Goal: Task Accomplishment & Management: Use online tool/utility

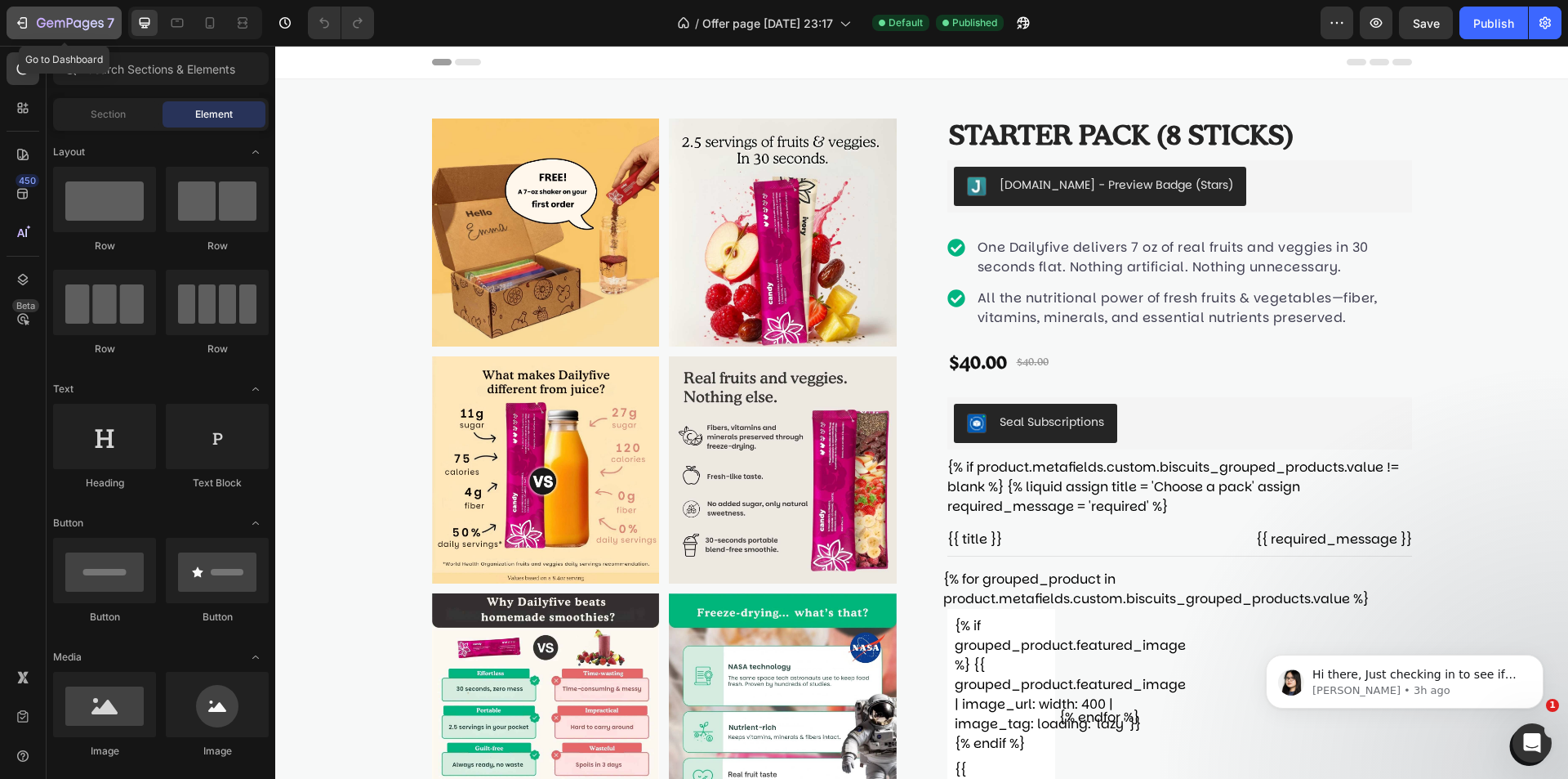
click at [54, 24] on icon "button" at bounding box center [70, 24] width 67 height 14
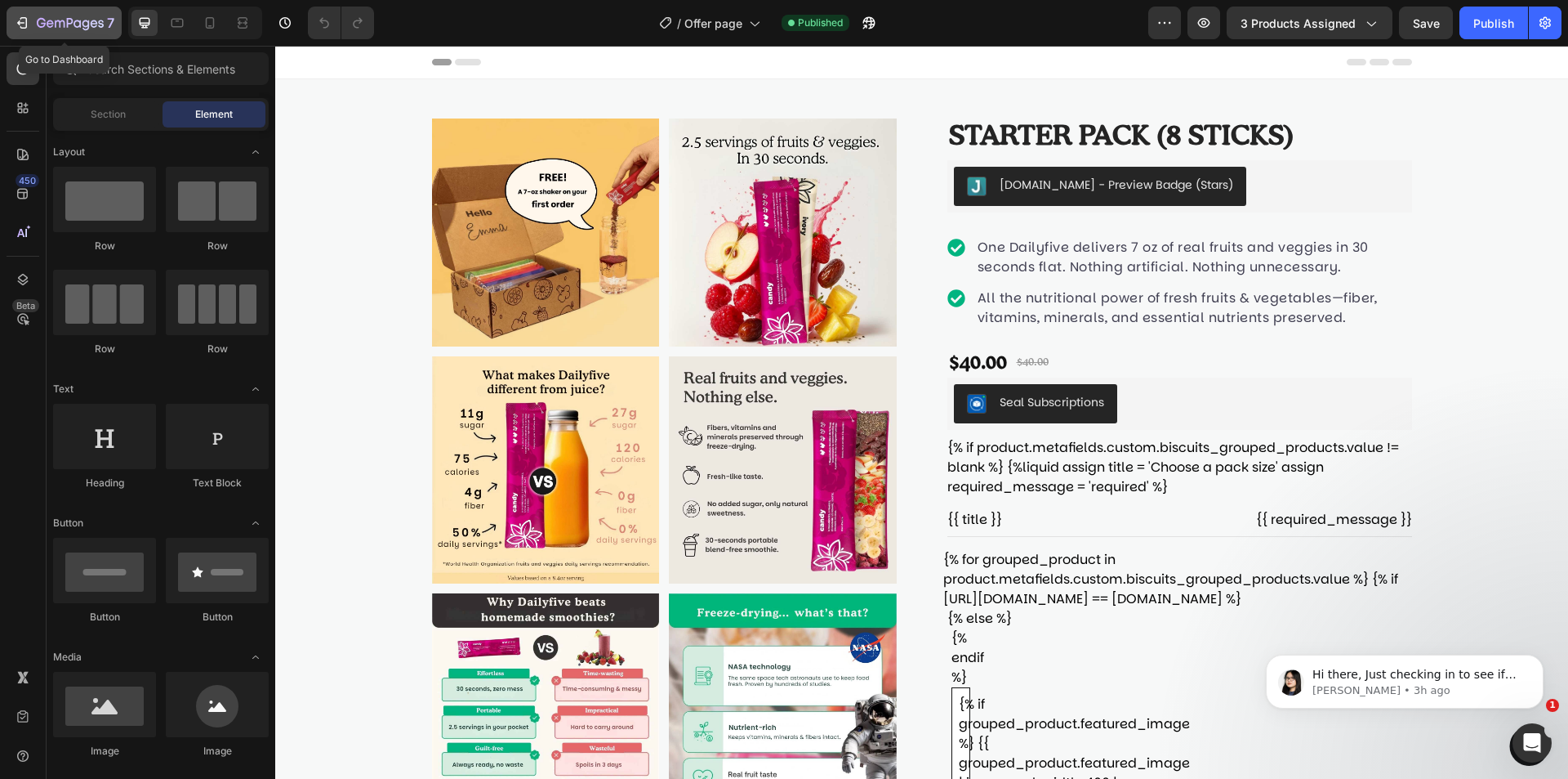
click at [73, 17] on icon "button" at bounding box center [70, 24] width 67 height 14
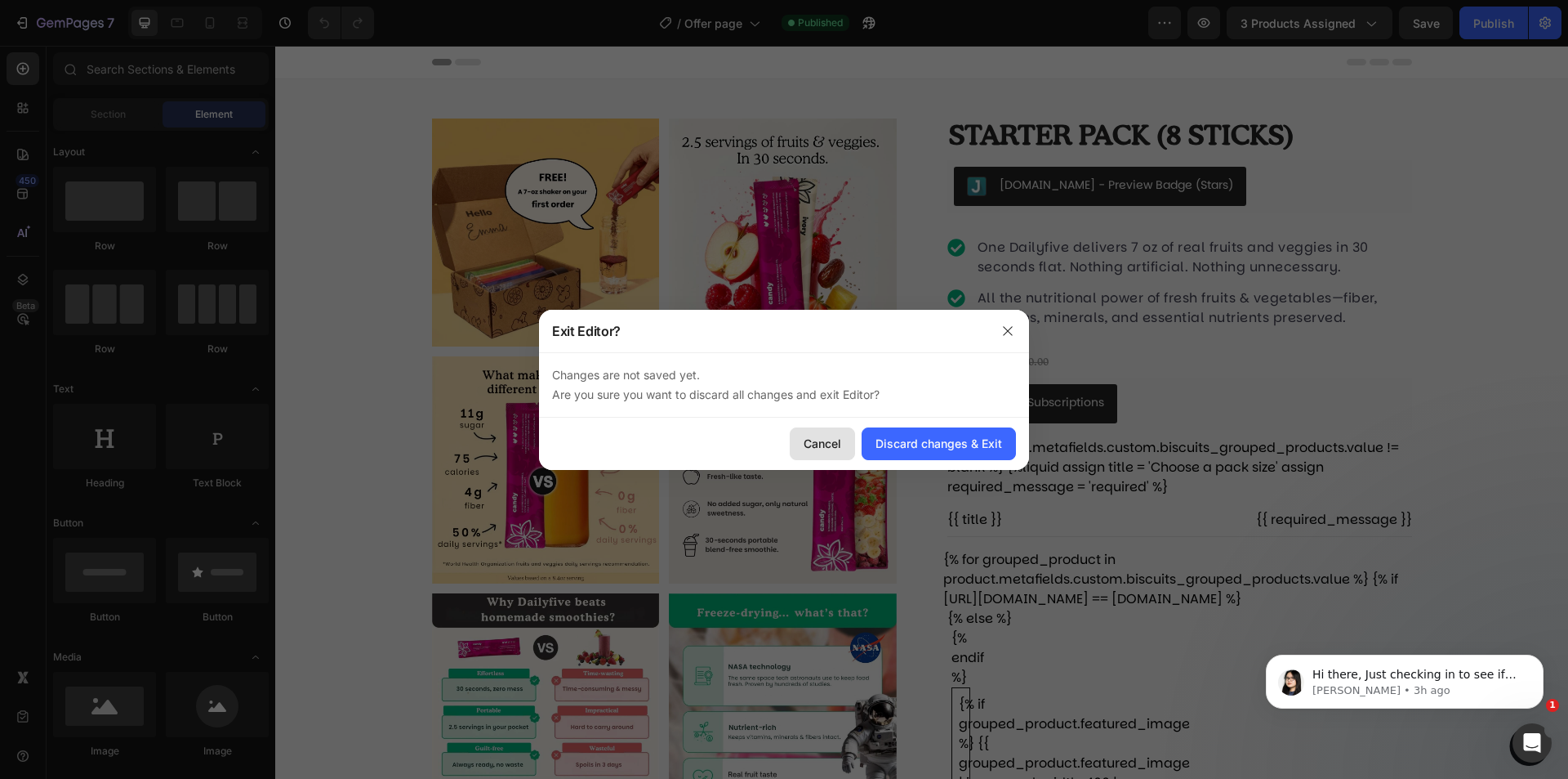
click at [831, 447] on div "Cancel" at bounding box center [822, 443] width 37 height 17
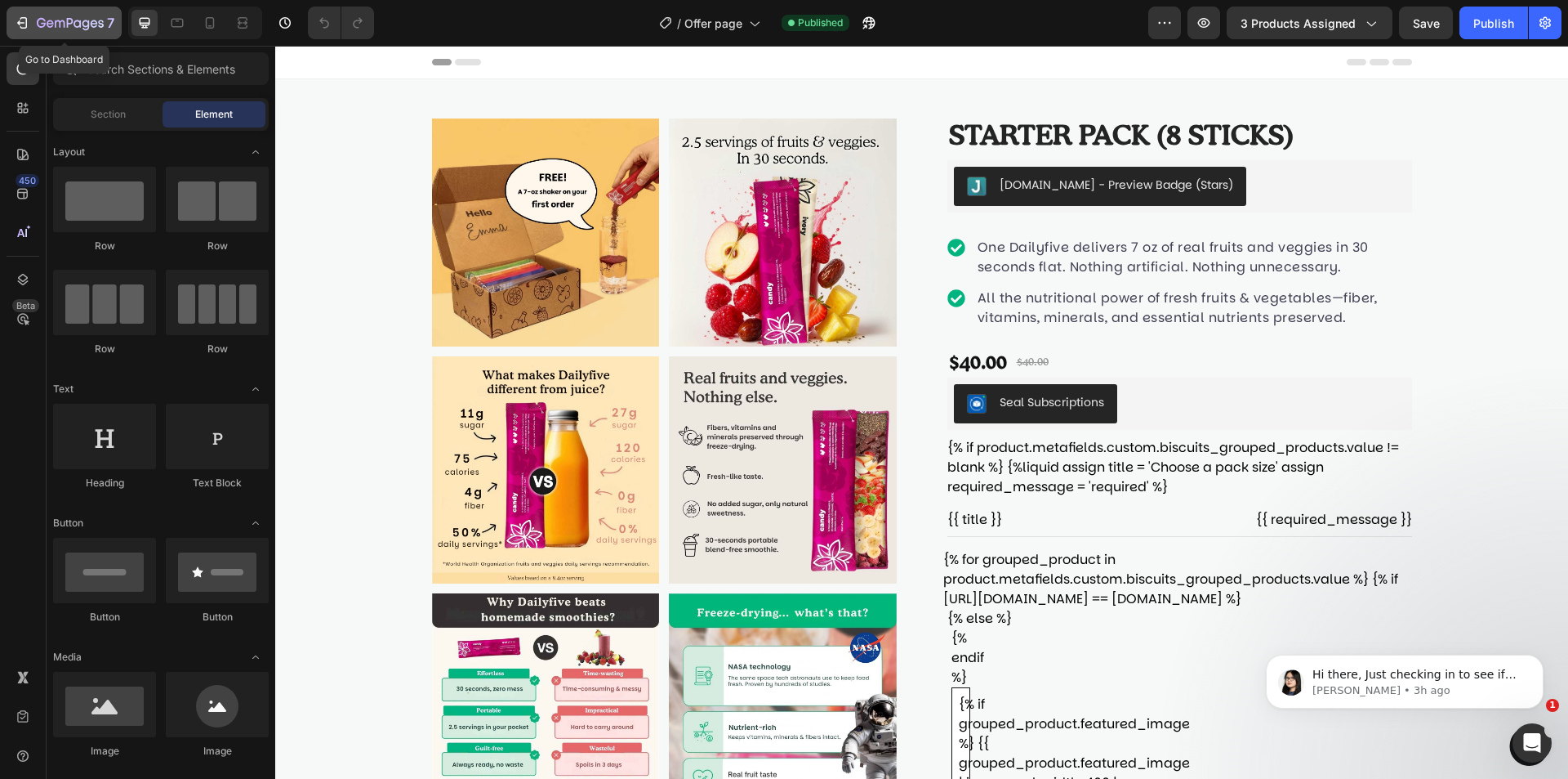
click at [48, 27] on icon "button" at bounding box center [50, 24] width 7 height 7
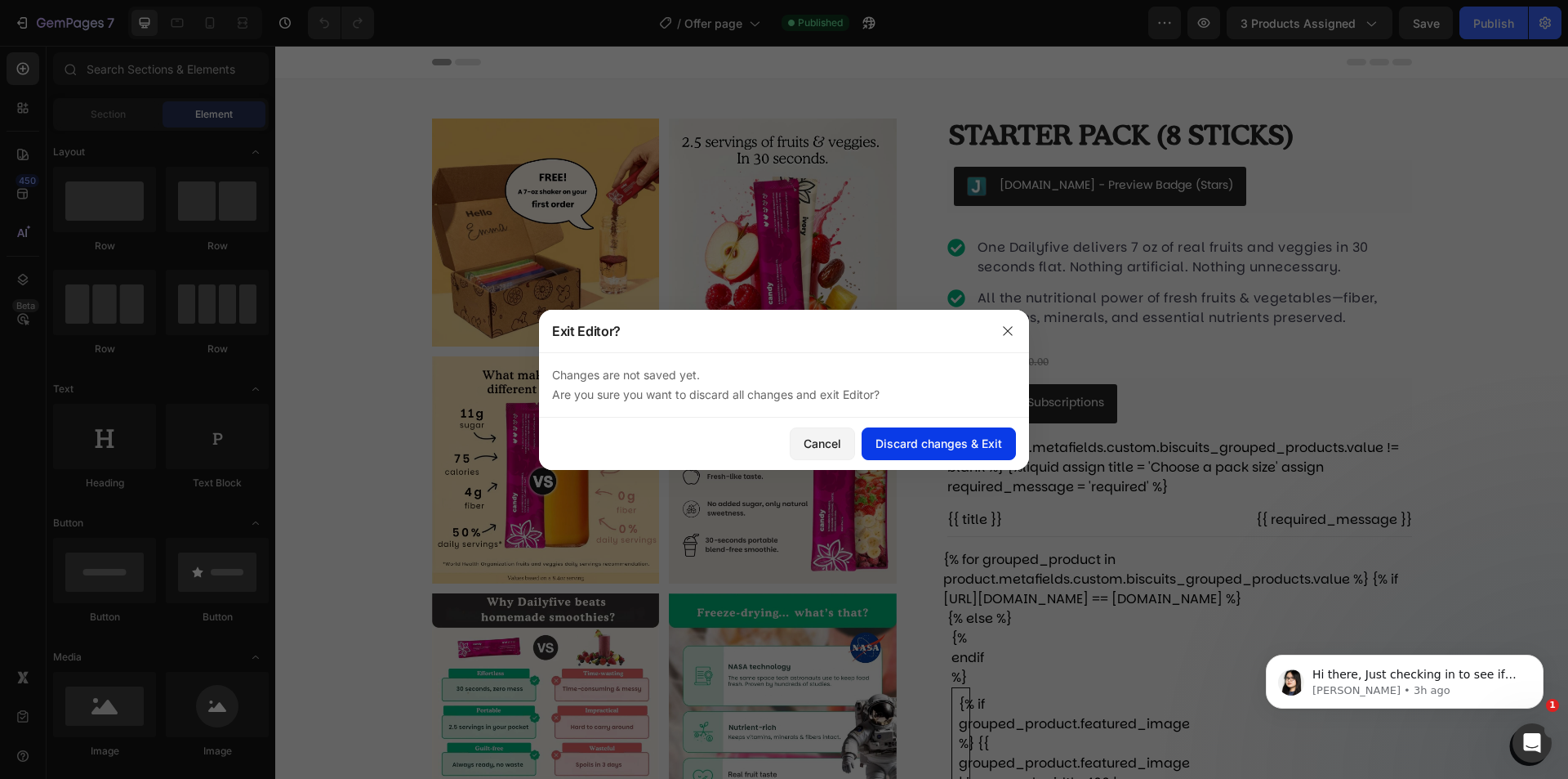
click at [924, 437] on div "Discard changes & Exit" at bounding box center [939, 443] width 126 height 17
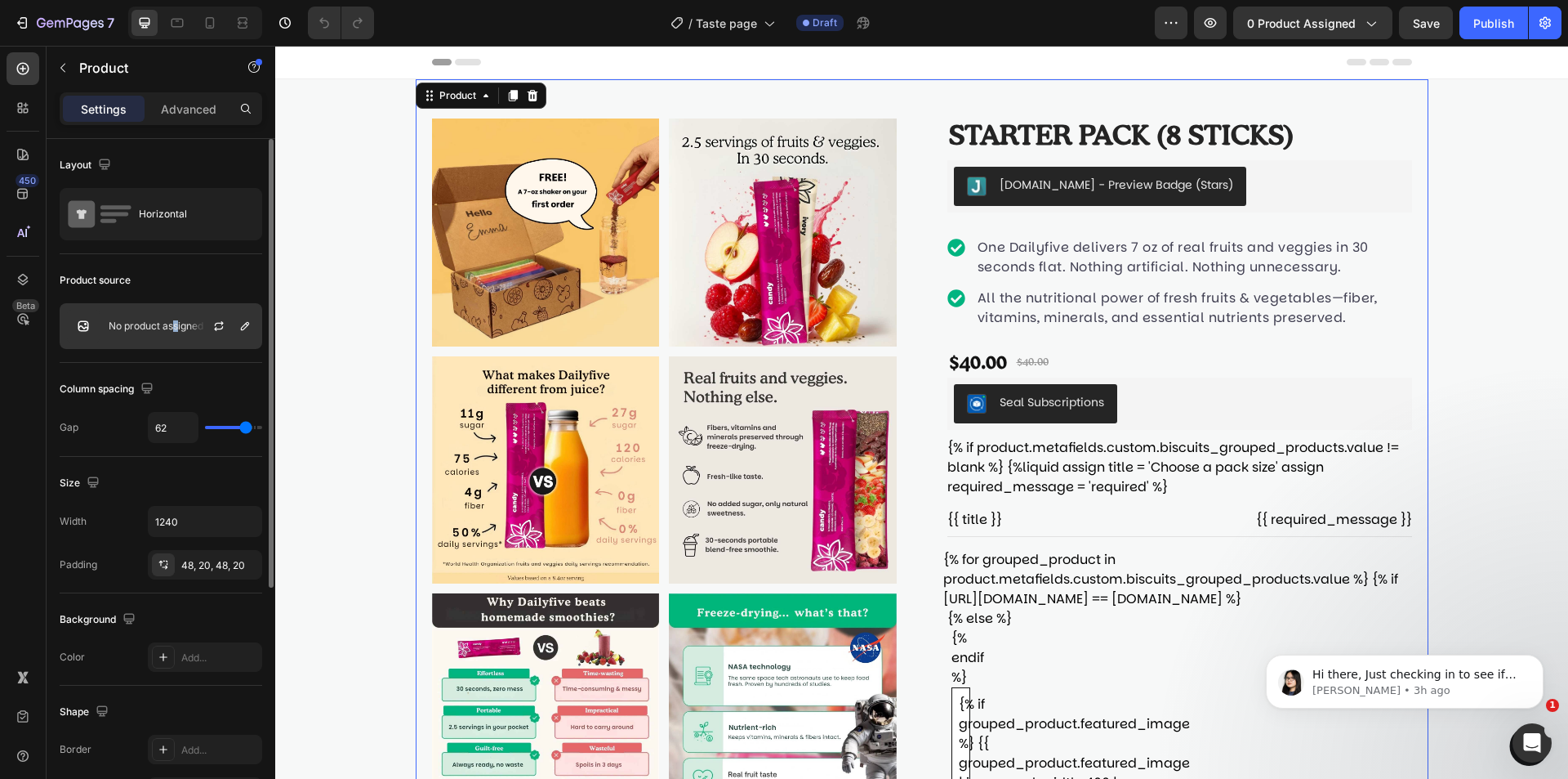
click at [176, 319] on div "No product assigned" at bounding box center [161, 326] width 203 height 46
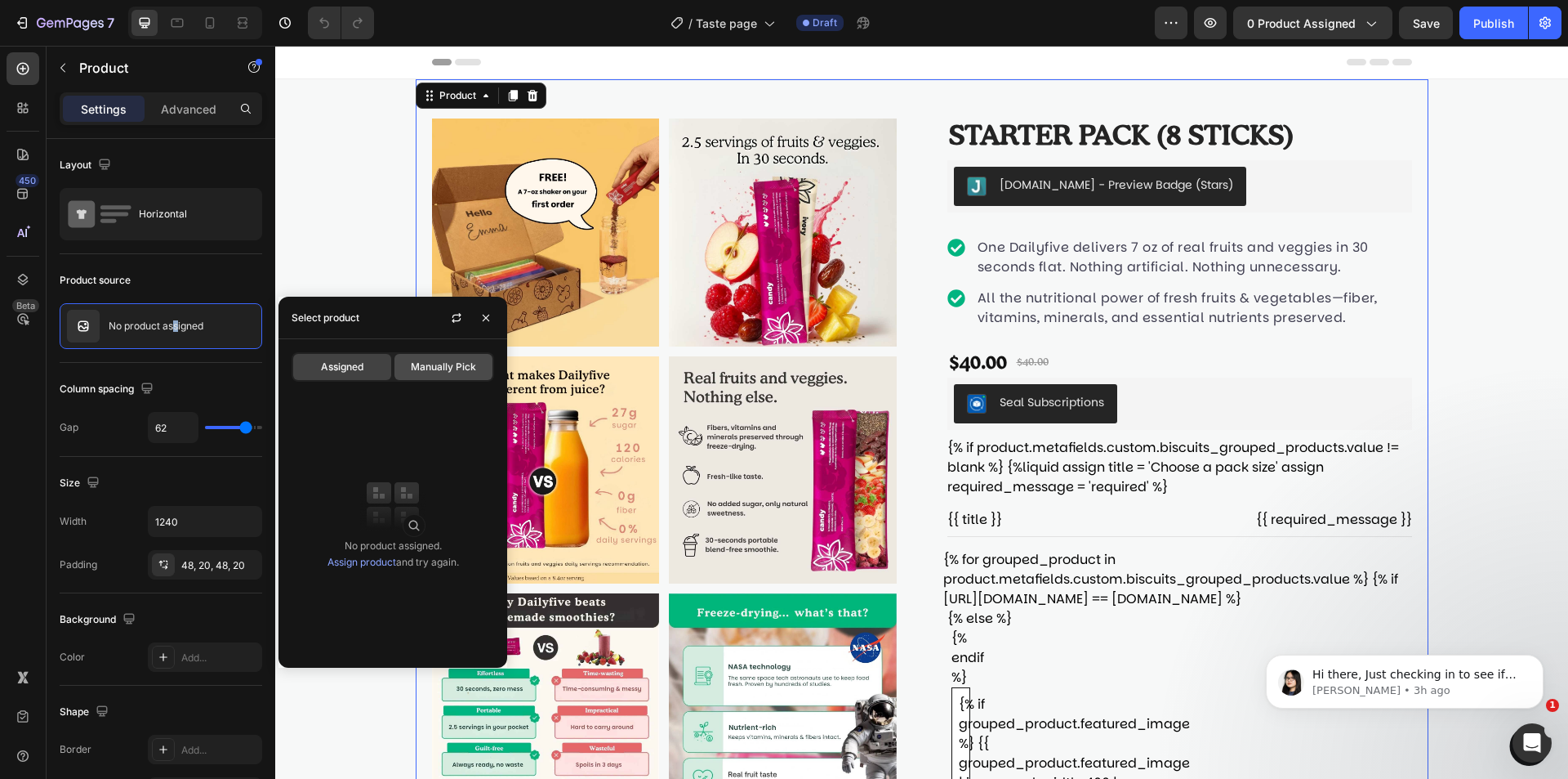
click at [425, 369] on span "Manually Pick" at bounding box center [444, 367] width 65 height 15
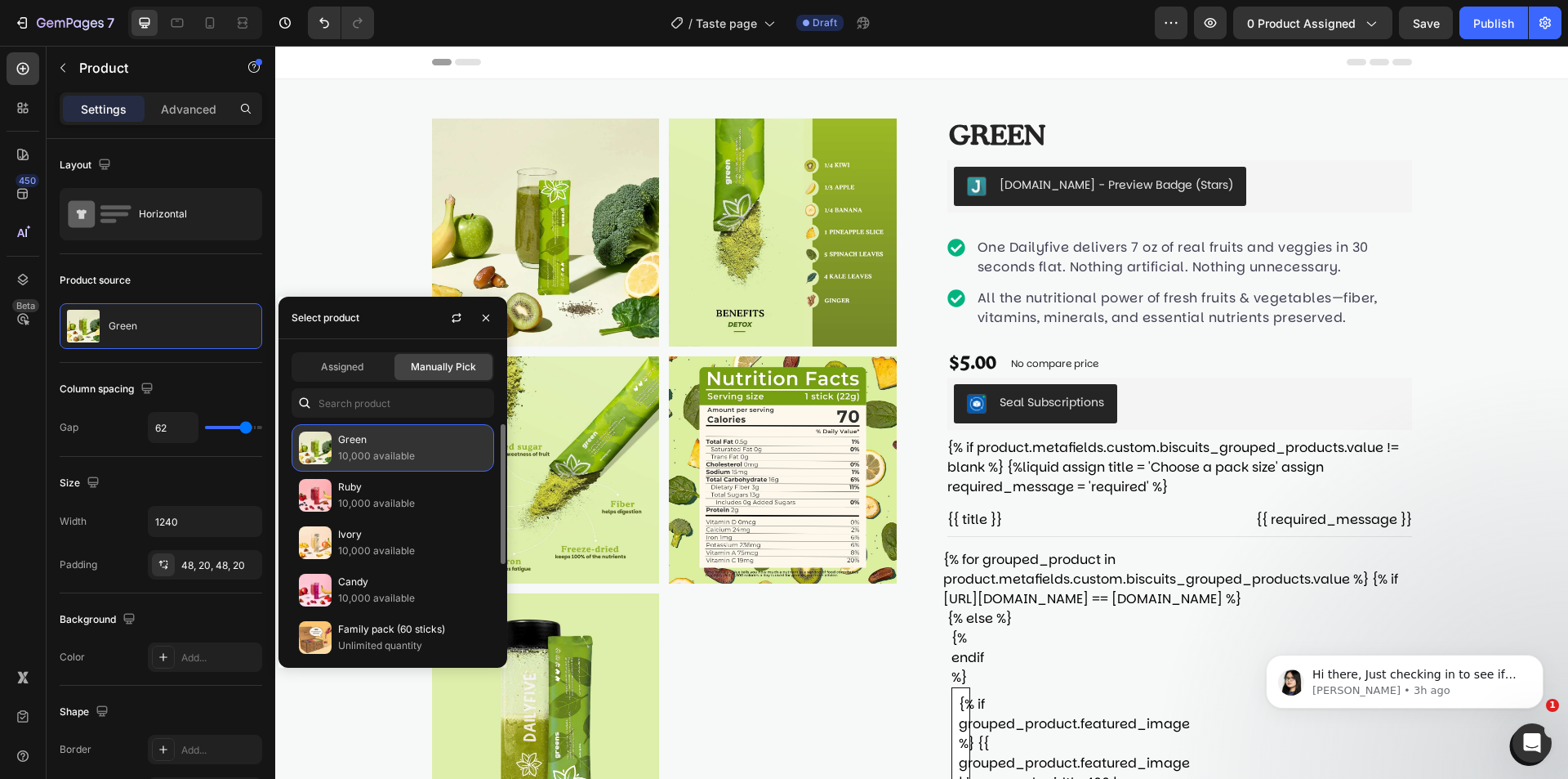
click at [432, 450] on p "10,000 available" at bounding box center [412, 456] width 148 height 16
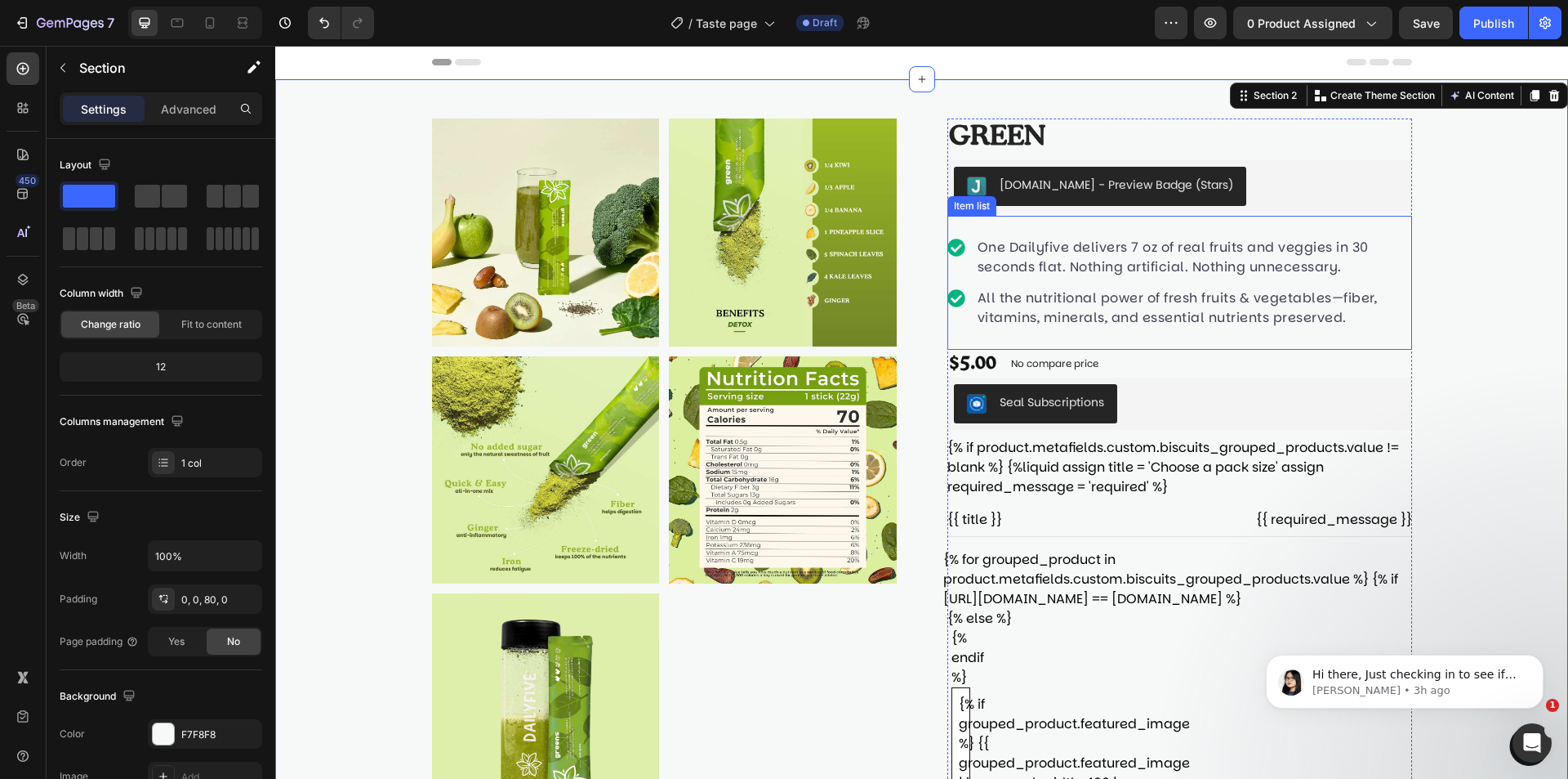
click at [1219, 258] on p "One Dailyfive delivers 7 oz of real fruits and veggies in 30 seconds flat. Noth…" at bounding box center [1193, 257] width 432 height 39
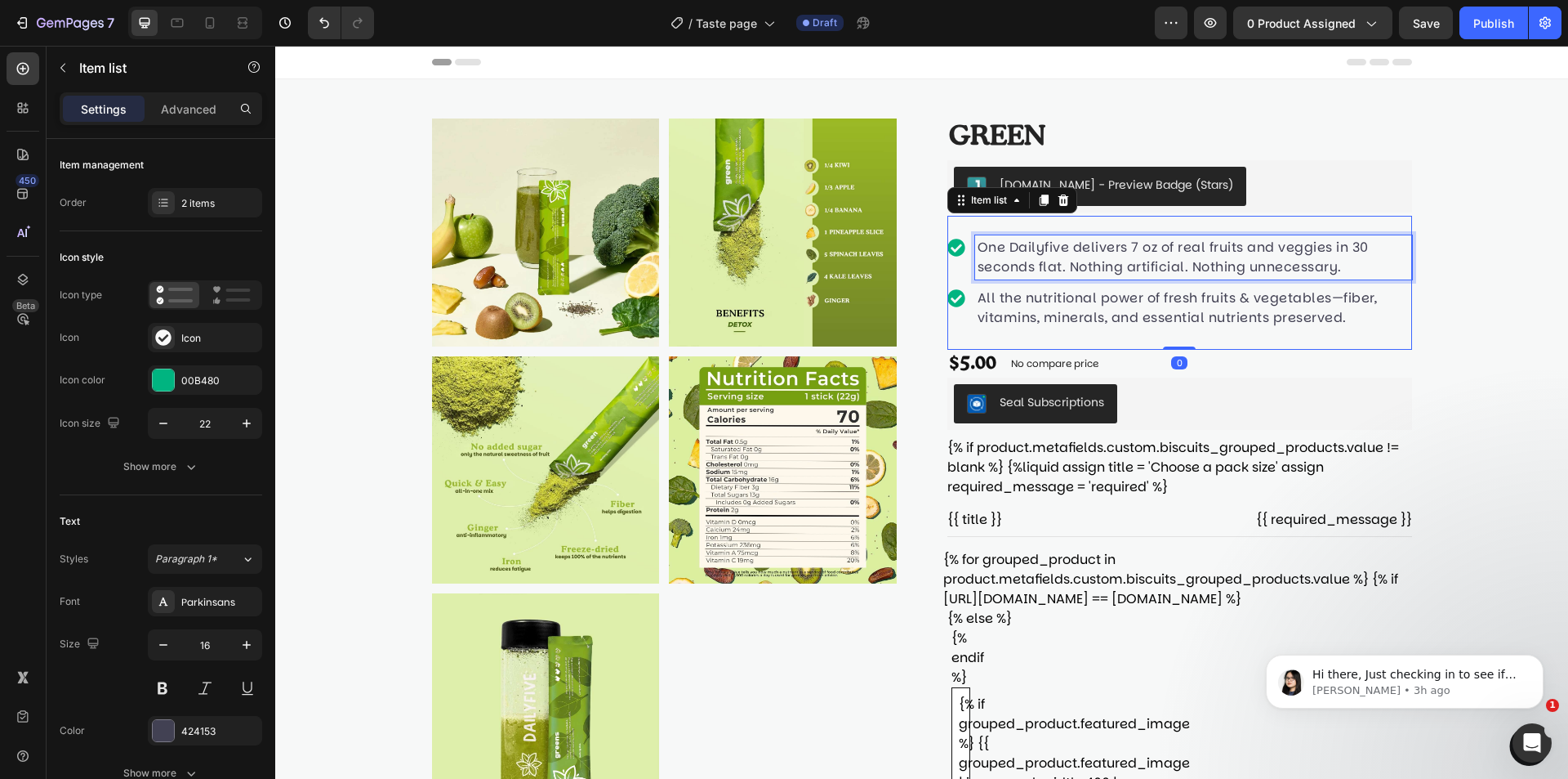
click at [1164, 243] on p "One Dailyfive delivers 7 oz of real fruits and veggies in 30 seconds flat. Noth…" at bounding box center [1193, 257] width 432 height 39
click at [1140, 245] on p "One Dailyfive delivers 7 oz of real fruits and veggies in 30 seconds flat. Noth…" at bounding box center [1193, 257] width 432 height 39
click at [1211, 246] on p "One Dailyfive delivers 7 oz of real fruits and veggies in 30 seconds flat. Noth…" at bounding box center [1193, 257] width 432 height 39
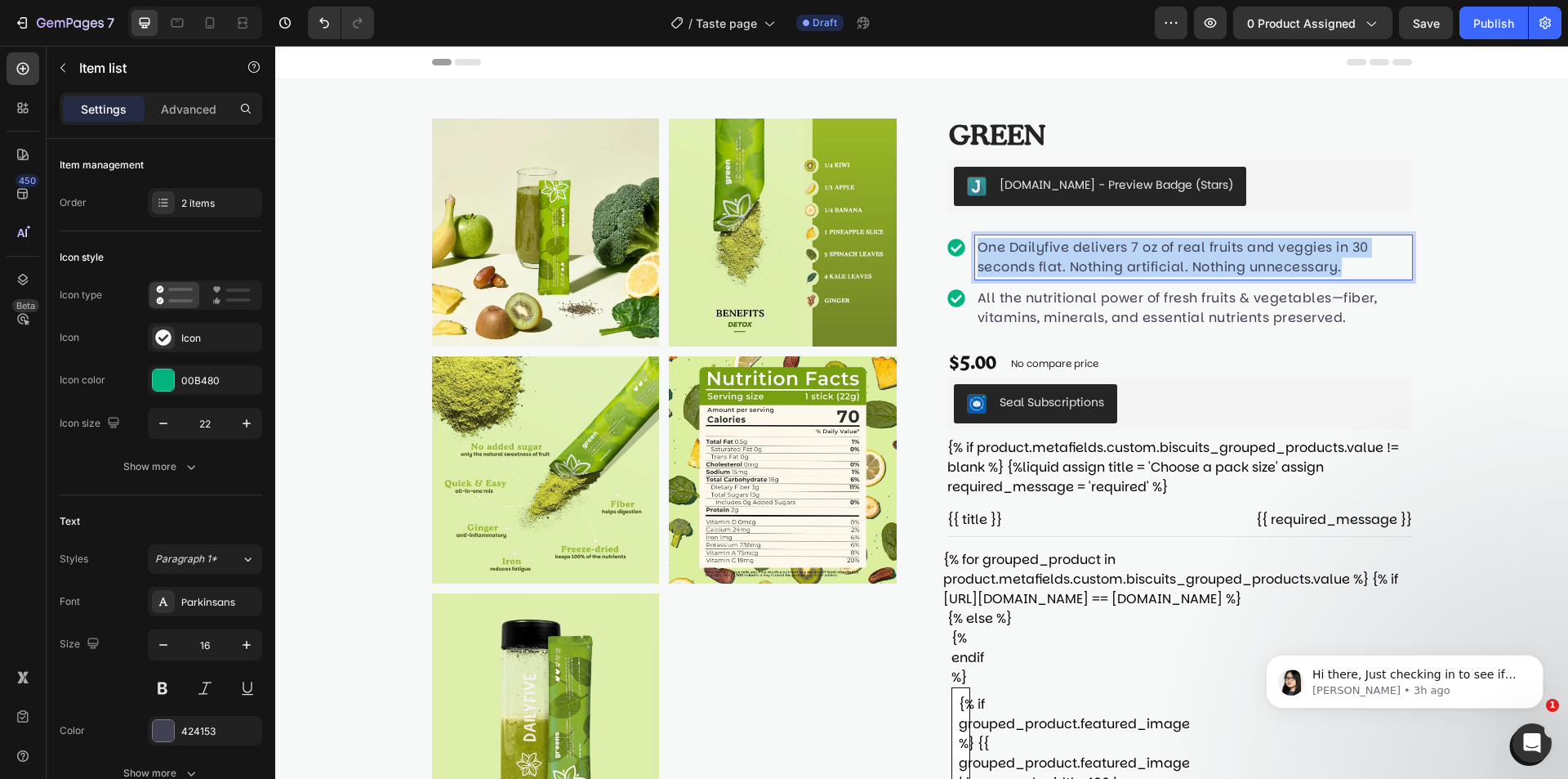
click at [1211, 247] on p "One Dailyfive delivers 7 oz of real fruits and veggies in 30 seconds flat. Noth…" at bounding box center [1193, 257] width 432 height 39
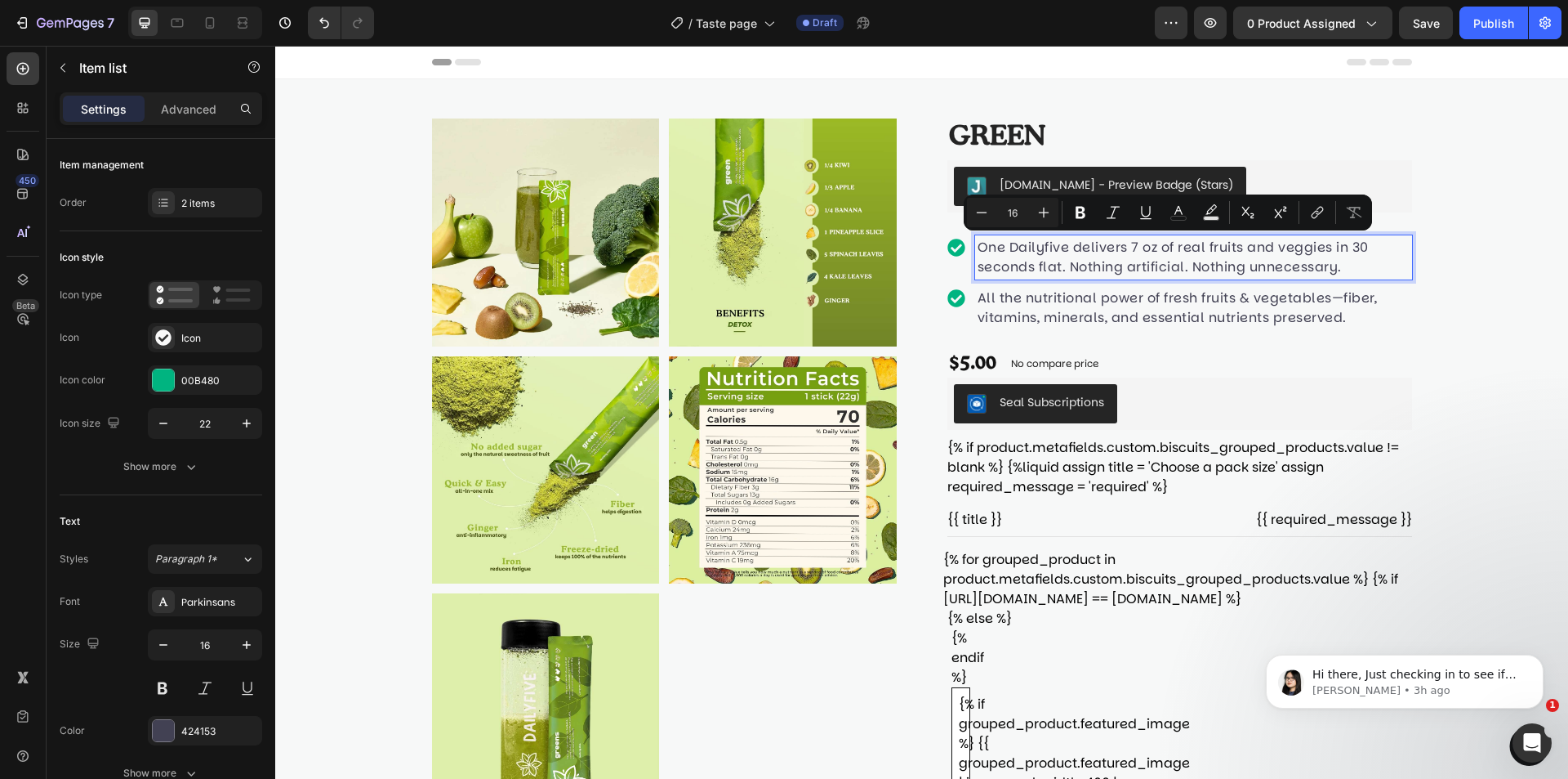
click at [1341, 269] on p "One Dailyfive delivers 7 oz of real fruits and veggies in 30 seconds flat. Noth…" at bounding box center [1193, 257] width 432 height 39
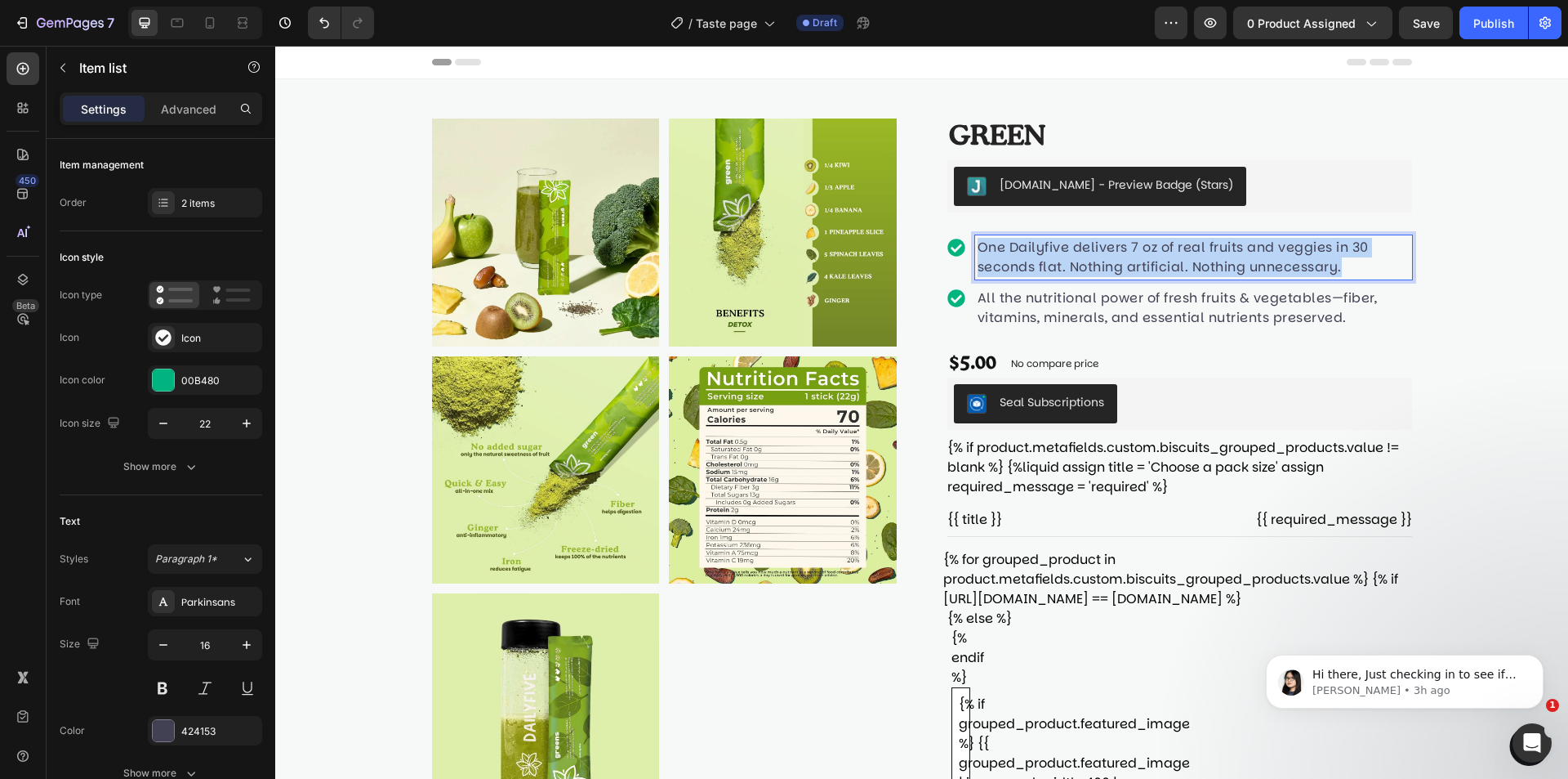
click at [1341, 269] on p "One Dailyfive delivers 7 oz of real fruits and veggies in 30 seconds flat. Noth…" at bounding box center [1193, 257] width 432 height 39
click at [1341, 270] on p "One Dailyfive delivers 7 oz of real fruits and veggies in 30 seconds flat. Noth…" at bounding box center [1193, 257] width 432 height 39
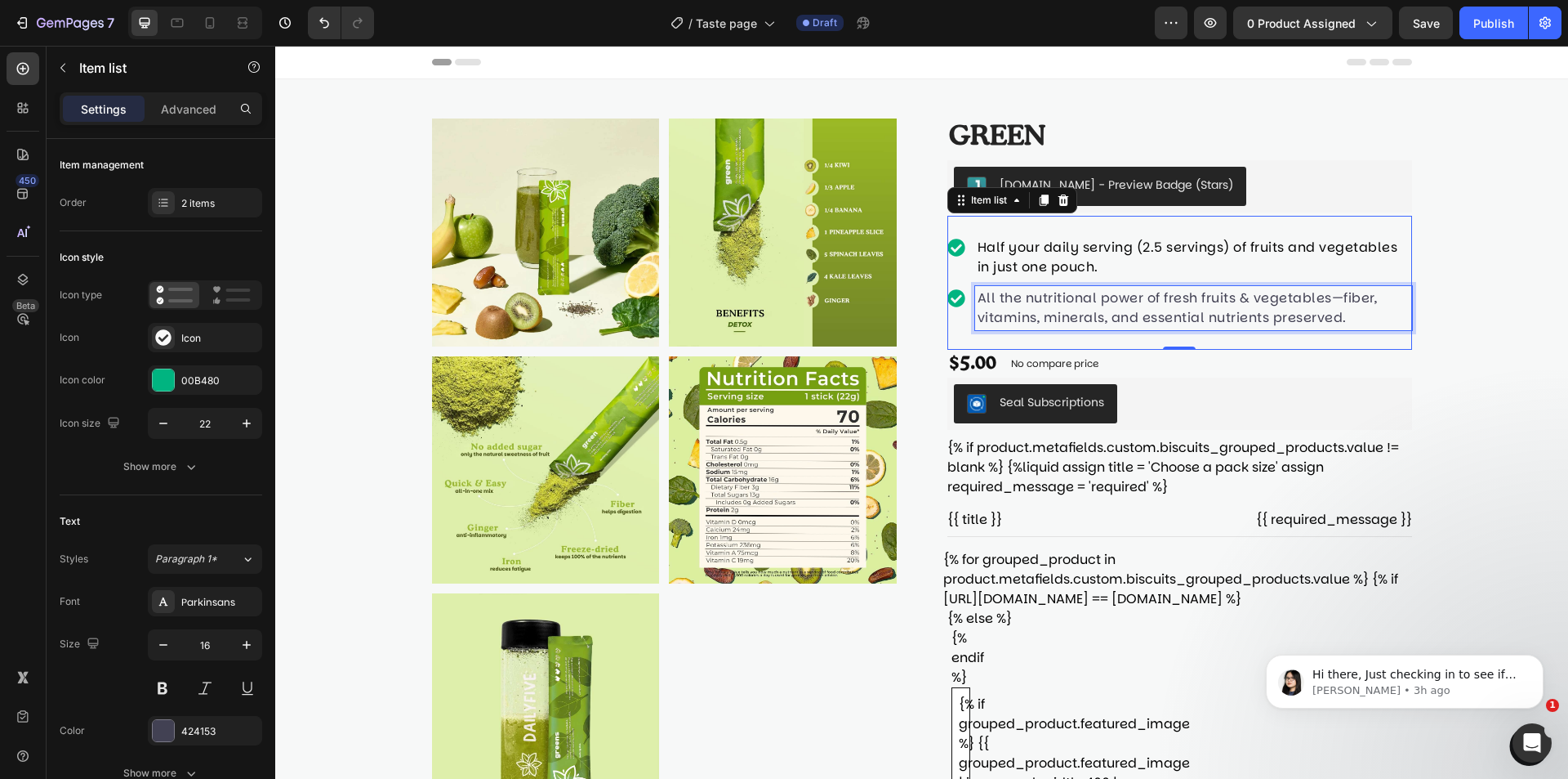
click at [1275, 296] on p "All the nutritional power of fresh fruits & vegetables—fiber, vitamins, mineral…" at bounding box center [1193, 308] width 432 height 39
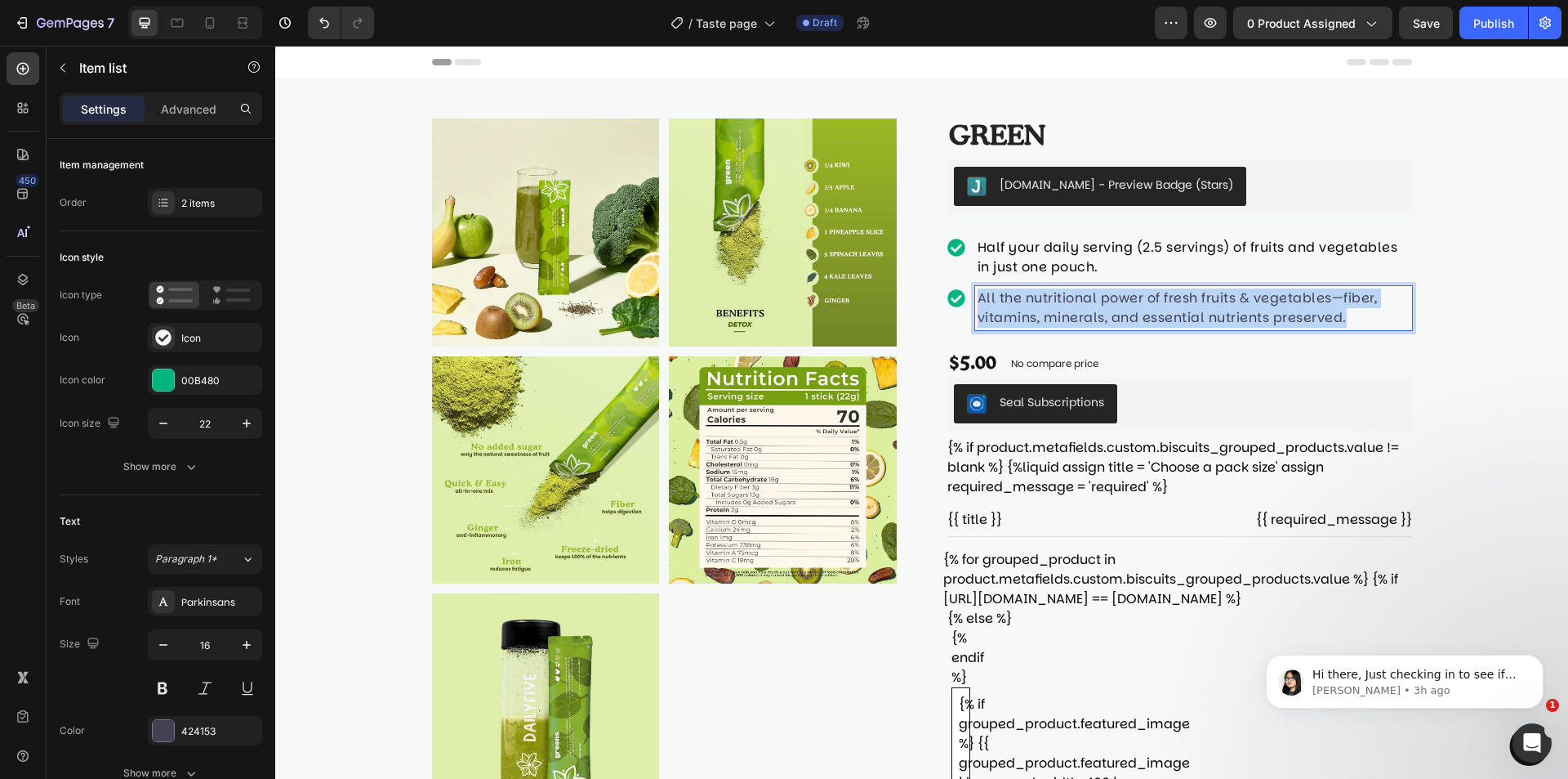
click at [1275, 296] on p "All the nutritional power of fresh fruits & vegetables—fiber, vitamins, mineral…" at bounding box center [1193, 308] width 432 height 39
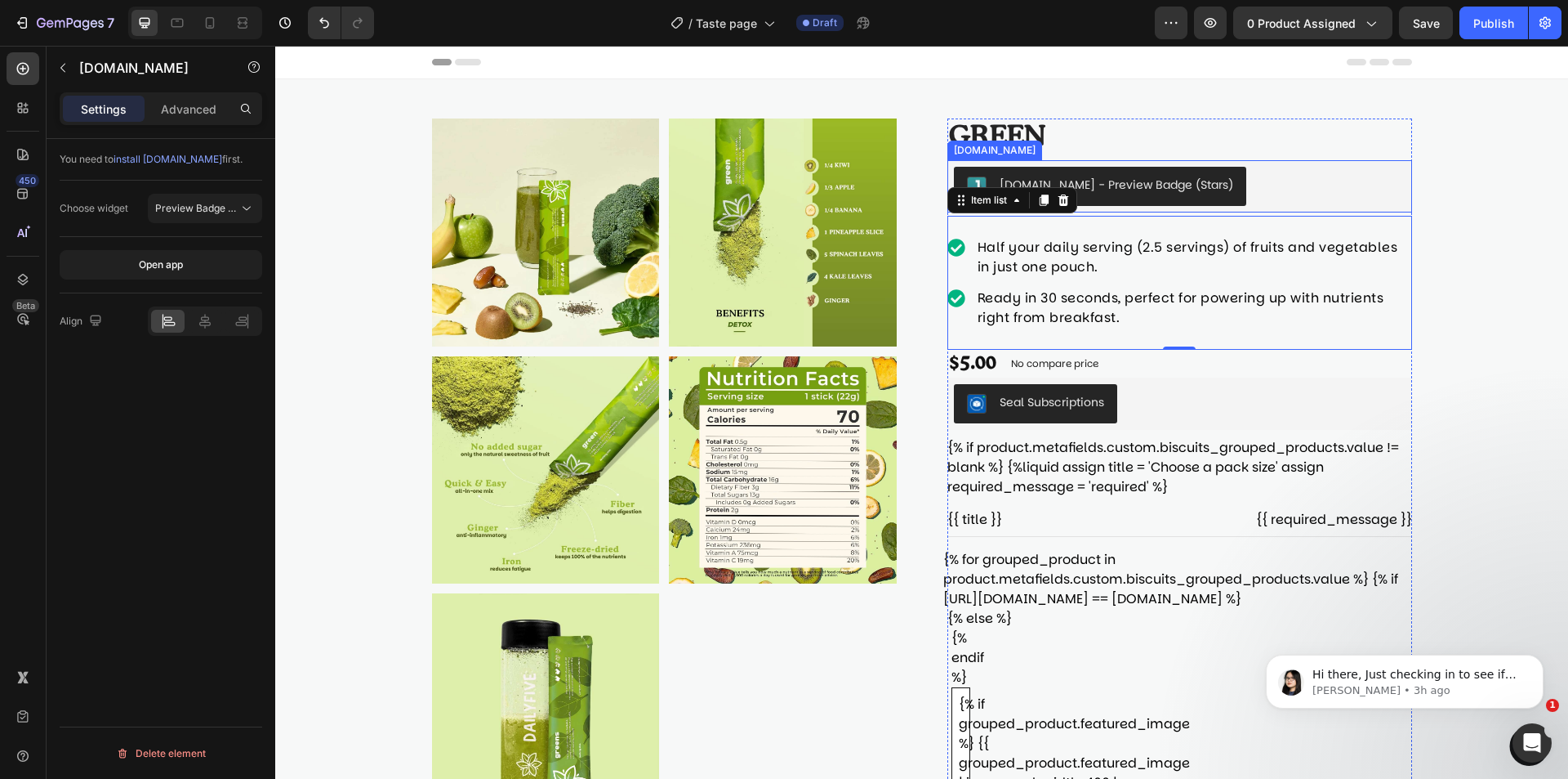
click at [1399, 197] on div "Judge.me - Preview Badge (Stars)" at bounding box center [1180, 186] width 465 height 52
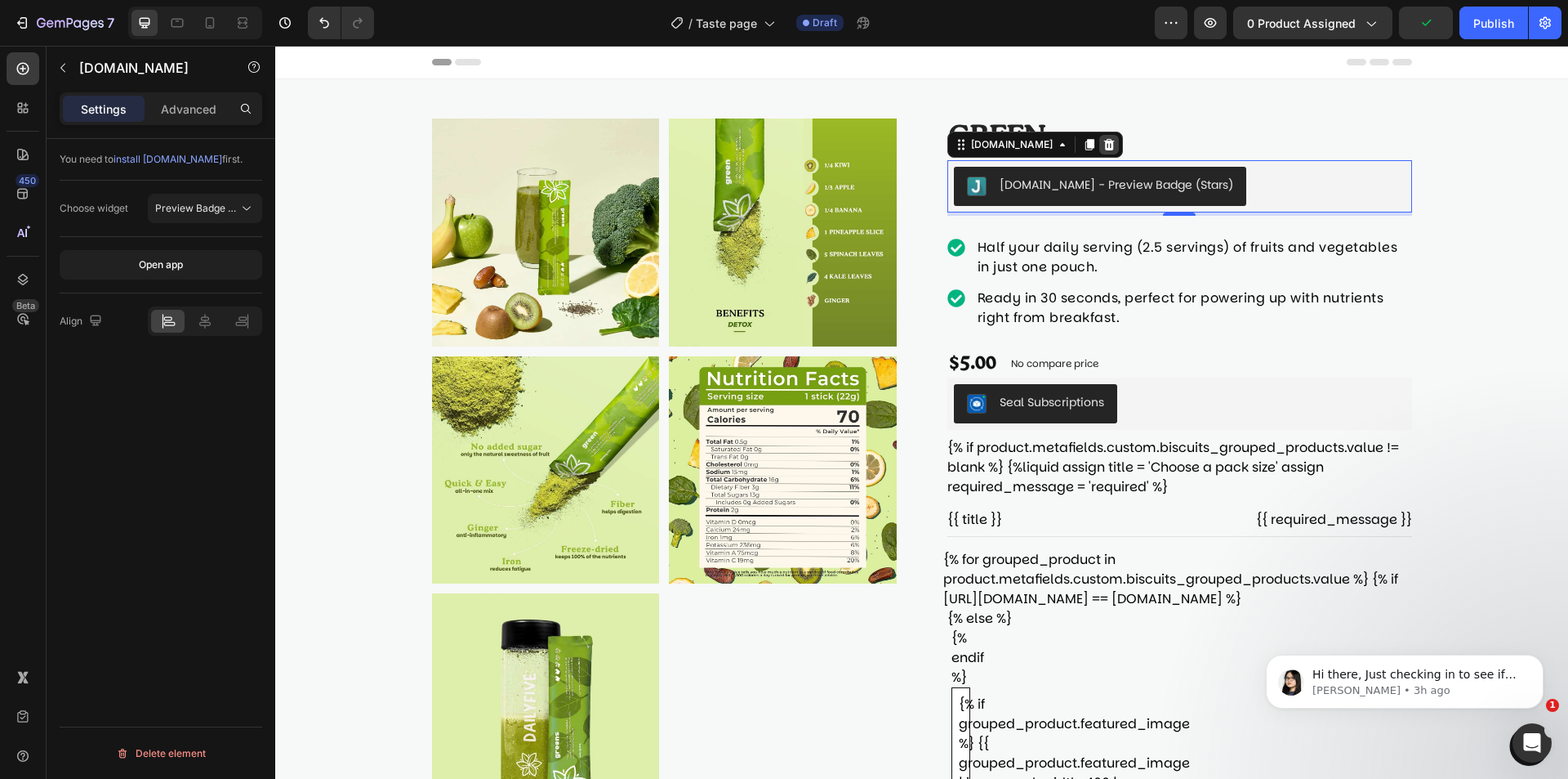
click at [1103, 148] on icon at bounding box center [1109, 145] width 11 height 12
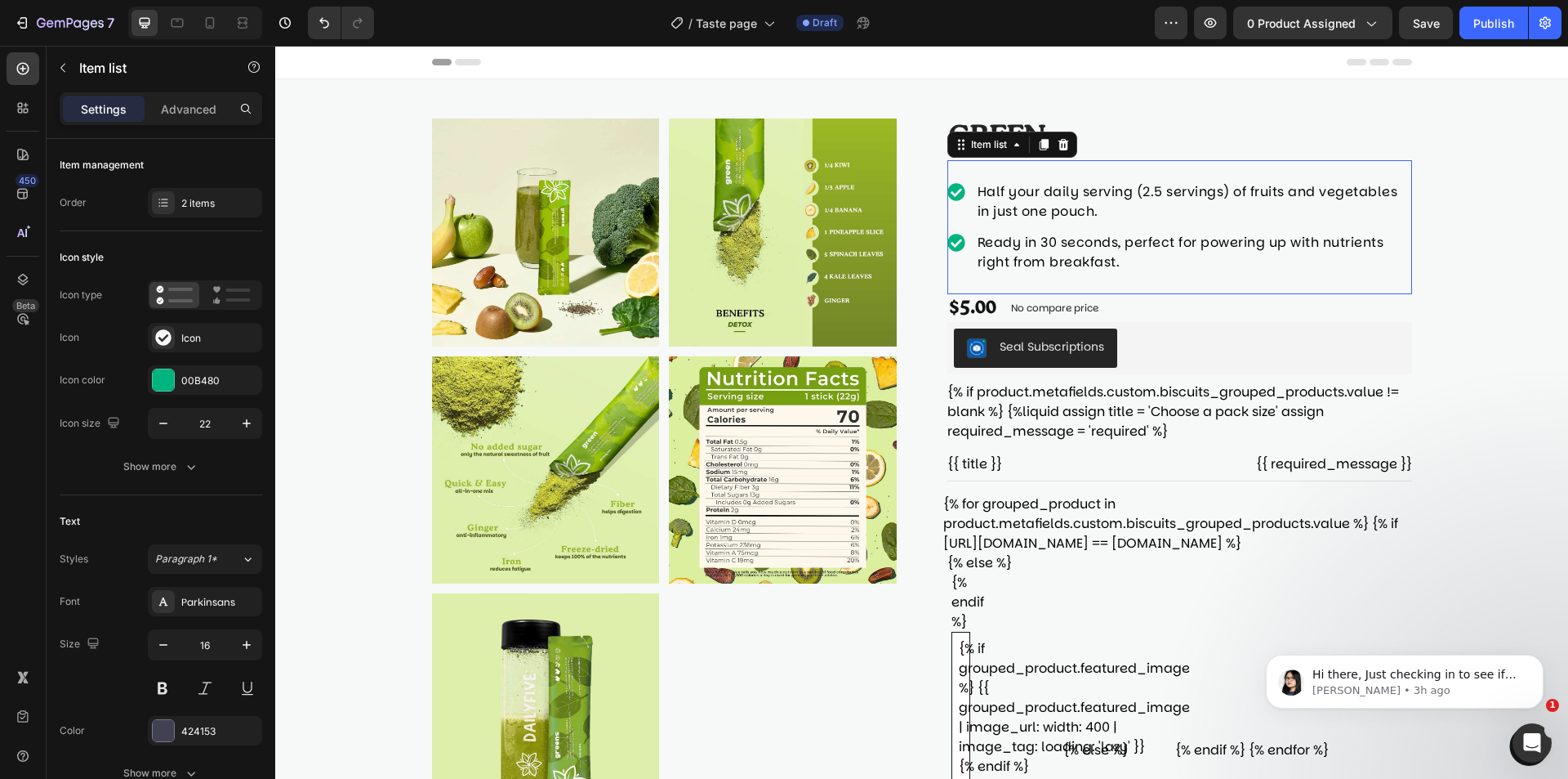
click at [1045, 189] on span "Half your daily serving (2.5 servings) of fruits and vegetables in just one pou…" at bounding box center [1188, 201] width 420 height 38
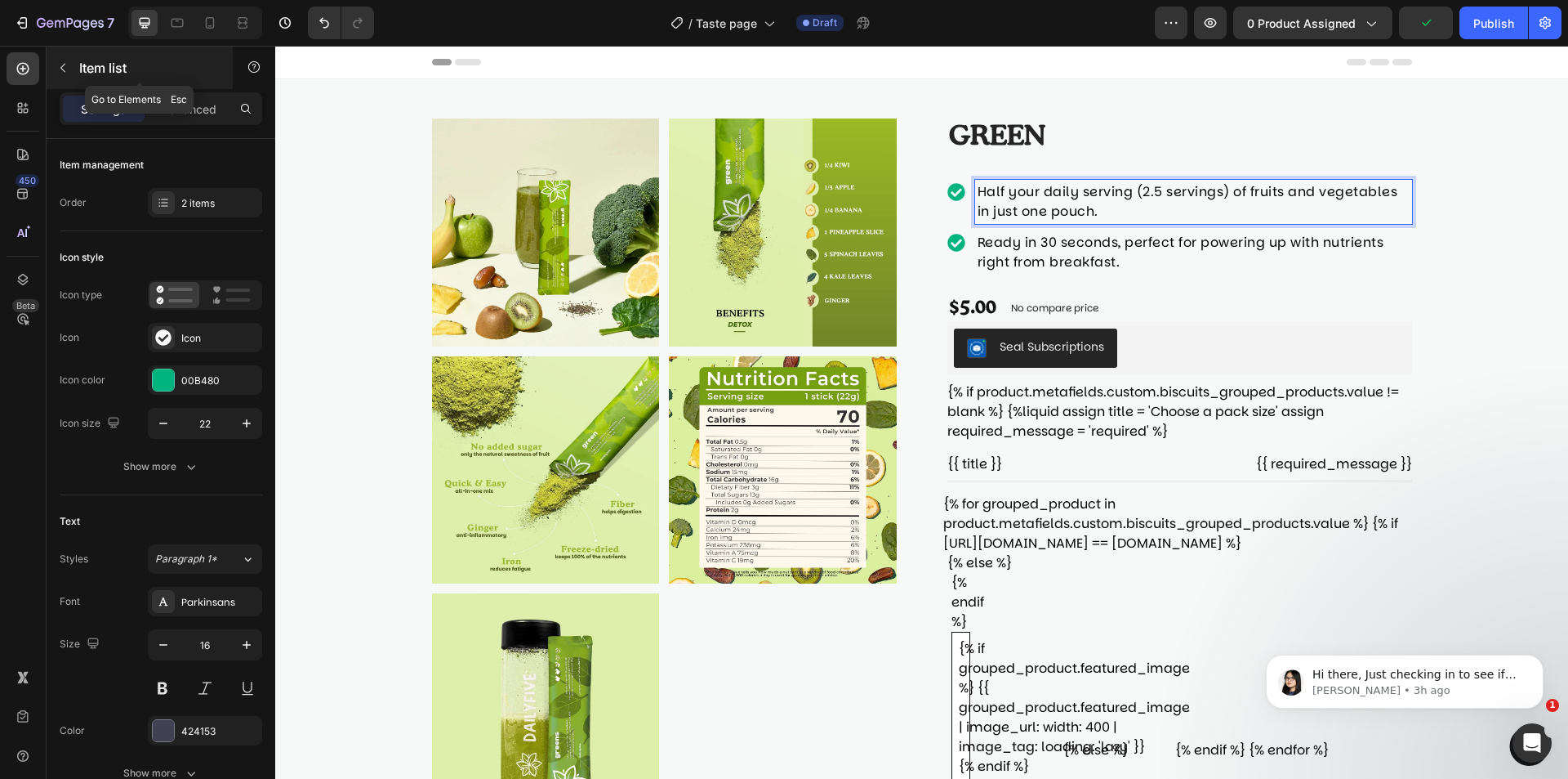
click at [59, 65] on icon "button" at bounding box center [63, 67] width 13 height 13
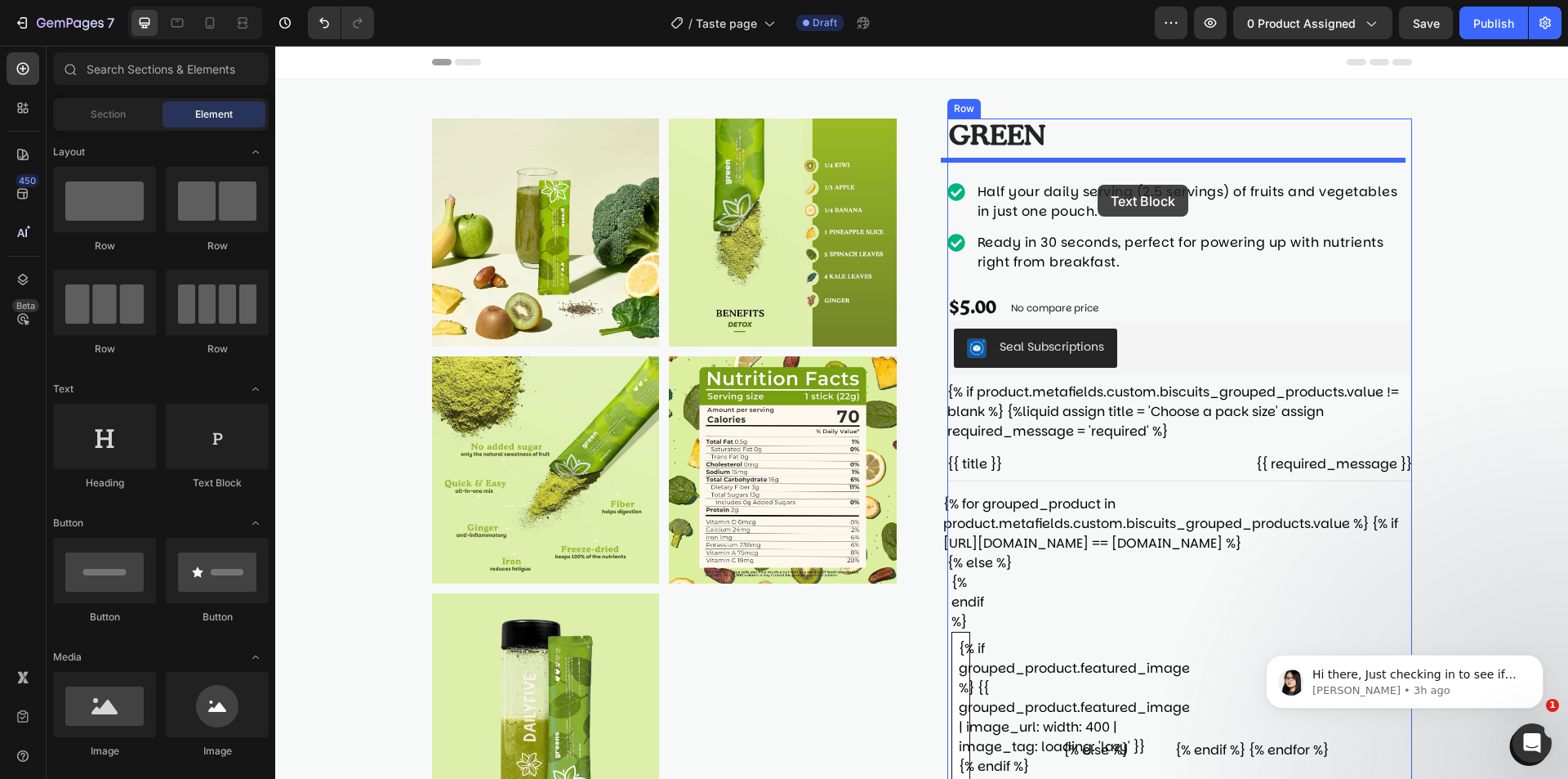
drag, startPoint x: 492, startPoint y: 488, endPoint x: 1098, endPoint y: 185, distance: 677.5
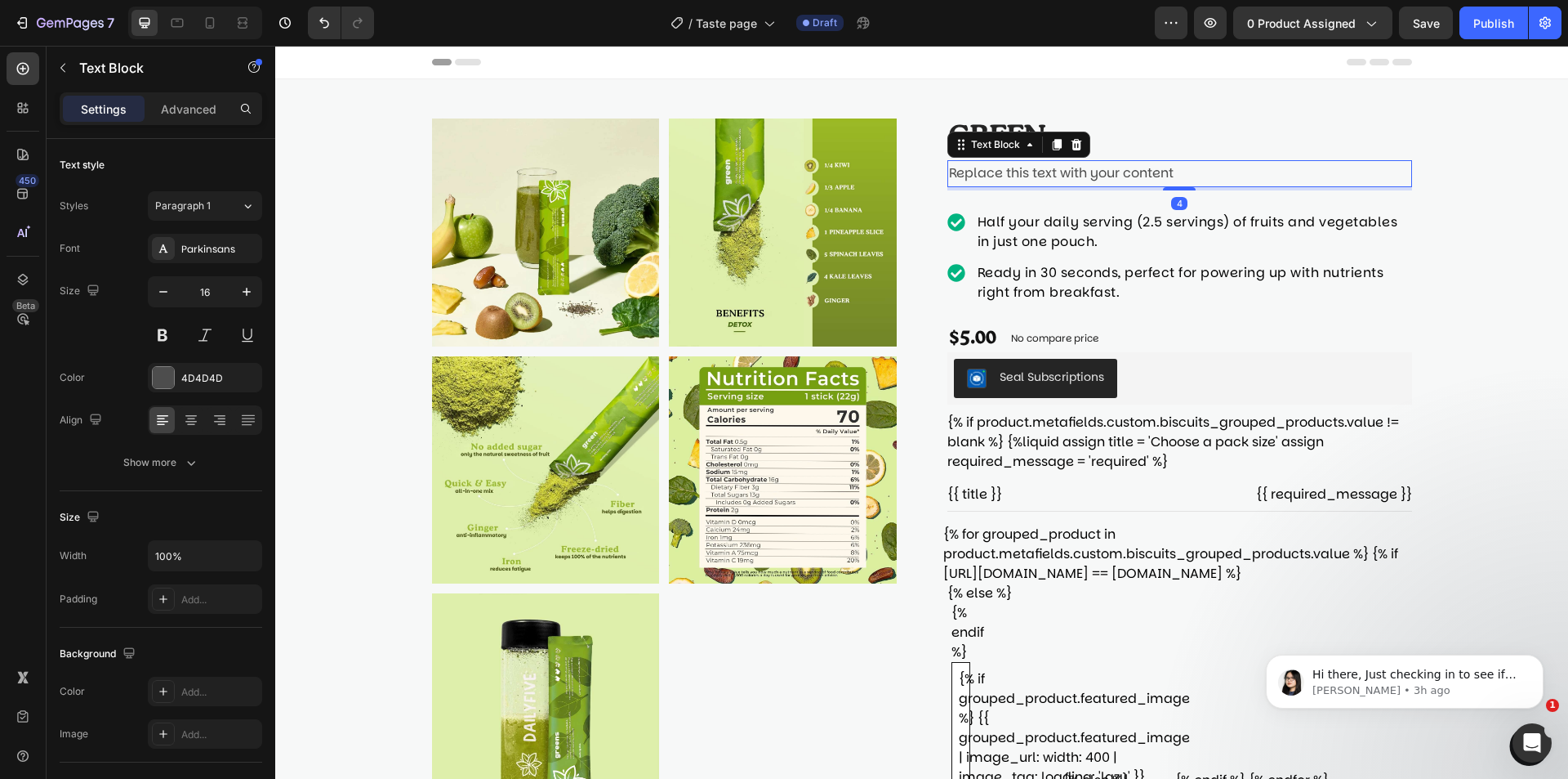
click at [1079, 170] on div "Replace this text with your content" at bounding box center [1180, 174] width 465 height 27
click at [1172, 180] on p "Replace this text with your content" at bounding box center [1179, 174] width 461 height 24
click at [1171, 180] on p "Replace this text with your content" at bounding box center [1179, 174] width 461 height 24
click at [1171, 181] on p "Replace this text with your content" at bounding box center [1179, 174] width 461 height 24
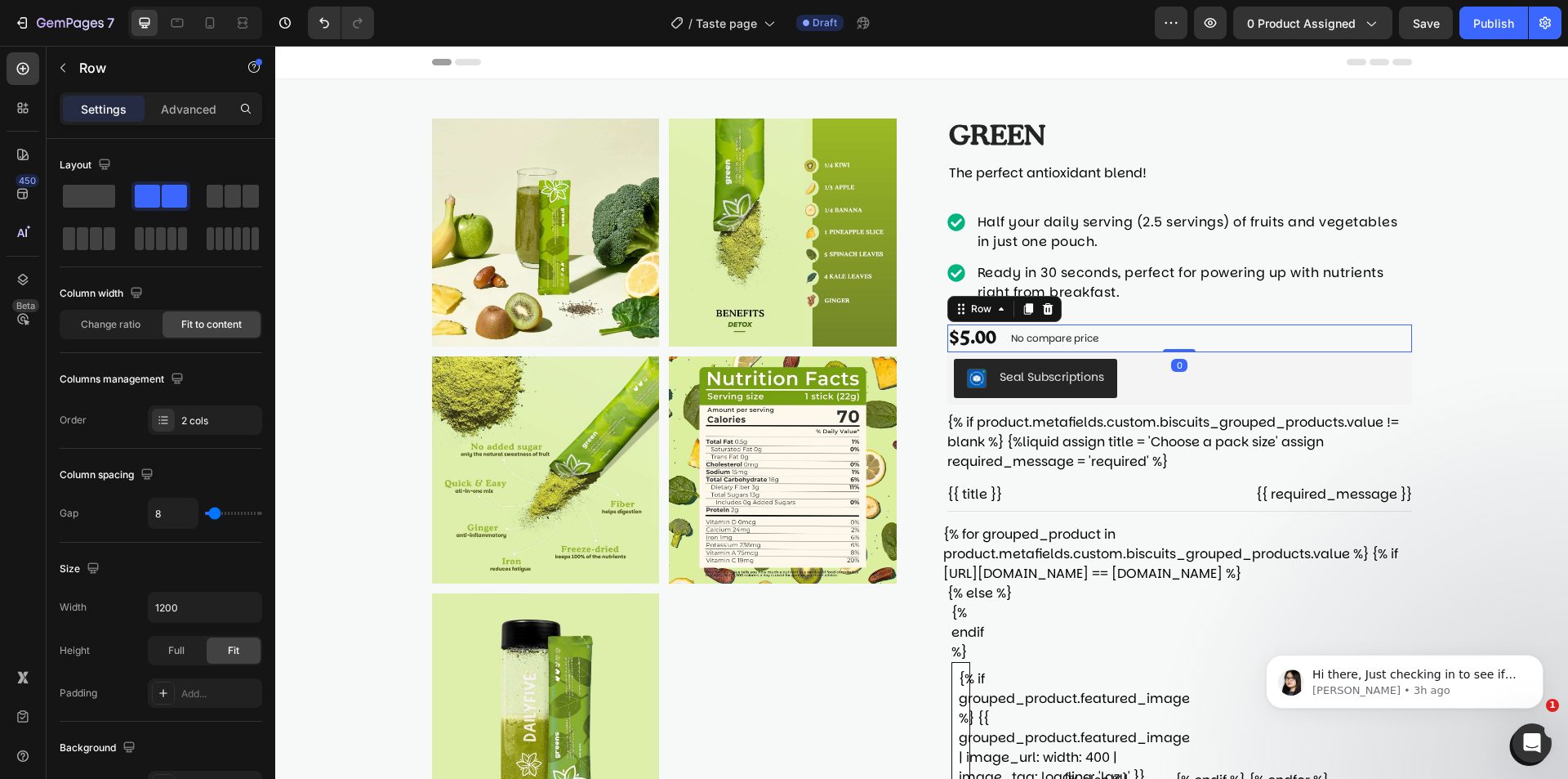
click at [1221, 339] on div "$5.00 Product Price Product Price No compare price Product Price Row 0" at bounding box center [1180, 339] width 465 height 28
click at [1049, 307] on div at bounding box center [1048, 309] width 20 height 20
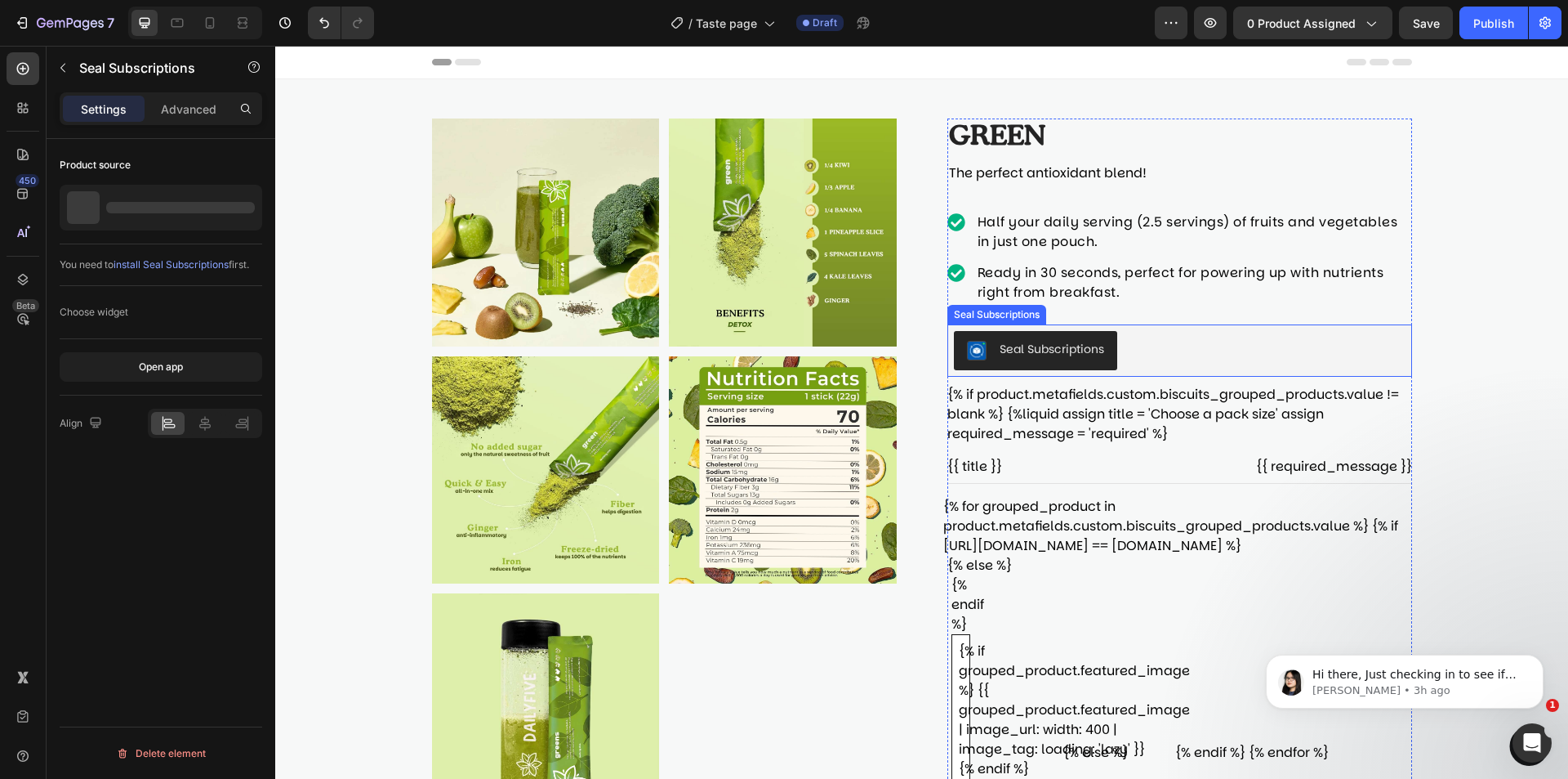
click at [1229, 357] on div "Seal Subscriptions" at bounding box center [1180, 350] width 452 height 39
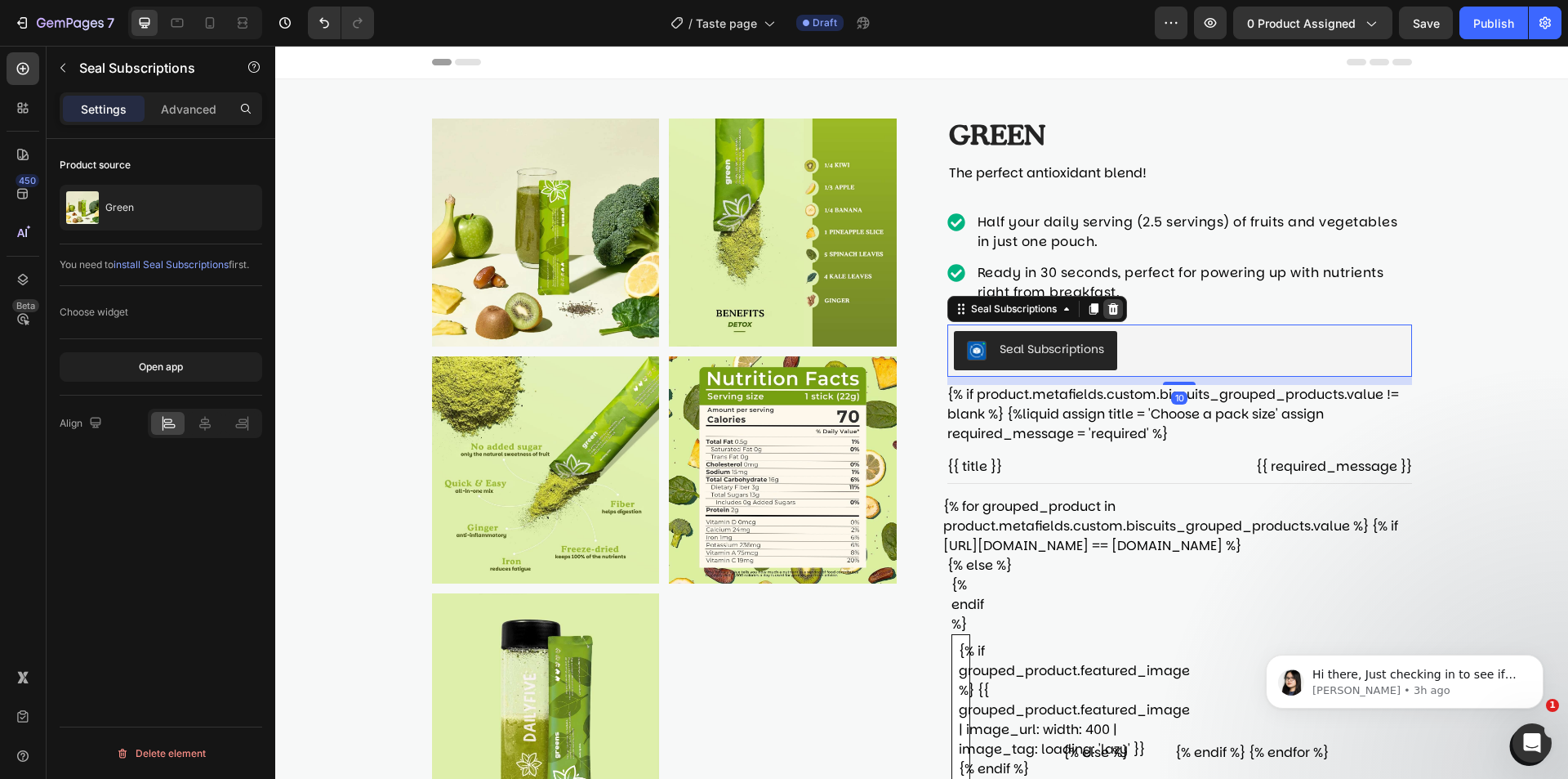
click at [1110, 306] on icon at bounding box center [1113, 309] width 11 height 12
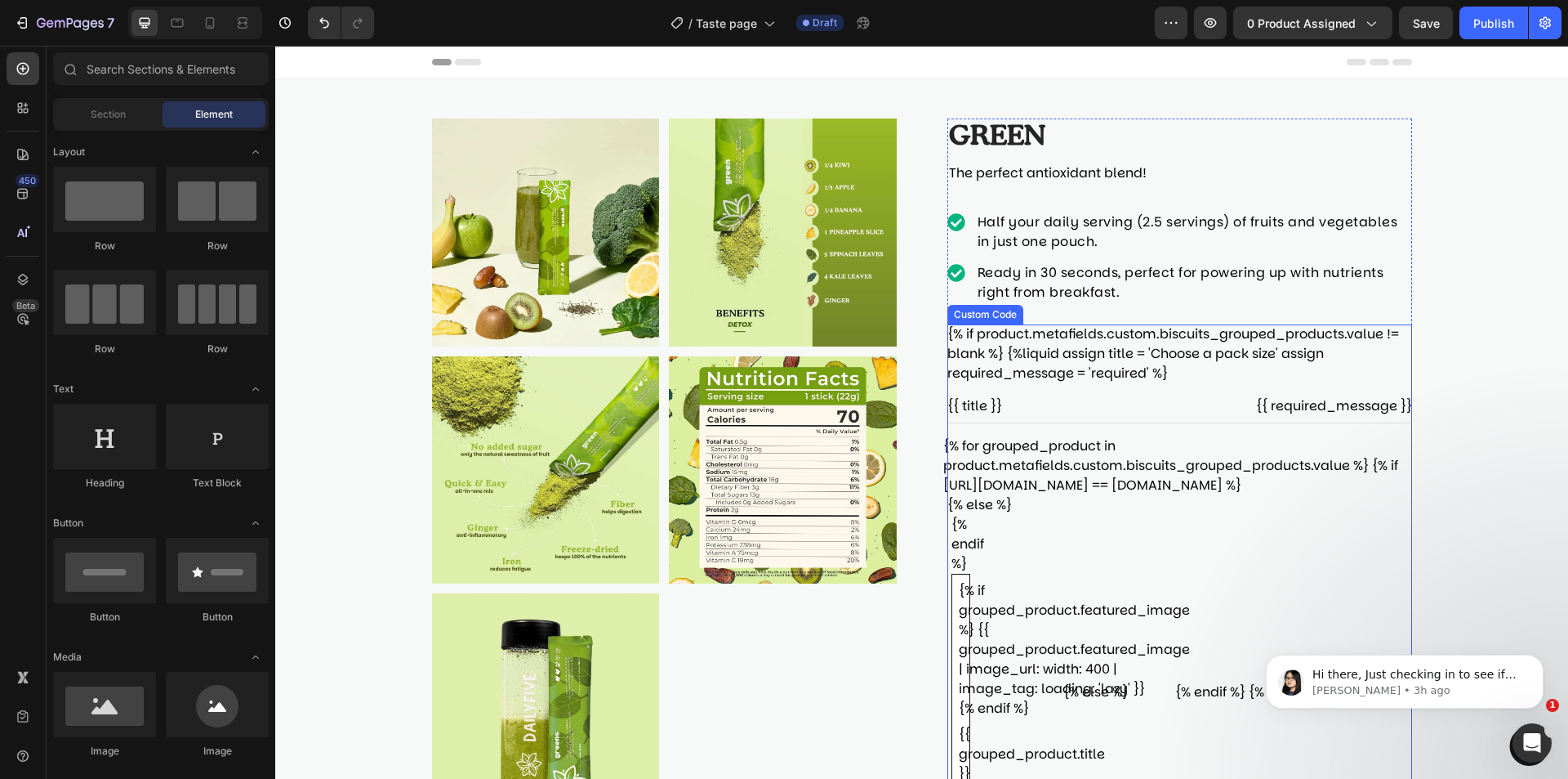
click at [1379, 357] on div "{% if product.metafields.custom.biscuits_grouped_products.value != blank %} {%l…" at bounding box center [1180, 617] width 465 height 584
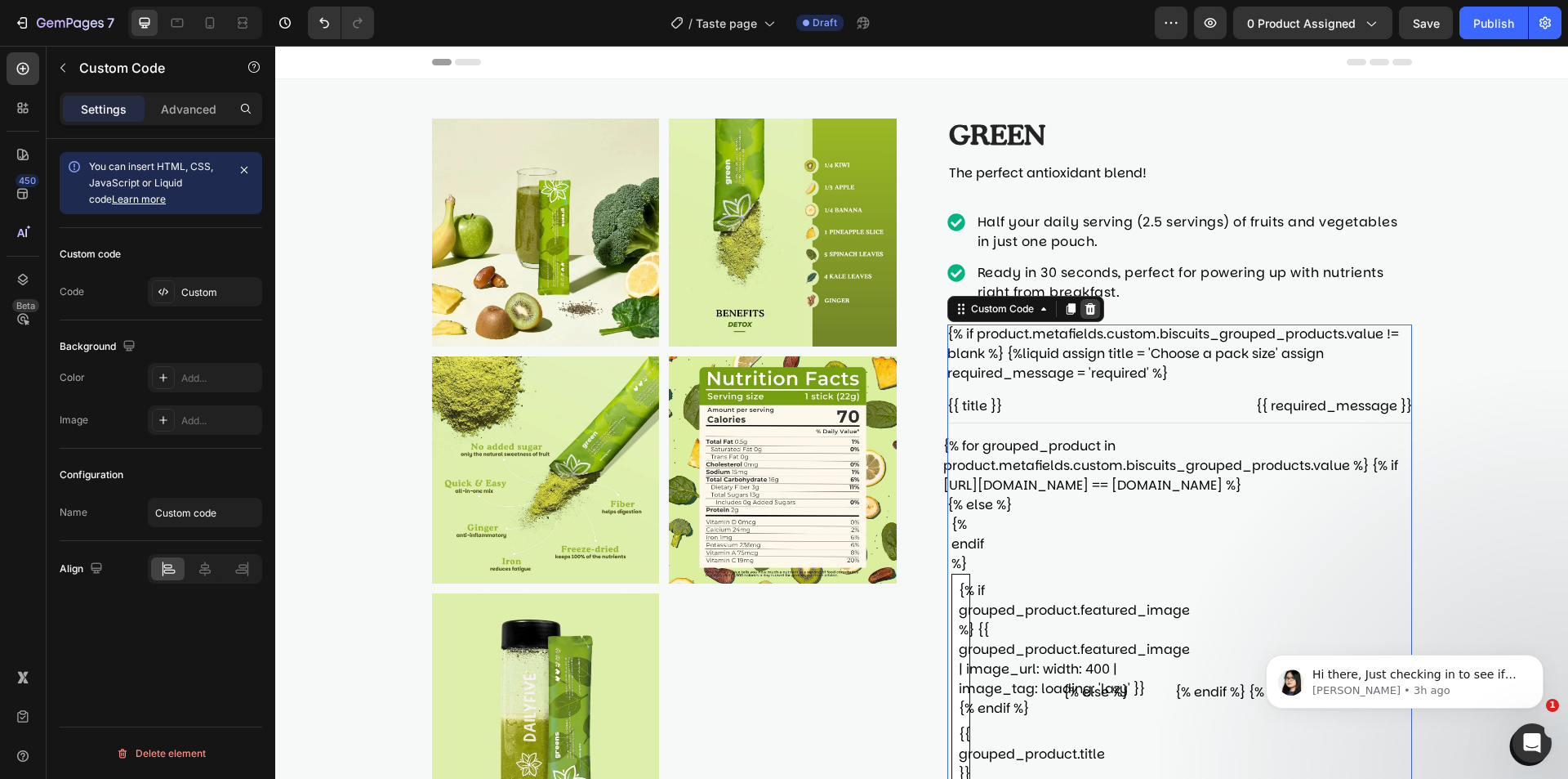
click at [1085, 307] on icon at bounding box center [1091, 309] width 11 height 12
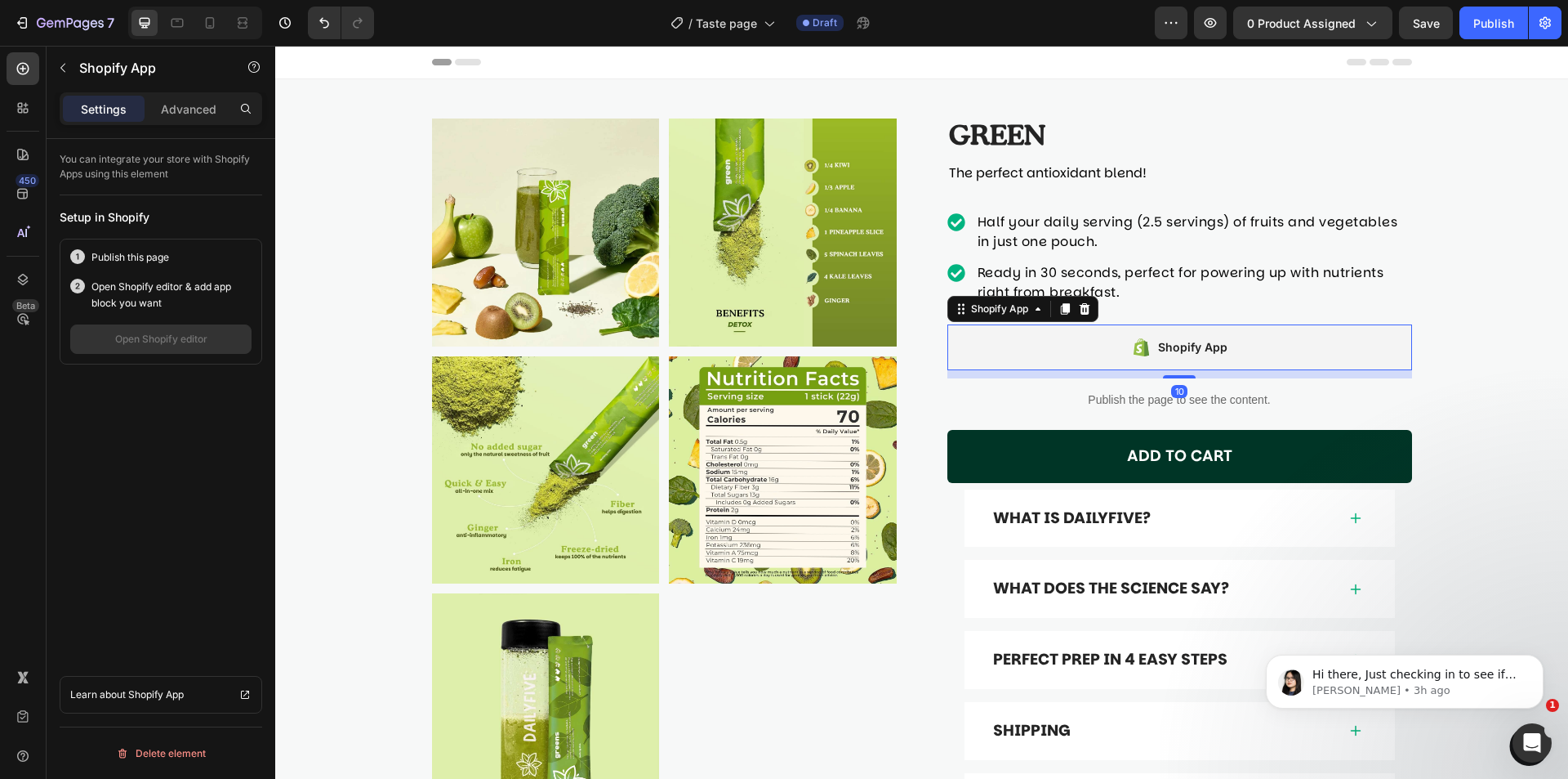
click at [1289, 334] on div "Shopify App" at bounding box center [1180, 348] width 465 height 46
click at [1079, 306] on icon at bounding box center [1084, 309] width 11 height 12
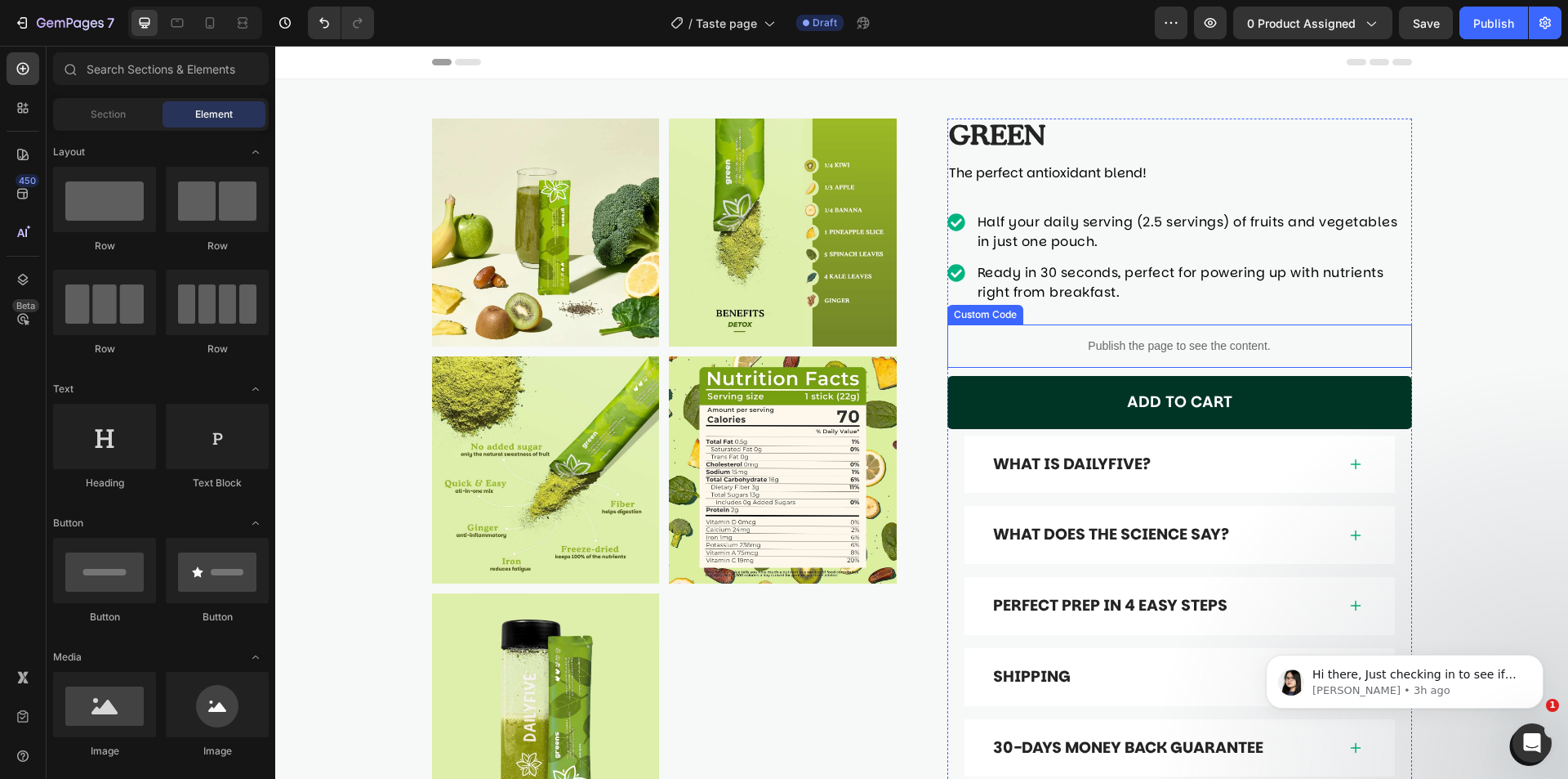
click at [1316, 353] on p "Publish the page to see the content." at bounding box center [1180, 346] width 465 height 17
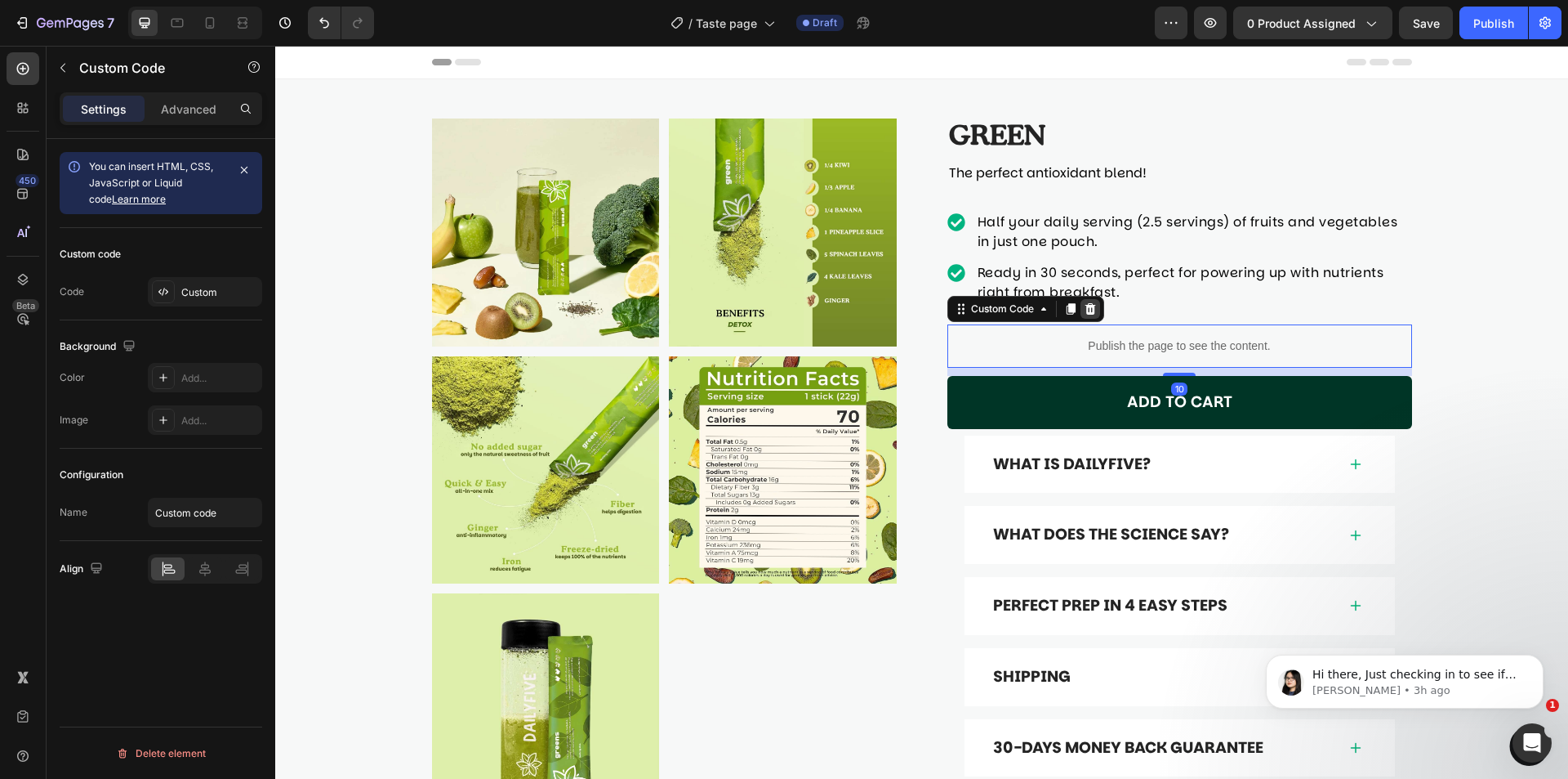
click at [1084, 309] on icon at bounding box center [1091, 309] width 13 height 13
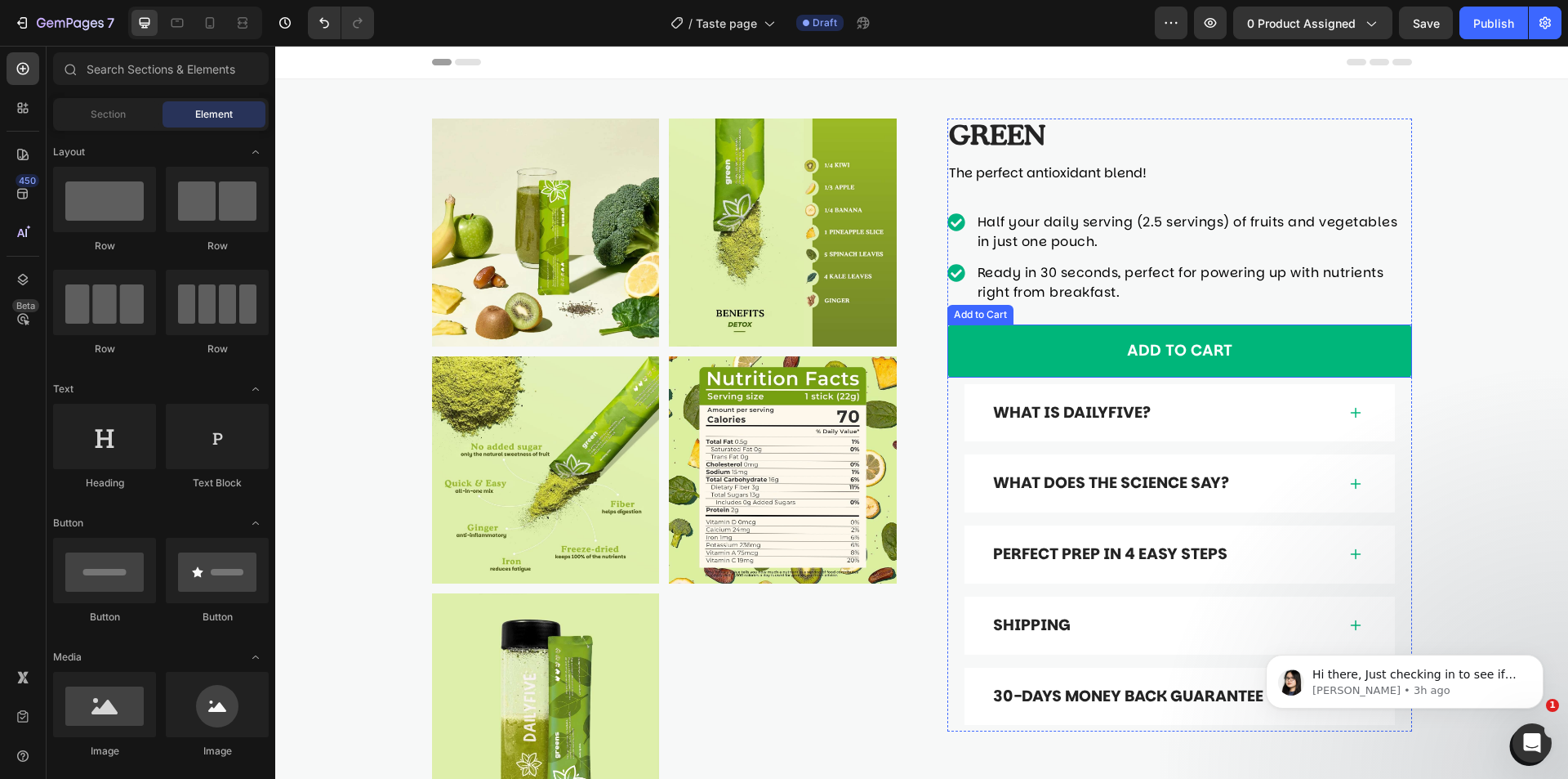
click at [1389, 372] on button "Add to cart" at bounding box center [1180, 351] width 465 height 53
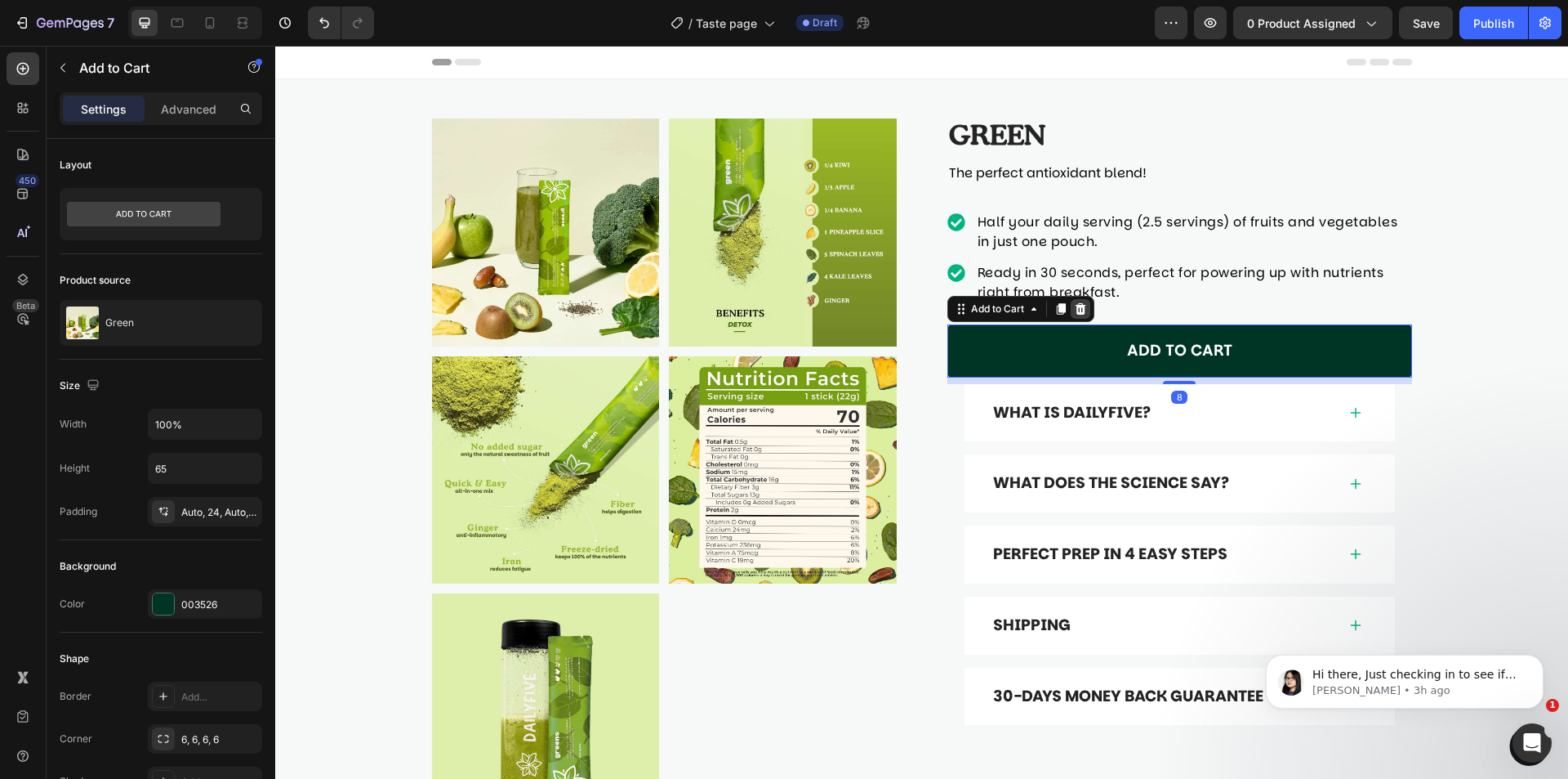
click at [1079, 310] on icon at bounding box center [1081, 309] width 13 height 13
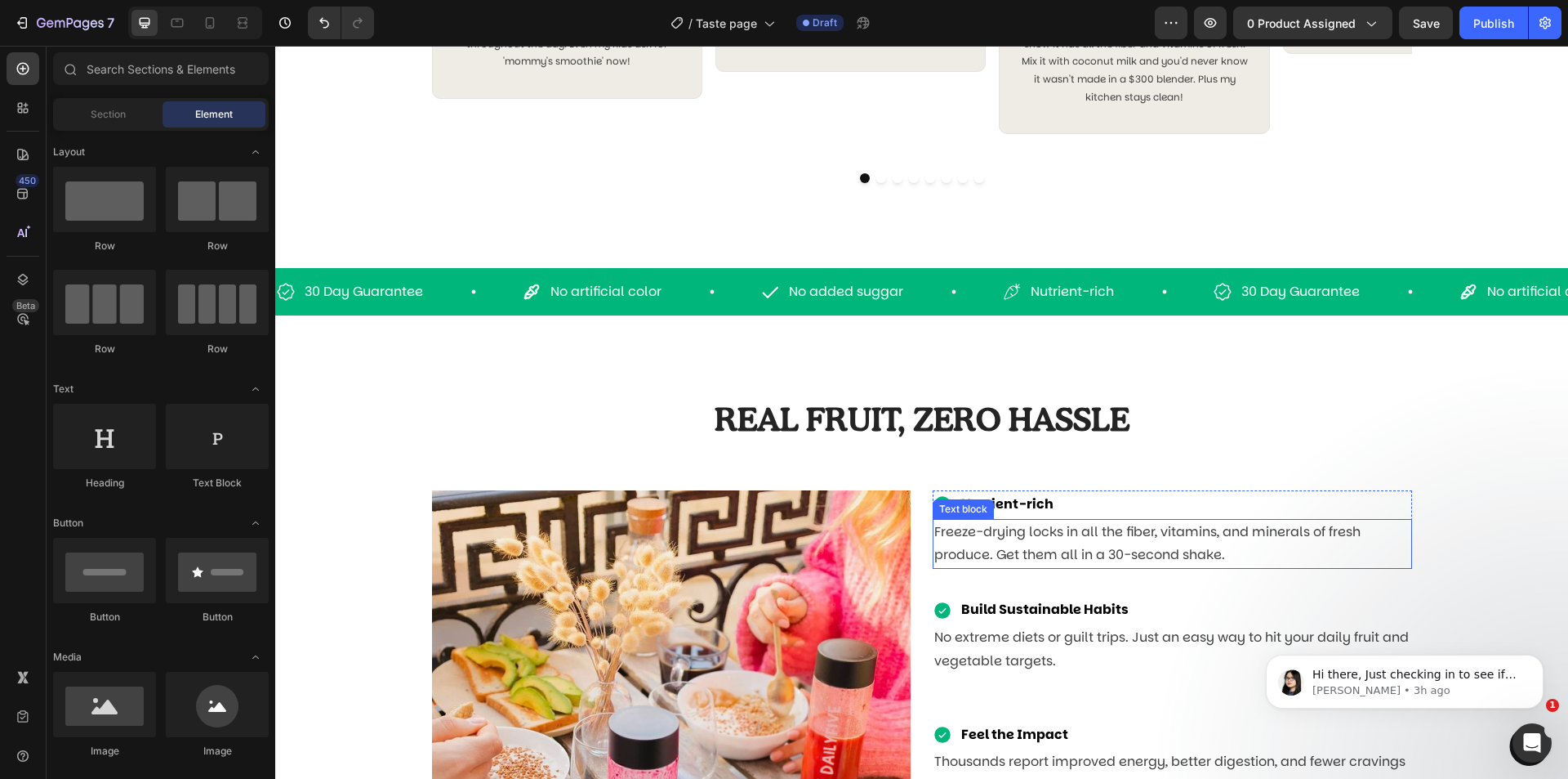
scroll to position [1308, 0]
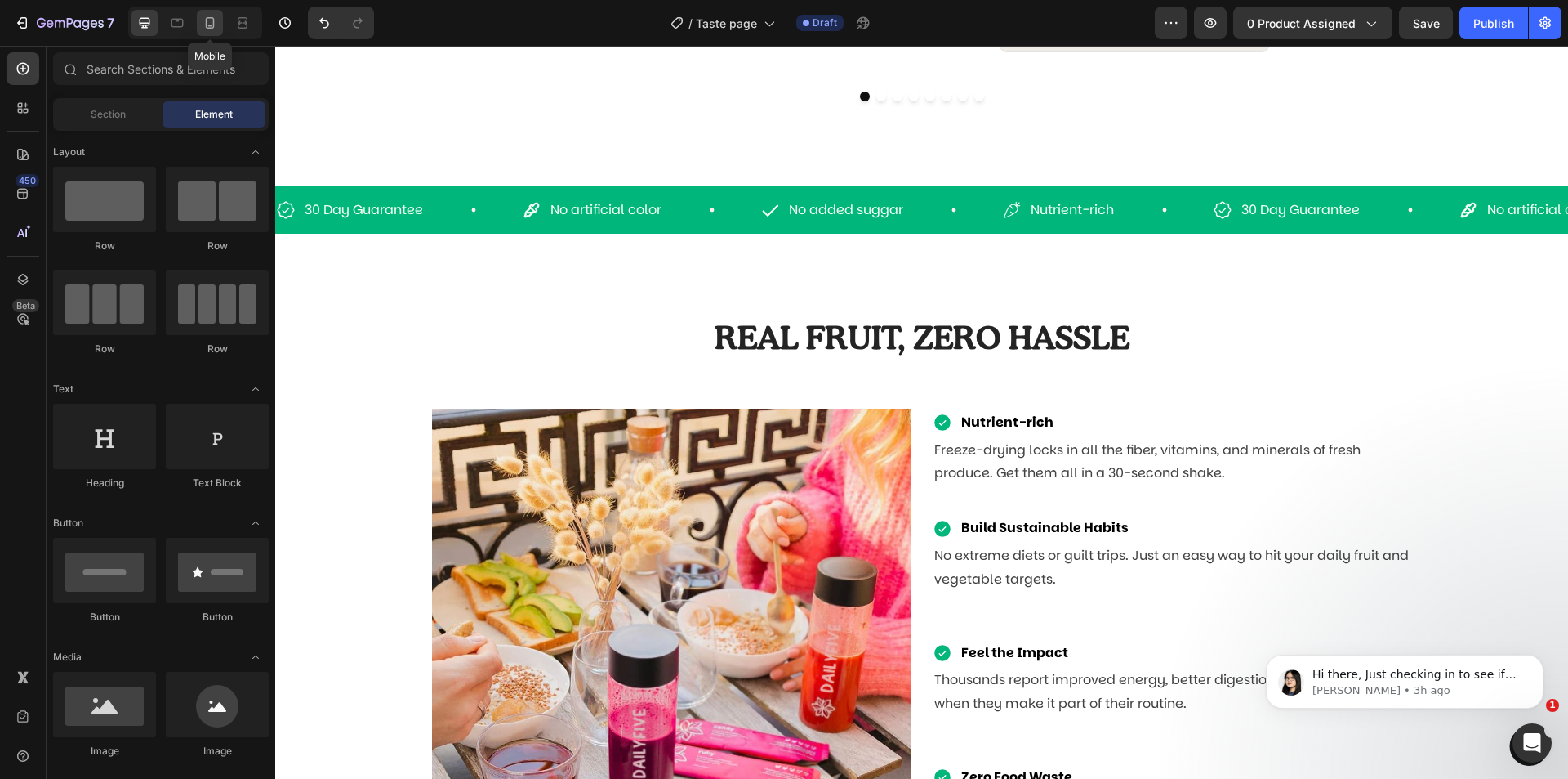
click at [211, 13] on div at bounding box center [209, 23] width 26 height 26
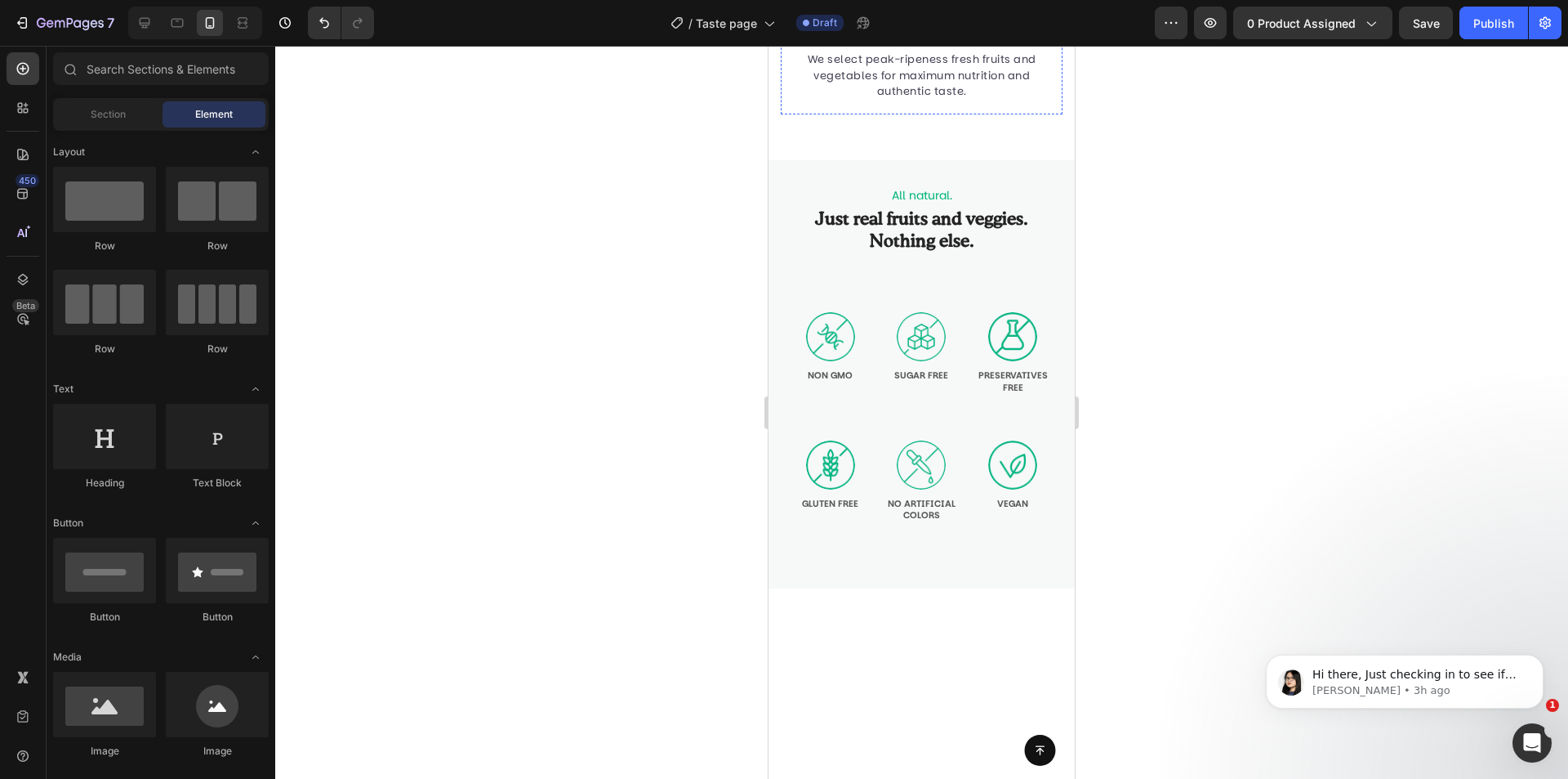
scroll to position [2336, 0]
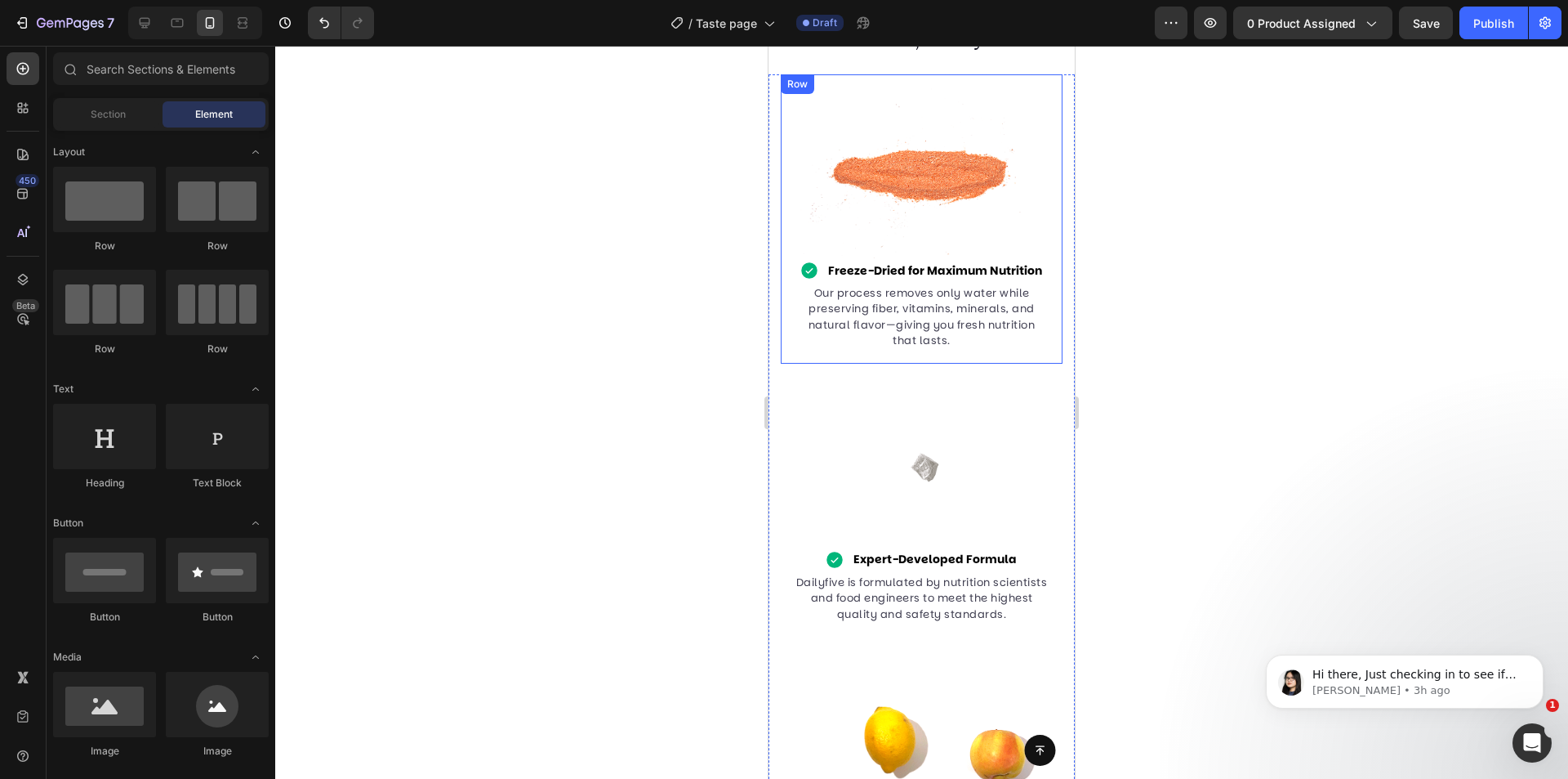
click at [1005, 353] on div "Image Freeze-Dried for Maximum Nutrition Item List Our process removes only wat…" at bounding box center [922, 219] width 282 height 289
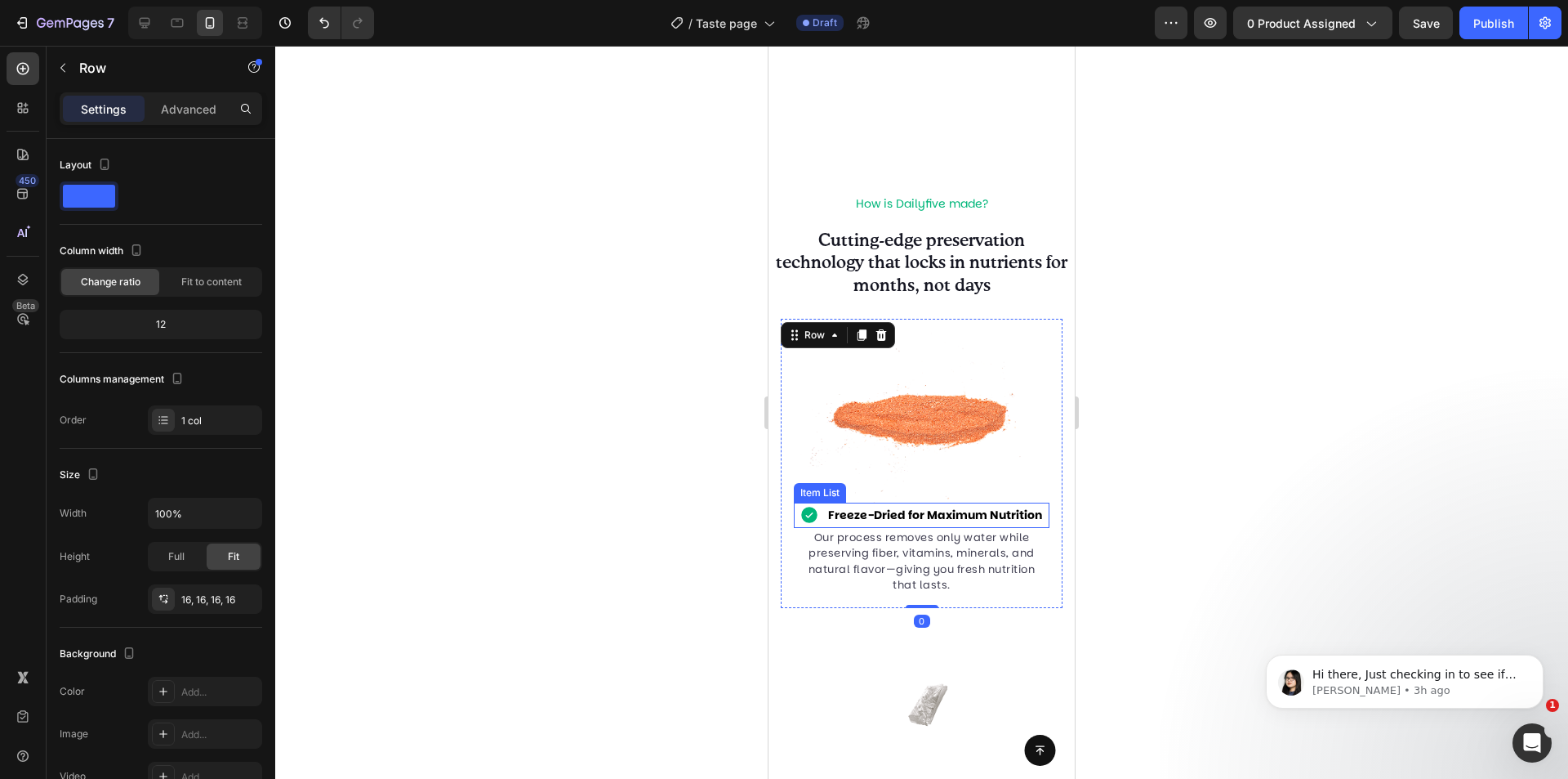
scroll to position [2090, 0]
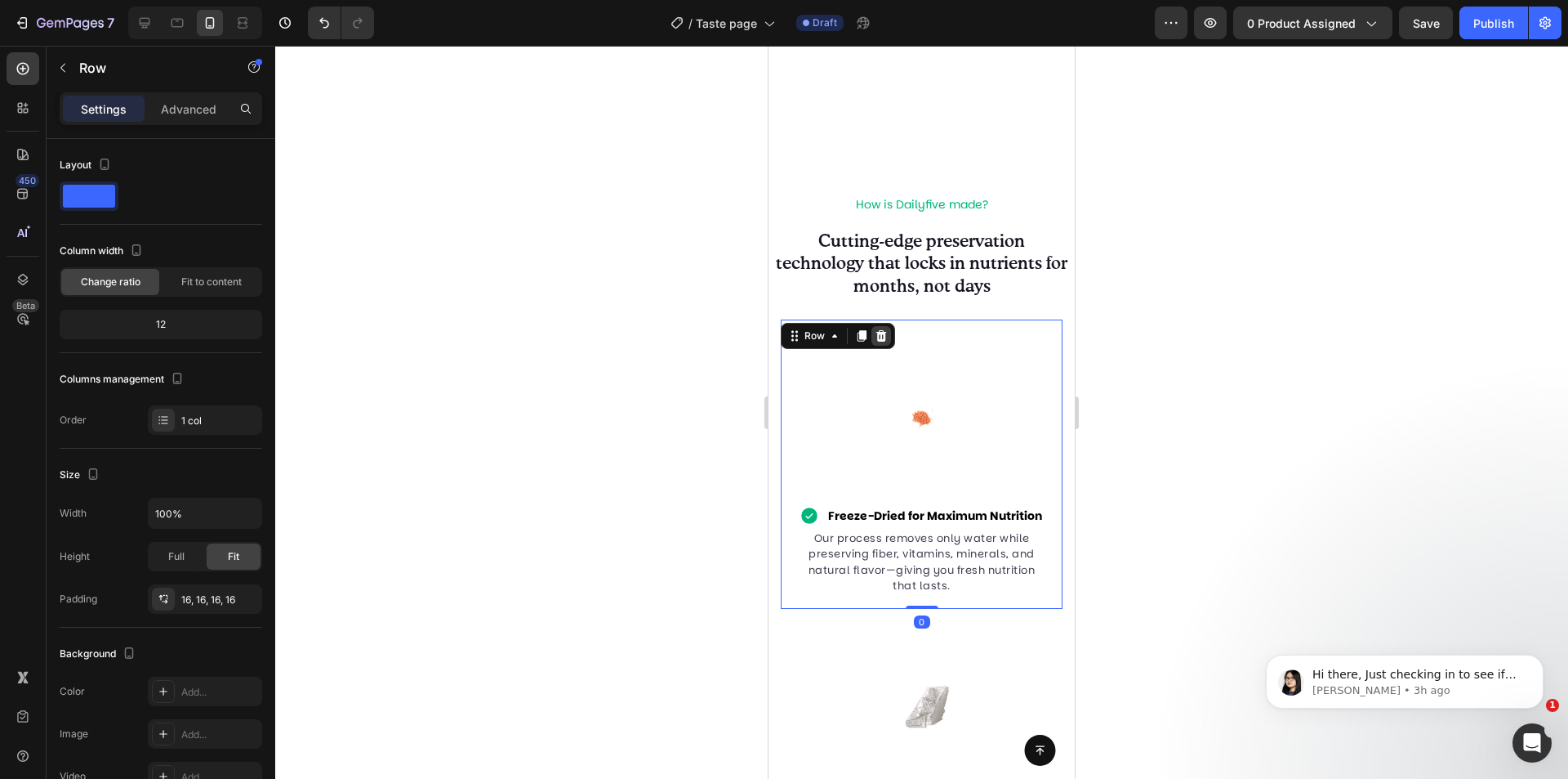
click at [881, 340] on icon at bounding box center [882, 336] width 11 height 12
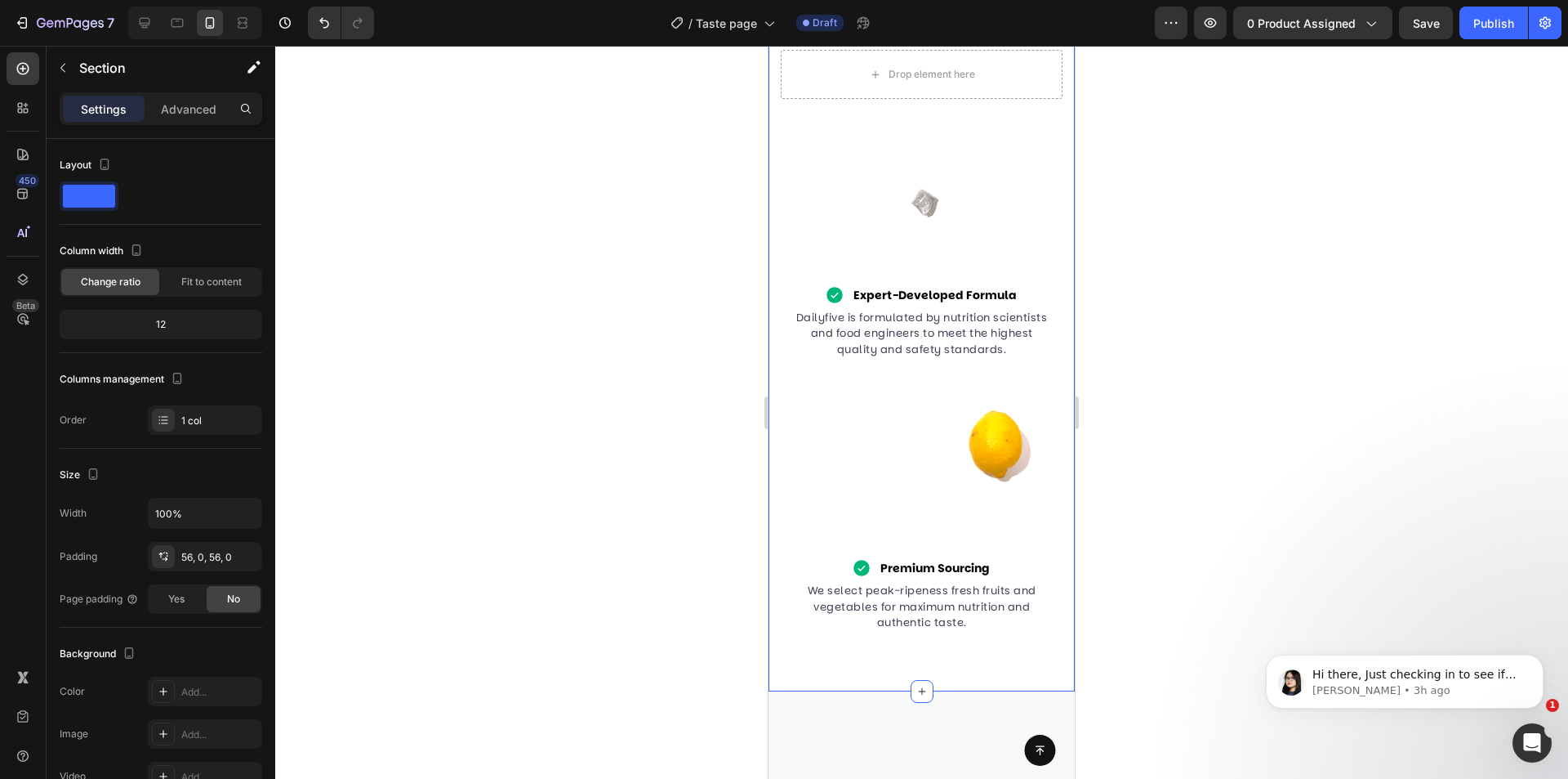
click at [1044, 151] on div "How is Dailyfive made? Heading Cutting-edge preservation technology that locks …" at bounding box center [921, 275] width 307 height 834
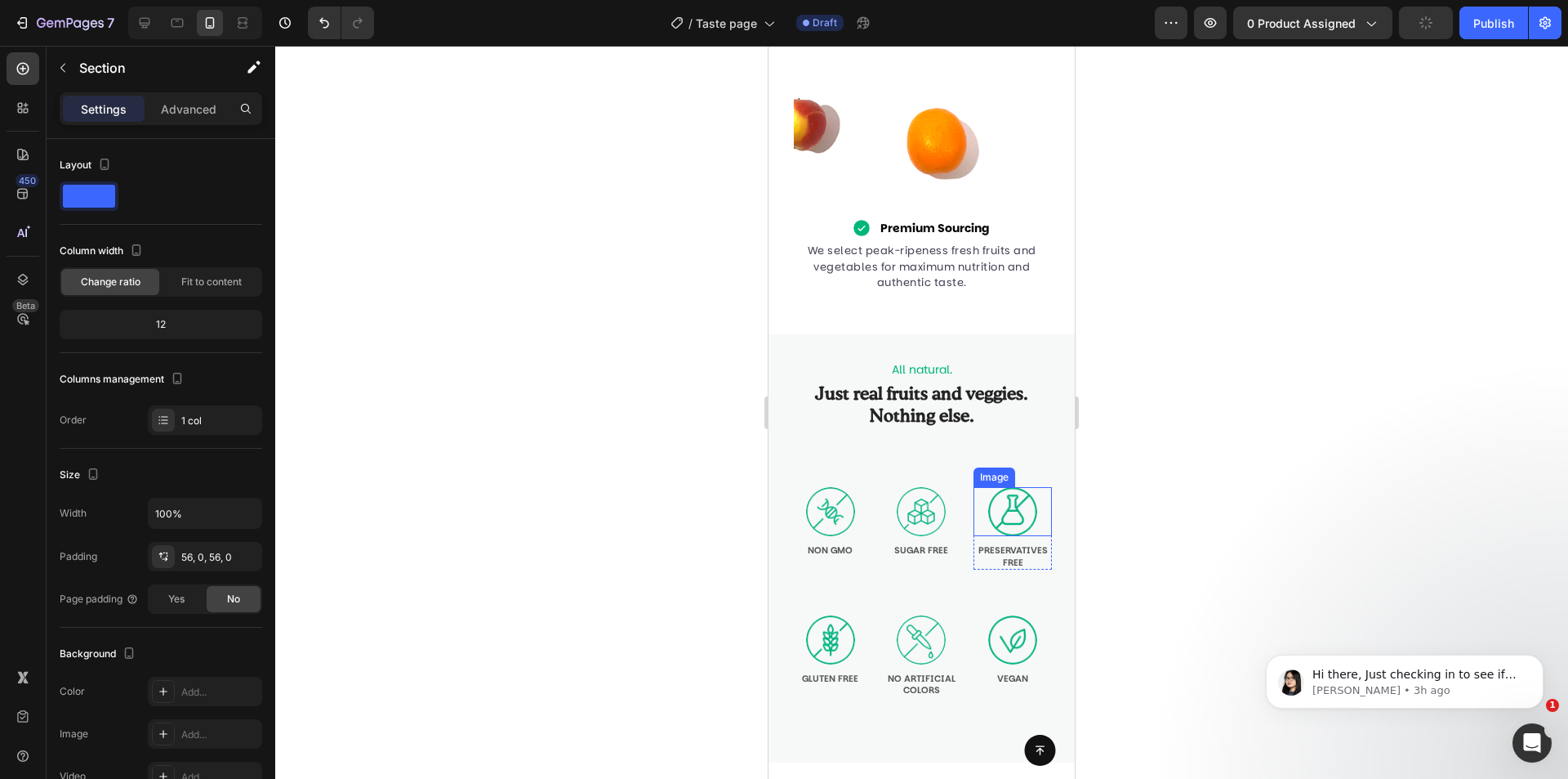
scroll to position [2581, 0]
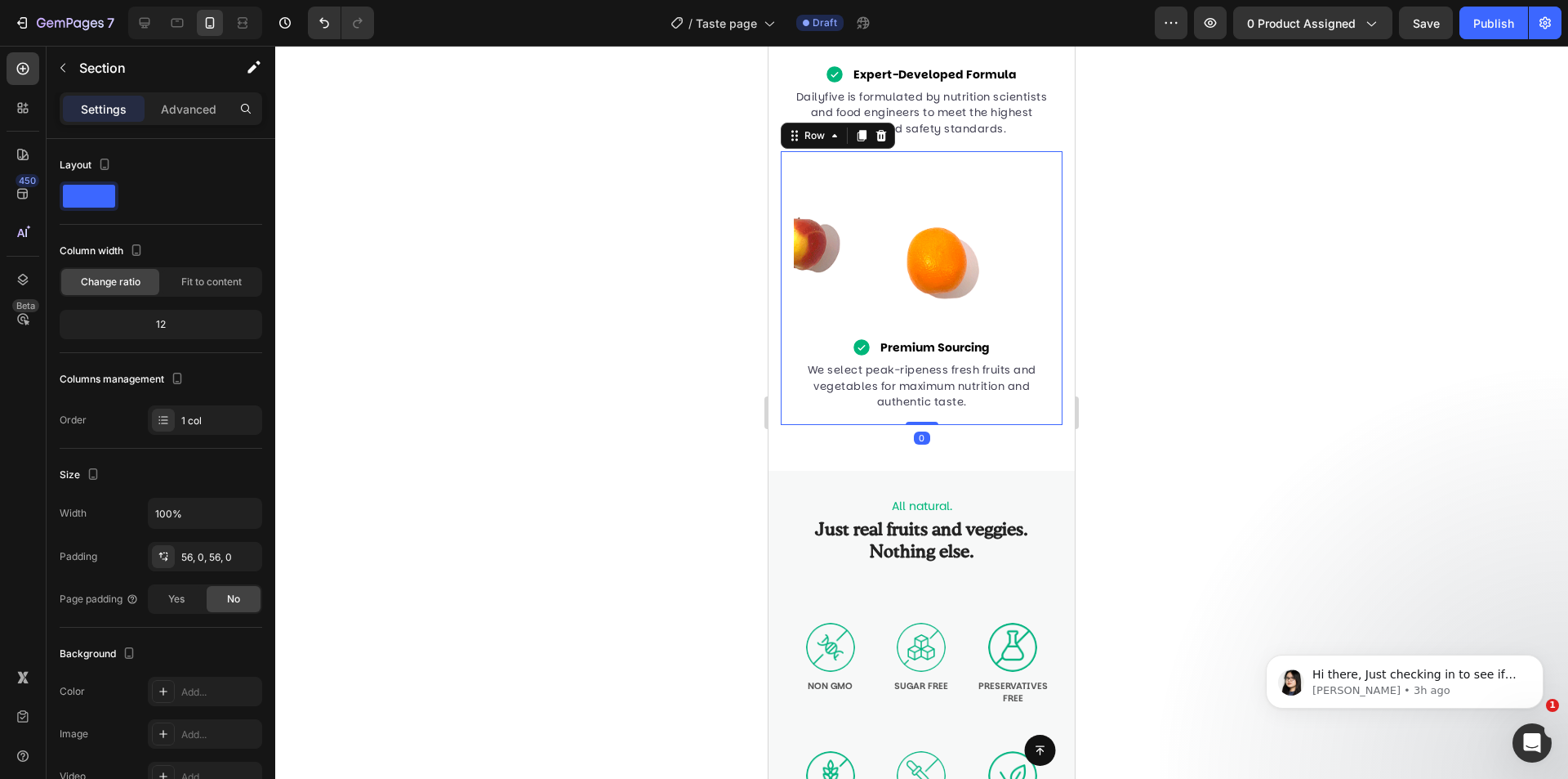
click at [1043, 401] on div "Image Premium Sourcing Item List We select peak-ripeness fresh fruits and veget…" at bounding box center [922, 288] width 282 height 273
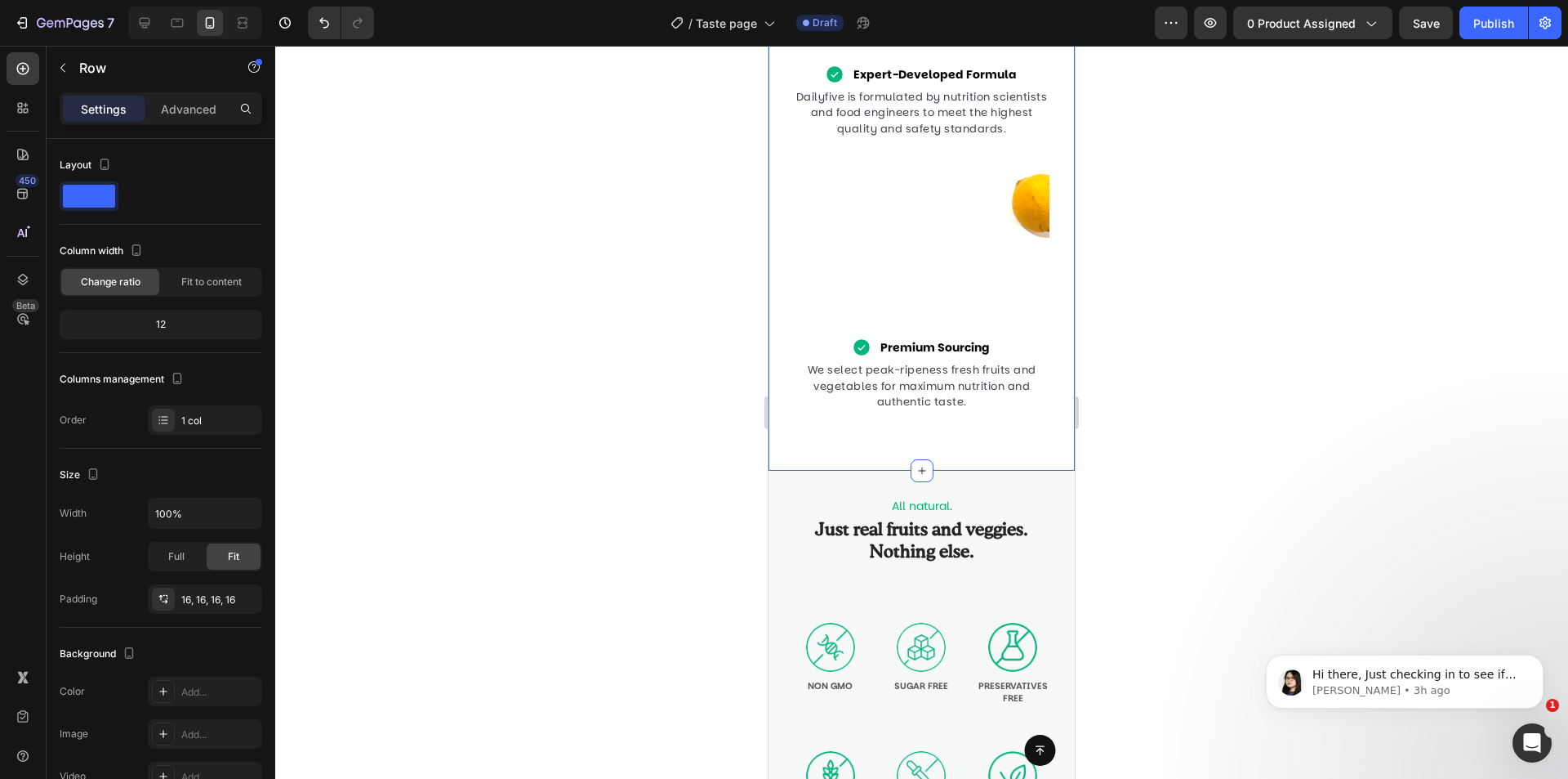
click at [1030, 436] on div "How is Dailyfive made? Heading Cutting-edge preservation technology that locks …" at bounding box center [921, 54] width 307 height 834
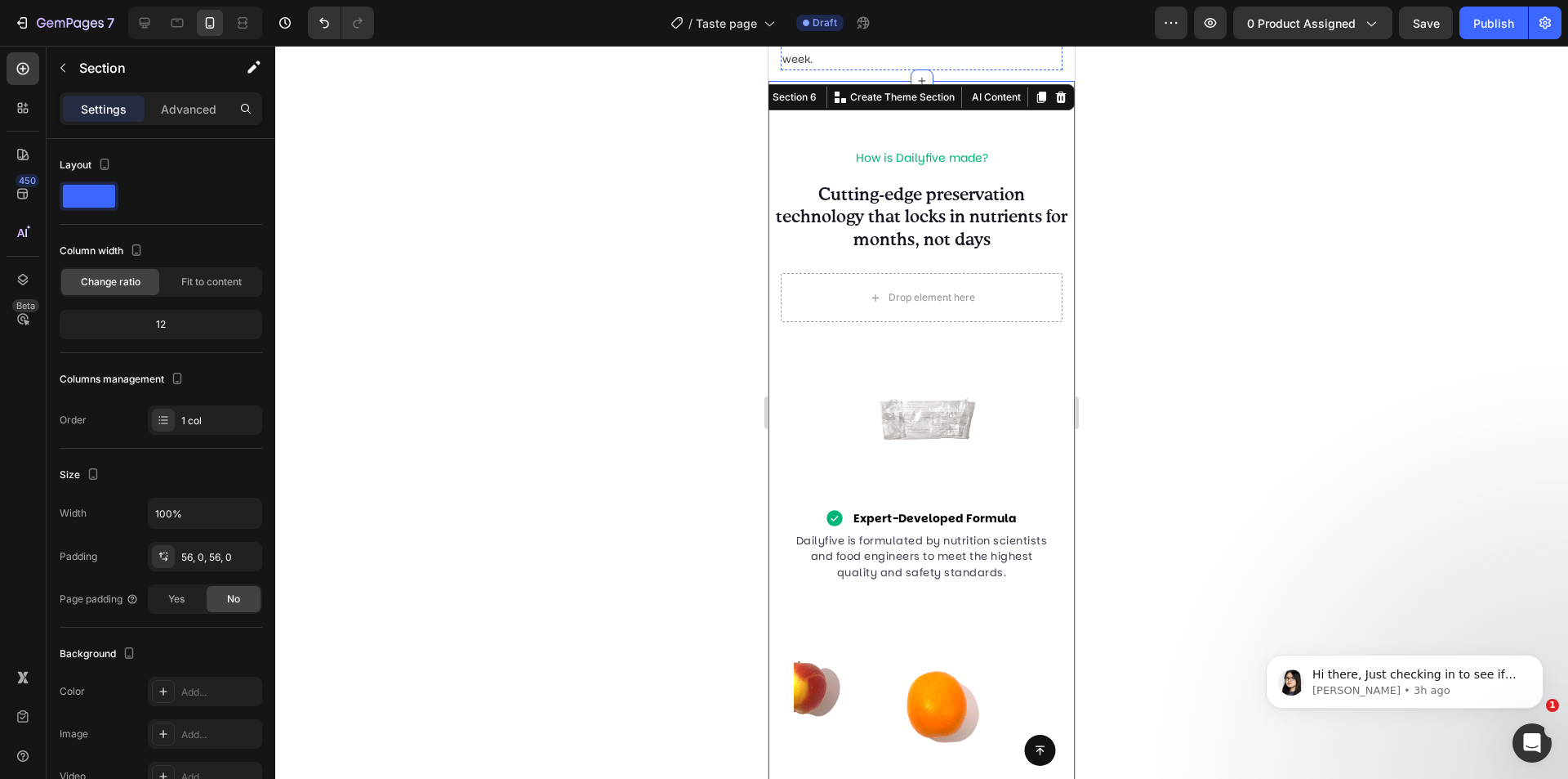
scroll to position [1927, 0]
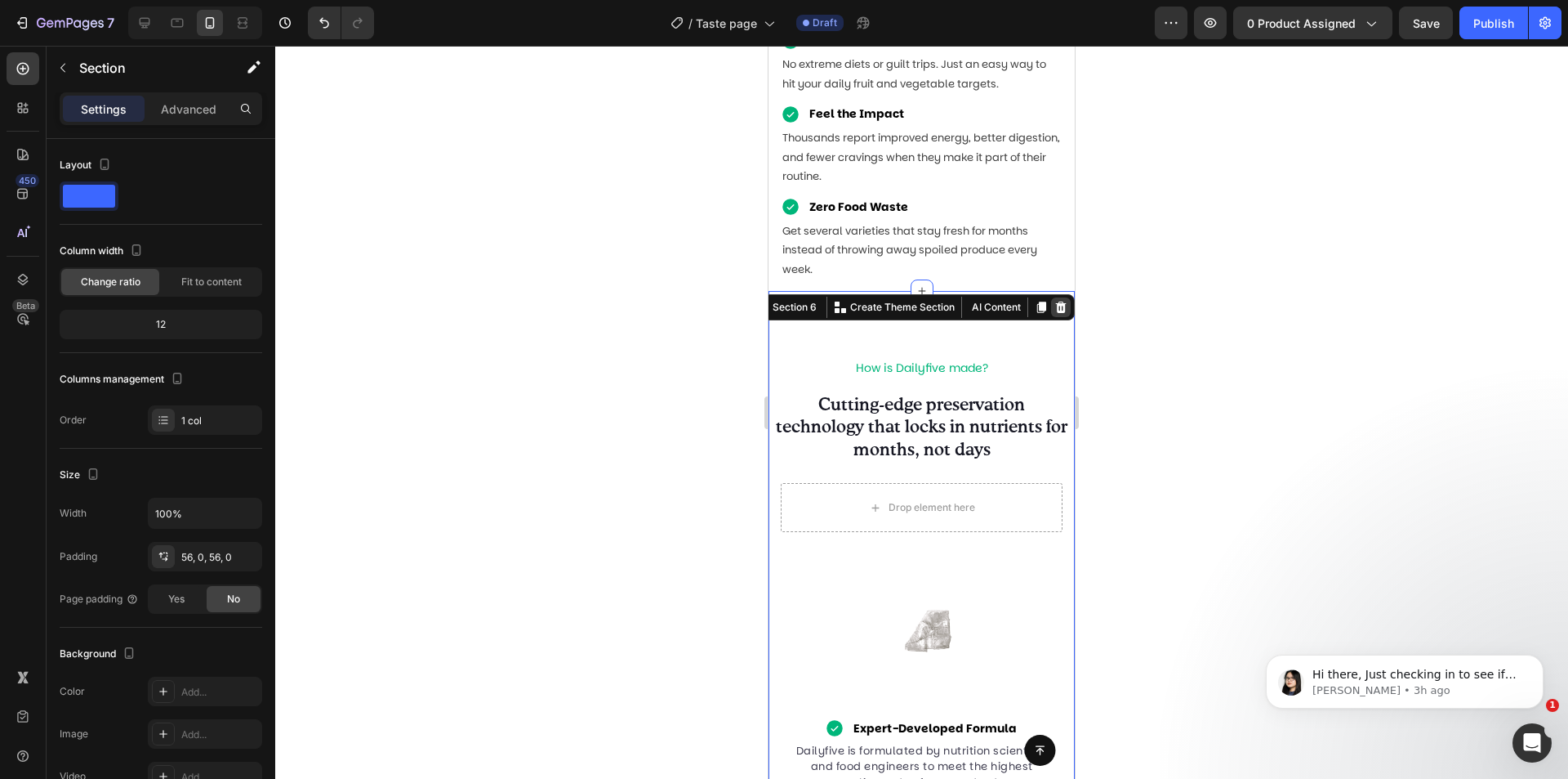
click at [1056, 304] on icon at bounding box center [1061, 307] width 11 height 12
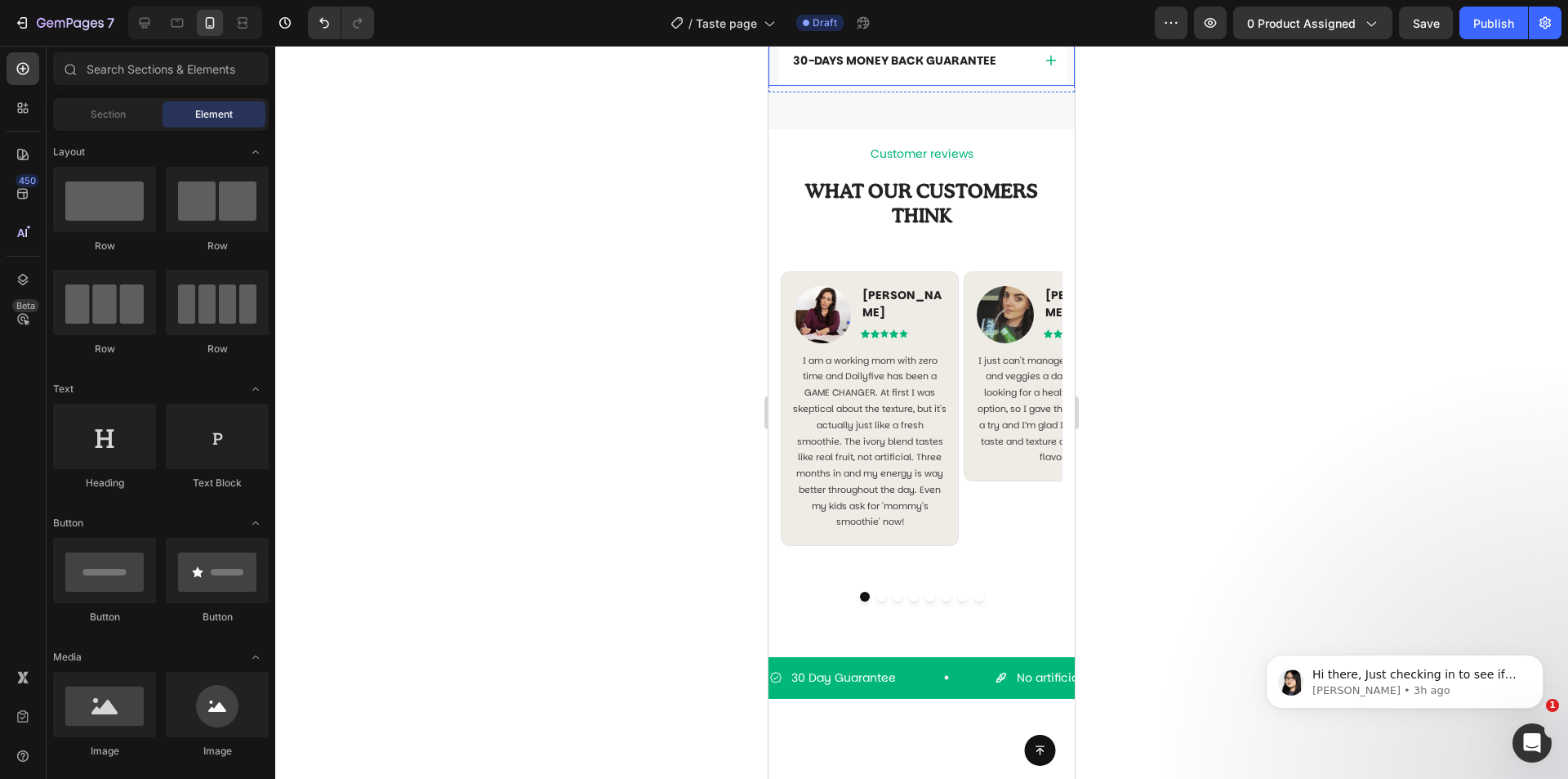
scroll to position [620, 0]
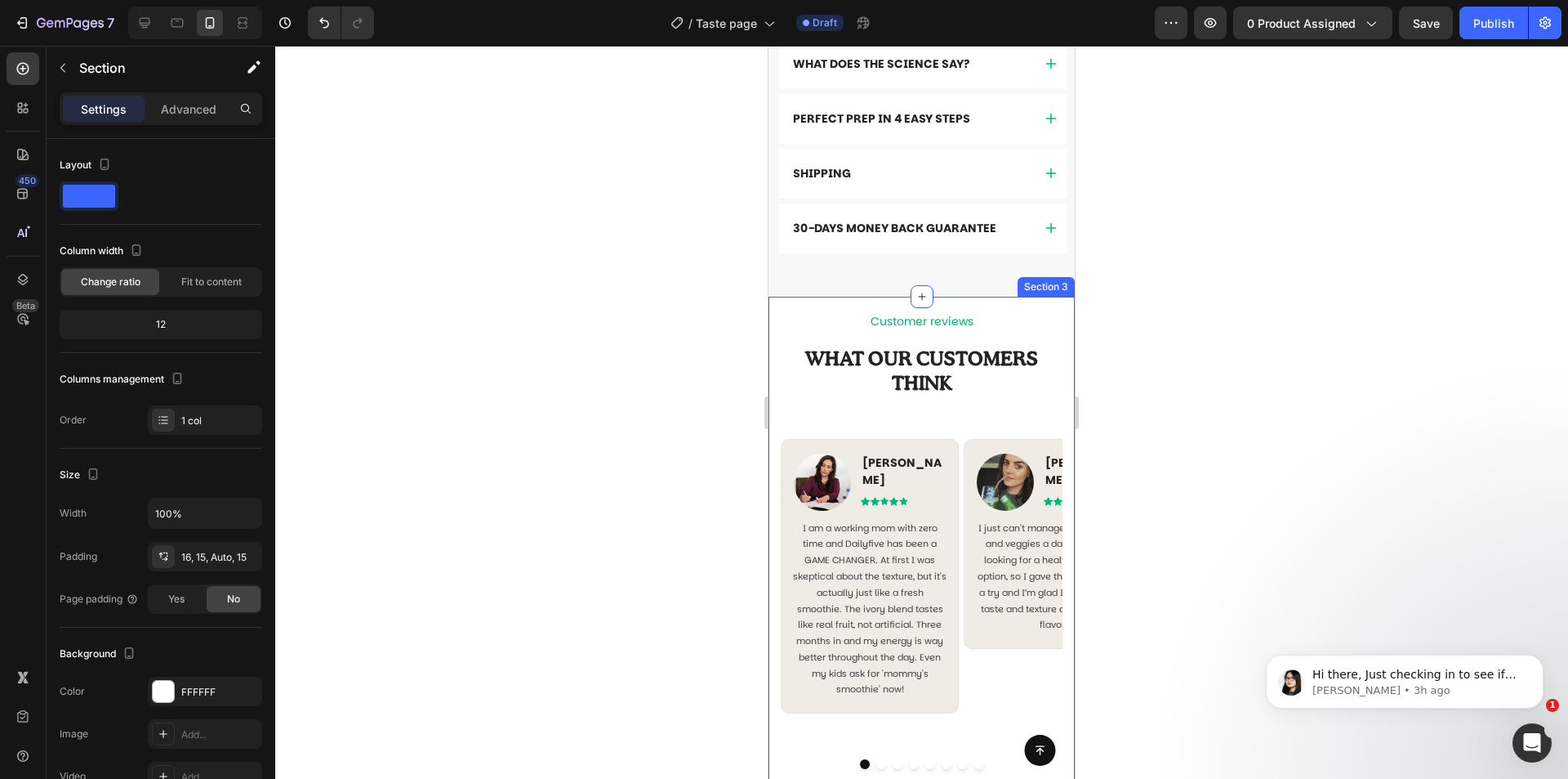
click at [1021, 309] on div "Customer reviews Text block WHAT OUR CUSTOMERS THINK Heading Image Sarah Marouz…" at bounding box center [921, 555] width 307 height 518
click at [1054, 288] on icon at bounding box center [1060, 281] width 13 height 13
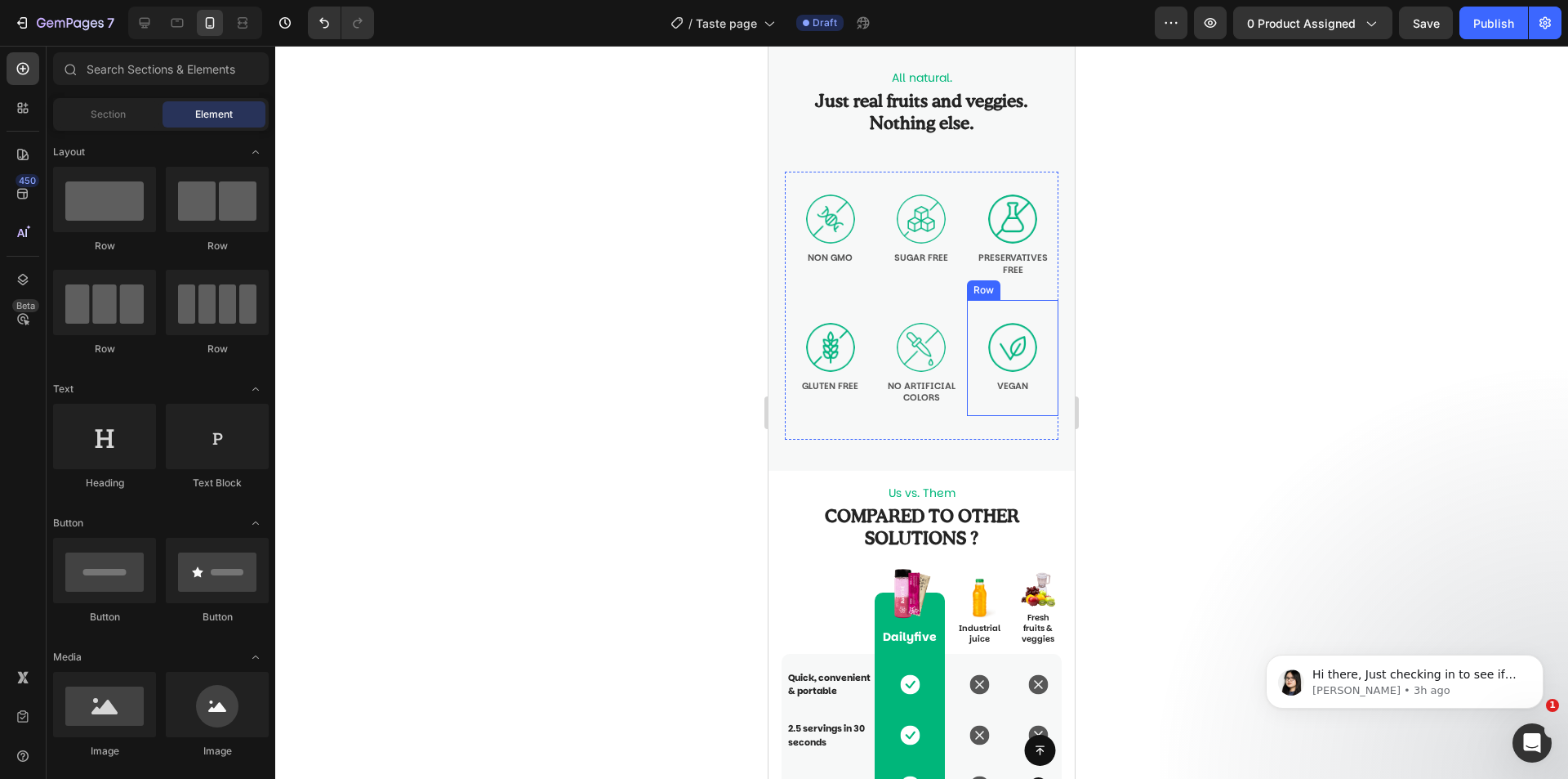
scroll to position [1682, 0]
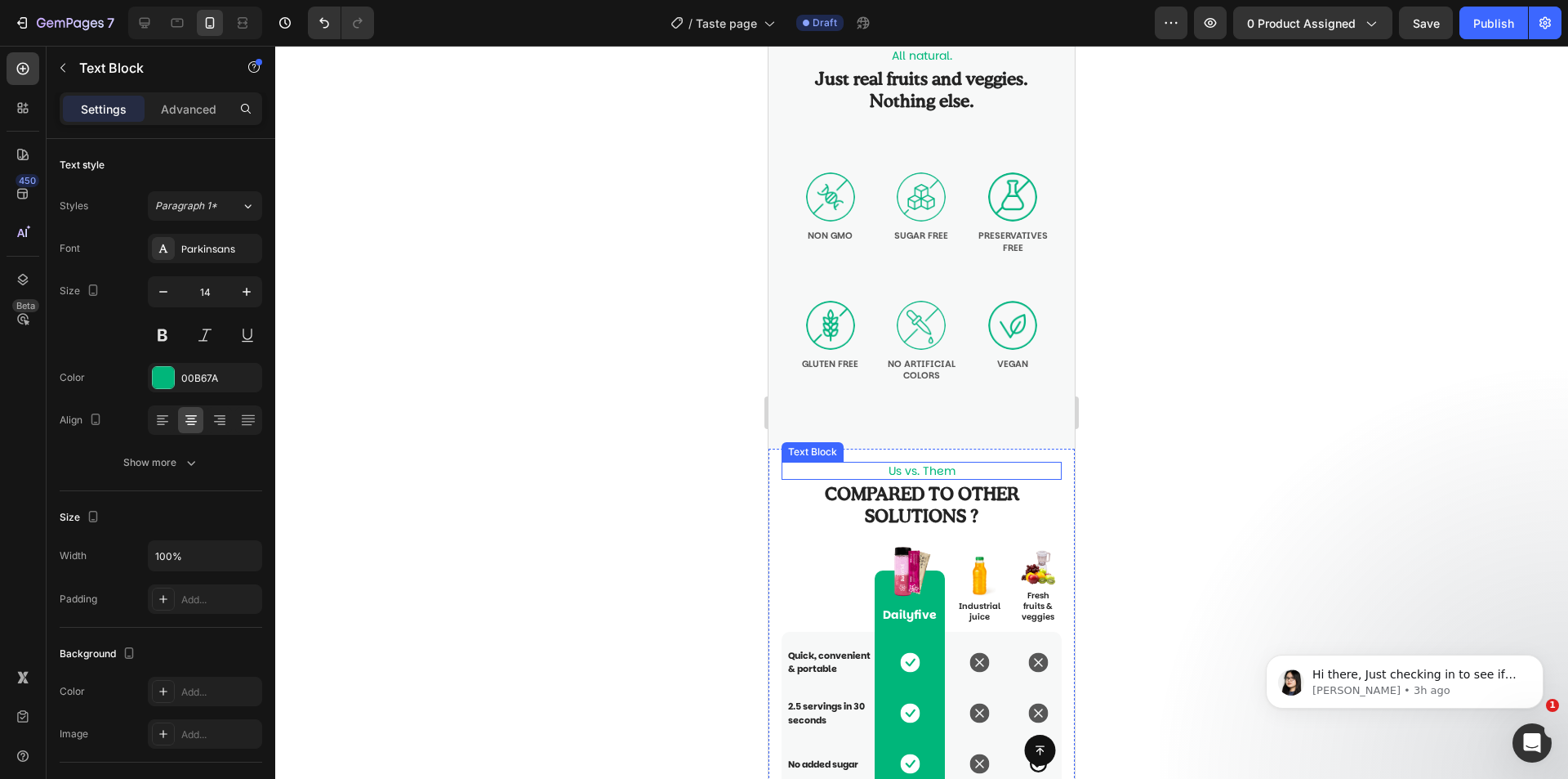
click at [1045, 468] on p "Us vs. Them" at bounding box center [921, 470] width 276 height 15
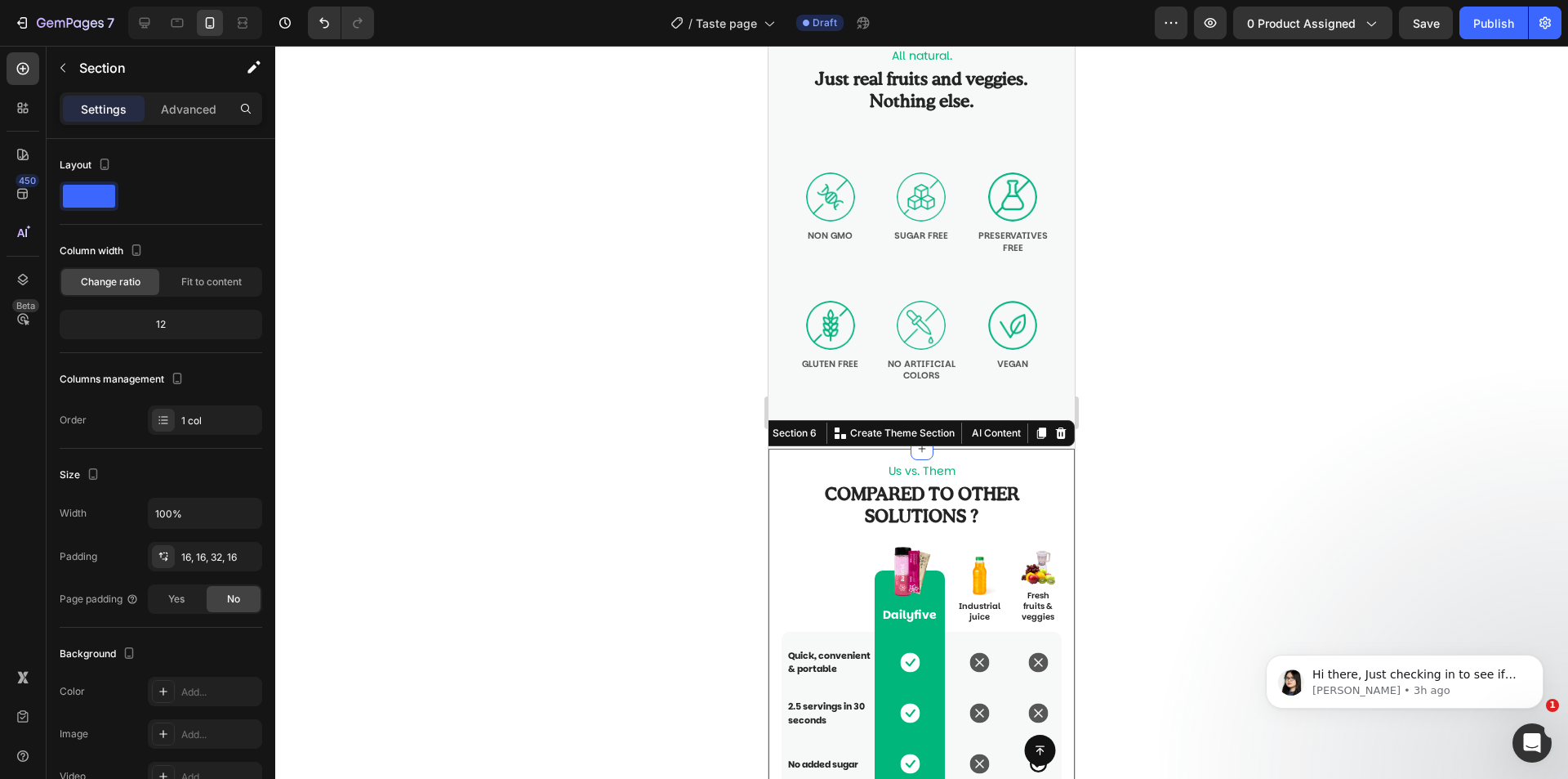
click at [1048, 460] on div "Us vs. Them Text Block Compared to other solutions ? Heading Text Block Row Ima…" at bounding box center [921, 679] width 307 height 460
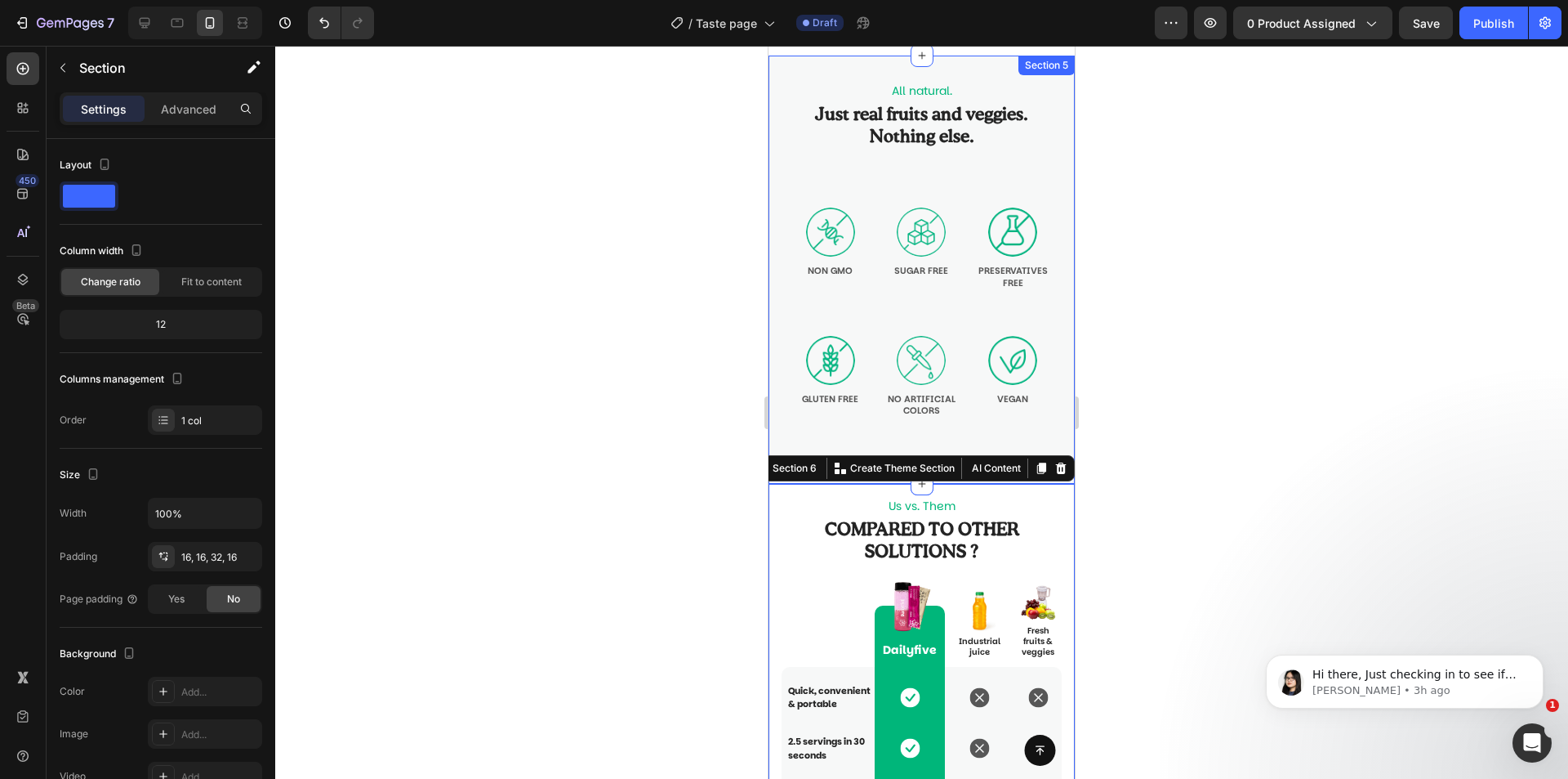
scroll to position [1519, 0]
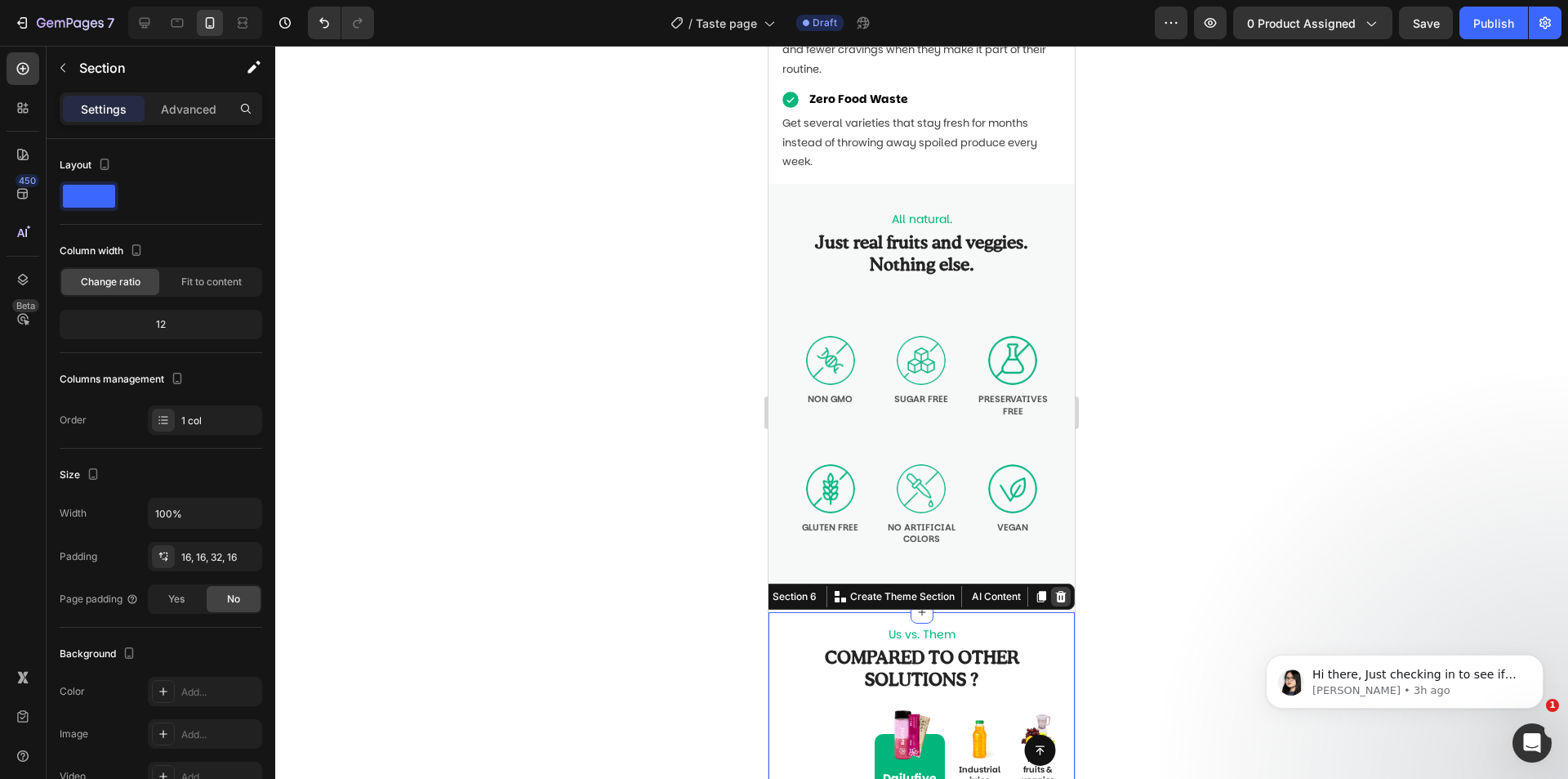
click at [1056, 594] on icon at bounding box center [1061, 595] width 11 height 12
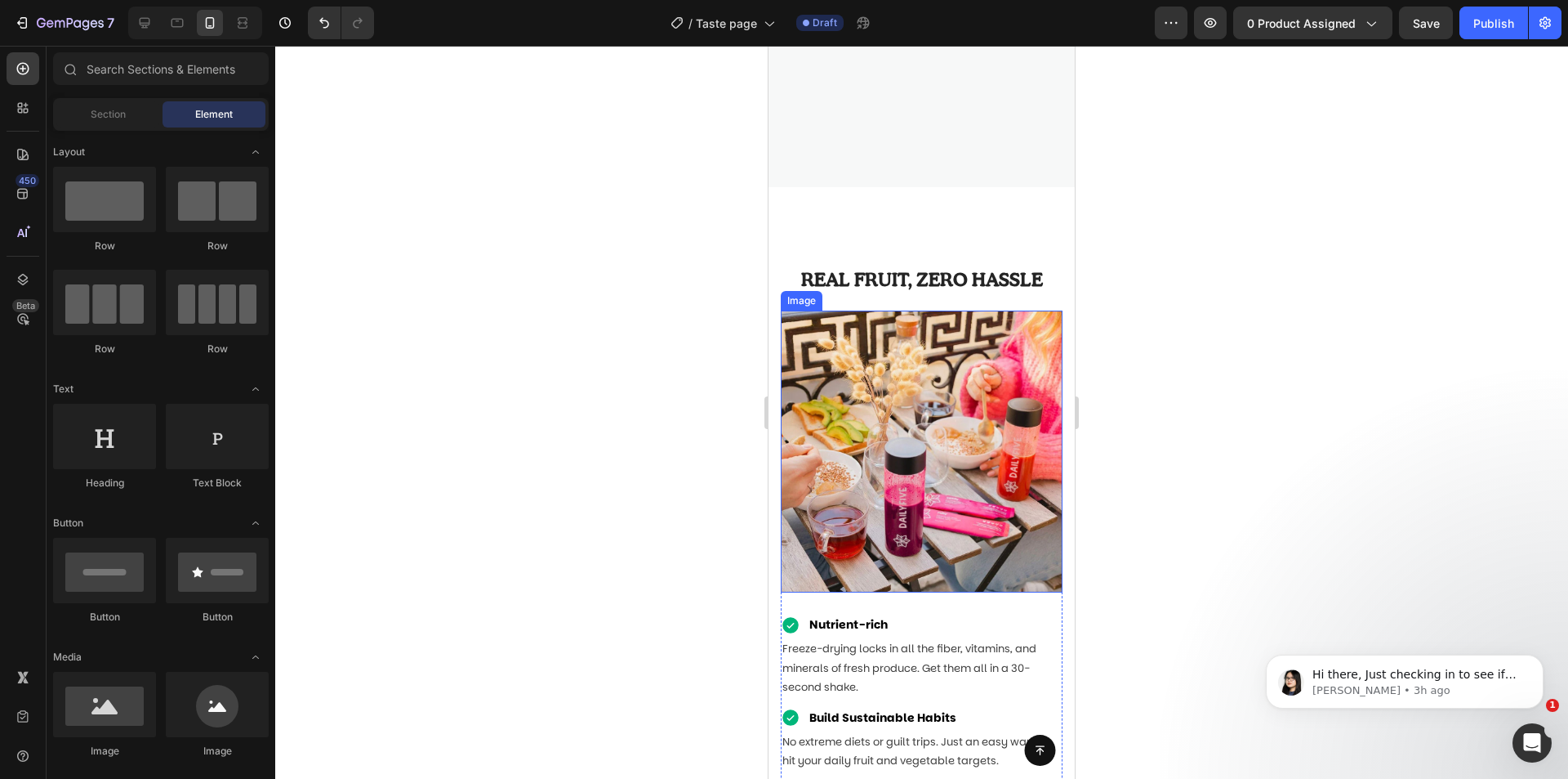
scroll to position [702, 0]
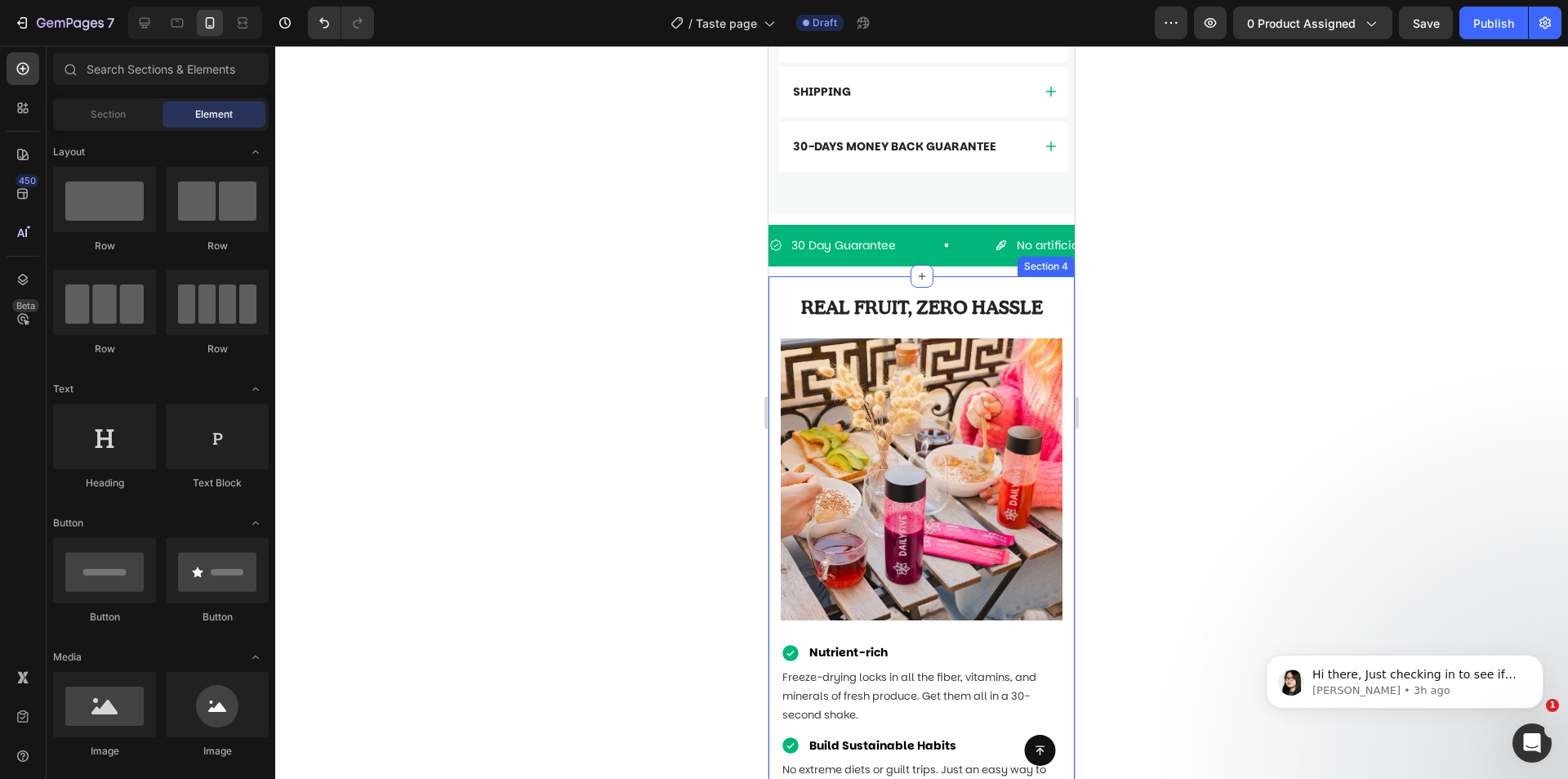
click at [1040, 291] on div "REAL FRUIT, ZERO HASSLE Heading Row Image Nutrient-rich Item List Freeze-drying…" at bounding box center [921, 642] width 307 height 733
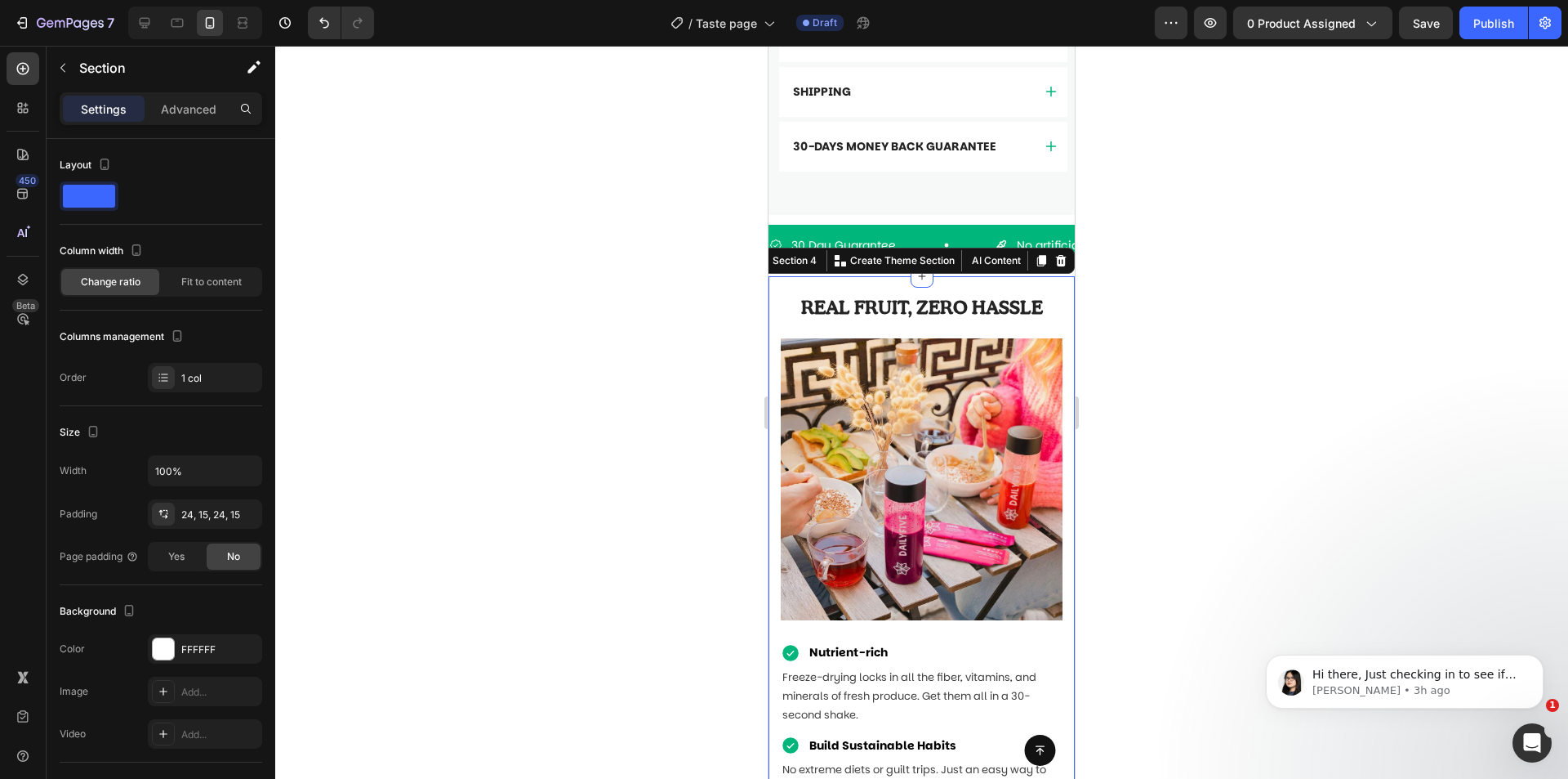
click at [1054, 267] on icon at bounding box center [1060, 260] width 13 height 13
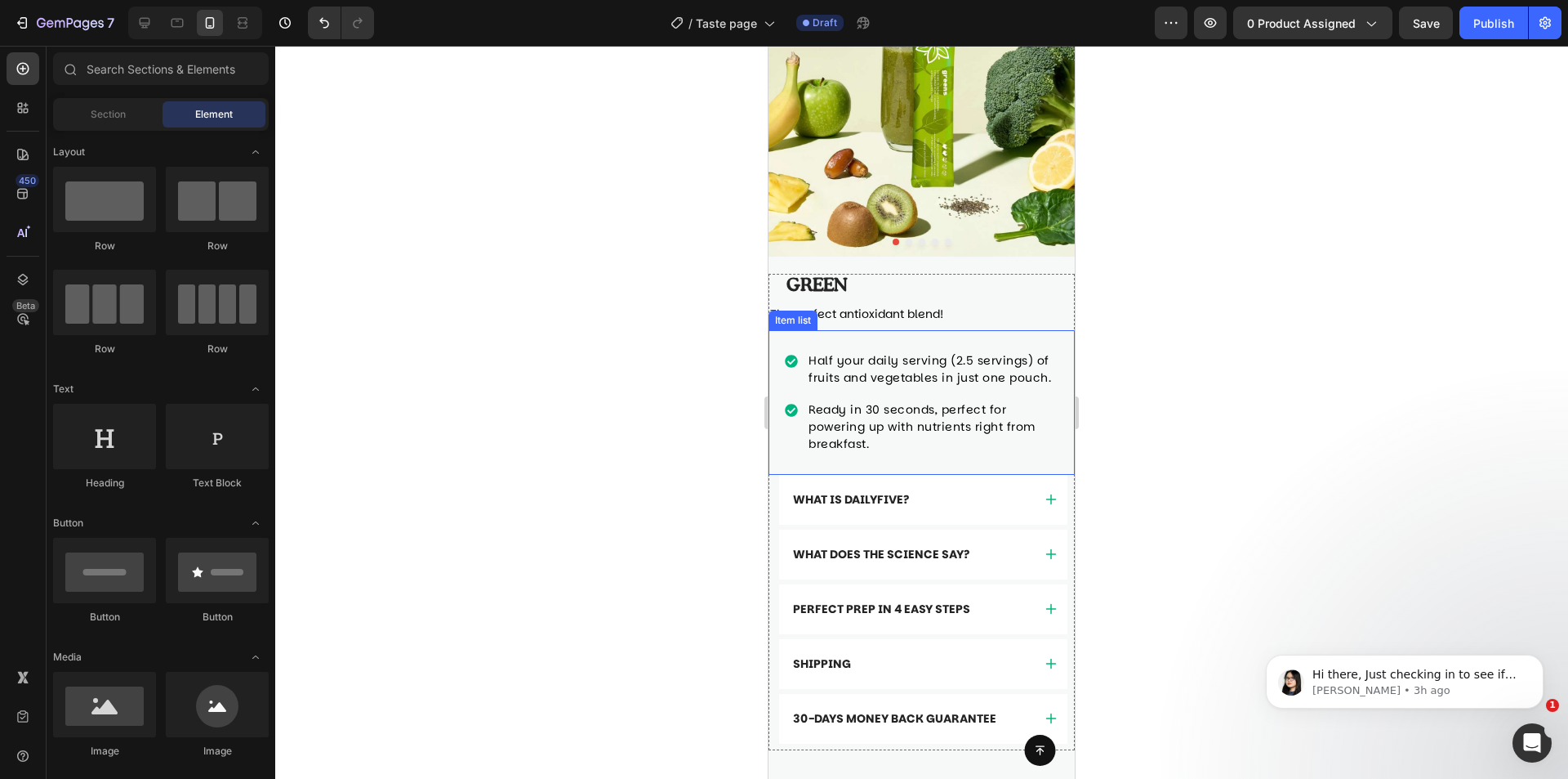
scroll to position [211, 0]
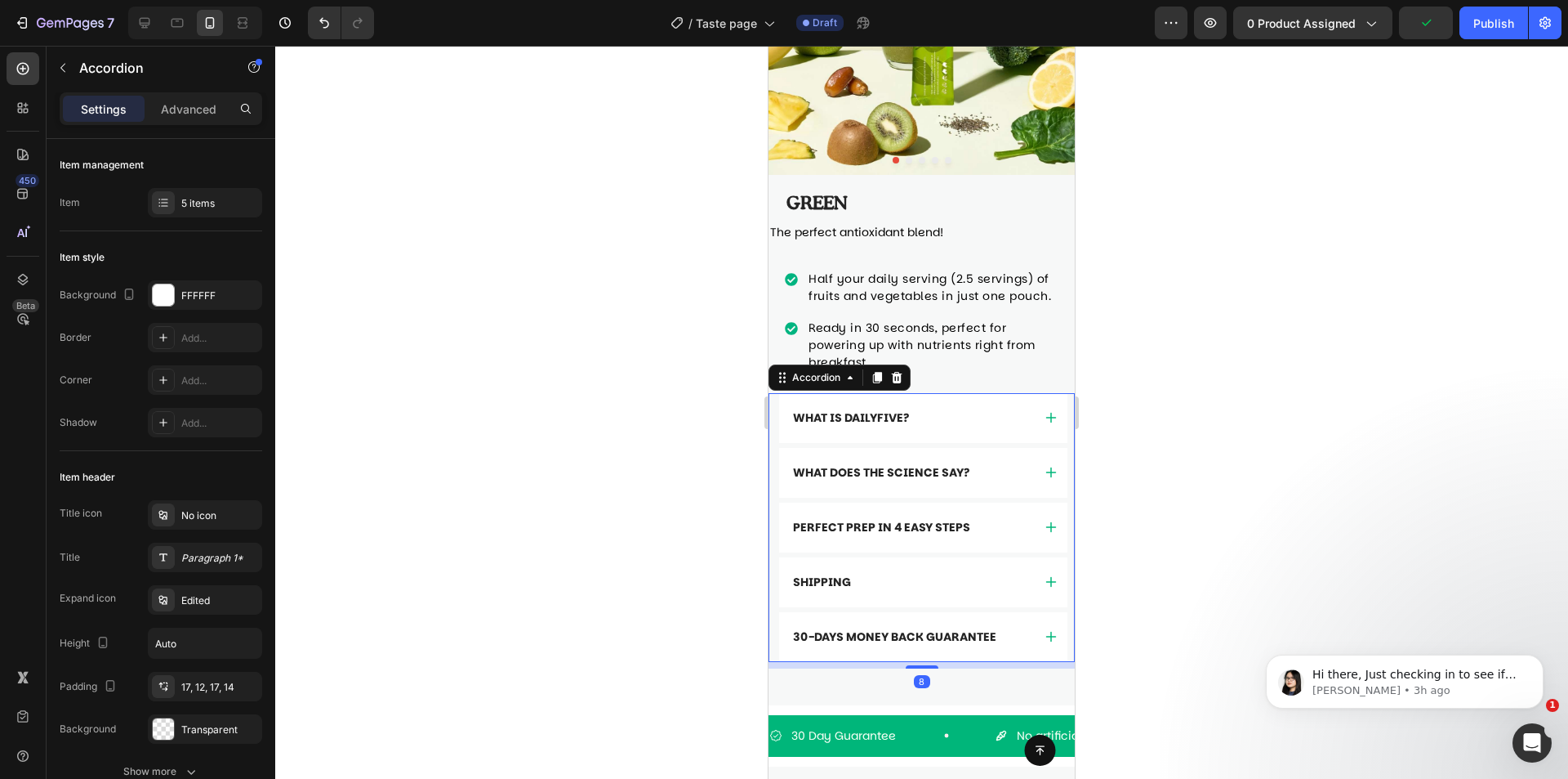
click at [1058, 661] on div "What is Dailyfive? What Does the Science Say? Perfect Prep in 4 Easy Steps Ship…" at bounding box center [921, 527] width 307 height 268
click at [901, 379] on icon at bounding box center [897, 378] width 13 height 13
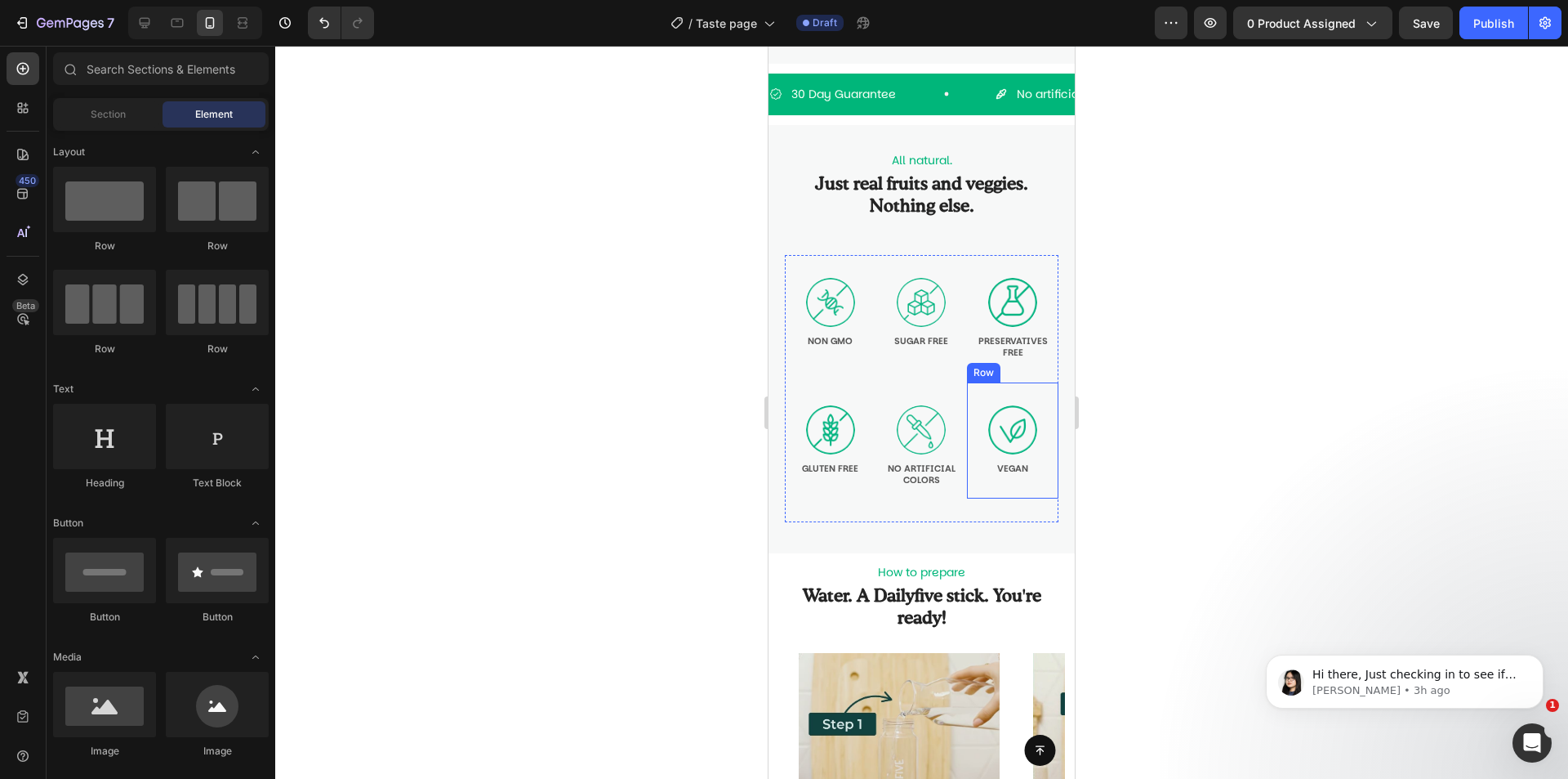
scroll to position [783, 0]
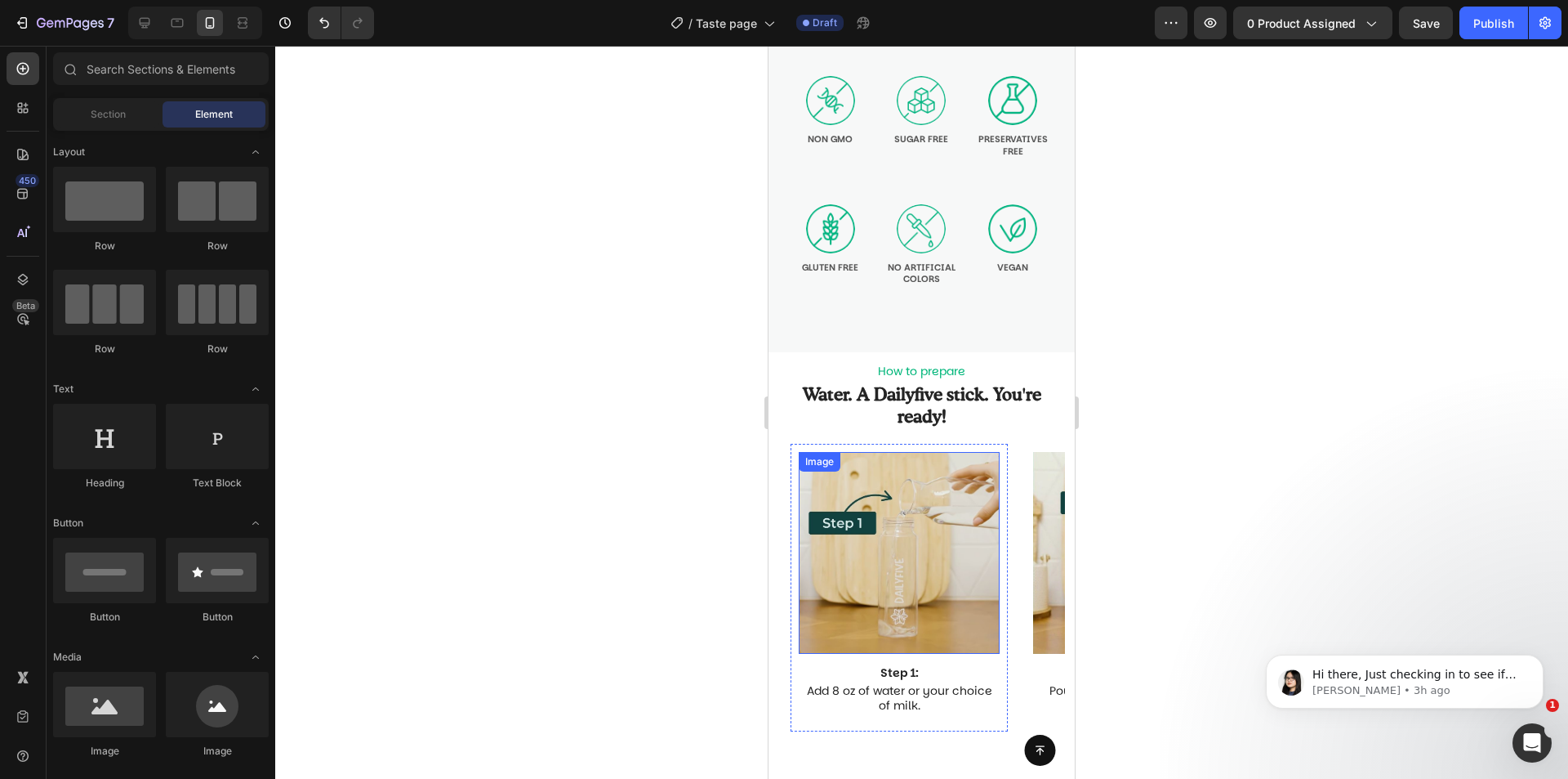
click at [914, 525] on img at bounding box center [899, 552] width 201 height 201
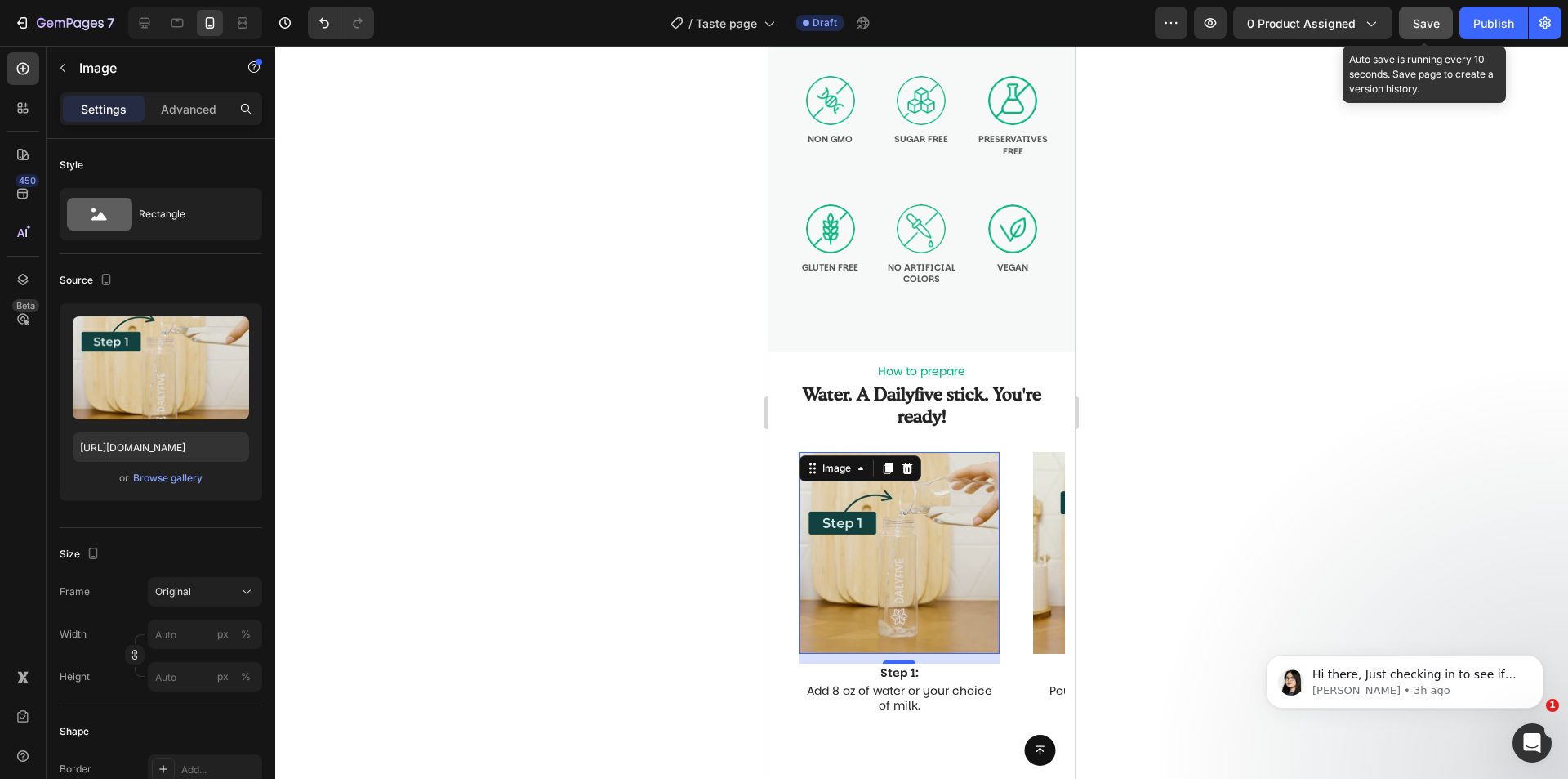
click at [1440, 24] on span "Save" at bounding box center [1427, 23] width 27 height 14
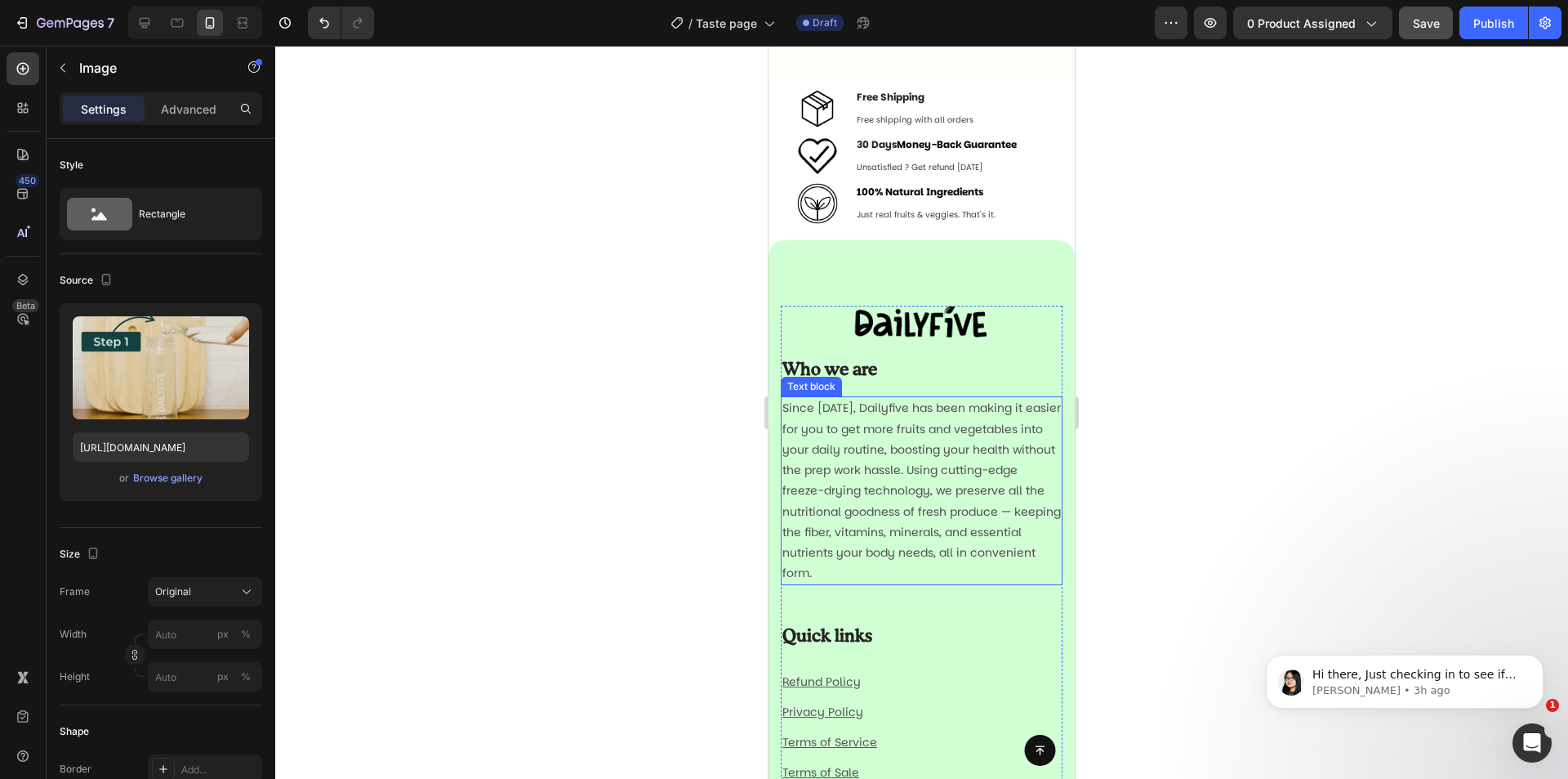
scroll to position [1927, 0]
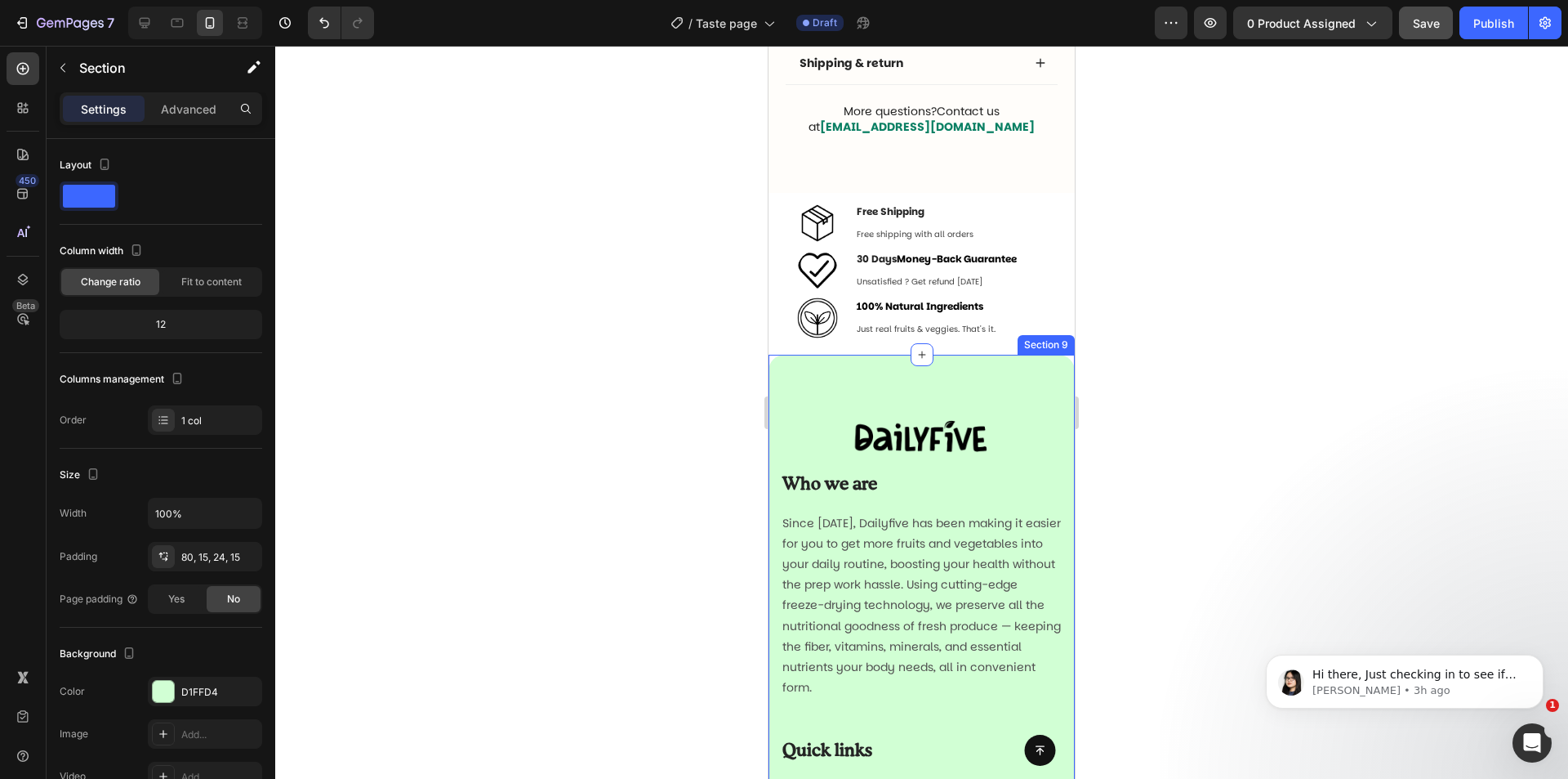
click at [1045, 372] on div "Image Who we are Heading Since 2023, Dailyfive has been making it easier for yo…" at bounding box center [921, 774] width 307 height 839
click at [1056, 343] on icon at bounding box center [1061, 339] width 11 height 12
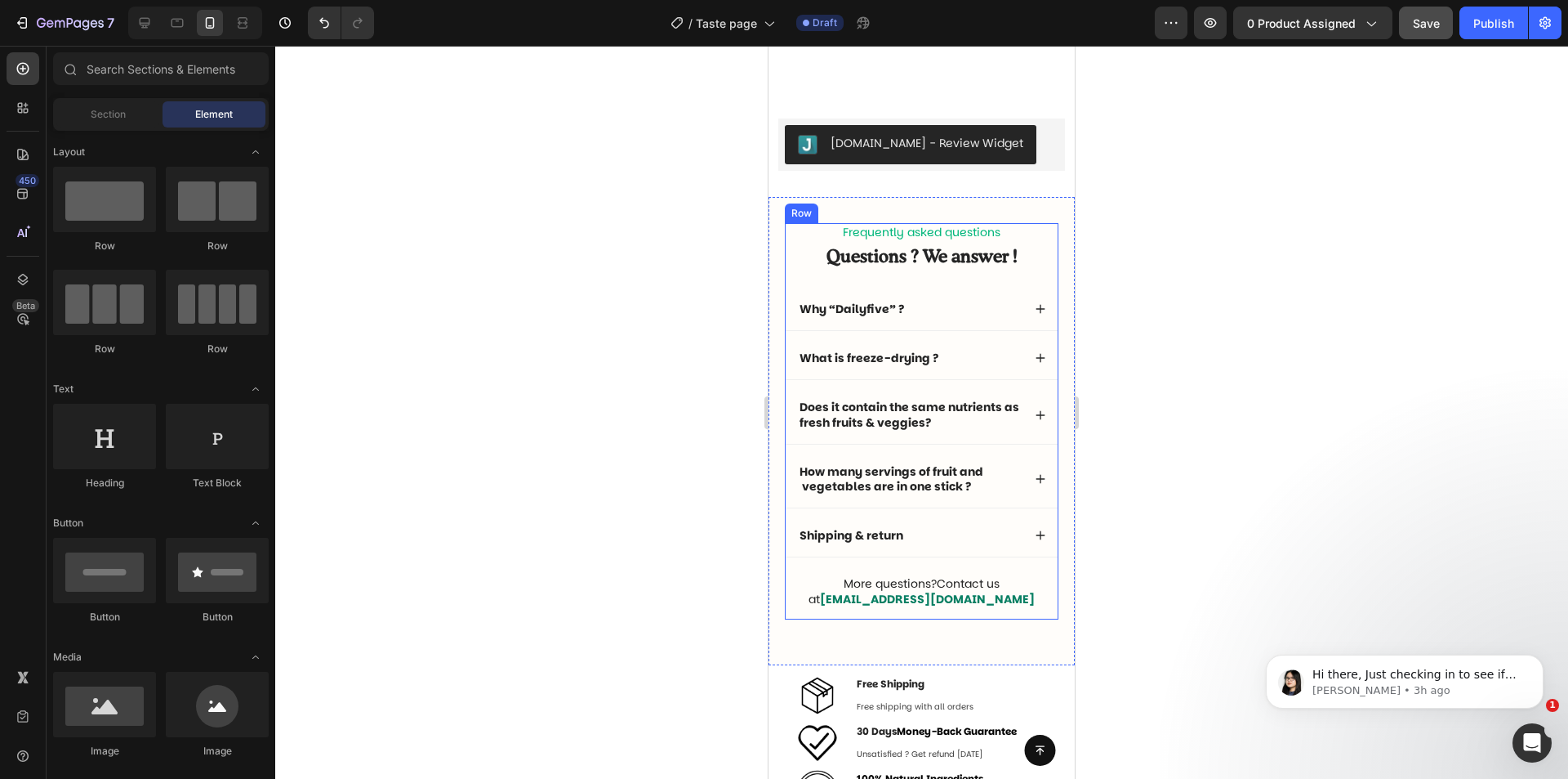
scroll to position [1401, 0]
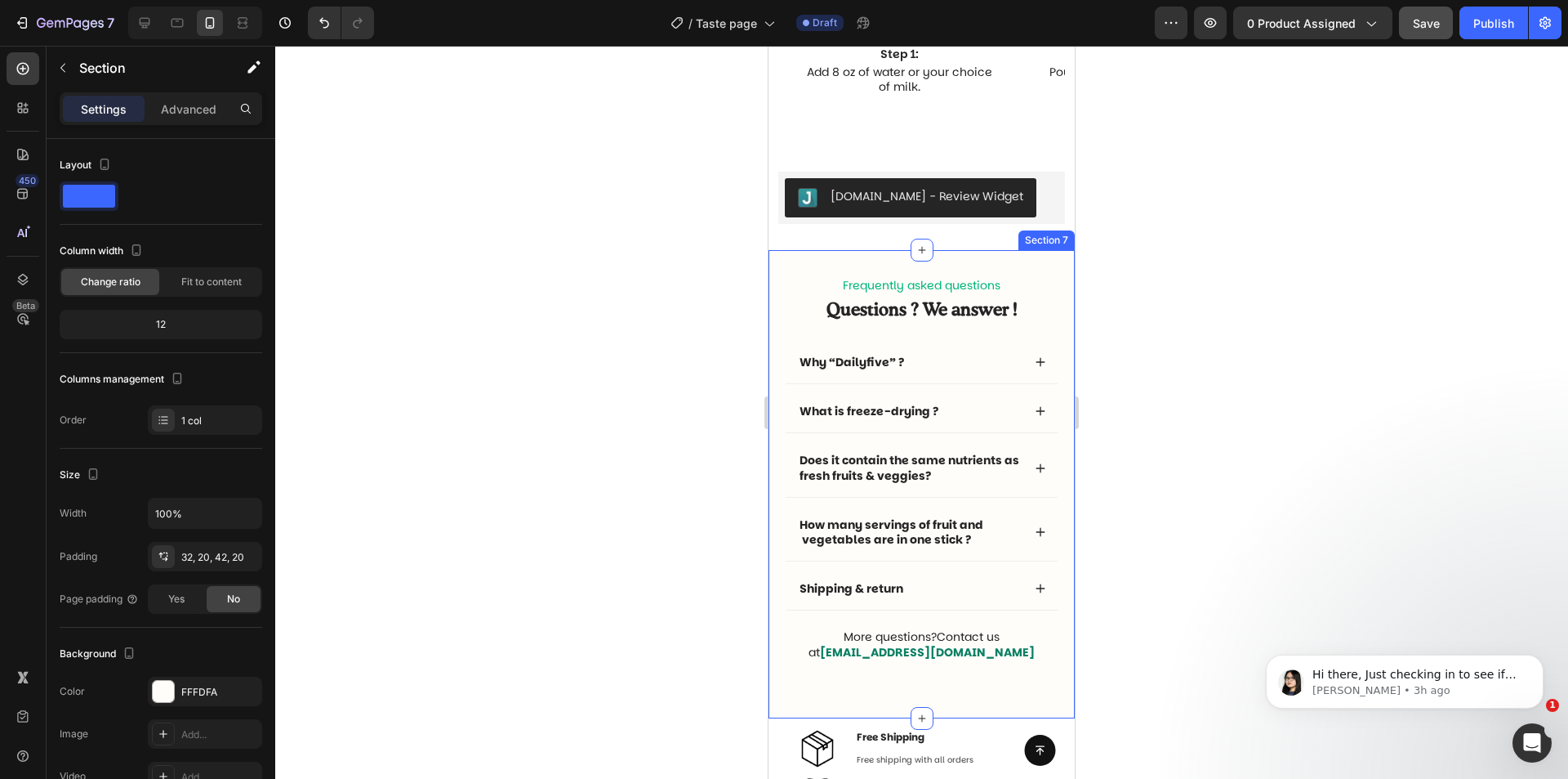
click at [1026, 271] on div "Frequently asked questions Text Block Questions ? We answer ! Heading Why “Dail…" at bounding box center [921, 484] width 307 height 468
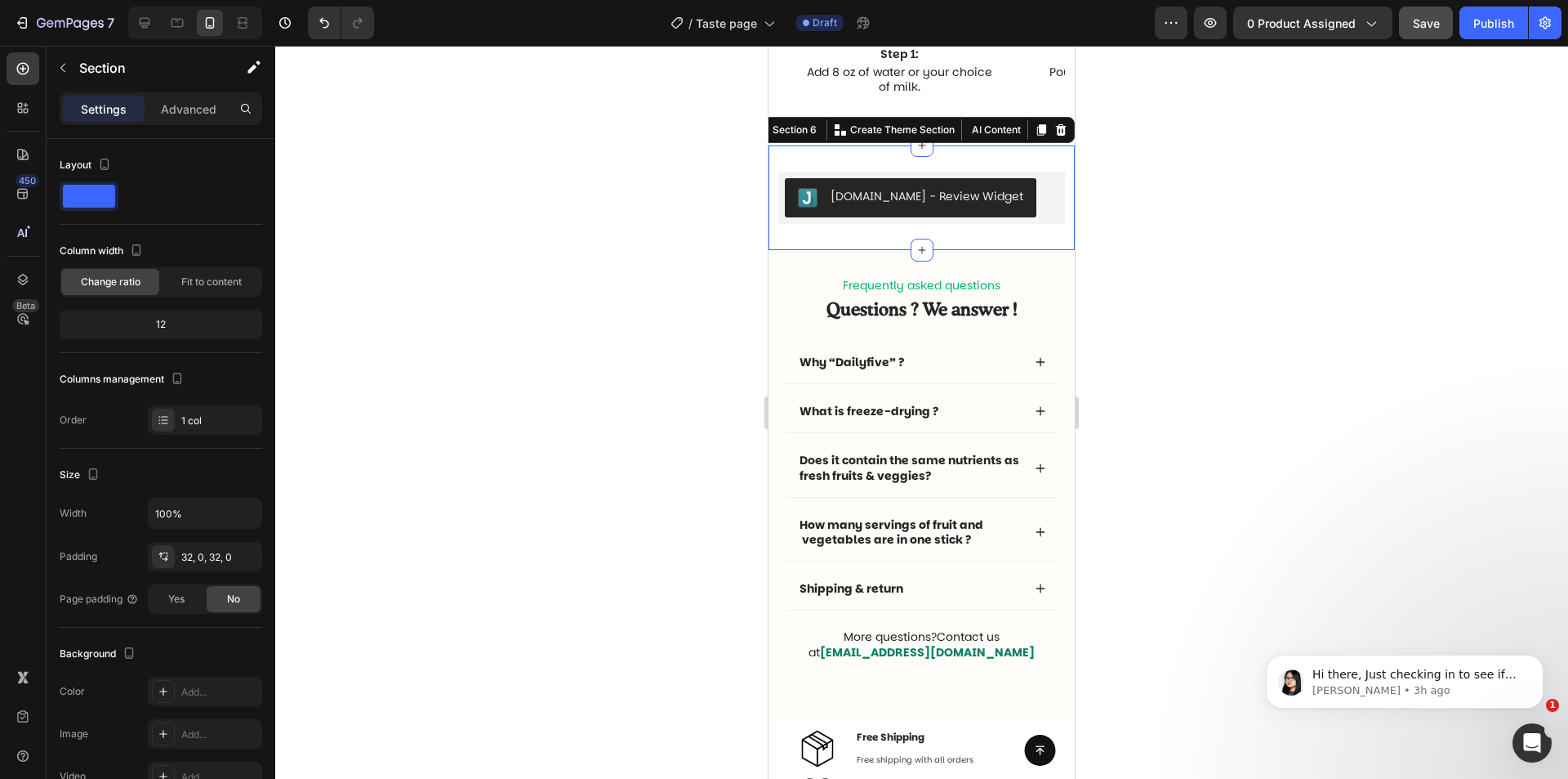
click at [1044, 157] on div "Judge.me - Review Widget Judge.me Section 6 You can create reusable sections Cr…" at bounding box center [921, 197] width 307 height 105
click at [1054, 132] on icon at bounding box center [1060, 130] width 13 height 13
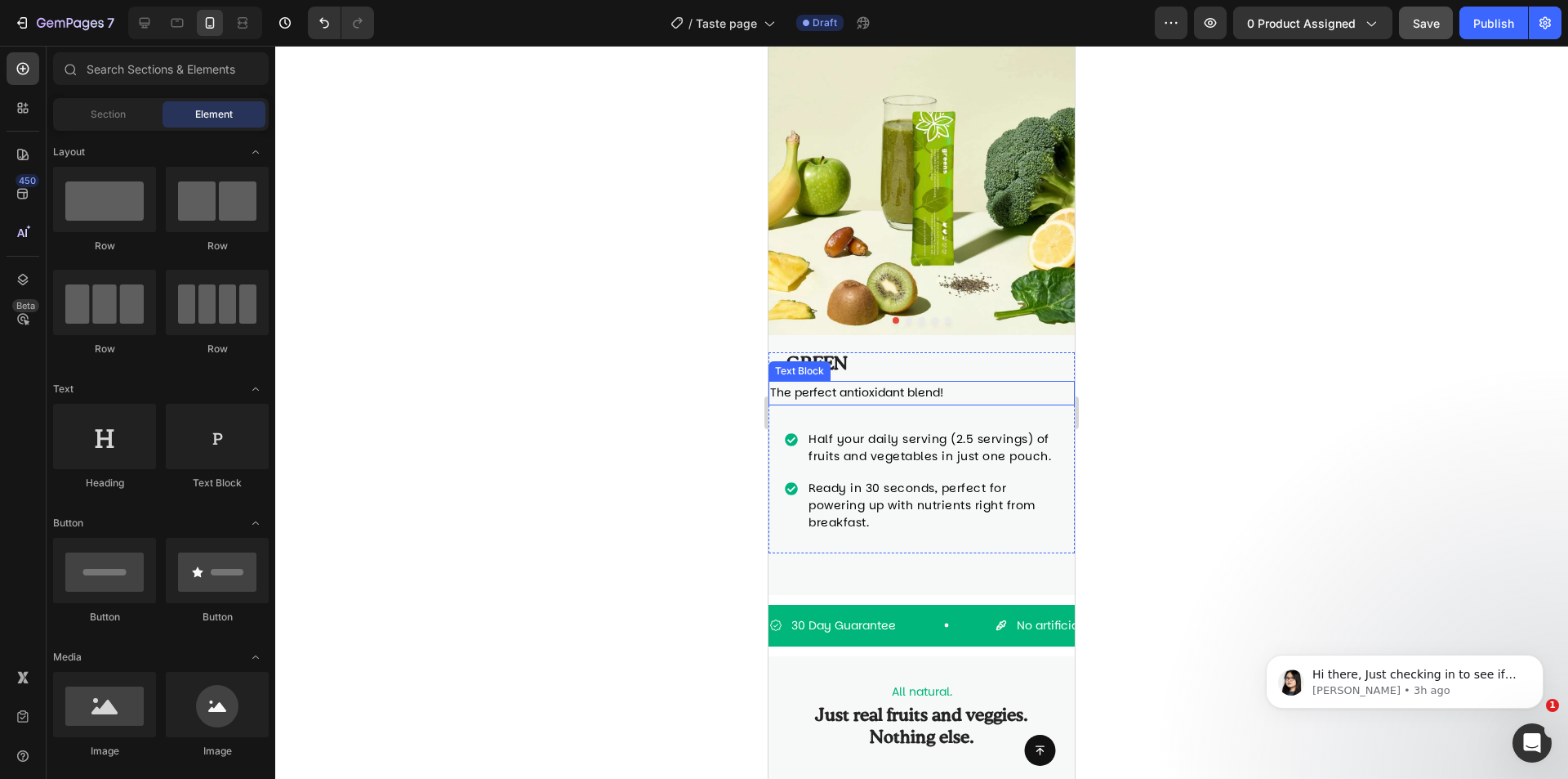
scroll to position [0, 0]
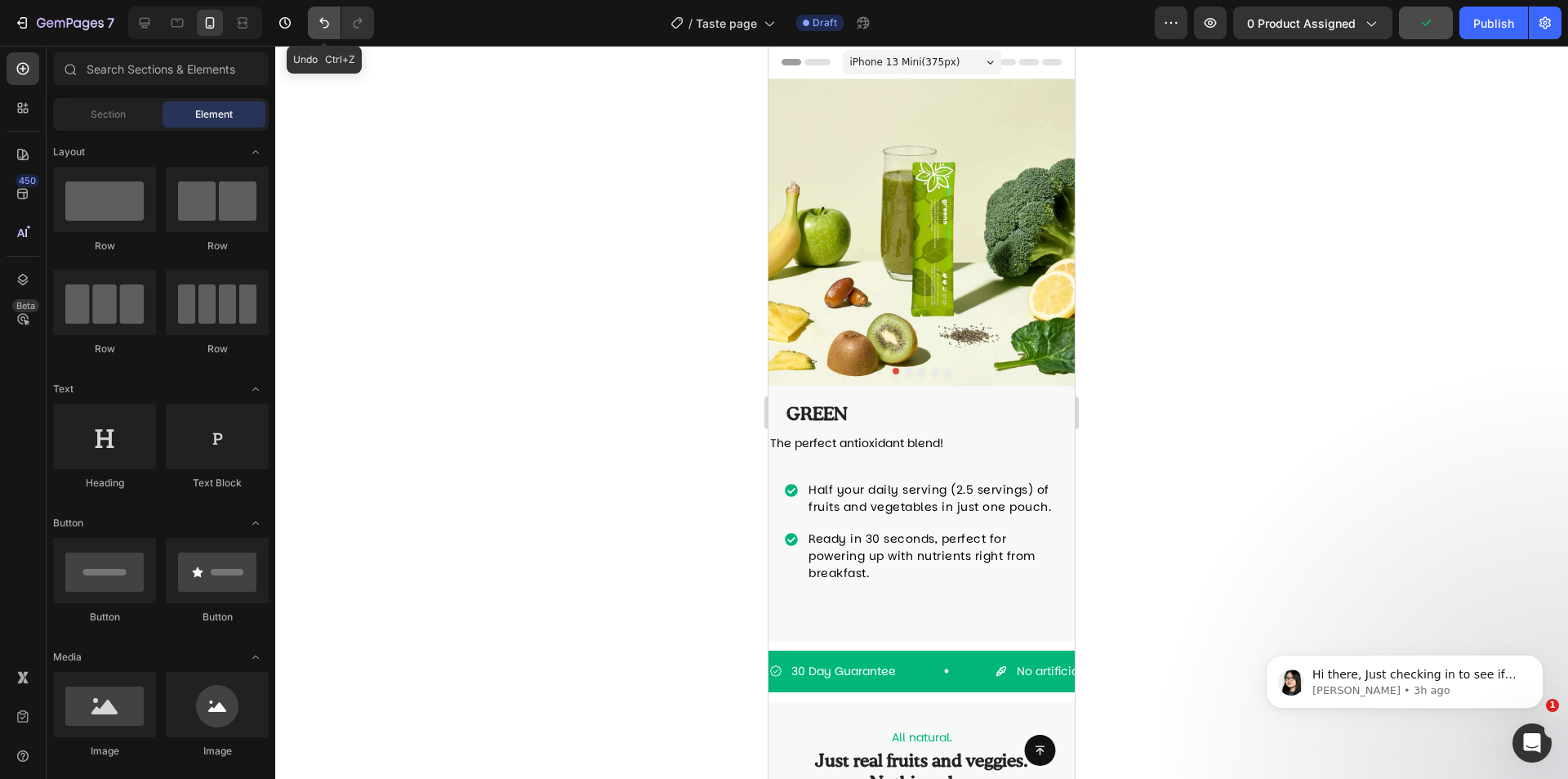
click at [323, 20] on icon "Undo/Redo" at bounding box center [325, 23] width 16 height 16
click at [317, 20] on icon "Undo/Redo" at bounding box center [325, 23] width 16 height 16
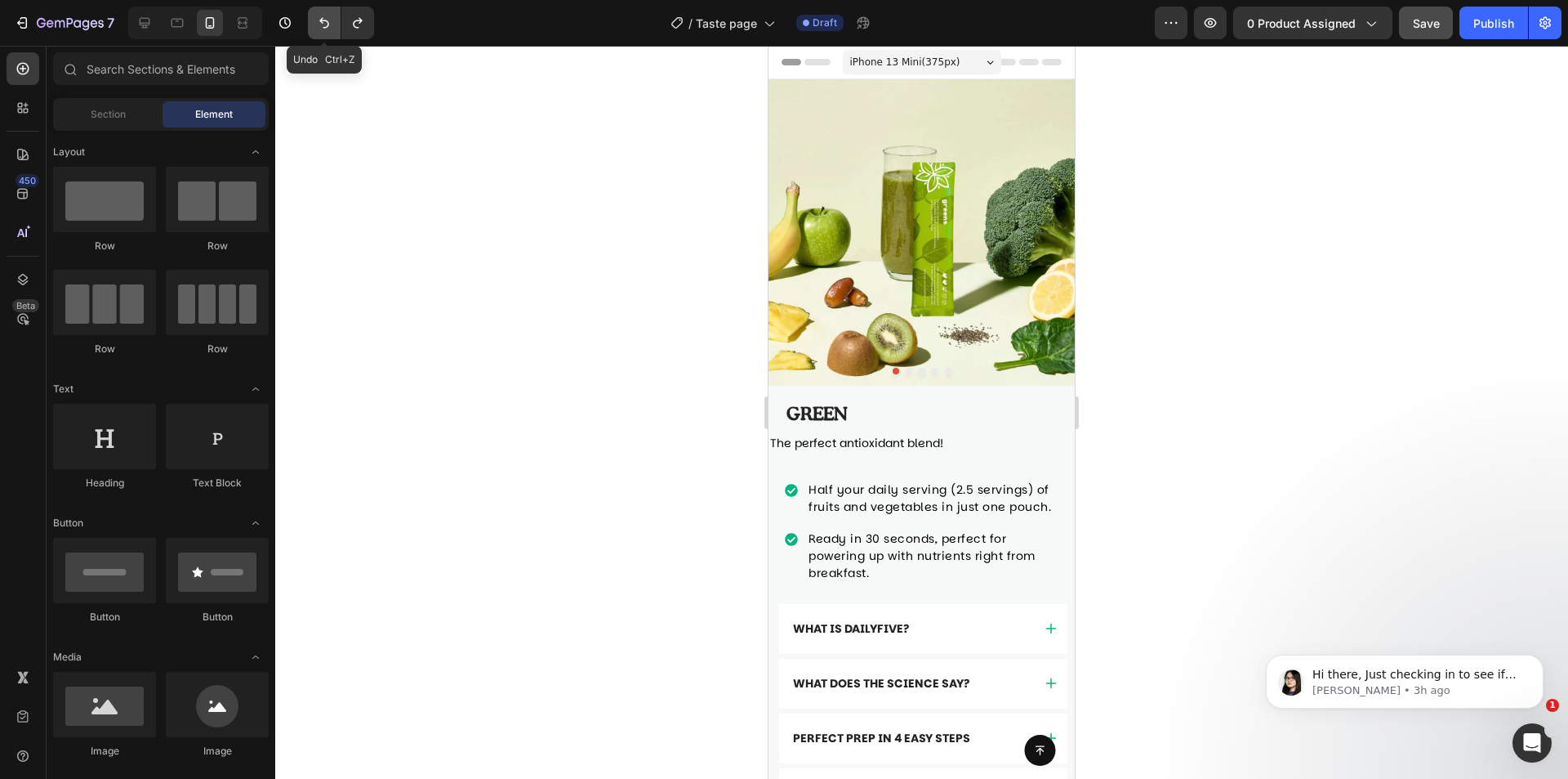
click at [317, 20] on icon "Undo/Redo" at bounding box center [325, 23] width 16 height 16
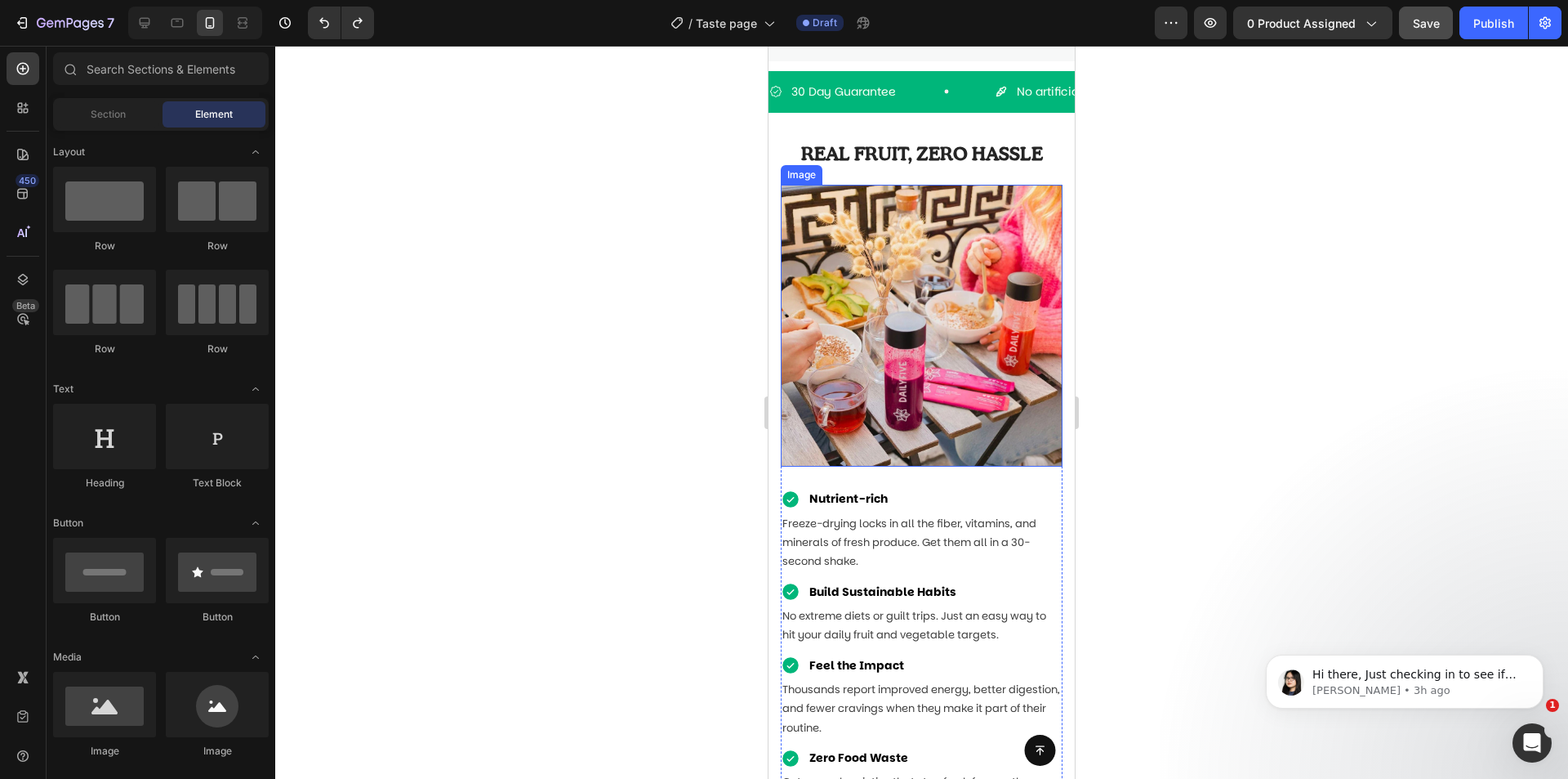
scroll to position [1062, 0]
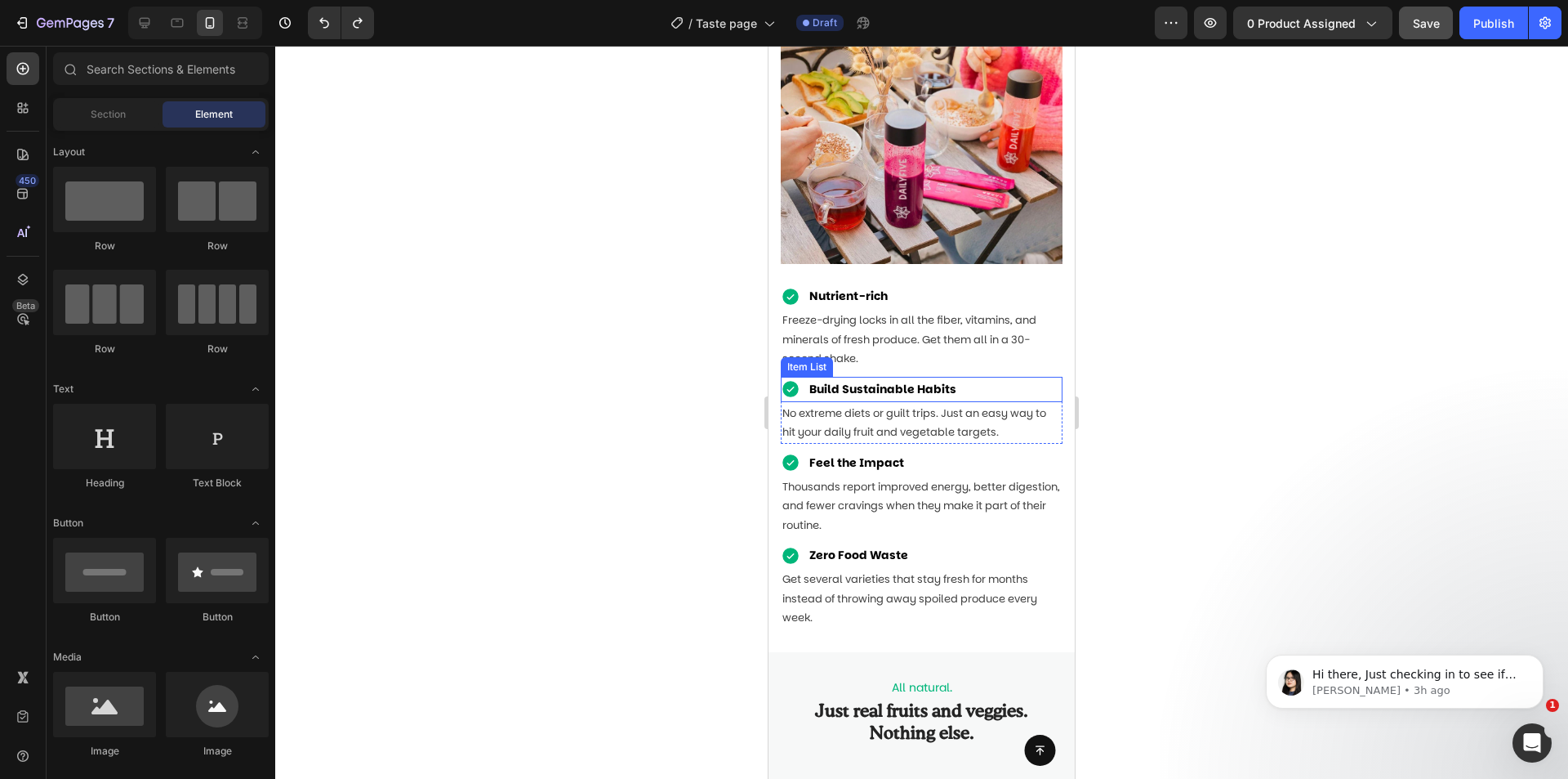
click at [1041, 377] on div "Build Sustainable Habits" at bounding box center [922, 390] width 282 height 25
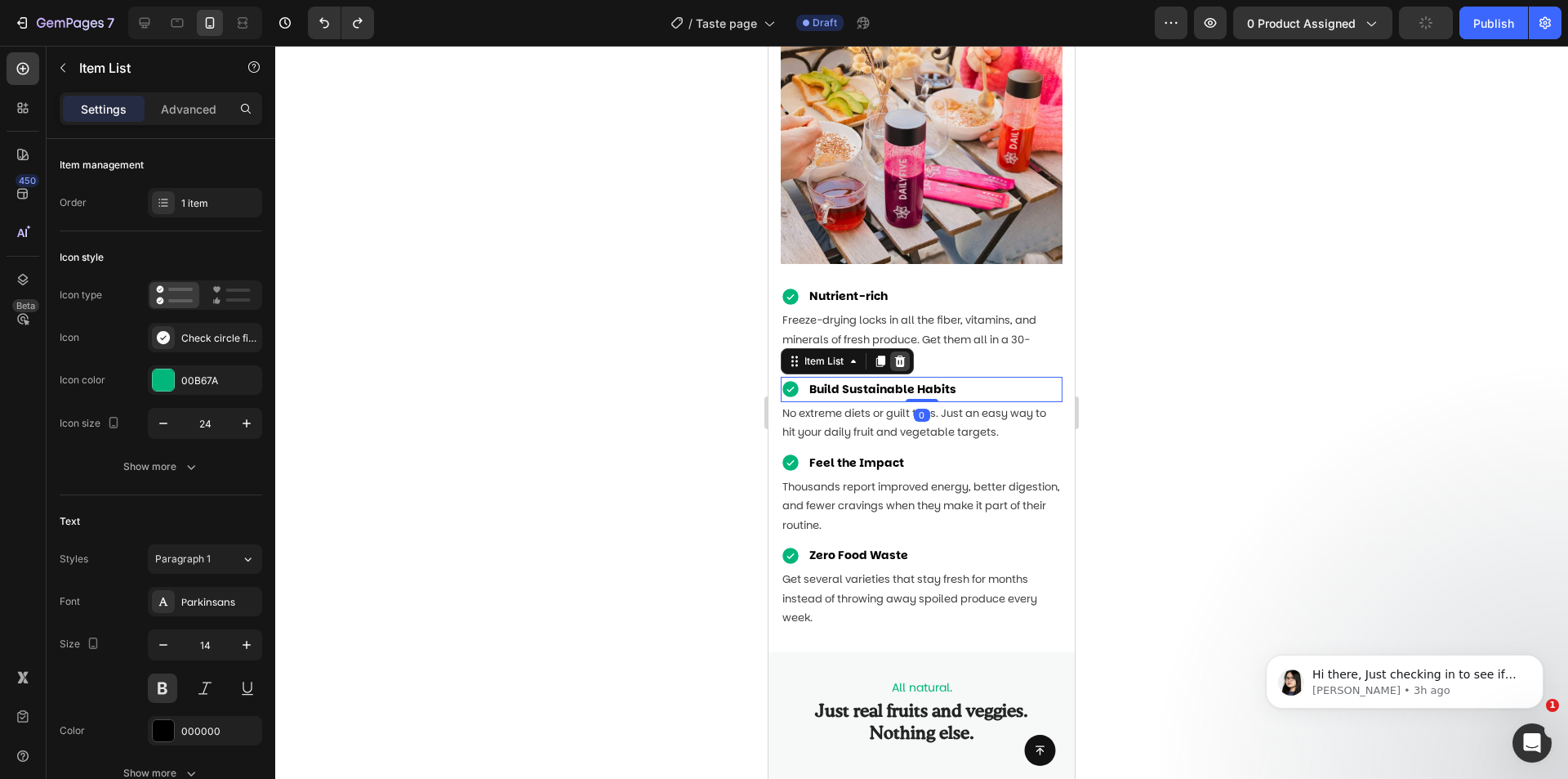
click at [907, 355] on icon at bounding box center [900, 361] width 13 height 13
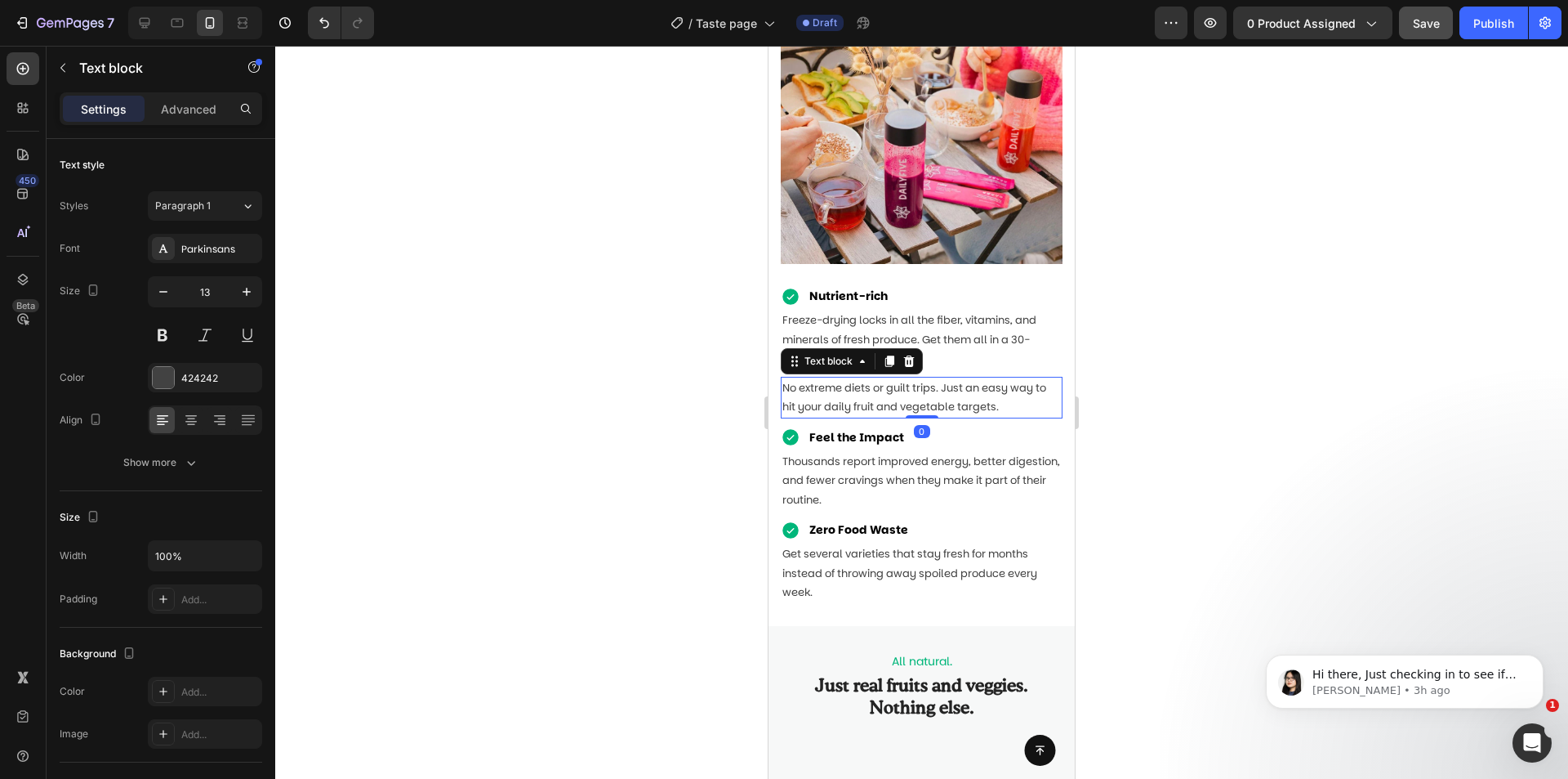
click at [995, 379] on p "No extreme diets or guilt trips. Just an easy way to hit your daily fruit and v…" at bounding box center [921, 398] width 278 height 38
click at [912, 356] on icon at bounding box center [910, 361] width 11 height 12
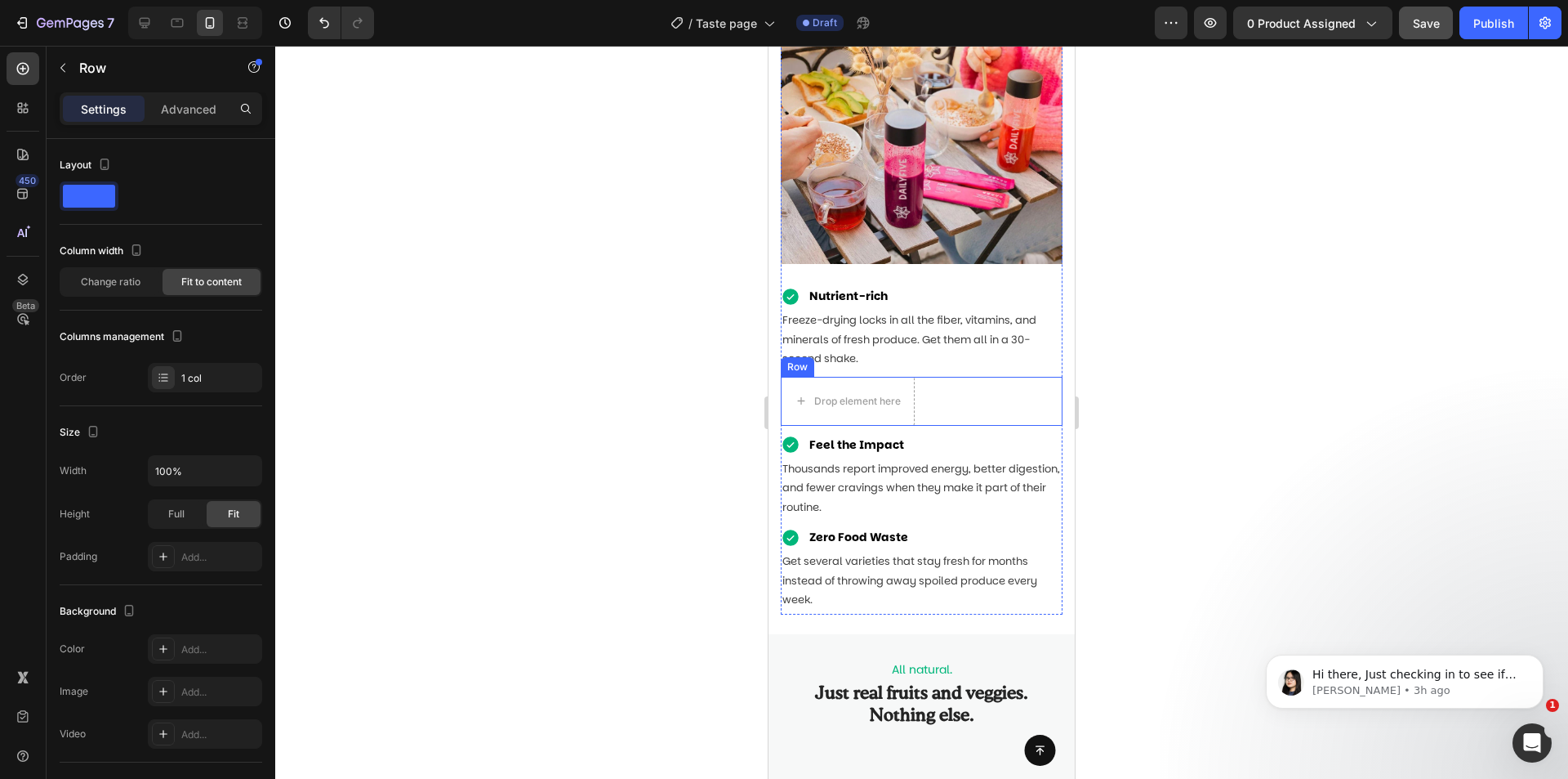
click at [982, 380] on div "Drop element here Row" at bounding box center [922, 401] width 282 height 49
click at [887, 355] on icon at bounding box center [881, 361] width 13 height 13
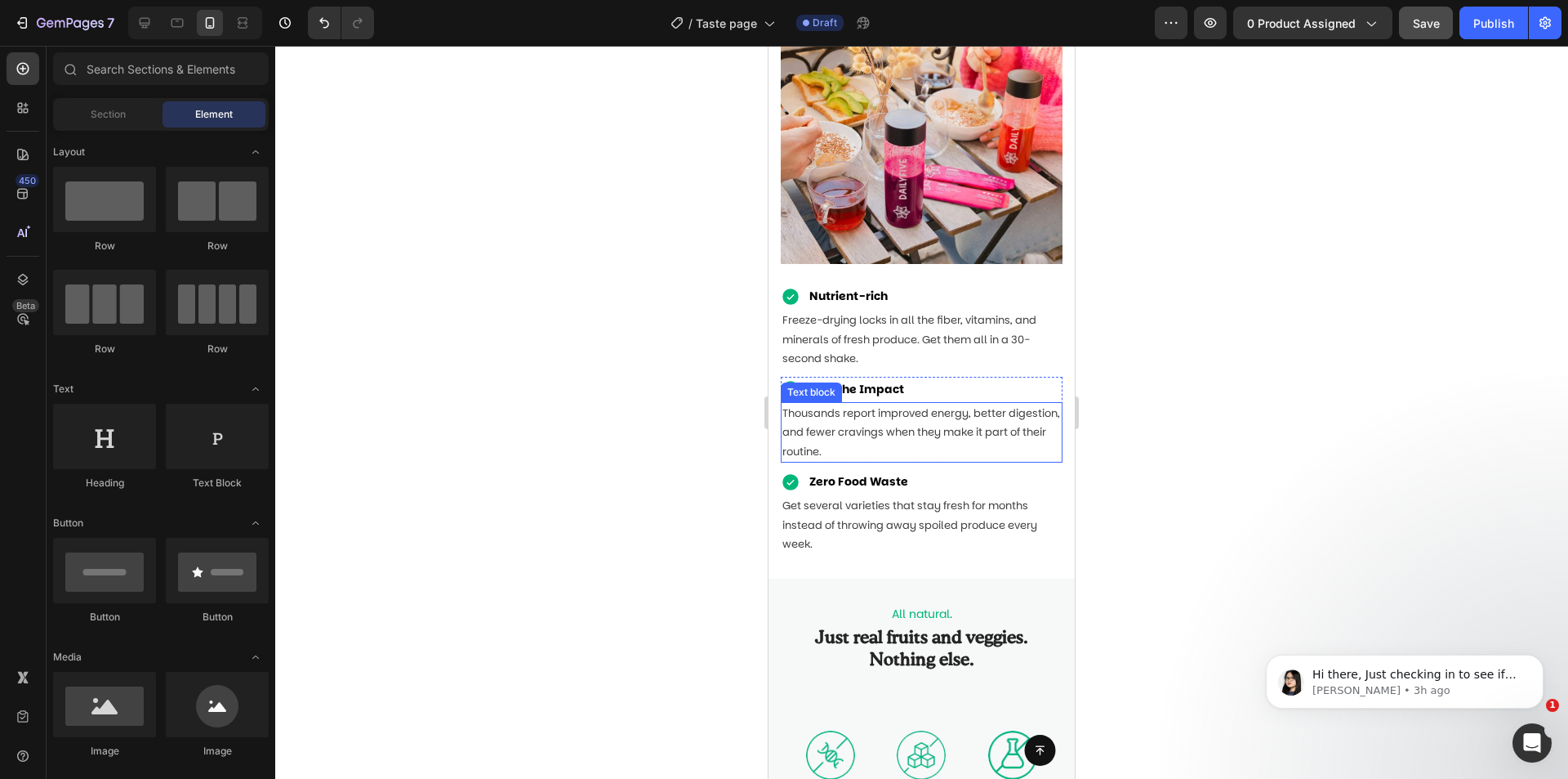
click at [1046, 404] on p "Thousands report improved energy, better digestion, and fewer cravings when the…" at bounding box center [921, 432] width 278 height 57
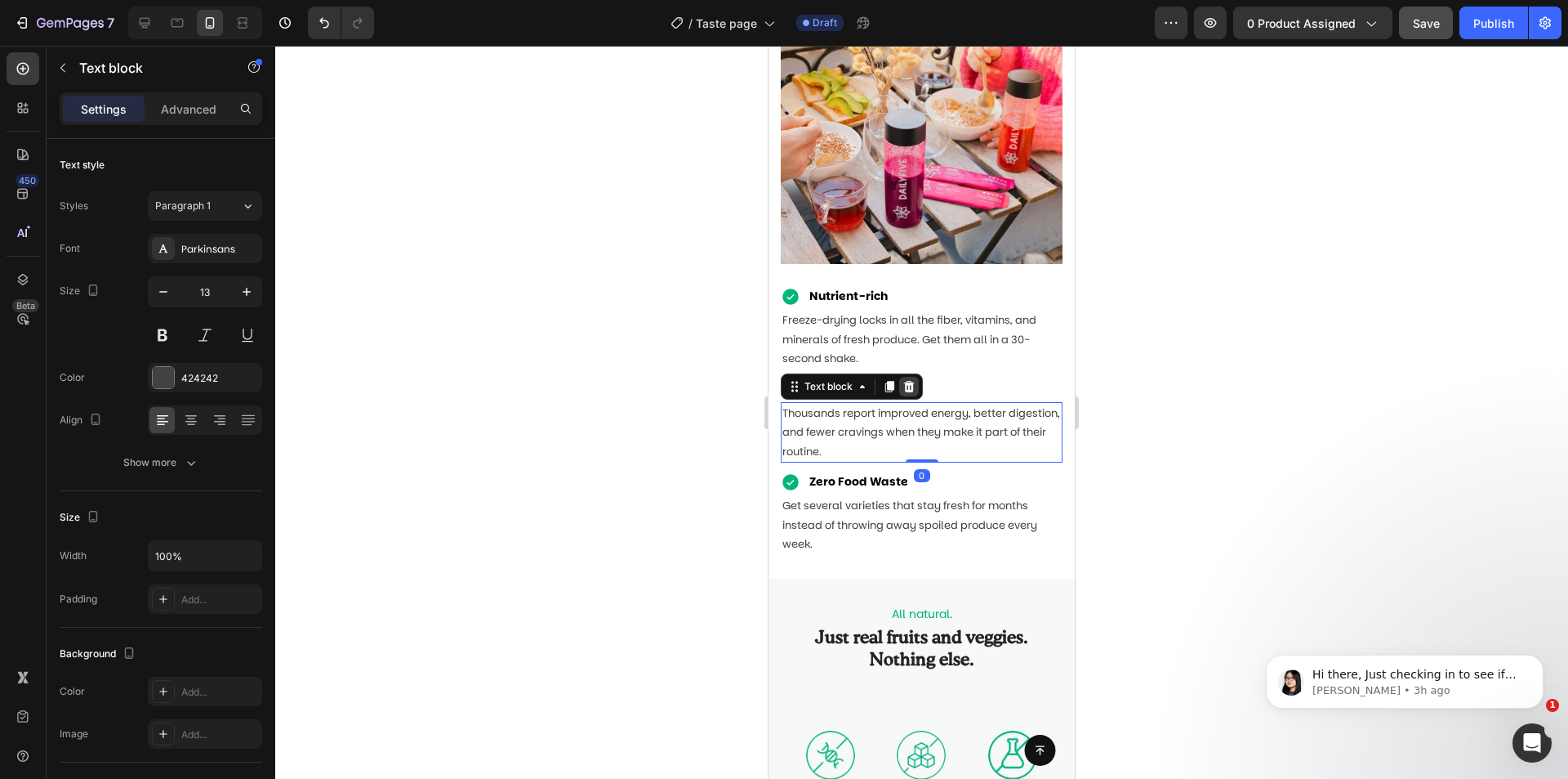
click at [914, 380] on icon at bounding box center [909, 387] width 13 height 13
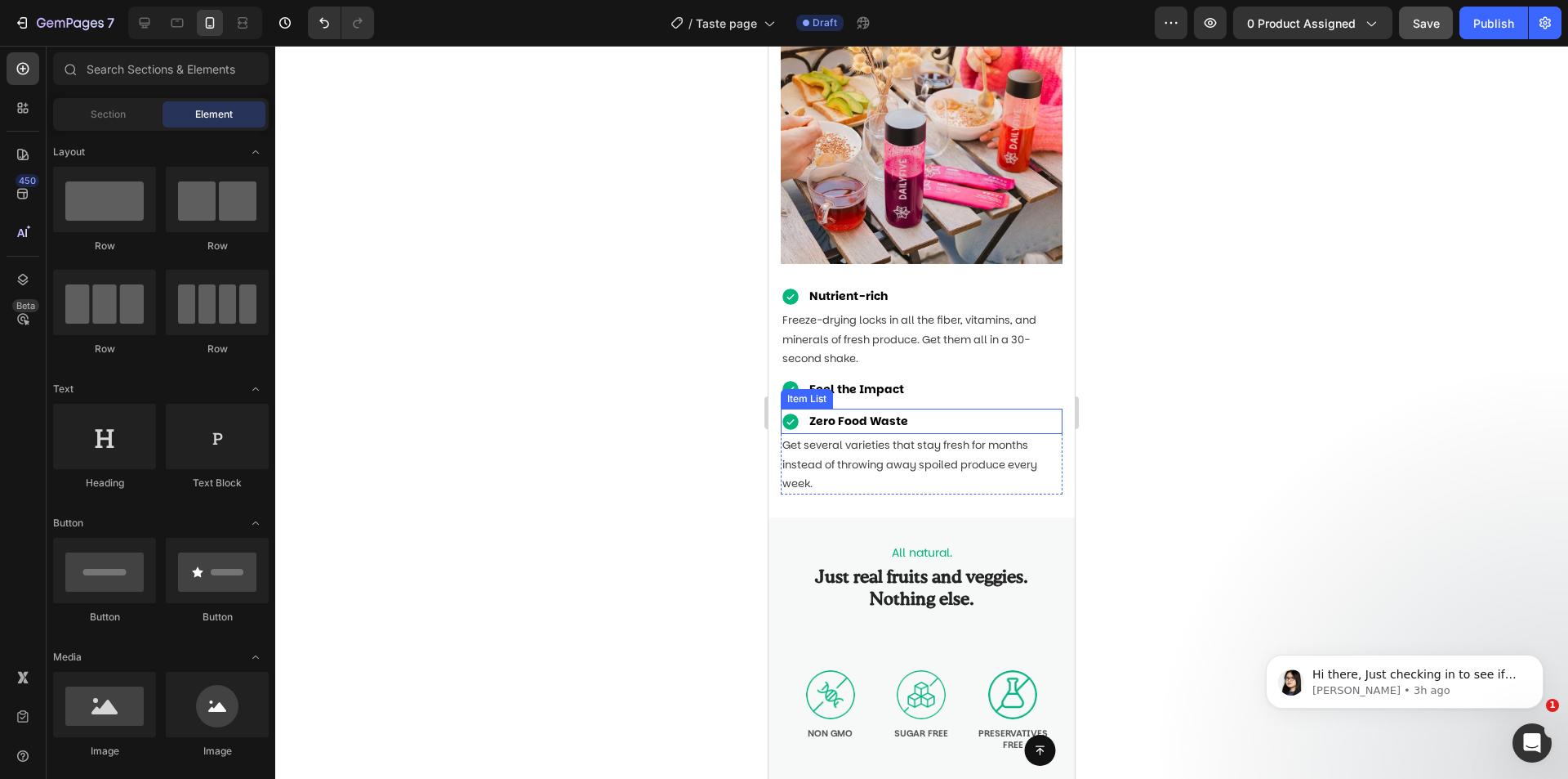
click at [1037, 414] on div "Zero Food Waste" at bounding box center [922, 421] width 282 height 25
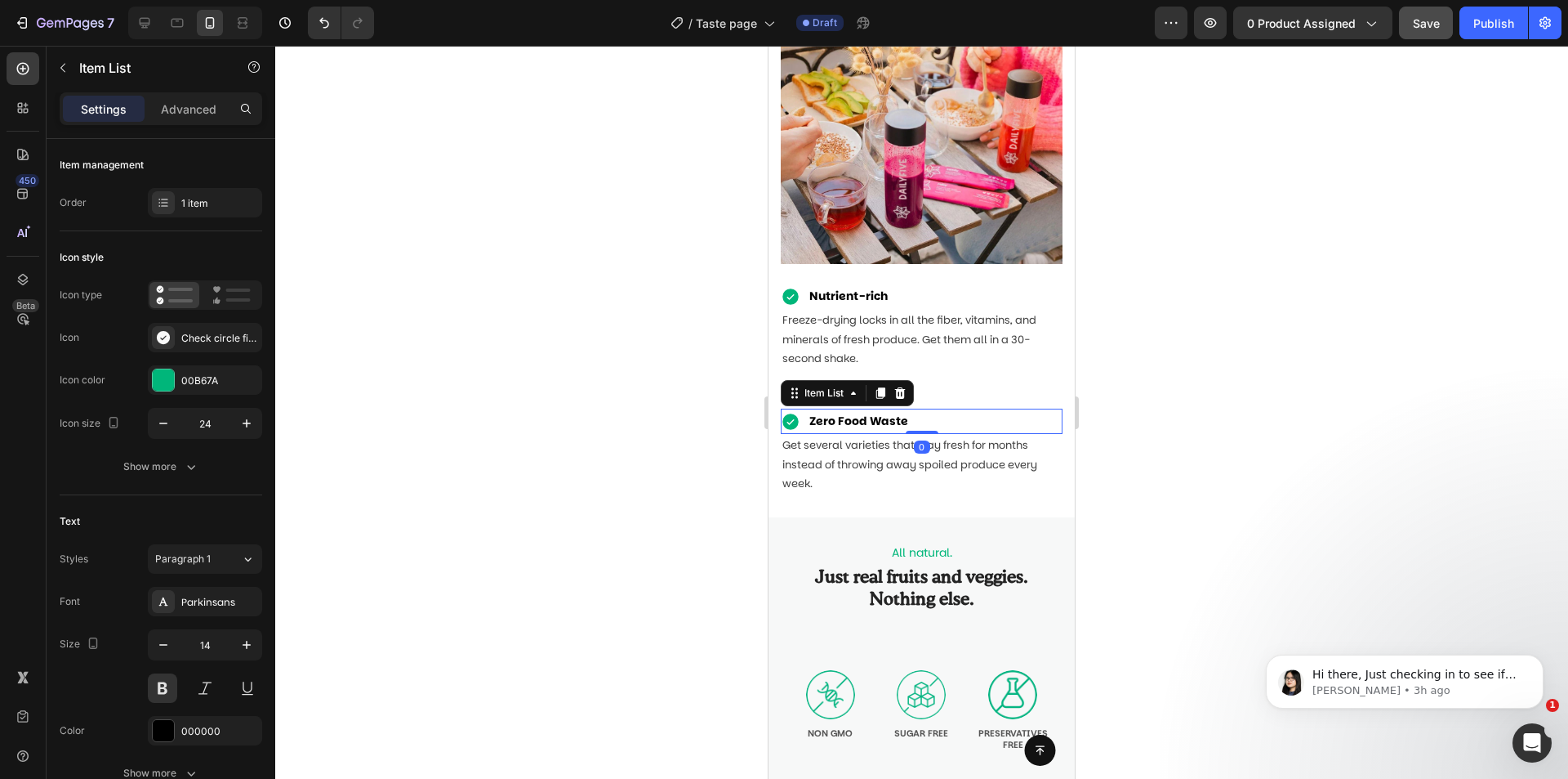
click at [914, 383] on div "Item List" at bounding box center [848, 393] width 133 height 26
click at [907, 387] on icon at bounding box center [900, 393] width 13 height 13
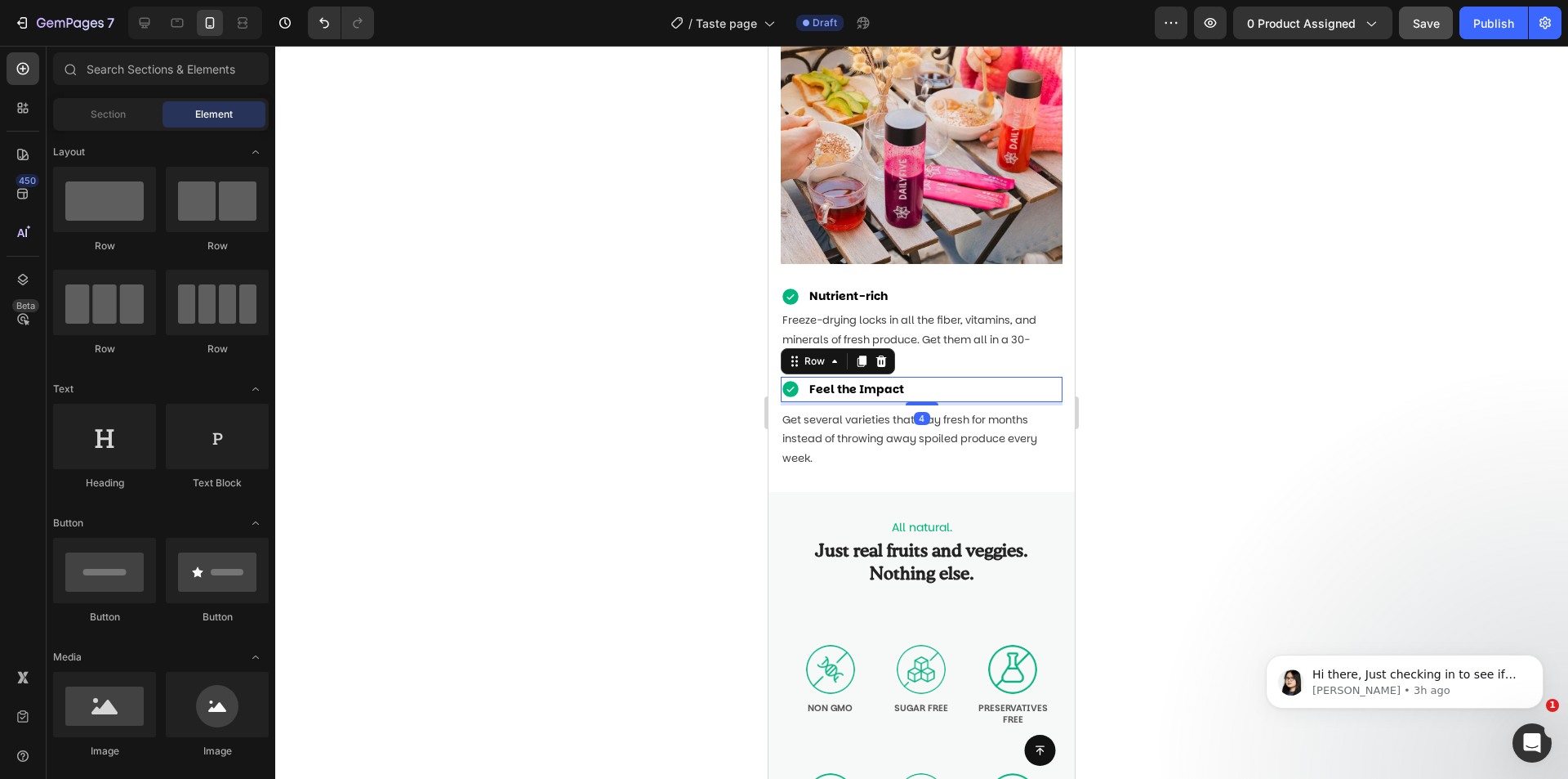
click at [950, 386] on div "Feel the Impact Item List Row 4" at bounding box center [922, 390] width 282 height 25
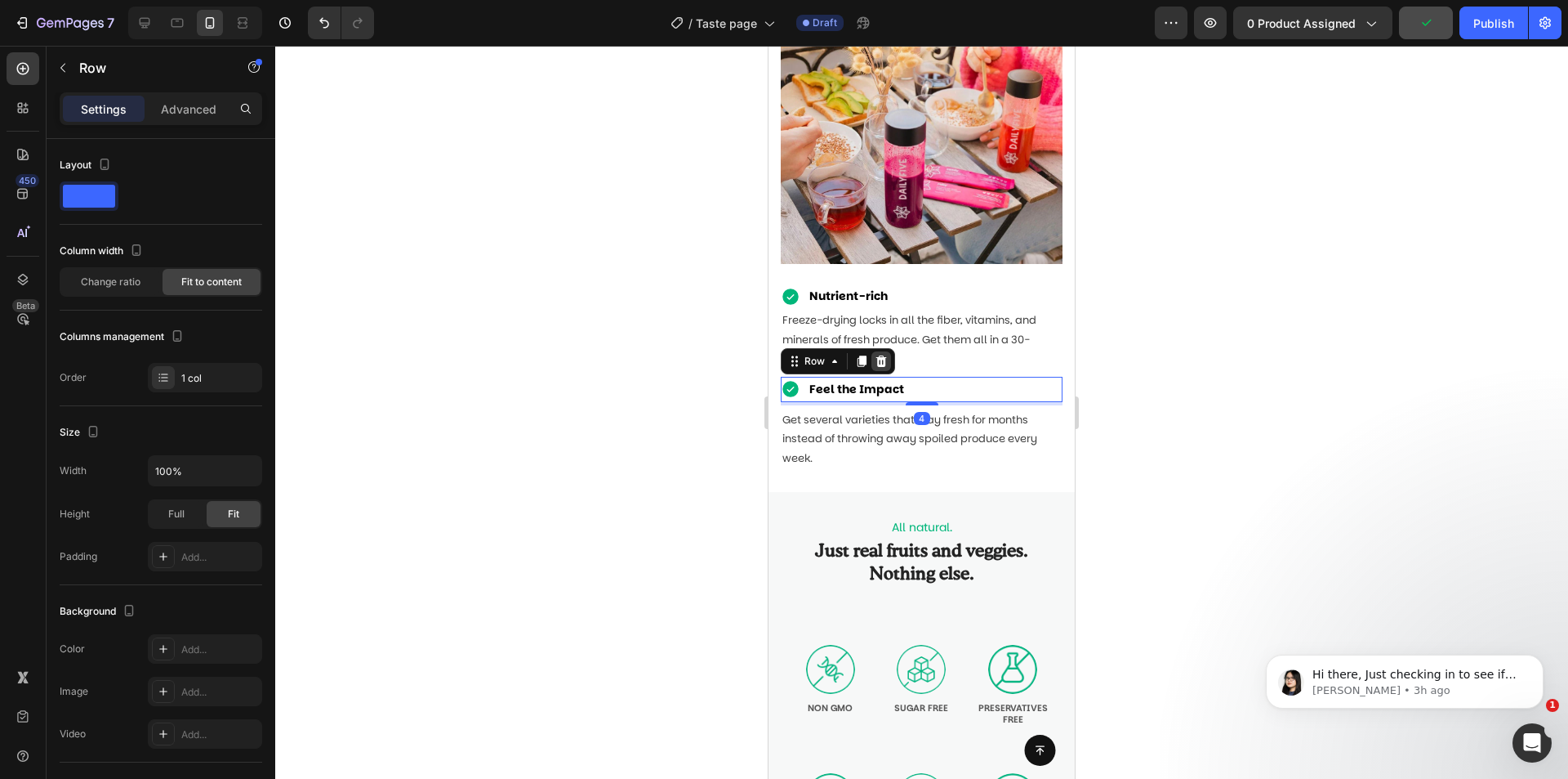
click at [883, 356] on icon at bounding box center [882, 361] width 11 height 12
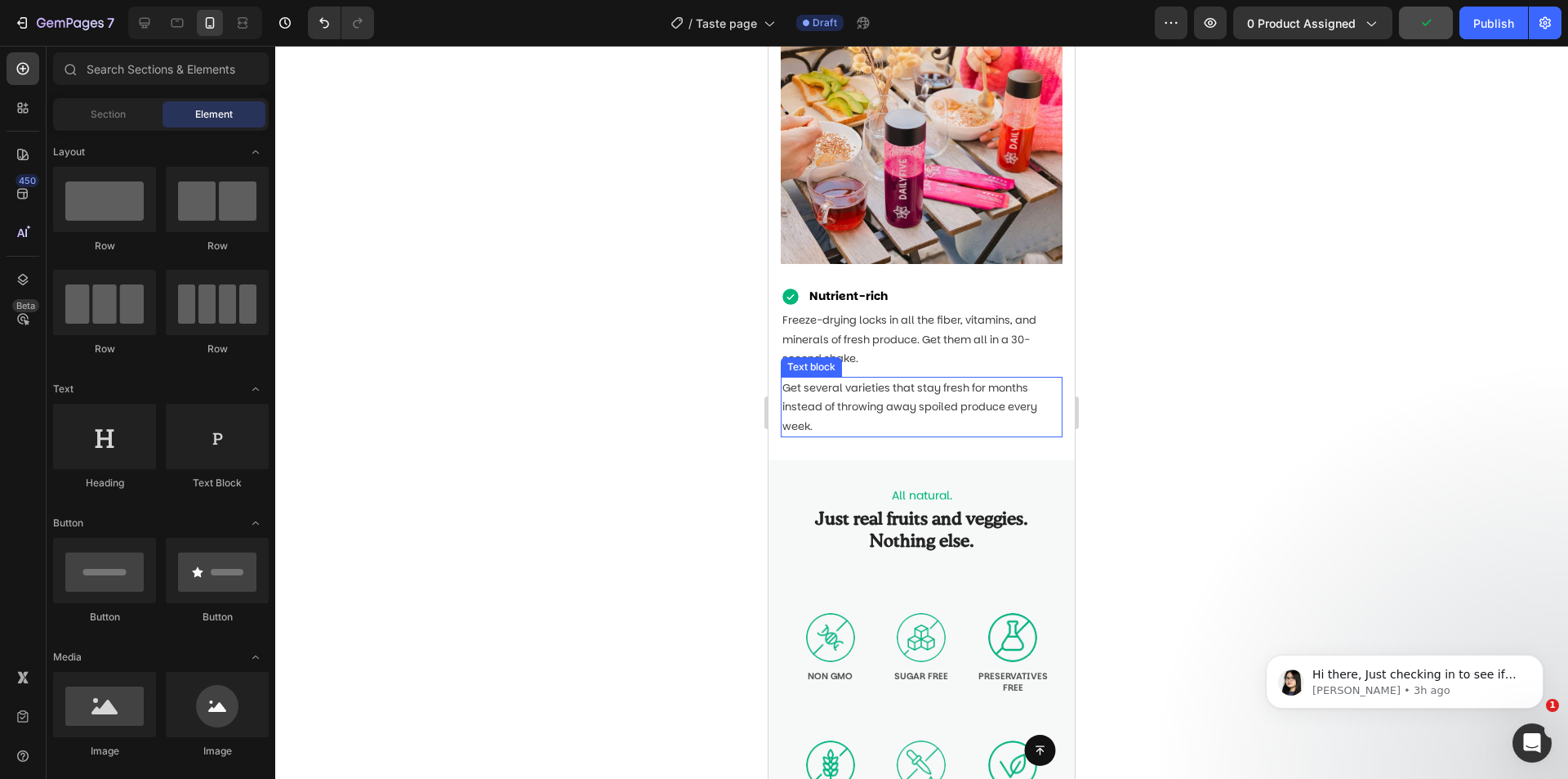
click at [987, 386] on p "Get several varieties that stay fresh for months instead of throwing away spoil…" at bounding box center [921, 407] width 278 height 57
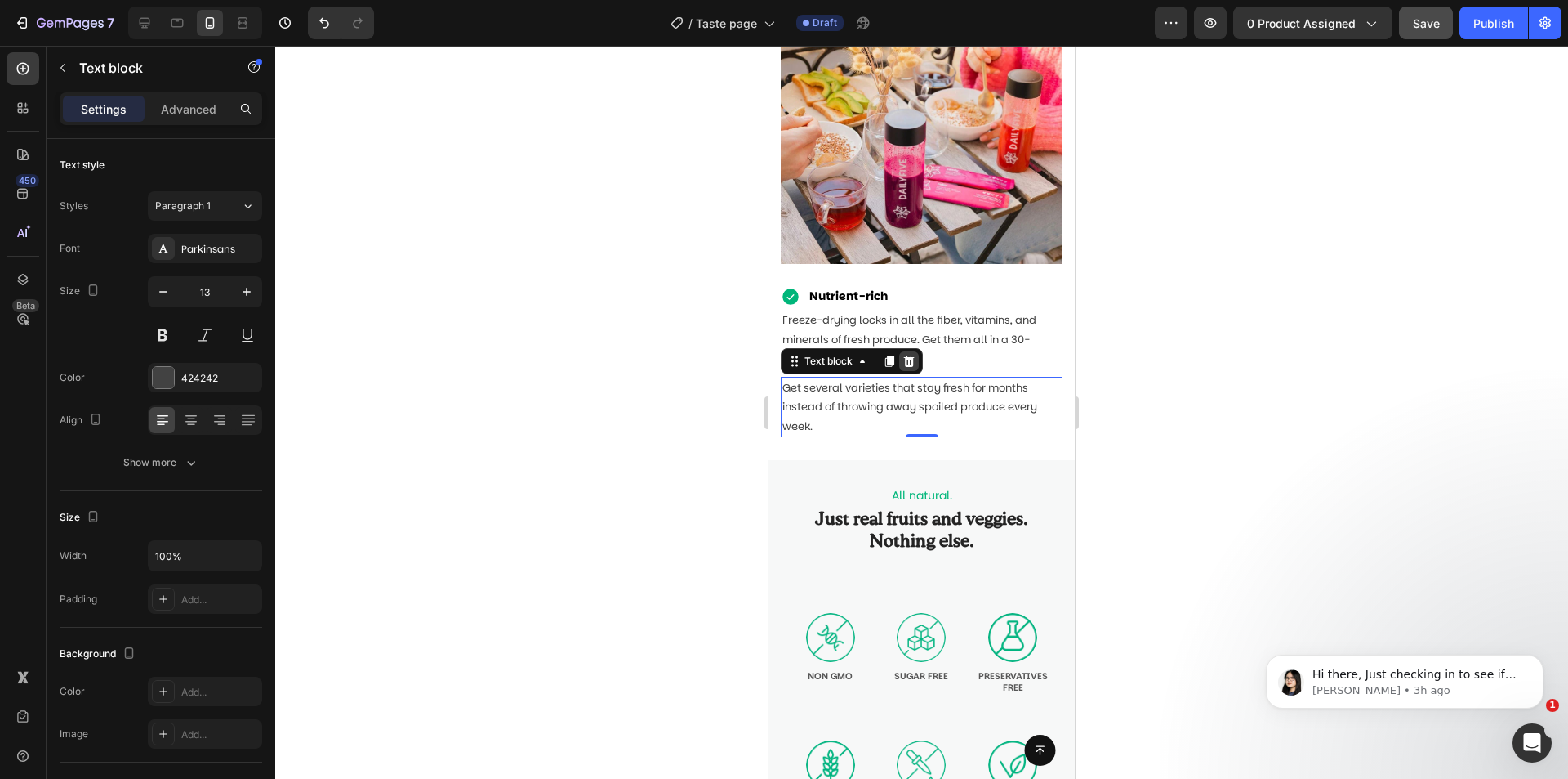
click at [917, 351] on div at bounding box center [910, 361] width 20 height 20
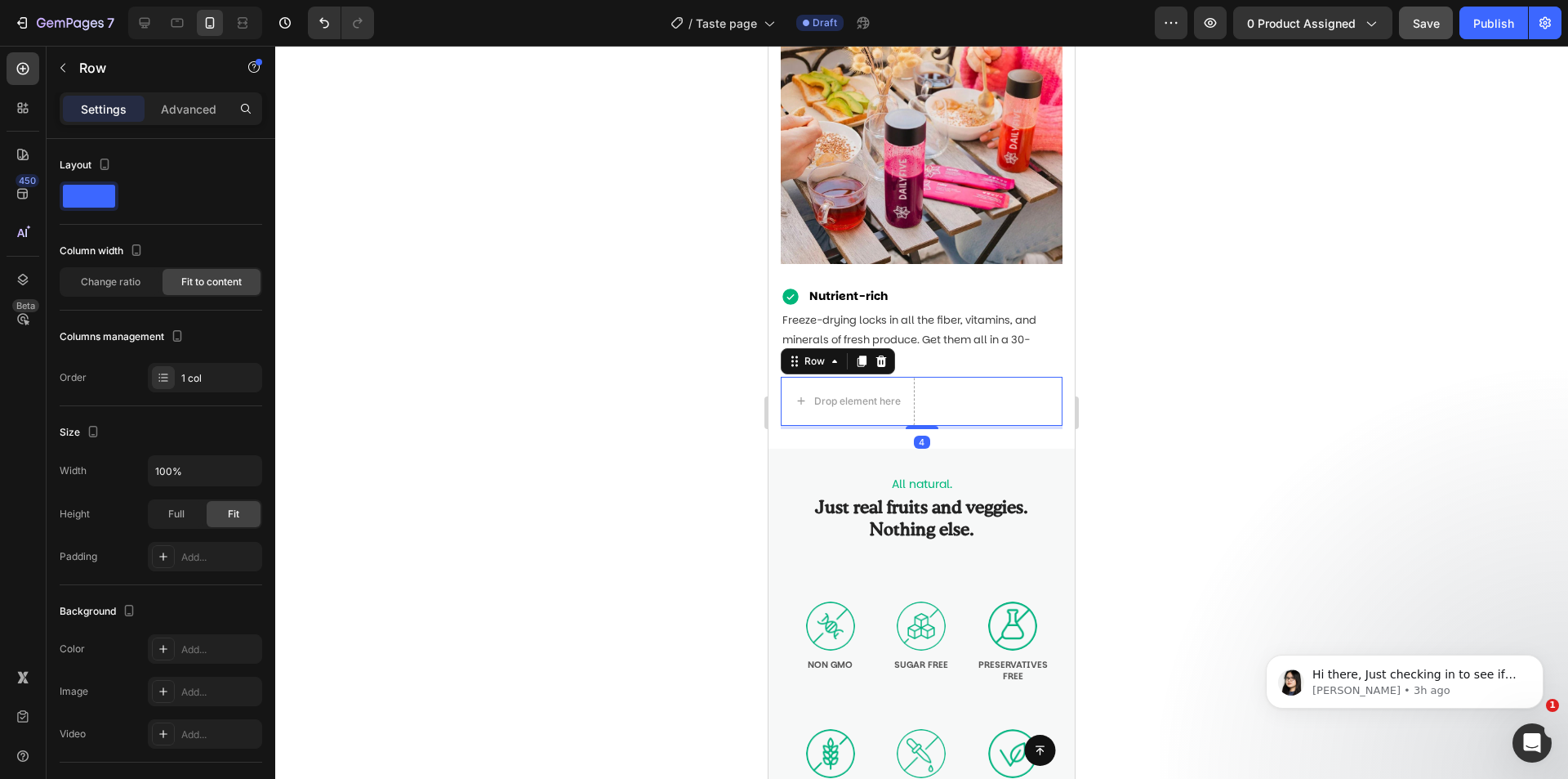
click at [962, 393] on div "Drop element here Row 4" at bounding box center [922, 401] width 282 height 49
click at [875, 355] on icon at bounding box center [881, 361] width 13 height 13
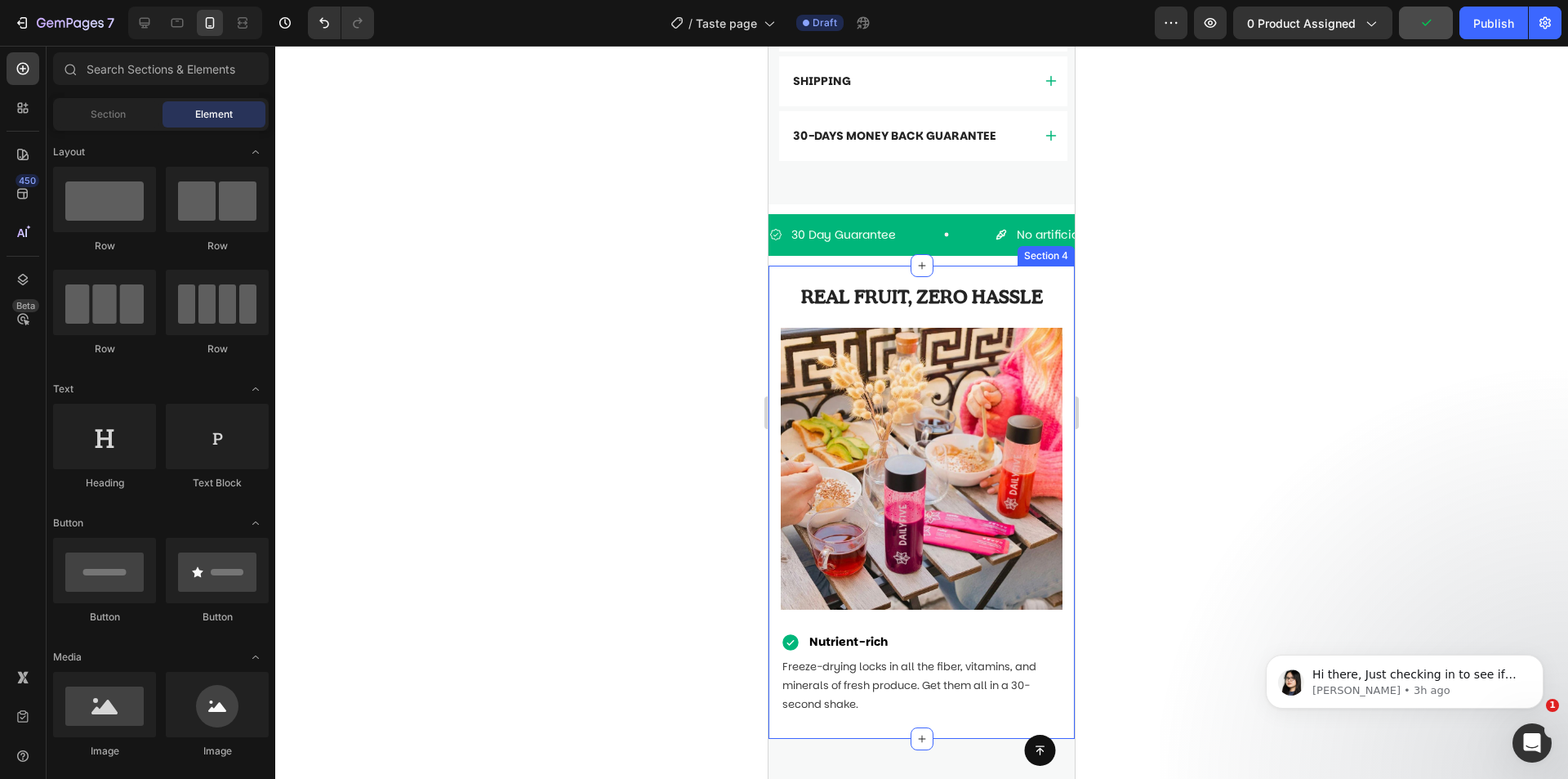
scroll to position [735, 0]
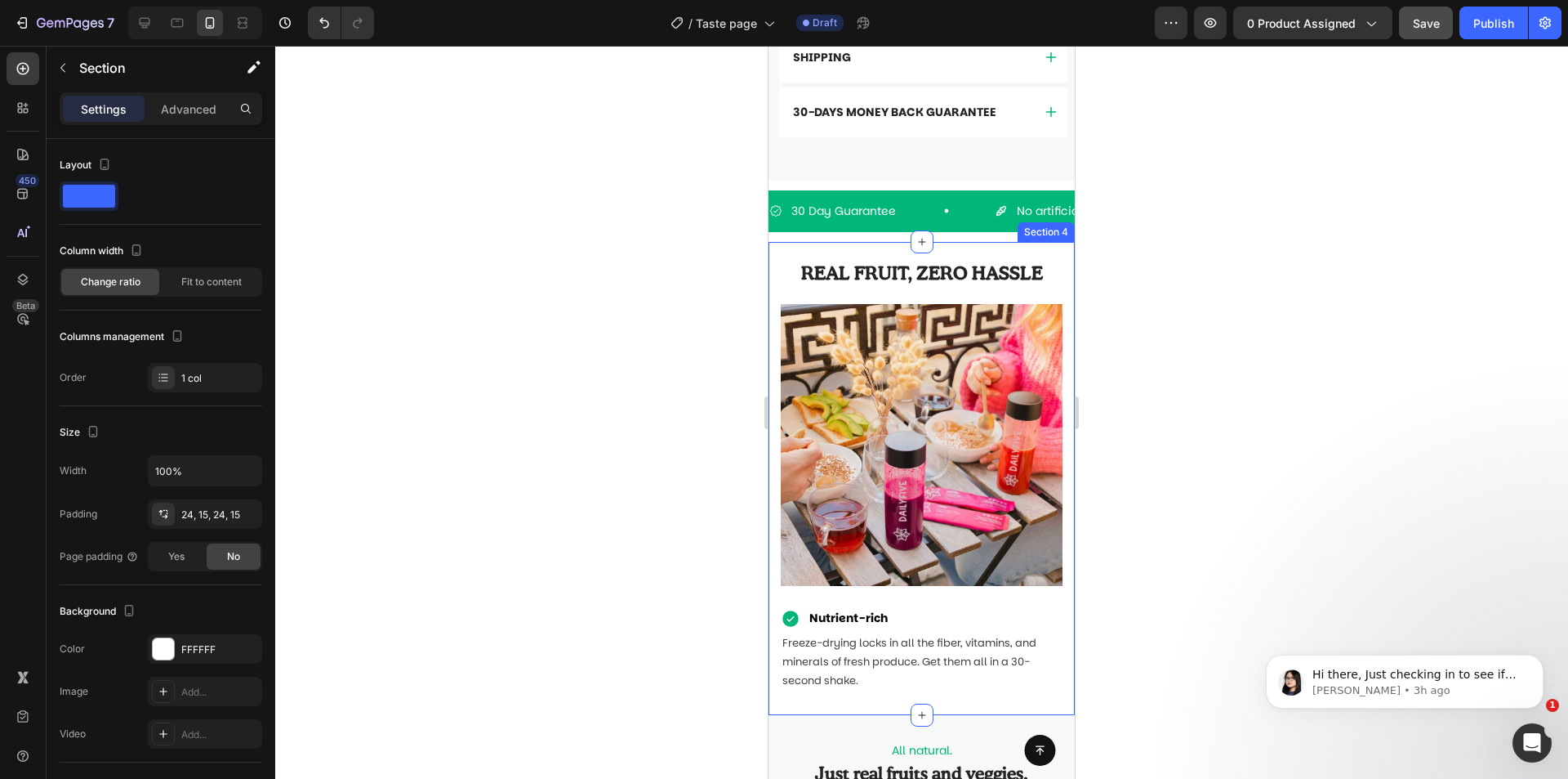
click at [988, 256] on div "REAL FRUIT, ZERO HASSLE Heading Row Image Nutrient-rich Item List Freeze-drying…" at bounding box center [921, 479] width 307 height 473
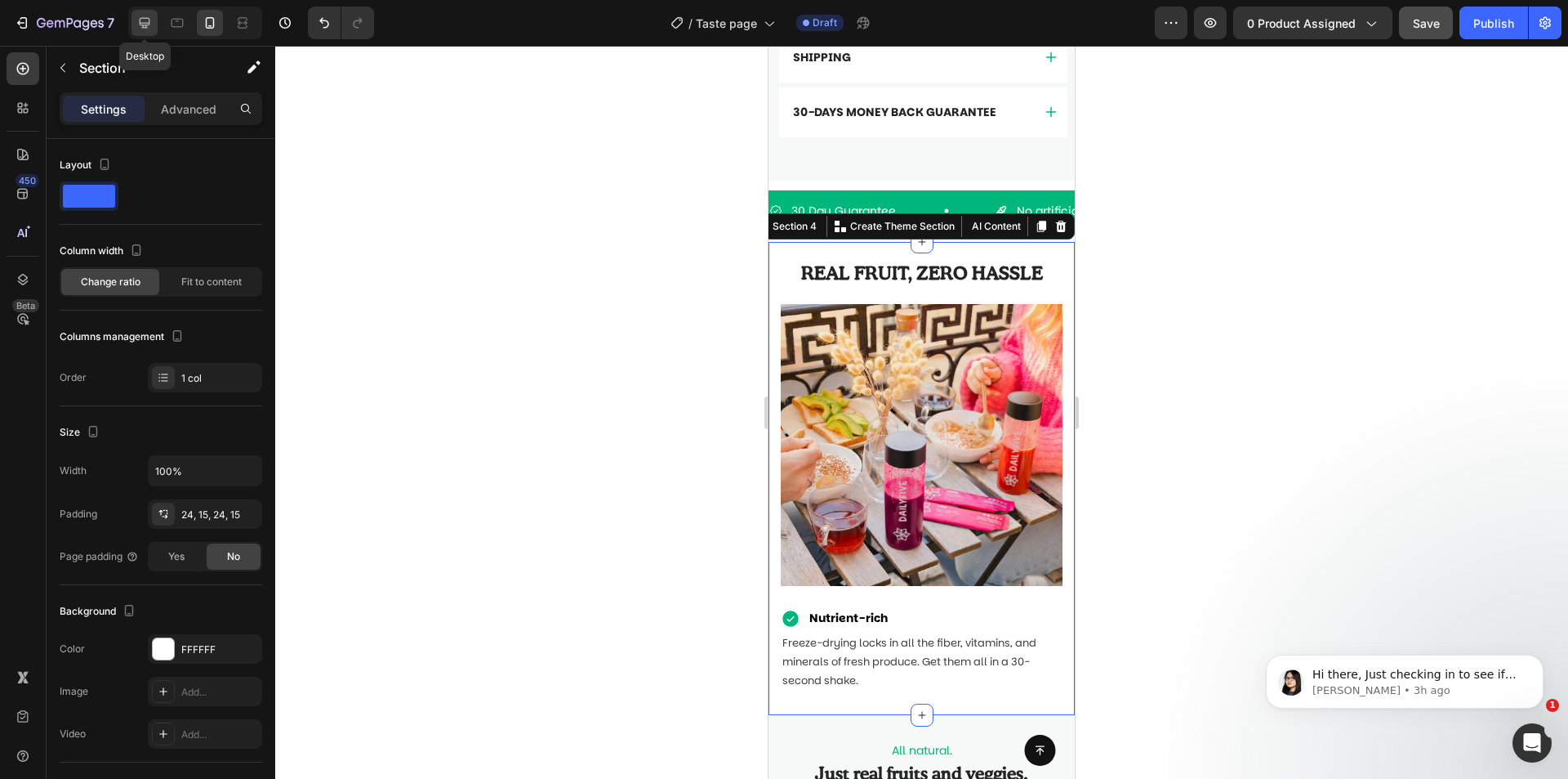
click at [145, 22] on icon at bounding box center [145, 23] width 16 height 16
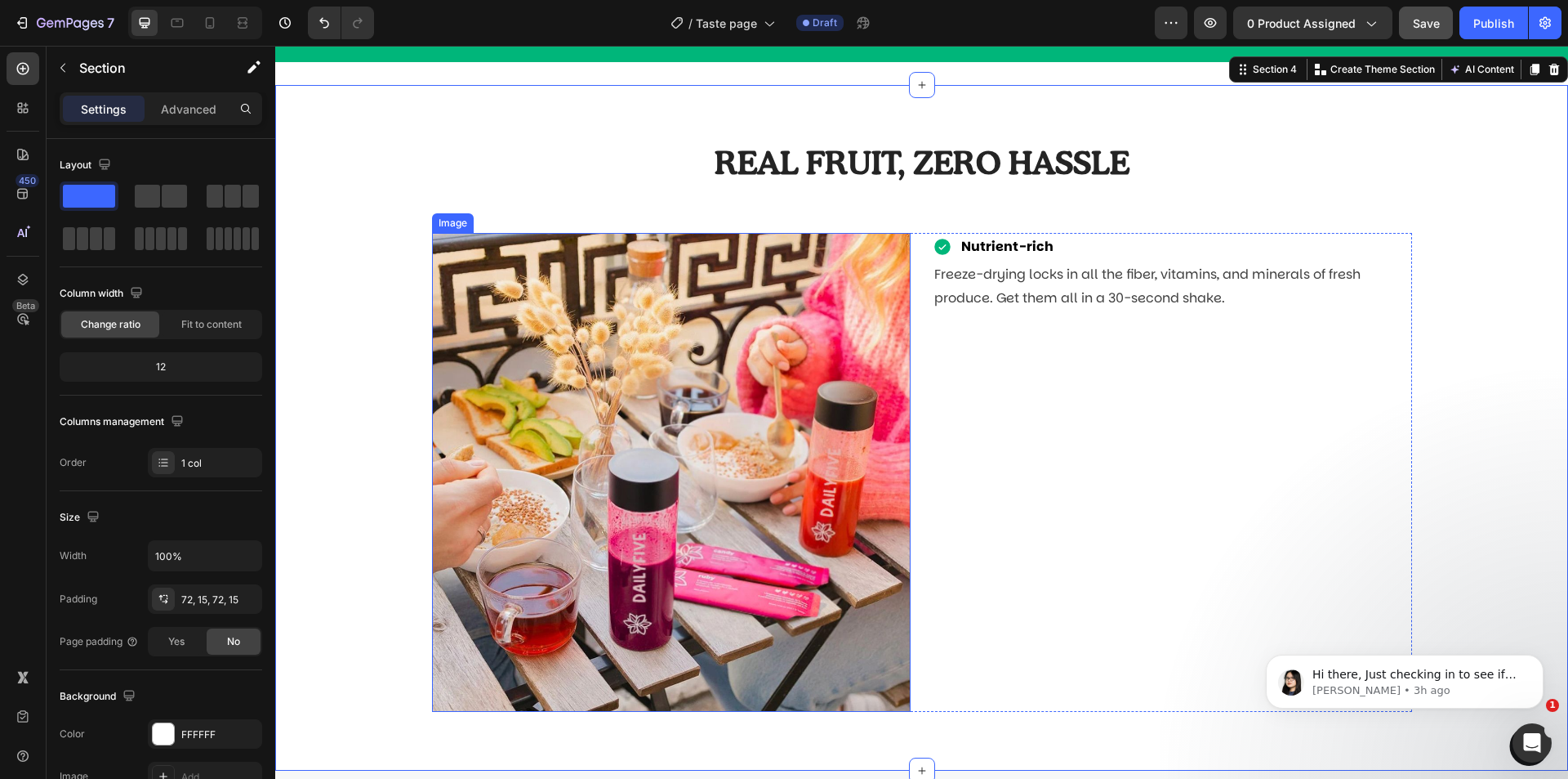
scroll to position [849, 0]
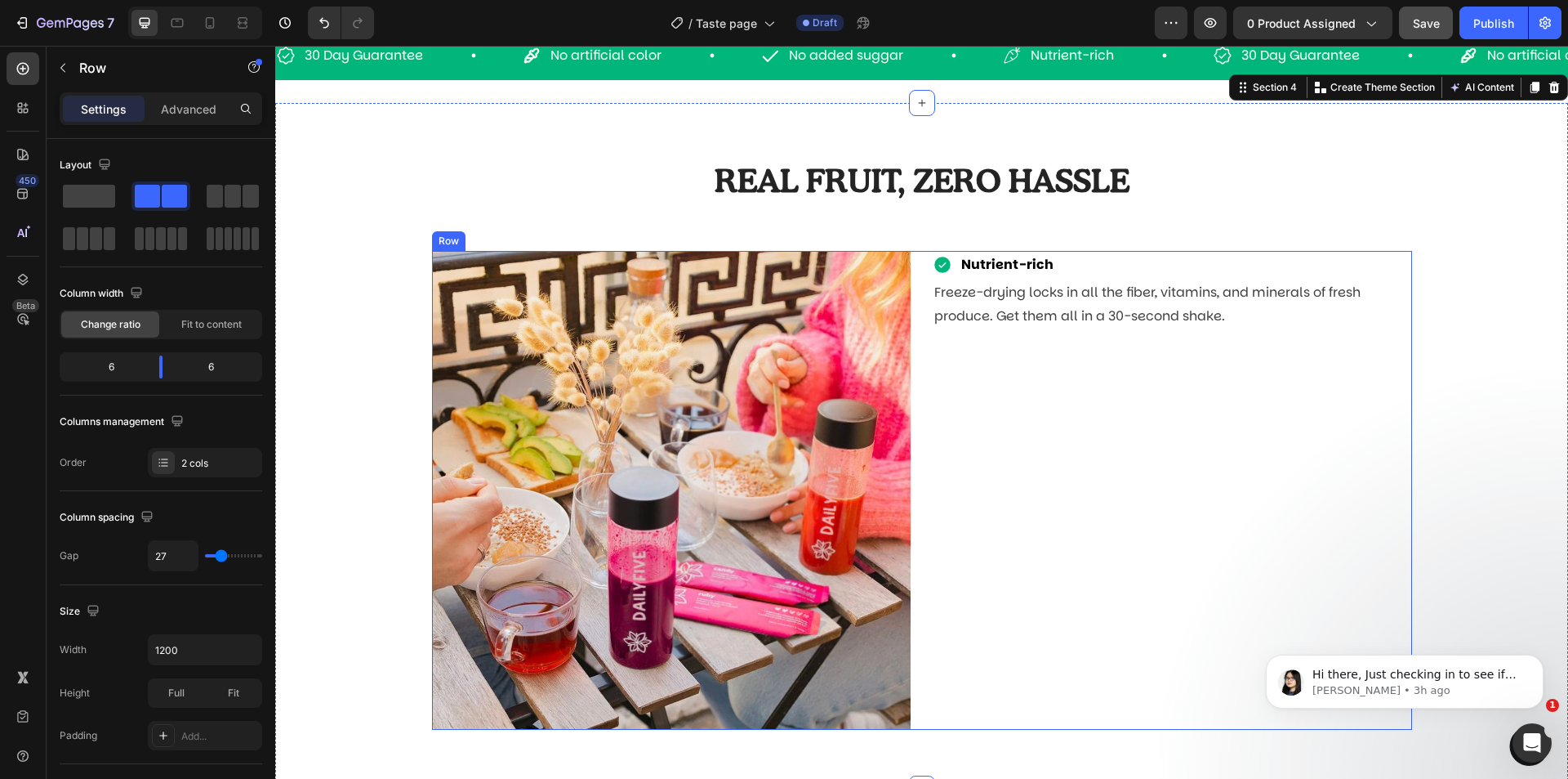
click at [1091, 349] on div "Nutrient-rich Item List Freeze-drying locks in all the fiber, vitamins, and min…" at bounding box center [1172, 491] width 479 height 480
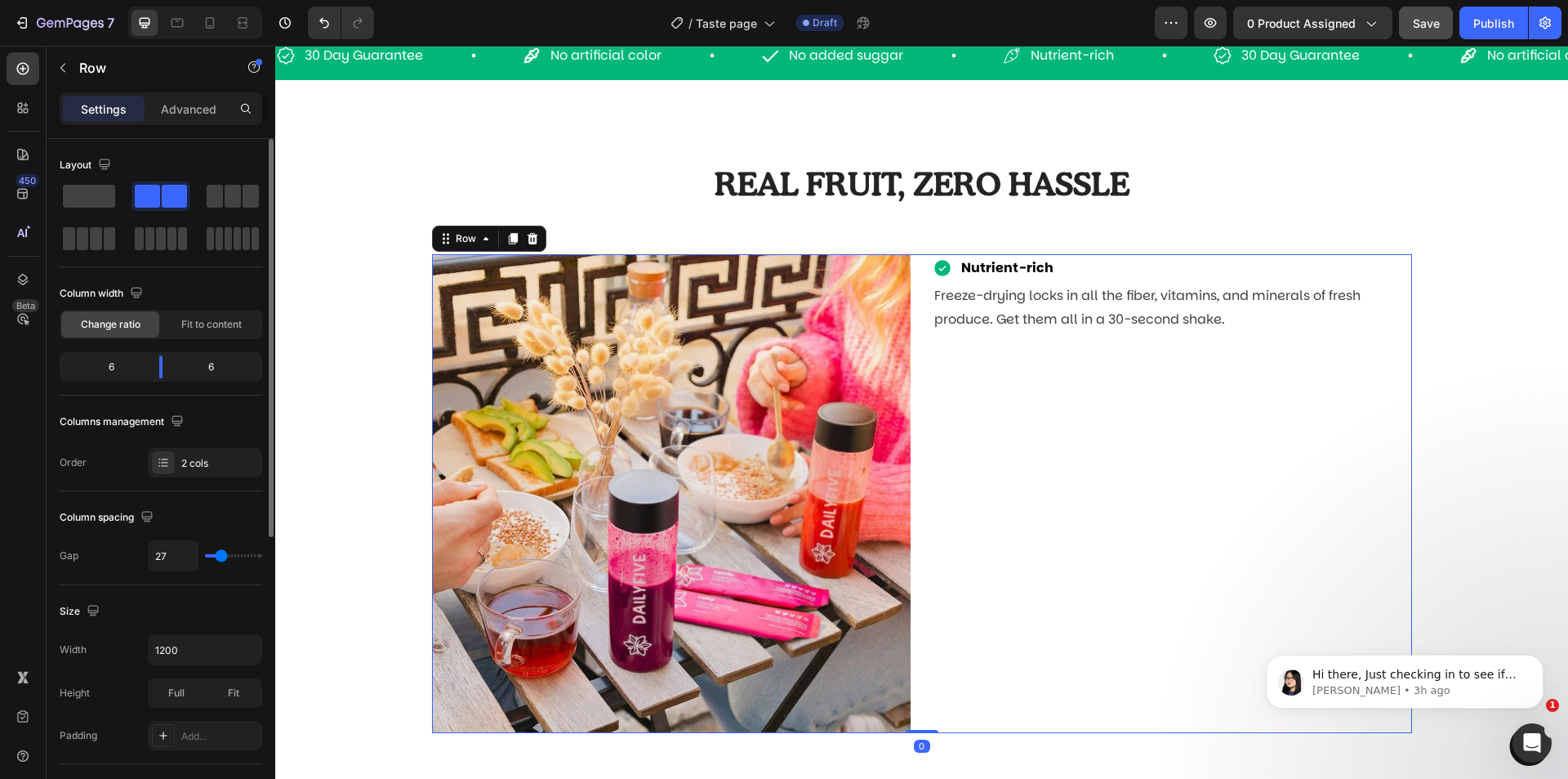
drag, startPoint x: 96, startPoint y: 188, endPoint x: 187, endPoint y: 190, distance: 91.0
click at [95, 188] on span at bounding box center [88, 196] width 52 height 23
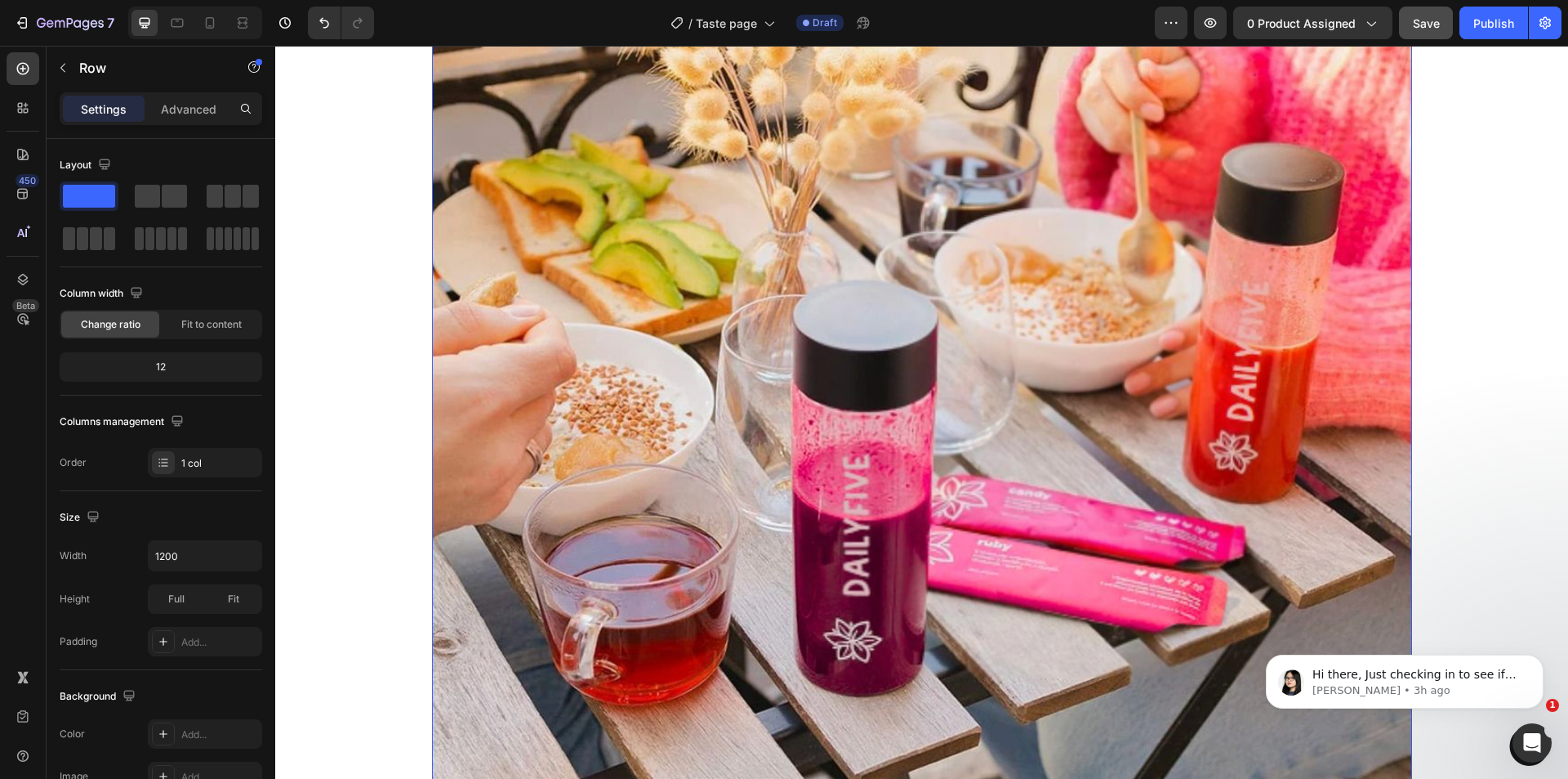
scroll to position [1308, 0]
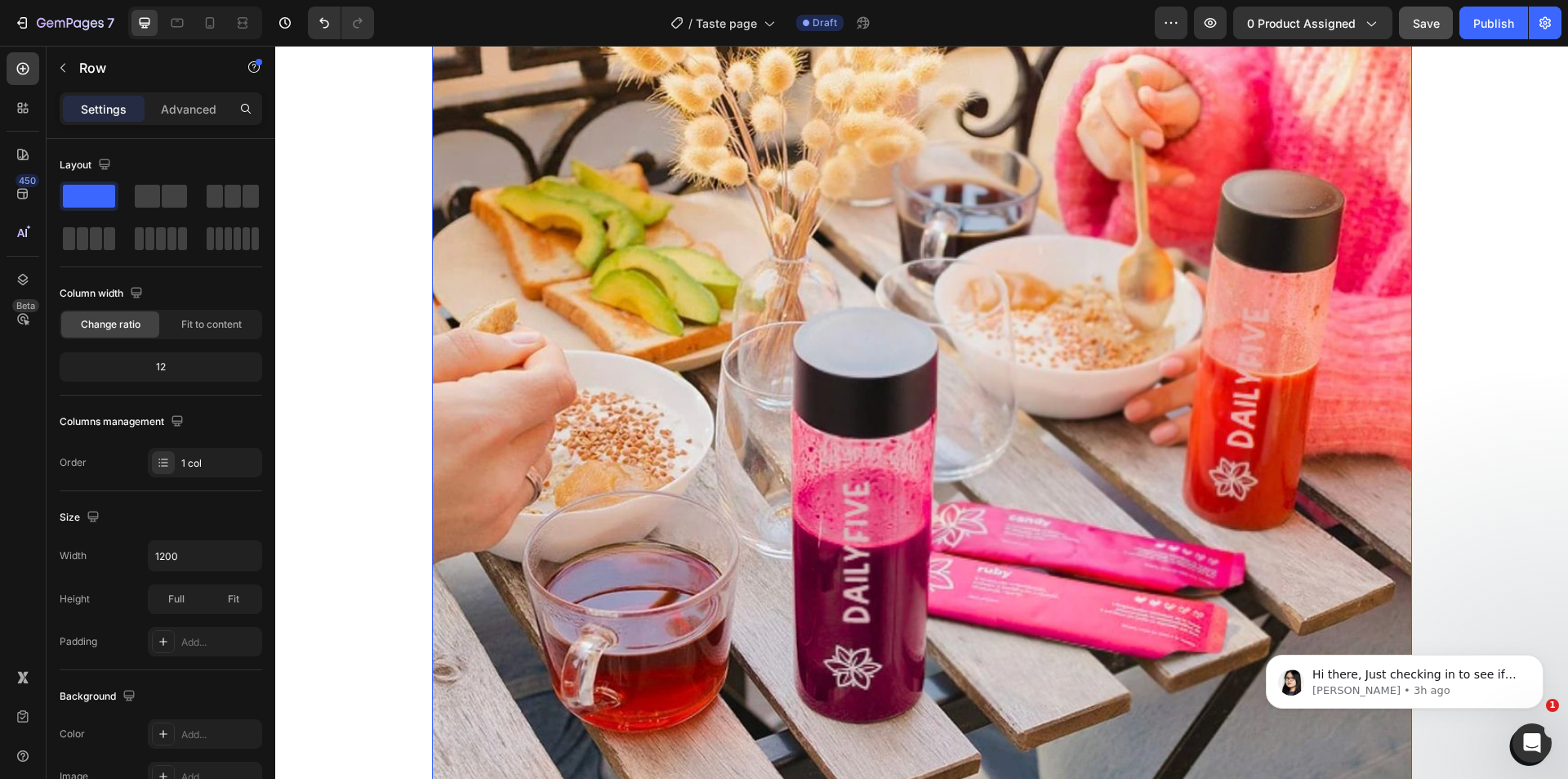
click at [848, 356] on img at bounding box center [922, 358] width 980 height 981
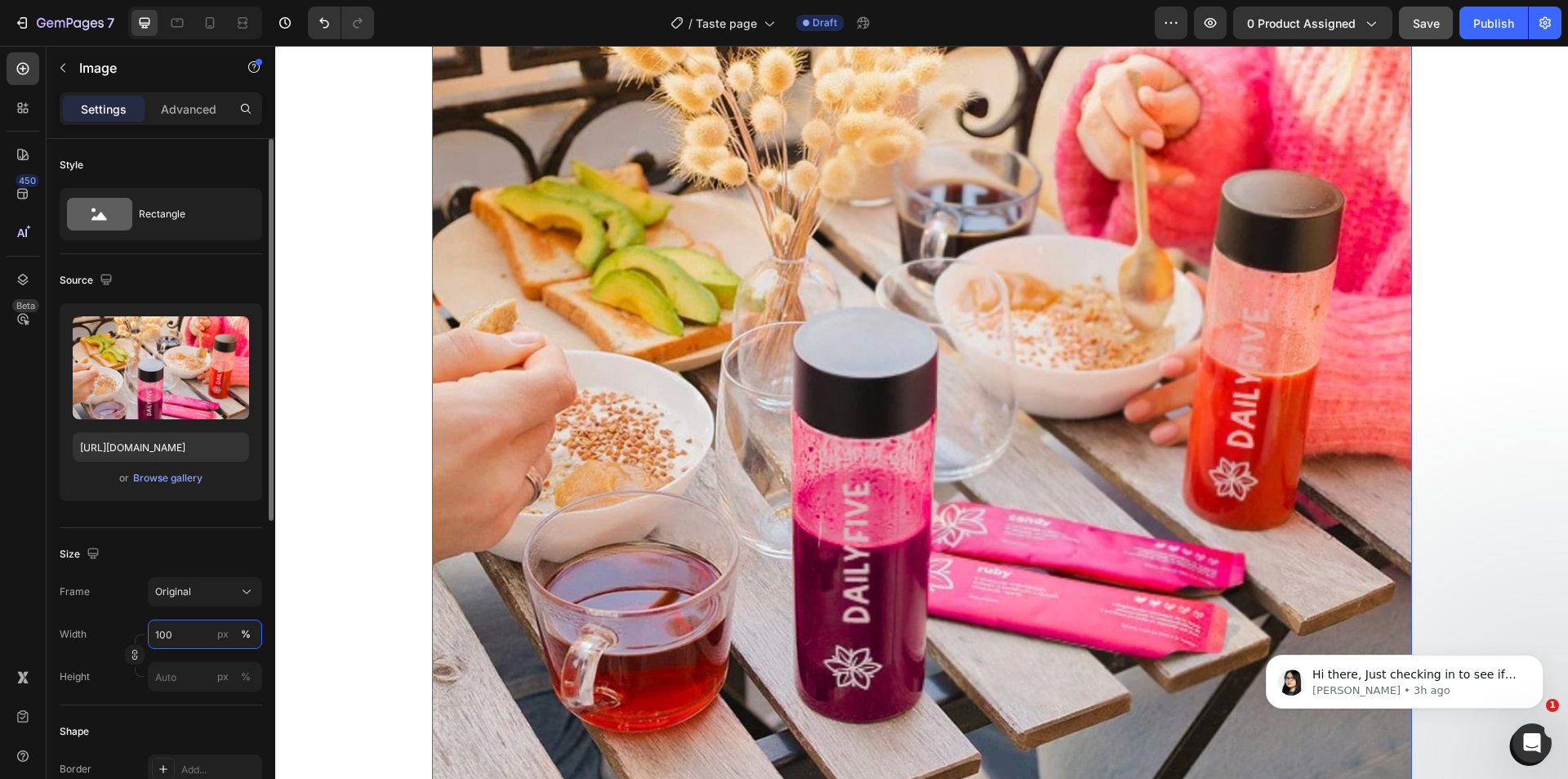
click at [163, 637] on input "100" at bounding box center [206, 634] width 115 height 29
click at [180, 636] on input "100" at bounding box center [206, 634] width 115 height 29
click at [161, 637] on input "100" at bounding box center [206, 634] width 115 height 29
click at [158, 642] on input "100" at bounding box center [206, 634] width 115 height 29
click at [172, 632] on input "100" at bounding box center [206, 634] width 115 height 29
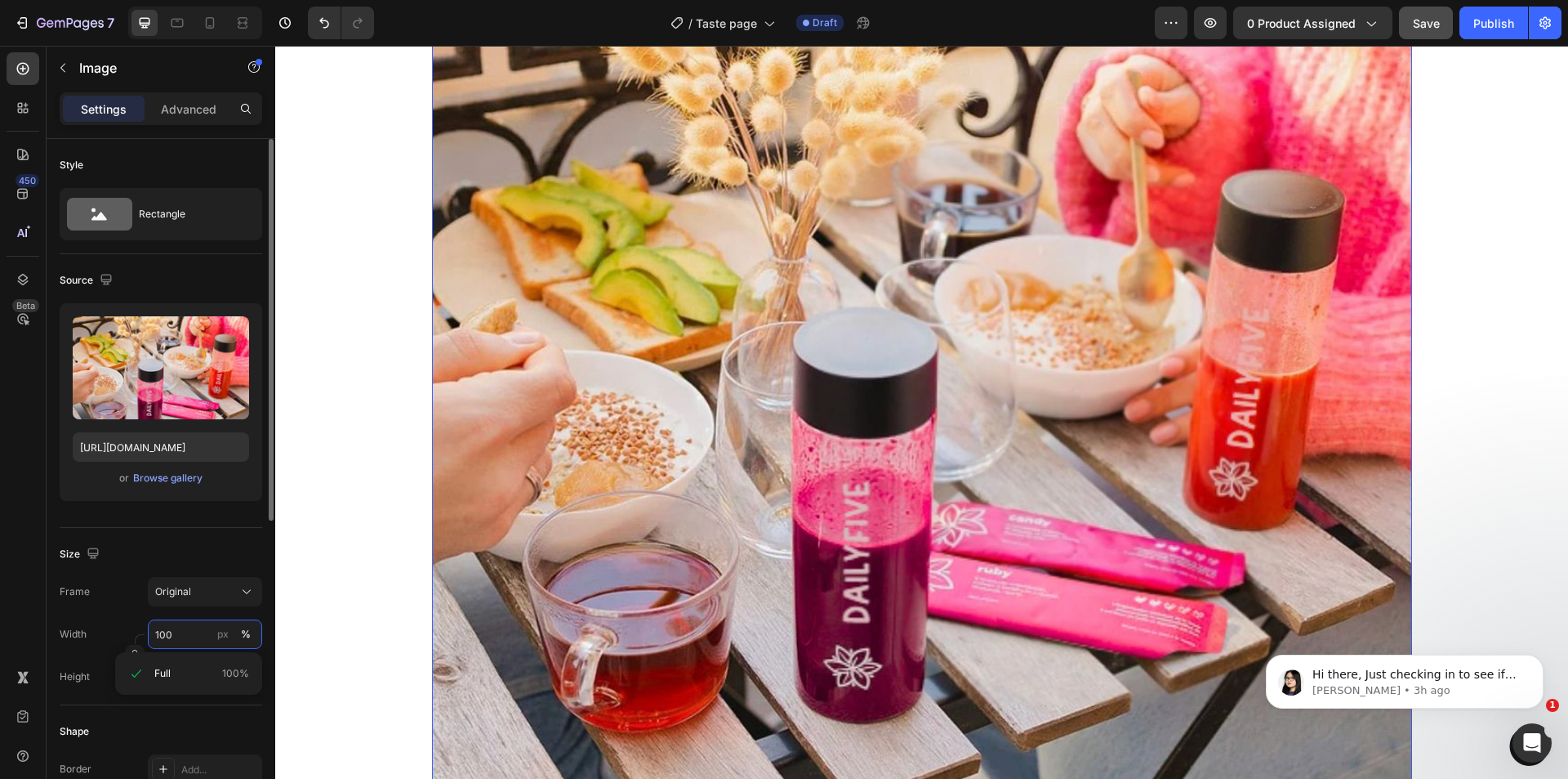
click at [171, 631] on input "100" at bounding box center [206, 634] width 115 height 29
type input "300"
click at [225, 637] on div "px" at bounding box center [223, 634] width 12 height 15
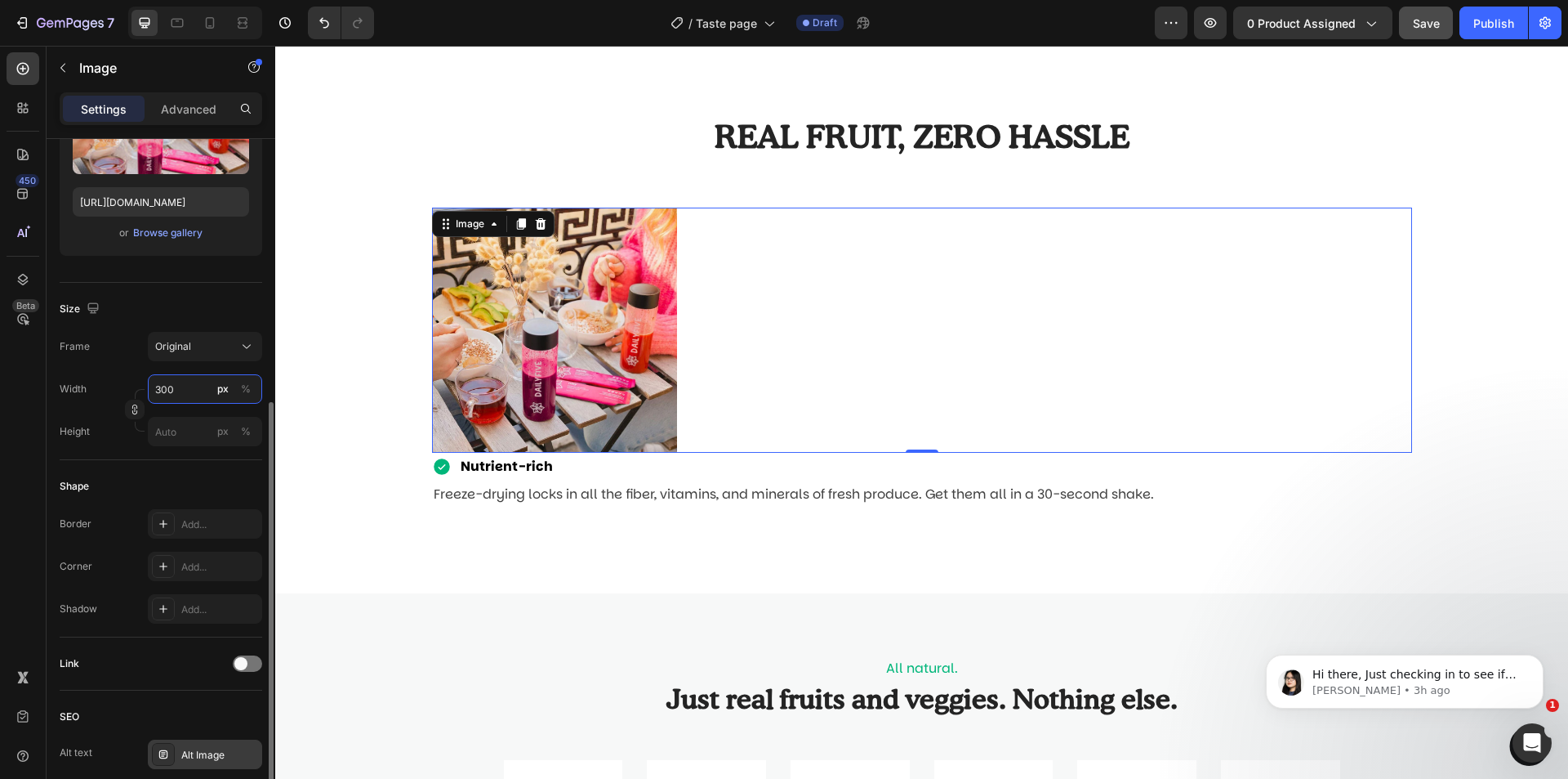
scroll to position [548, 0]
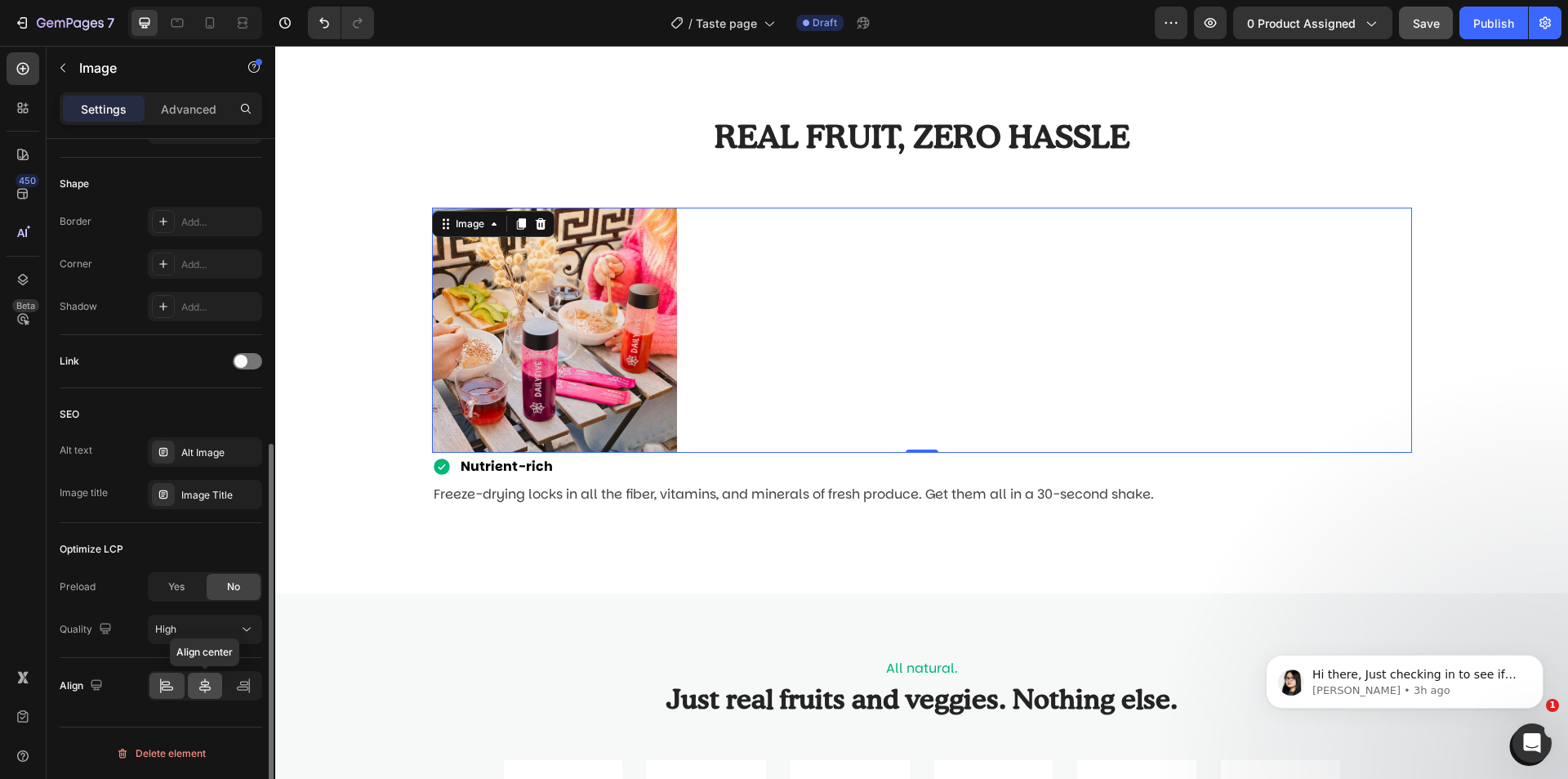
click at [208, 683] on icon at bounding box center [205, 685] width 12 height 15
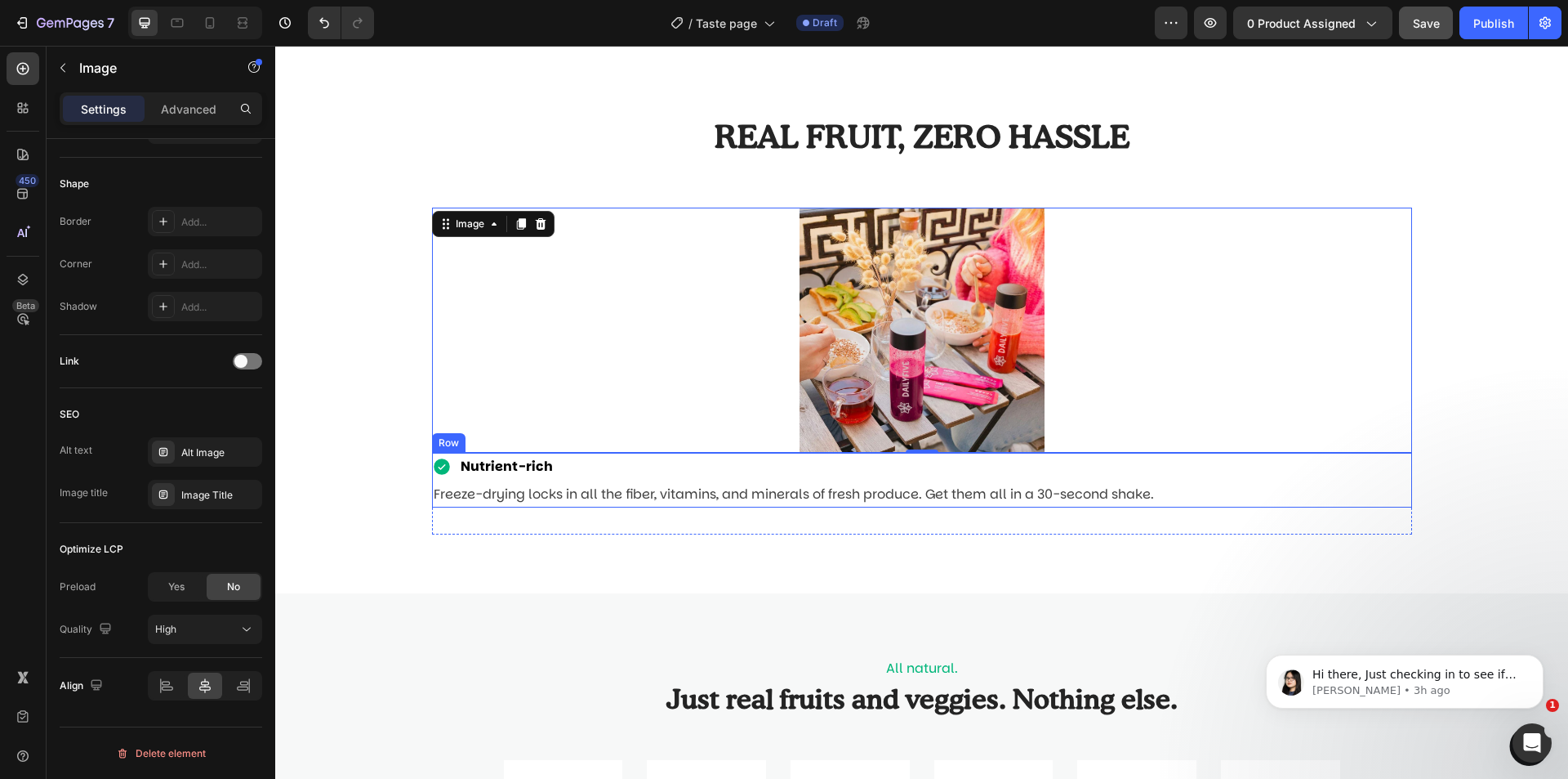
scroll to position [0, 0]
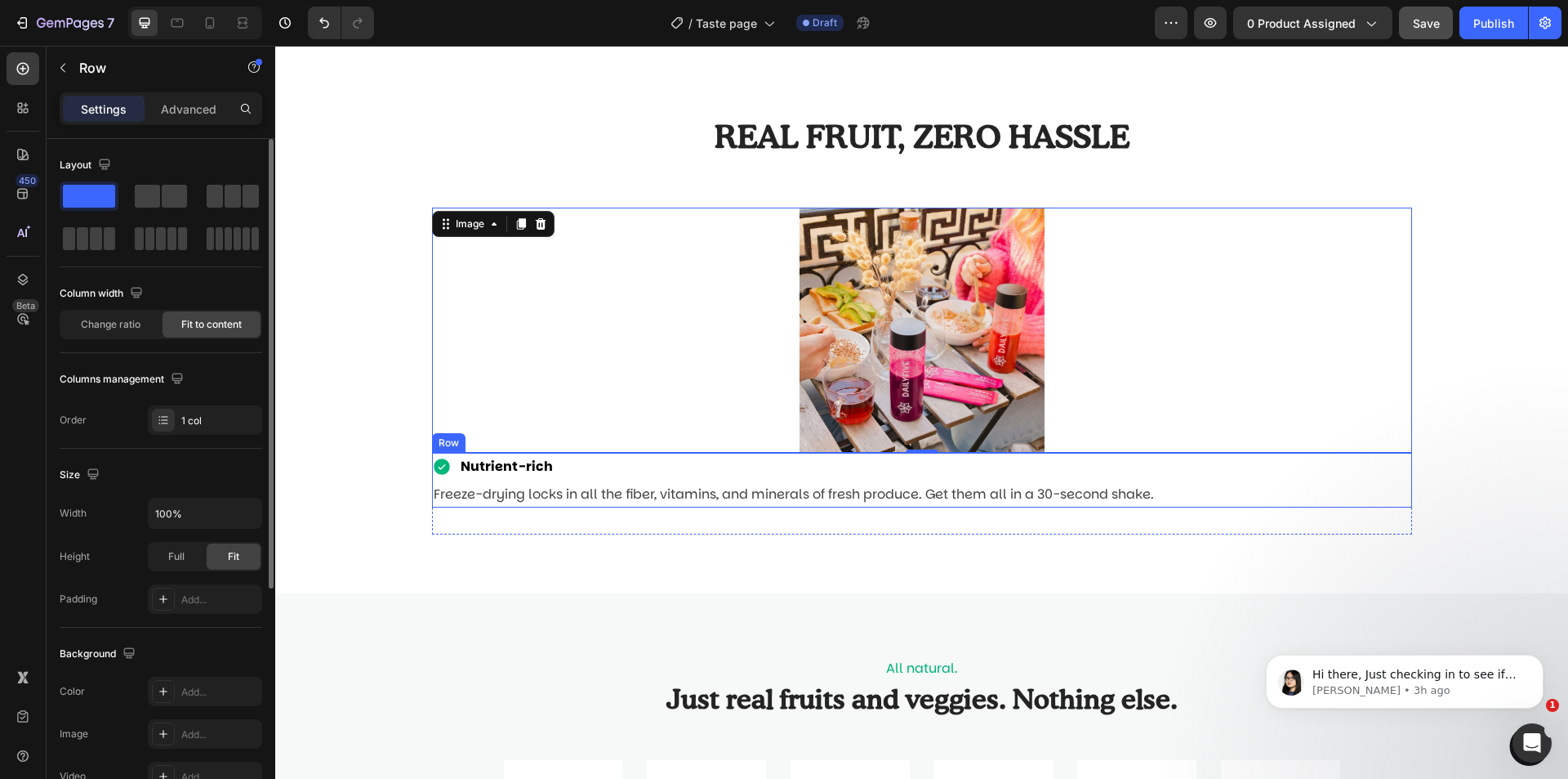
click at [1190, 471] on div "Nutrient-rich Item List Freeze-drying locks in all the fiber, vitamins, and min…" at bounding box center [922, 481] width 980 height 56
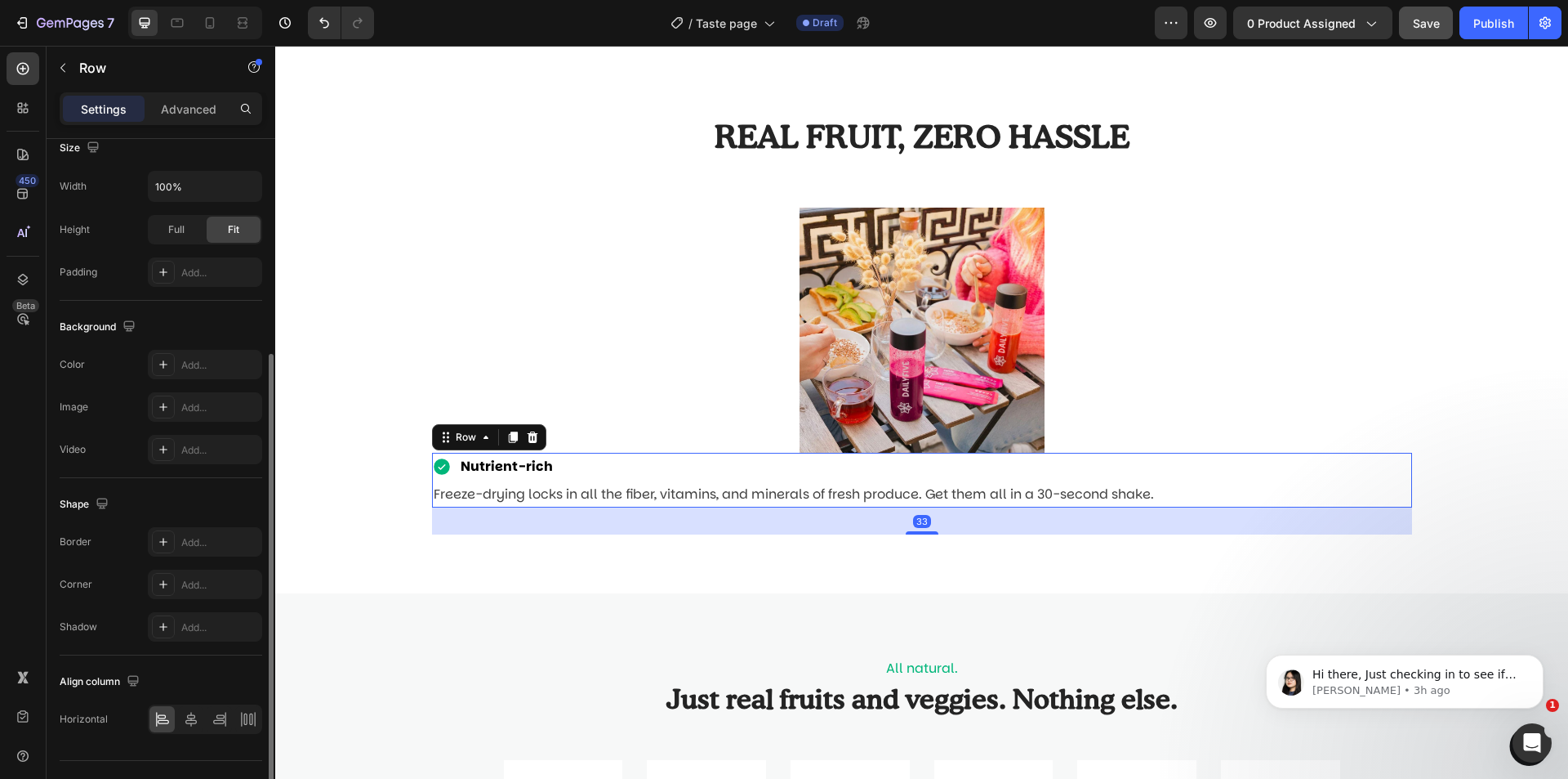
scroll to position [360, 0]
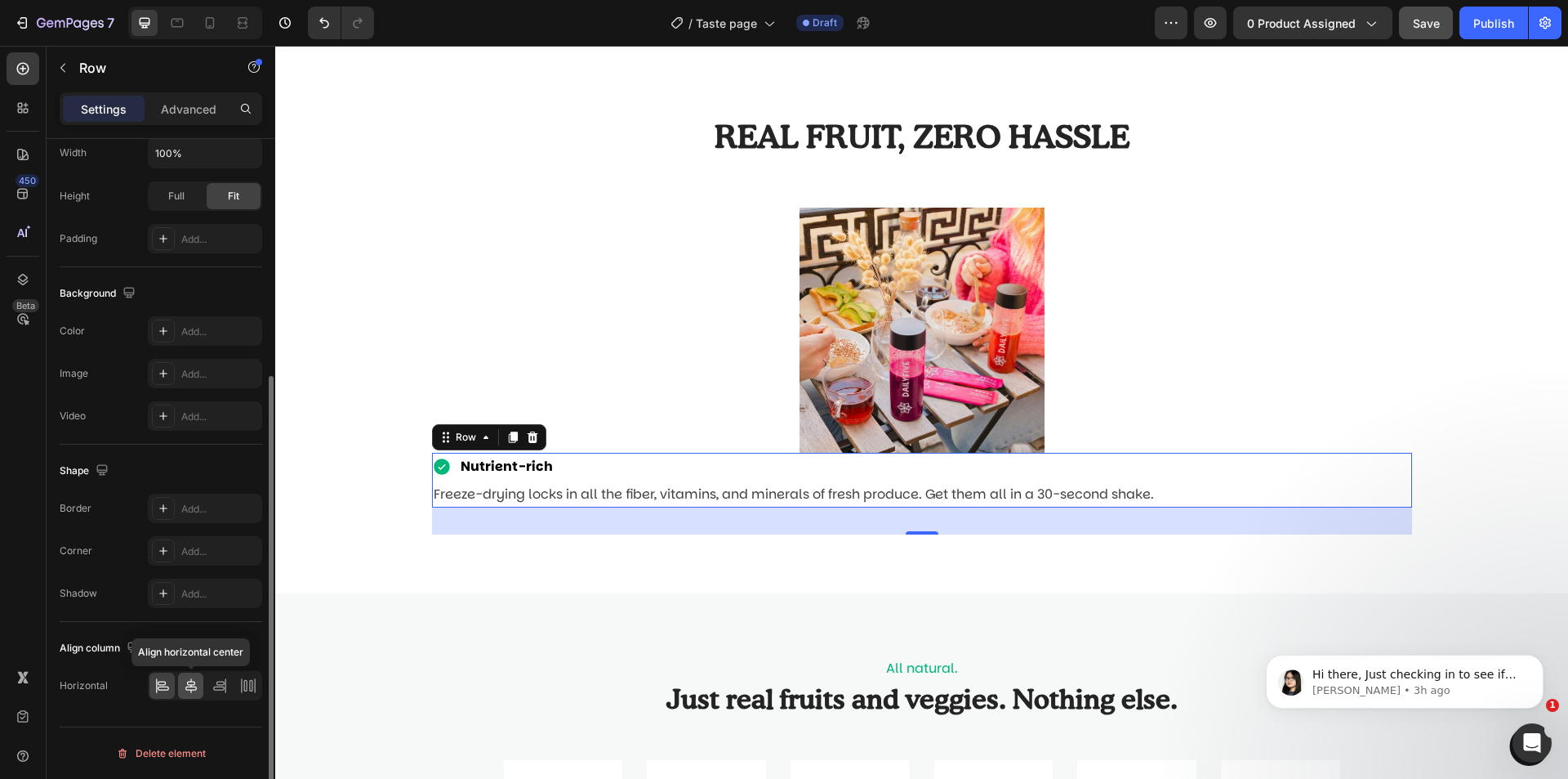
click at [186, 696] on div at bounding box center [191, 685] width 25 height 26
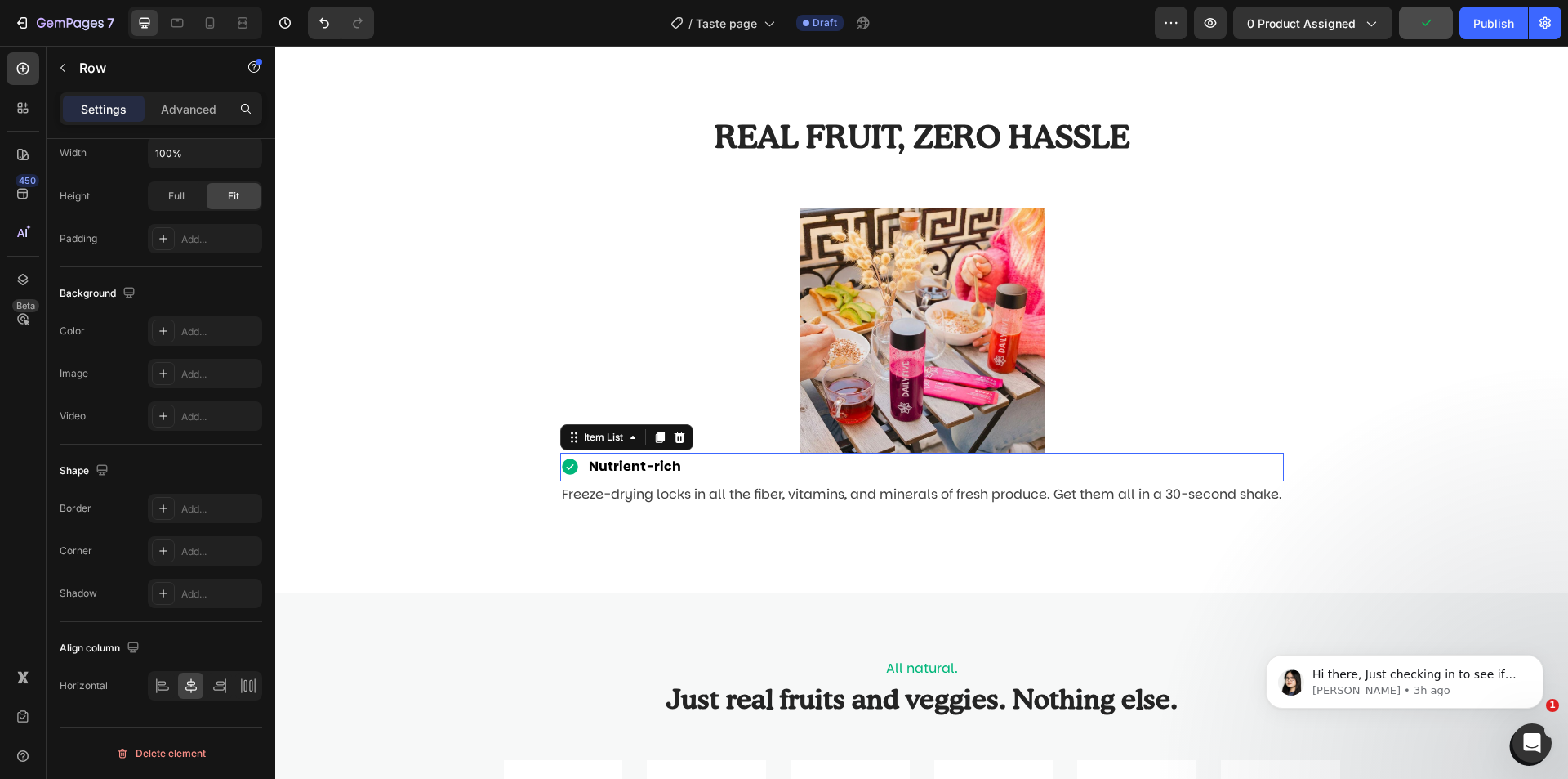
click at [696, 460] on div "Nutrient-rich" at bounding box center [922, 467] width 724 height 28
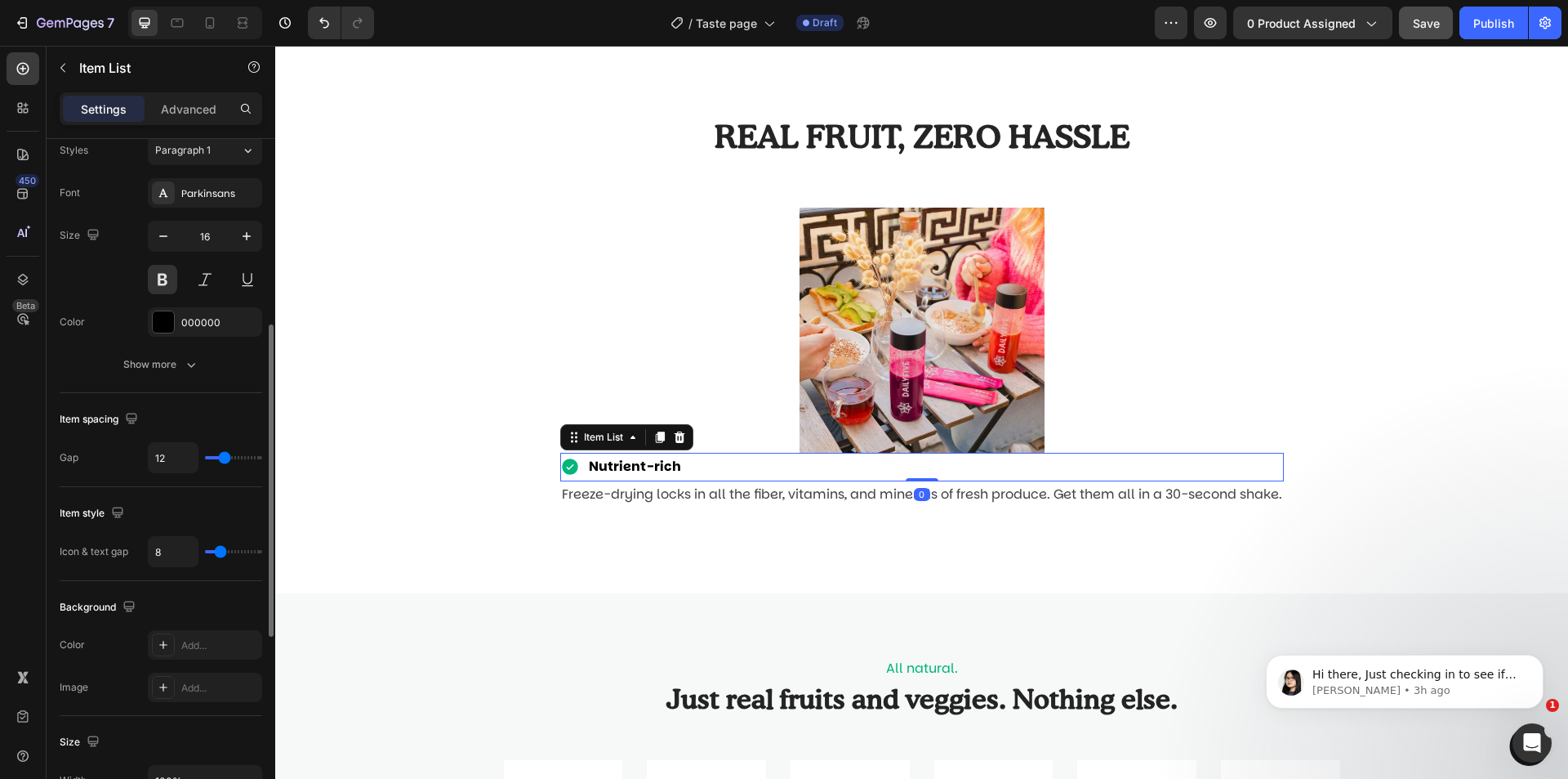
scroll to position [817, 0]
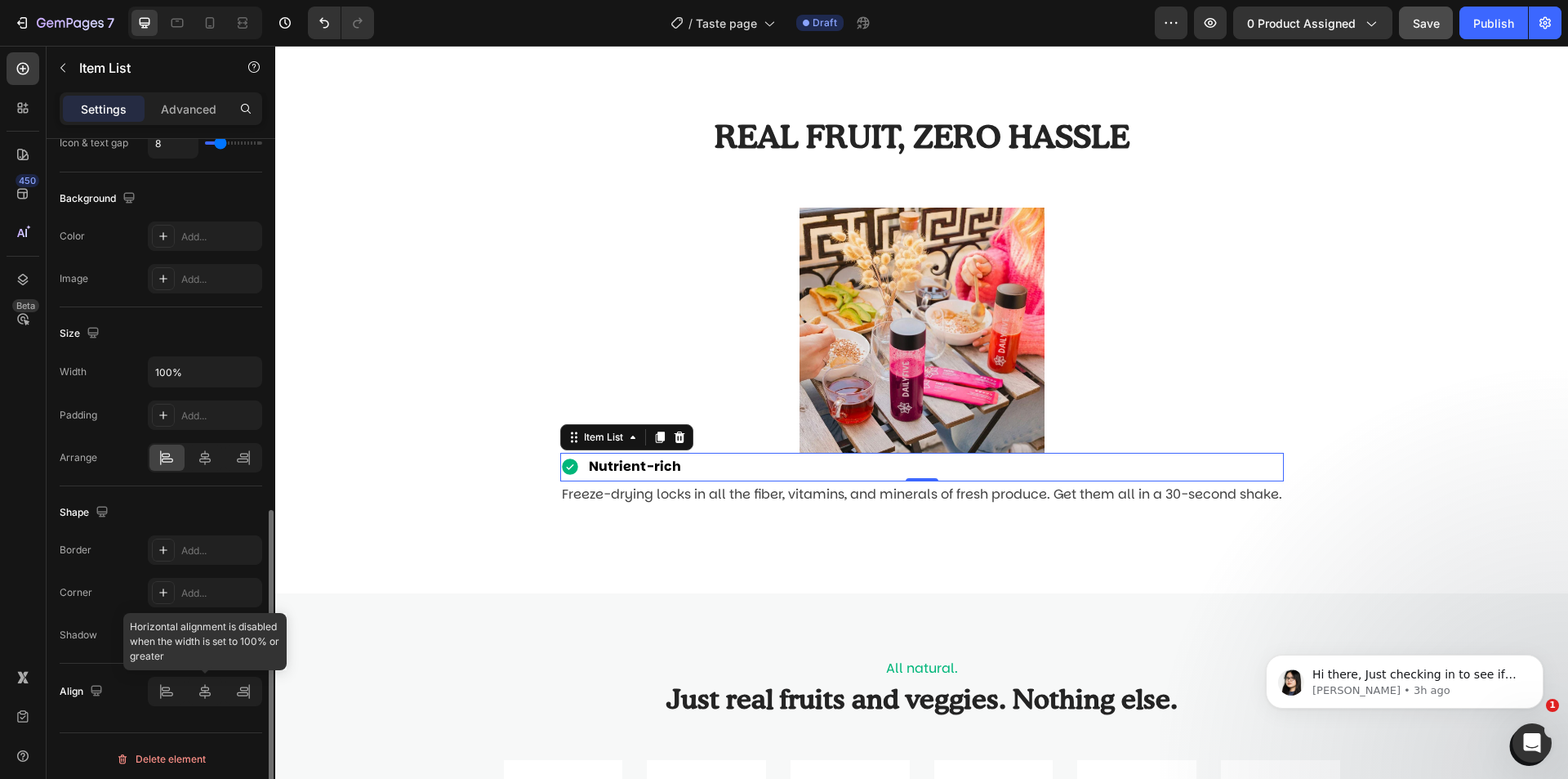
click at [209, 693] on div at bounding box center [206, 692] width 115 height 29
click at [636, 463] on p "Nutrient-rich" at bounding box center [634, 467] width 92 height 24
click at [209, 695] on div at bounding box center [206, 692] width 115 height 29
click at [710, 464] on div "Nutrient-rich" at bounding box center [922, 467] width 724 height 28
click at [208, 458] on icon at bounding box center [205, 458] width 16 height 16
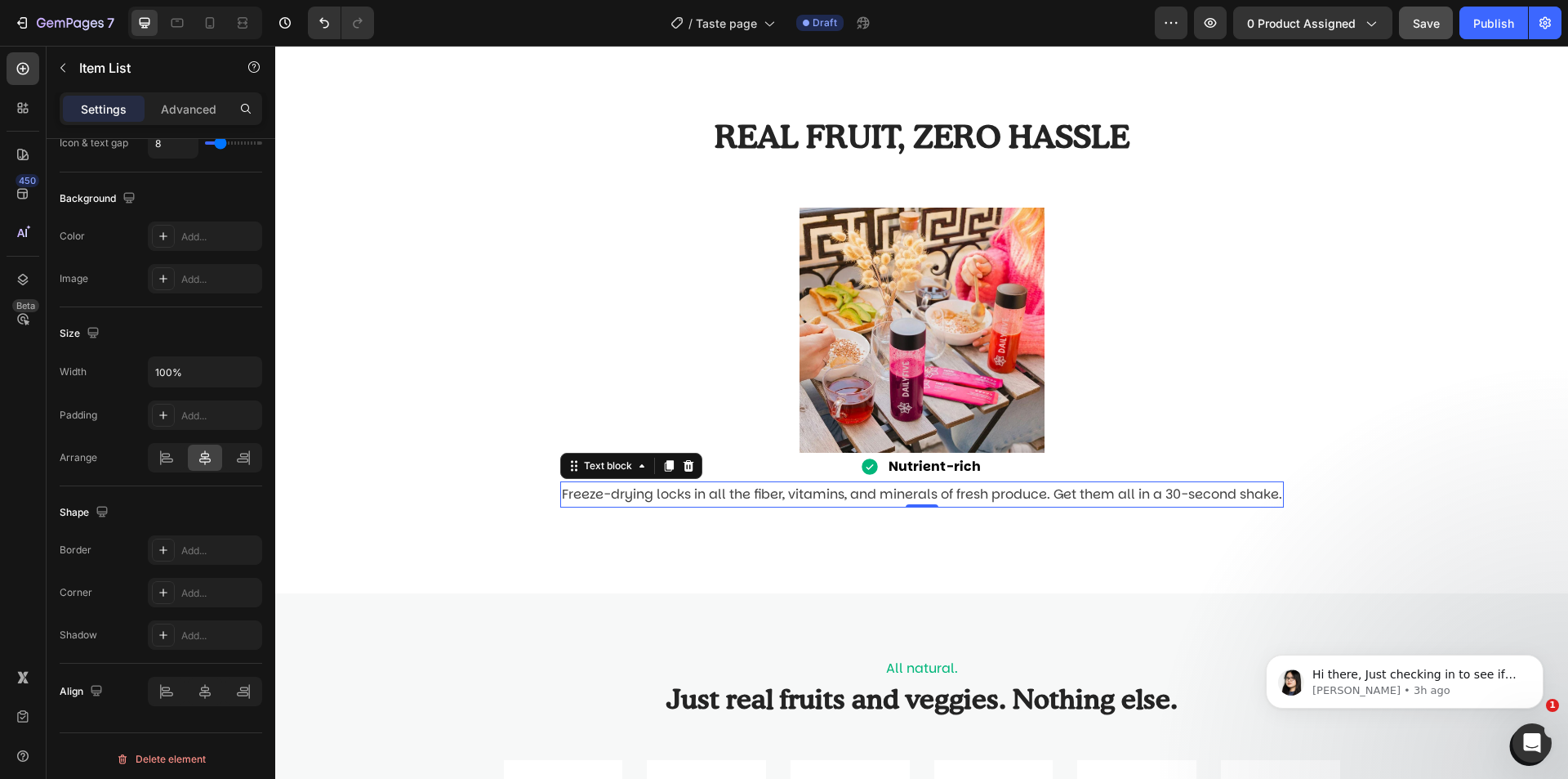
click at [588, 492] on p "Freeze-drying locks in all the fiber, vitamins, and minerals of fresh produce. …" at bounding box center [922, 495] width 720 height 24
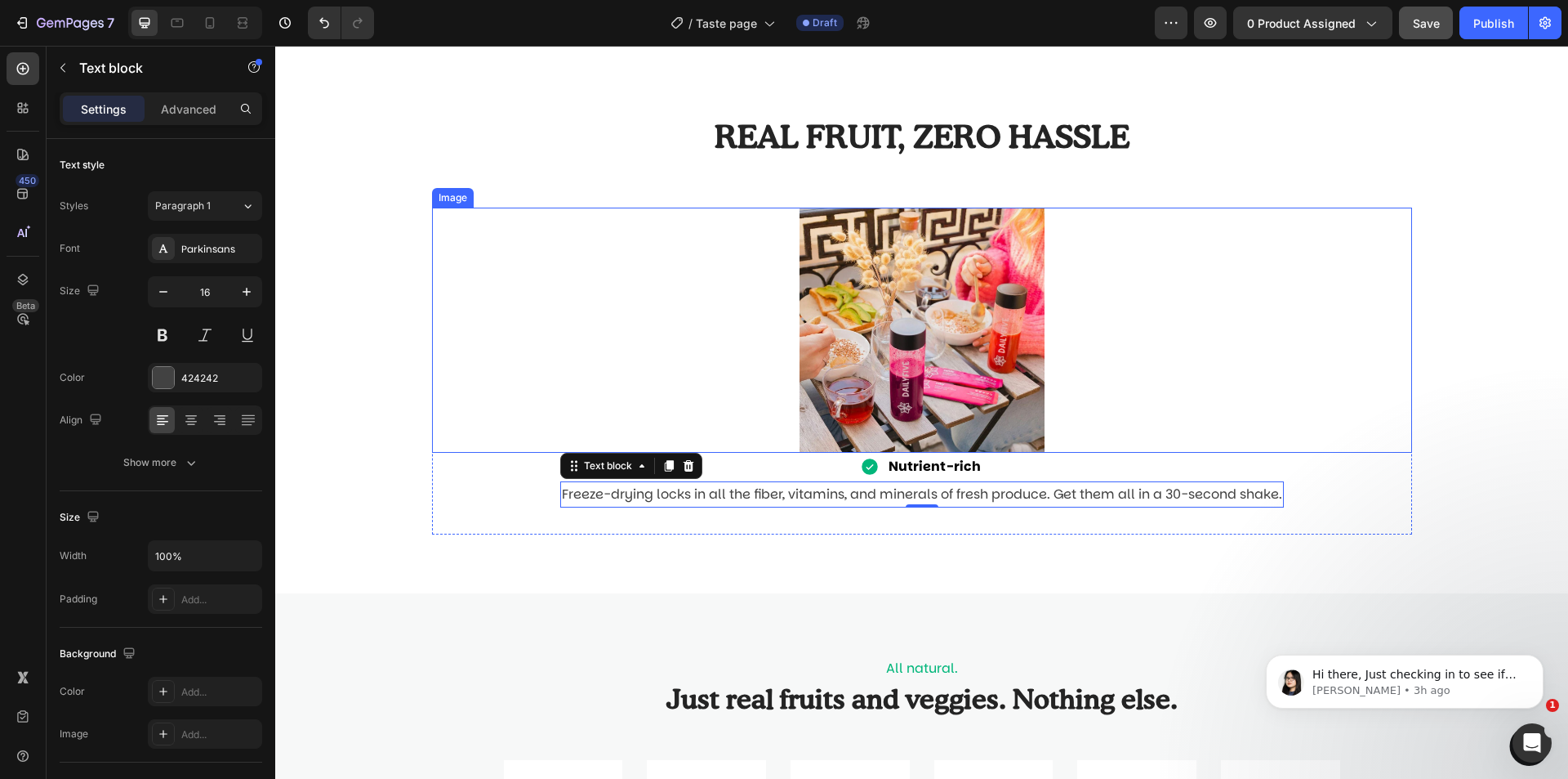
click at [1307, 370] on div at bounding box center [922, 329] width 980 height 245
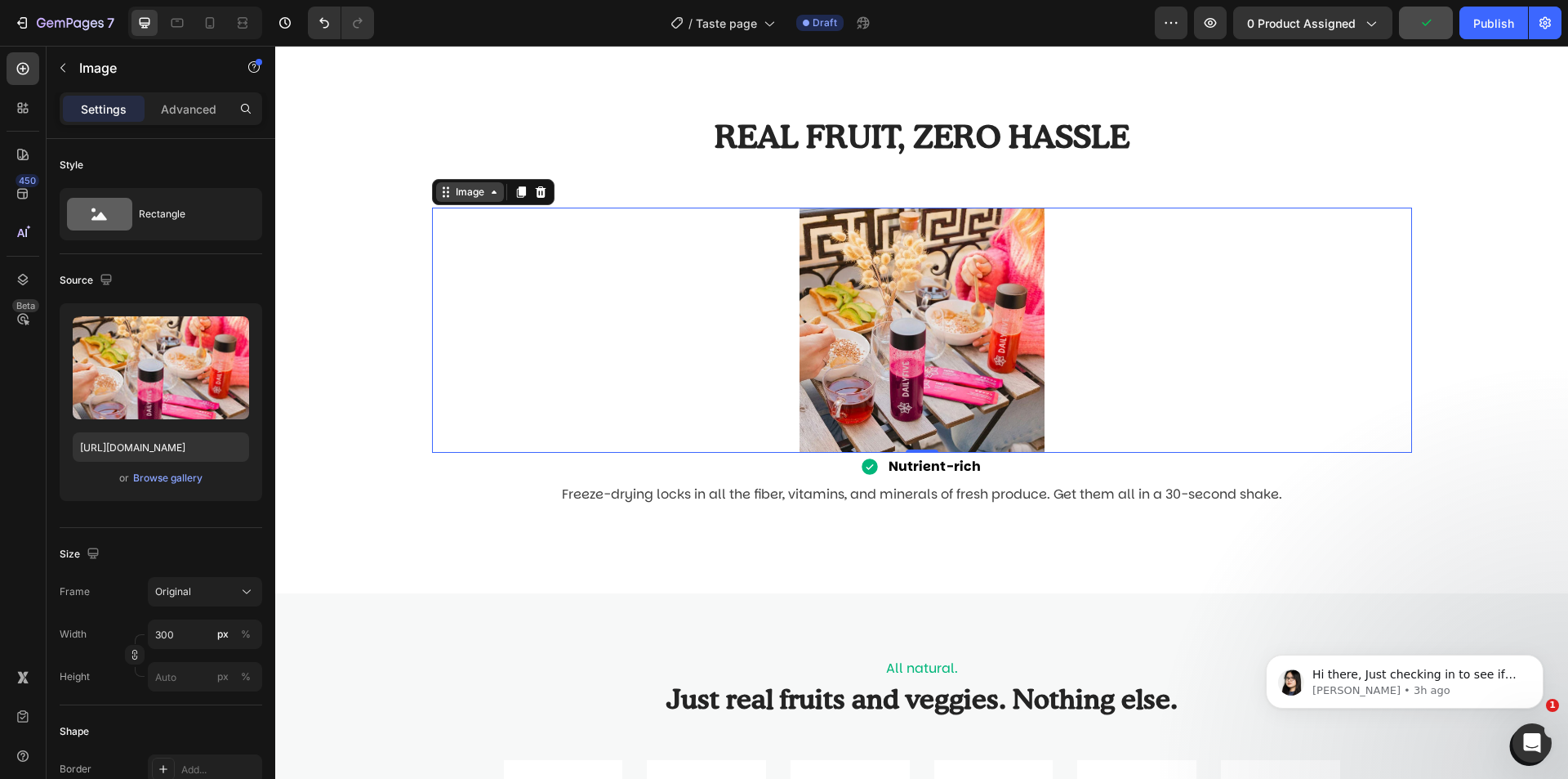
click at [488, 188] on icon at bounding box center [494, 192] width 13 height 13
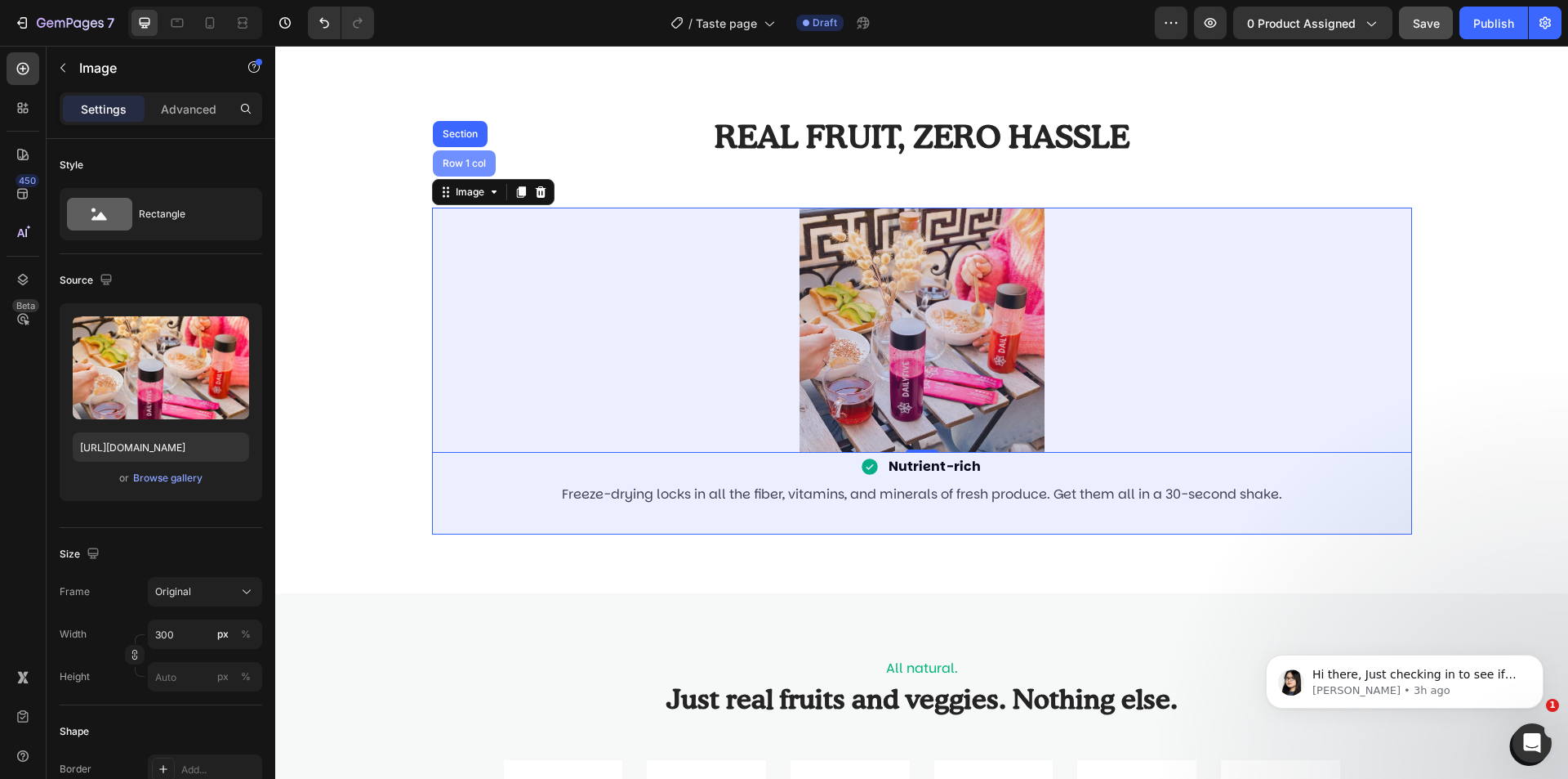
click at [460, 164] on div "Row 1 col" at bounding box center [464, 163] width 50 height 10
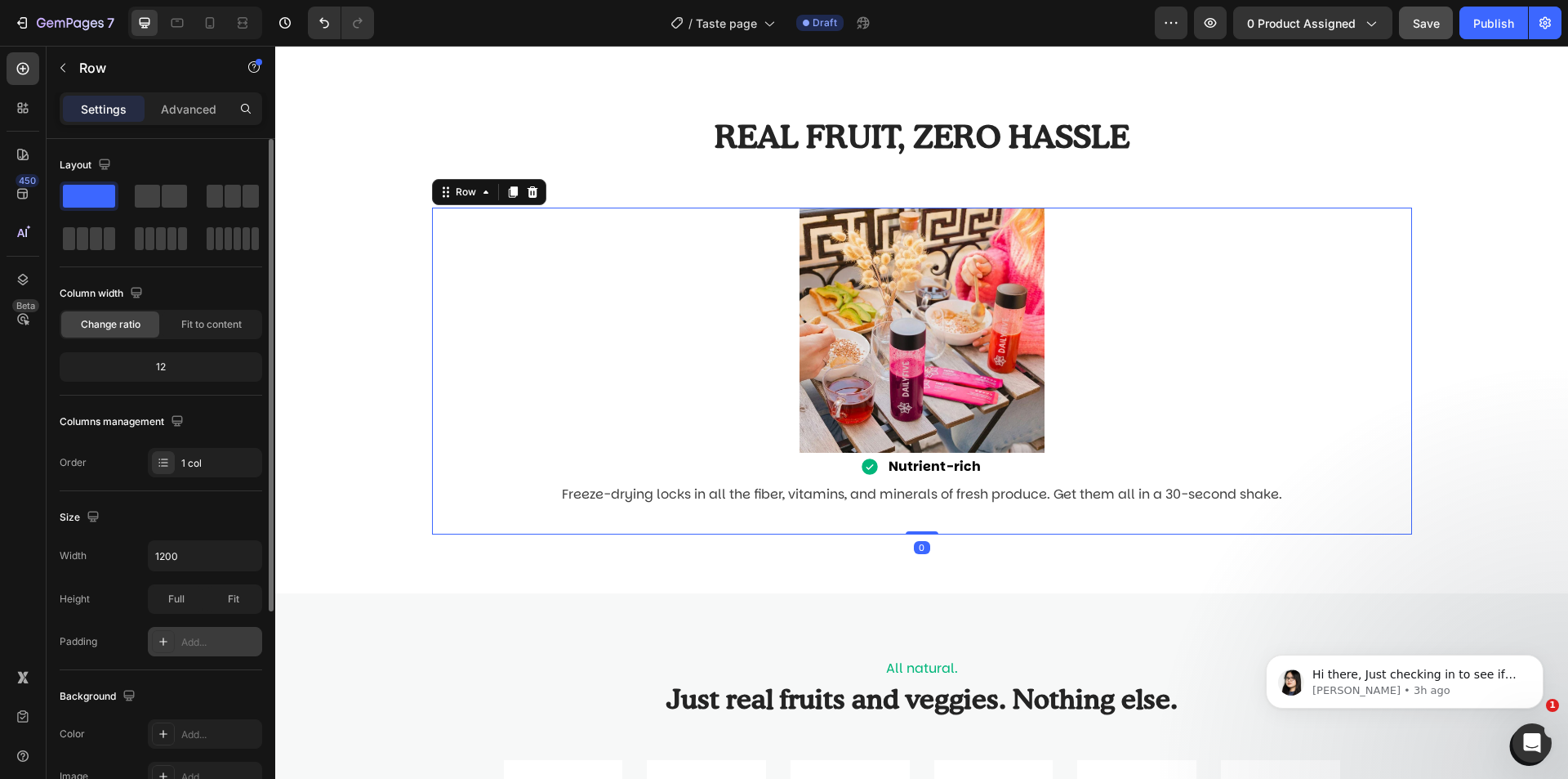
scroll to position [164, 0]
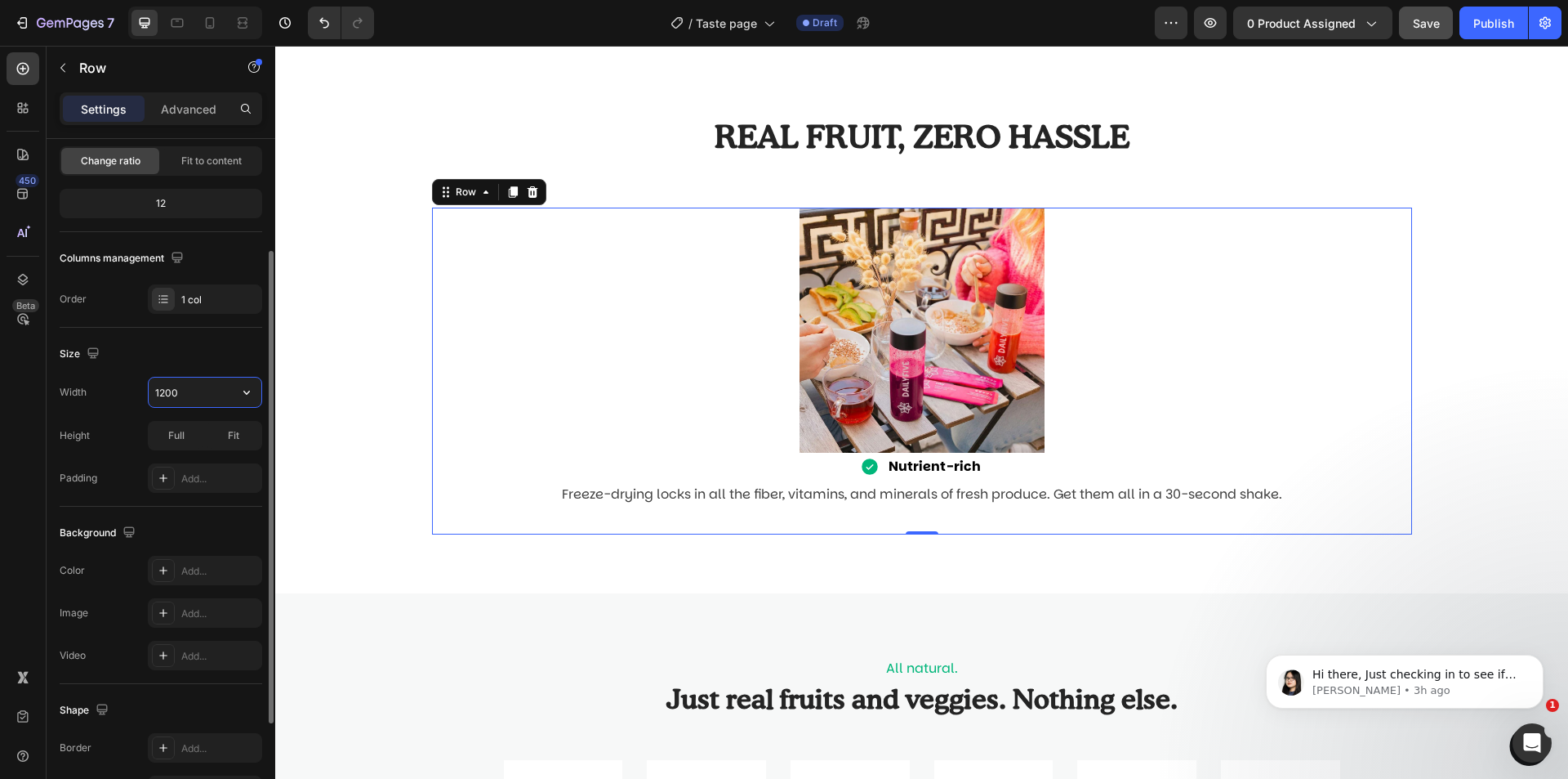
click at [207, 388] on input "1200" at bounding box center [205, 392] width 113 height 29
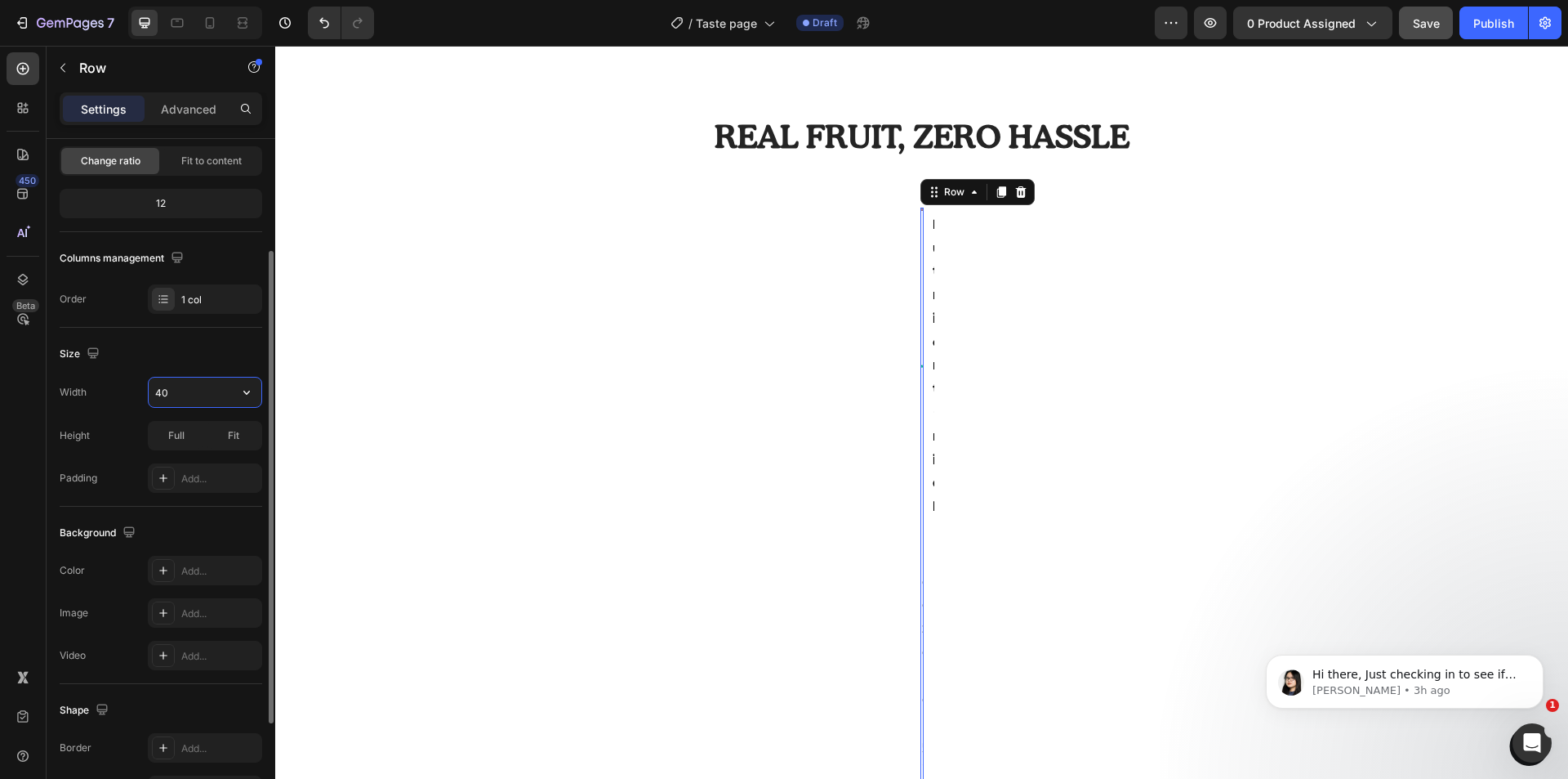
type input "400"
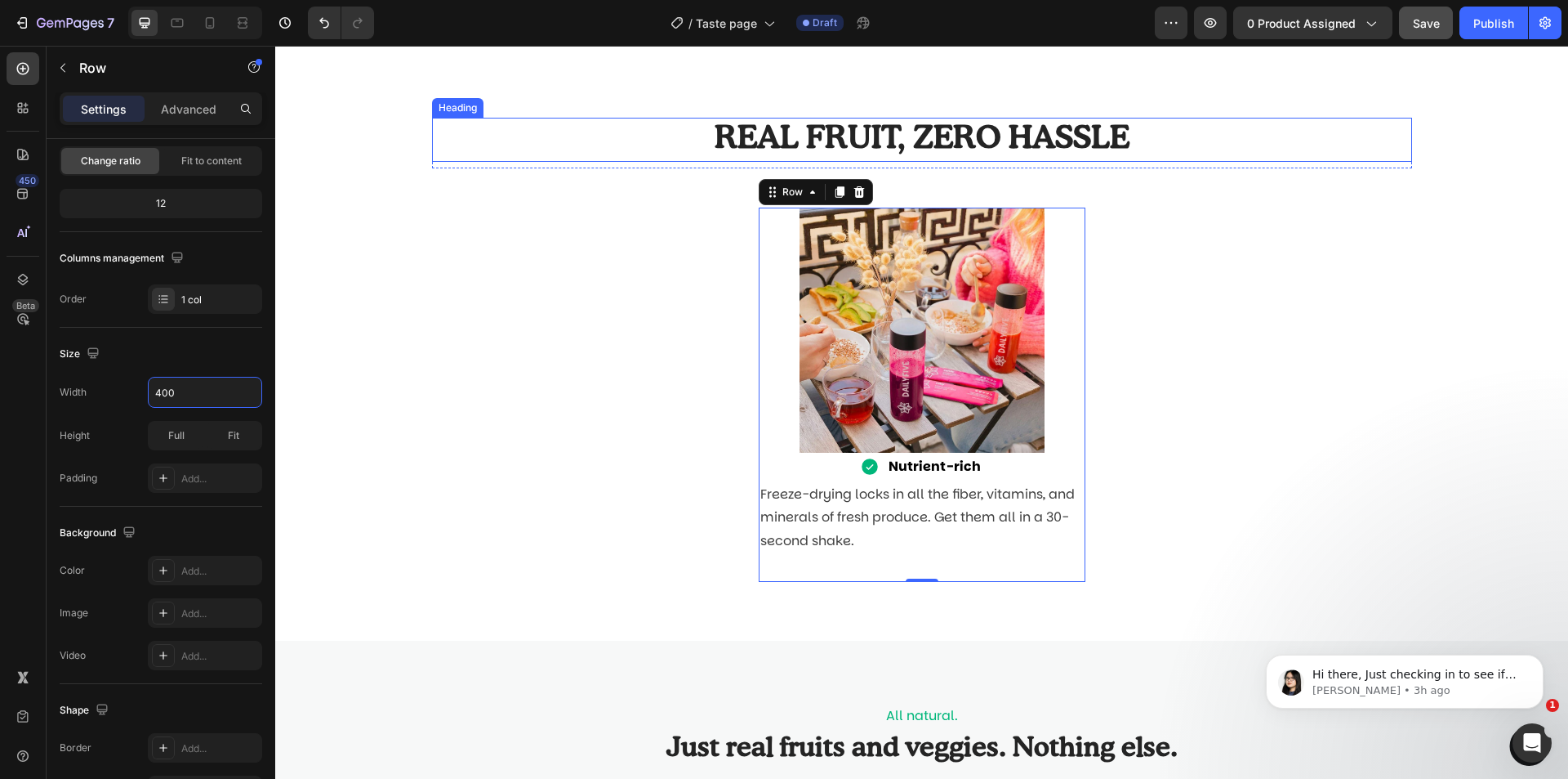
click at [1135, 137] on h2 "REAL FRUIT, ZERO HASSLE" at bounding box center [922, 139] width 980 height 44
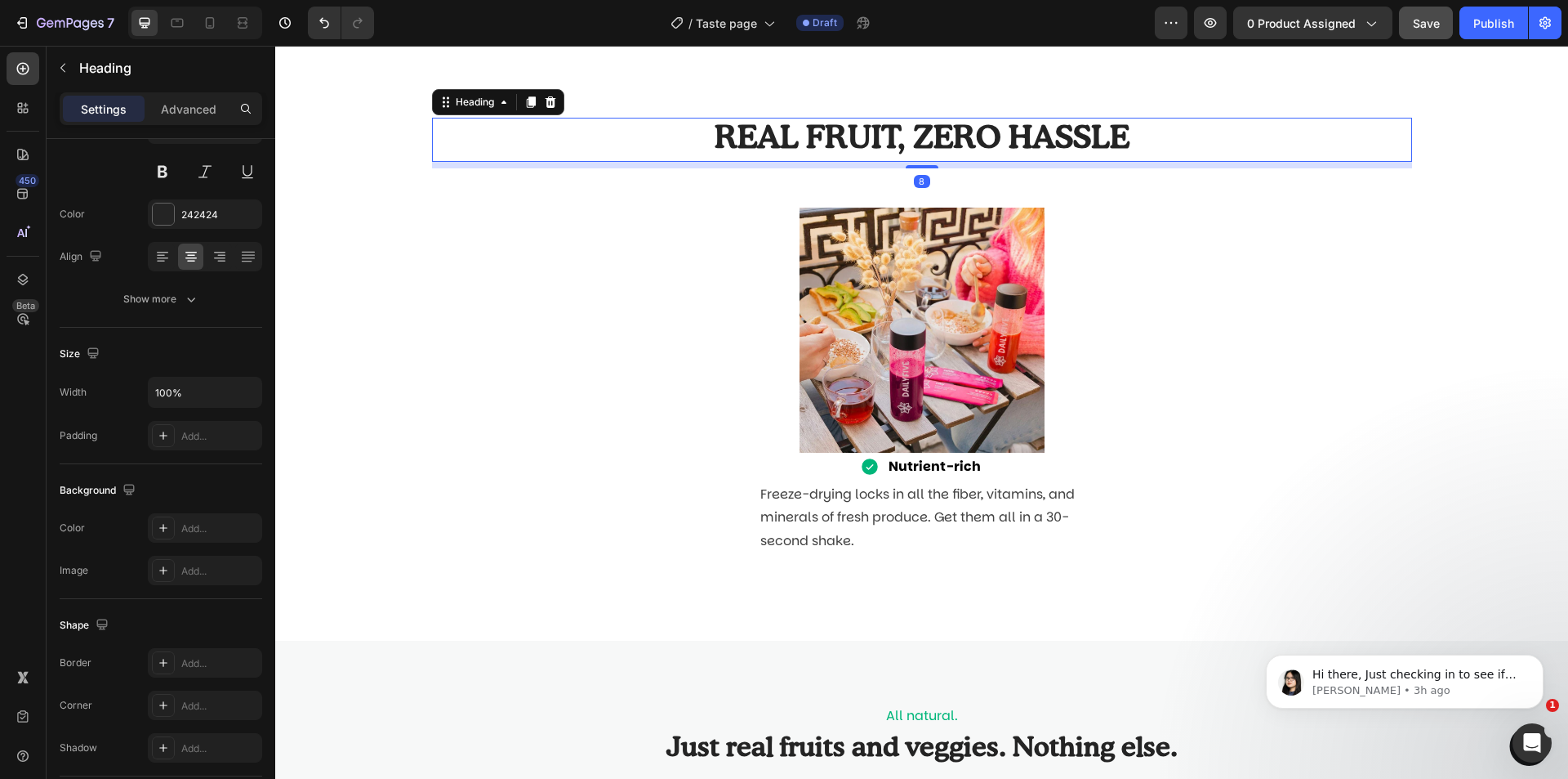
scroll to position [0, 0]
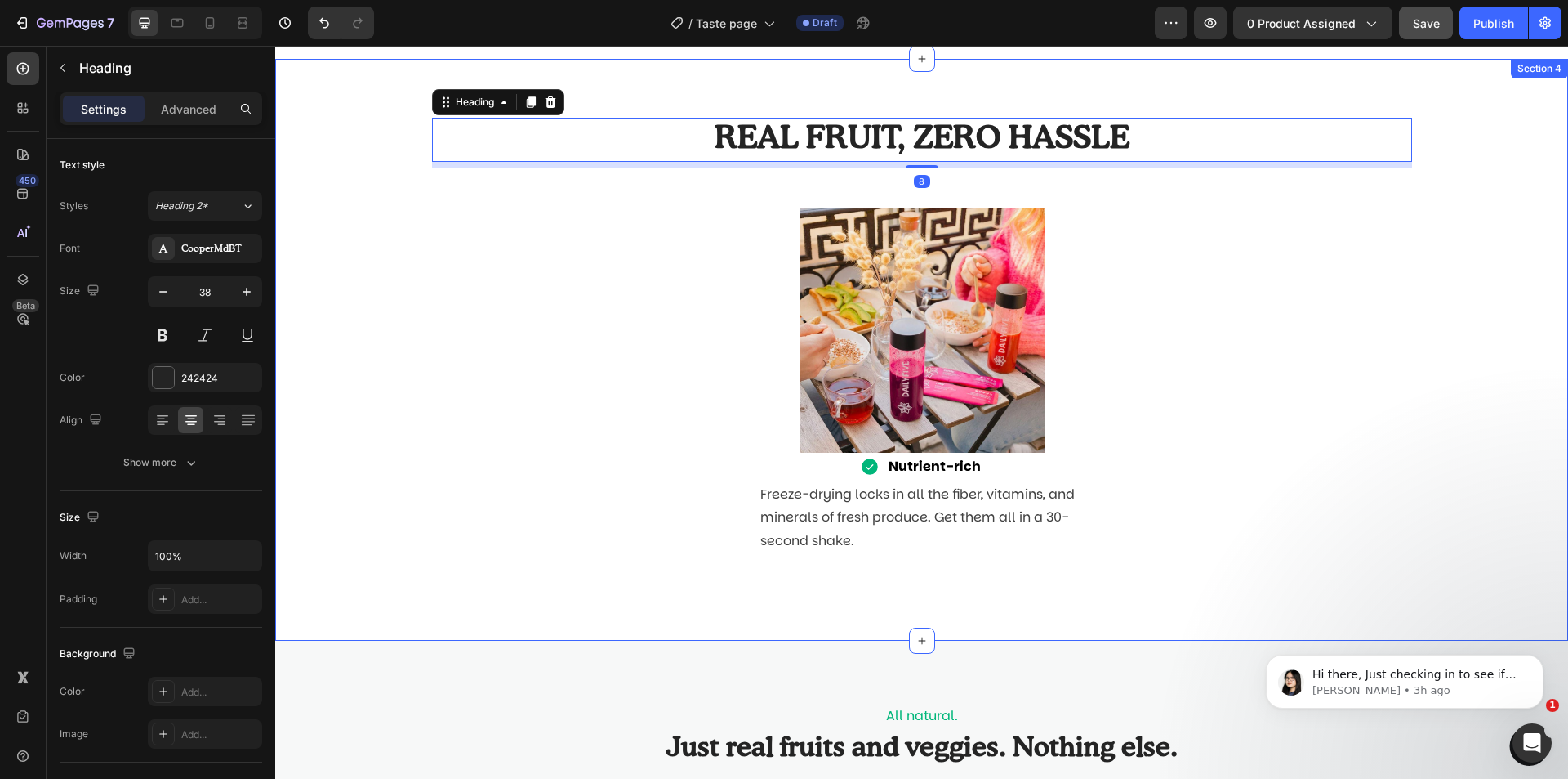
click at [392, 336] on div "REAL FRUIT, ZERO HASSLE Heading 8 Row Image Nutrient-rich Item List Freeze-dryi…" at bounding box center [921, 349] width 1269 height 464
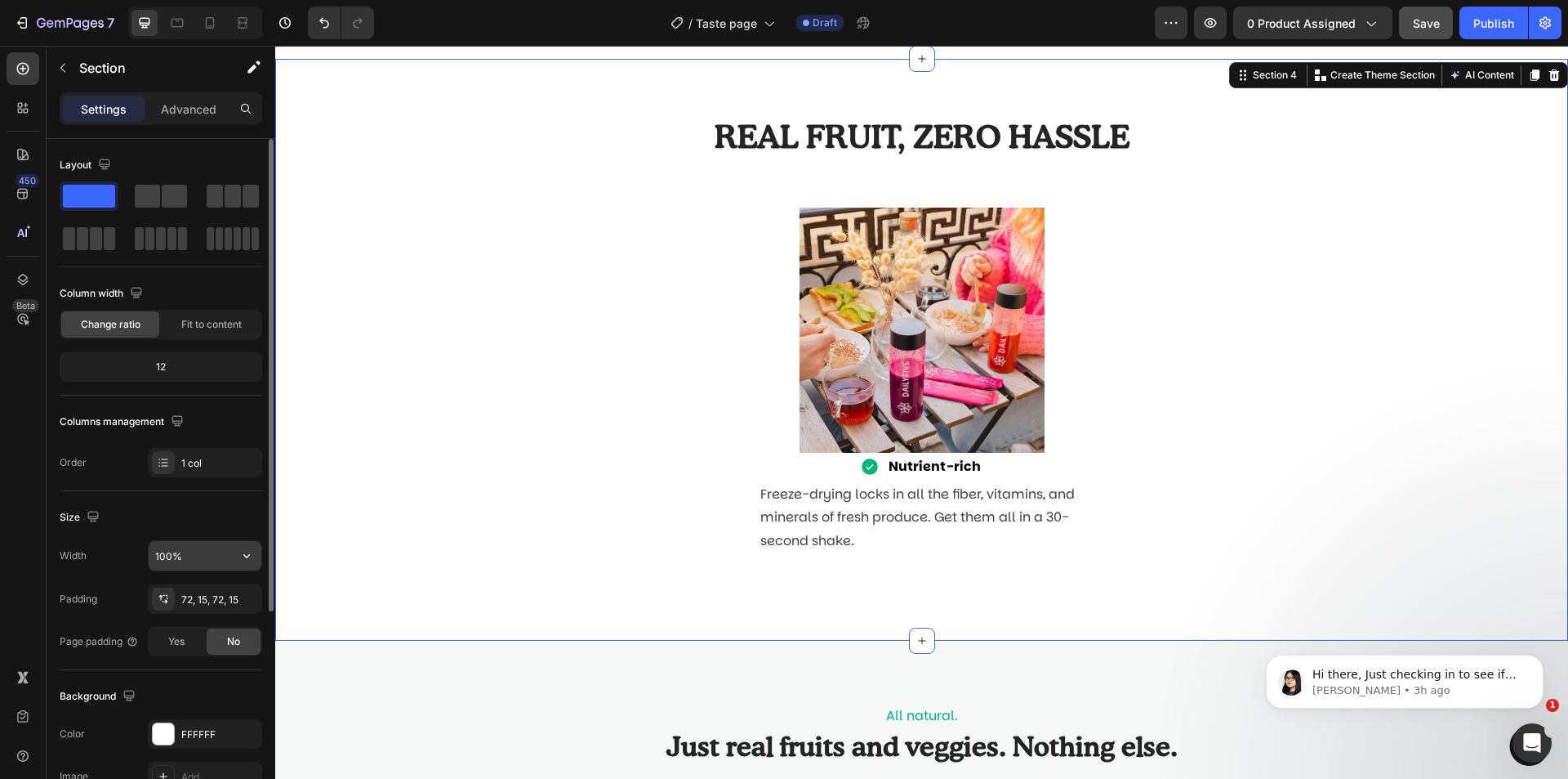
click at [164, 559] on input "100%" at bounding box center [205, 555] width 113 height 29
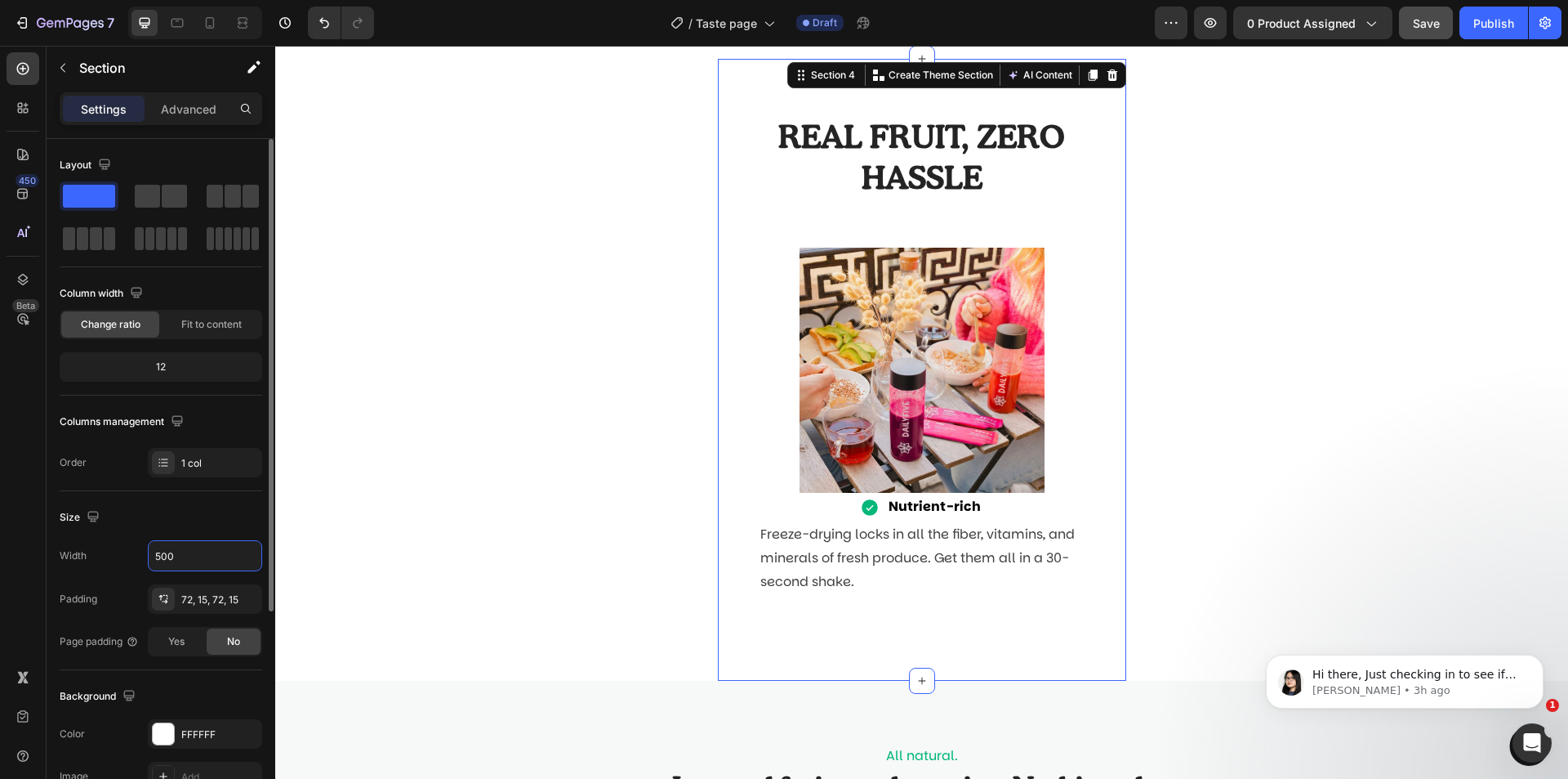
type input "500"
click at [241, 507] on div "Size" at bounding box center [161, 517] width 203 height 26
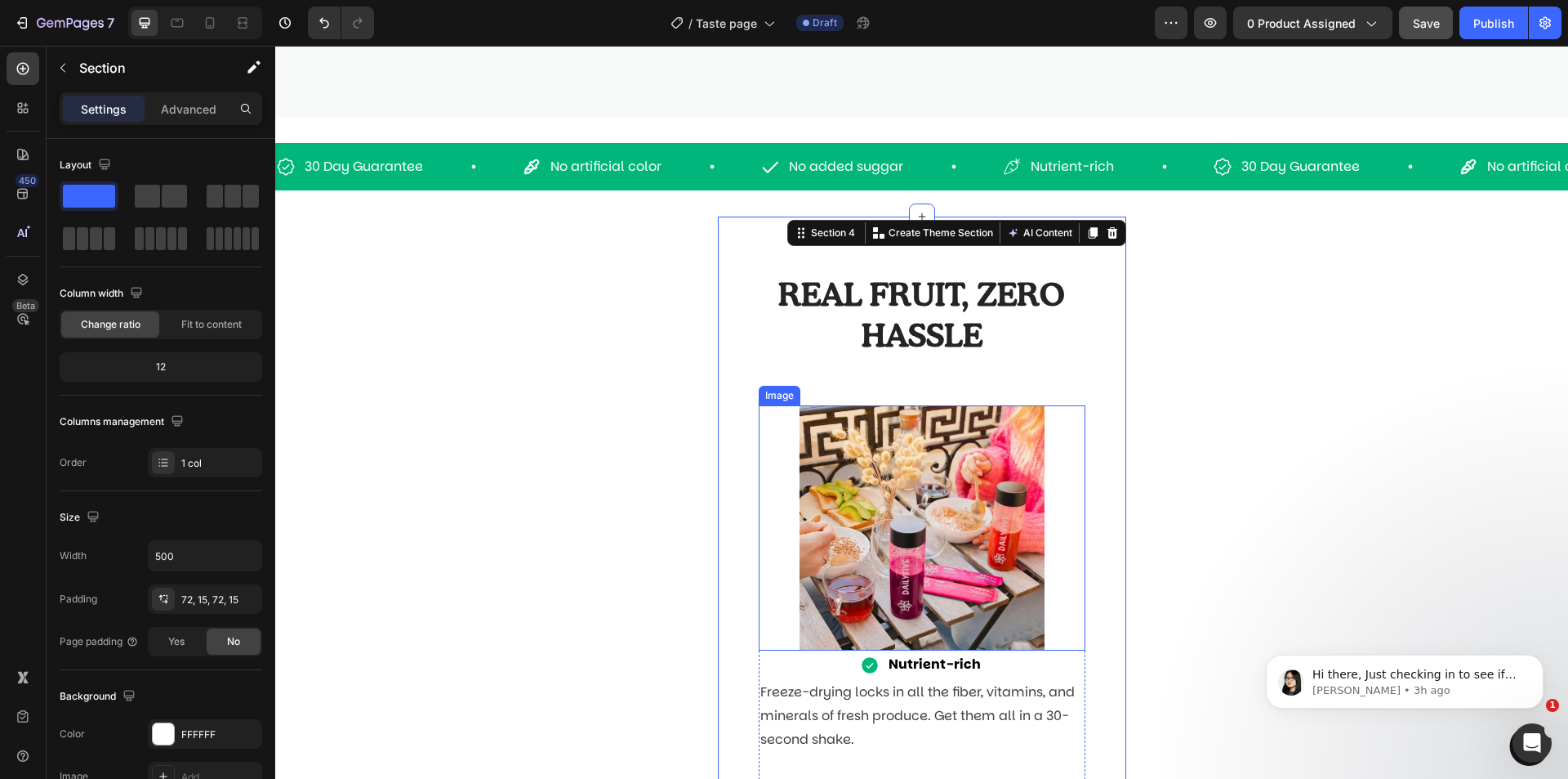
scroll to position [804, 0]
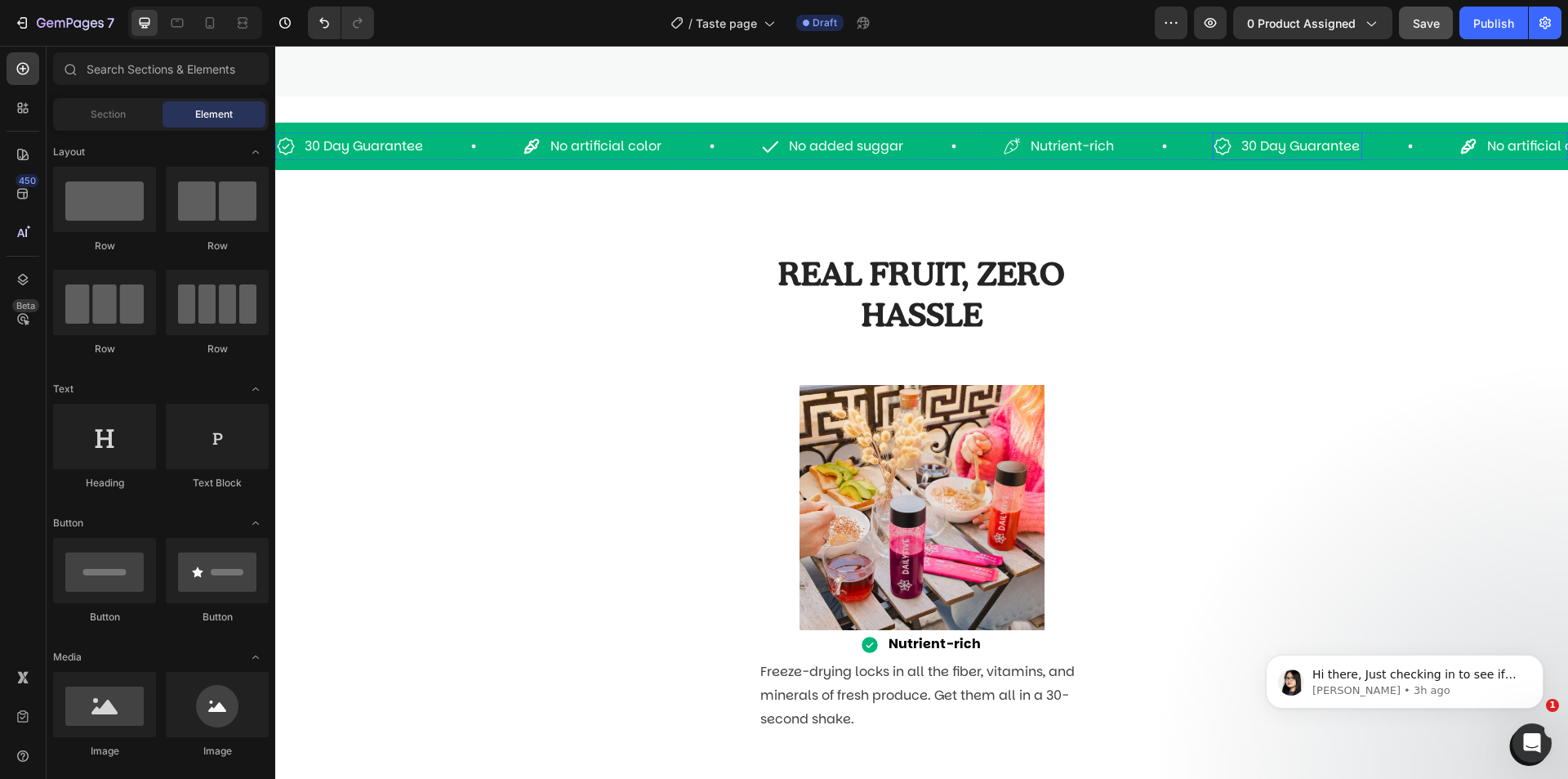
scroll to position [885, 0]
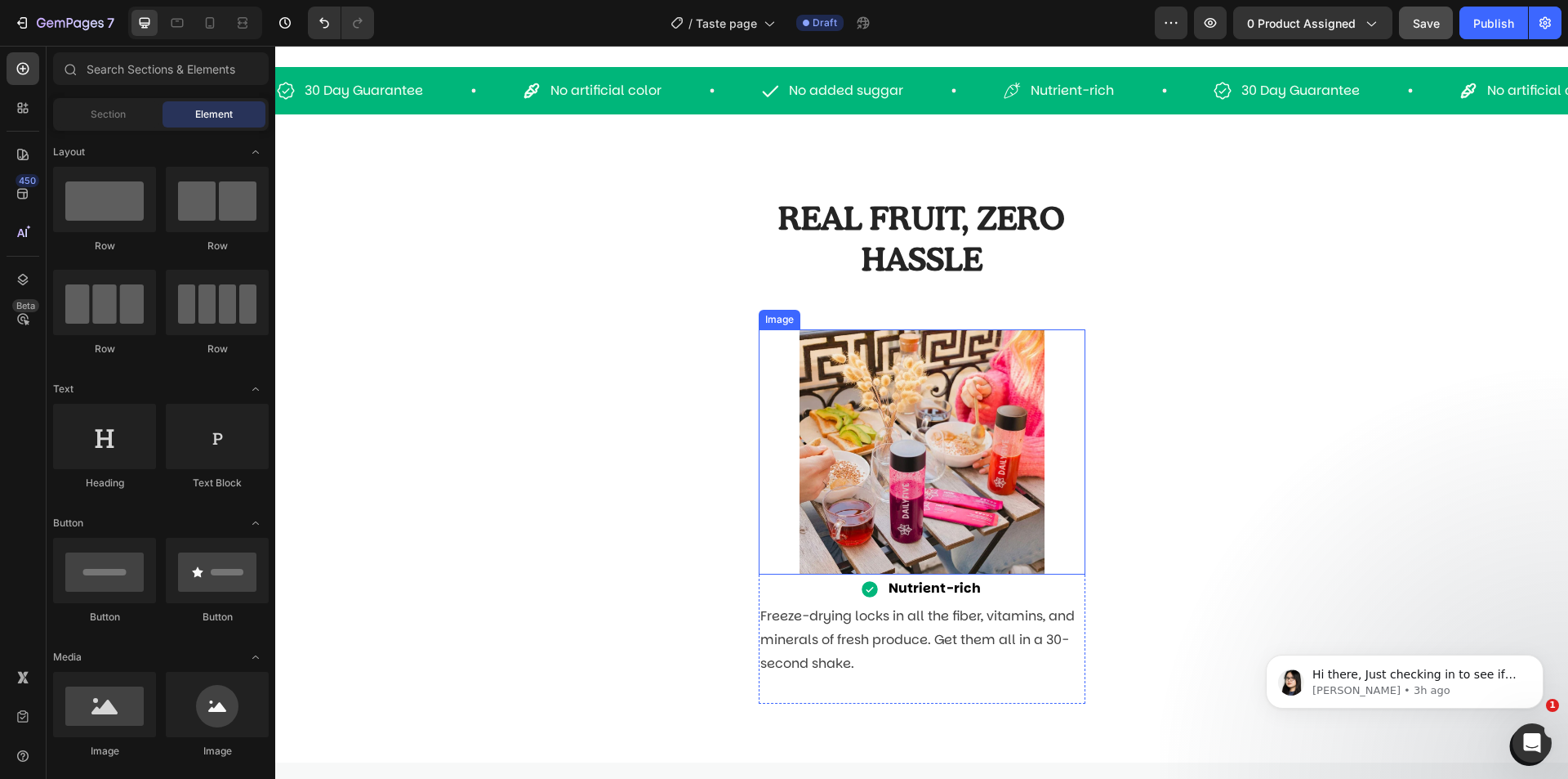
click at [1077, 405] on div at bounding box center [921, 451] width 327 height 245
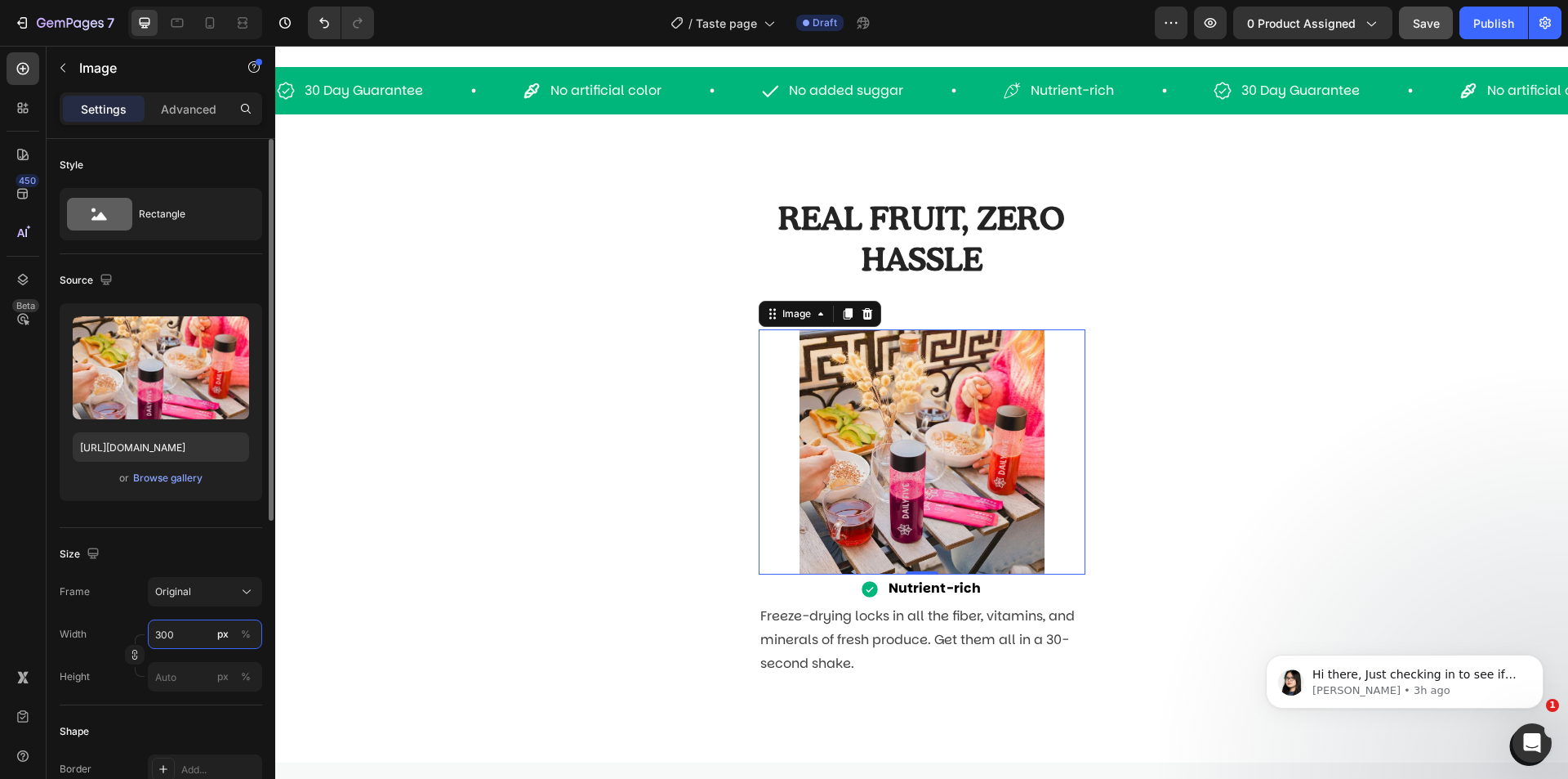
click at [172, 643] on input "300" at bounding box center [206, 634] width 115 height 29
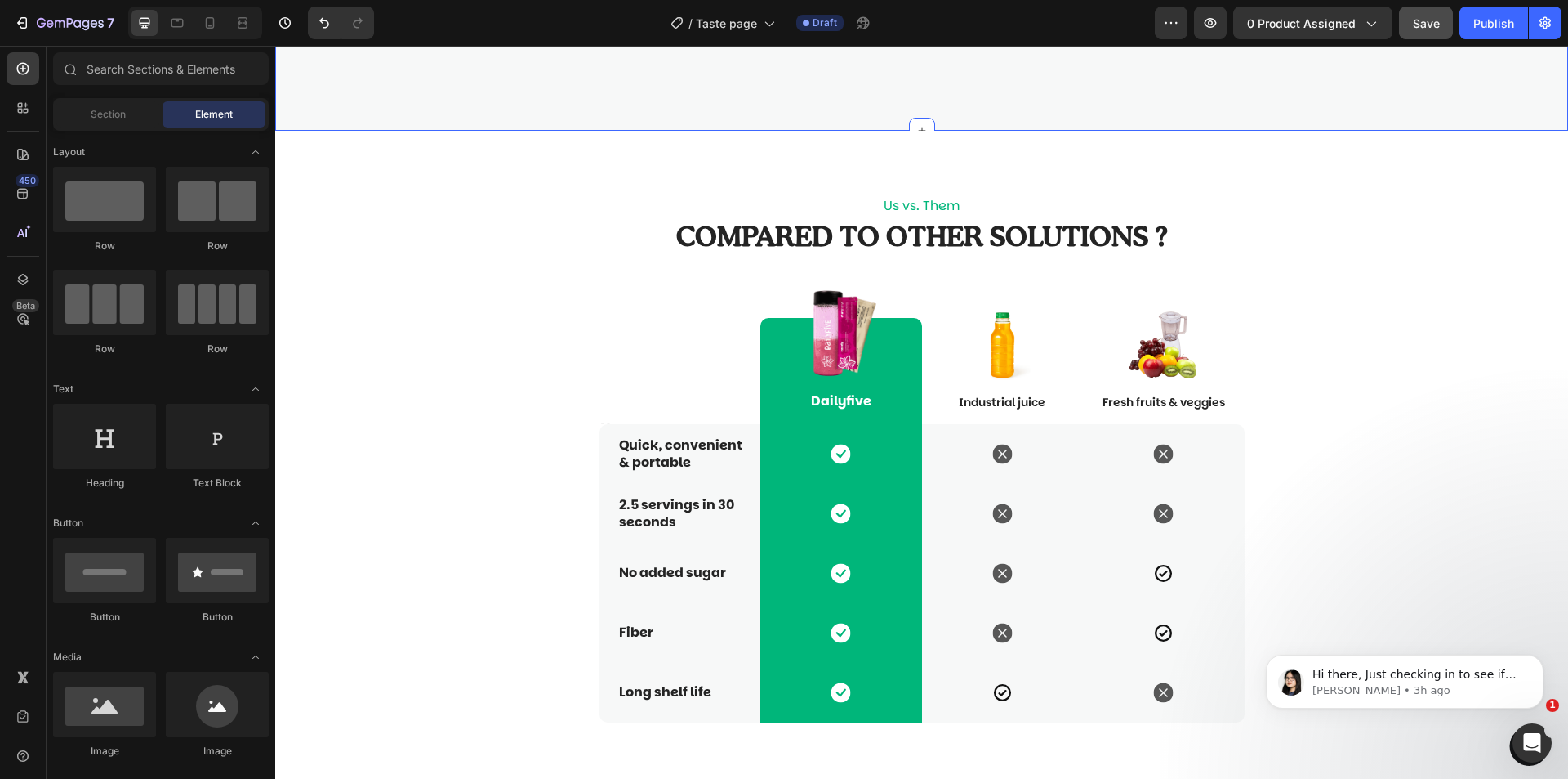
scroll to position [1866, 0]
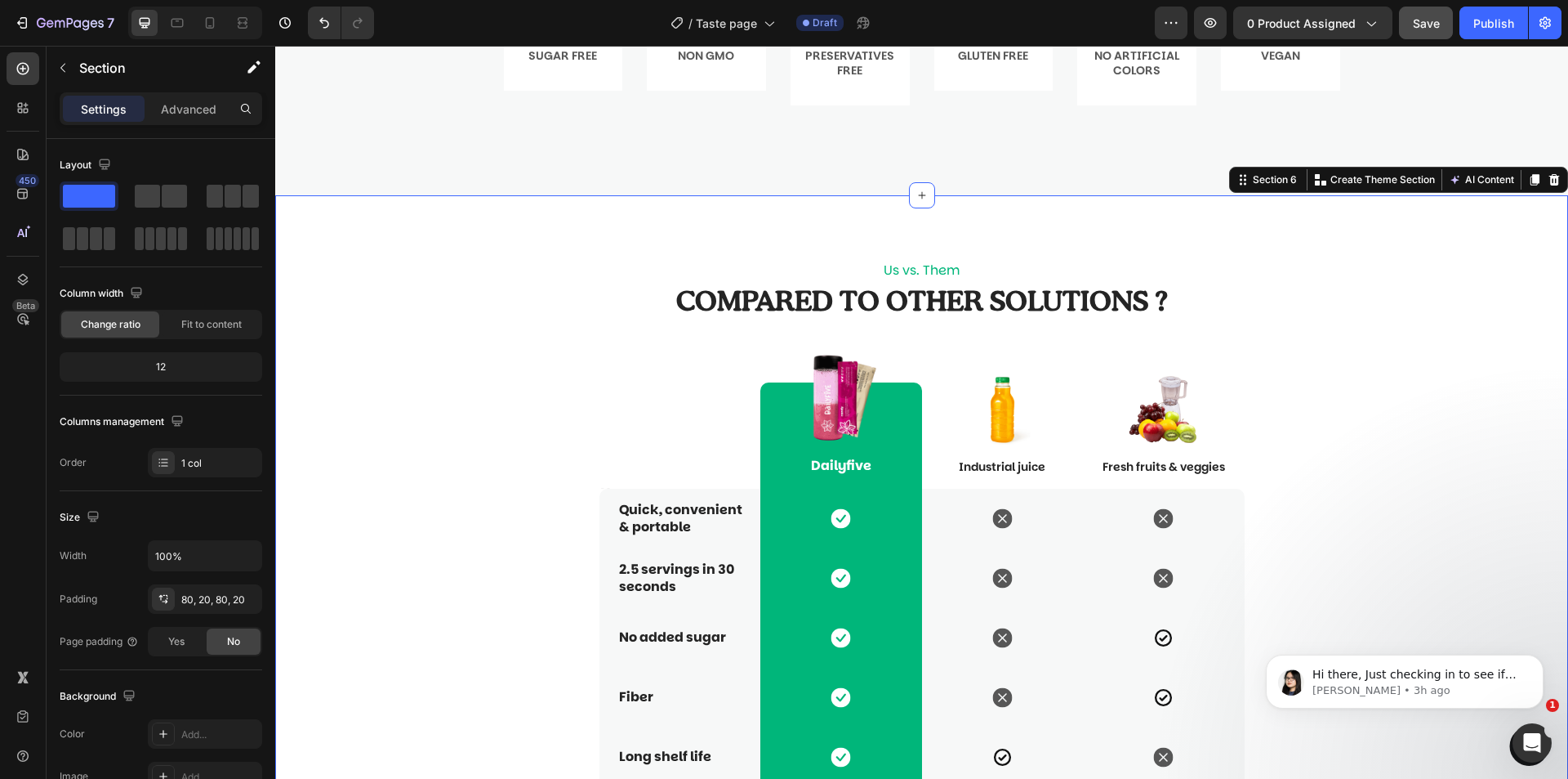
drag, startPoint x: 1540, startPoint y: 238, endPoint x: 1509, endPoint y: 241, distance: 31.1
click at [1540, 238] on div "Us vs. Them Text Block Compared to other solutions ? Heading Text Block Row Ima…" at bounding box center [922, 524] width 1293 height 657
click at [1550, 182] on icon at bounding box center [1555, 179] width 11 height 12
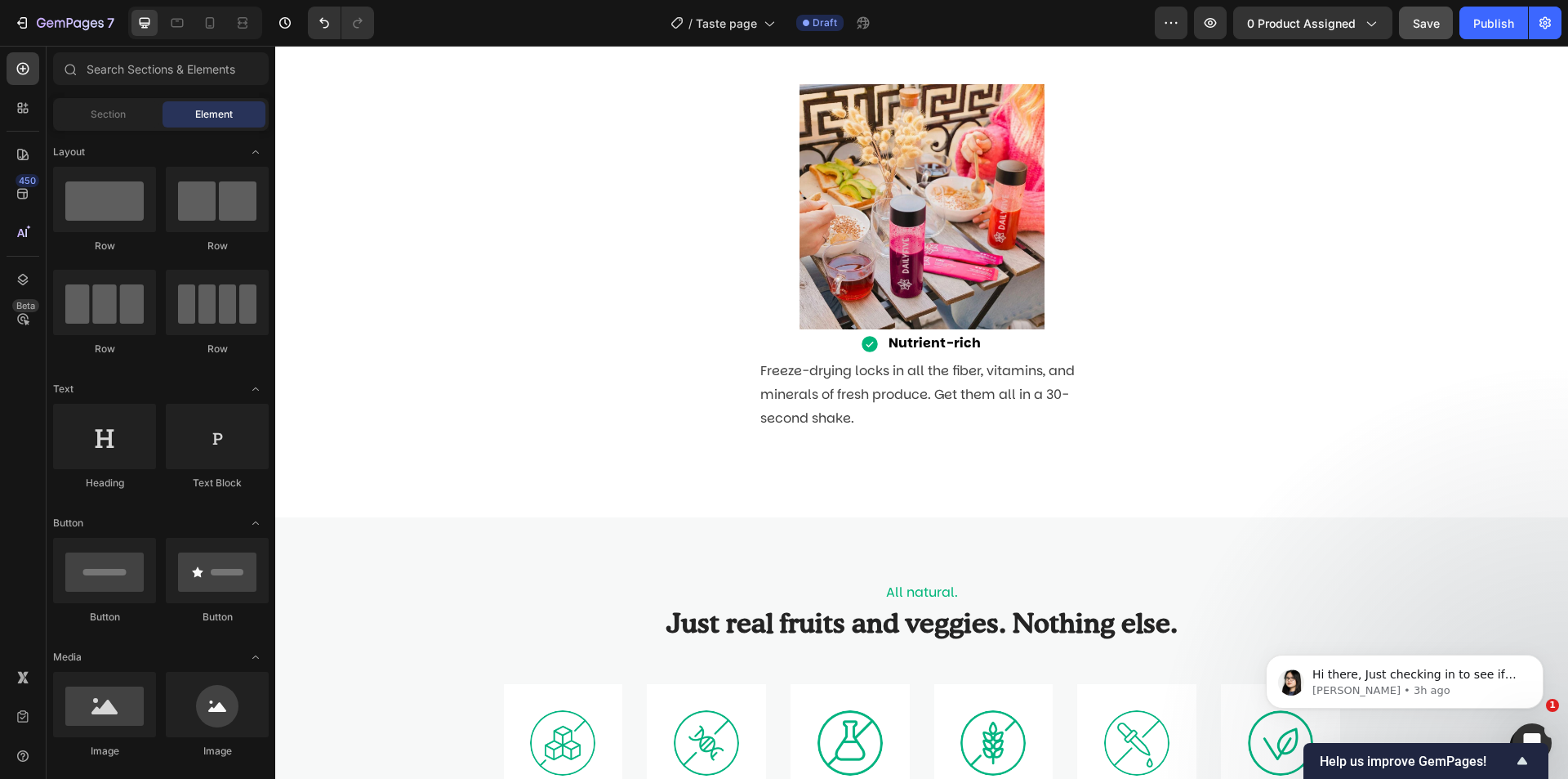
scroll to position [804, 0]
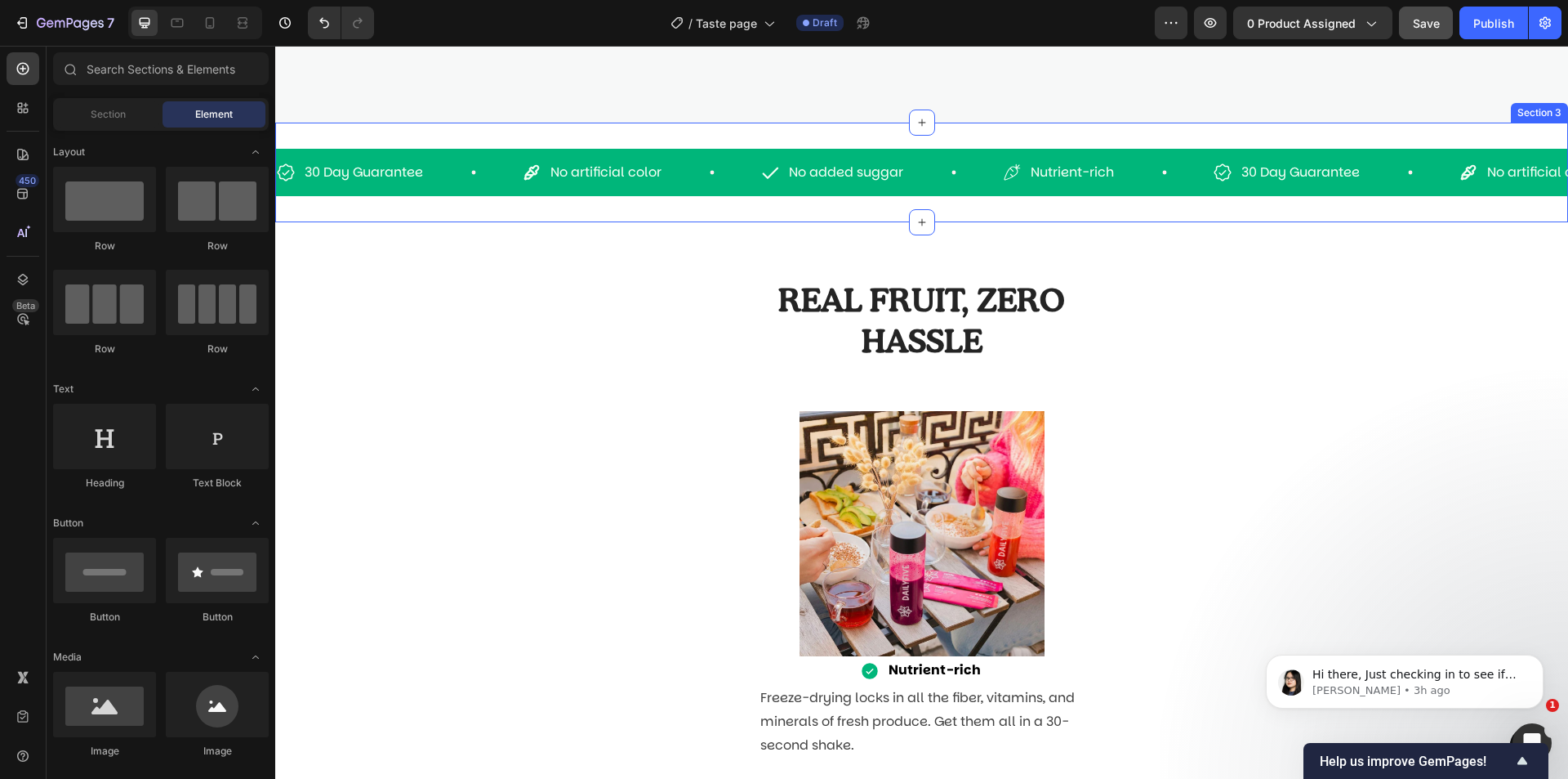
click at [536, 209] on div "30 Day Guarantee Item List No artificial color Item List No added suggar Item L…" at bounding box center [922, 173] width 1293 height 100
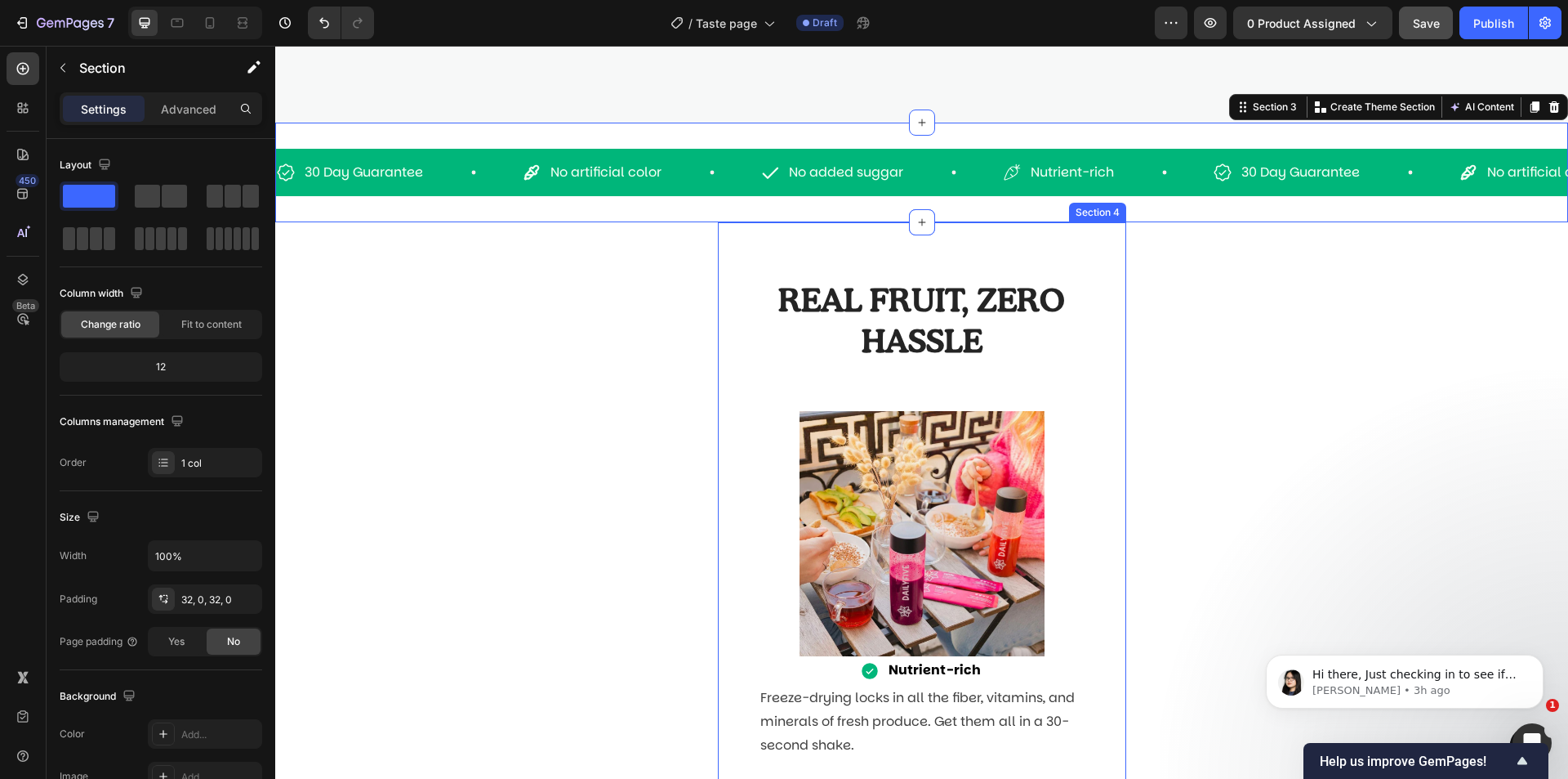
click at [835, 257] on div "REAL FRUIT, ZERO HASSLE Heading Row Image Nutrient-rich Item List Freeze-drying…" at bounding box center [921, 532] width 408 height 622
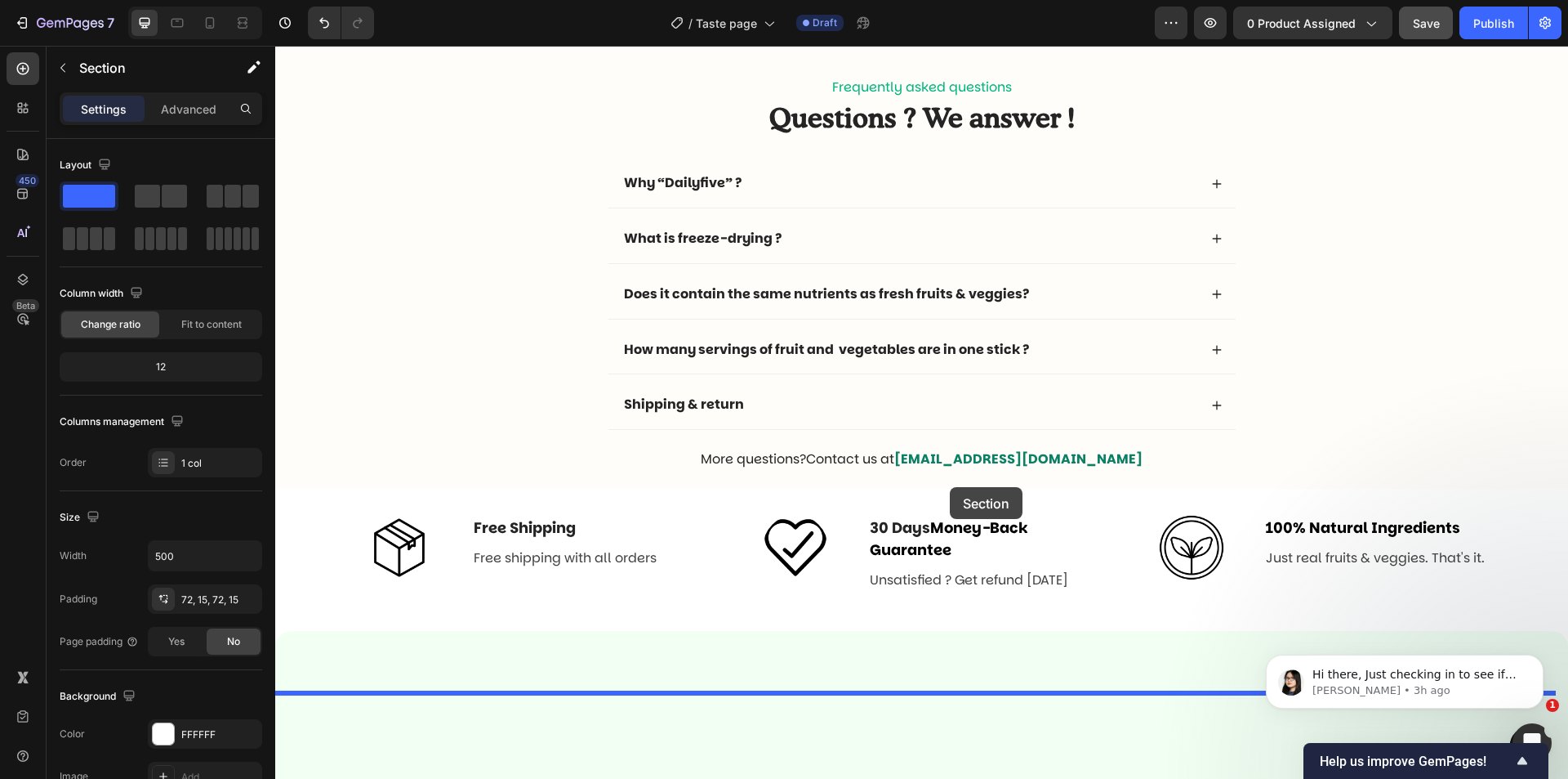
scroll to position [2765, 0]
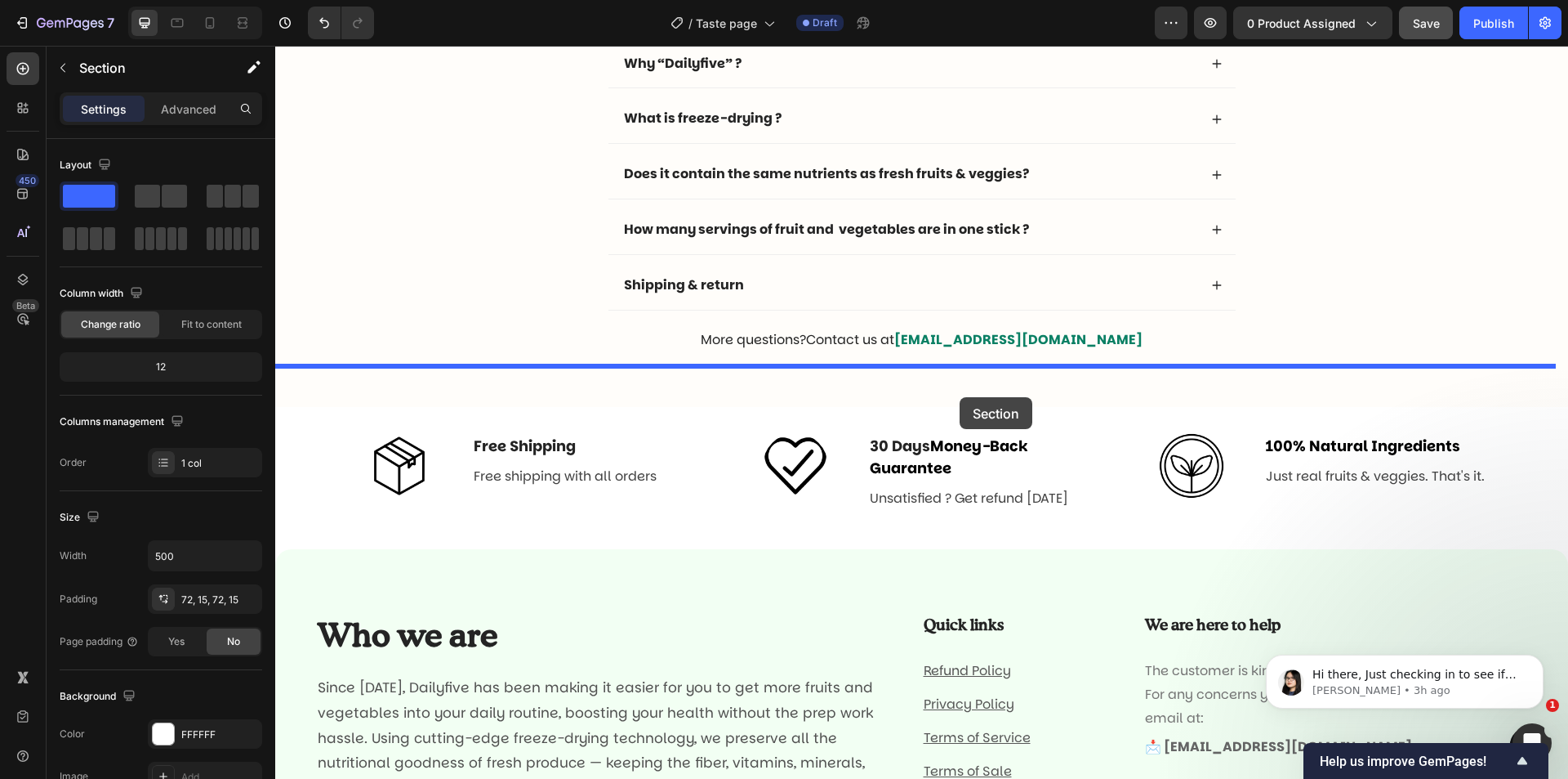
drag, startPoint x: 808, startPoint y: 215, endPoint x: 960, endPoint y: 397, distance: 237.1
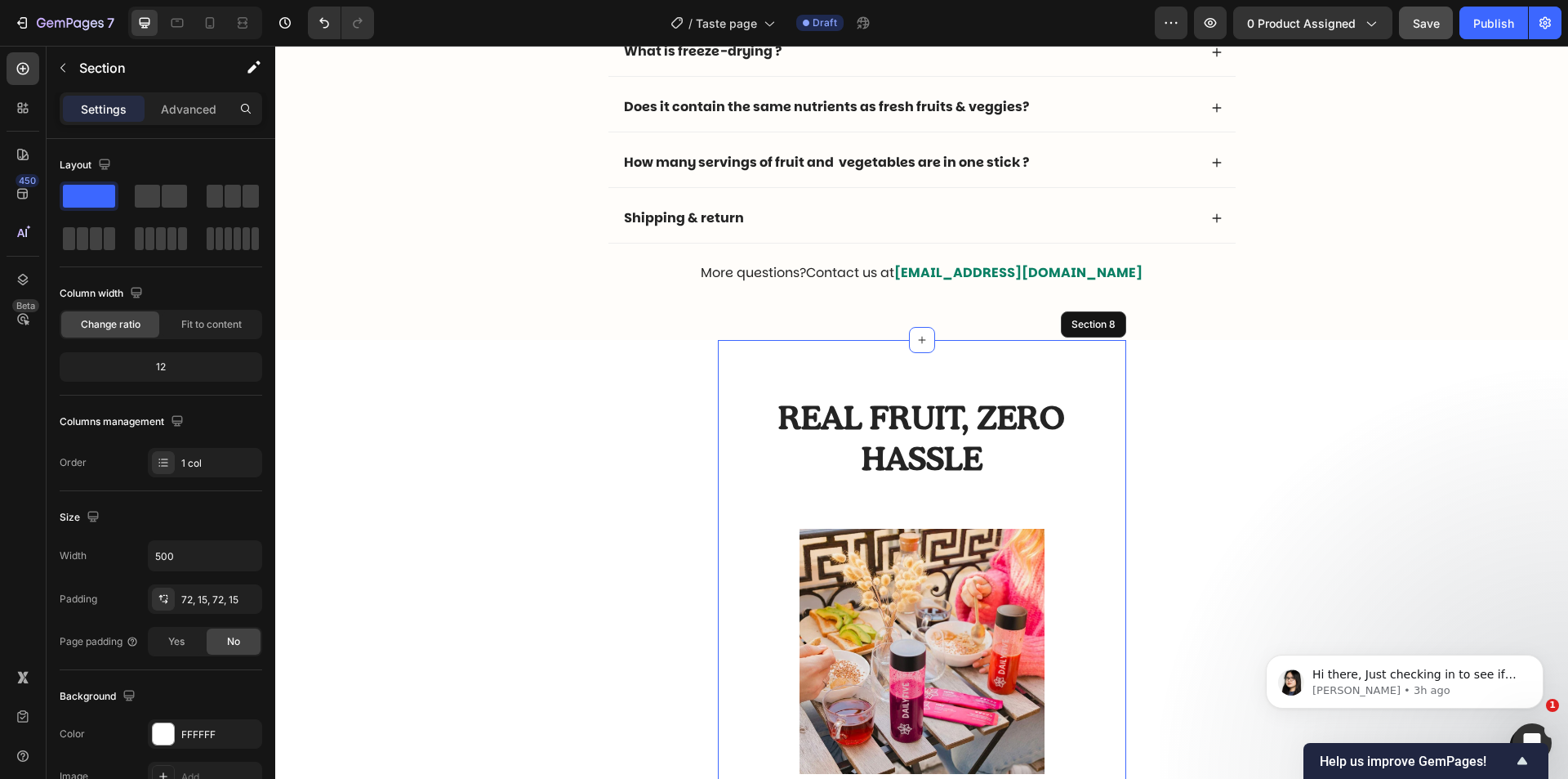
scroll to position [2470, 0]
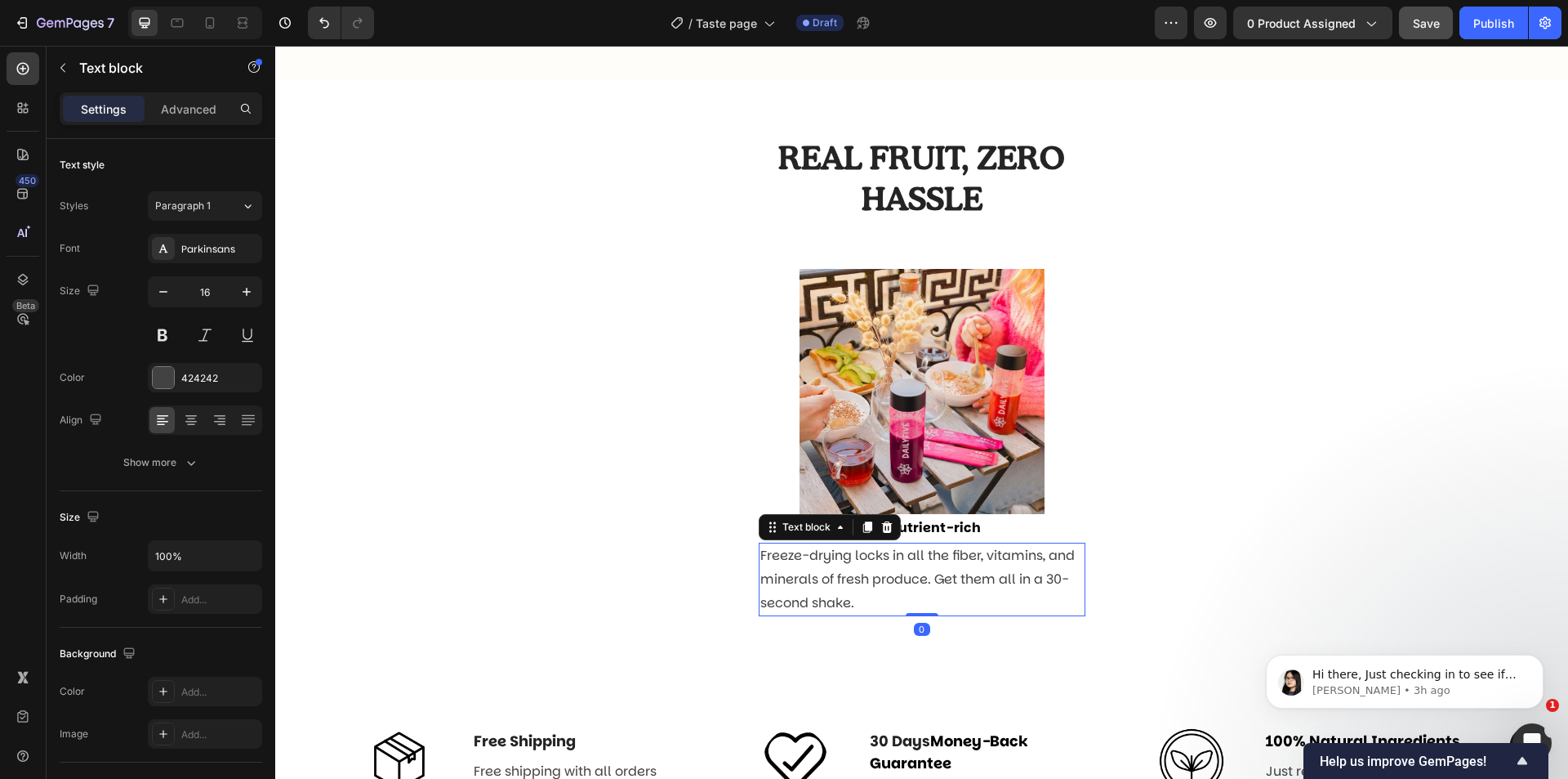
click at [930, 562] on p "Freeze-drying locks in all the fiber, vitamins, and minerals of fresh produce. …" at bounding box center [922, 579] width 324 height 70
click at [1053, 533] on div "Nutrient-rich" at bounding box center [921, 528] width 327 height 28
click at [932, 572] on p "Freeze-drying locks in all the fiber, vitamins, and minerals of fresh produce. …" at bounding box center [922, 579] width 324 height 70
click at [880, 531] on icon at bounding box center [887, 527] width 13 height 13
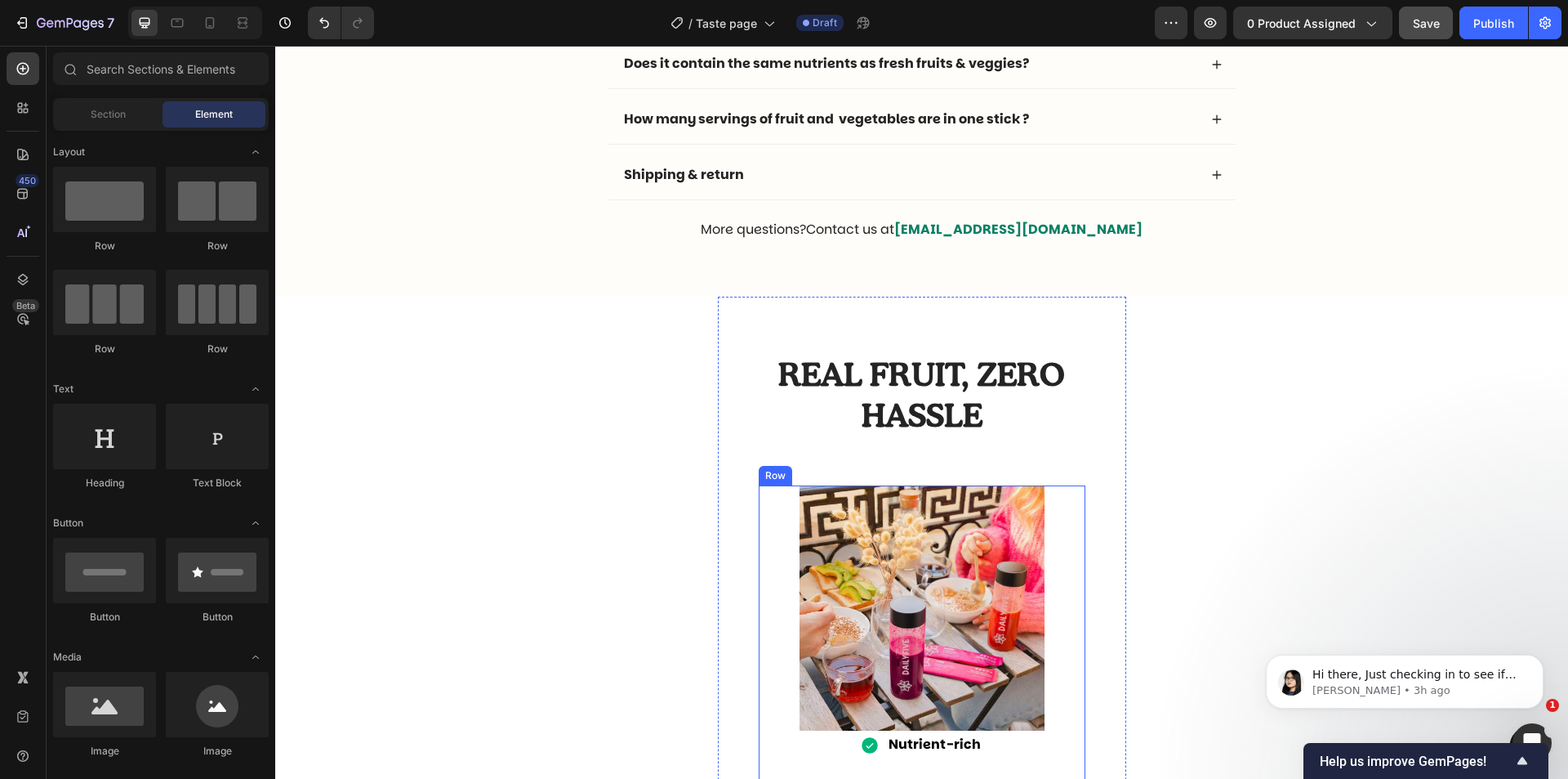
scroll to position [2224, 0]
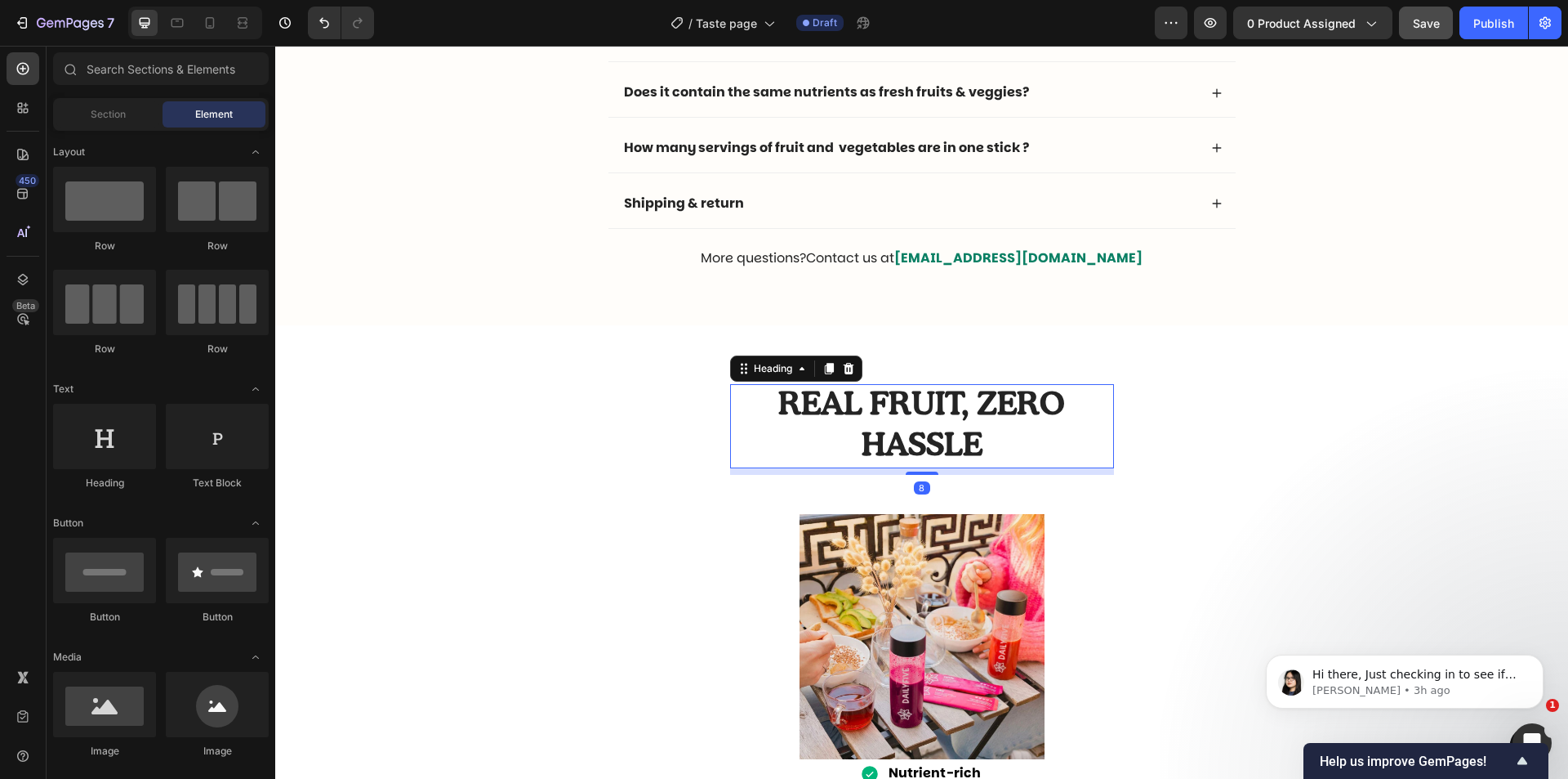
click at [971, 430] on strong "REAL FRUIT, ZERO HASSLE" at bounding box center [921, 425] width 286 height 71
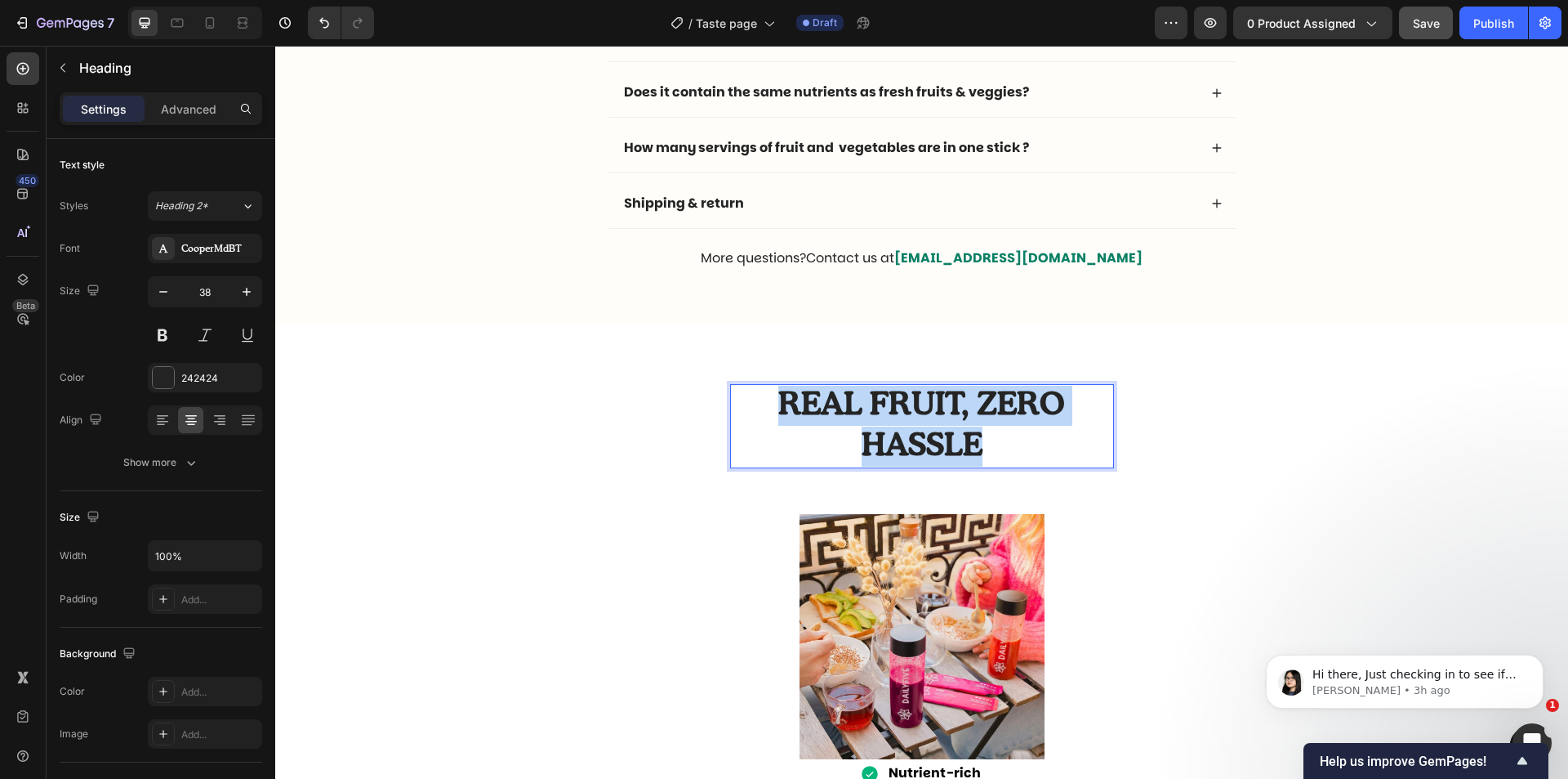
click at [969, 430] on strong "REAL FRUIT, ZERO HASSLE" at bounding box center [921, 425] width 286 height 71
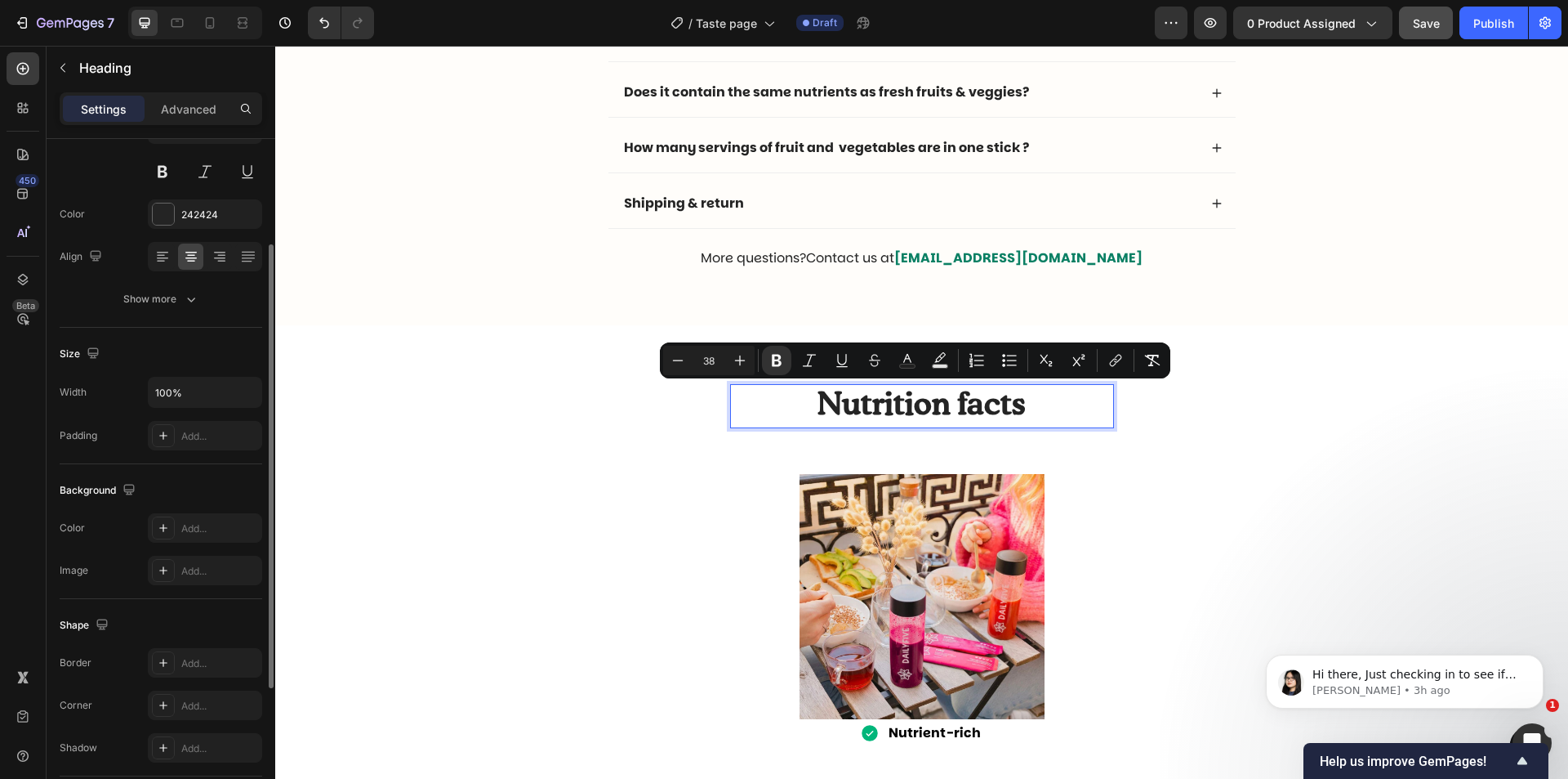
scroll to position [0, 0]
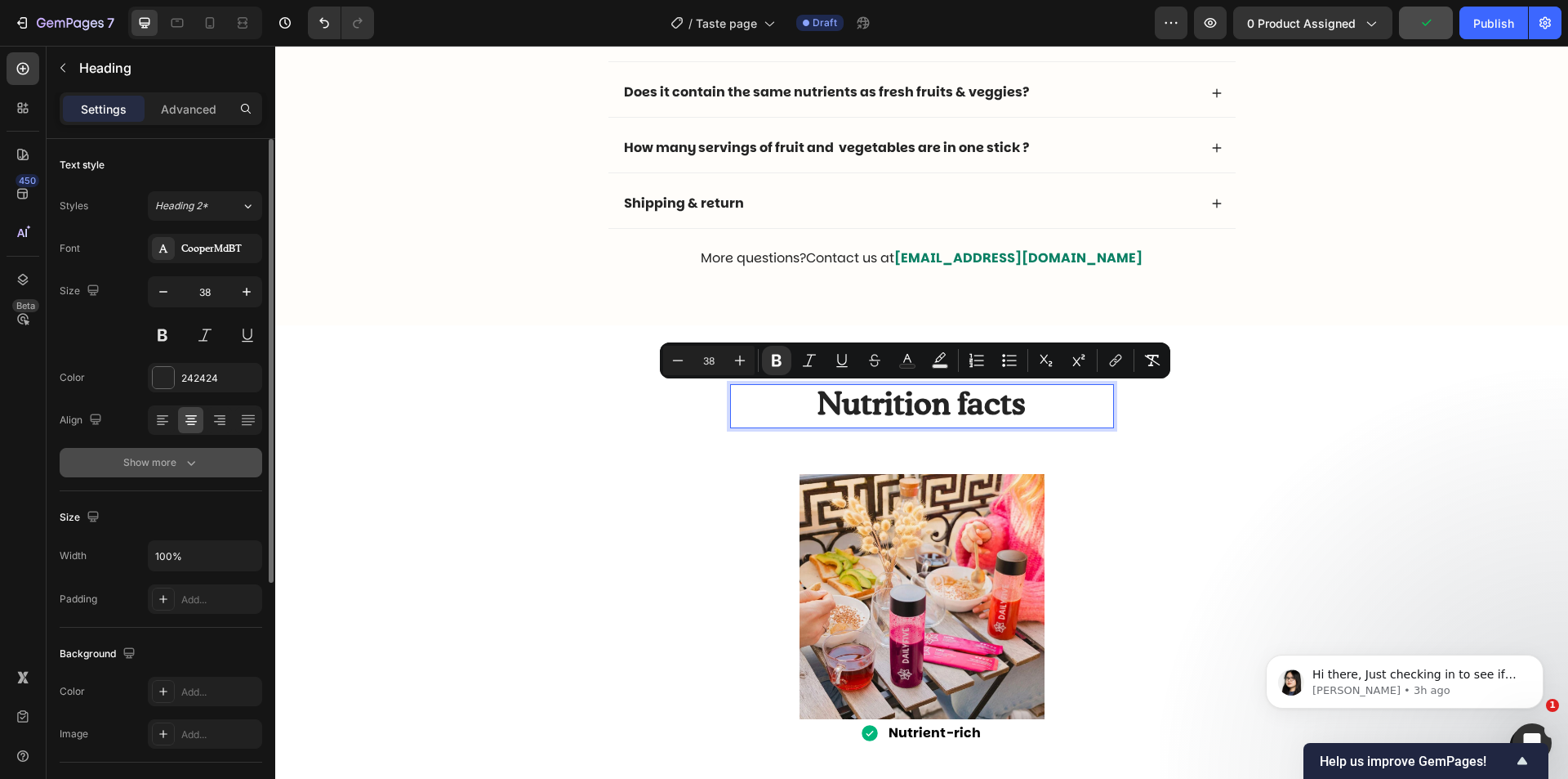
click at [185, 466] on icon "button" at bounding box center [191, 462] width 16 height 16
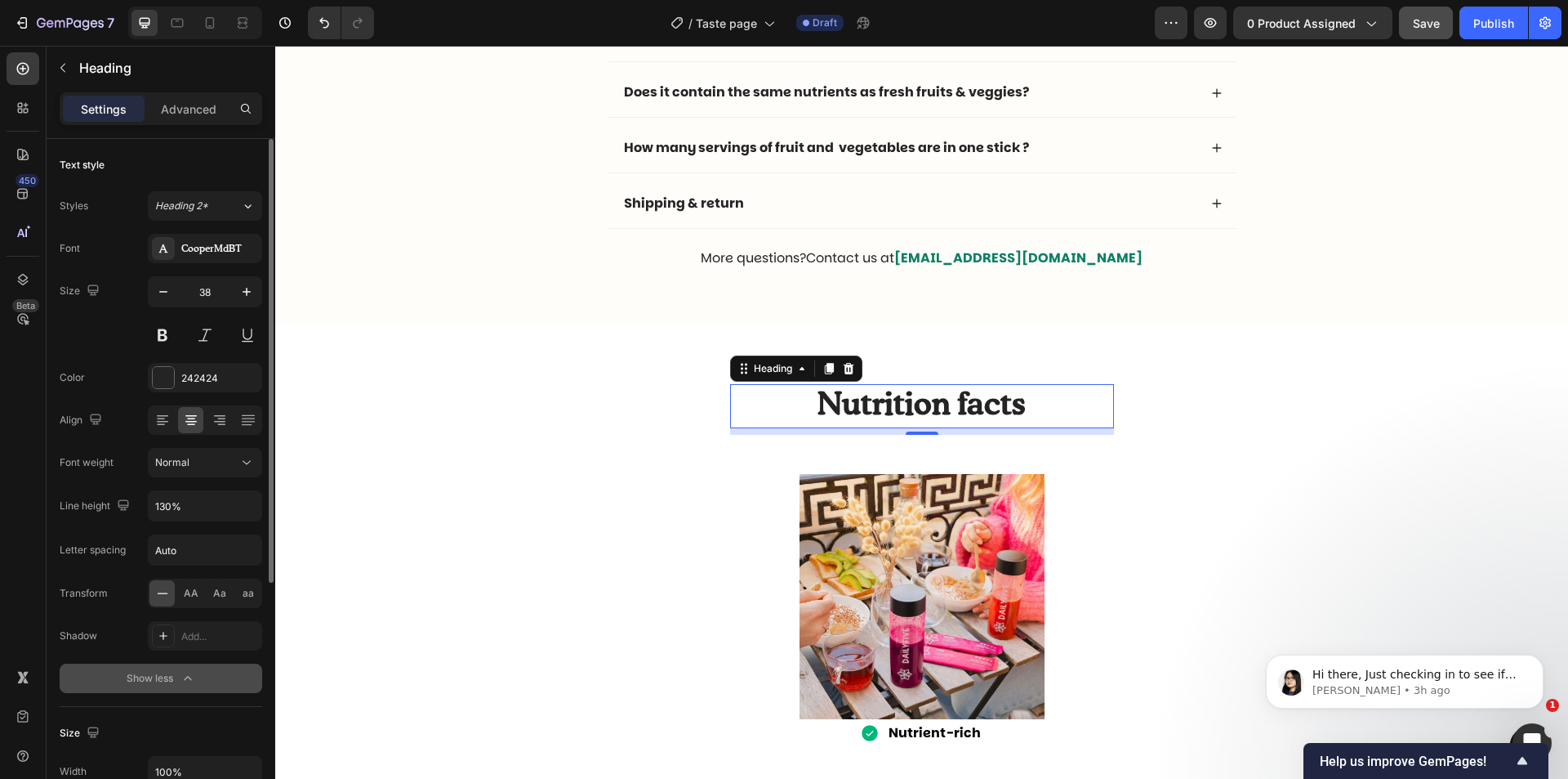
click at [177, 584] on div "AA Aa aa" at bounding box center [206, 593] width 115 height 29
click at [176, 584] on div "AA Aa aa" at bounding box center [206, 593] width 115 height 29
click at [186, 591] on span "AA" at bounding box center [191, 593] width 15 height 15
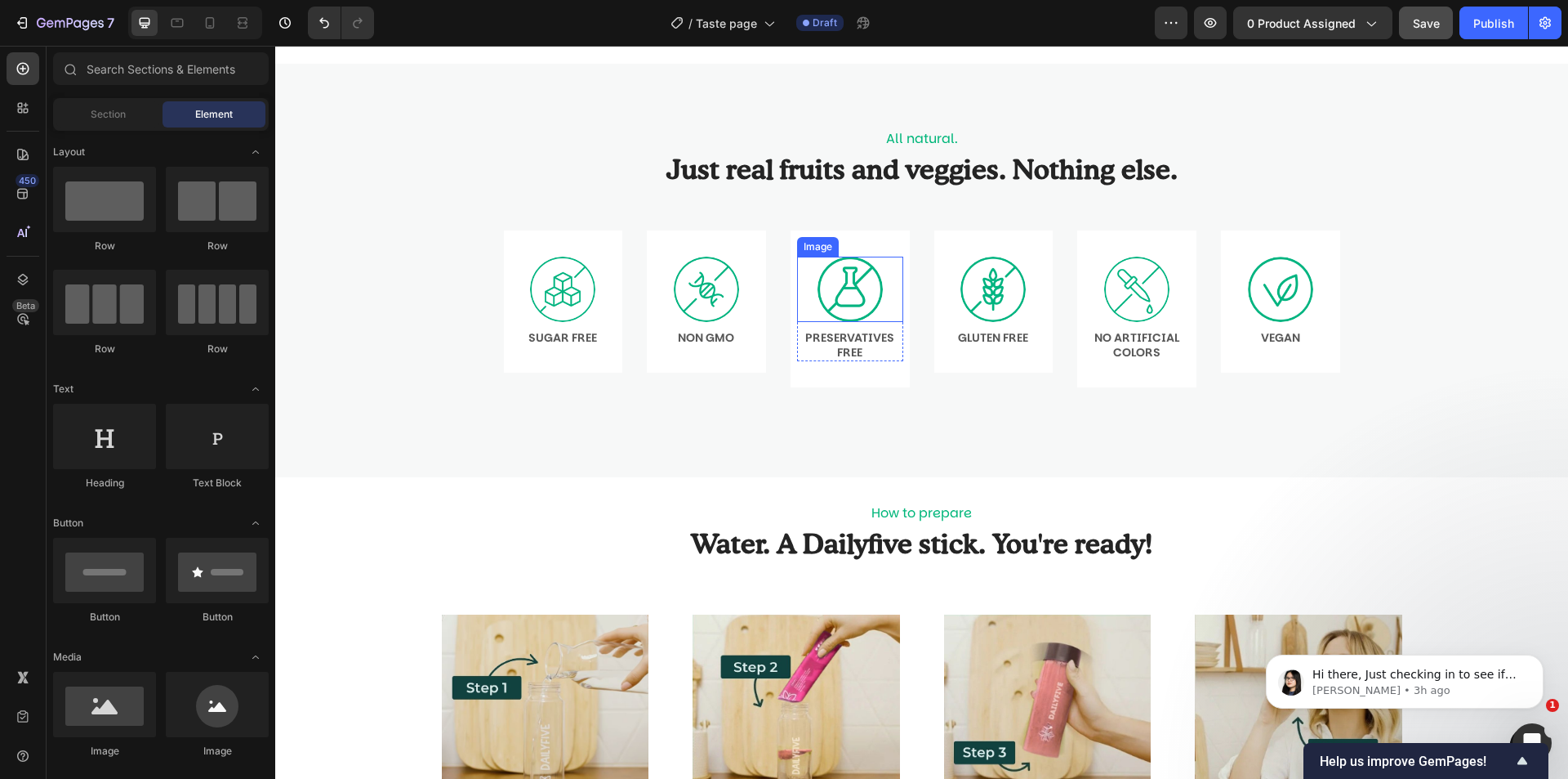
scroll to position [1062, 0]
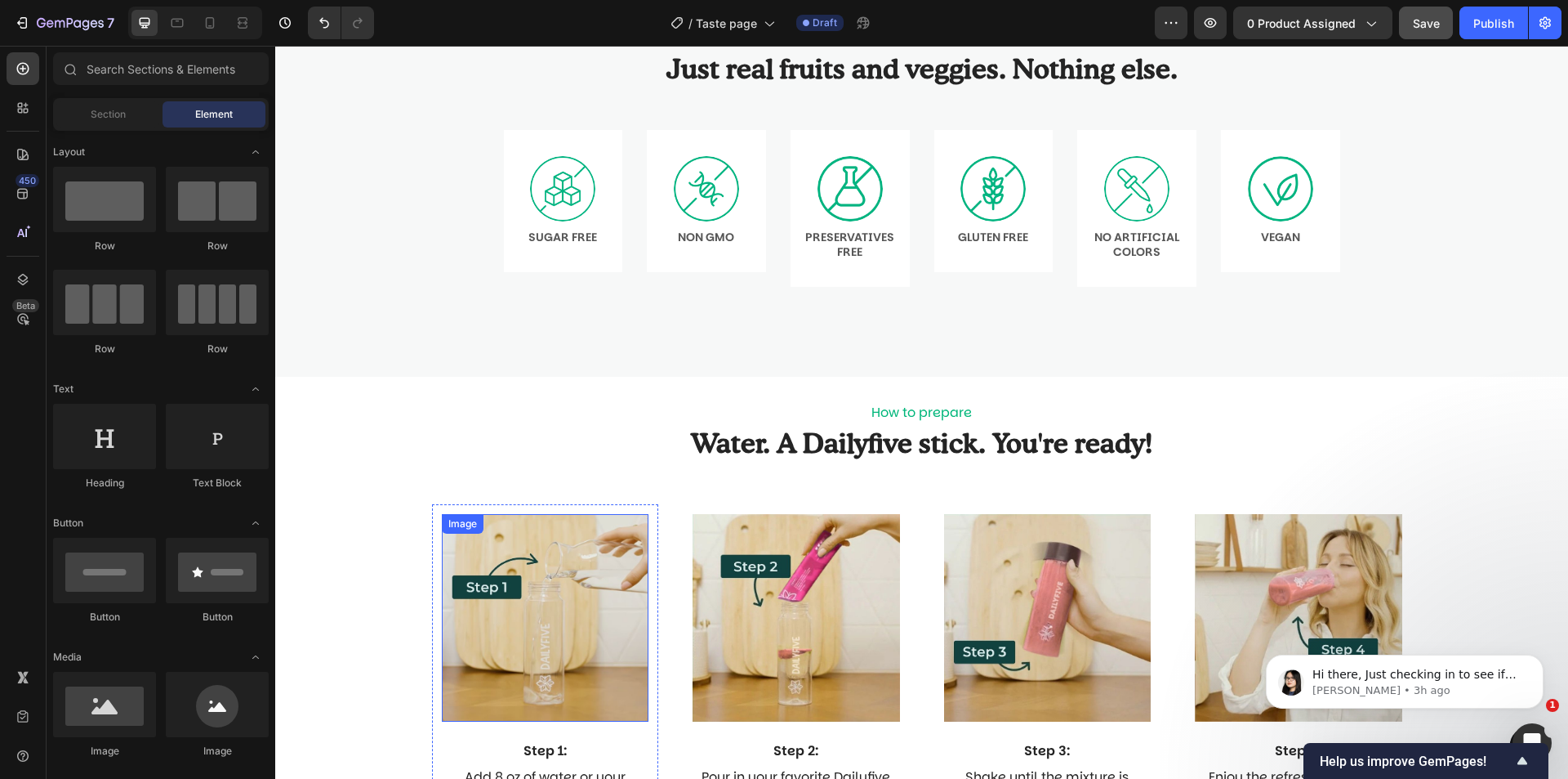
click at [604, 622] on img at bounding box center [546, 618] width 207 height 207
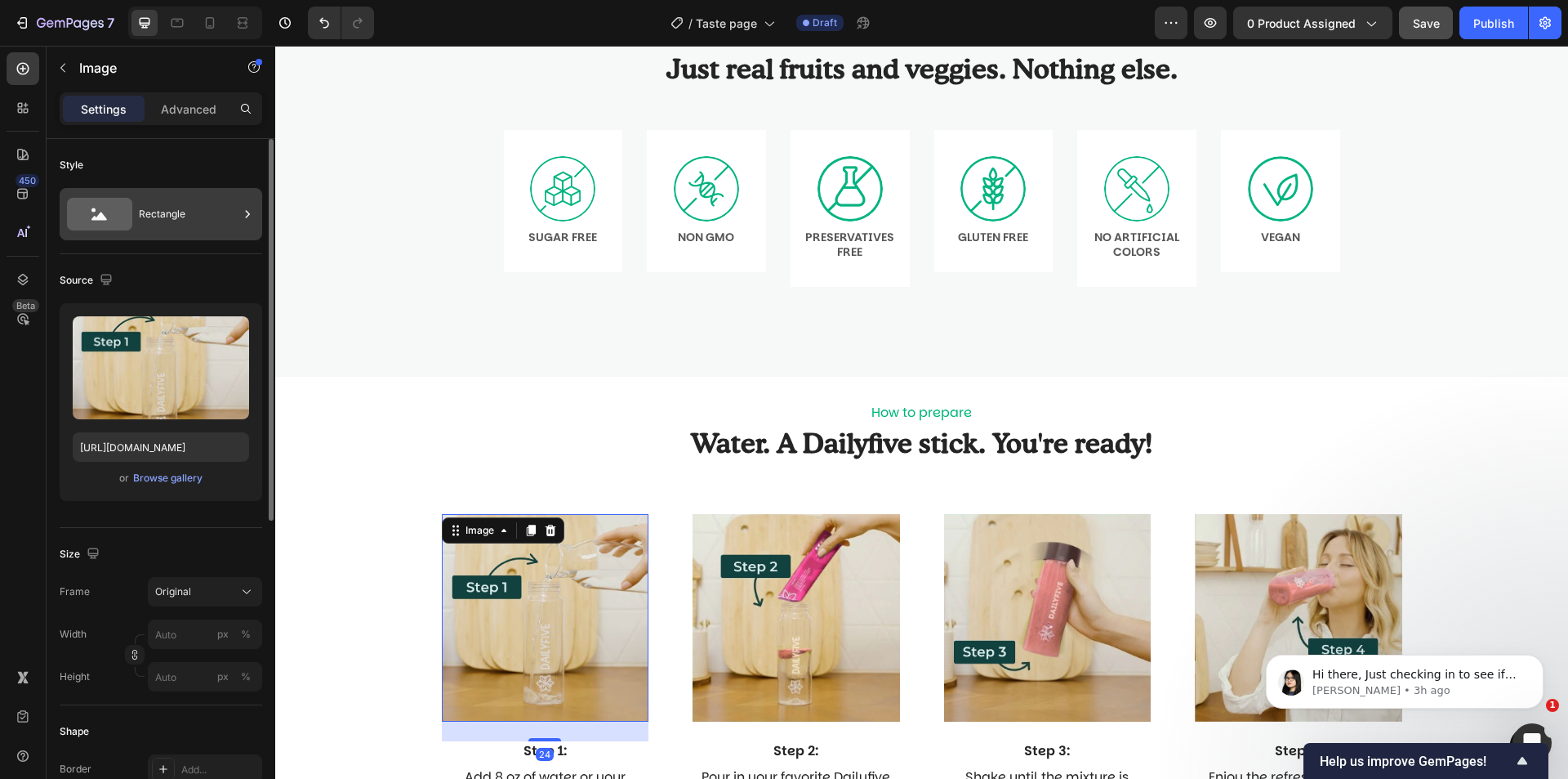
click at [171, 220] on div "Rectangle" at bounding box center [189, 214] width 100 height 37
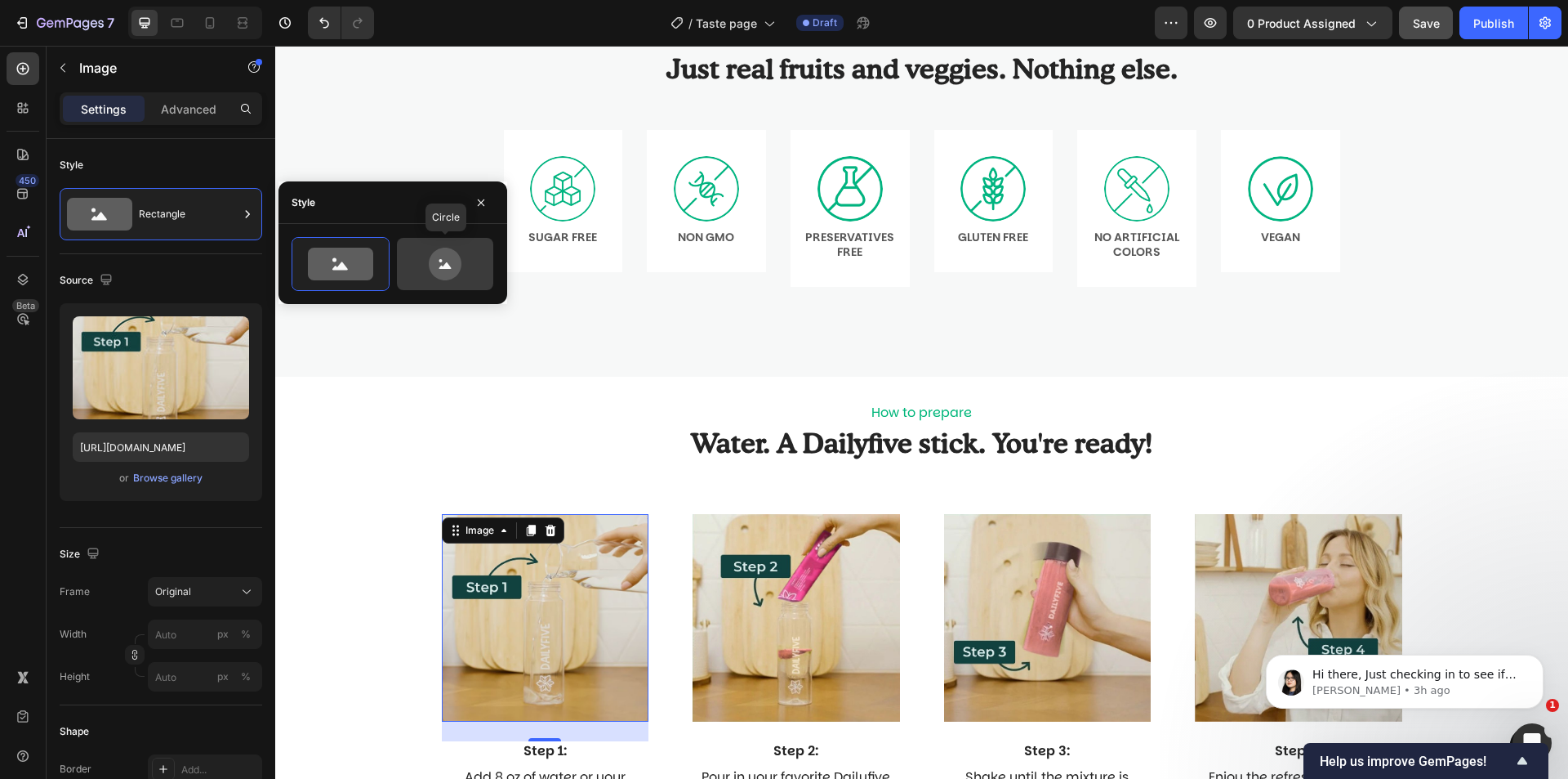
click at [452, 258] on icon at bounding box center [445, 264] width 33 height 33
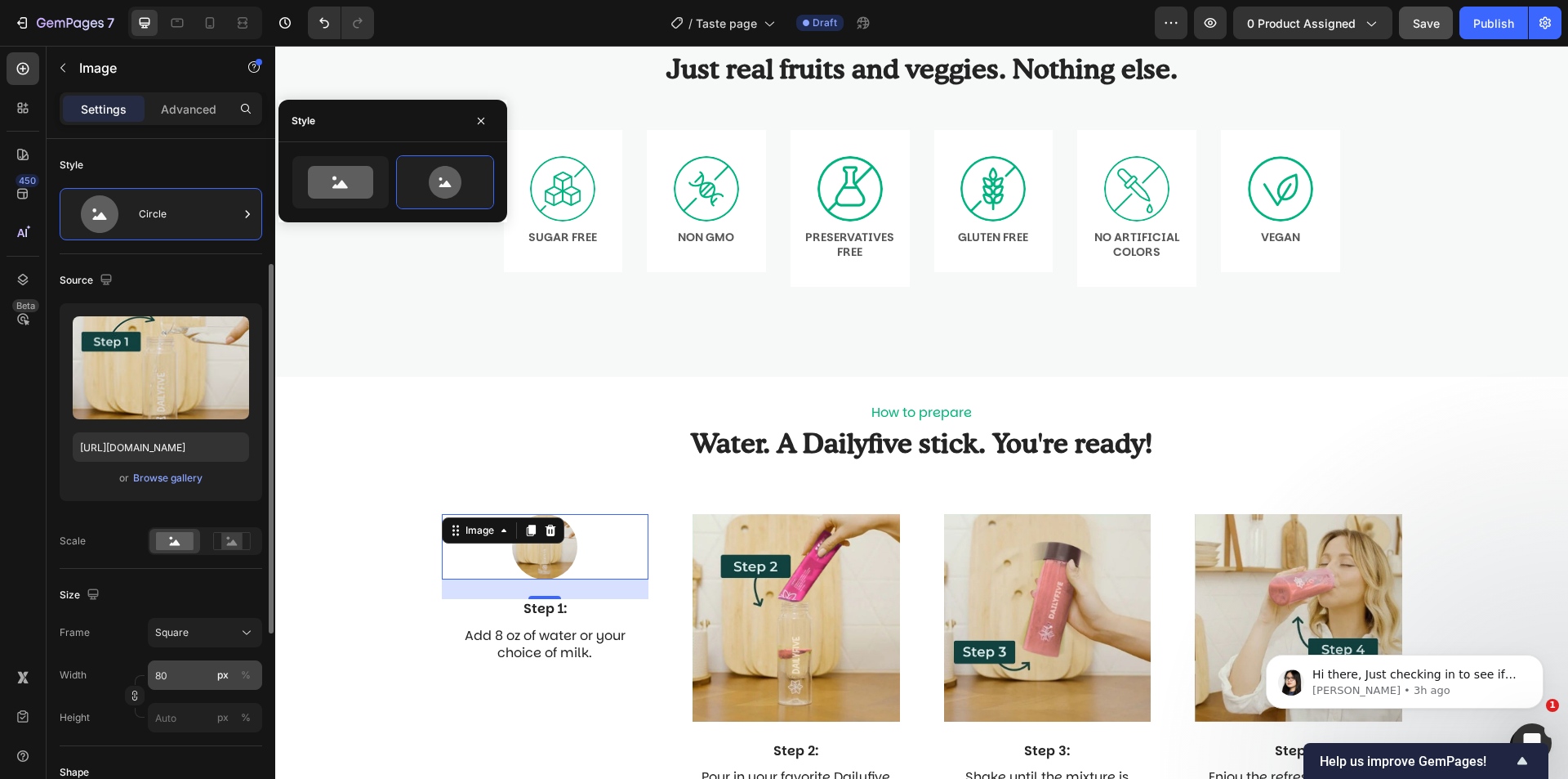
scroll to position [164, 0]
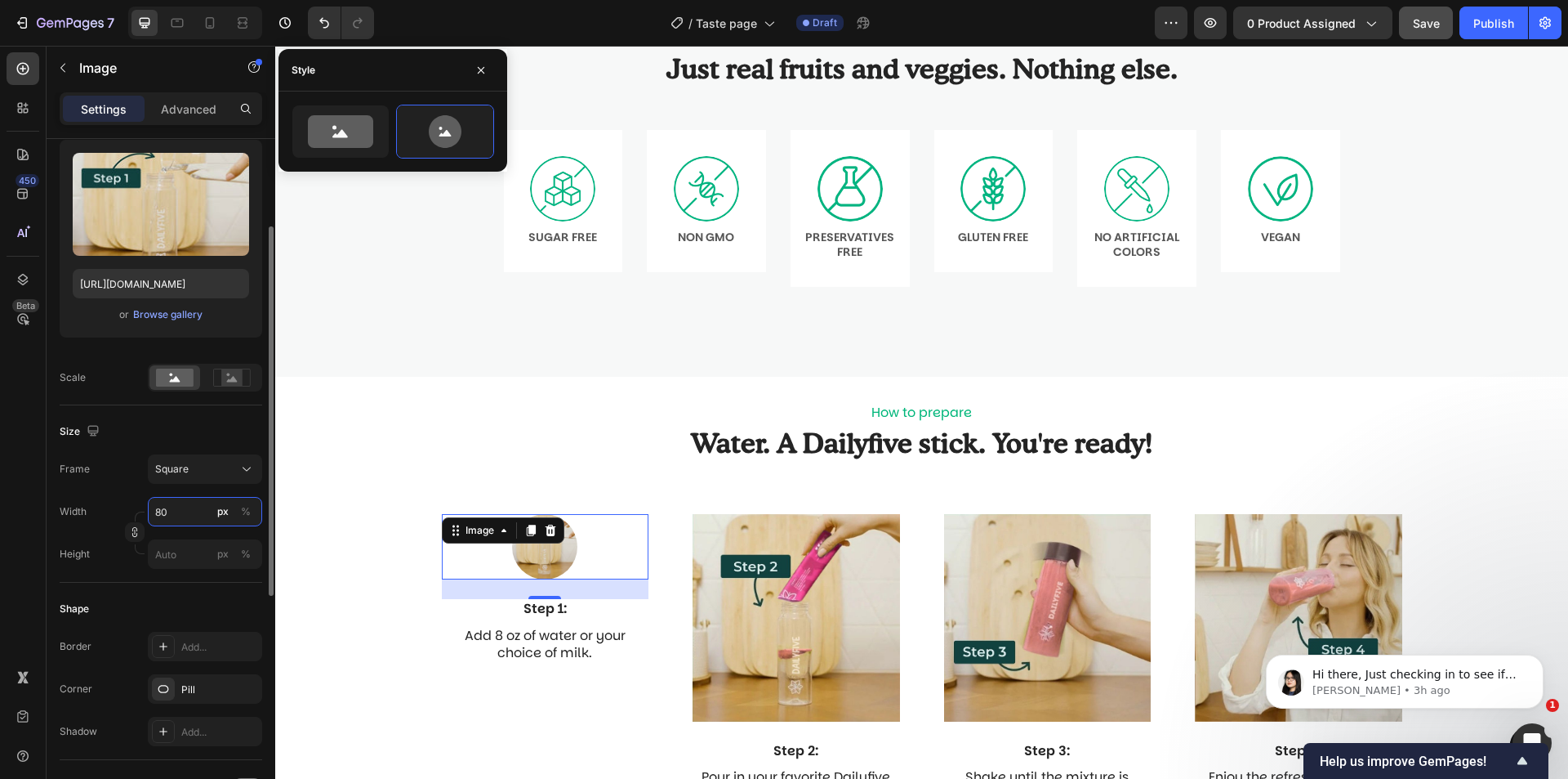
click at [203, 509] on input "80" at bounding box center [206, 511] width 115 height 29
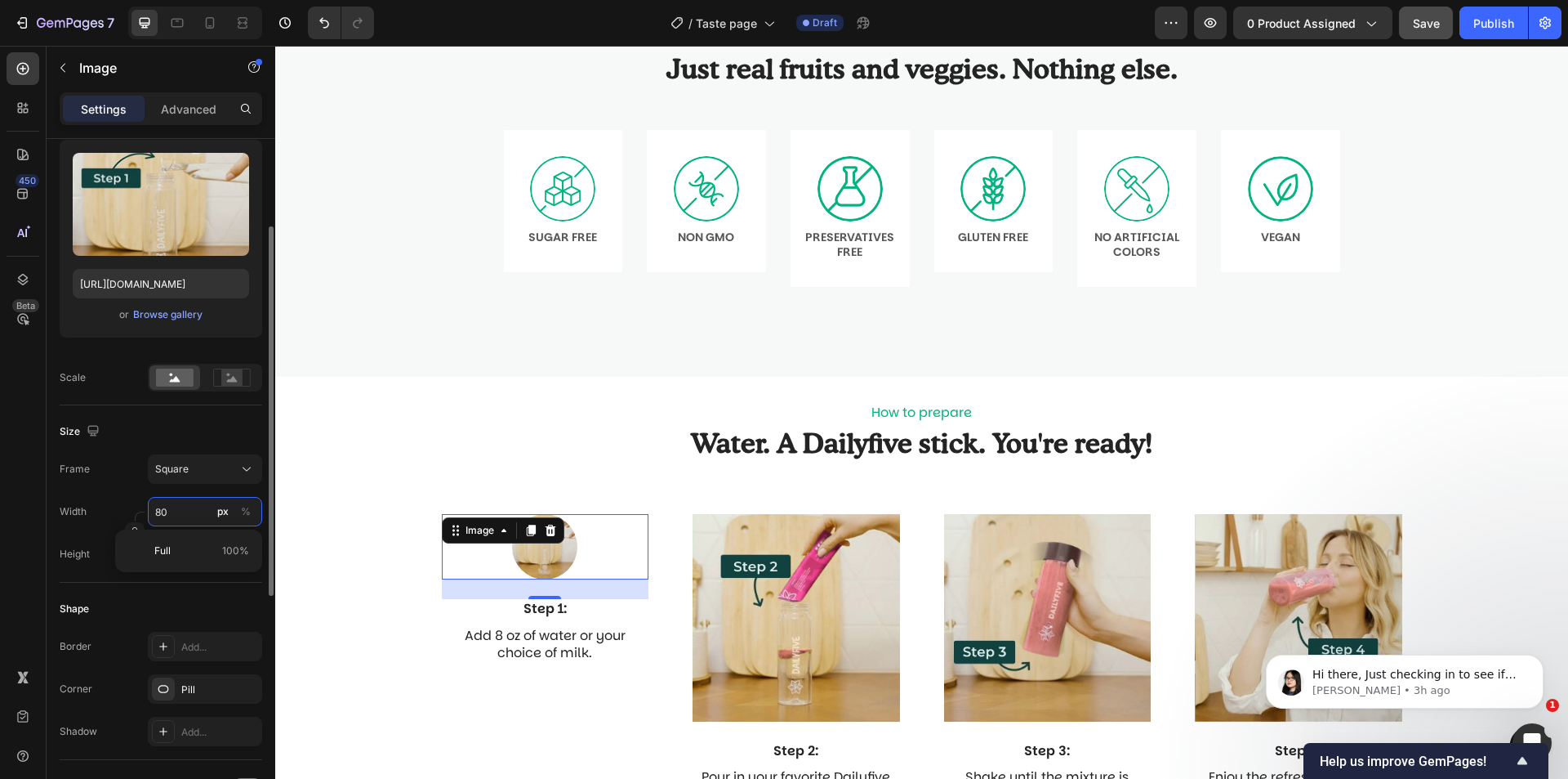
type input "3"
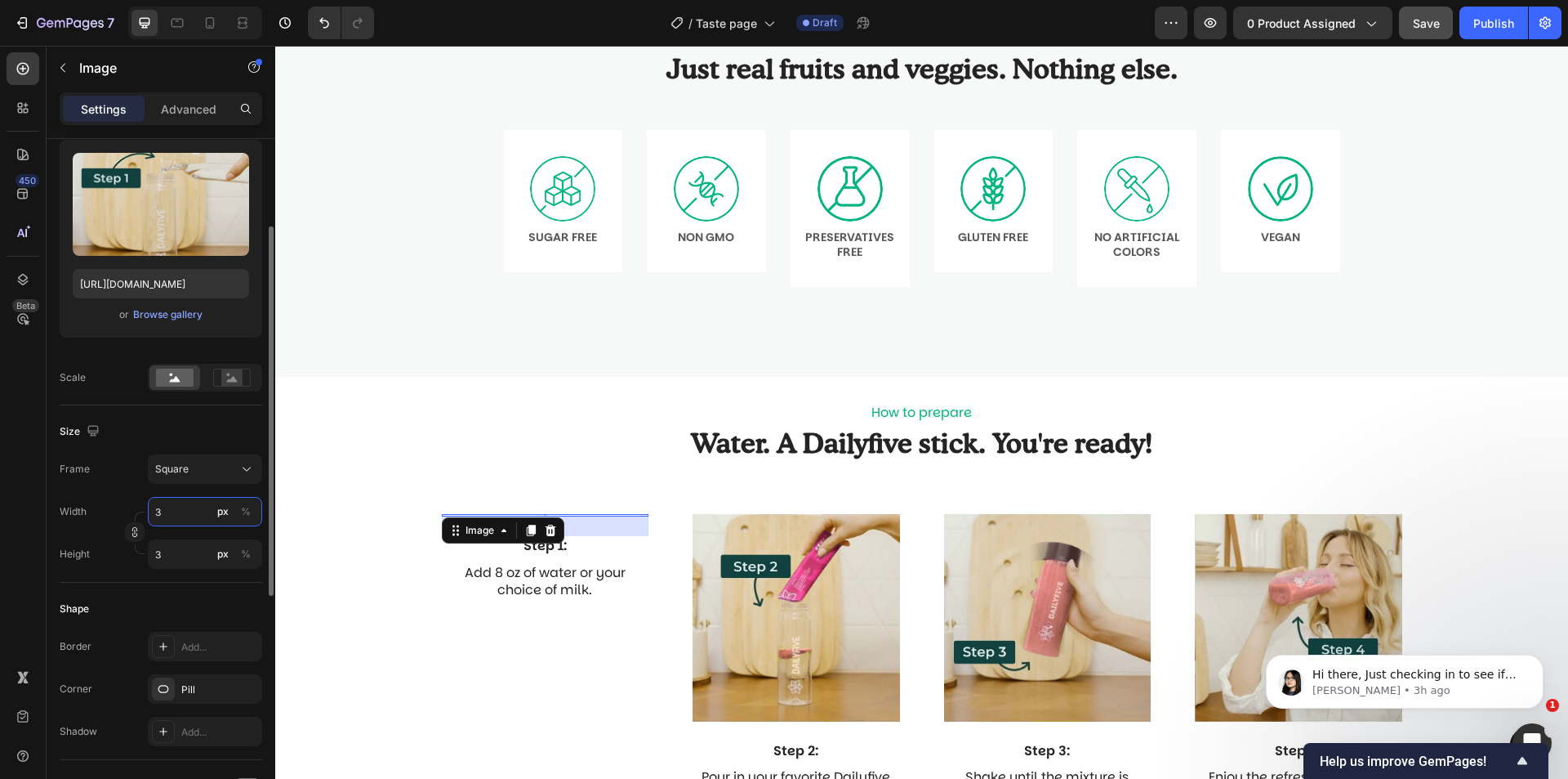
type input "30"
type input "300"
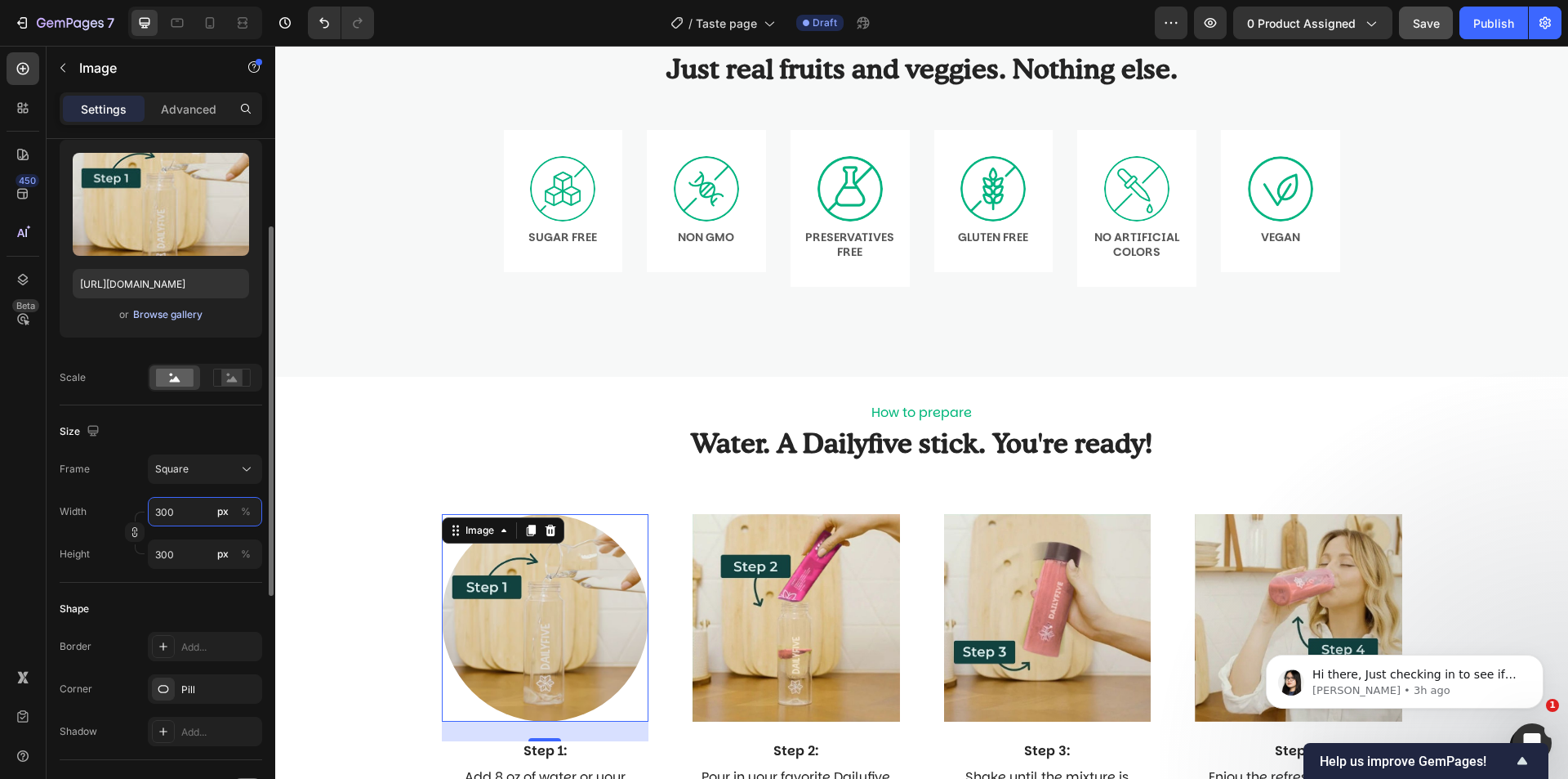
type input "300"
click at [185, 315] on div "Browse gallery" at bounding box center [167, 315] width 69 height 15
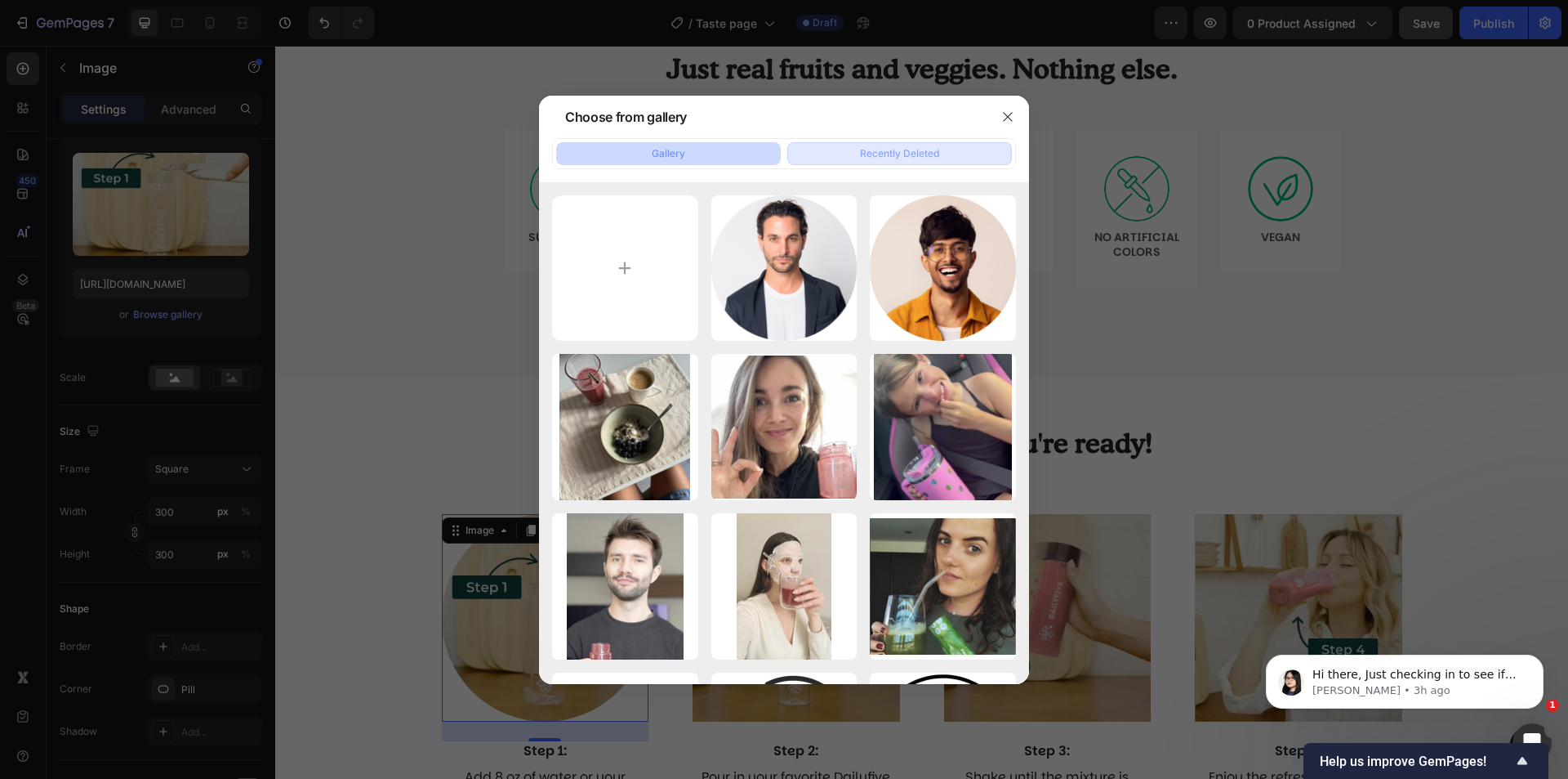
click at [877, 148] on div "Recently Deleted" at bounding box center [900, 154] width 79 height 15
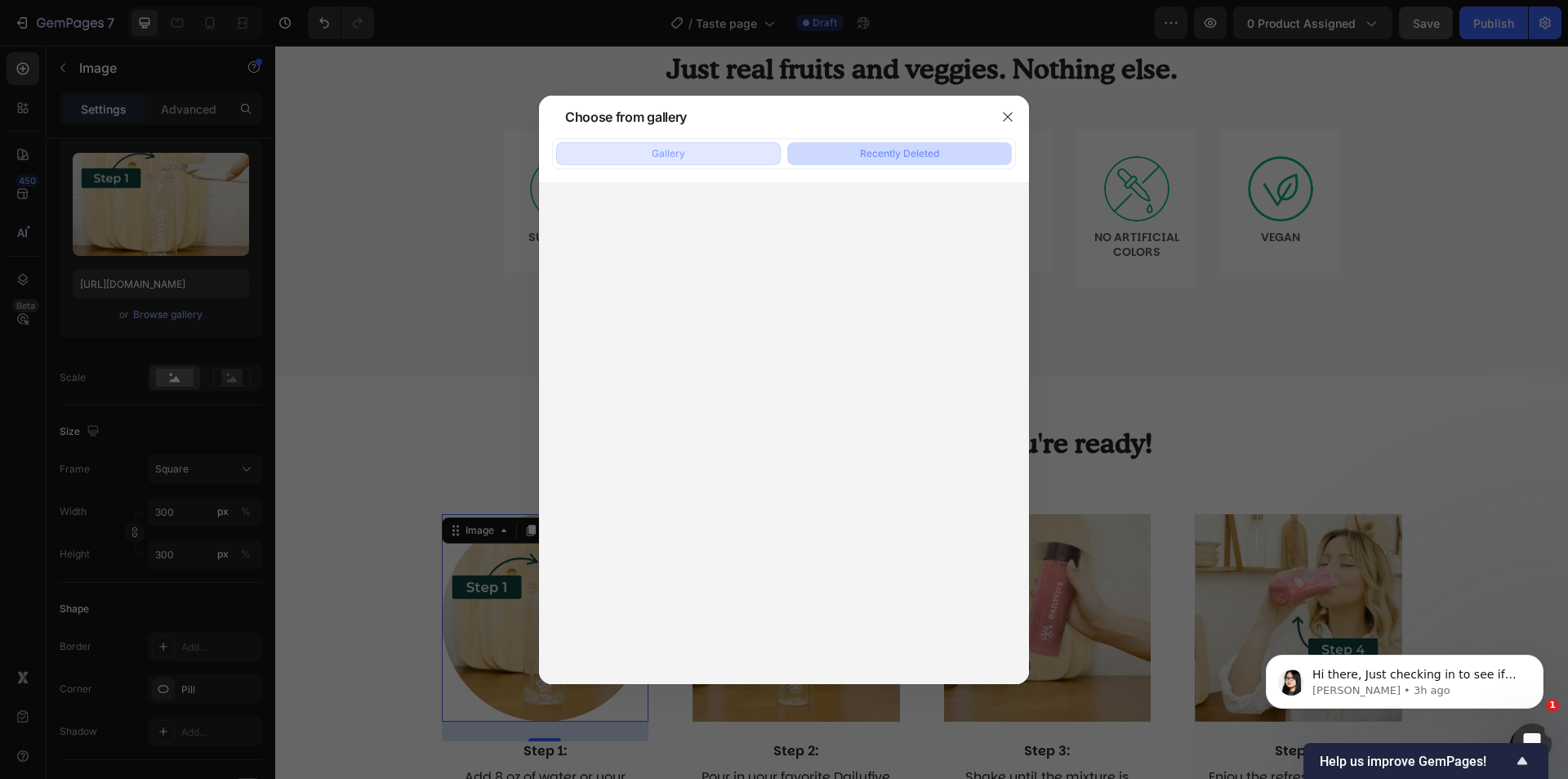
click at [725, 155] on button "Gallery" at bounding box center [668, 153] width 225 height 23
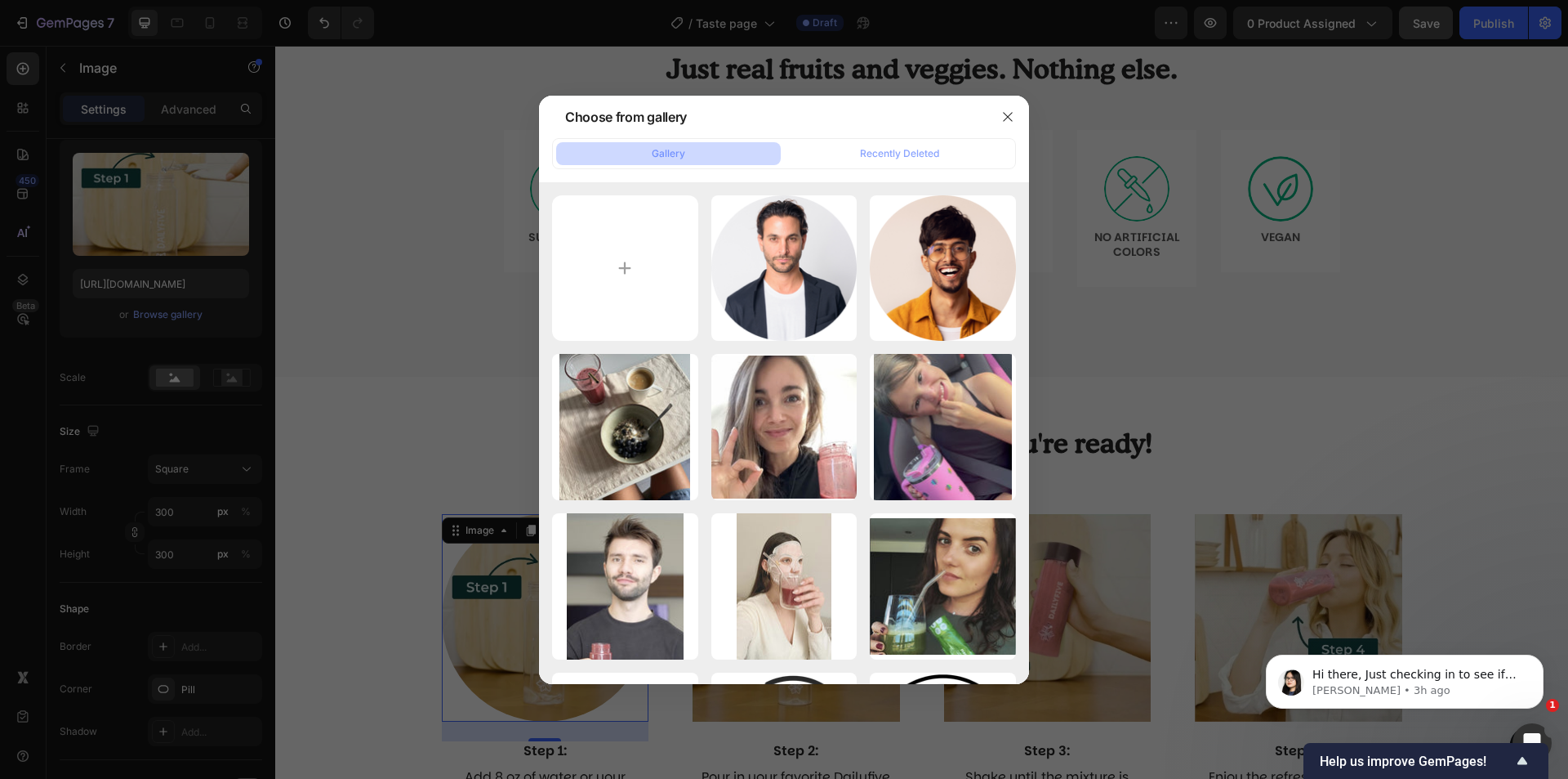
click at [247, 403] on div at bounding box center [784, 390] width 1568 height 779
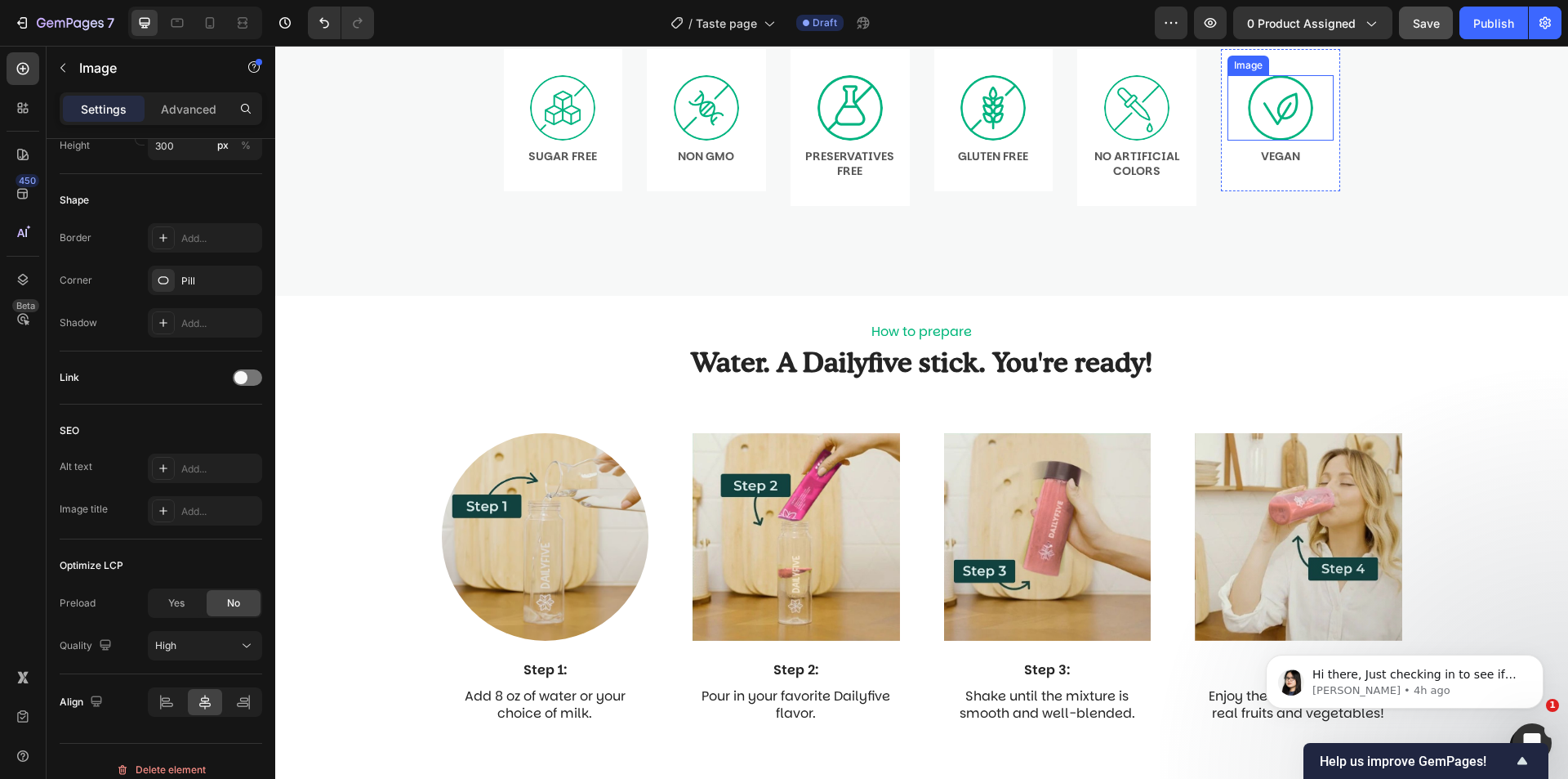
scroll to position [1308, 0]
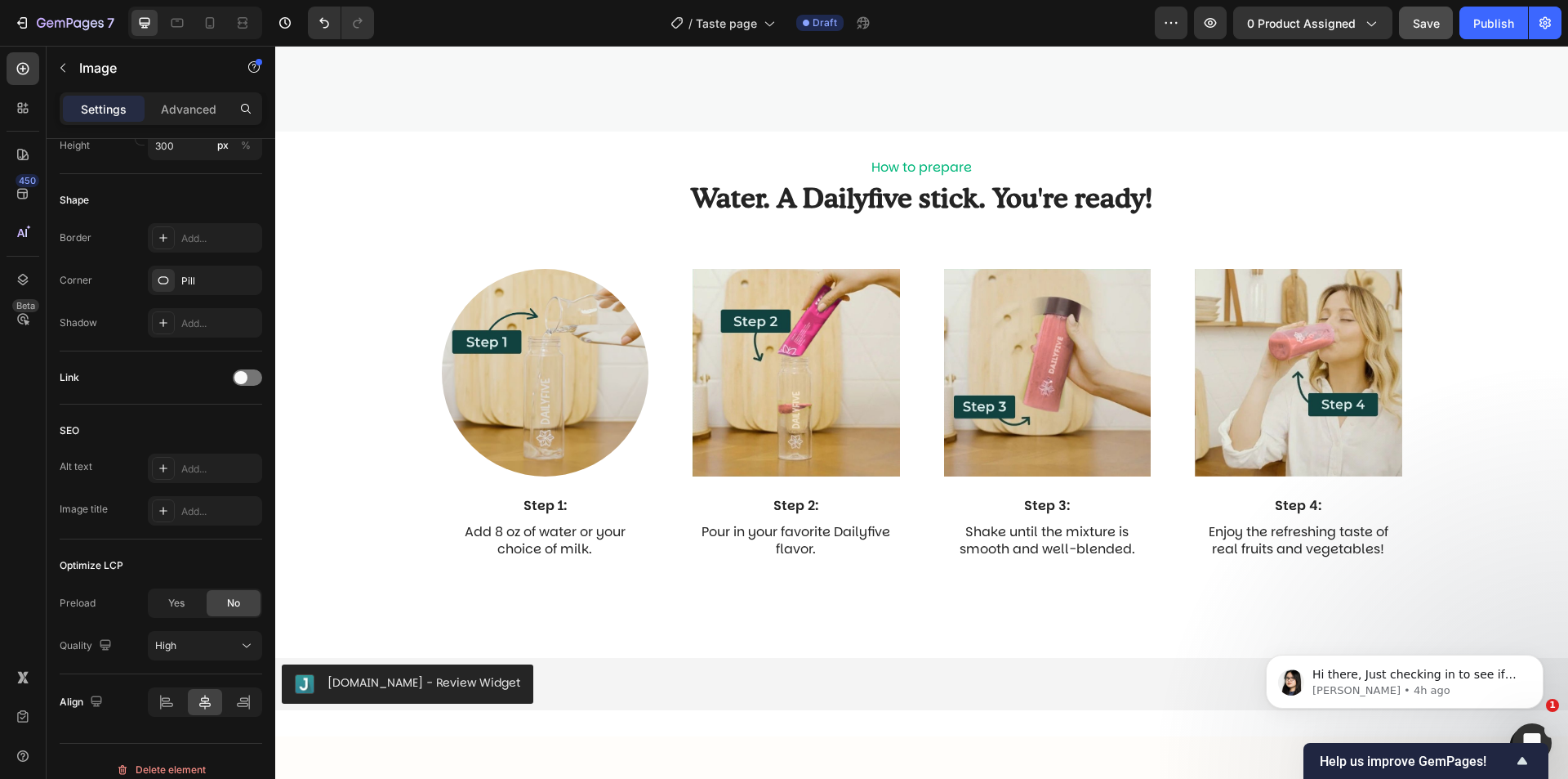
click at [586, 374] on img at bounding box center [546, 372] width 207 height 207
click at [573, 421] on img at bounding box center [546, 372] width 207 height 207
click at [613, 310] on img at bounding box center [546, 372] width 207 height 207
drag, startPoint x: 456, startPoint y: 350, endPoint x: 452, endPoint y: 370, distance: 20.4
click at [452, 368] on img at bounding box center [546, 372] width 207 height 207
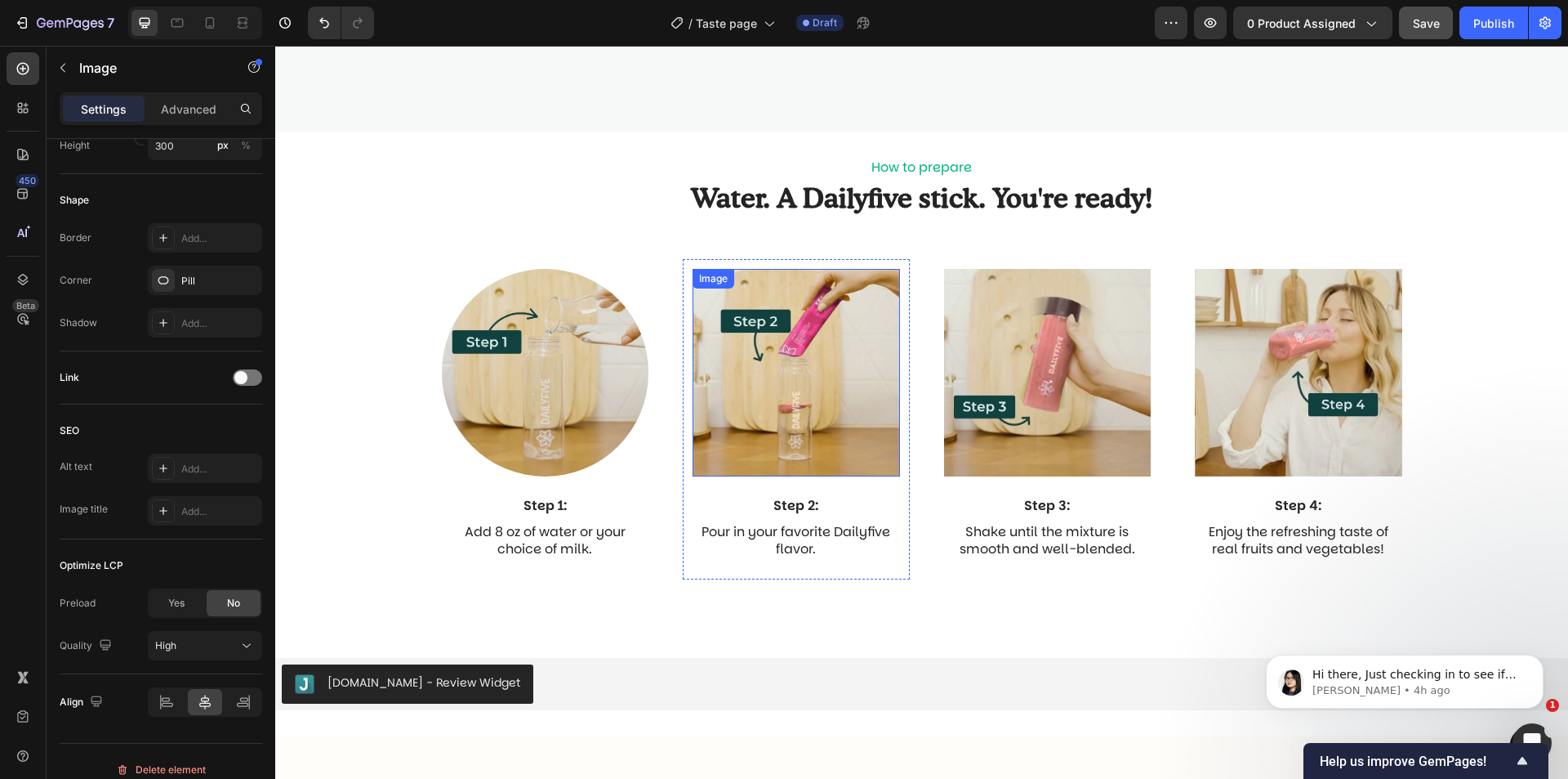
click at [839, 322] on img at bounding box center [797, 372] width 207 height 207
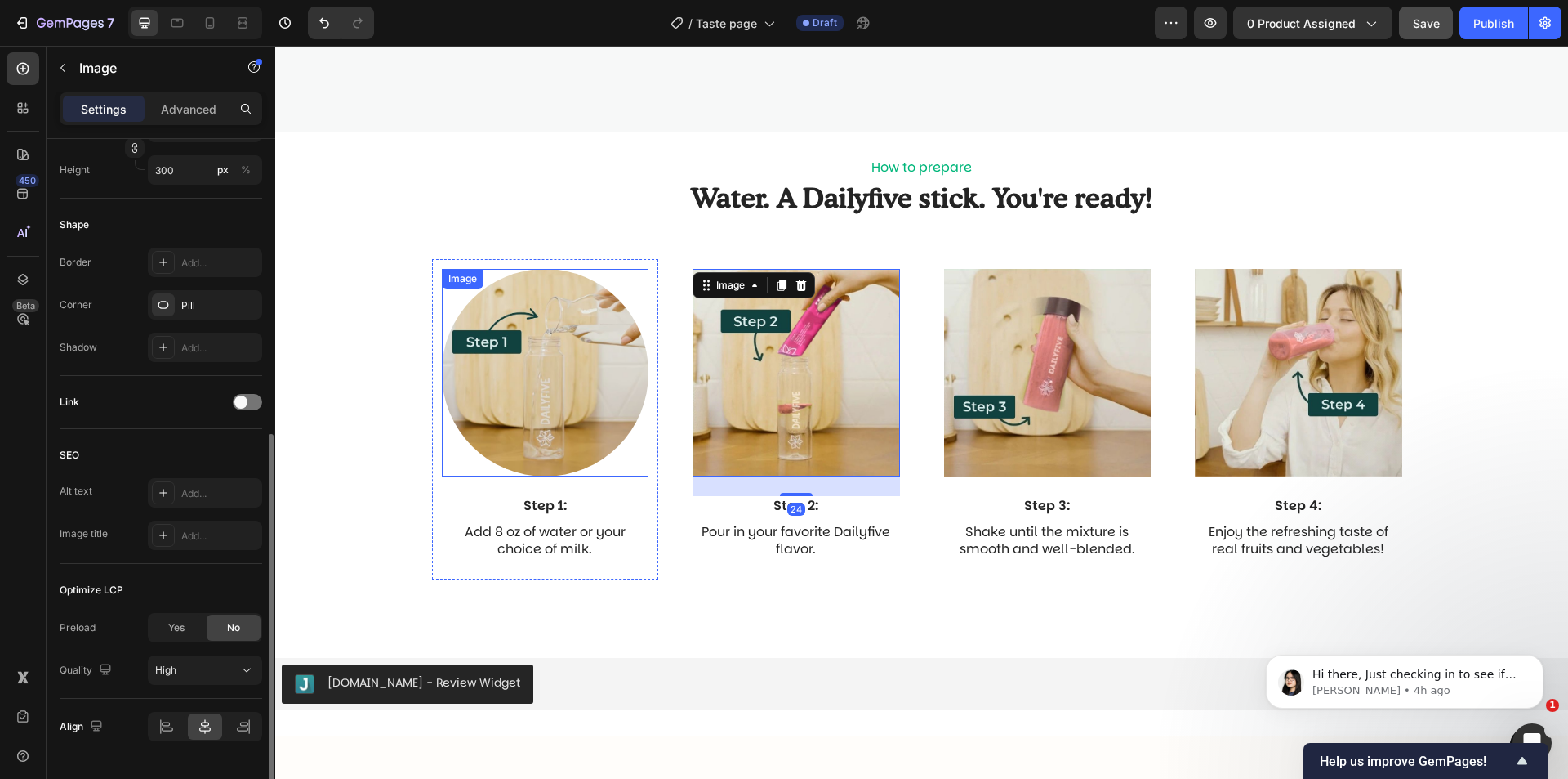
click at [505, 274] on div "Image" at bounding box center [546, 372] width 207 height 207
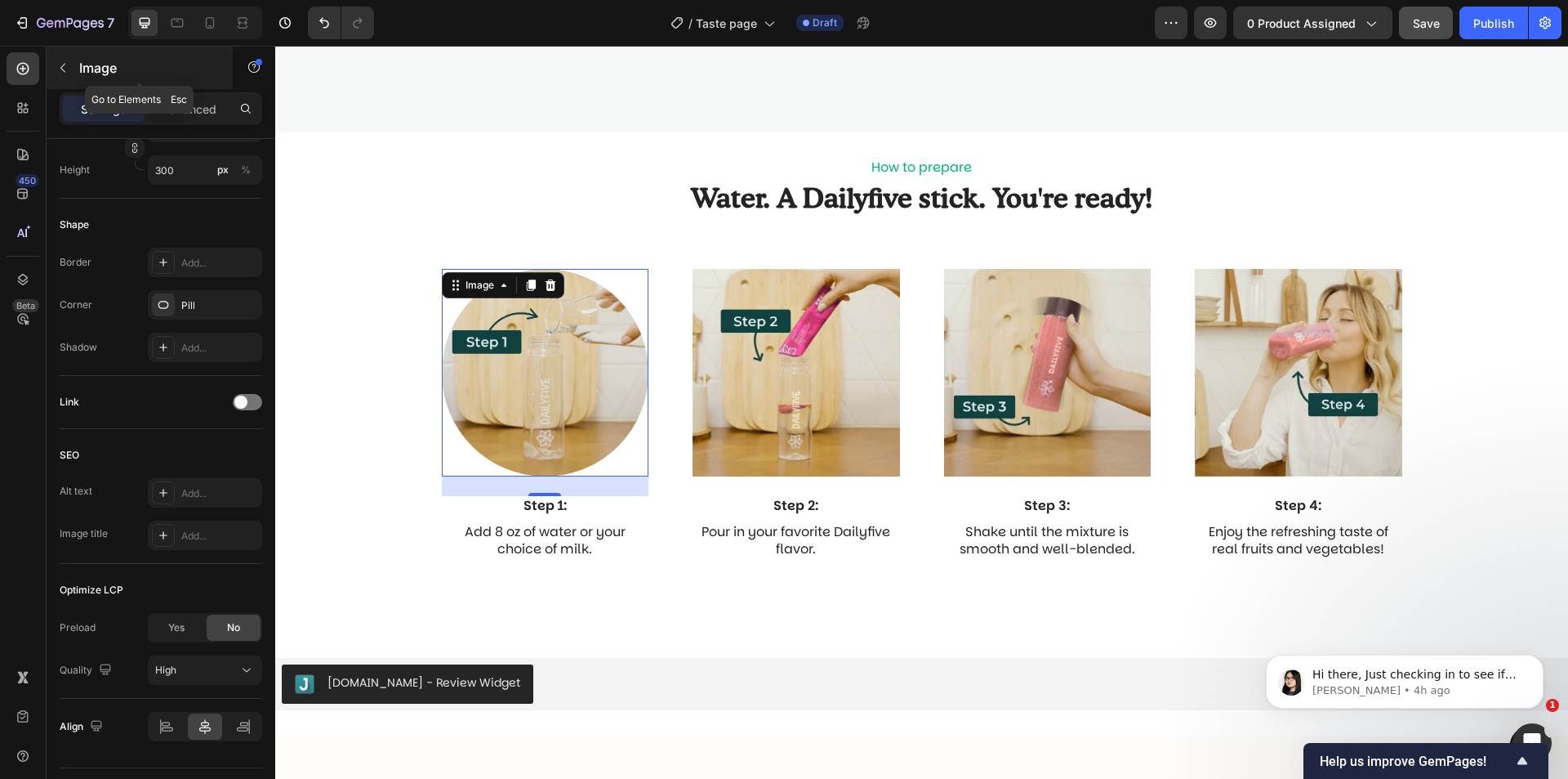
click at [87, 75] on p "Image" at bounding box center [148, 68] width 139 height 20
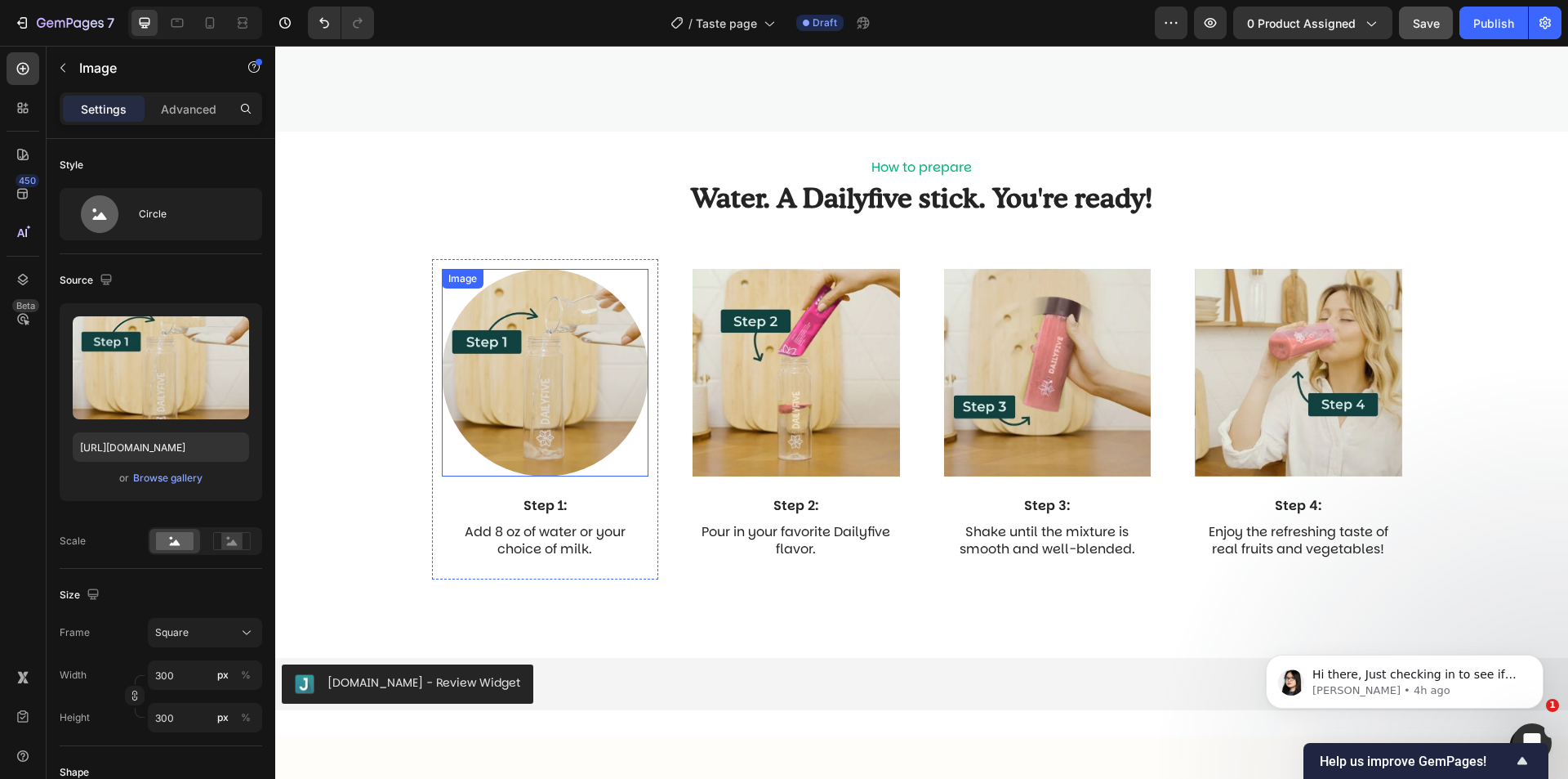
click at [573, 400] on img at bounding box center [546, 372] width 207 height 207
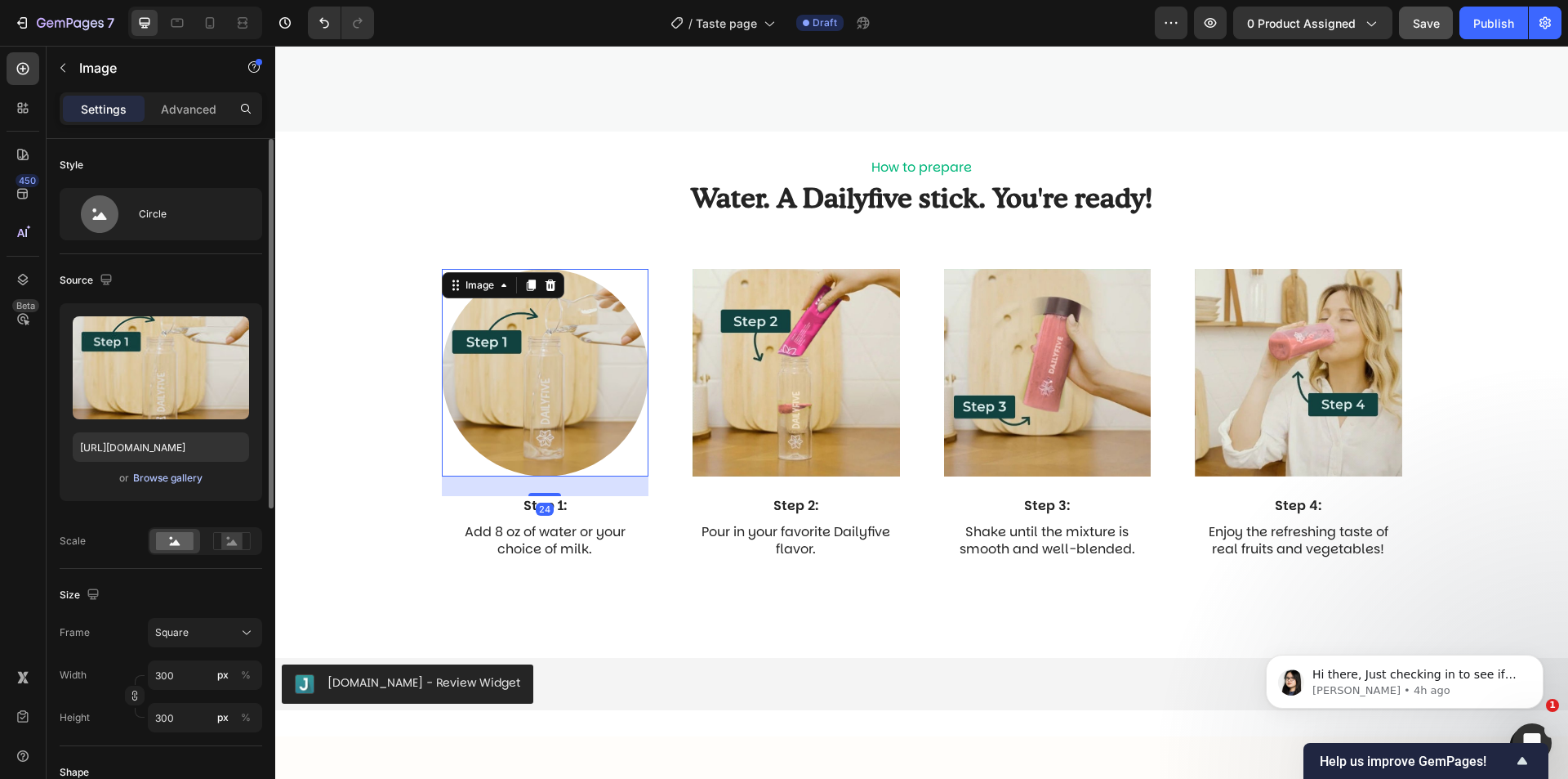
click at [178, 473] on div "Browse gallery" at bounding box center [167, 478] width 69 height 15
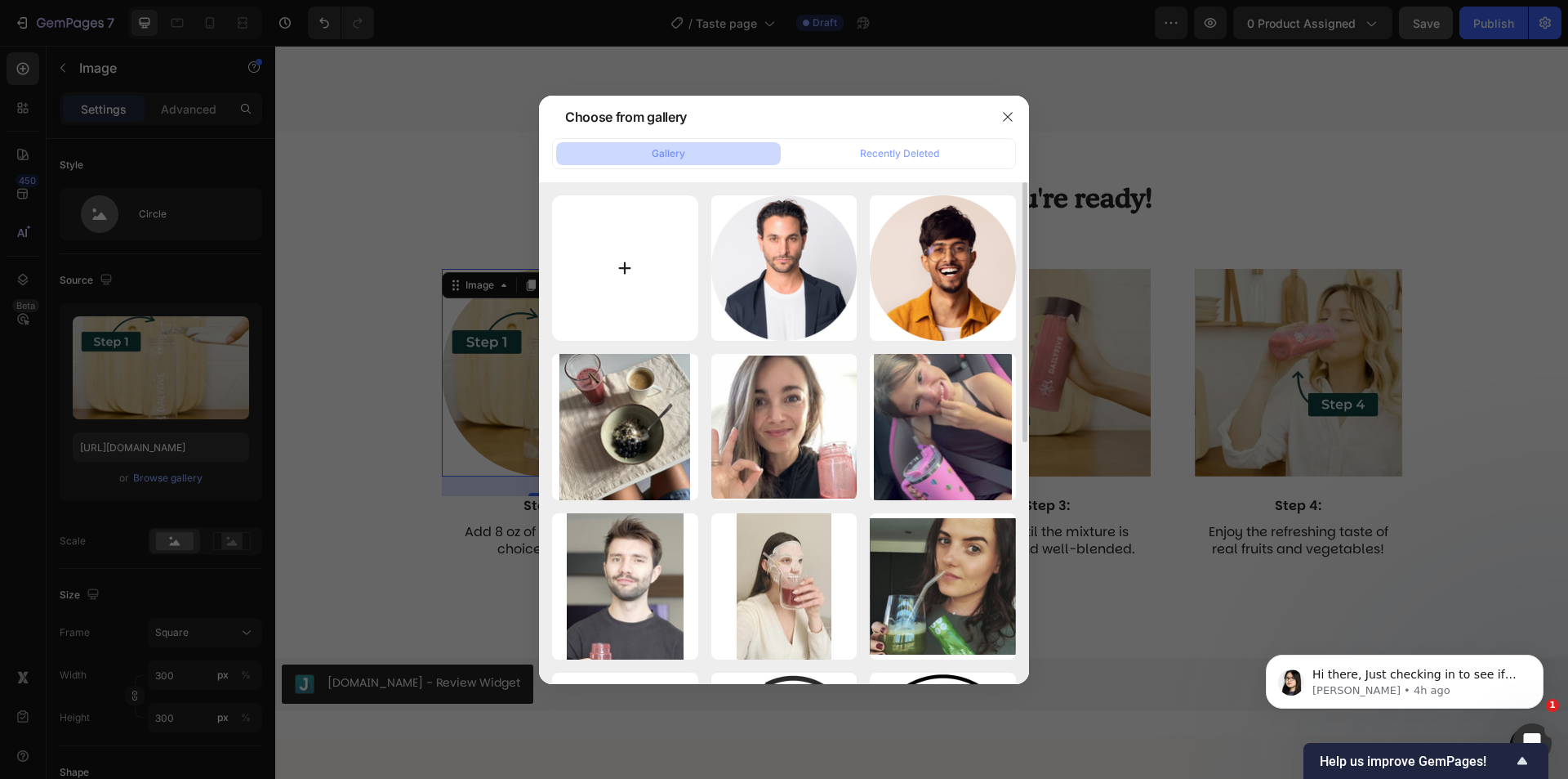
click at [657, 285] on input "file" at bounding box center [625, 268] width 146 height 147
type input "C:\fakepath\18-min.jpg"
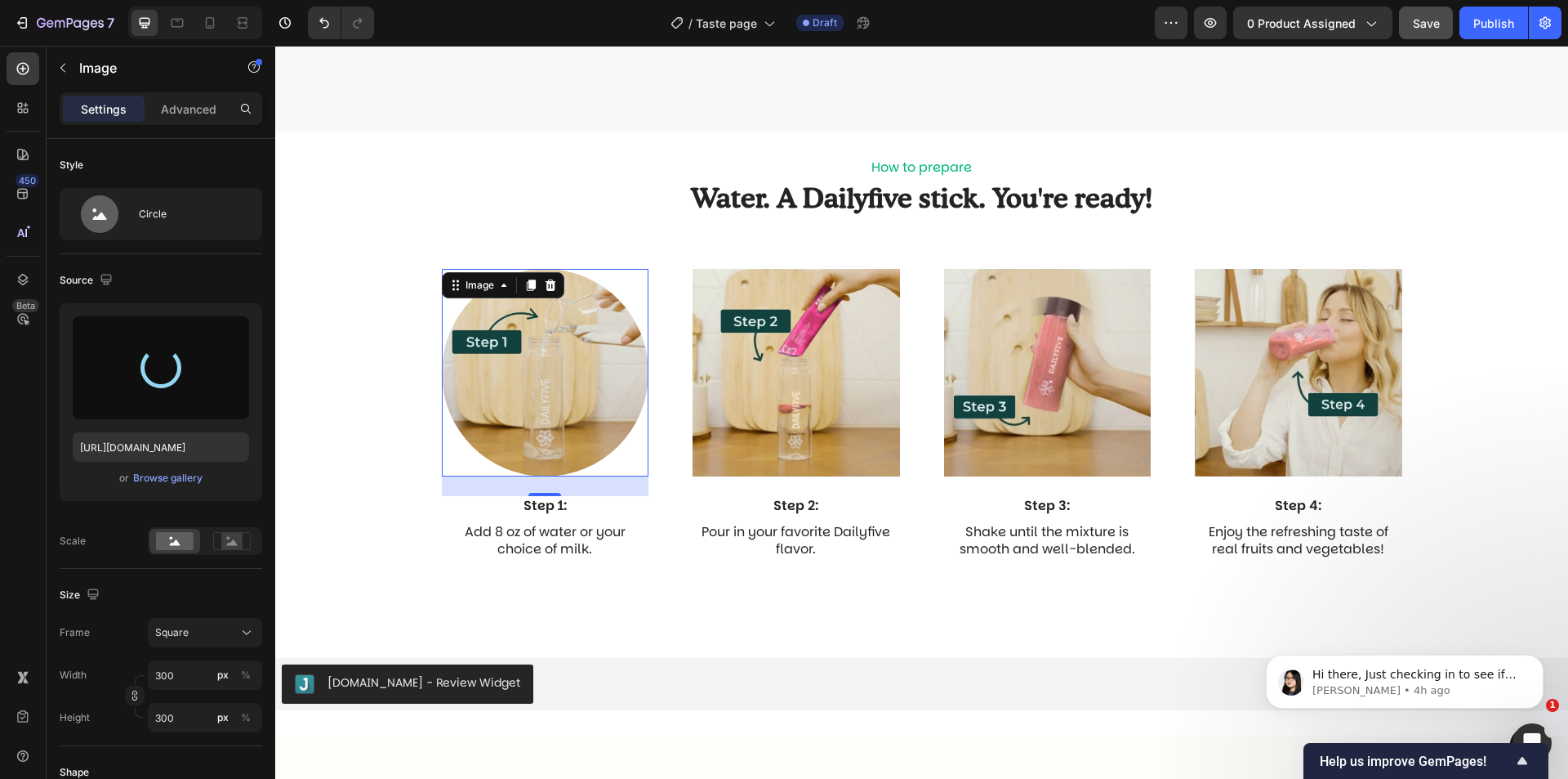
click at [580, 389] on img at bounding box center [546, 372] width 207 height 207
type input "[URL][DOMAIN_NAME]"
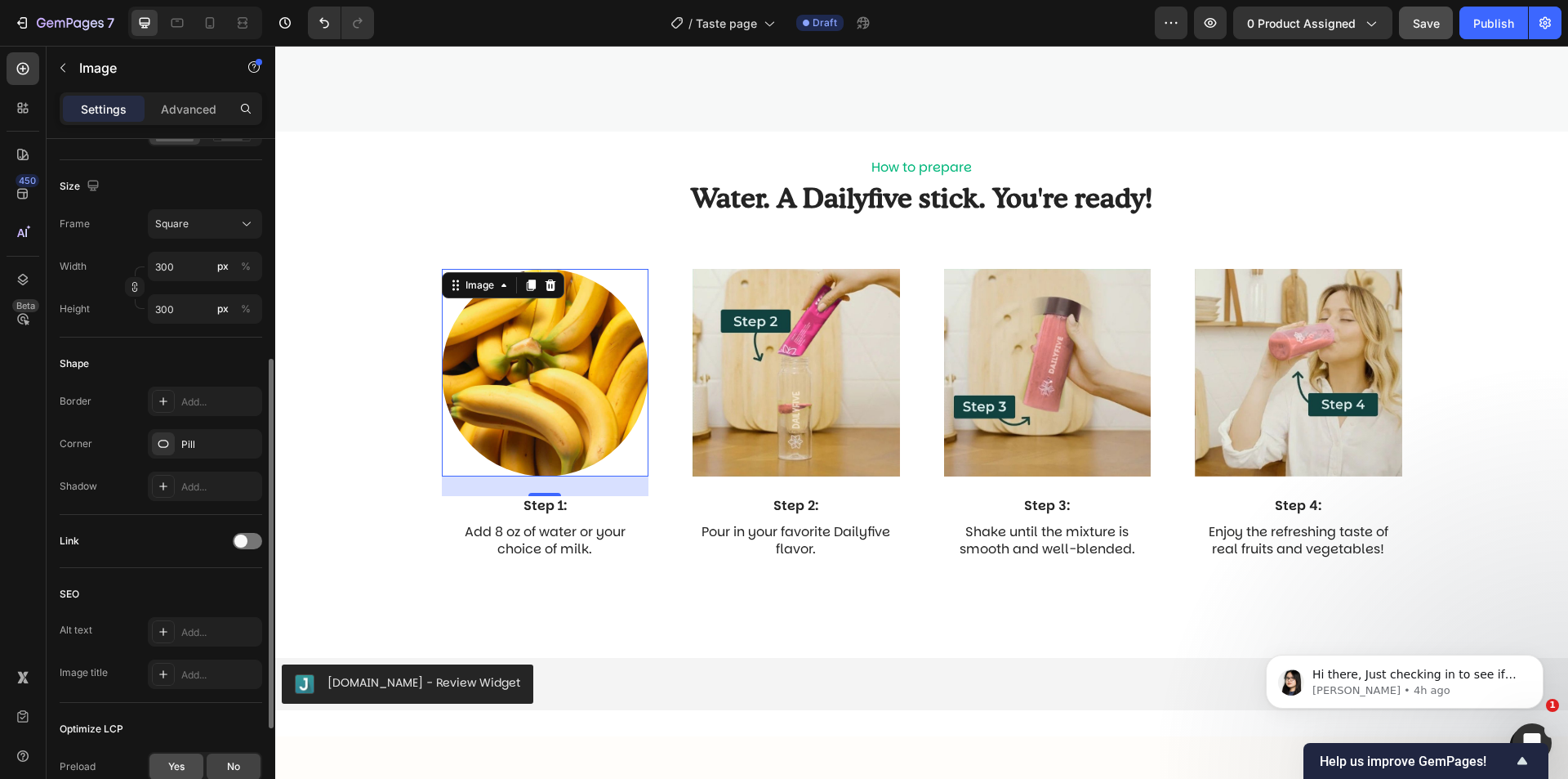
scroll to position [589, 0]
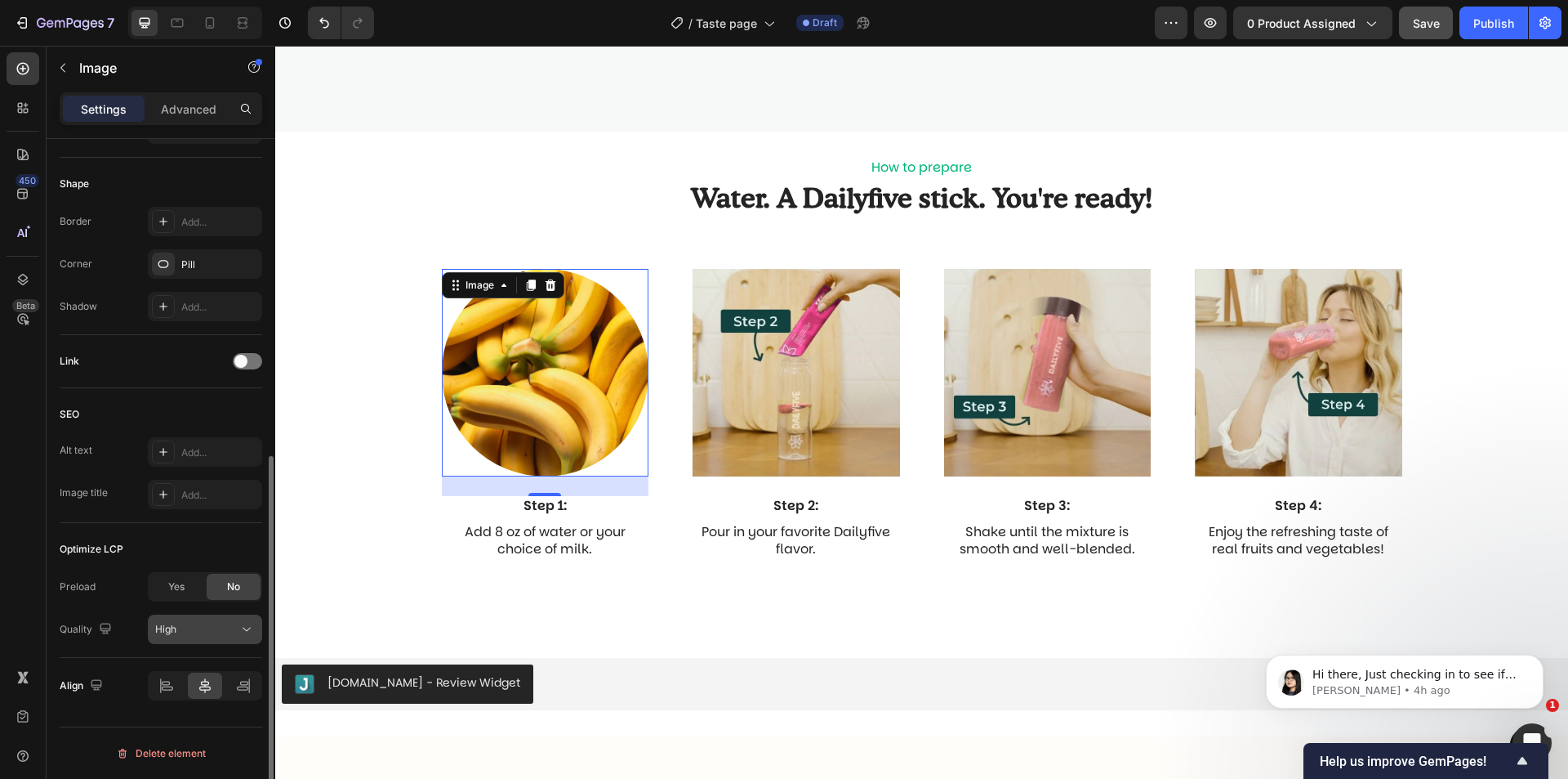
click at [204, 623] on div "High" at bounding box center [197, 629] width 84 height 15
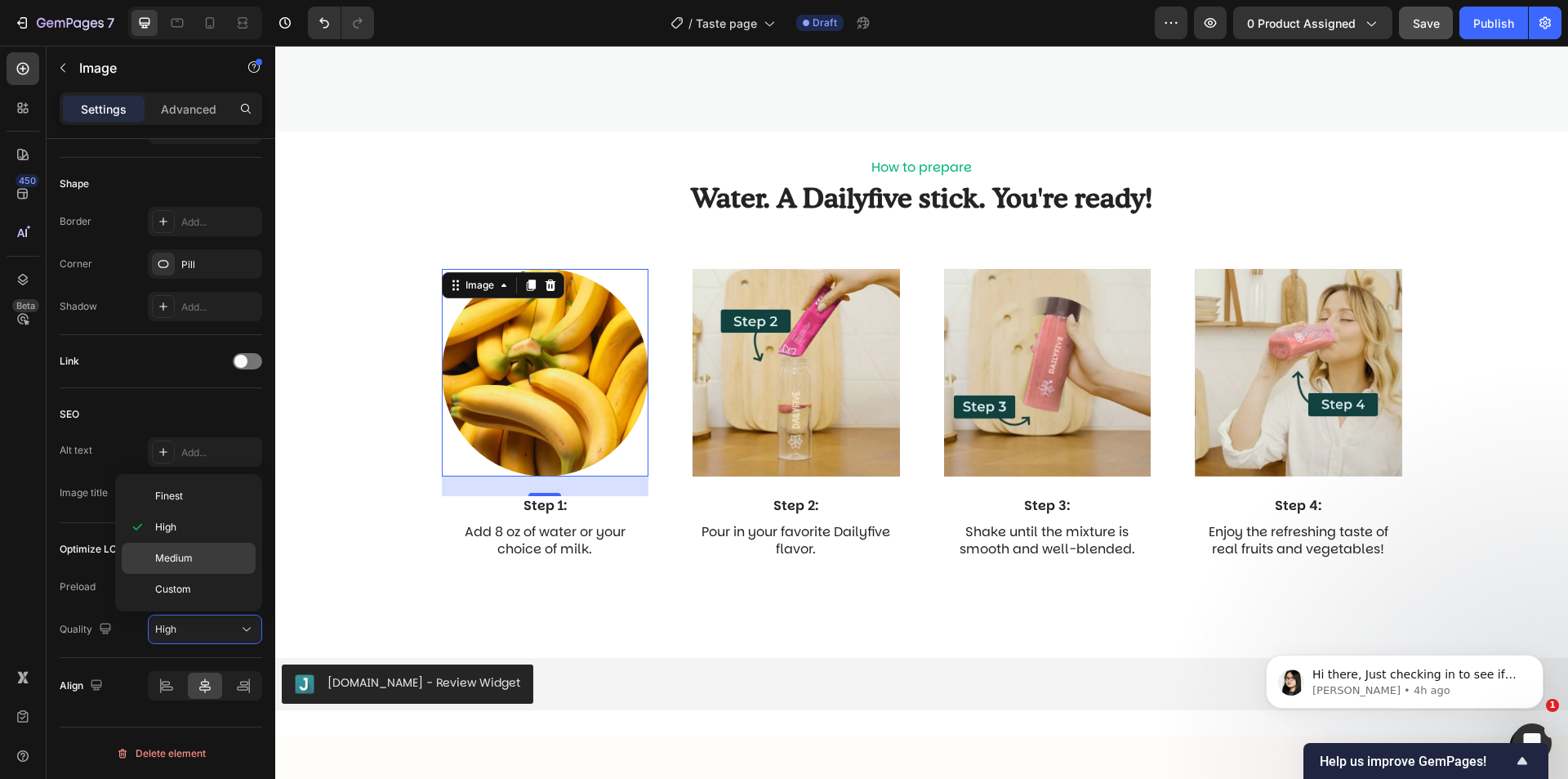
click at [204, 561] on p "Medium" at bounding box center [202, 558] width 93 height 15
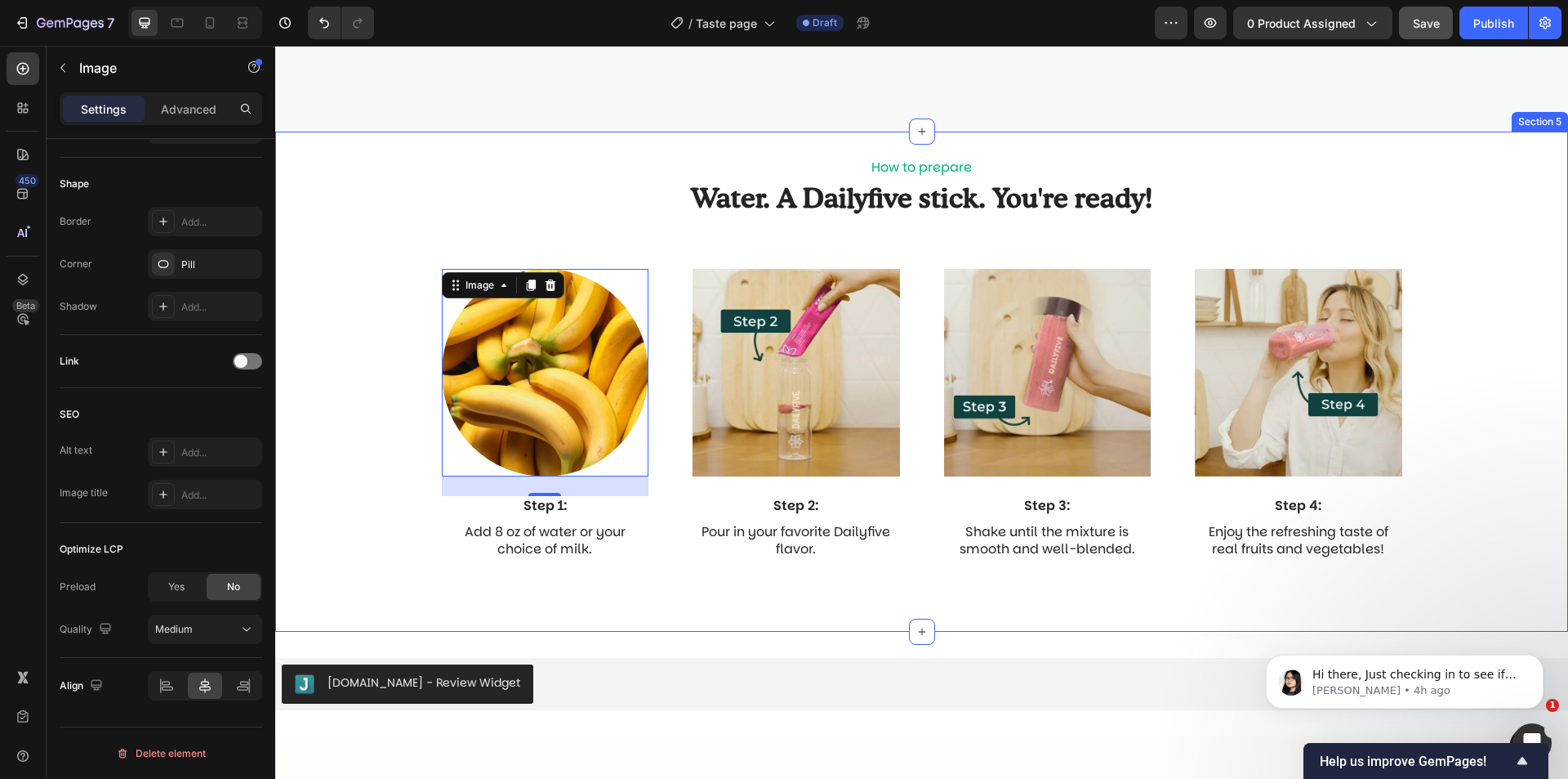
click at [388, 558] on div "Image 24 Step 1: Text Block Add 8 oz of water or your choice of milk. Text Bloc…" at bounding box center [922, 432] width 1293 height 347
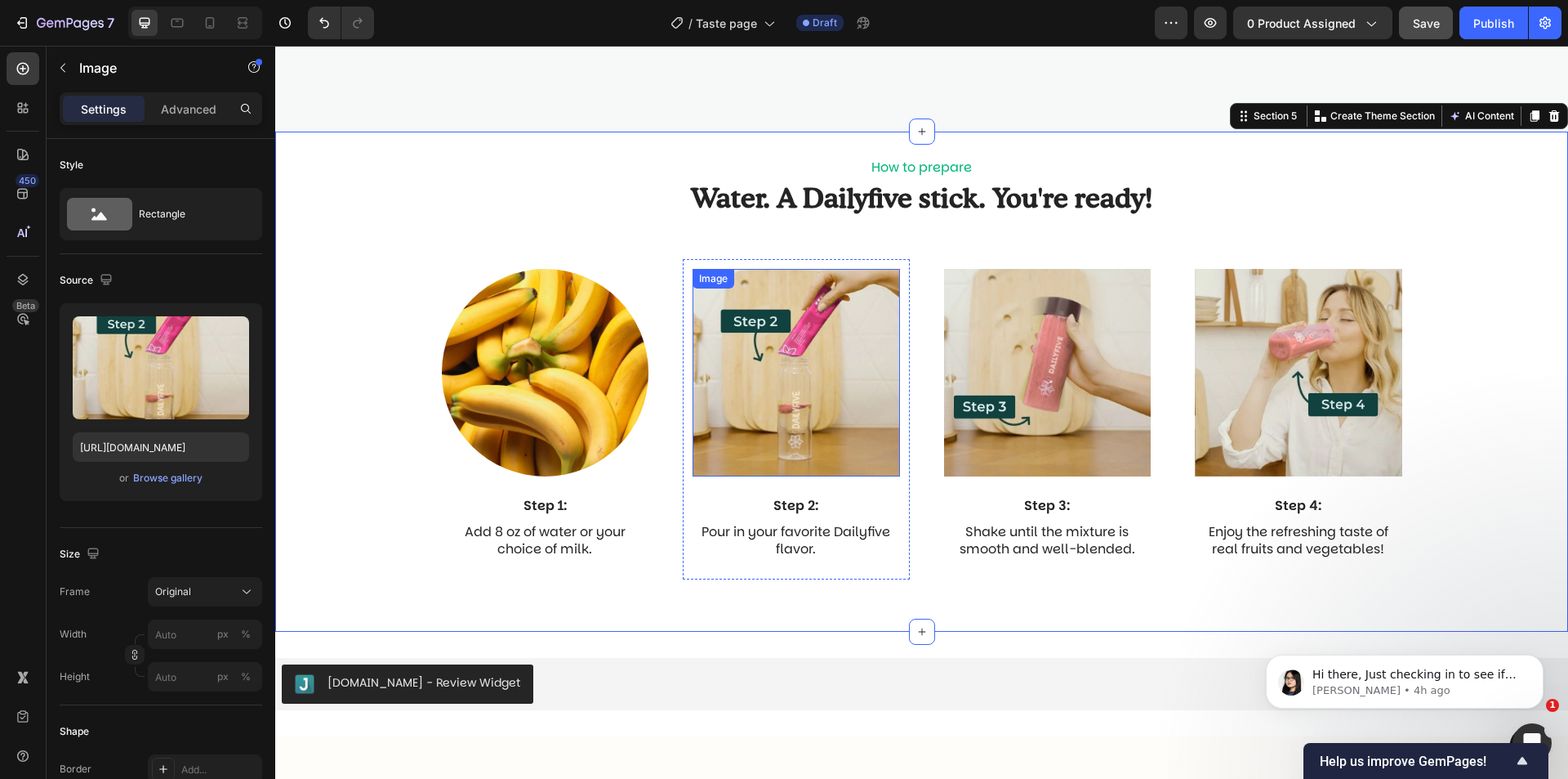
click at [801, 361] on img at bounding box center [797, 372] width 207 height 207
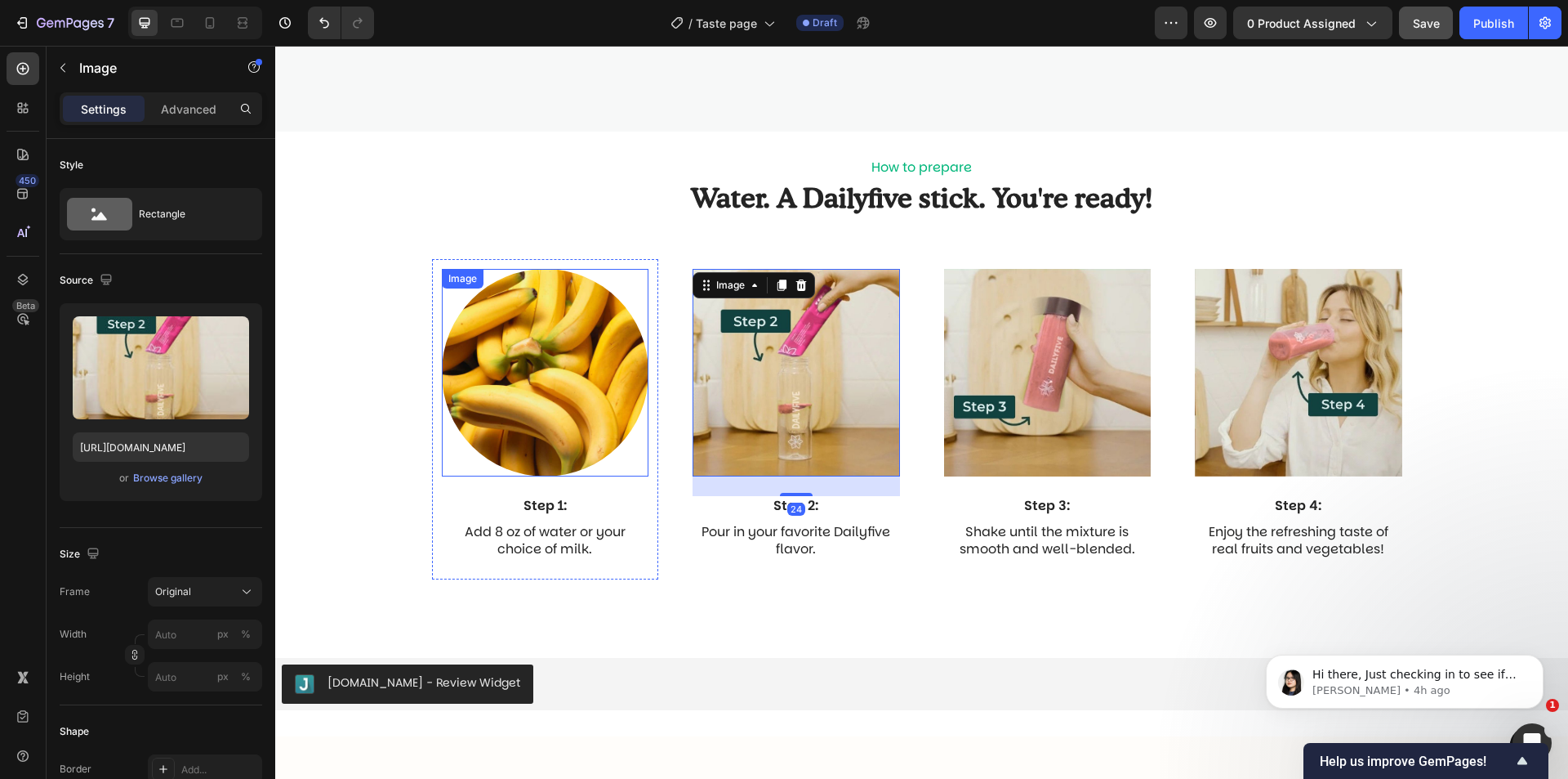
click at [598, 357] on img at bounding box center [546, 372] width 207 height 207
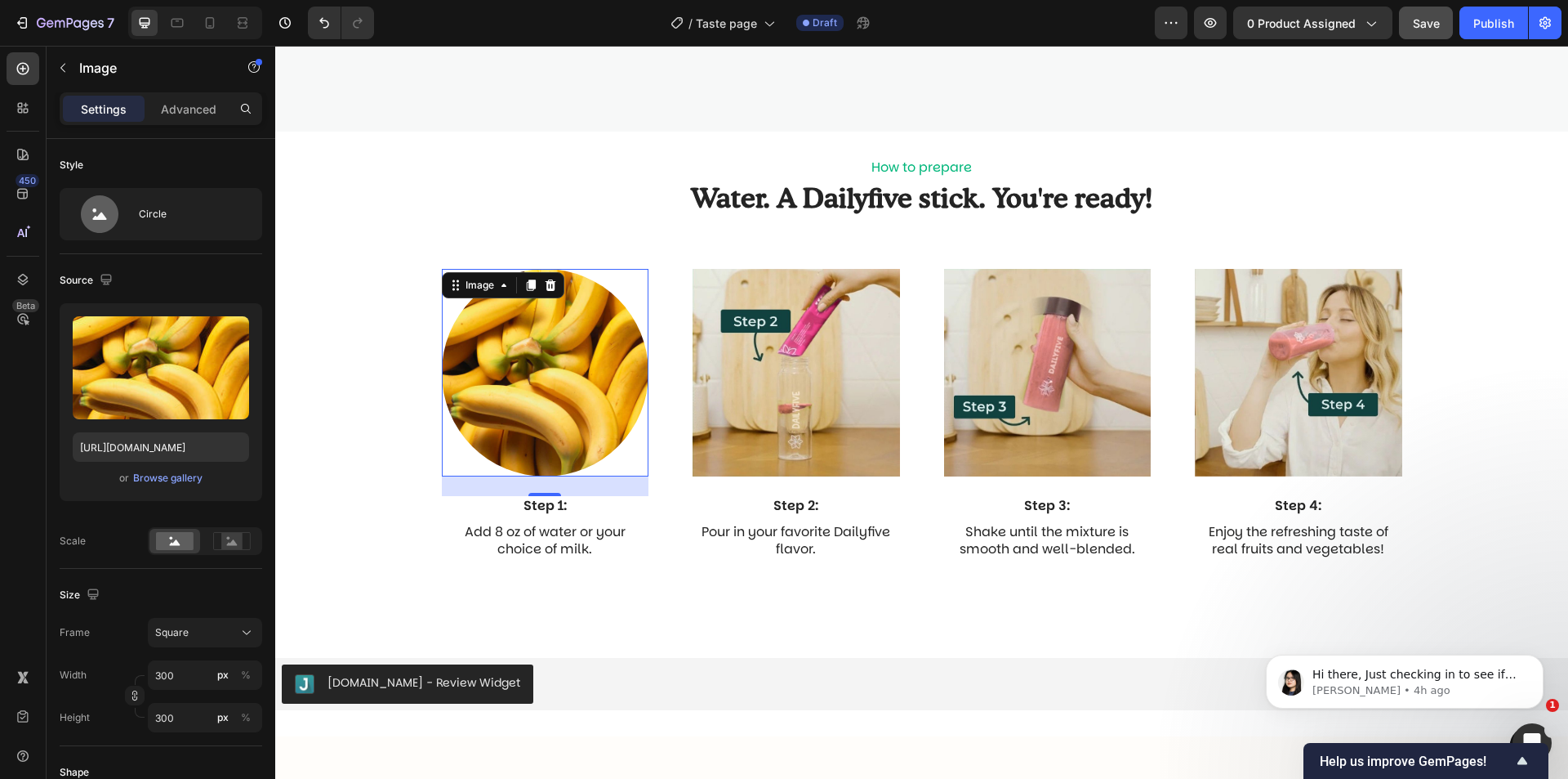
click at [540, 502] on div "24" at bounding box center [545, 509] width 18 height 13
click at [583, 527] on p "Add 8 oz of water or your choice of milk." at bounding box center [546, 541] width 205 height 35
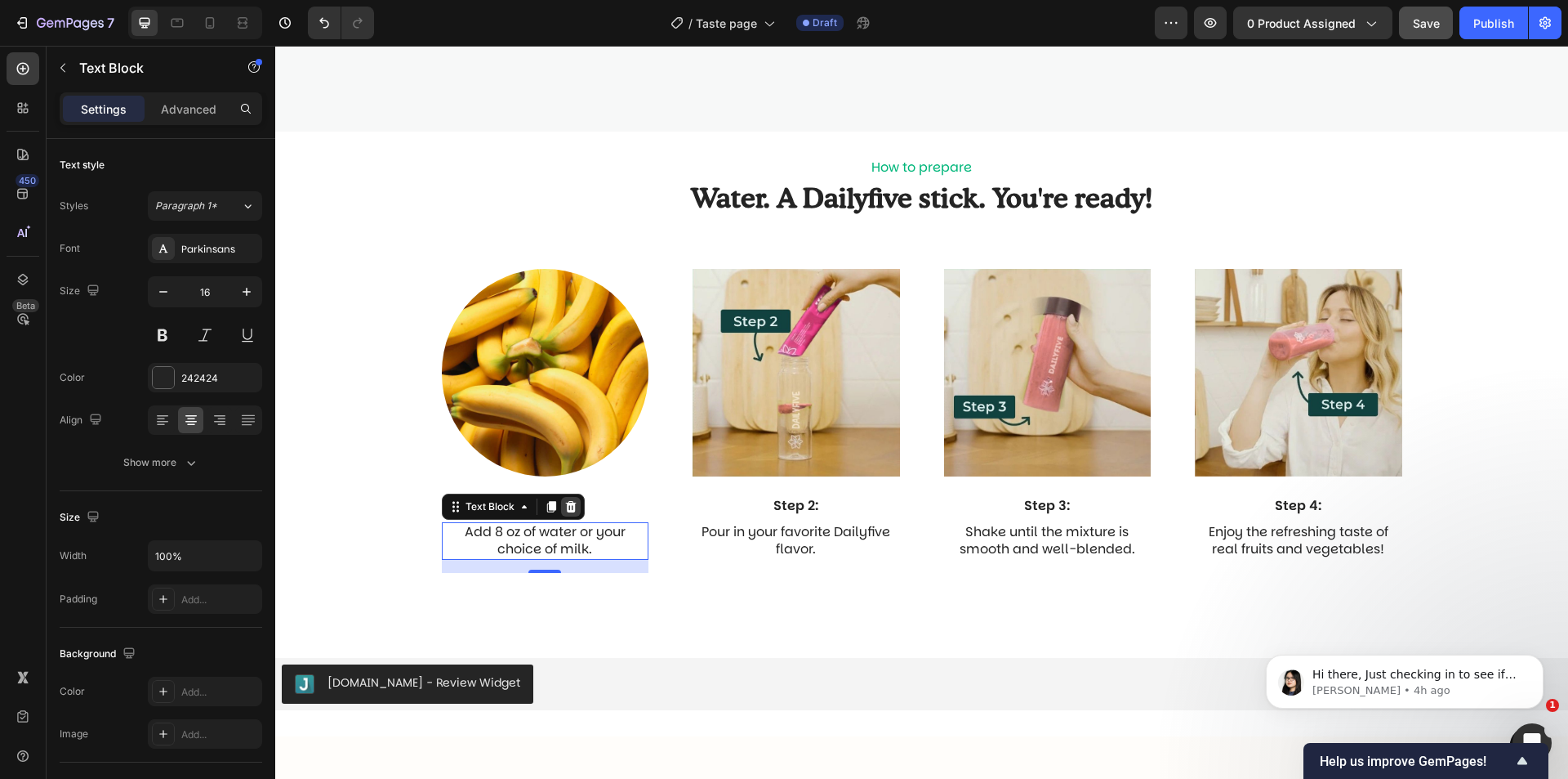
click at [565, 509] on icon at bounding box center [570, 506] width 11 height 12
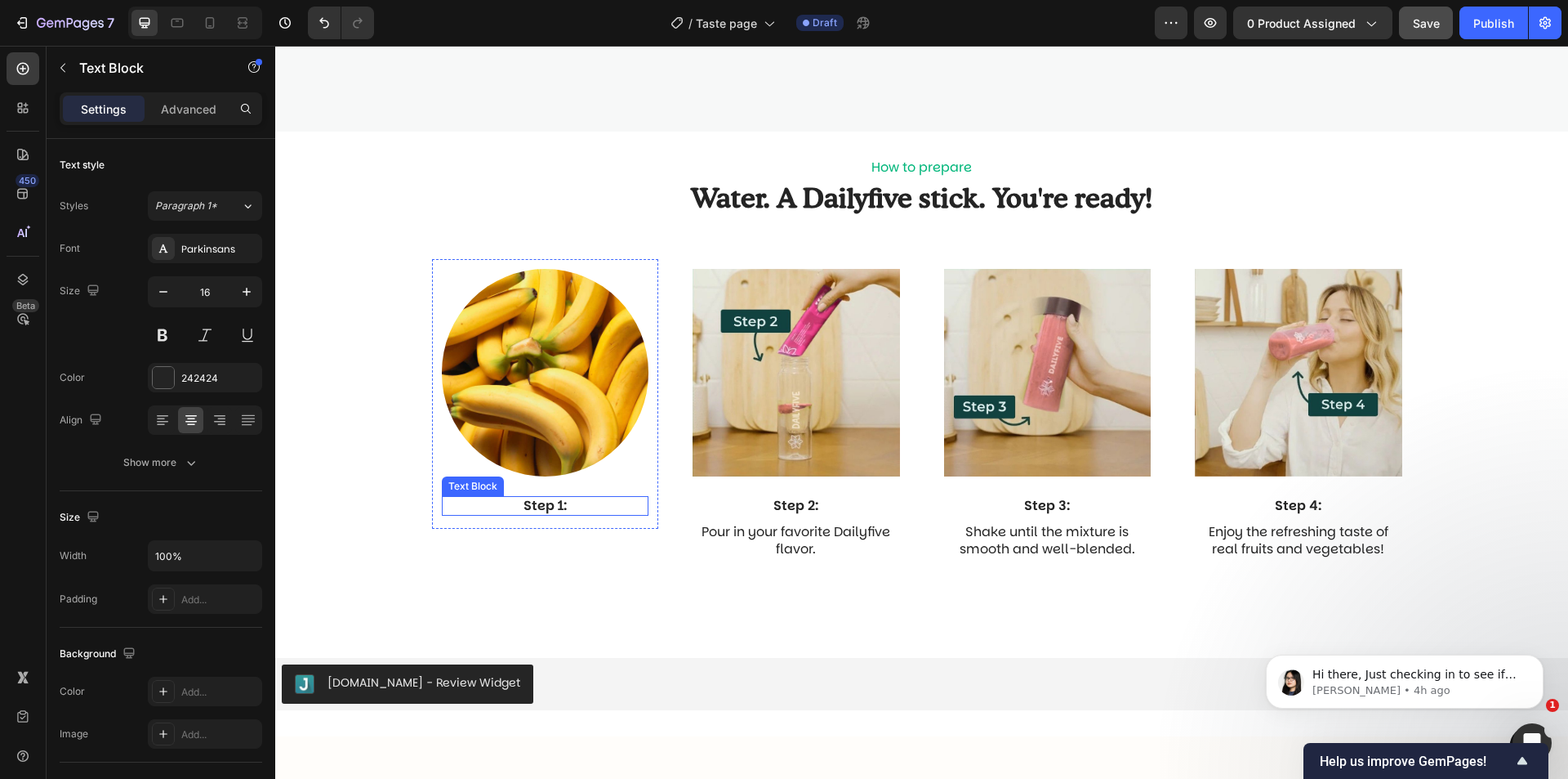
click at [542, 505] on p "Step 1:" at bounding box center [546, 506] width 205 height 17
click at [556, 503] on p "KIWI" at bounding box center [546, 506] width 205 height 17
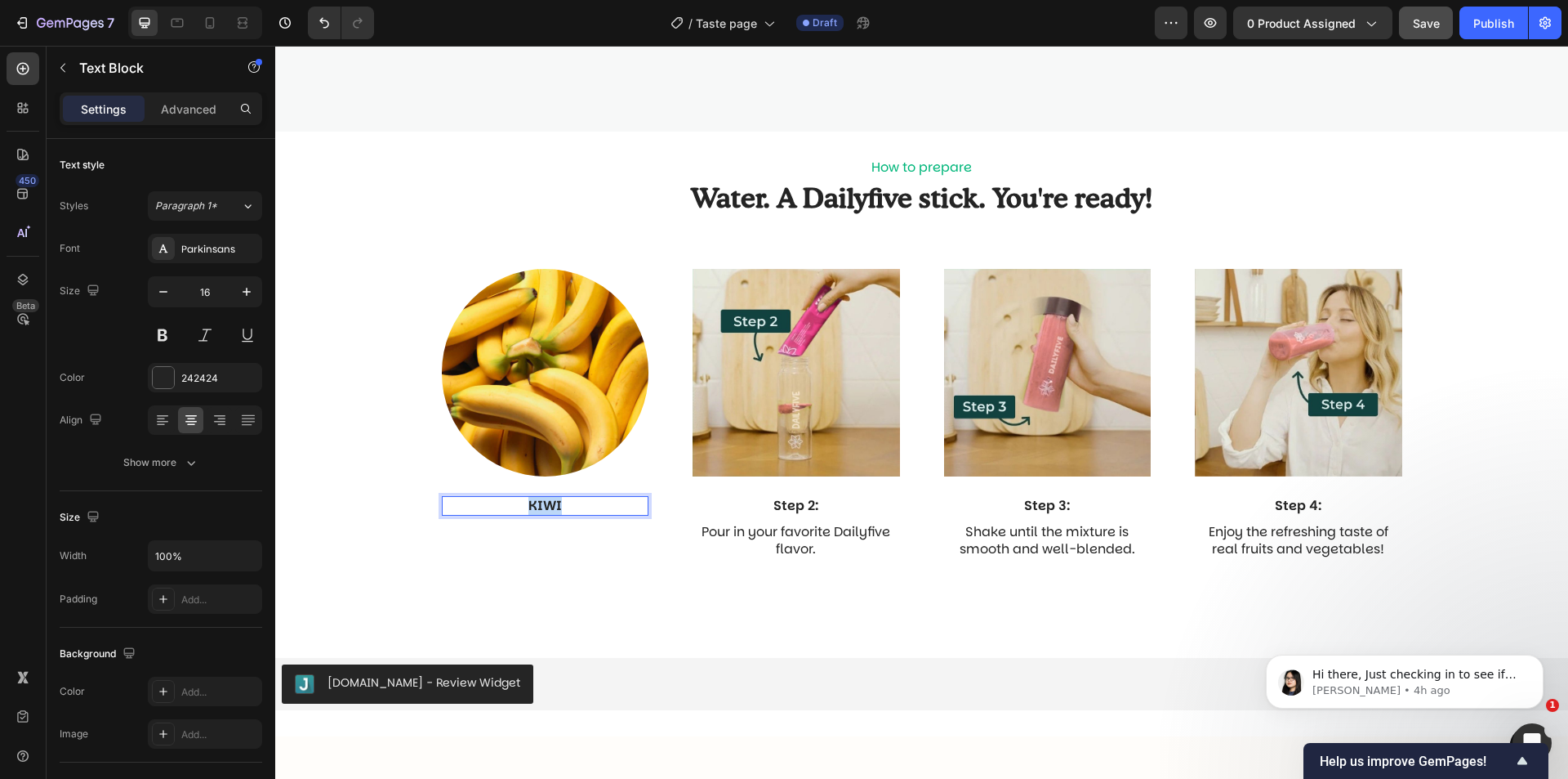
click at [556, 503] on p "KIWI" at bounding box center [546, 506] width 205 height 17
click at [548, 511] on p "BANANA" at bounding box center [546, 506] width 205 height 17
click at [190, 208] on span "Paragraph 1*" at bounding box center [186, 206] width 62 height 15
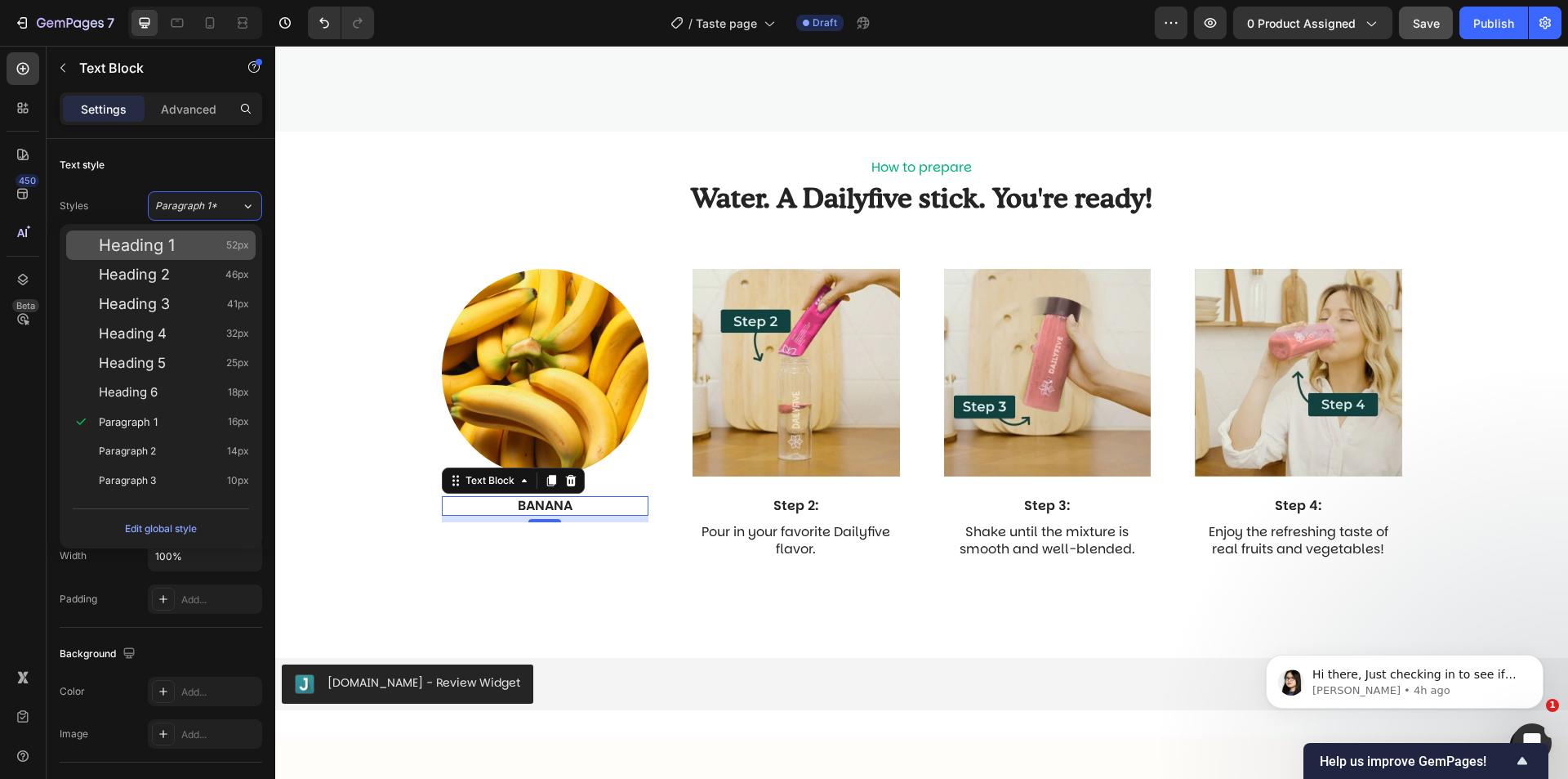
click at [175, 240] on div "Heading 1 52px" at bounding box center [174, 245] width 150 height 16
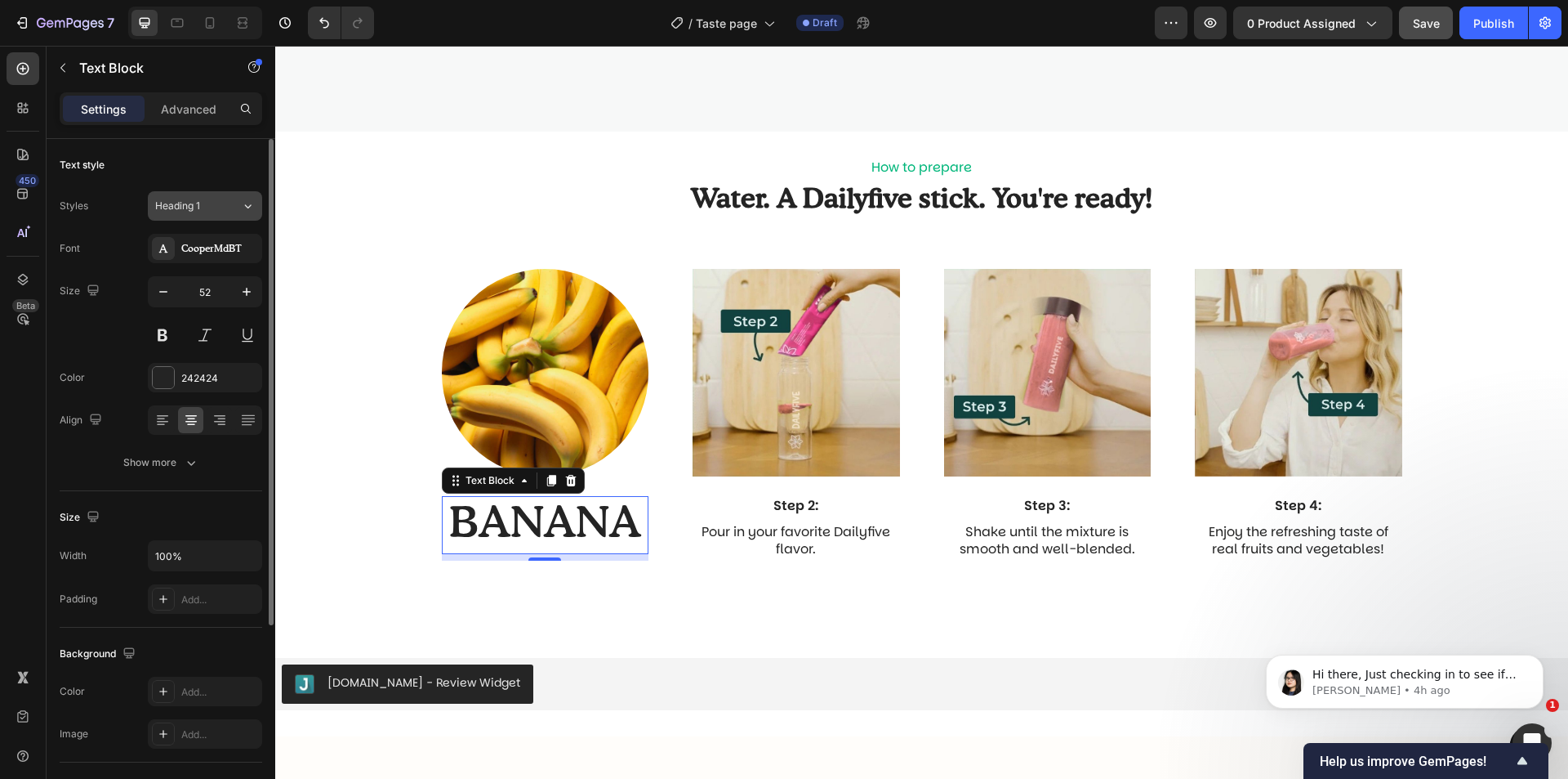
click at [199, 208] on span "Heading 1" at bounding box center [177, 206] width 45 height 15
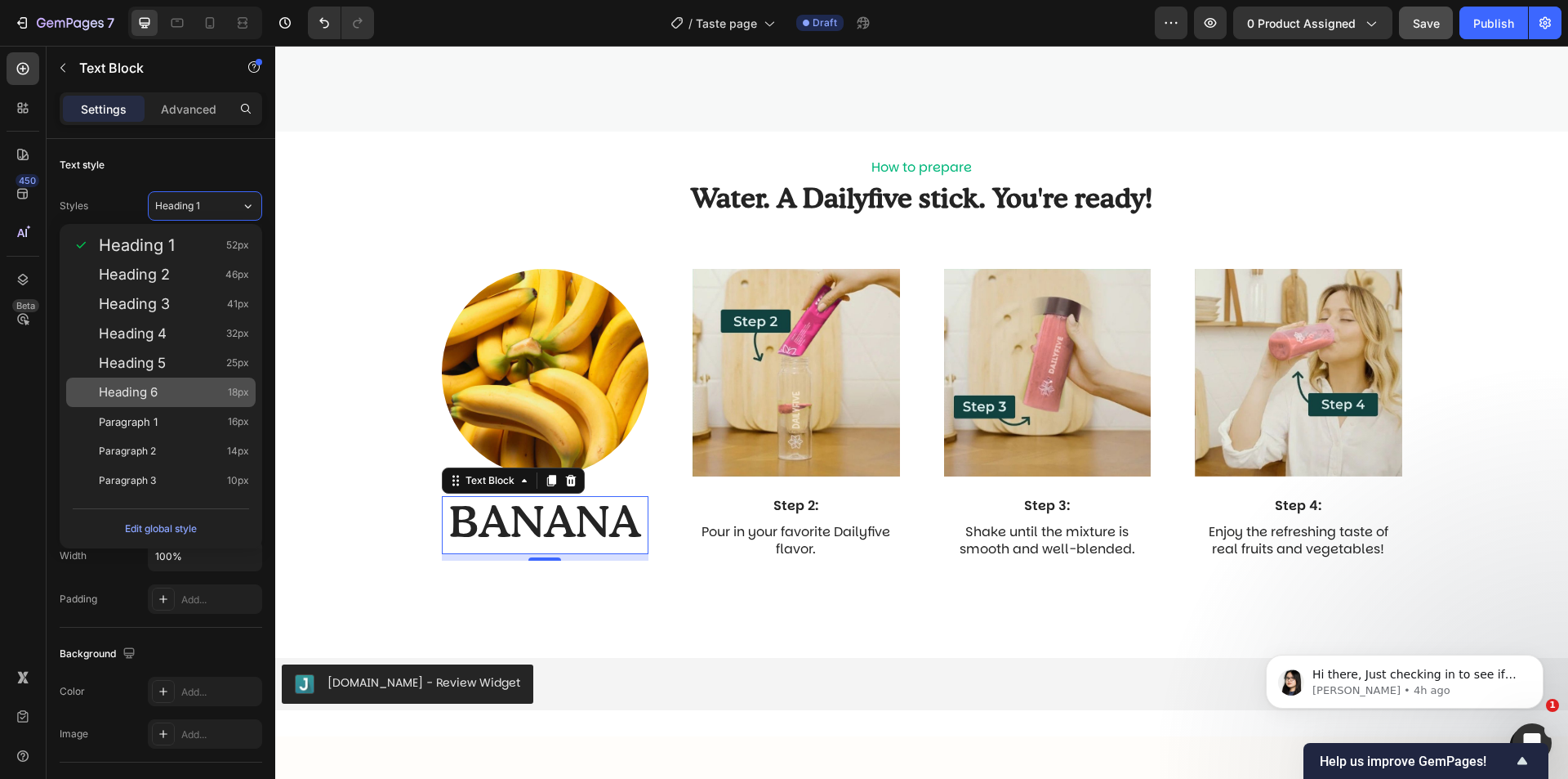
click at [156, 382] on div "Heading 6 18px" at bounding box center [161, 392] width 189 height 29
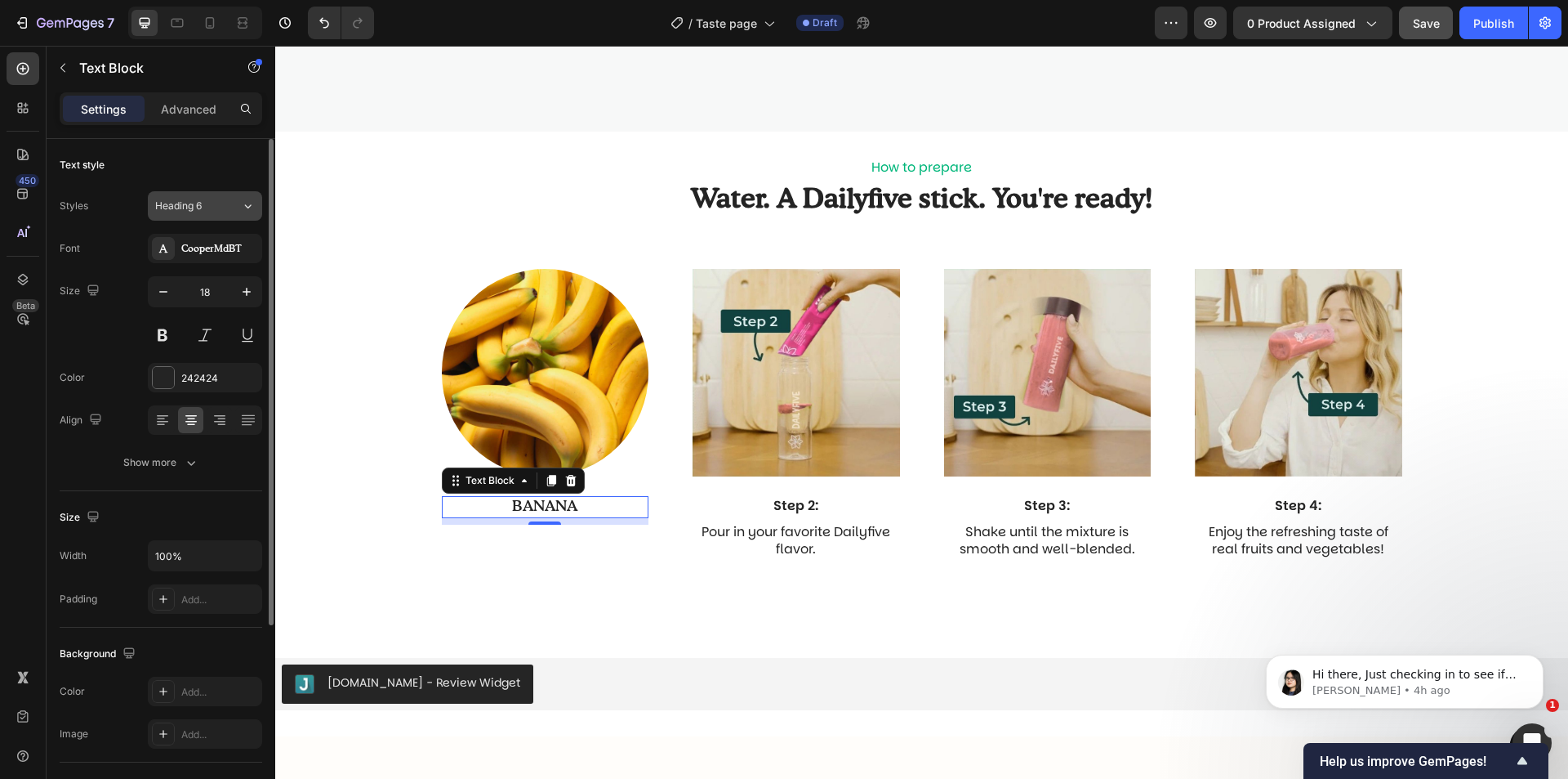
click at [208, 212] on div "Heading 6" at bounding box center [188, 206] width 66 height 15
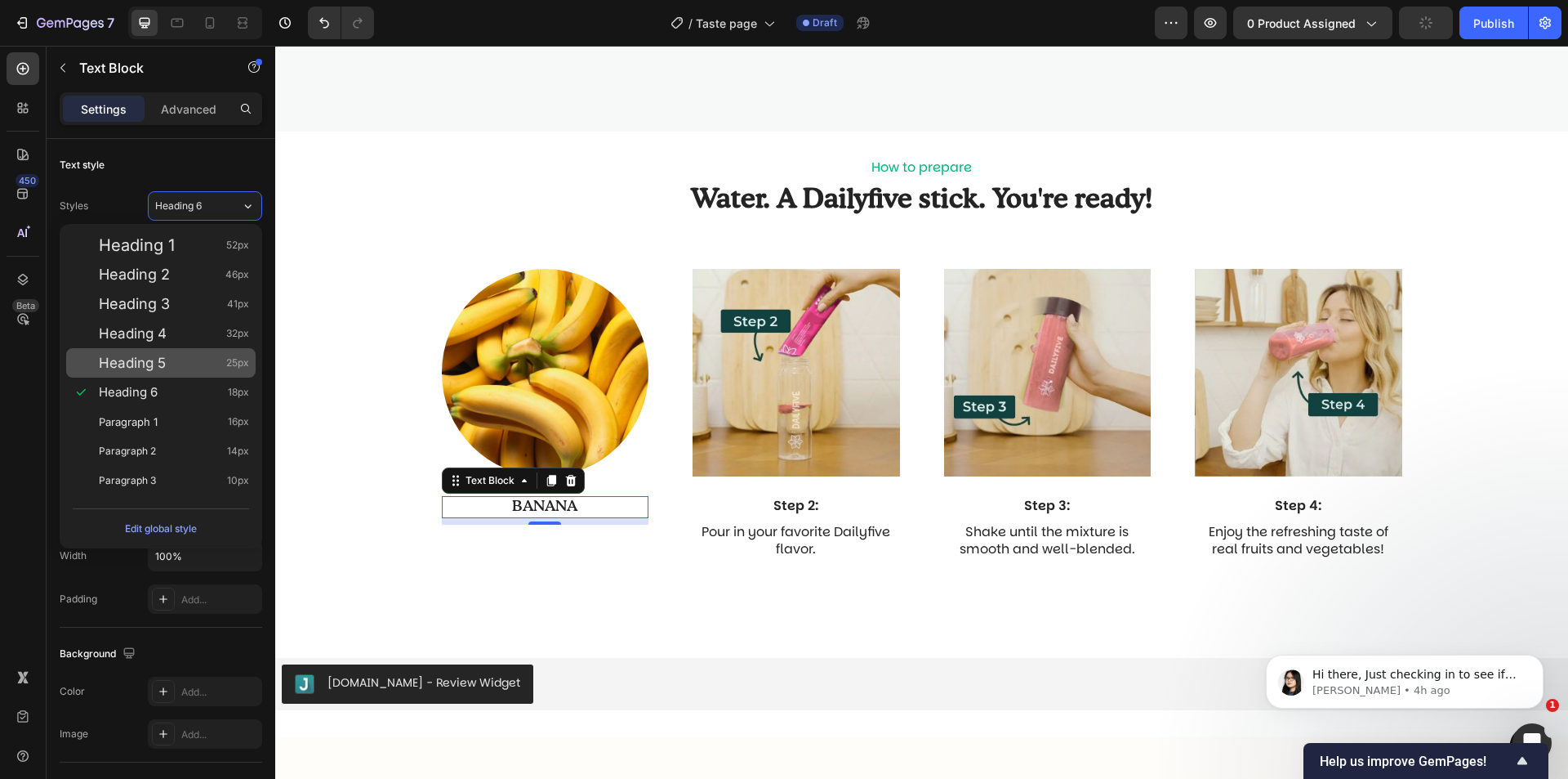
drag, startPoint x: 193, startPoint y: 355, endPoint x: 208, endPoint y: 365, distance: 18.0
click at [193, 356] on div "Heading 5 25px" at bounding box center [174, 363] width 150 height 16
type input "25"
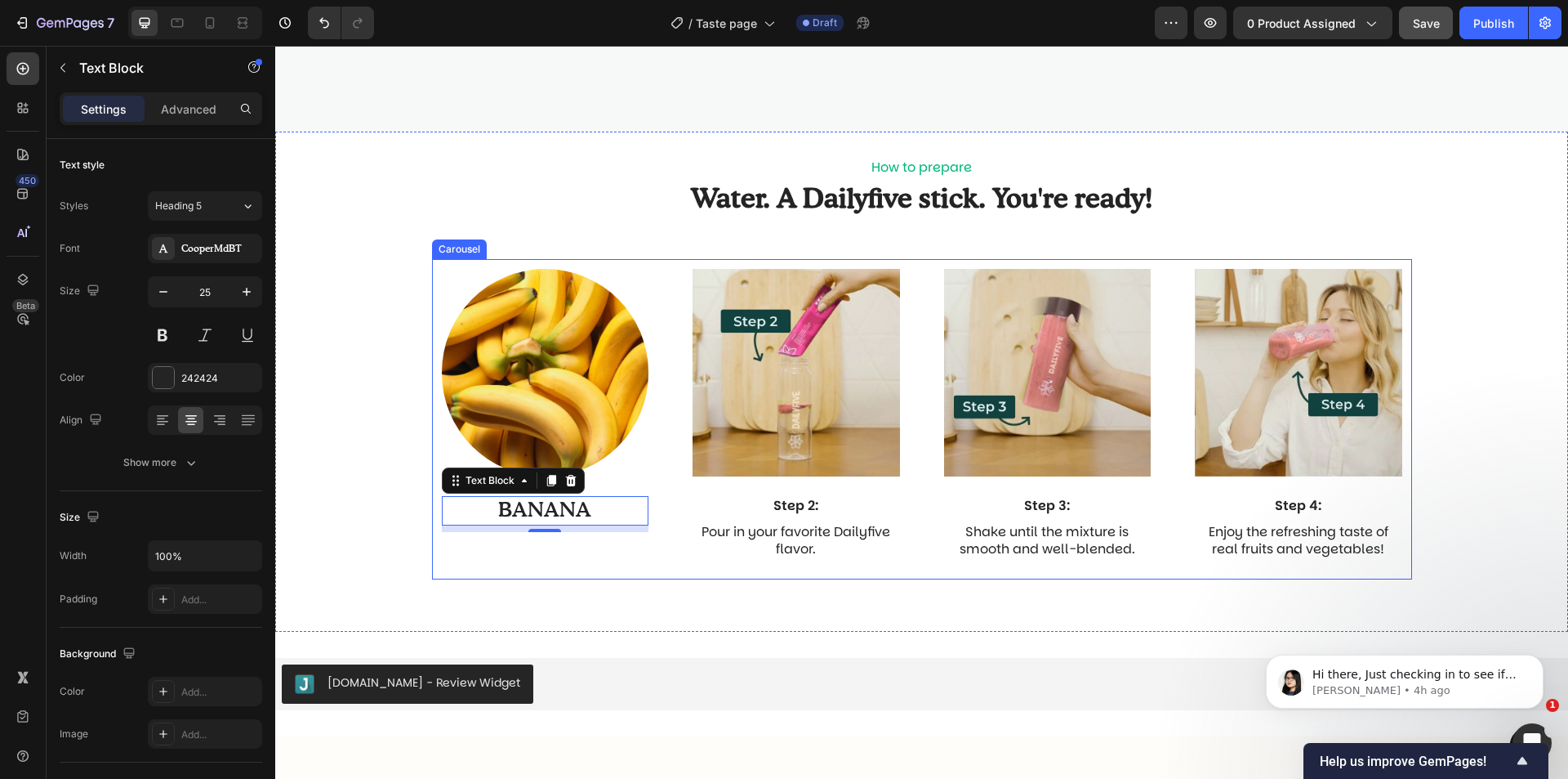
click at [560, 565] on div "Image BANANA Text Block 8 Row" at bounding box center [546, 420] width 227 height 320
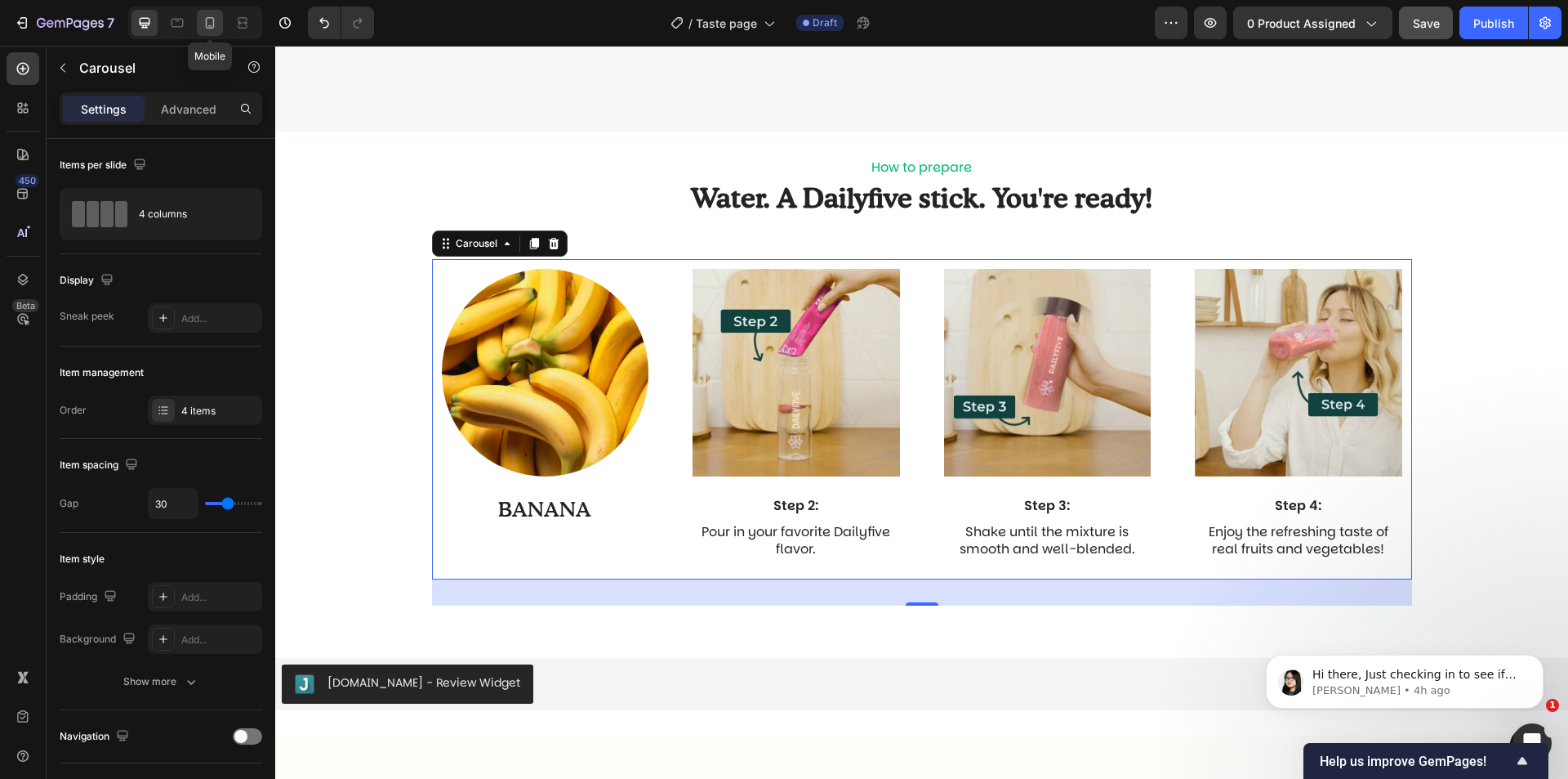
click at [216, 15] on icon at bounding box center [210, 23] width 16 height 16
type input "100%"
type input "21"
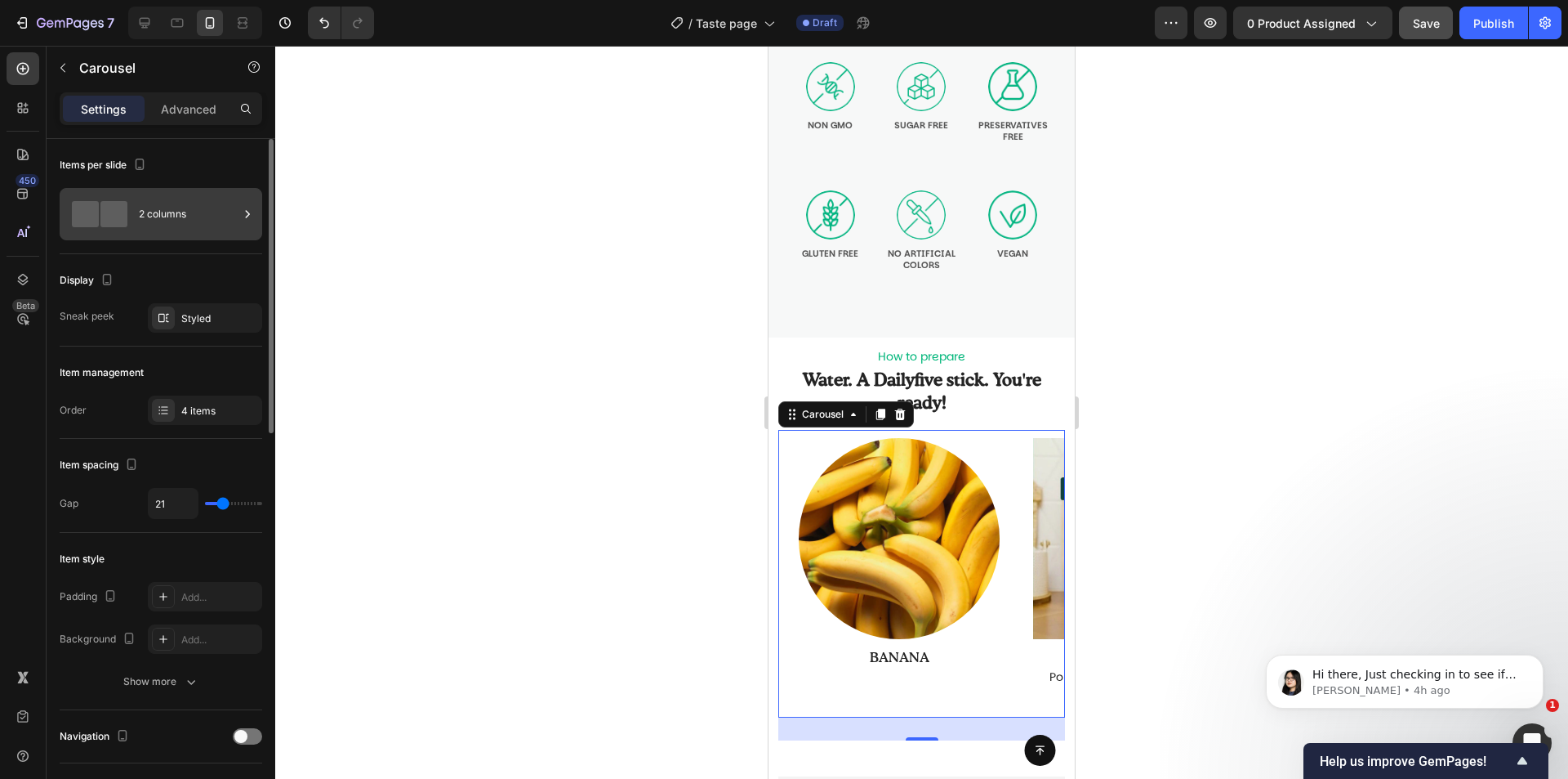
click at [188, 207] on div "2 columns" at bounding box center [189, 214] width 100 height 37
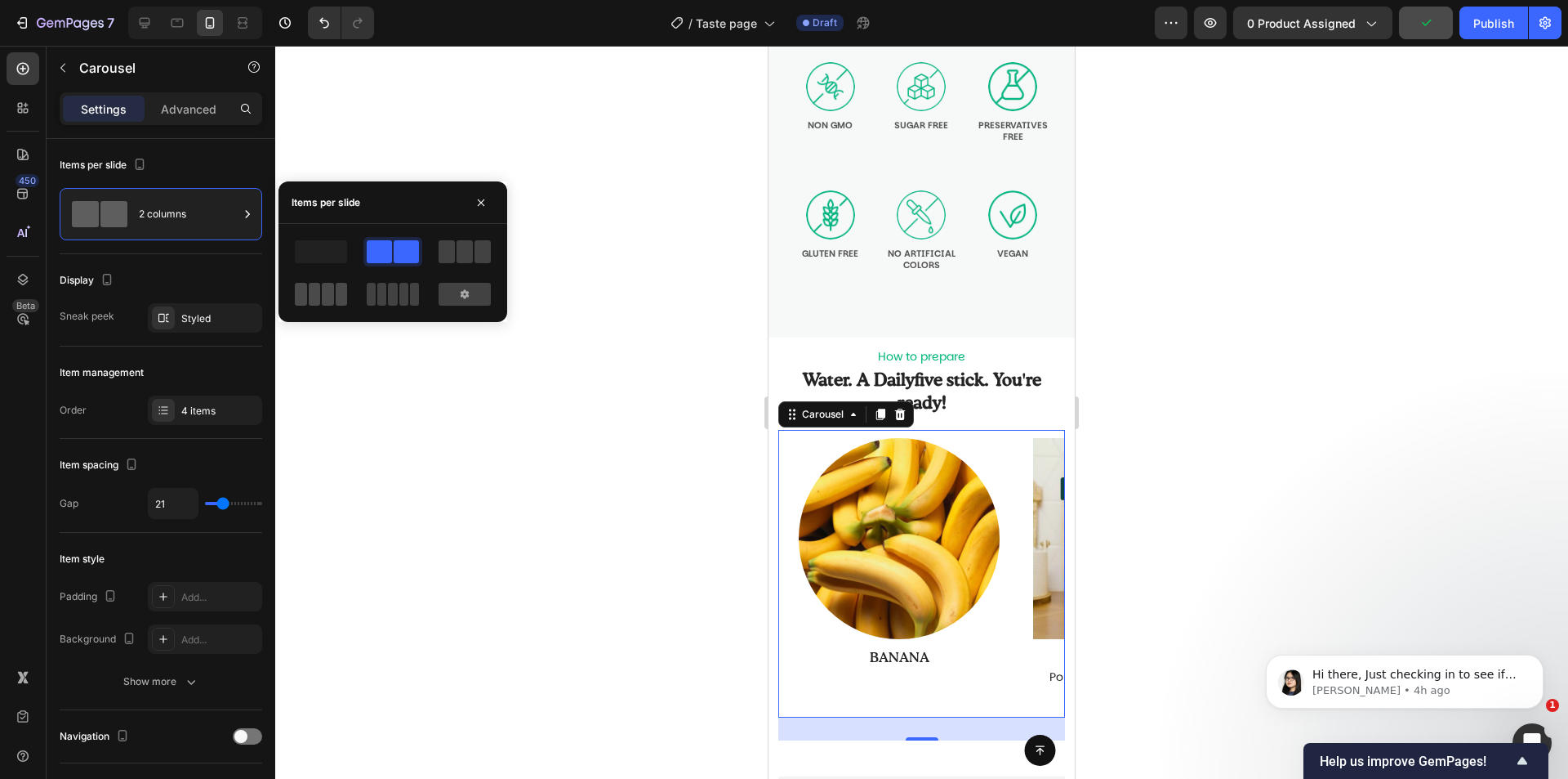
click at [326, 294] on span at bounding box center [327, 294] width 12 height 23
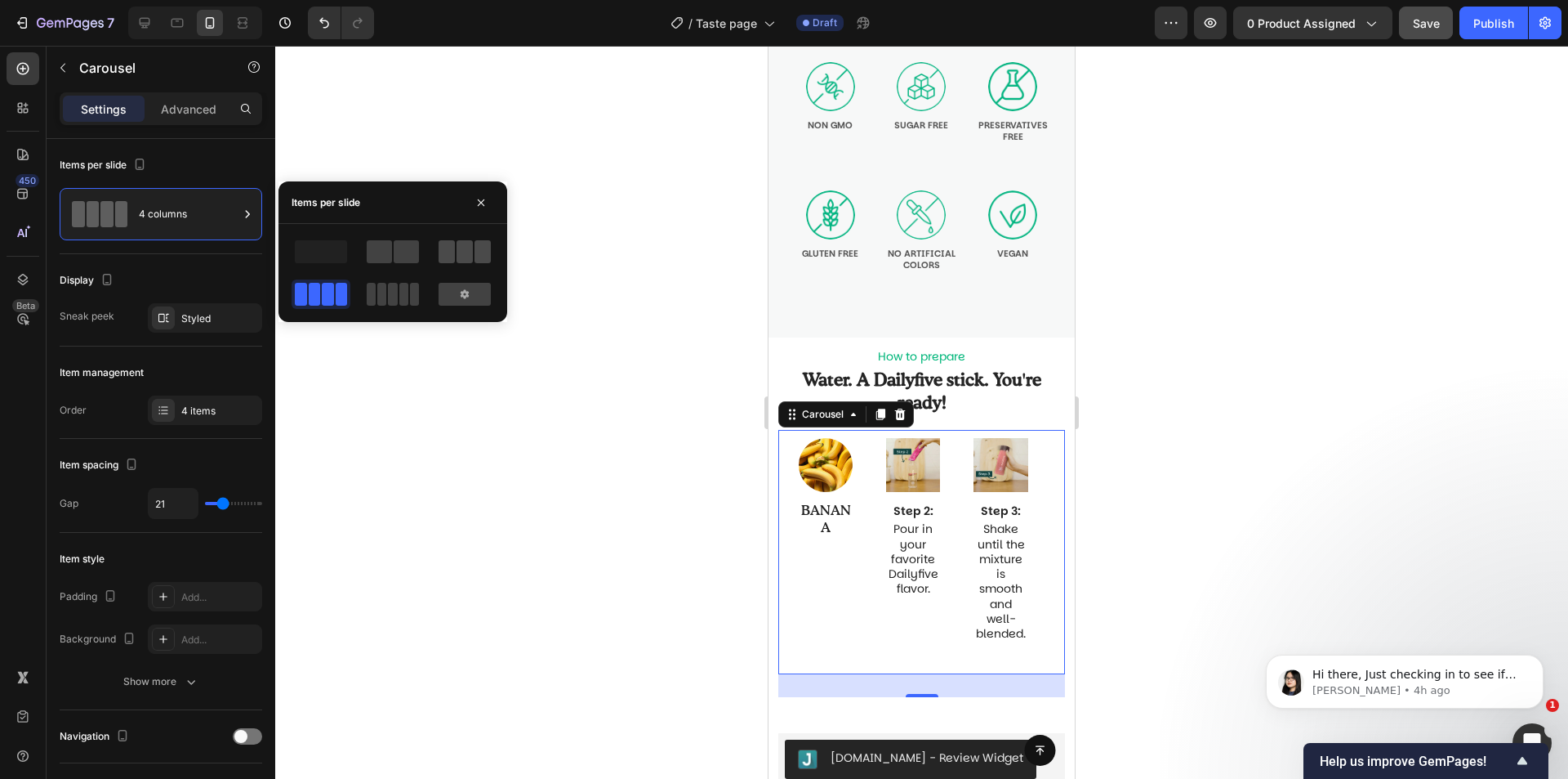
click at [468, 248] on span at bounding box center [465, 251] width 16 height 23
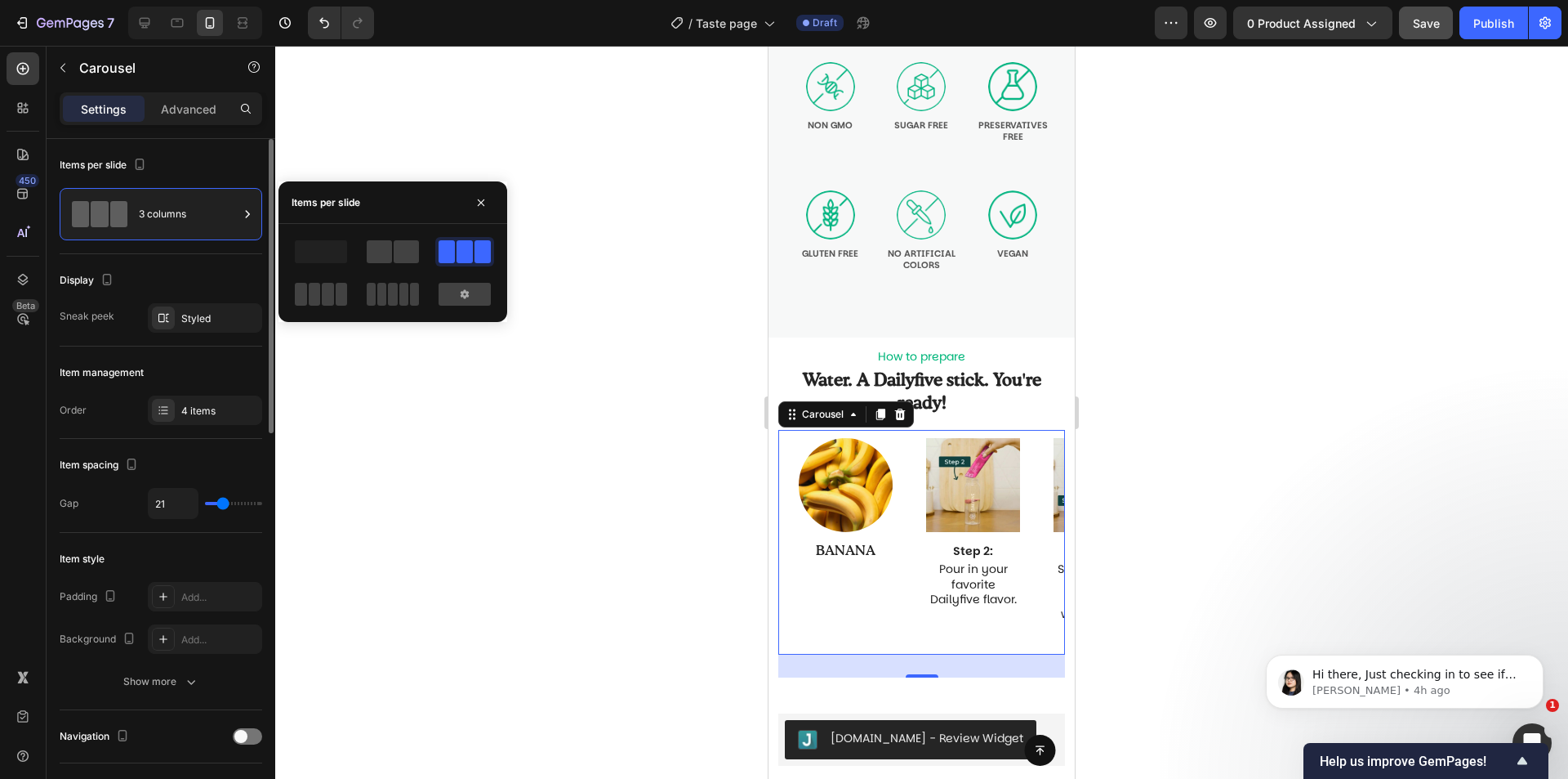
click at [176, 269] on div "Display" at bounding box center [161, 280] width 203 height 26
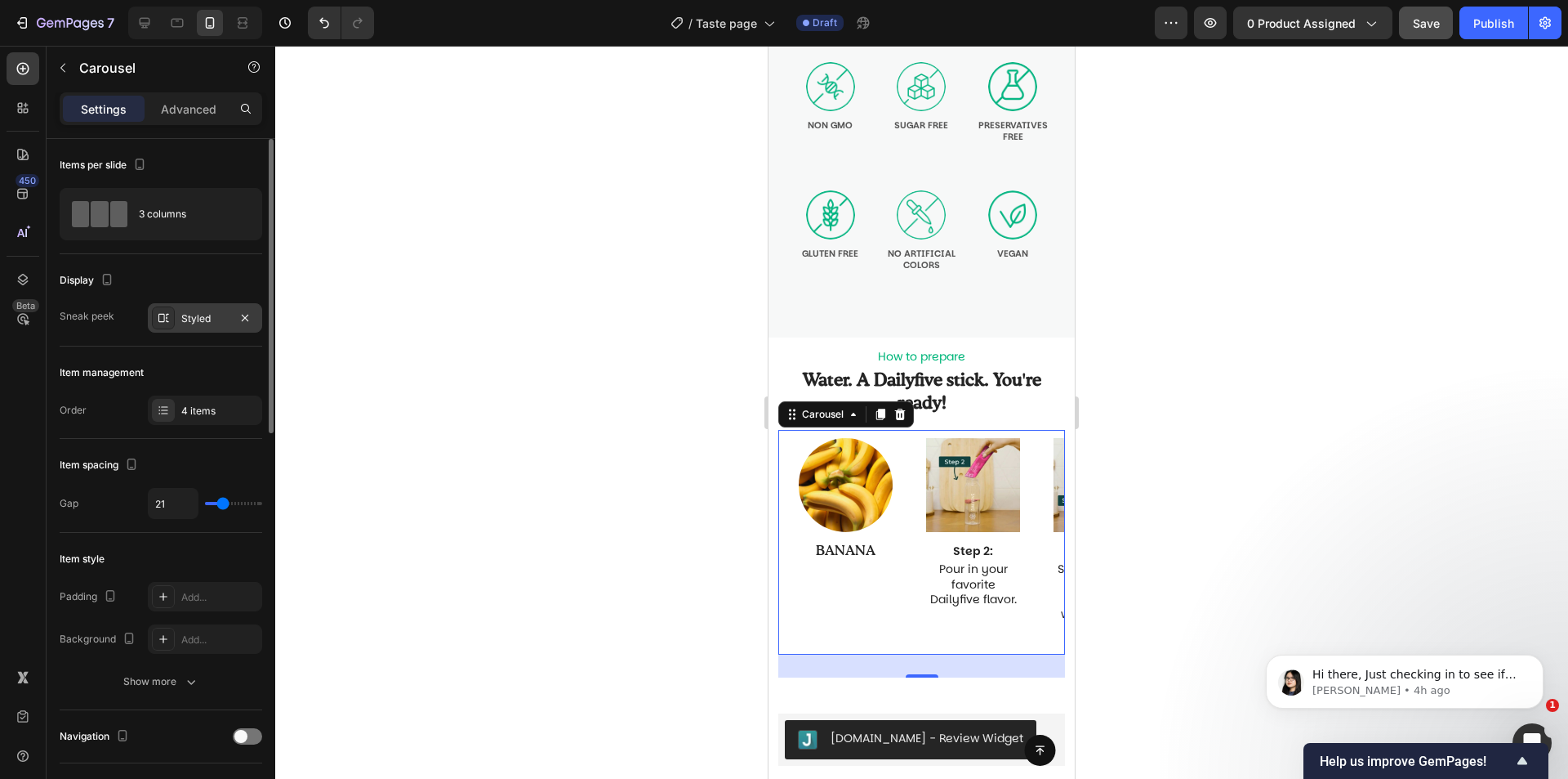
click at [174, 325] on div at bounding box center [163, 318] width 23 height 23
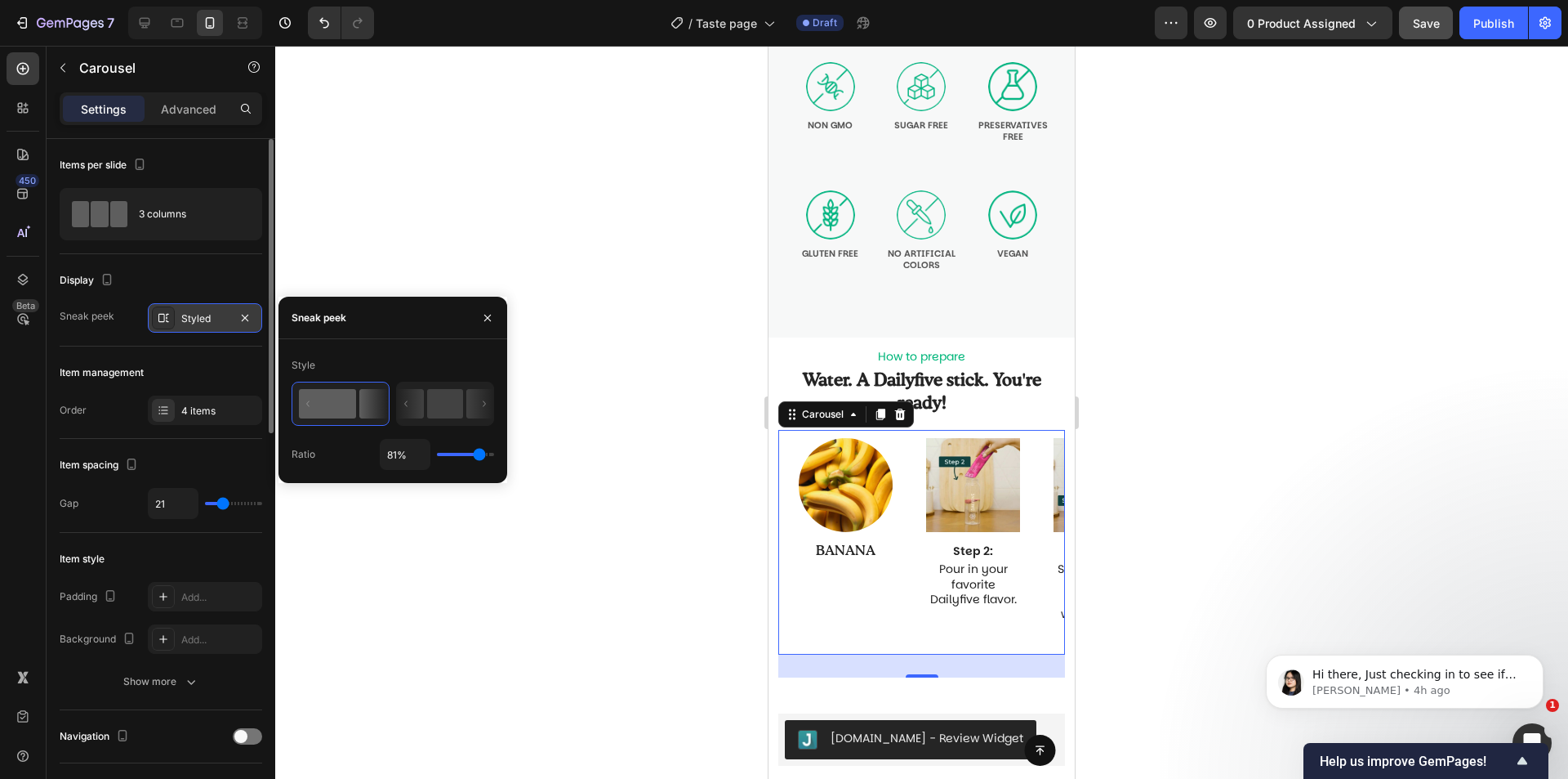
click at [175, 317] on div "Styled" at bounding box center [206, 318] width 115 height 29
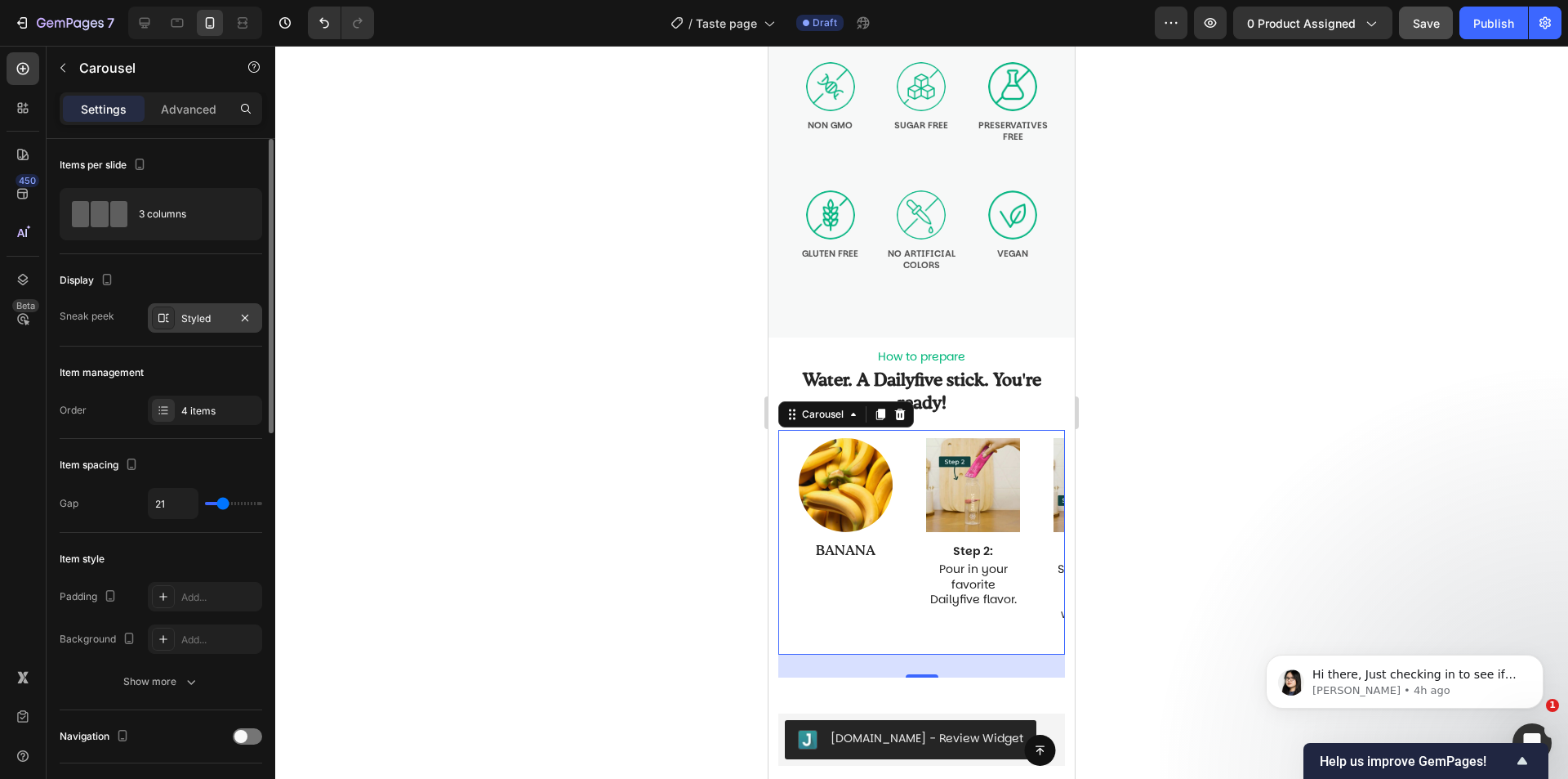
click at [184, 311] on div "Styled" at bounding box center [206, 318] width 115 height 29
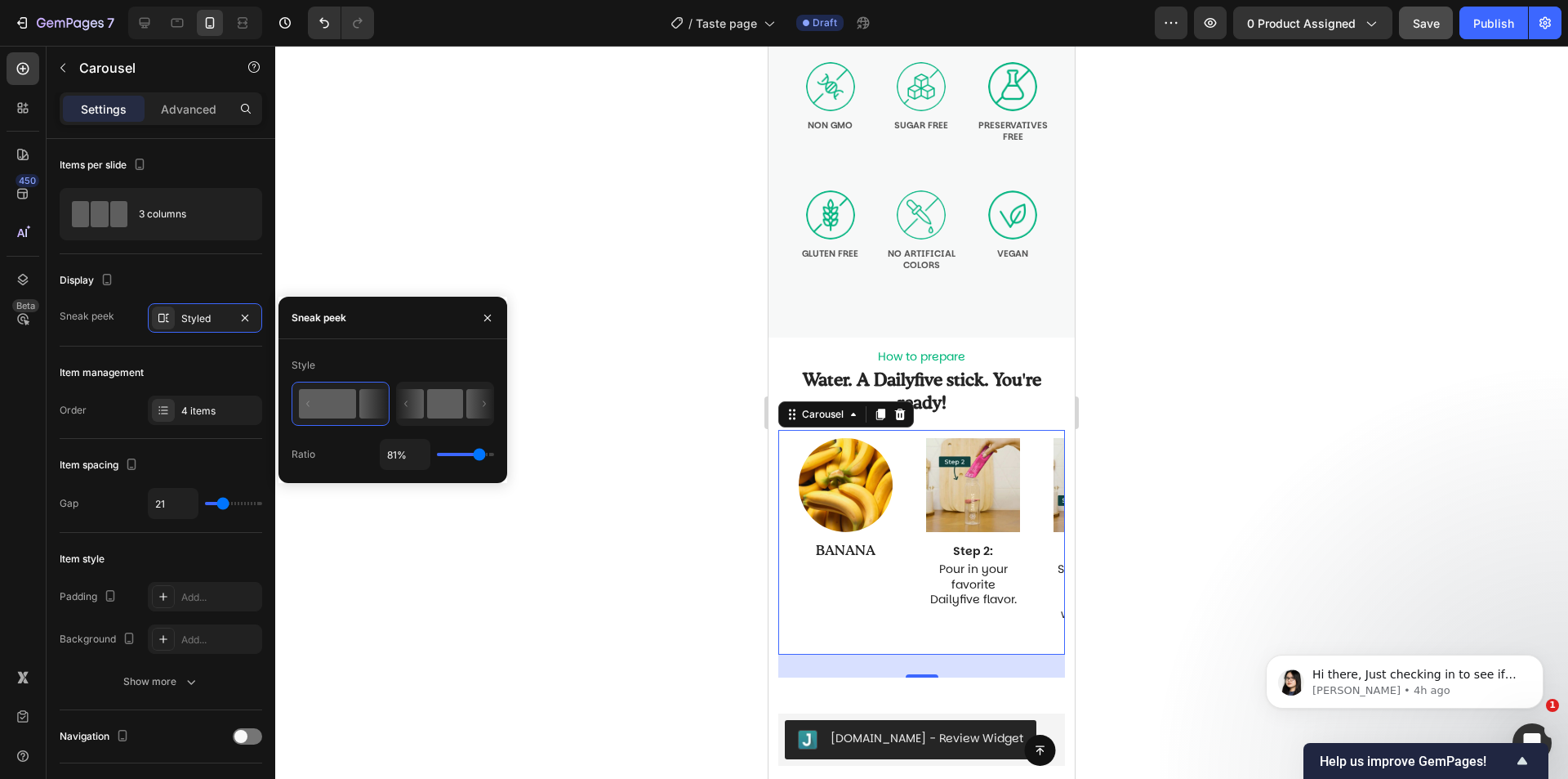
click at [455, 405] on rect at bounding box center [446, 403] width 36 height 29
type input "50%"
type input "50"
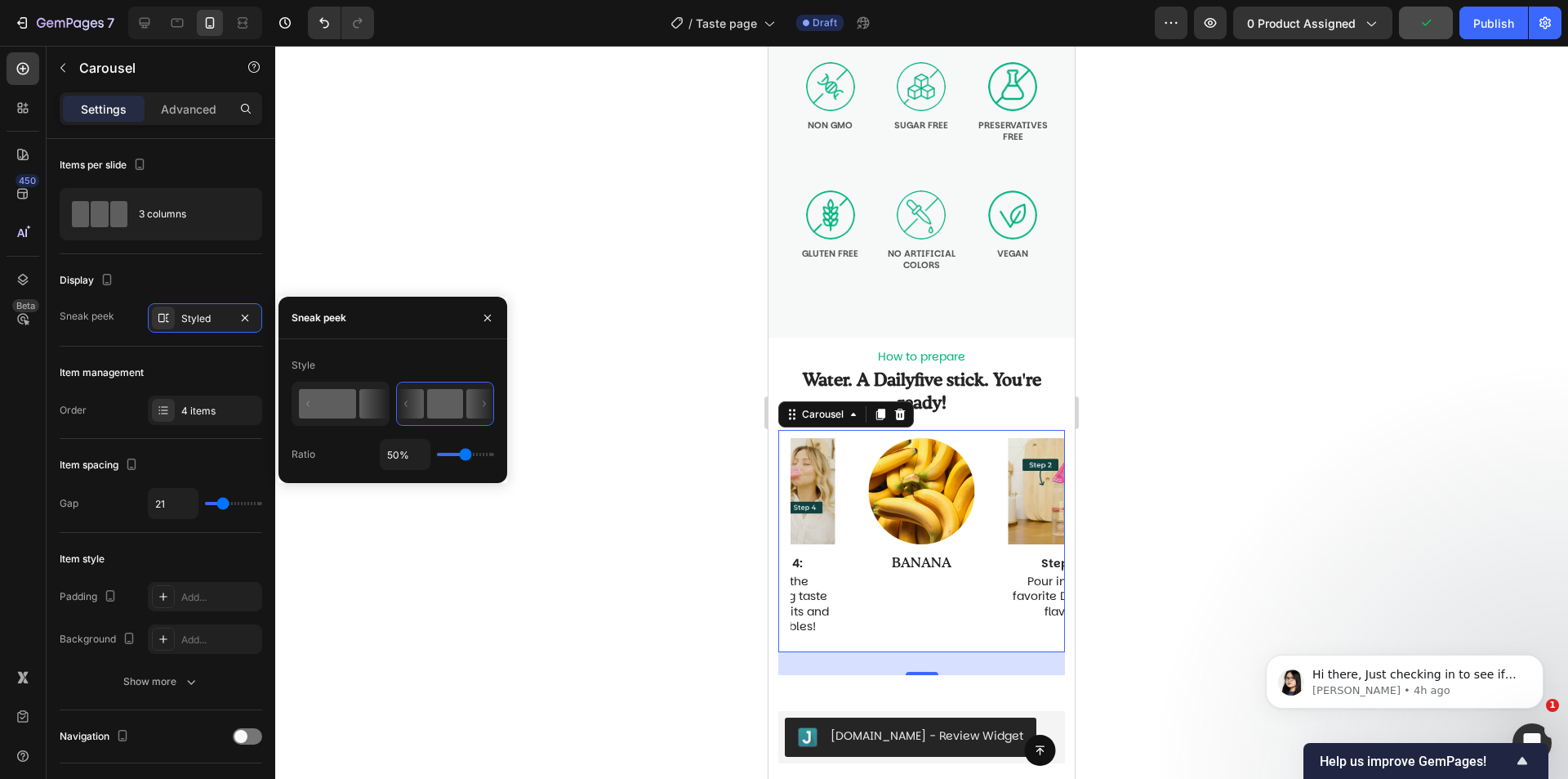
click at [355, 403] on rect at bounding box center [327, 403] width 57 height 29
type input "81%"
type input "81"
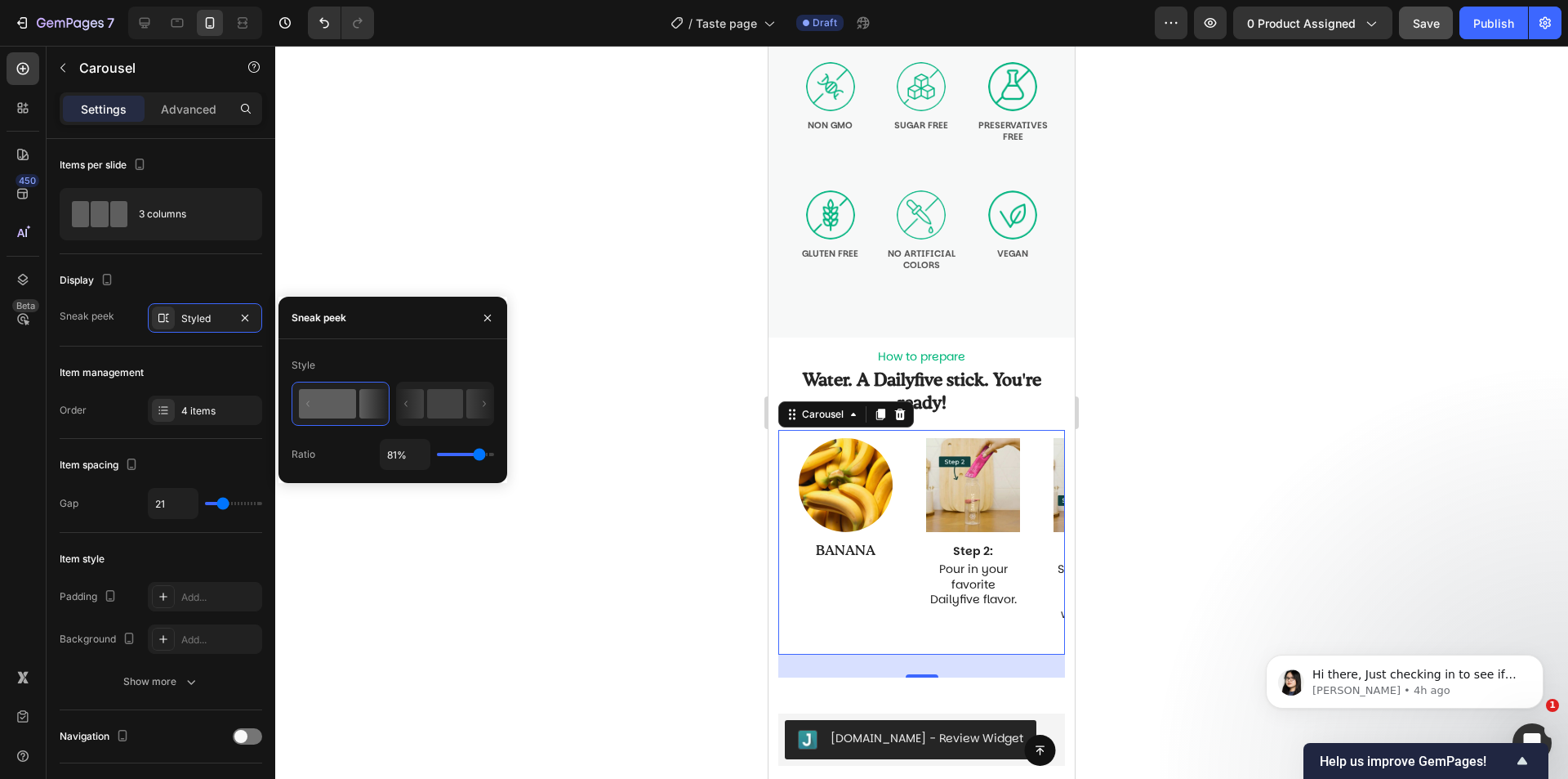
type input "100%"
type input "100"
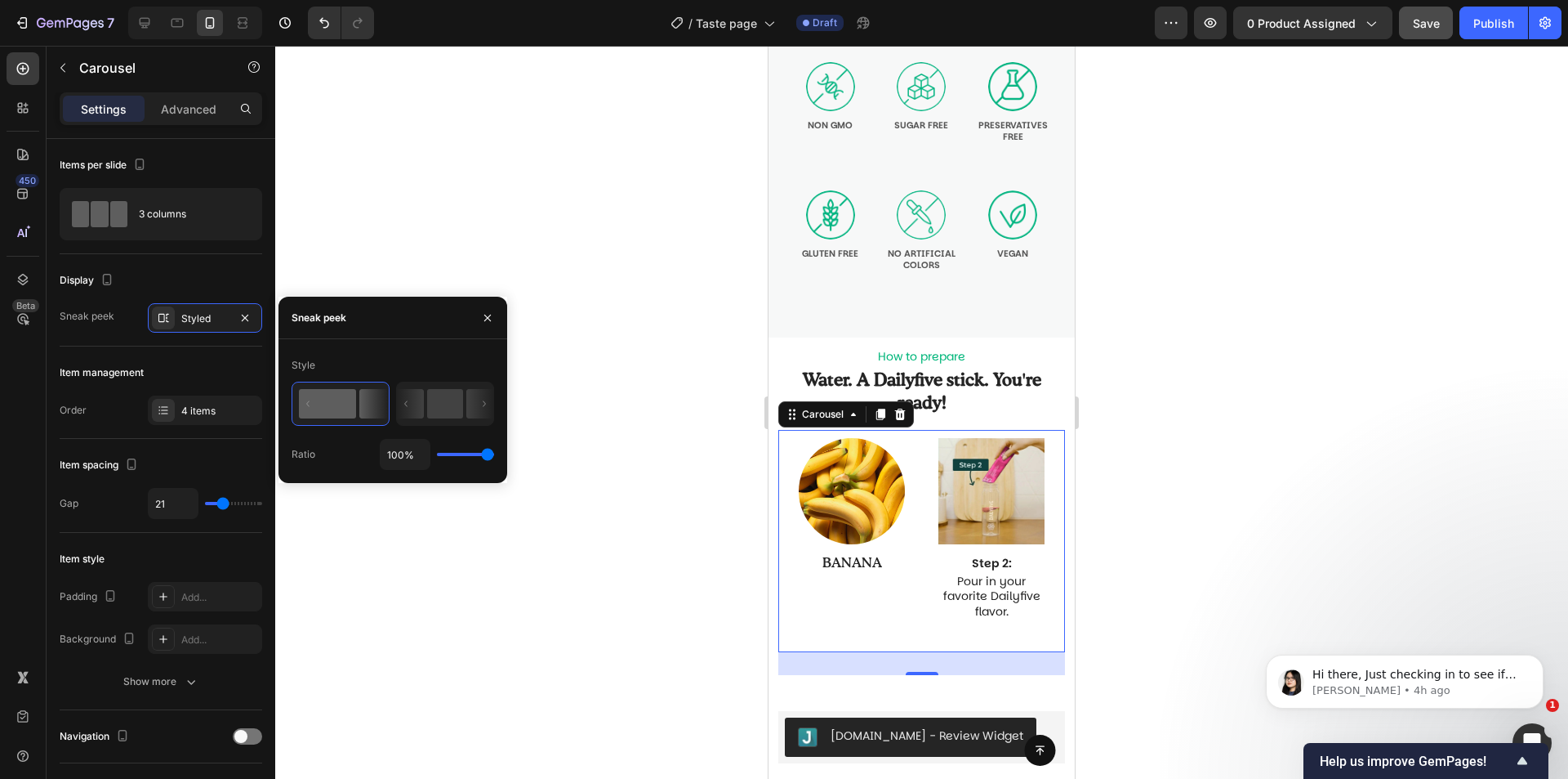
type input "1%"
type input "1"
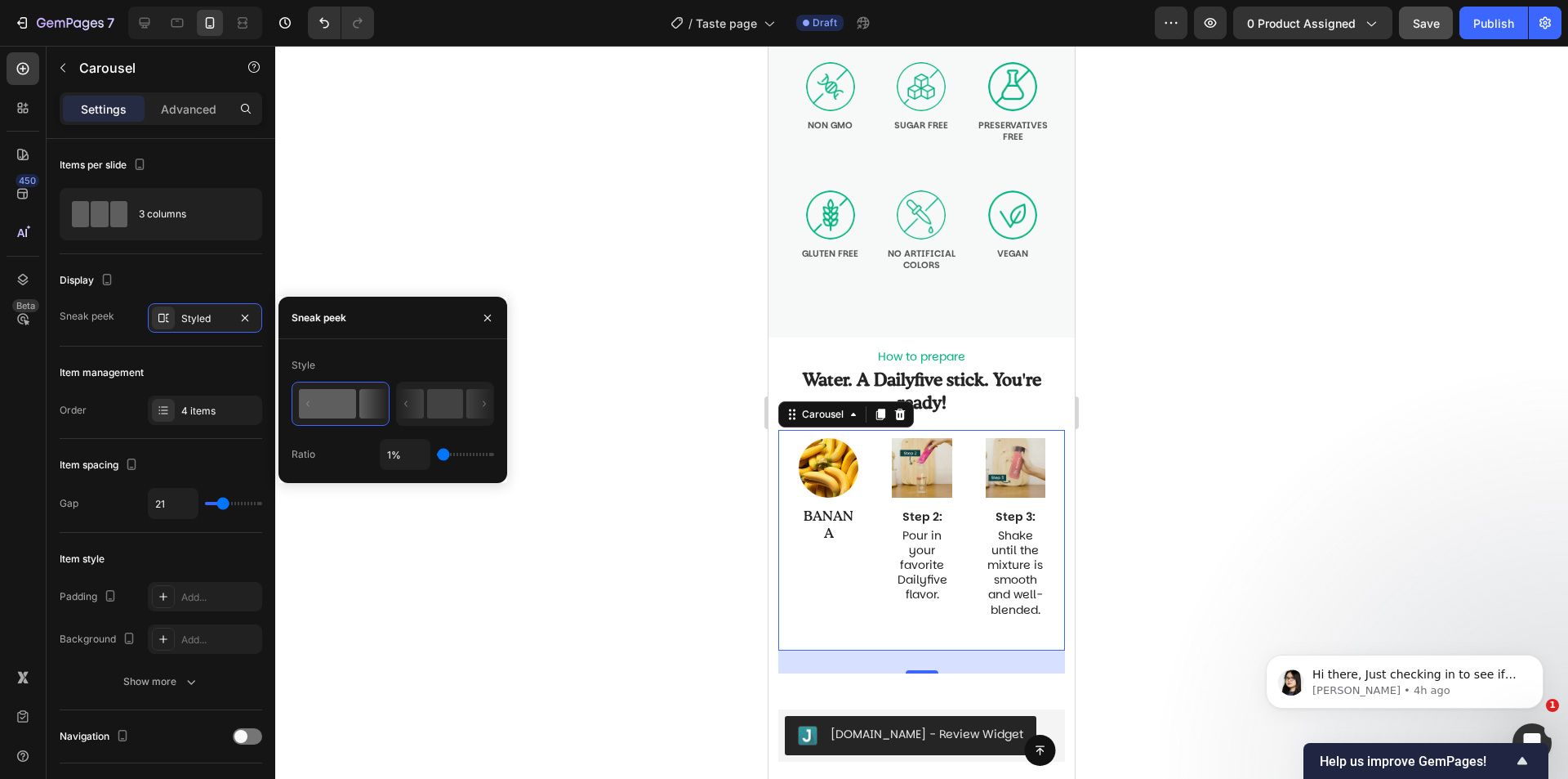
type input "54%"
type input "54"
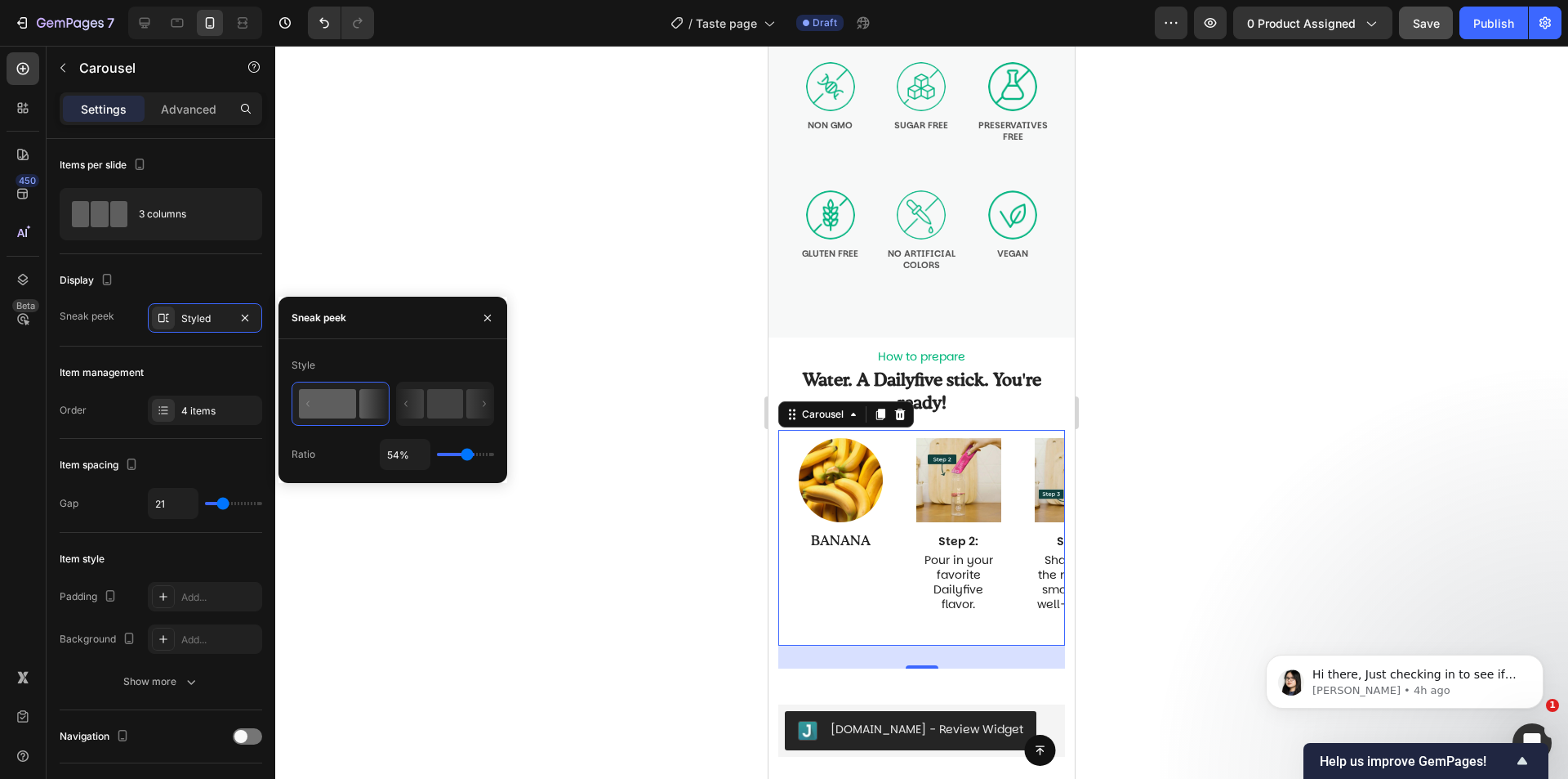
type input "63%"
type input "63"
type input "51%"
type input "51"
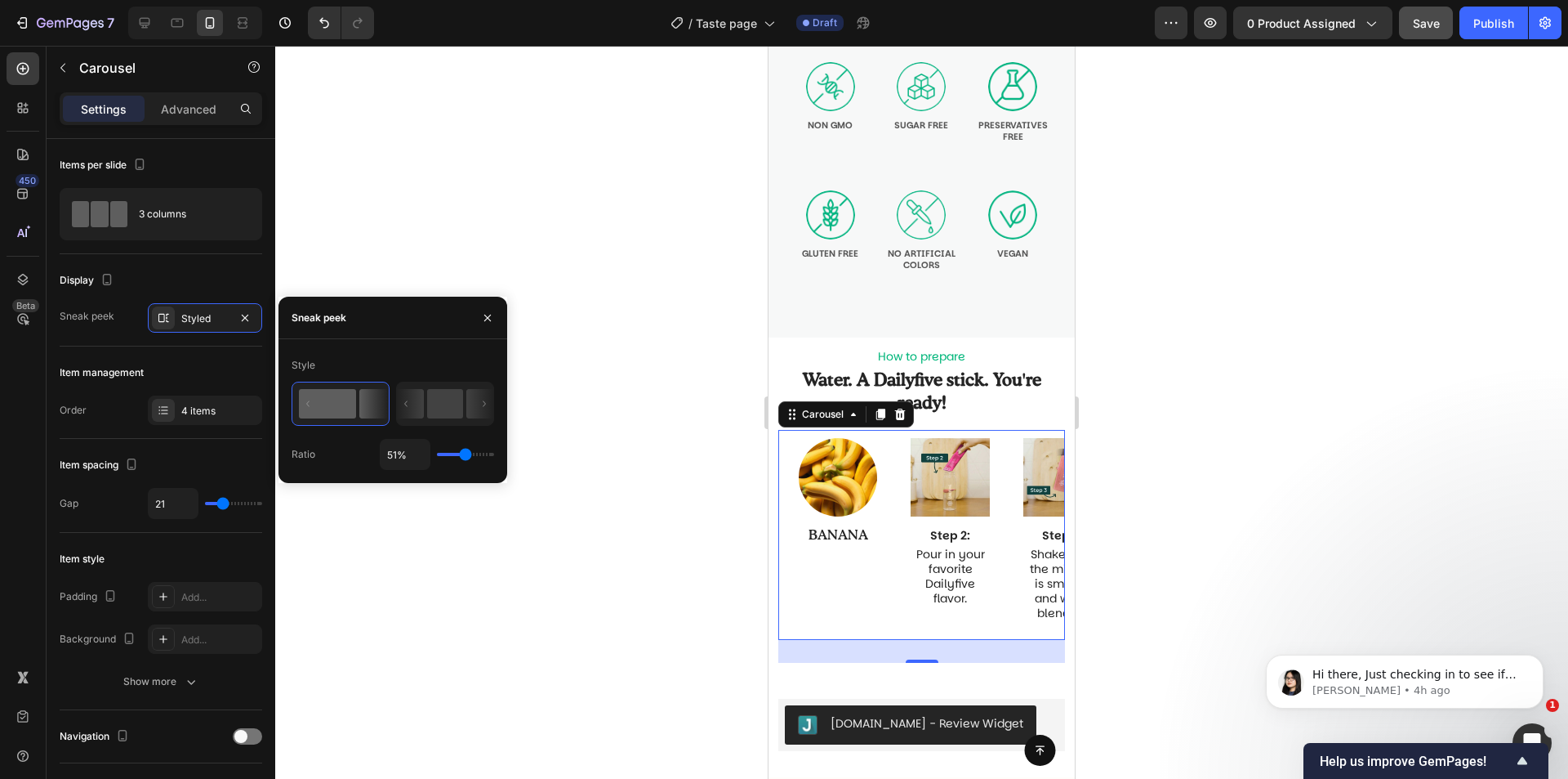
type input "54%"
type input "54"
type input "56%"
type input "56"
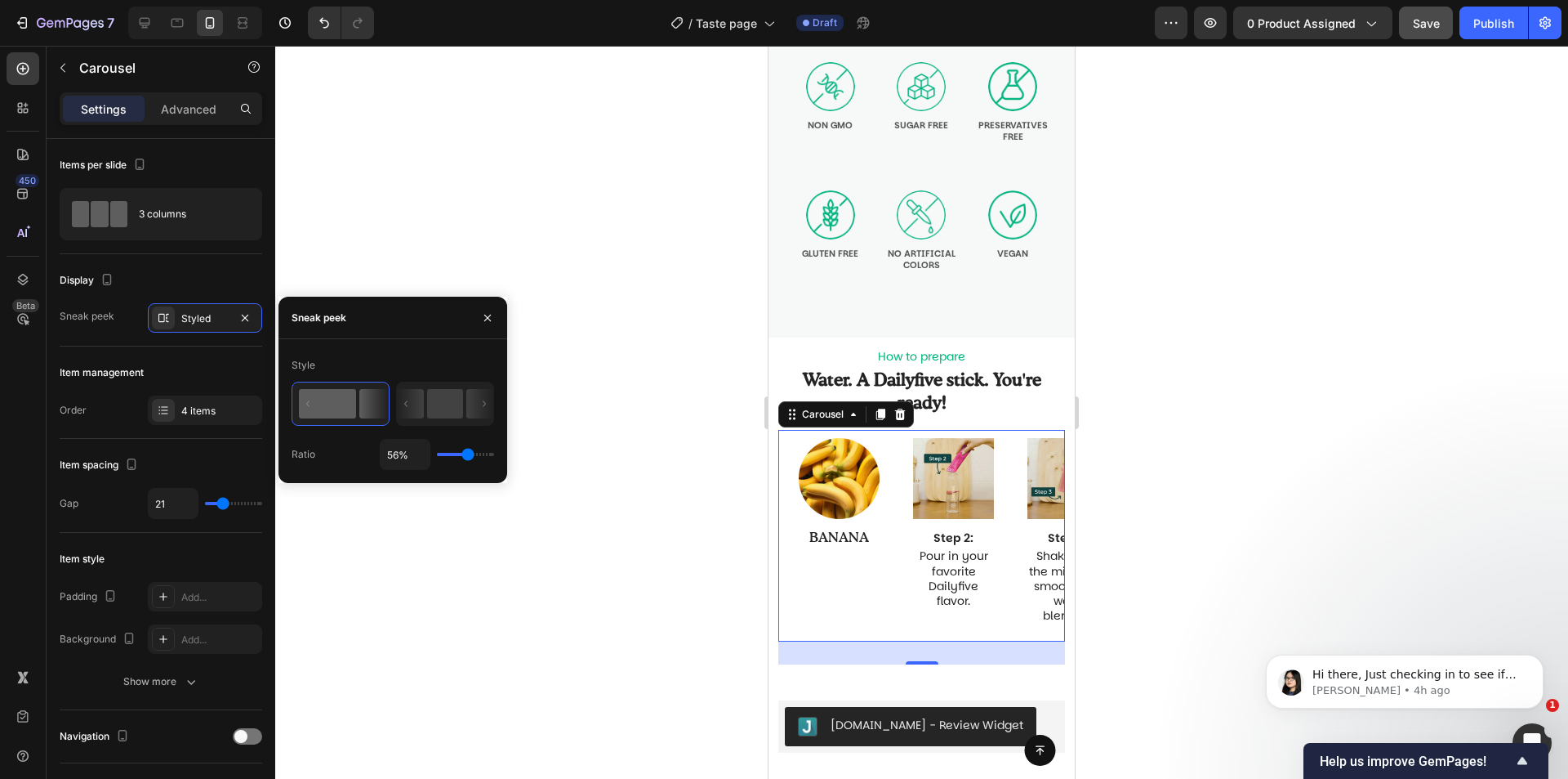
type input "60%"
type input "60"
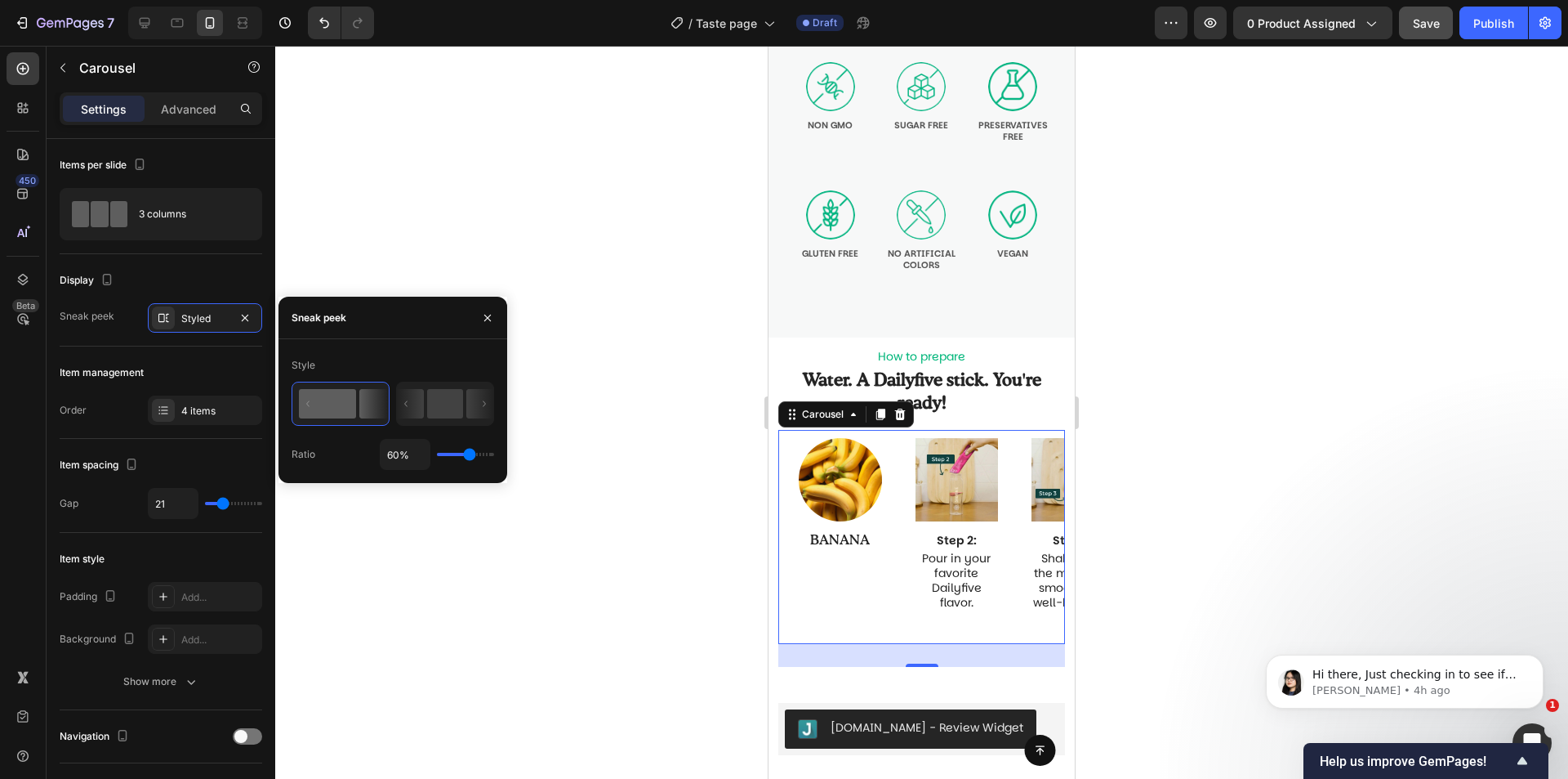
type input "69%"
type input "69"
type input "76%"
type input "76"
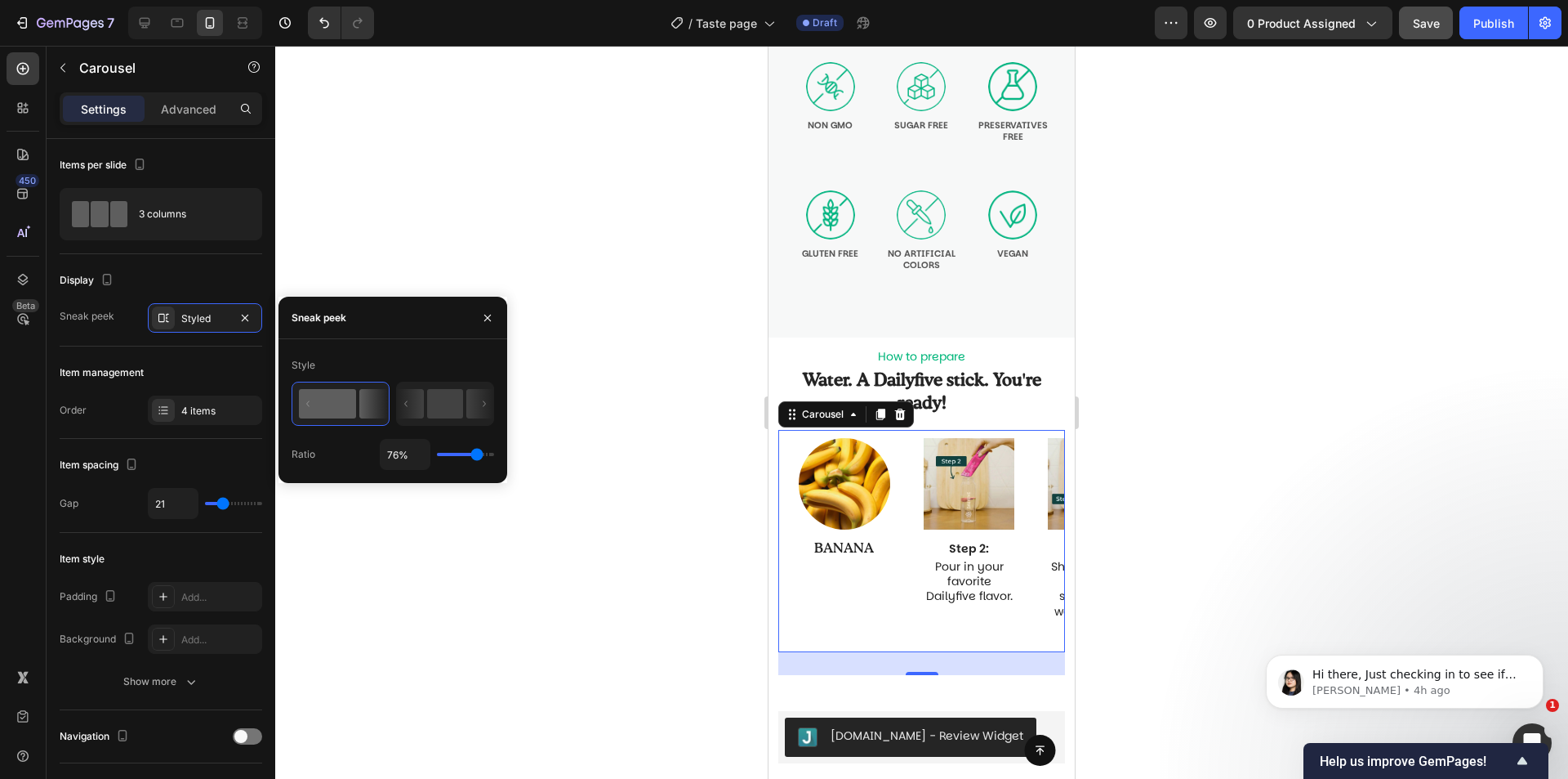
type input "74%"
type input "74"
type input "72%"
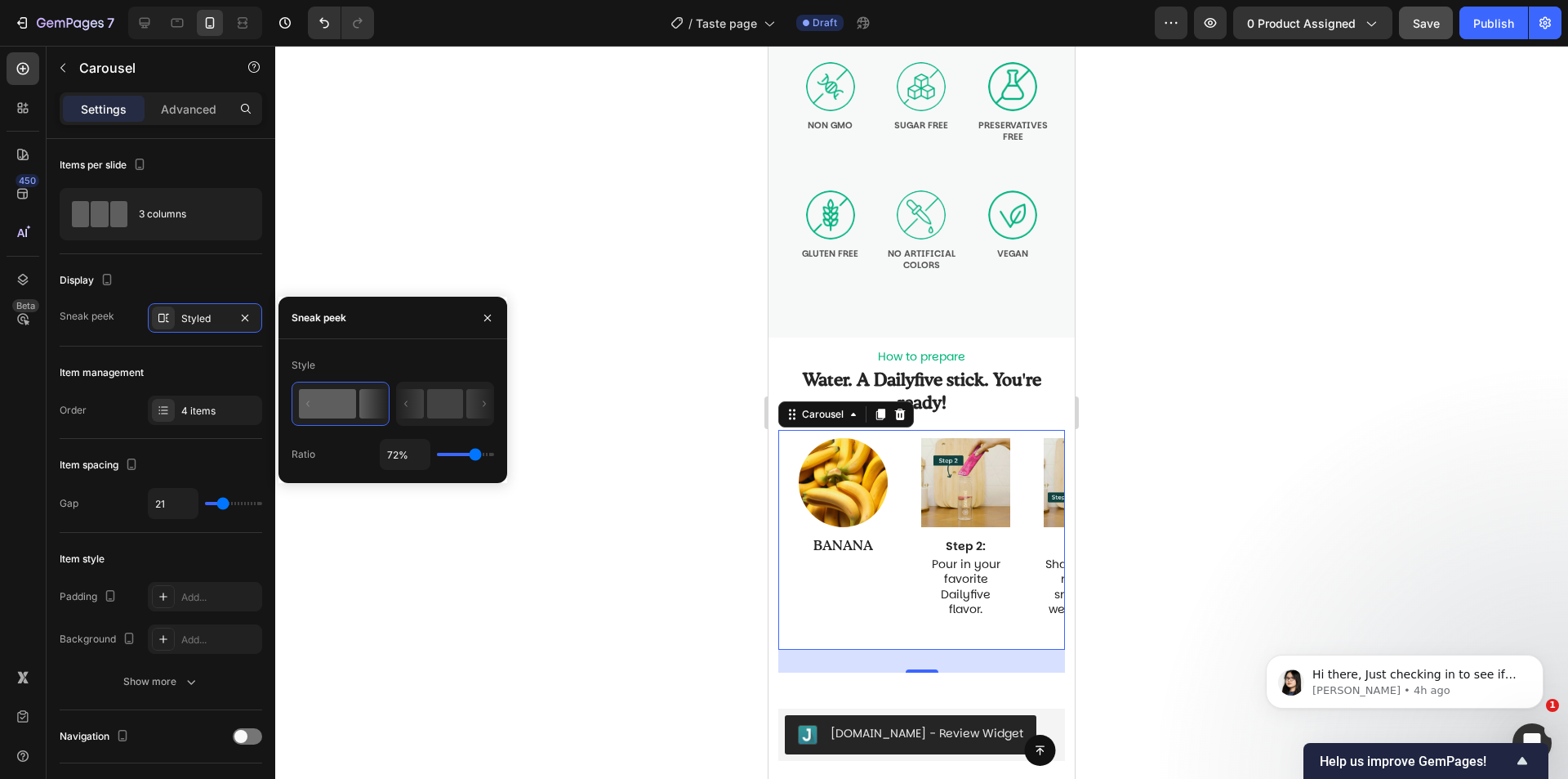
drag, startPoint x: 500, startPoint y: 451, endPoint x: 476, endPoint y: 456, distance: 24.5
type input "72"
click at [476, 456] on input "range" at bounding box center [465, 455] width 57 height 4
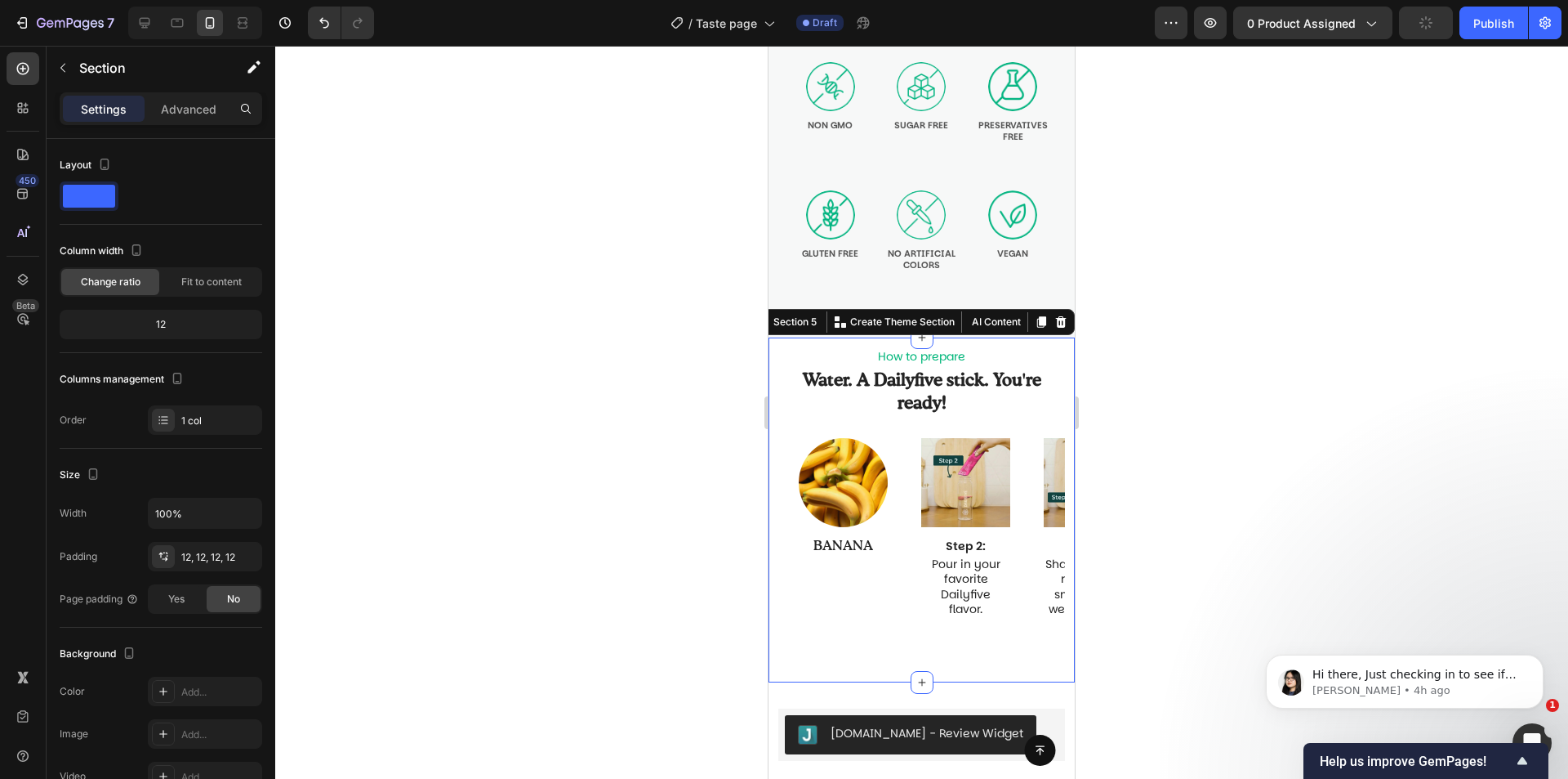
click at [1038, 418] on div "How to prepare Text Block Water. A Dailyfive stick. You're ready! Heading Image…" at bounding box center [921, 510] width 286 height 325
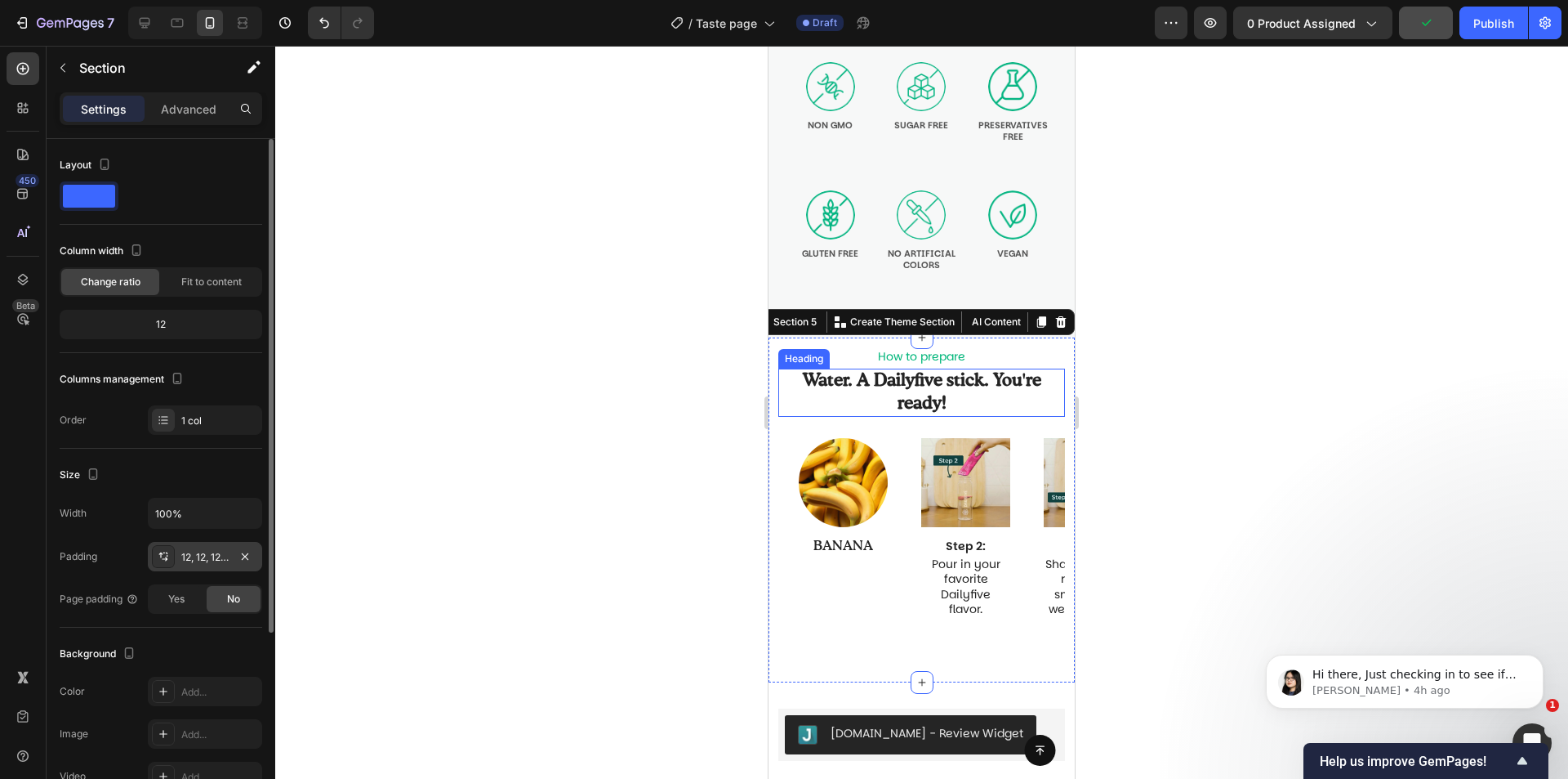
click at [192, 550] on div "12, 12, 12, 12" at bounding box center [205, 557] width 47 height 15
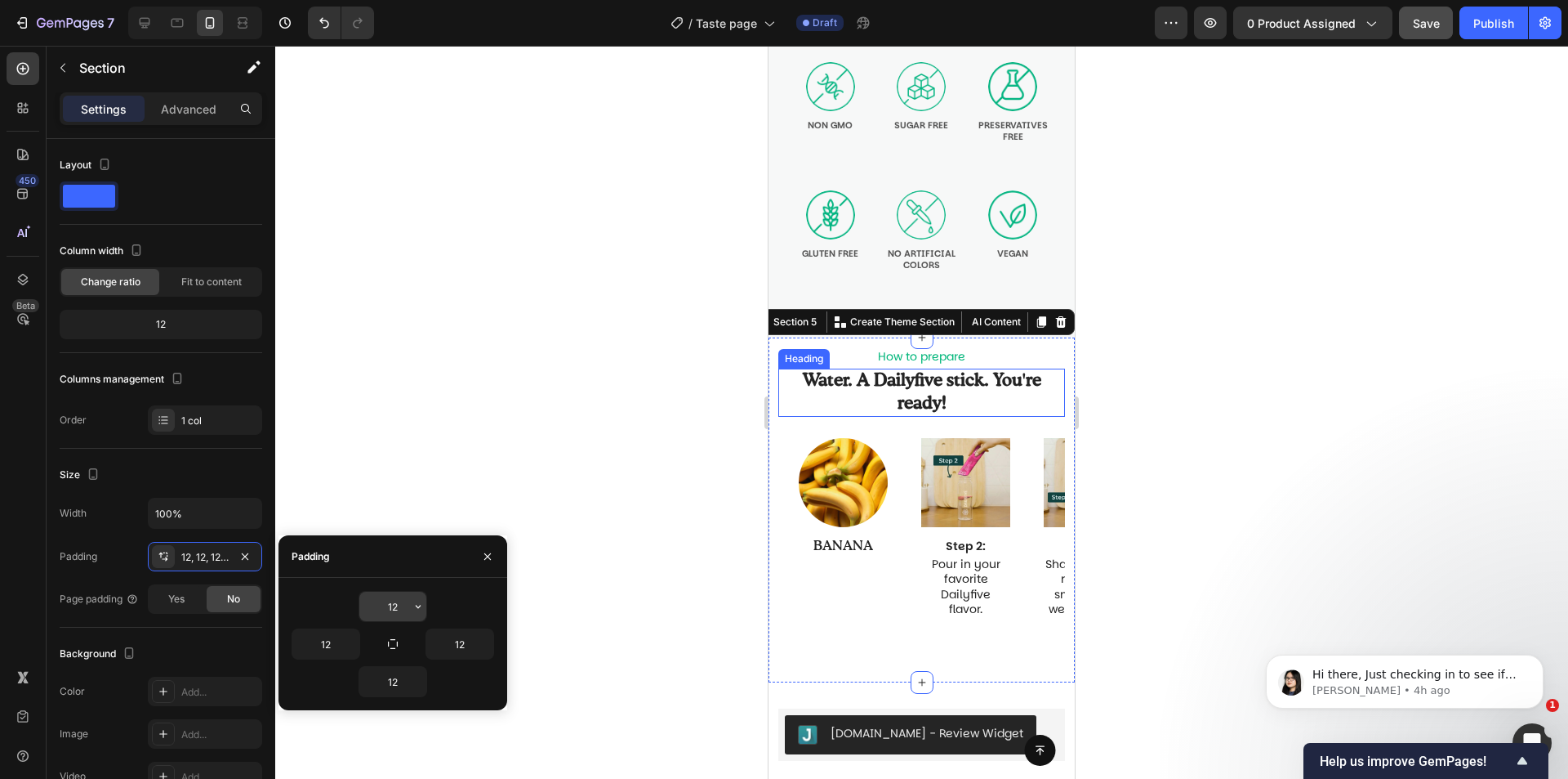
click at [389, 601] on input "12" at bounding box center [393, 606] width 67 height 29
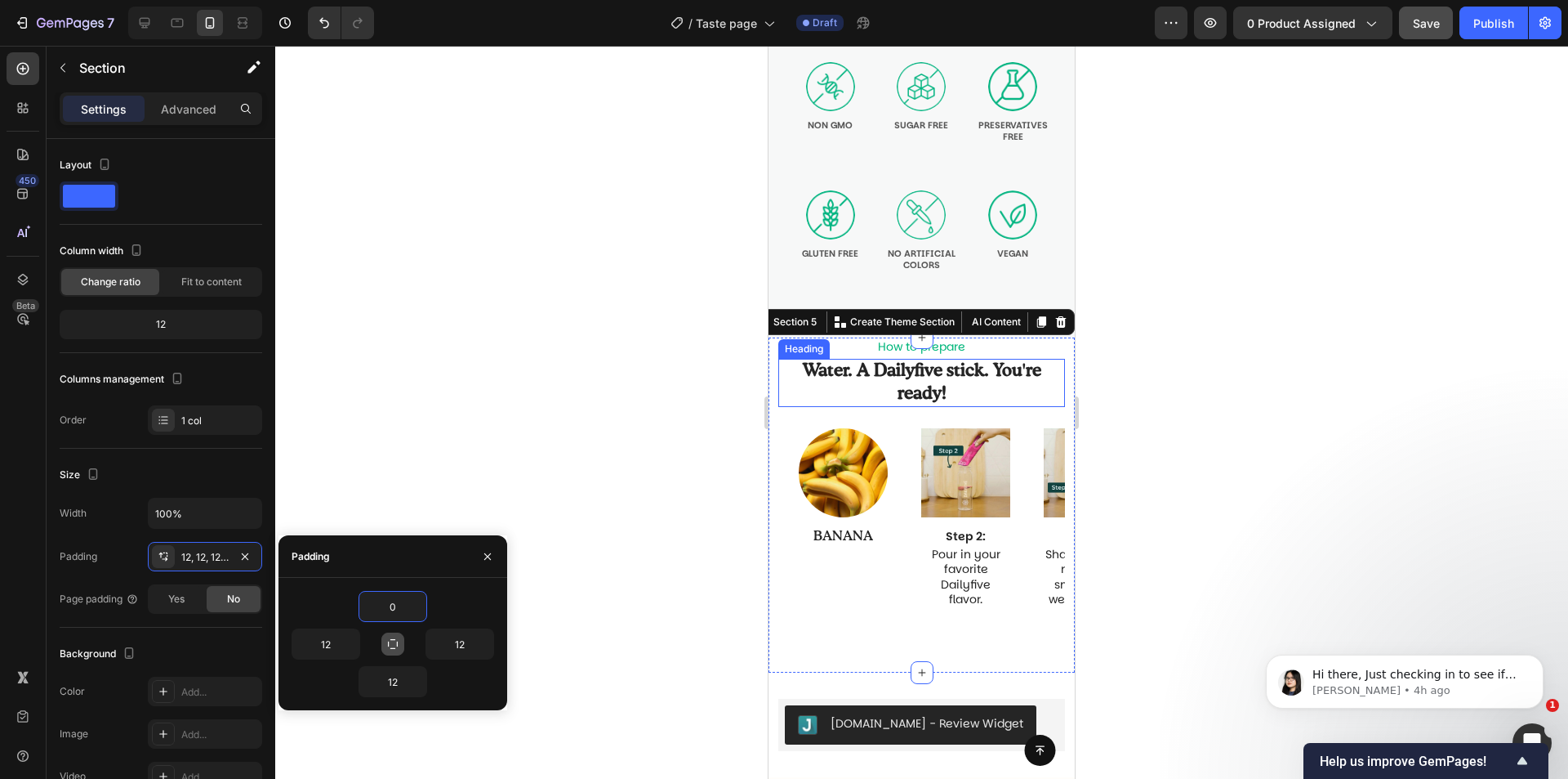
type input "0"
click at [403, 651] on button "button" at bounding box center [392, 643] width 23 height 23
type input "0"
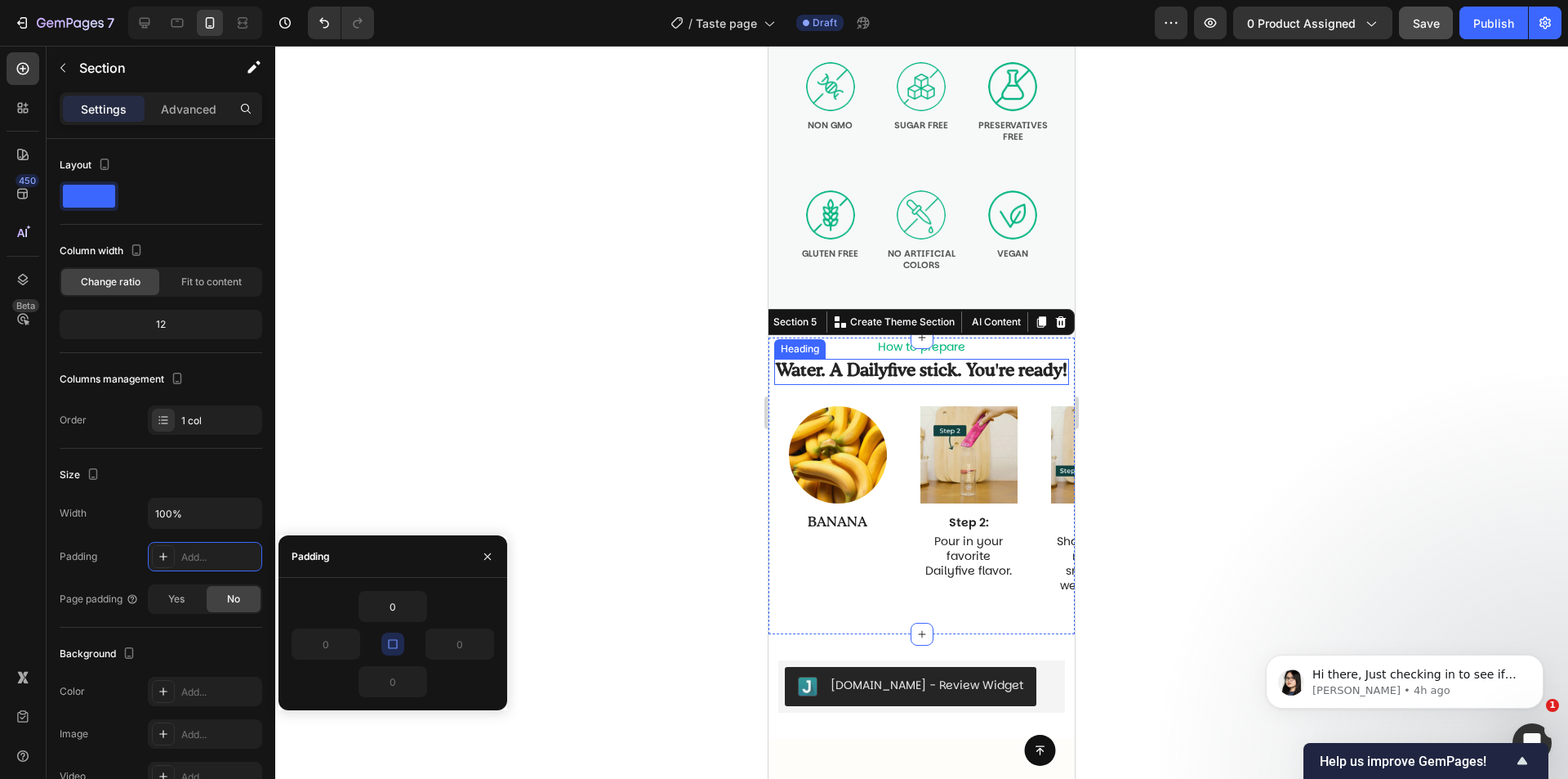
click at [949, 370] on h2 "Water. A Dailyfive stick. You're ready!" at bounding box center [921, 371] width 295 height 25
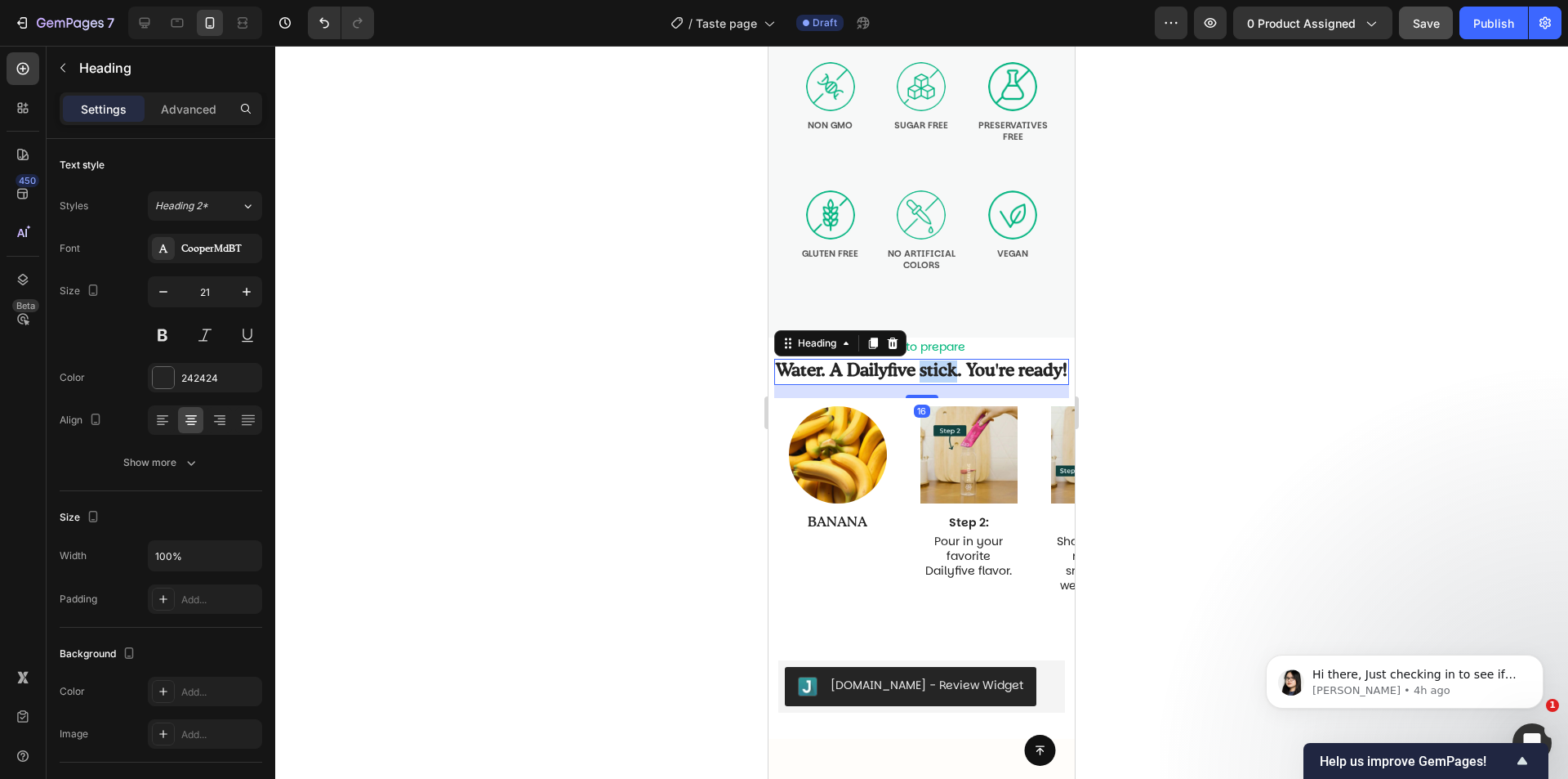
click at [949, 370] on h2 "Water. A Dailyfive stick. You're ready!" at bounding box center [921, 371] width 295 height 25
click at [949, 370] on p "Water. A Dailyfive stick. You're ready!" at bounding box center [921, 371] width 292 height 22
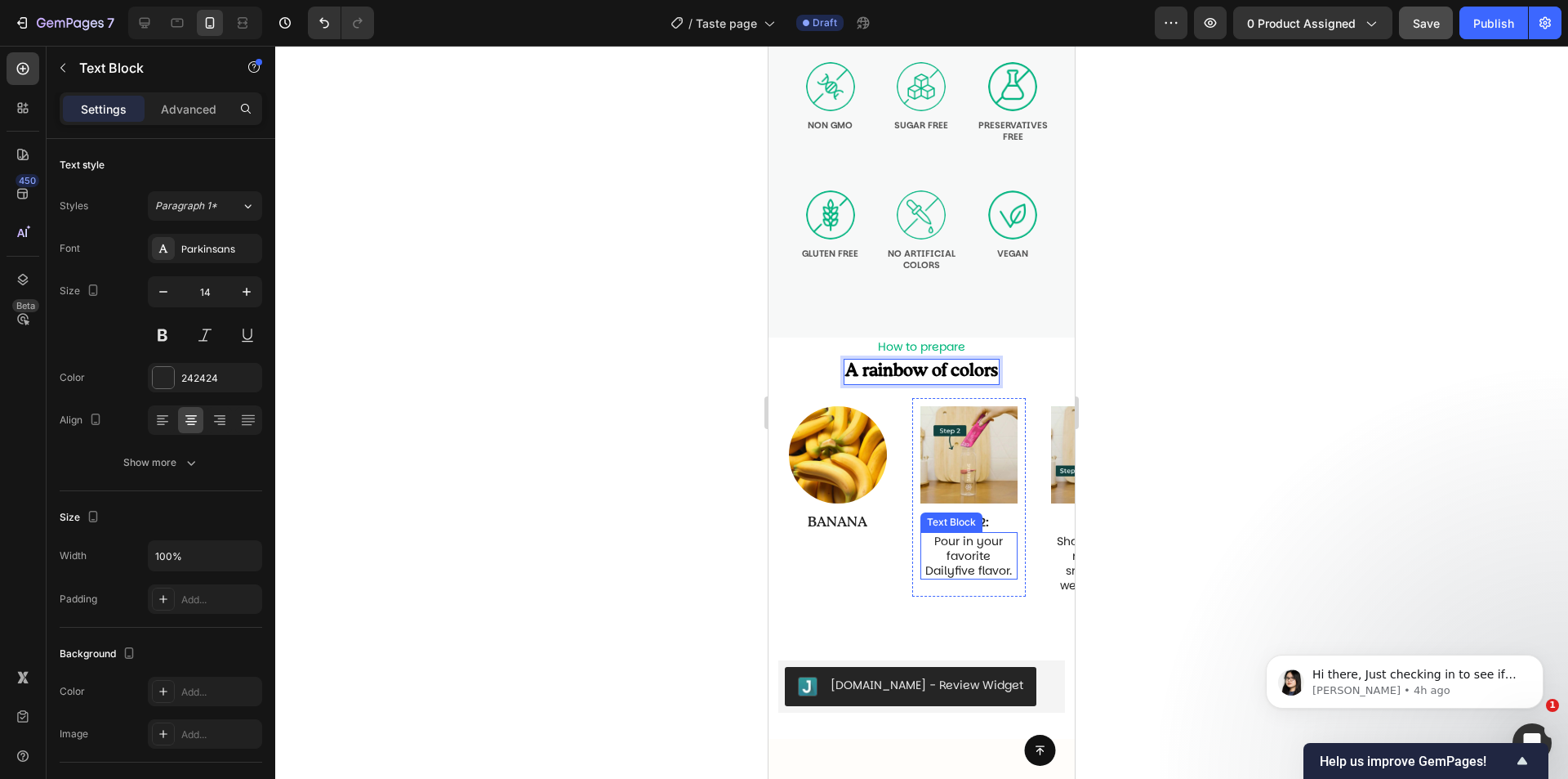
click at [987, 547] on p "Pour in your favorite Dailyfive flavor." at bounding box center [970, 555] width 95 height 45
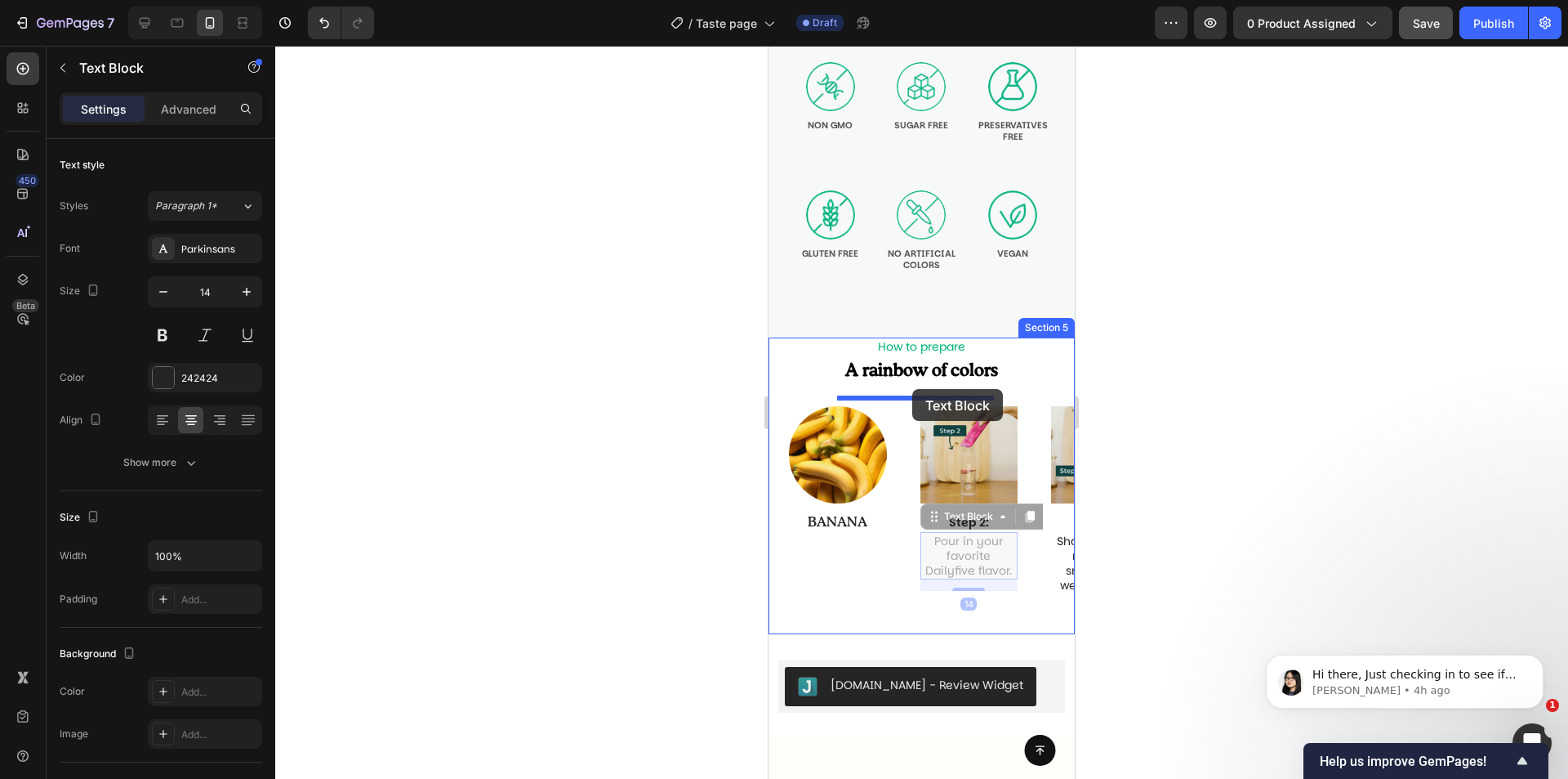
drag, startPoint x: 935, startPoint y: 505, endPoint x: 912, endPoint y: 389, distance: 118.3
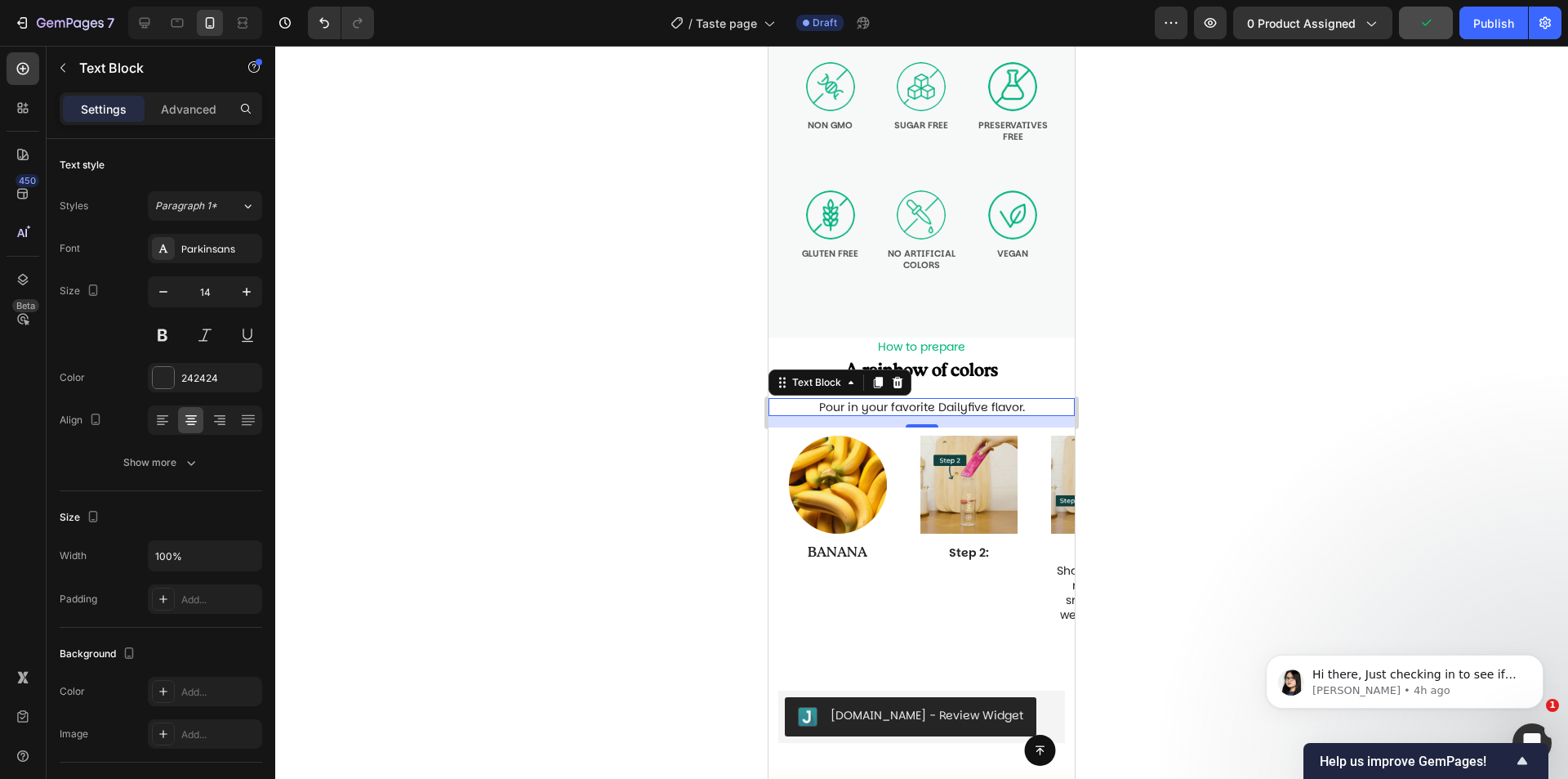
click at [980, 403] on p "Pour in your favorite Dailyfive flavor." at bounding box center [921, 407] width 303 height 15
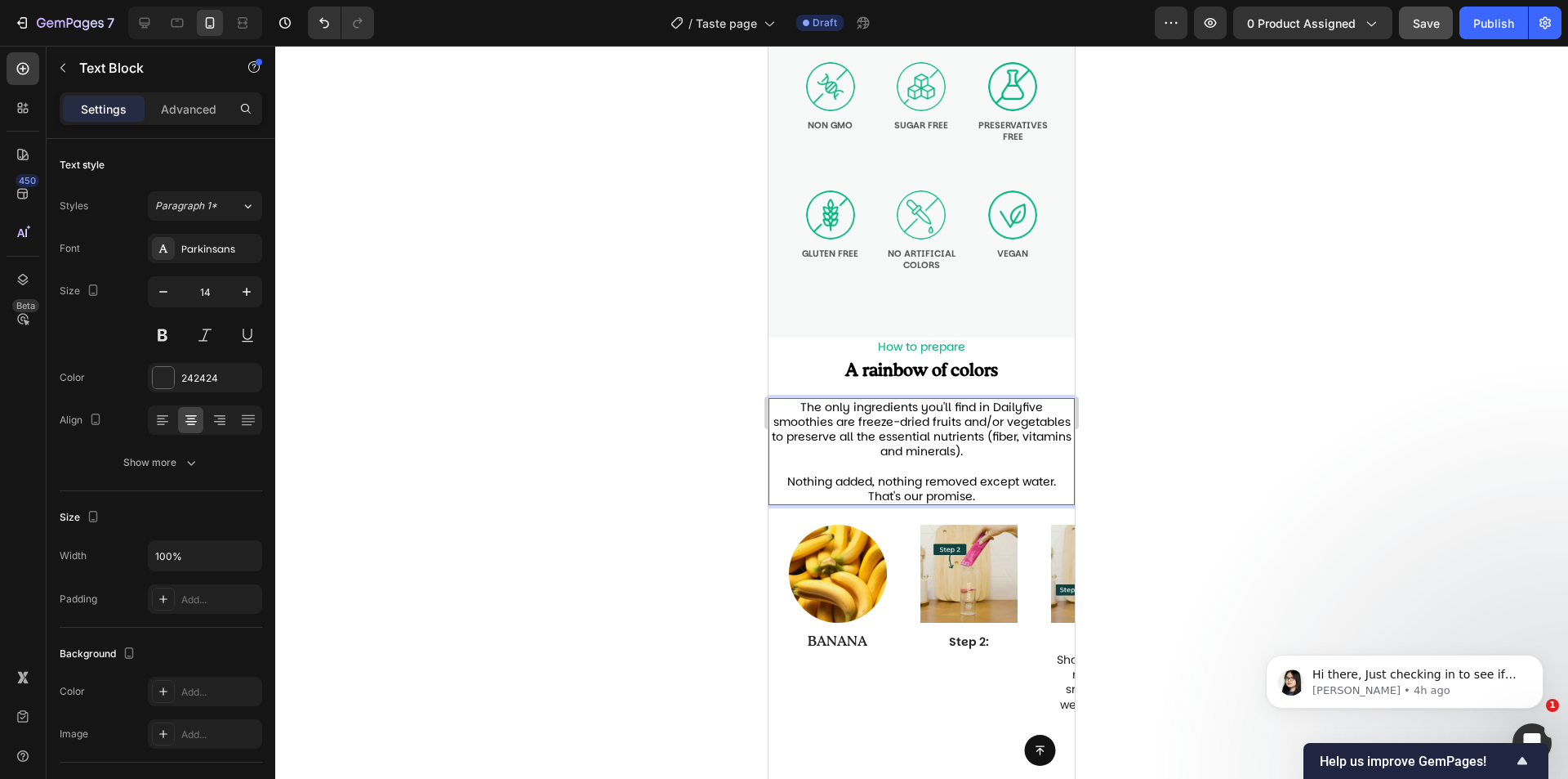
click at [973, 442] on span "The only ingredients you'll find in Dailyfive smoothies are freeze-dried fruits…" at bounding box center [922, 429] width 300 height 61
click at [849, 400] on span "The only ingredients you'll find in Dailyfive smoothies are freeze-dried fruits…" at bounding box center [922, 429] width 300 height 61
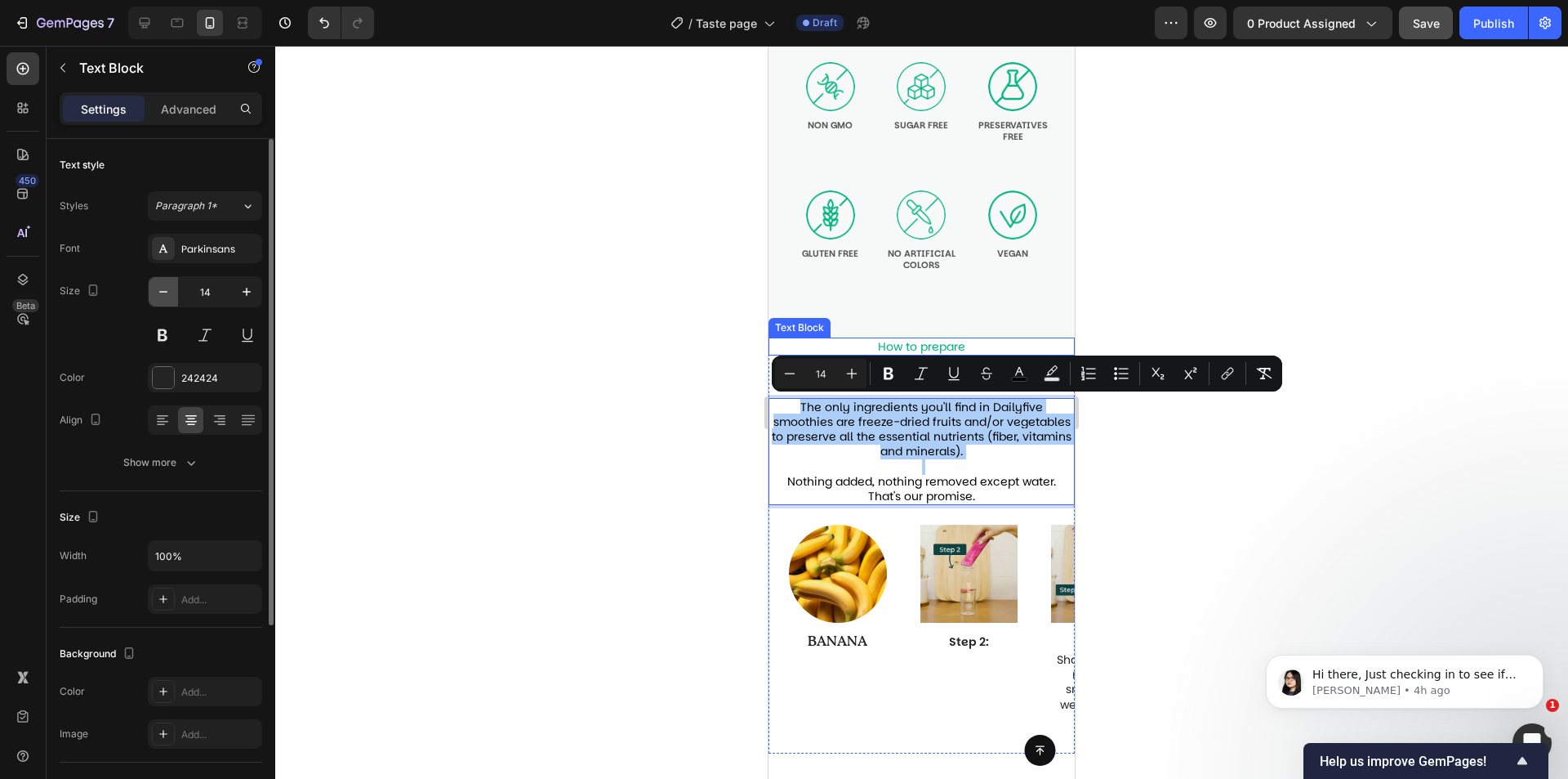
click at [156, 291] on icon "button" at bounding box center [164, 292] width 16 height 16
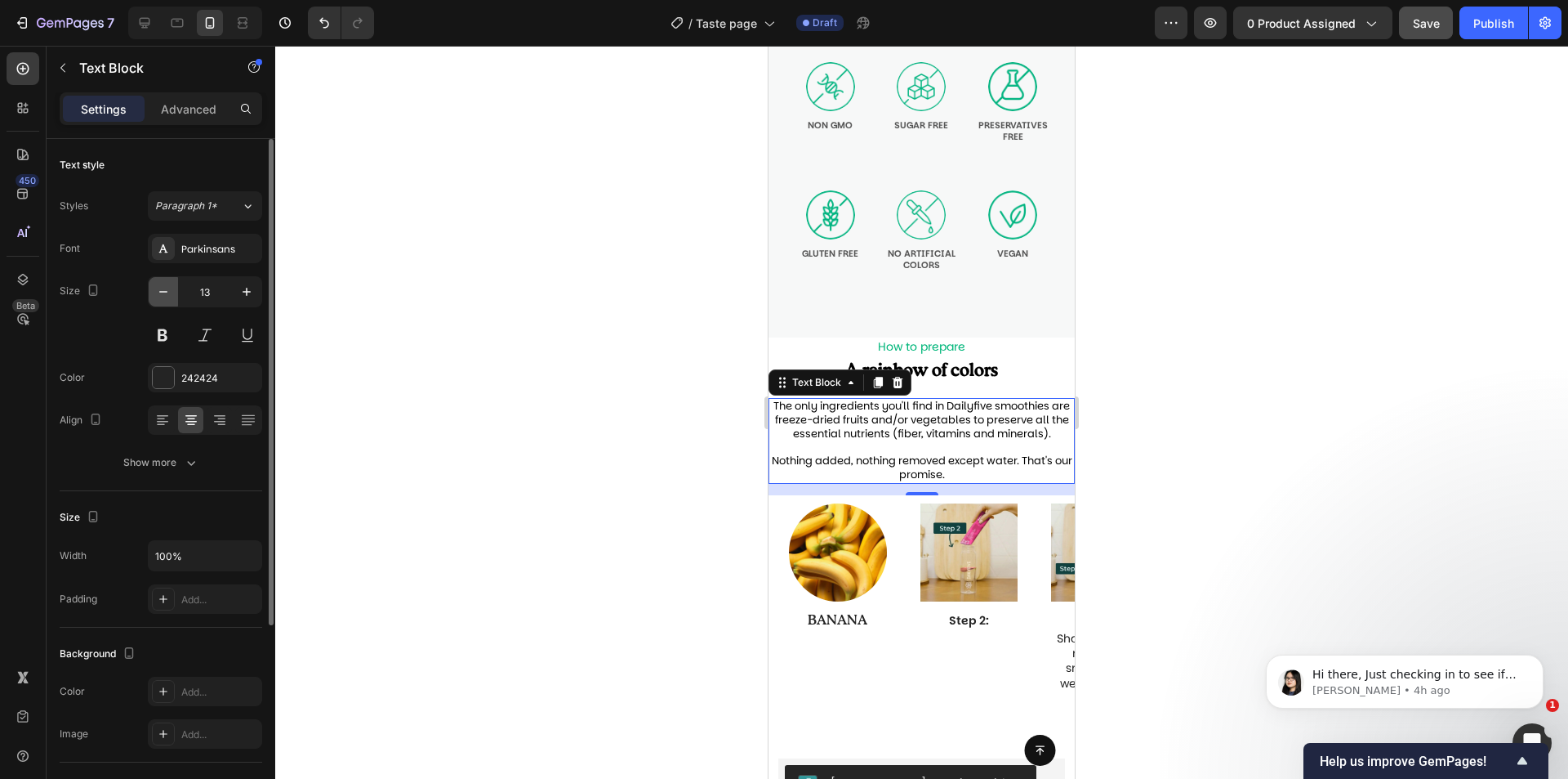
click at [172, 288] on button "button" at bounding box center [163, 291] width 29 height 29
type input "12"
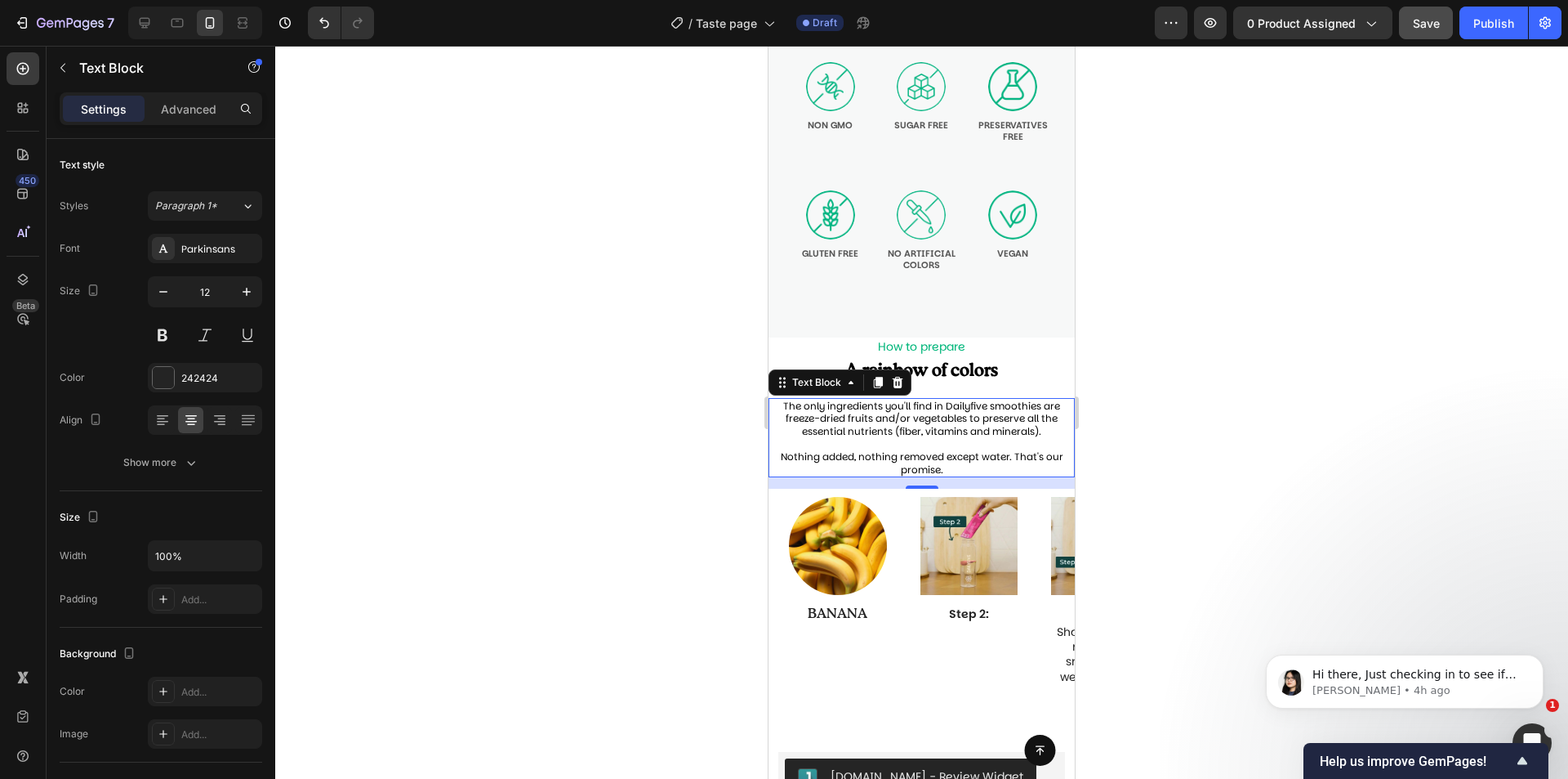
click at [791, 488] on div "14" at bounding box center [921, 482] width 307 height 12
click at [829, 477] on div "14" at bounding box center [921, 482] width 307 height 12
click at [808, 380] on div "Text Block" at bounding box center [816, 382] width 55 height 15
click at [840, 373] on div "Text Block" at bounding box center [817, 382] width 88 height 20
click at [843, 390] on div "Text Block" at bounding box center [817, 382] width 88 height 20
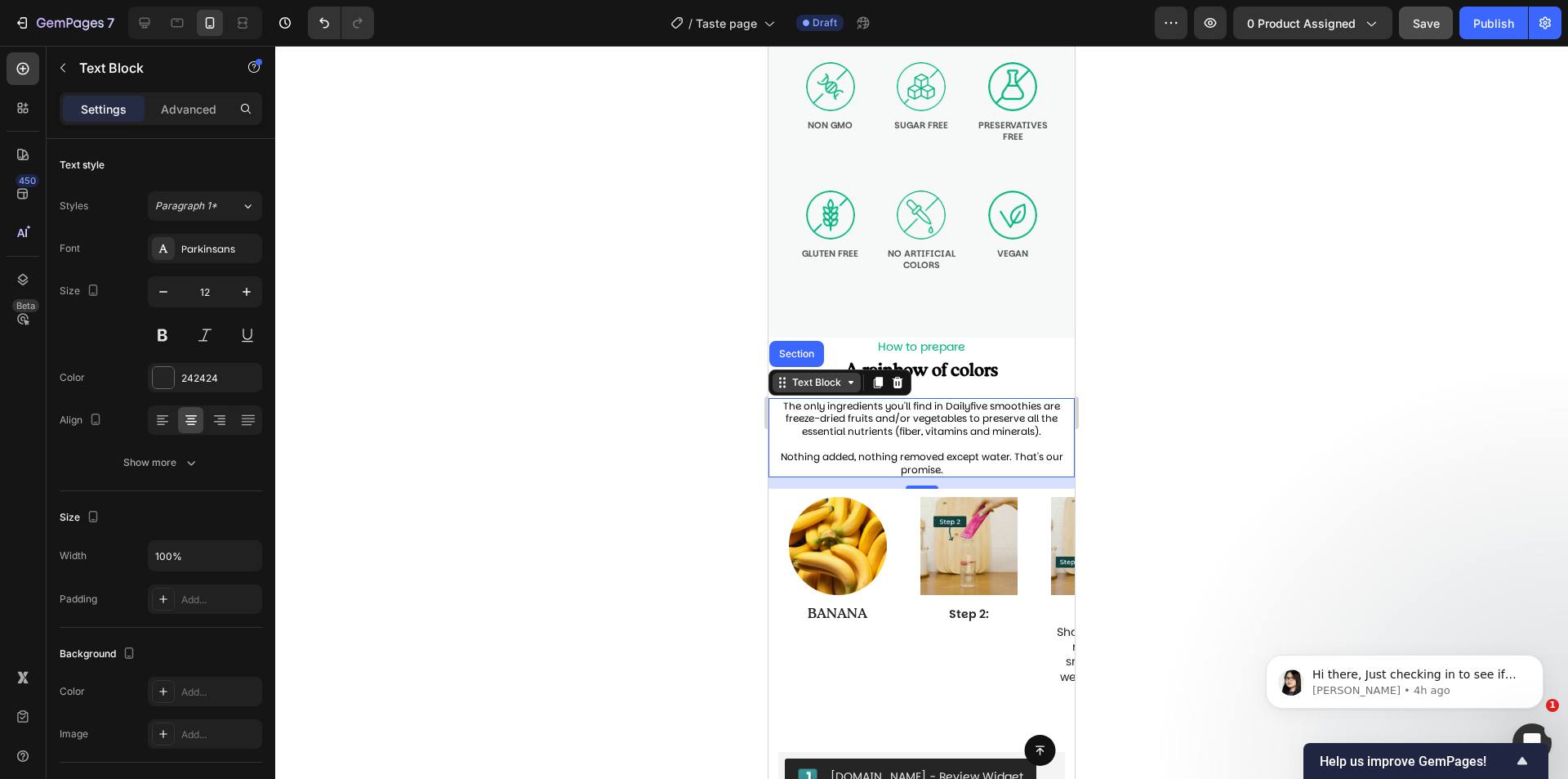
click at [836, 384] on div "Text Block" at bounding box center [816, 382] width 55 height 15
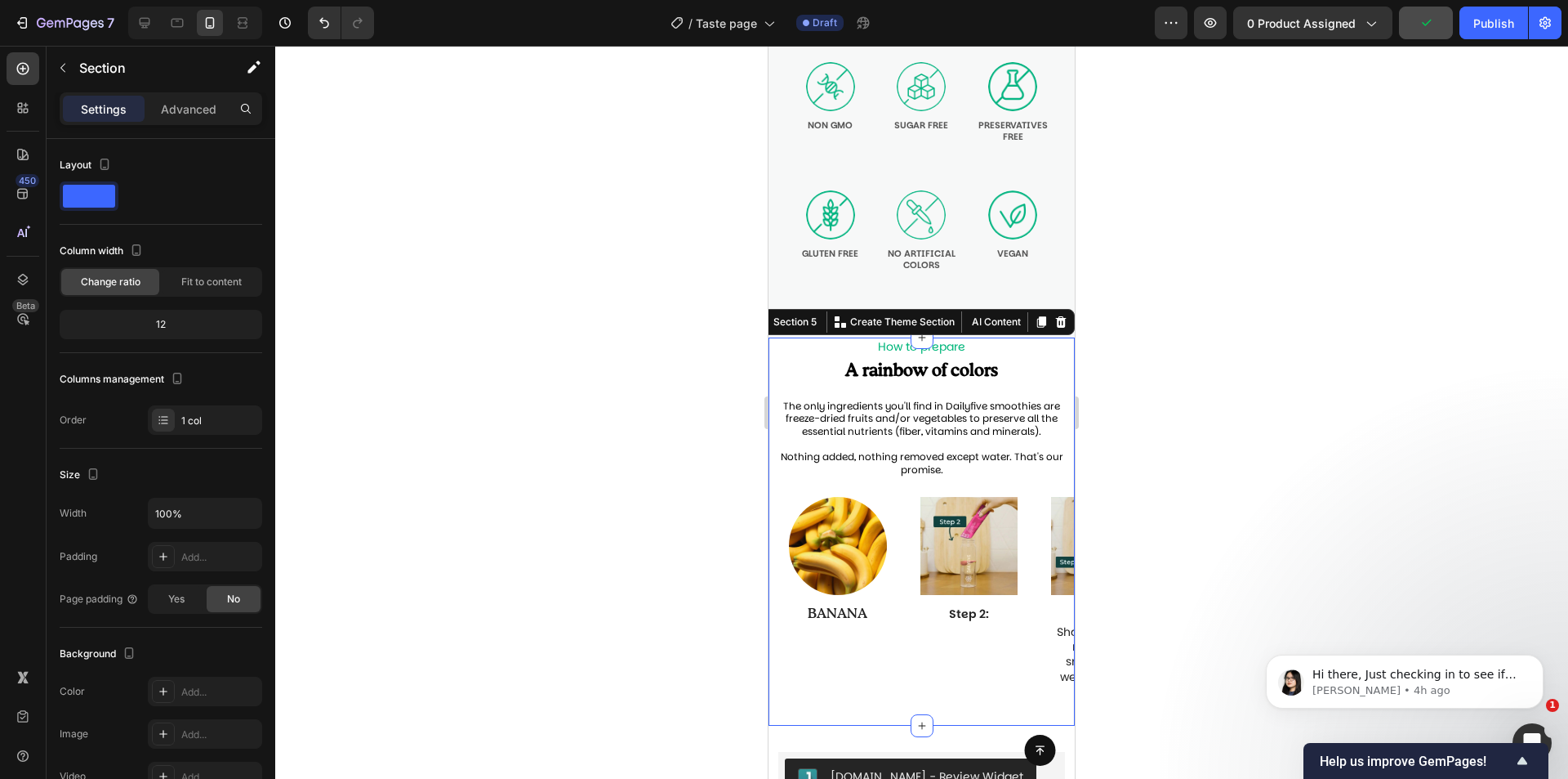
click at [1000, 382] on div "How to prepare Text Block ⁠⁠⁠⁠⁠⁠⁠ A rainbow of colors Heading The only ingredie…" at bounding box center [921, 531] width 307 height 389
click at [202, 120] on div "Advanced" at bounding box center [189, 108] width 82 height 26
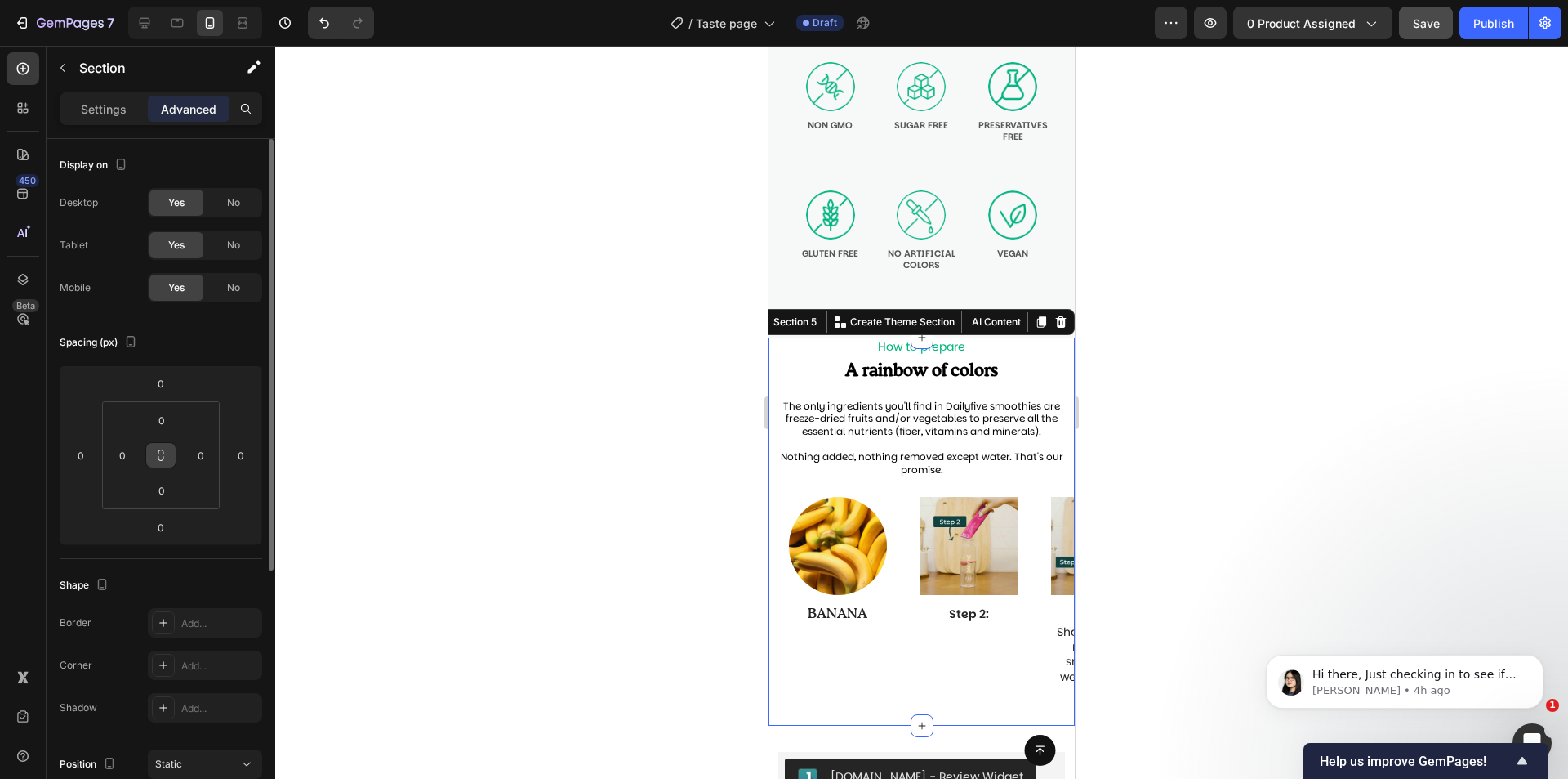
click at [150, 459] on button at bounding box center [161, 455] width 31 height 26
click at [166, 416] on input "0" at bounding box center [162, 420] width 33 height 25
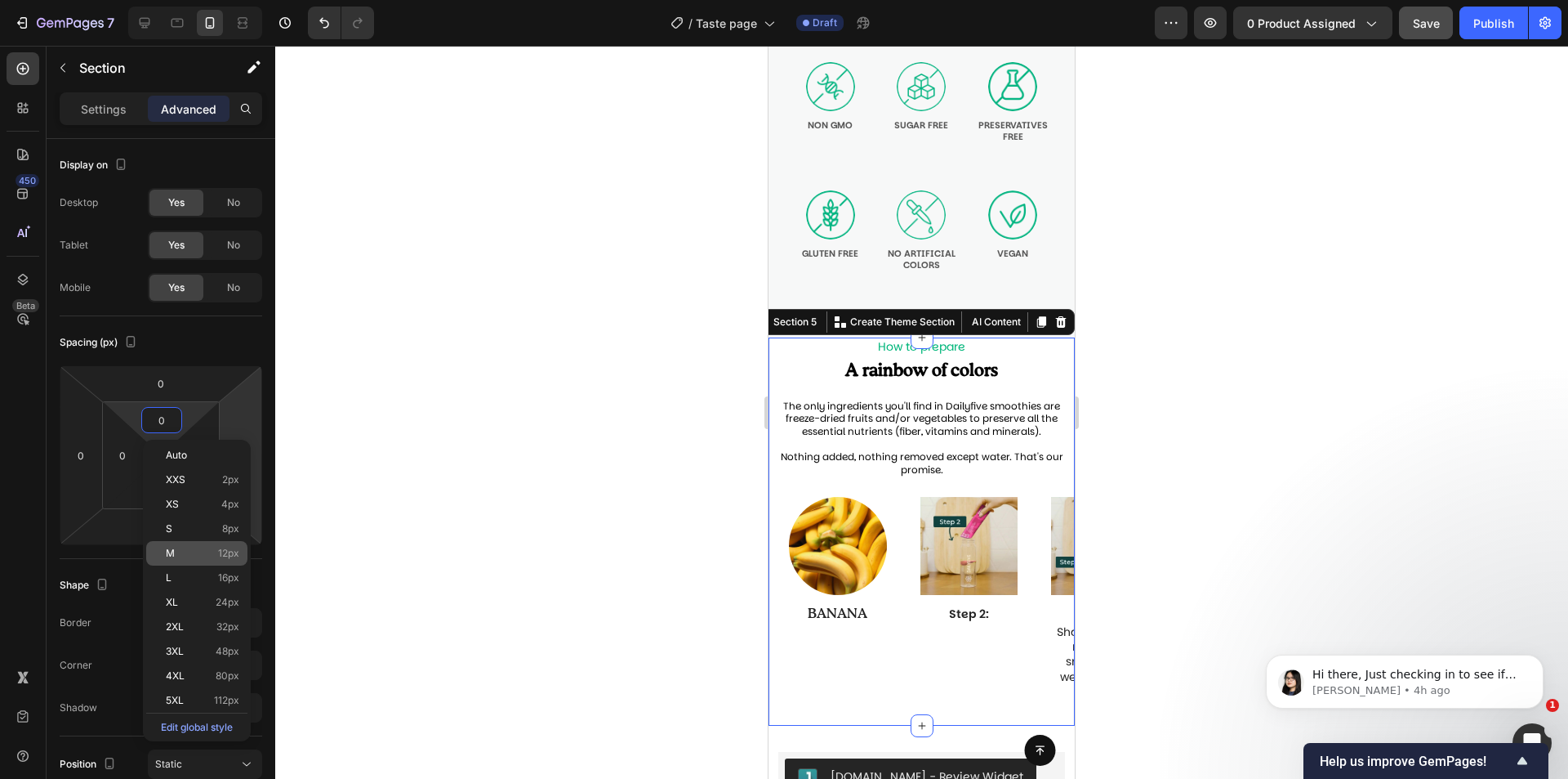
click at [196, 557] on p "M 12px" at bounding box center [202, 553] width 74 height 12
type input "12"
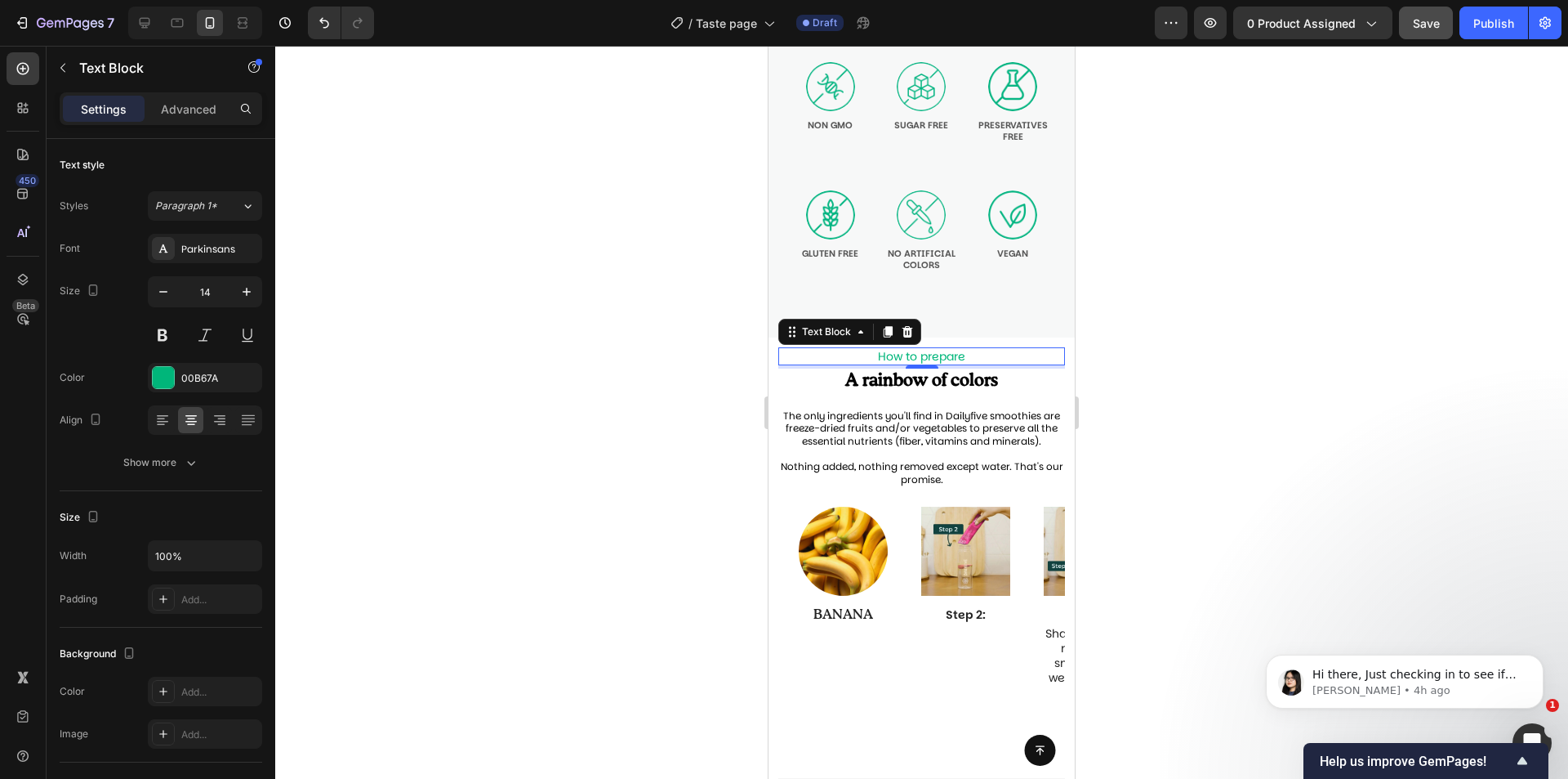
click at [975, 353] on p "How to prepare" at bounding box center [922, 356] width 284 height 15
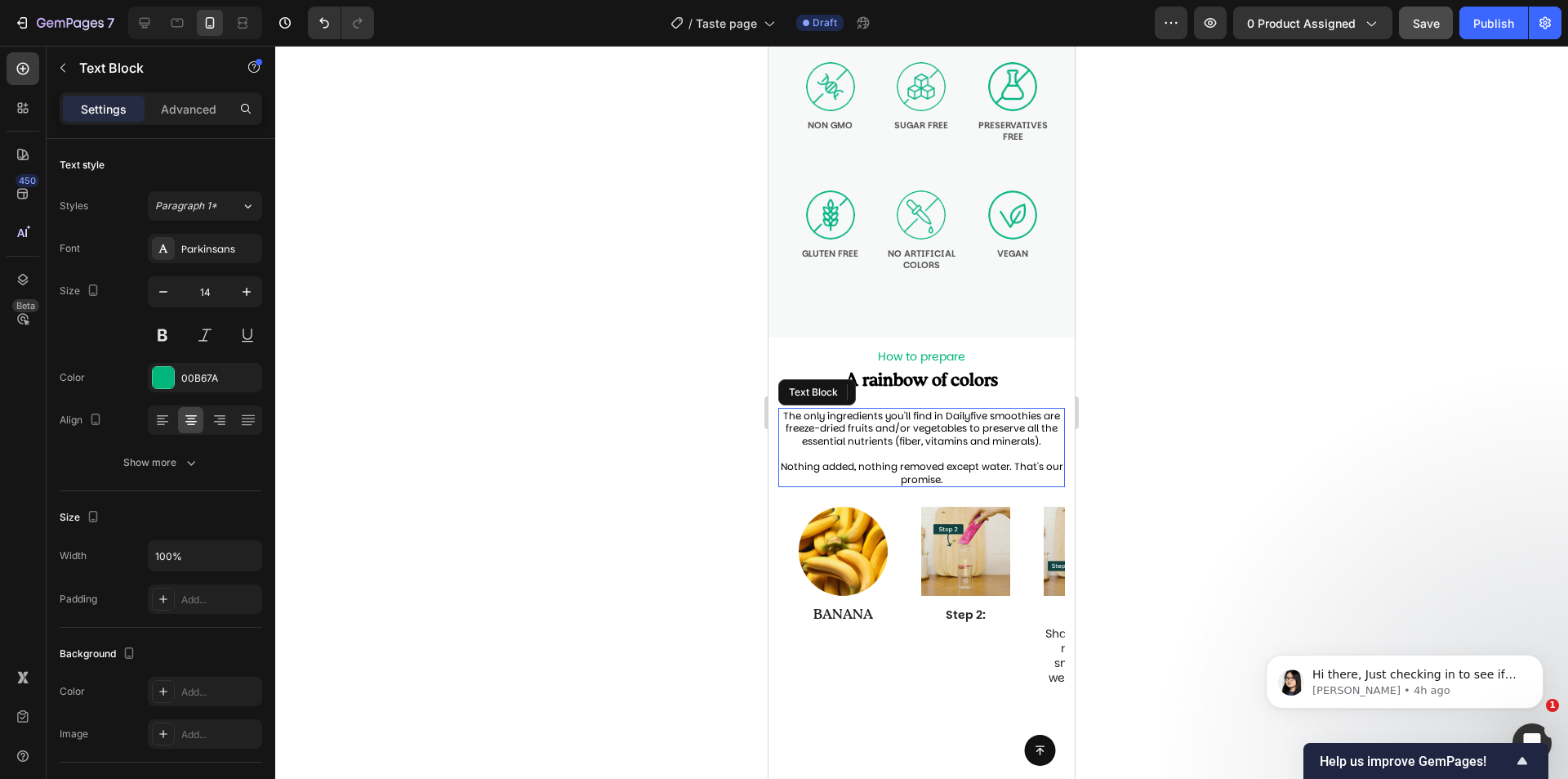
click at [933, 448] on span "The only ingredients you'll find in Dailyfive smoothies are freeze-dried fruits…" at bounding box center [921, 428] width 276 height 39
click at [871, 416] on span "The only ingredients you'll find in Dailyfive smoothies are freeze-dried fruits…" at bounding box center [921, 428] width 276 height 39
click at [829, 416] on span "The only ingredients you'll find in Dailyfive smoothies are freeze-dried fruits…" at bounding box center [921, 428] width 276 height 39
click at [1020, 418] on span "The only ingredients you'll find in Dailyfive smoothies are freeze-dried fruits…" at bounding box center [921, 428] width 276 height 39
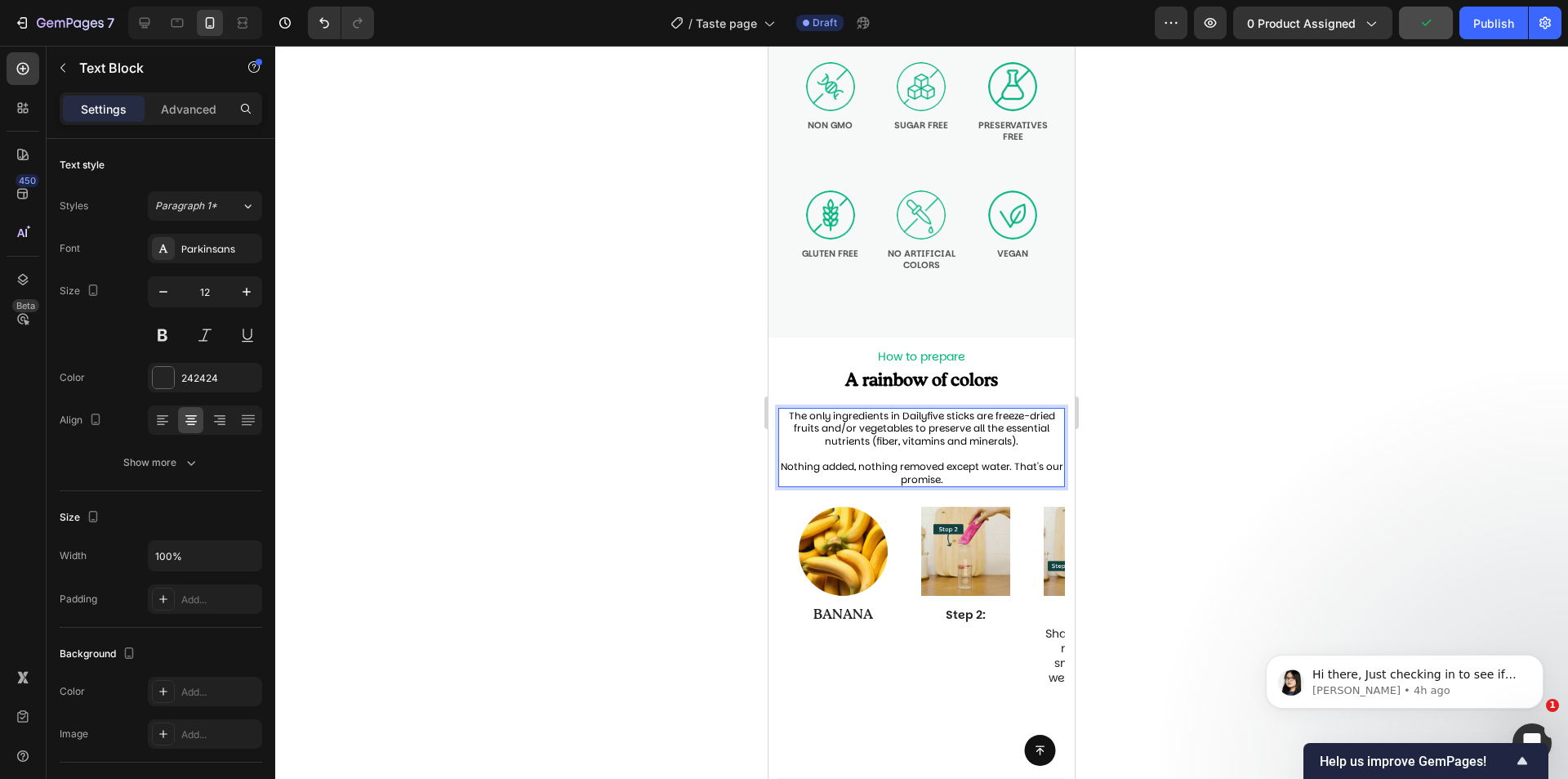
click at [839, 430] on span "The only ingredients in Dailyfive sticks are freeze-dried fruits and/or vegetab…" at bounding box center [921, 428] width 266 height 39
click at [872, 430] on span "The only ingredients in Dailyfive sticks are freeze-dried fruits and/or vegetab…" at bounding box center [921, 428] width 266 height 39
click at [859, 430] on span "The only ingredients in Dailyfive sticks are freeze-dried fruits and/or veggies…" at bounding box center [921, 428] width 266 height 39
click at [901, 429] on span "The only ingredients in Dailyfive sticks are freeze-dried fruits and/or veggies…" at bounding box center [921, 428] width 266 height 39
click at [910, 466] on span "Nothing added, nothing removed except water. That's our promise." at bounding box center [922, 473] width 283 height 27
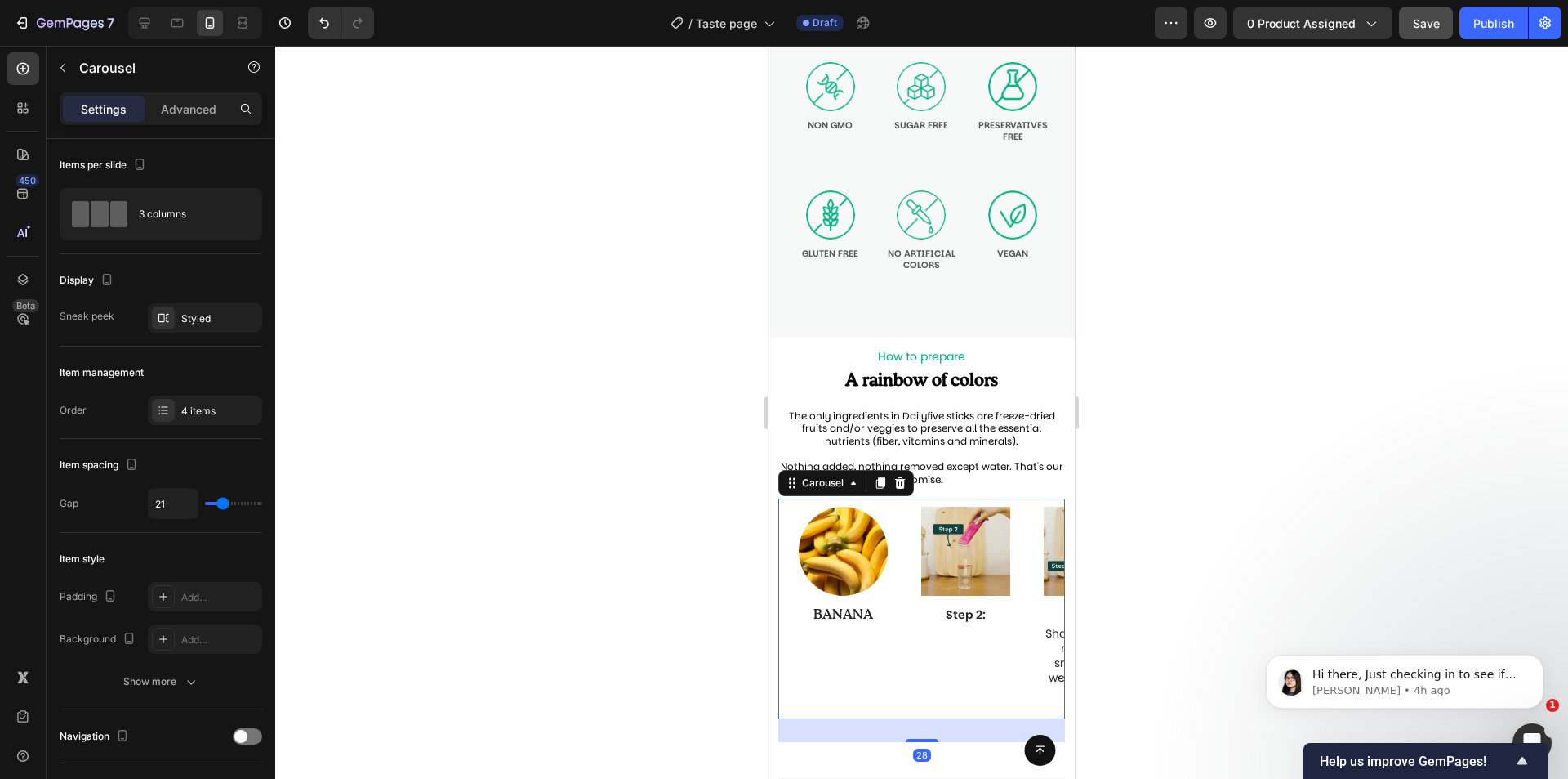
click at [1032, 582] on div "Image BANANA Text Block Row Image Step 2: Text Block Row Image Step 3: Text Blo…" at bounding box center [928, 609] width 275 height 220
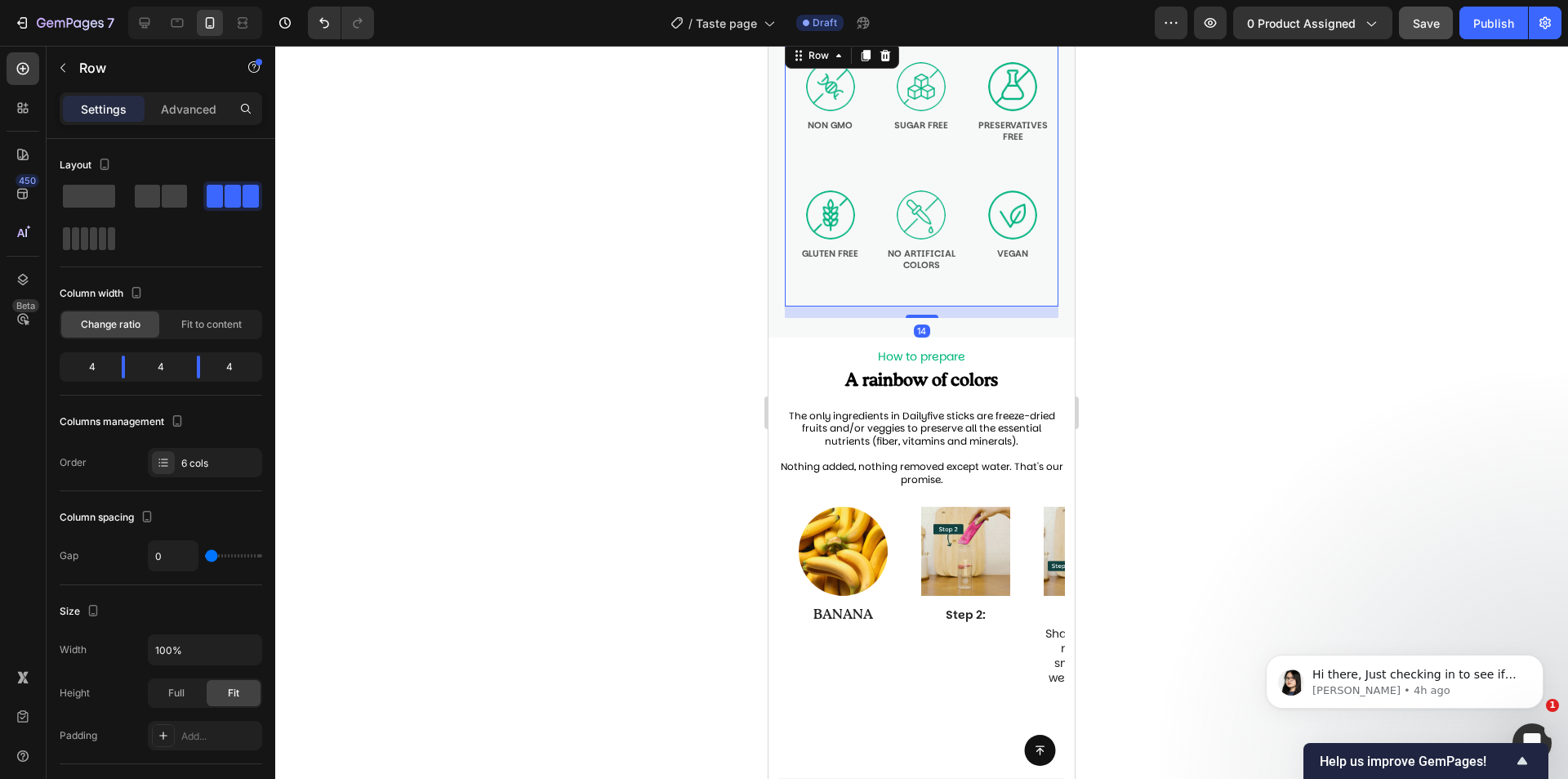
click at [1012, 299] on div "Image VEGAN Text Block Row" at bounding box center [1012, 238] width 92 height 140
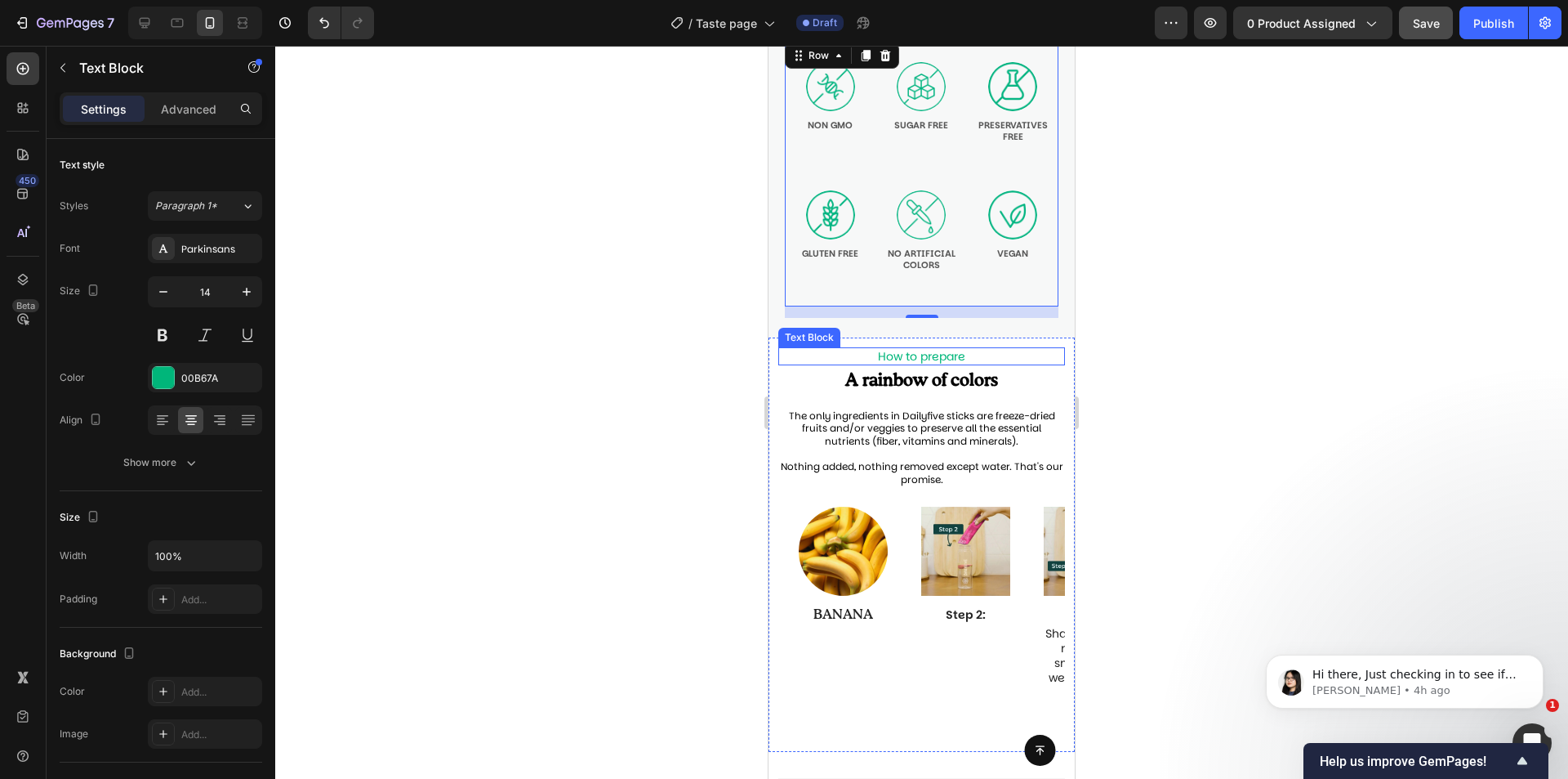
click at [955, 349] on p "How to prepare" at bounding box center [922, 356] width 284 height 15
click at [955, 362] on p "How to prepare" at bounding box center [922, 356] width 284 height 15
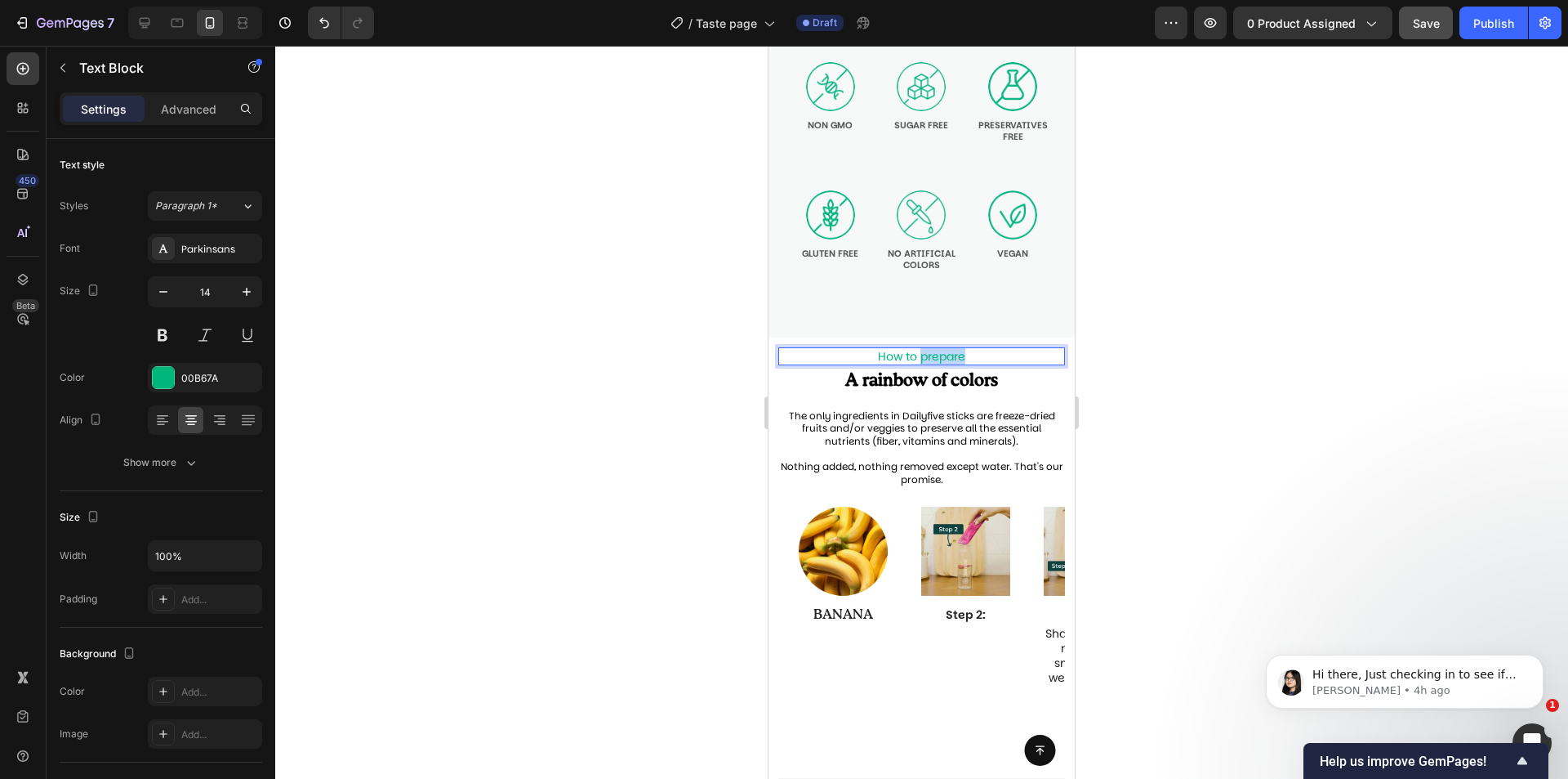
click at [955, 362] on p "How to prepare" at bounding box center [922, 356] width 284 height 15
click at [955, 363] on p "How to prepare" at bounding box center [922, 356] width 284 height 15
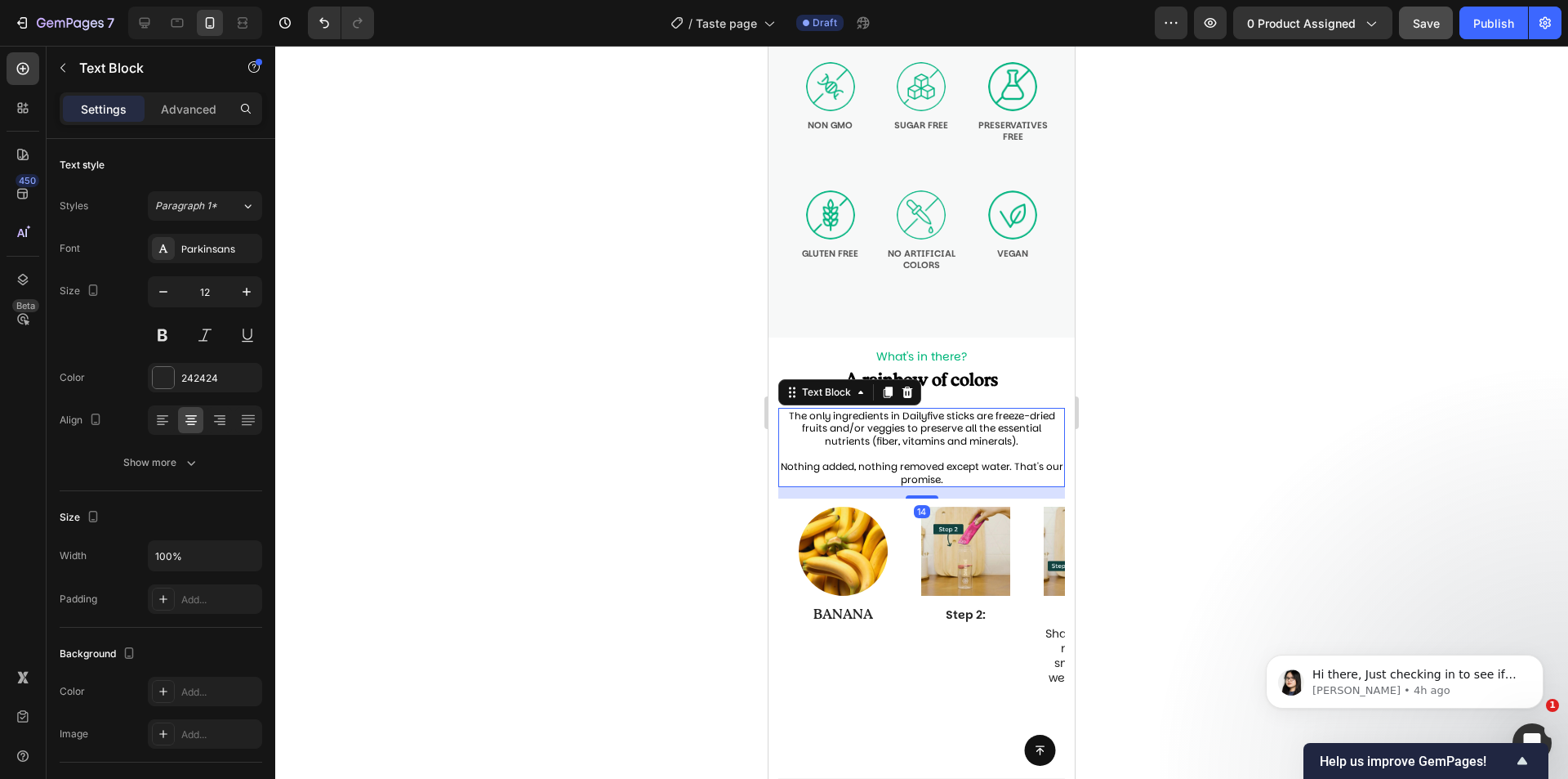
click at [1004, 433] on span "The only ingredients in Dailyfive sticks are freeze-dried fruits and/or veggies…" at bounding box center [921, 428] width 266 height 39
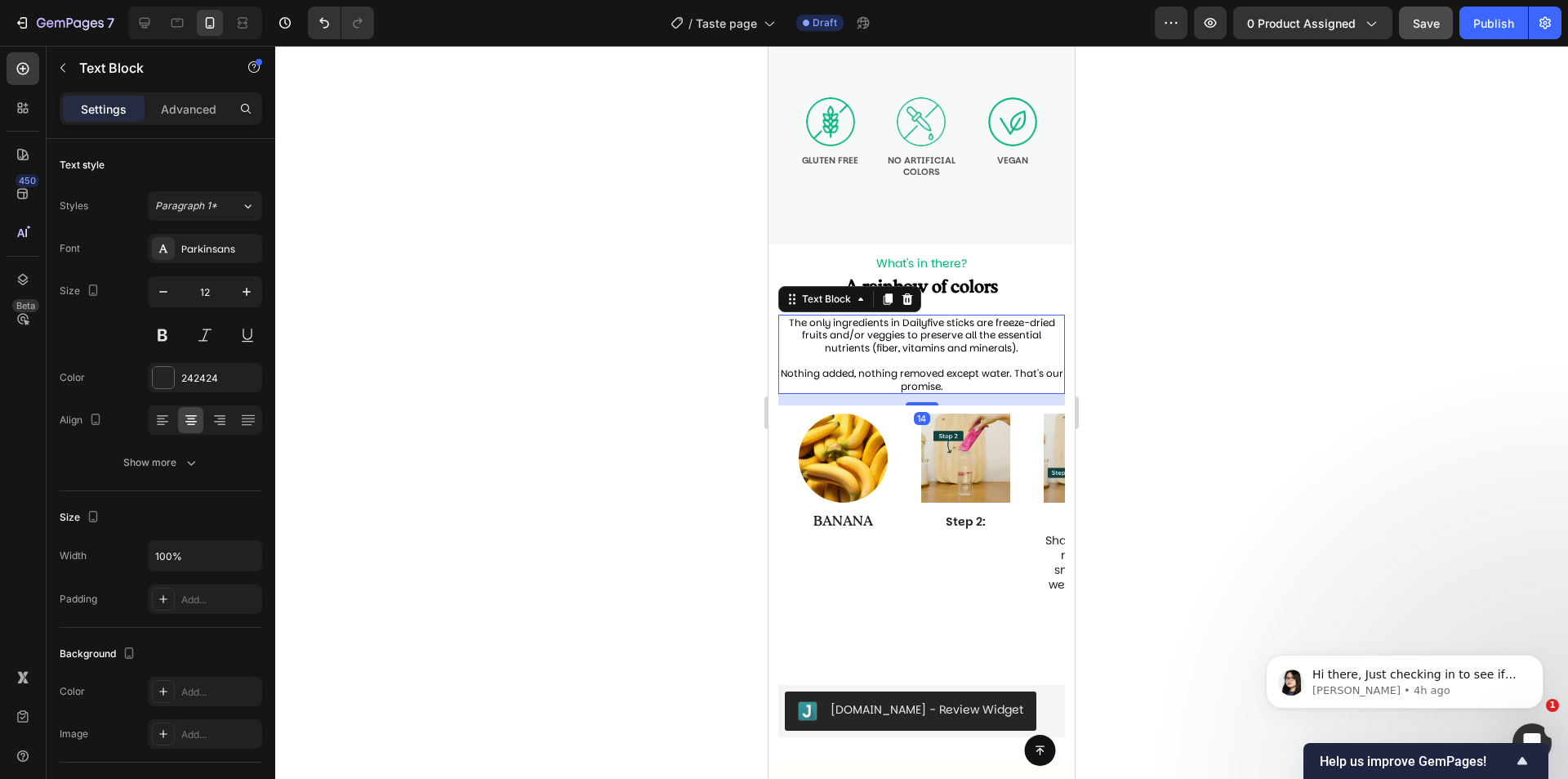
scroll to position [1211, 0]
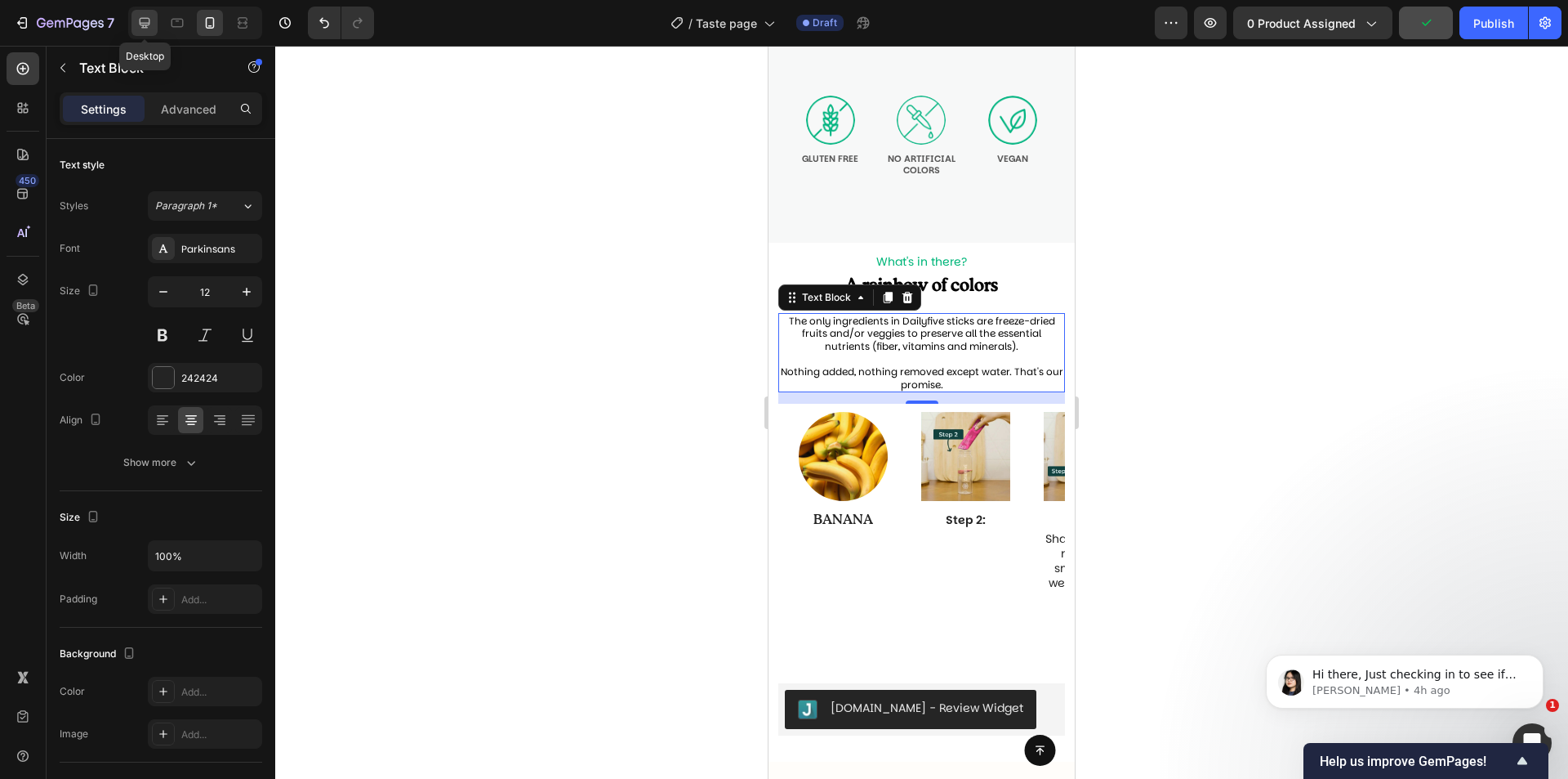
click at [155, 21] on div at bounding box center [145, 23] width 26 height 26
type input "16"
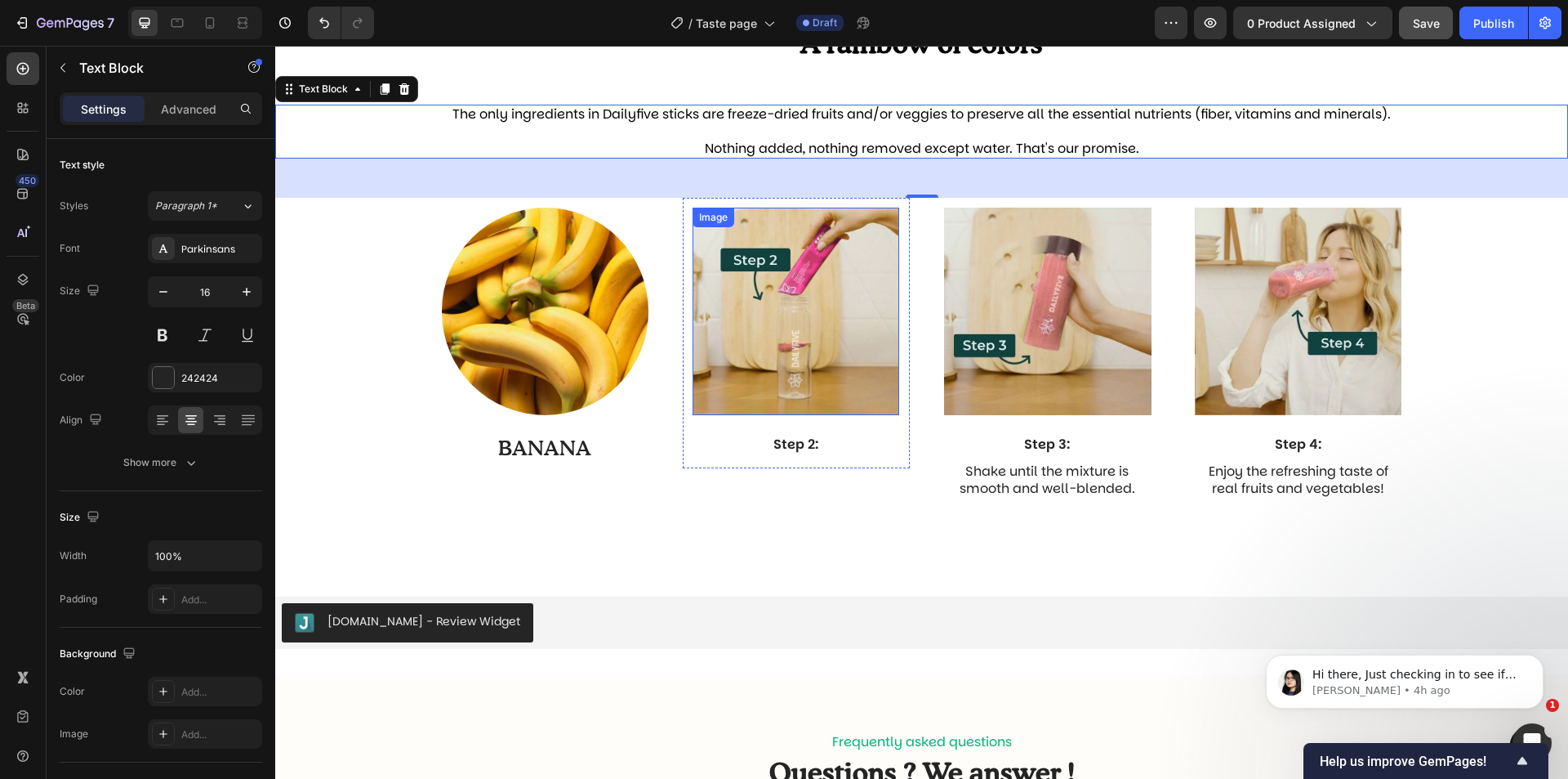
scroll to position [1463, 0]
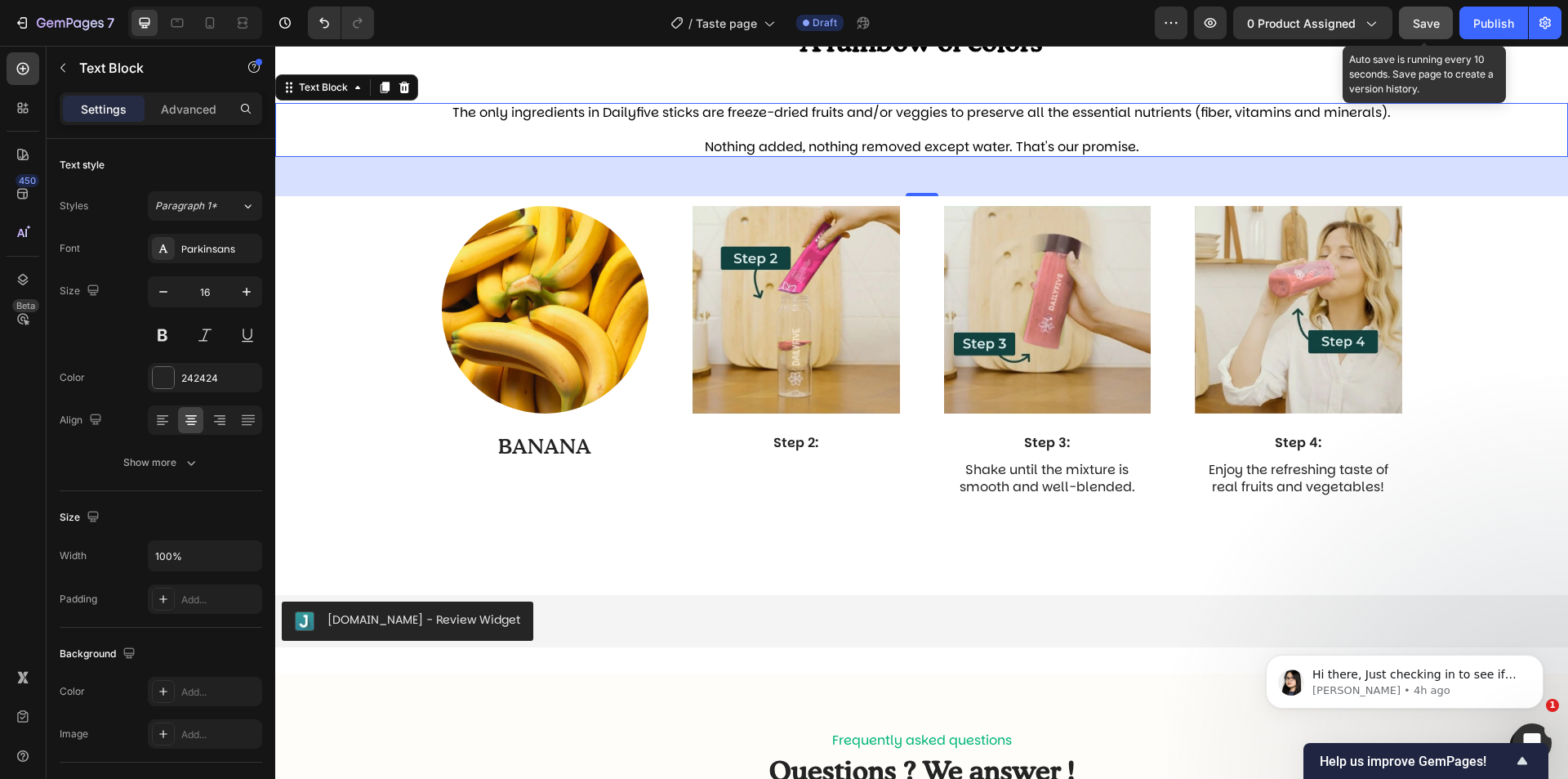
click at [1438, 13] on button "Save" at bounding box center [1425, 23] width 54 height 33
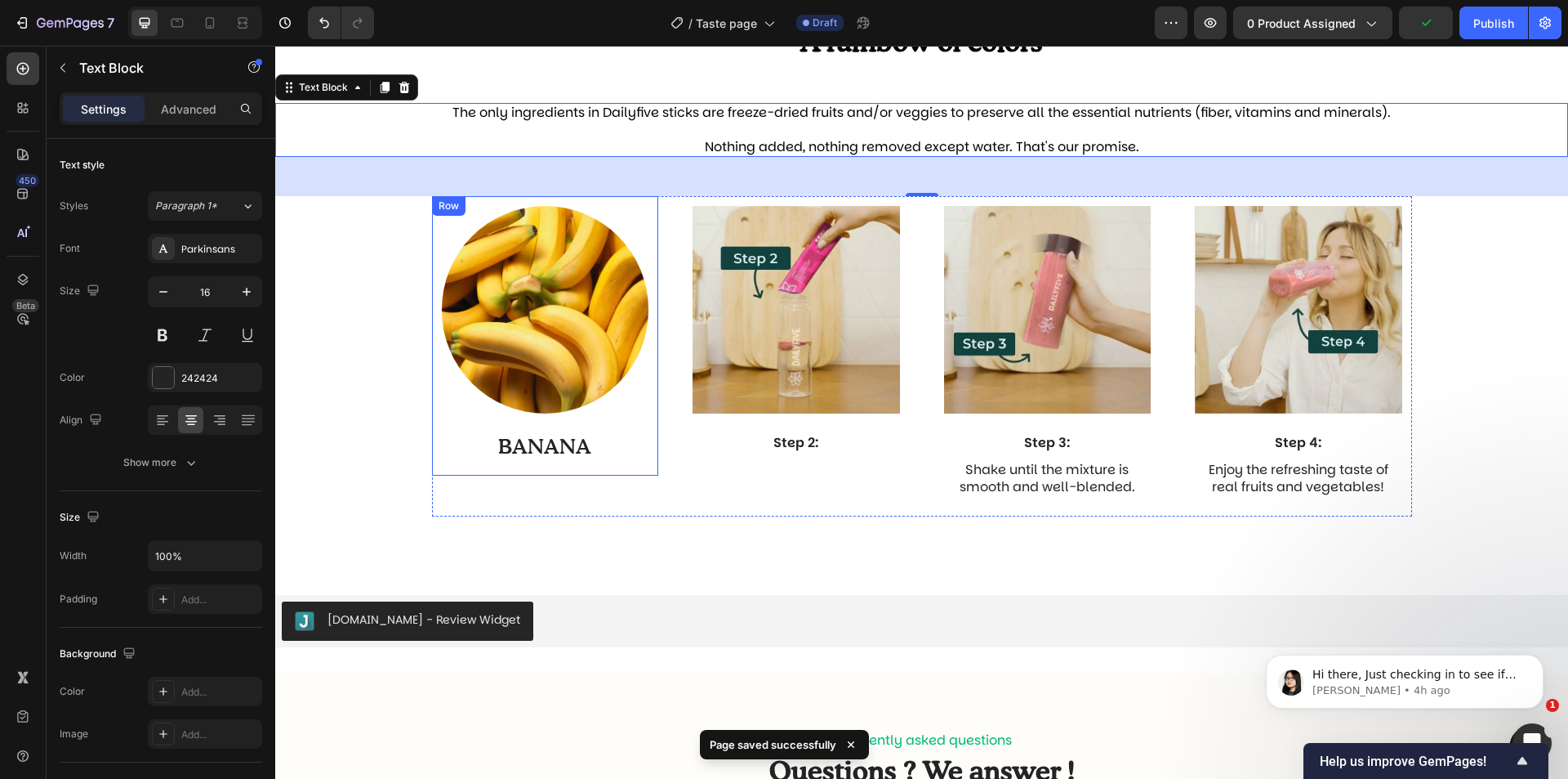
click at [649, 237] on div "Image BANANA Text Block Row" at bounding box center [546, 336] width 227 height 279
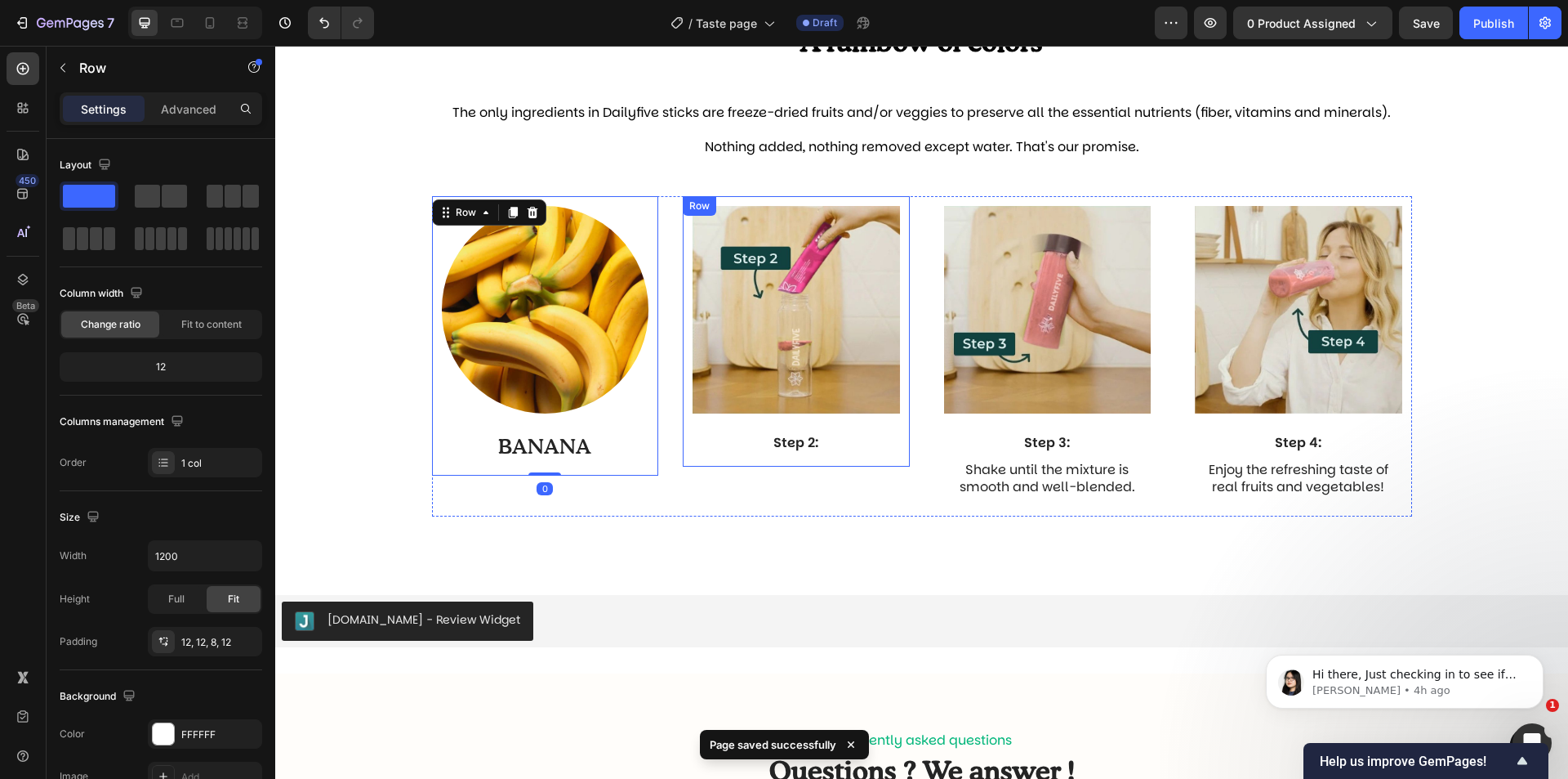
click at [683, 228] on div "Image Step 2: Text Block Row" at bounding box center [797, 331] width 227 height 269
click at [783, 206] on icon at bounding box center [783, 212] width 13 height 13
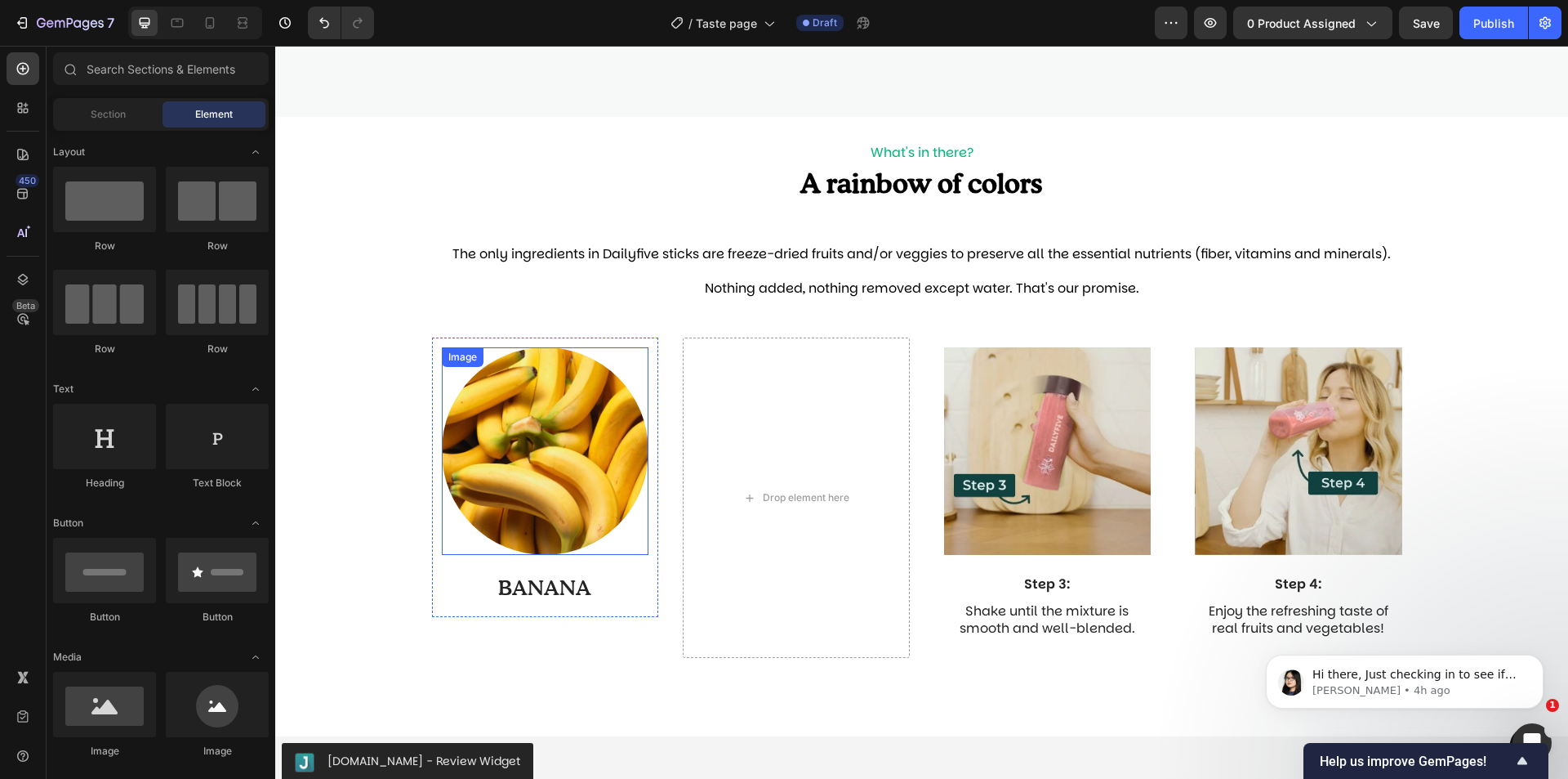
scroll to position [1300, 0]
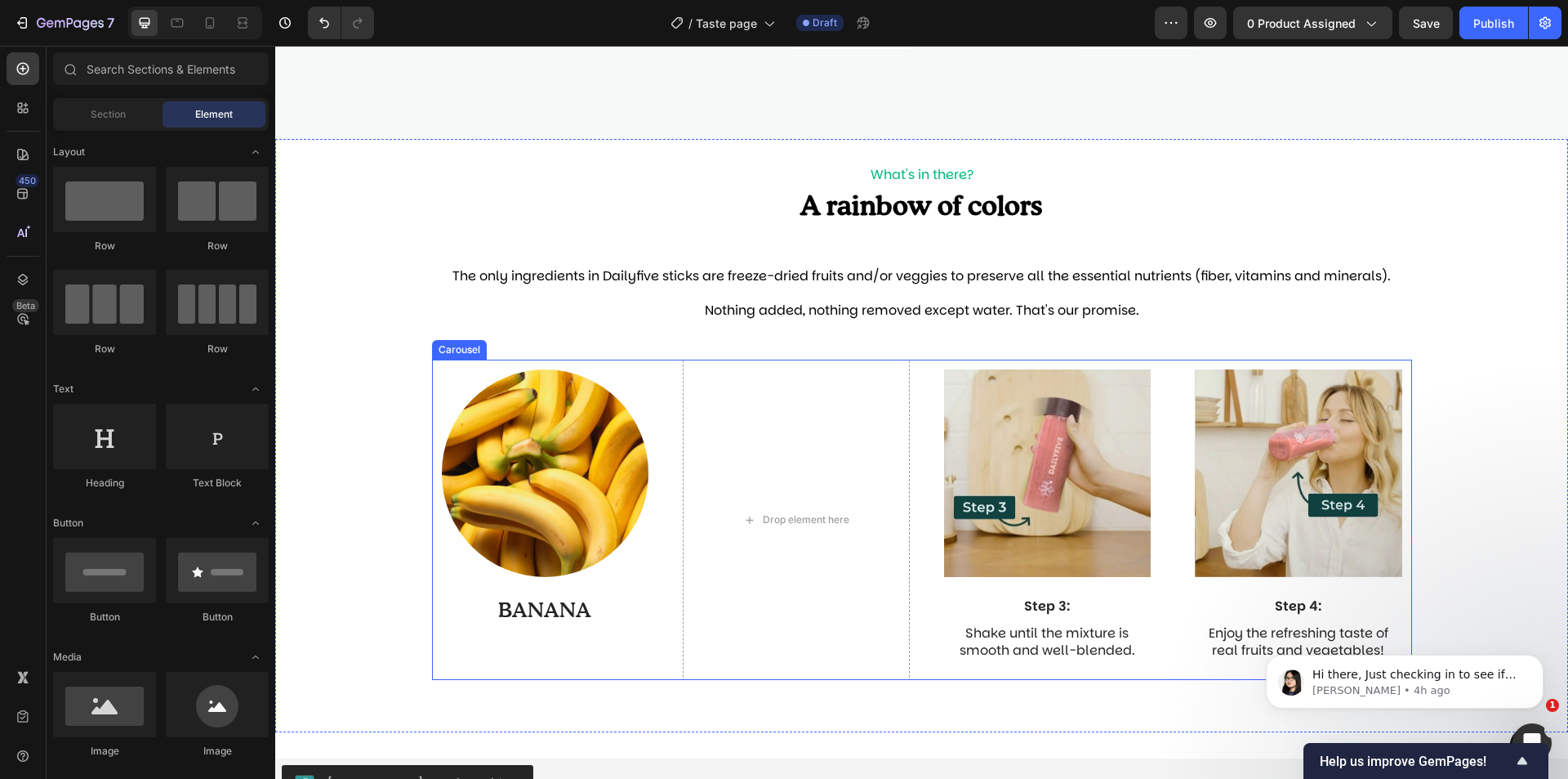
click at [653, 377] on div "Image BANANA Text Block Row Drop element here Image Step 3: Text Block Shake un…" at bounding box center [922, 520] width 980 height 320
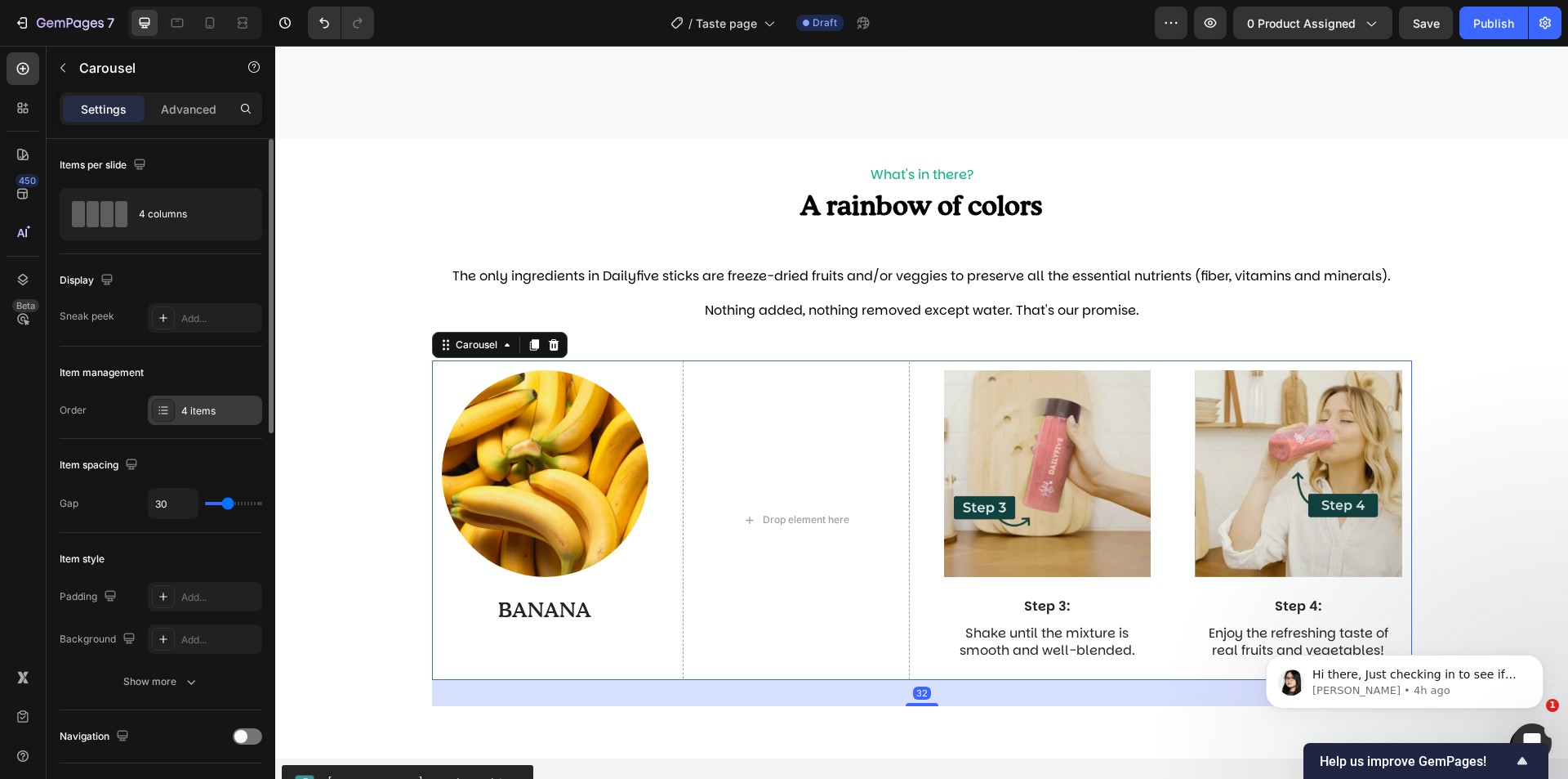
click at [205, 410] on div "4 items" at bounding box center [219, 411] width 76 height 15
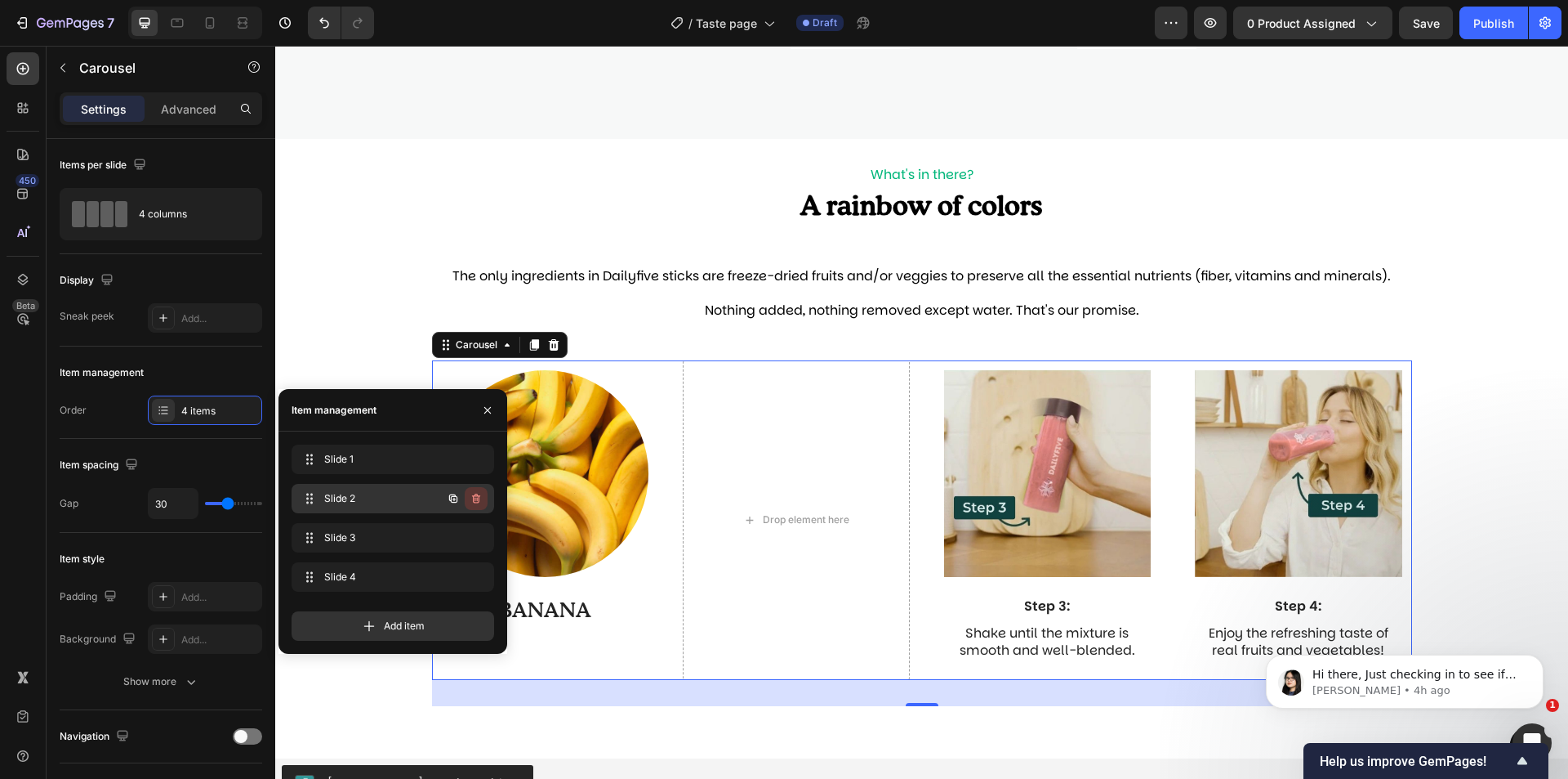
click at [482, 501] on icon "button" at bounding box center [476, 499] width 13 height 13
click at [477, 501] on div "Delete" at bounding box center [465, 499] width 30 height 15
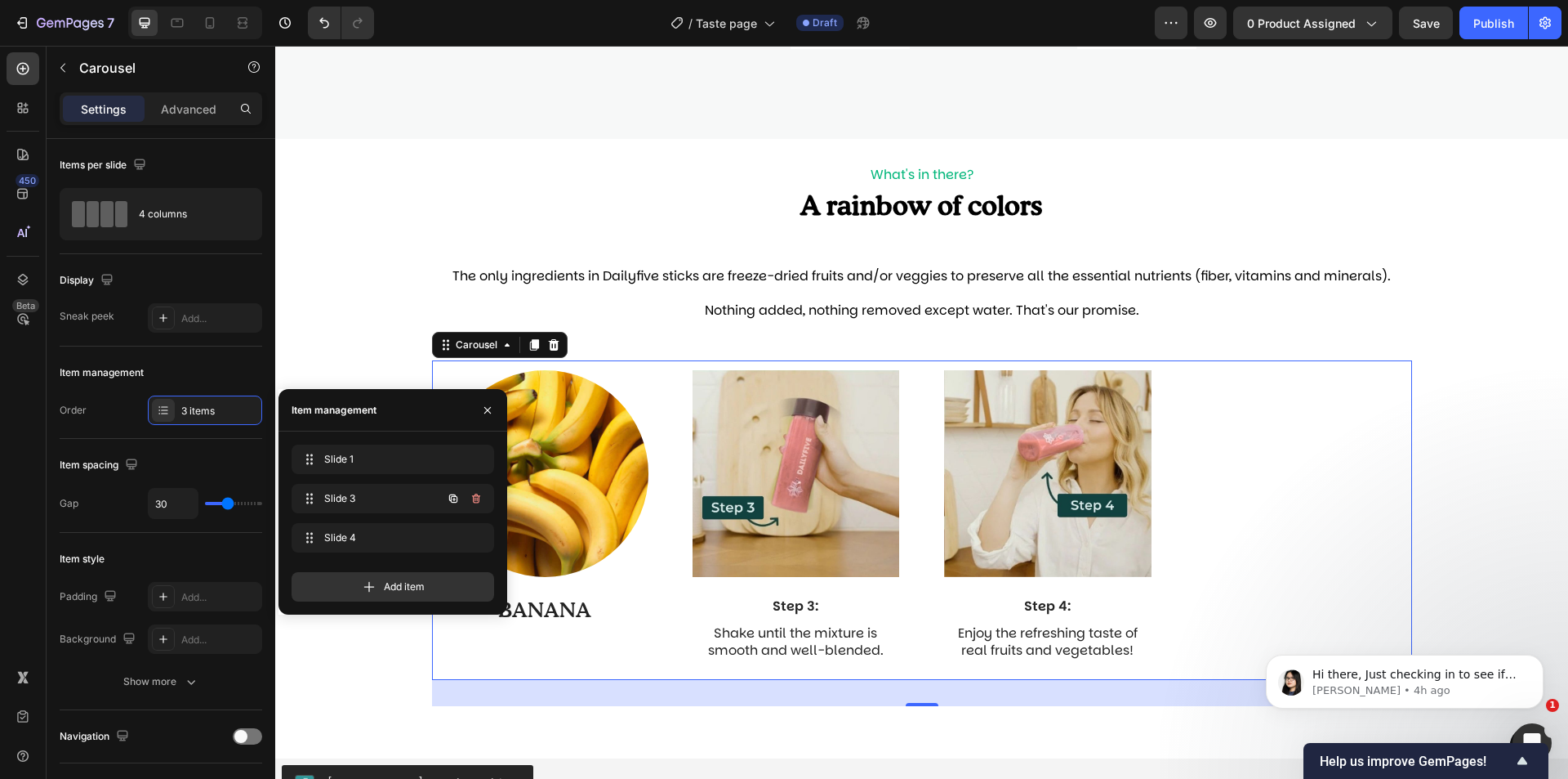
click at [477, 501] on icon "button" at bounding box center [477, 500] width 1 height 4
click at [468, 501] on div "Delete" at bounding box center [465, 499] width 30 height 15
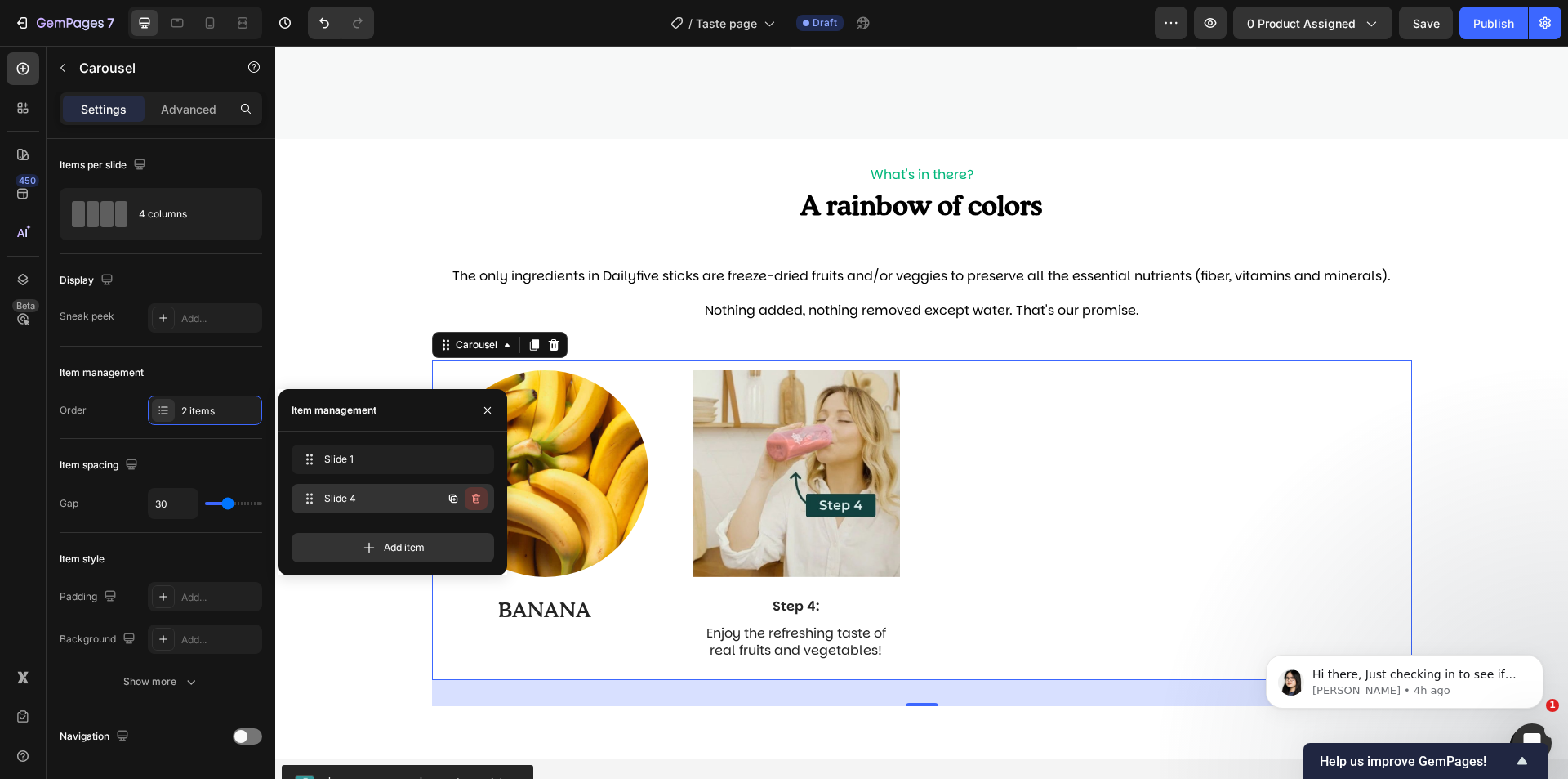
click at [474, 501] on icon "button" at bounding box center [476, 499] width 13 height 13
click at [474, 501] on div "Delete" at bounding box center [465, 499] width 30 height 15
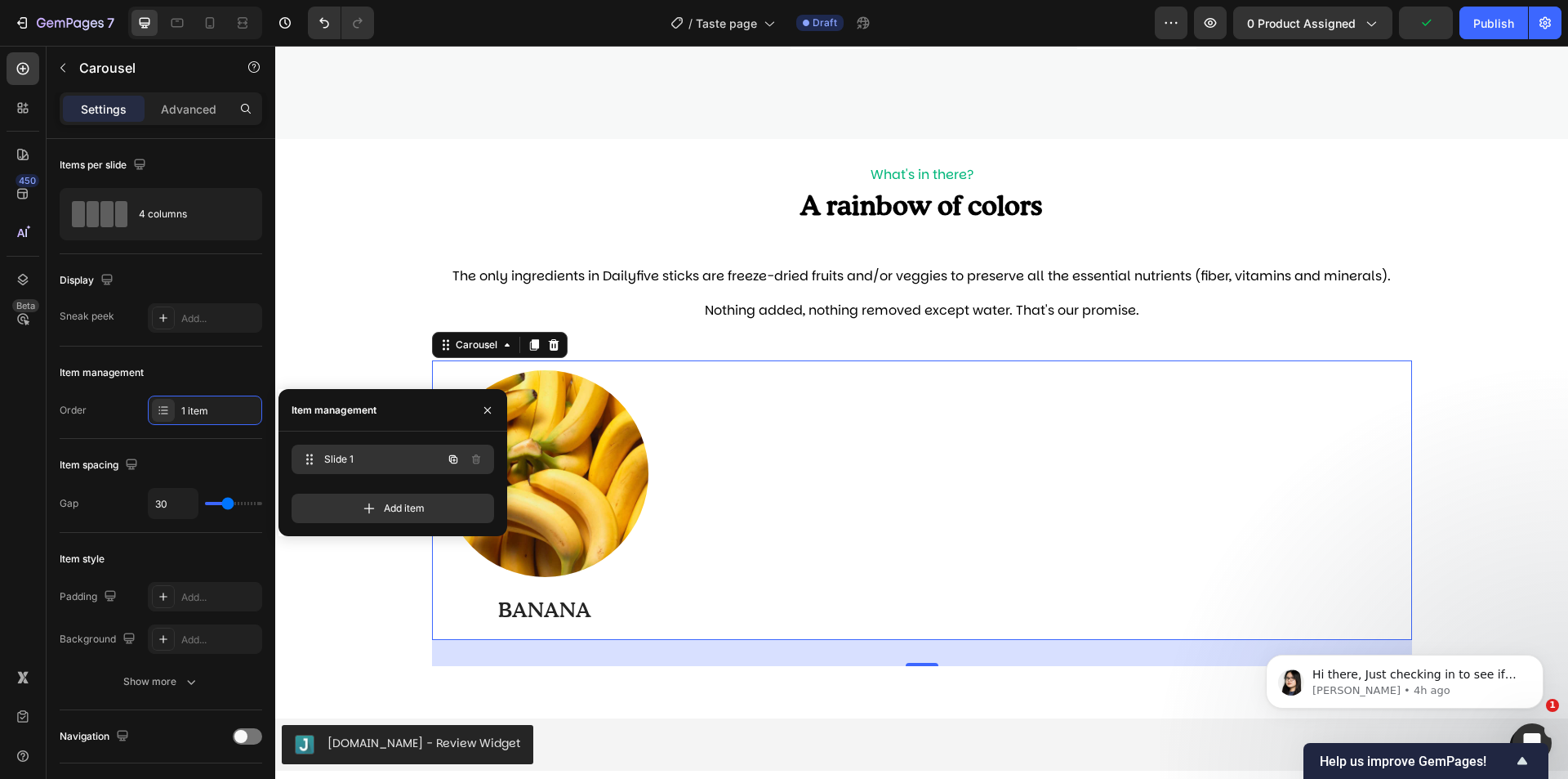
click at [452, 453] on icon "button" at bounding box center [453, 460] width 13 height 13
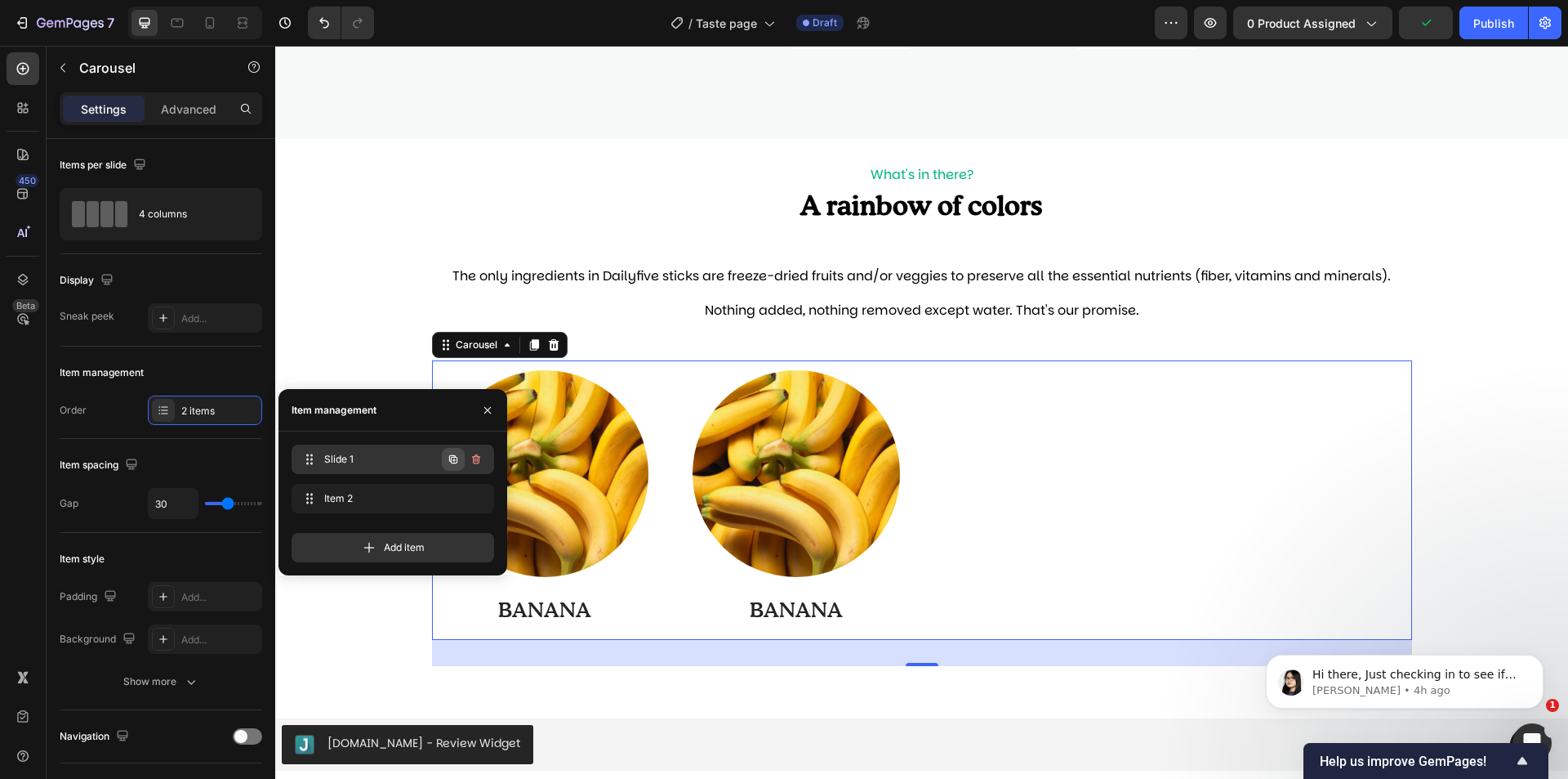
click at [451, 460] on icon "button" at bounding box center [453, 459] width 8 height 8
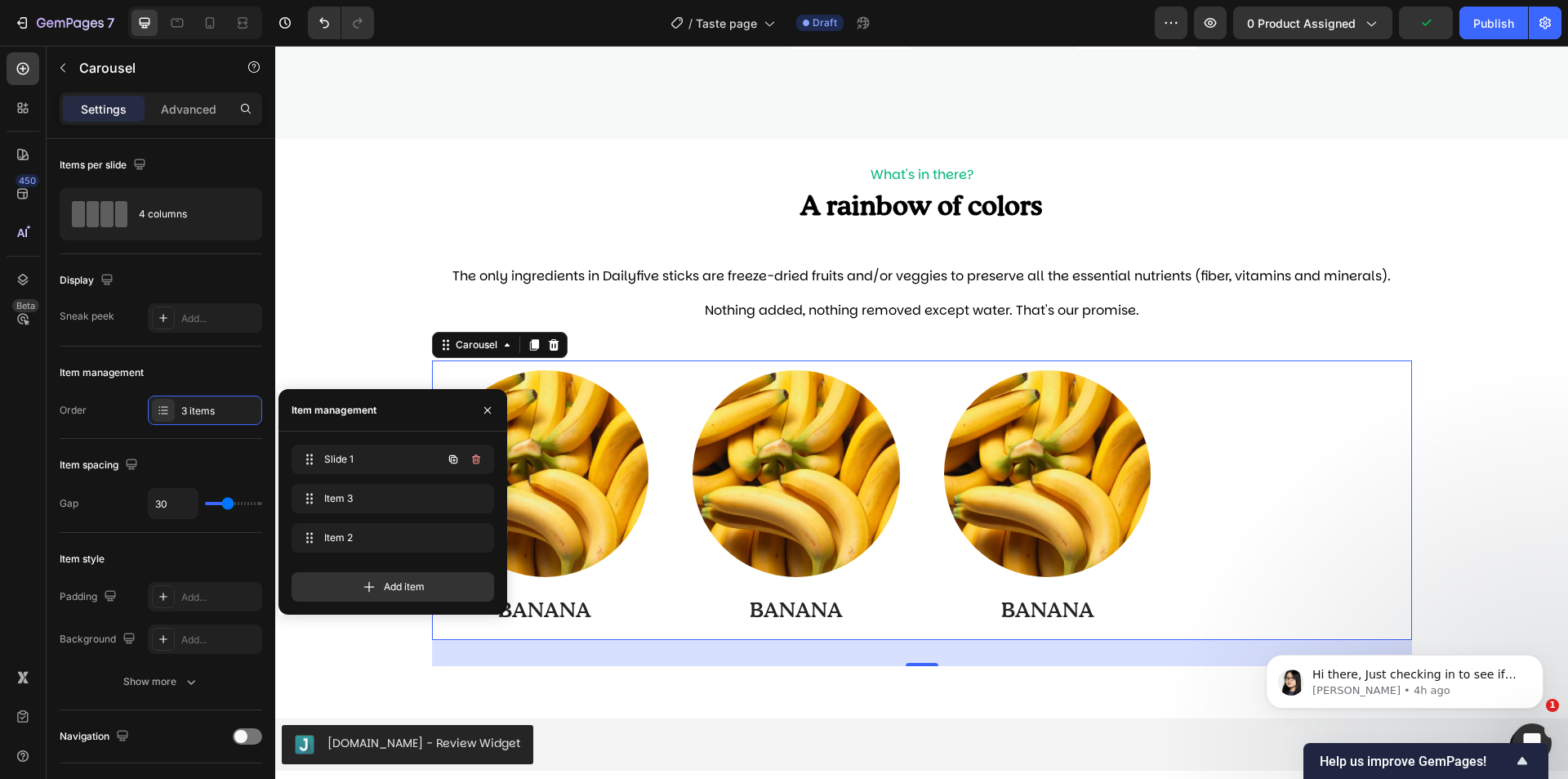
click at [451, 460] on icon "button" at bounding box center [453, 459] width 8 height 8
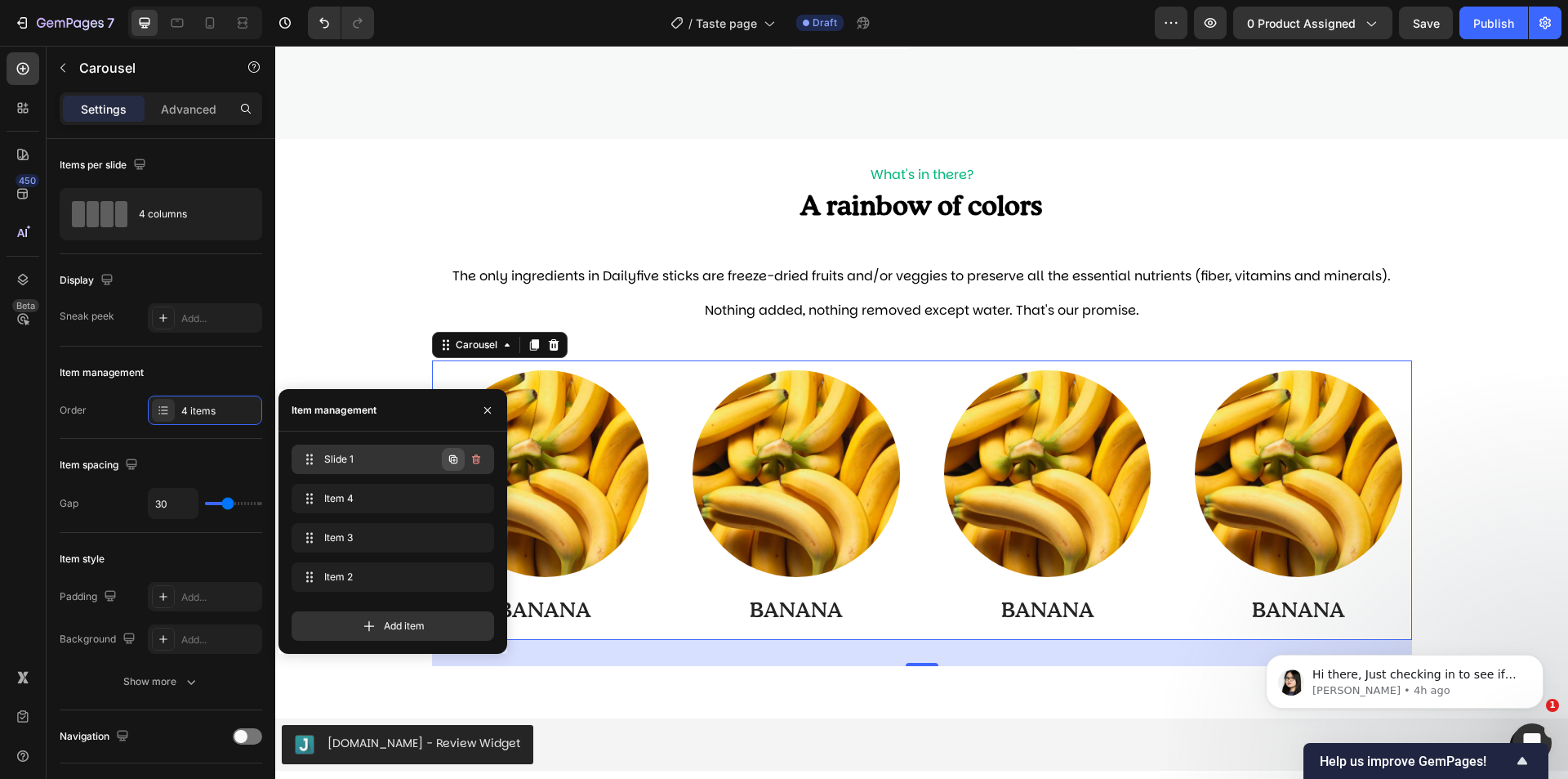
click at [451, 460] on icon "button" at bounding box center [453, 459] width 8 height 8
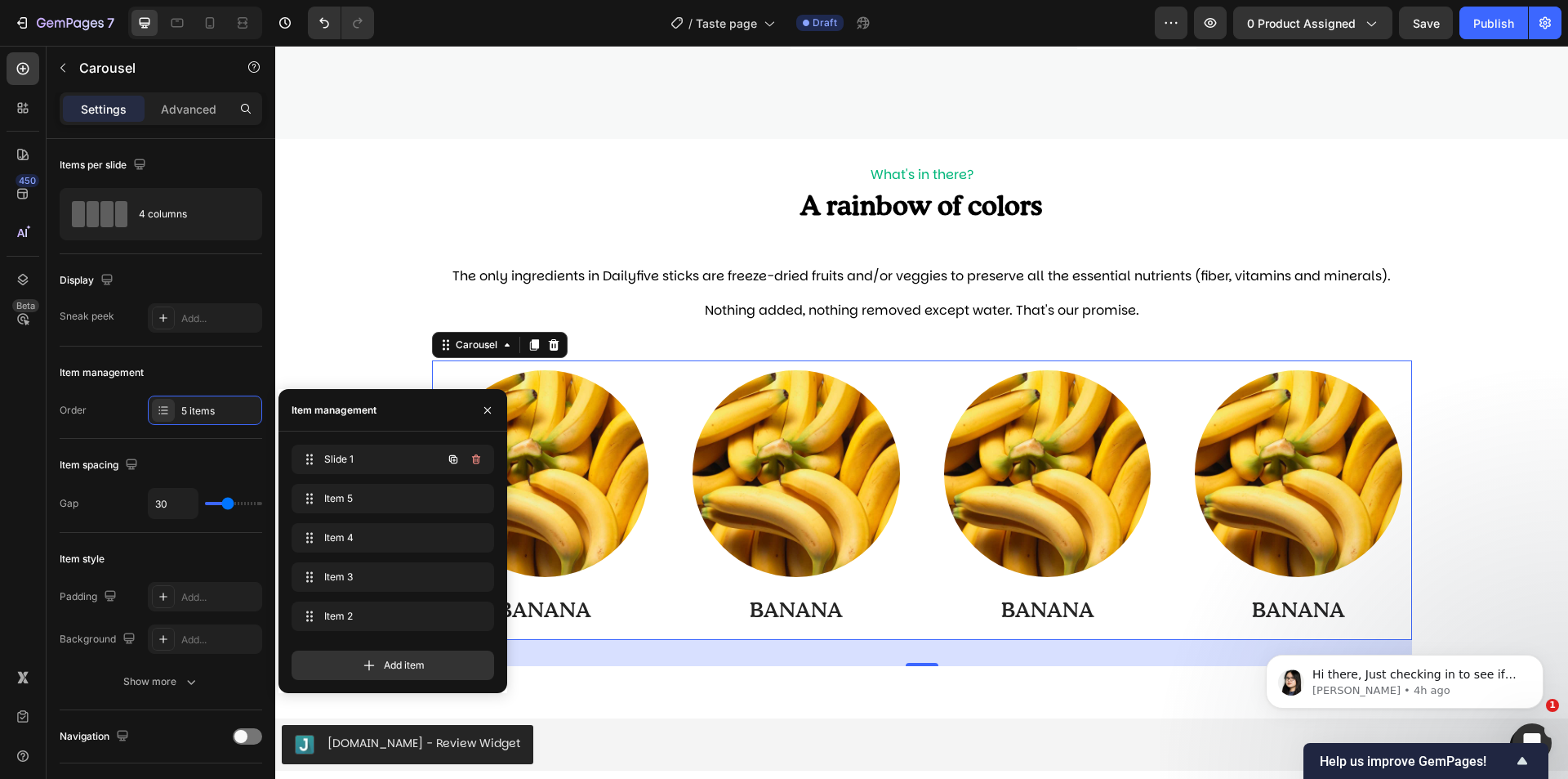
click at [451, 460] on icon "button" at bounding box center [453, 459] width 8 height 8
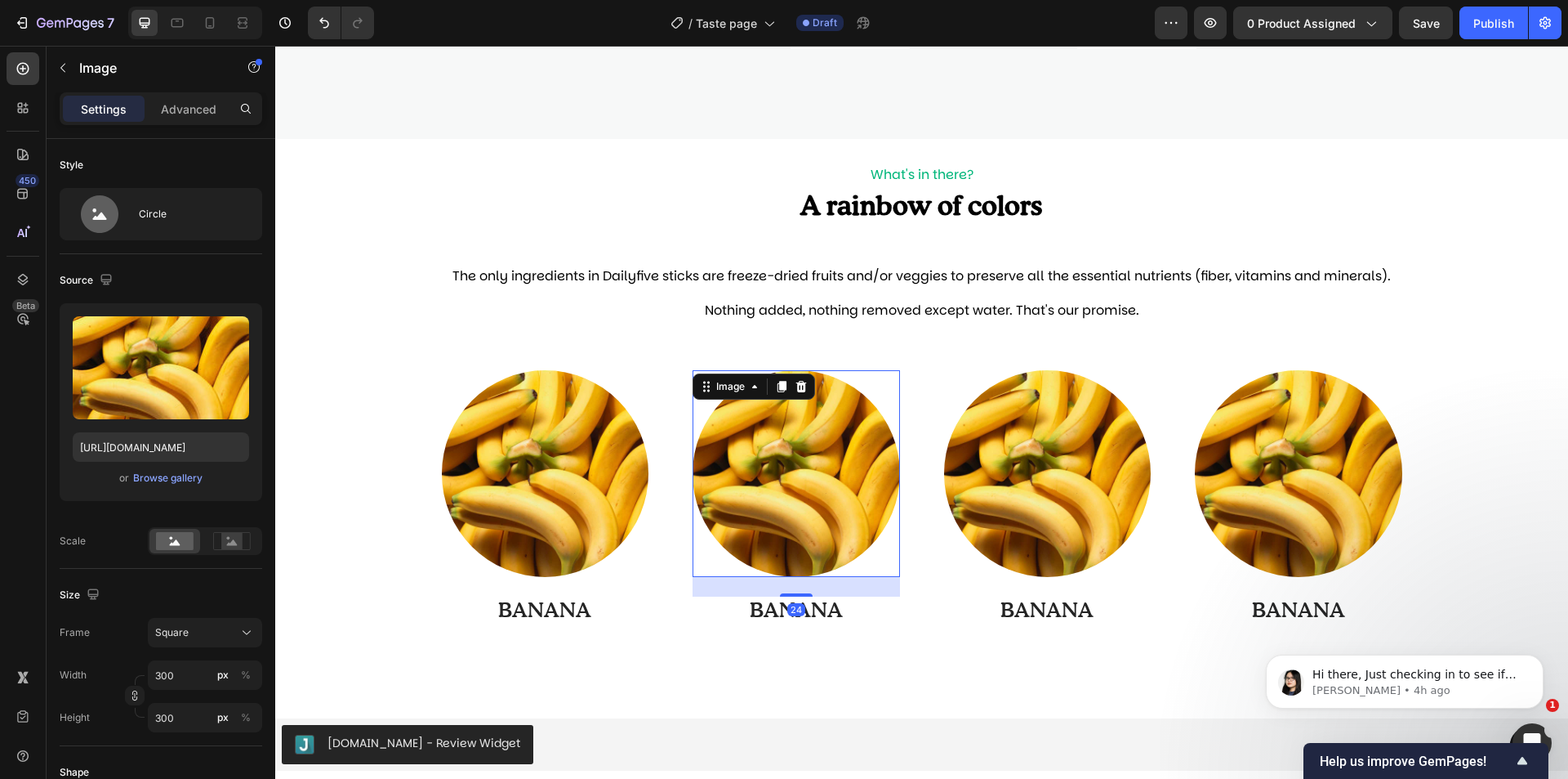
click at [733, 516] on img at bounding box center [797, 474] width 207 height 207
click at [148, 486] on div "or Browse gallery" at bounding box center [161, 479] width 176 height 20
click at [148, 481] on div "Browse gallery" at bounding box center [167, 478] width 69 height 15
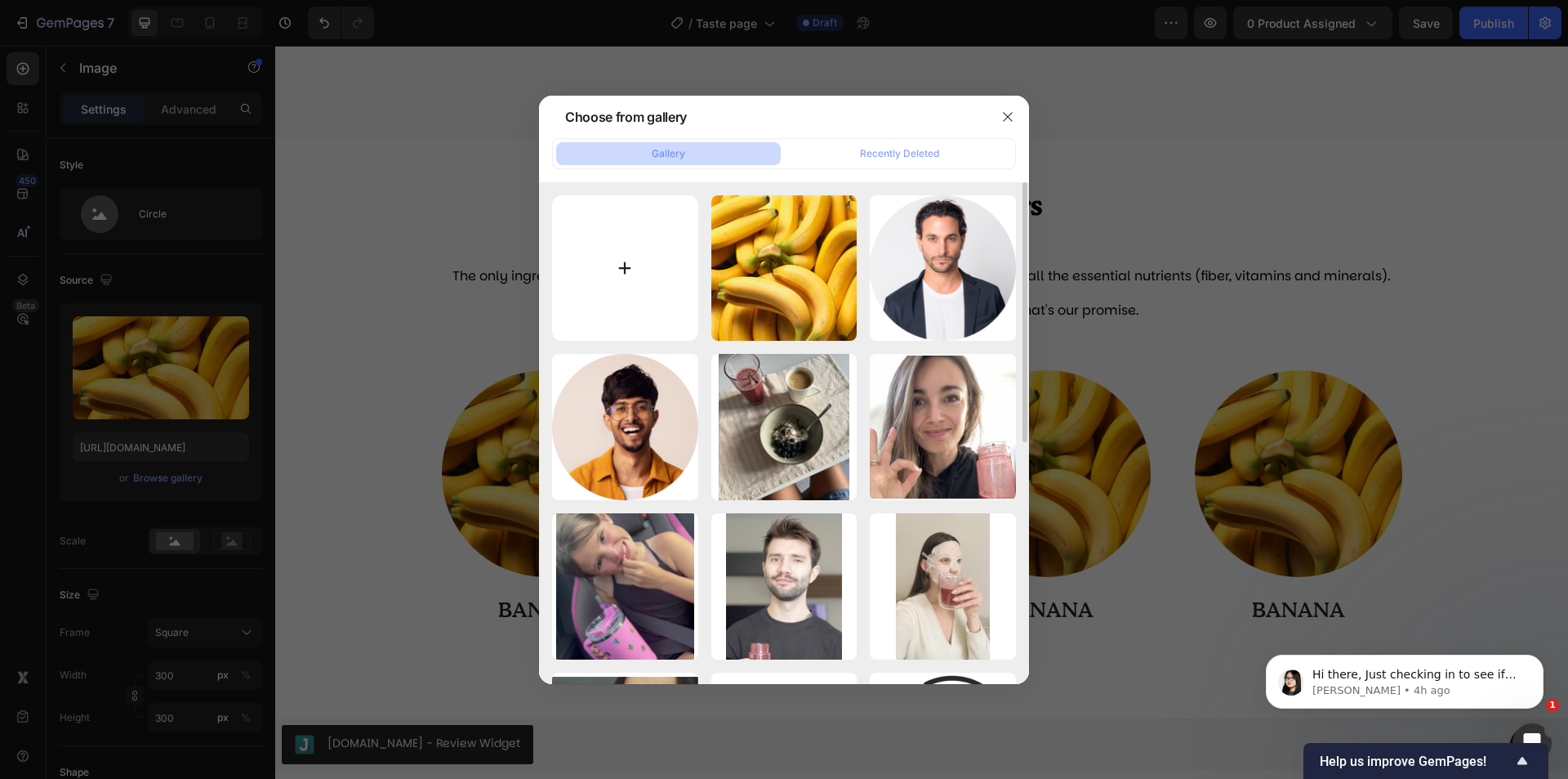
click at [651, 304] on input "file" at bounding box center [625, 268] width 146 height 147
type input "C:\fakepath\16-min.jpg"
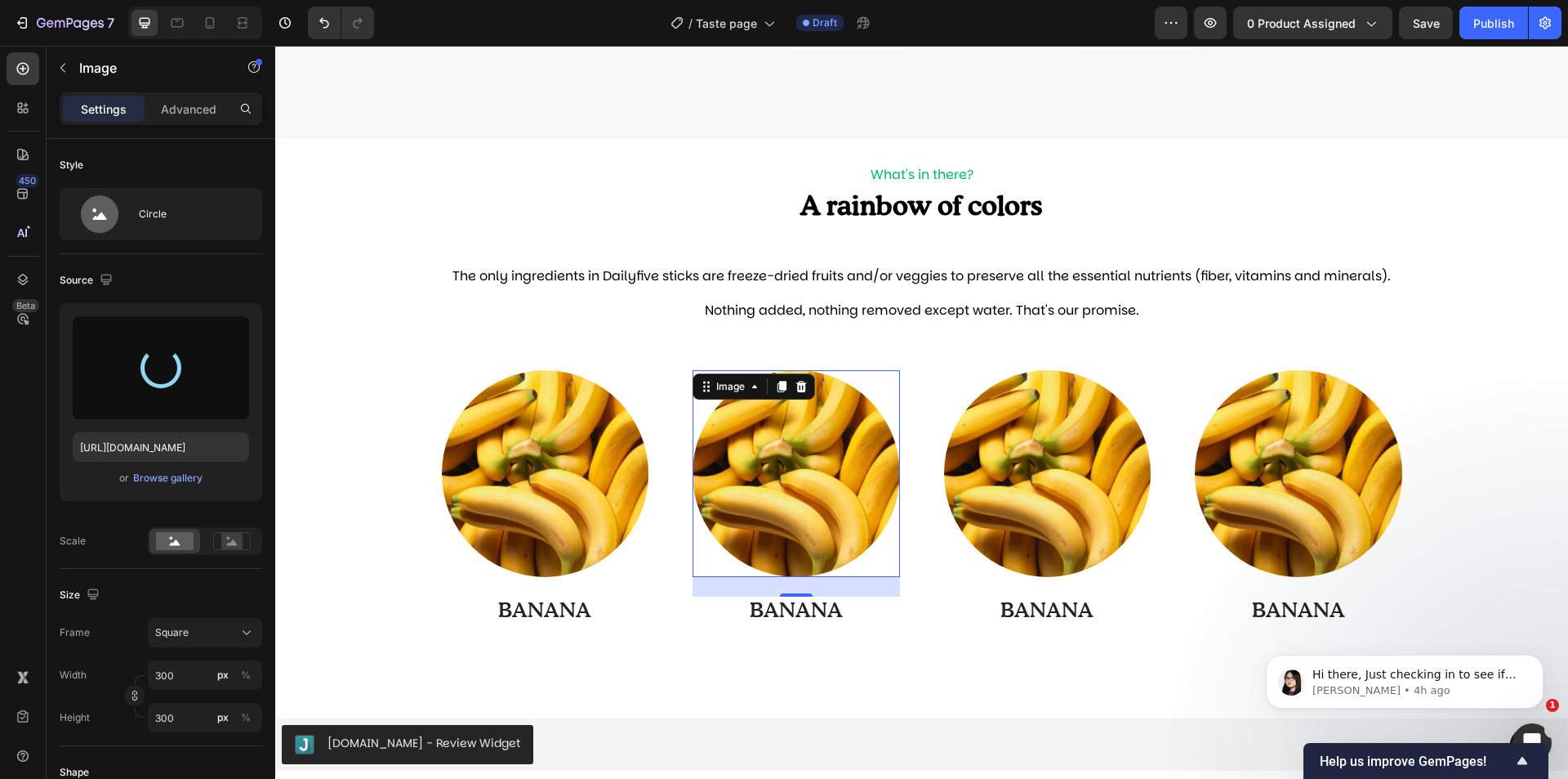
type input "[URL][DOMAIN_NAME]"
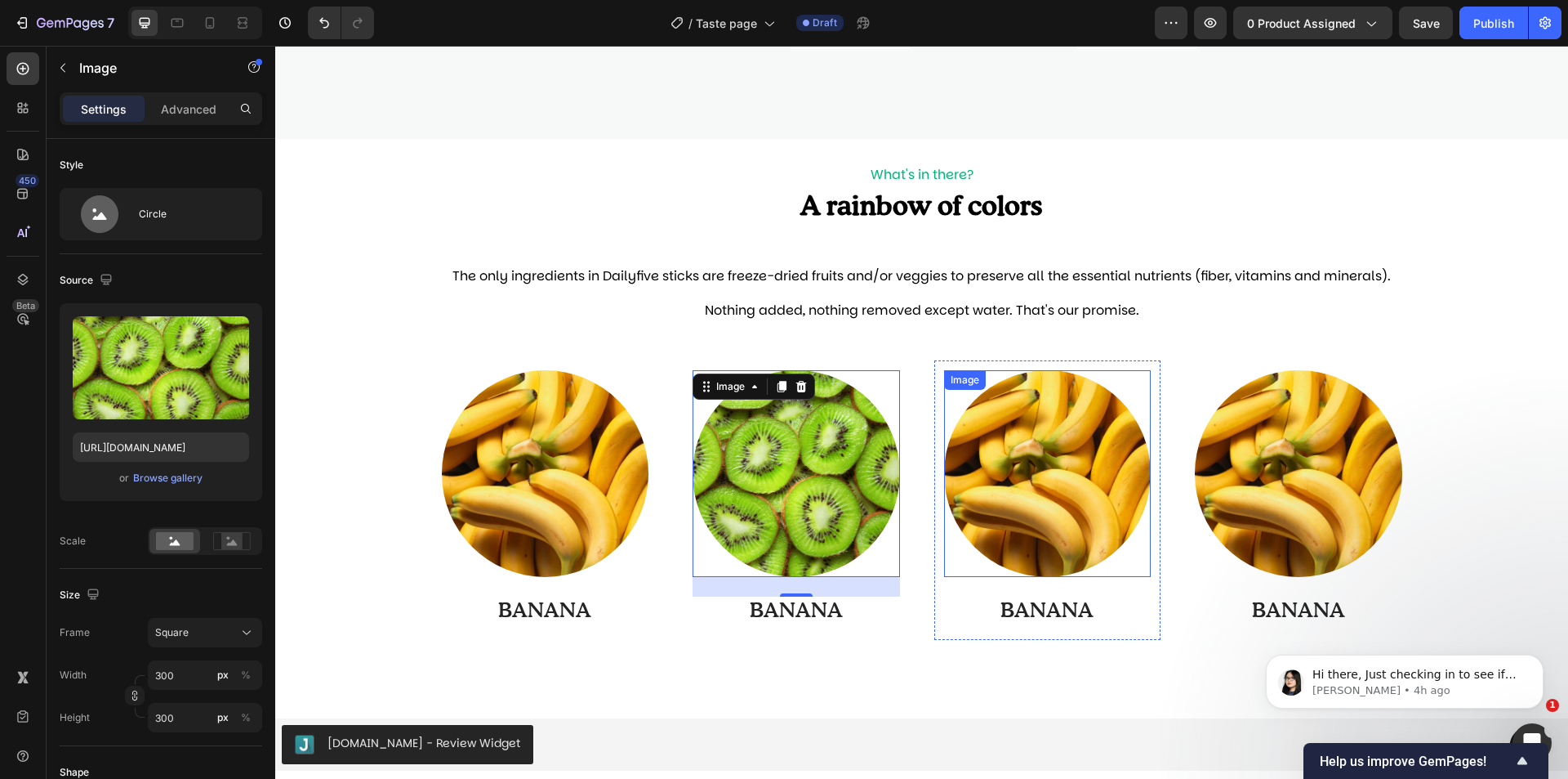
click at [1047, 488] on img at bounding box center [1048, 474] width 207 height 207
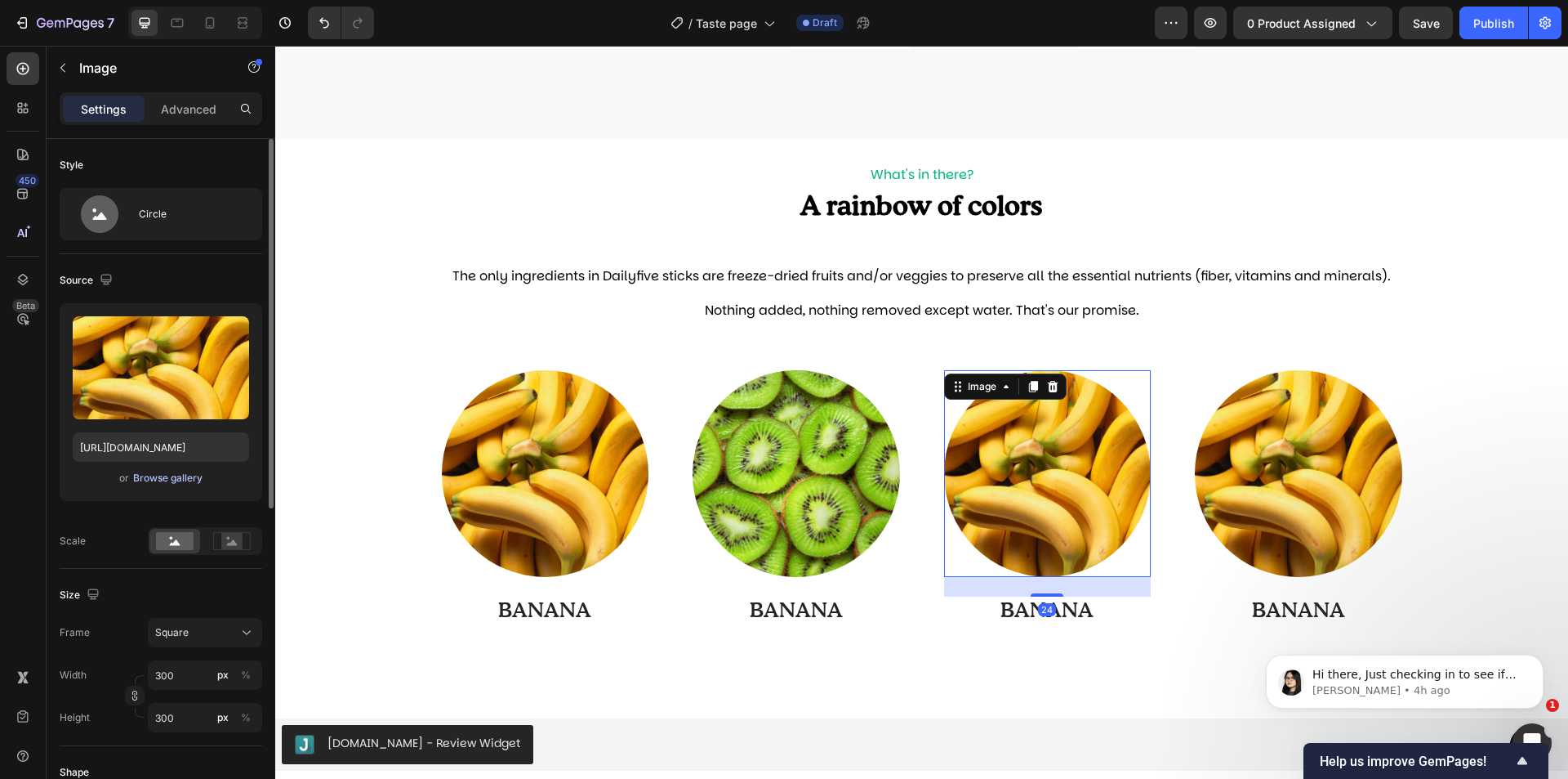
click at [188, 476] on div "Browse gallery" at bounding box center [167, 478] width 69 height 15
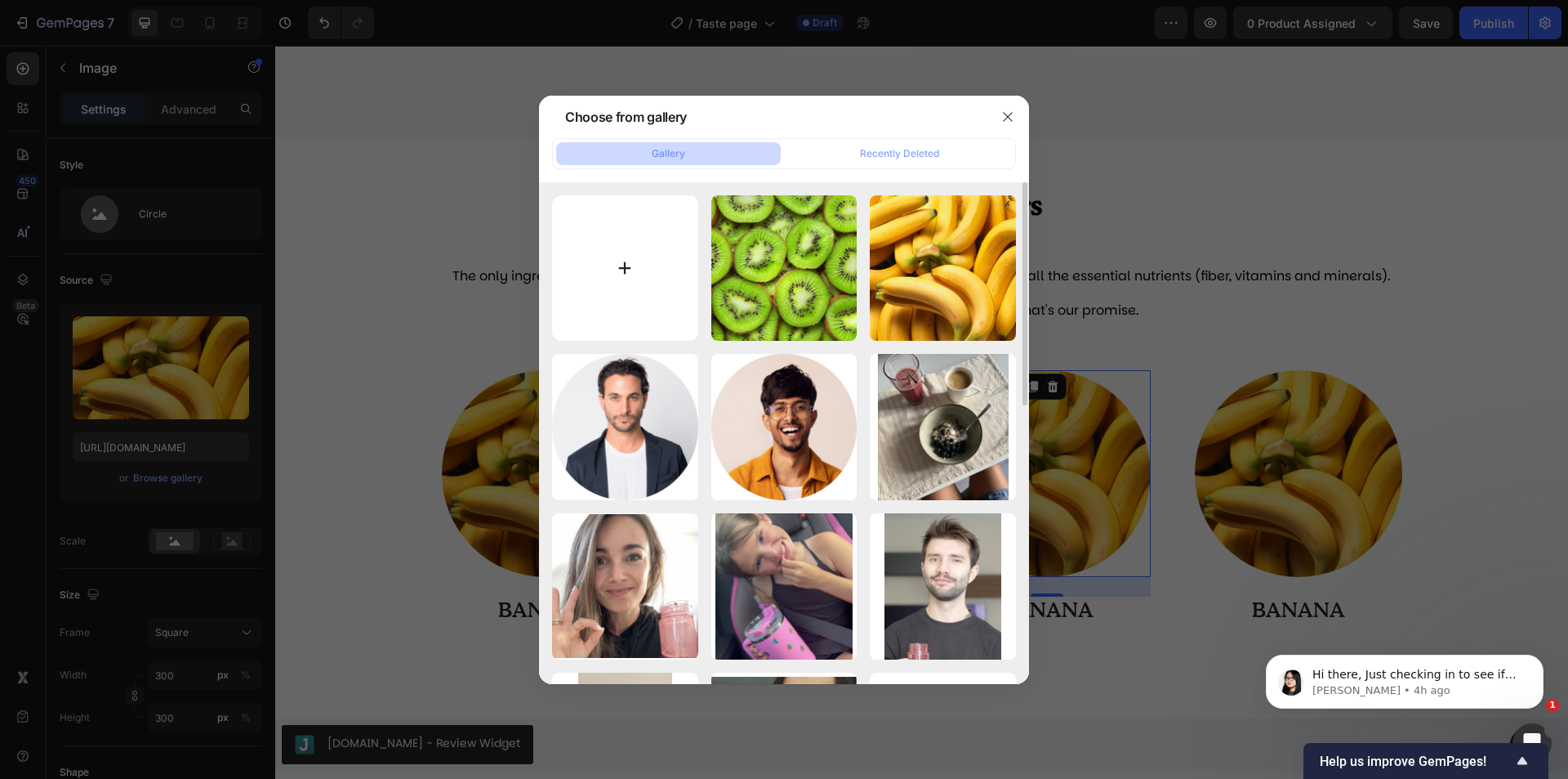
click at [631, 278] on input "file" at bounding box center [625, 268] width 146 height 147
type input "C:\fakepath\17-min.jpg"
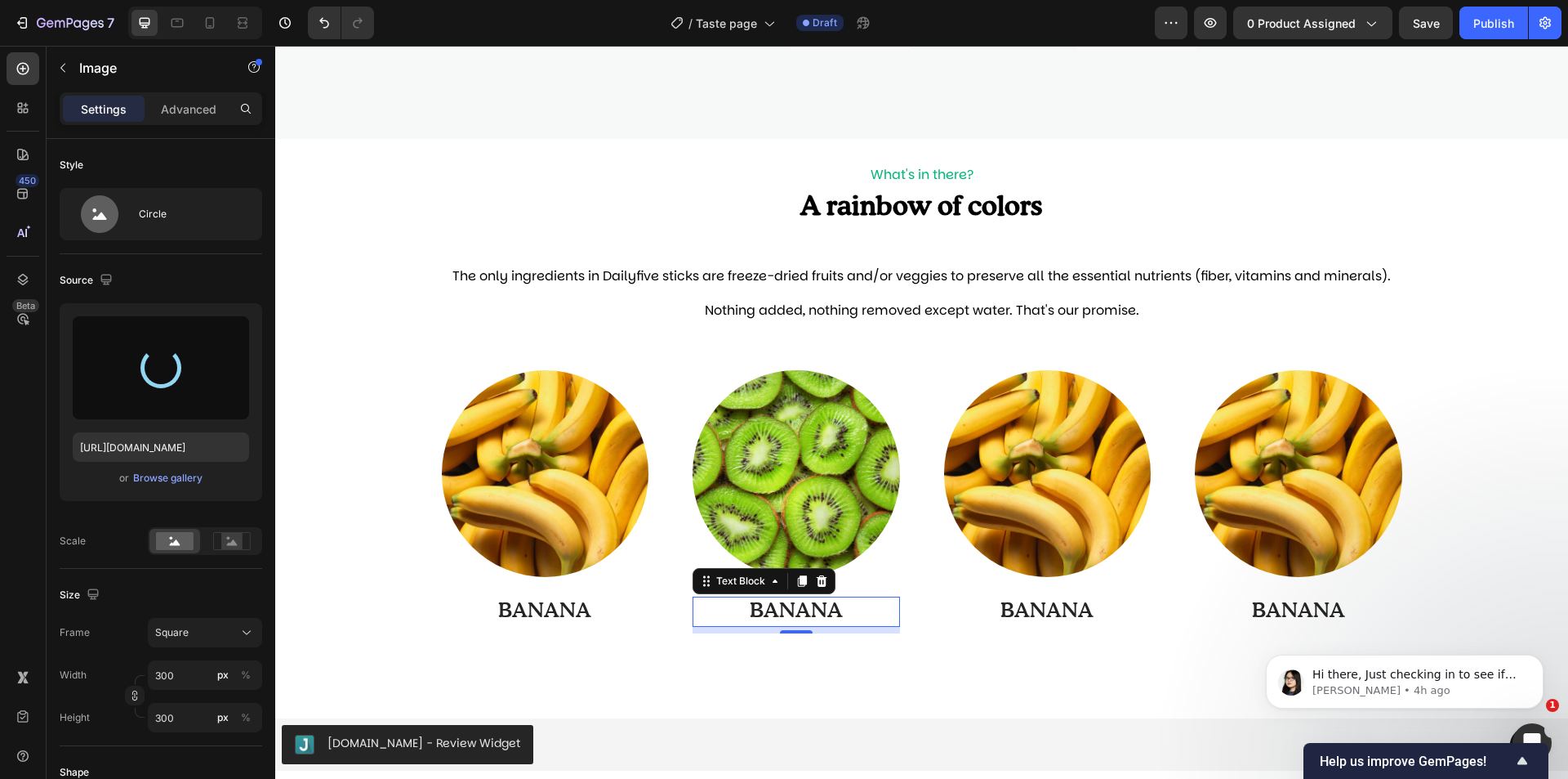
click at [812, 613] on p "BANANA" at bounding box center [796, 612] width 205 height 27
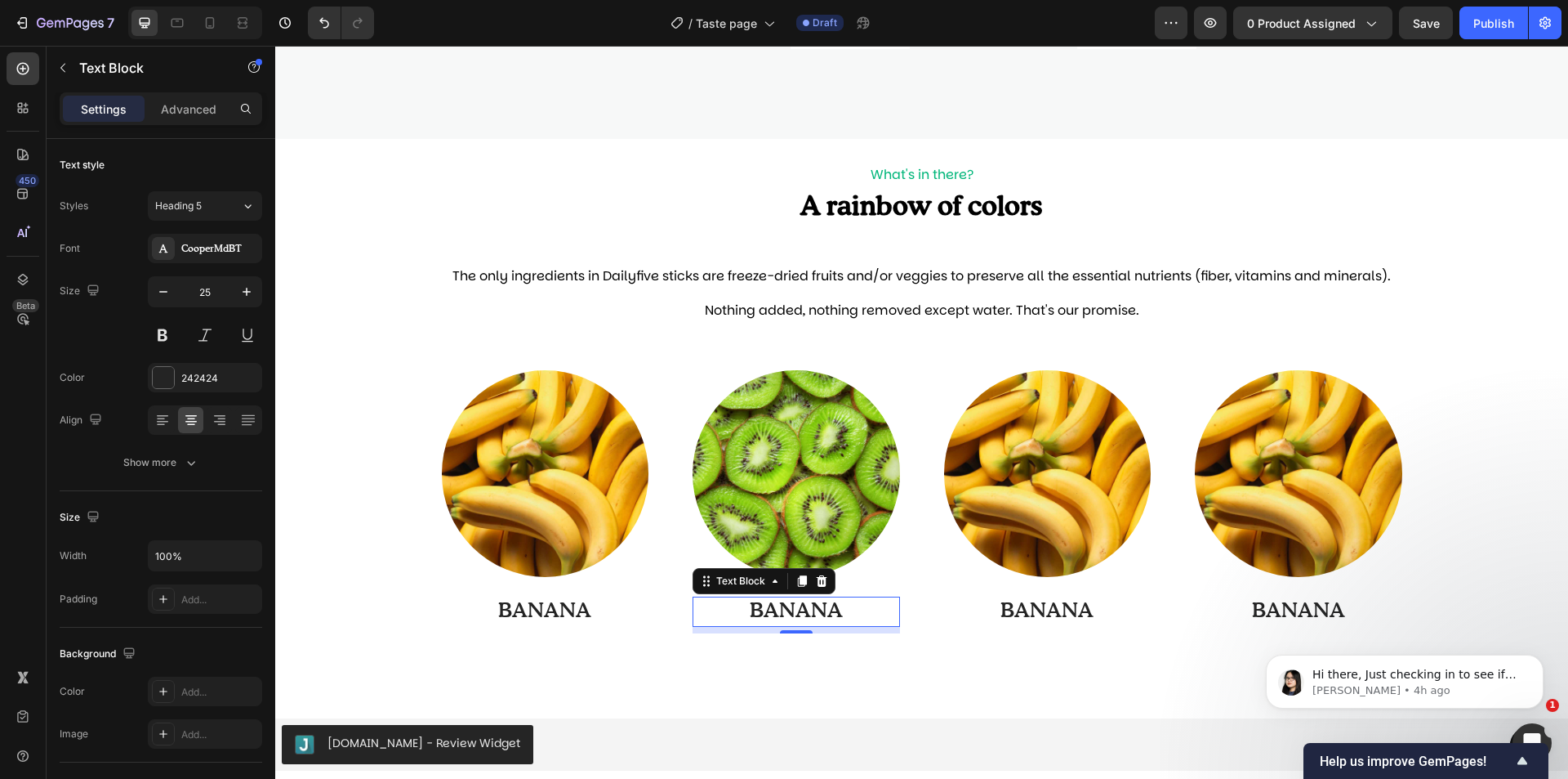
click at [815, 613] on p "BANANA" at bounding box center [796, 612] width 205 height 27
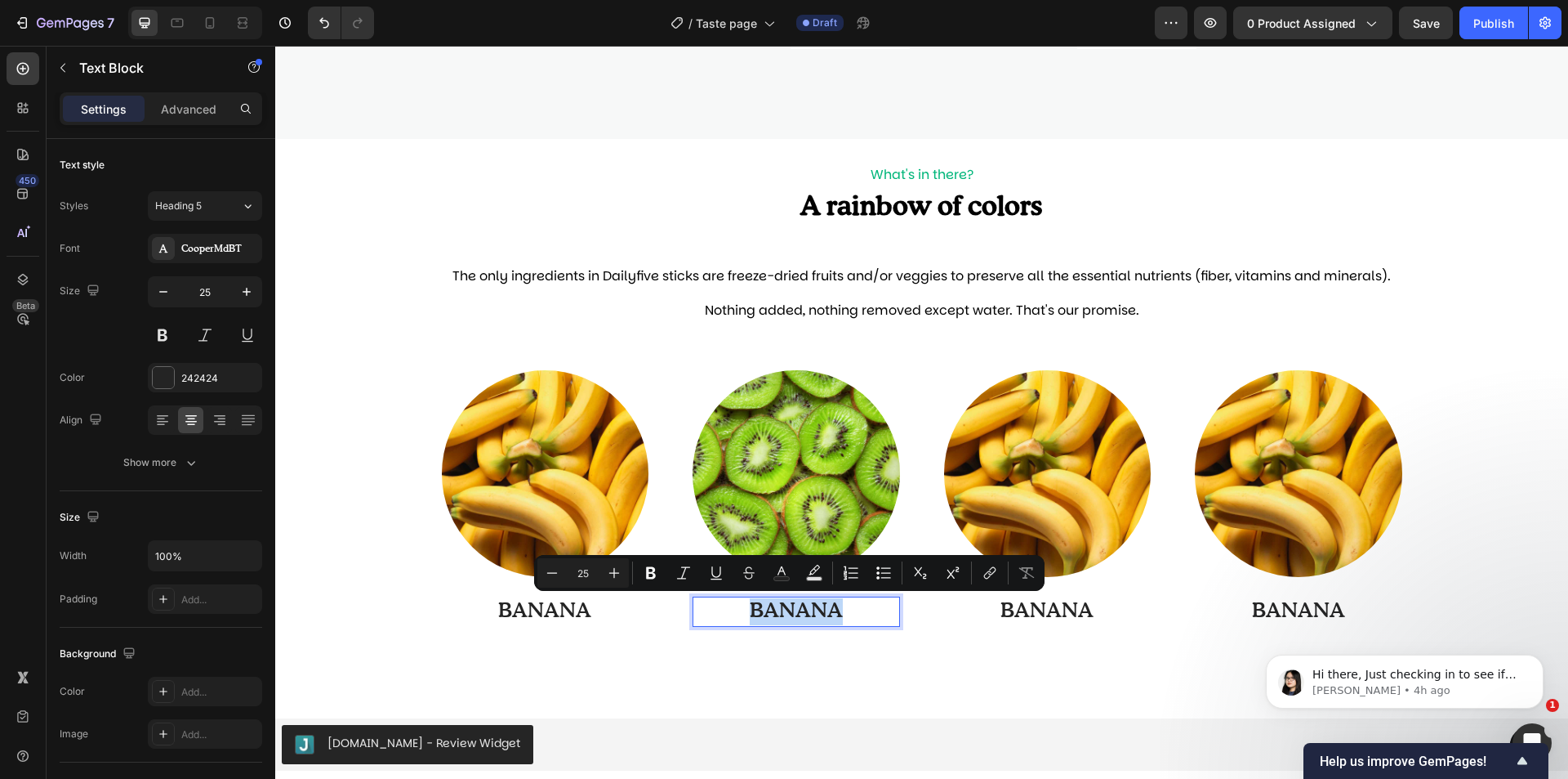
click at [815, 606] on p "BANANA" at bounding box center [796, 612] width 205 height 27
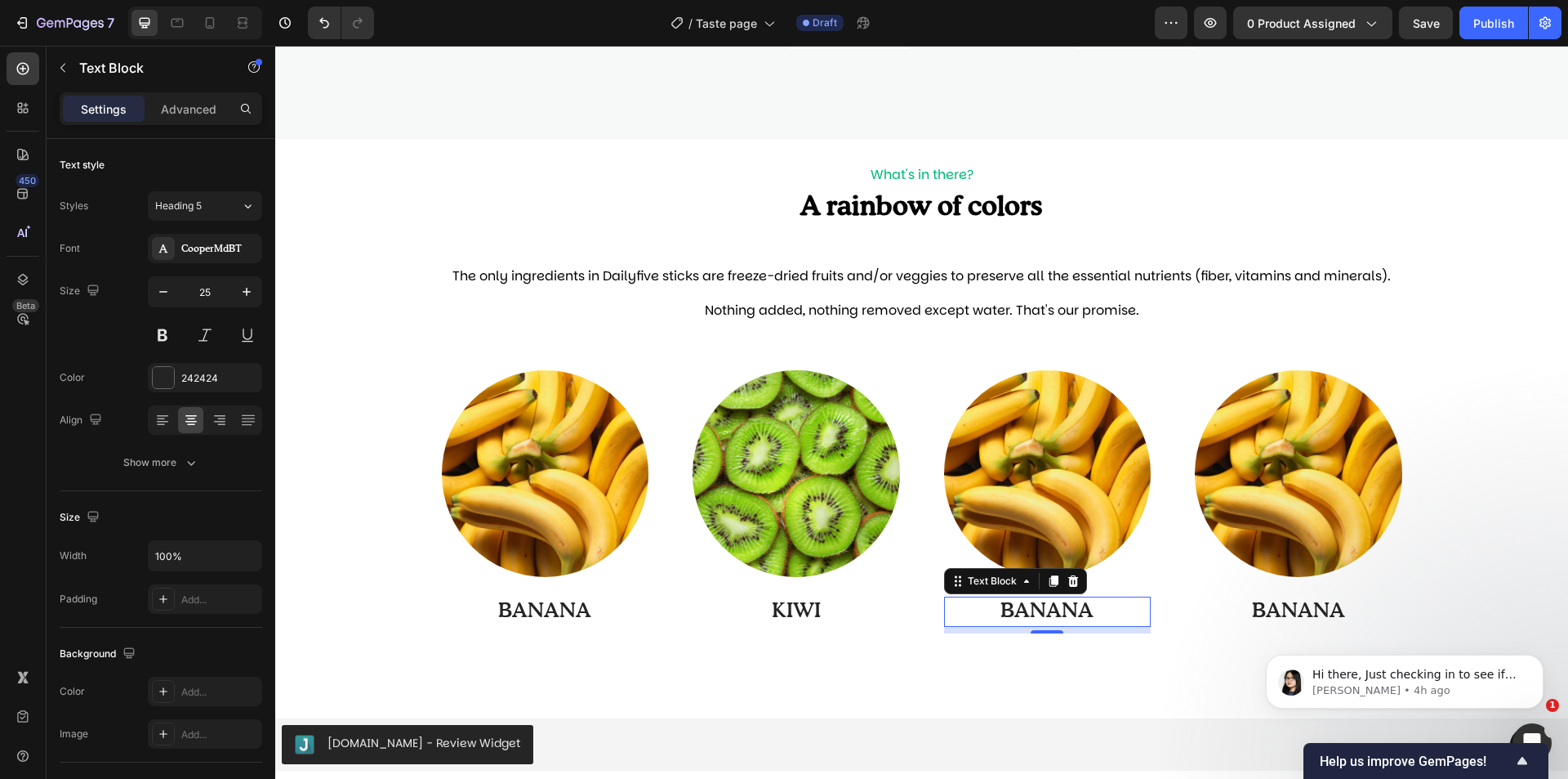
click at [1059, 598] on p "BANANA" at bounding box center [1048, 612] width 205 height 27
click at [1060, 601] on p "BANANA" at bounding box center [1048, 612] width 205 height 27
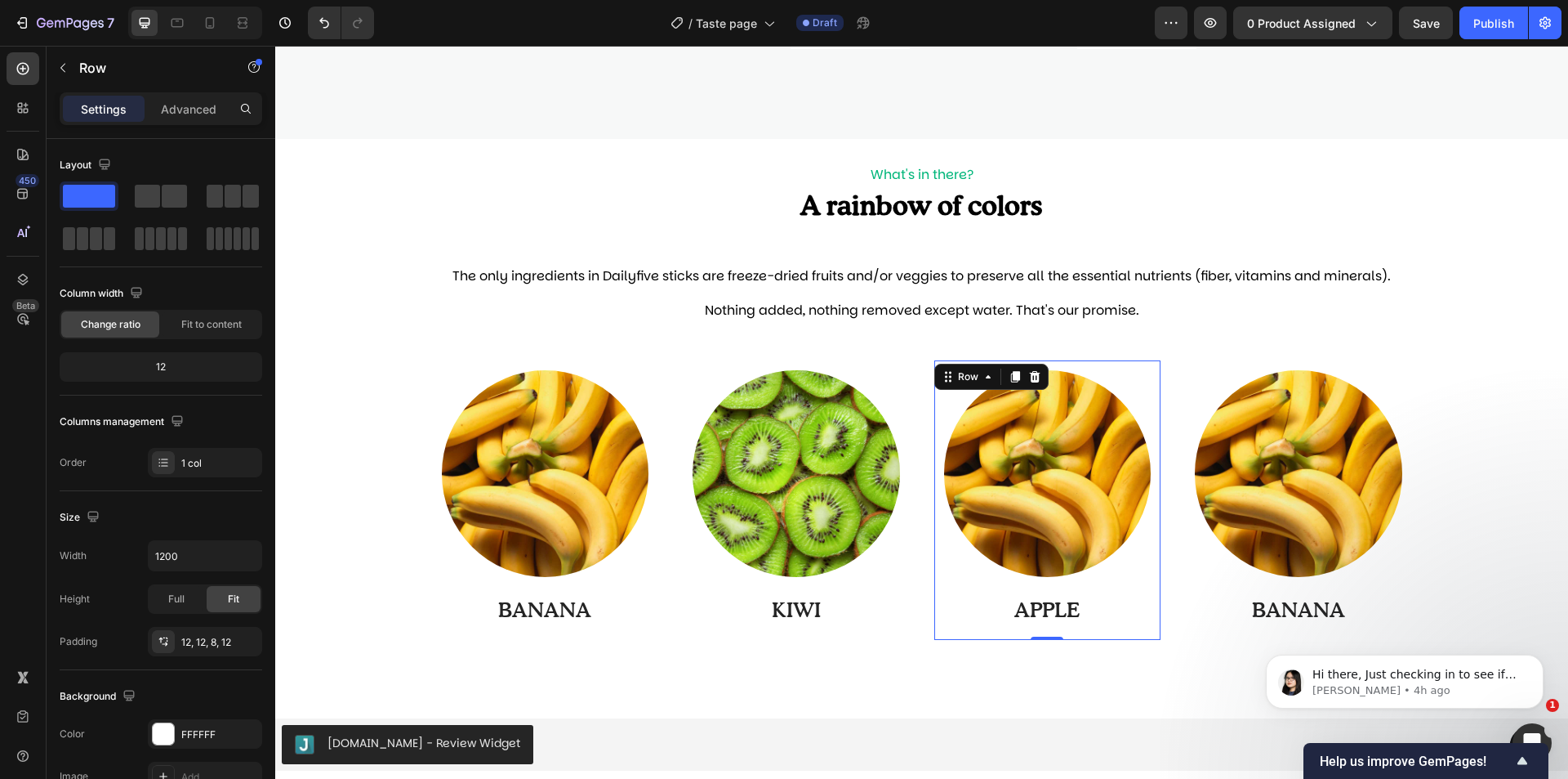
click at [1059, 595] on div "Image APPLE Text Block" at bounding box center [1048, 501] width 207 height 263
click at [1057, 552] on img at bounding box center [1048, 474] width 207 height 207
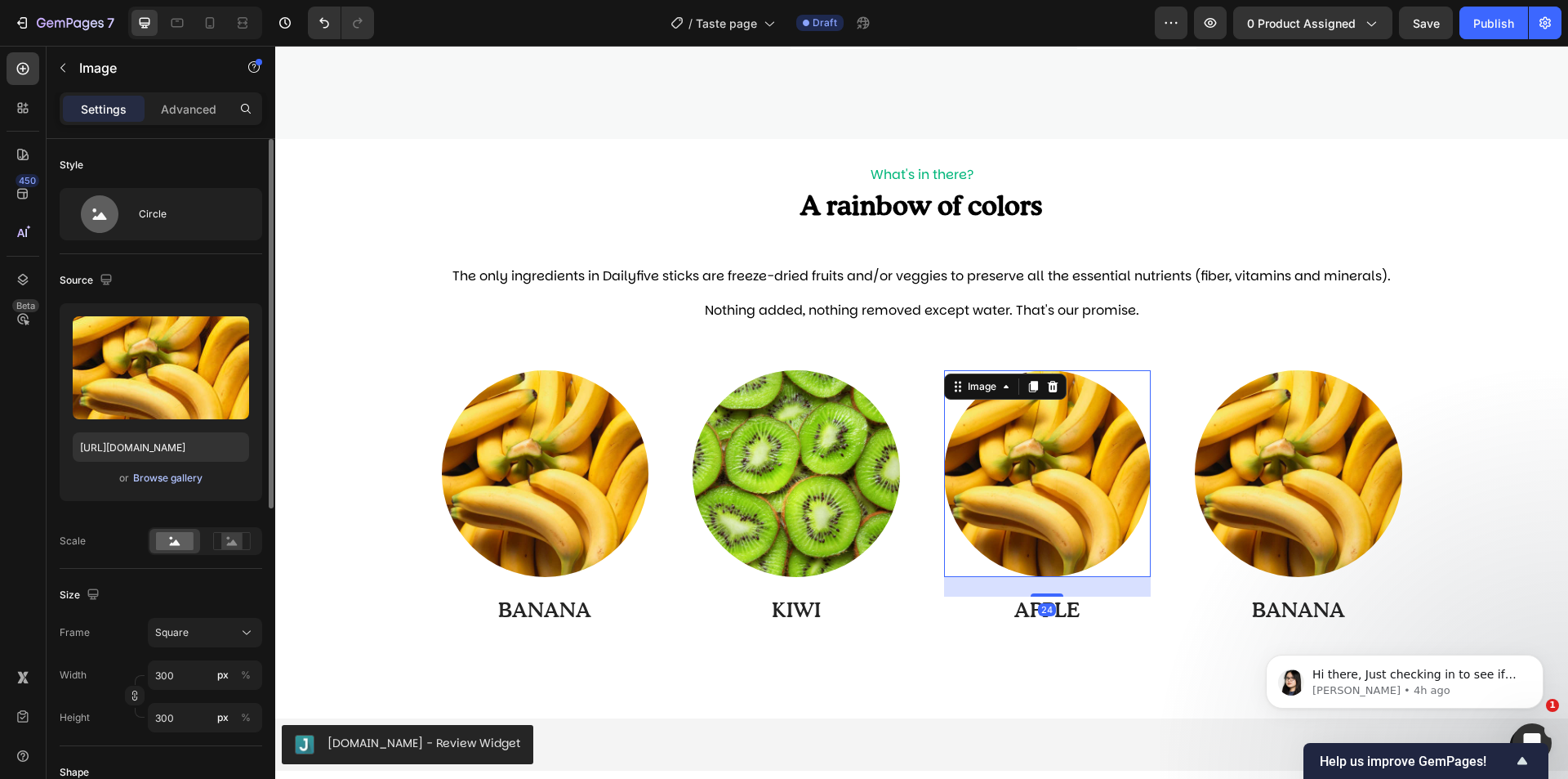
click at [187, 484] on div "Browse gallery" at bounding box center [167, 478] width 69 height 15
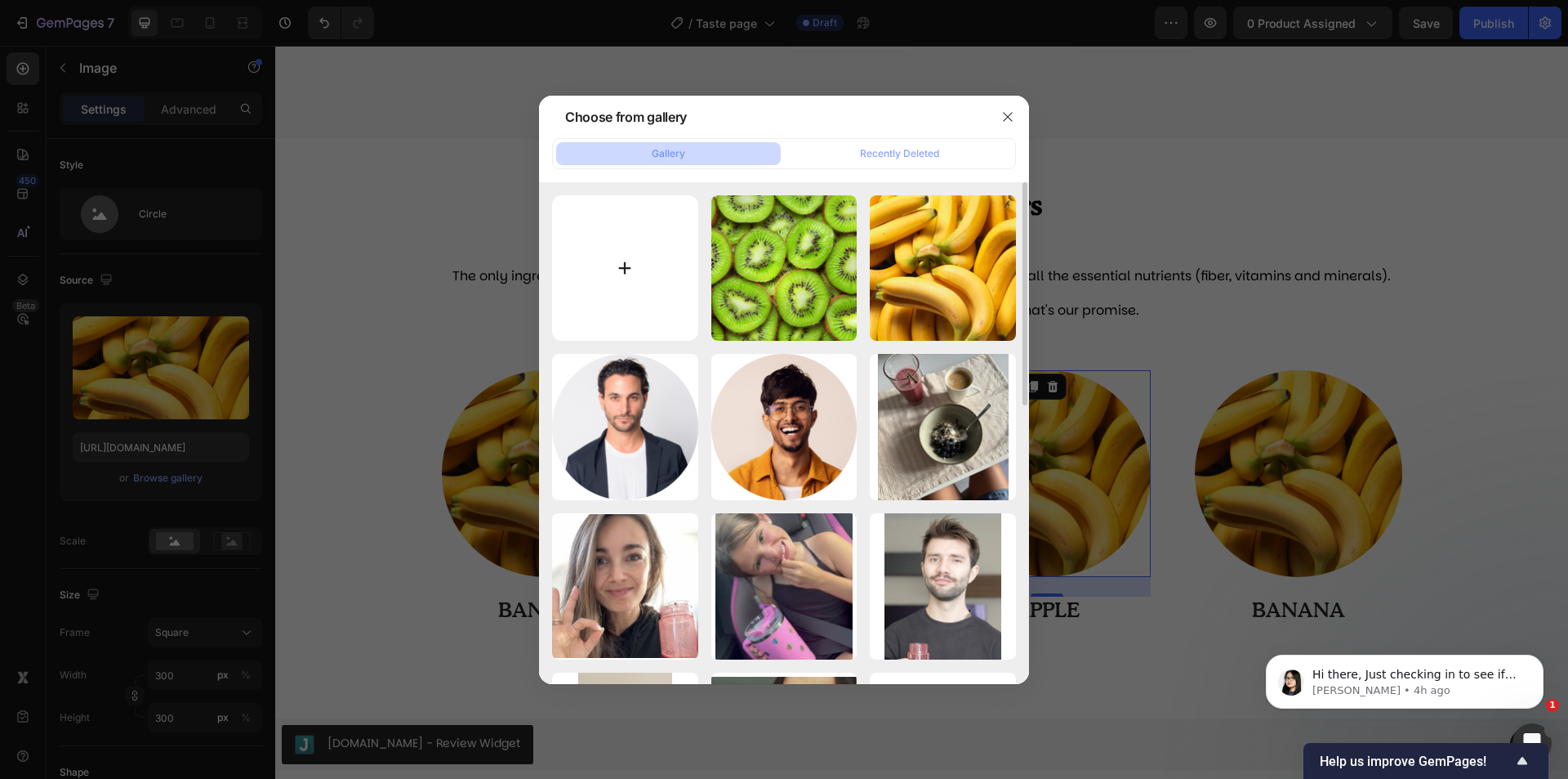
click at [643, 250] on input "file" at bounding box center [625, 268] width 146 height 147
type input "C:\fakepath\17-min.jpg"
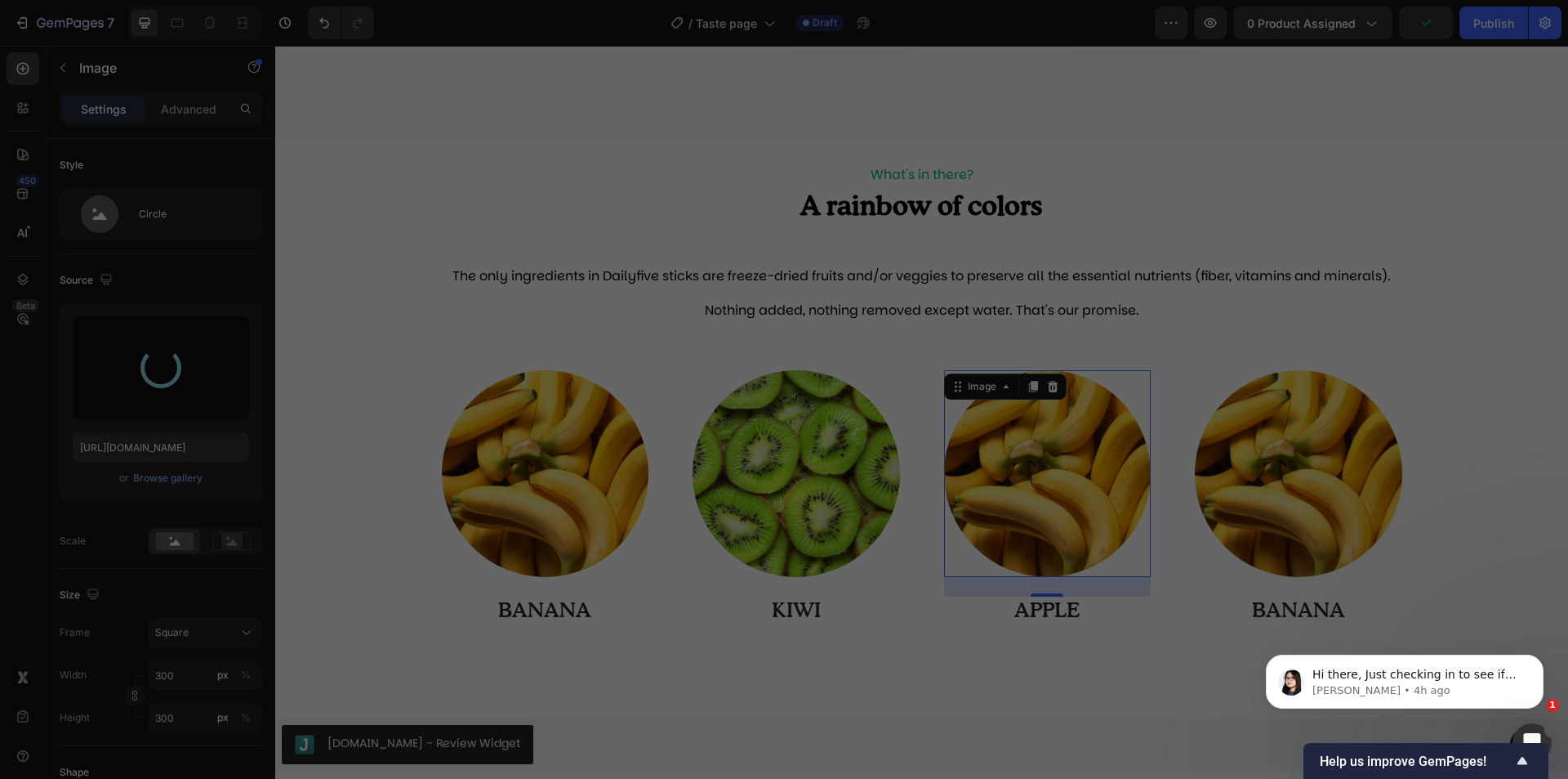
type input "[URL][DOMAIN_NAME]"
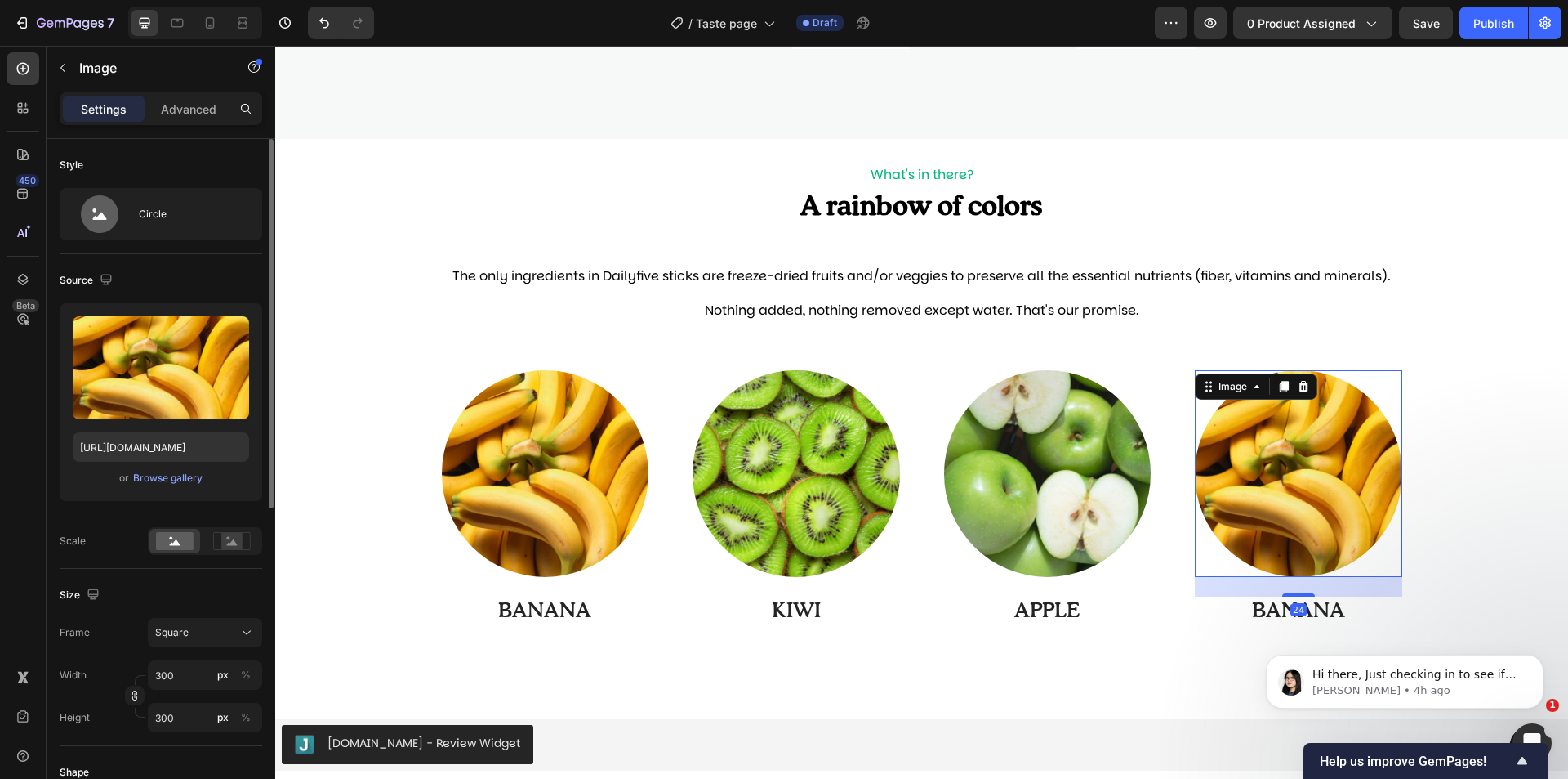
click at [185, 469] on div "or Browse gallery" at bounding box center [161, 479] width 176 height 20
click at [188, 472] on div "Browse gallery" at bounding box center [167, 478] width 69 height 15
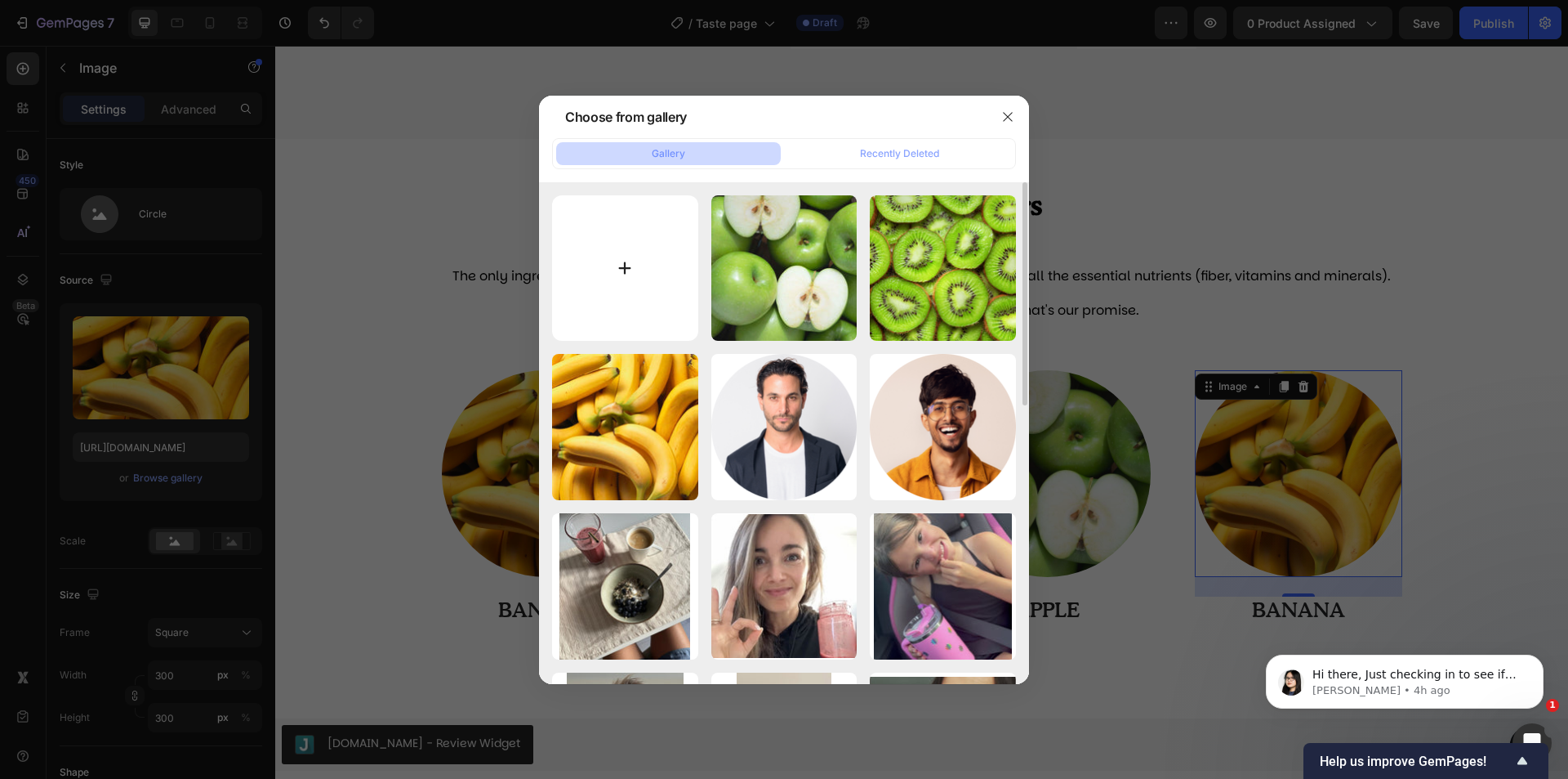
click at [637, 308] on input "file" at bounding box center [625, 268] width 146 height 147
type input "C:\fakepath\20-min.jpg"
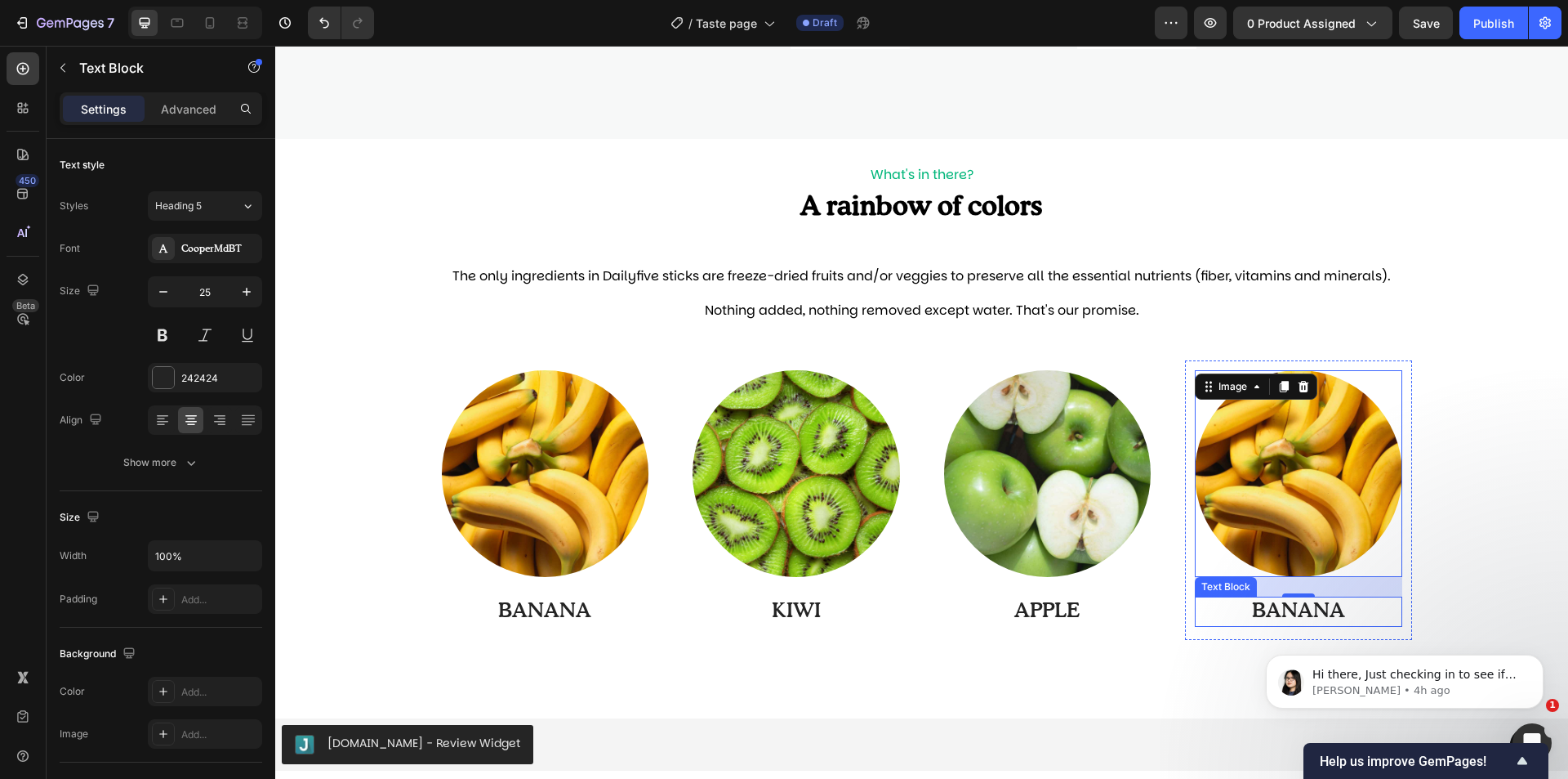
click at [1312, 616] on p "BANANA" at bounding box center [1299, 612] width 205 height 27
click at [1305, 485] on img at bounding box center [1299, 474] width 207 height 207
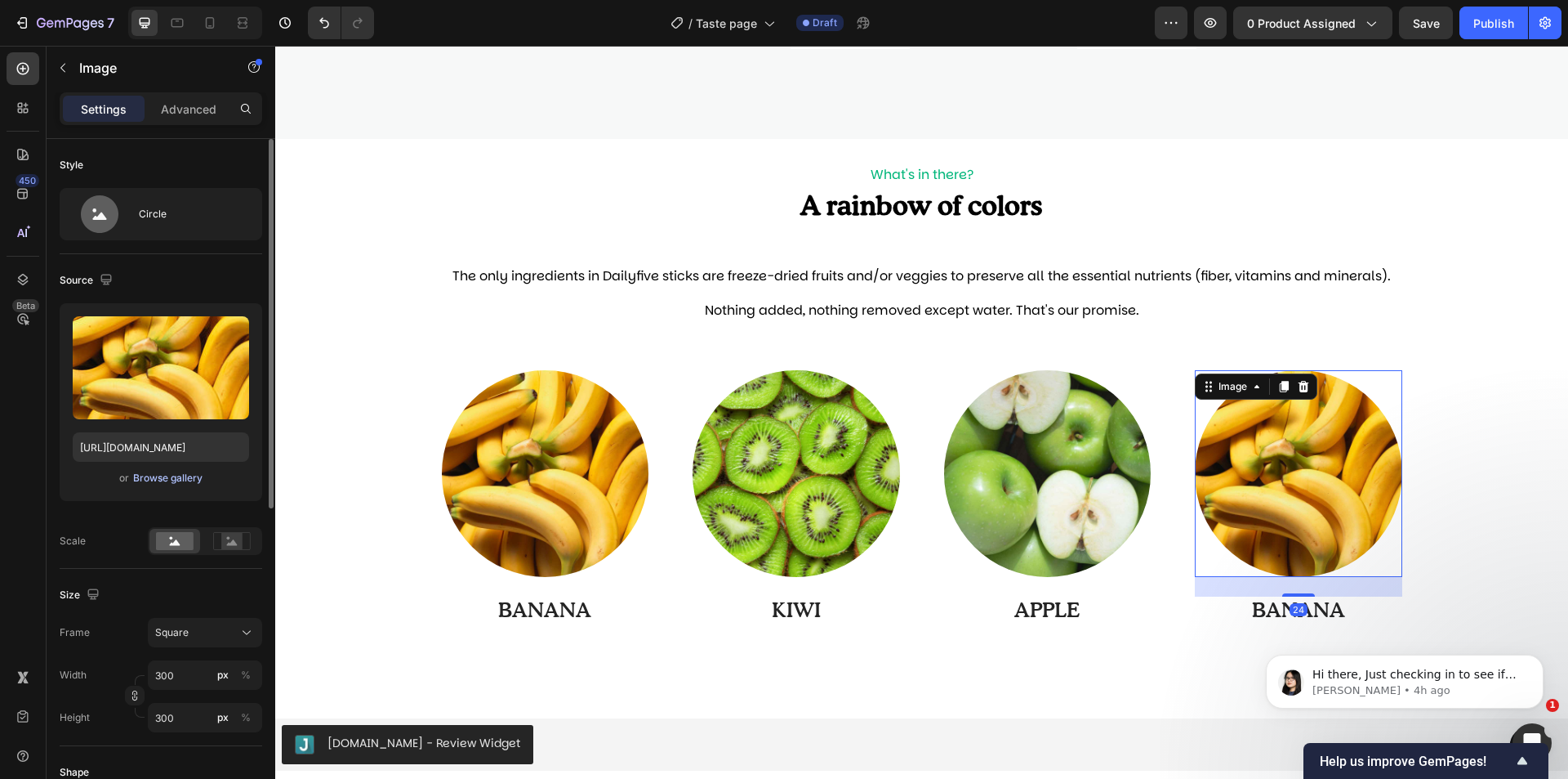
click at [185, 473] on div "Browse gallery" at bounding box center [167, 478] width 69 height 15
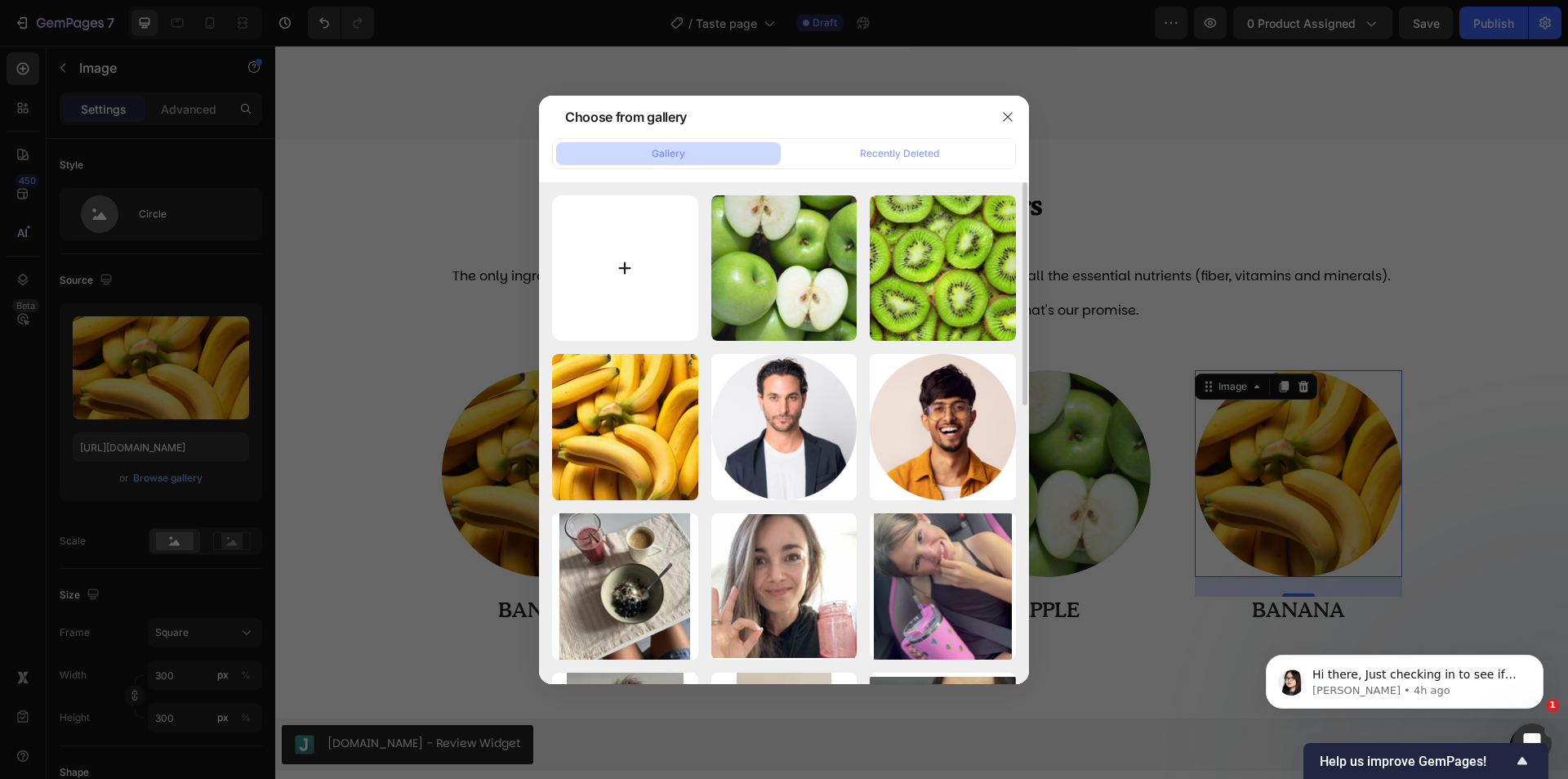
click at [640, 269] on input "file" at bounding box center [625, 268] width 146 height 147
type input "C:\fakepath\20-min.jpg"
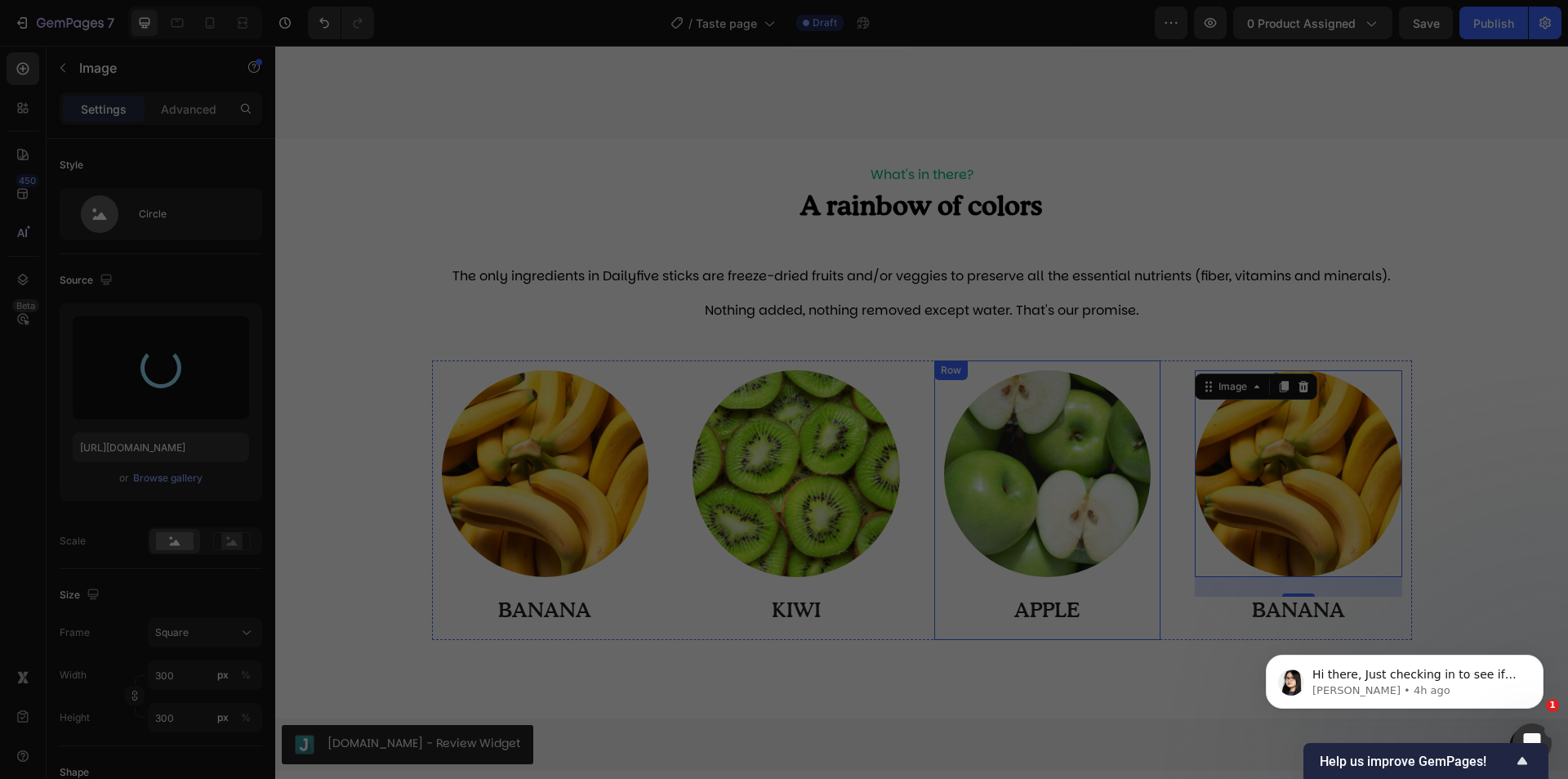
type input "[URL][DOMAIN_NAME]"
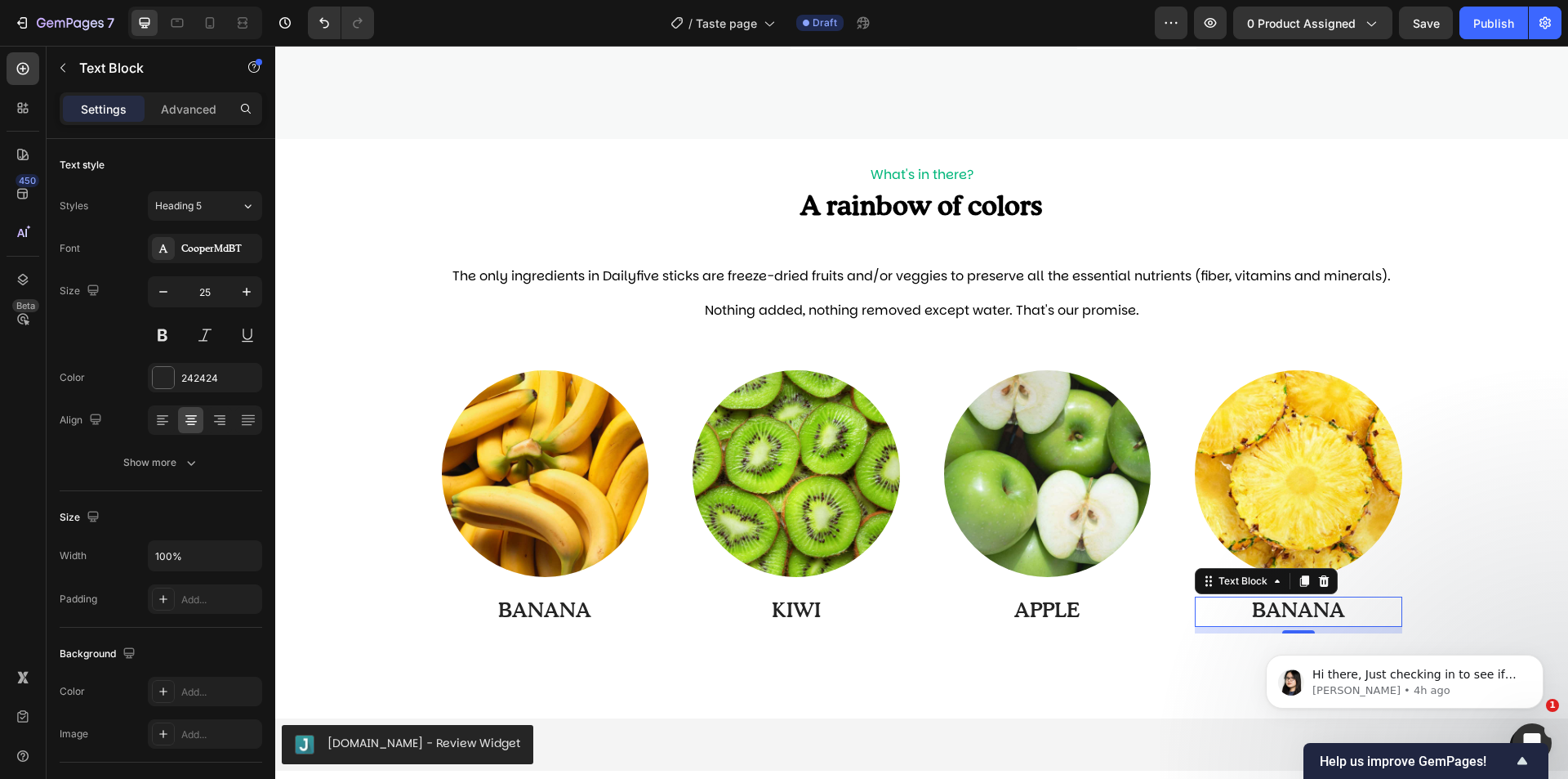
click at [1315, 607] on p "BANANA" at bounding box center [1299, 612] width 205 height 27
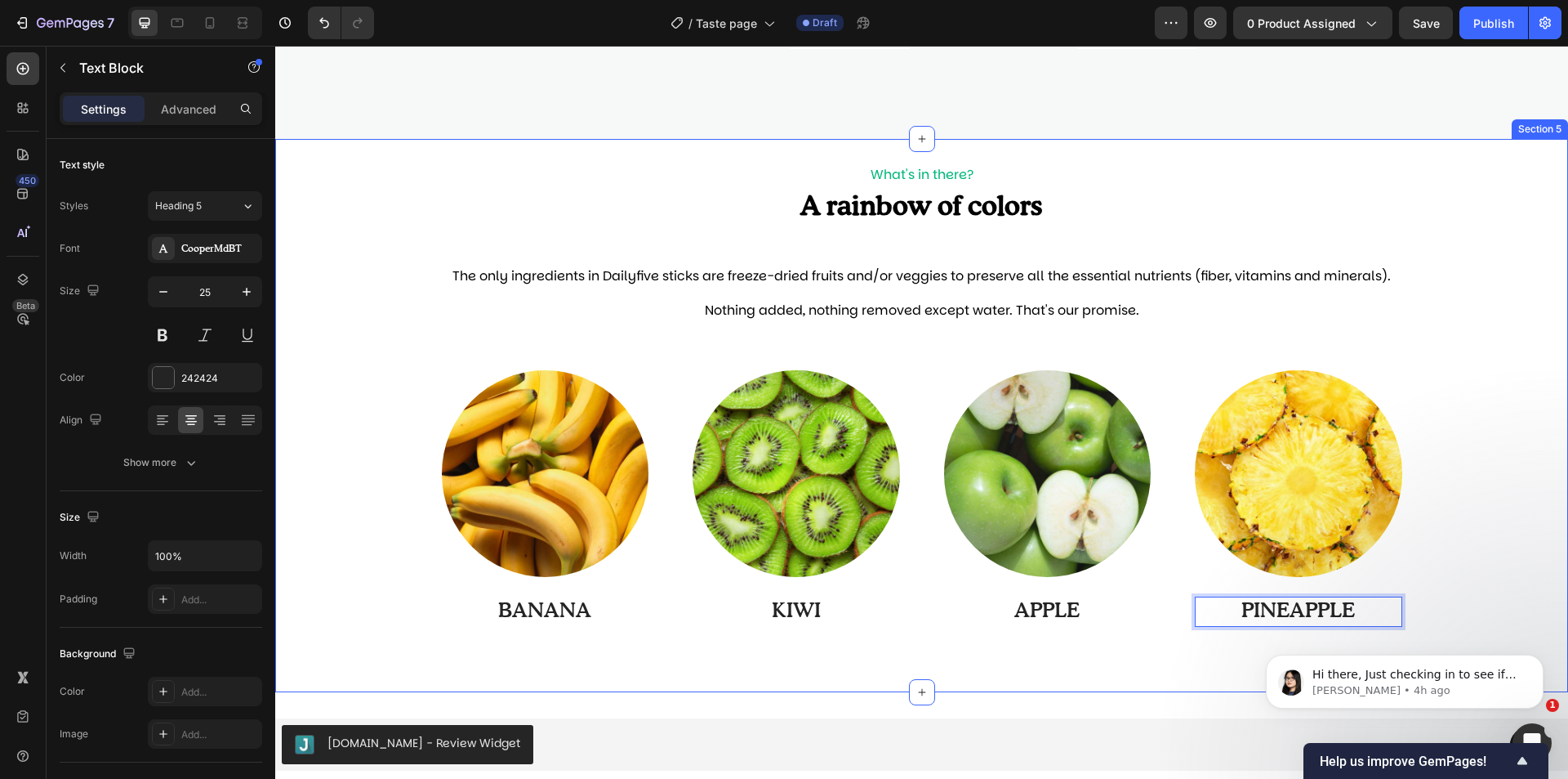
click at [1438, 536] on div "Image BANANA Text Block Row Image KIWI Text Block Row Image APPLE Text Block Ro…" at bounding box center [922, 513] width 1293 height 306
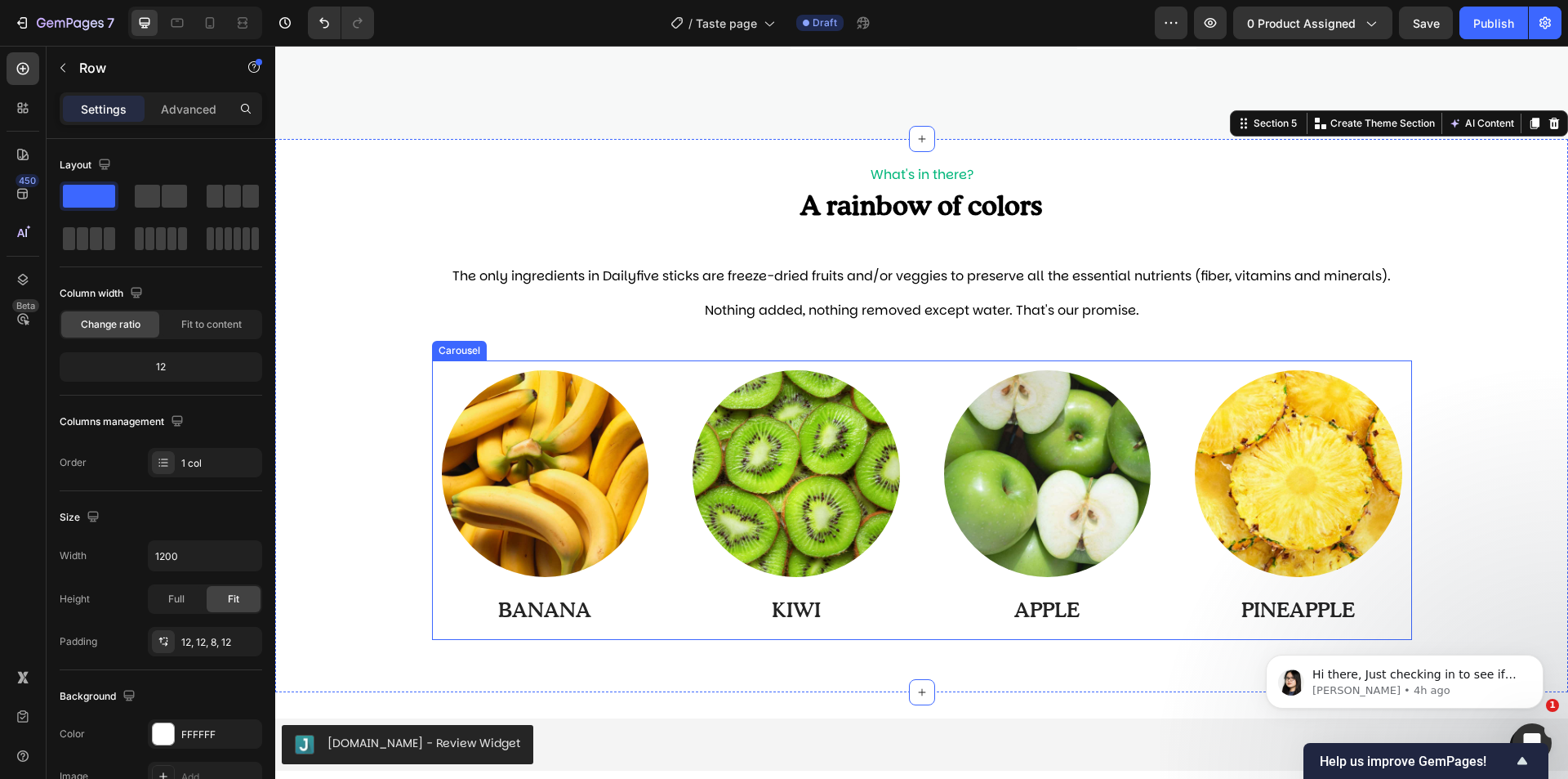
click at [1185, 592] on div "Image PINEAPPLE Text Block Row" at bounding box center [1299, 500] width 227 height 279
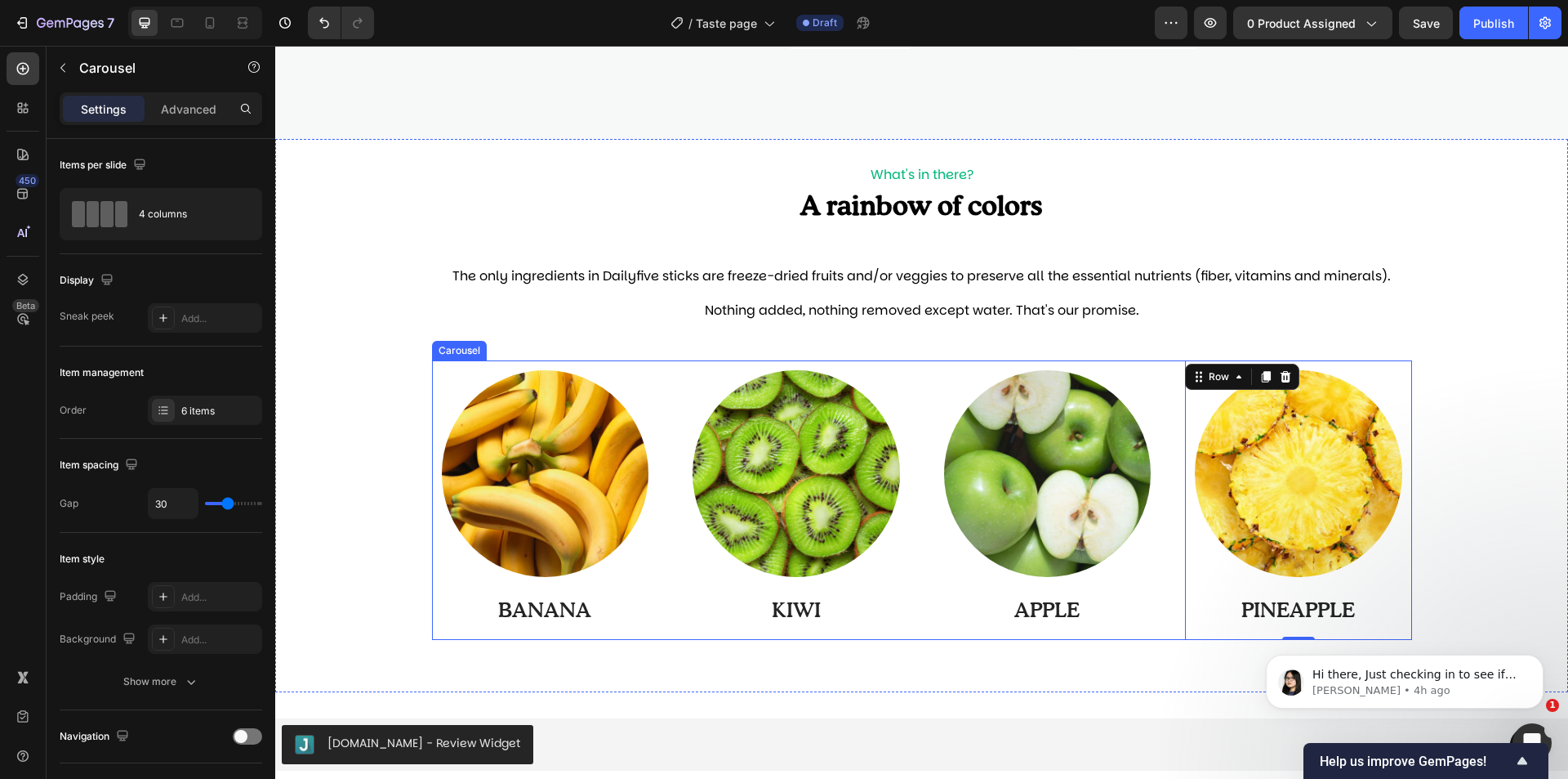
click at [653, 613] on div "Image BANANA Text Block Row Image KIWI Text Block Row Image APPLE Text Block Ro…" at bounding box center [922, 500] width 980 height 279
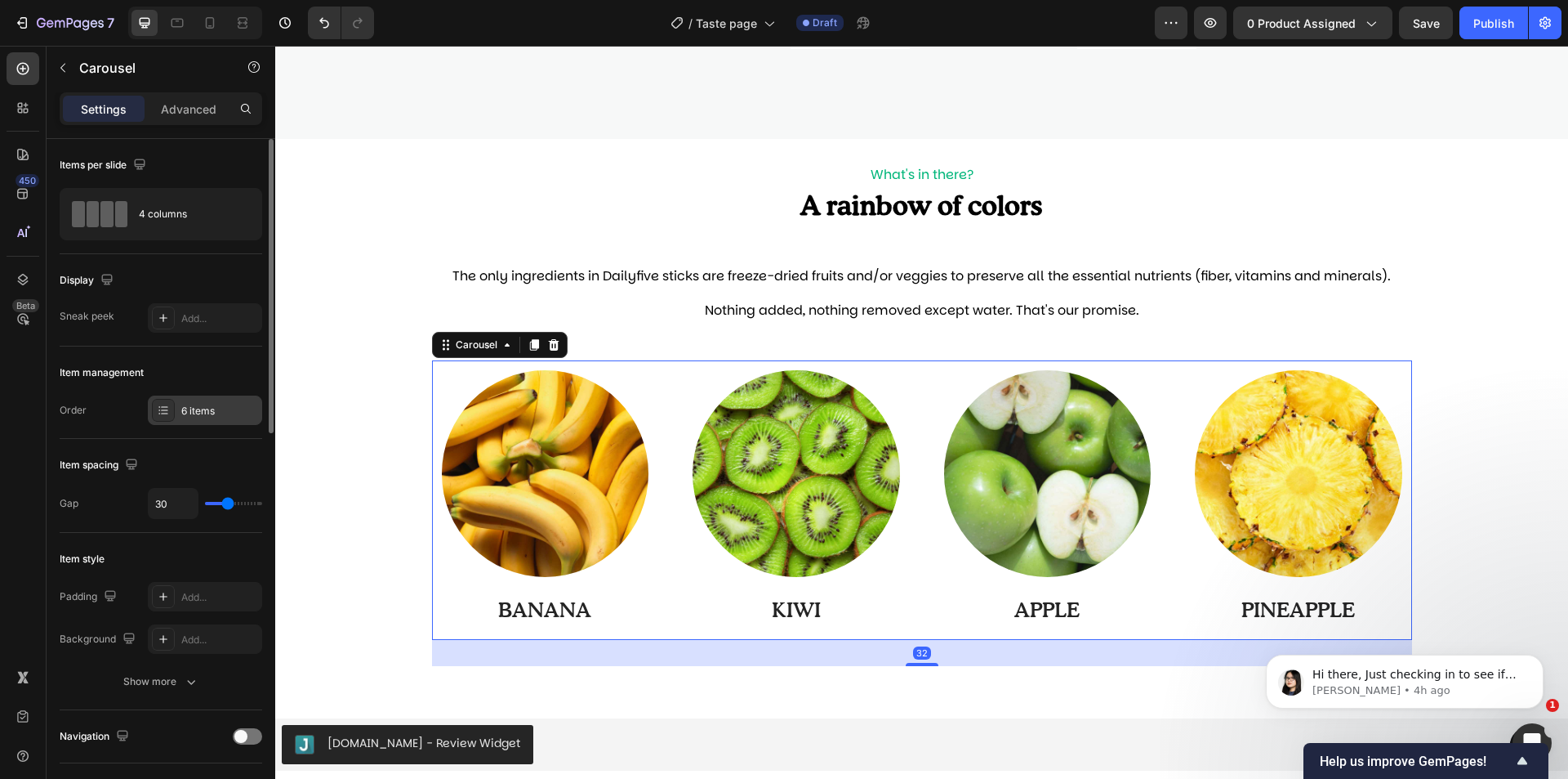
click at [196, 400] on div "6 items" at bounding box center [206, 410] width 115 height 29
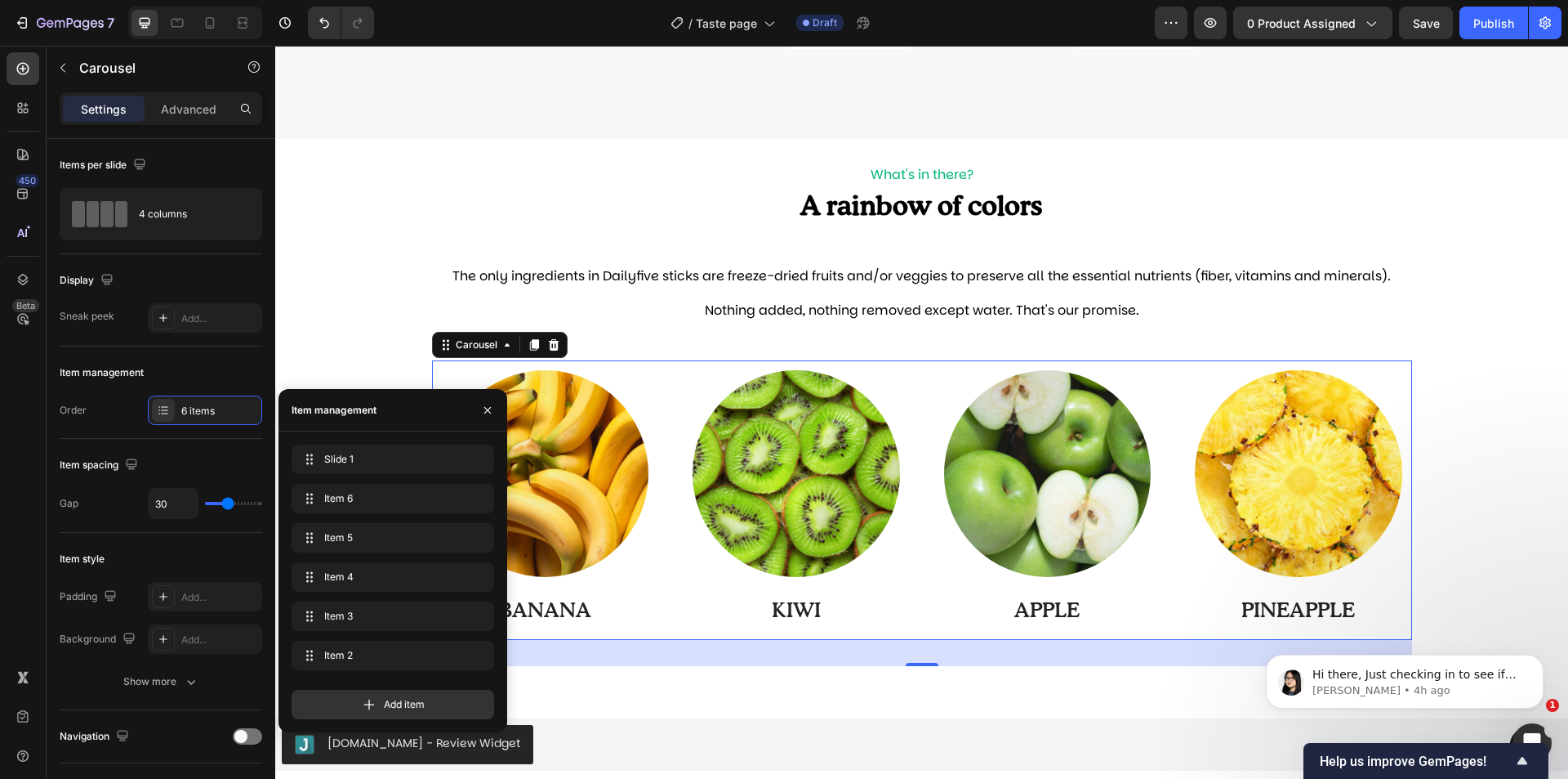
click at [1155, 583] on div "Image BANANA Text Block Row Image KIWI Text Block Row Image APPLE Text Block Ro…" at bounding box center [922, 500] width 980 height 279
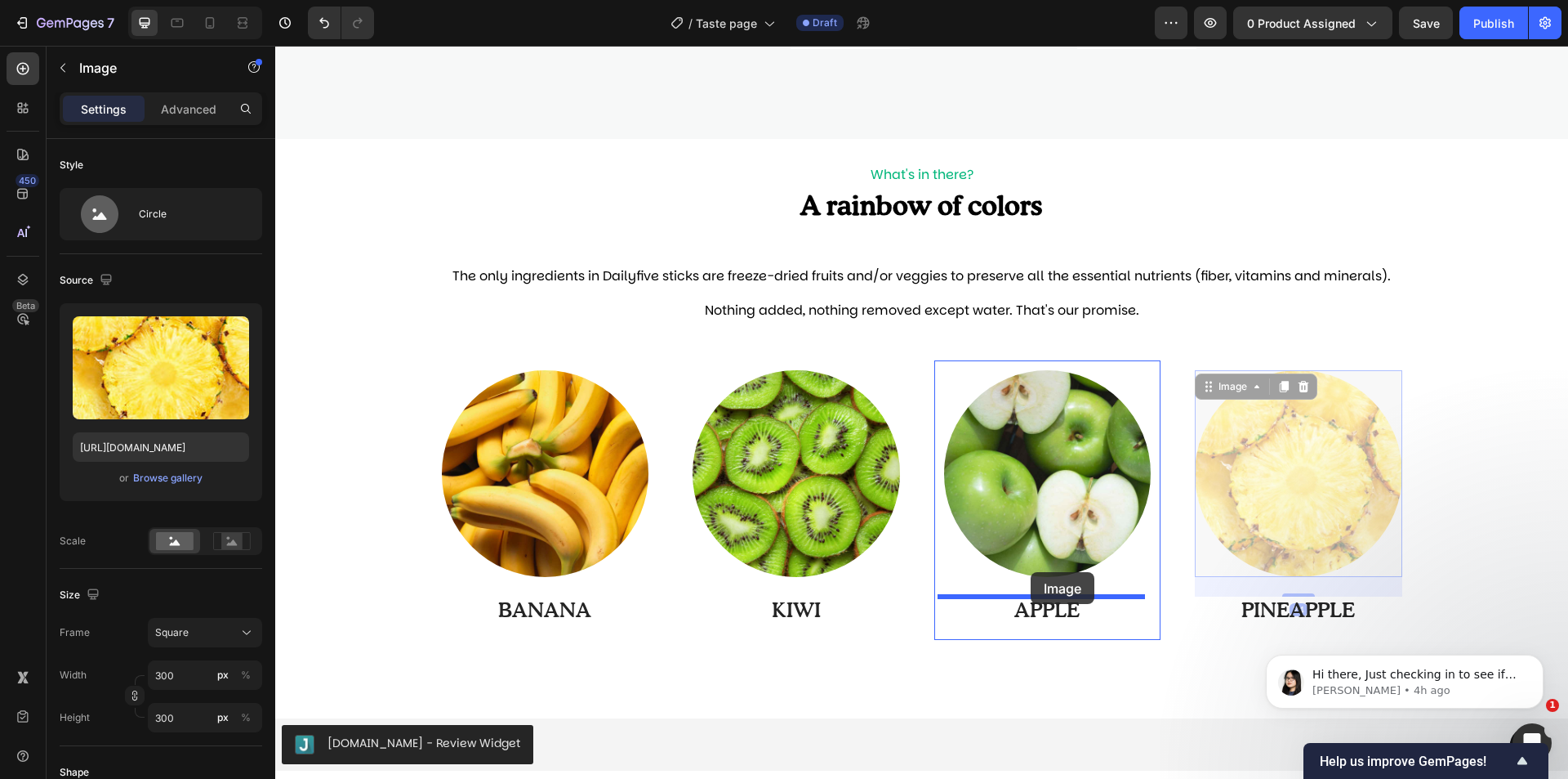
drag, startPoint x: 1210, startPoint y: 570, endPoint x: 1030, endPoint y: 572, distance: 180.0
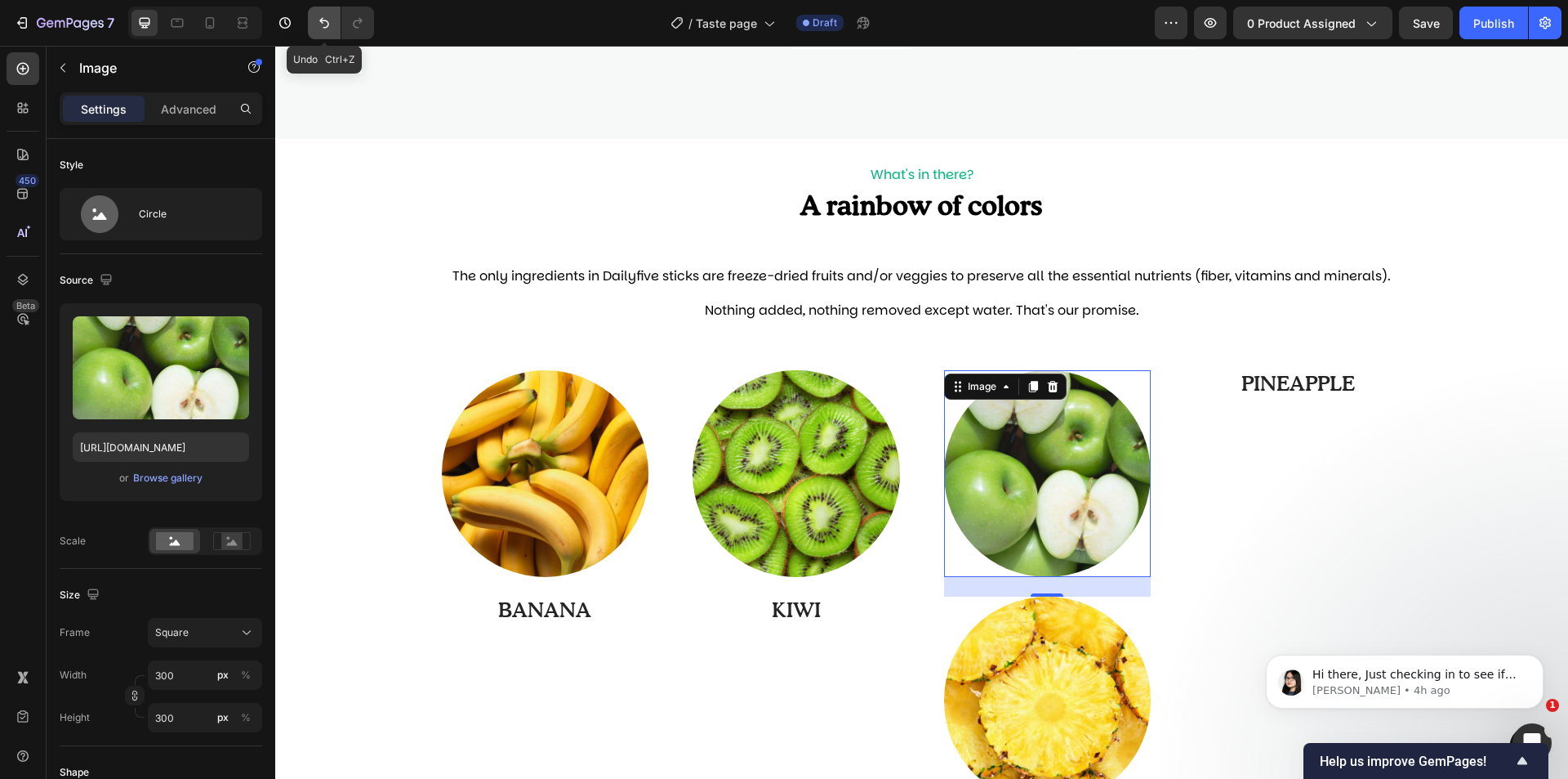
click at [333, 22] on button "Undo/Redo" at bounding box center [325, 23] width 33 height 33
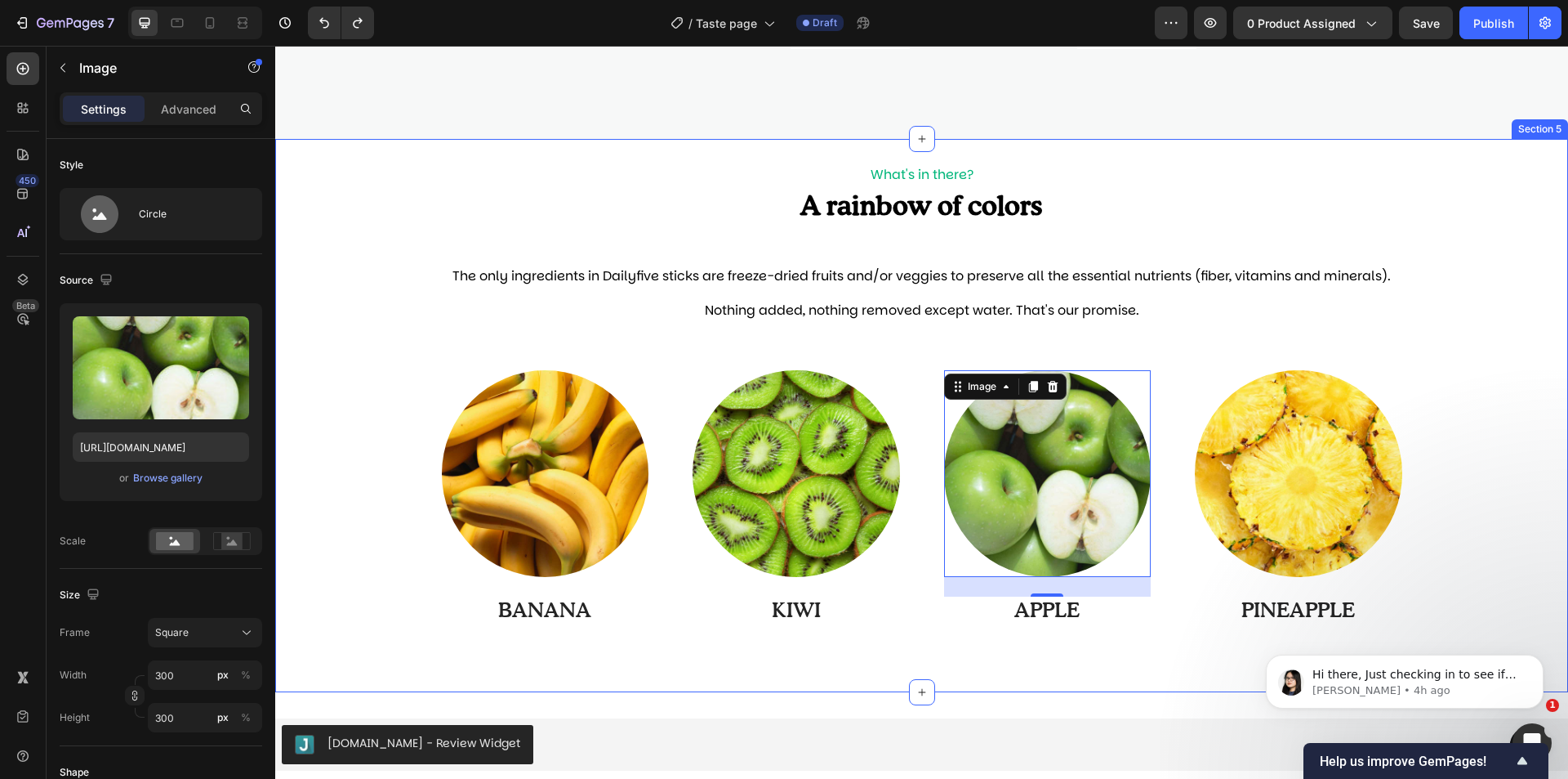
click at [1412, 583] on div "Image BANANA Text Block Row Image KIWI Text Block Row Image 24 APPLE Text Block…" at bounding box center [922, 513] width 1293 height 306
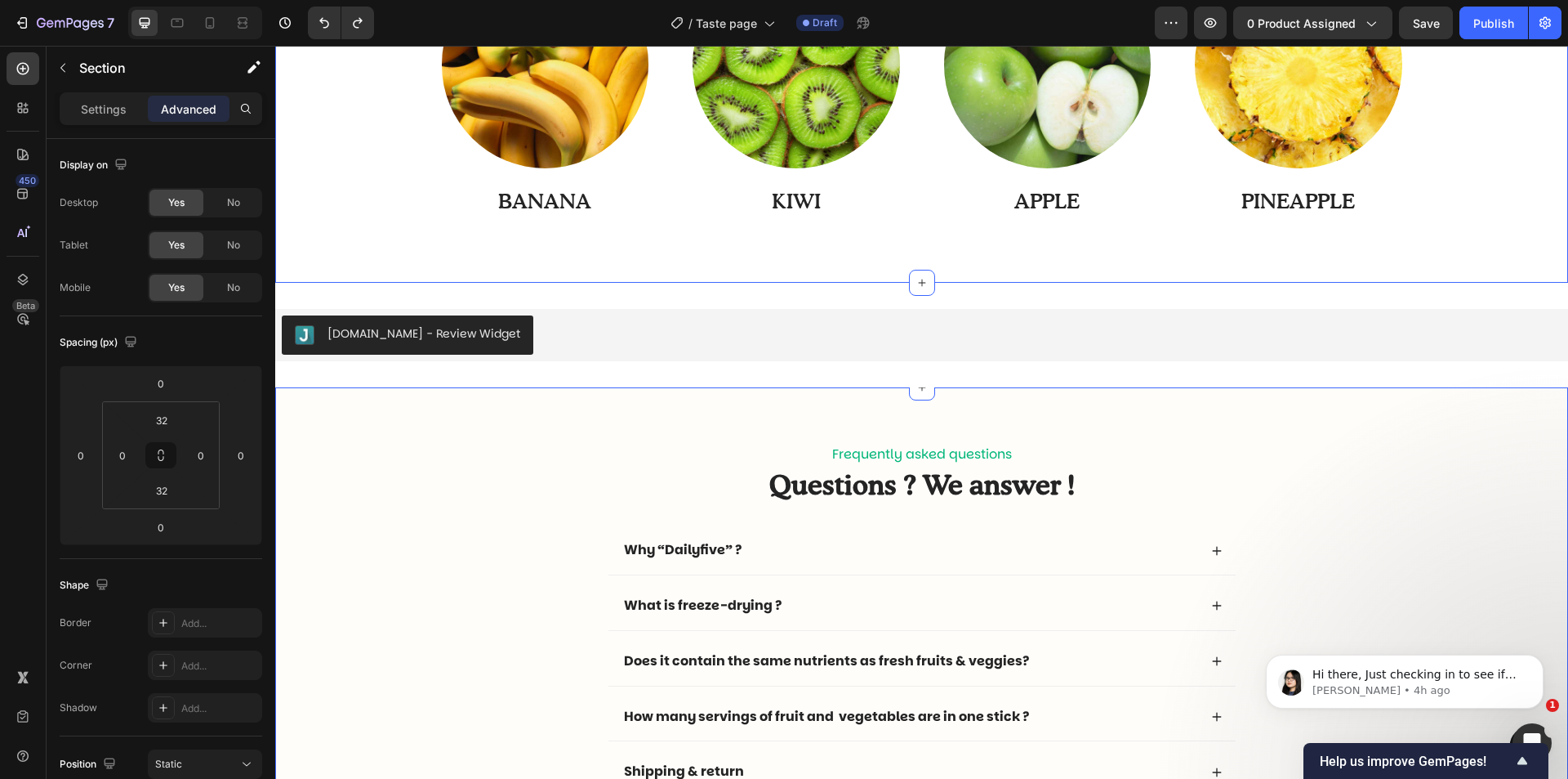
scroll to position [1382, 0]
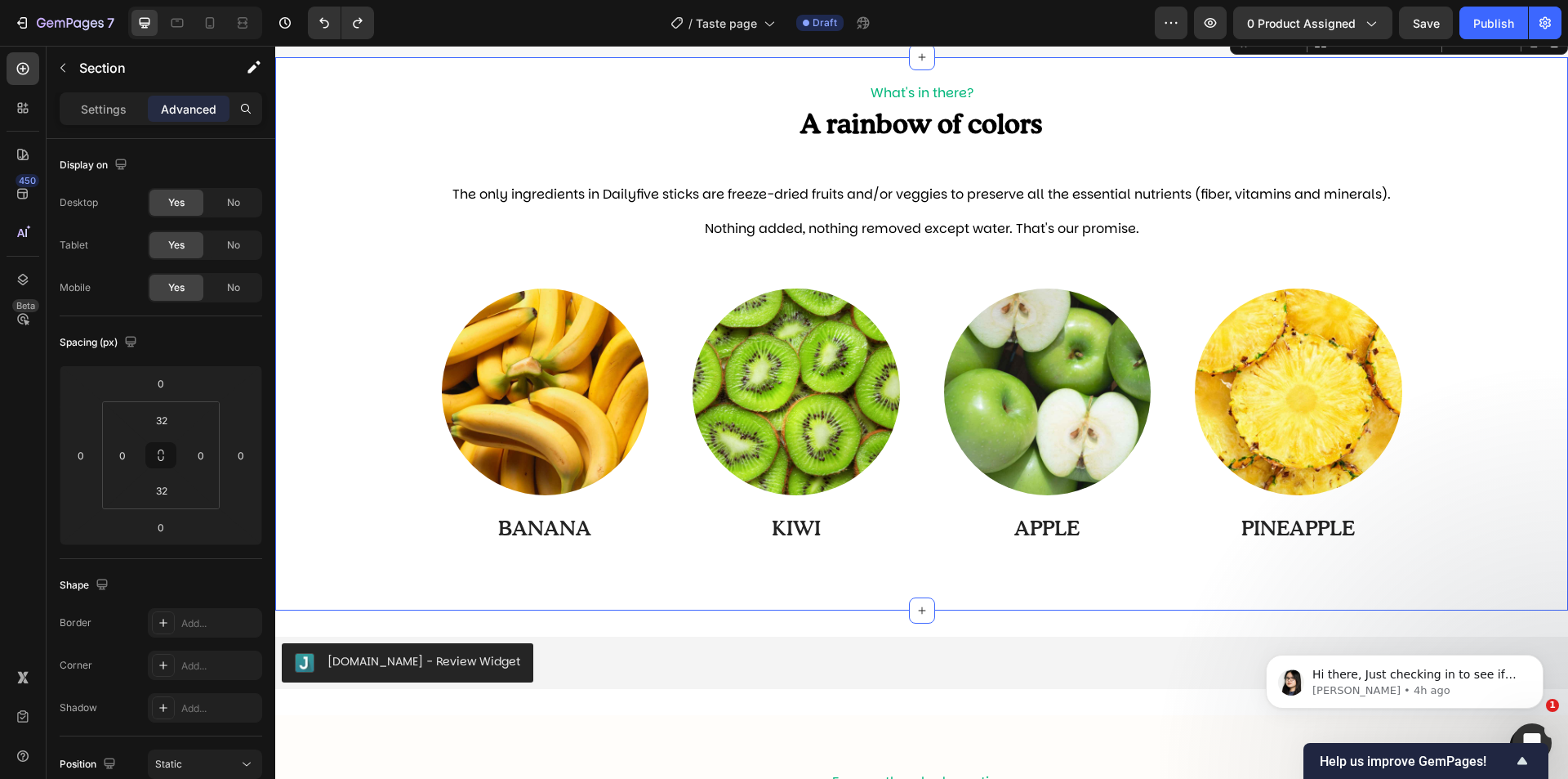
click at [1448, 418] on div "Image BANANA Text Block Row Image KIWI Text Block Row Image APPLE Text Block Ro…" at bounding box center [922, 431] width 1293 height 306
click at [967, 559] on div "Image BANANA Text Block Row Image KIWI Text Block Row Image APPLE Text Block Ro…" at bounding box center [922, 431] width 1293 height 306
click at [889, 536] on p "KIWI" at bounding box center [796, 531] width 205 height 27
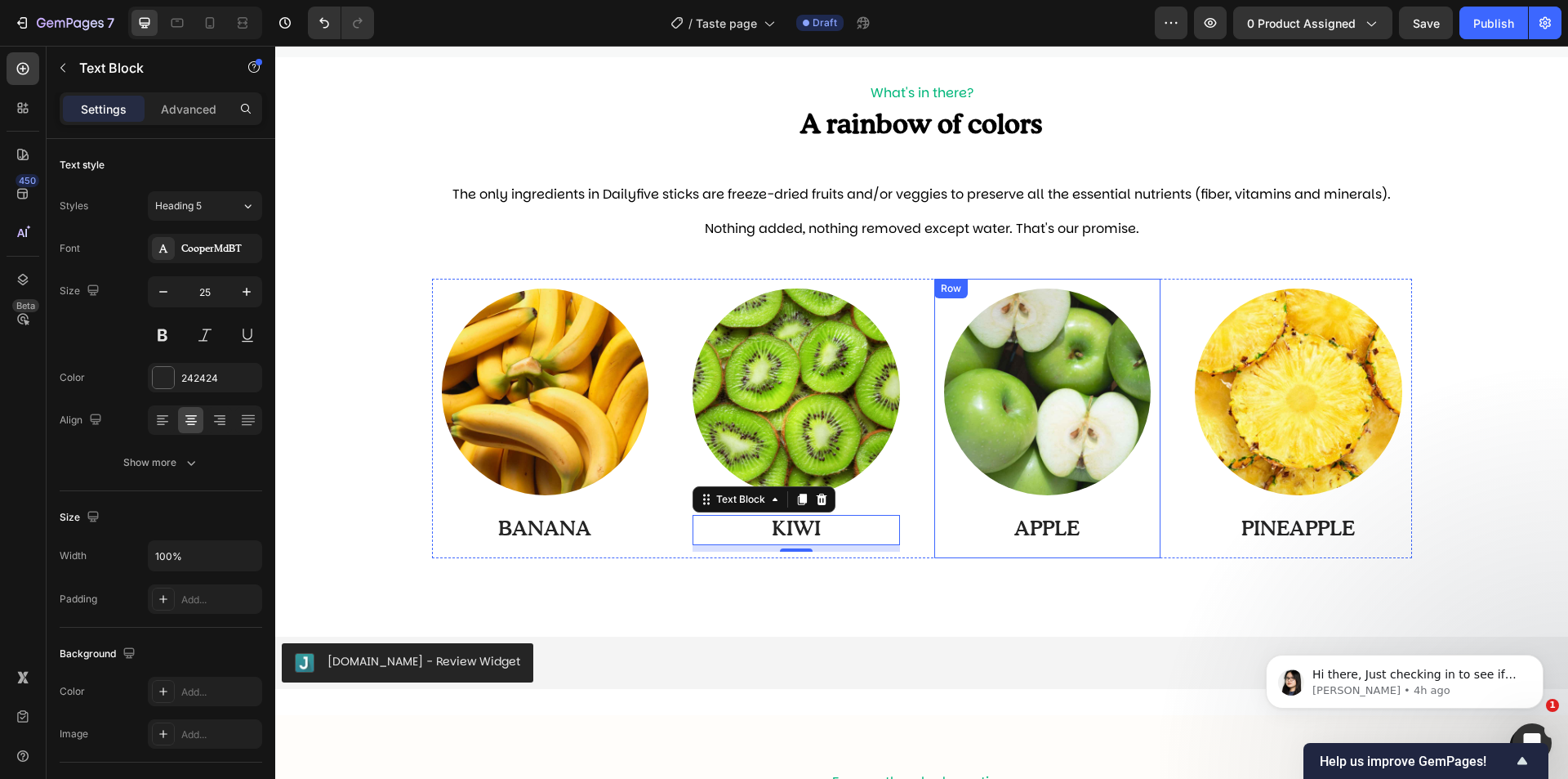
click at [934, 507] on div "Image APPLE Text Block Row" at bounding box center [1048, 418] width 227 height 279
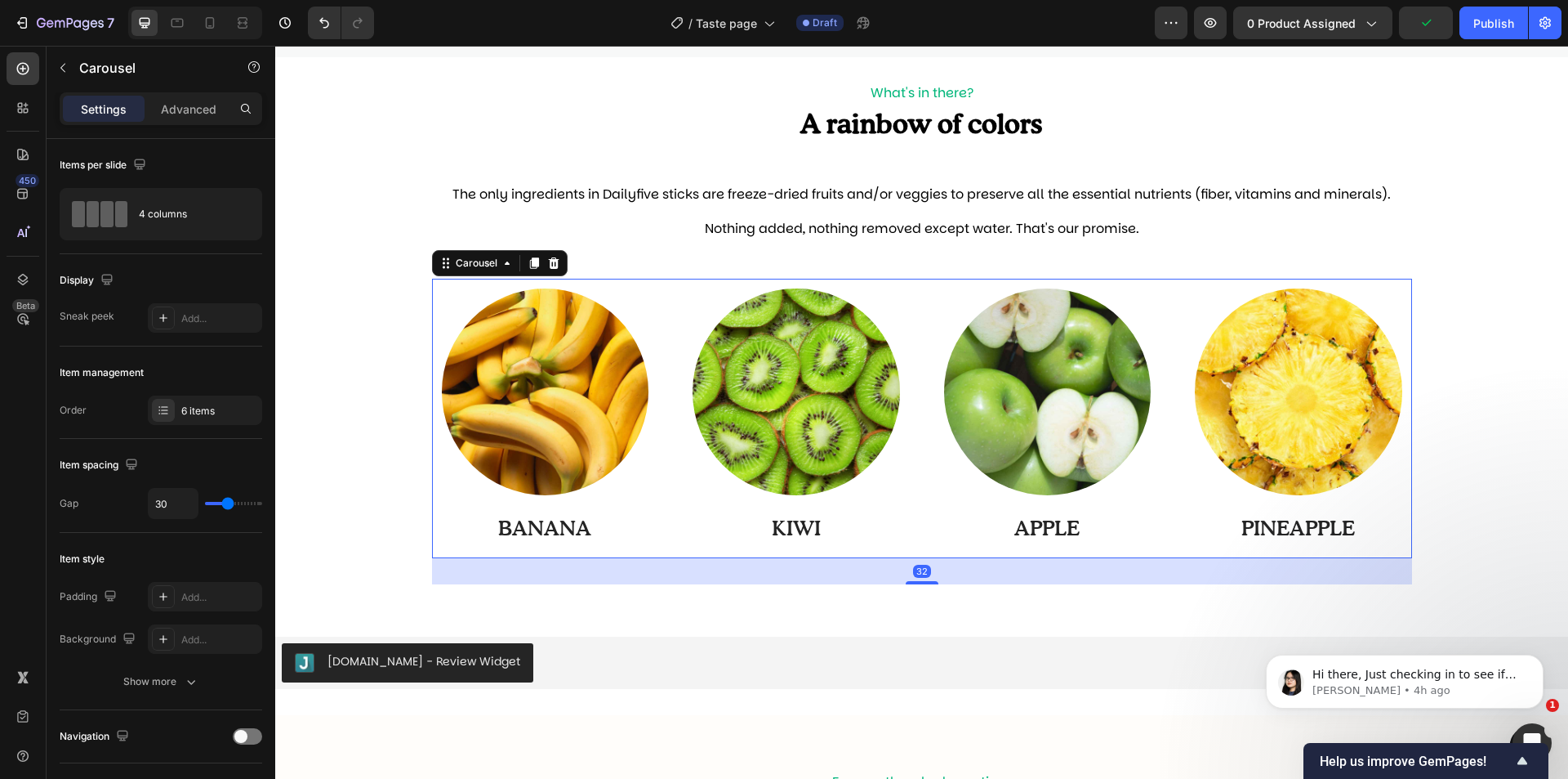
click at [907, 480] on div "Image BANANA Text Block Row Image KIWI Text Block Row Image APPLE Text Block Ro…" at bounding box center [922, 418] width 980 height 279
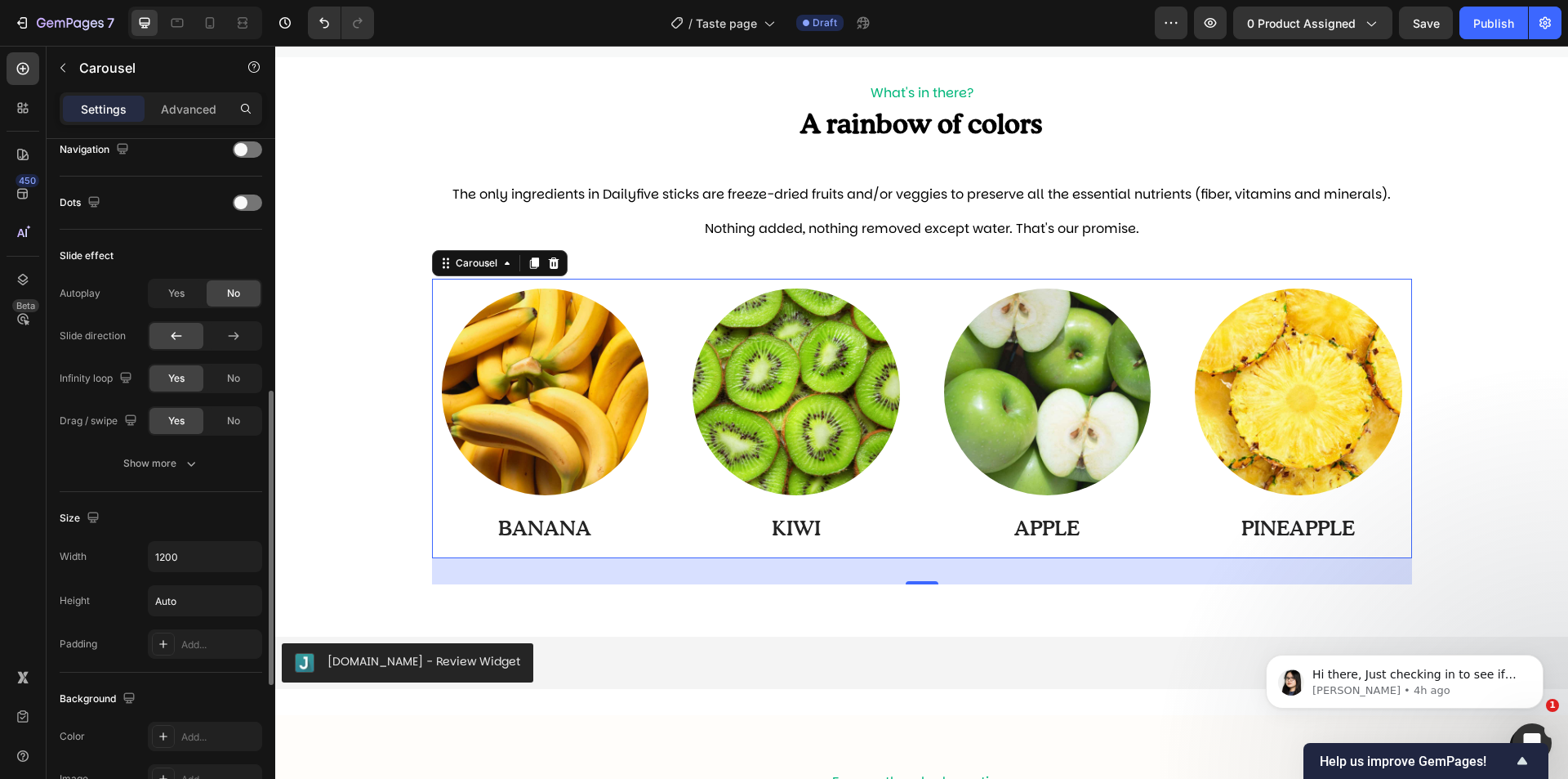
scroll to position [423, 0]
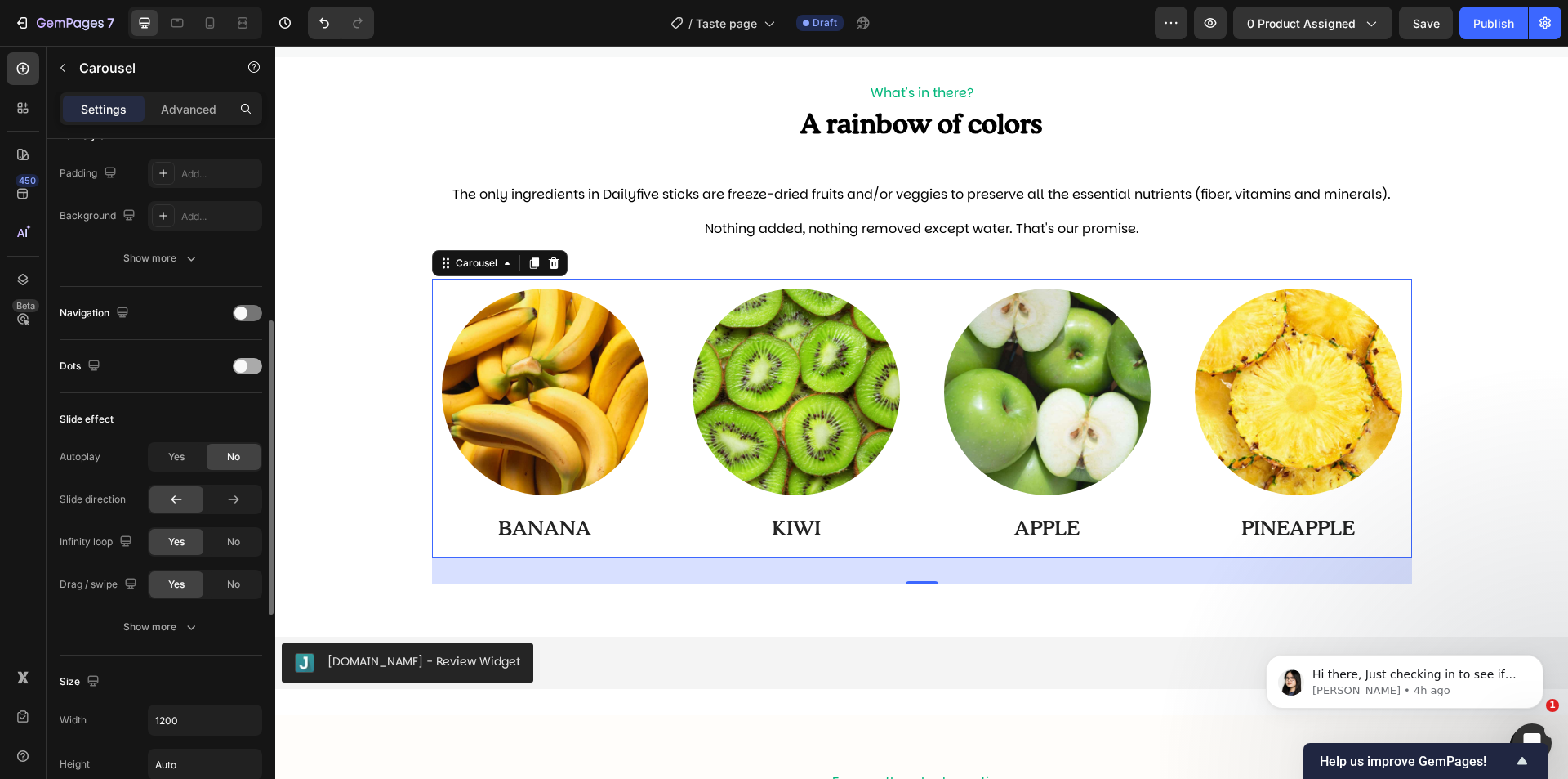
click at [248, 366] on div at bounding box center [247, 366] width 29 height 16
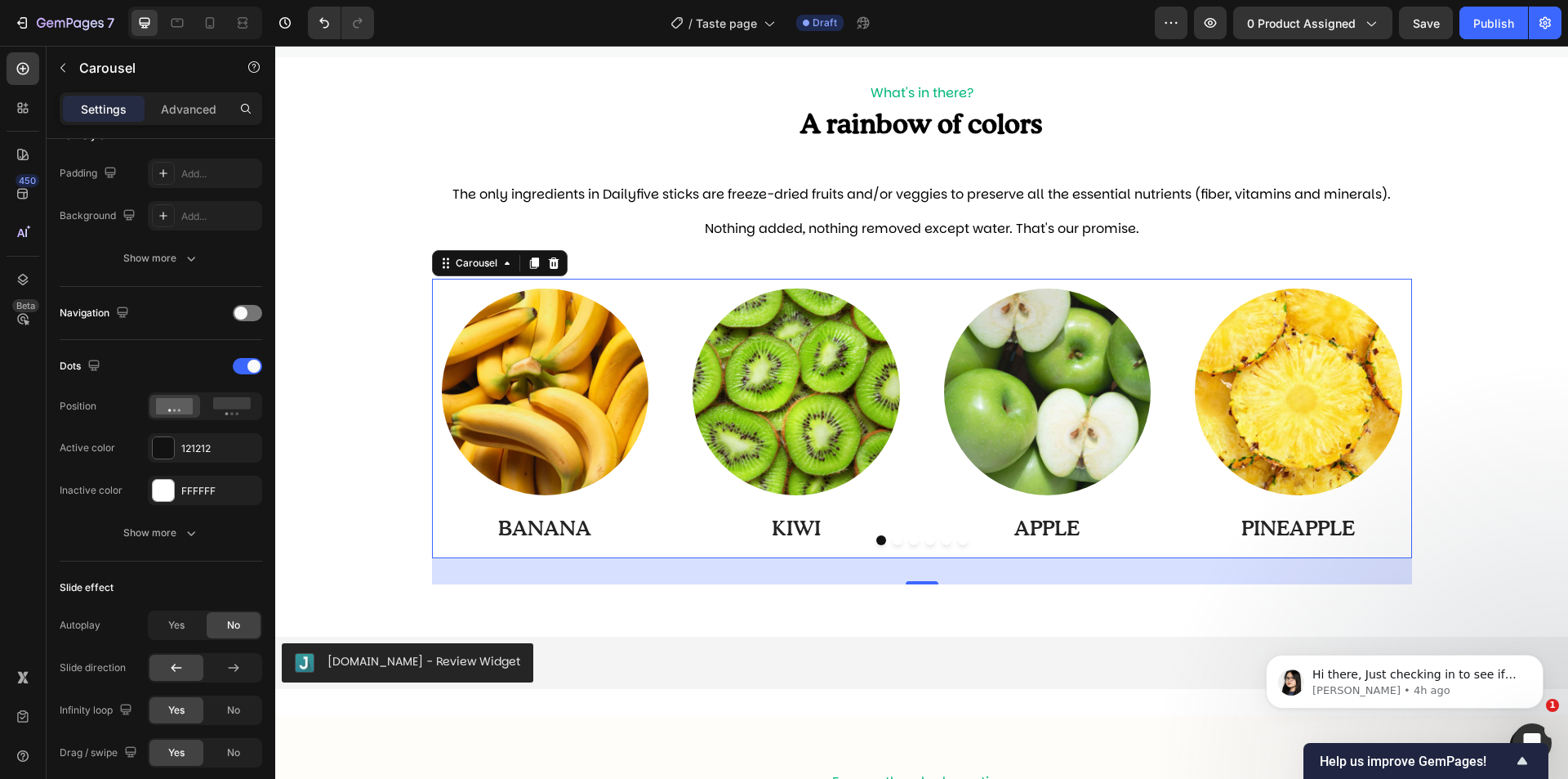
click at [941, 544] on button "Dot" at bounding box center [946, 540] width 10 height 10
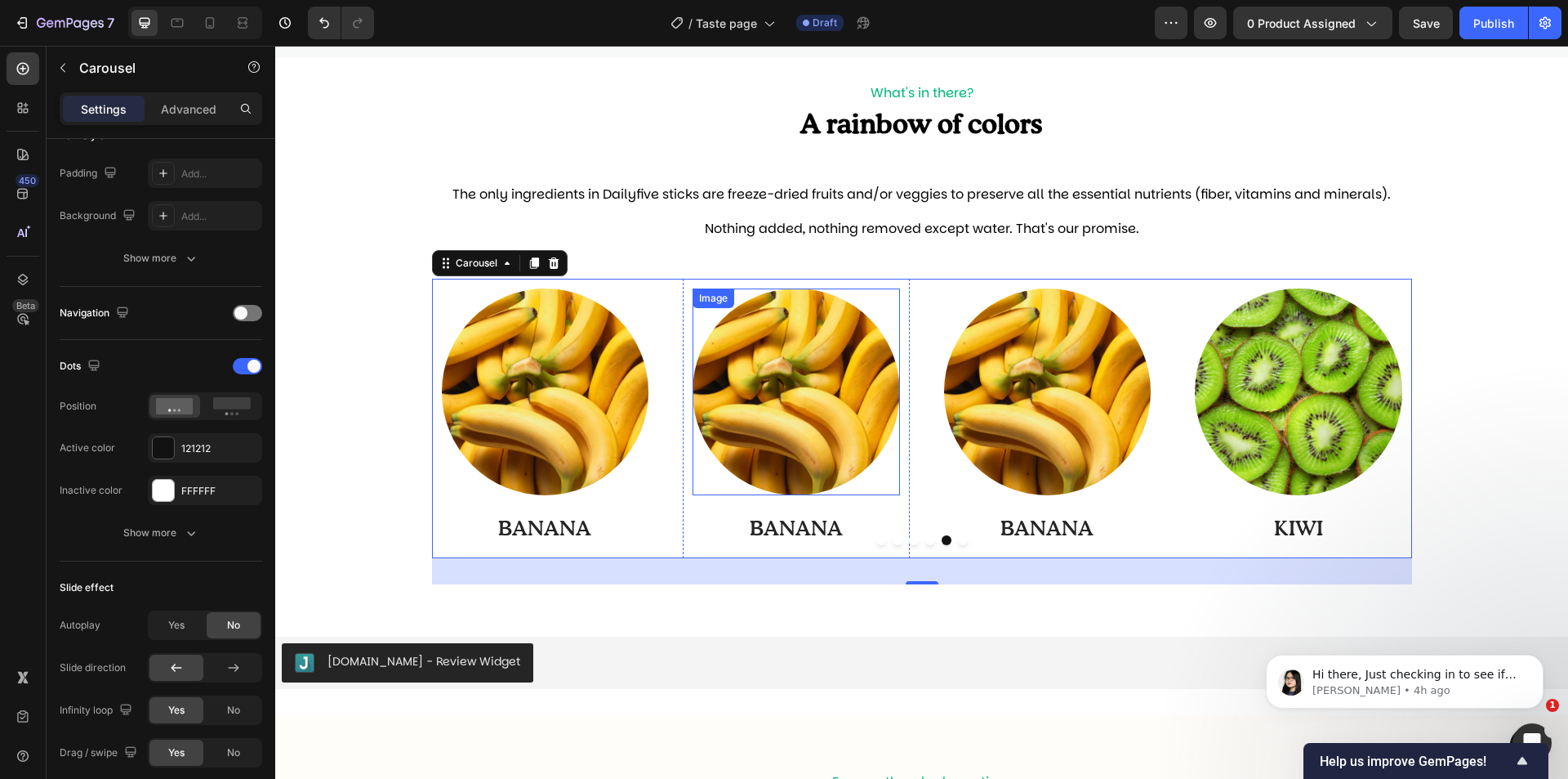
click at [767, 389] on img at bounding box center [797, 392] width 207 height 207
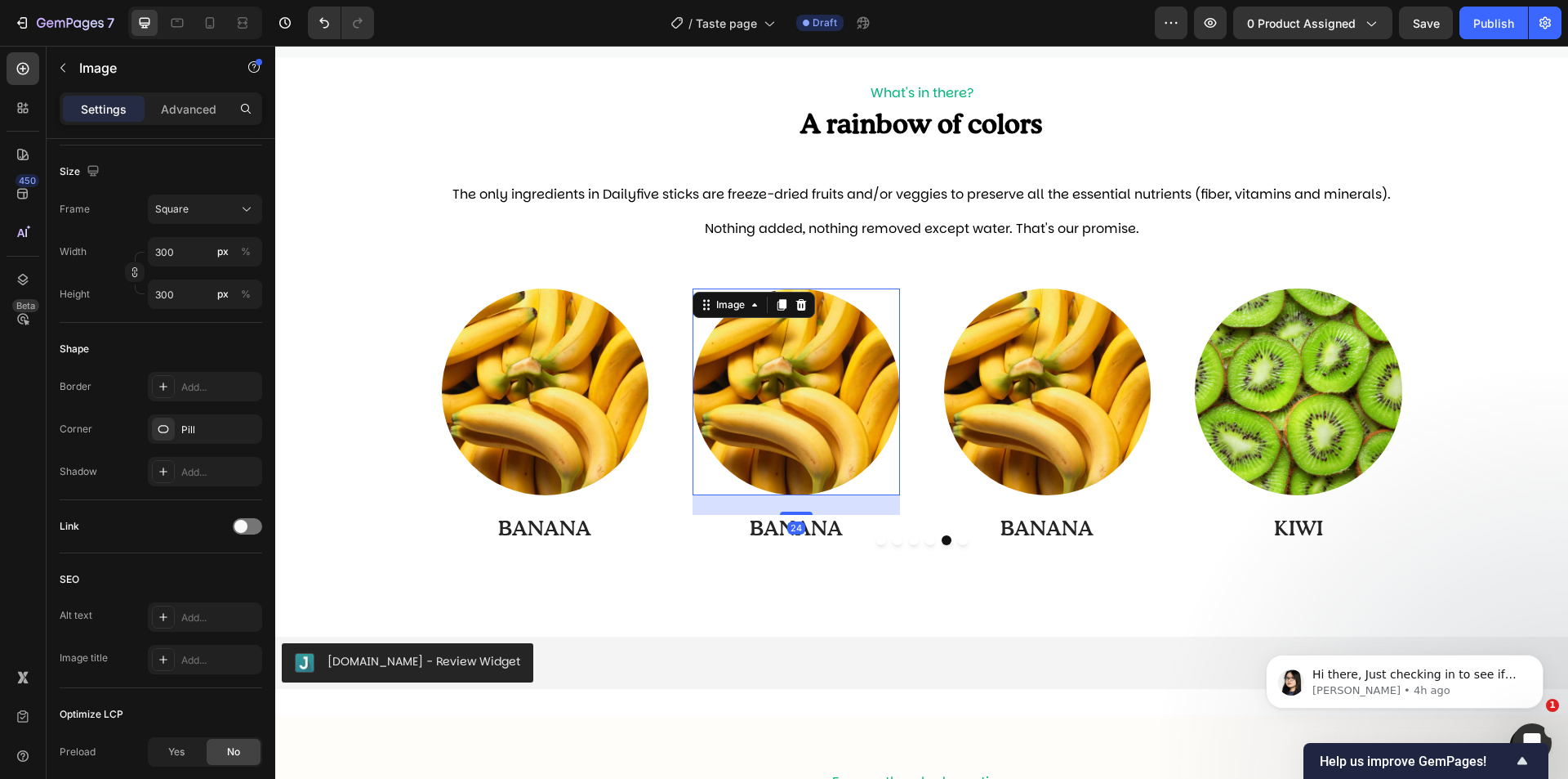
scroll to position [0, 0]
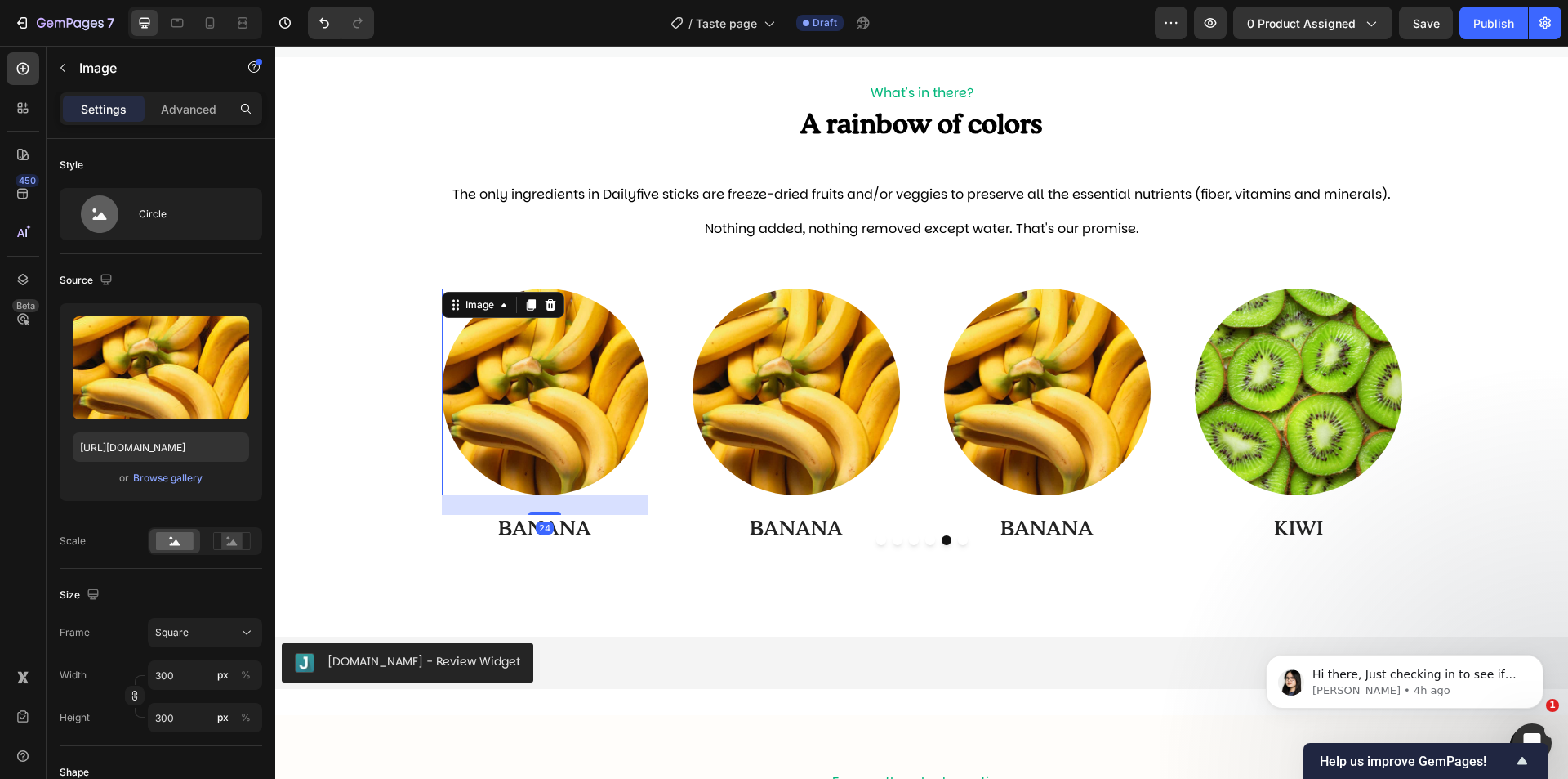
click at [531, 388] on img at bounding box center [546, 392] width 207 height 207
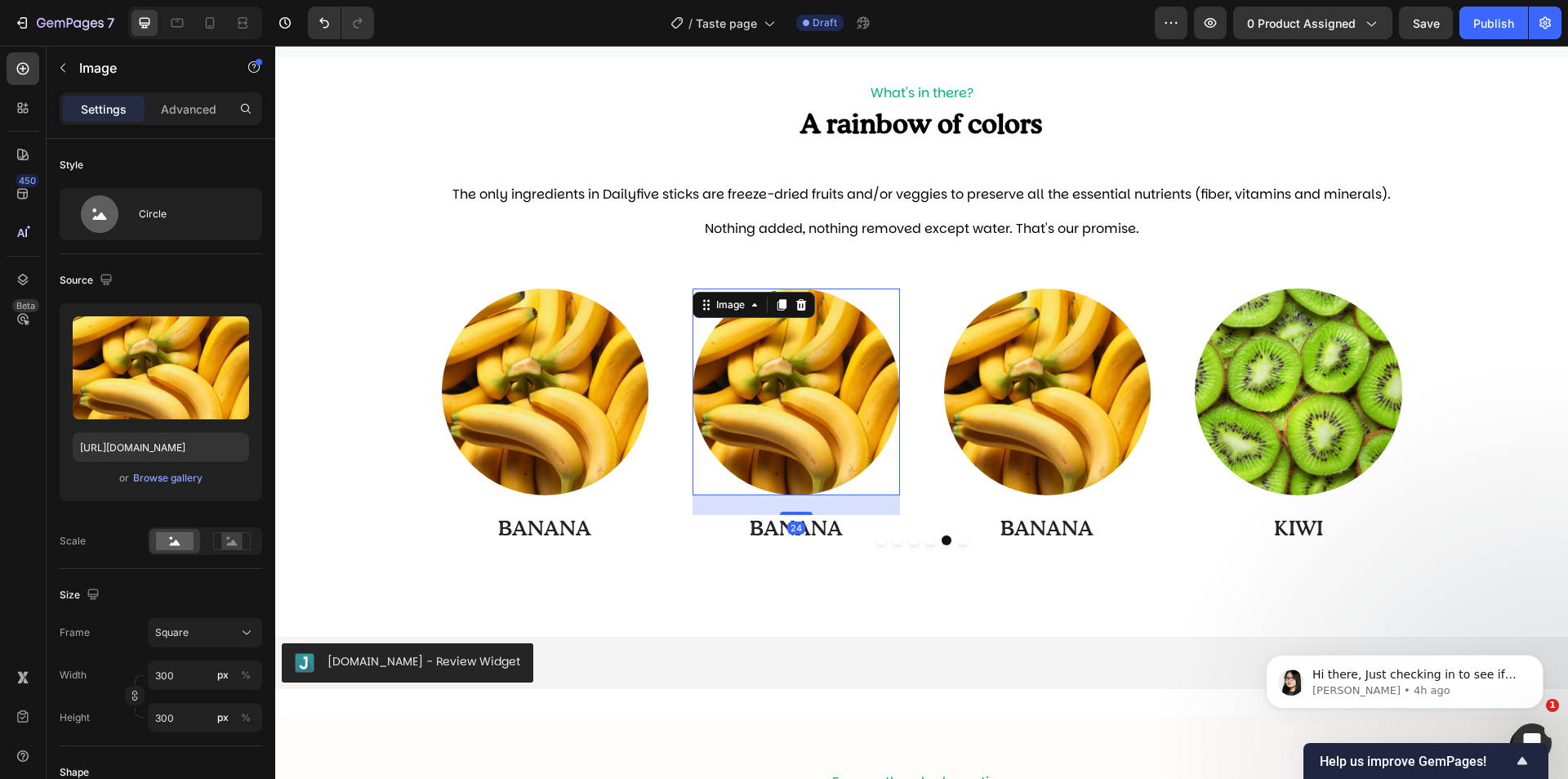
click at [760, 391] on img at bounding box center [797, 392] width 207 height 207
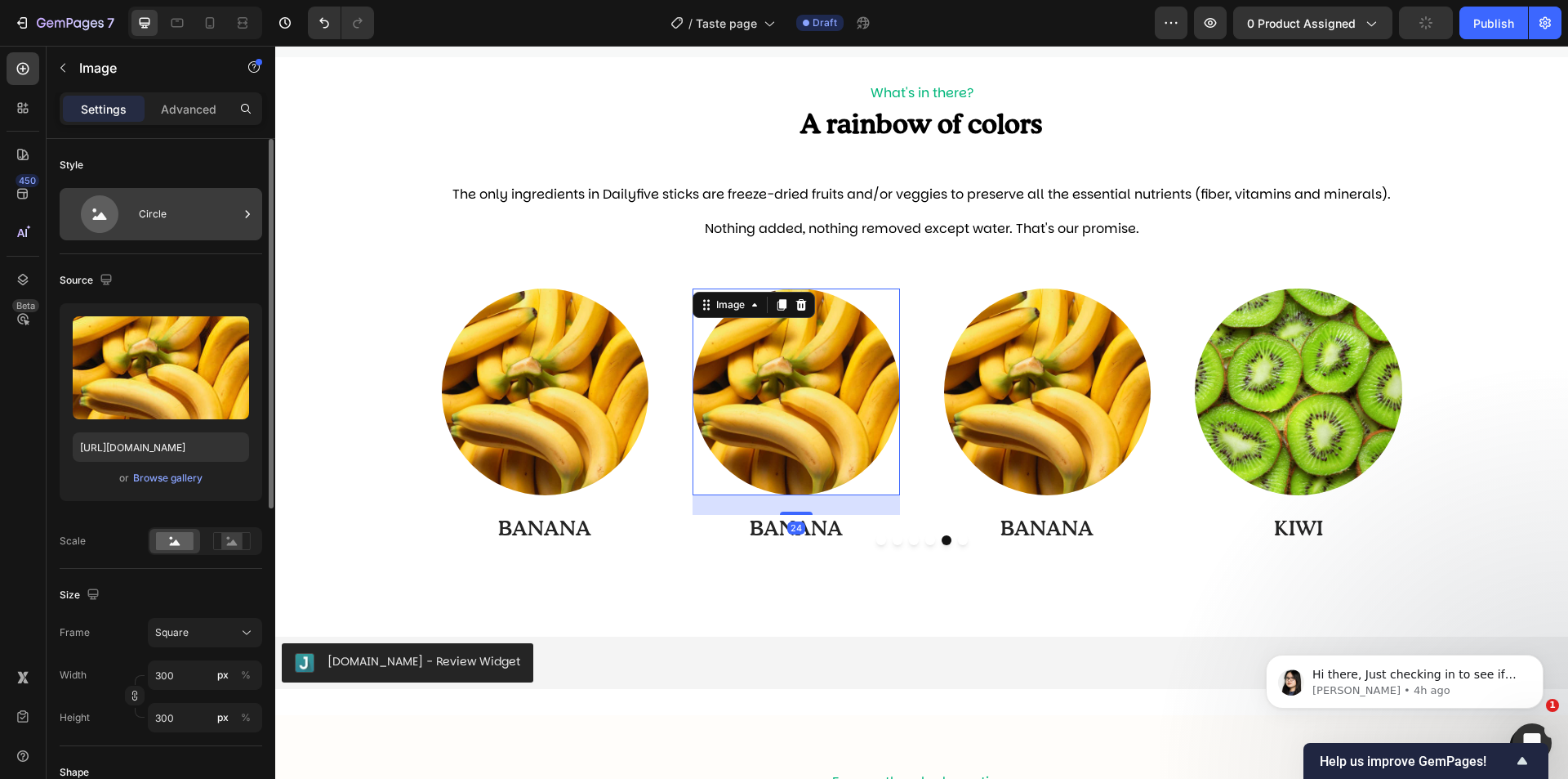
click at [115, 218] on icon at bounding box center [99, 214] width 37 height 37
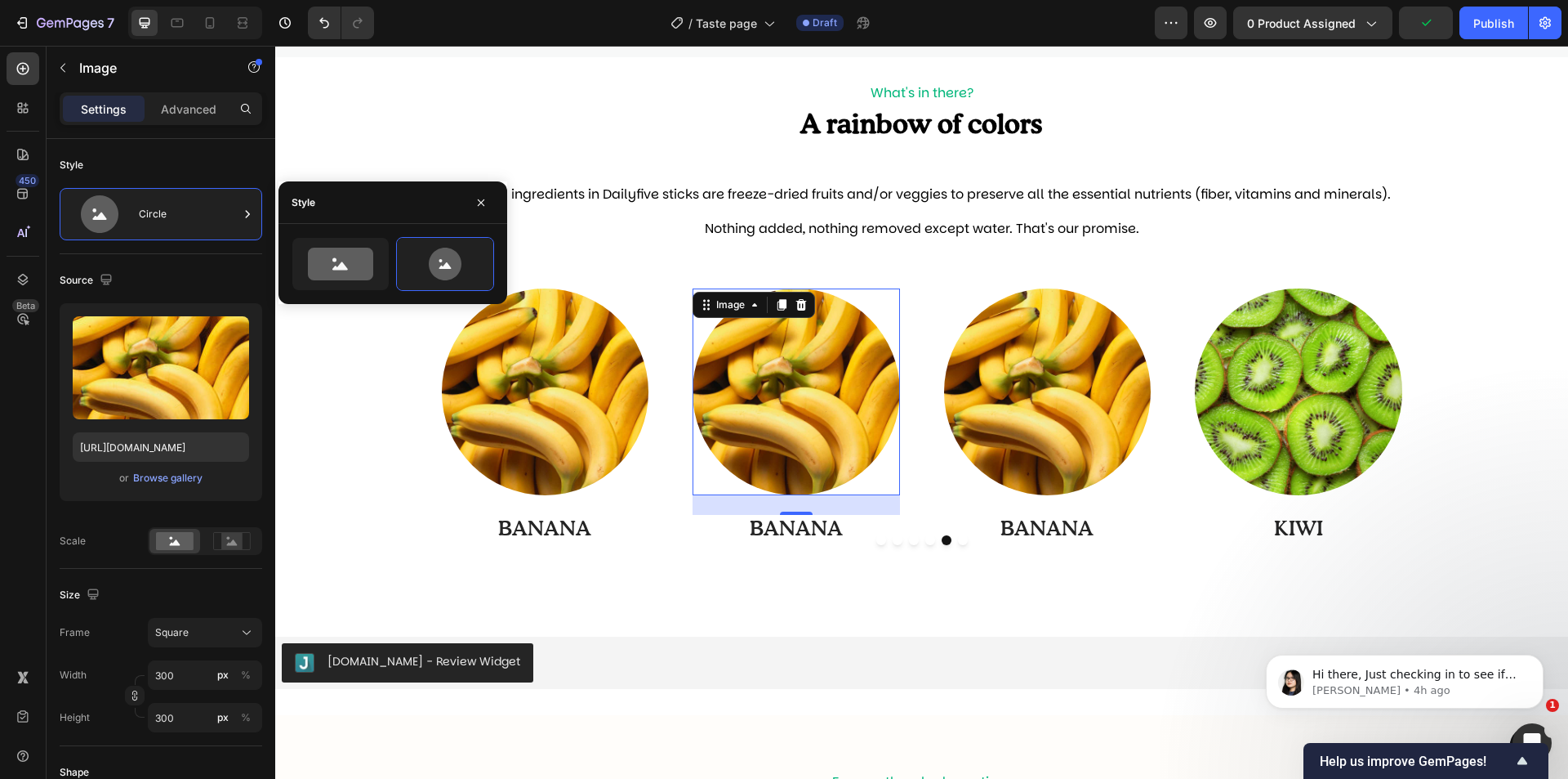
click at [799, 470] on img at bounding box center [797, 392] width 207 height 207
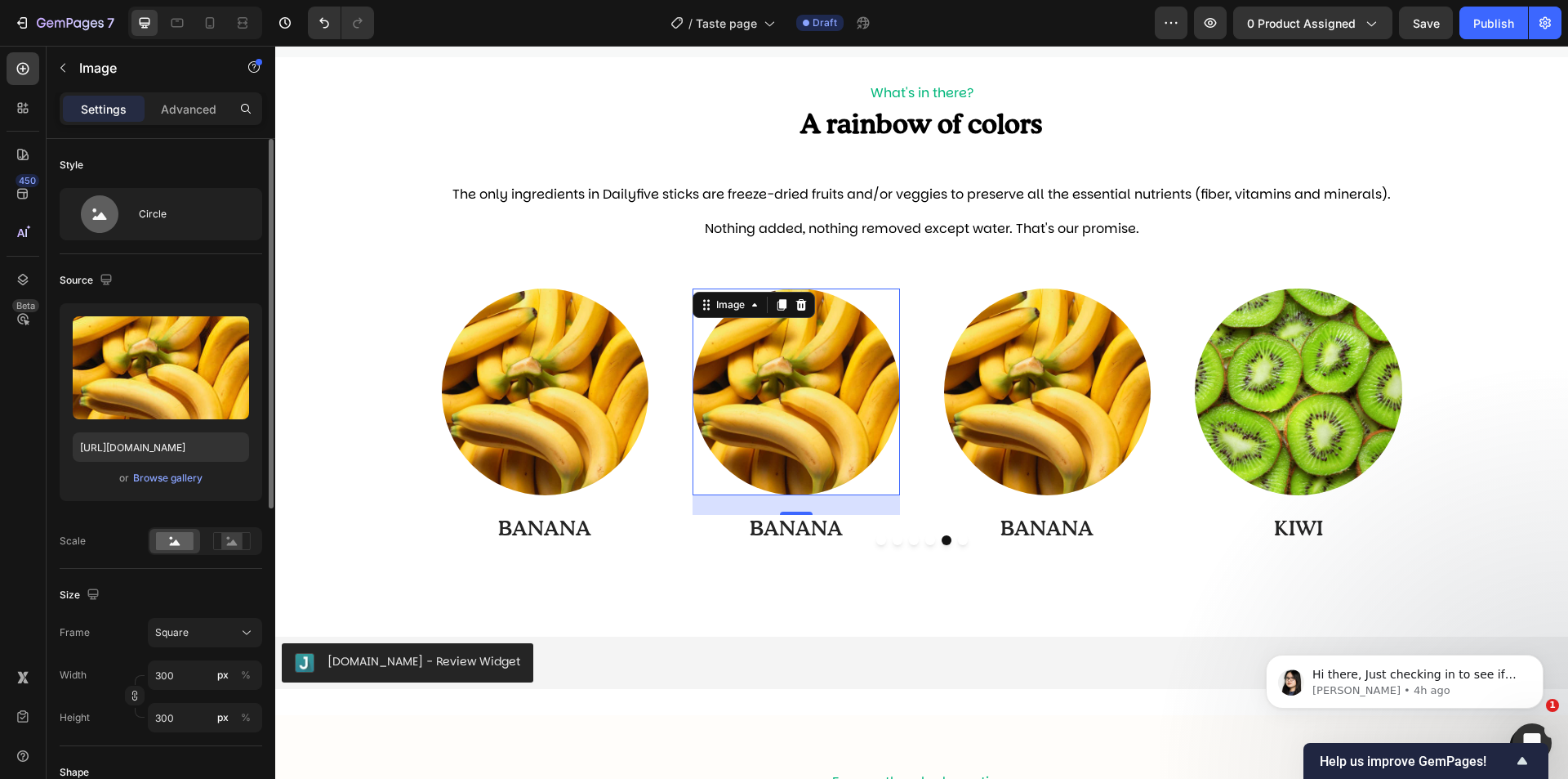
click at [172, 487] on div "or Browse gallery" at bounding box center [161, 479] width 176 height 20
click at [174, 482] on div "Browse gallery" at bounding box center [167, 478] width 69 height 15
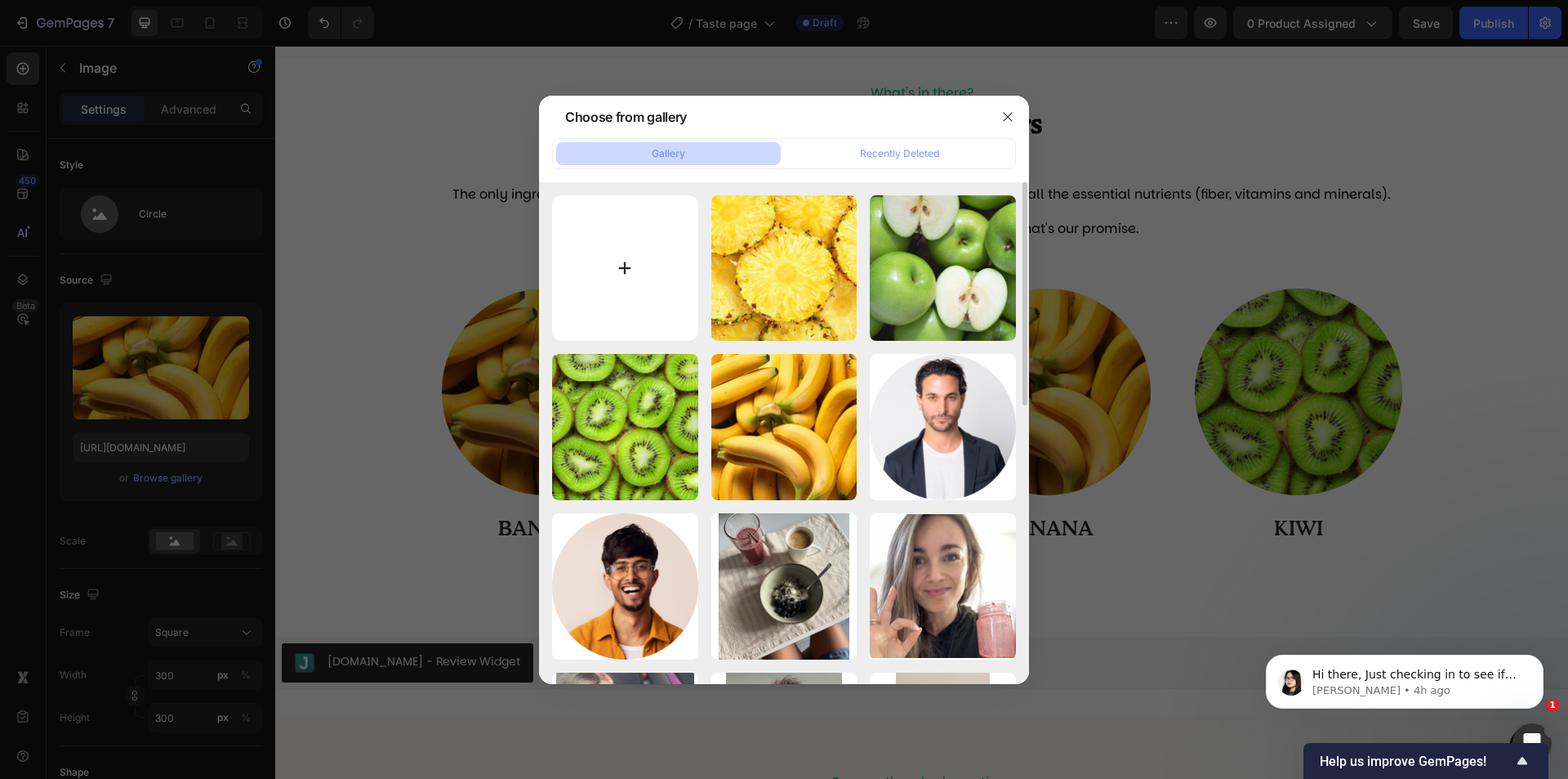
click at [632, 282] on input "file" at bounding box center [625, 268] width 146 height 147
type input "C:\fakepath\22-min.jpg"
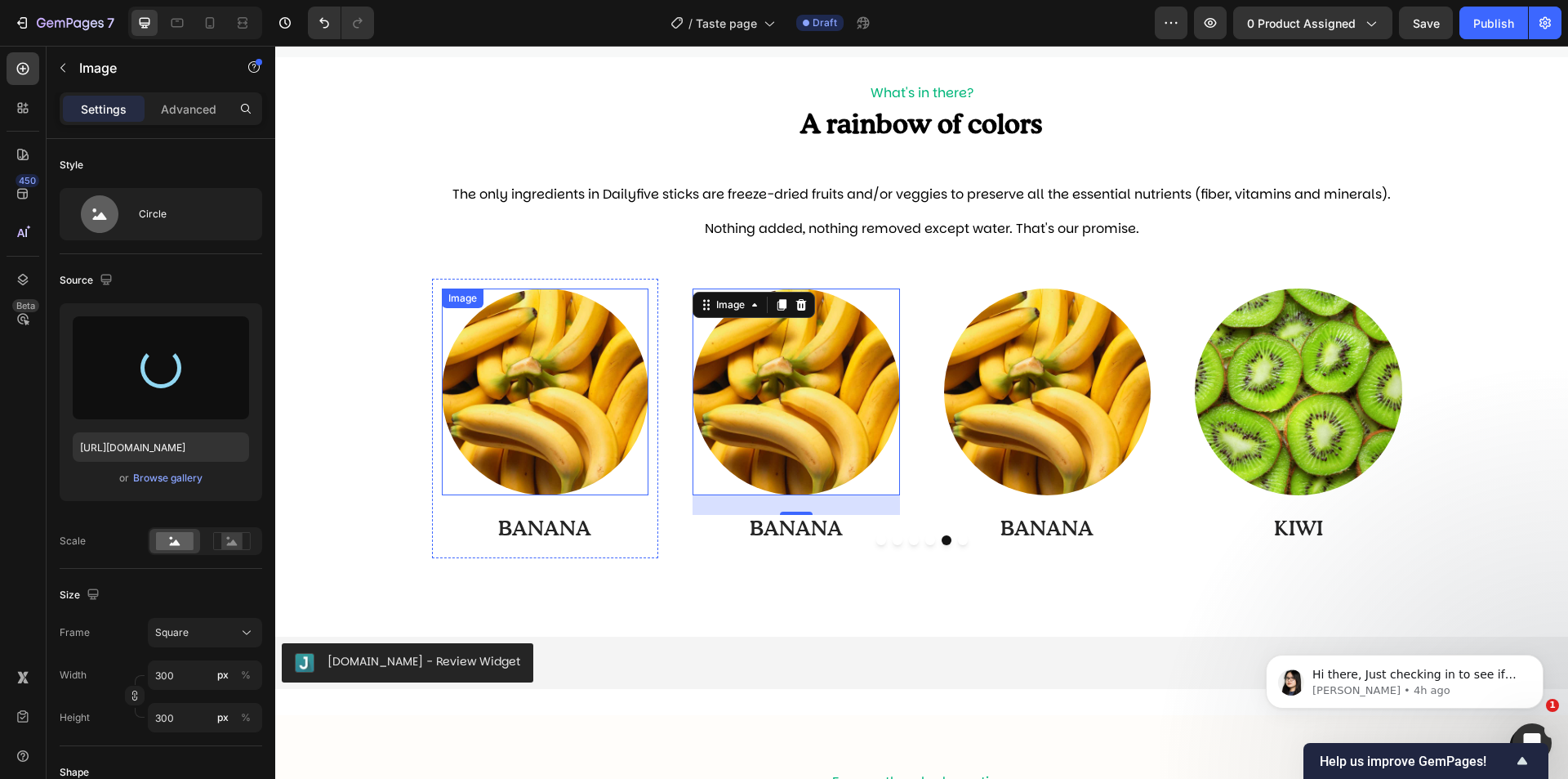
type input "[URL][DOMAIN_NAME]"
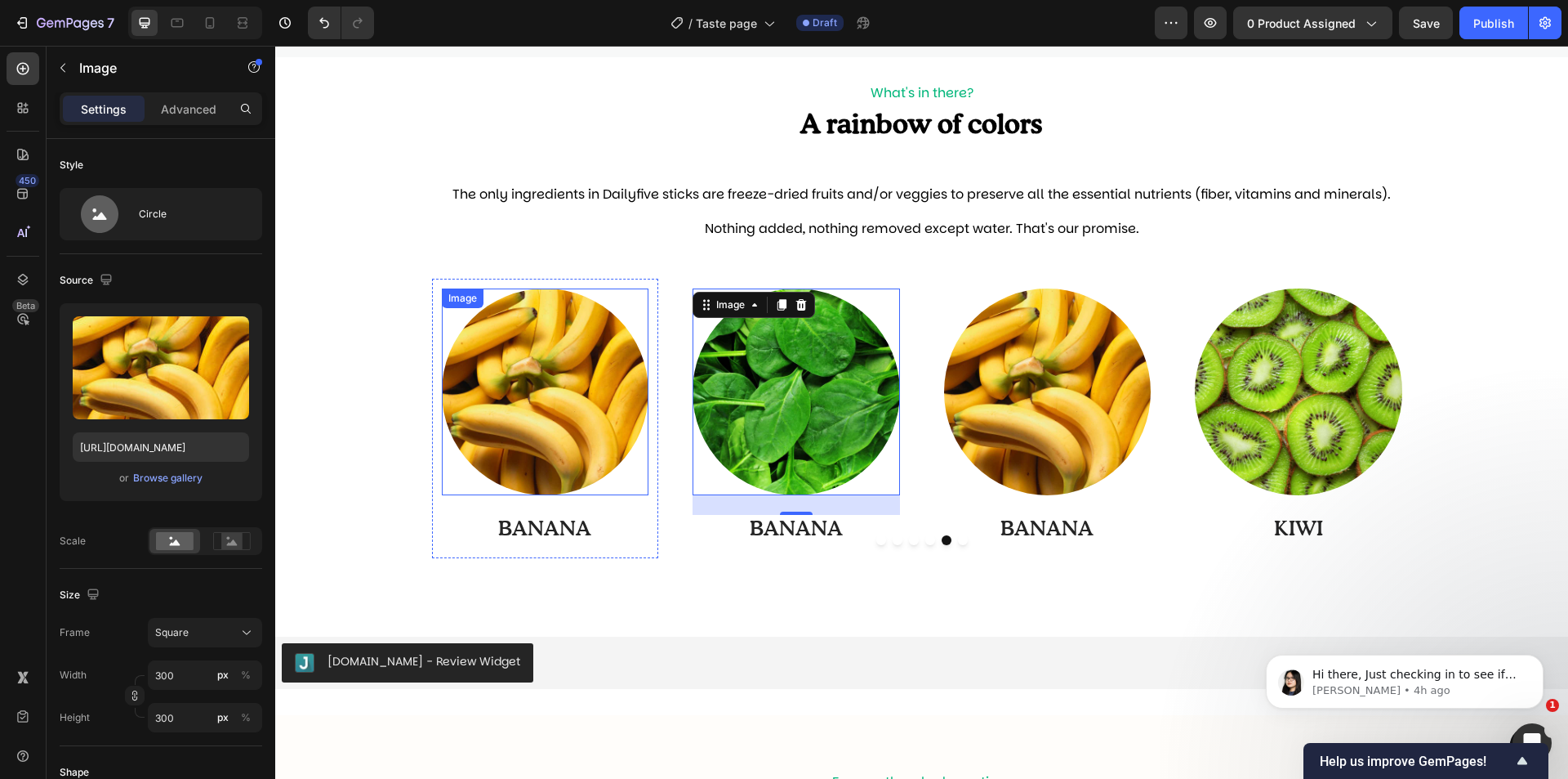
click at [558, 377] on img at bounding box center [546, 392] width 207 height 207
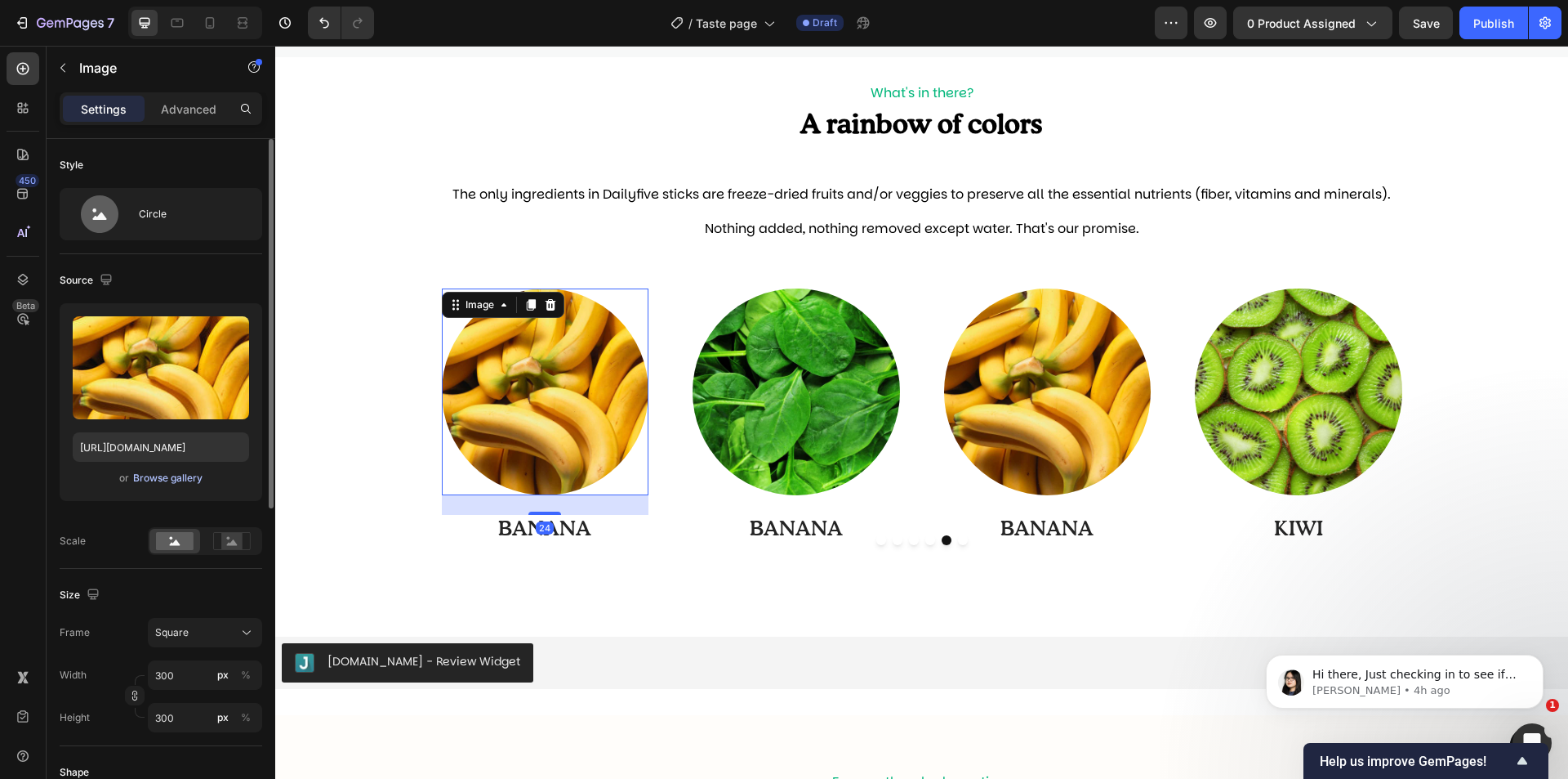
click at [196, 477] on div "Browse gallery" at bounding box center [167, 478] width 69 height 15
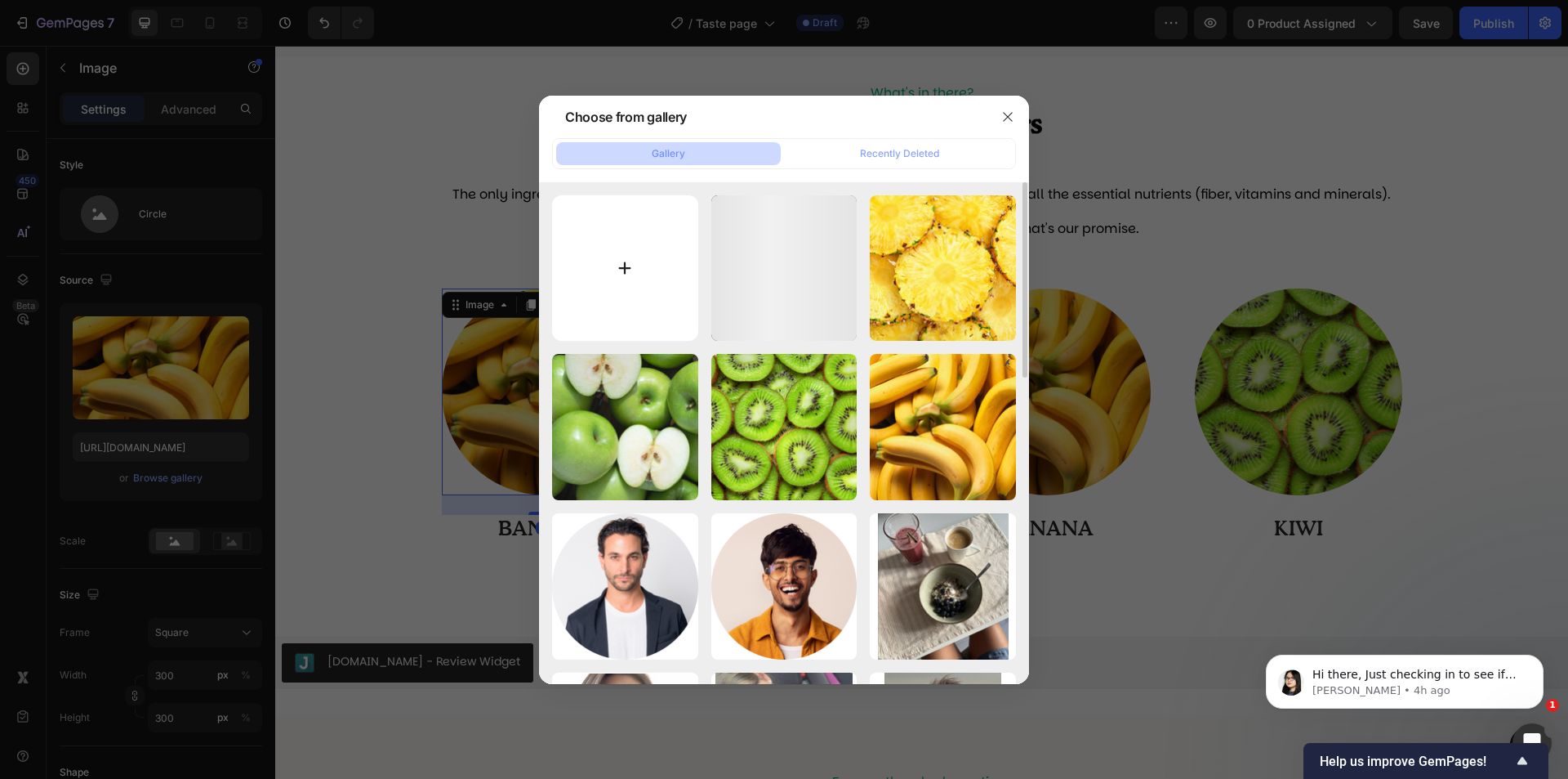
click at [653, 251] on input "file" at bounding box center [625, 268] width 146 height 147
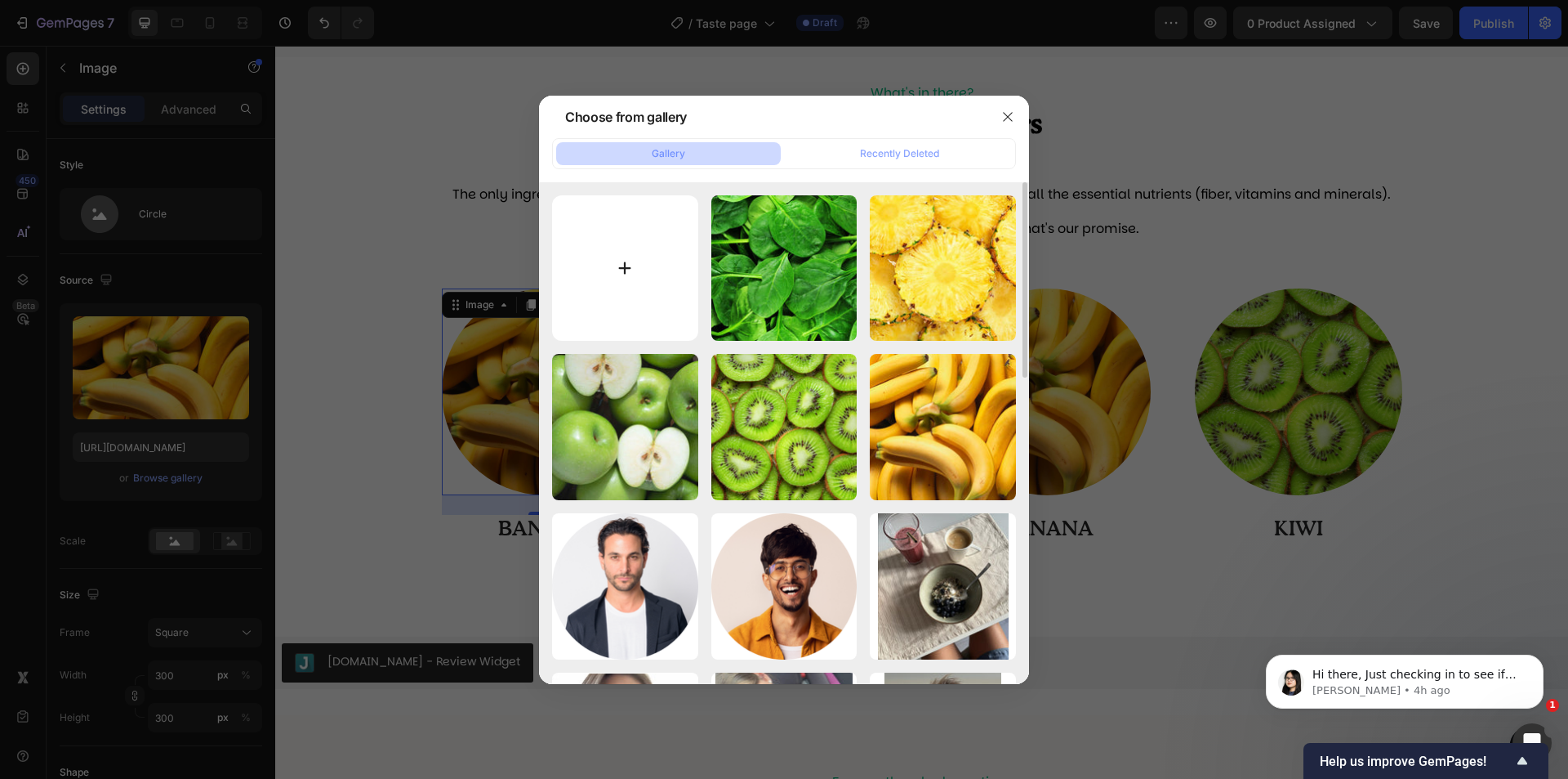
type input "C:\fakepath\23-min.jpg"
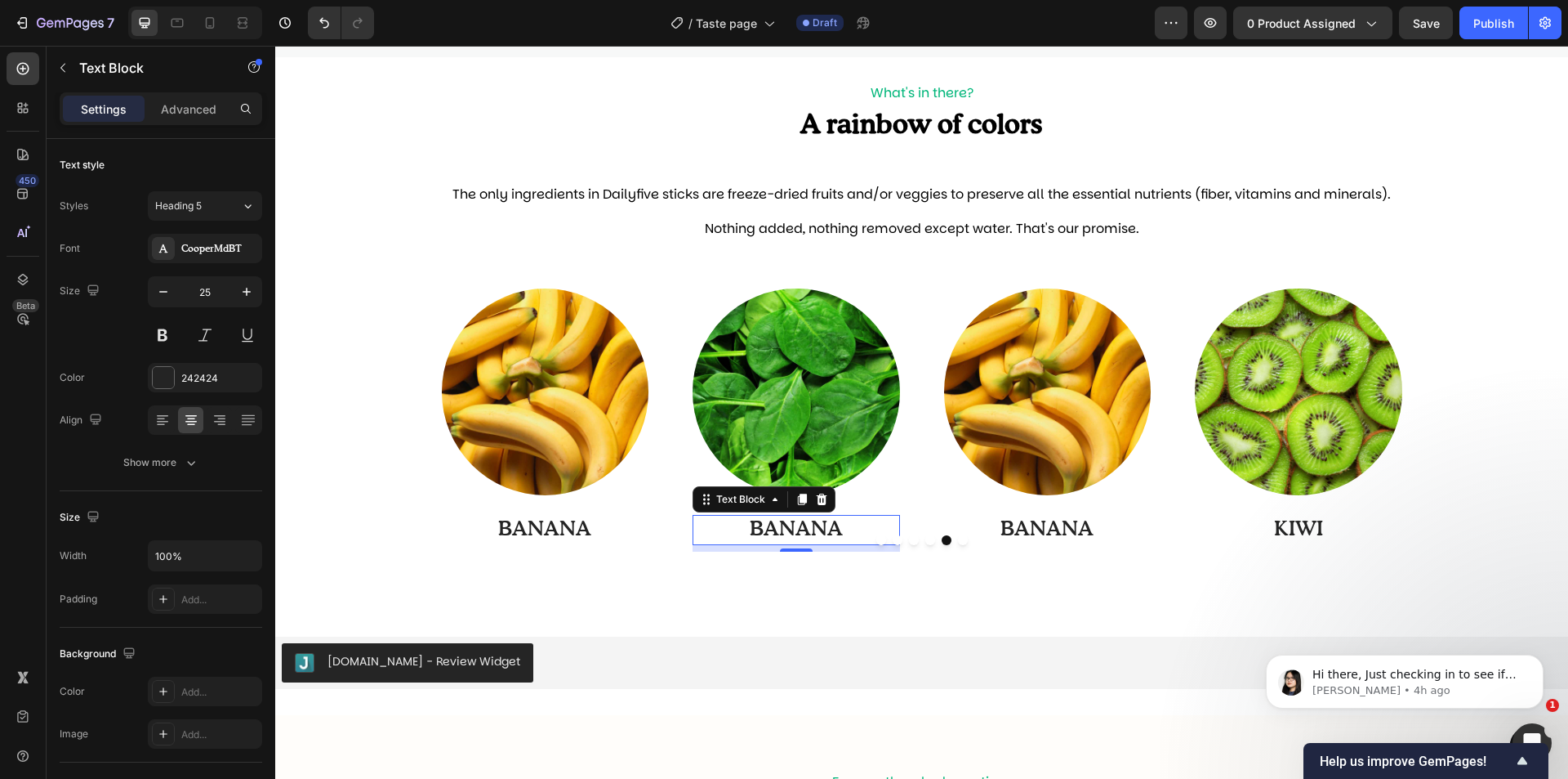
click at [783, 524] on p "BANANA" at bounding box center [796, 531] width 205 height 27
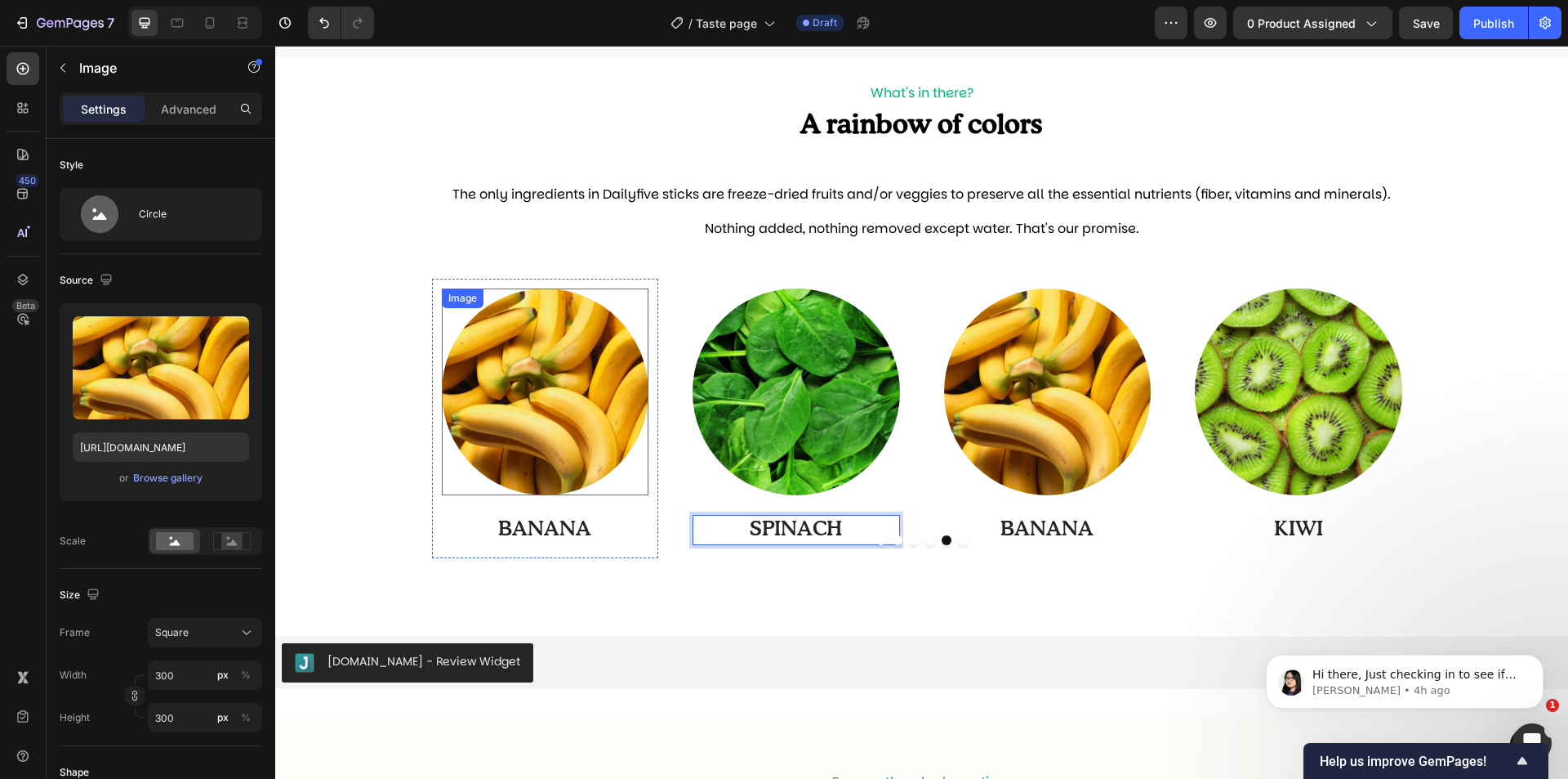
click at [492, 404] on img at bounding box center [546, 392] width 207 height 207
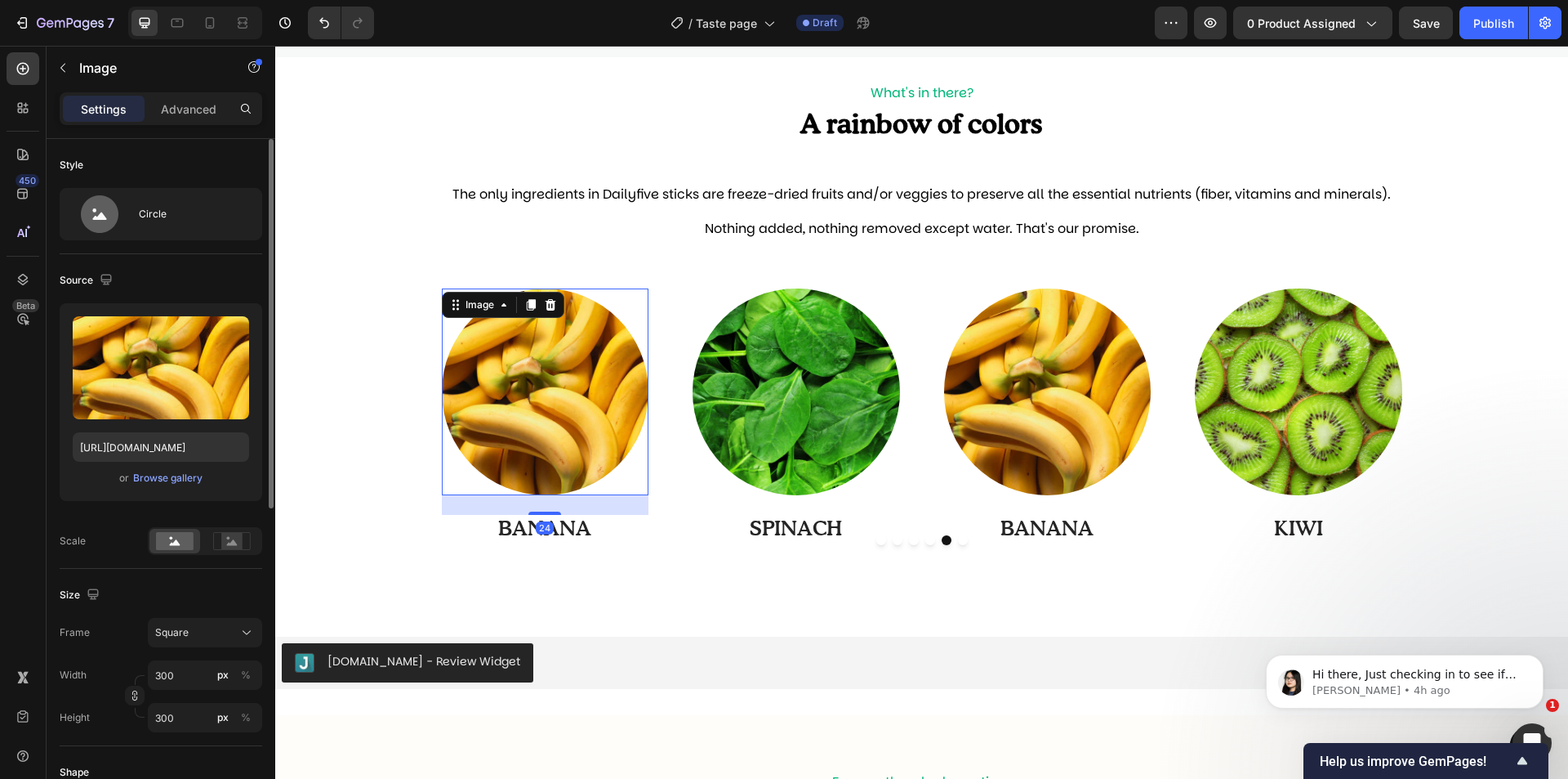
click at [161, 487] on div "or Browse gallery" at bounding box center [161, 479] width 176 height 20
click at [177, 475] on div "Browse gallery" at bounding box center [167, 478] width 69 height 15
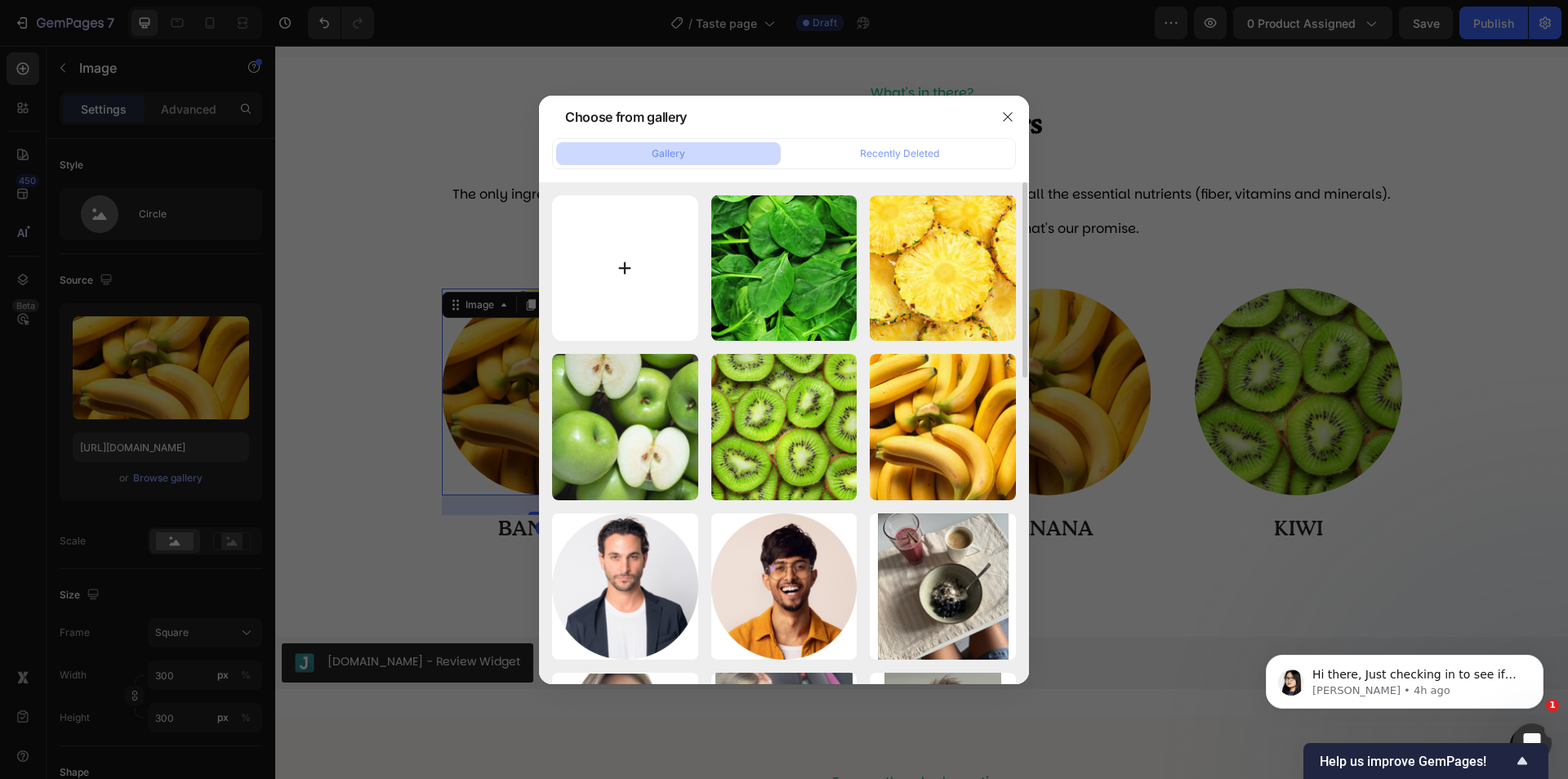
click at [589, 272] on input "file" at bounding box center [625, 268] width 146 height 147
type input "C:\fakepath\23-min.jpg"
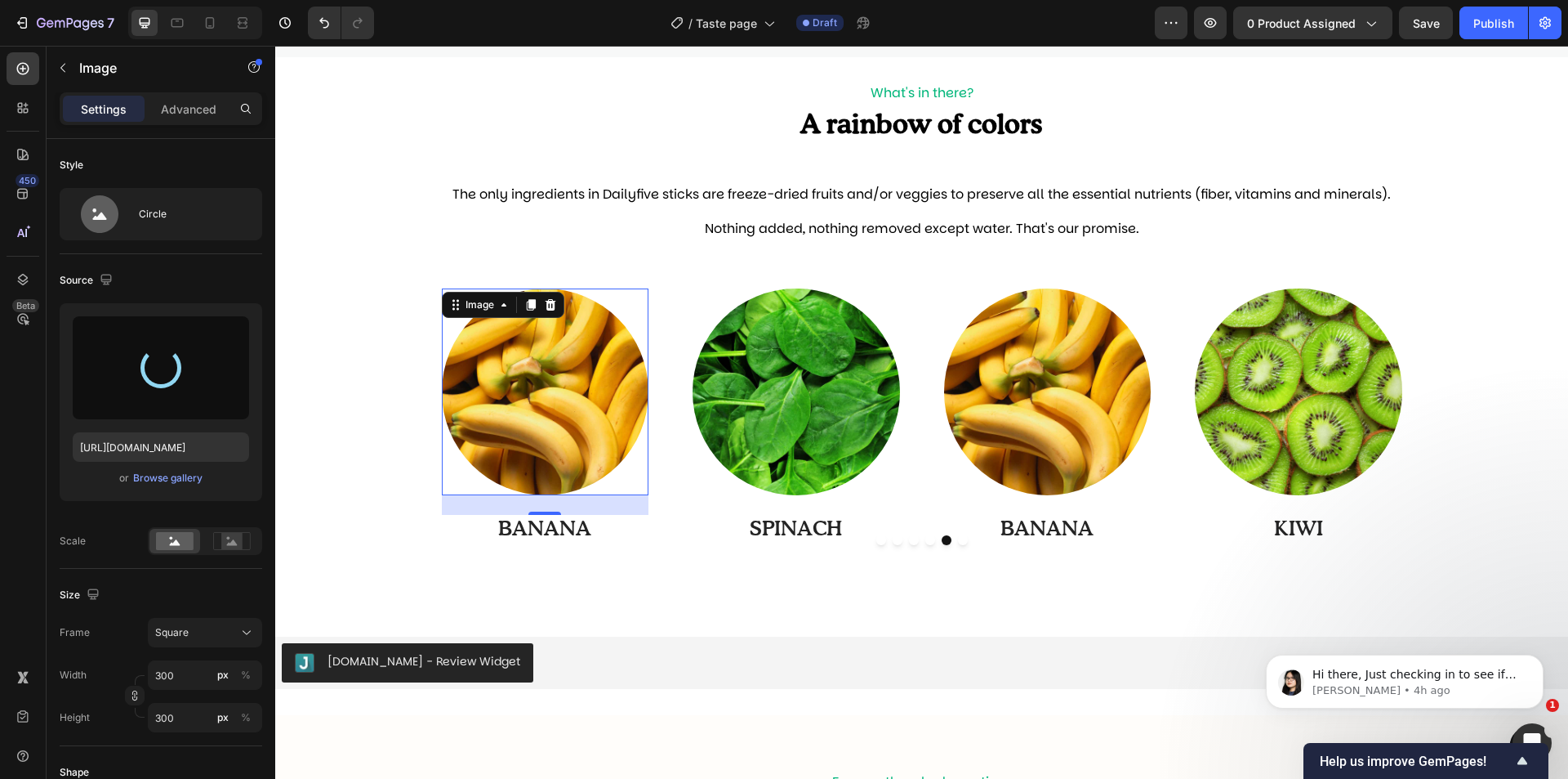
type input "[URL][DOMAIN_NAME]"
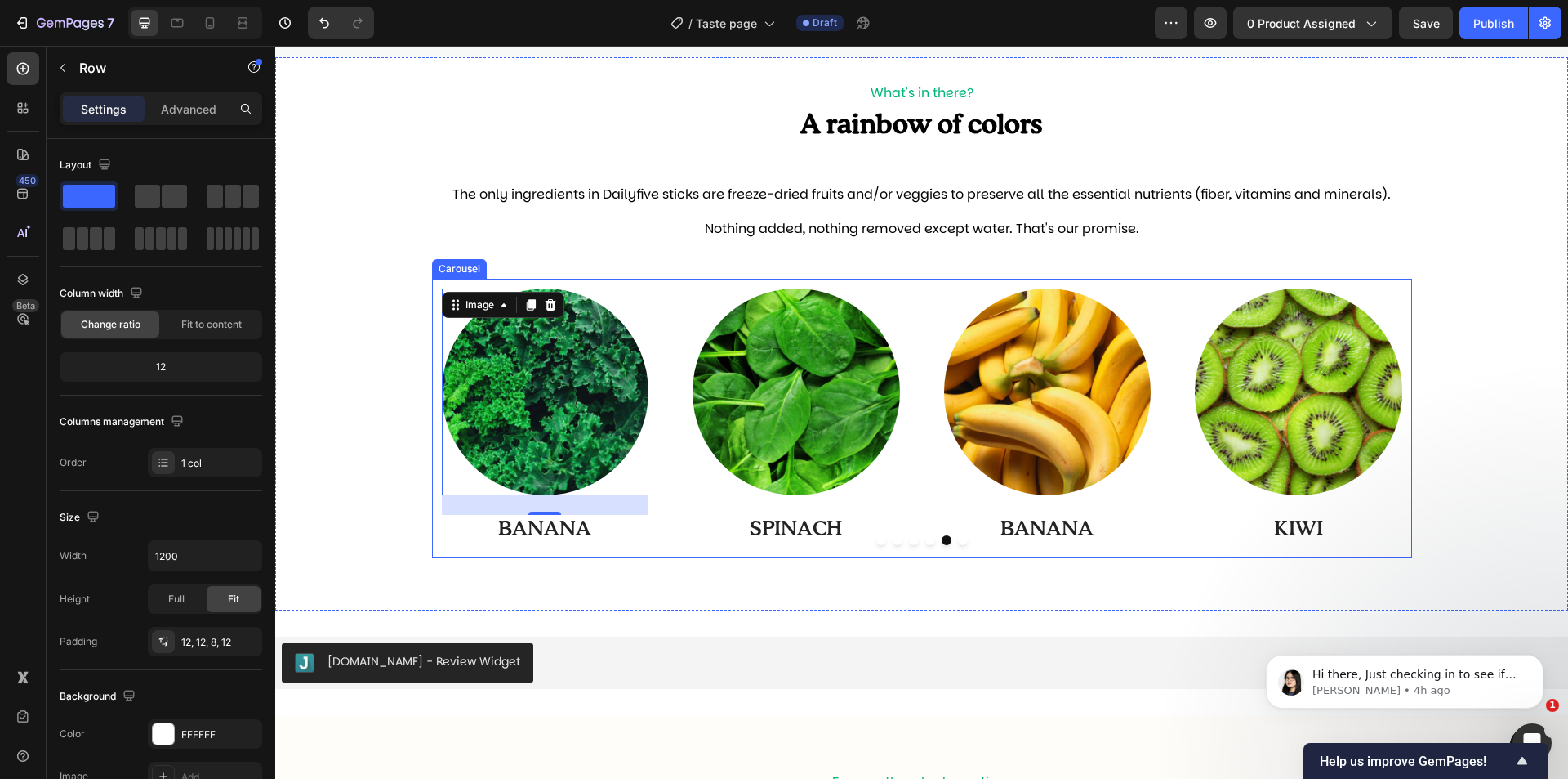
click at [578, 546] on div "Image 24 BANANA Text Block" at bounding box center [546, 420] width 207 height 263
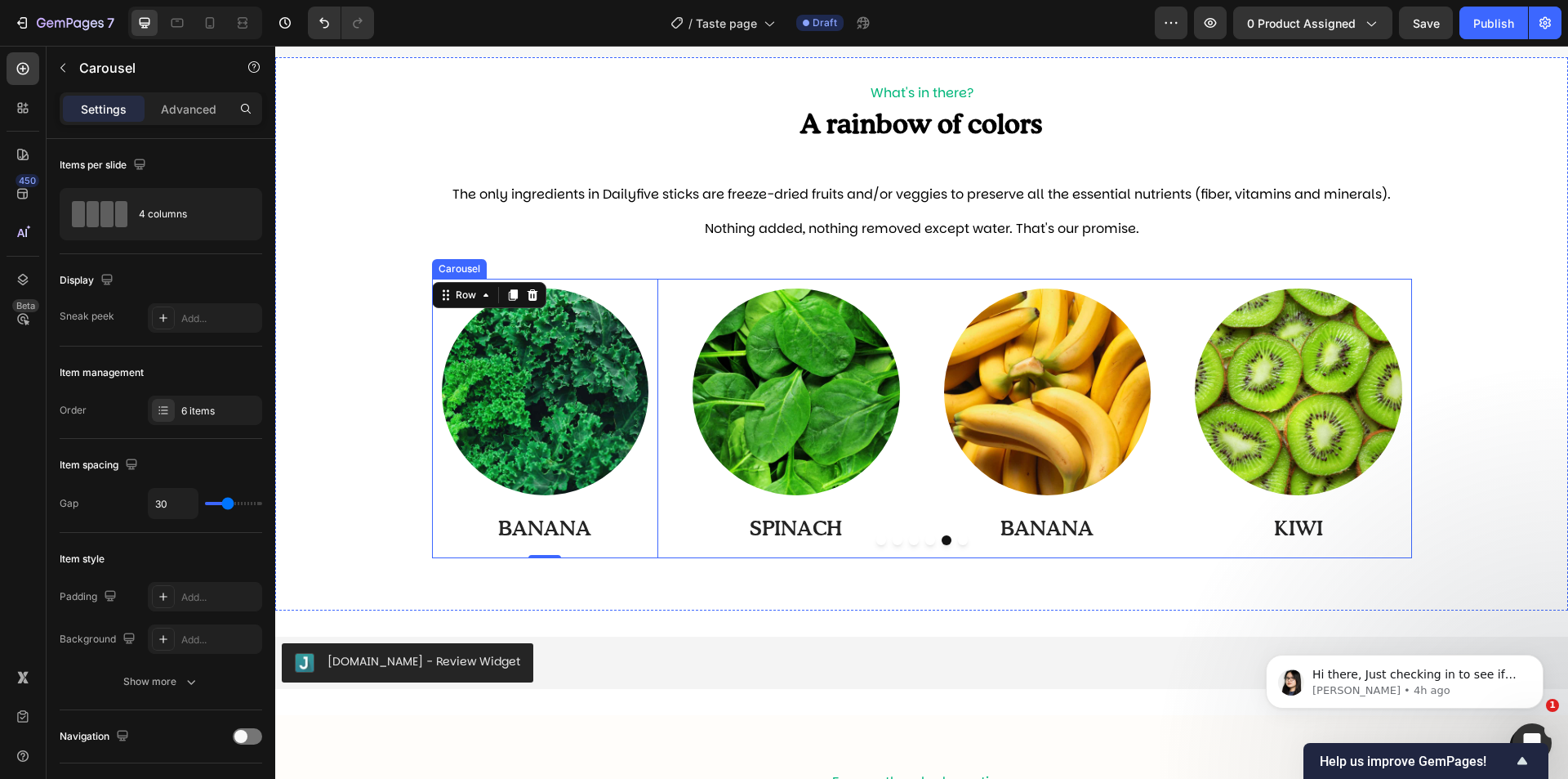
click at [575, 536] on div at bounding box center [922, 540] width 980 height 10
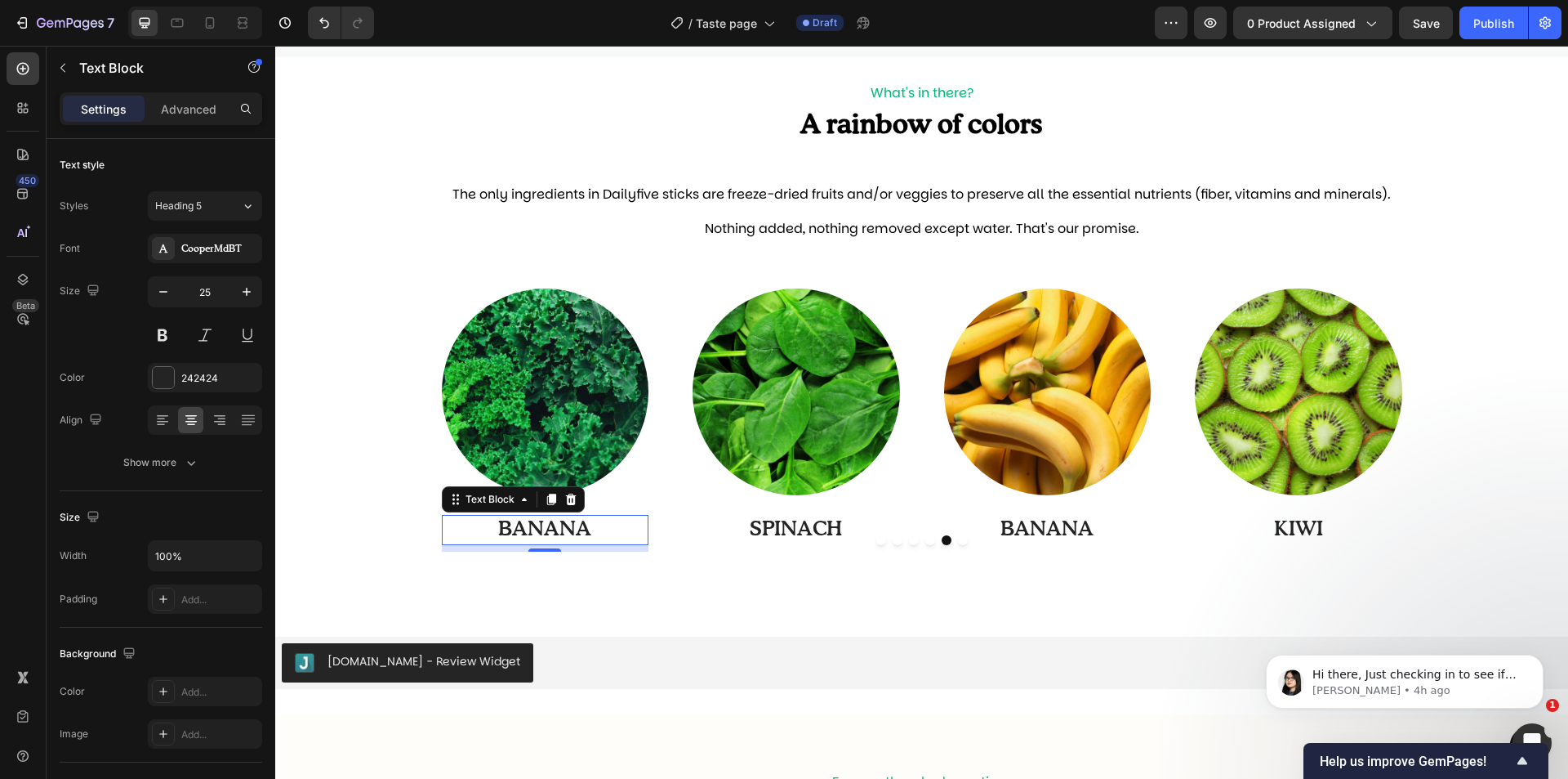
click at [570, 518] on p "BANANA" at bounding box center [546, 531] width 205 height 27
click at [568, 523] on p "BANANA" at bounding box center [546, 531] width 205 height 27
click at [781, 528] on p "SPINACH" at bounding box center [796, 531] width 205 height 27
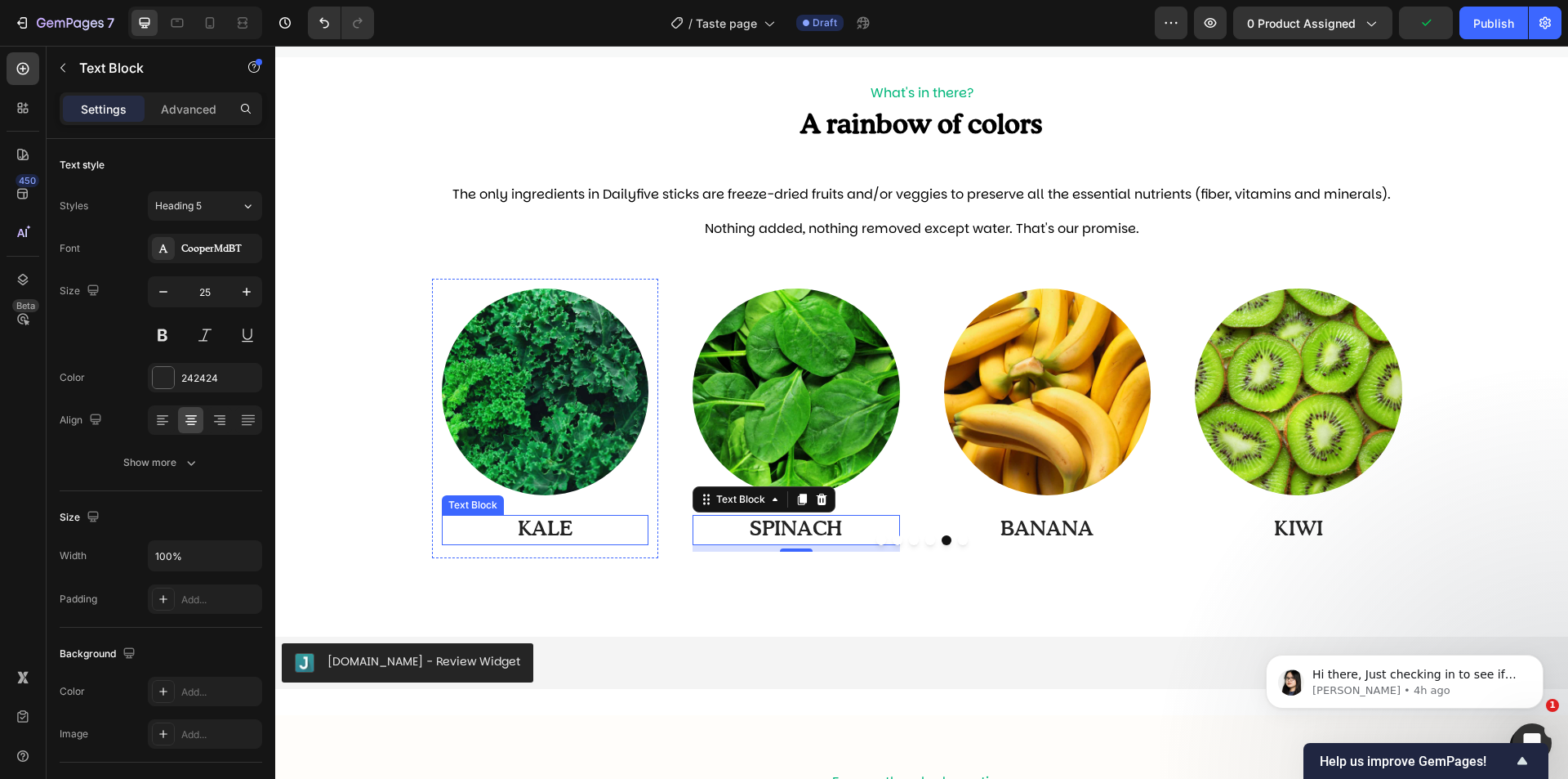
click at [540, 524] on p "KALE" at bounding box center [546, 531] width 205 height 27
click at [567, 531] on p "KALE" at bounding box center [546, 531] width 205 height 27
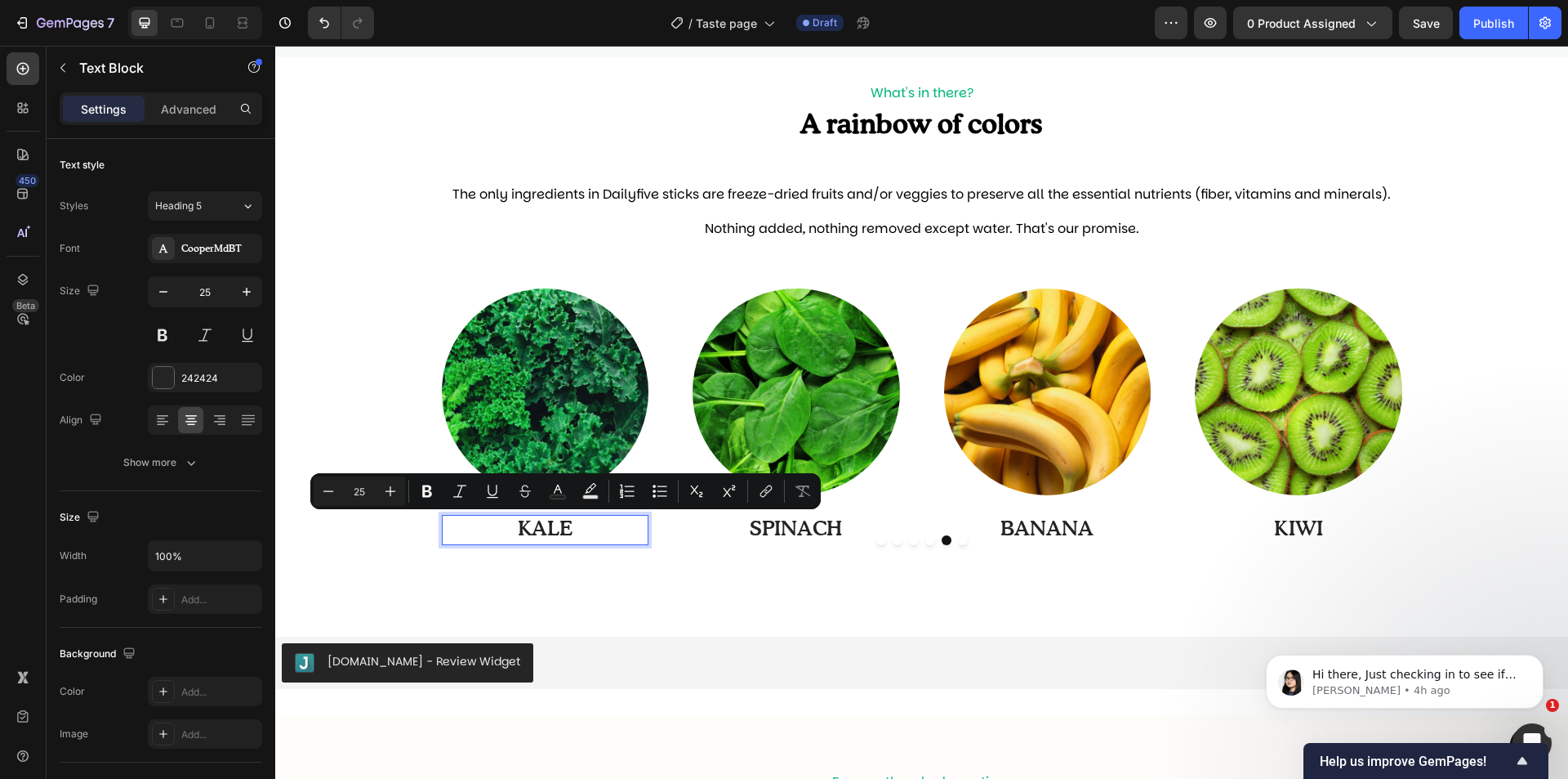
click at [588, 524] on p "KALE" at bounding box center [546, 531] width 205 height 27
click at [582, 527] on p "KALE" at bounding box center [546, 531] width 205 height 27
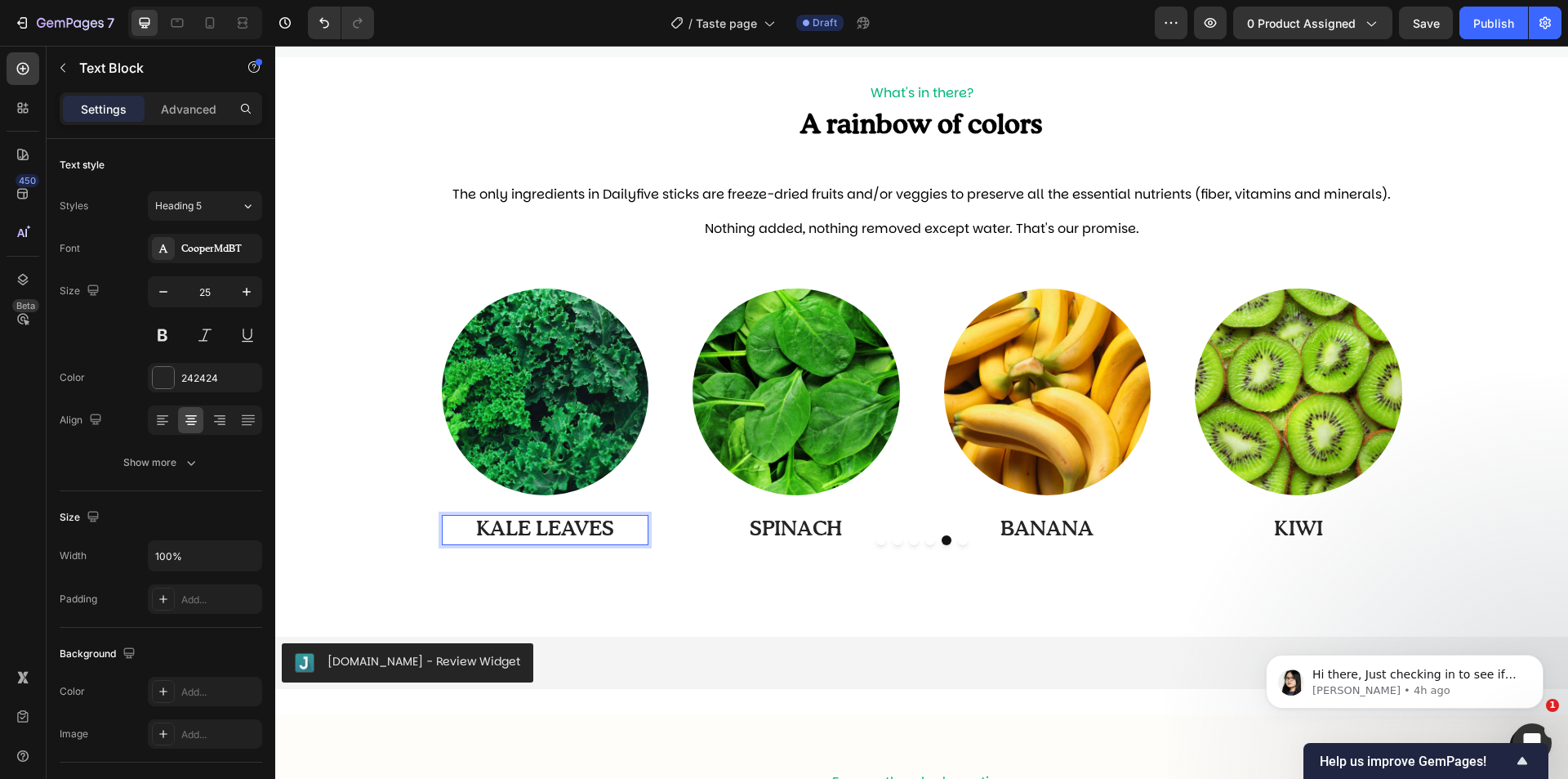
click at [533, 532] on p "KALE LEAVES" at bounding box center [546, 531] width 205 height 27
click at [818, 517] on p "SPINACH" at bounding box center [796, 531] width 205 height 27
click at [852, 533] on p "SPINACH" at bounding box center [796, 531] width 205 height 27
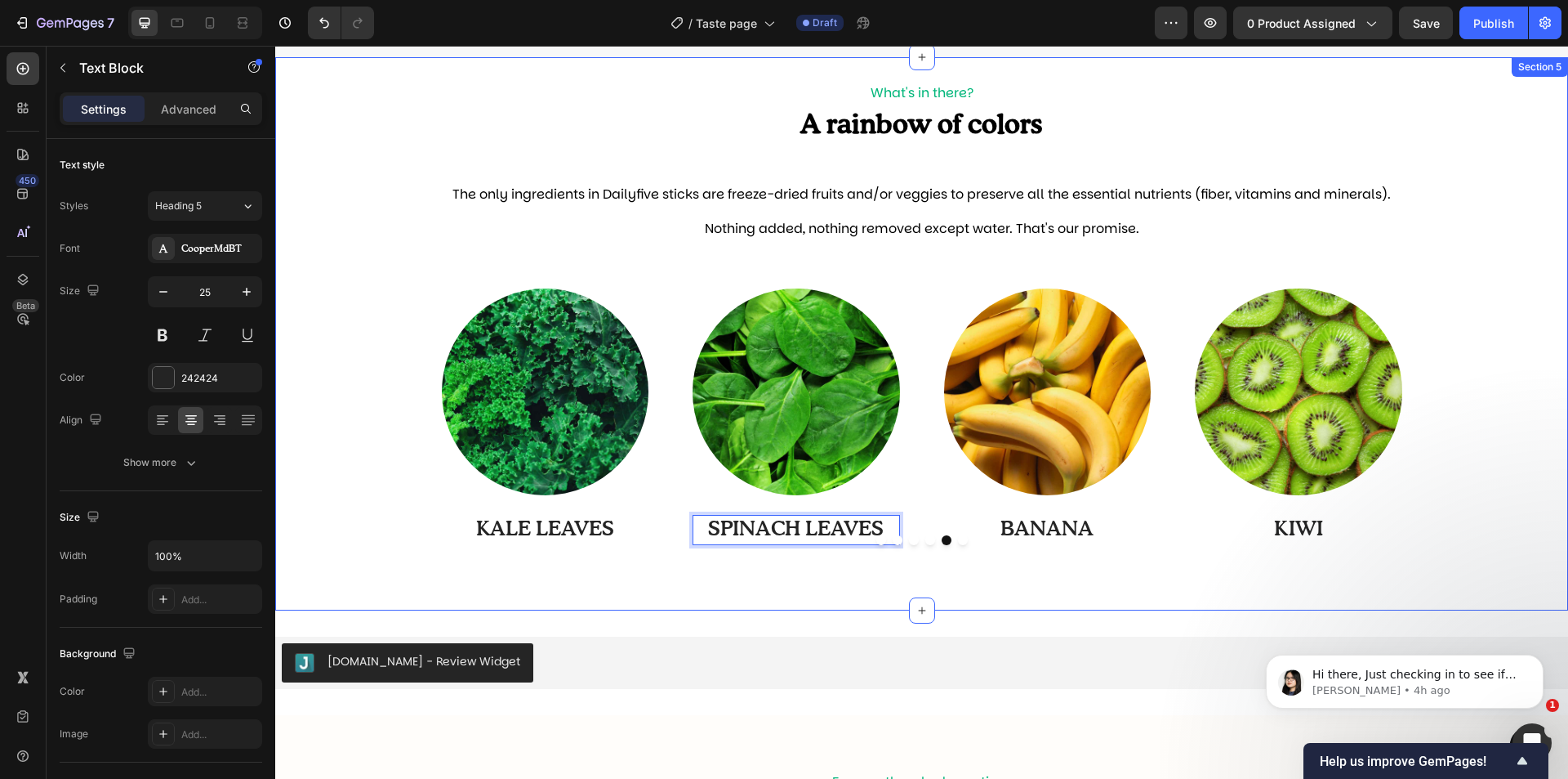
click at [968, 582] on div "Image BANANA Text Block Row Image KIWI Text Block Row Image APPLE Text Block Ro…" at bounding box center [922, 431] width 1293 height 306
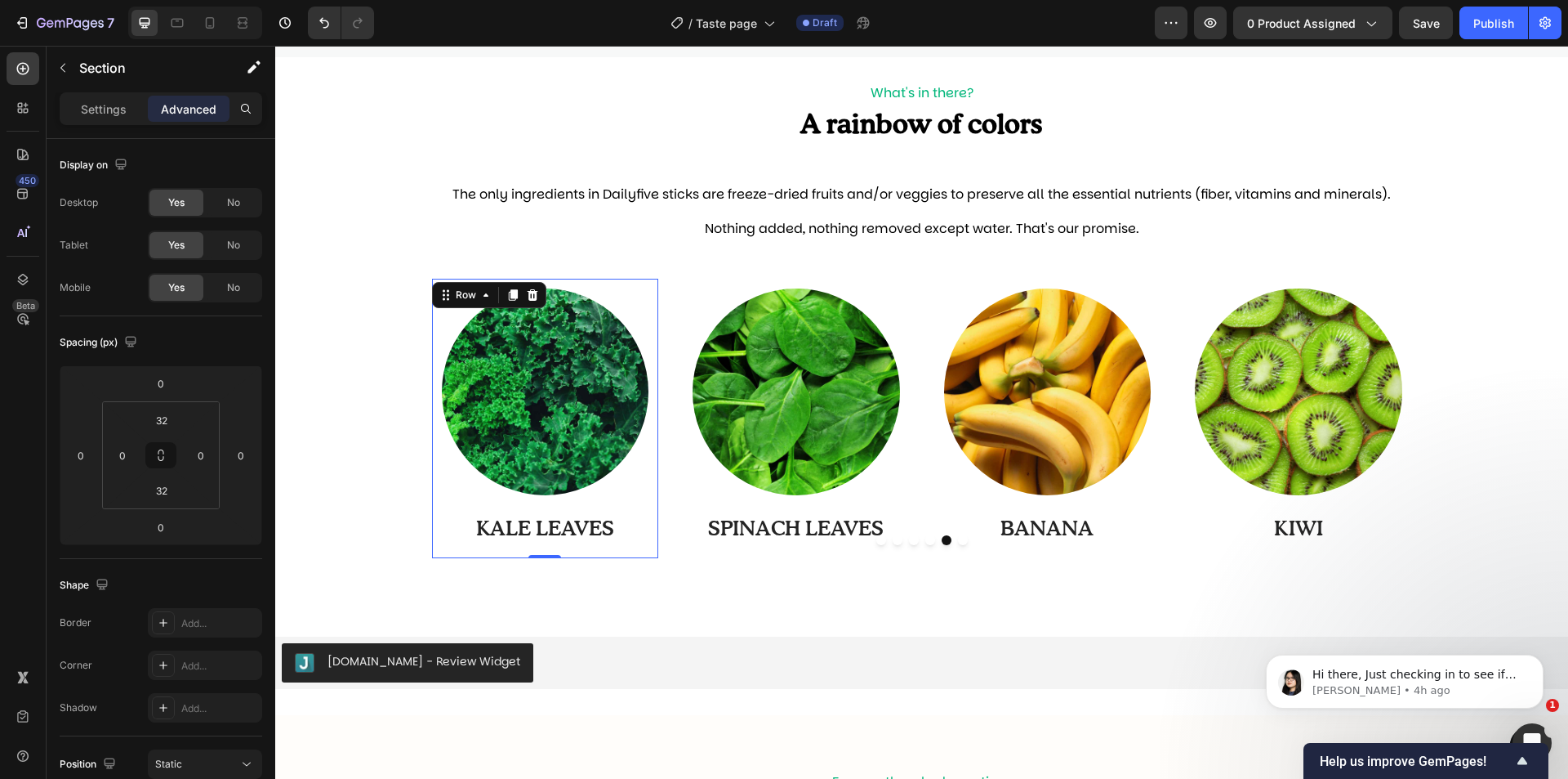
click at [487, 282] on div "Image KALE LEAVES Text Block Row 0" at bounding box center [546, 418] width 227 height 279
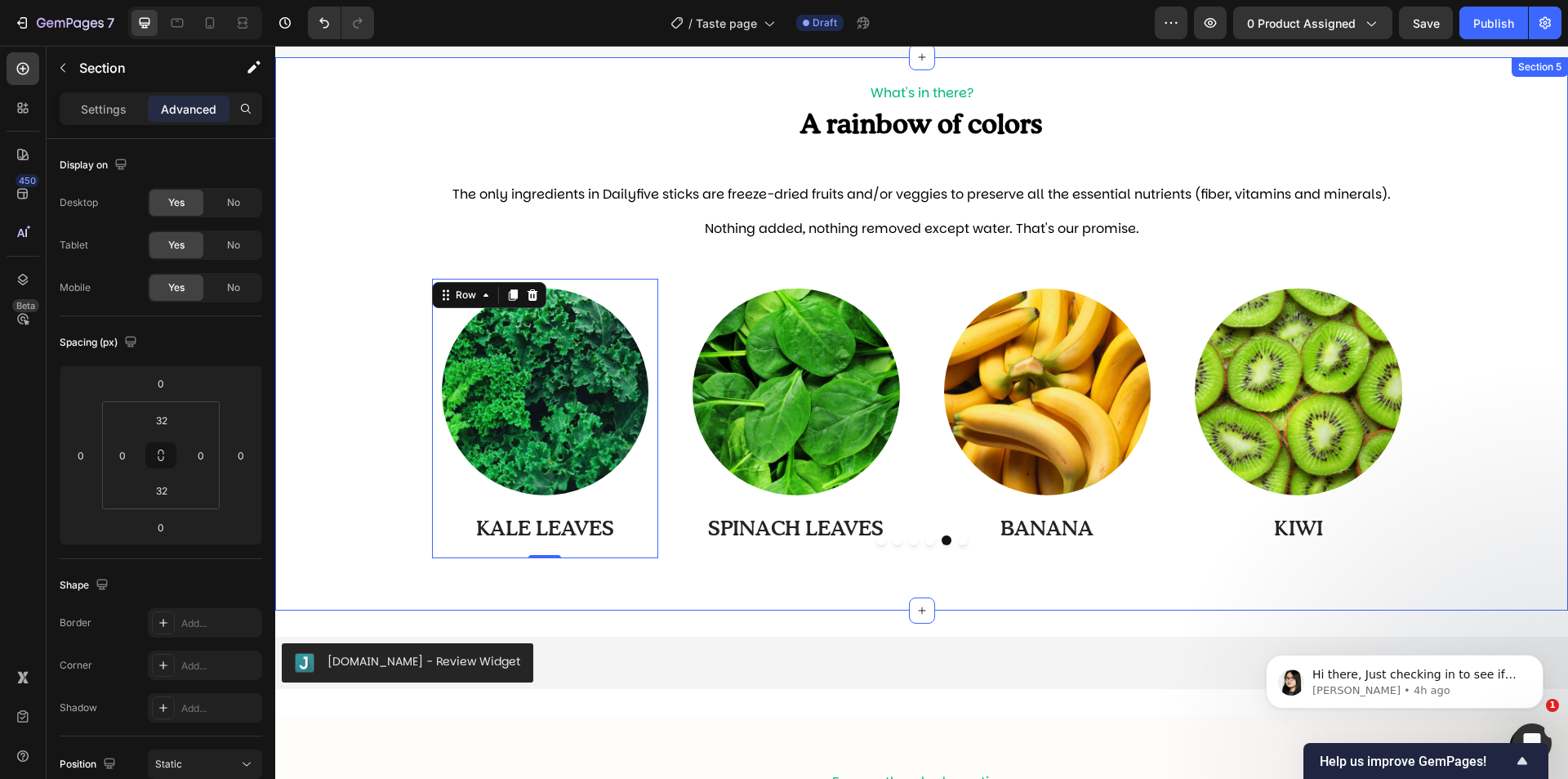
click at [688, 567] on div "Image BANANA Text Block Row Image KIWI Text Block Row Image APPLE Text Block Ro…" at bounding box center [922, 431] width 1293 height 306
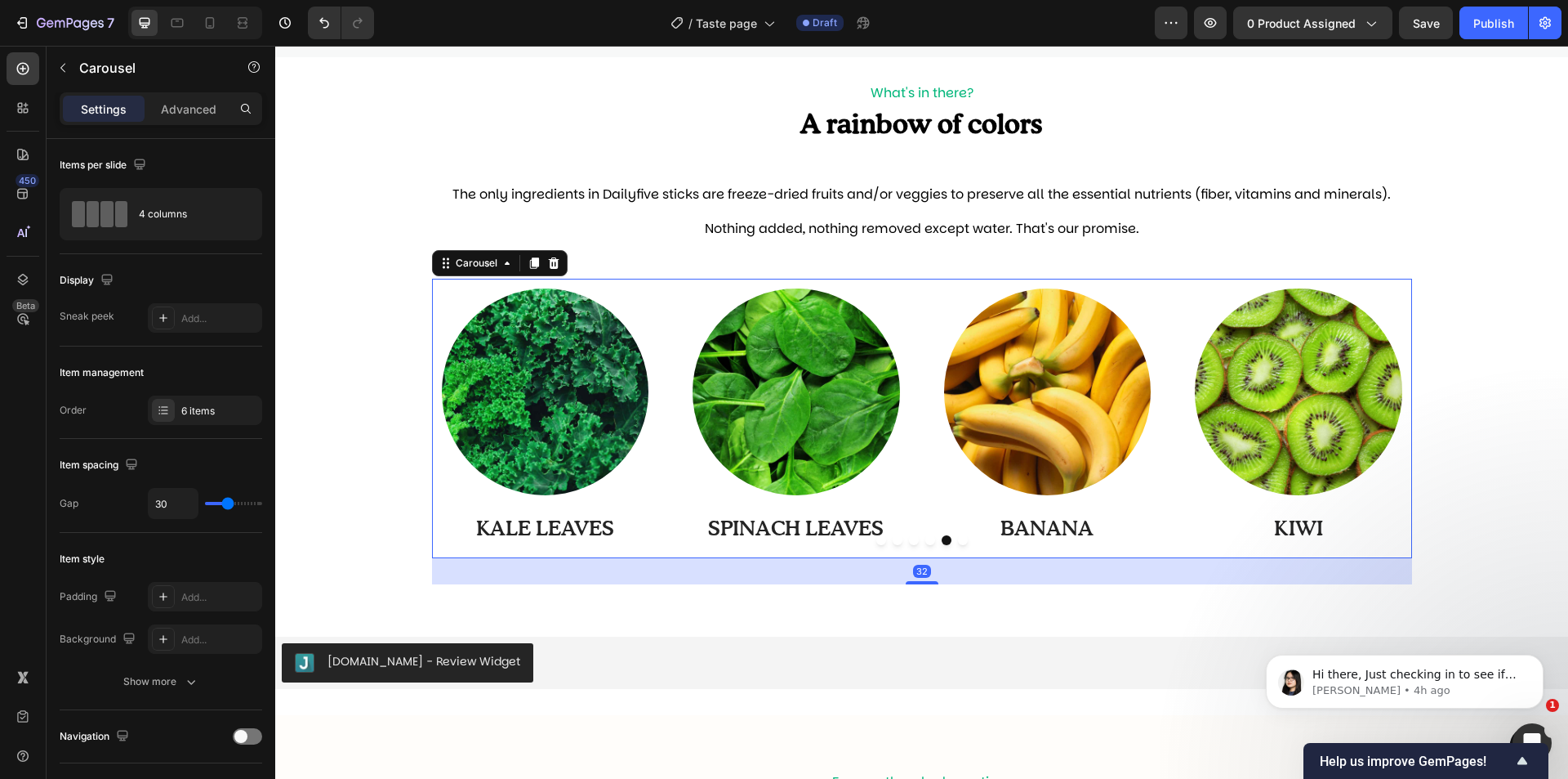
click at [668, 544] on div at bounding box center [922, 540] width 980 height 10
click at [227, 410] on div "6 items" at bounding box center [219, 411] width 76 height 15
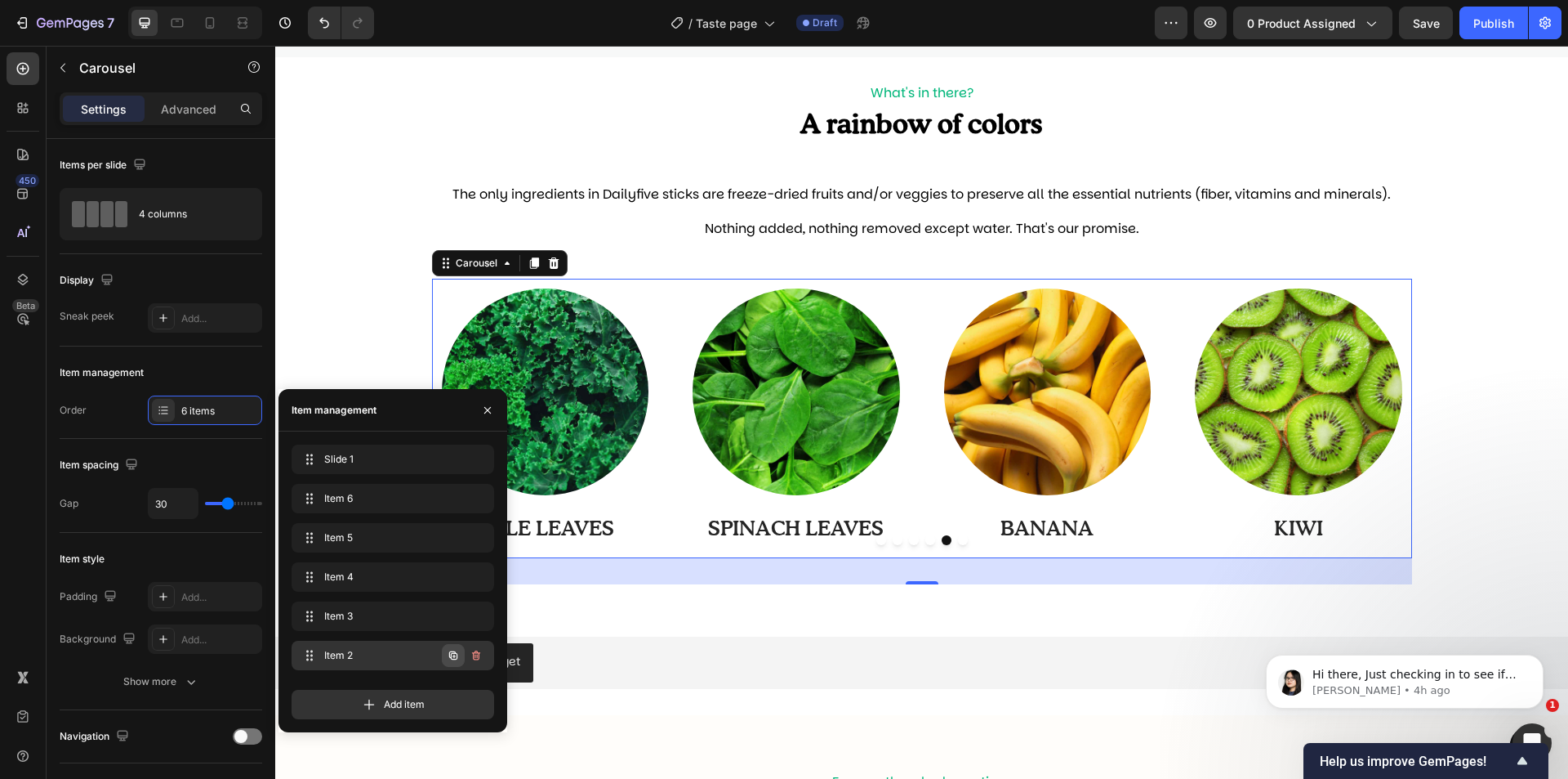
click at [448, 652] on icon "button" at bounding box center [453, 655] width 13 height 13
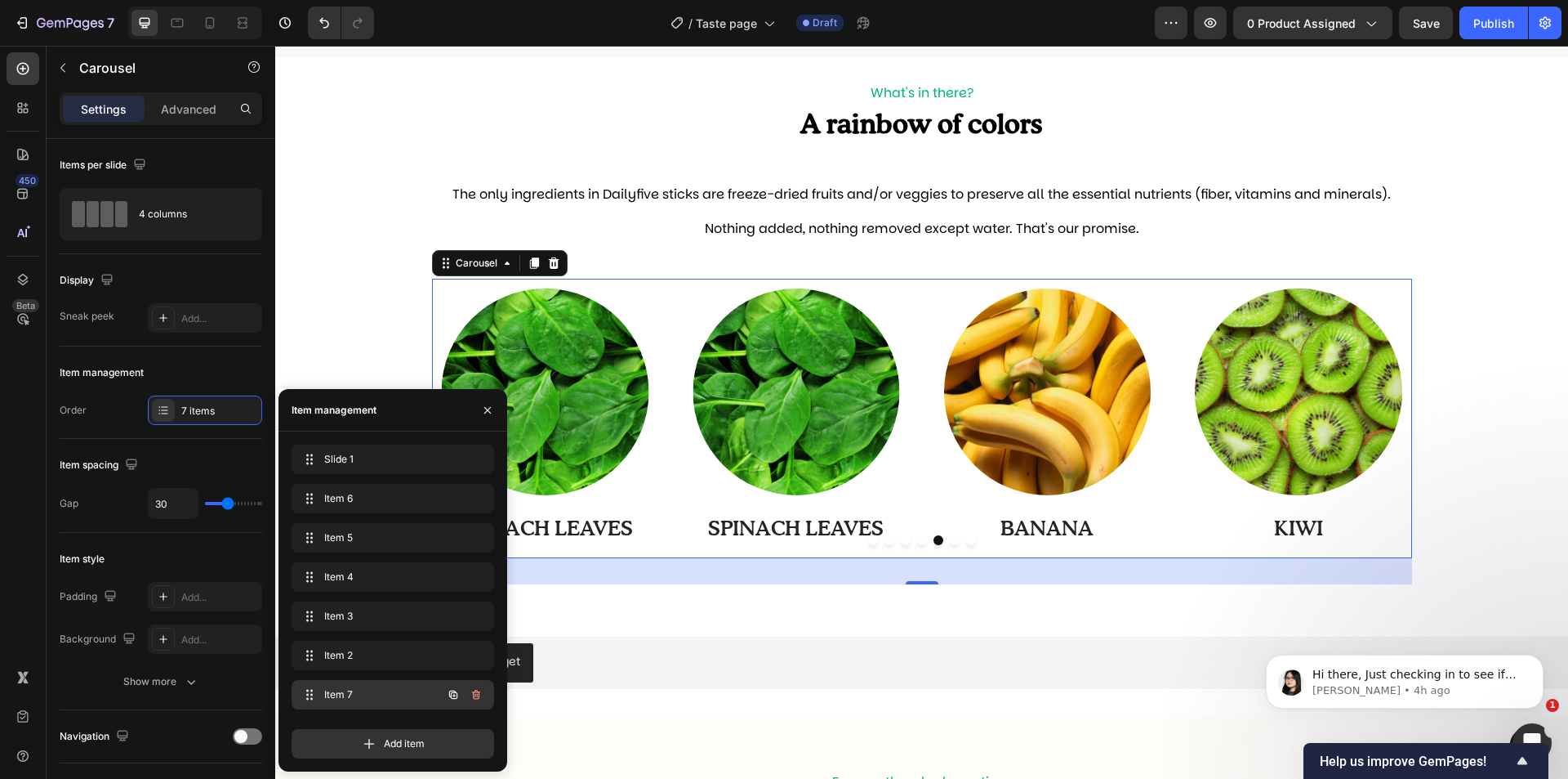
click at [397, 688] on span "Item 7" at bounding box center [370, 694] width 92 height 15
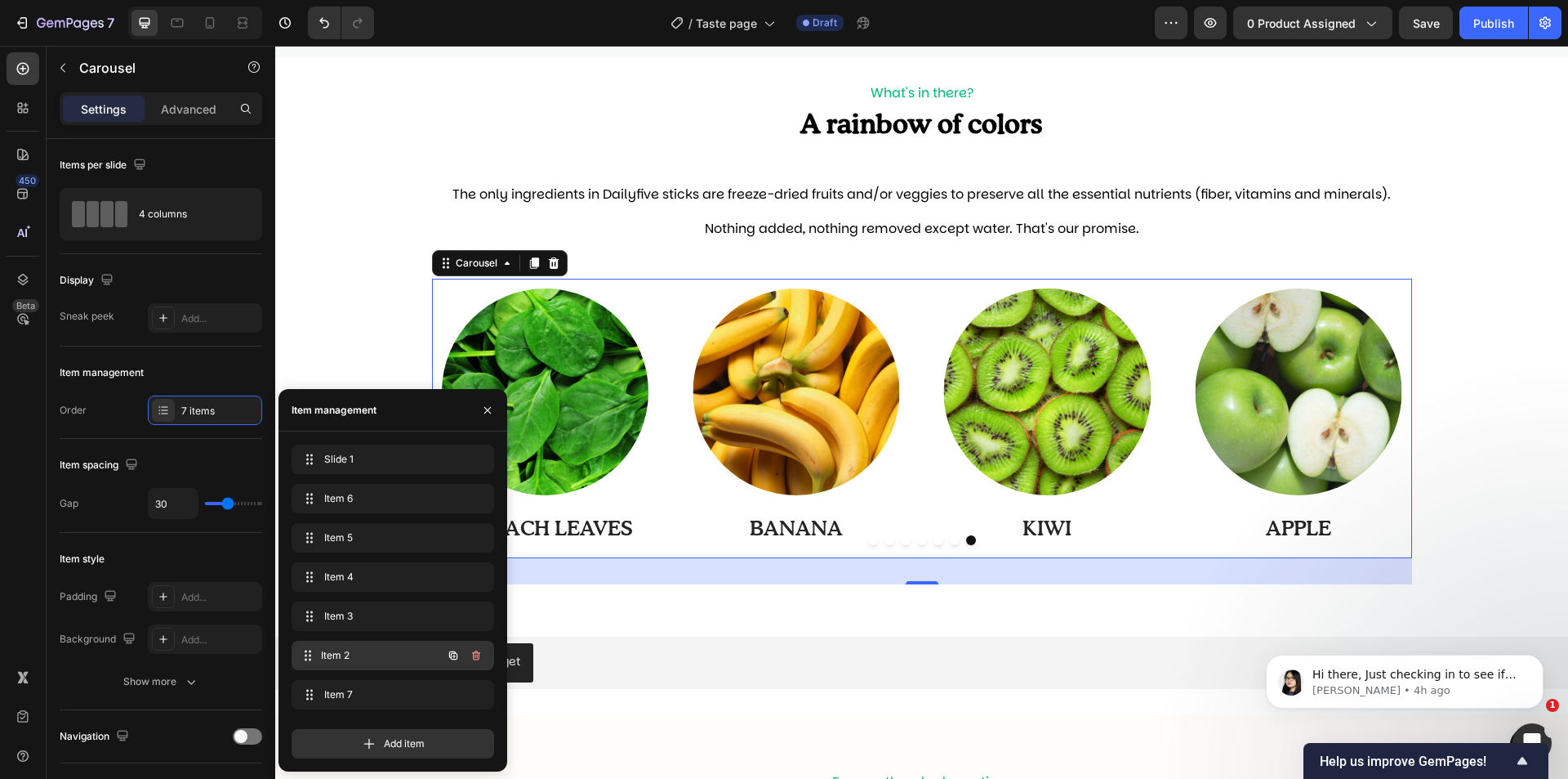
click at [403, 661] on span "Item 2" at bounding box center [381, 655] width 121 height 15
click at [391, 655] on span "Item 2" at bounding box center [370, 655] width 92 height 15
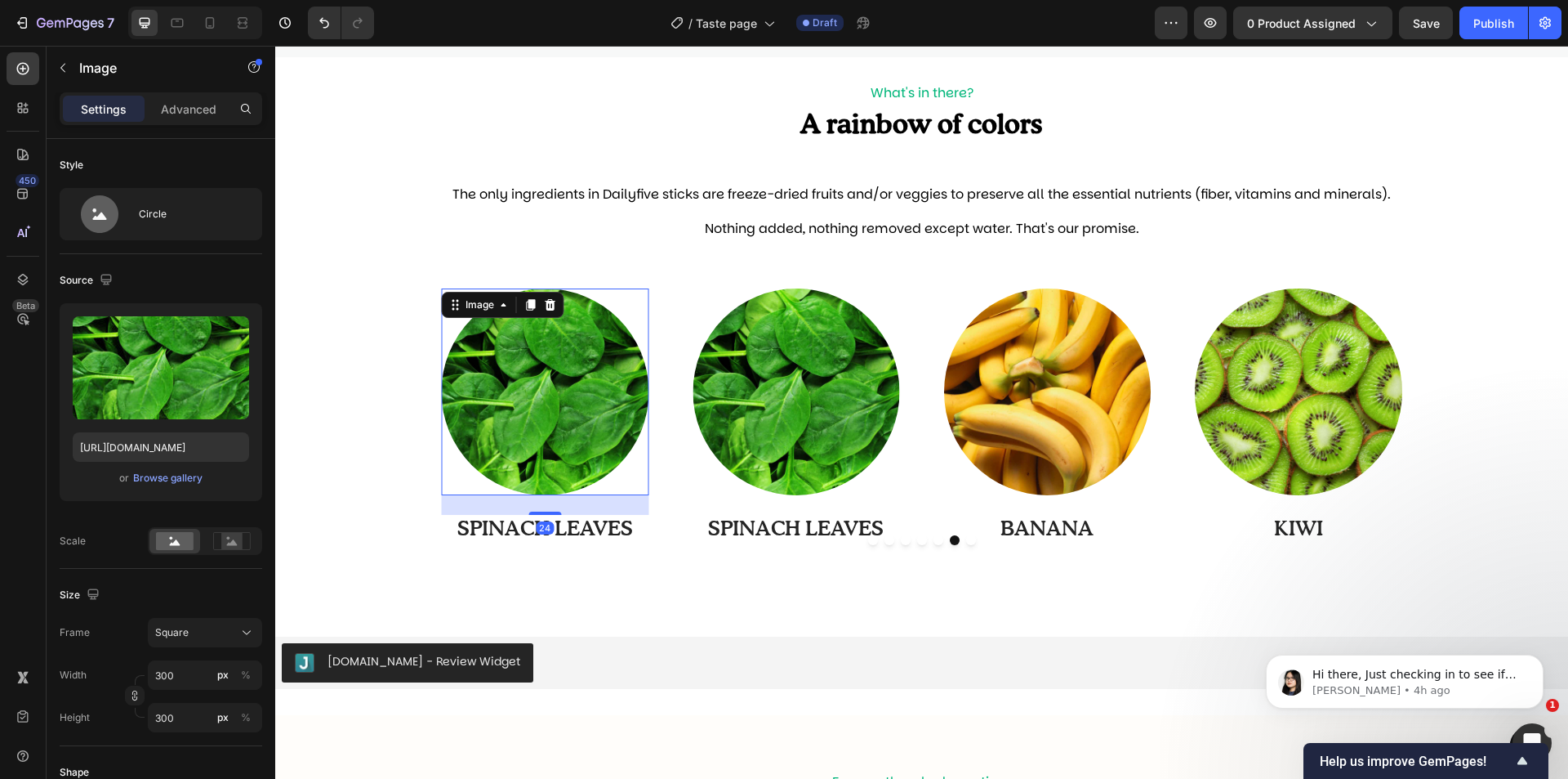
click at [571, 426] on img at bounding box center [546, 392] width 207 height 207
click at [162, 483] on div "Browse gallery" at bounding box center [167, 478] width 69 height 15
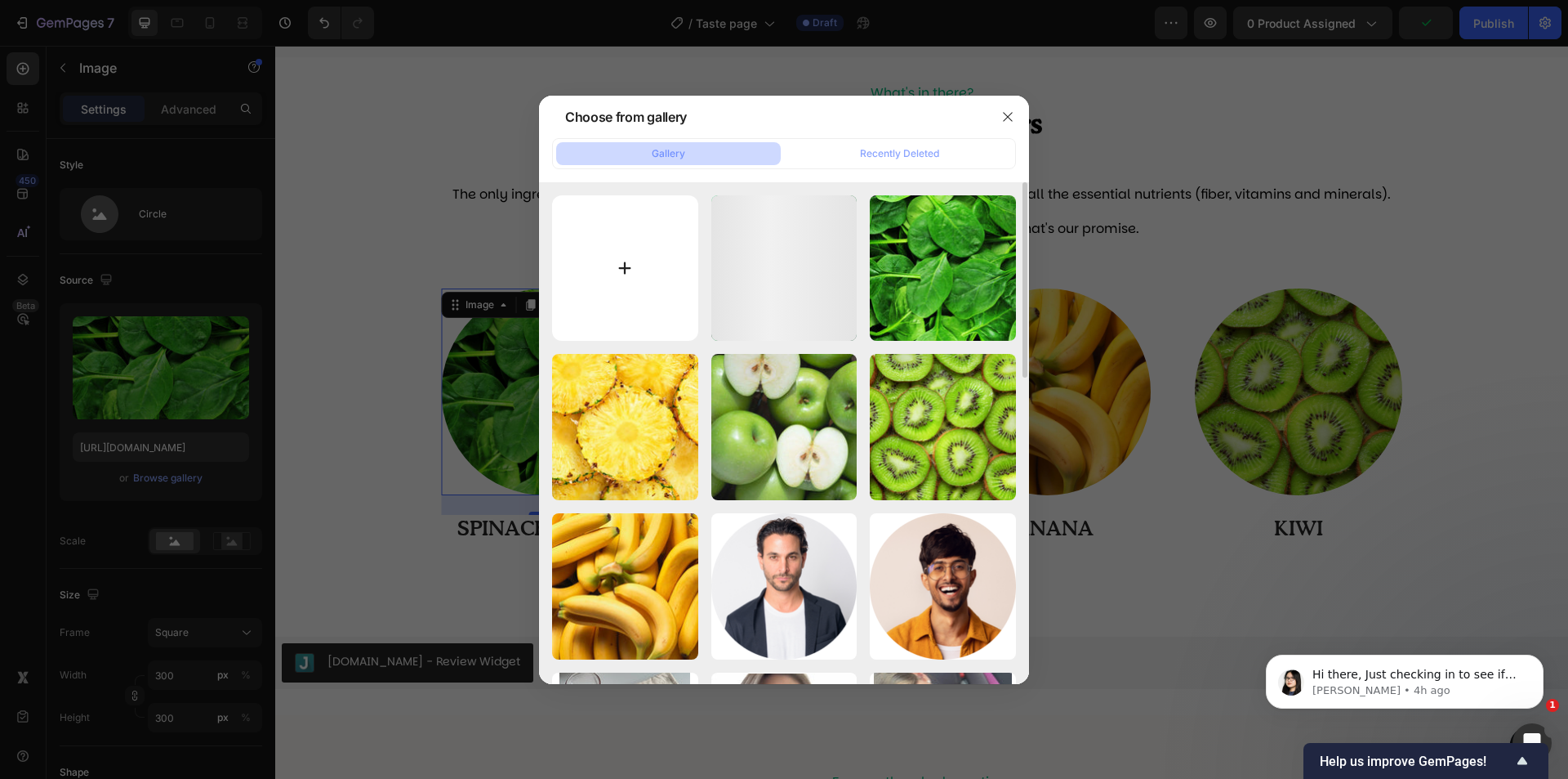
click at [641, 272] on input "file" at bounding box center [625, 268] width 146 height 147
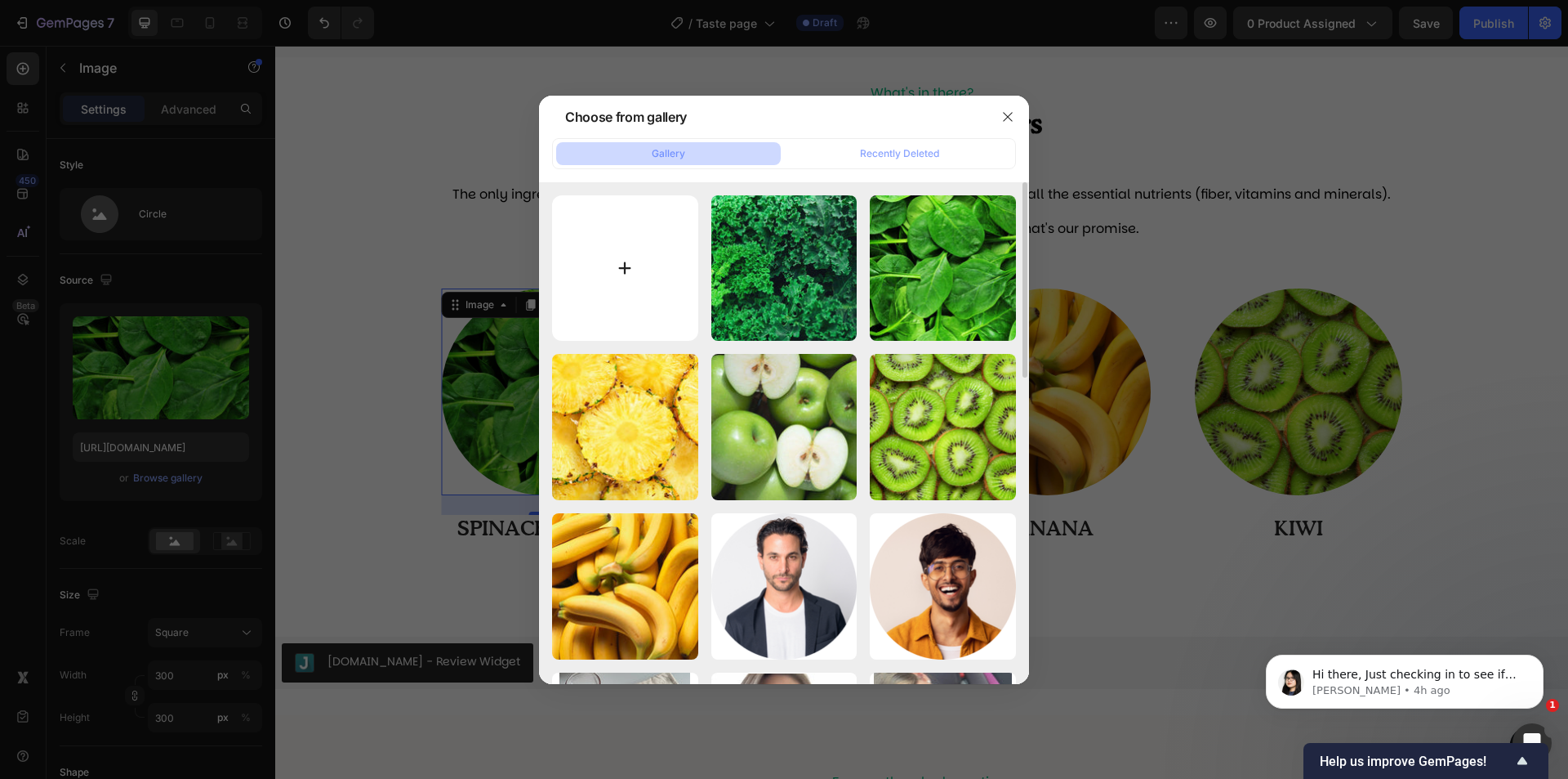
type input "C:\fakepath\24-min.jpg"
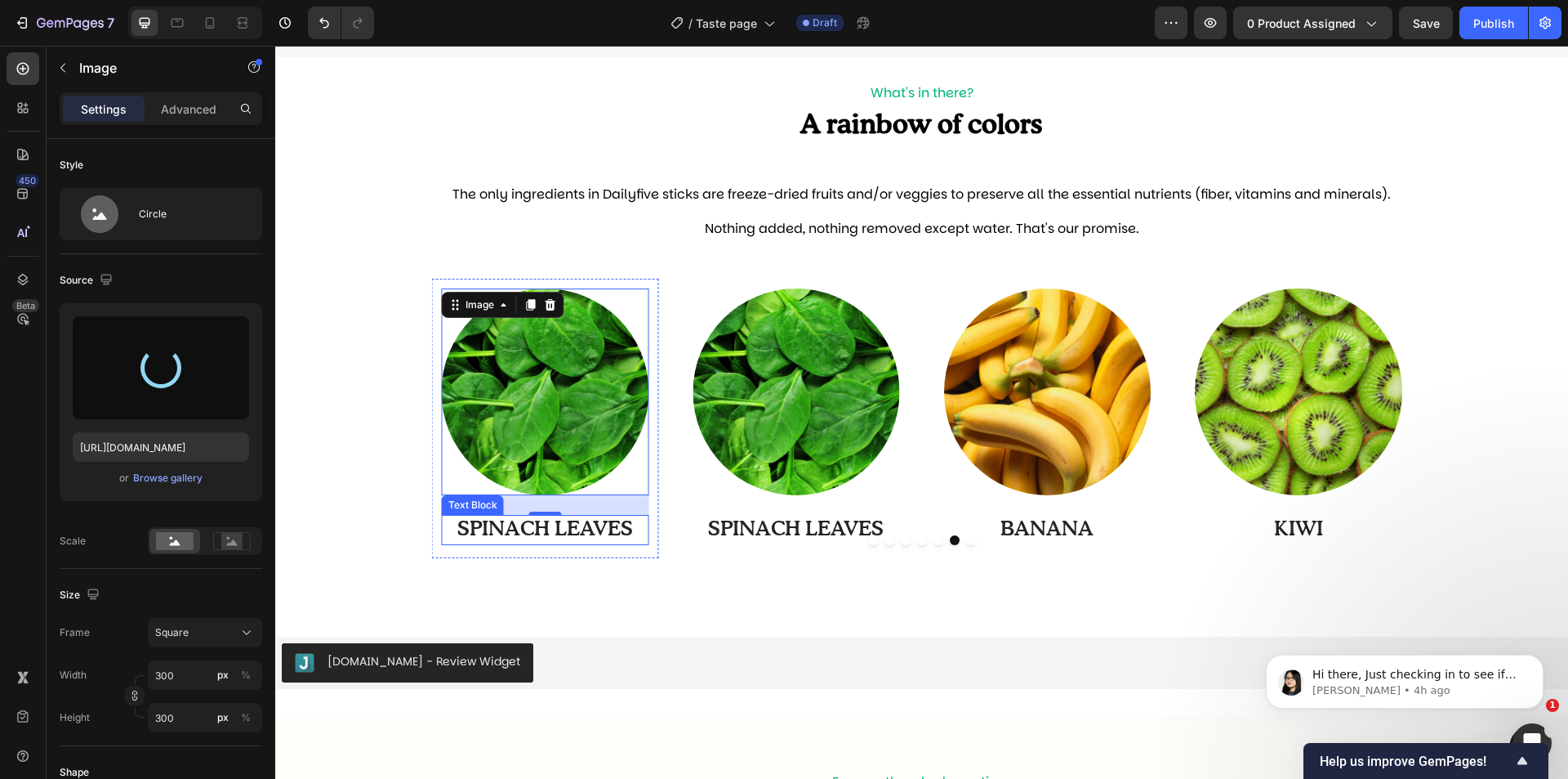
type input "[URL][DOMAIN_NAME]"
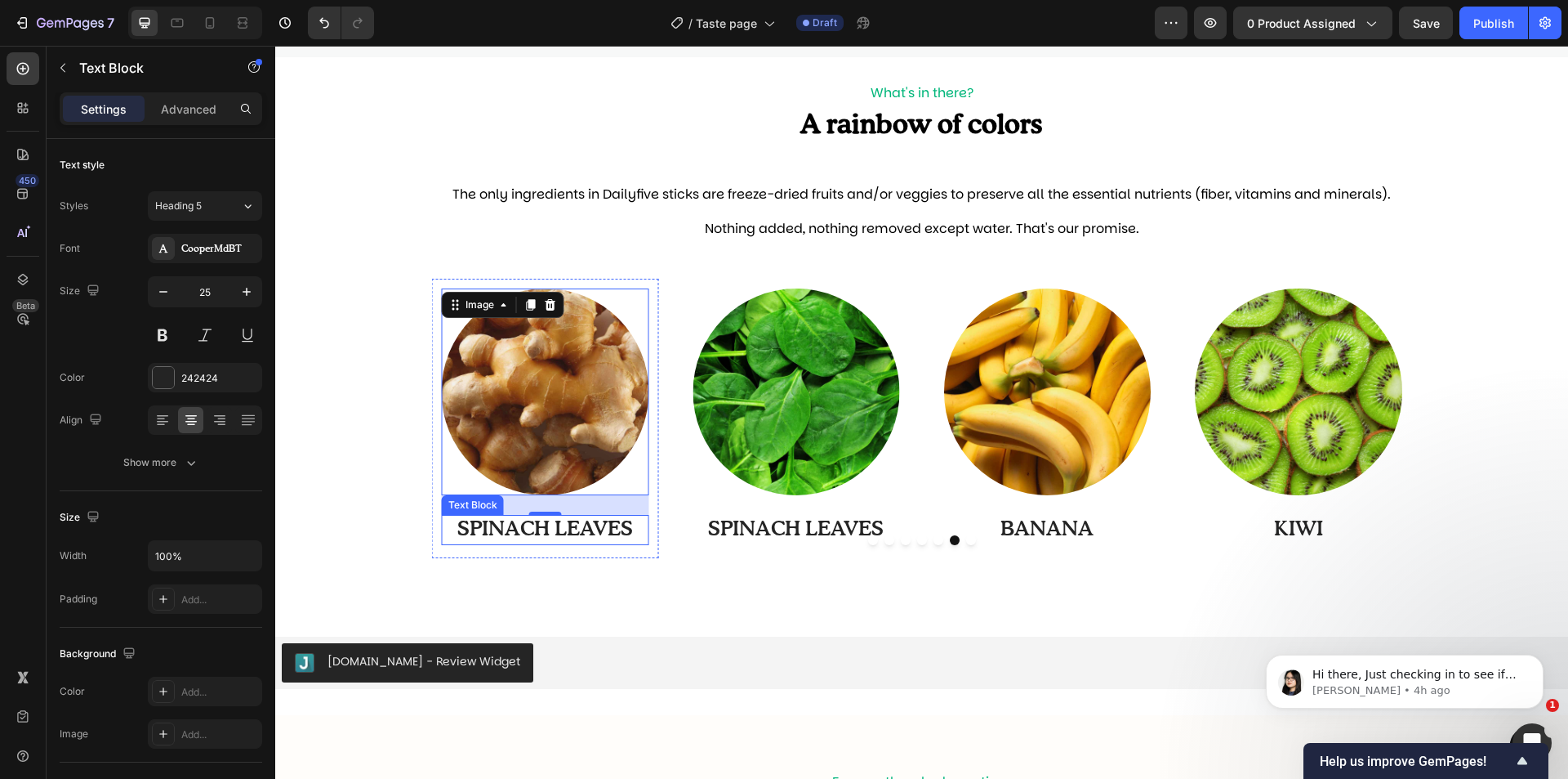
click at [568, 526] on p "SPINACH LEAVES" at bounding box center [546, 531] width 205 height 27
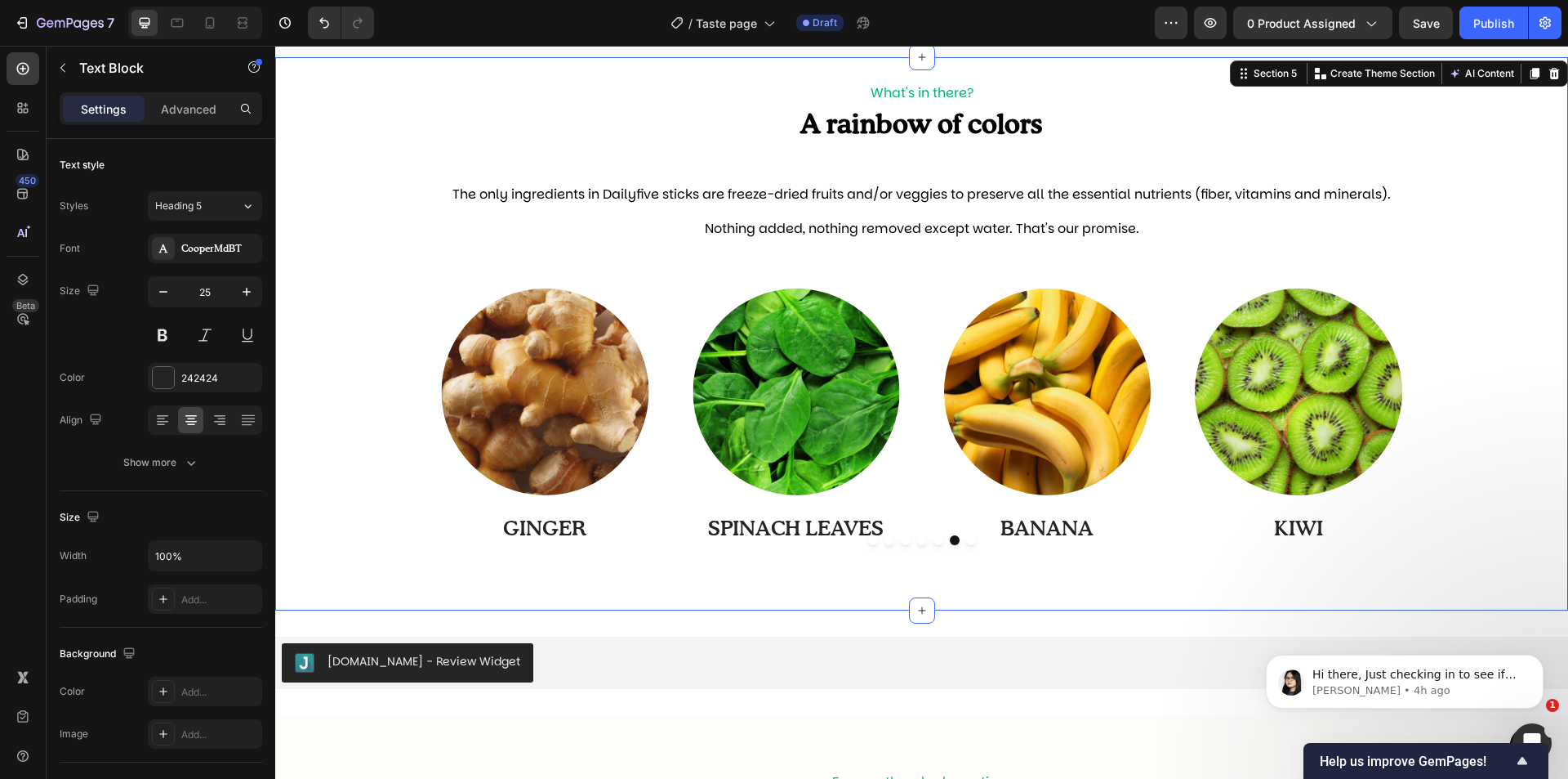
click at [703, 572] on div "Image BANANA Text Block Row Image KIWI Text Block Row Image APPLE Text Block Ro…" at bounding box center [922, 431] width 1293 height 306
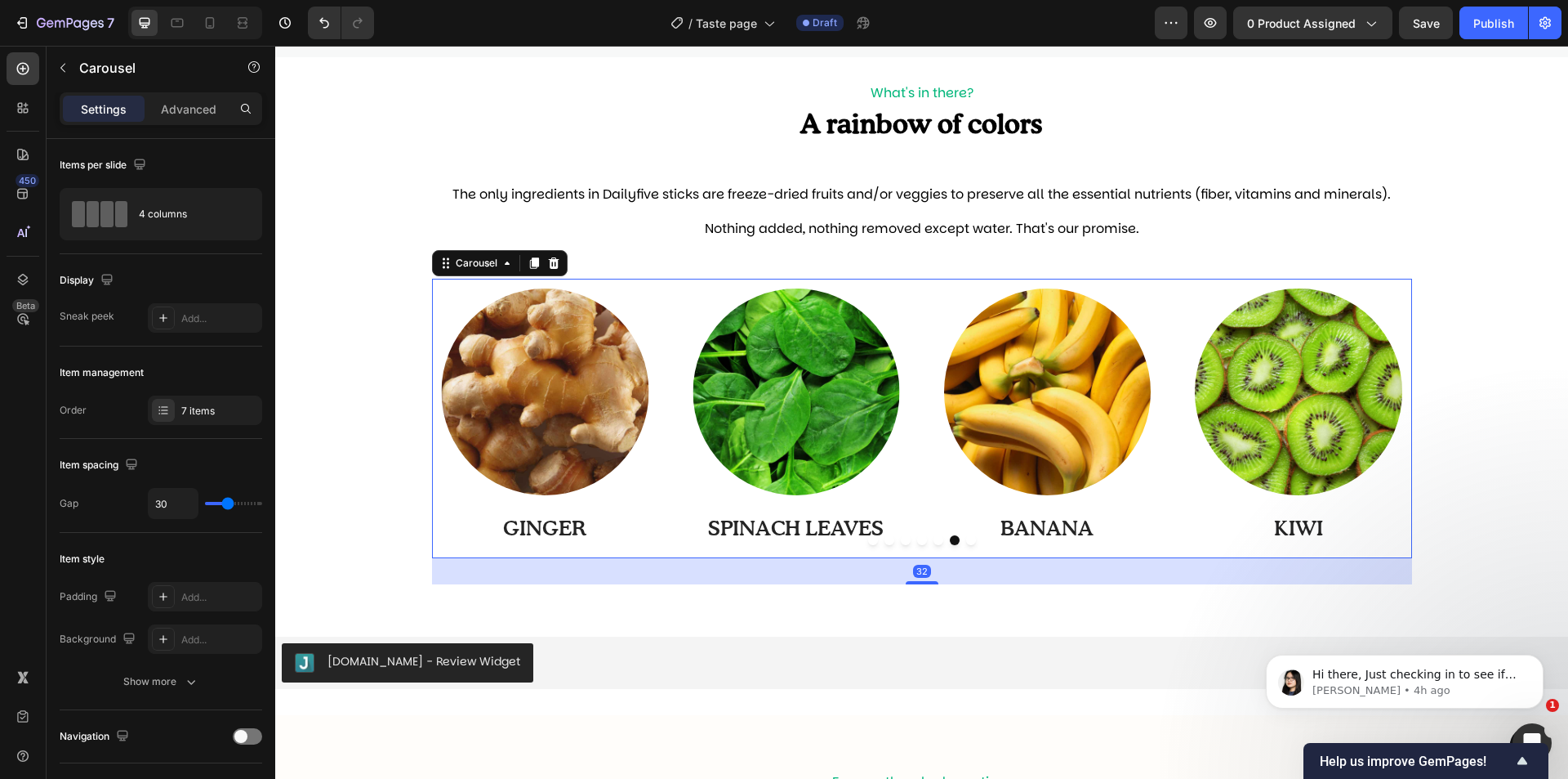
click at [933, 541] on button "Dot" at bounding box center [938, 540] width 10 height 10
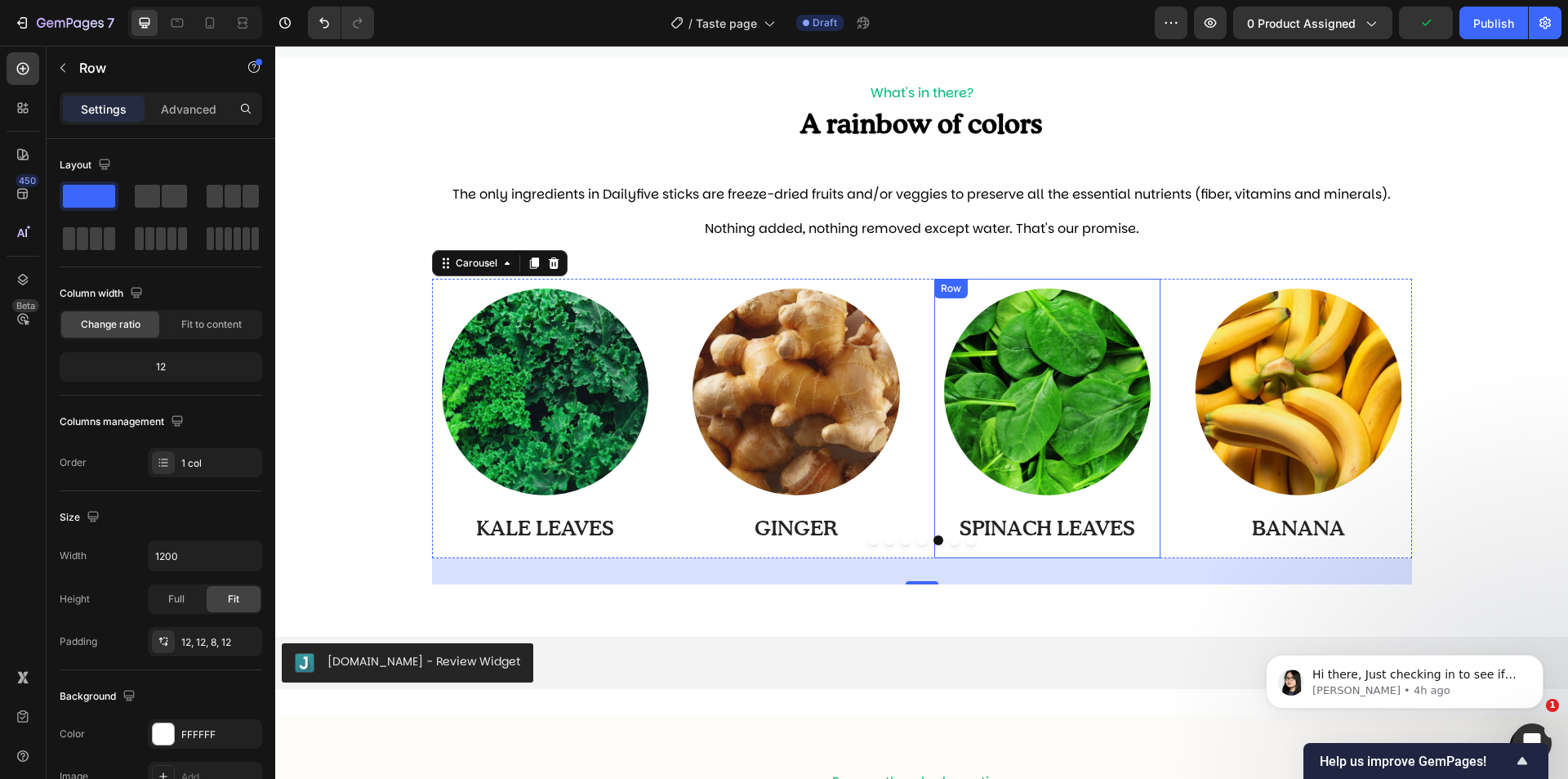
click at [961, 546] on div "Image SPINACH LEAVES Text Block" at bounding box center [1048, 420] width 207 height 263
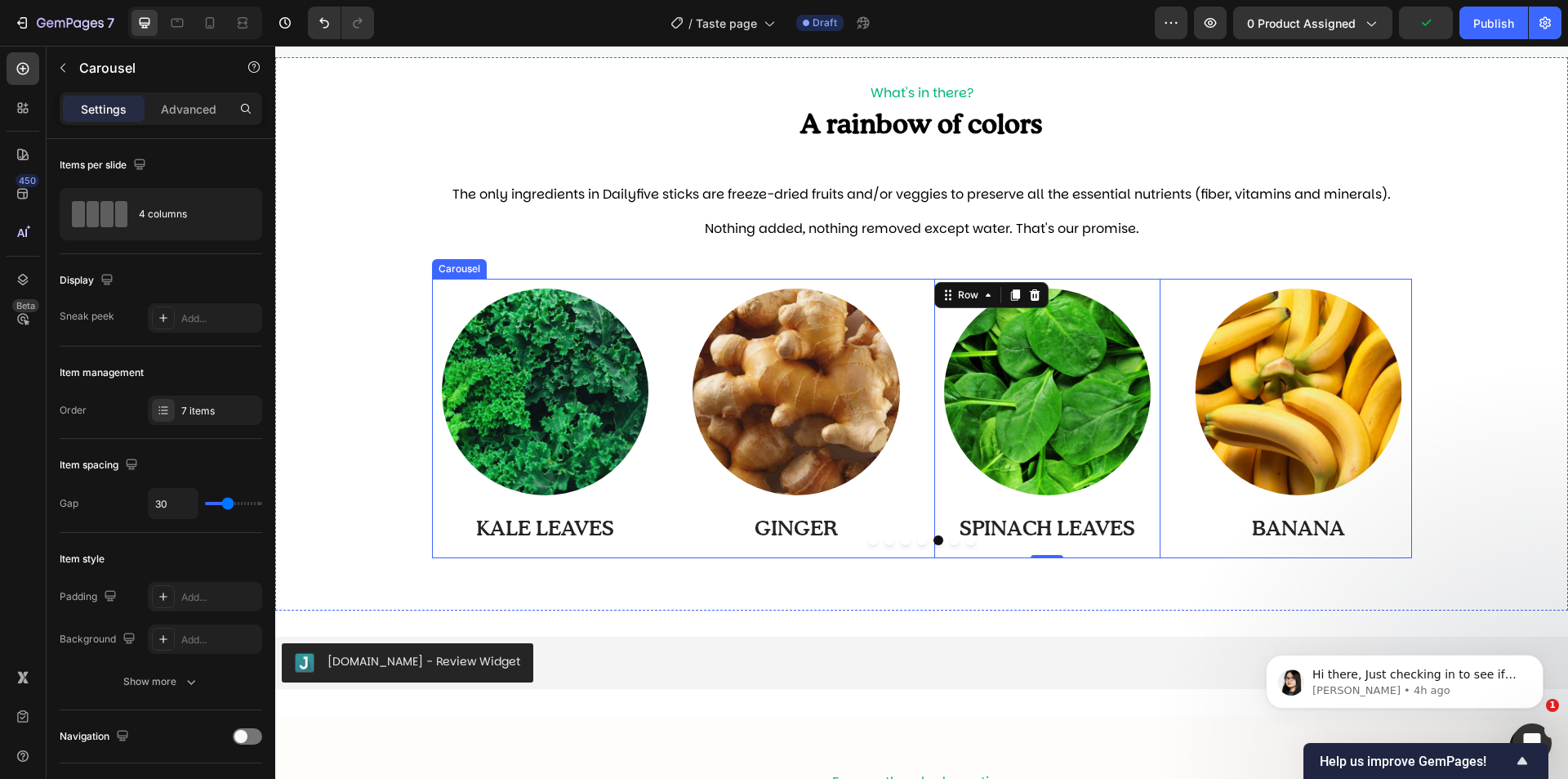
click at [951, 543] on button "Dot" at bounding box center [954, 540] width 10 height 10
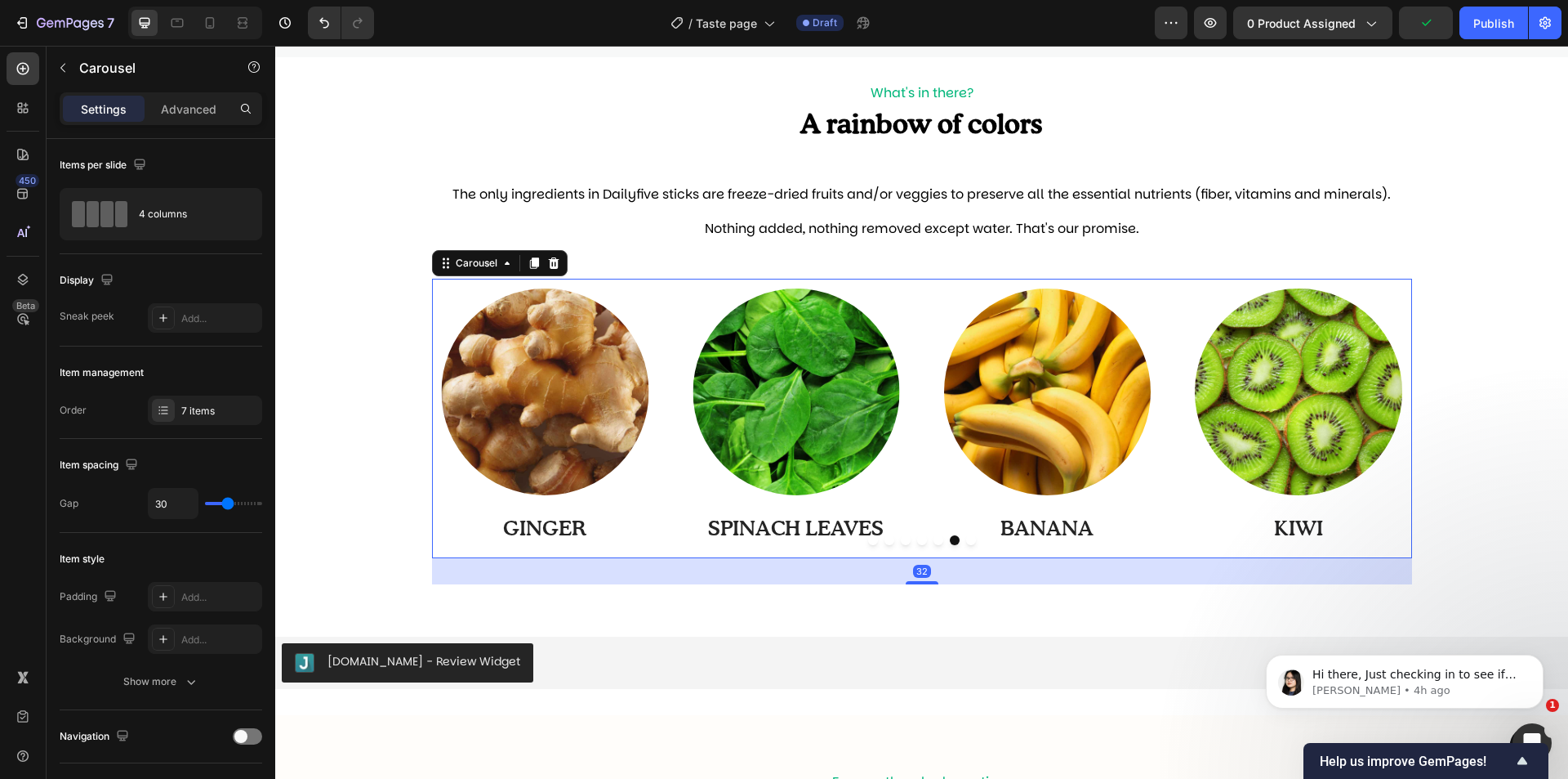
click at [966, 542] on button "Dot" at bounding box center [970, 540] width 10 height 10
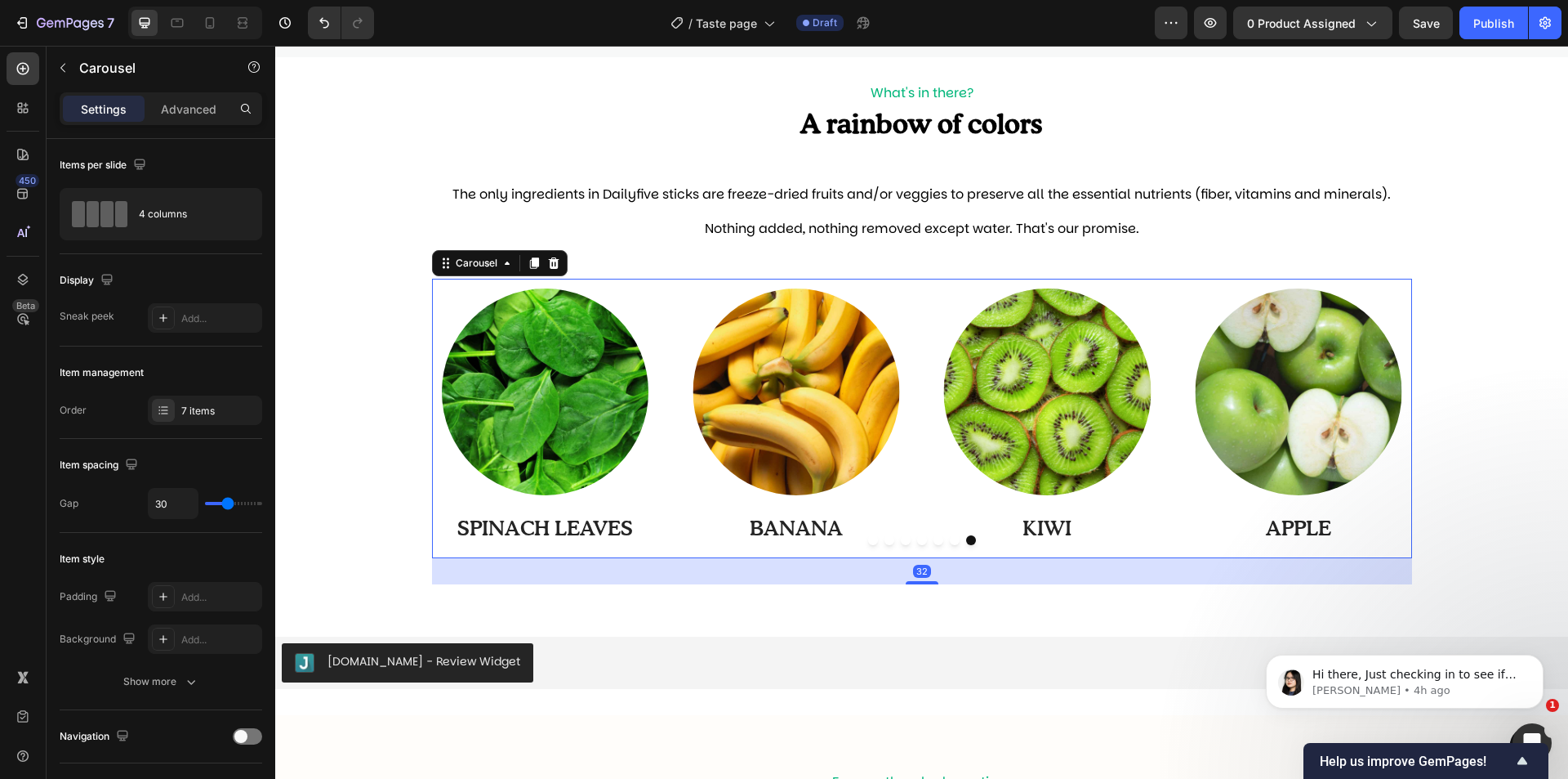
click at [982, 542] on div at bounding box center [922, 540] width 980 height 10
click at [950, 537] on button "Dot" at bounding box center [954, 540] width 10 height 10
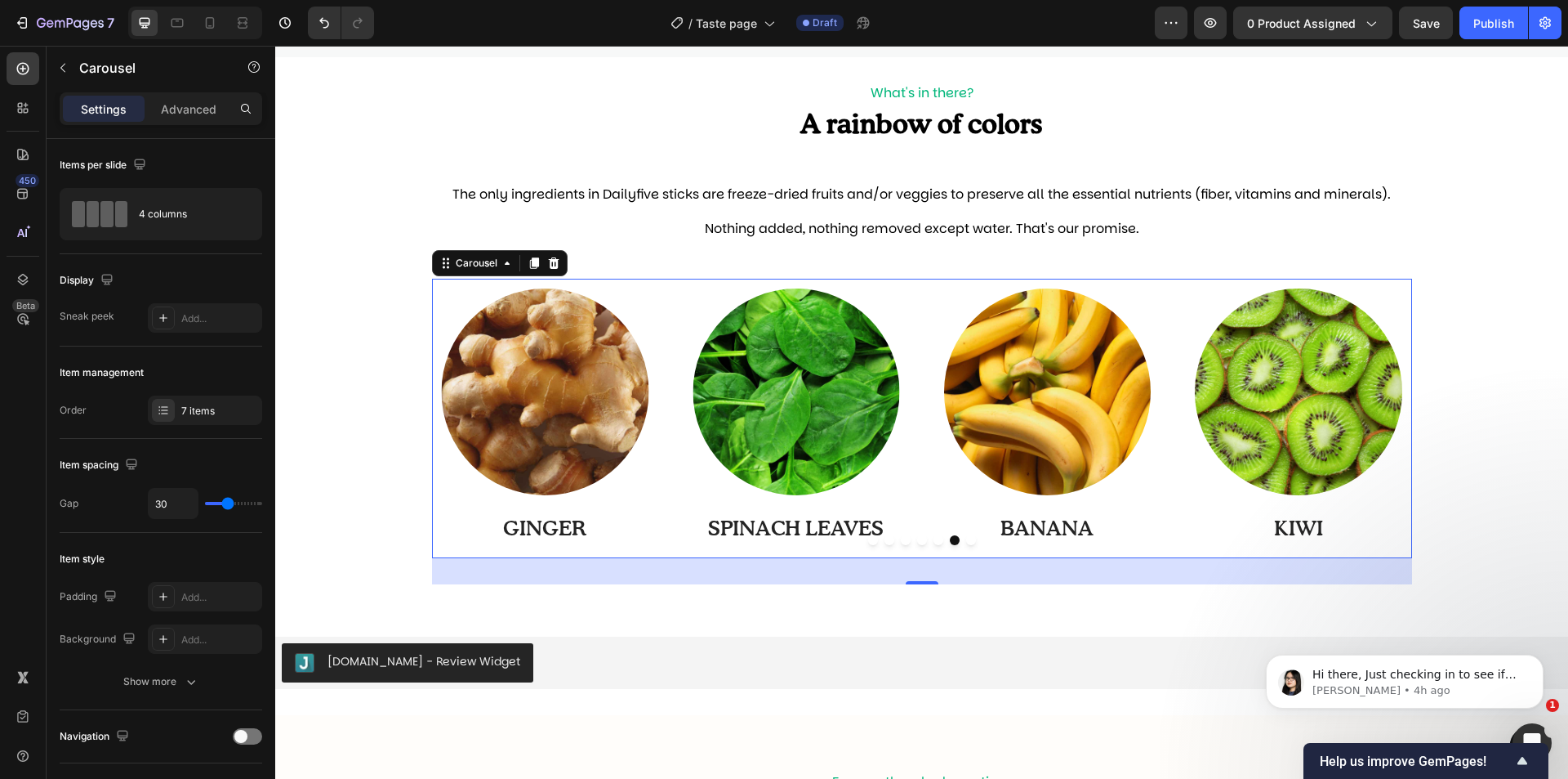
click at [901, 543] on button "Dot" at bounding box center [906, 540] width 10 height 10
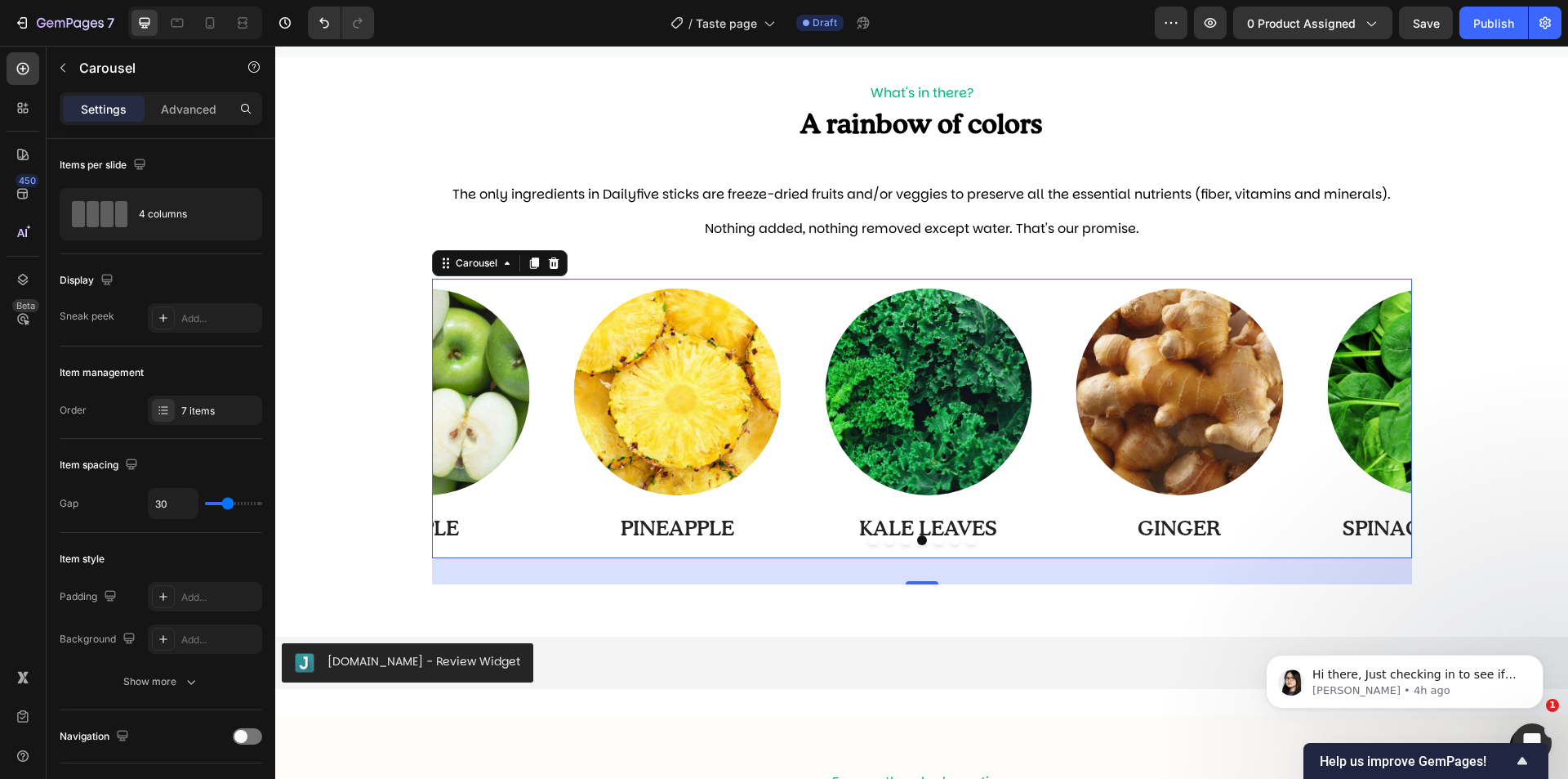
click at [885, 545] on div "Image BANANA Text Block Row Image KIWI Text Block Row Image APPLE Text Block Ro…" at bounding box center [922, 418] width 980 height 279
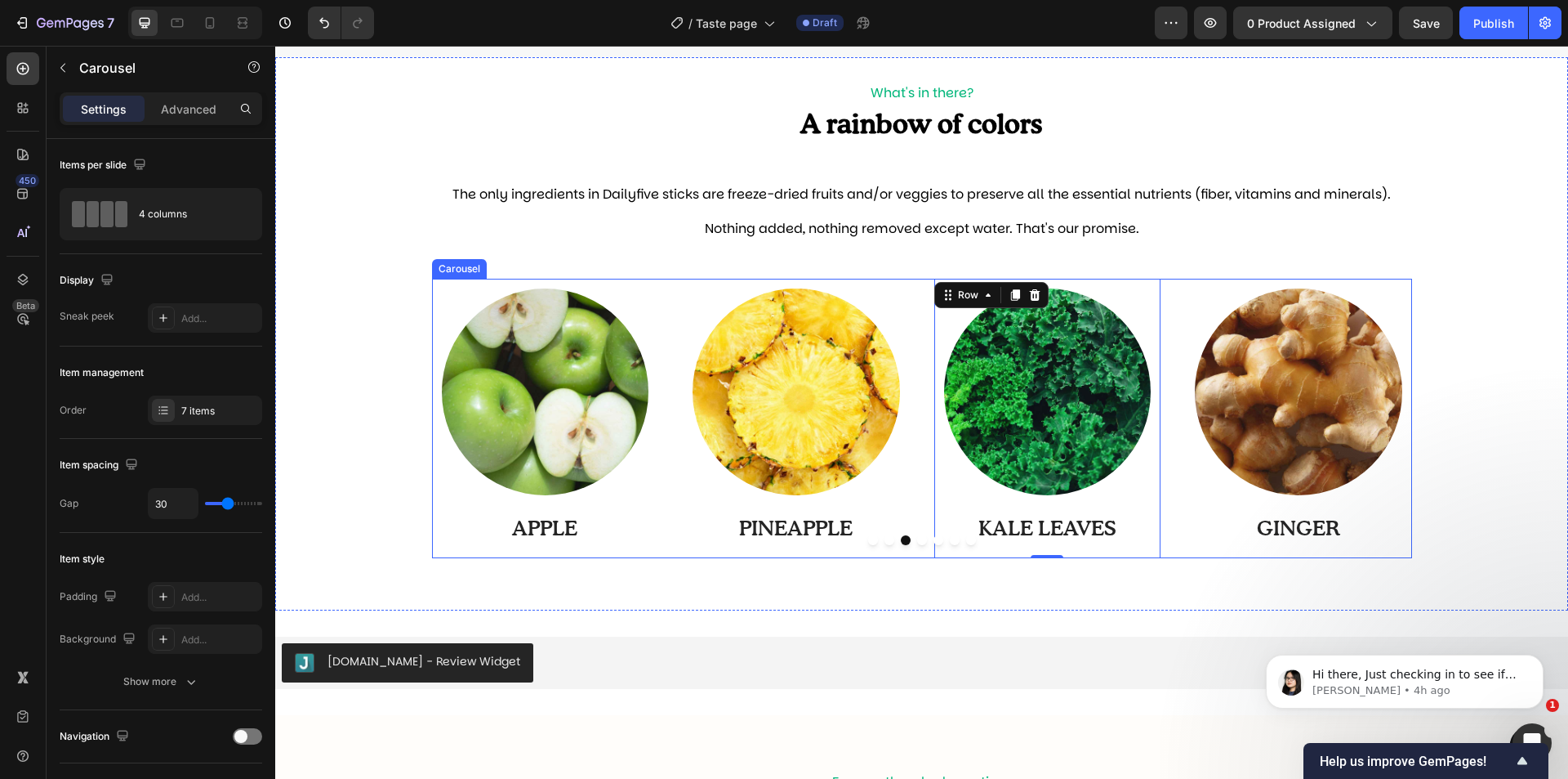
click at [885, 541] on button "Dot" at bounding box center [890, 540] width 10 height 10
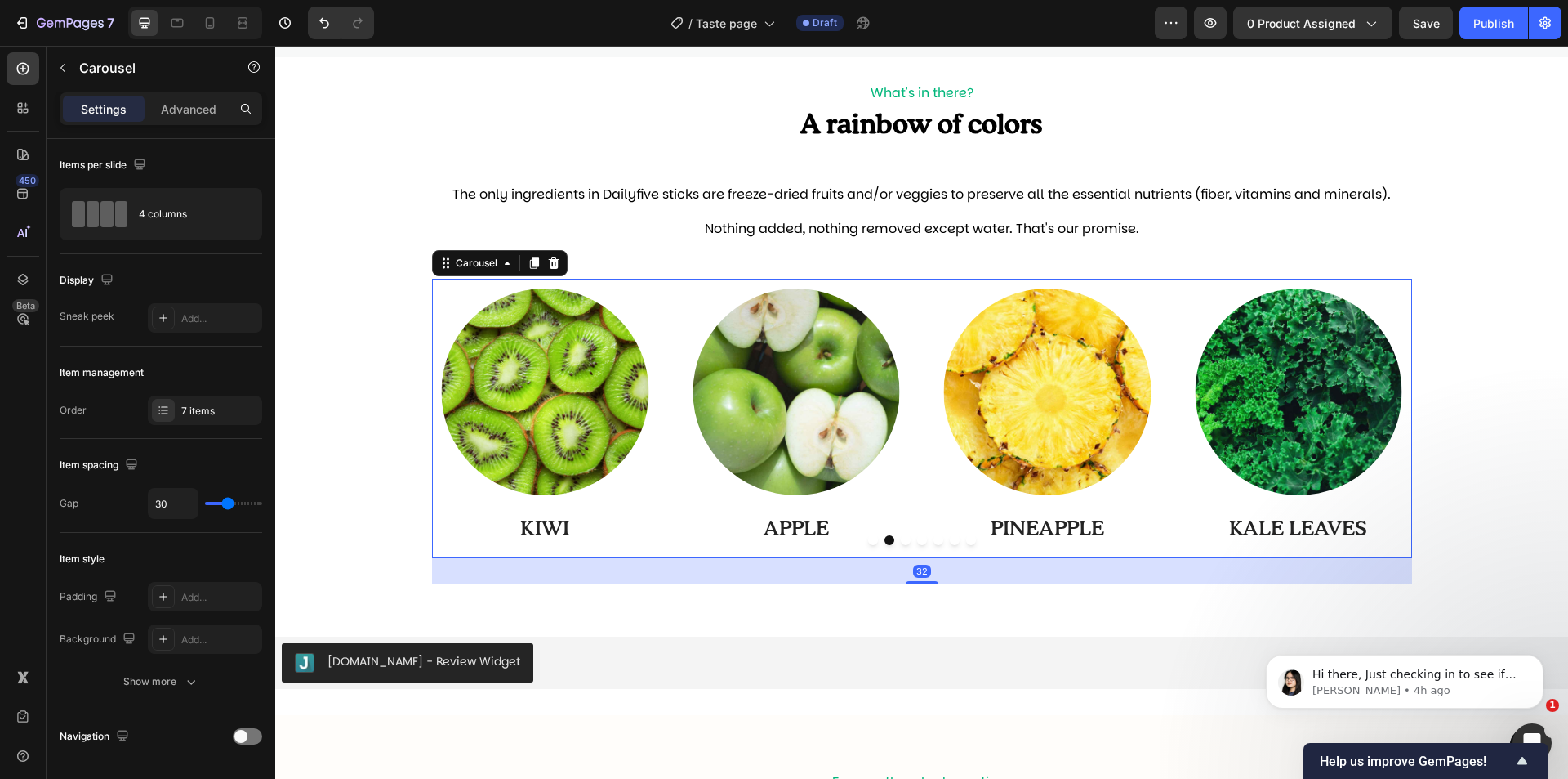
click at [869, 542] on button "Dot" at bounding box center [873, 540] width 10 height 10
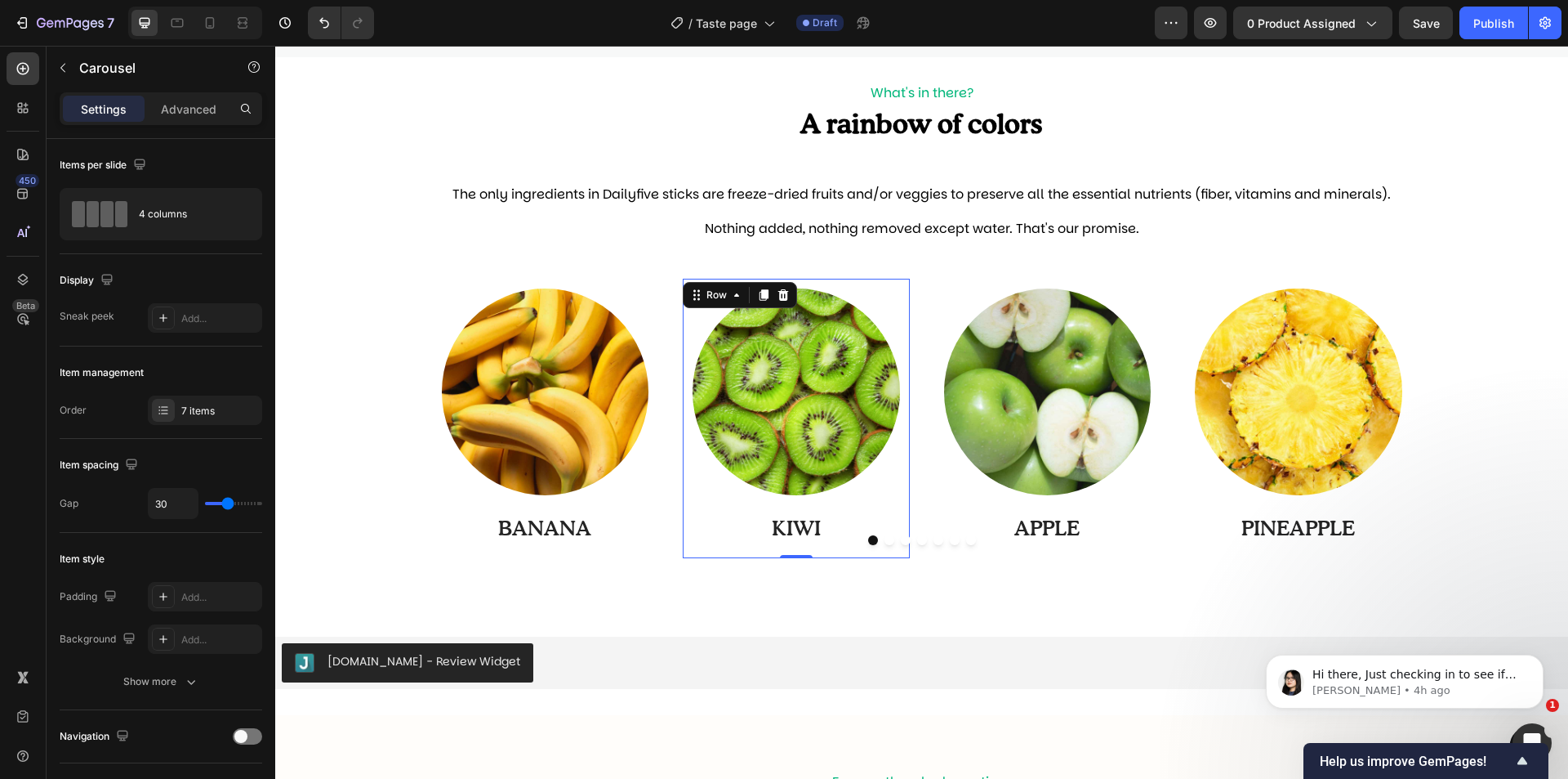
click at [849, 545] on div "Image KIWI Text Block" at bounding box center [797, 420] width 207 height 263
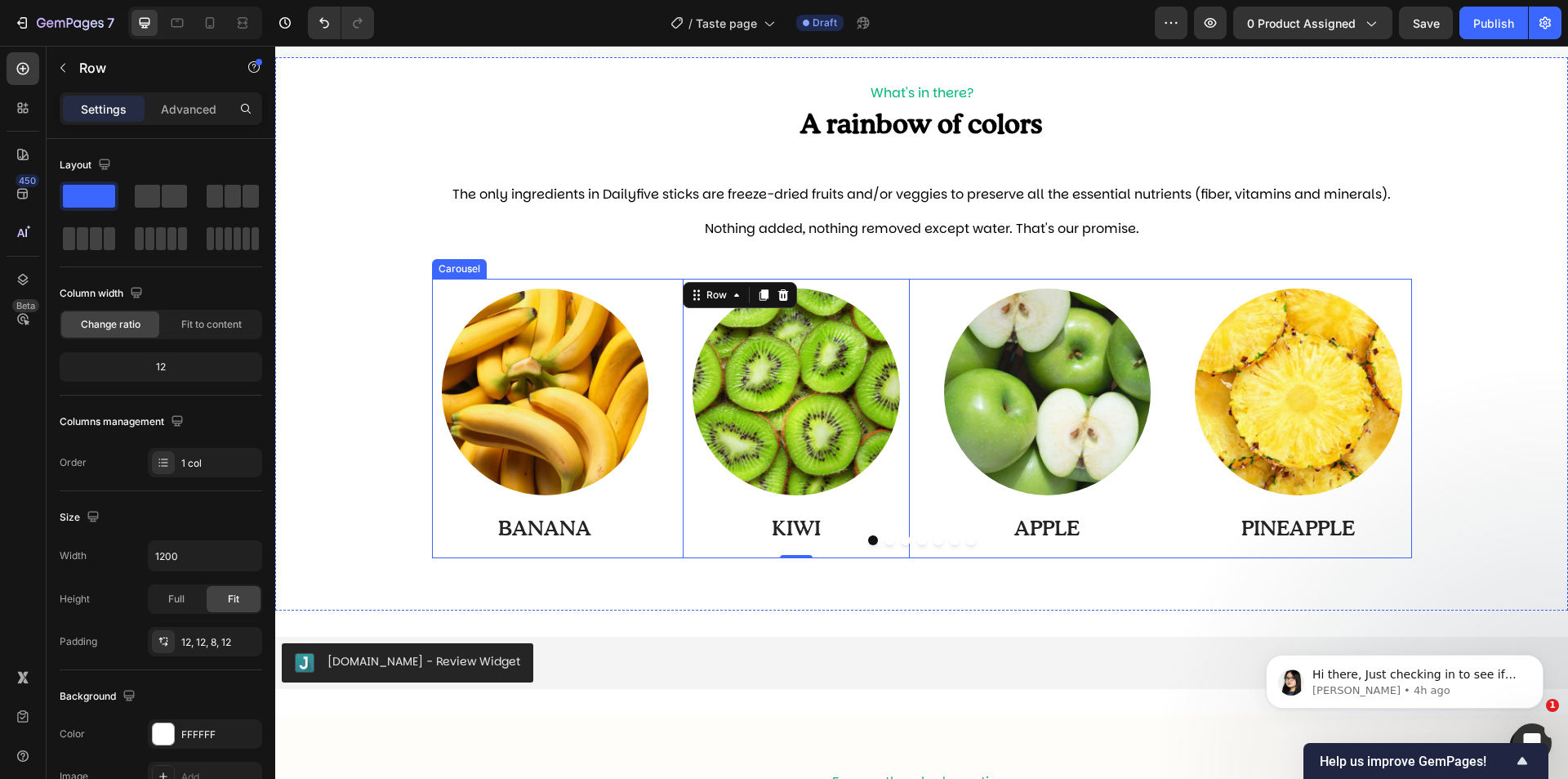
click at [845, 541] on div at bounding box center [922, 540] width 980 height 10
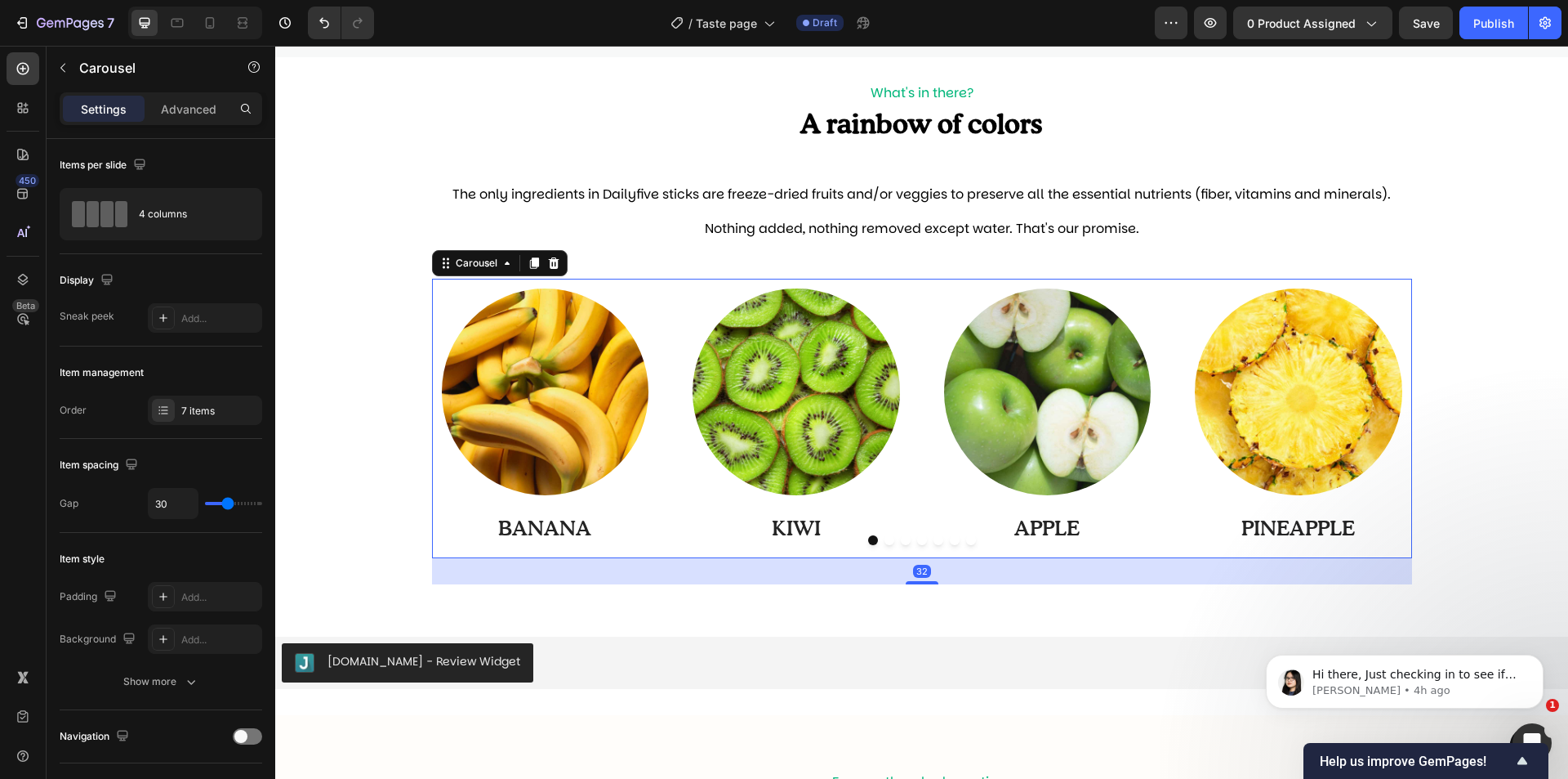
click at [825, 543] on div at bounding box center [922, 540] width 980 height 10
click at [891, 539] on div at bounding box center [922, 540] width 980 height 10
click at [885, 541] on button "Dot" at bounding box center [890, 540] width 10 height 10
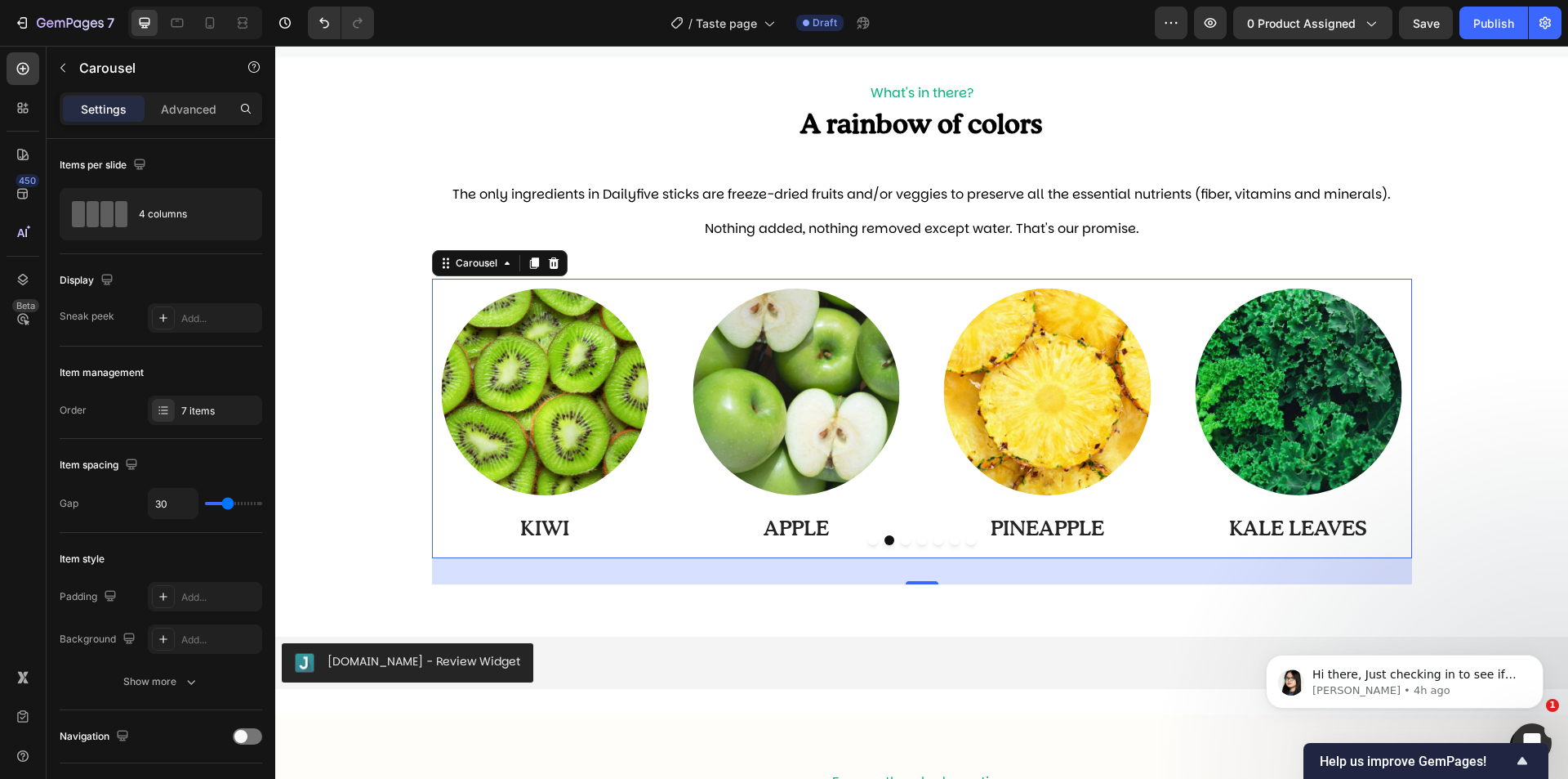
click at [892, 541] on div at bounding box center [922, 540] width 980 height 10
click at [901, 541] on button "Dot" at bounding box center [906, 540] width 10 height 10
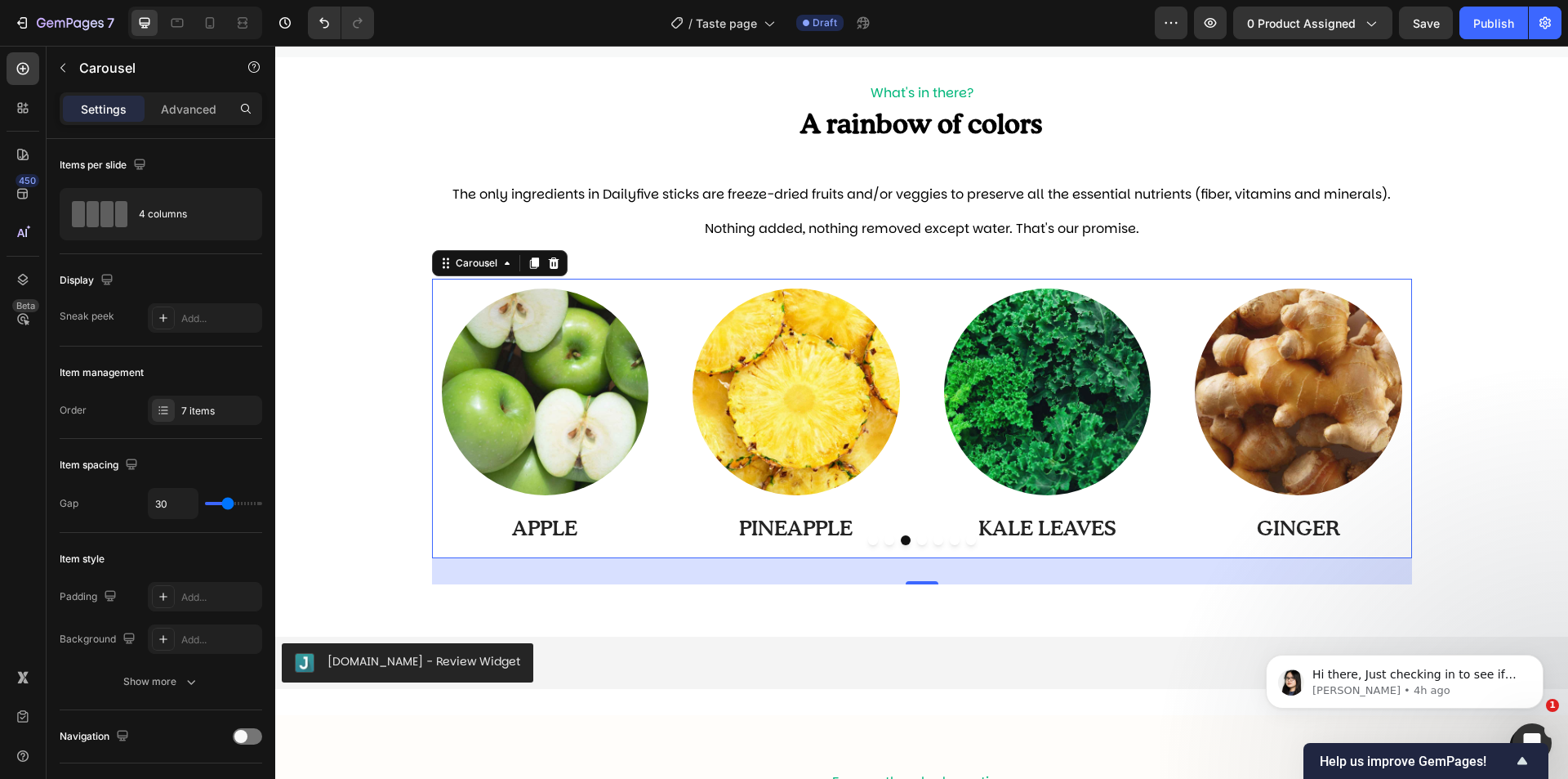
click at [918, 541] on button "Dot" at bounding box center [921, 540] width 10 height 10
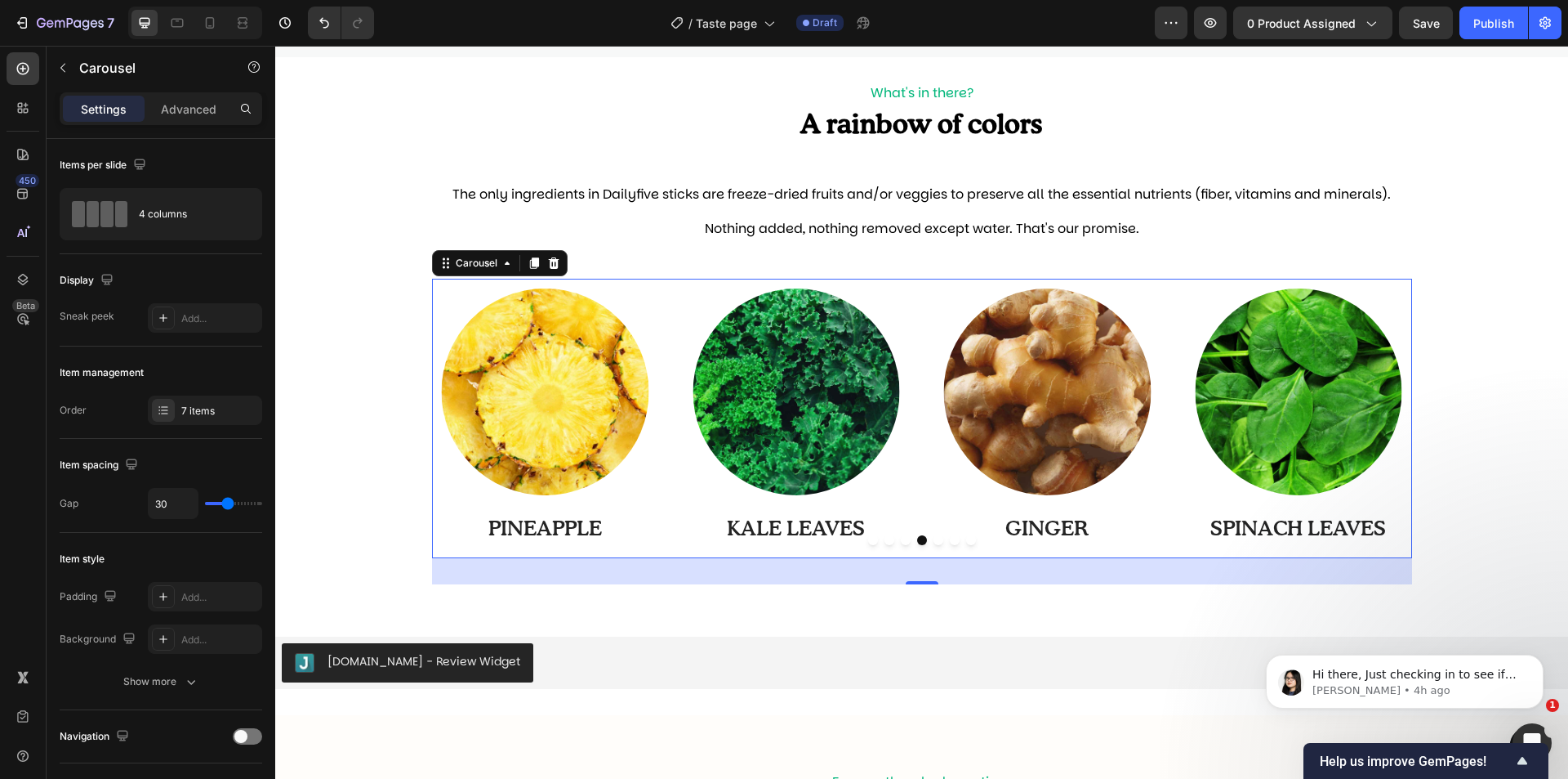
click at [954, 544] on div at bounding box center [922, 540] width 980 height 10
click at [953, 542] on div at bounding box center [922, 540] width 980 height 10
click at [950, 541] on button "Dot" at bounding box center [954, 540] width 10 height 10
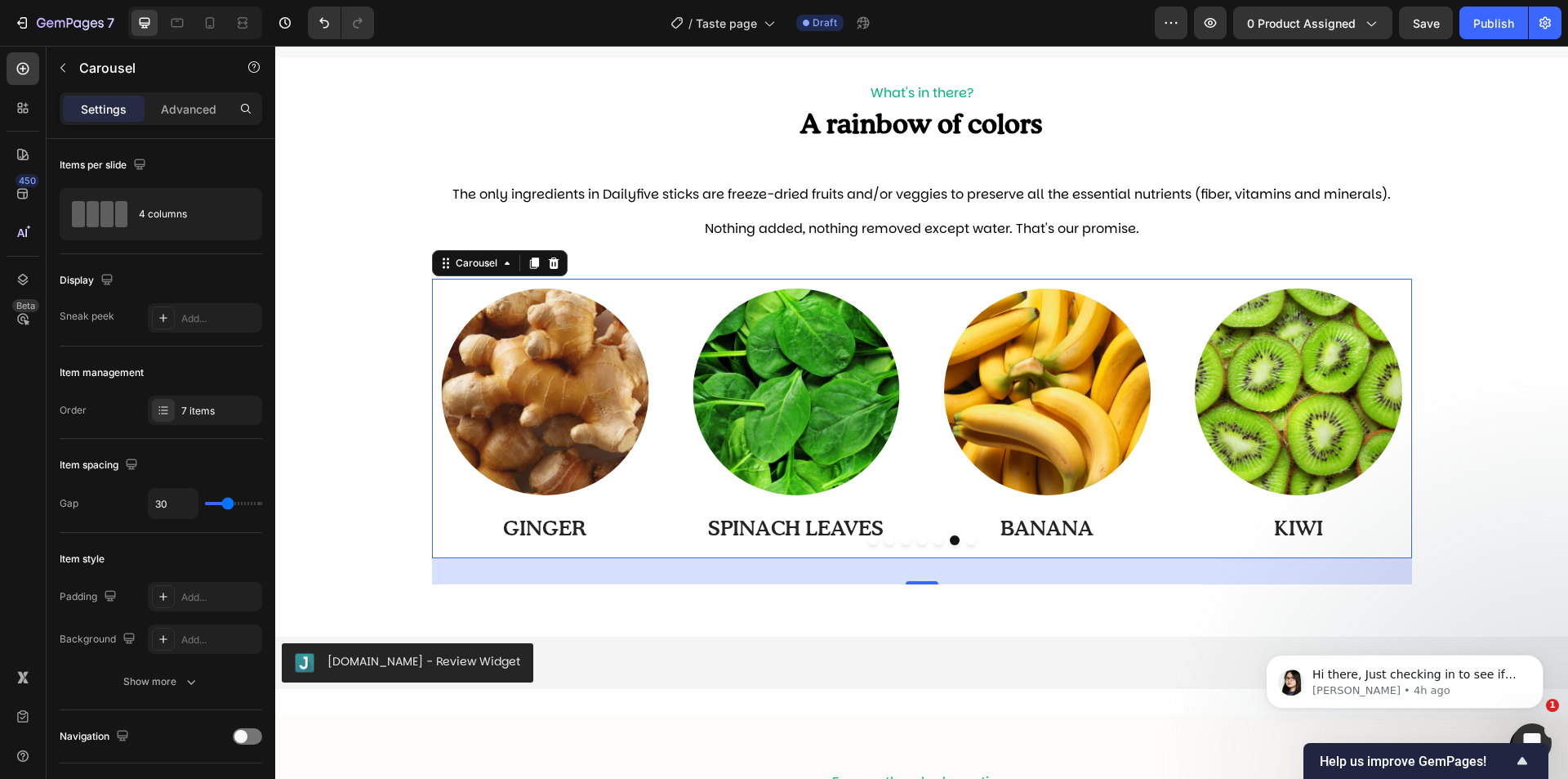
click at [966, 538] on button "Dot" at bounding box center [970, 540] width 10 height 10
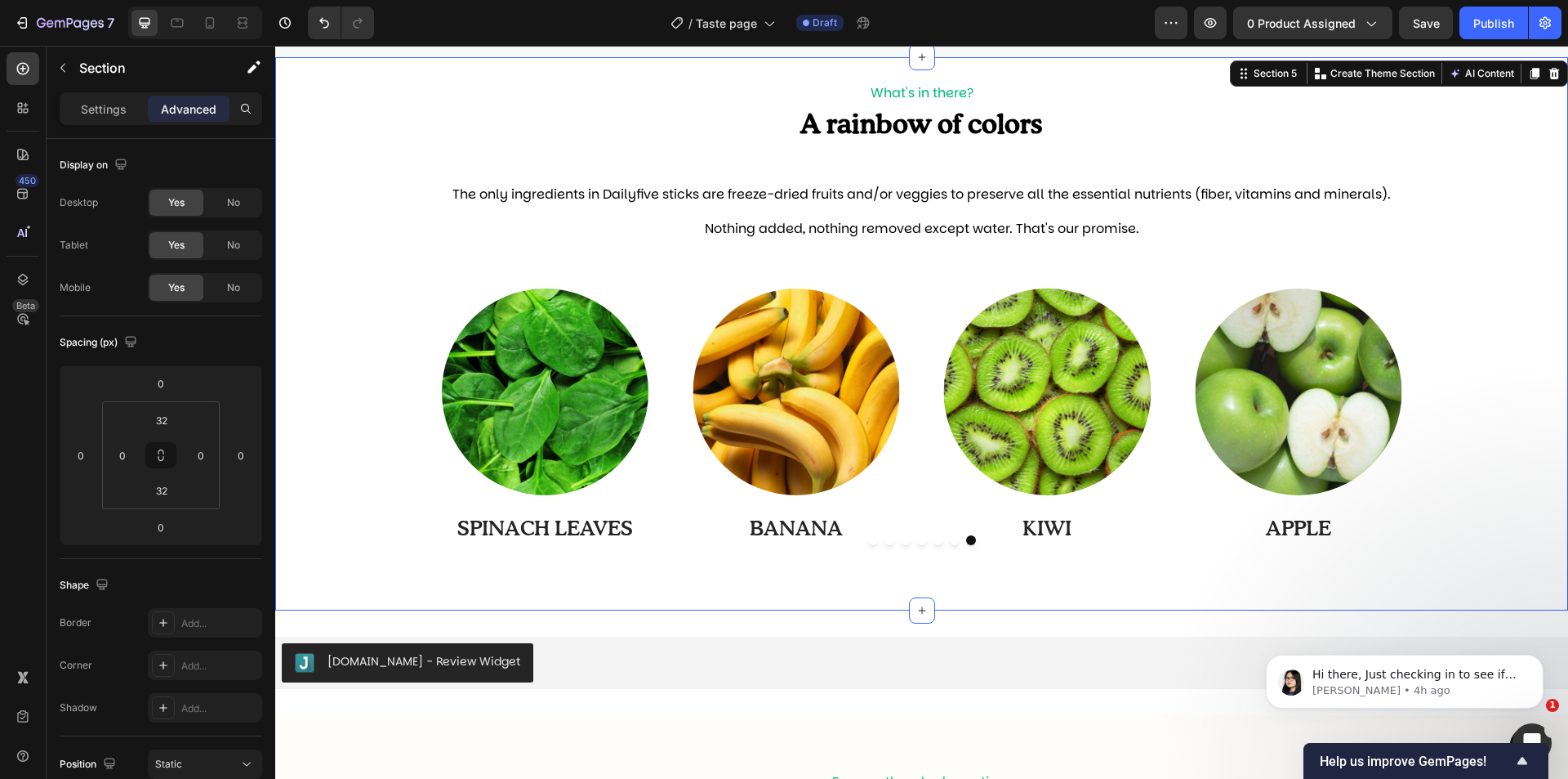
click at [1438, 333] on div "Image BANANA Text Block Row Image KIWI Text Block Row Image APPLE Text Block Ro…" at bounding box center [922, 431] width 1293 height 306
click at [1435, 23] on span "Save" at bounding box center [1427, 23] width 27 height 14
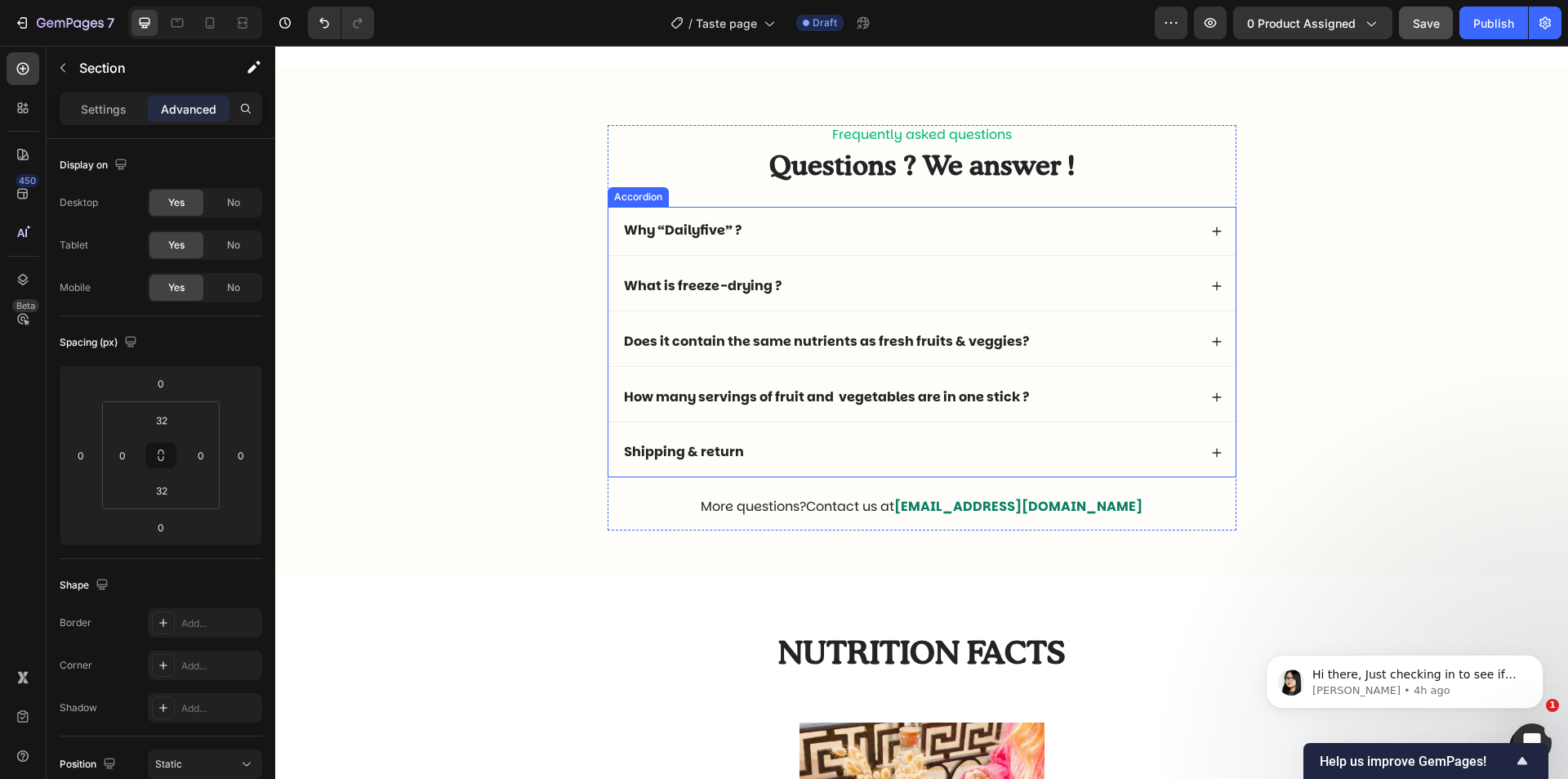
scroll to position [2043, 0]
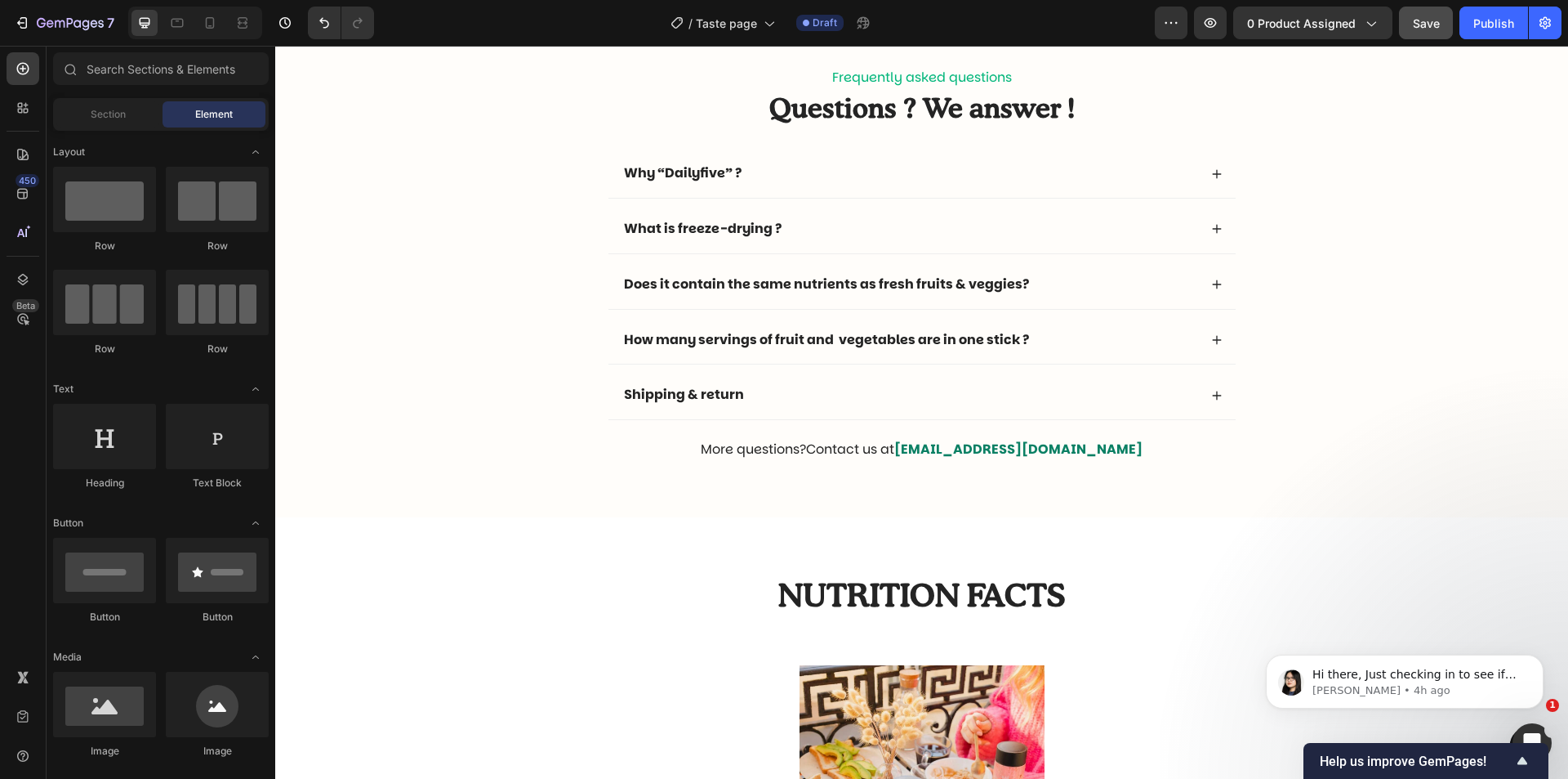
scroll to position [2370, 0]
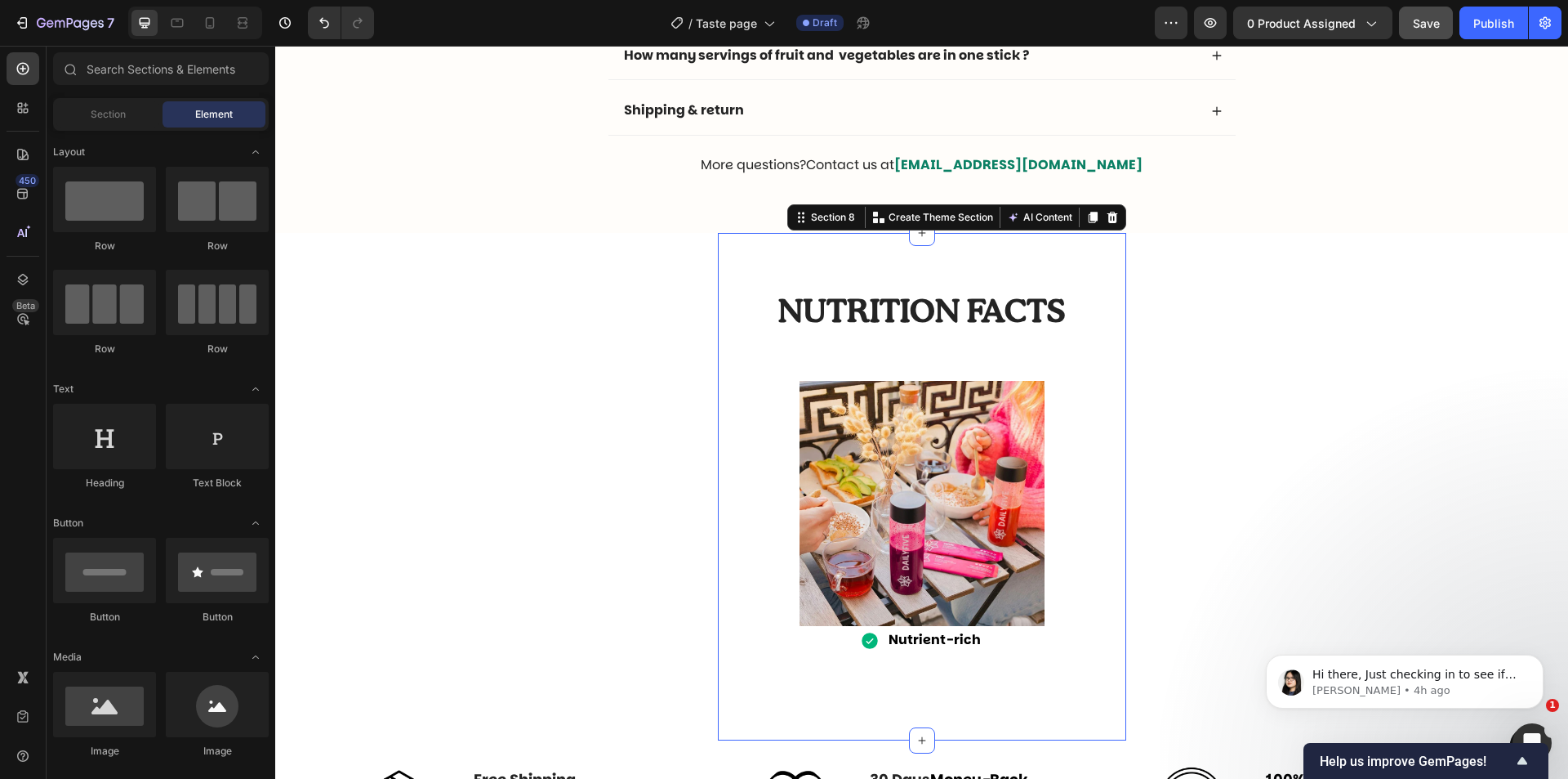
click at [939, 268] on div "Nutrition facts Heading Row Image Nutrient-rich Item List Row Row Section 8 You…" at bounding box center [921, 487] width 408 height 508
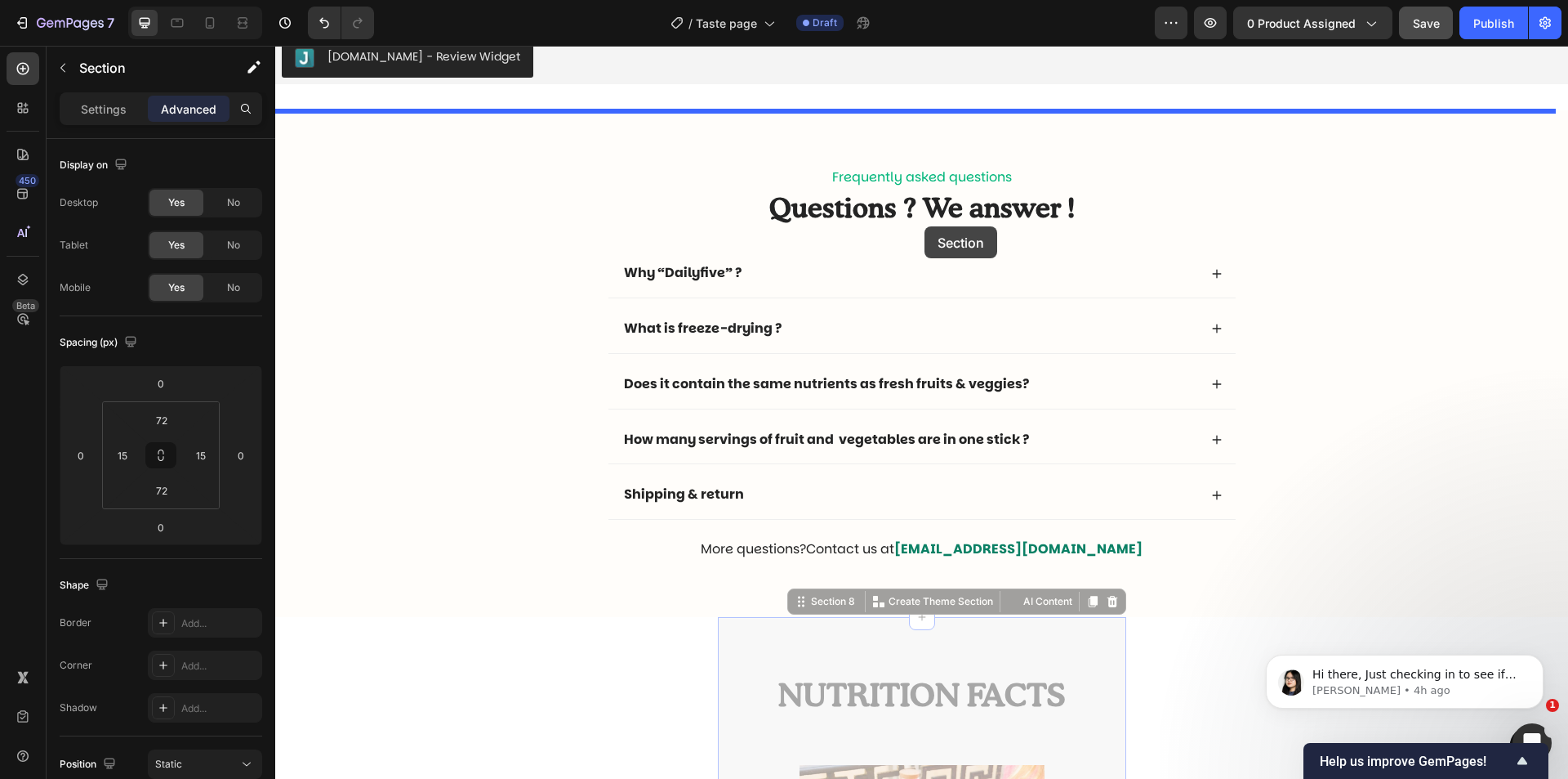
scroll to position [1798, 0]
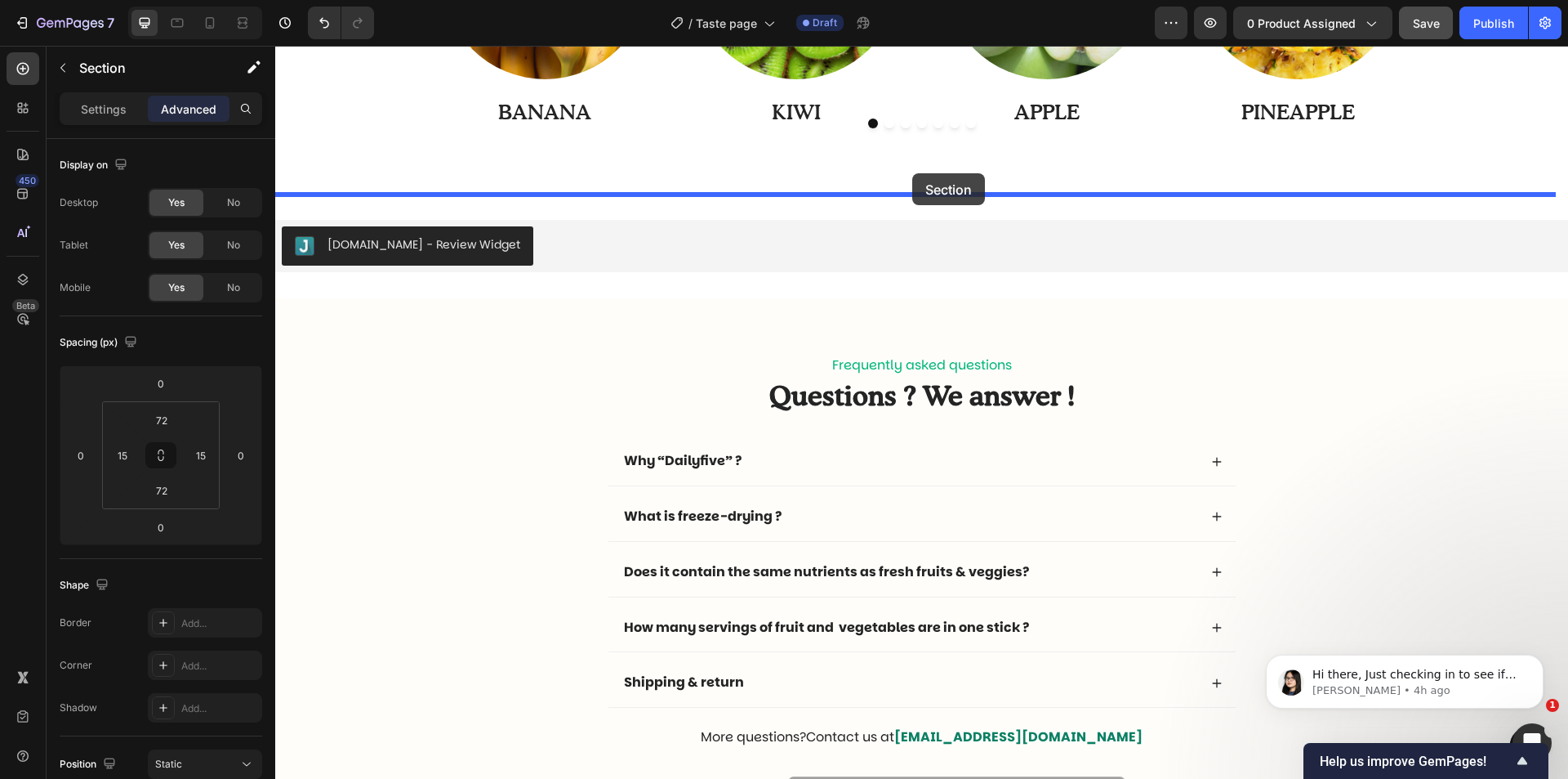
drag, startPoint x: 805, startPoint y: 221, endPoint x: 919, endPoint y: 182, distance: 120.5
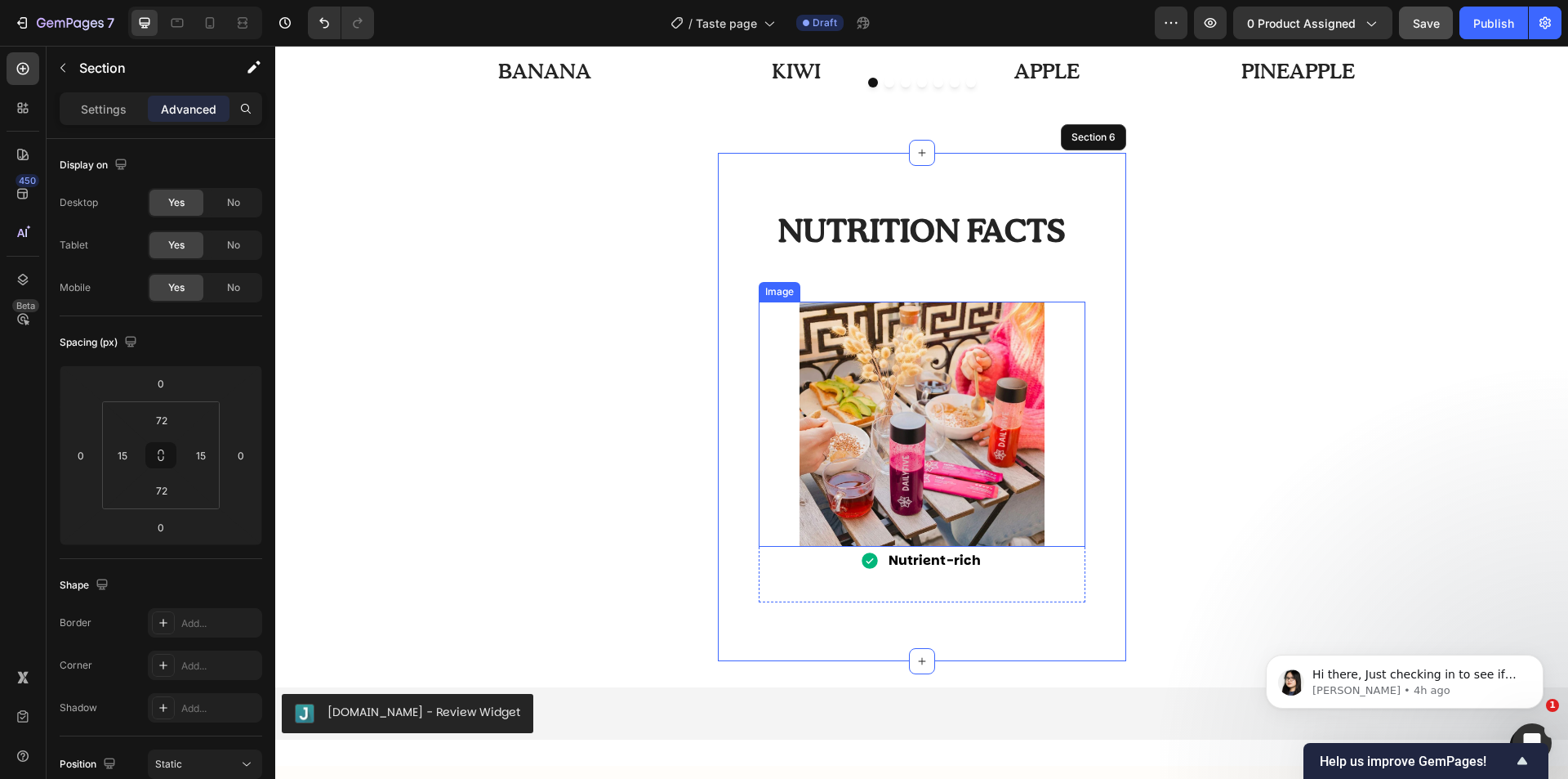
scroll to position [2125, 0]
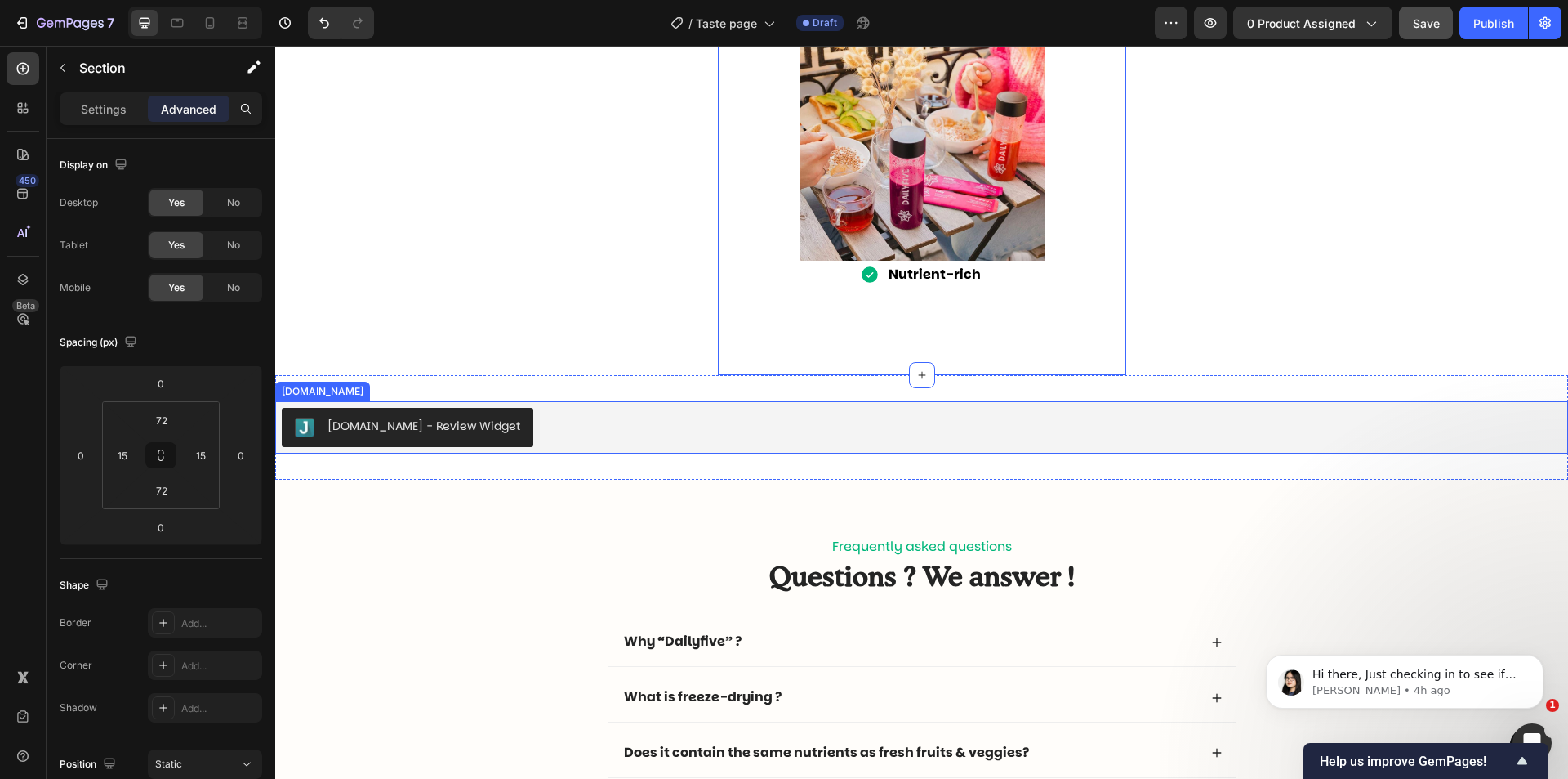
click at [1128, 431] on div "[DOMAIN_NAME] - Review Widget" at bounding box center [921, 427] width 1280 height 39
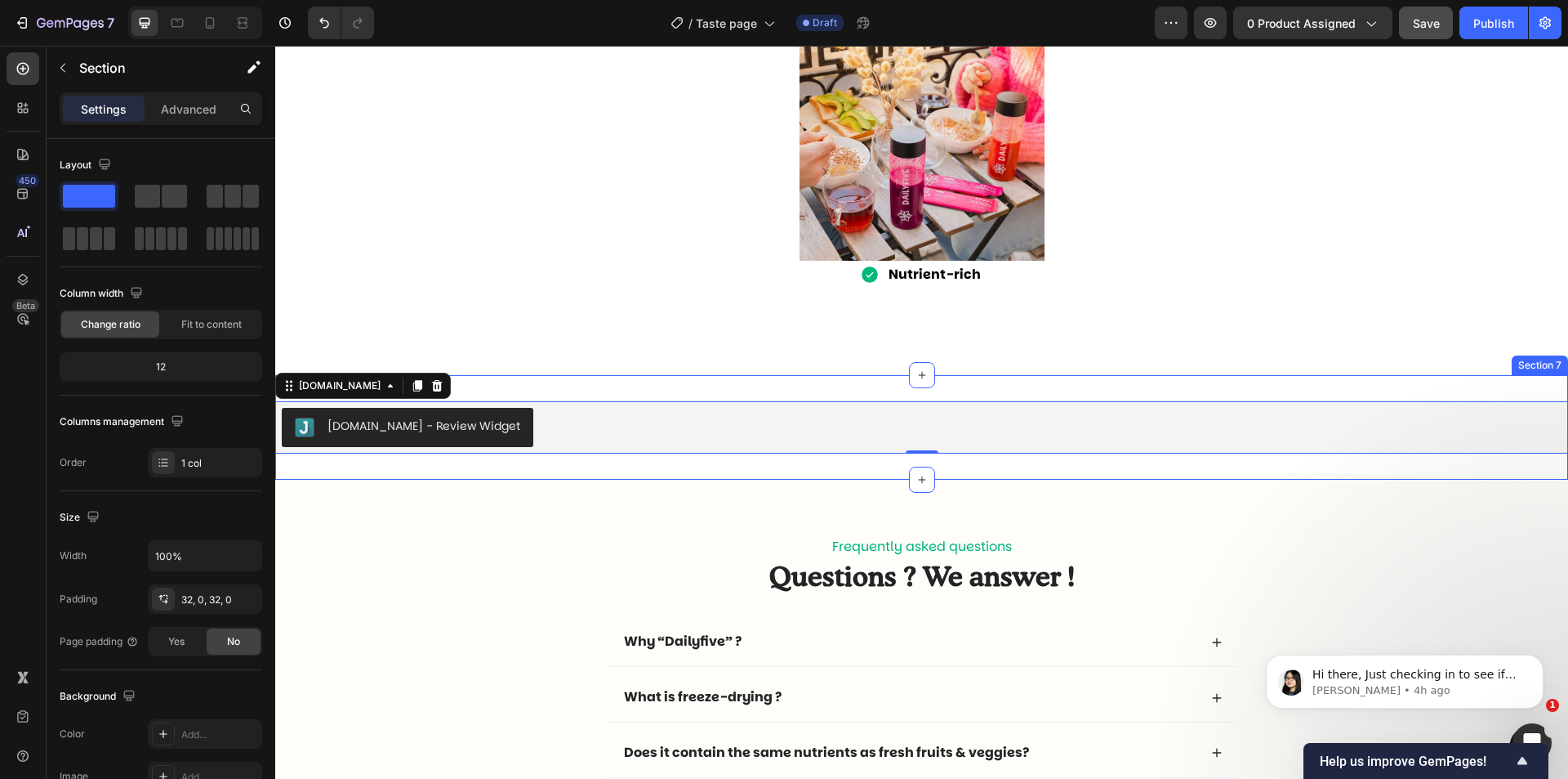
click at [945, 387] on div "[DOMAIN_NAME] - Review Widget [DOMAIN_NAME] 0 Section 7" at bounding box center [922, 427] width 1293 height 105
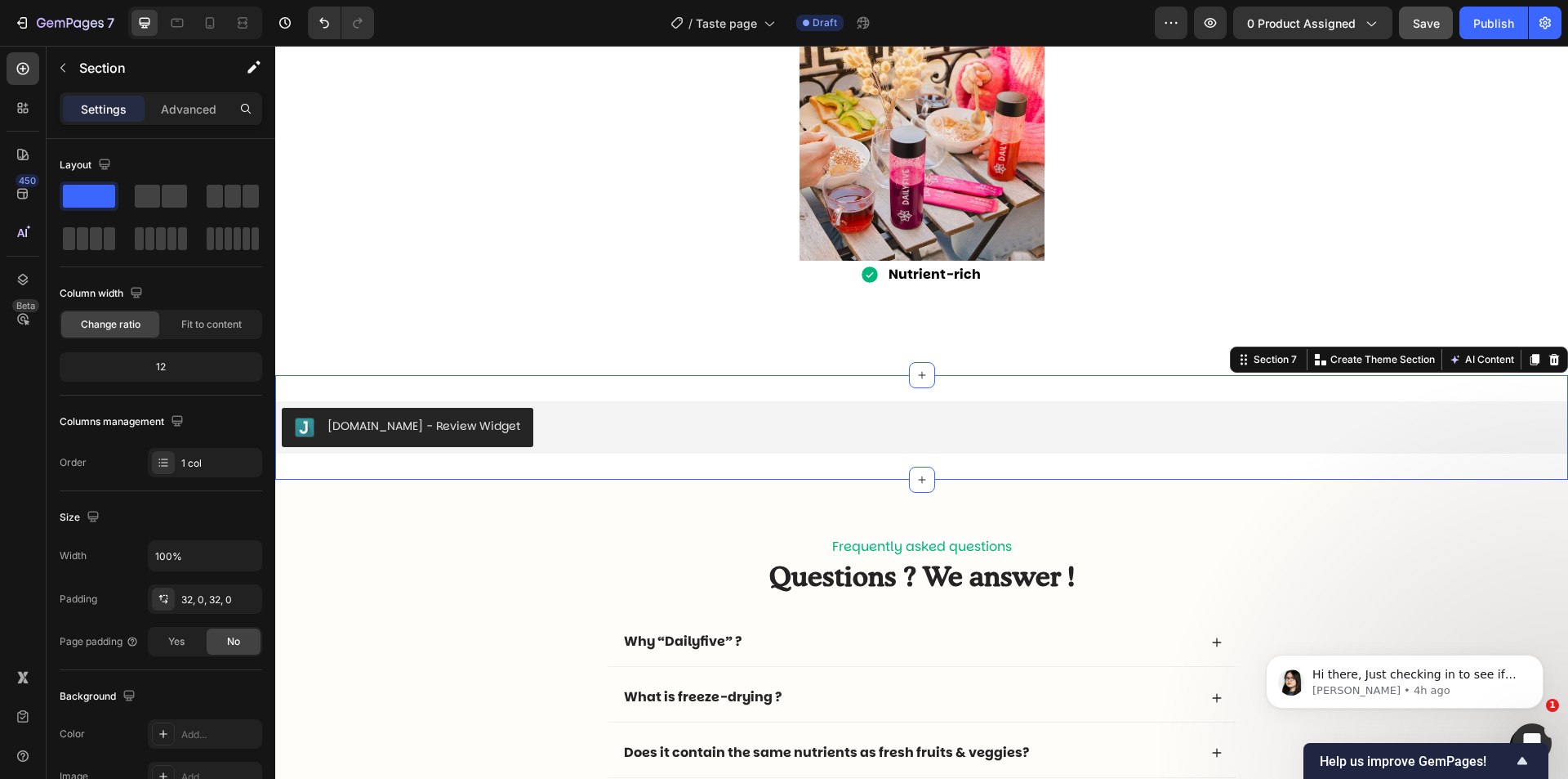
click at [1548, 353] on icon at bounding box center [1554, 359] width 13 height 13
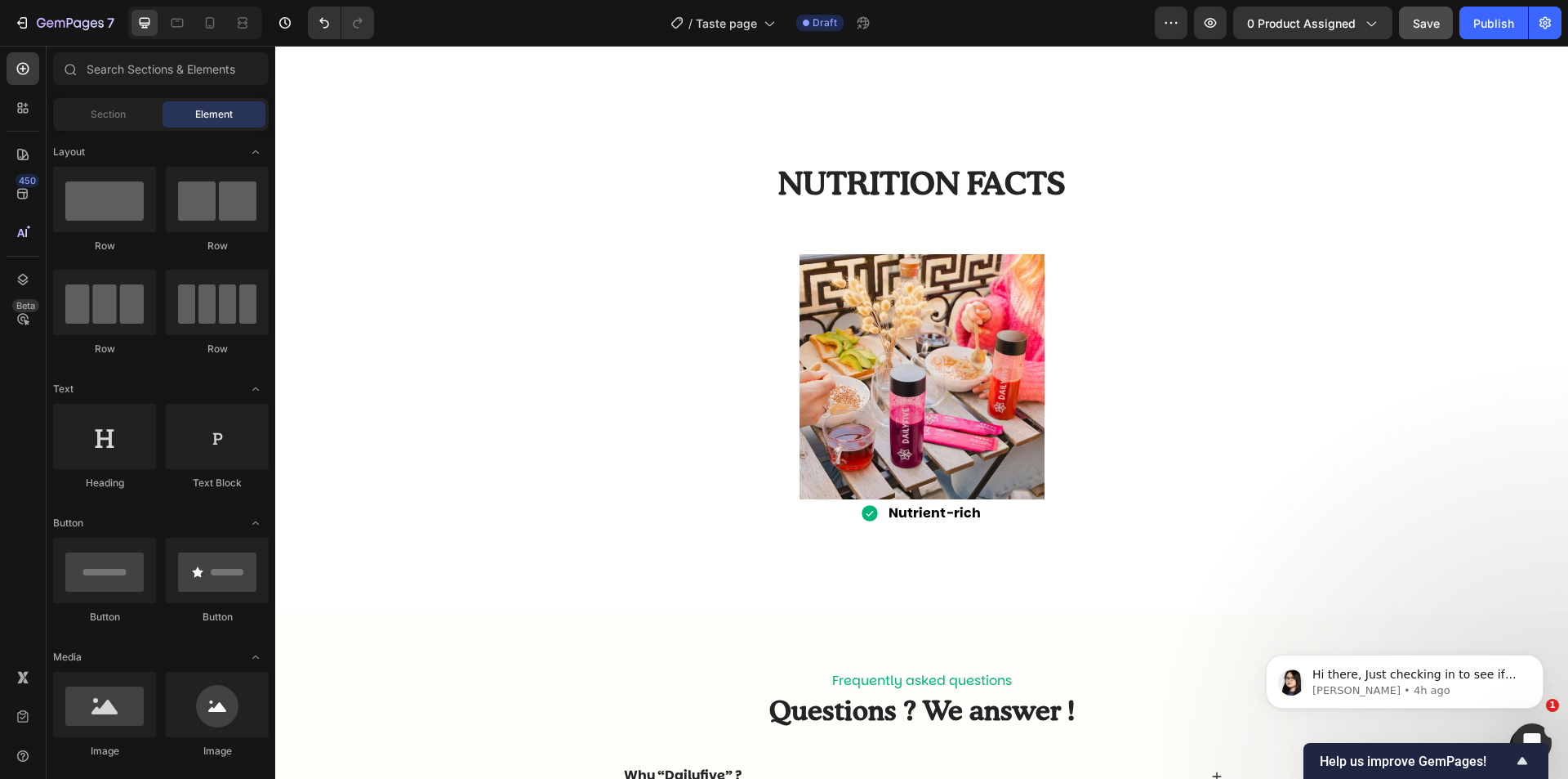
scroll to position [1879, 0]
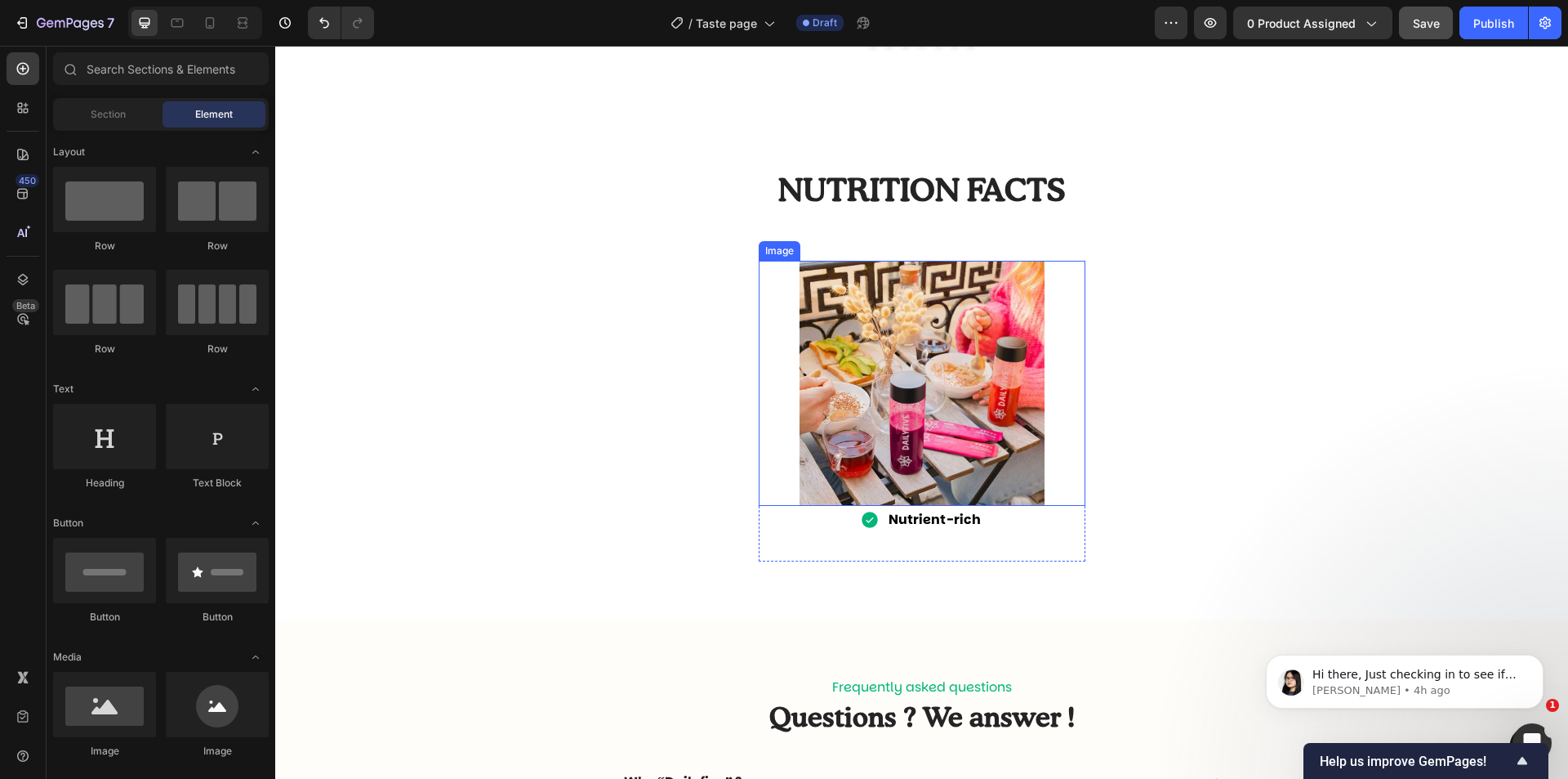
click at [1003, 330] on img at bounding box center [921, 382] width 245 height 245
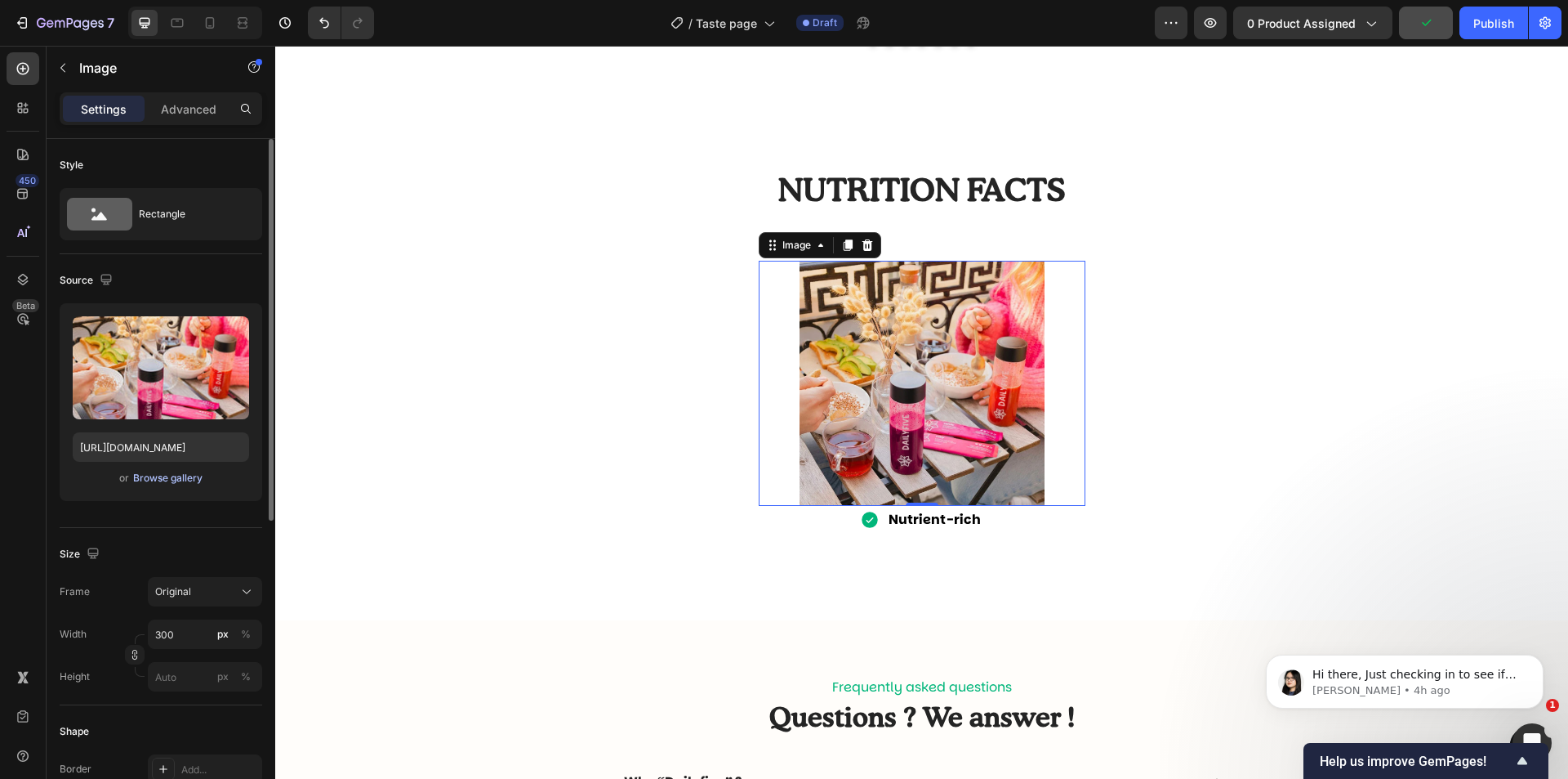
click at [139, 481] on div "Browse gallery" at bounding box center [167, 478] width 69 height 15
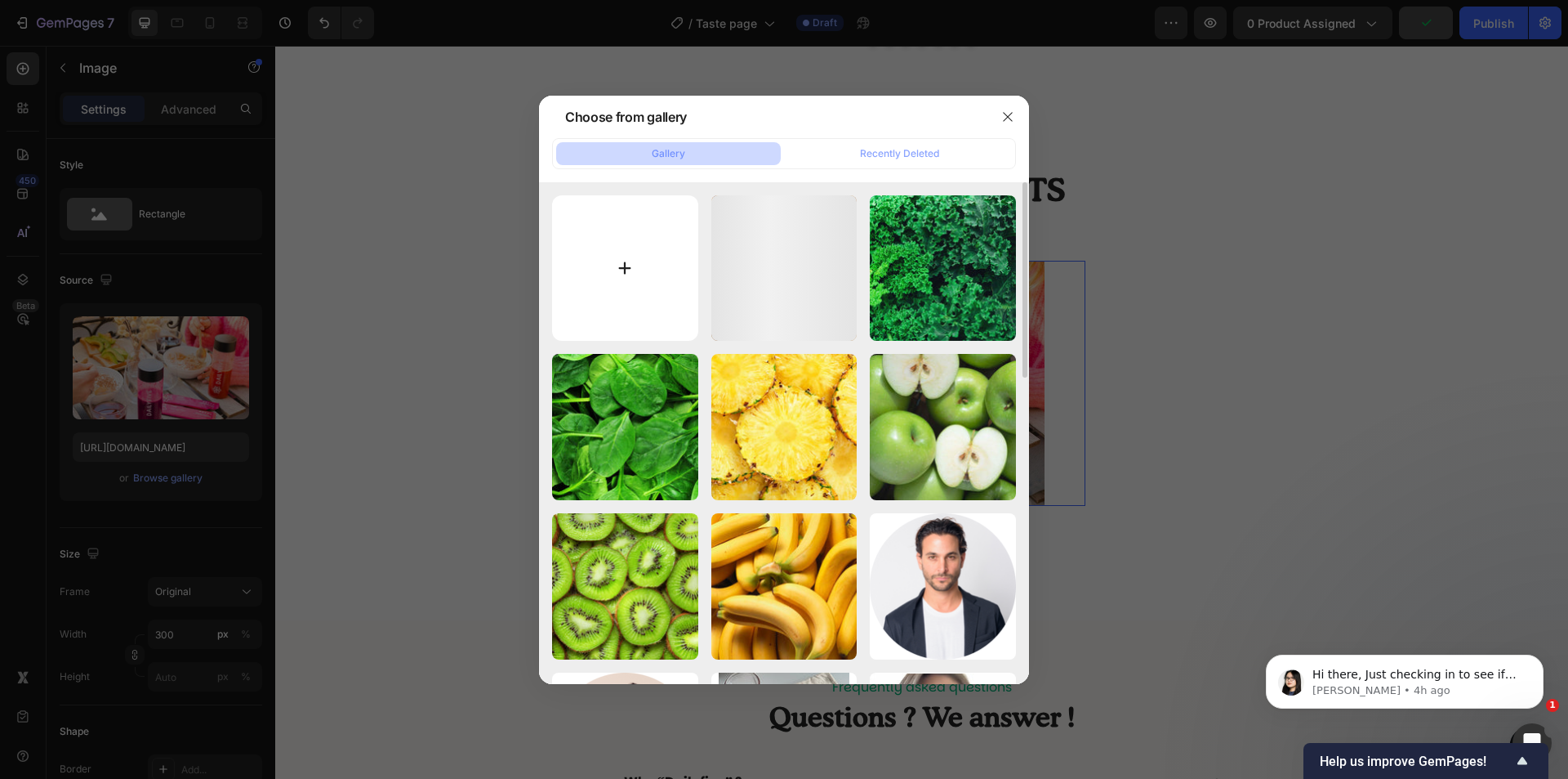
click at [632, 273] on input "file" at bounding box center [625, 268] width 146 height 147
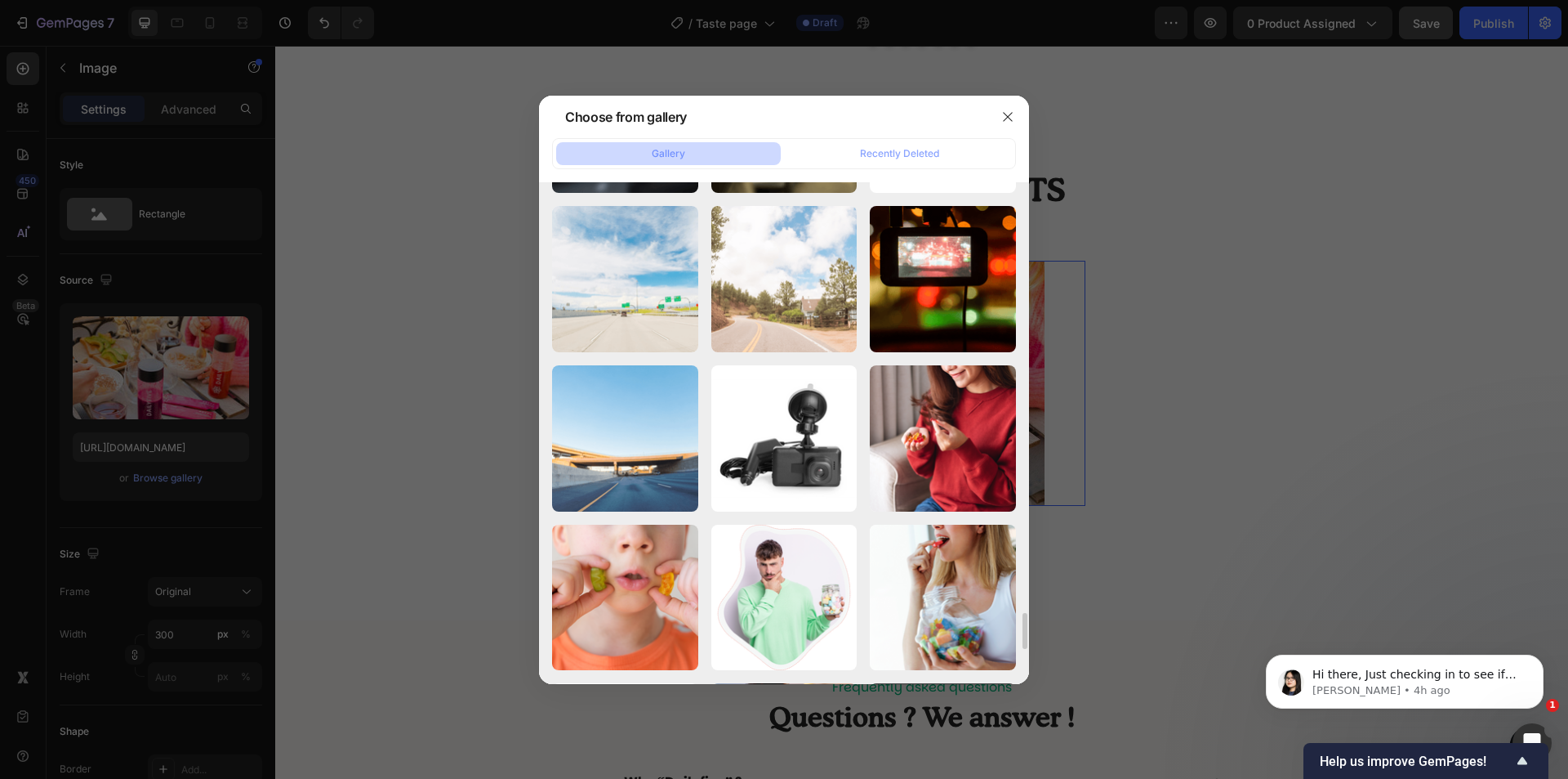
scroll to position [6352, 0]
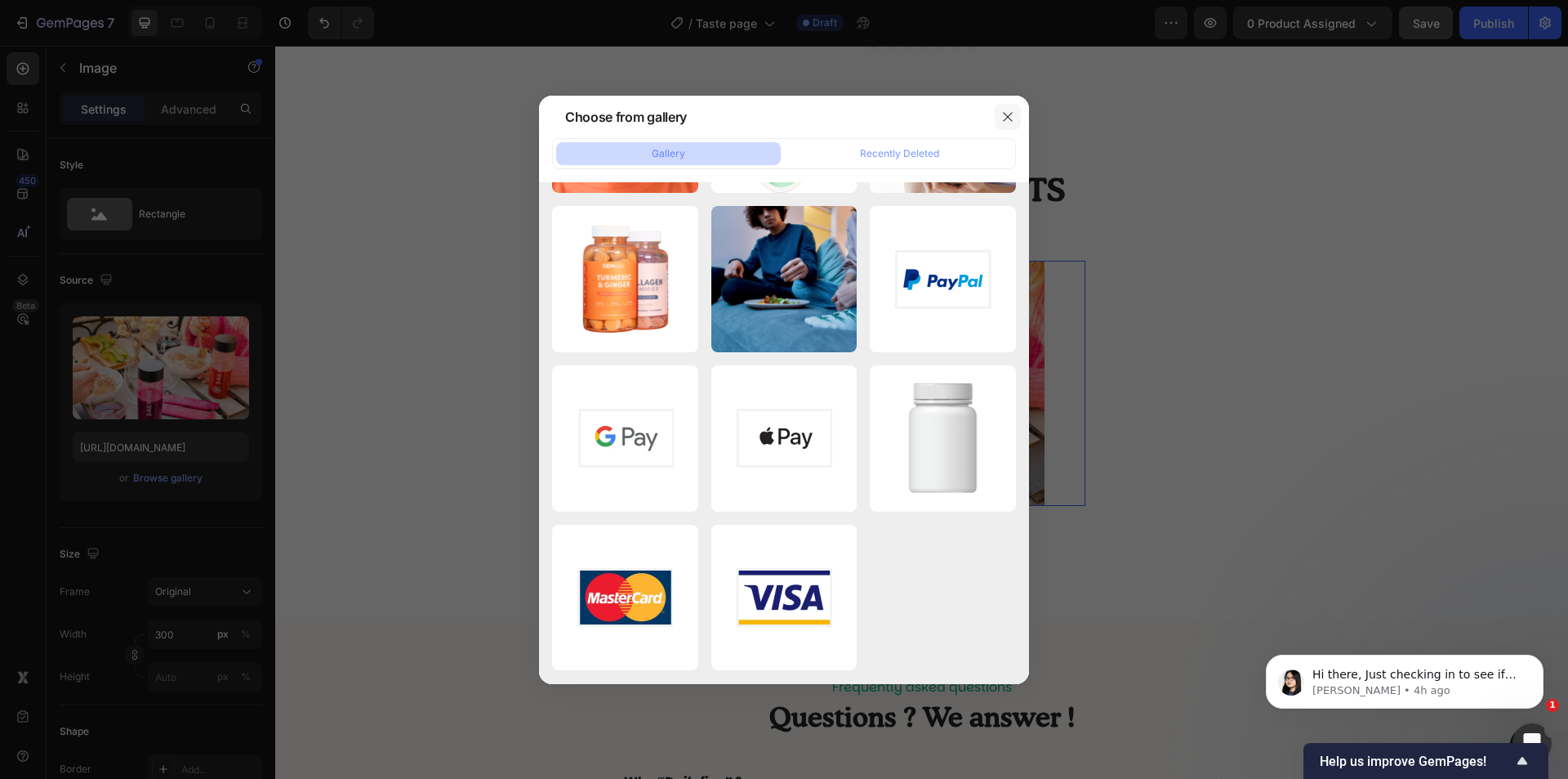
click at [1000, 110] on button "button" at bounding box center [1008, 116] width 26 height 26
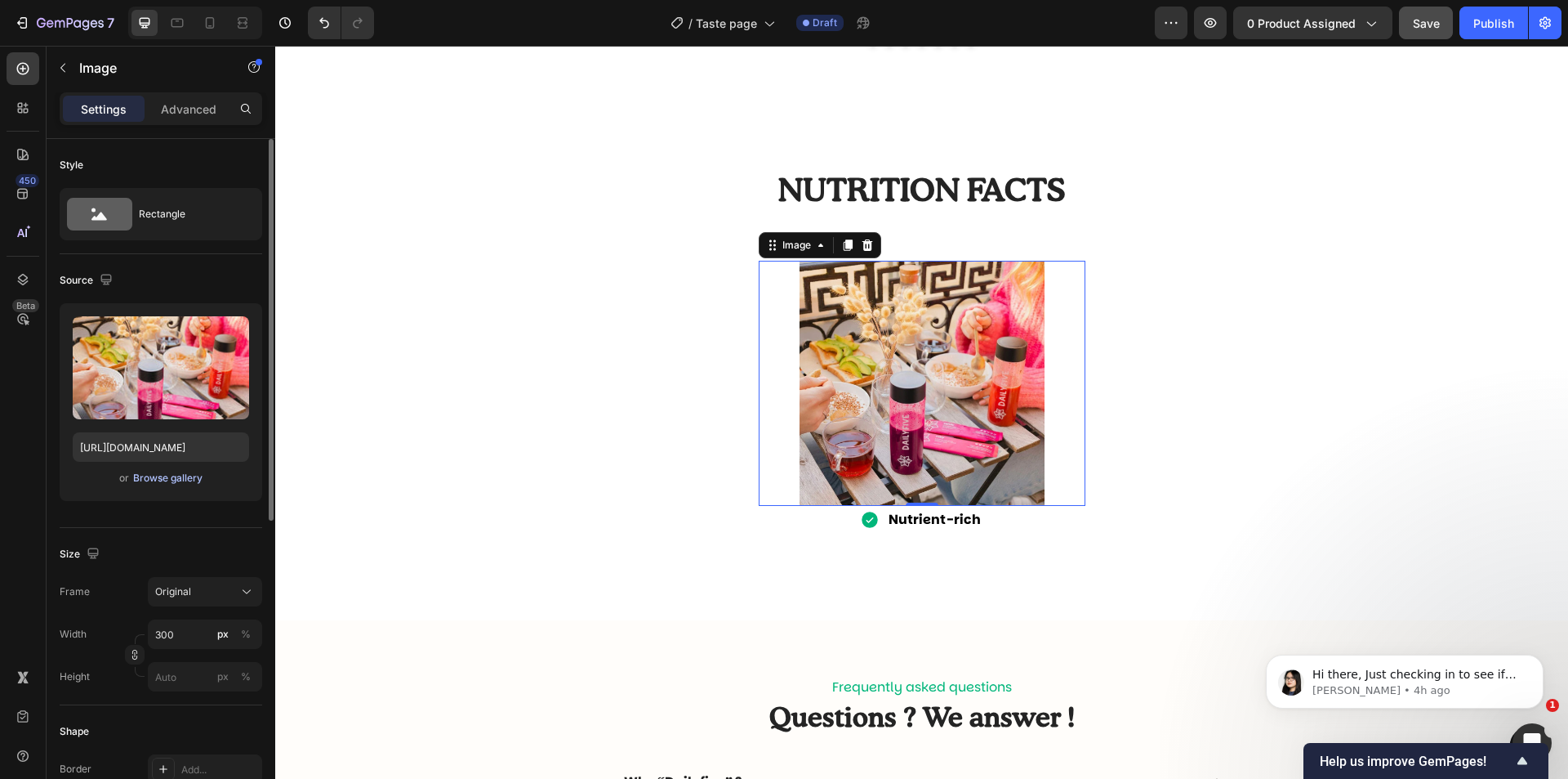
click at [154, 479] on div "Browse gallery" at bounding box center [167, 478] width 69 height 15
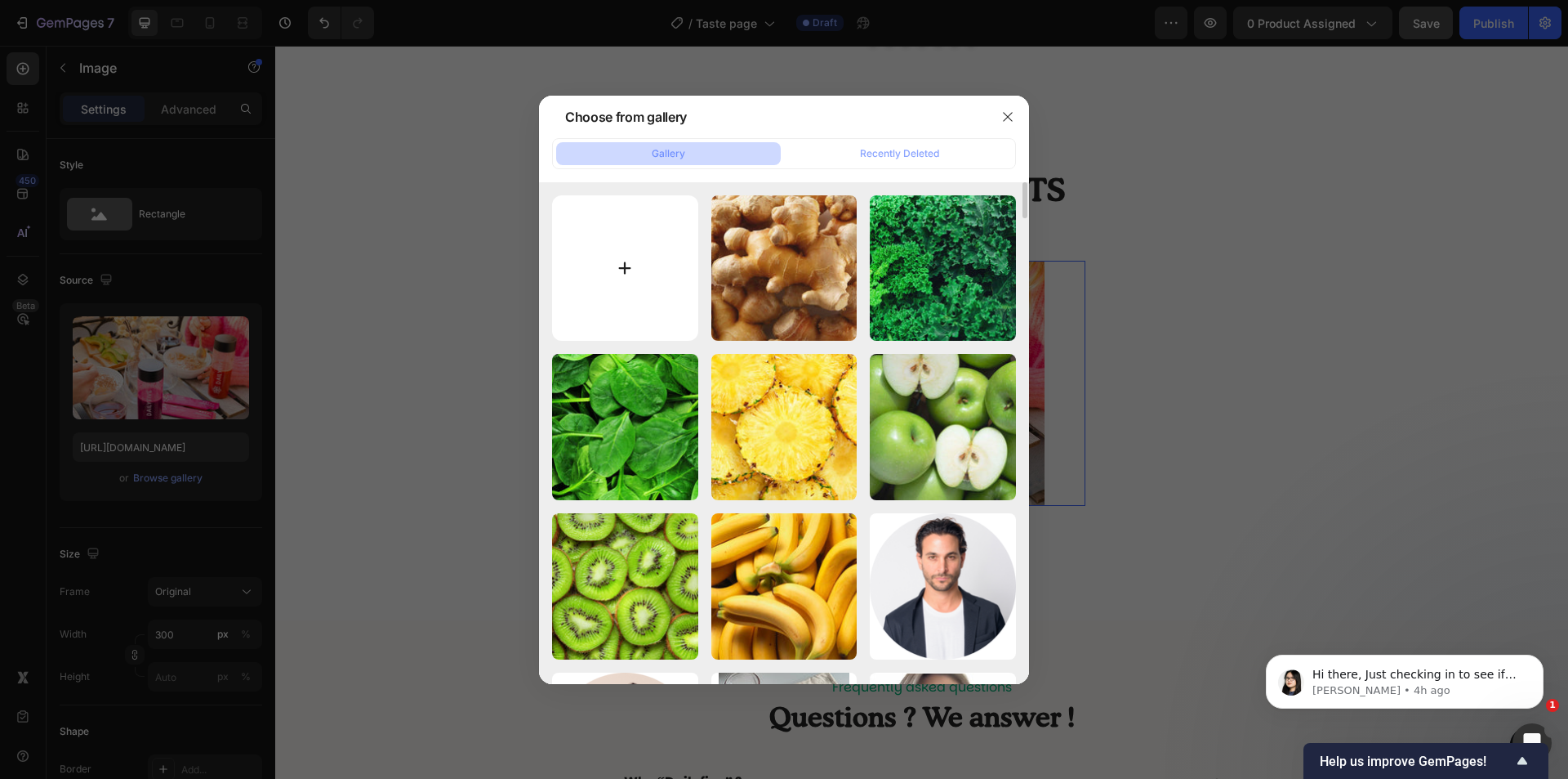
click at [658, 267] on input "file" at bounding box center [625, 268] width 146 height 147
type input "C:\fakepath\99.jpg"
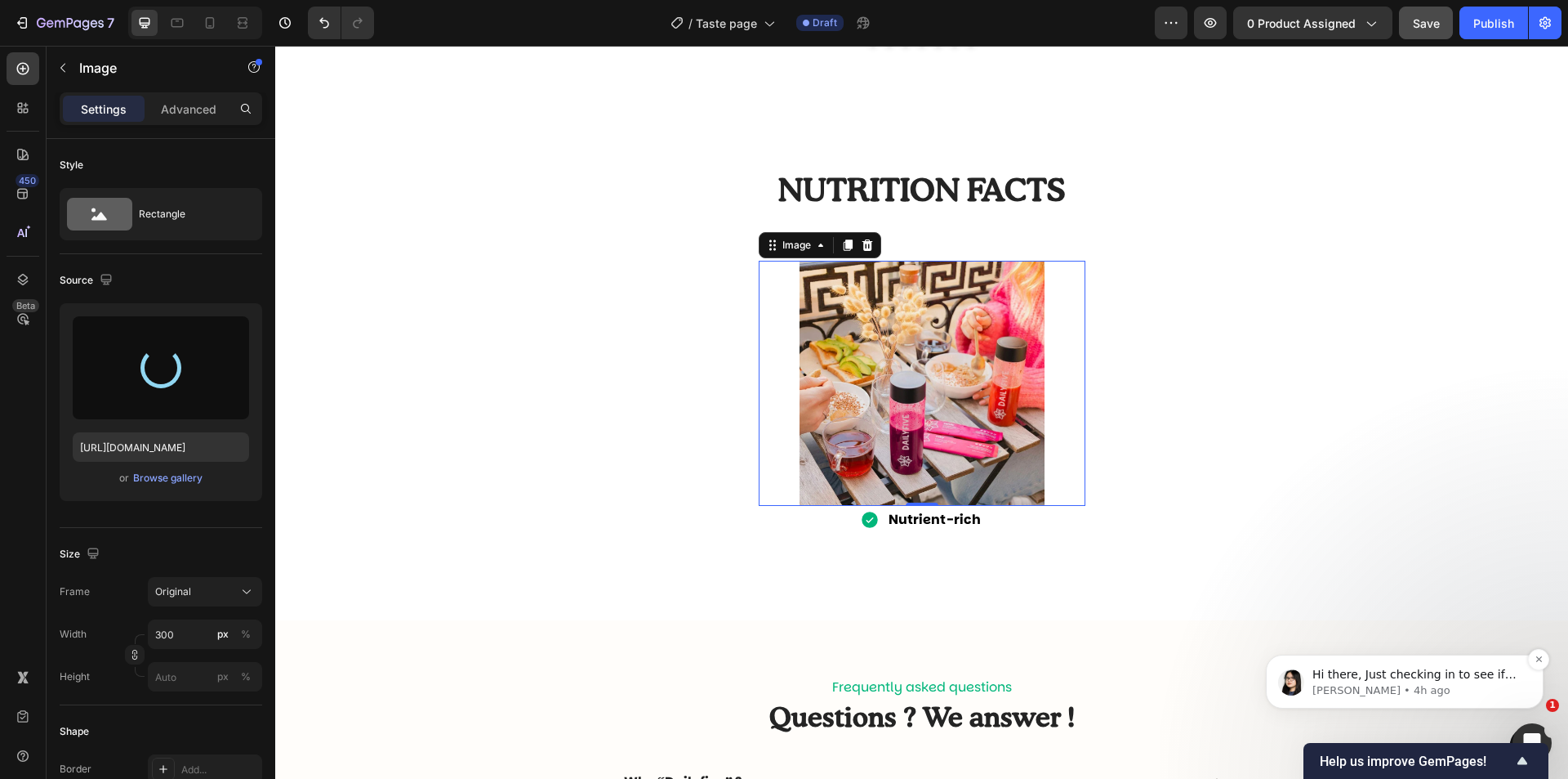
type input "[URL][DOMAIN_NAME]"
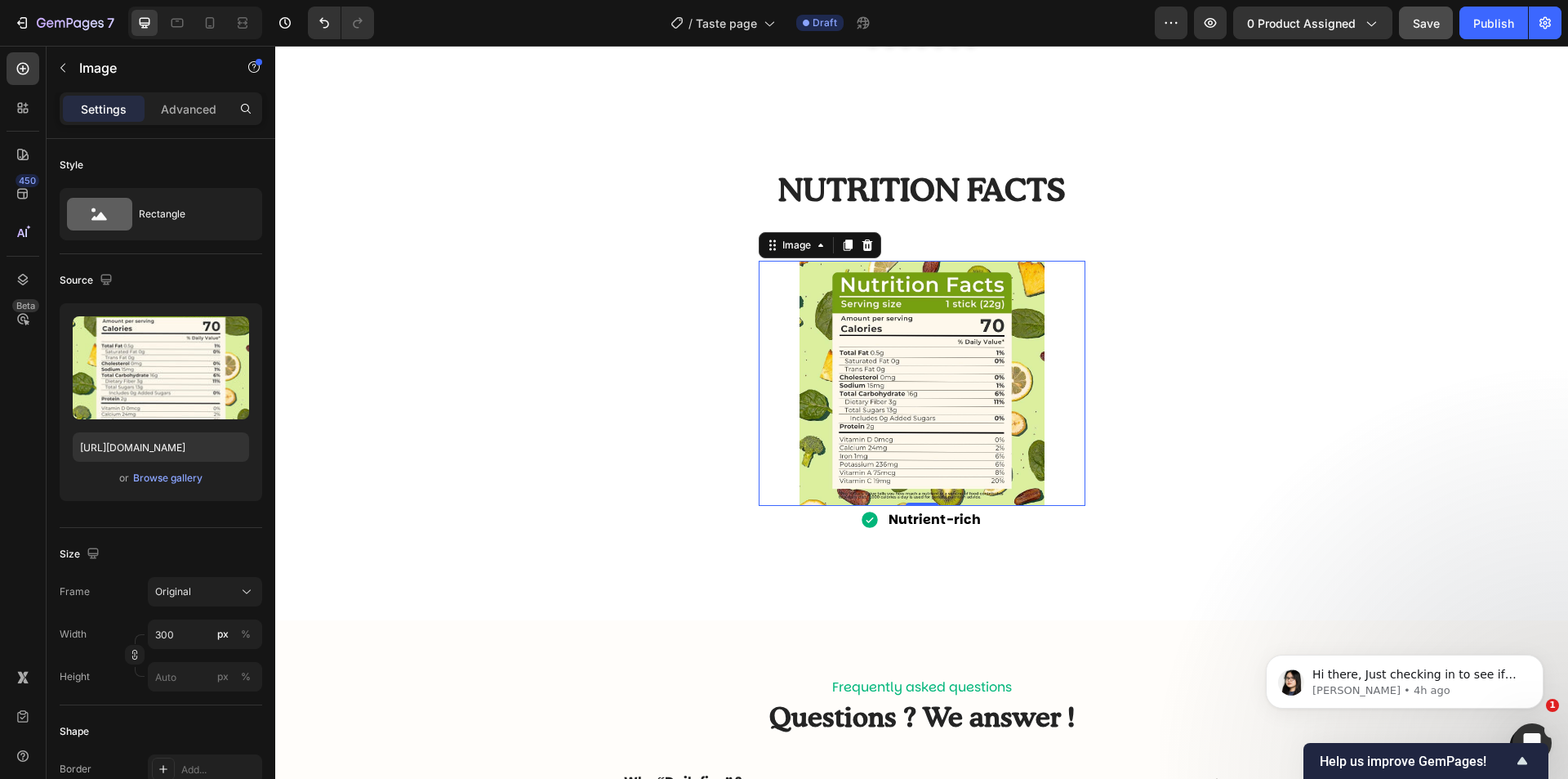
click at [1025, 302] on img at bounding box center [921, 382] width 245 height 245
click at [218, 18] on icon at bounding box center [210, 23] width 16 height 16
type input "100"
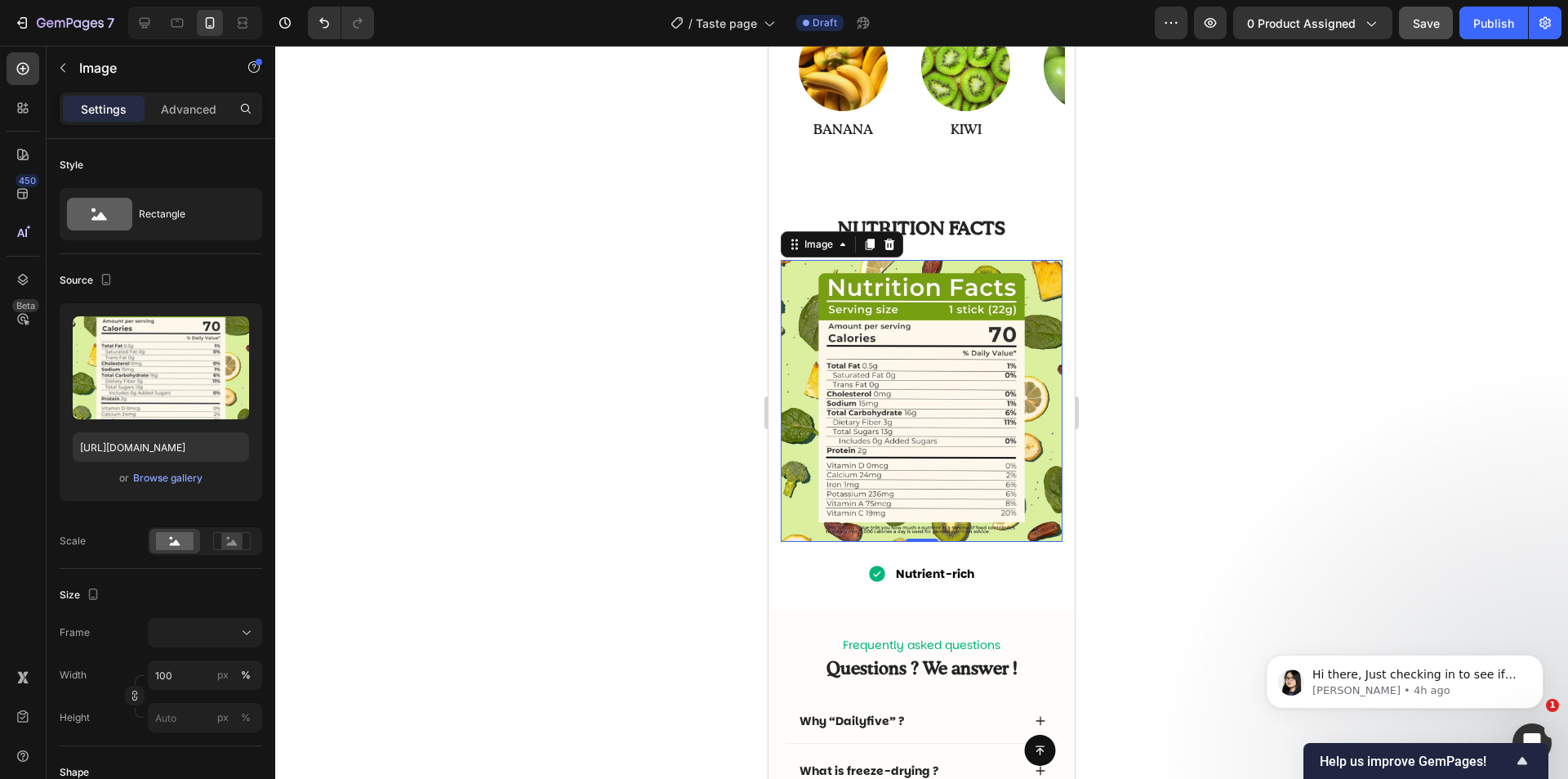
scroll to position [1534, 0]
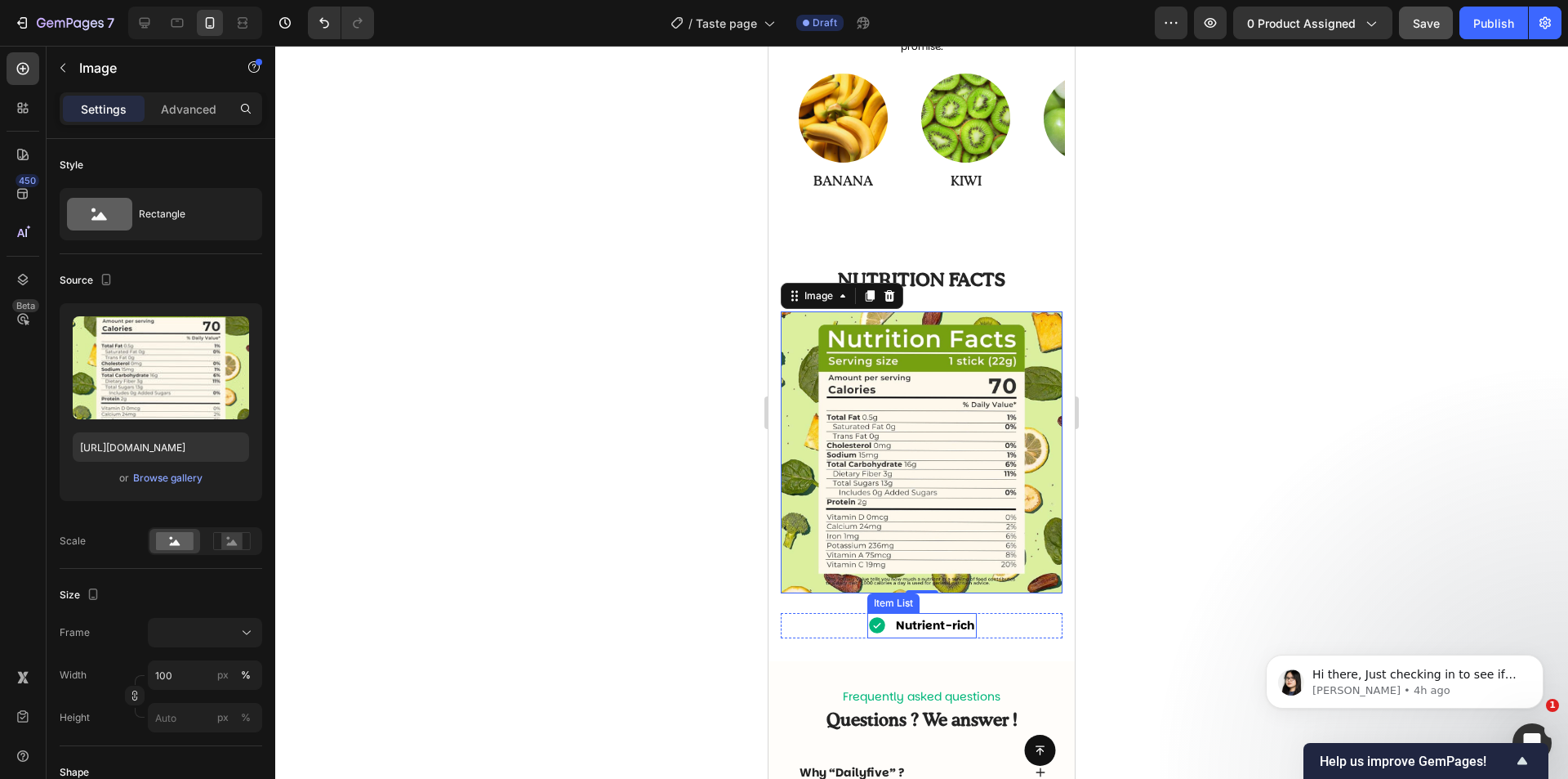
click at [869, 617] on icon at bounding box center [877, 625] width 16 height 16
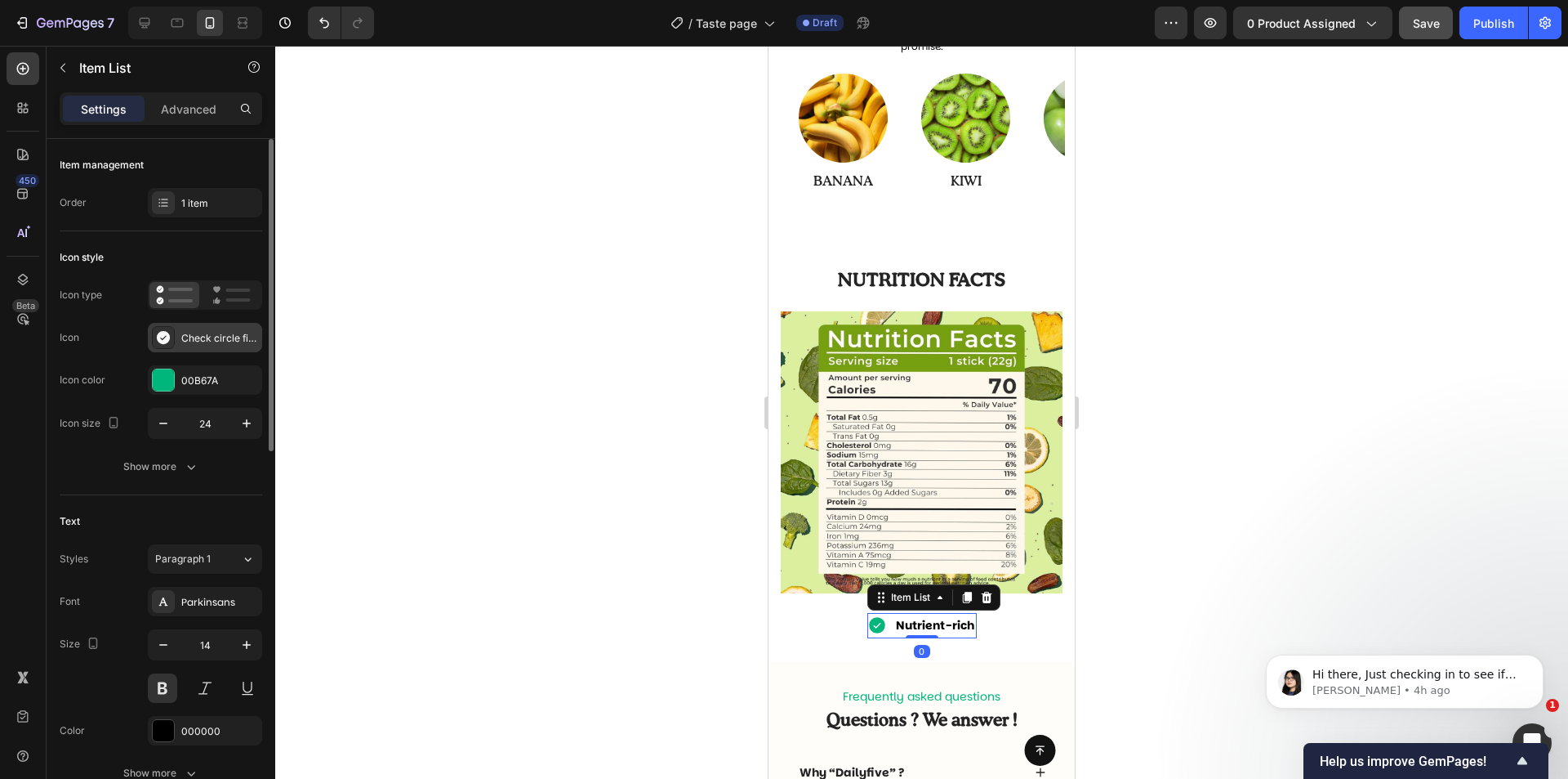
click at [164, 335] on icon at bounding box center [163, 338] width 13 height 13
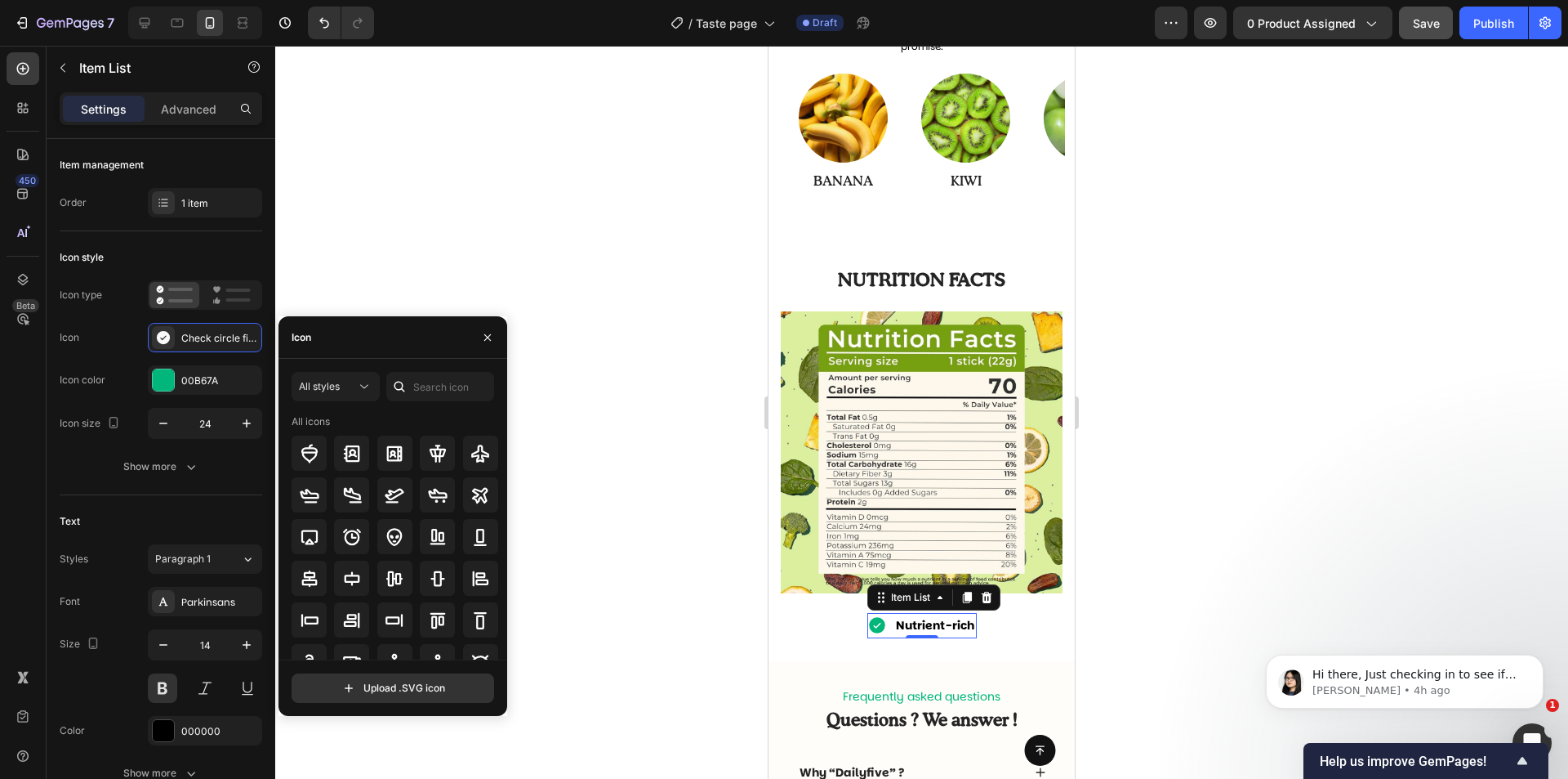
click at [436, 401] on div "All styles All icons" at bounding box center [393, 516] width 203 height 288
click at [437, 394] on input "text" at bounding box center [440, 387] width 108 height 29
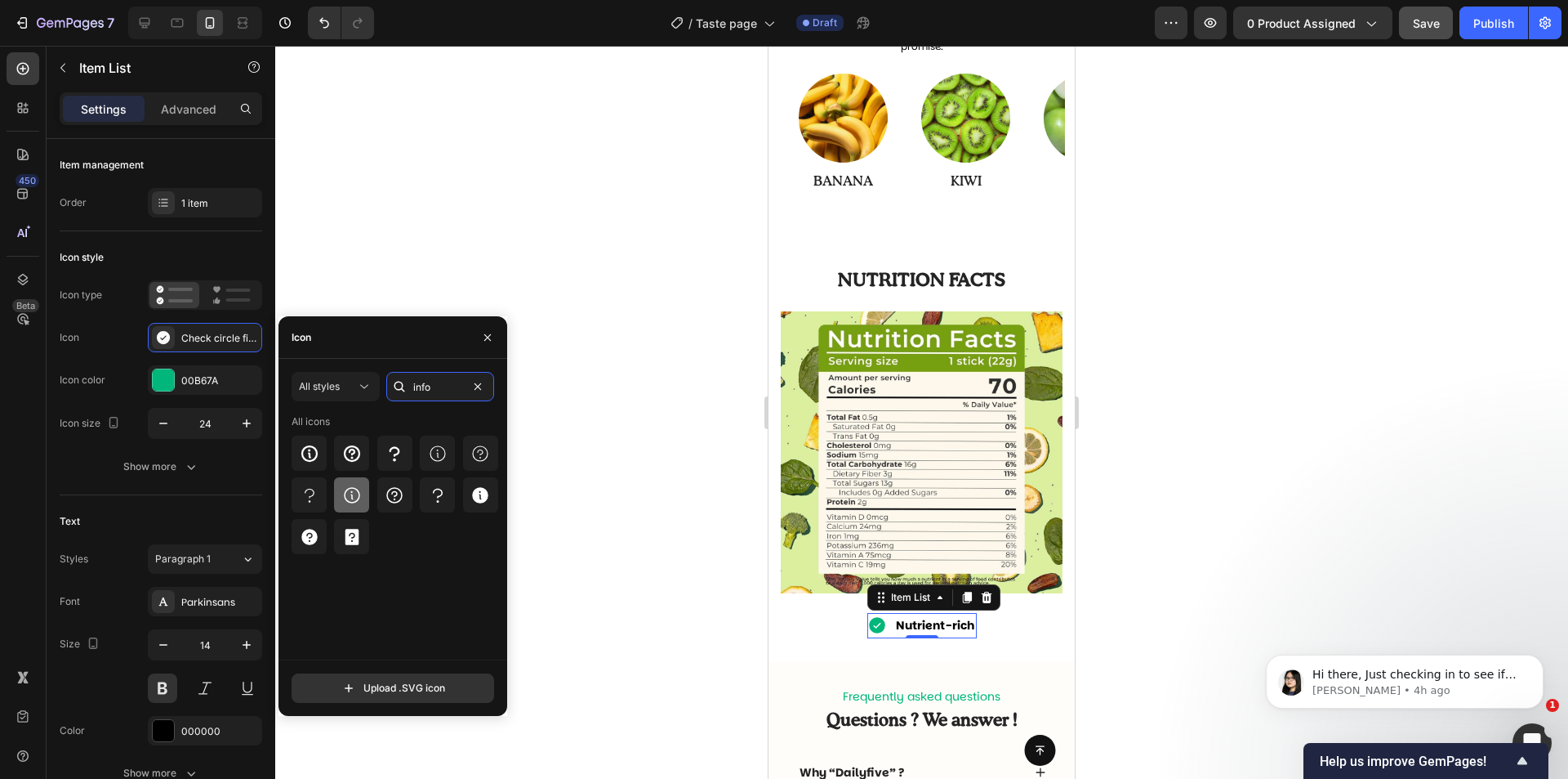
type input "info"
click at [357, 481] on div at bounding box center [351, 494] width 35 height 35
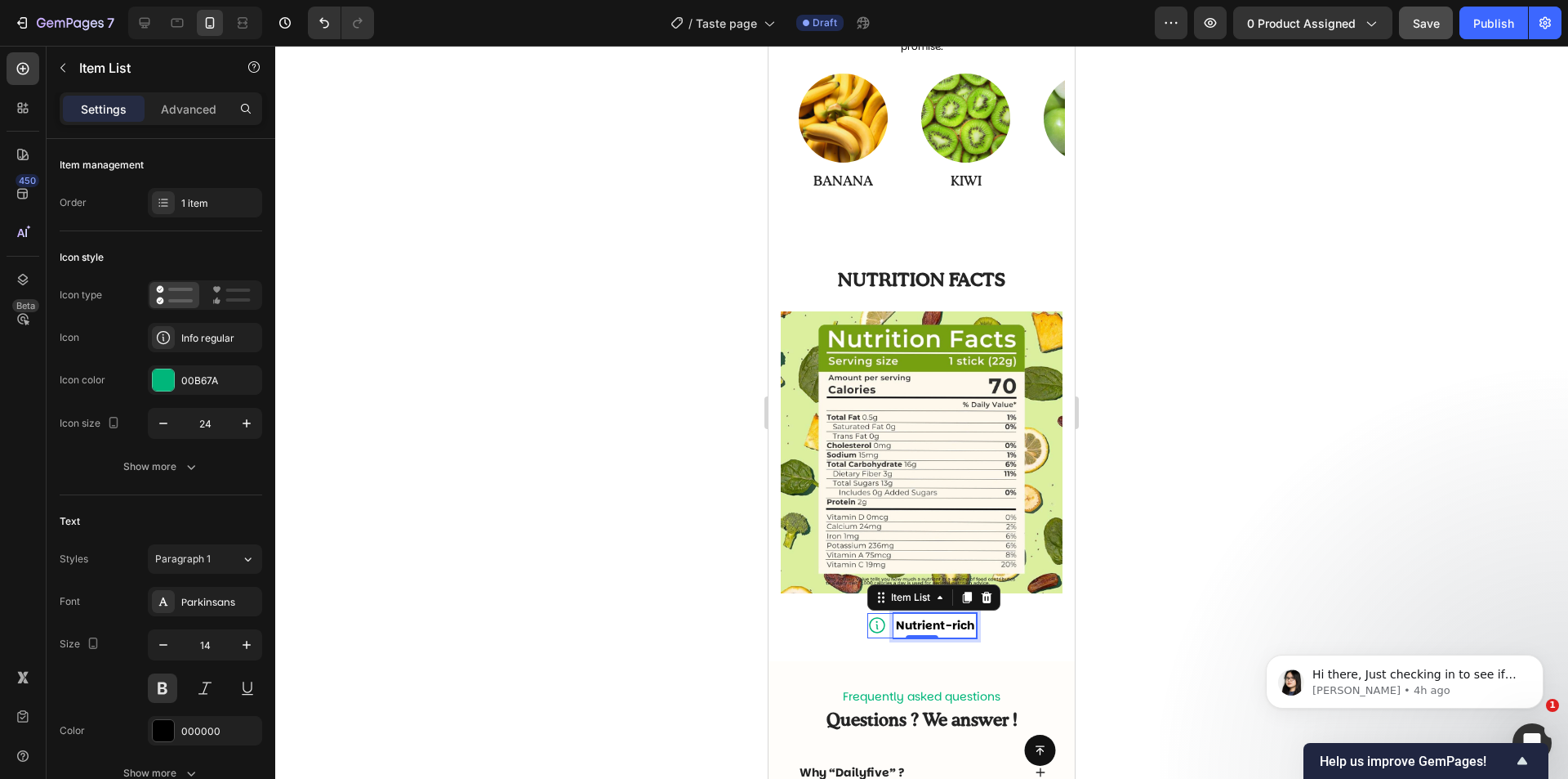
click at [943, 615] on p "Nutrient-rich" at bounding box center [935, 625] width 78 height 20
click at [908, 616] on p "Keep in a" at bounding box center [935, 625] width 55 height 20
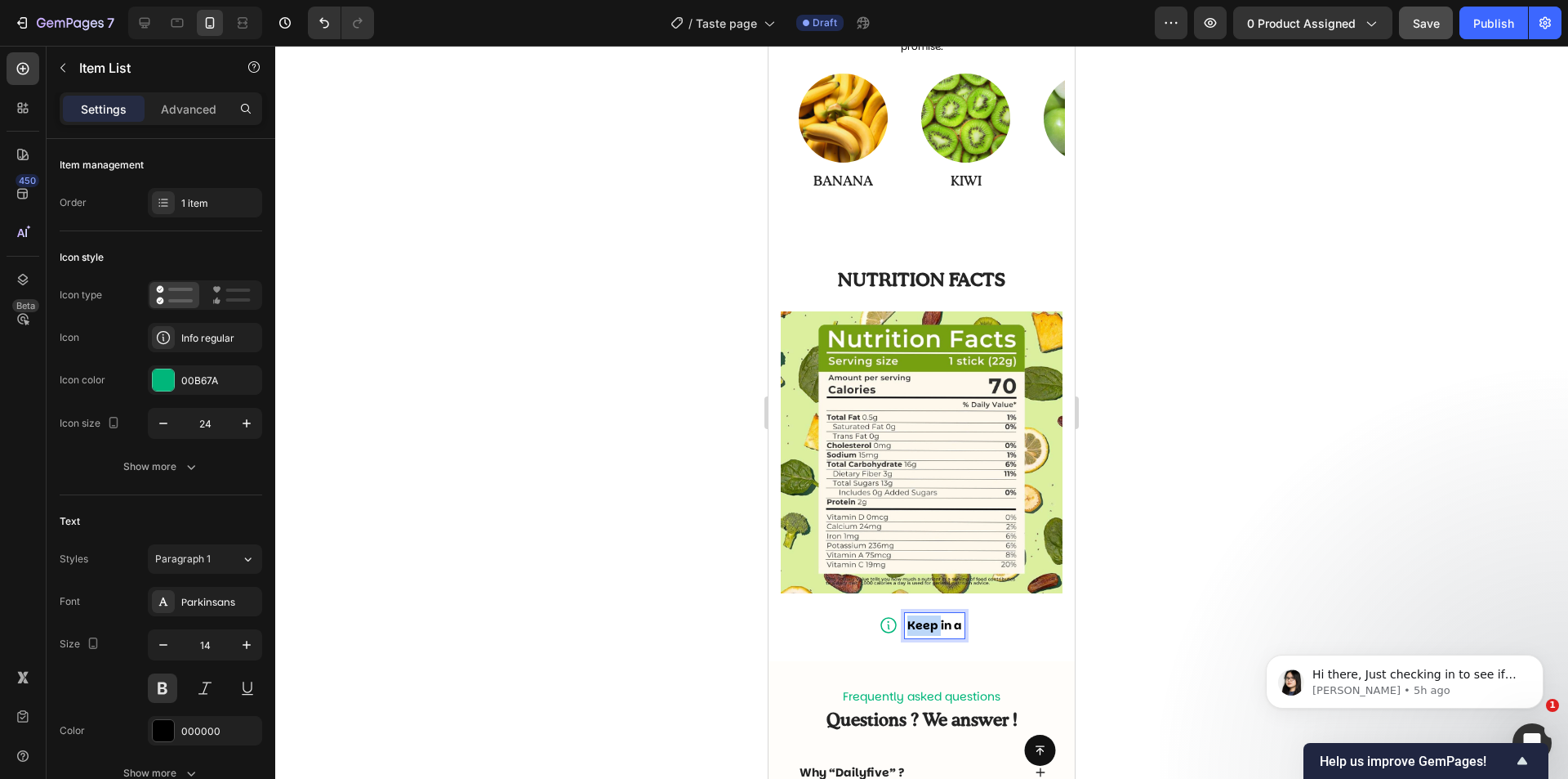
click at [908, 616] on p "Keep in a" at bounding box center [935, 625] width 55 height 20
click at [912, 615] on p "Store in a cool, dry place away from light." at bounding box center [935, 625] width 247 height 20
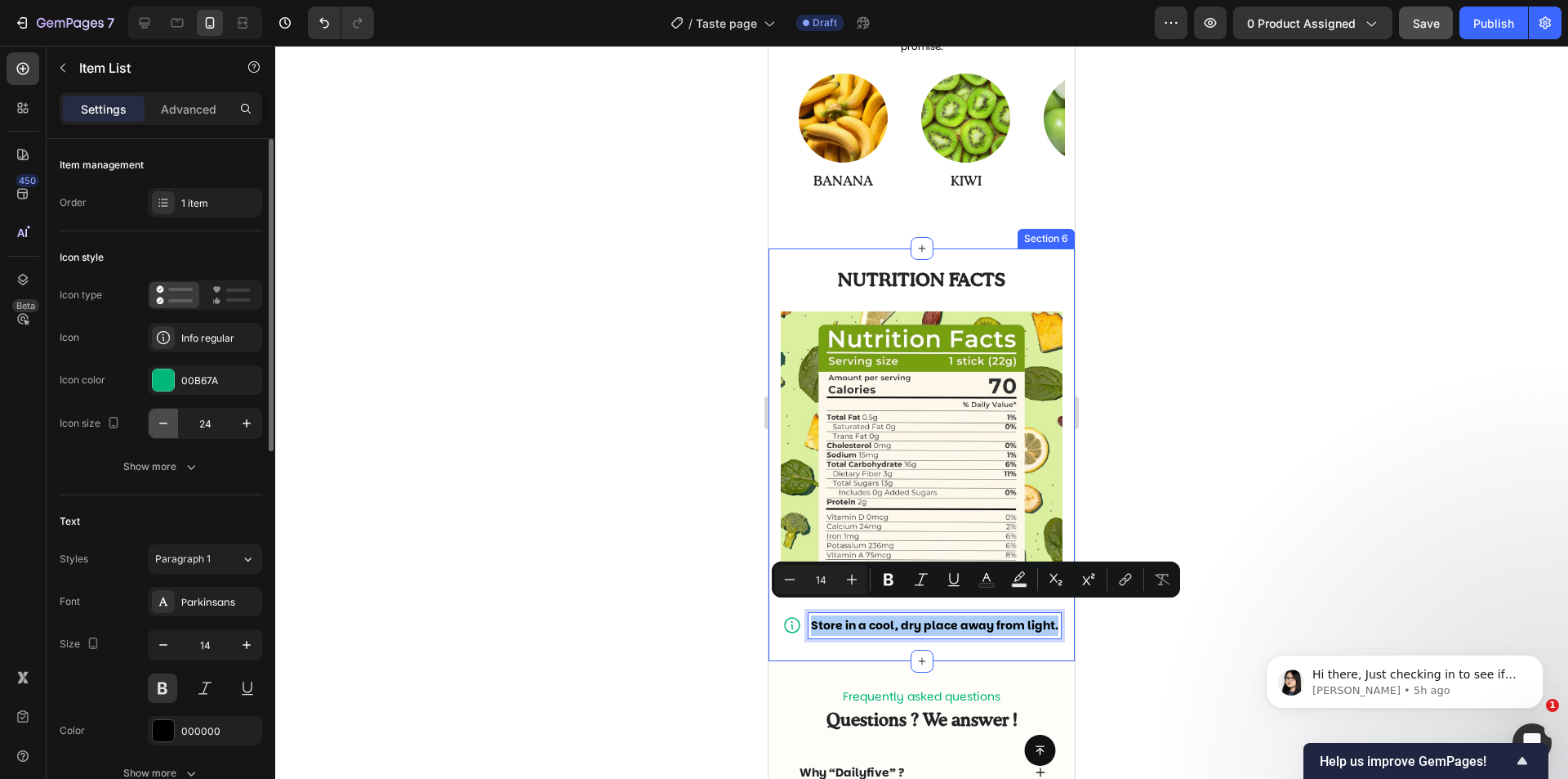
click at [170, 417] on icon "button" at bounding box center [164, 423] width 16 height 16
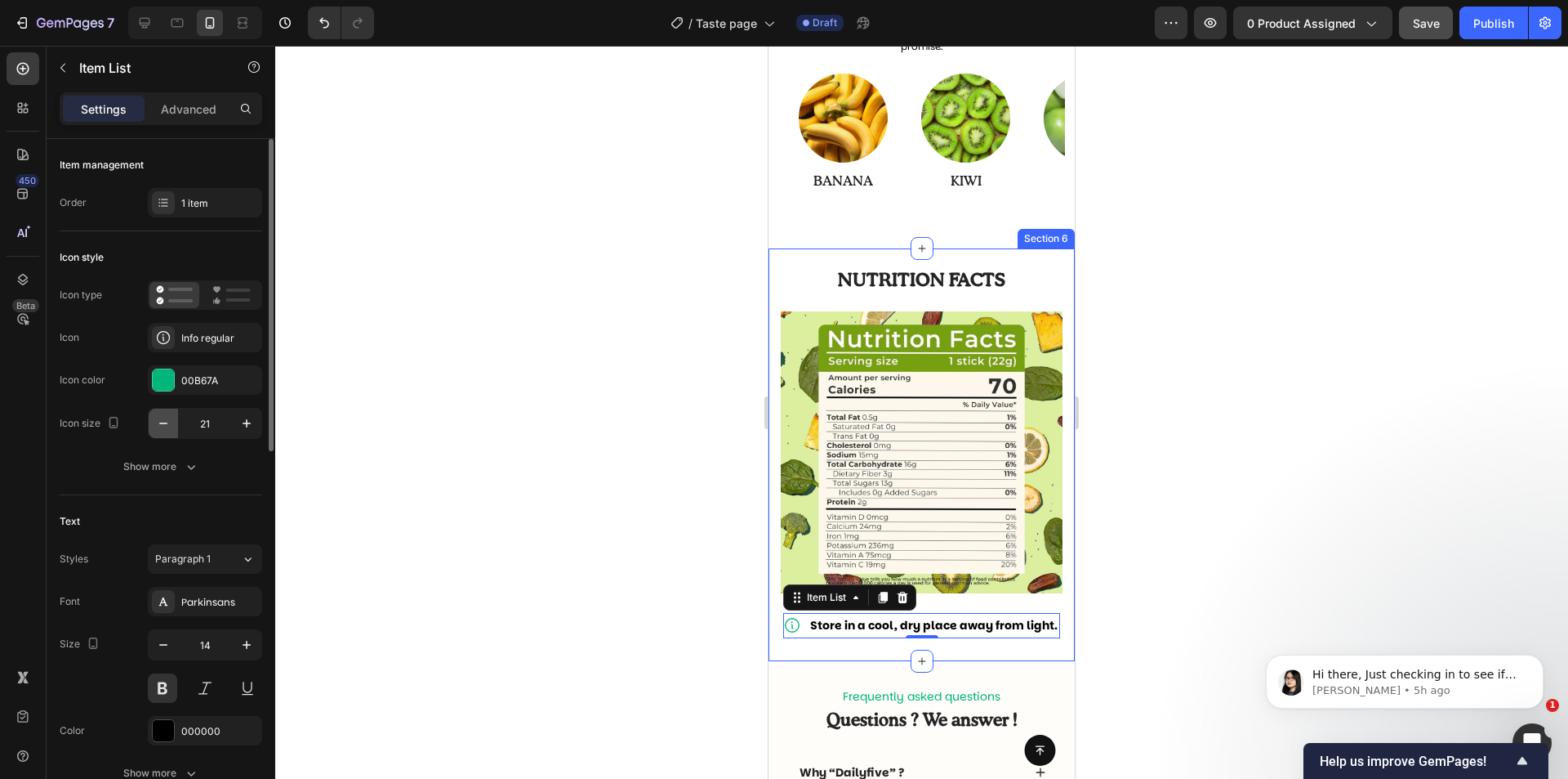
click at [170, 417] on icon "button" at bounding box center [164, 423] width 16 height 16
click at [240, 435] on button "button" at bounding box center [246, 423] width 29 height 29
click at [239, 434] on button "button" at bounding box center [246, 423] width 29 height 29
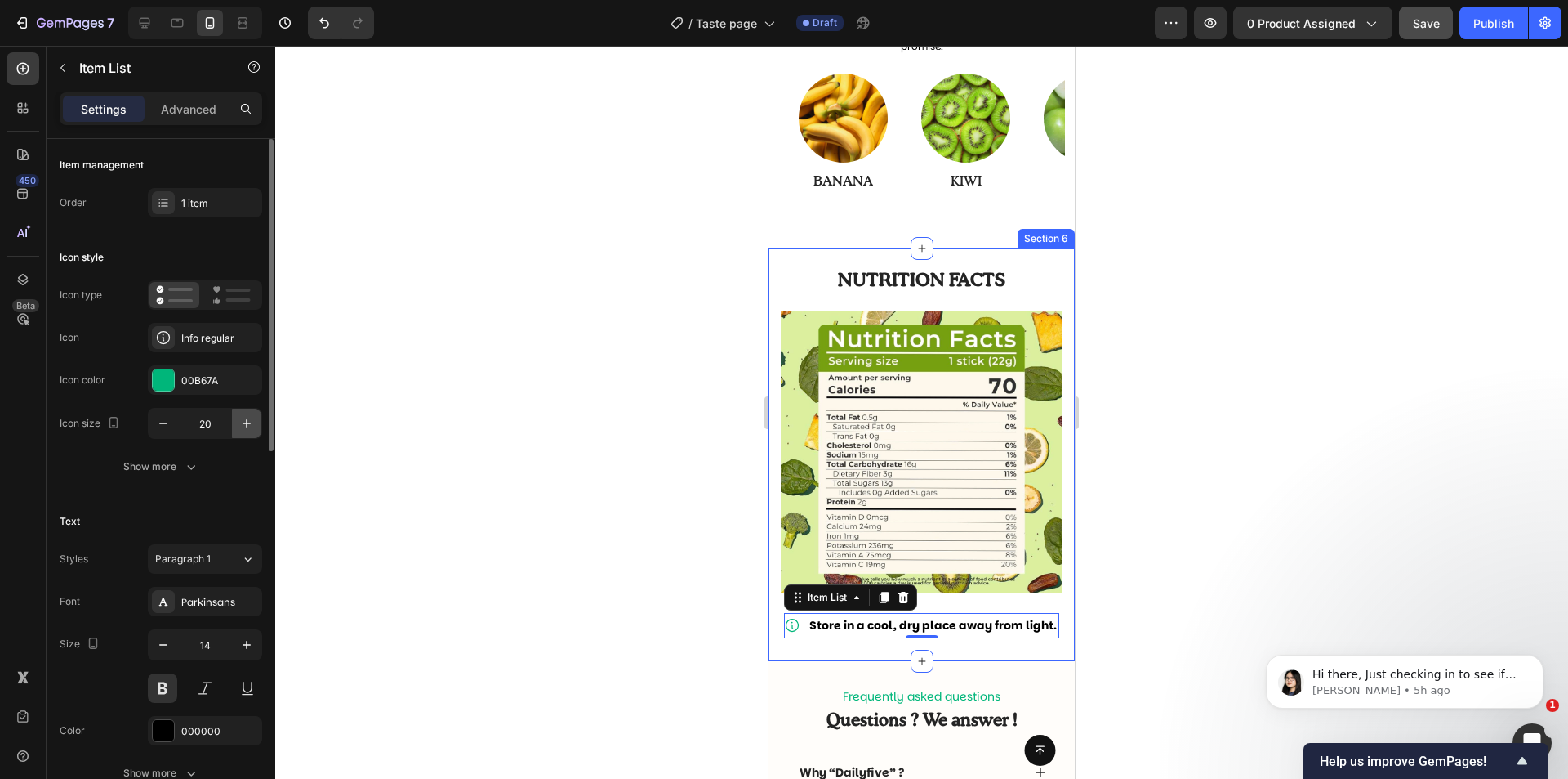
click at [248, 430] on icon "button" at bounding box center [246, 423] width 16 height 16
click at [249, 430] on icon "button" at bounding box center [246, 423] width 16 height 16
click at [250, 430] on icon "button" at bounding box center [246, 423] width 16 height 16
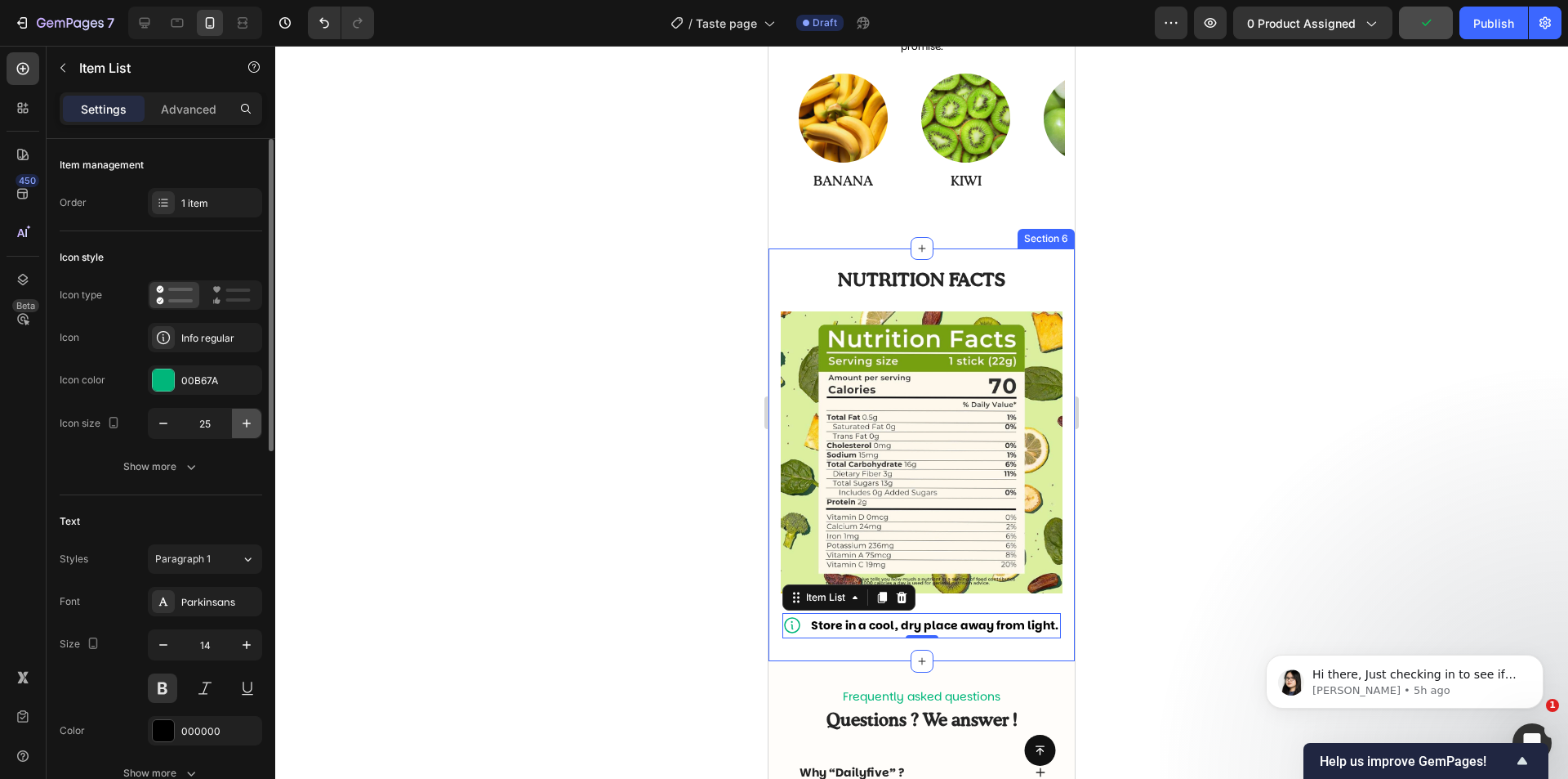
click at [260, 428] on button "button" at bounding box center [246, 423] width 29 height 29
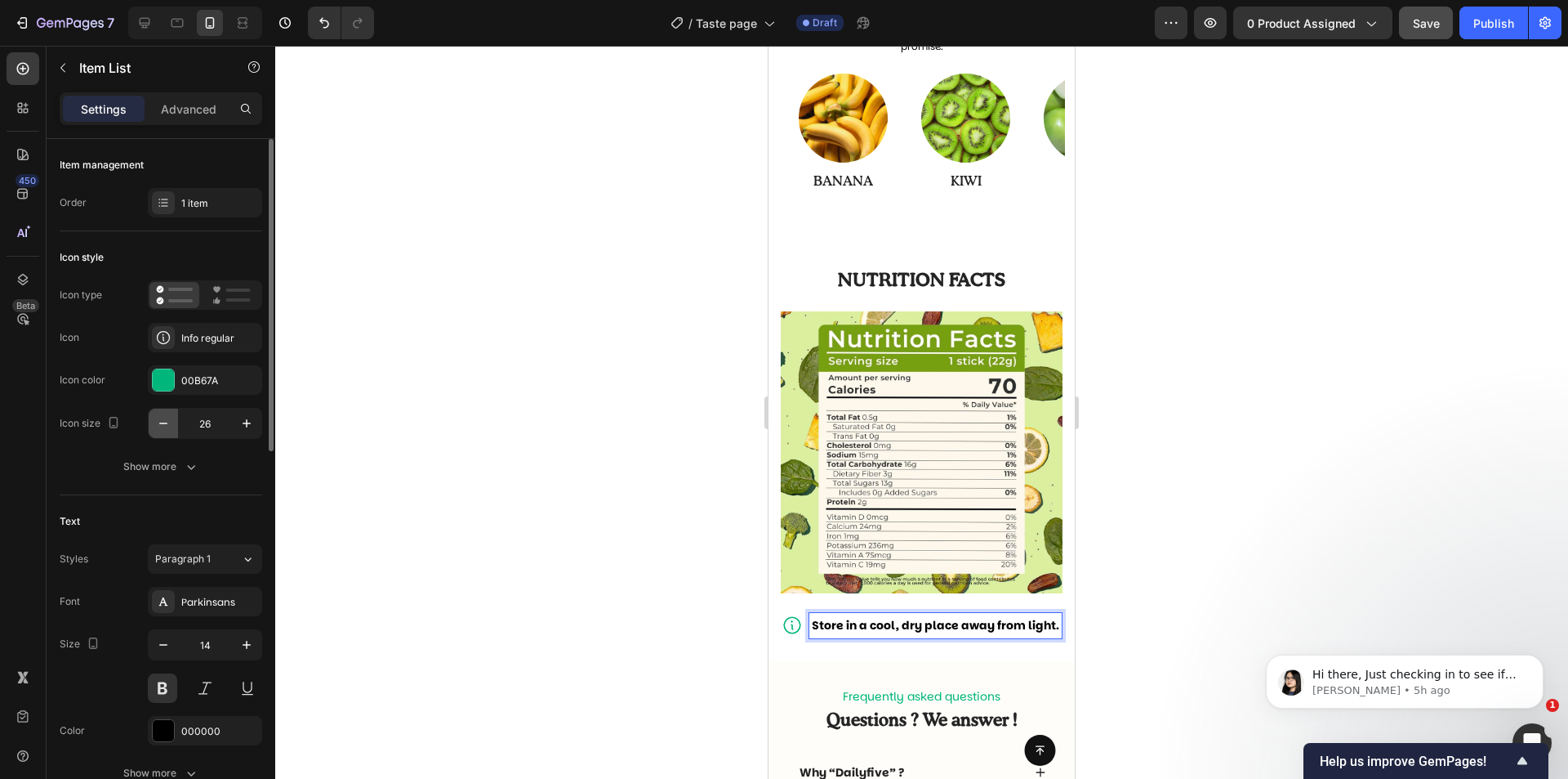
click at [168, 417] on icon "button" at bounding box center [164, 423] width 16 height 16
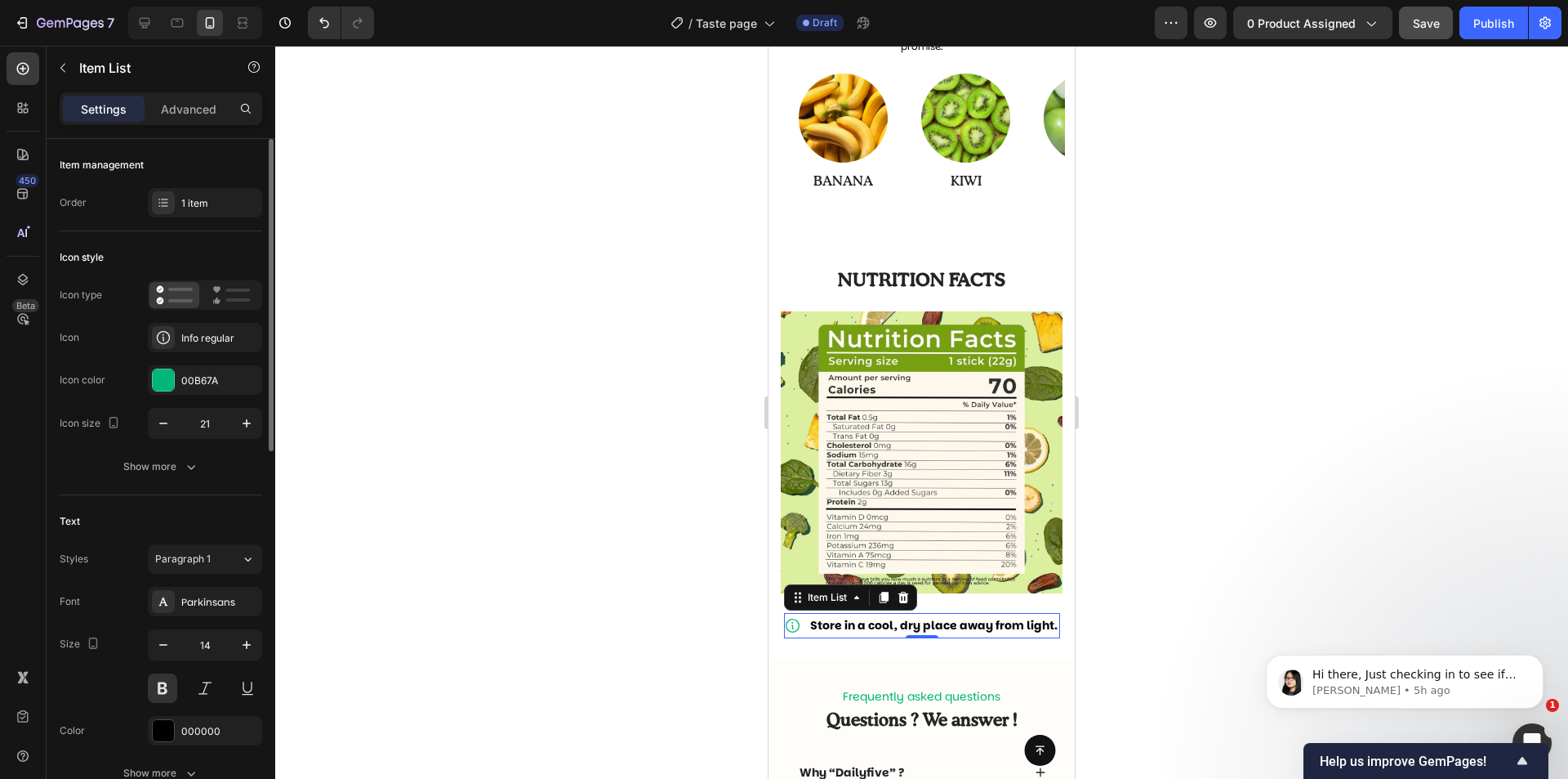
click at [236, 439] on div "Icon type Icon Info regular Icon color 00B67A Icon size 21 Show more" at bounding box center [161, 380] width 203 height 201
click at [244, 433] on button "button" at bounding box center [246, 423] width 29 height 29
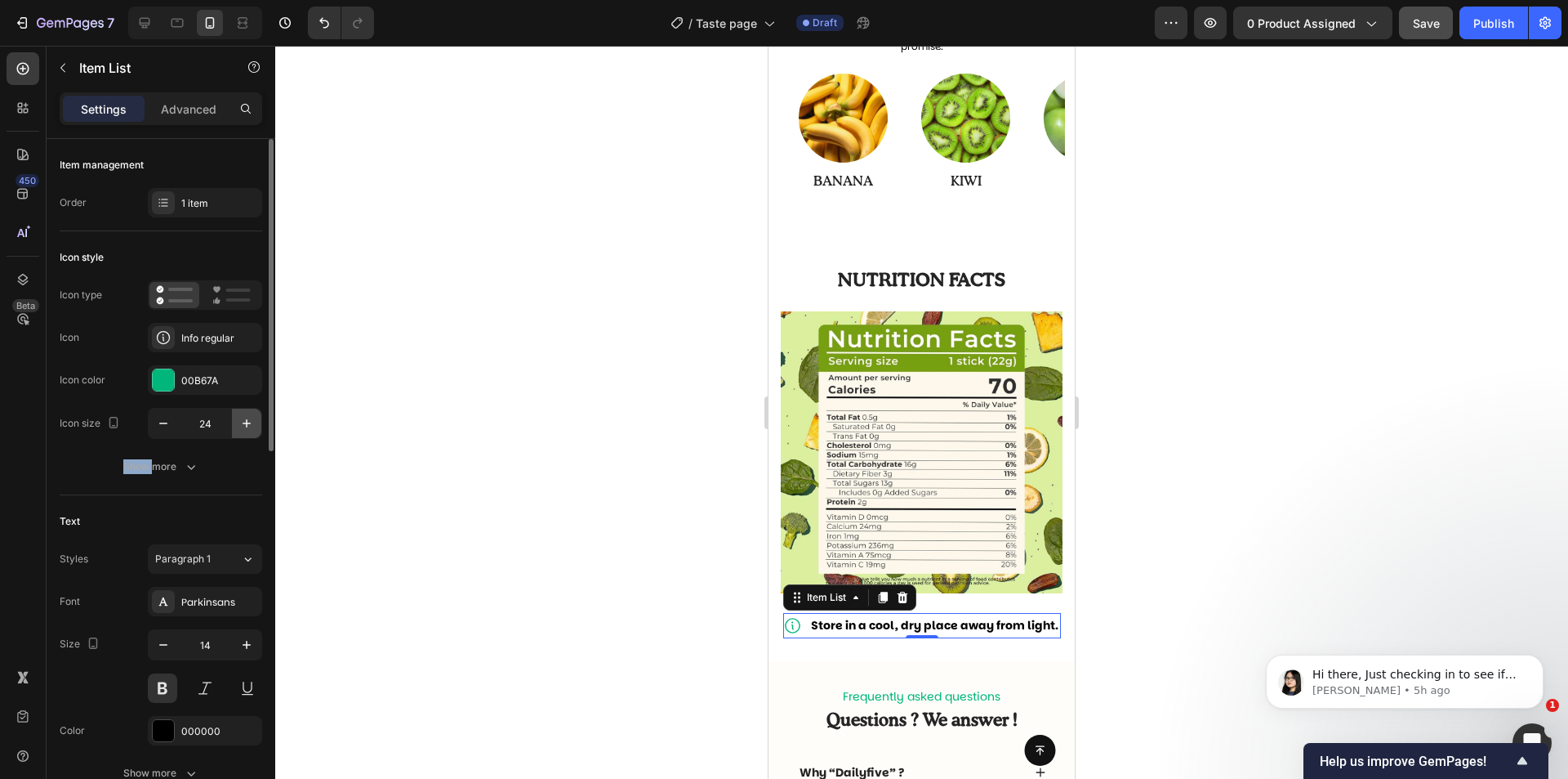
click at [244, 433] on button "button" at bounding box center [246, 423] width 29 height 29
click at [243, 432] on button "button" at bounding box center [246, 423] width 29 height 29
type input "26"
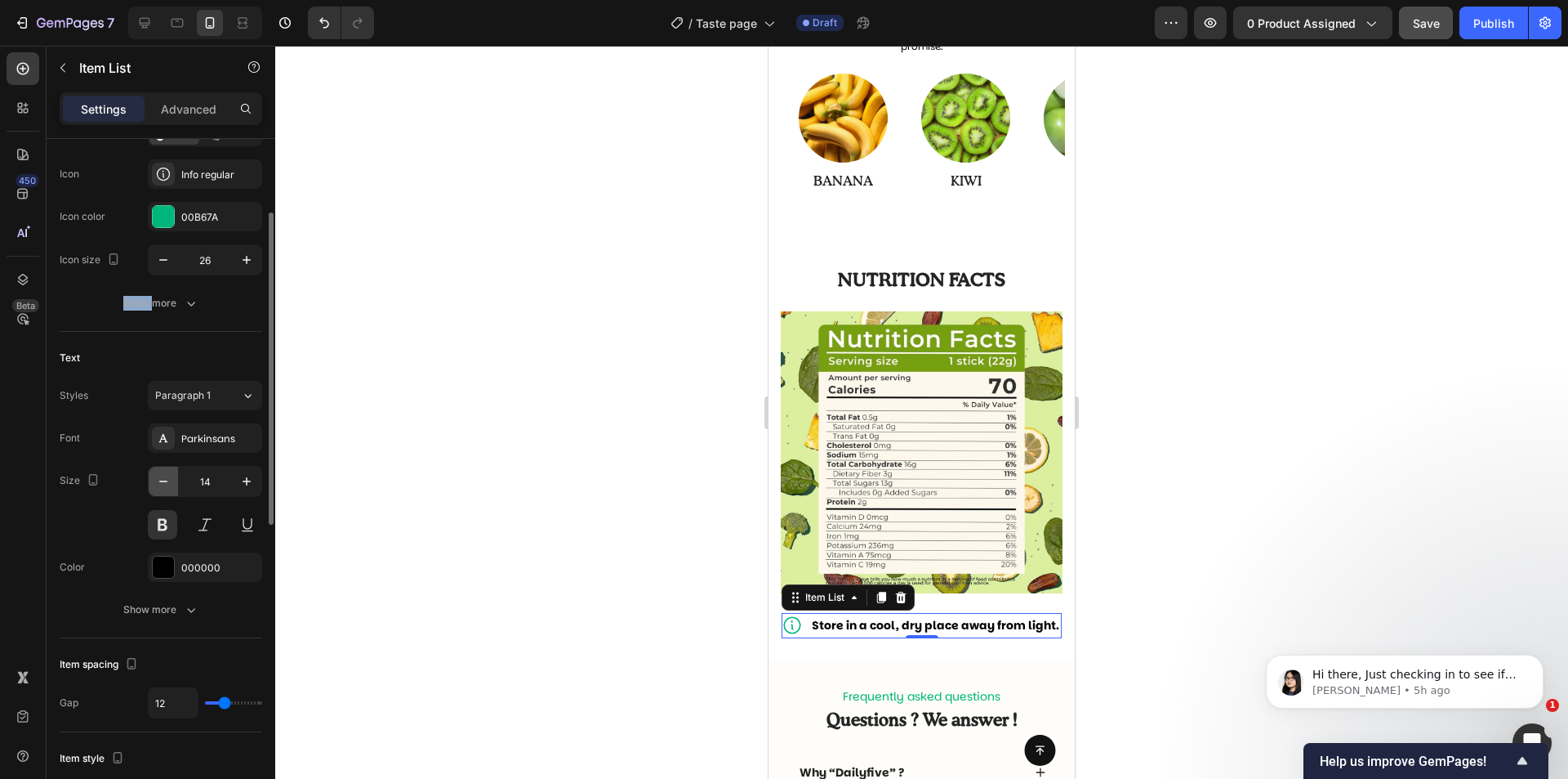
click at [159, 483] on icon "button" at bounding box center [164, 481] width 16 height 16
type input "11"
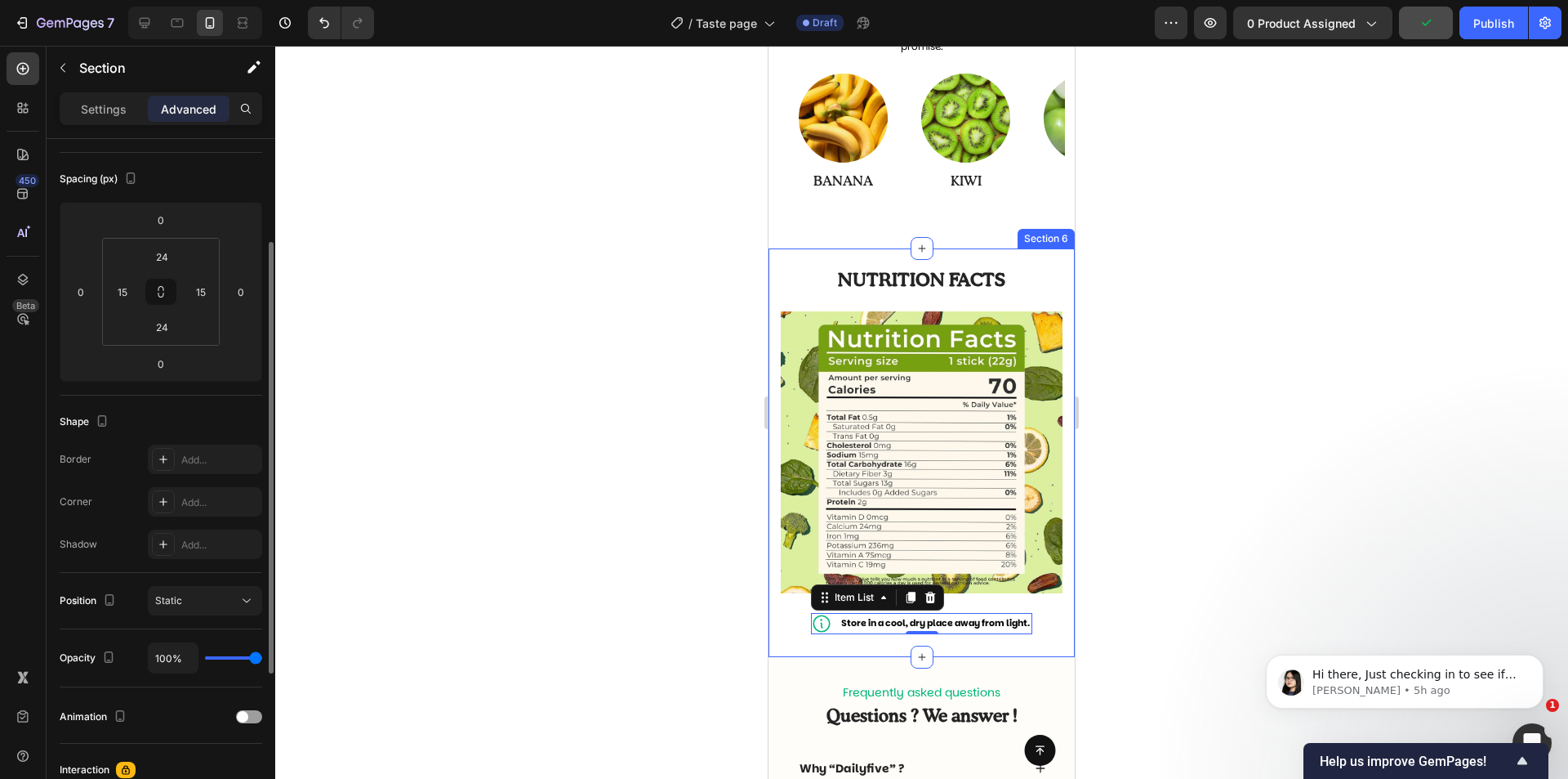
click at [1060, 609] on div "Nutrition facts Heading Row Image Store in a cool, dry place away from light. I…" at bounding box center [921, 452] width 307 height 409
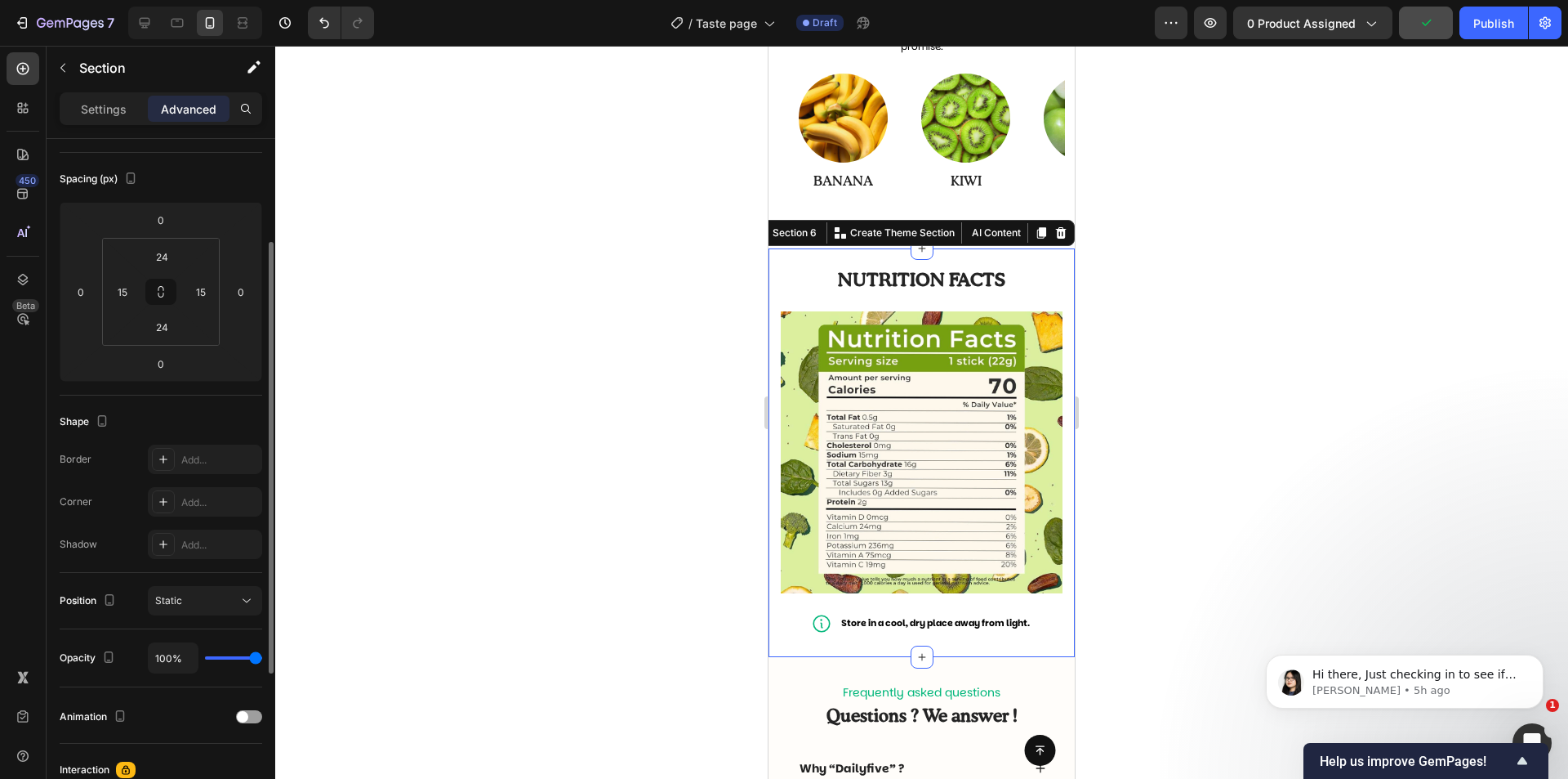
scroll to position [0, 0]
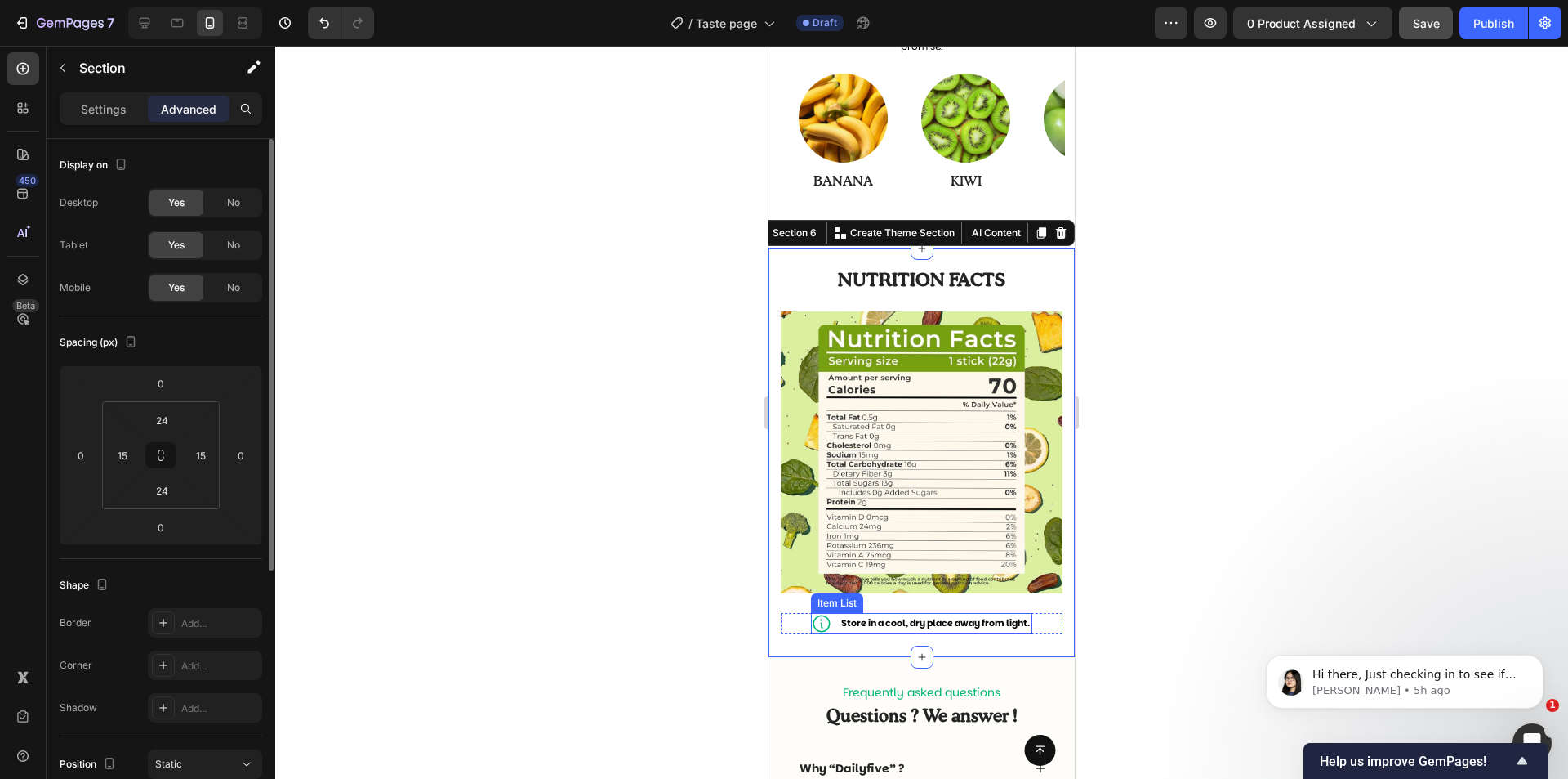
click at [851, 615] on p "Store in a cool, dry place away from light." at bounding box center [935, 623] width 188 height 16
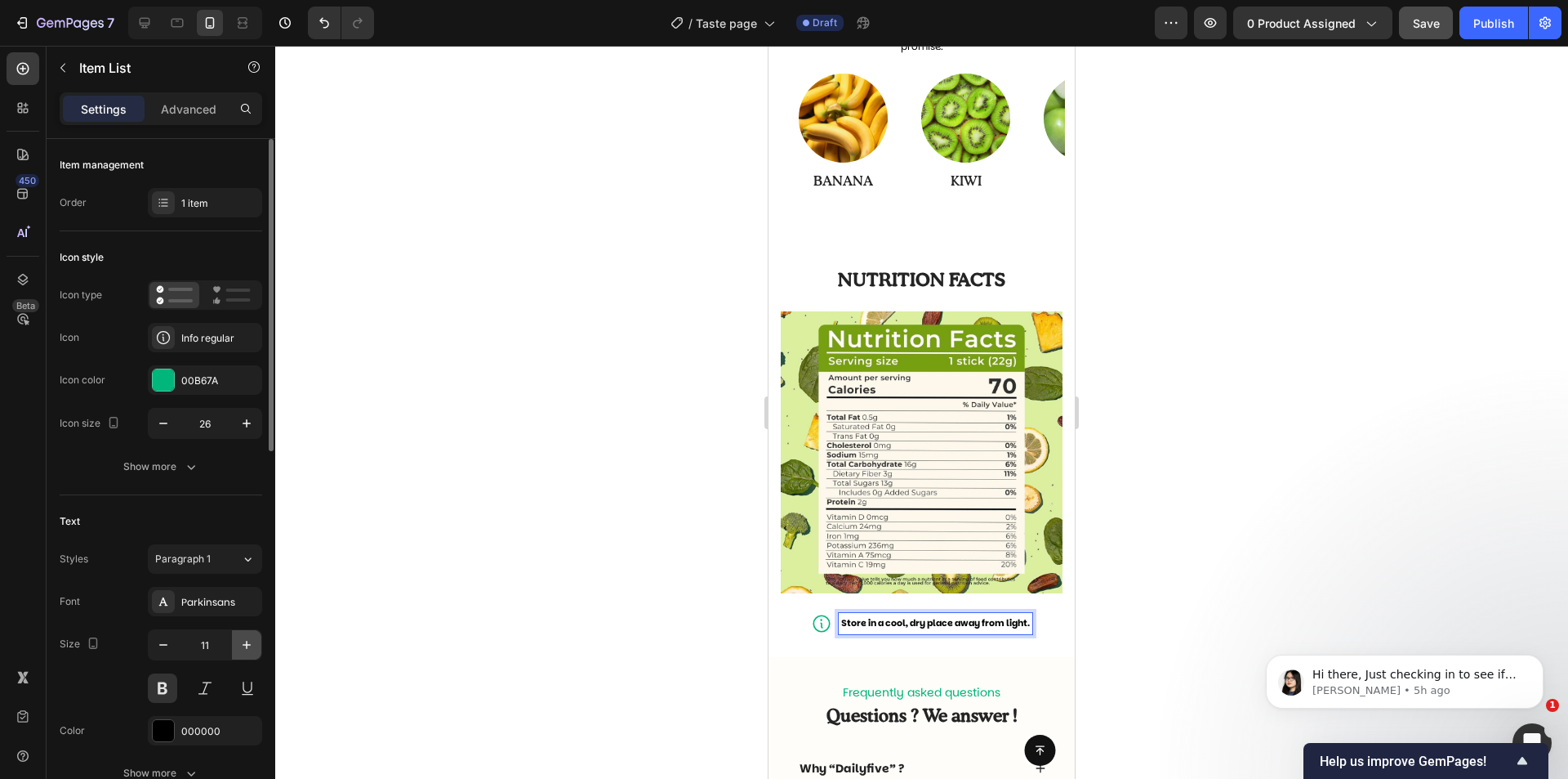
click at [252, 643] on icon "button" at bounding box center [246, 645] width 16 height 16
click at [246, 643] on icon "button" at bounding box center [246, 644] width 8 height 8
type input "13"
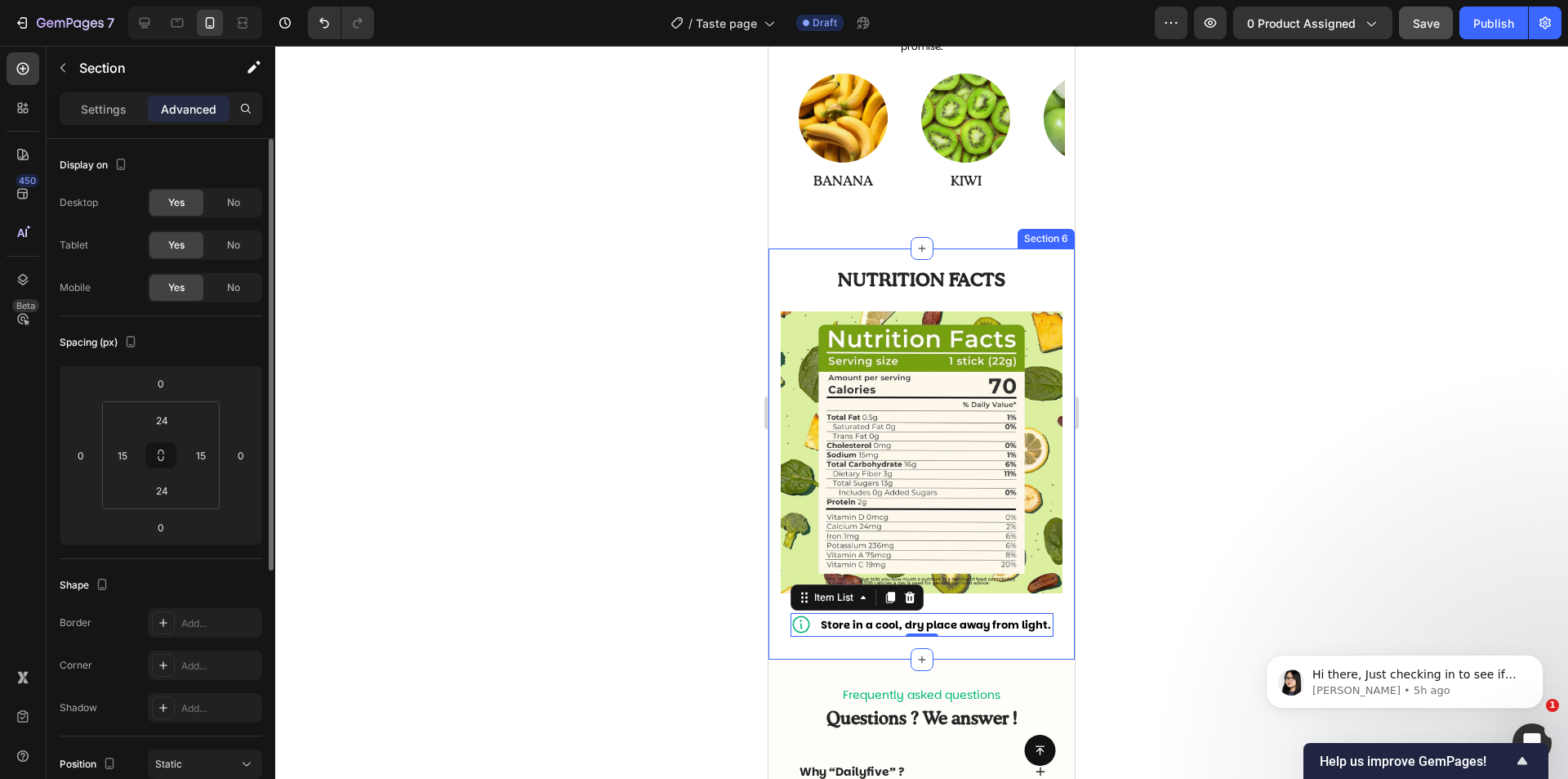
click at [1057, 561] on div "Nutrition facts Heading Row Image Store in a cool, dry place away from light. I…" at bounding box center [921, 454] width 307 height 411
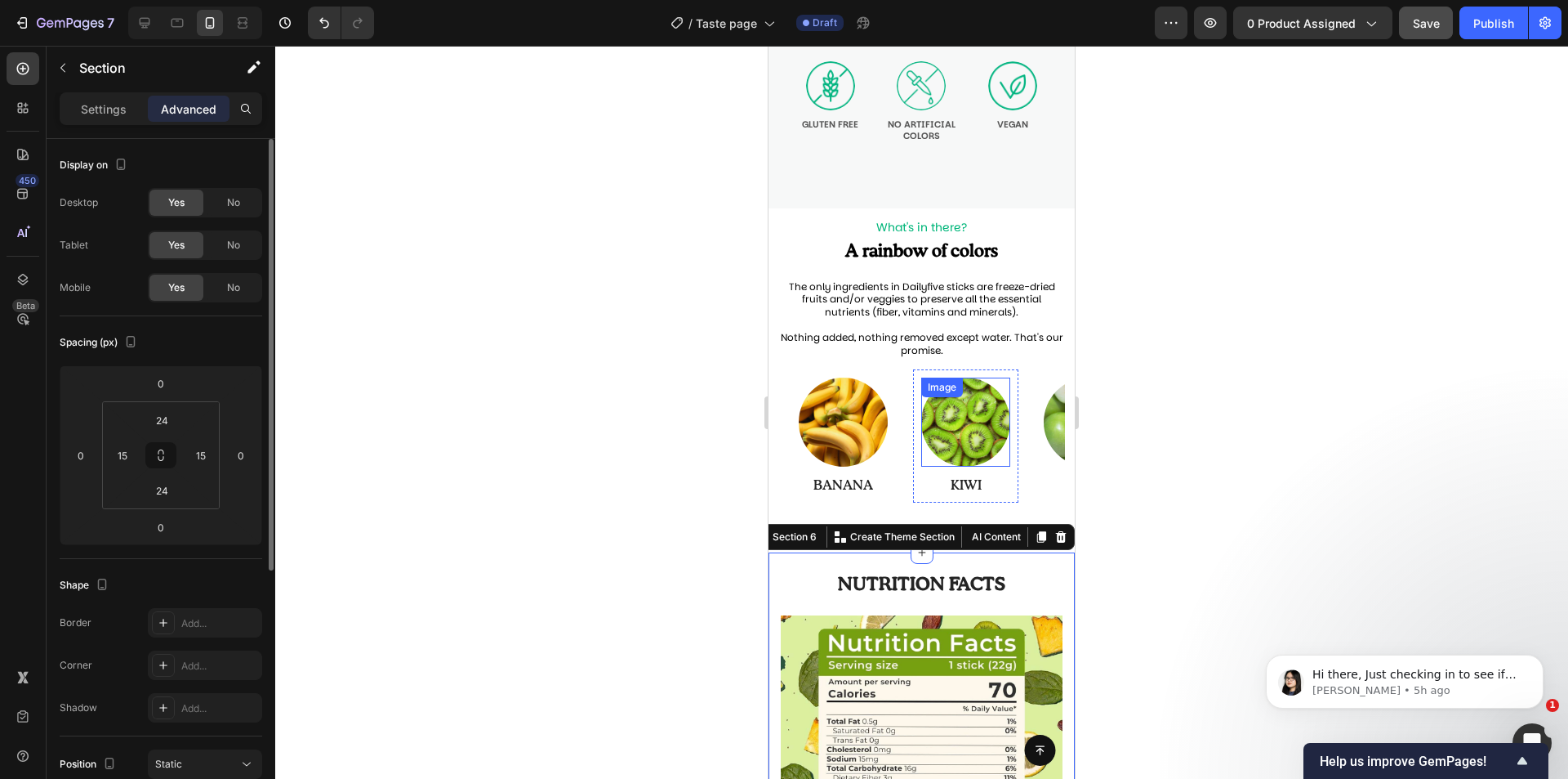
scroll to position [1208, 0]
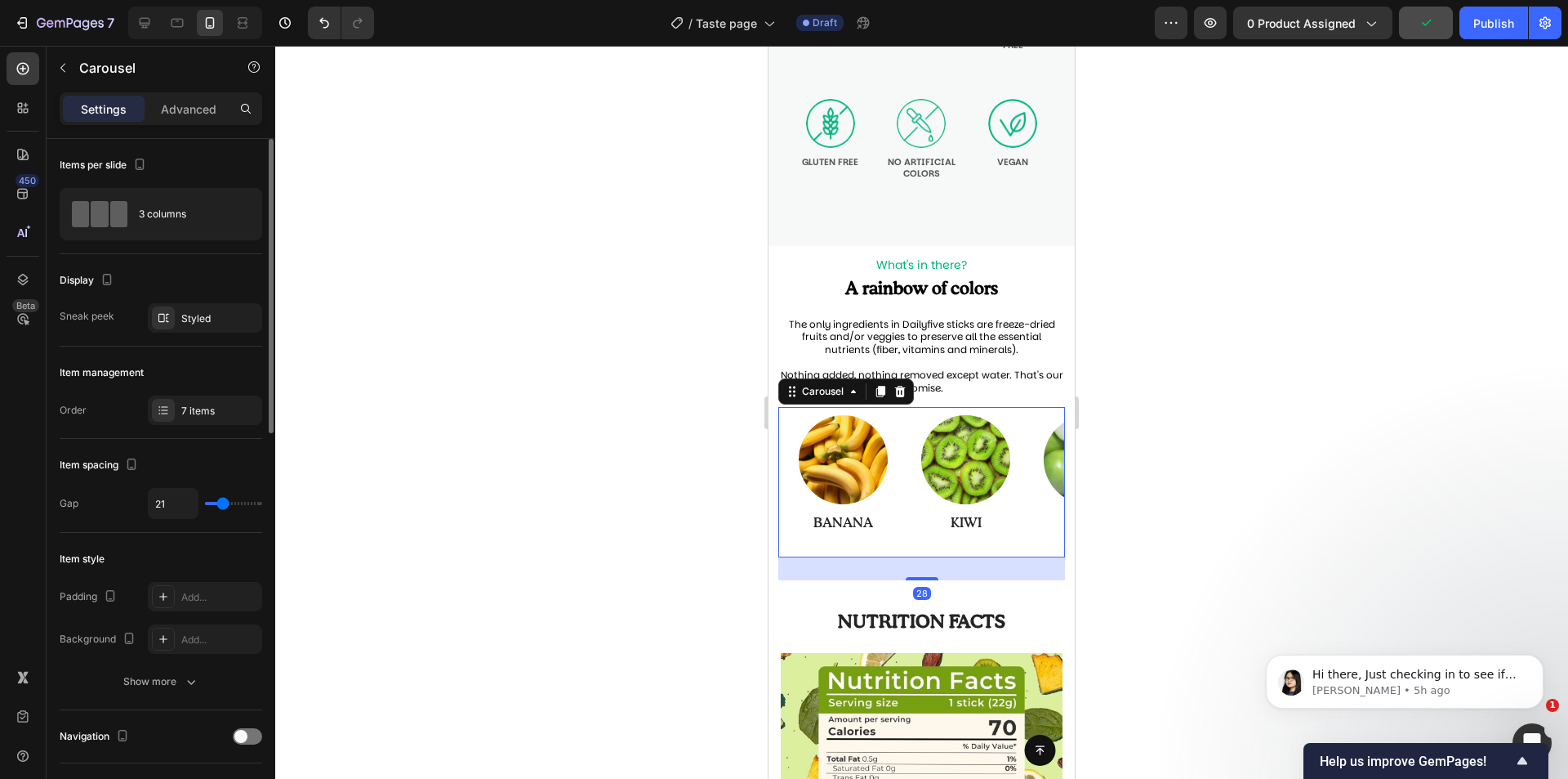
click at [1021, 463] on div "Image BANANA Text Block Row Image KIWI Text Block Row Image APPLE Text Block Ro…" at bounding box center [928, 481] width 275 height 150
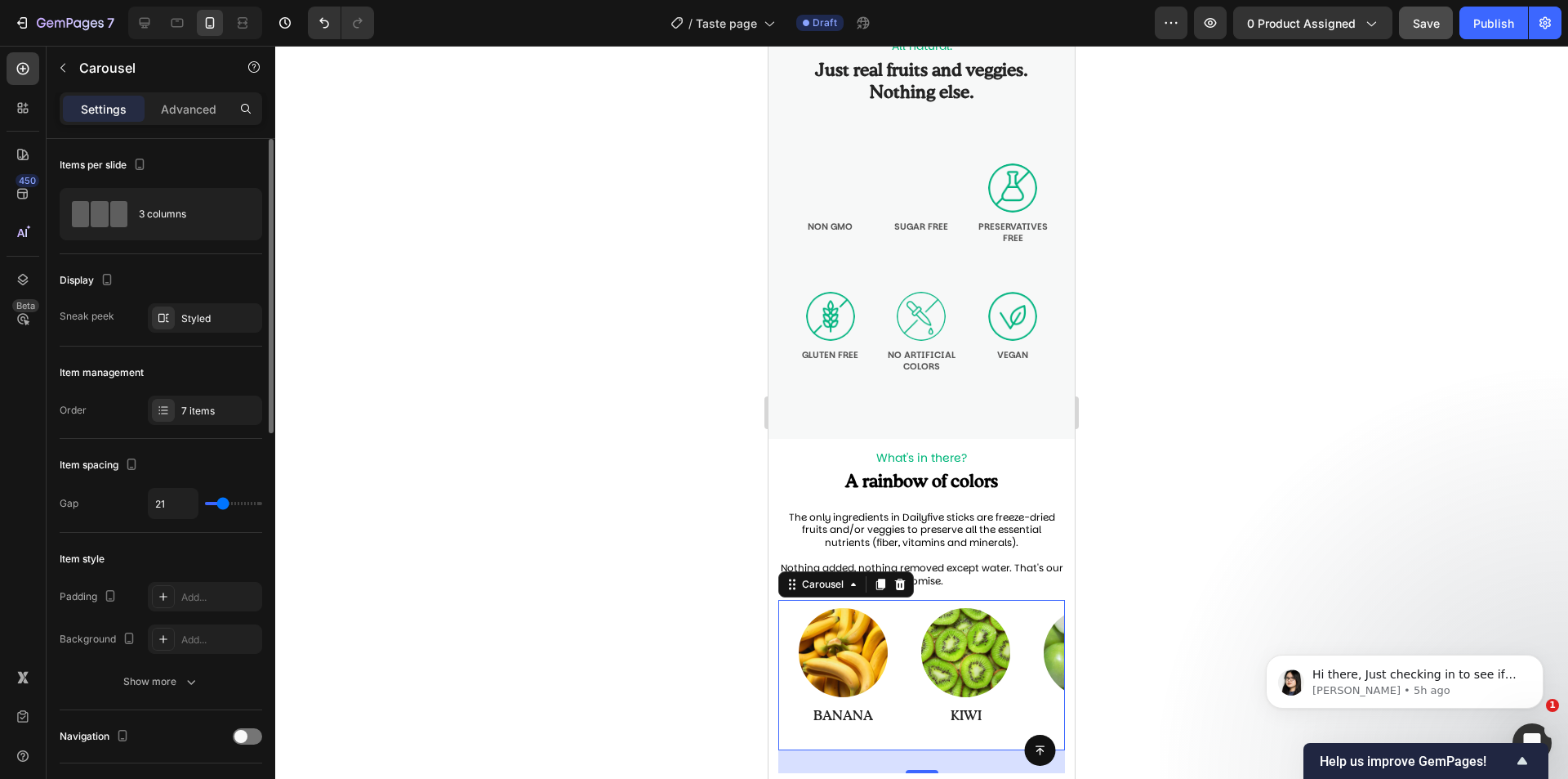
scroll to position [963, 0]
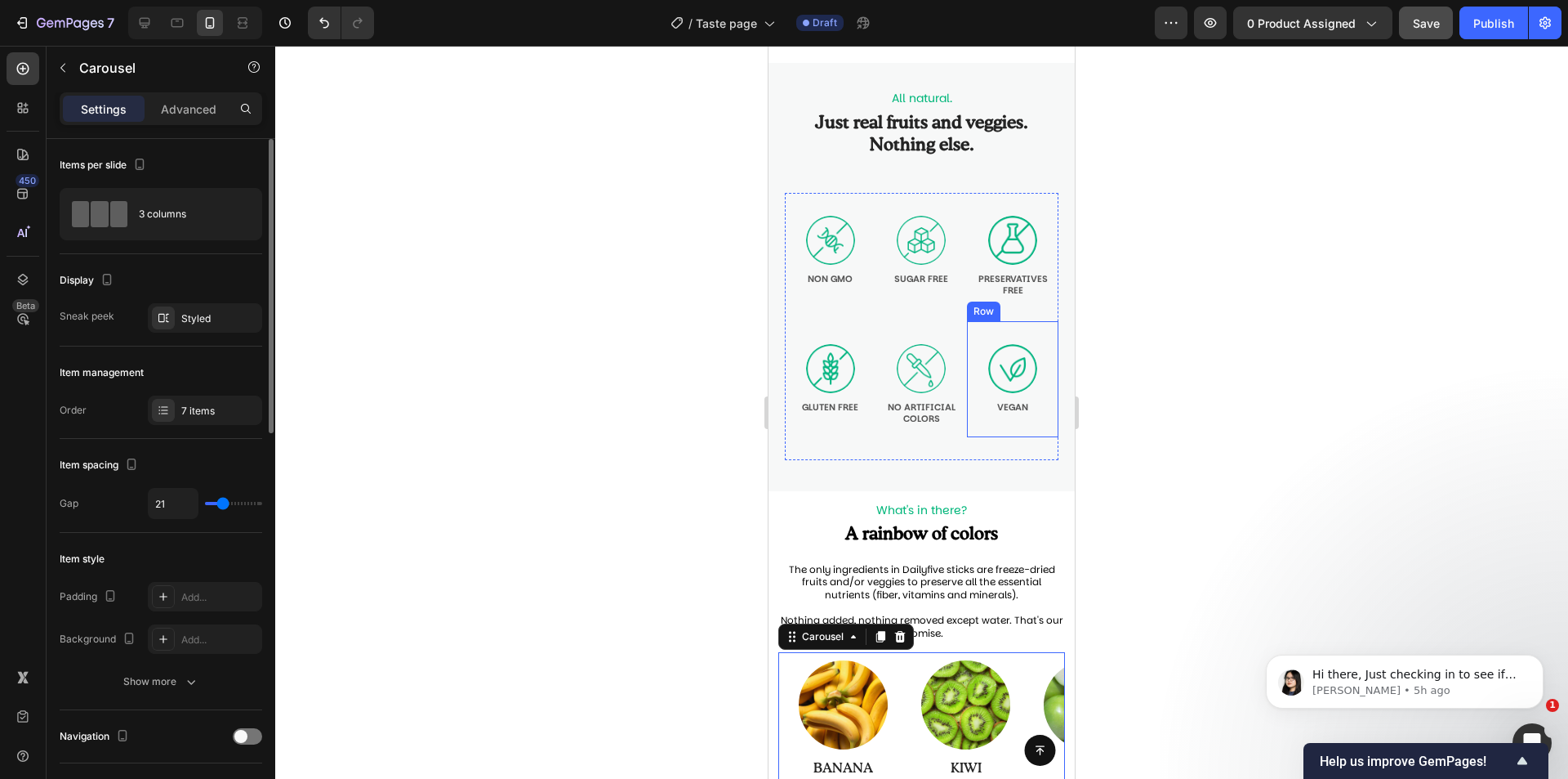
click at [971, 315] on div "Row" at bounding box center [984, 311] width 27 height 15
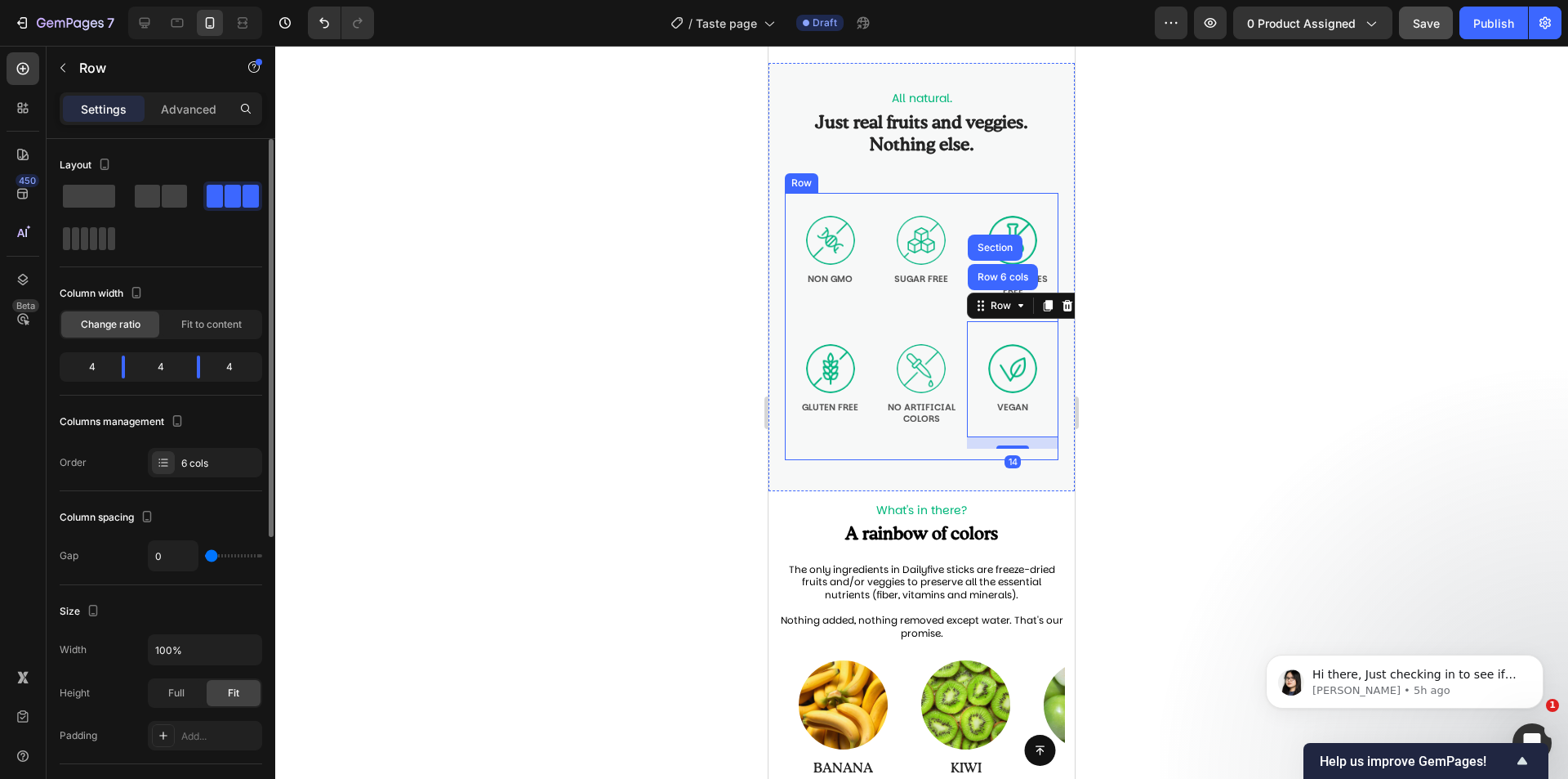
click at [897, 319] on div "Image Sugar free Text Block Row" at bounding box center [922, 257] width 92 height 128
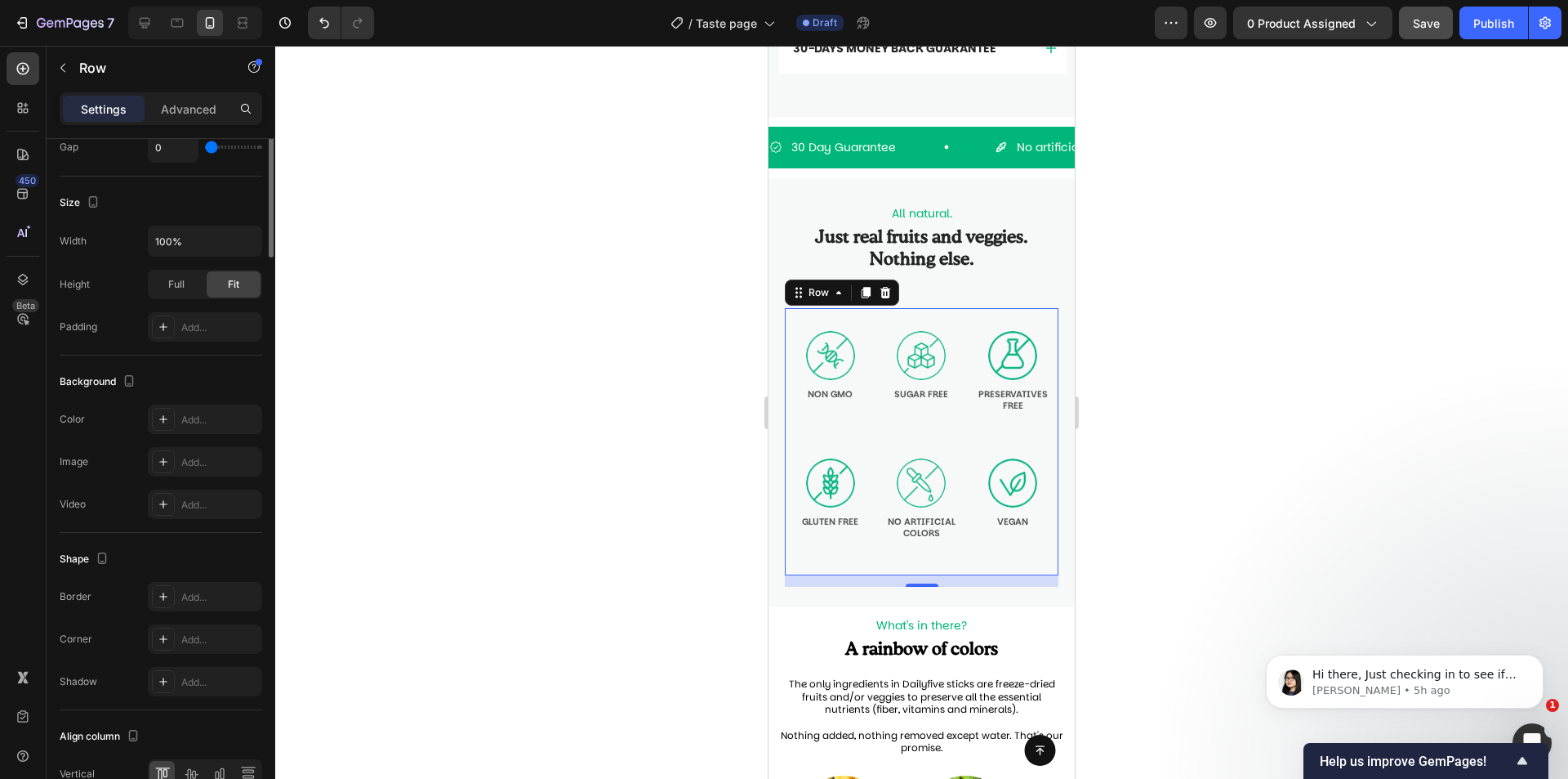
scroll to position [0, 0]
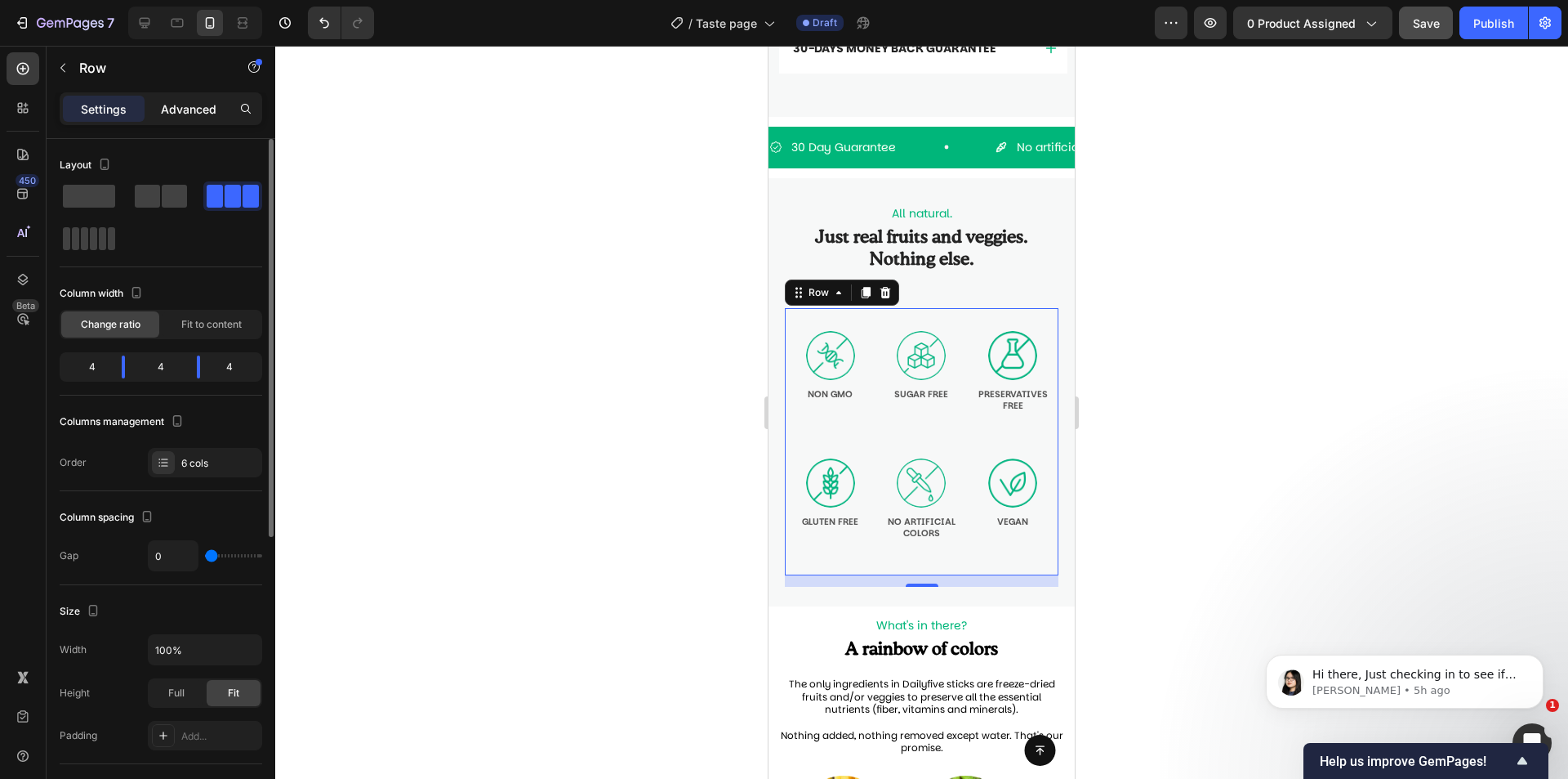
click at [186, 113] on p "Advanced" at bounding box center [188, 108] width 55 height 17
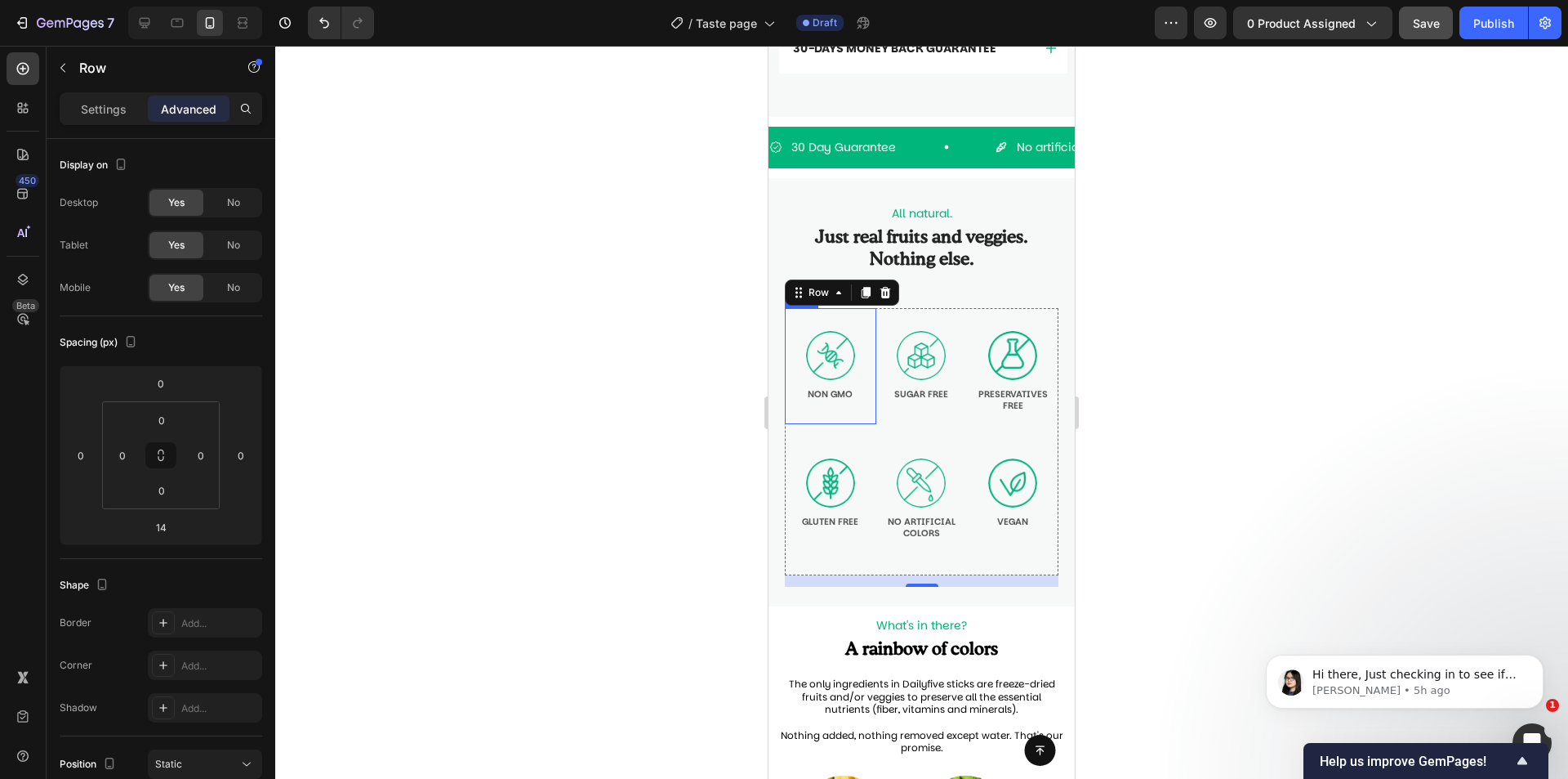
click at [868, 379] on div "Image NON GMO Text Block Row" at bounding box center [830, 367] width 92 height 116
click at [168, 460] on button at bounding box center [161, 455] width 31 height 26
click at [166, 487] on input "28" at bounding box center [162, 490] width 33 height 25
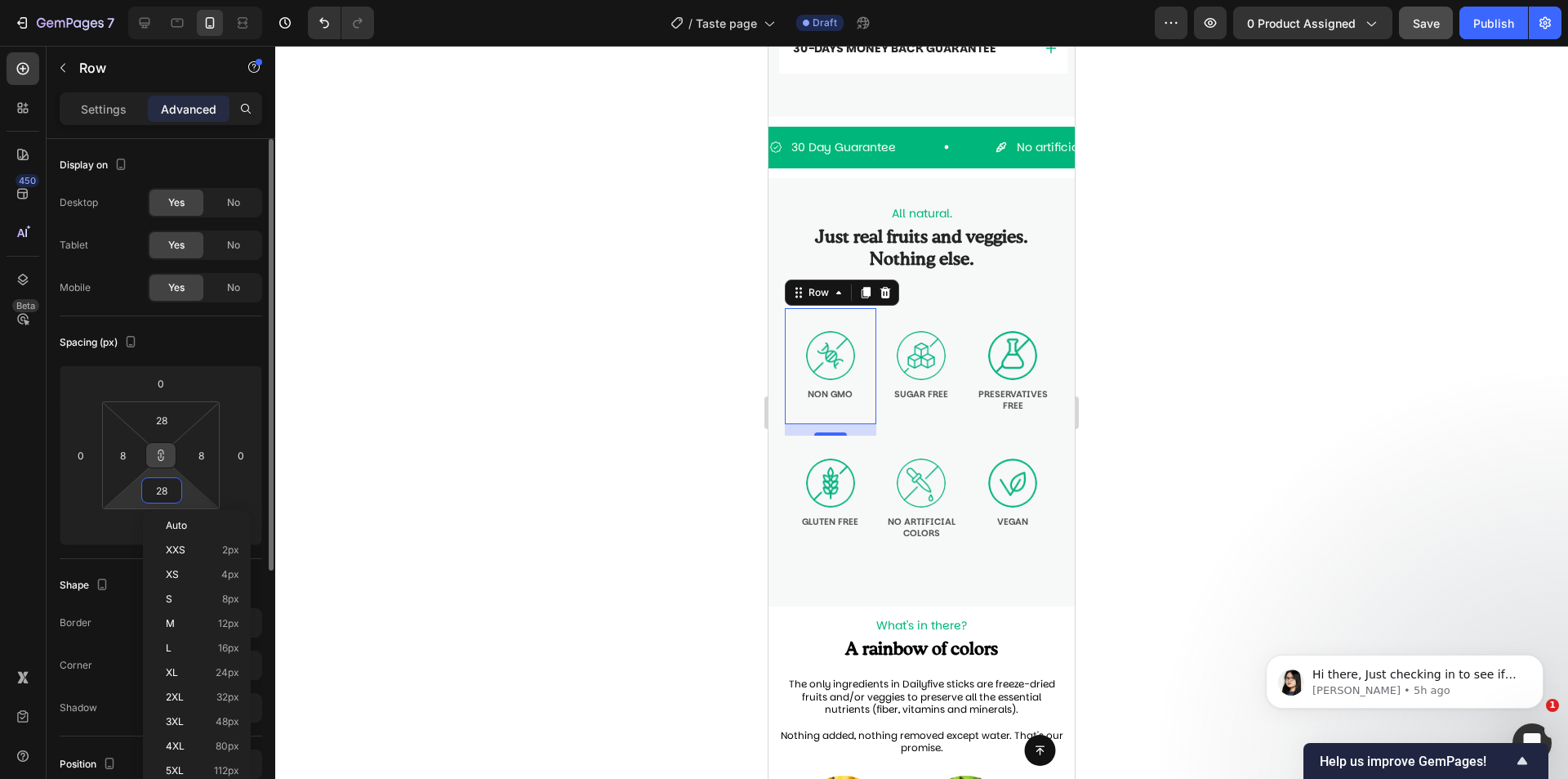
type input "28"
click at [164, 456] on icon at bounding box center [161, 458] width 5 height 5
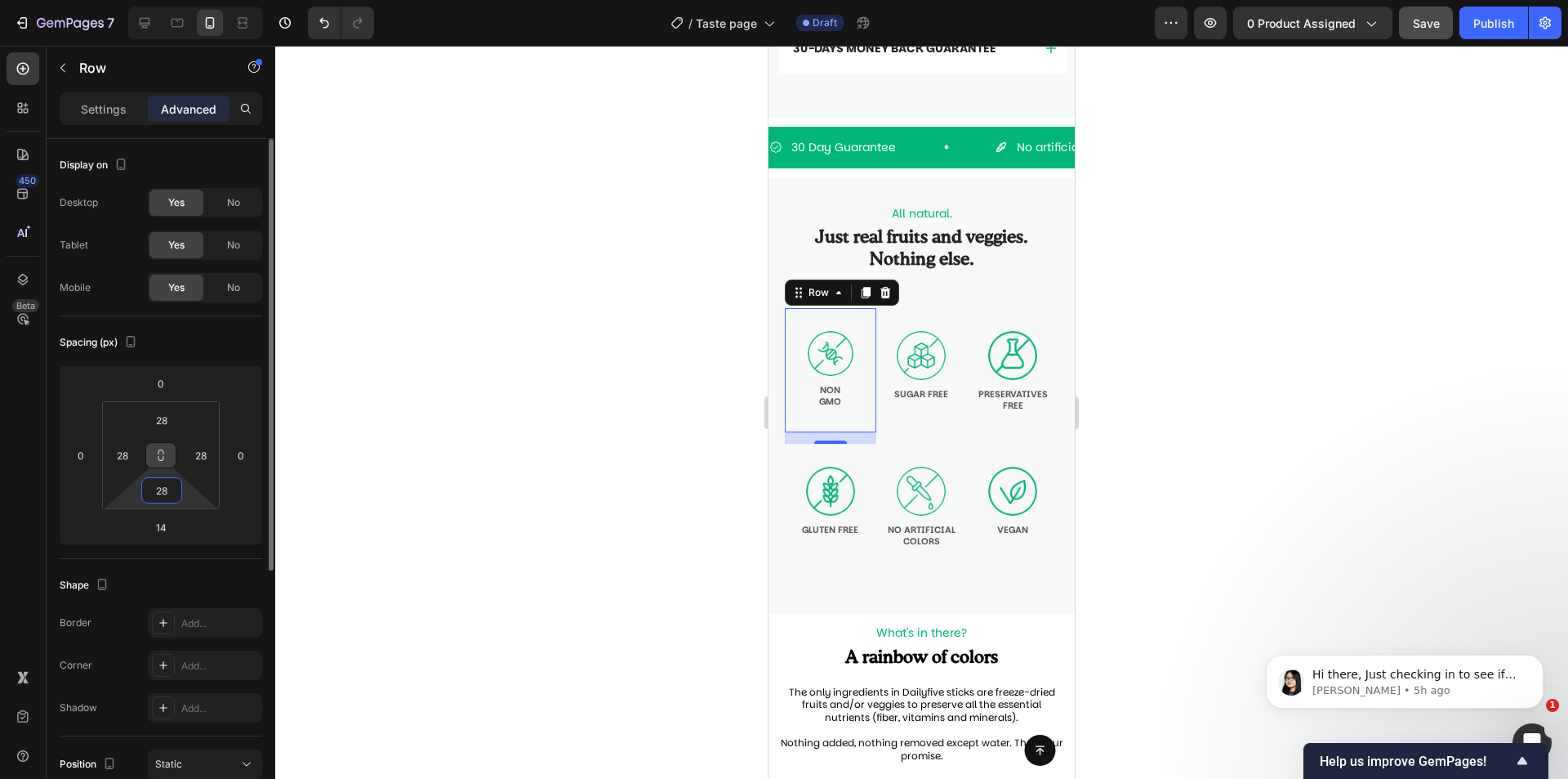
click at [156, 492] on input "28" at bounding box center [162, 490] width 33 height 25
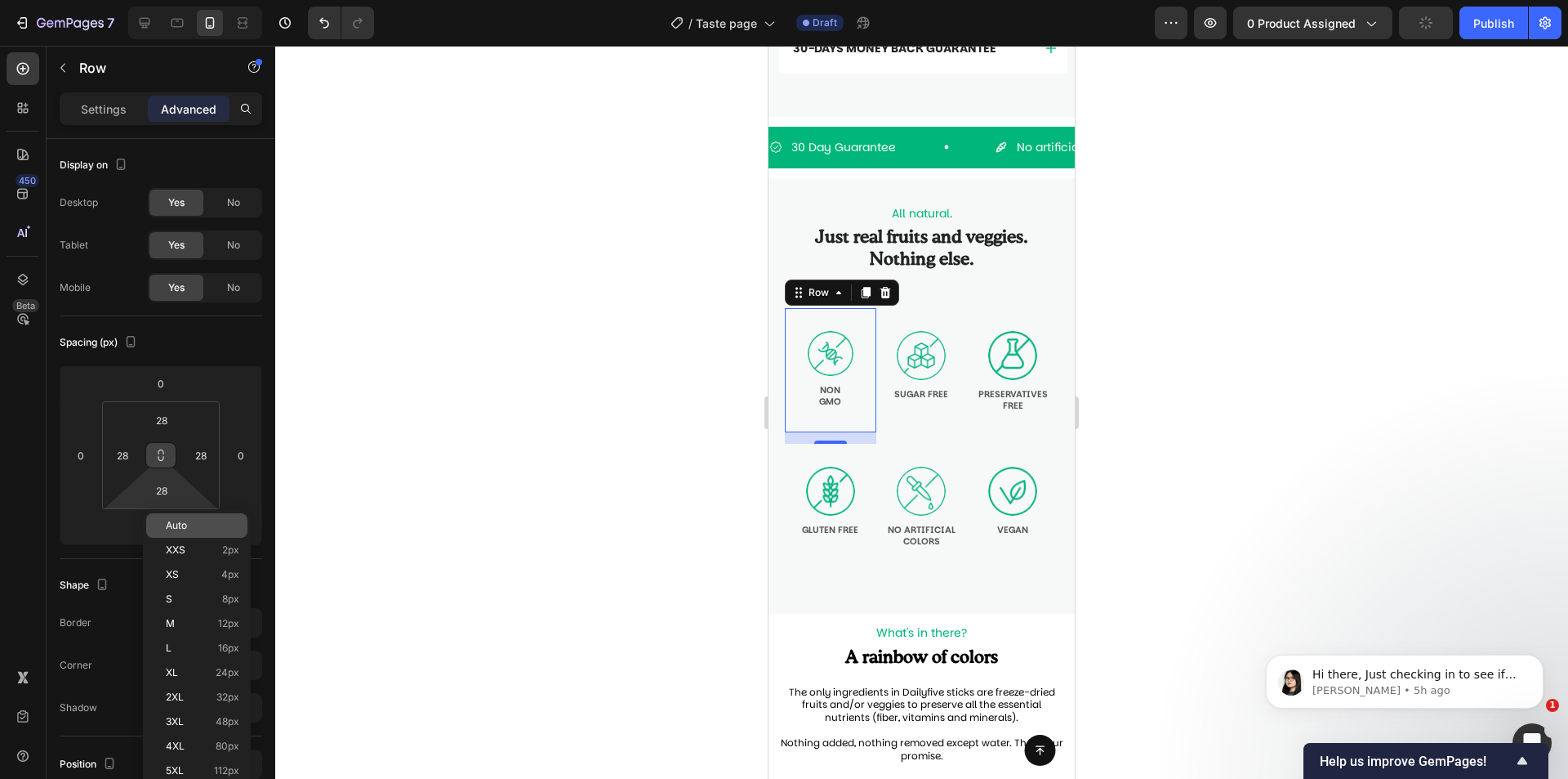
click at [227, 527] on p "Auto" at bounding box center [202, 525] width 74 height 12
type input "Auto"
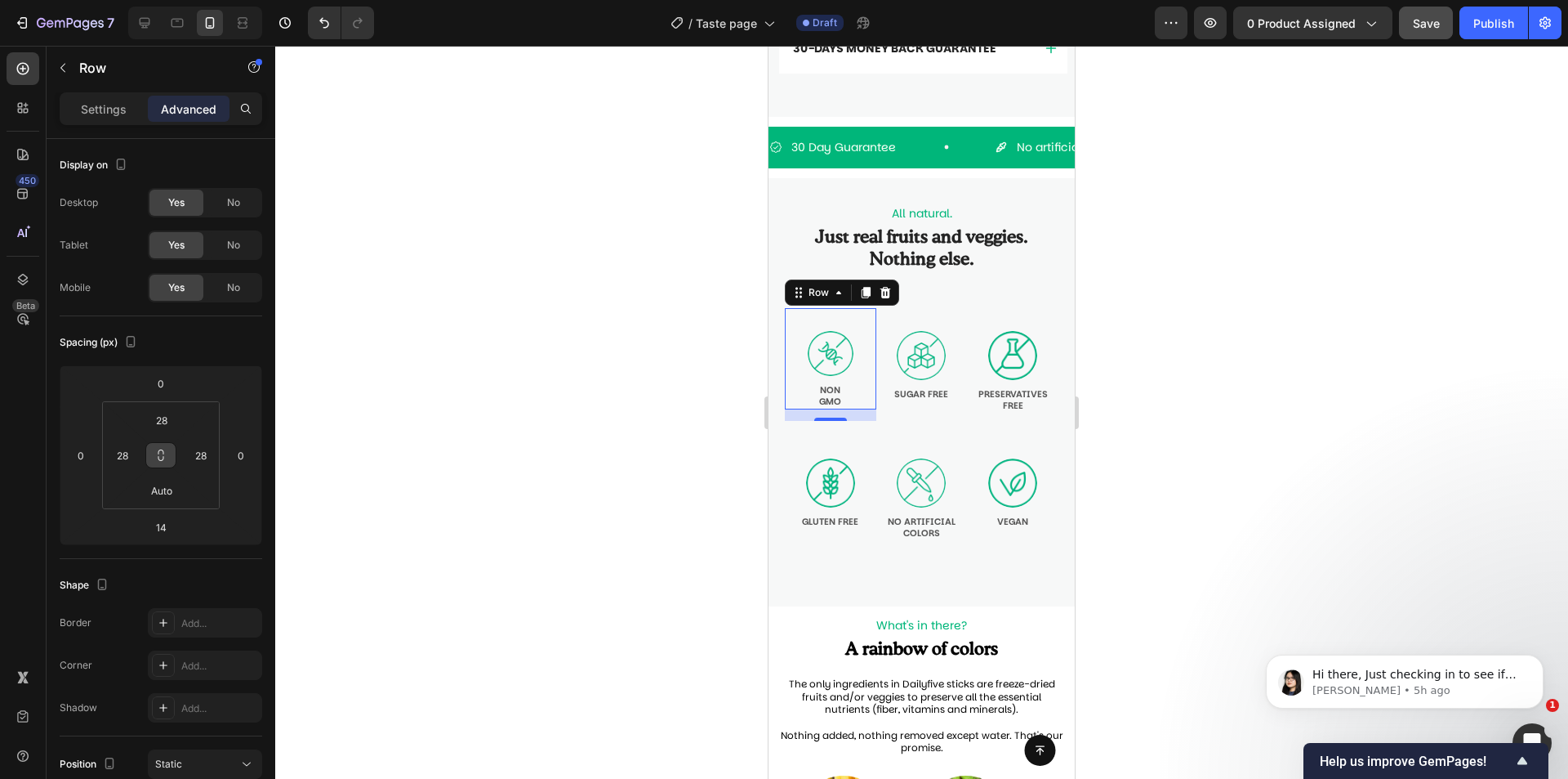
click at [164, 457] on icon at bounding box center [161, 458] width 5 height 5
click at [176, 489] on input "Auto" at bounding box center [162, 490] width 33 height 25
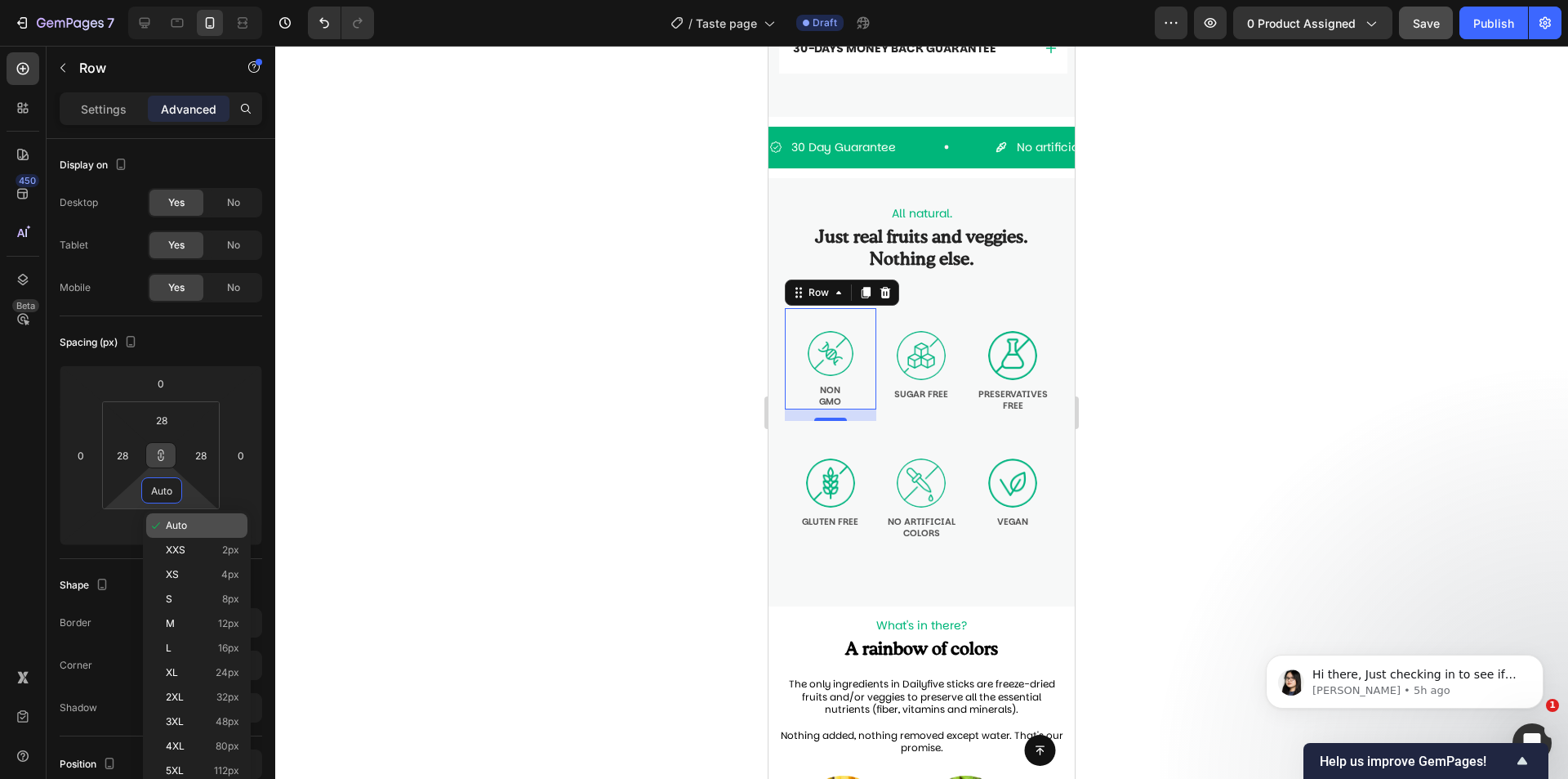
type input "Auto"
click at [189, 521] on p "Auto" at bounding box center [202, 525] width 74 height 12
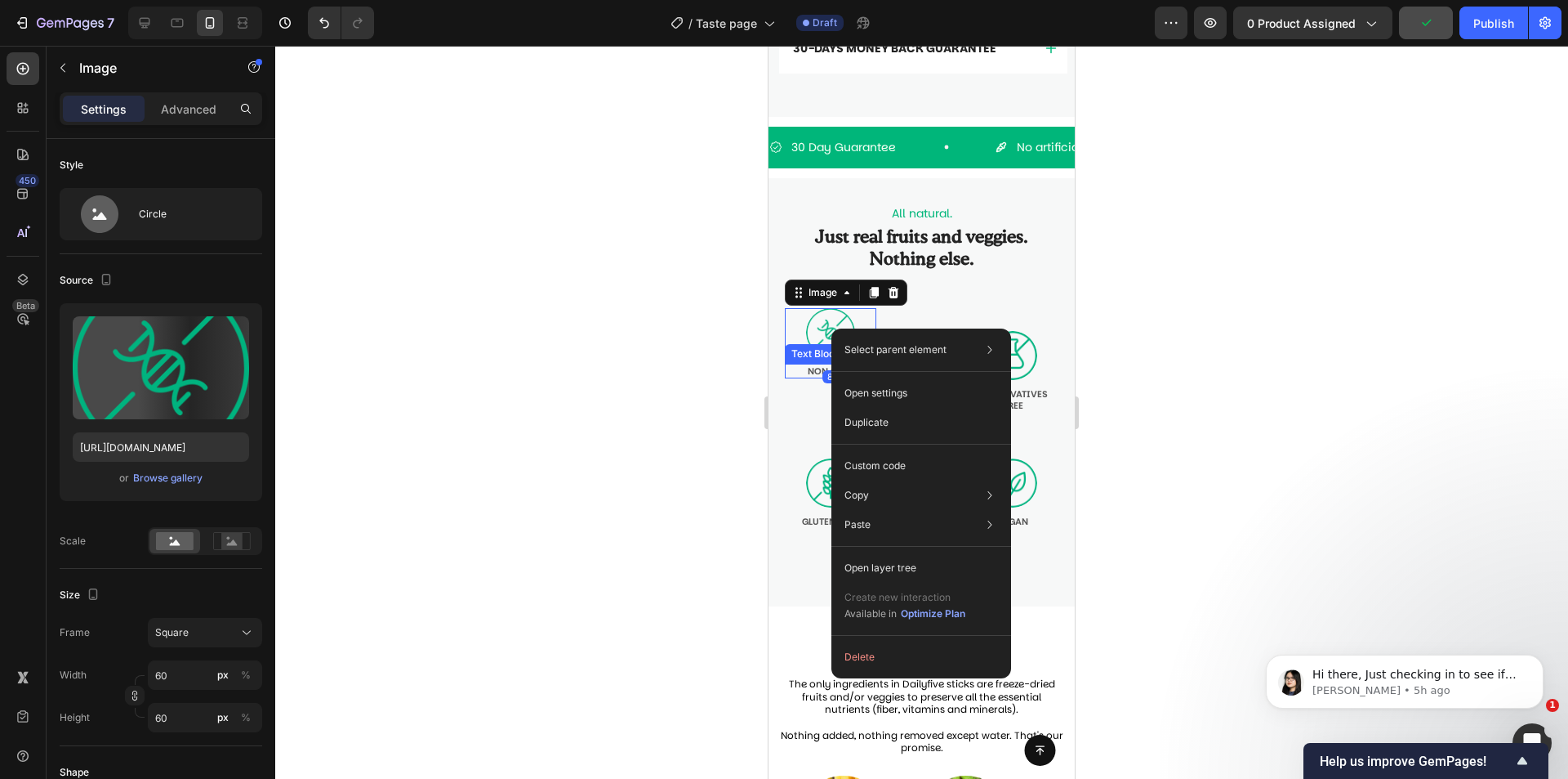
click at [793, 372] on p "NON GMO" at bounding box center [830, 370] width 88 height 12
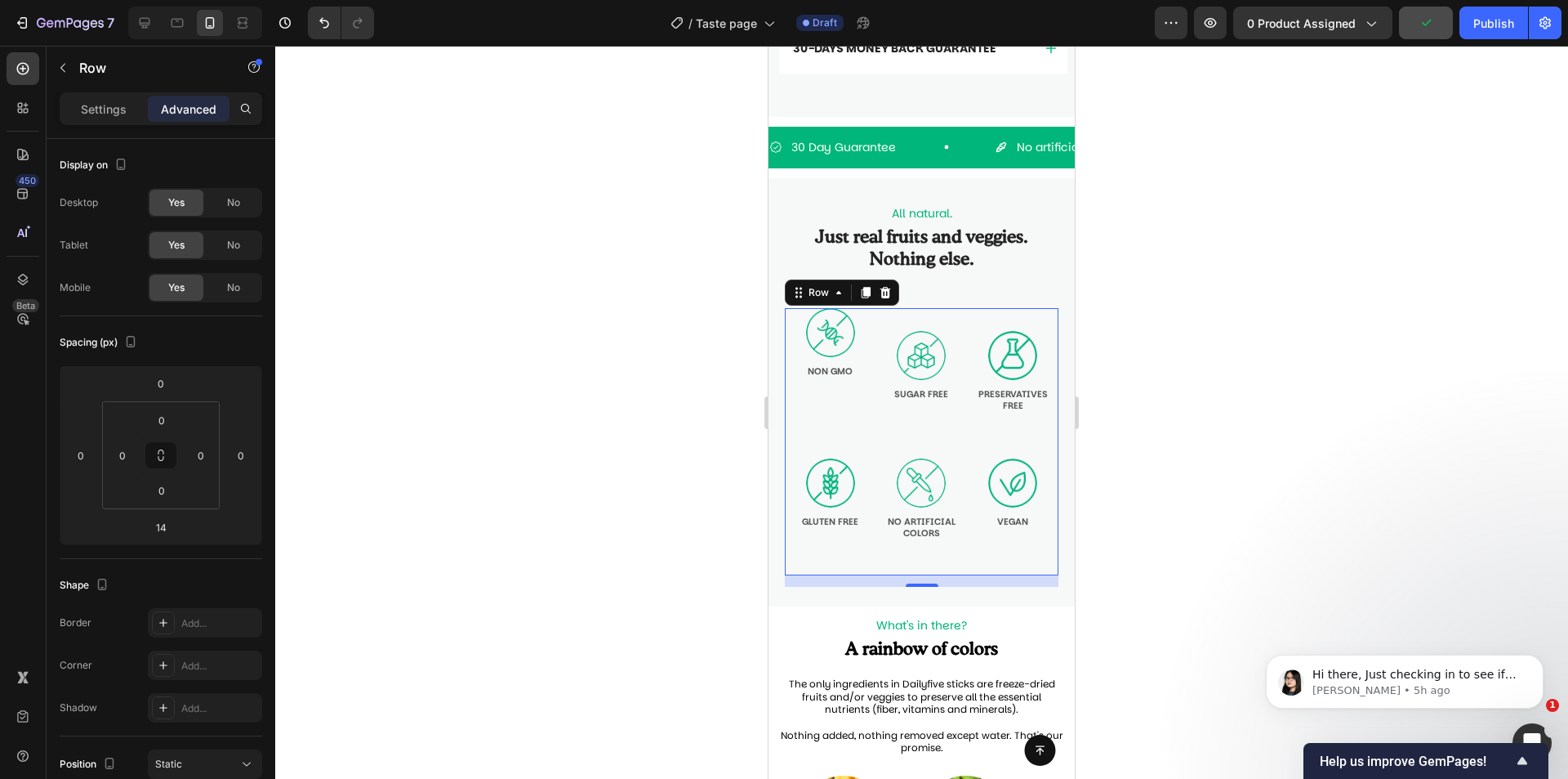
click at [796, 391] on div "Image NON GMO Text Block Row" at bounding box center [830, 372] width 92 height 128
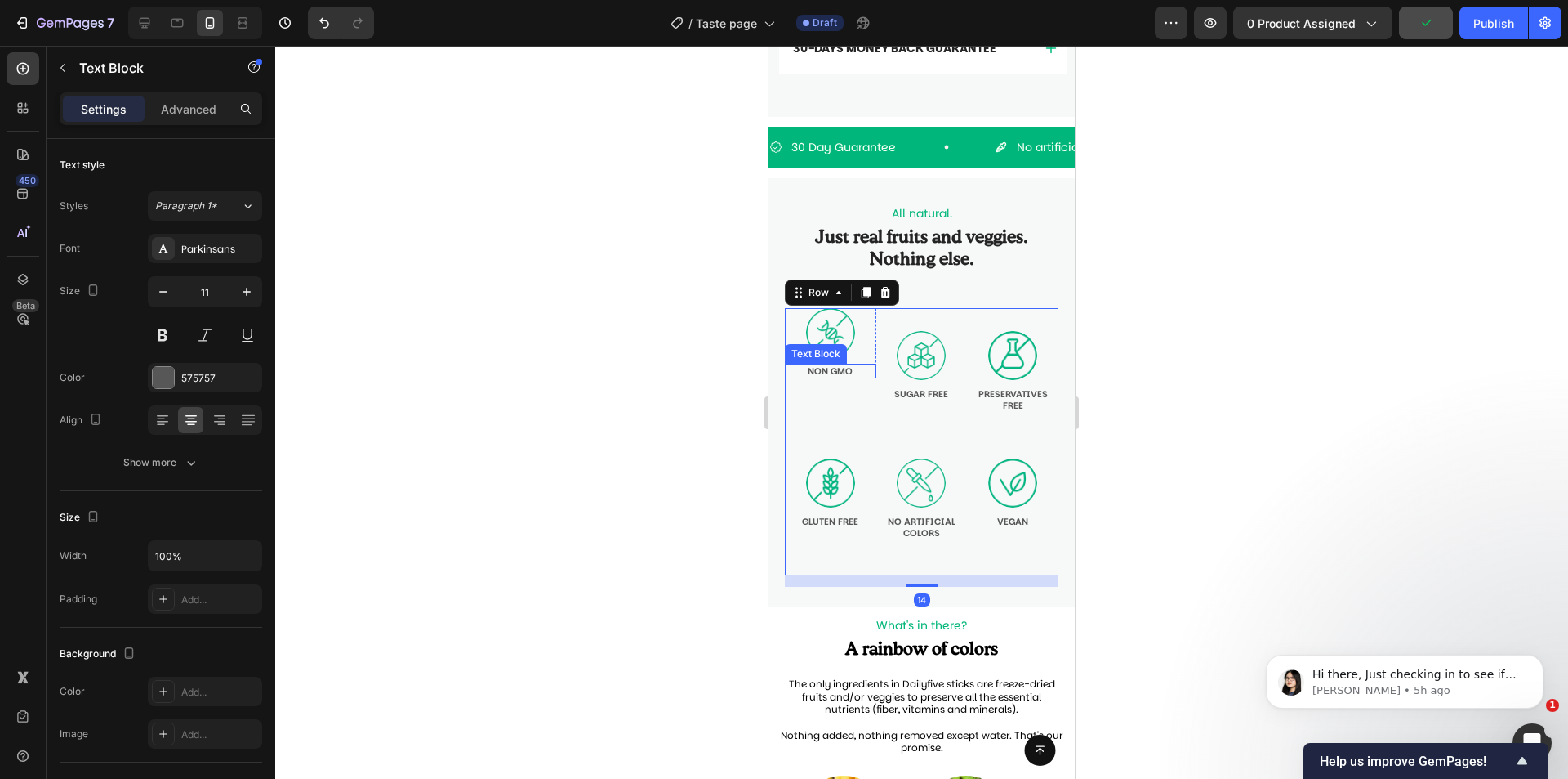
click at [802, 379] on div "NON GMO" at bounding box center [830, 371] width 92 height 15
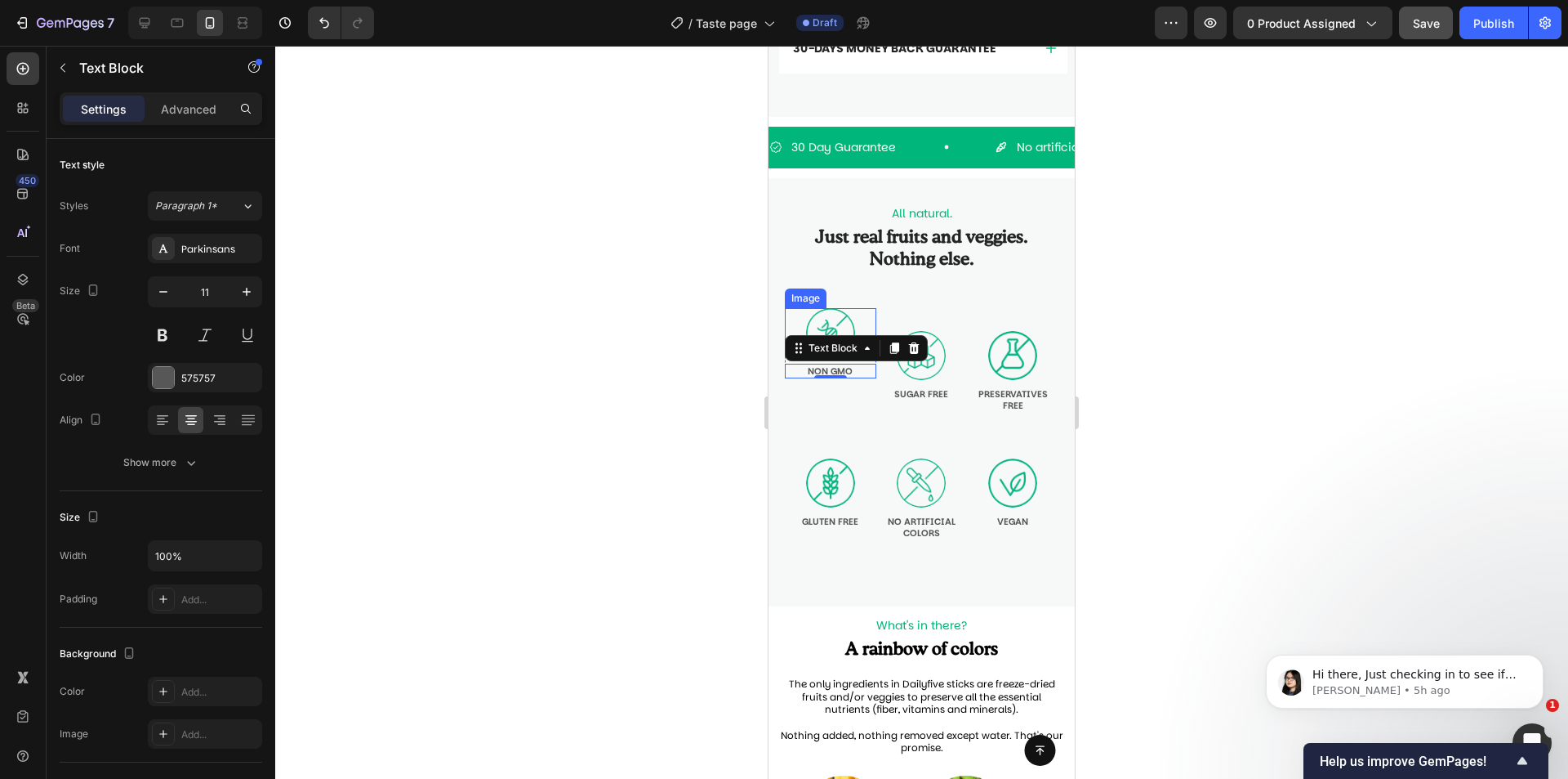
click at [791, 325] on div at bounding box center [830, 333] width 92 height 49
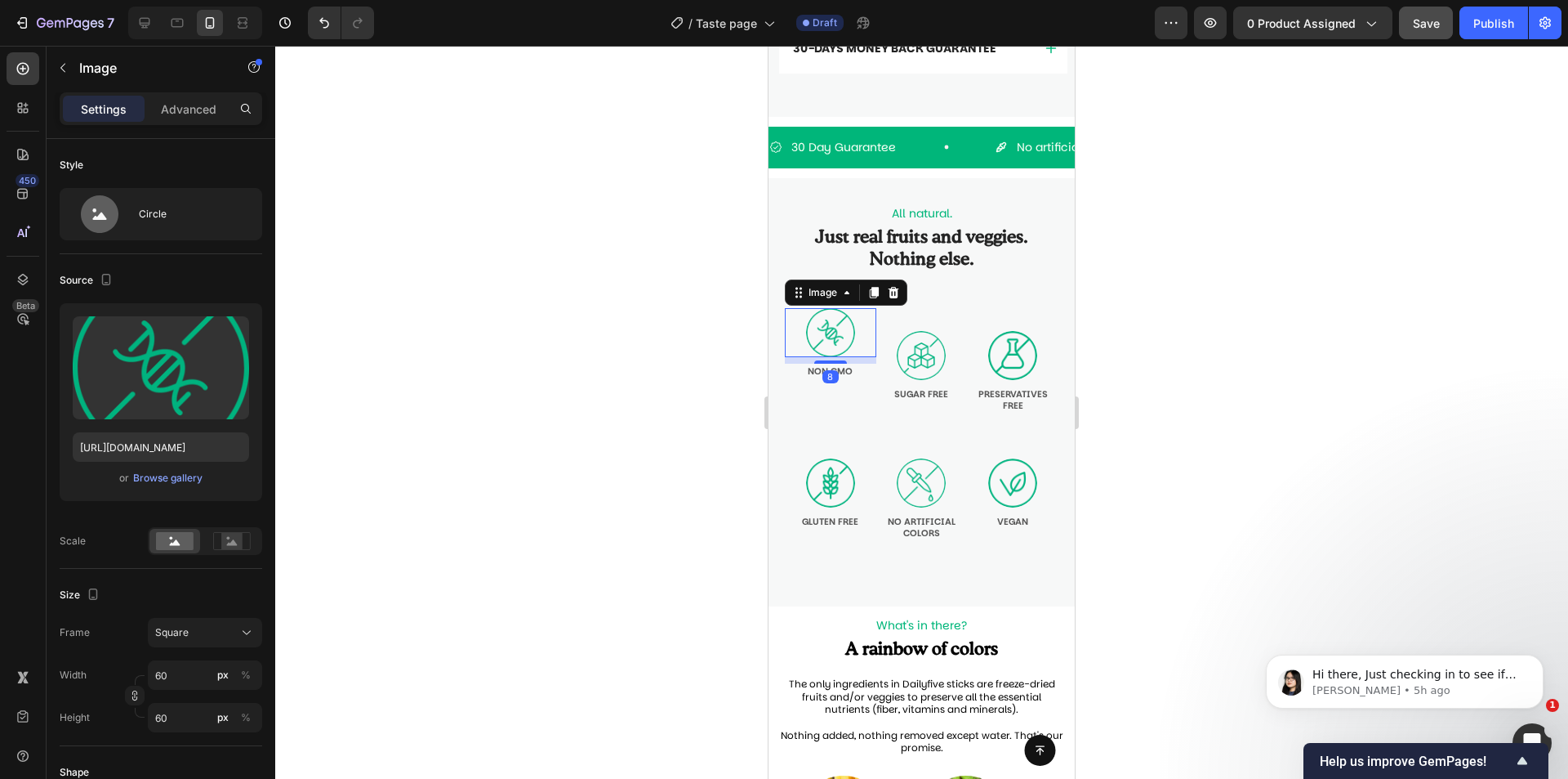
click at [788, 364] on div "8" at bounding box center [830, 359] width 92 height 6
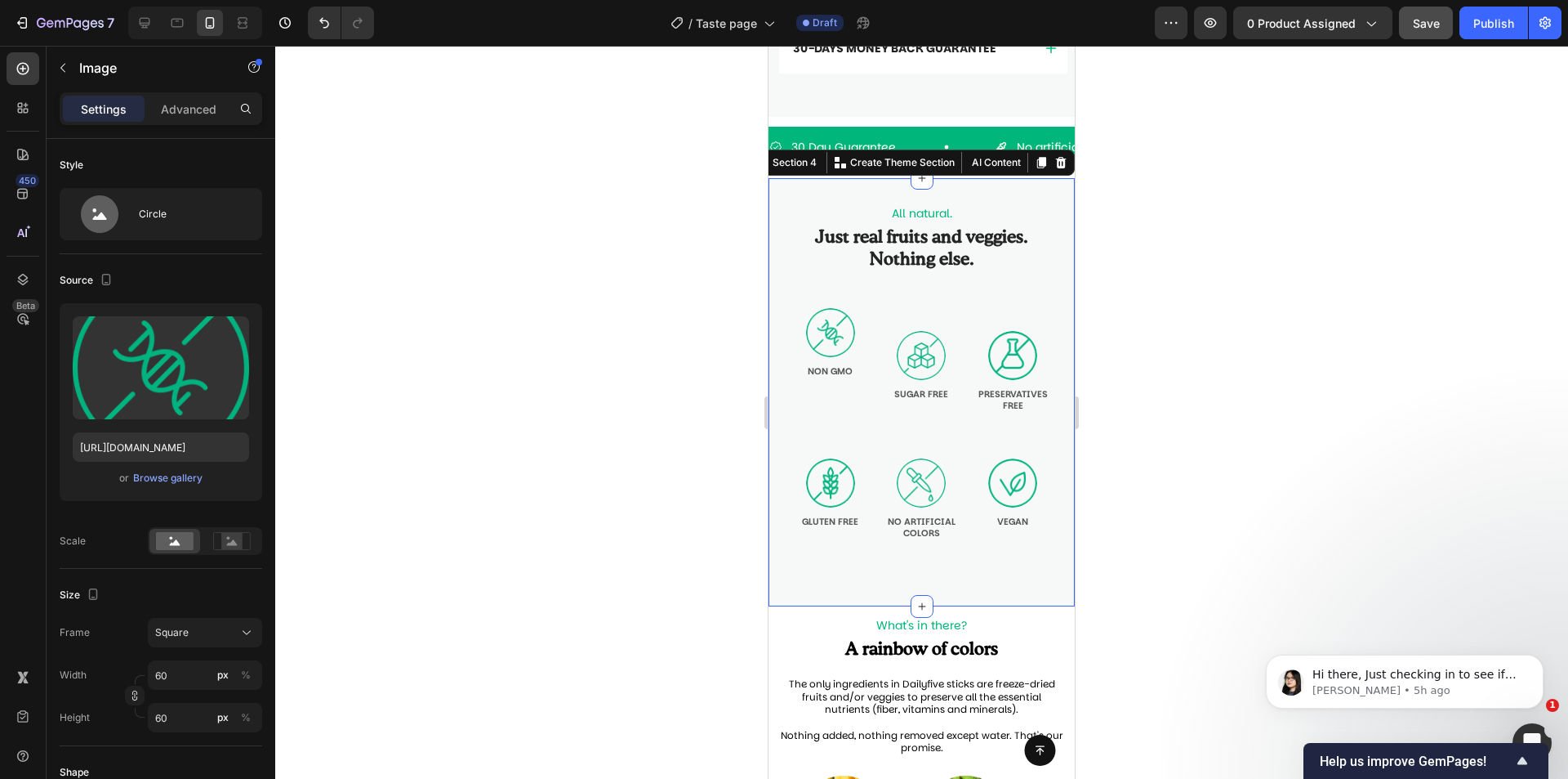
click at [1060, 413] on div "All natural. Text Block Just real fruits and veggies. Nothing else. Heading Ima…" at bounding box center [921, 392] width 307 height 429
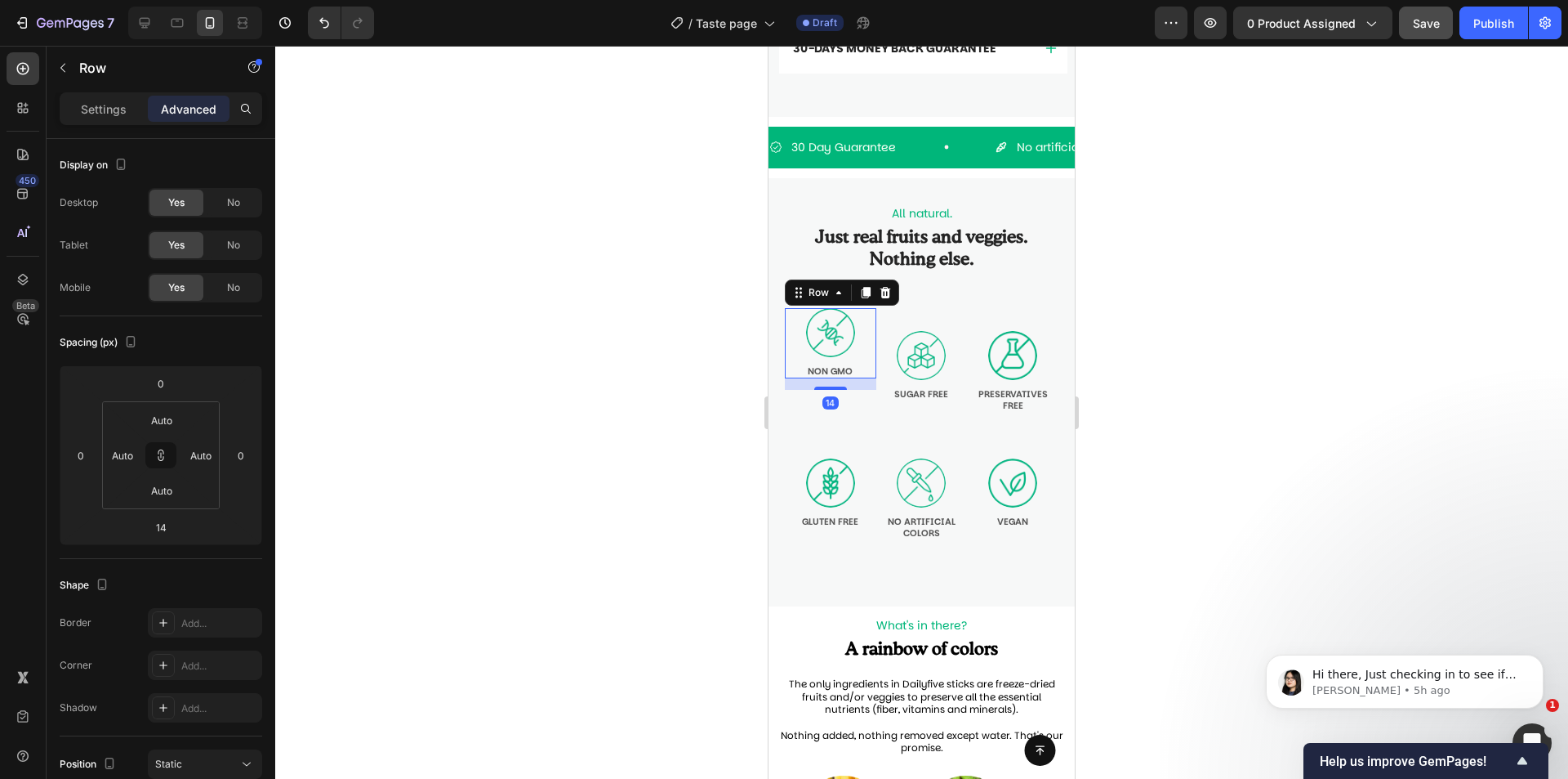
click at [868, 367] on div "Image NON GMO Text Block" at bounding box center [830, 343] width 92 height 70
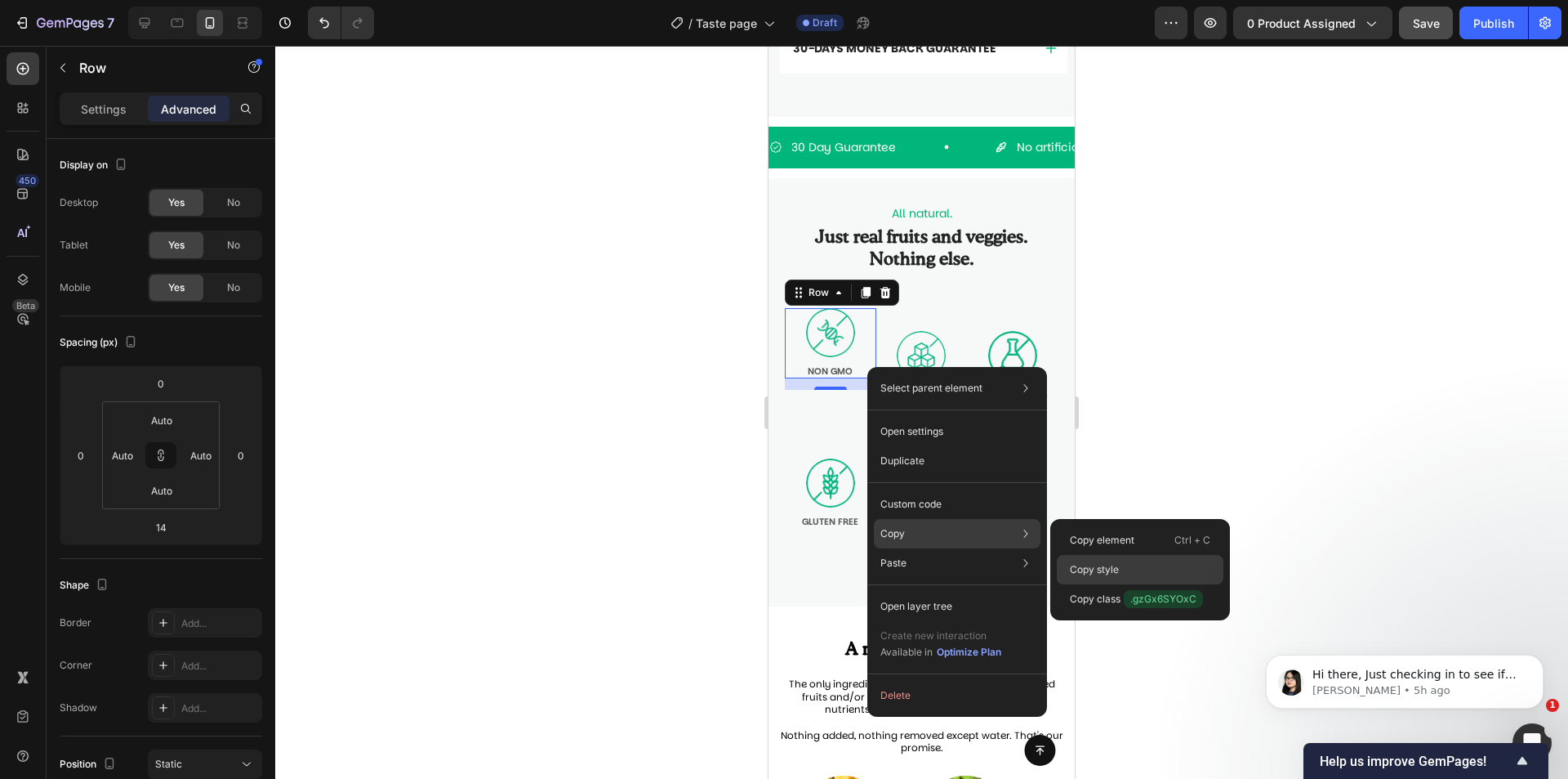
click at [1141, 564] on div "Copy style" at bounding box center [1140, 570] width 166 height 29
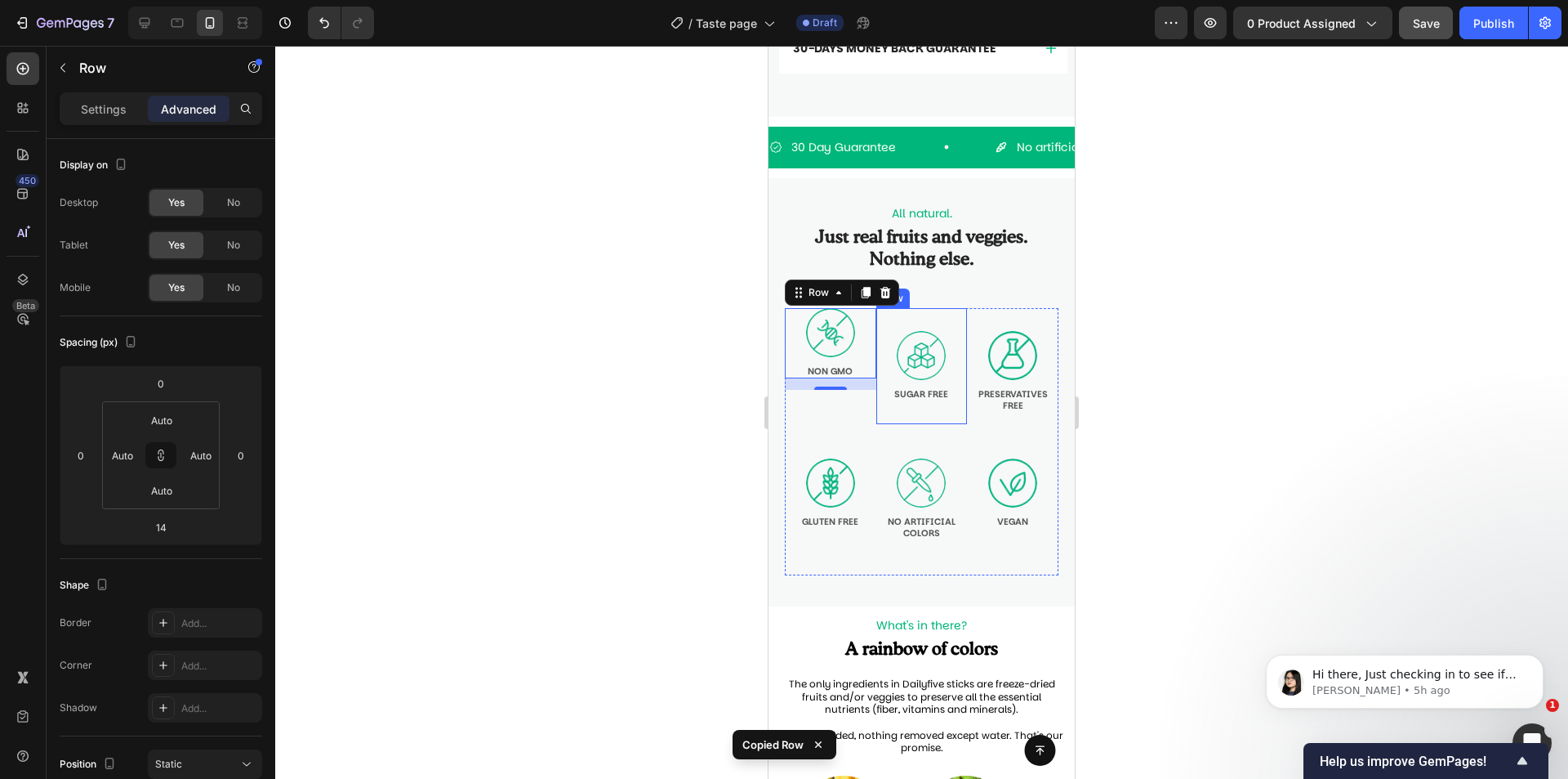
click at [956, 379] on div "Image Sugar free Text Block Row" at bounding box center [922, 367] width 92 height 116
type input "14"
type input "Auto"
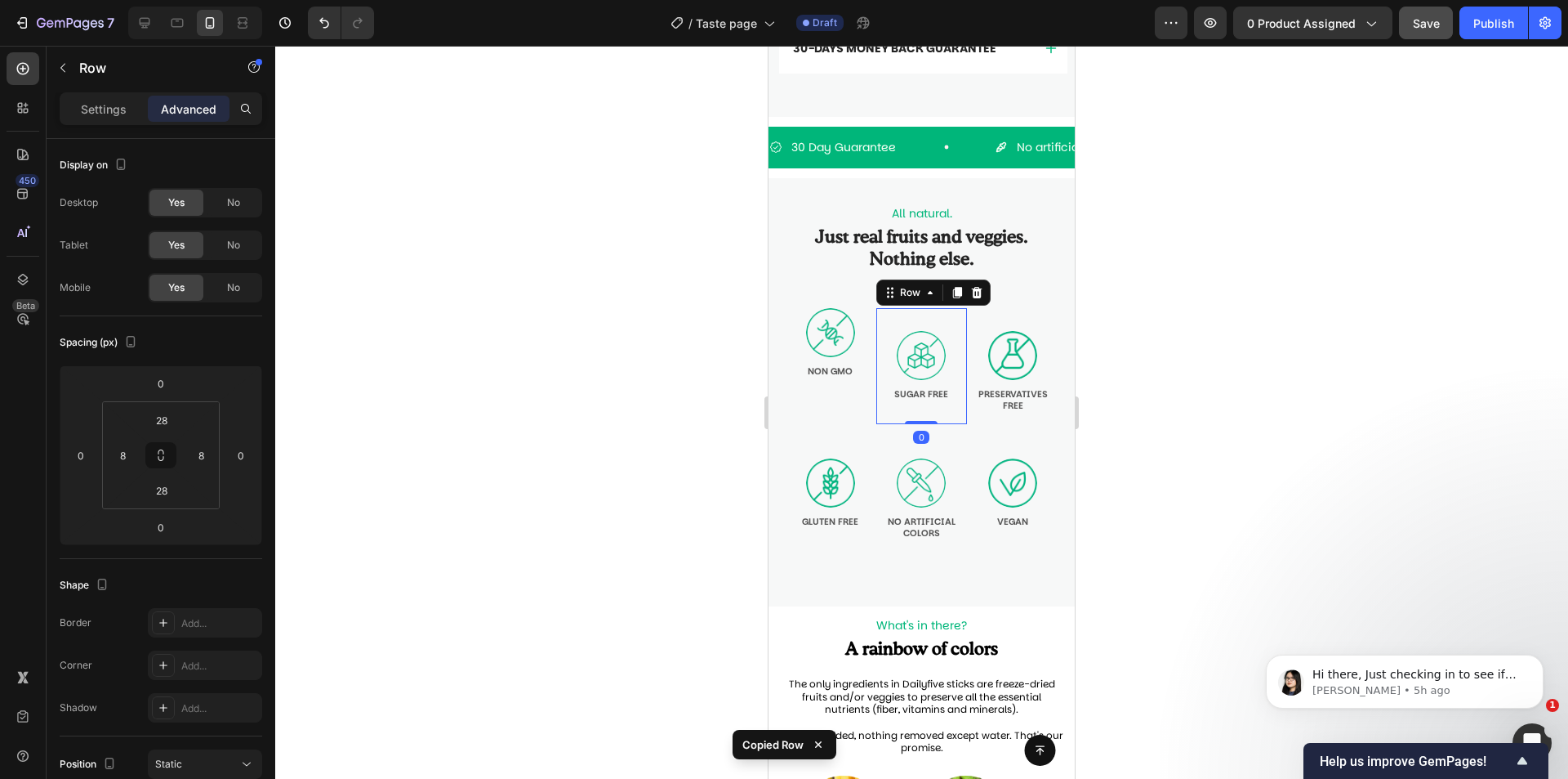
type input "Auto"
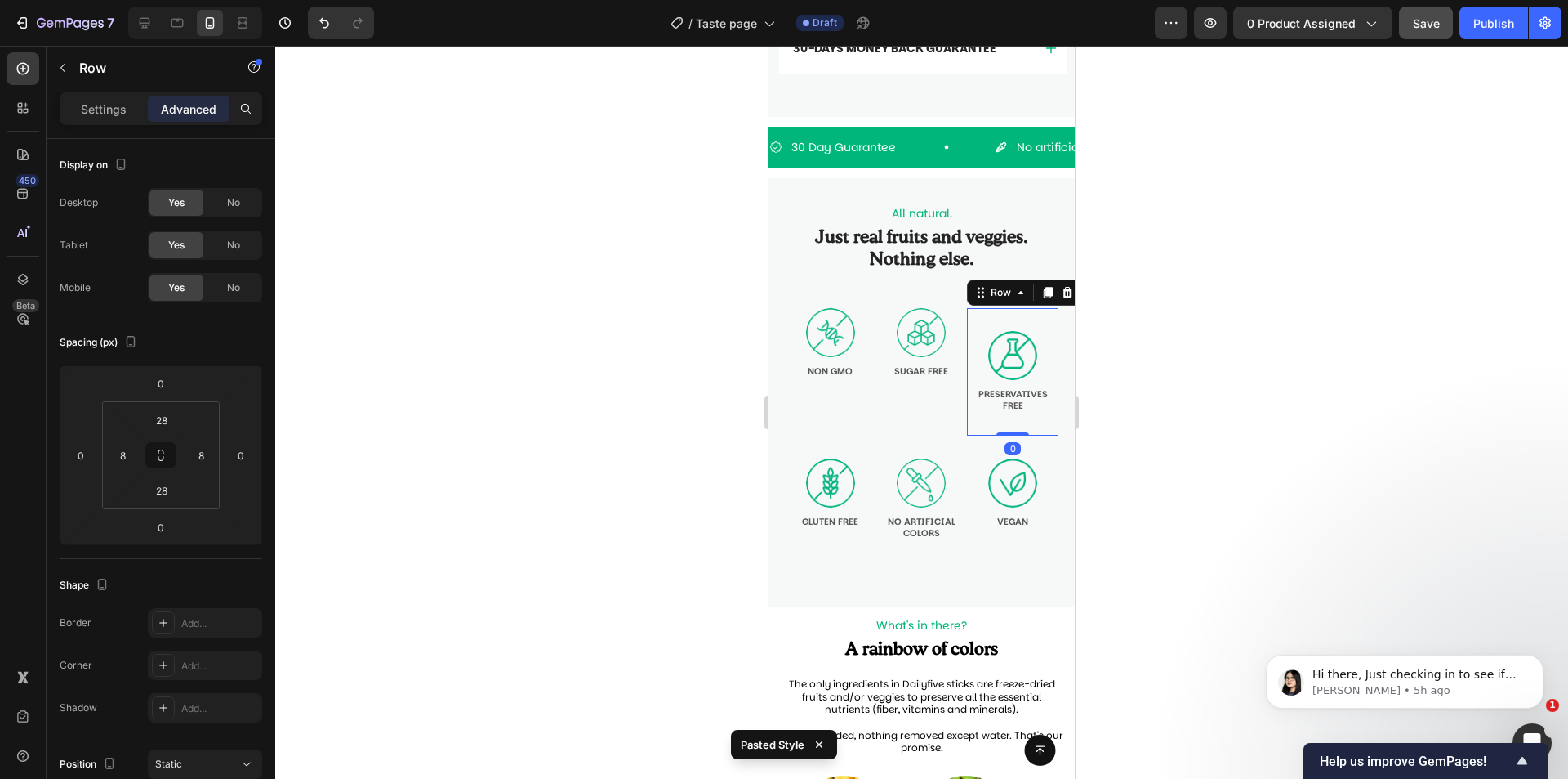
click at [1041, 389] on div "Image preservatives FREE Text Block Row Row 0" at bounding box center [1012, 372] width 92 height 128
click at [1040, 387] on div "Image preservatives FREE Text Block Row Row 0" at bounding box center [1012, 372] width 92 height 128
type input "14"
type input "Auto"
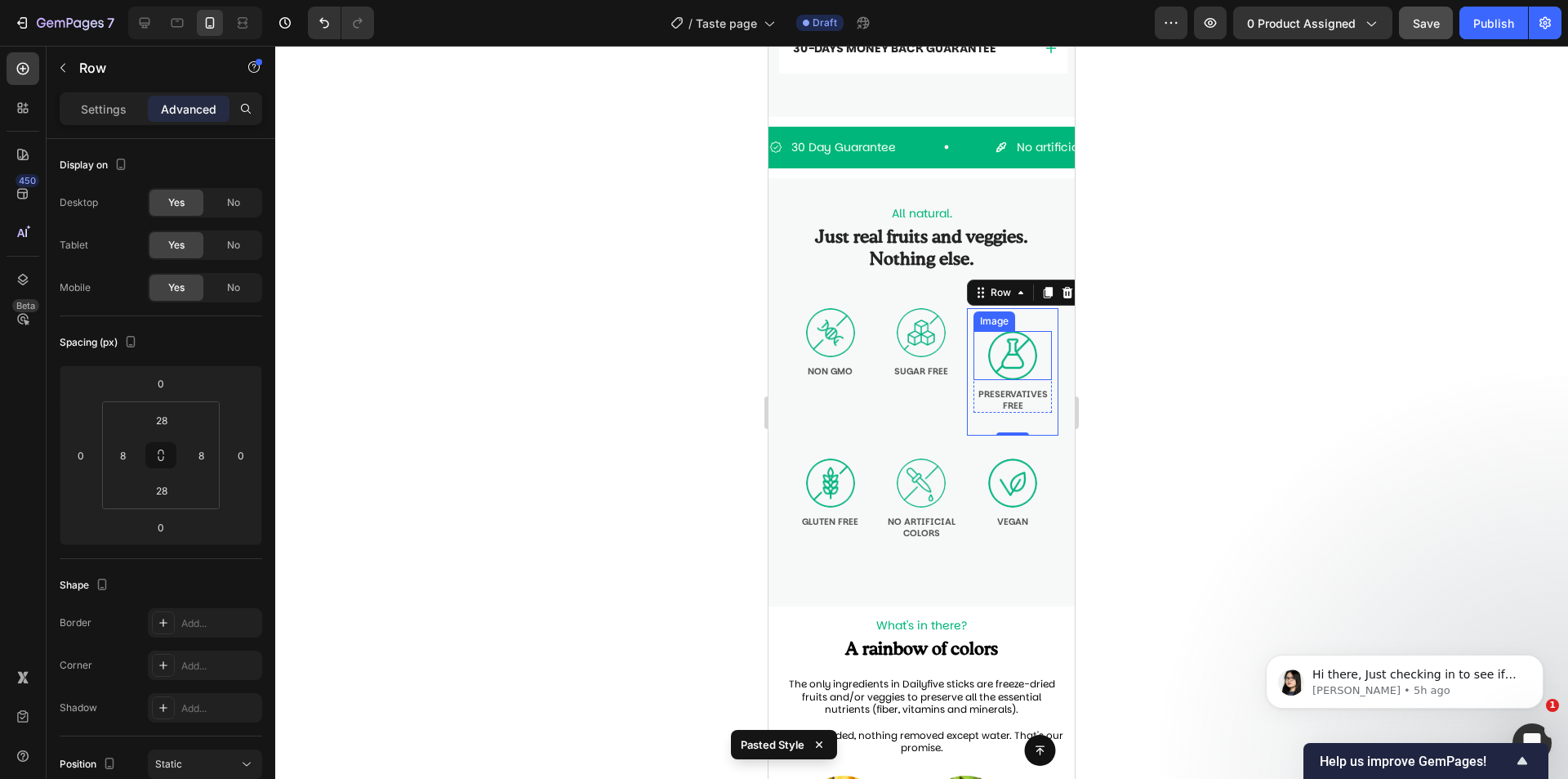
type input "Auto"
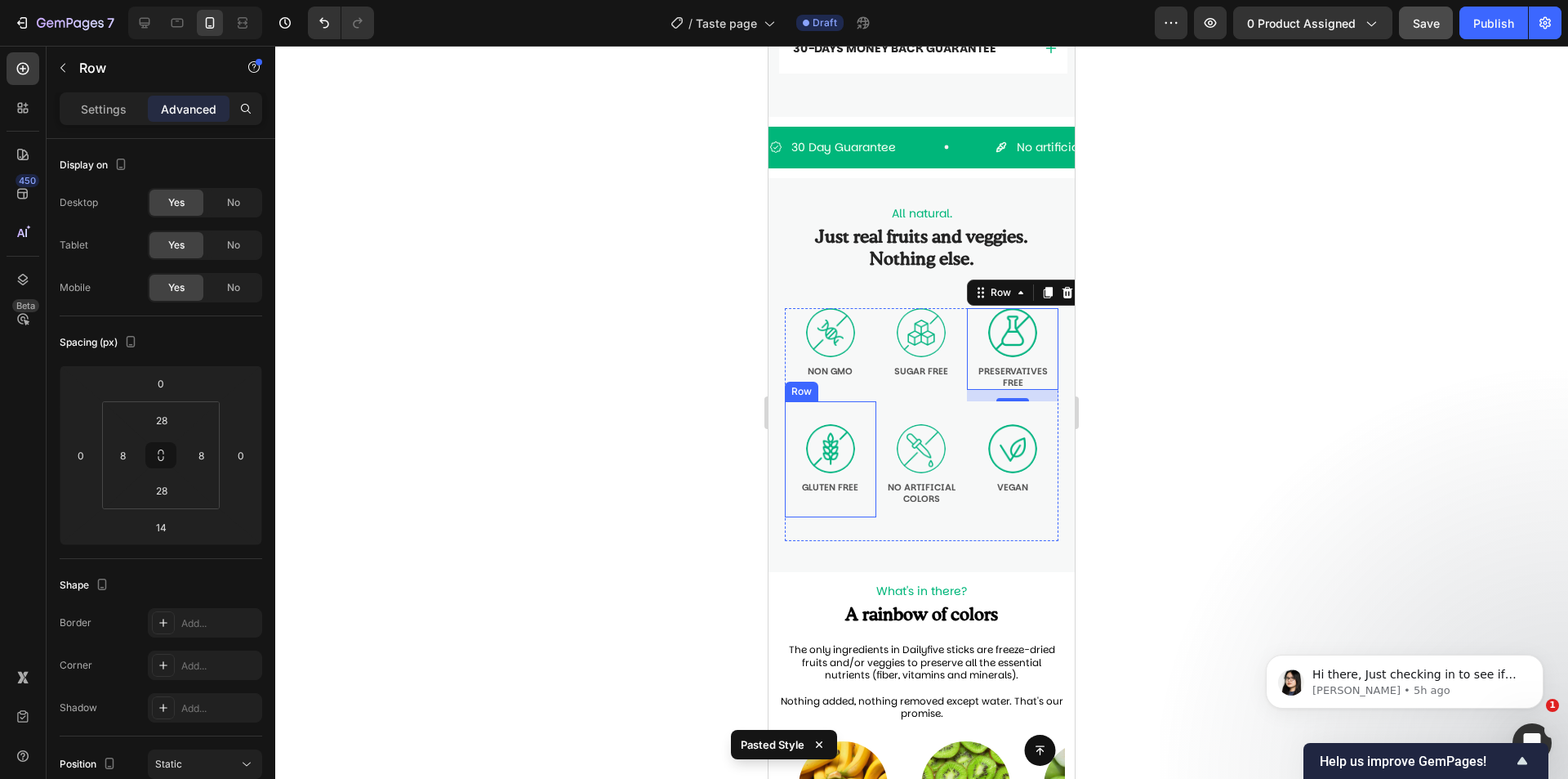
click at [869, 442] on div "Image Gluten free Text Block Row" at bounding box center [830, 460] width 92 height 116
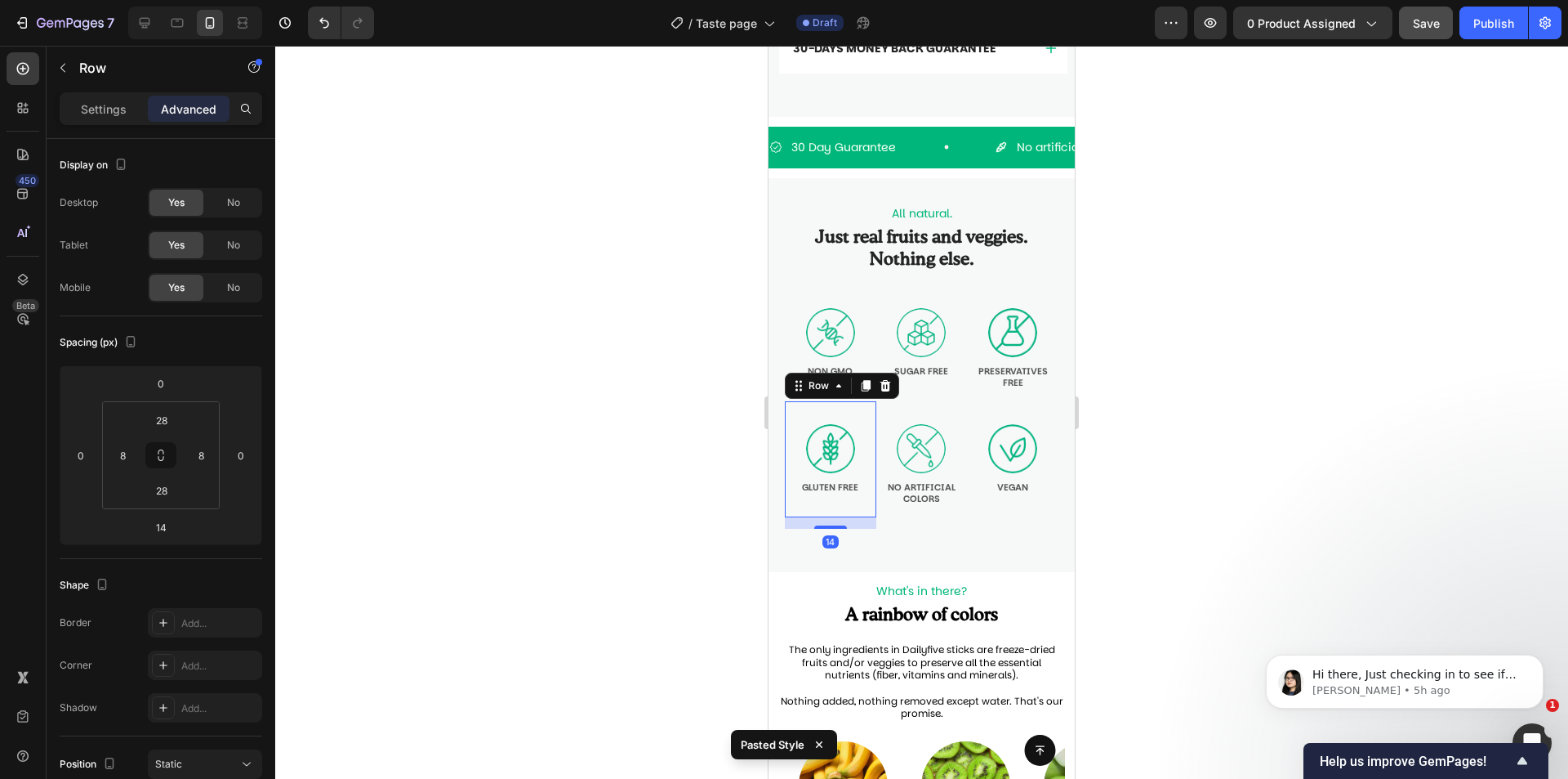
type input "Auto"
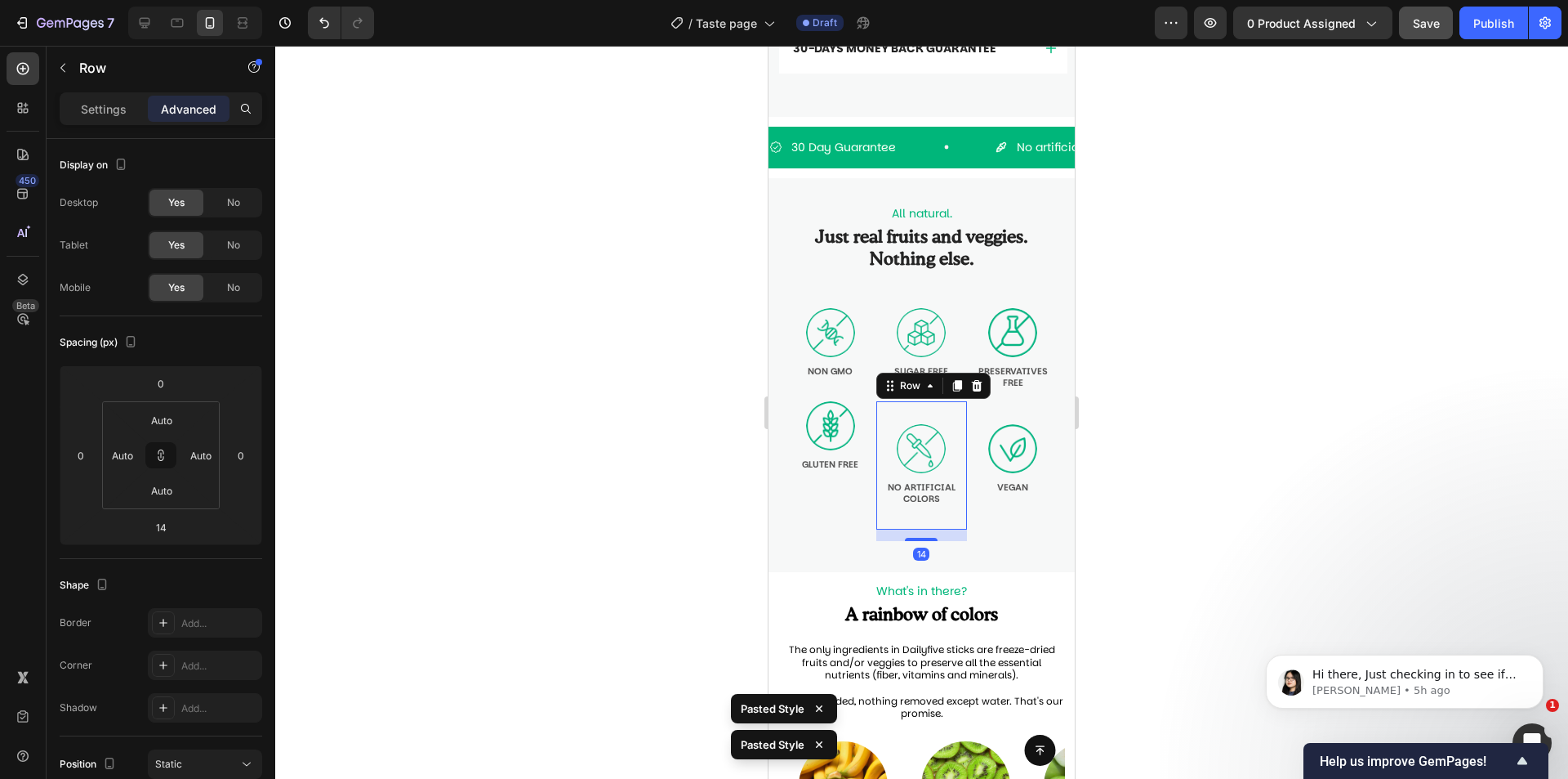
click at [953, 445] on div "Image No artificial colors Text Block Row 14" at bounding box center [922, 465] width 92 height 128
type input "Auto"
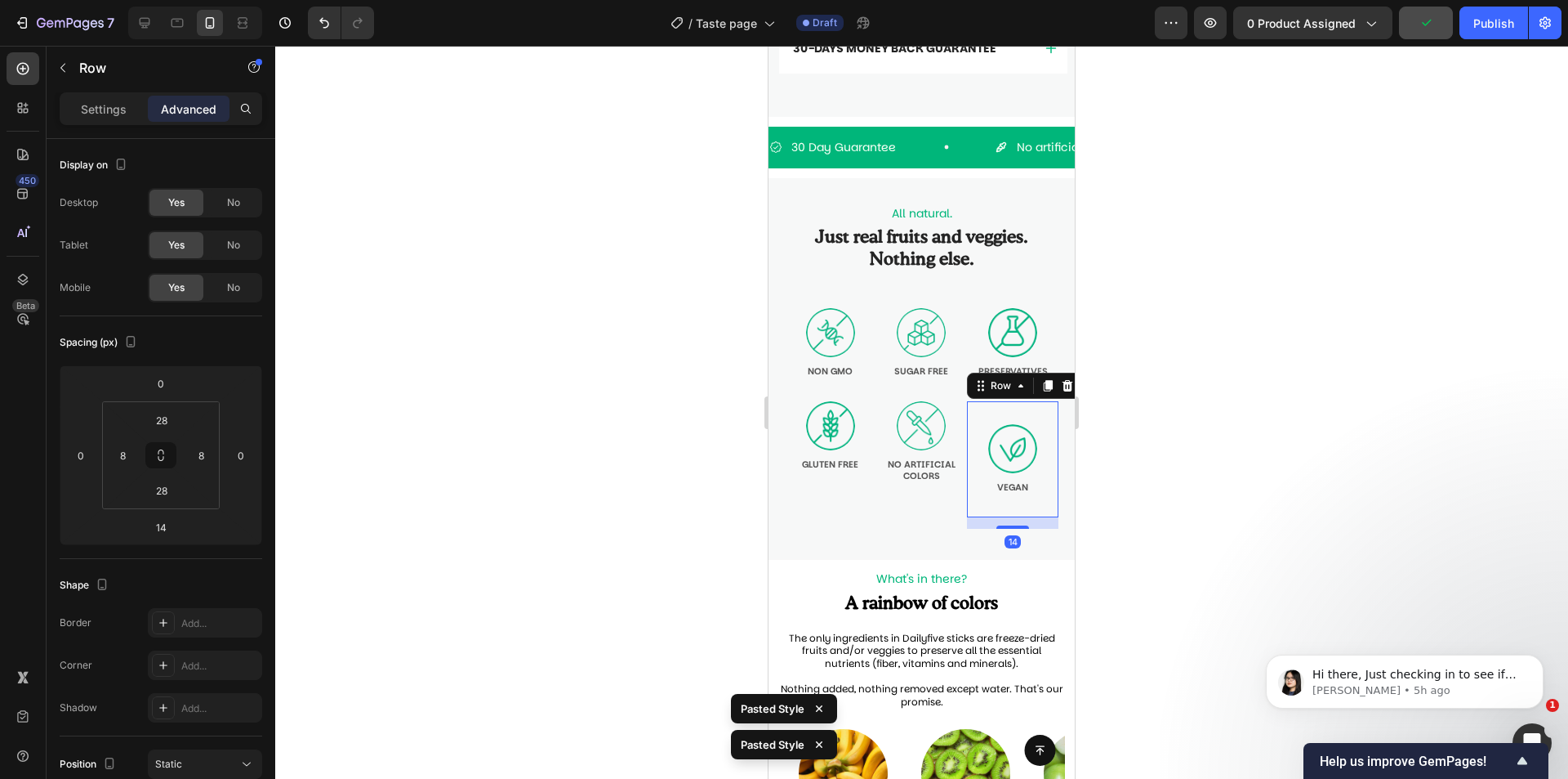
click at [1025, 420] on div "Image VEGAN Text Block Row 14" at bounding box center [1012, 460] width 92 height 116
type input "Auto"
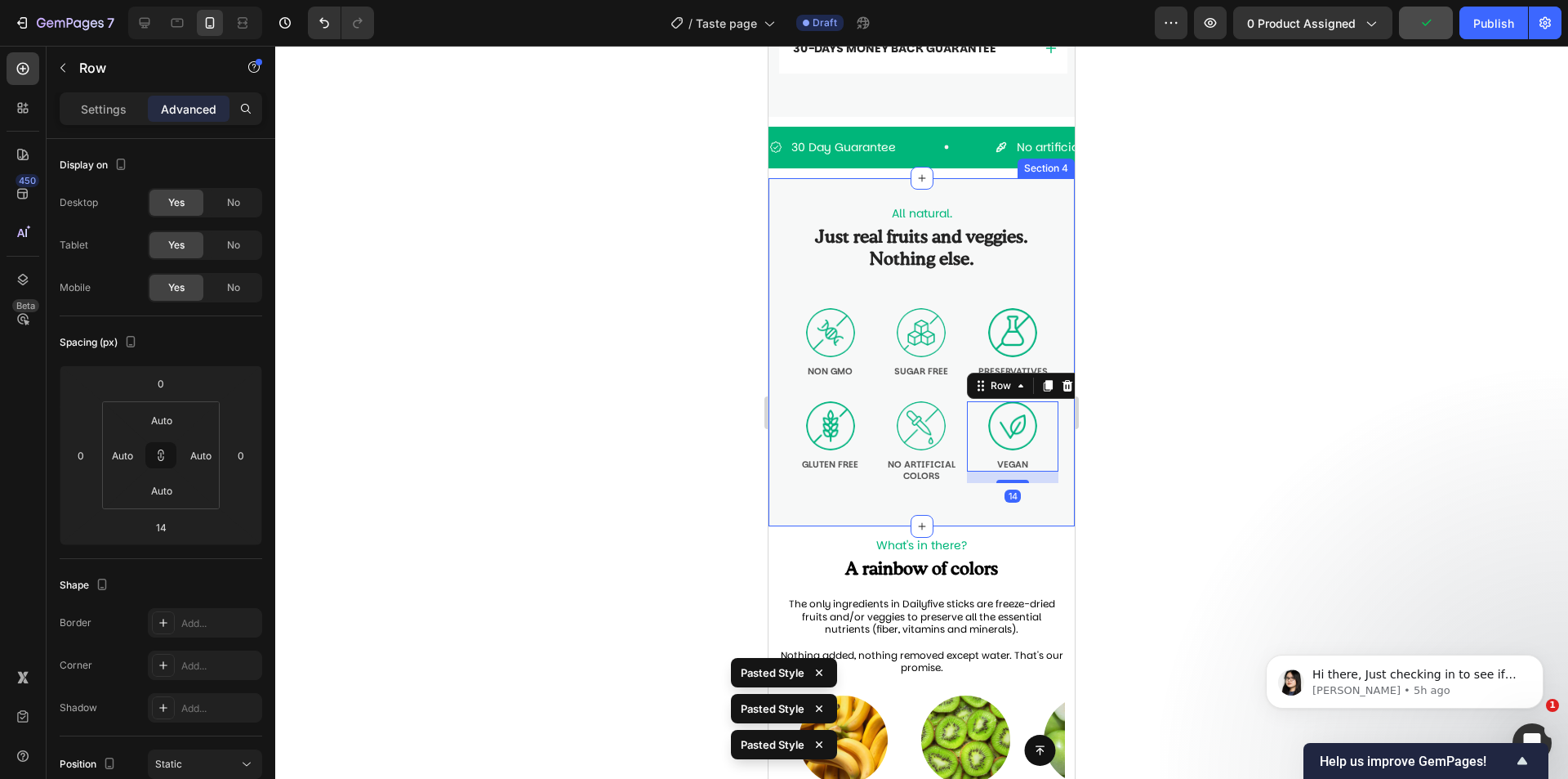
click at [1049, 329] on div "All natural. Text Block Just real fruits and veggies. Nothing else. Heading Ima…" at bounding box center [921, 352] width 307 height 349
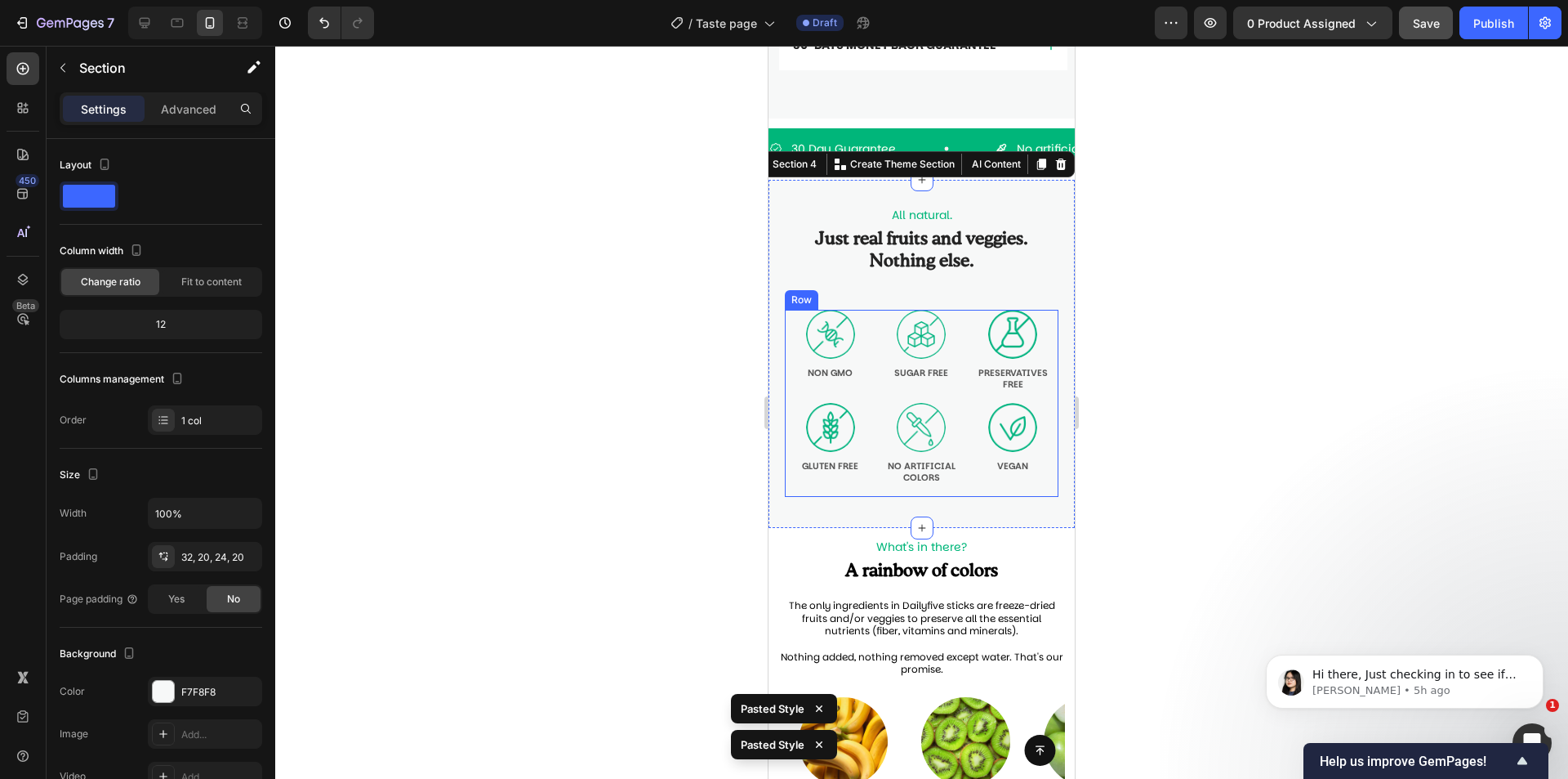
scroll to position [636, 0]
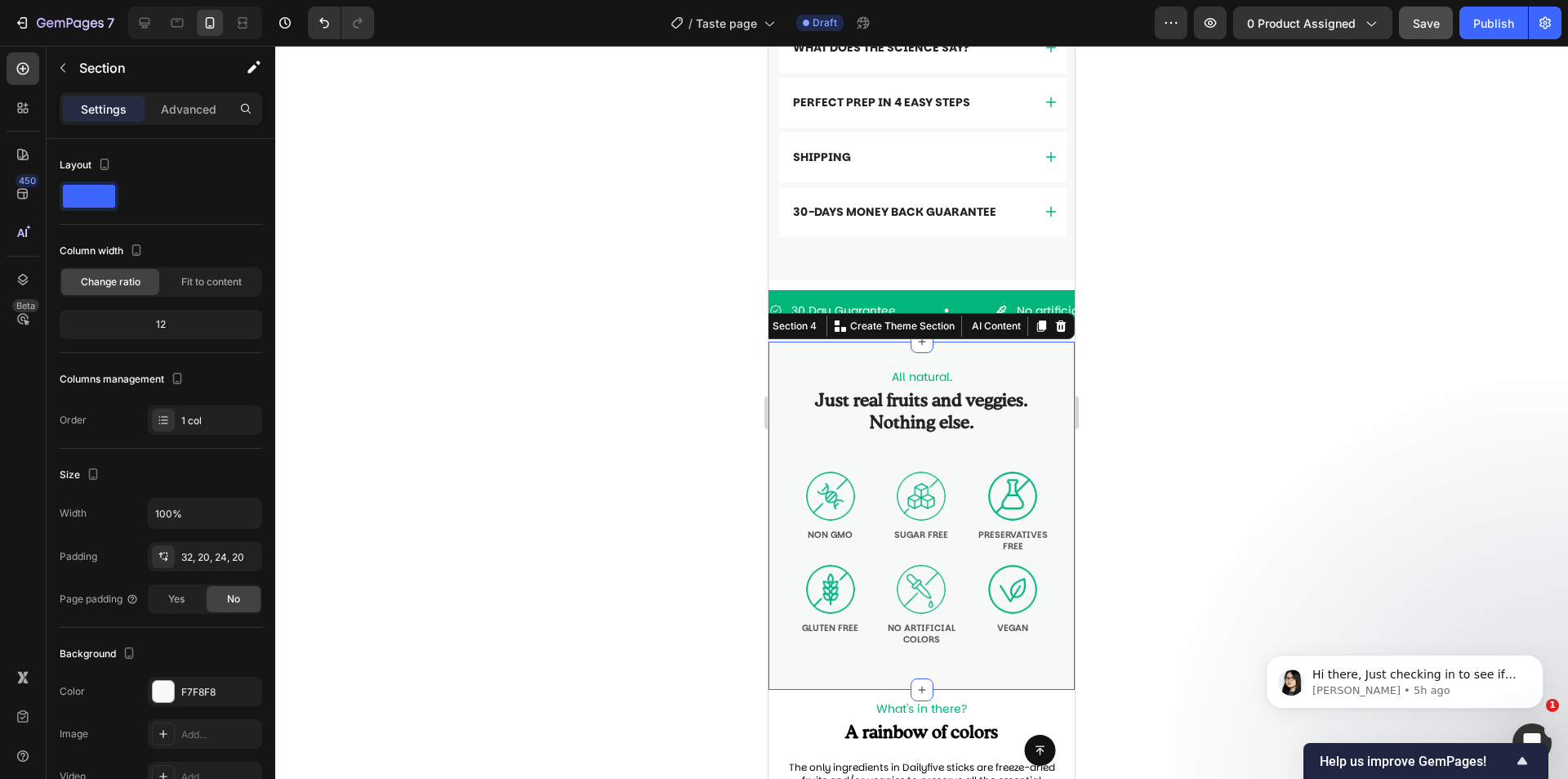
click at [1014, 368] on div "All natural. Text Block Just real fruits and veggies. Nothing else. Heading Ima…" at bounding box center [921, 515] width 307 height 349
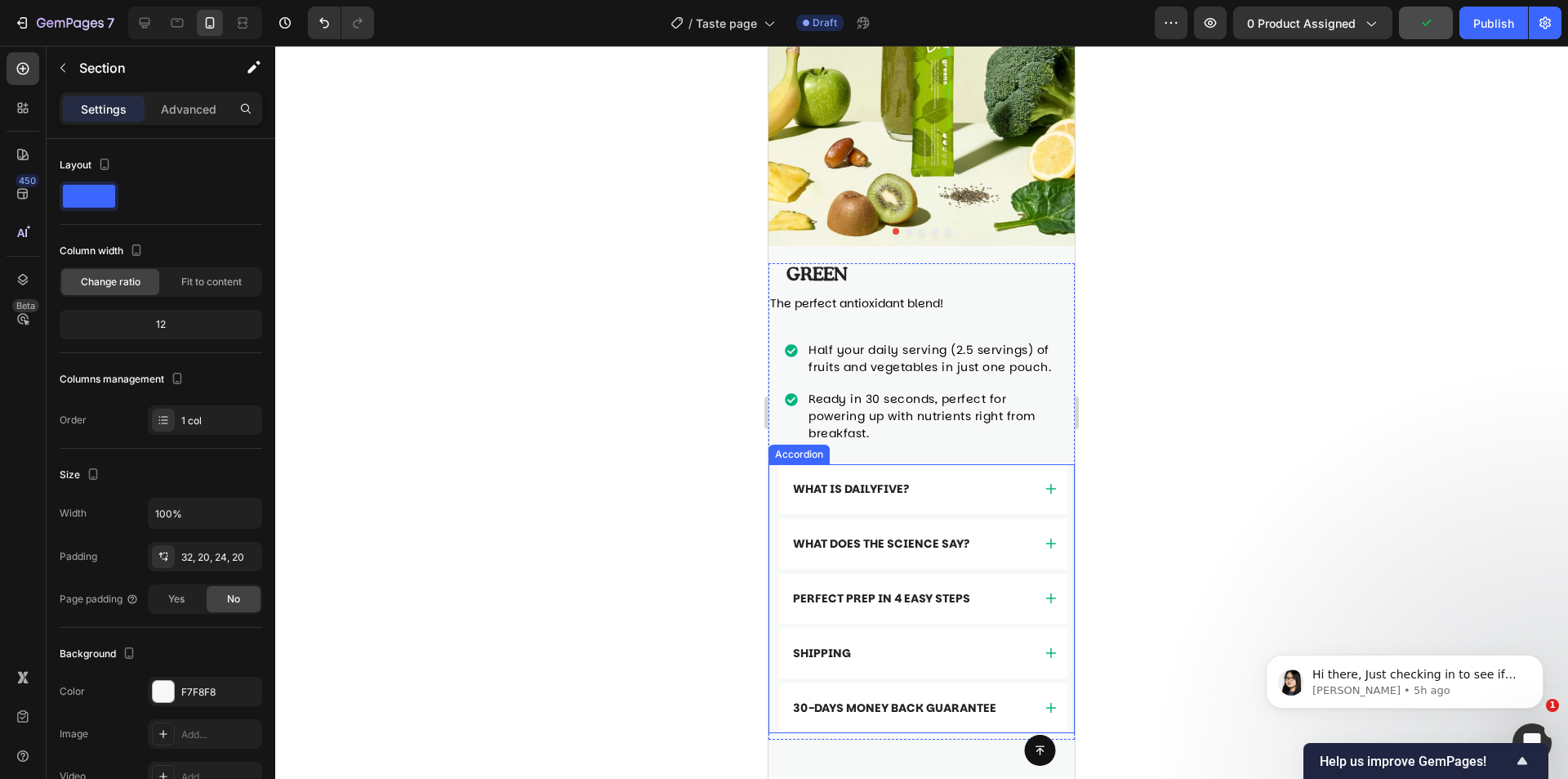
scroll to position [146, 0]
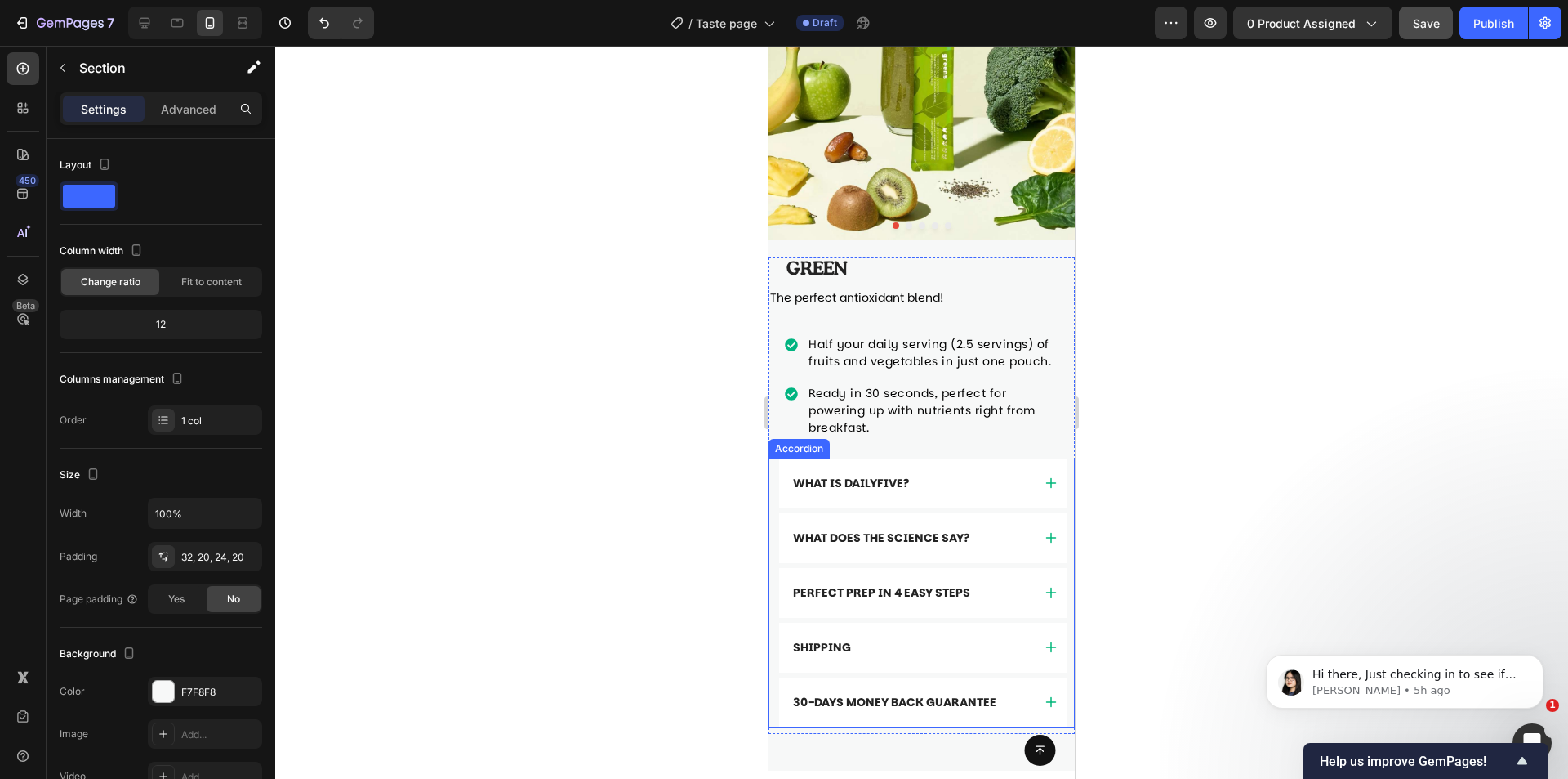
click at [983, 471] on div "What is Dailyfive?" at bounding box center [923, 483] width 288 height 50
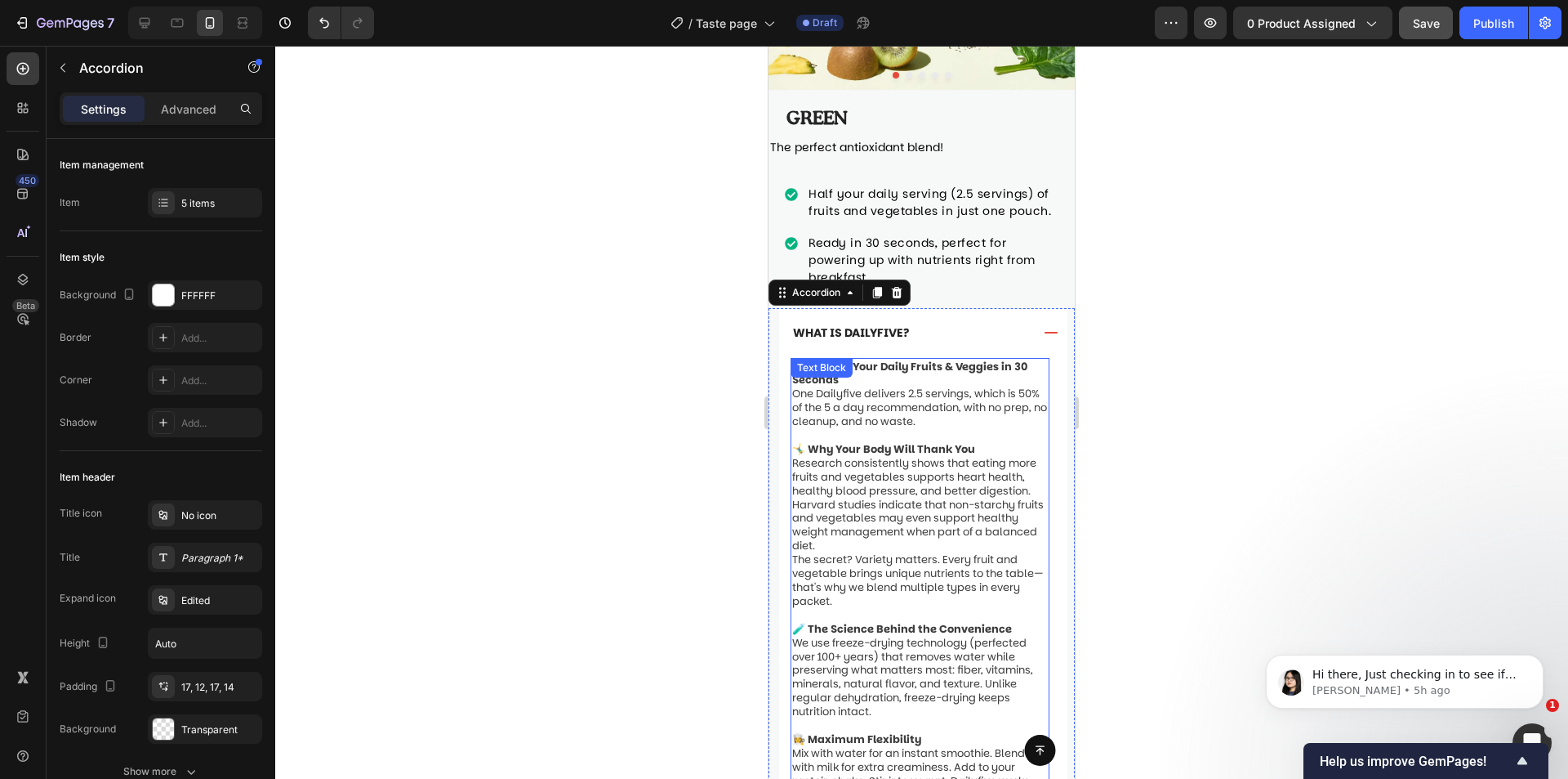
scroll to position [309, 0]
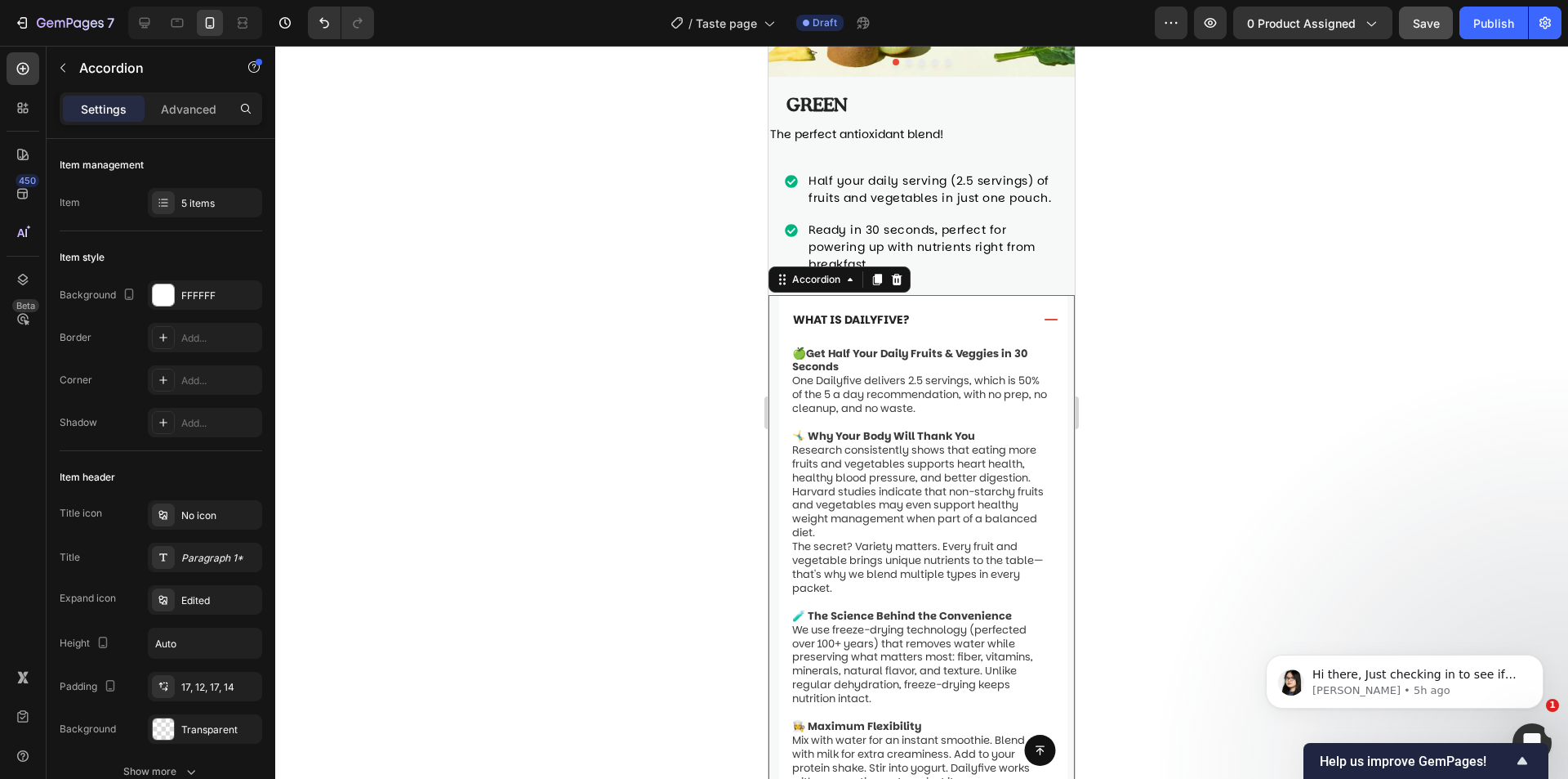
click at [981, 325] on div "What is Dailyfive?" at bounding box center [910, 319] width 241 height 22
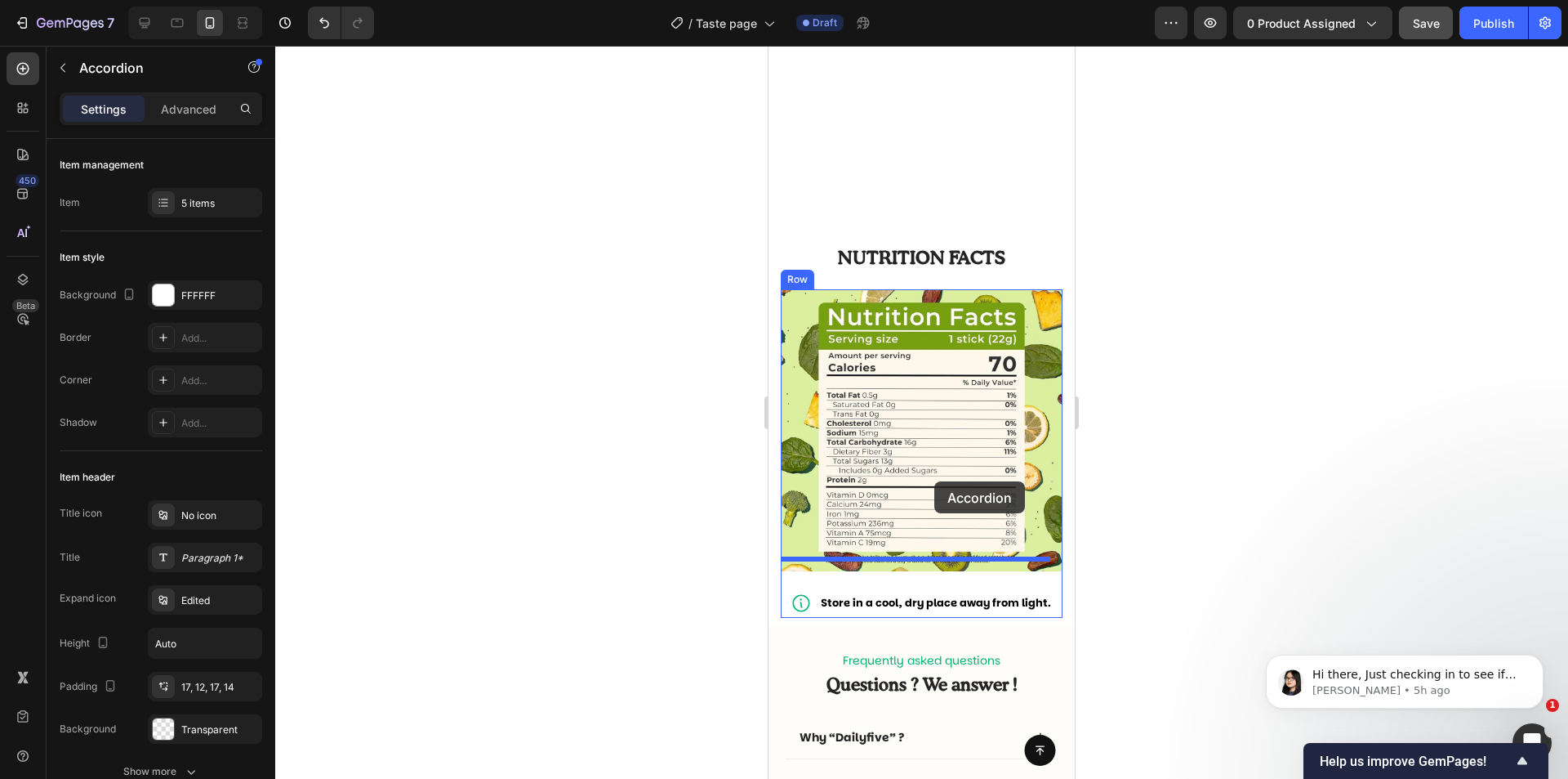
scroll to position [1698, 0]
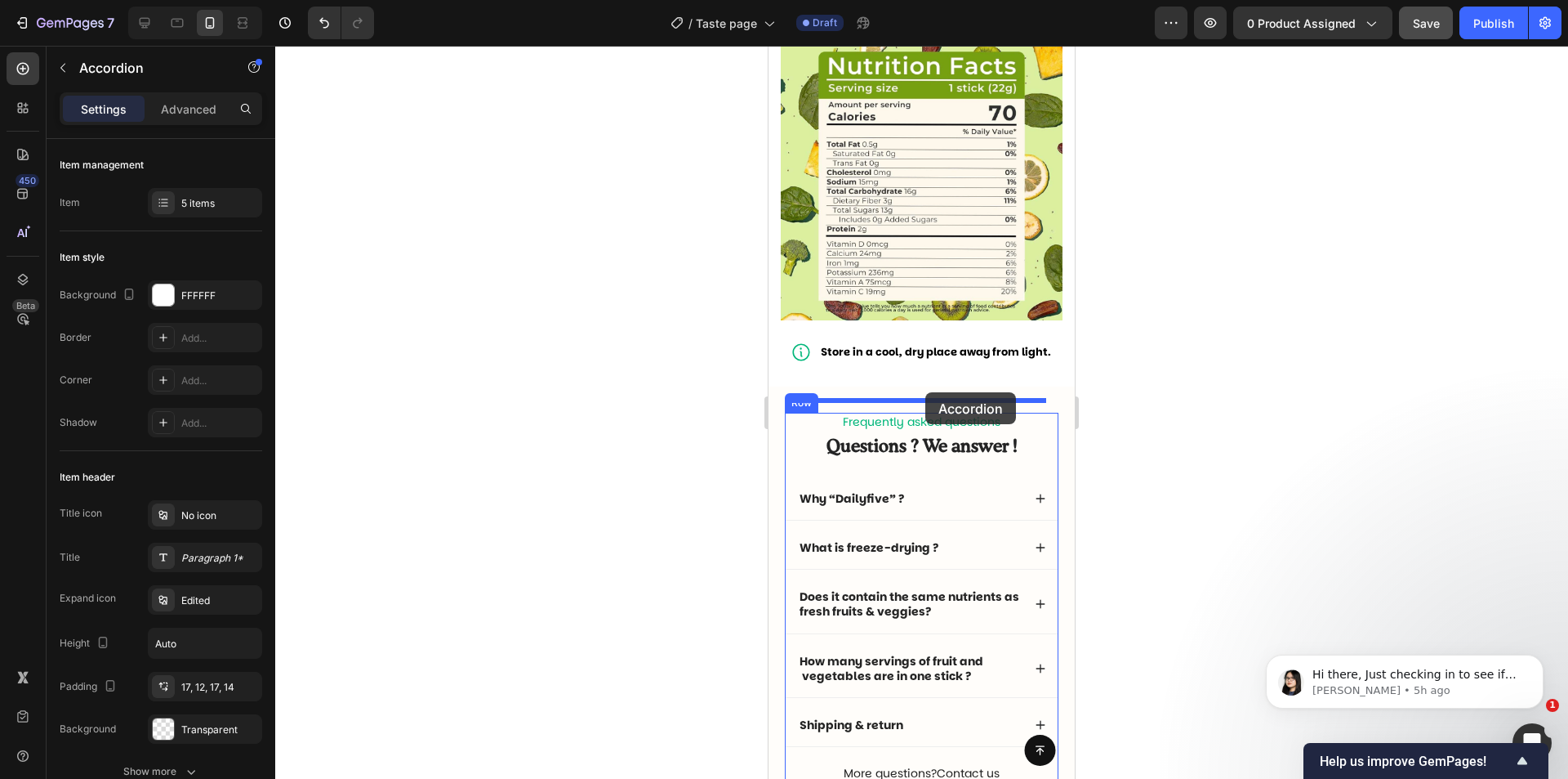
drag, startPoint x: 782, startPoint y: 288, endPoint x: 925, endPoint y: 392, distance: 176.8
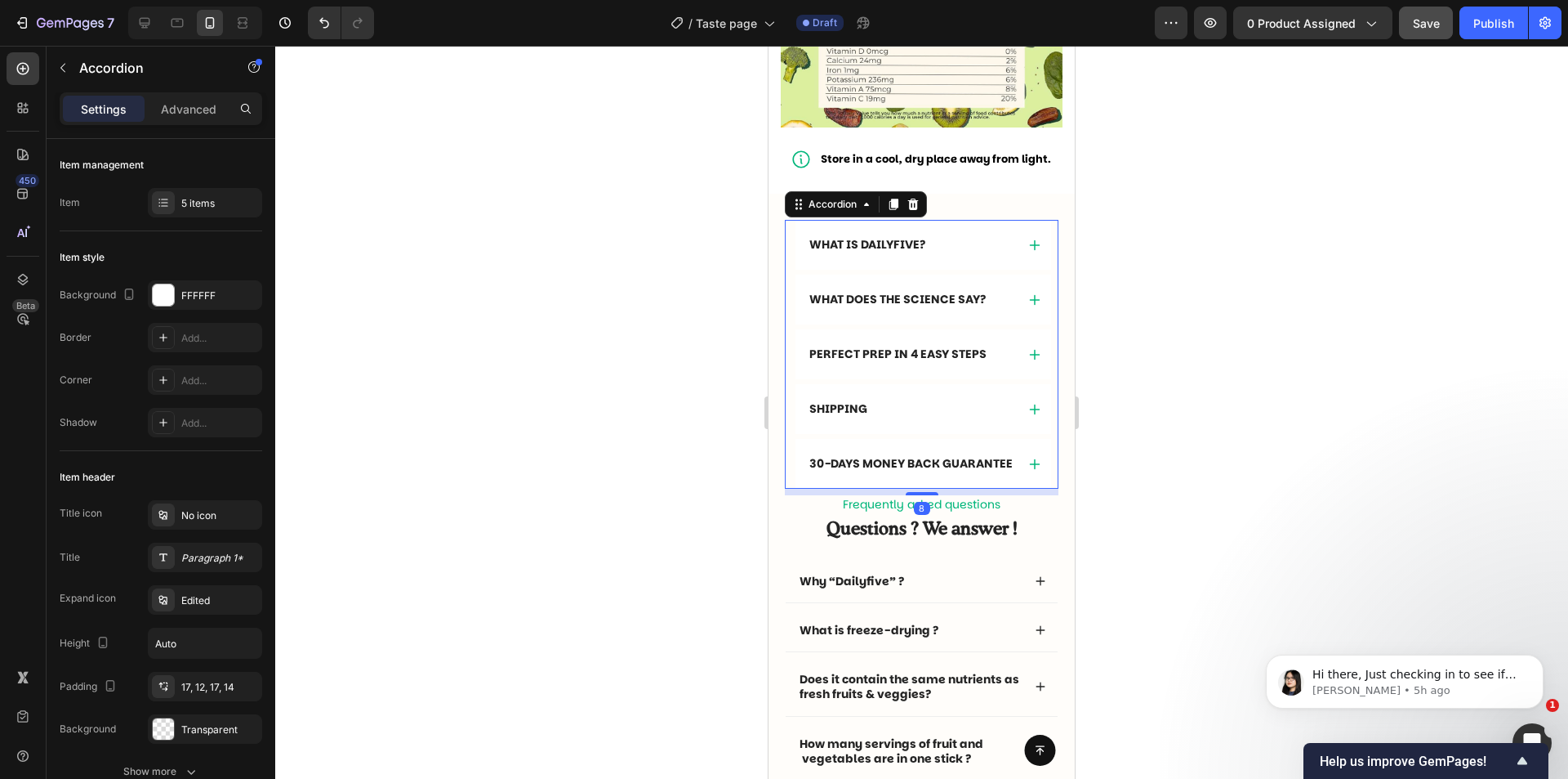
scroll to position [1943, 0]
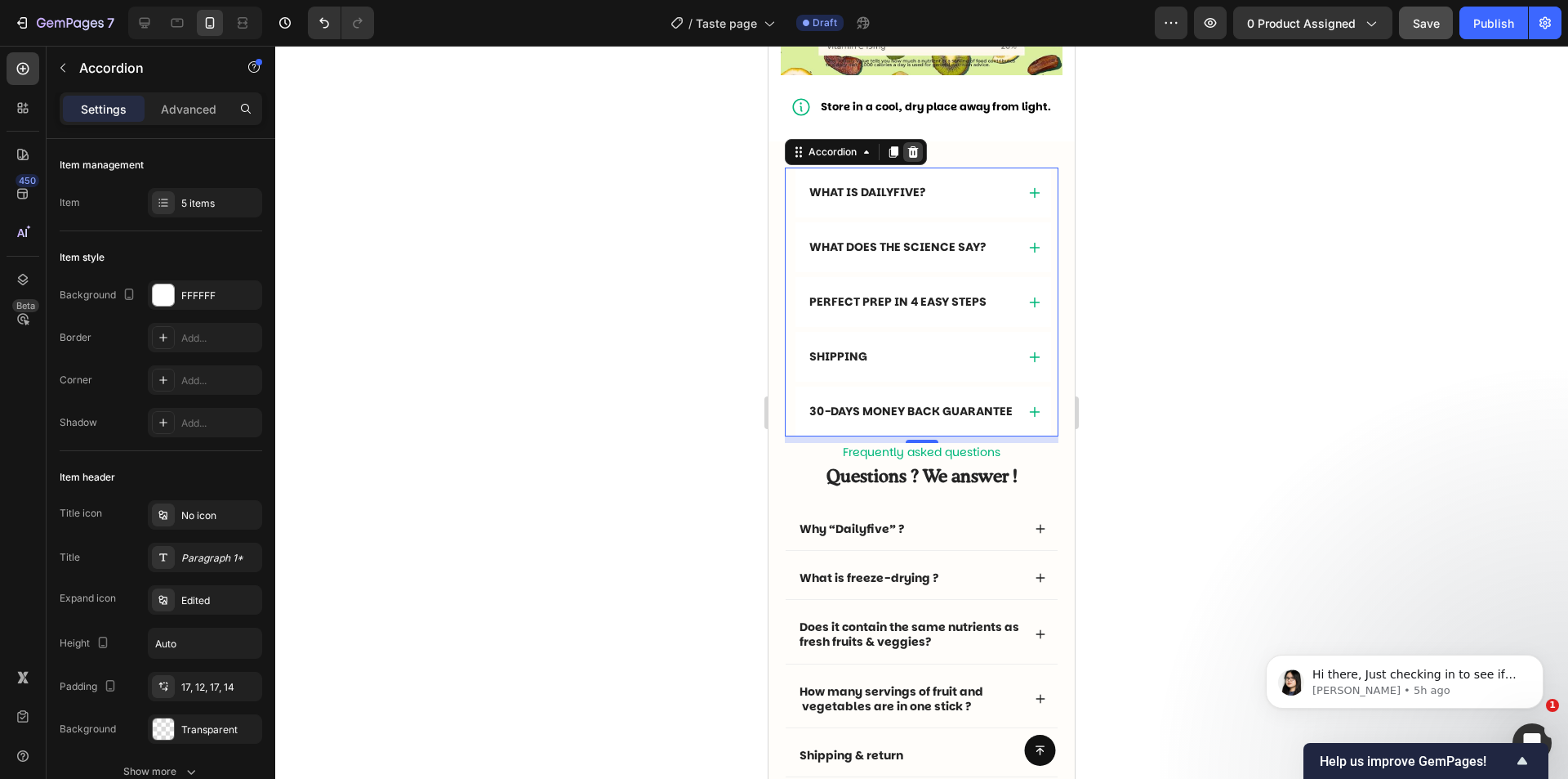
click at [915, 146] on icon at bounding box center [913, 152] width 13 height 13
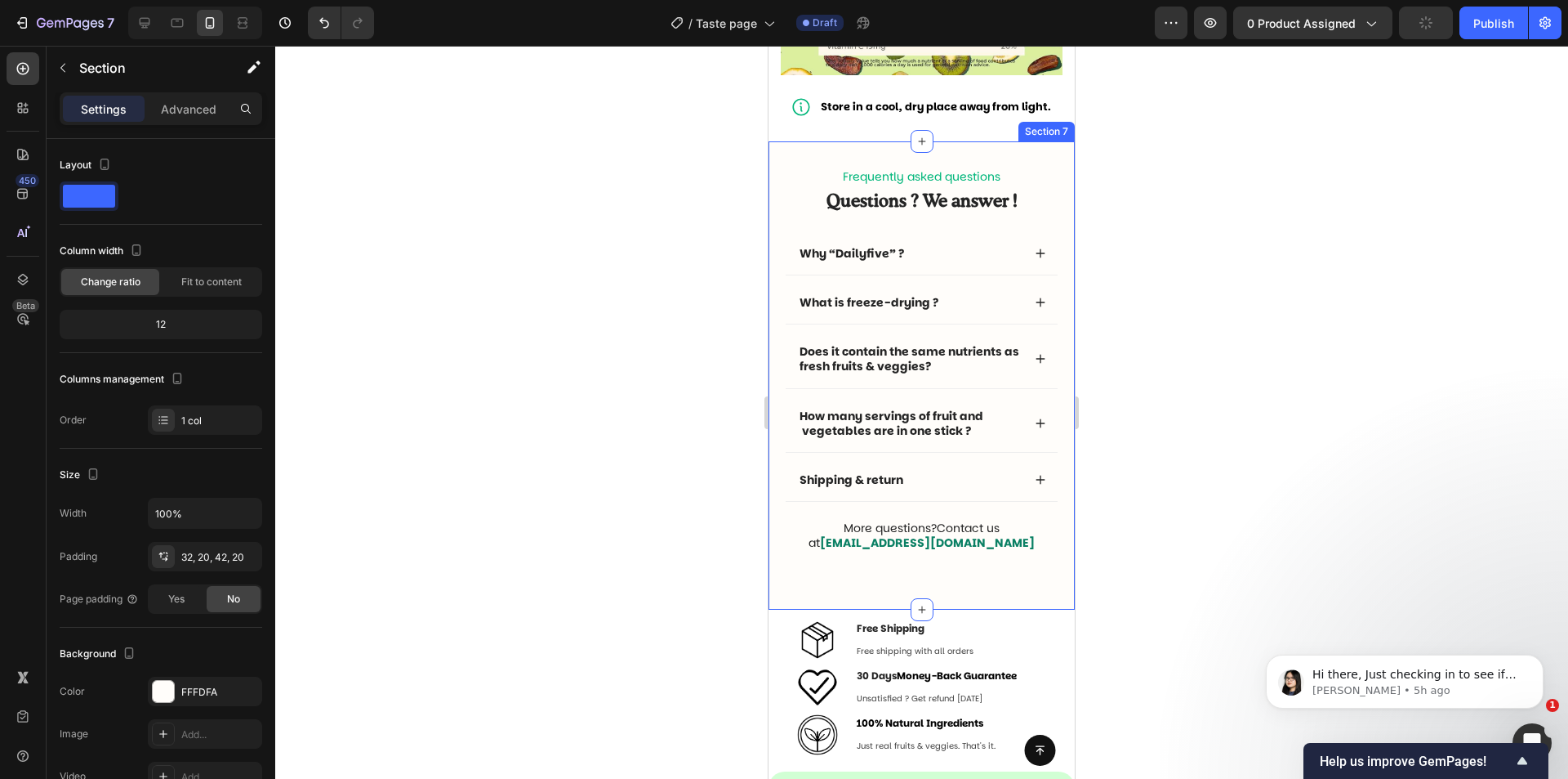
click at [1053, 157] on div "Frequently asked questions Text Block Questions ? We answer ! Heading Why “Dail…" at bounding box center [921, 375] width 307 height 468
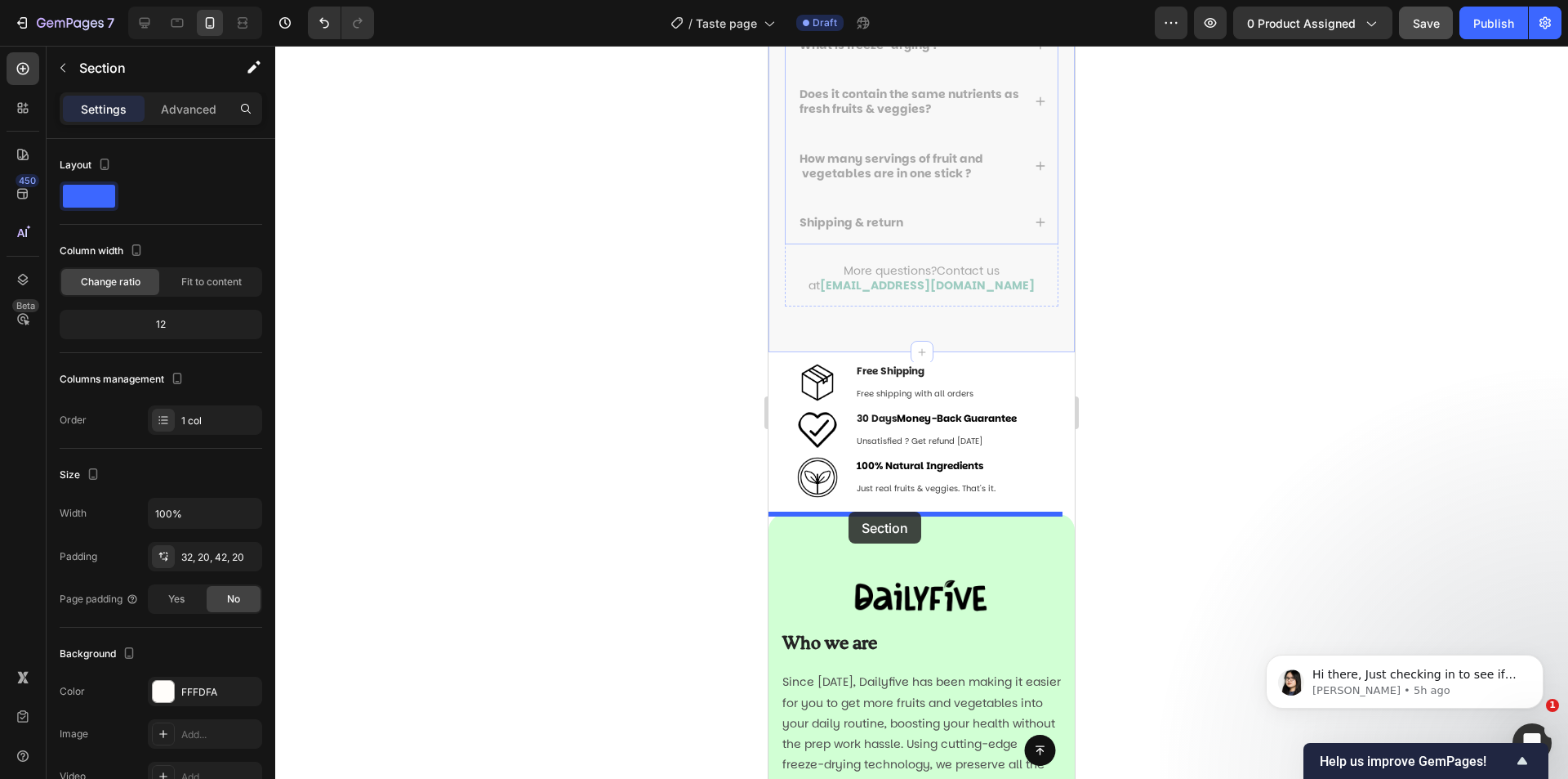
drag, startPoint x: 790, startPoint y: 116, endPoint x: 849, endPoint y: 511, distance: 399.4
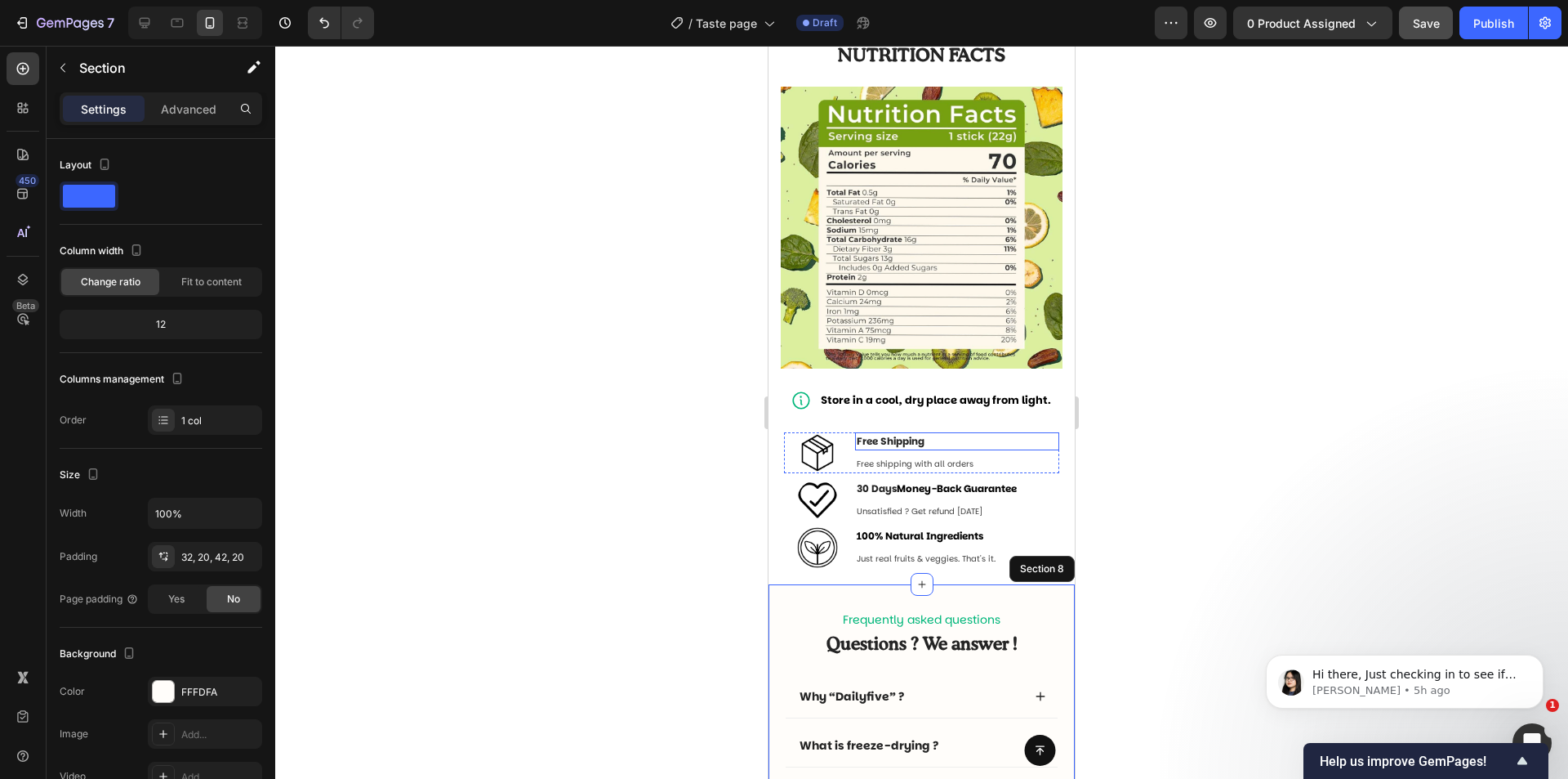
scroll to position [1639, 0]
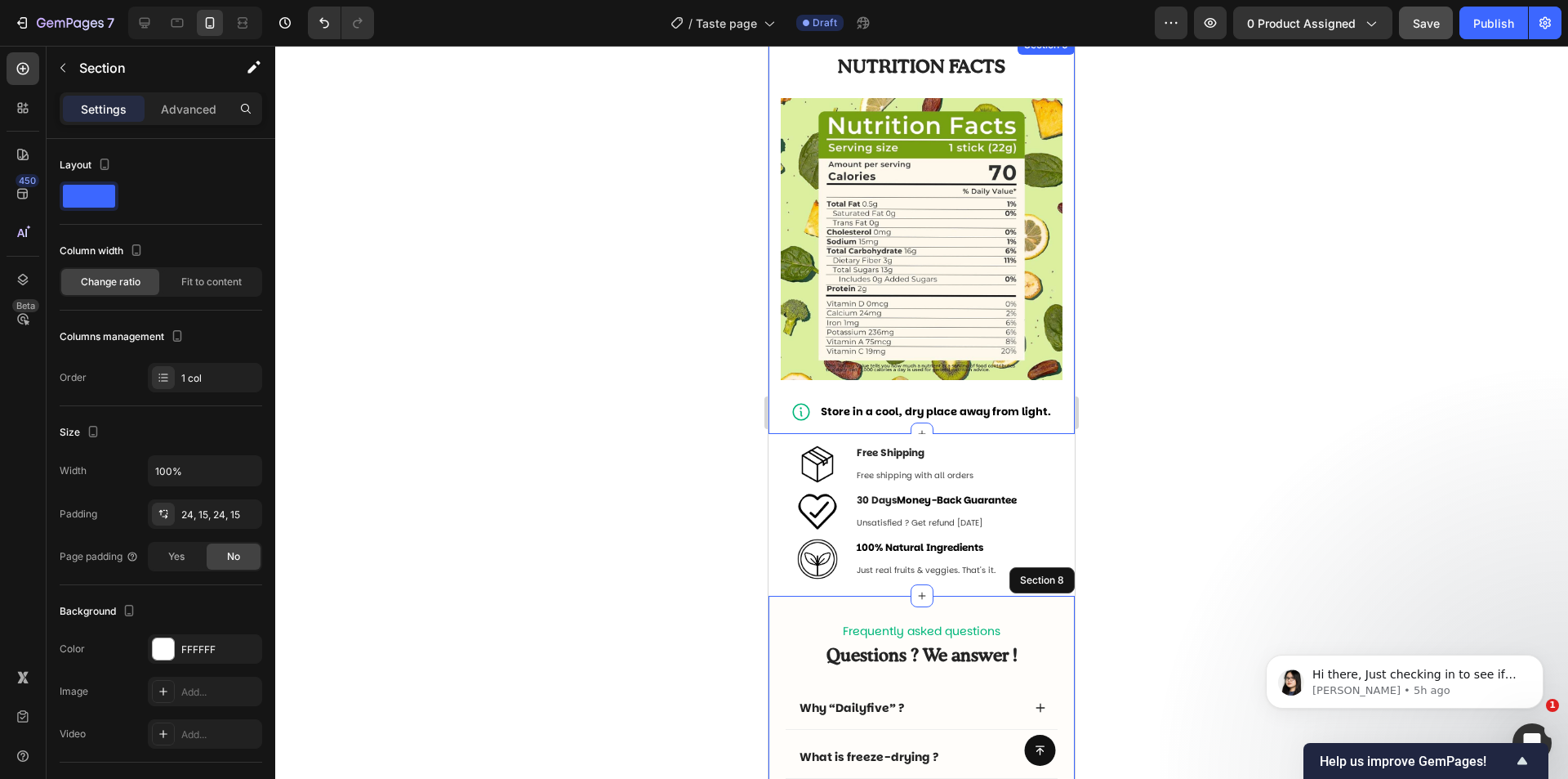
click at [1052, 422] on div "Nutrition facts Heading Row Image Store in a cool, dry place away from light. I…" at bounding box center [921, 235] width 307 height 399
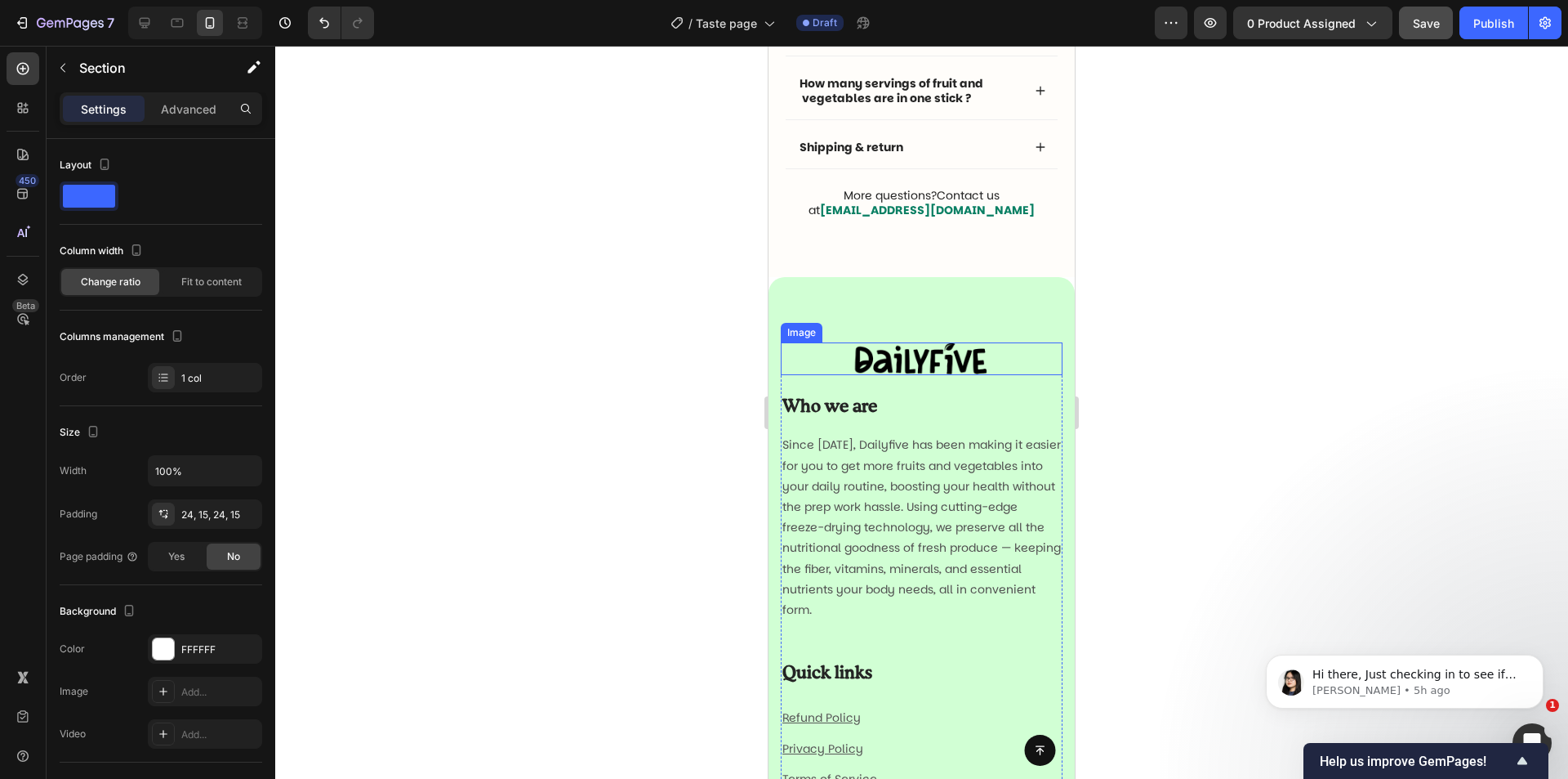
scroll to position [2374, 0]
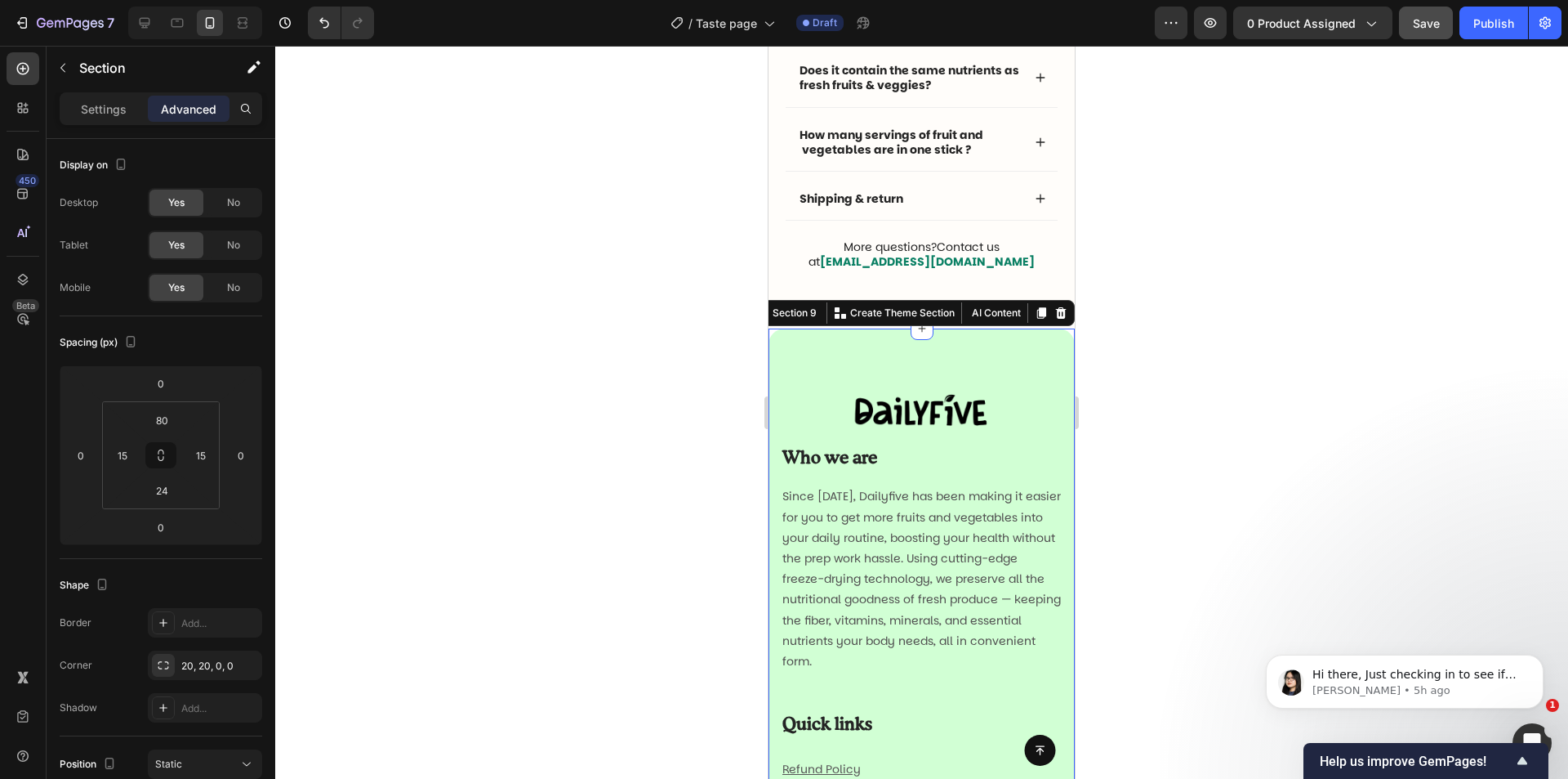
click at [1056, 341] on div "Image Who we are Heading Since [DATE], Dailyfive has been making it easier for …" at bounding box center [921, 772] width 307 height 887
click at [1056, 311] on icon at bounding box center [1061, 313] width 11 height 12
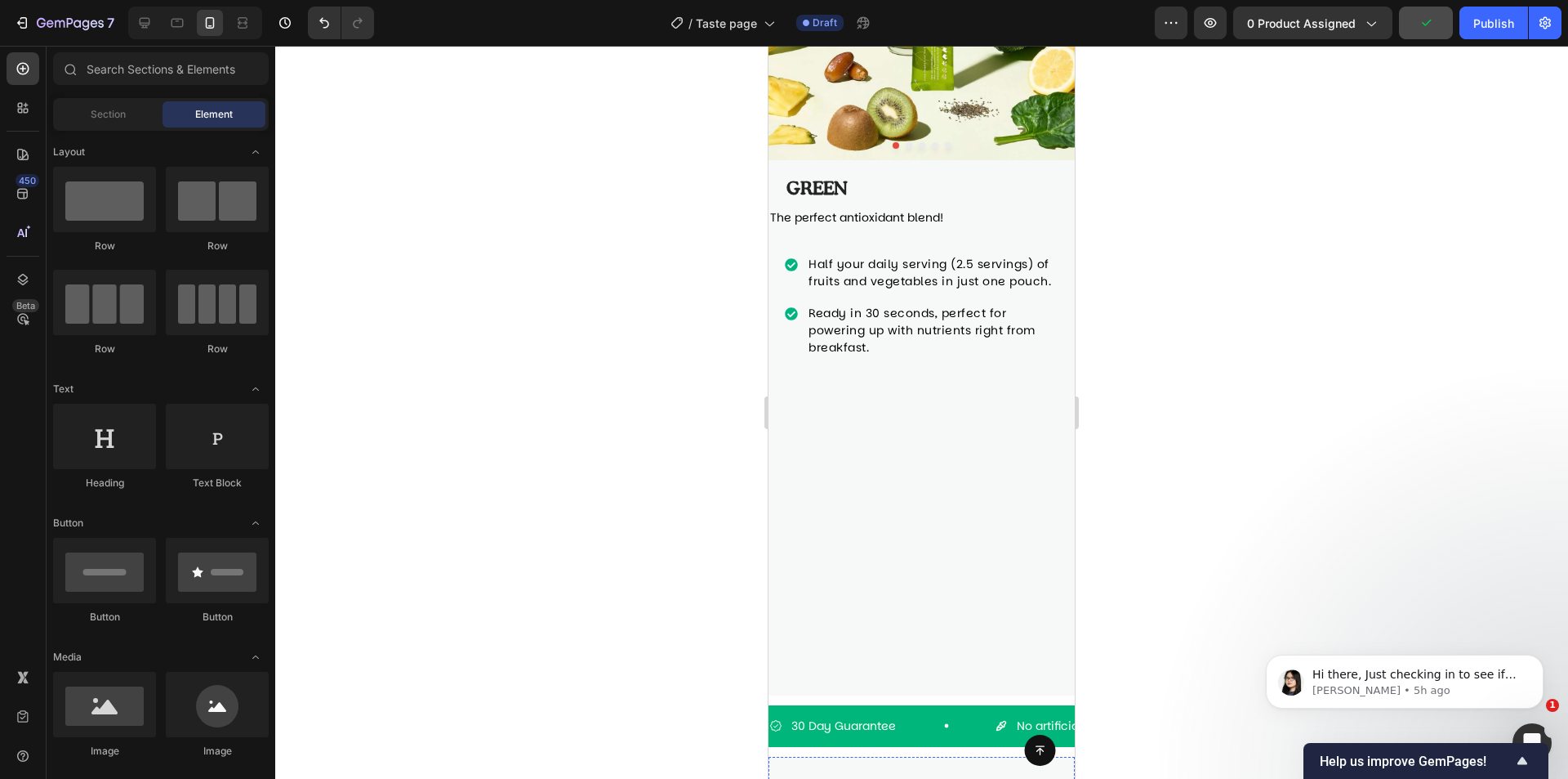
scroll to position [188, 0]
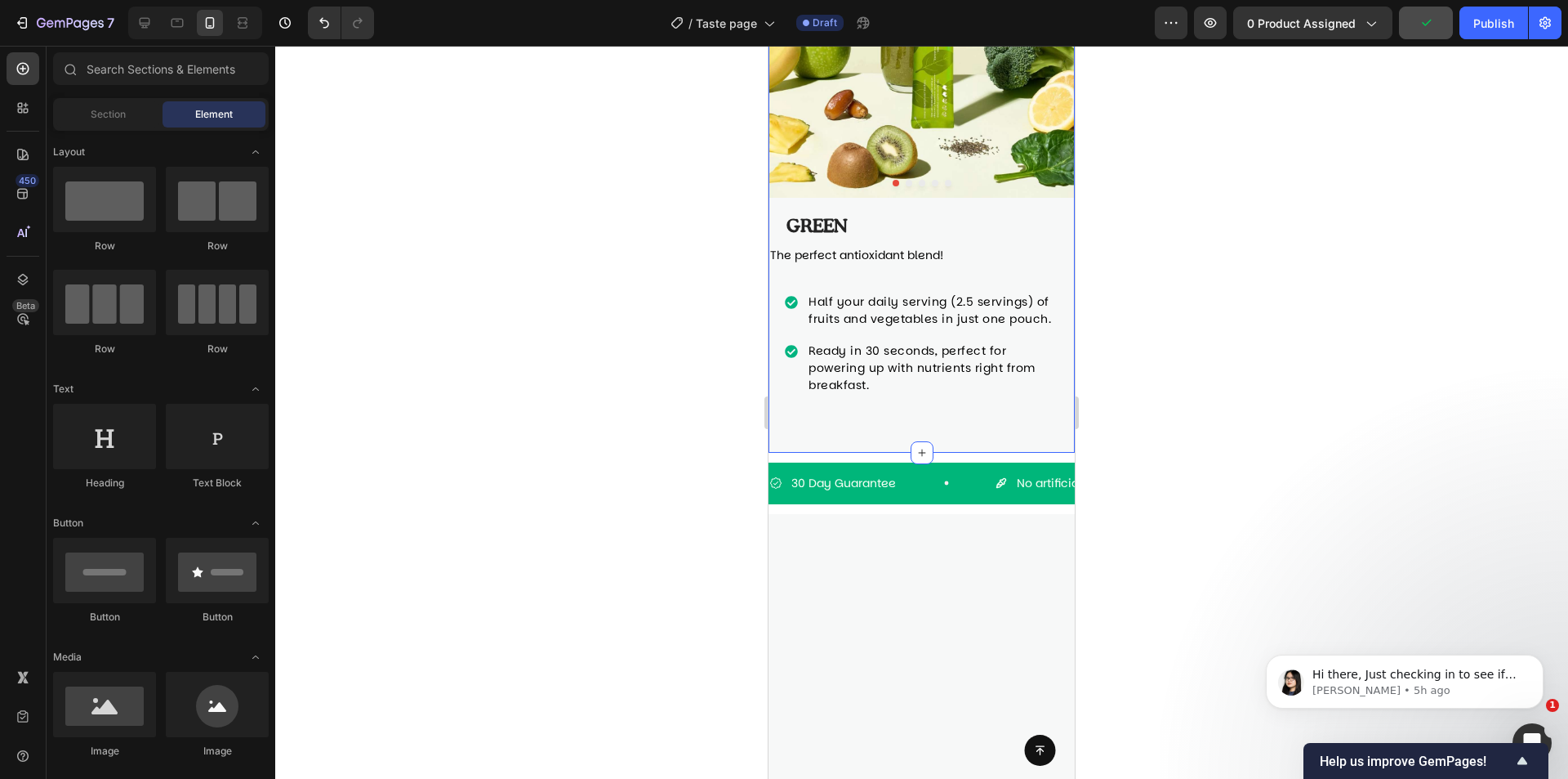
click at [1005, 504] on div "30 Day Guarantee Item List No artificial color Item List No added suggar Item L…" at bounding box center [921, 483] width 307 height 42
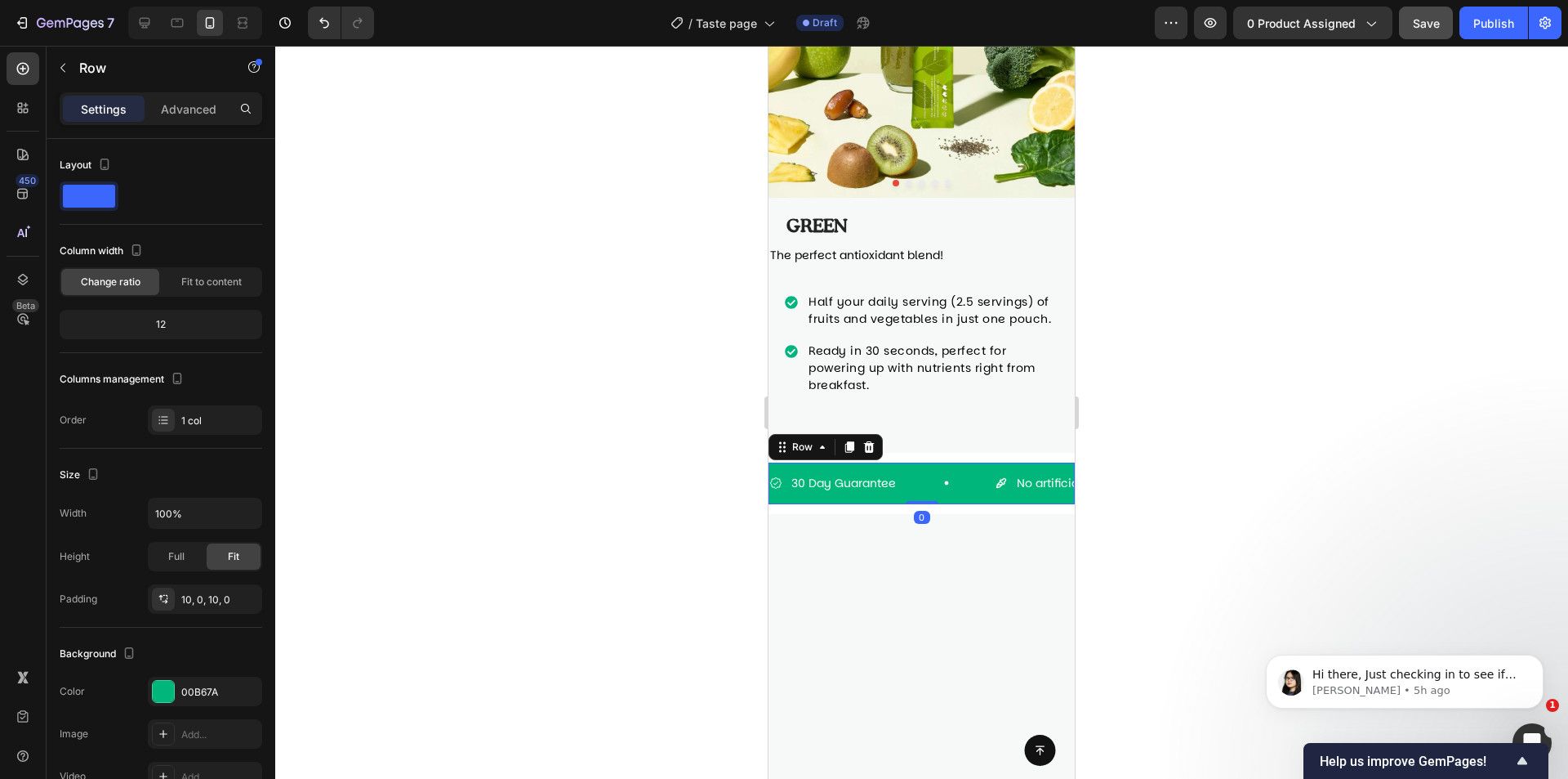
click at [1005, 551] on div at bounding box center [921, 688] width 307 height 349
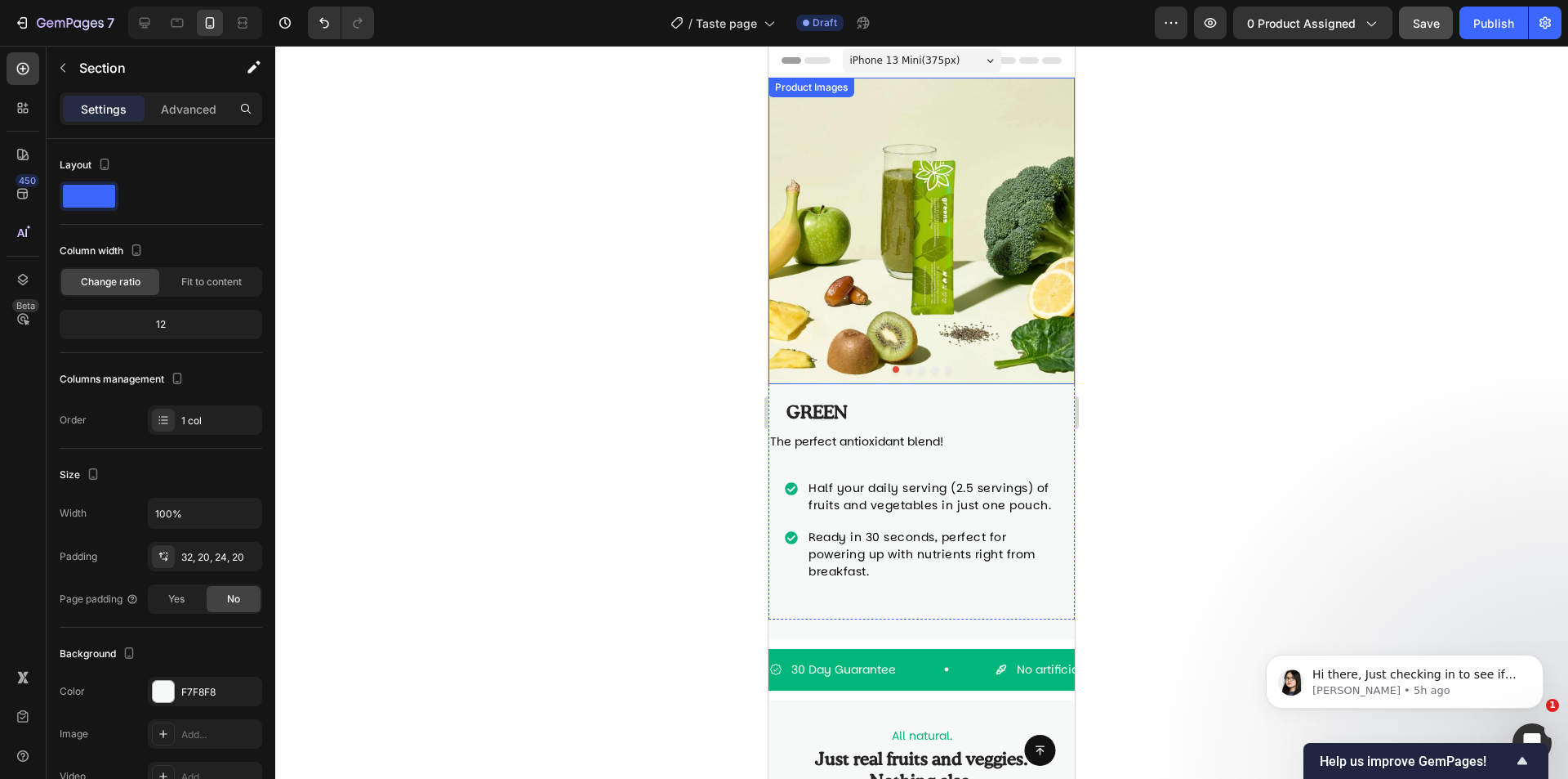
scroll to position [0, 0]
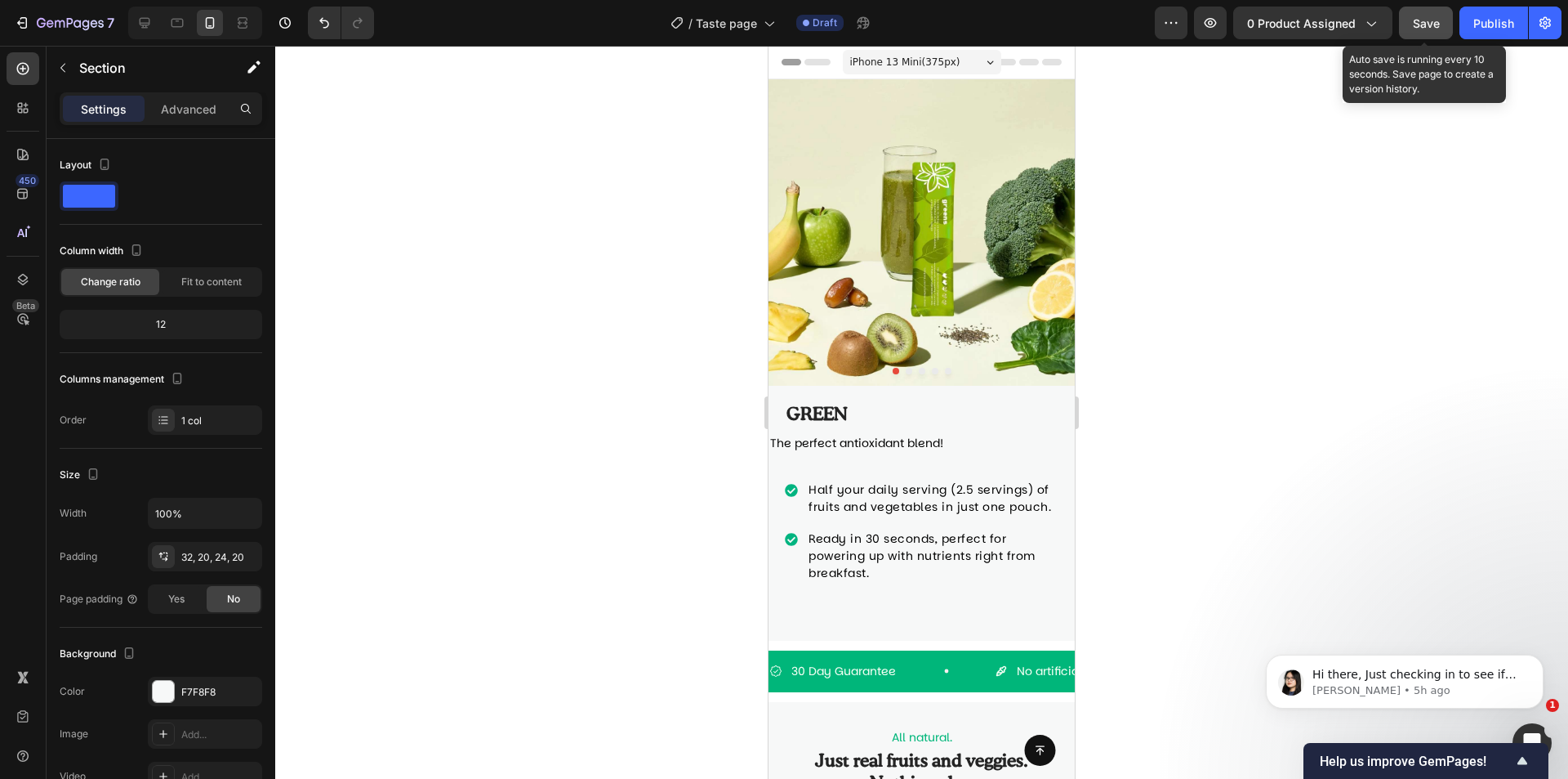
click at [1415, 25] on span "Save" at bounding box center [1427, 23] width 27 height 14
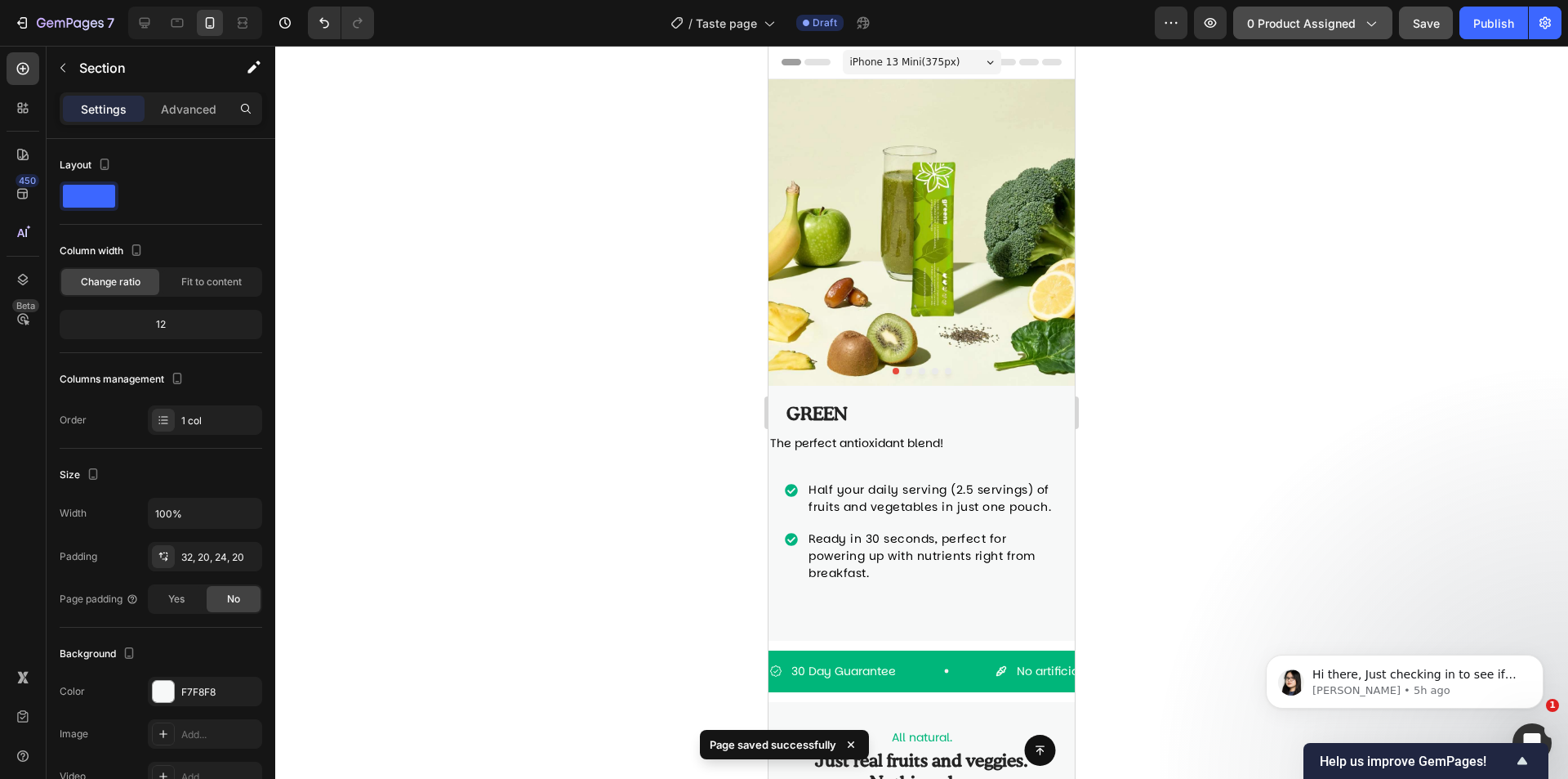
click at [1302, 15] on span "0 product assigned" at bounding box center [1301, 23] width 108 height 17
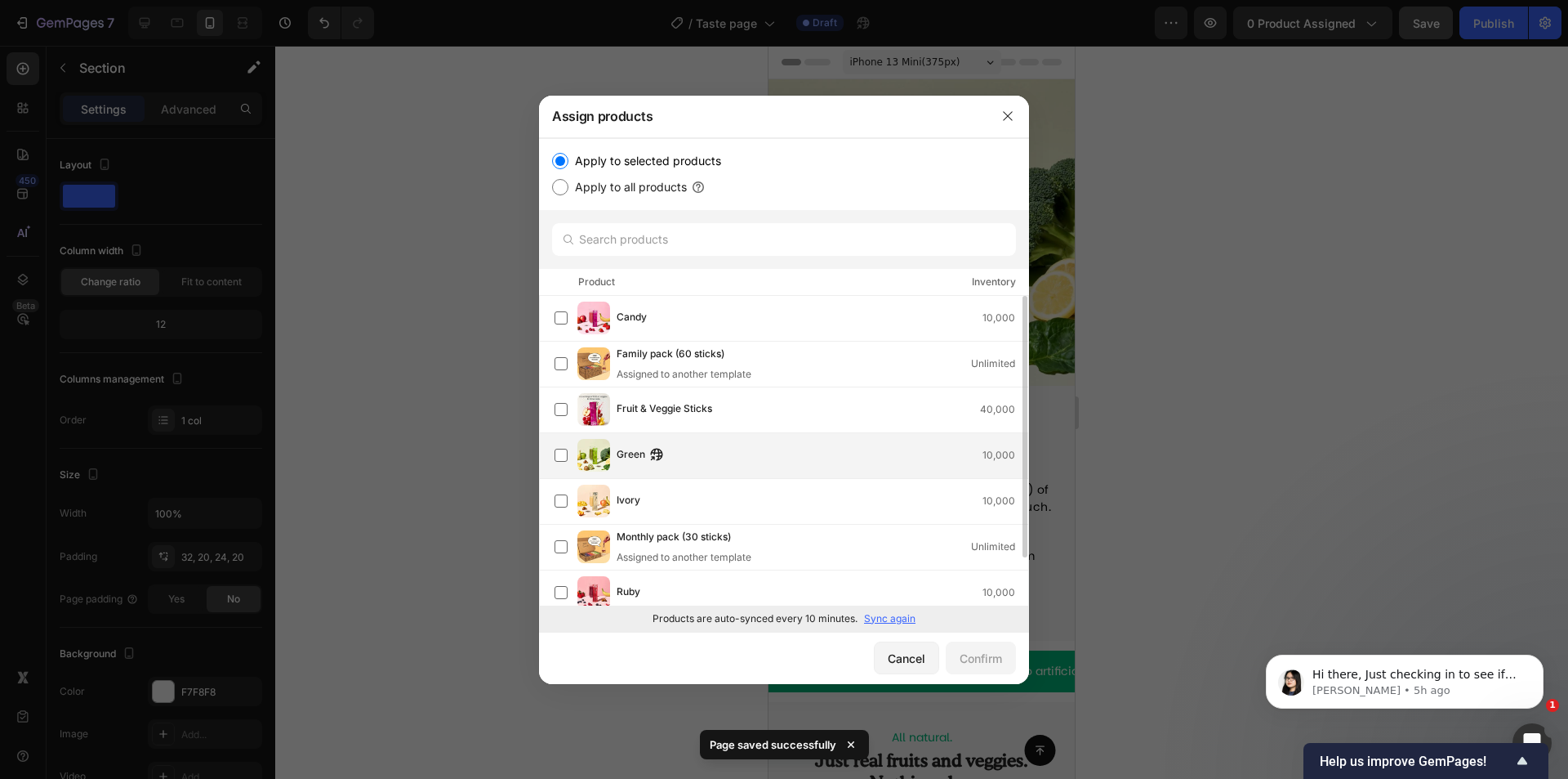
click at [706, 457] on div "Green 10,000" at bounding box center [822, 455] width 412 height 18
click at [966, 661] on div "Confirm" at bounding box center [980, 658] width 43 height 17
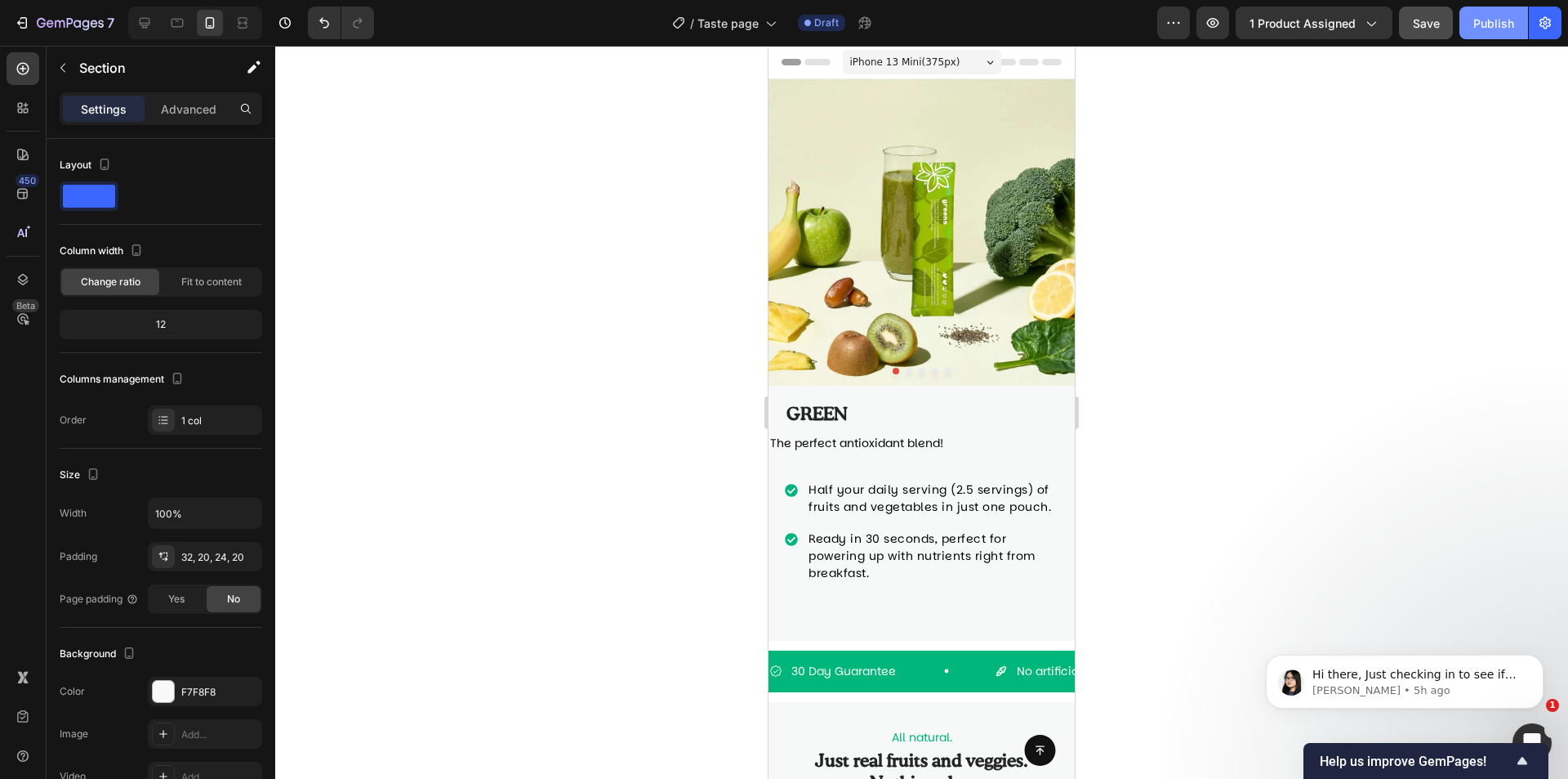
click at [1484, 28] on div "Publish" at bounding box center [1493, 23] width 41 height 17
click at [1543, 22] on icon "button" at bounding box center [1545, 23] width 4 height 4
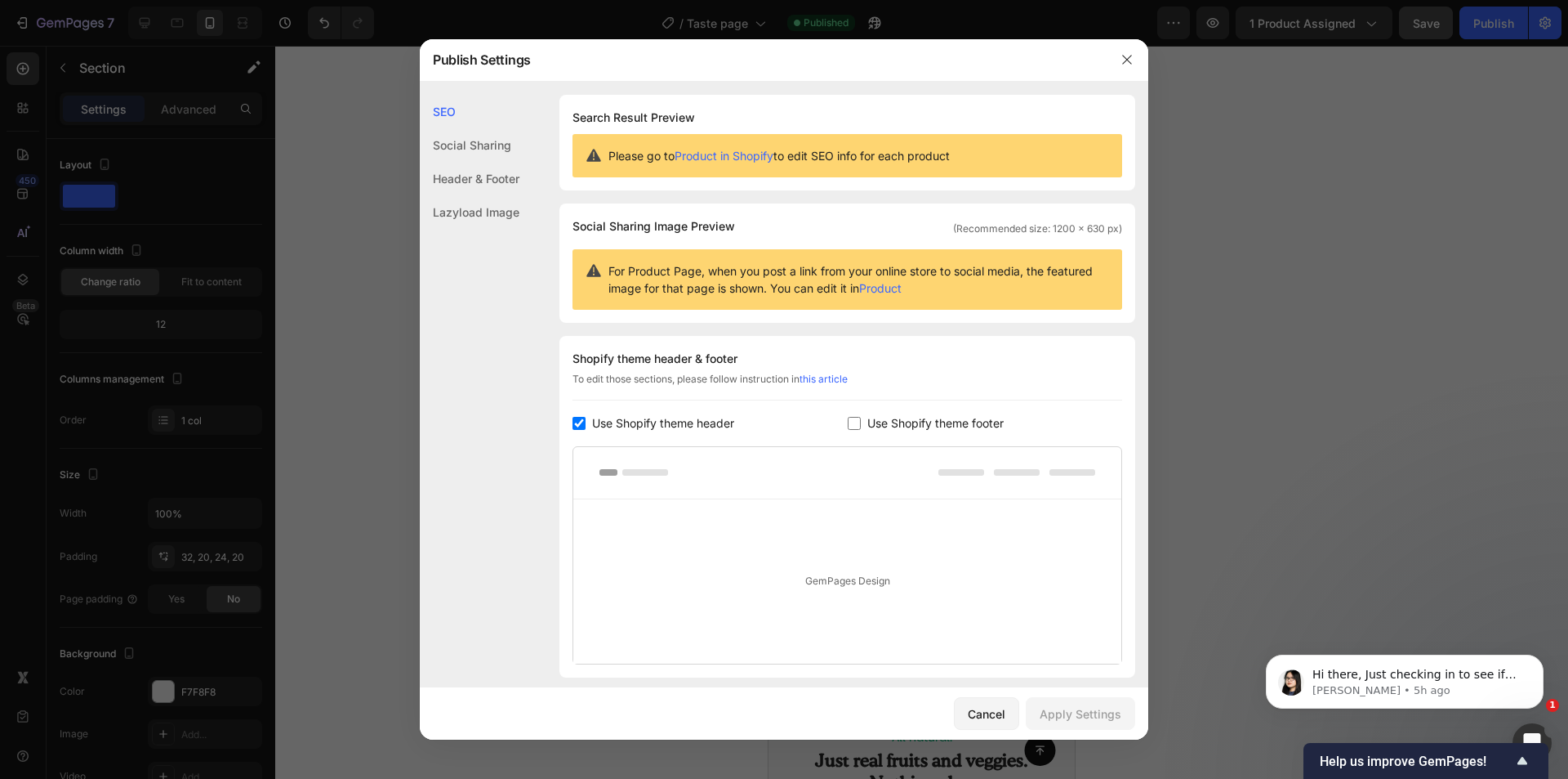
click at [581, 421] on input "checkbox" at bounding box center [579, 423] width 13 height 13
checkbox input "false"
click at [1063, 708] on div "Apply Settings" at bounding box center [1081, 713] width 82 height 17
click at [1270, 259] on div at bounding box center [784, 390] width 1568 height 779
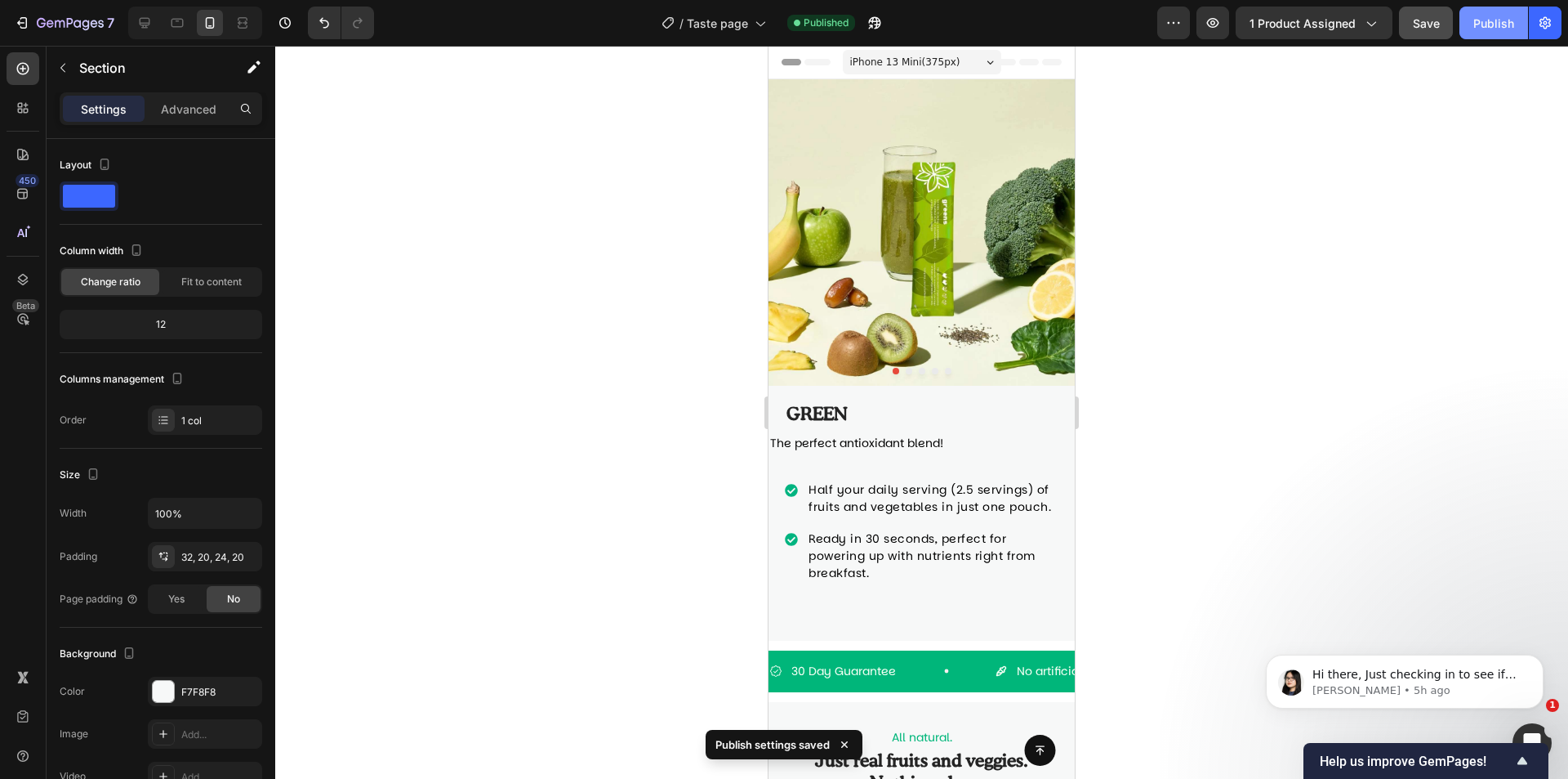
click at [1503, 28] on div "Publish" at bounding box center [1493, 23] width 41 height 17
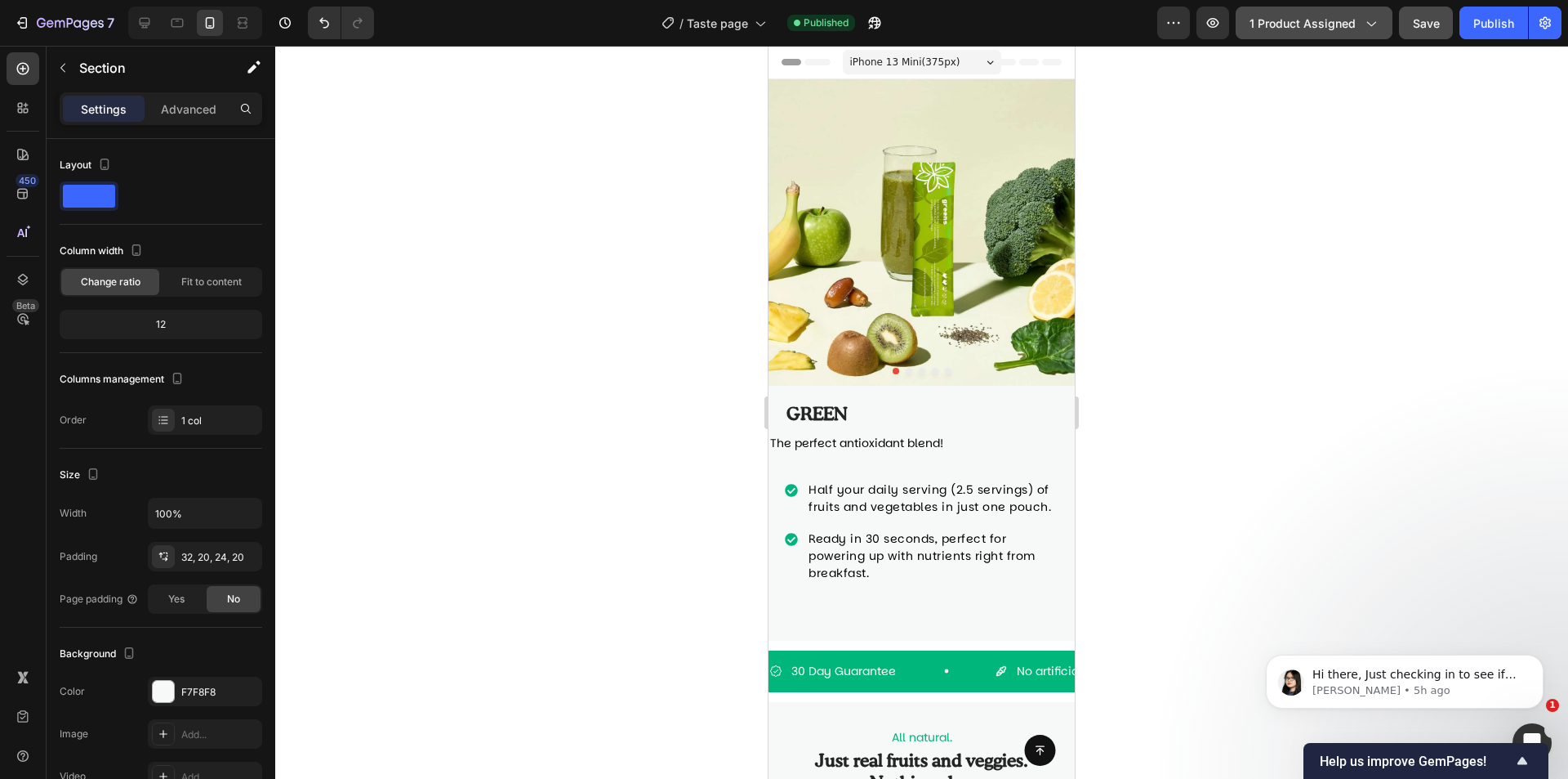
click at [1376, 15] on icon "button" at bounding box center [1371, 23] width 16 height 16
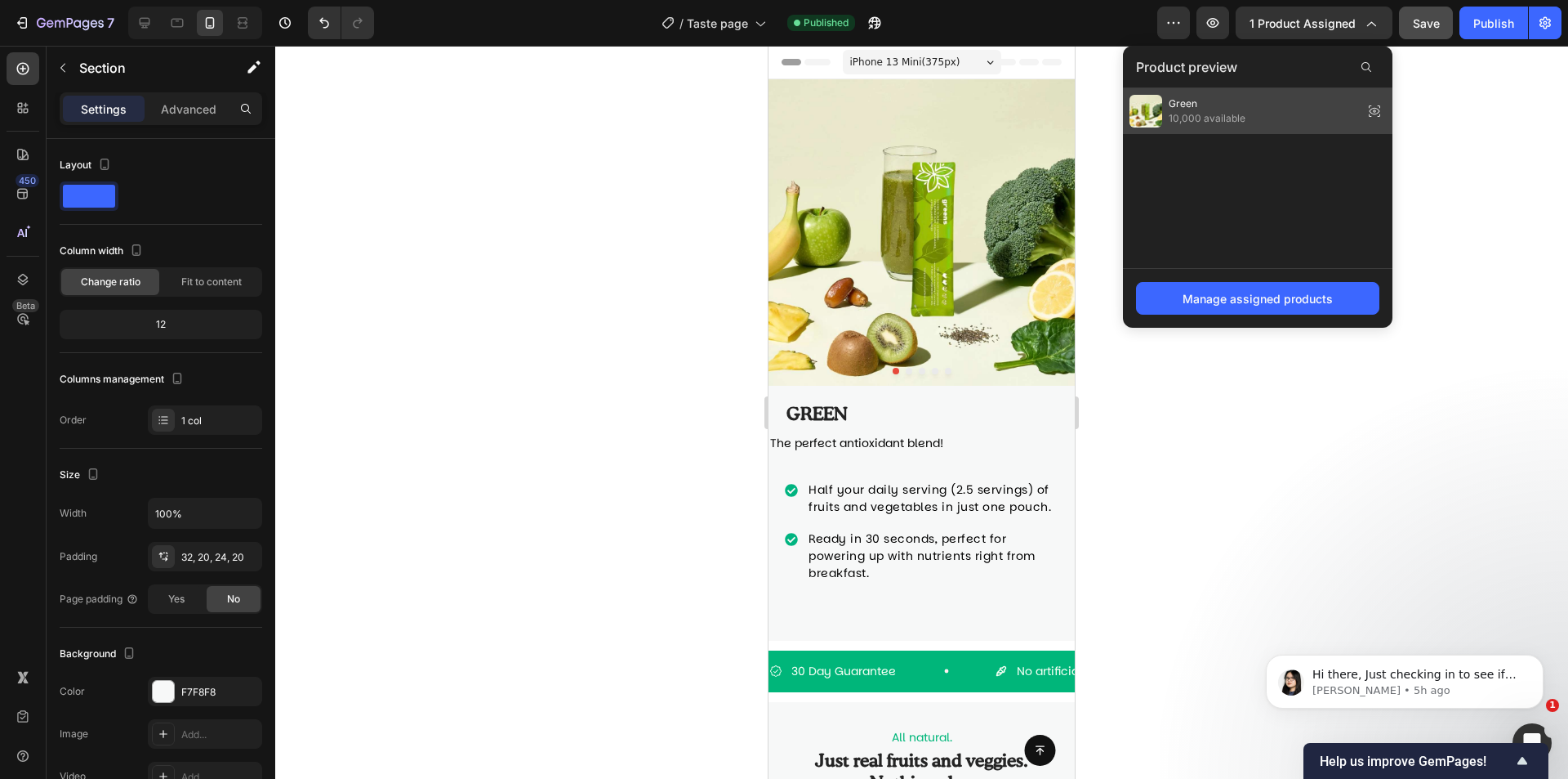
click at [1262, 98] on div "Green 10,000 available" at bounding box center [1258, 111] width 269 height 46
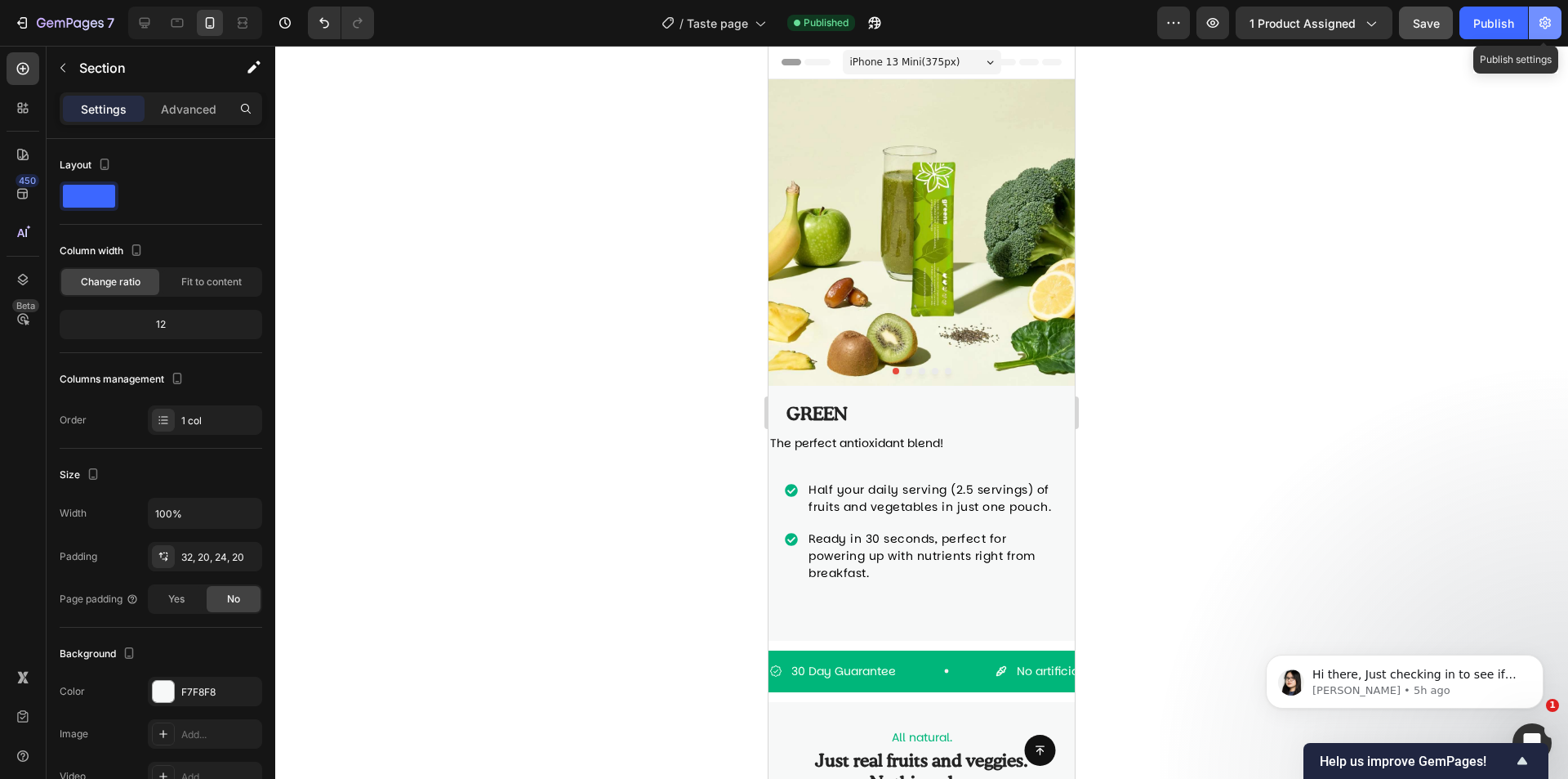
click at [1540, 23] on icon "button" at bounding box center [1545, 23] width 16 height 16
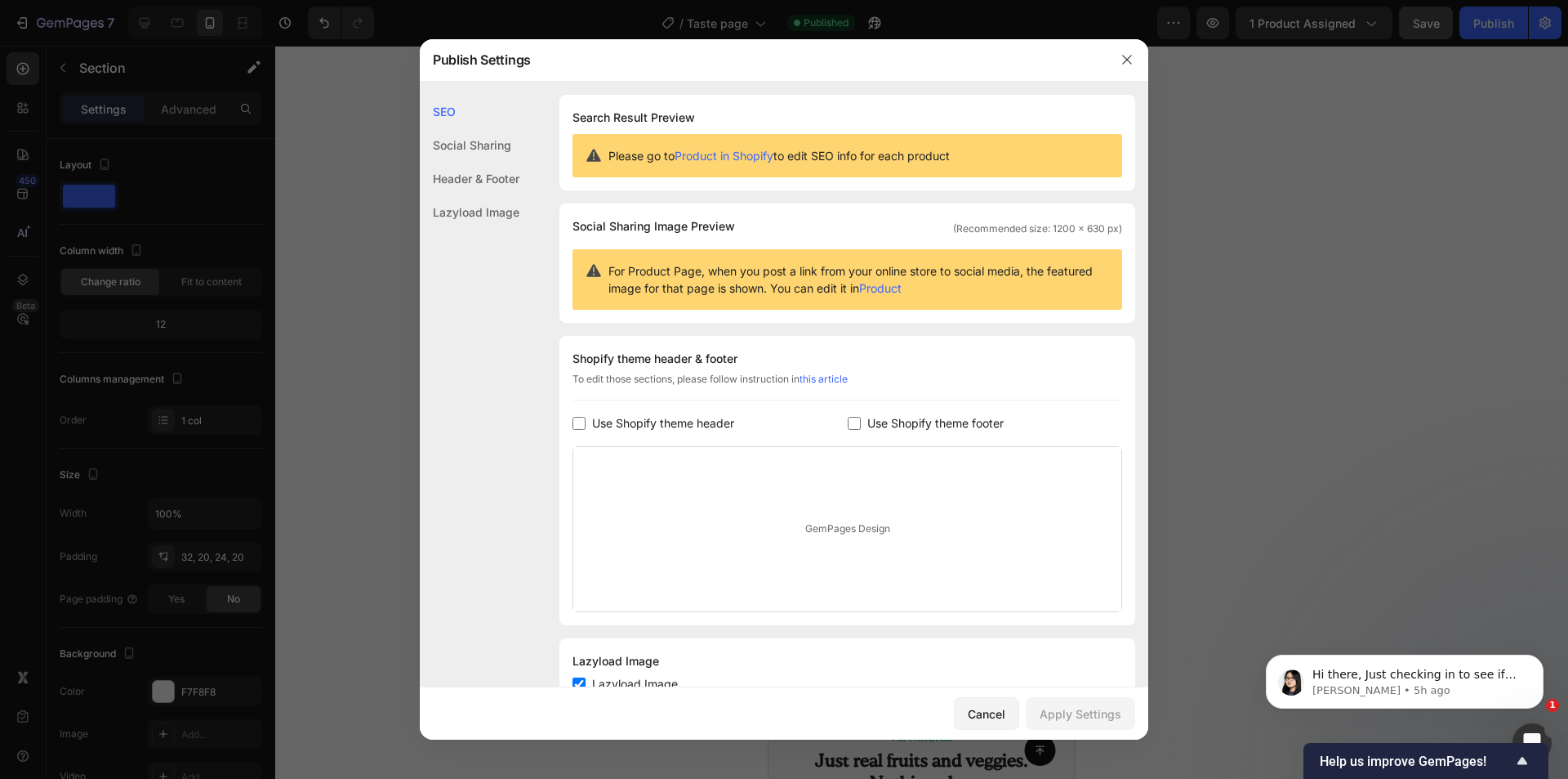
click at [381, 174] on div at bounding box center [784, 390] width 1568 height 779
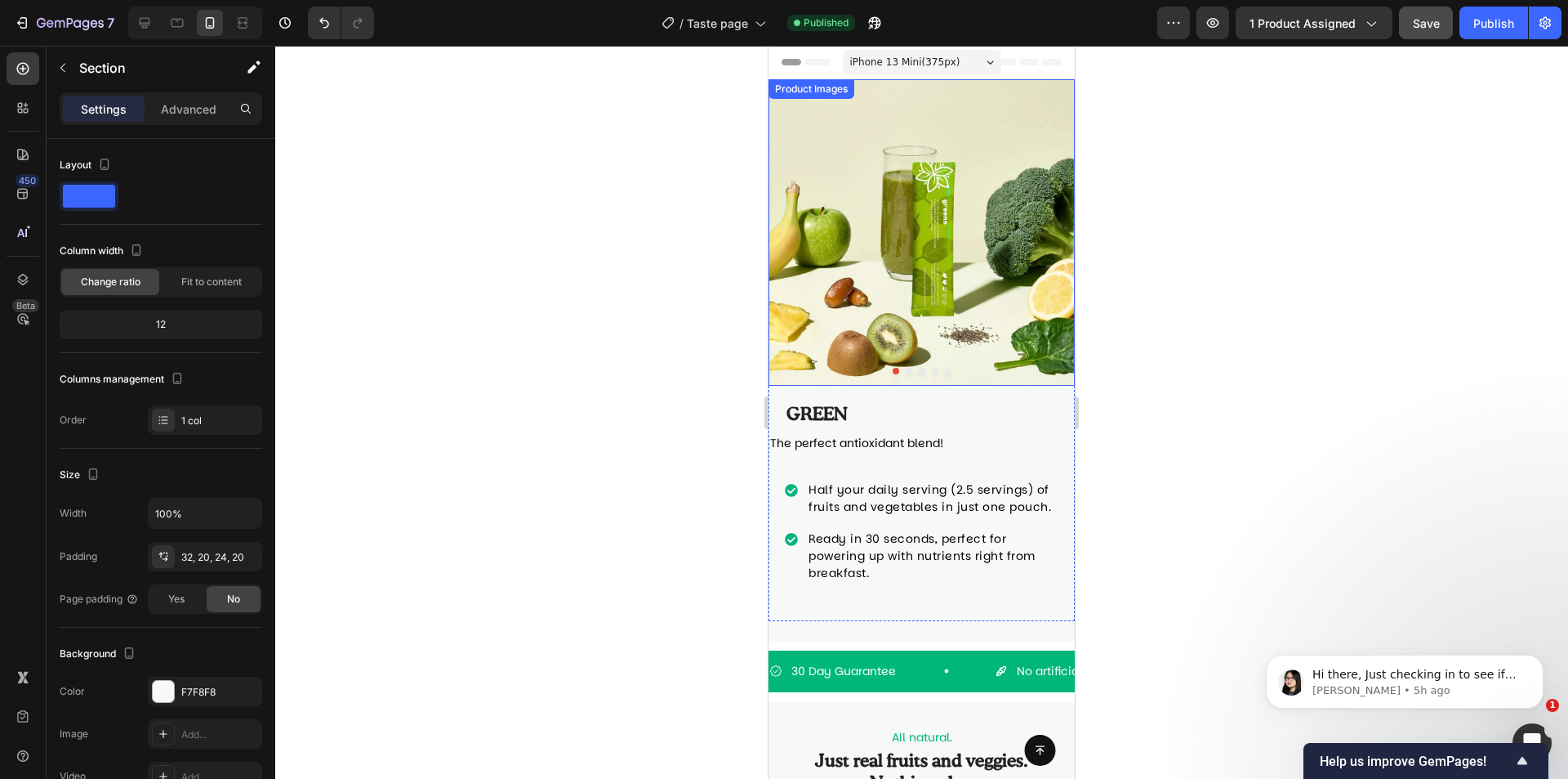
click at [954, 87] on img at bounding box center [921, 232] width 307 height 307
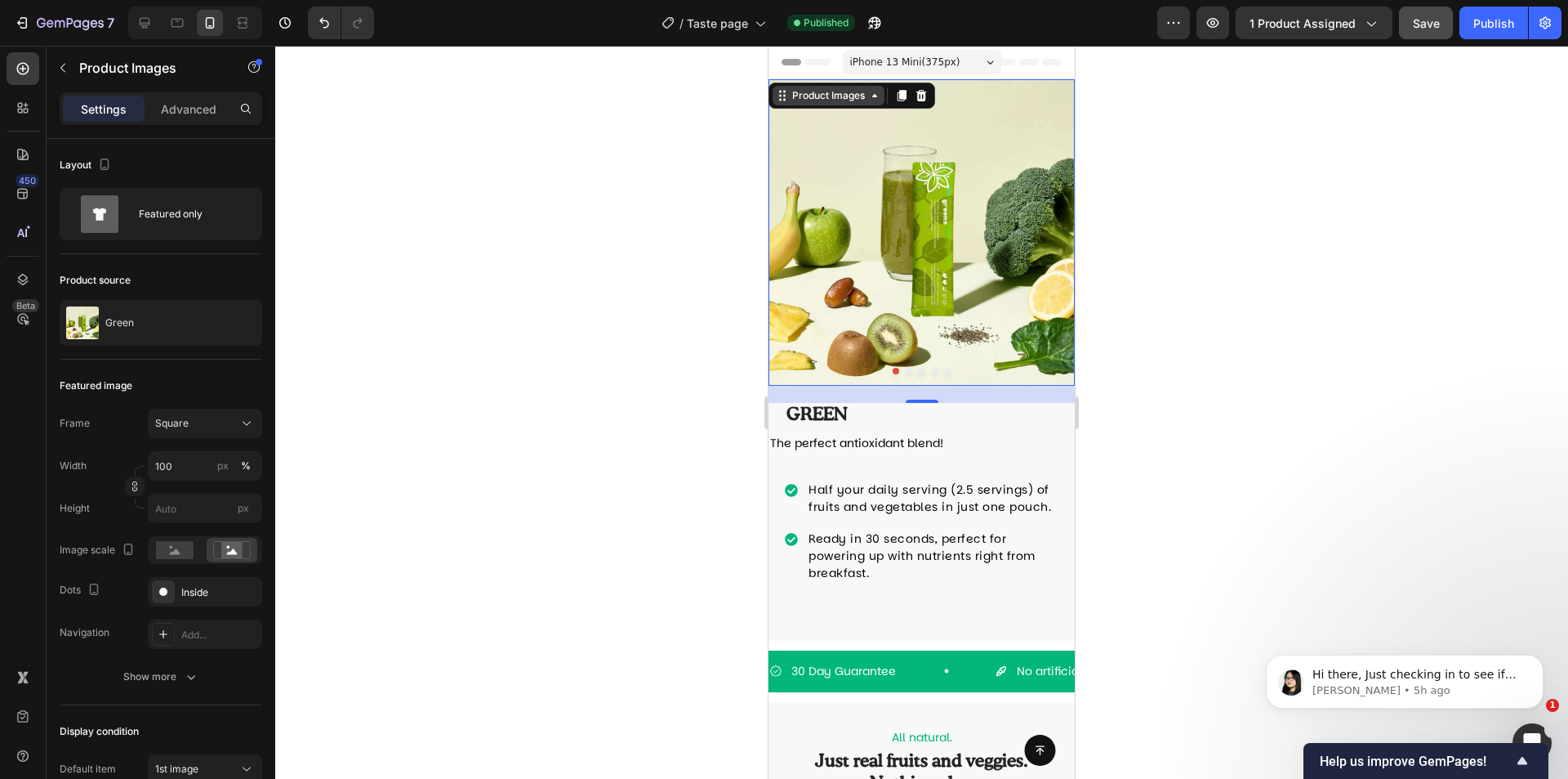
click at [819, 91] on div "Product Images" at bounding box center [828, 96] width 79 height 15
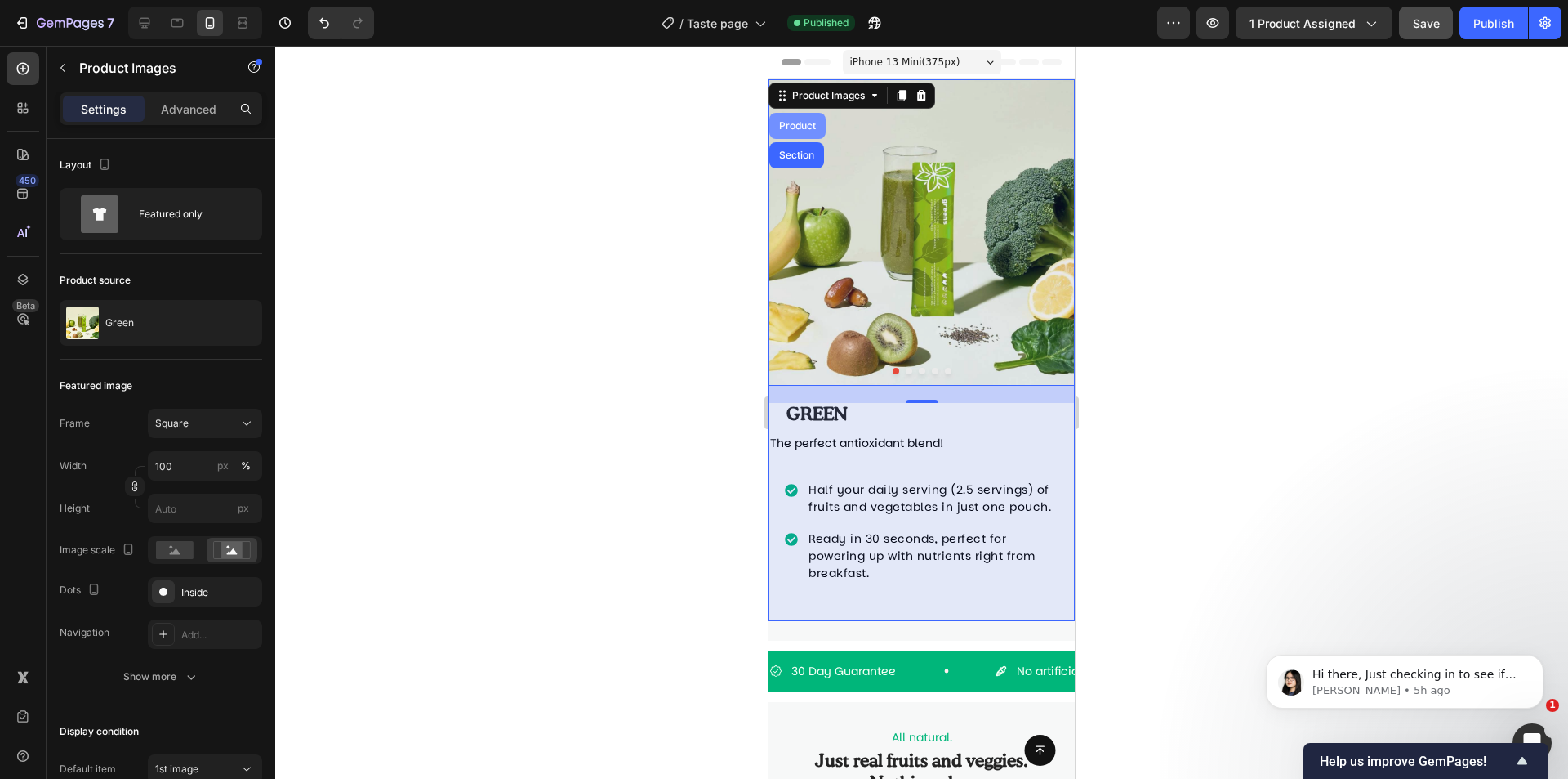
click at [801, 120] on div "Product" at bounding box center [798, 126] width 56 height 26
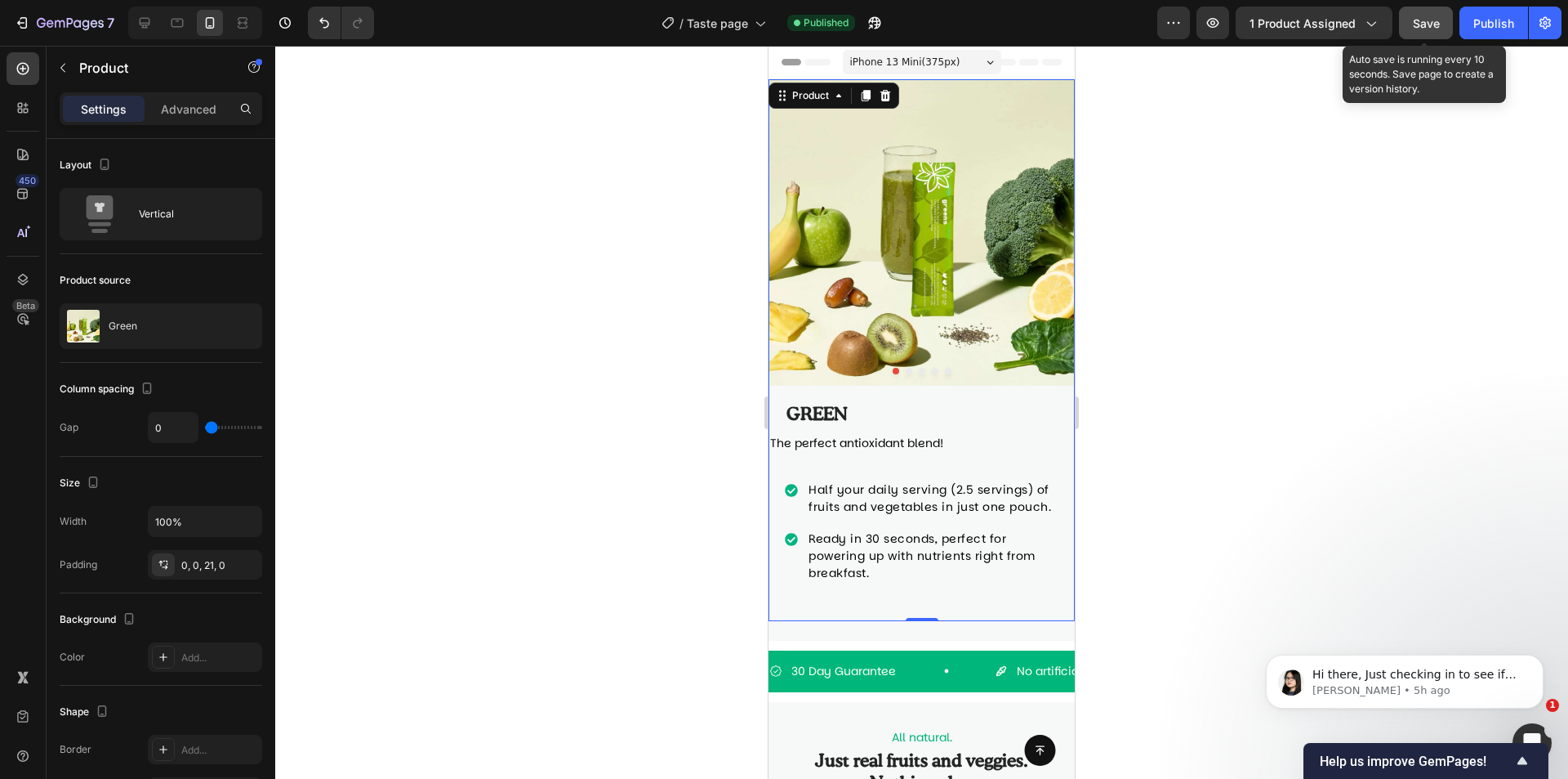
click at [1443, 24] on button "Save" at bounding box center [1425, 23] width 54 height 33
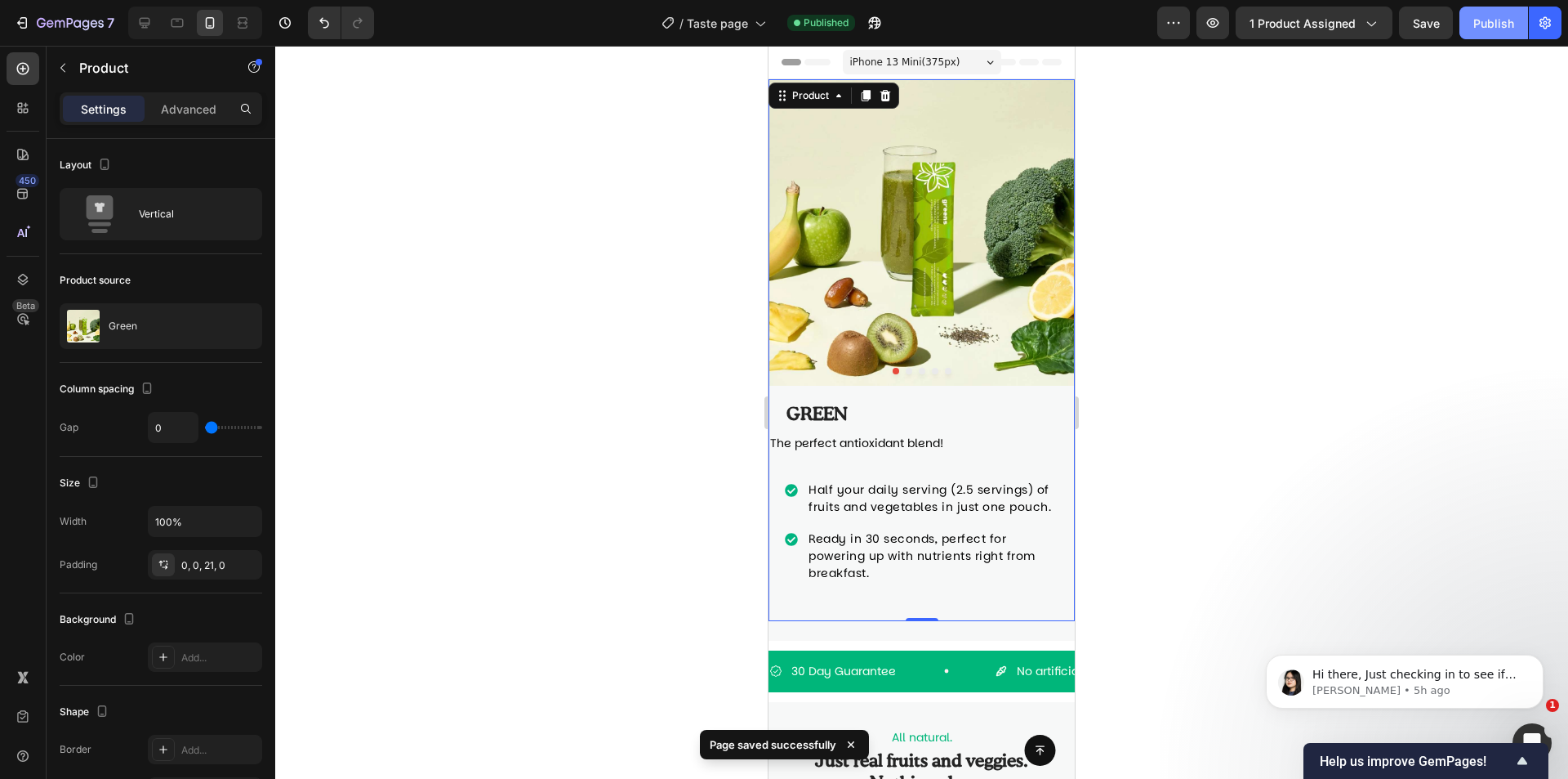
click at [1476, 25] on div "Publish" at bounding box center [1493, 23] width 41 height 17
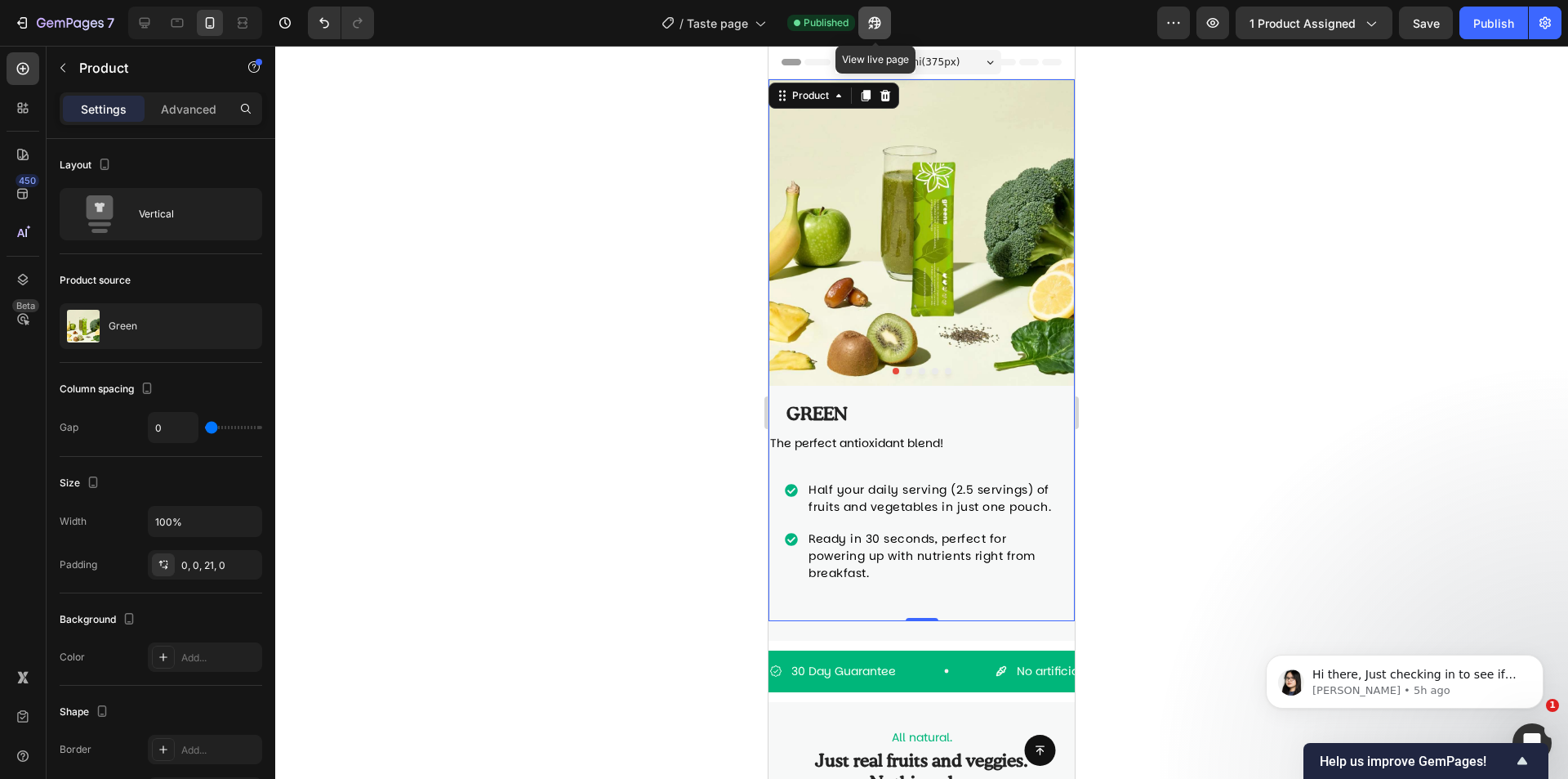
click at [883, 16] on icon "button" at bounding box center [875, 23] width 16 height 16
click at [150, 16] on icon at bounding box center [145, 23] width 16 height 16
type input "62"
type input "1240"
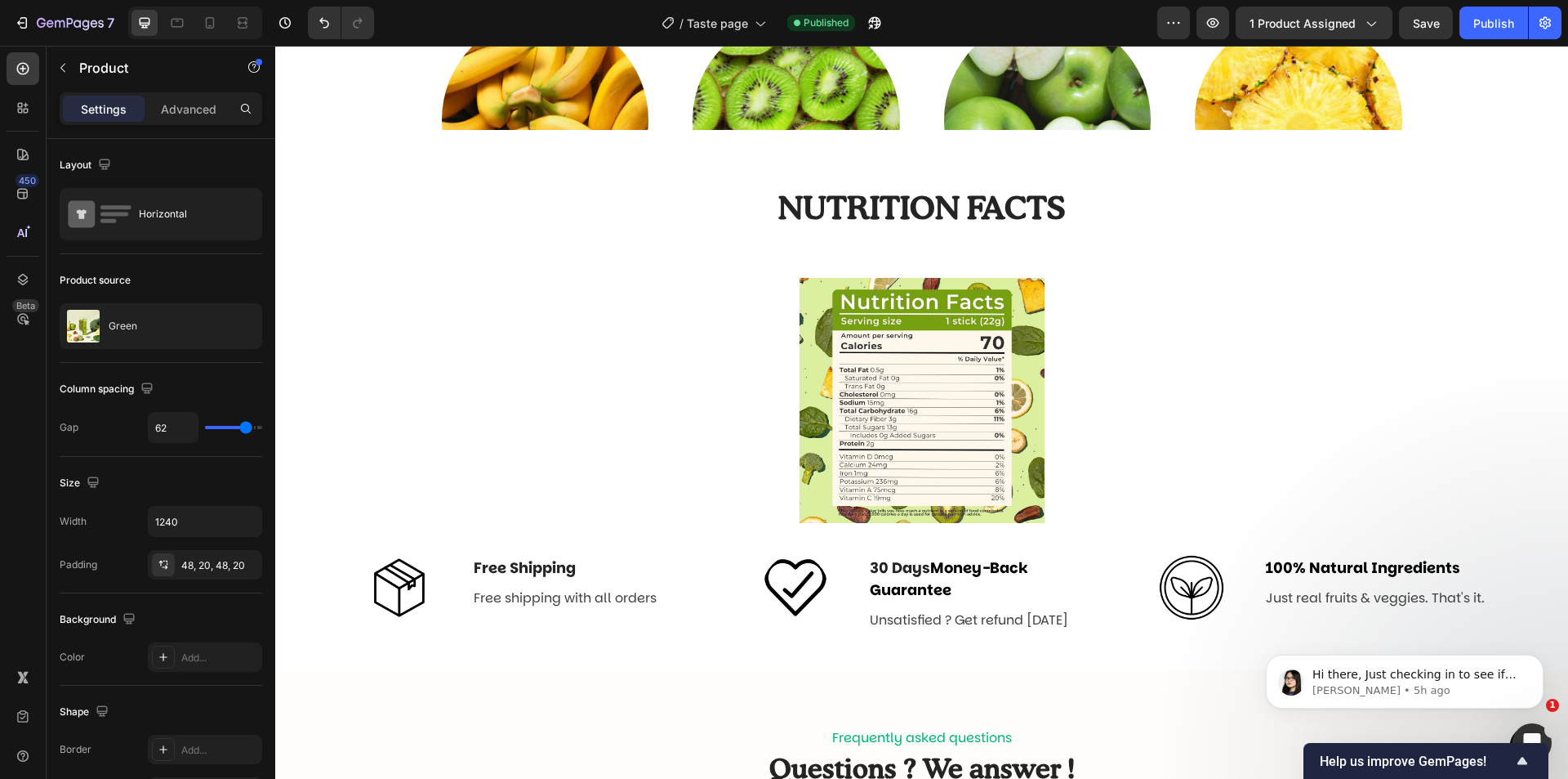
scroll to position [1634, 0]
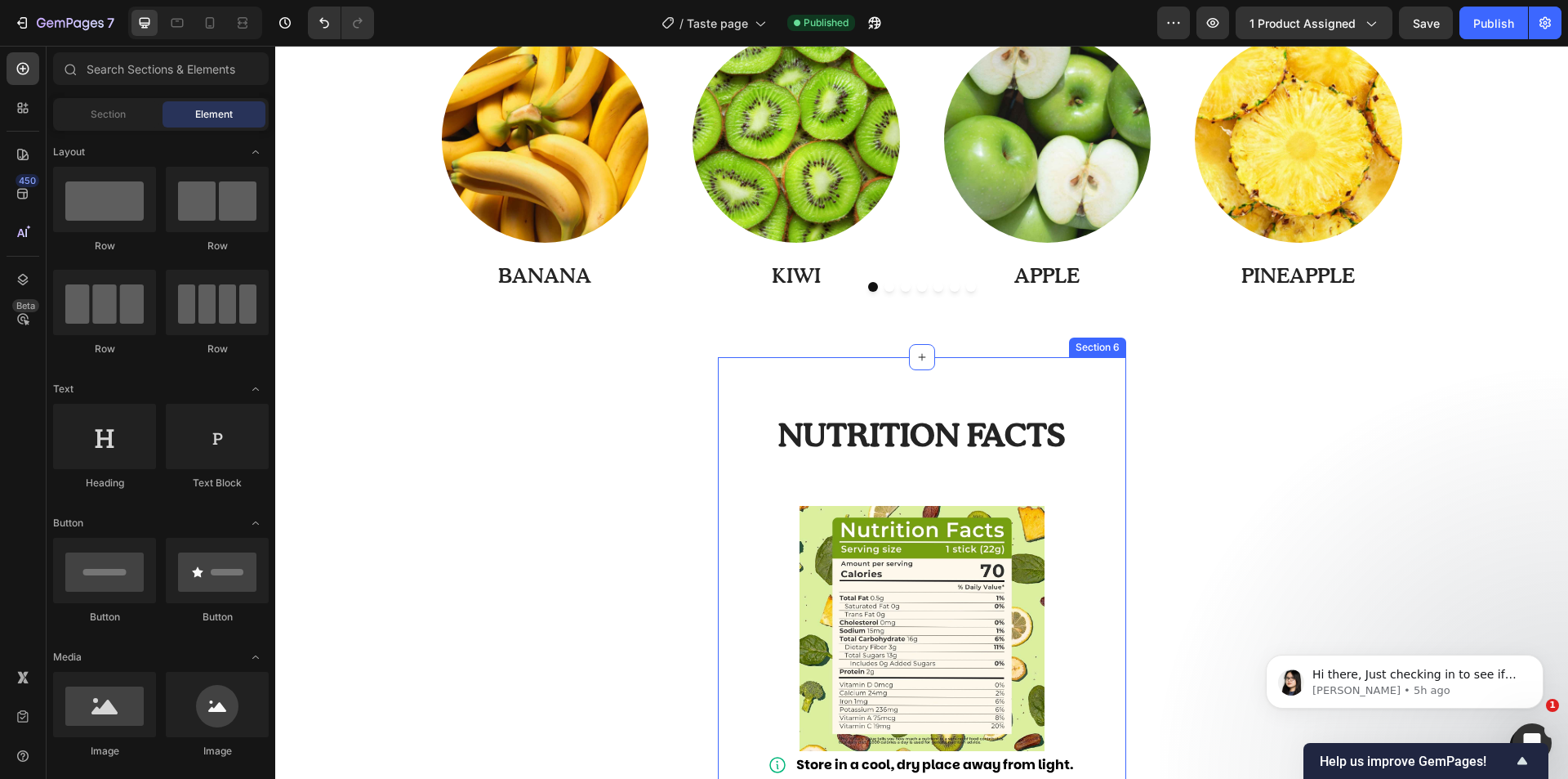
click at [800, 388] on div "Nutrition facts Heading Row Image Store in a cool, dry place away from light. I…" at bounding box center [921, 611] width 408 height 508
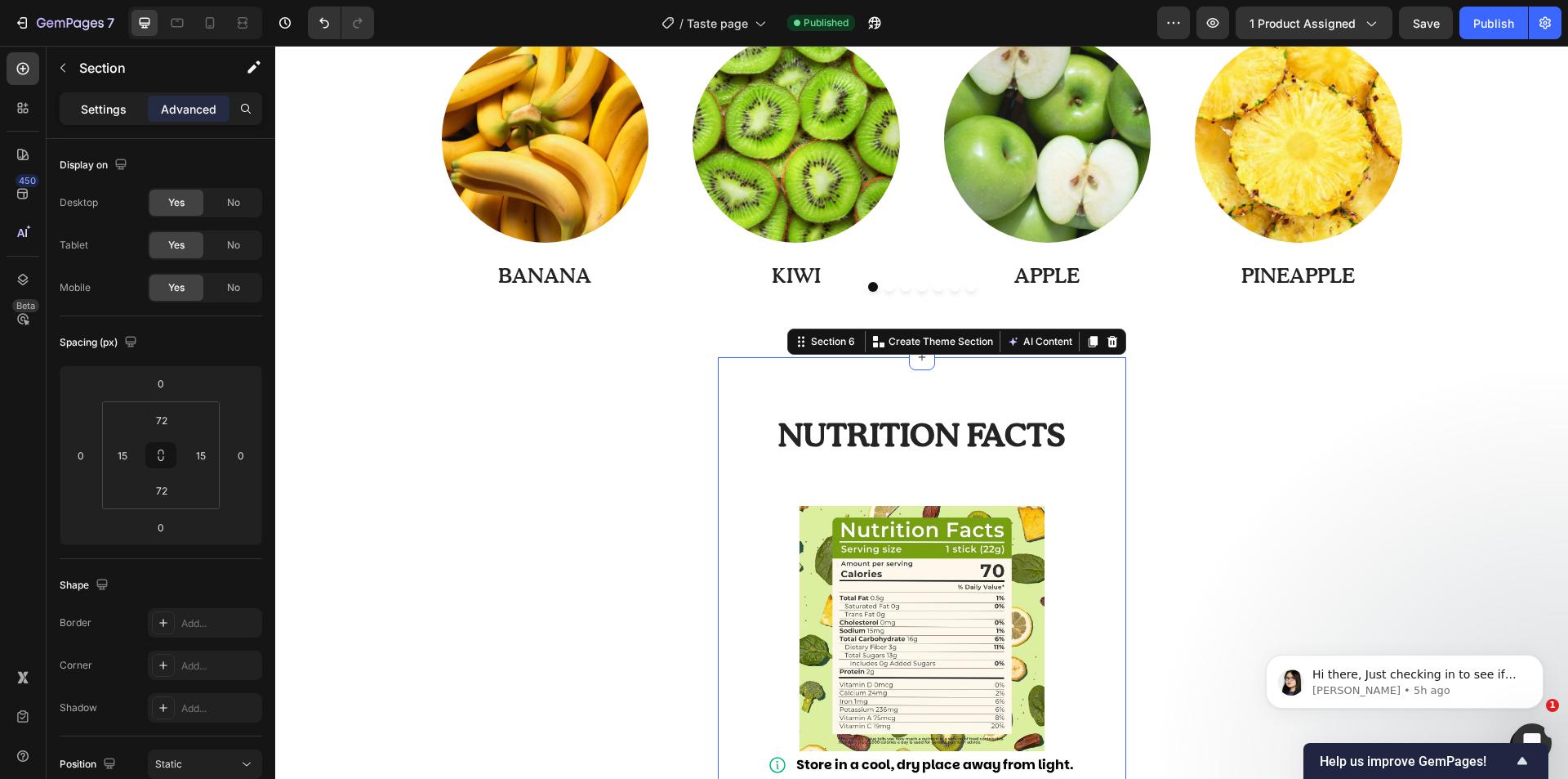
click at [110, 112] on p "Settings" at bounding box center [104, 108] width 45 height 17
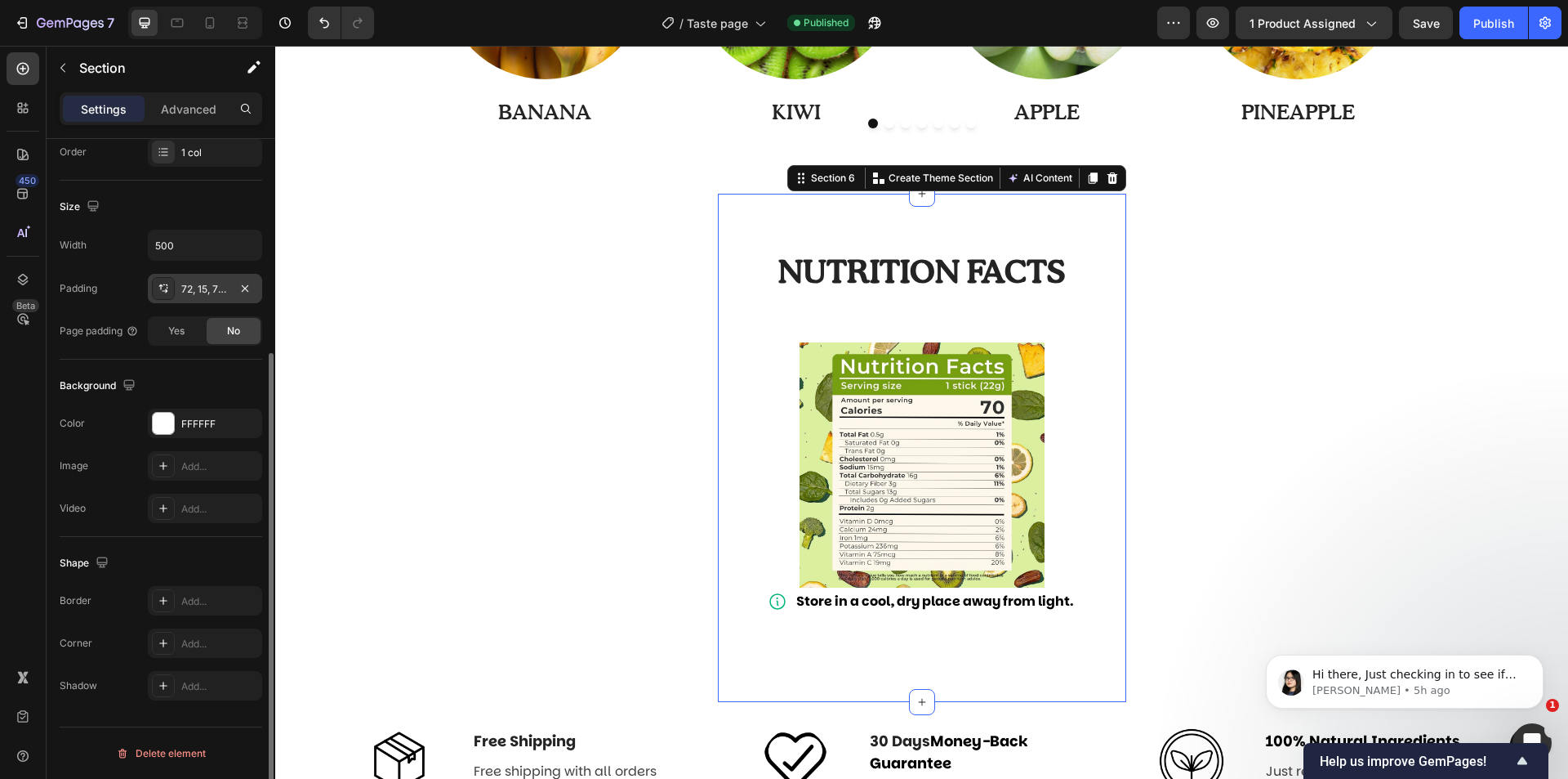
scroll to position [228, 0]
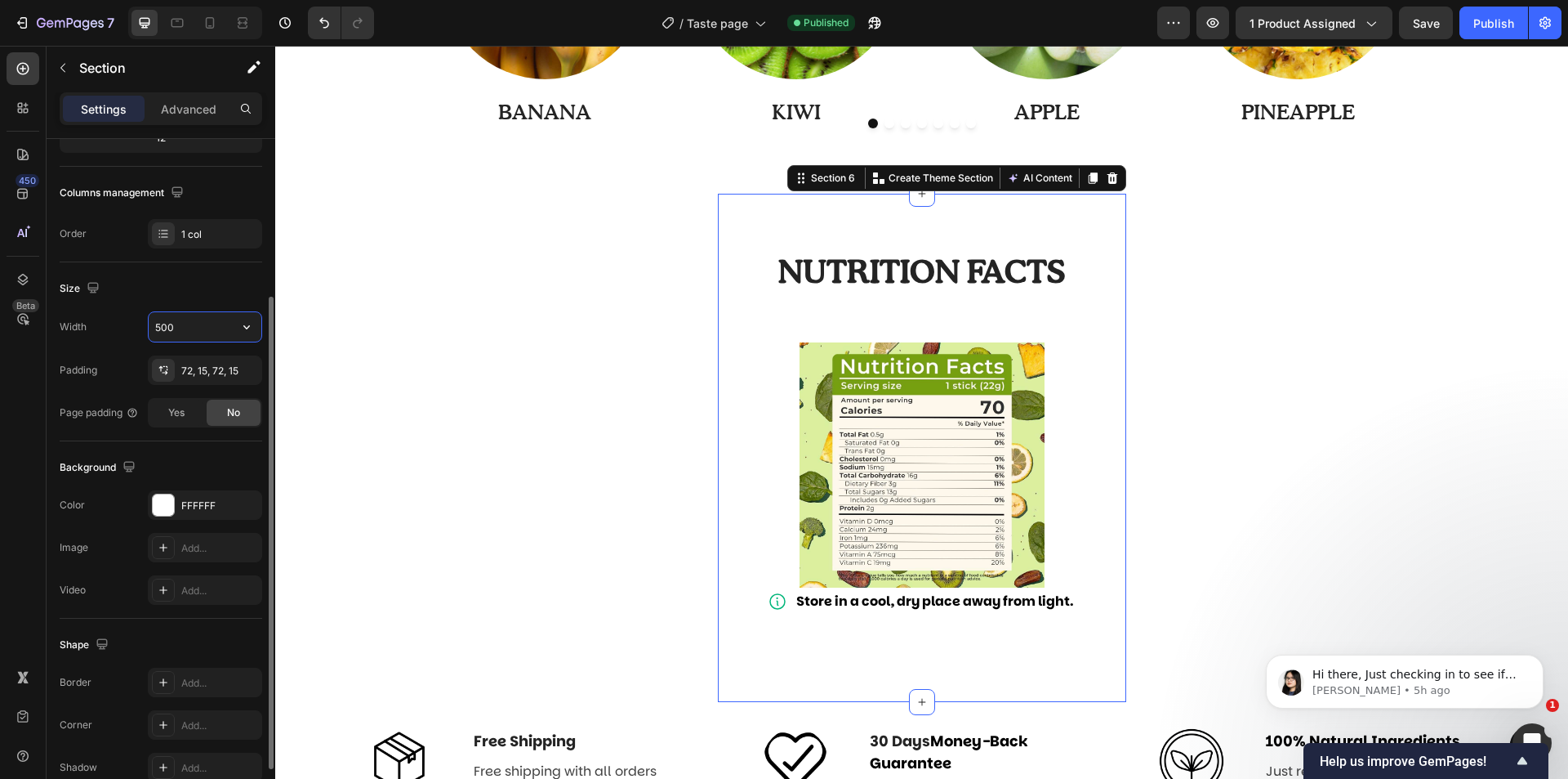
click at [195, 320] on input "500" at bounding box center [205, 327] width 113 height 29
type input "&"
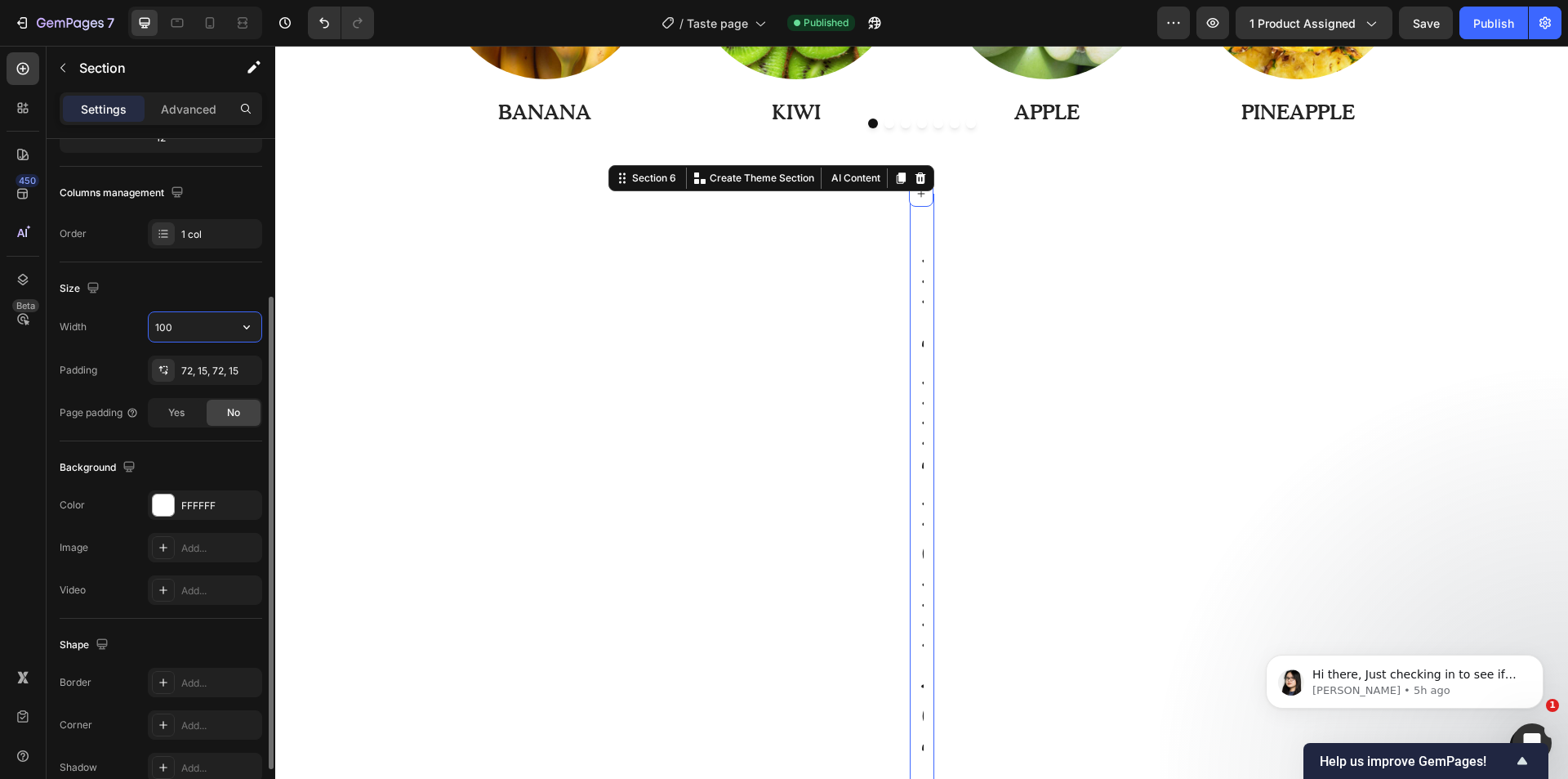
type input "1000"
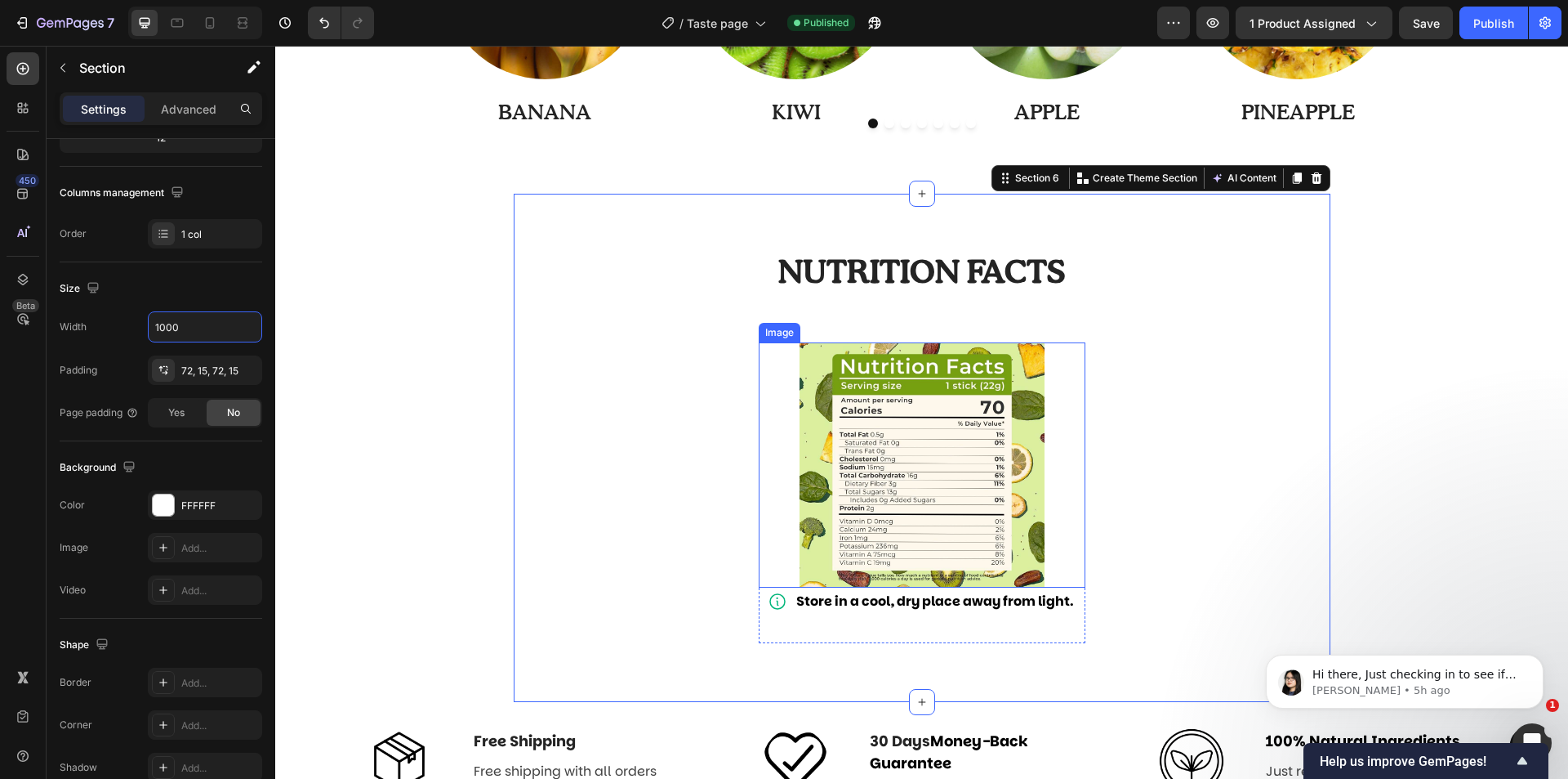
click at [805, 380] on img at bounding box center [921, 464] width 245 height 245
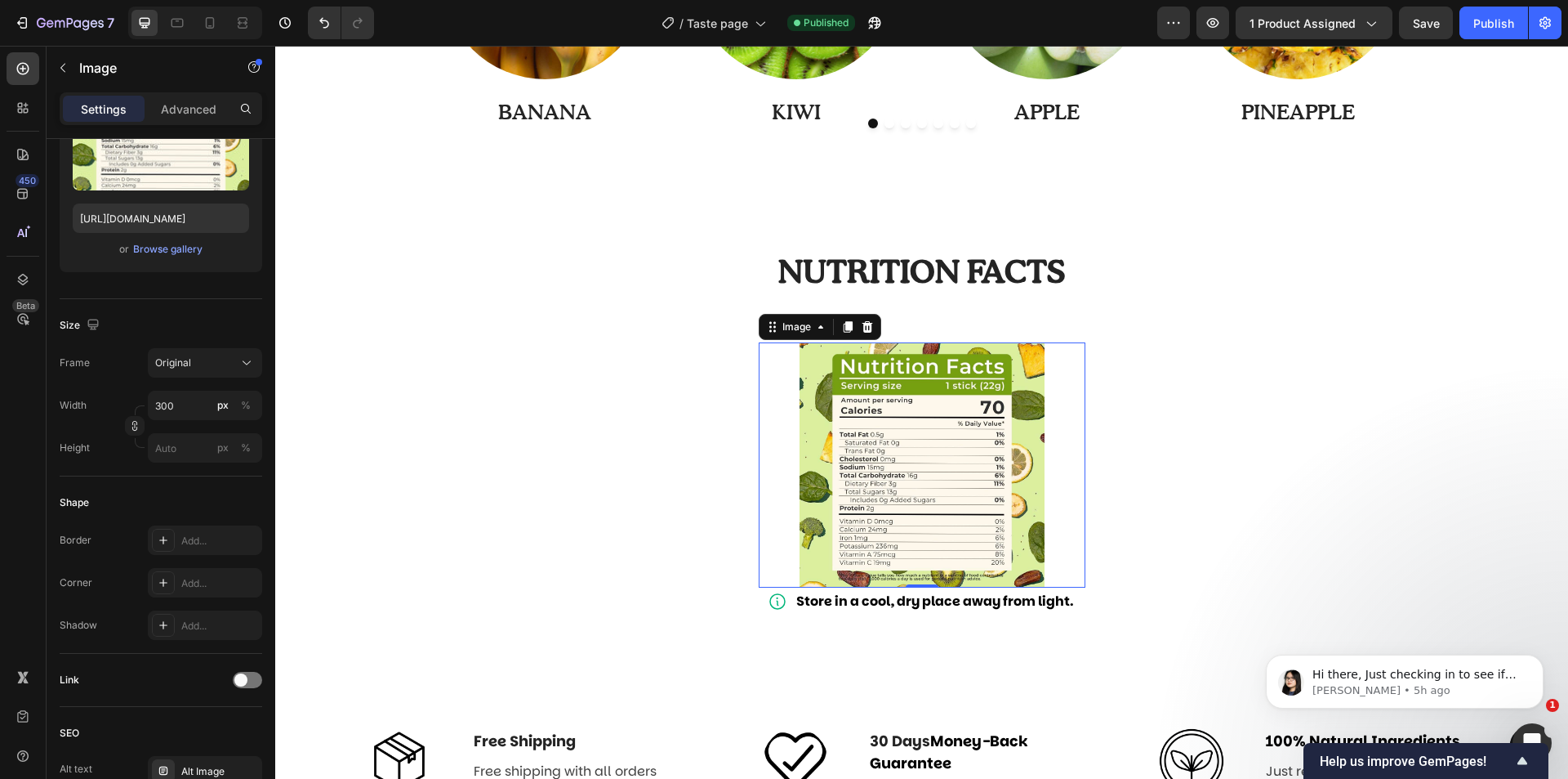
scroll to position [0, 0]
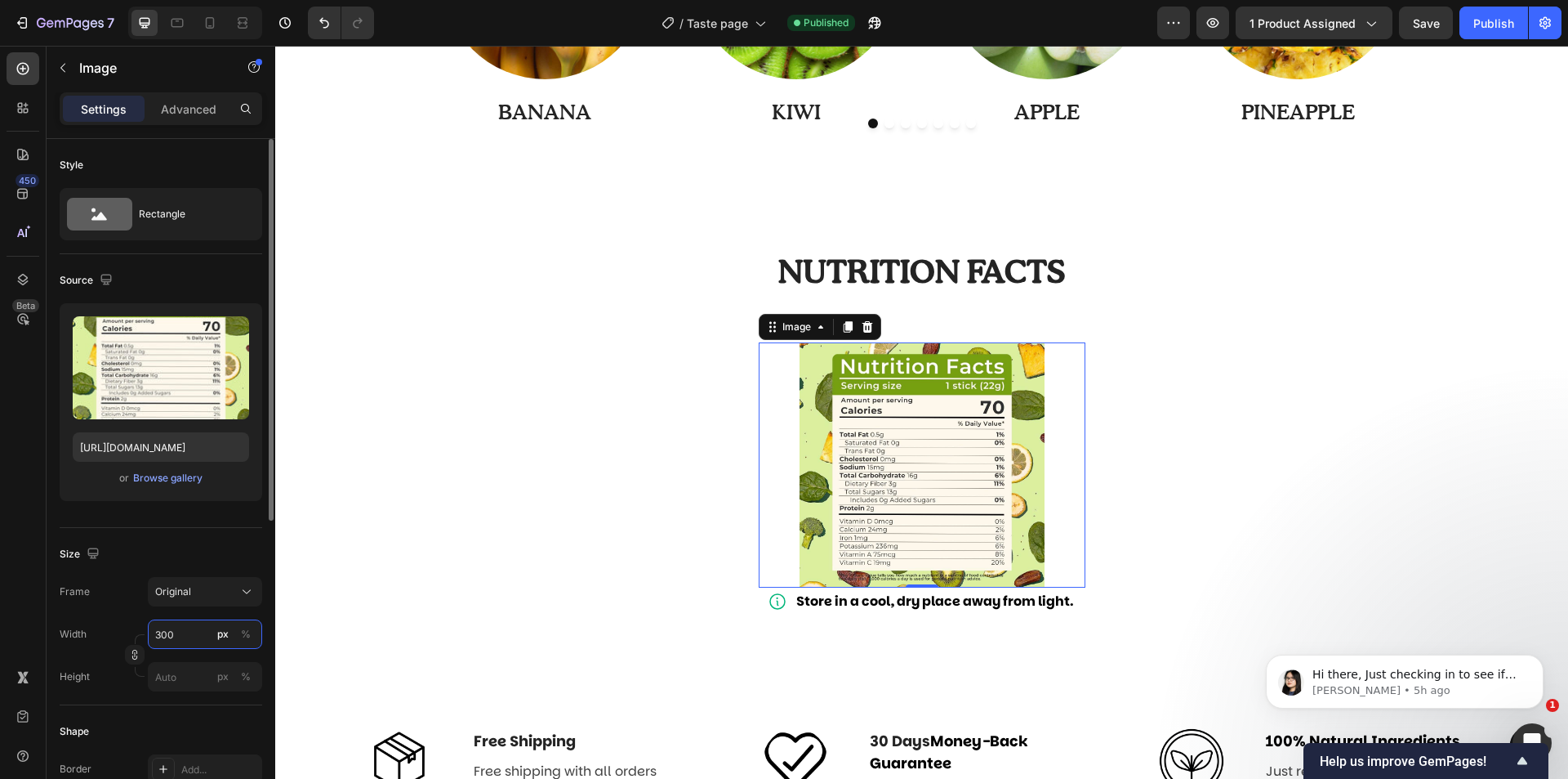
click at [159, 645] on input "300" at bounding box center [206, 634] width 115 height 29
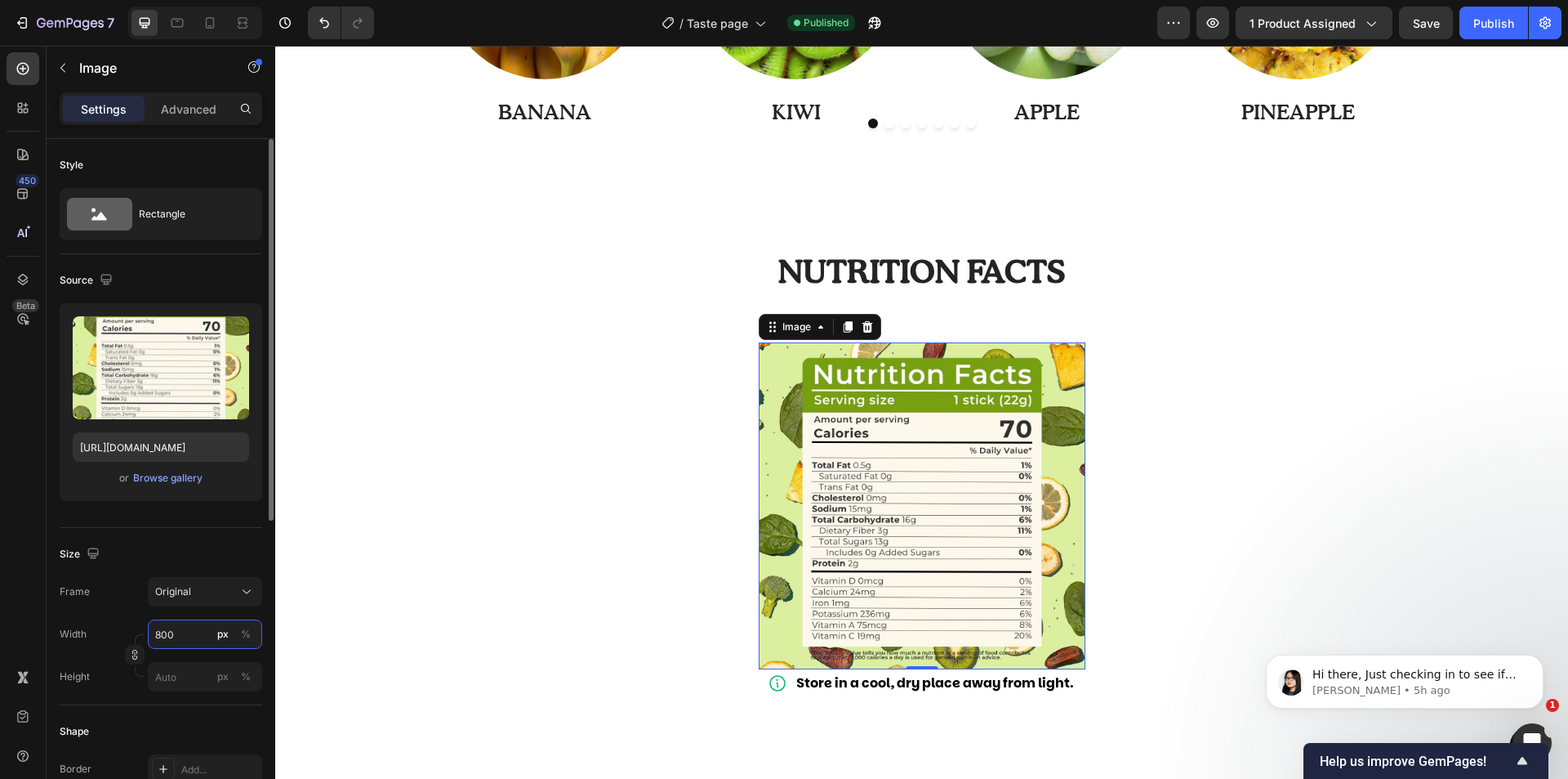
click at [190, 633] on input "800" at bounding box center [206, 634] width 115 height 29
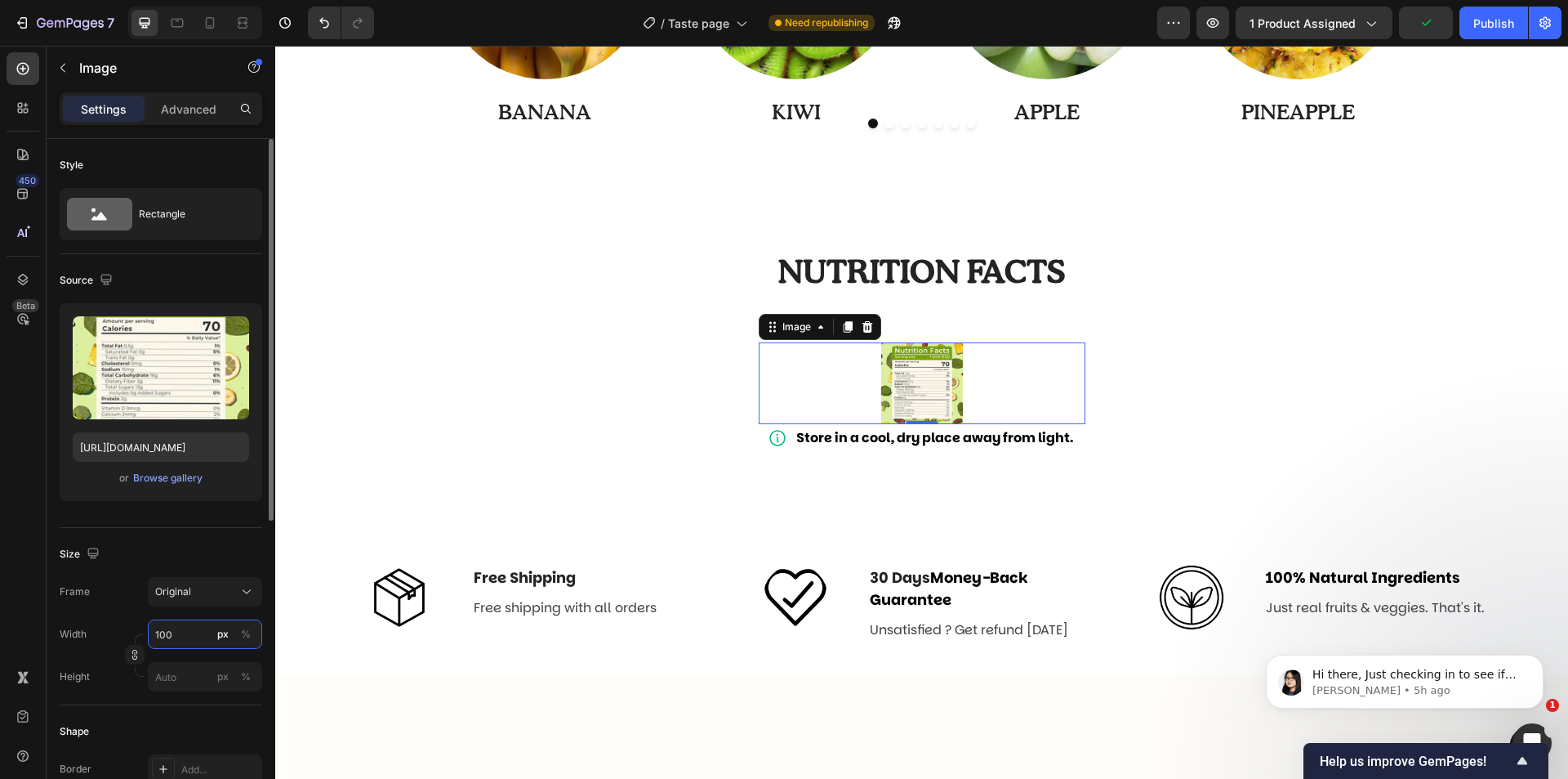
type input "1000"
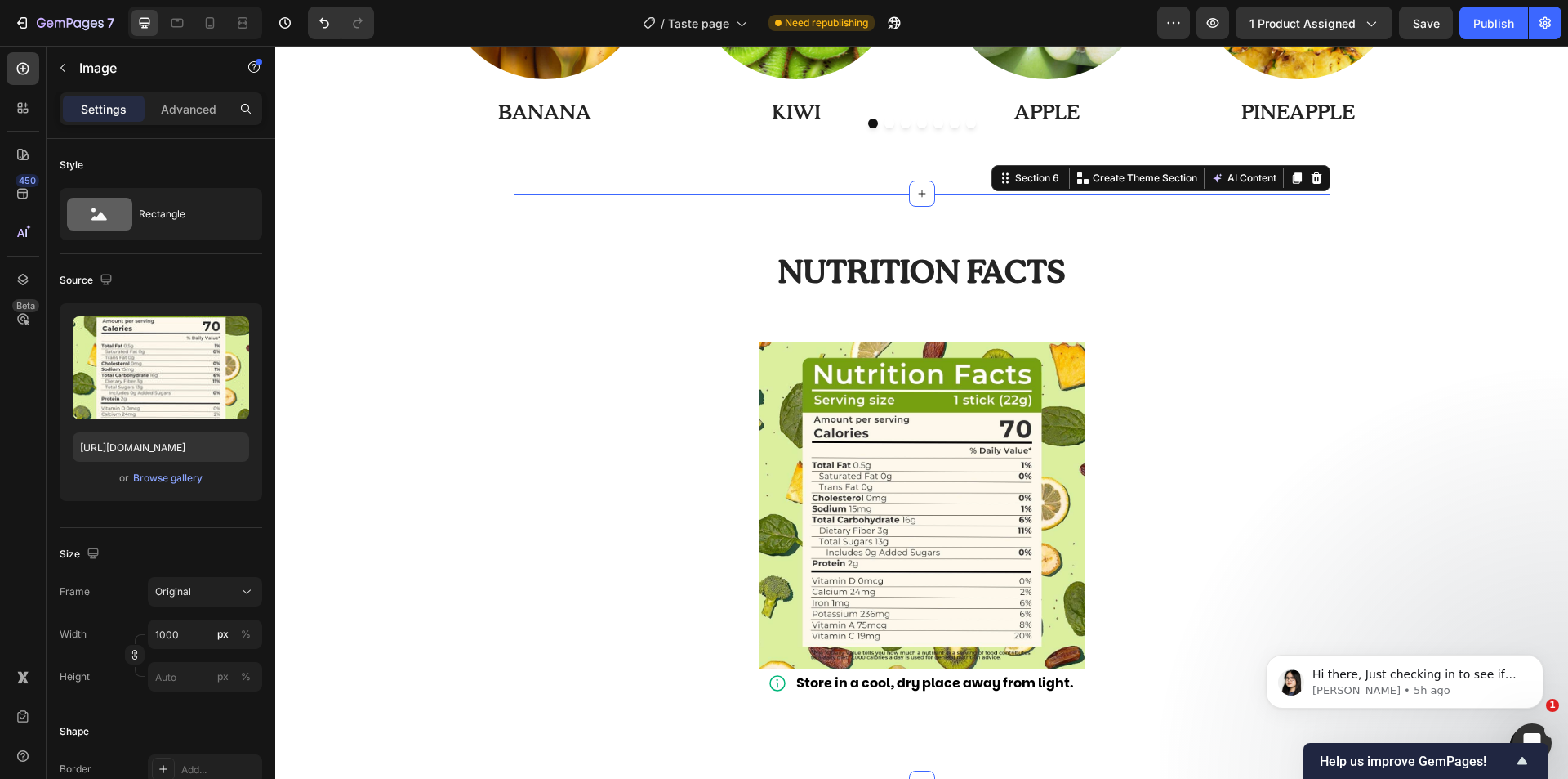
click at [687, 410] on div "Nutrition facts Heading Row Image Store in a cool, dry place away from light. I…" at bounding box center [921, 488] width 792 height 471
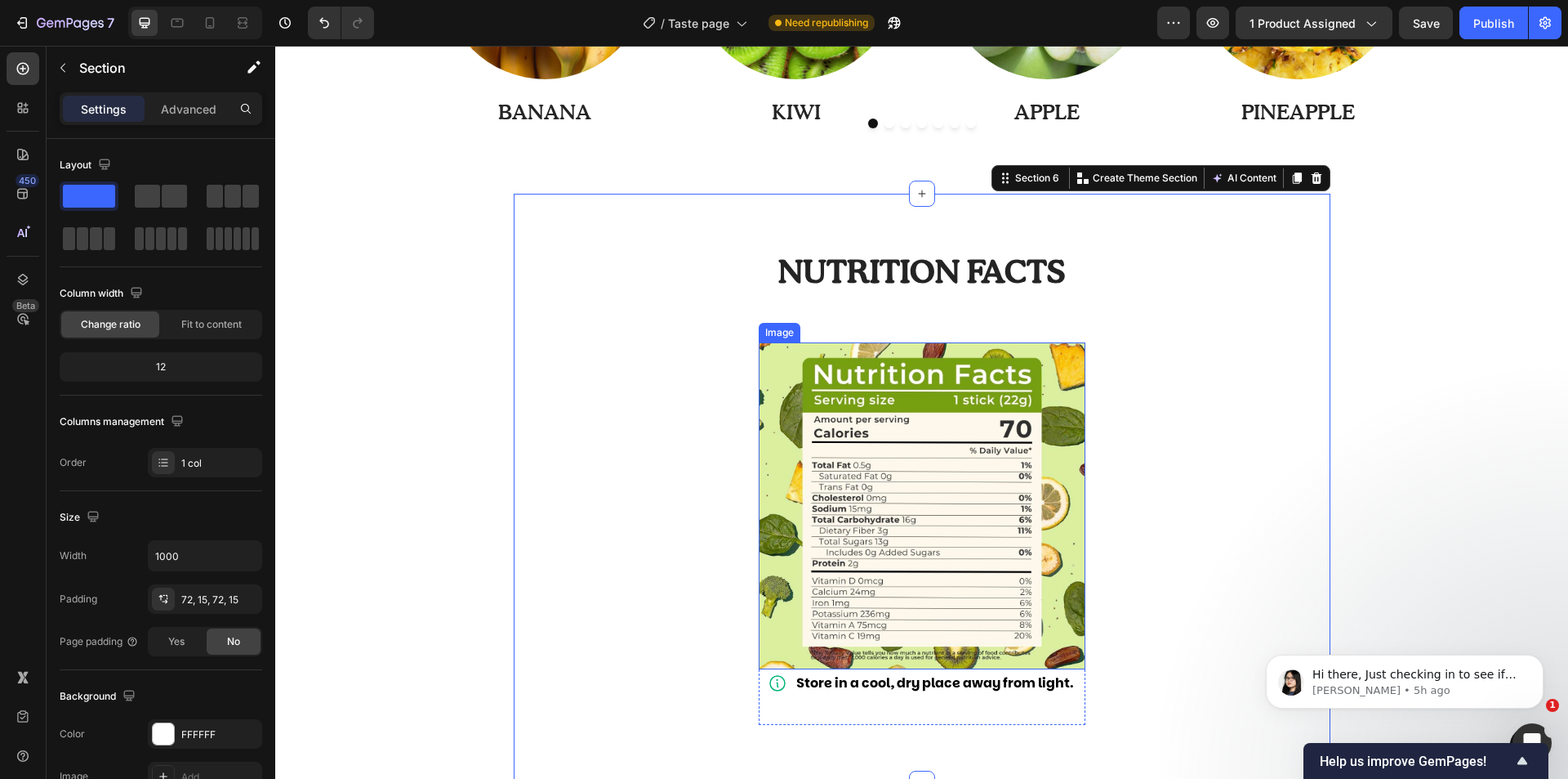
click at [779, 440] on img at bounding box center [921, 505] width 327 height 327
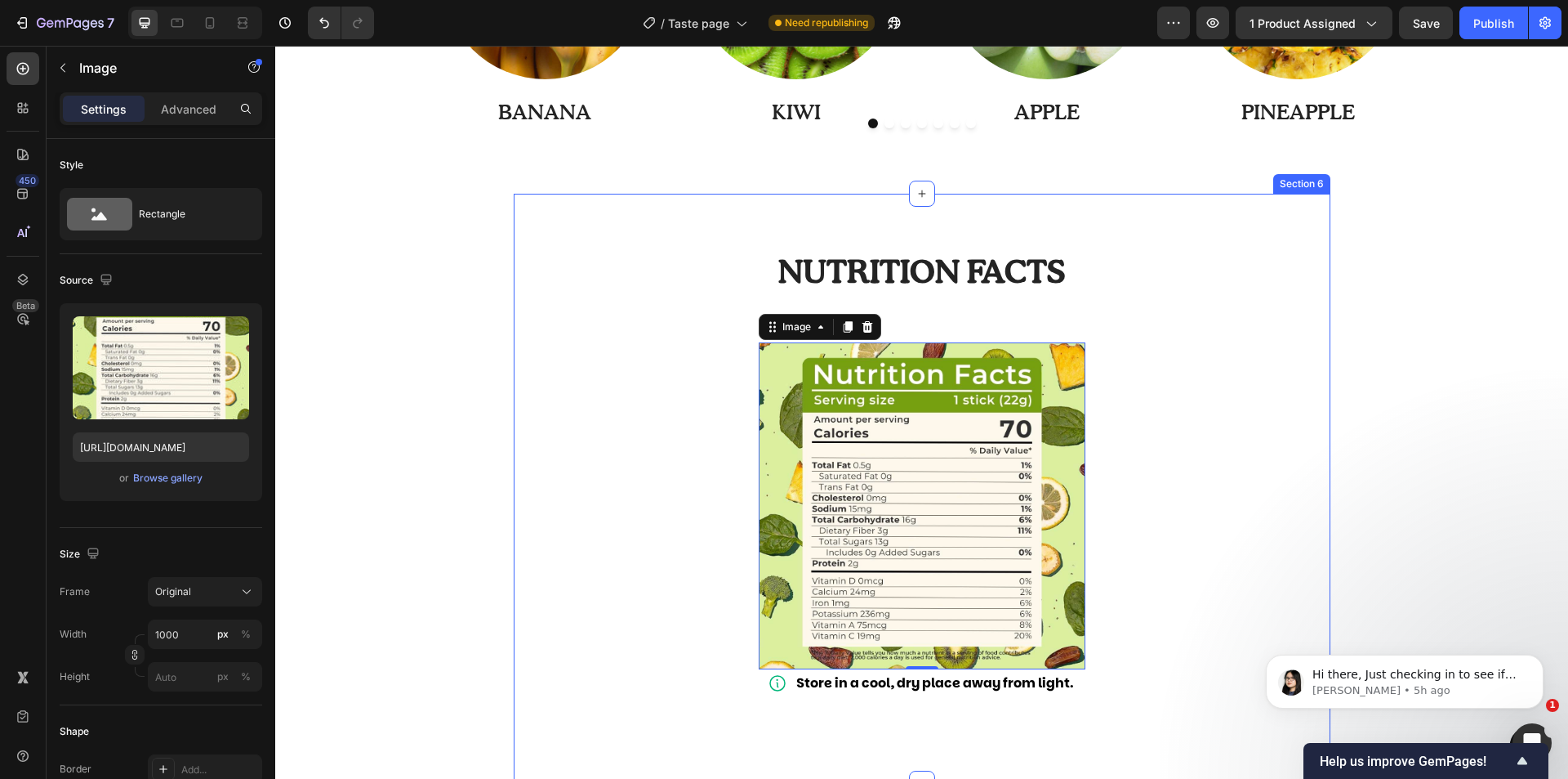
click at [702, 461] on div "Nutrition facts Heading Row Image 0 Store in a cool, dry place away from light.…" at bounding box center [921, 488] width 792 height 471
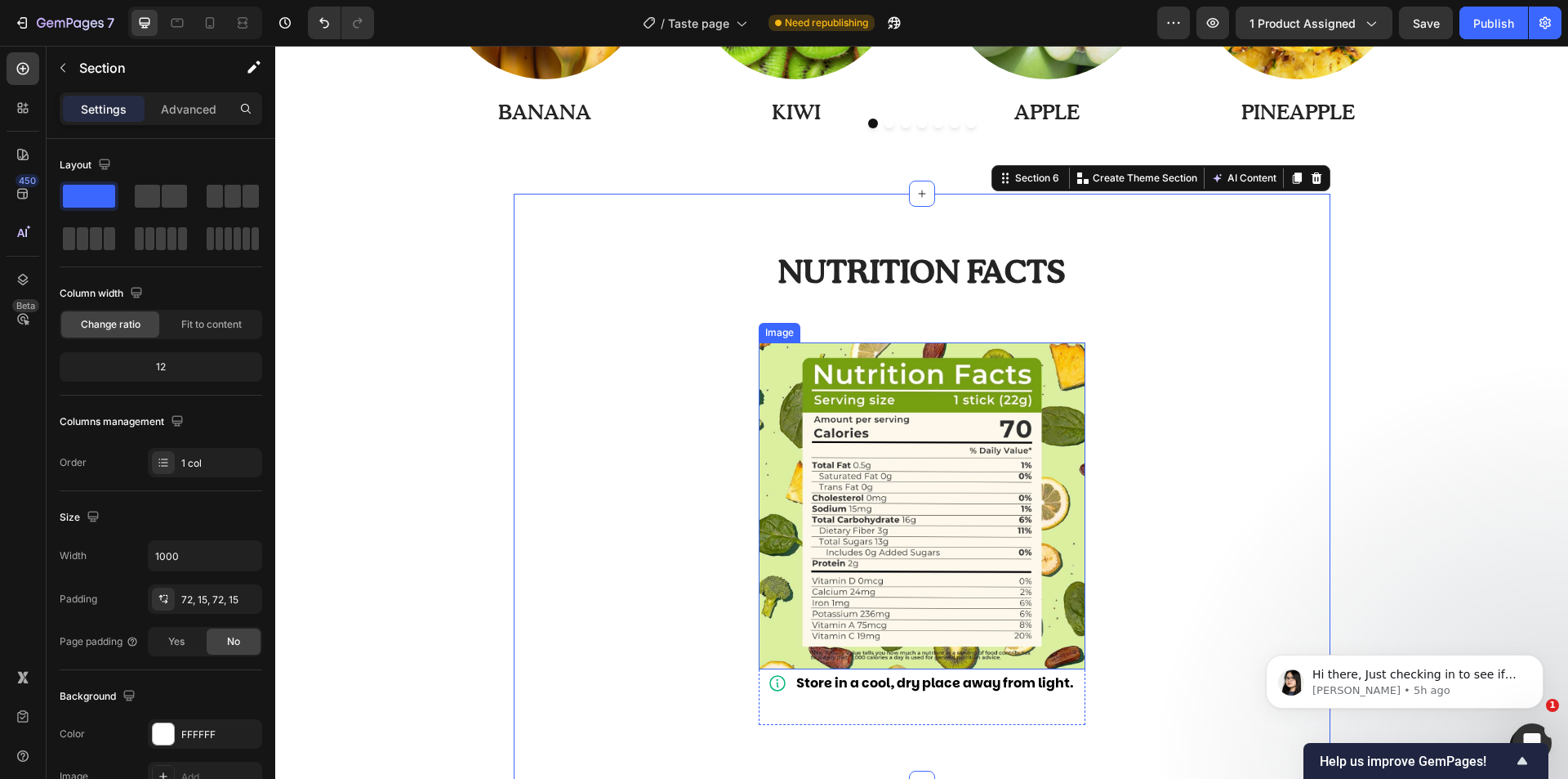
click at [795, 431] on img at bounding box center [921, 505] width 327 height 327
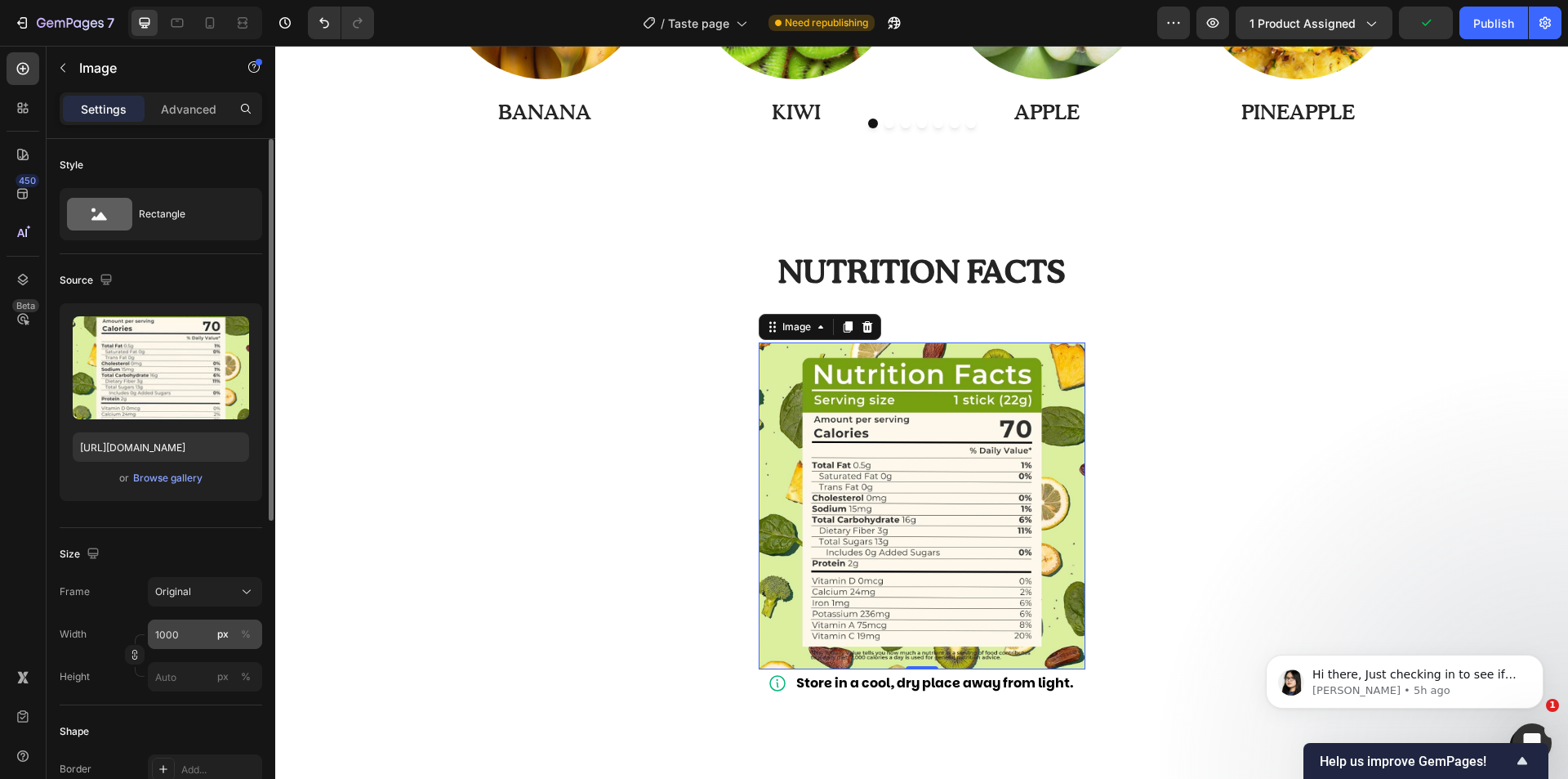
scroll to position [164, 0]
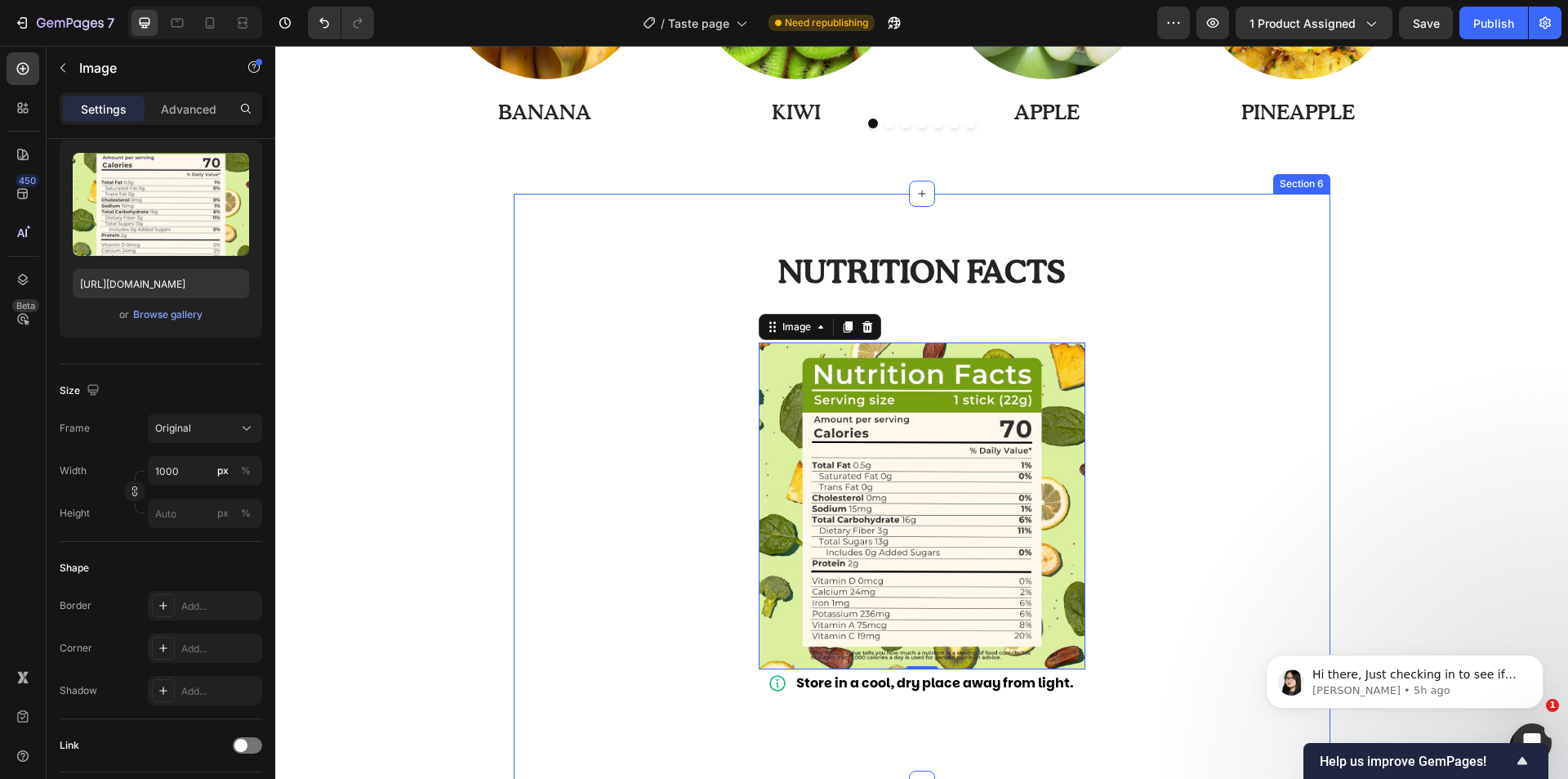
click at [1093, 395] on div "Nutrition facts Heading Row Image 0 Store in a cool, dry place away from light.…" at bounding box center [921, 488] width 792 height 471
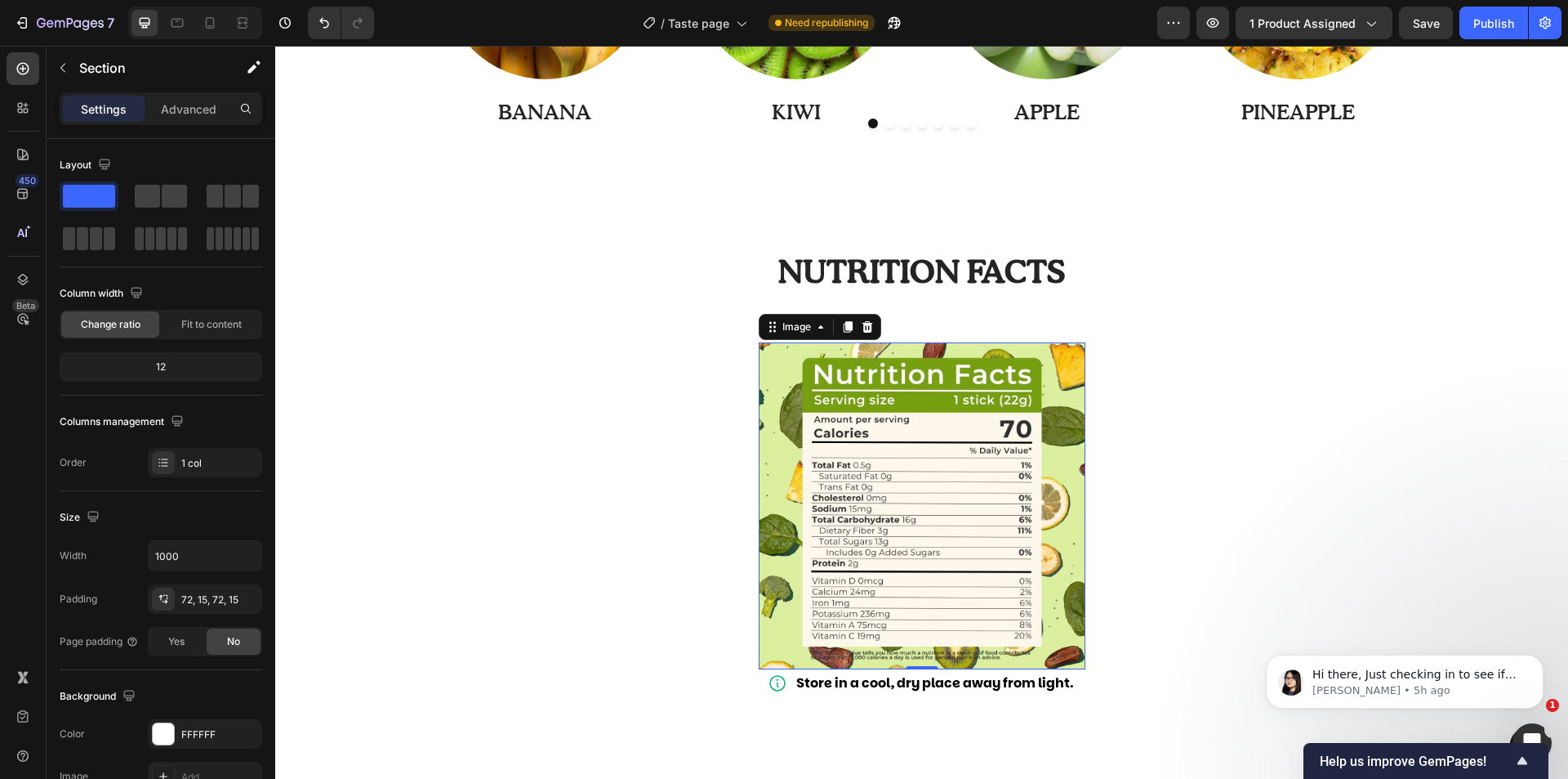
click at [787, 480] on img at bounding box center [921, 505] width 327 height 327
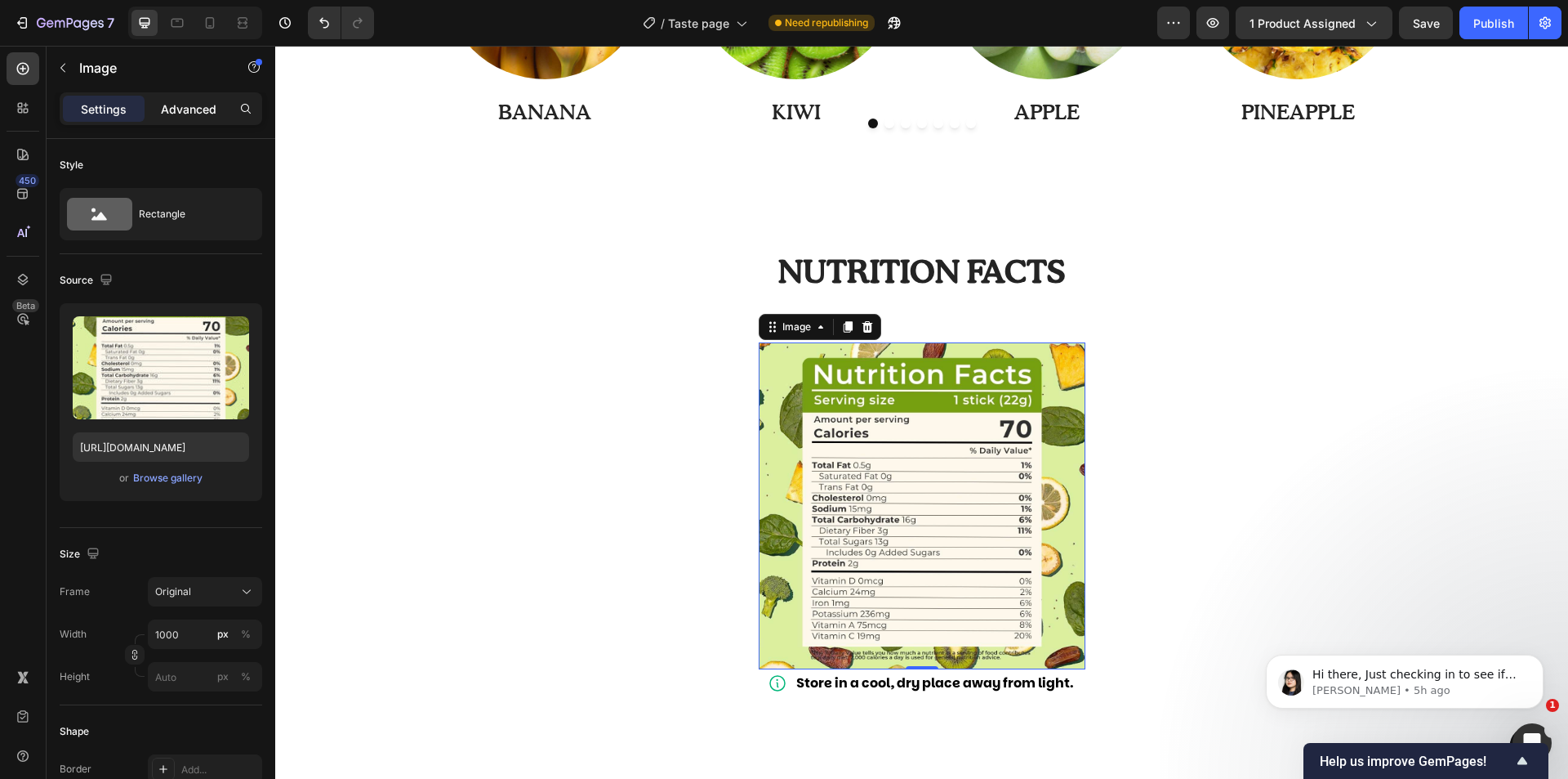
click at [169, 111] on p "Advanced" at bounding box center [188, 108] width 55 height 17
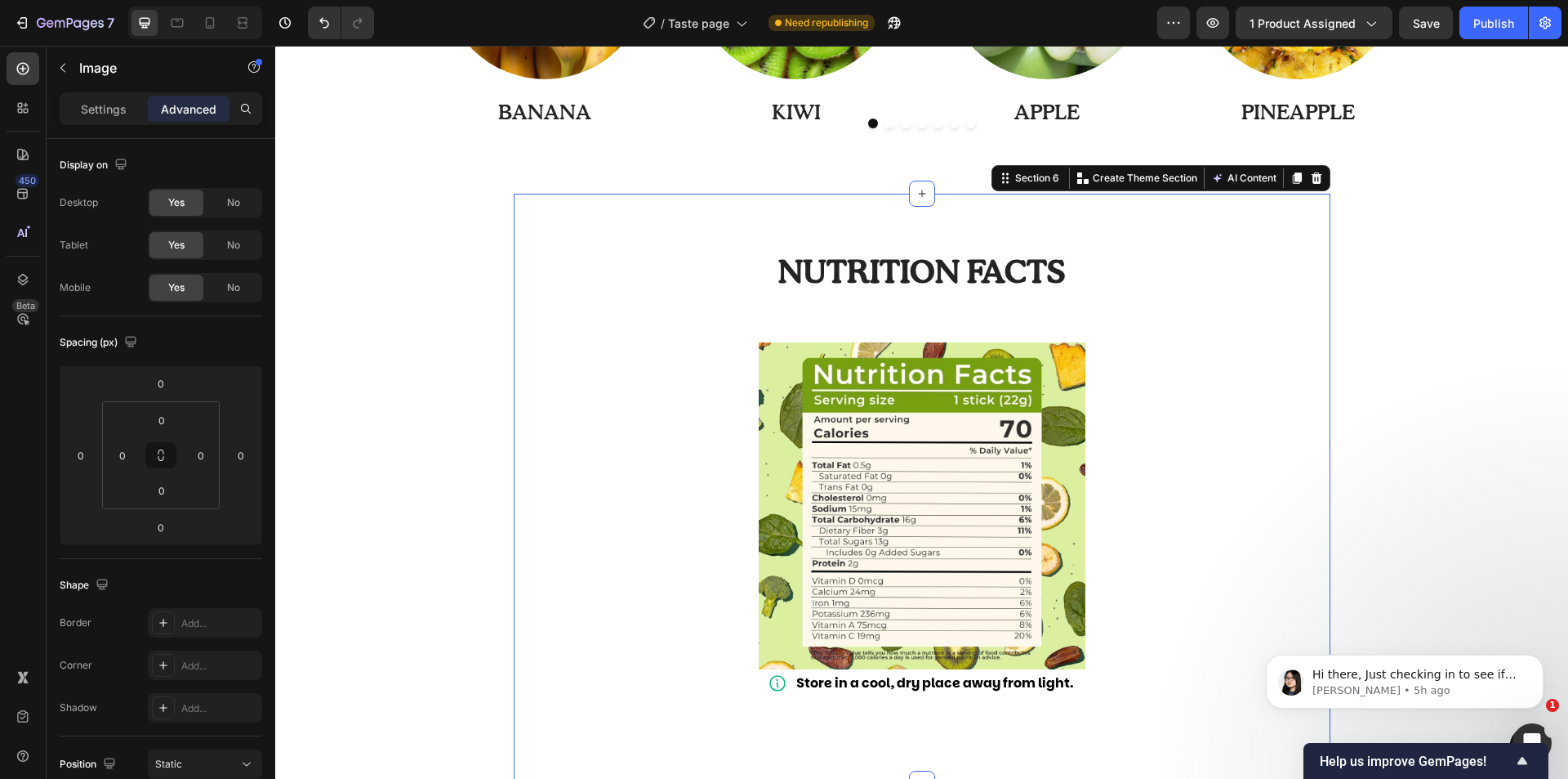
click at [1128, 404] on div "Nutrition facts Heading Row Image Store in a cool, dry place away from light. I…" at bounding box center [921, 488] width 792 height 471
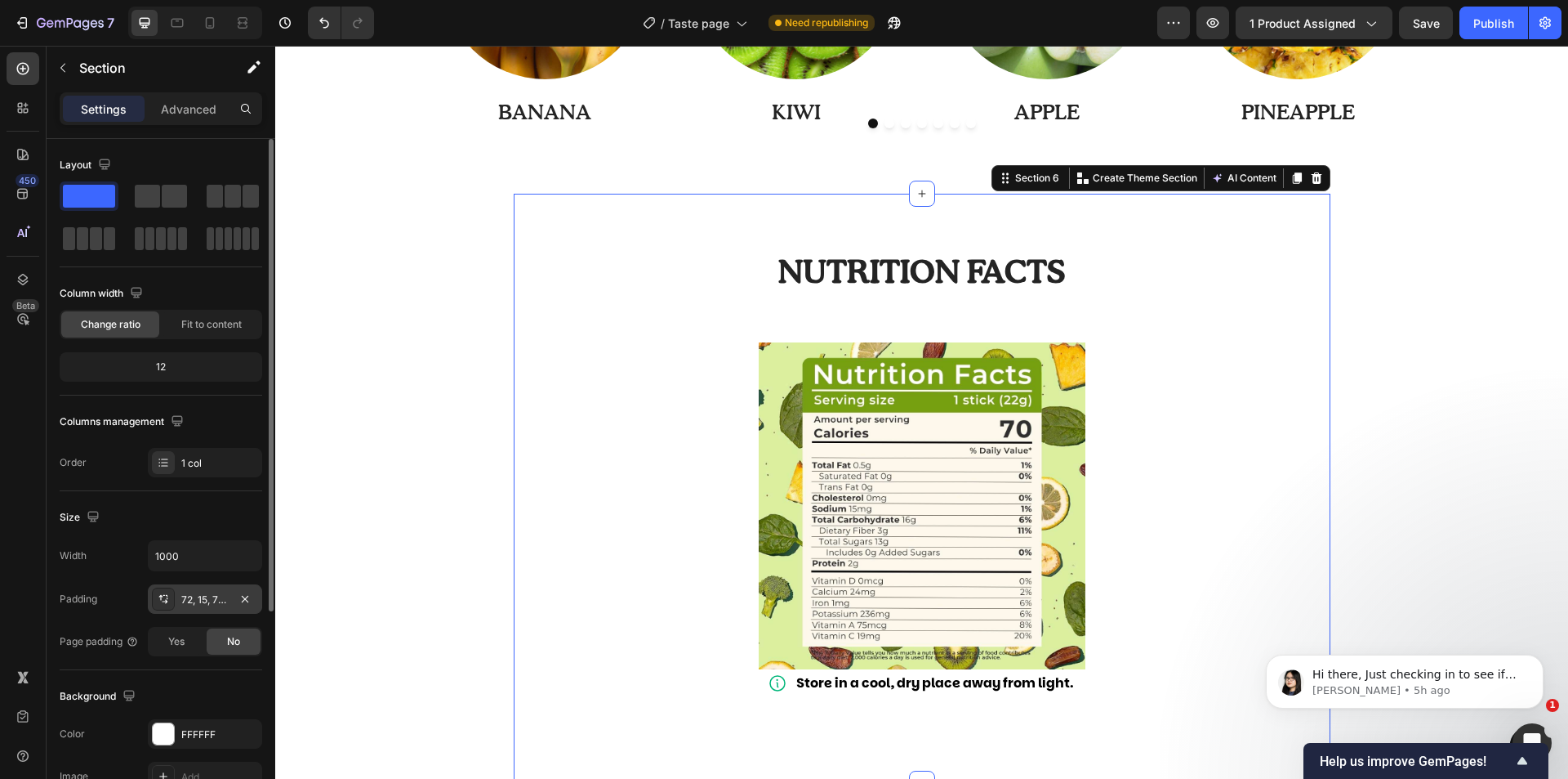
click at [210, 607] on div "72, 15, 72, 15" at bounding box center [206, 599] width 115 height 29
click at [698, 517] on div "Nutrition facts Heading Row Image Store in a cool, dry place away from light. I…" at bounding box center [921, 488] width 792 height 471
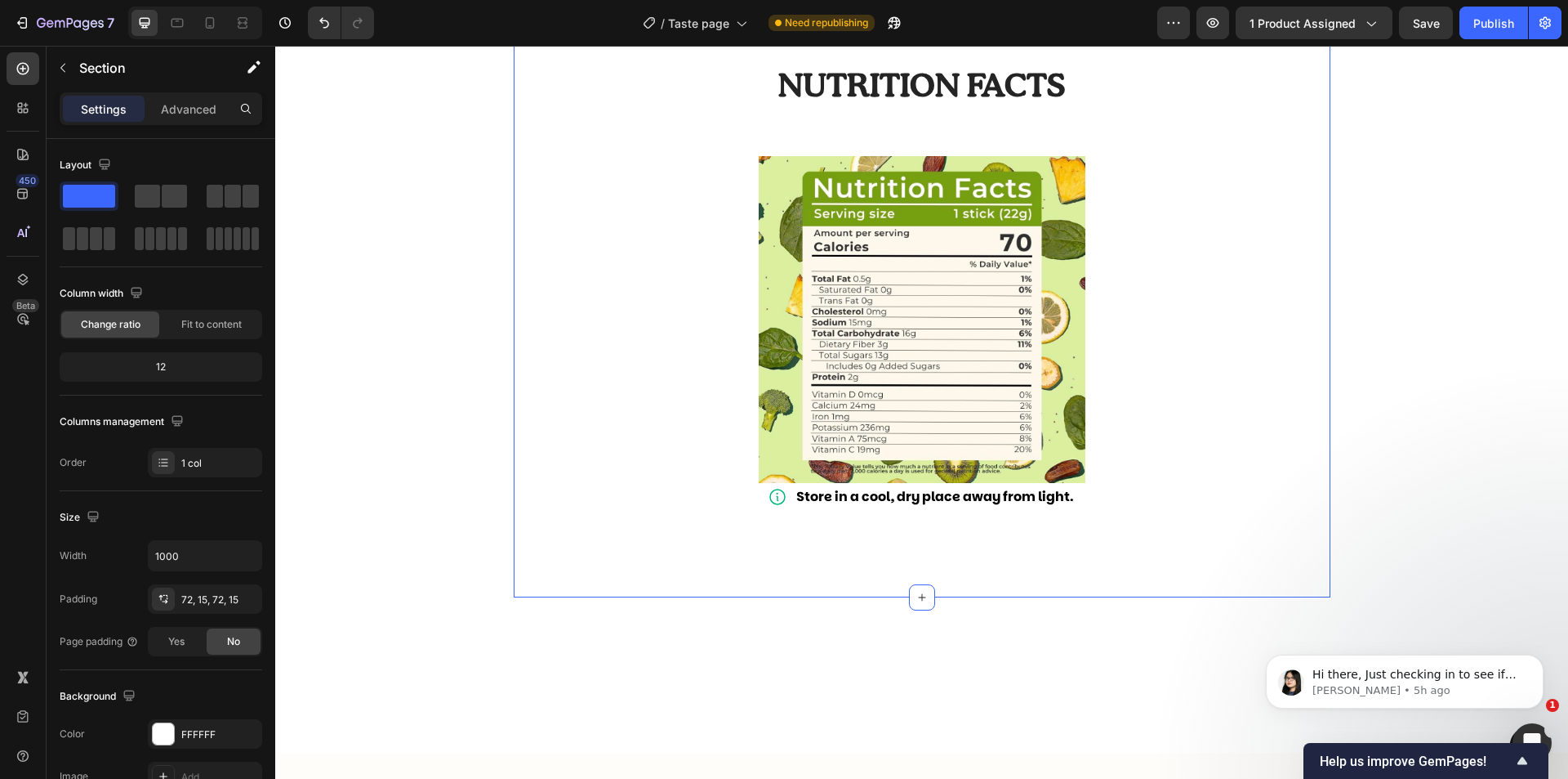
scroll to position [2043, 0]
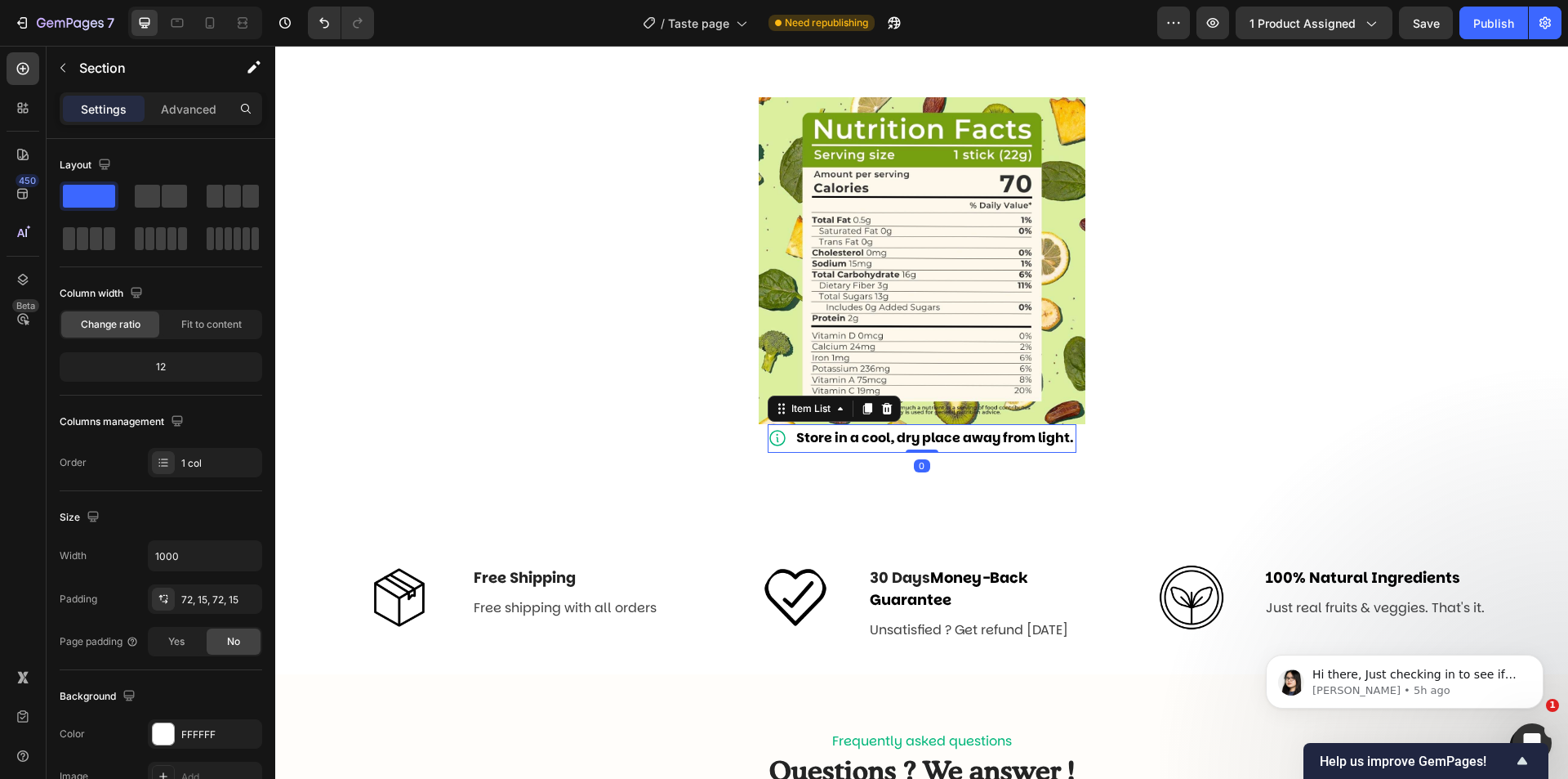
click at [1025, 430] on p "Store in a cool, dry place away from light." at bounding box center [935, 439] width 277 height 24
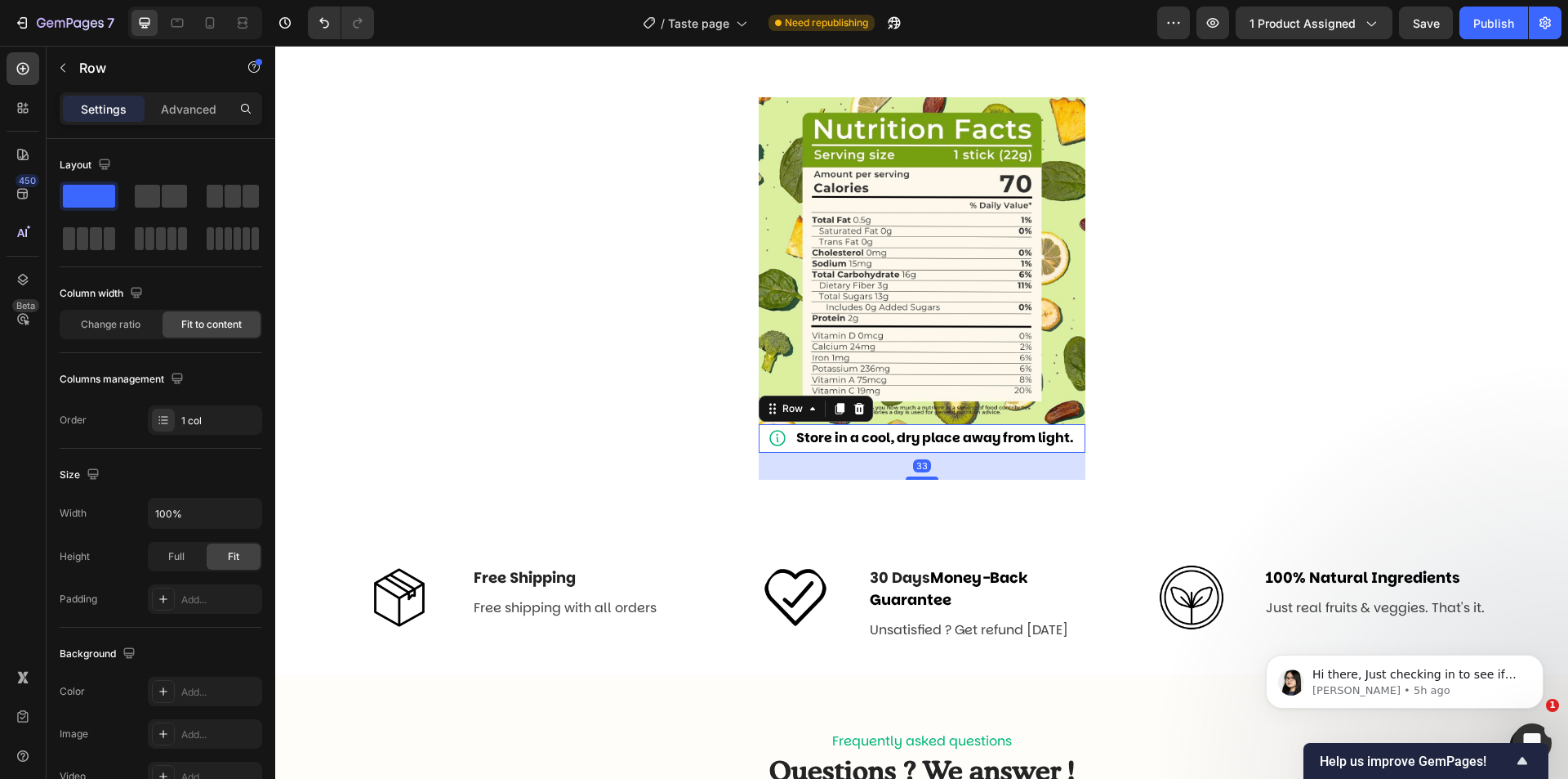
click at [1076, 437] on div "Store in a cool, dry place away from light. Item List Row 33" at bounding box center [921, 438] width 327 height 28
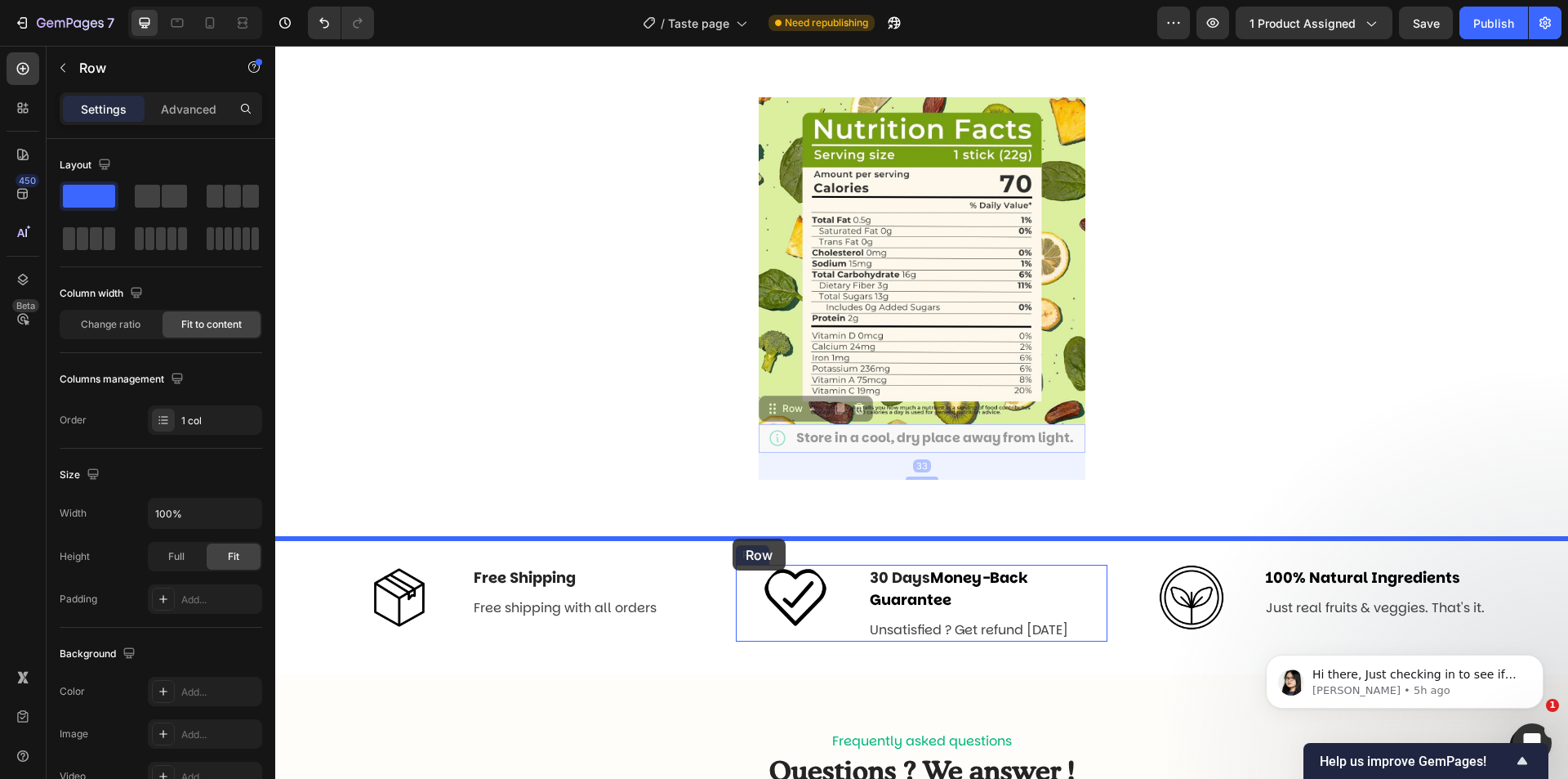
drag, startPoint x: 764, startPoint y: 405, endPoint x: 733, endPoint y: 541, distance: 139.5
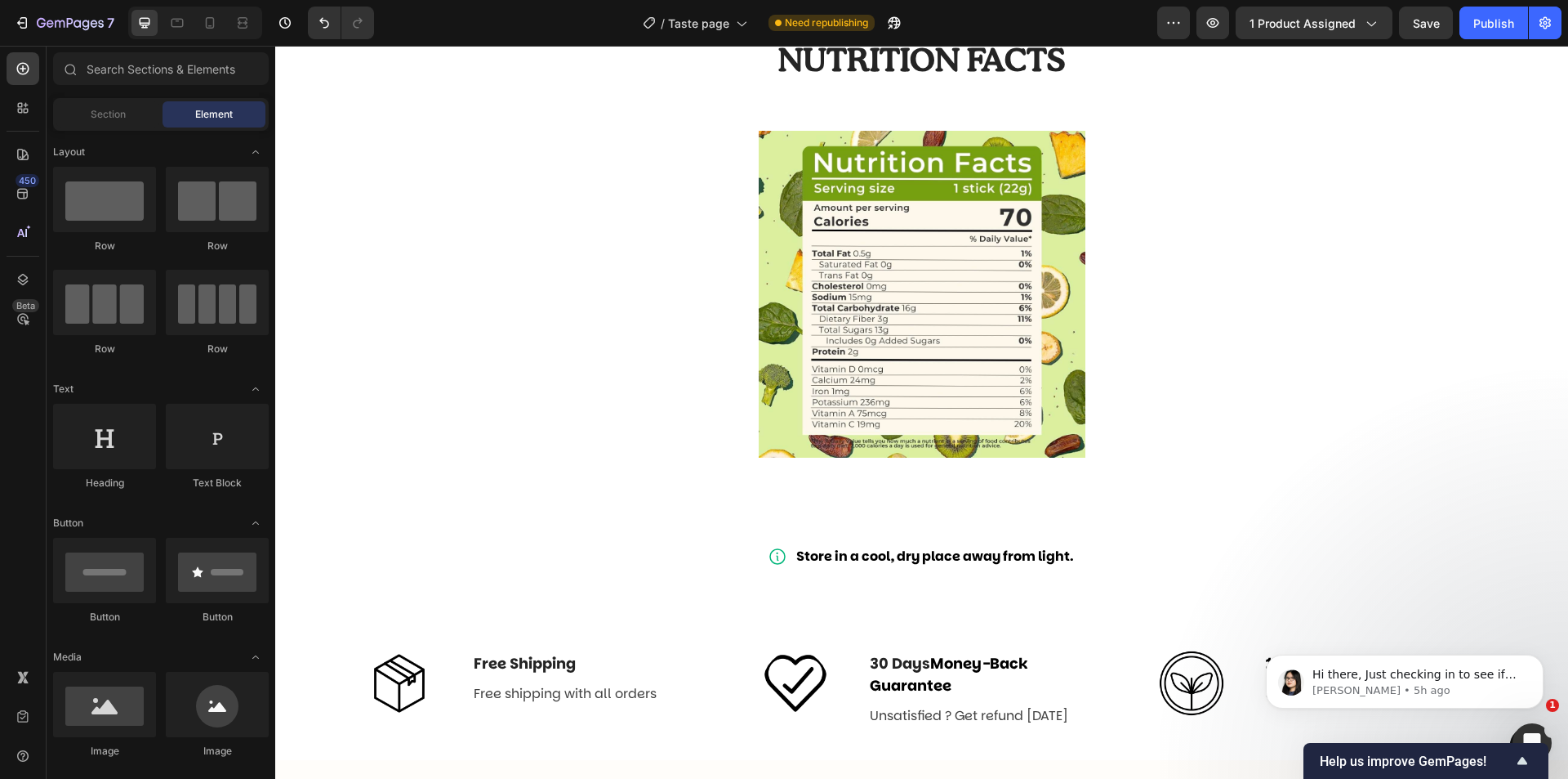
scroll to position [1798, 0]
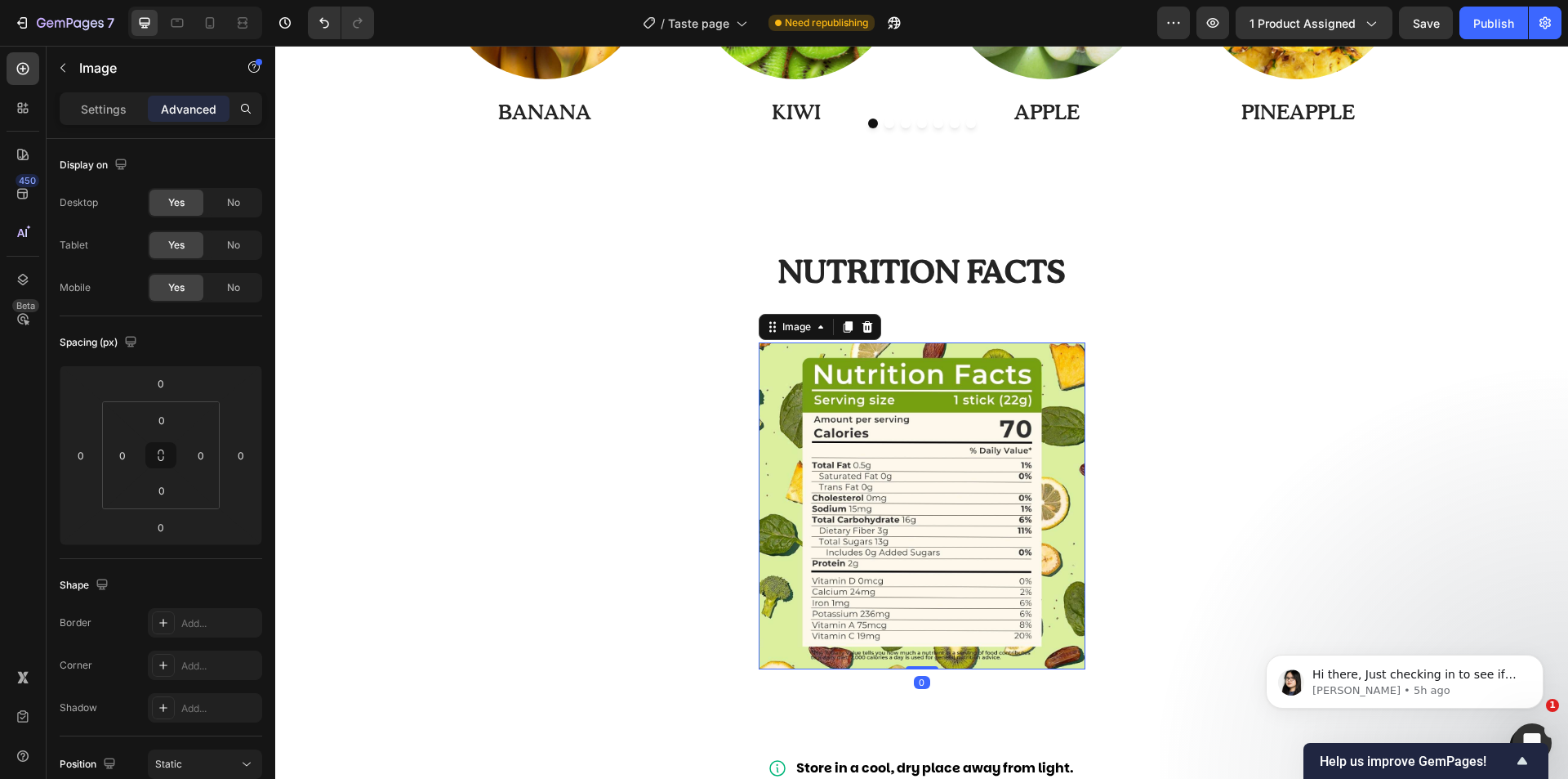
click at [1001, 346] on img at bounding box center [921, 505] width 327 height 327
click at [114, 110] on p "Settings" at bounding box center [104, 108] width 45 height 17
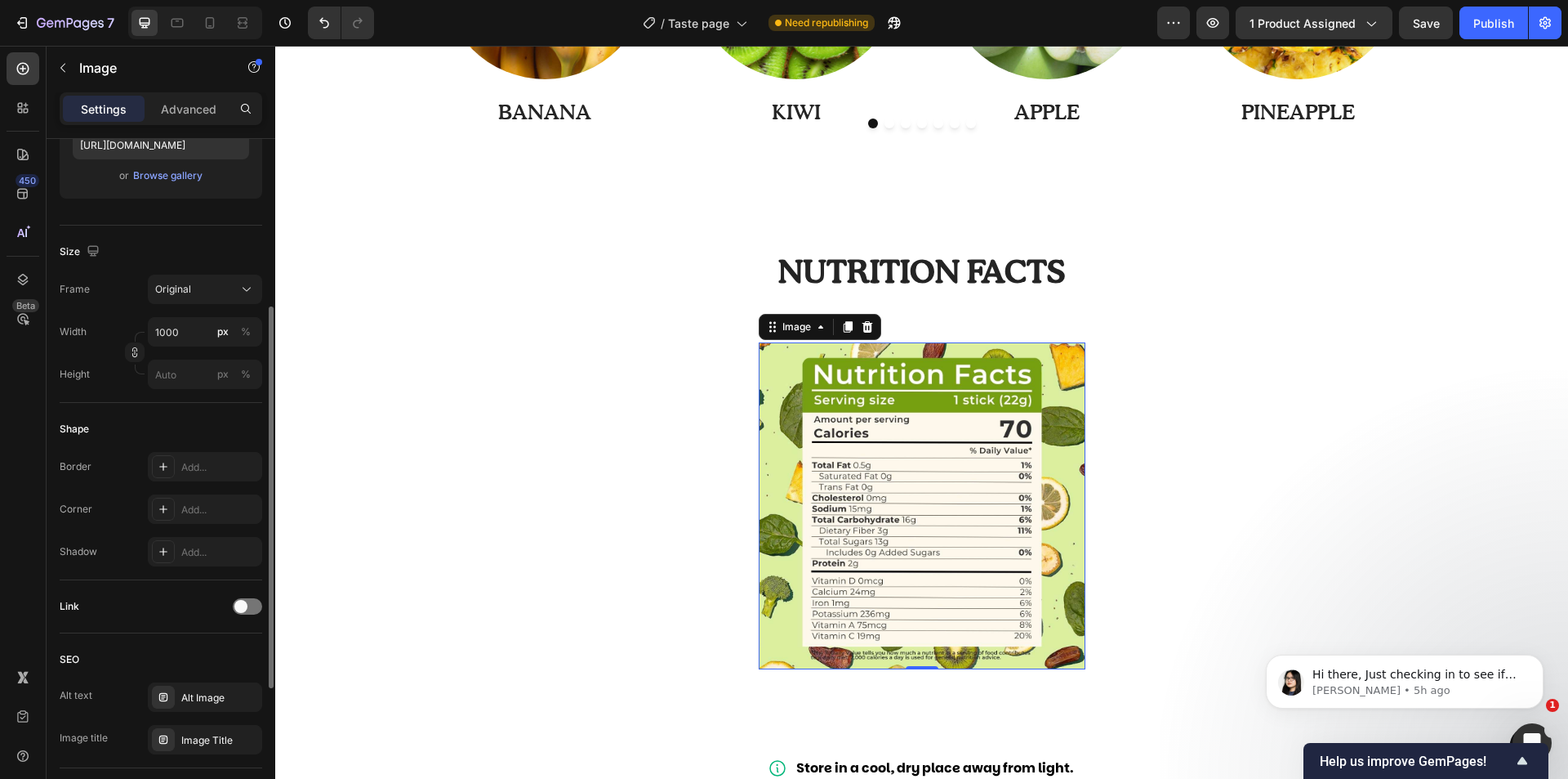
scroll to position [220, 0]
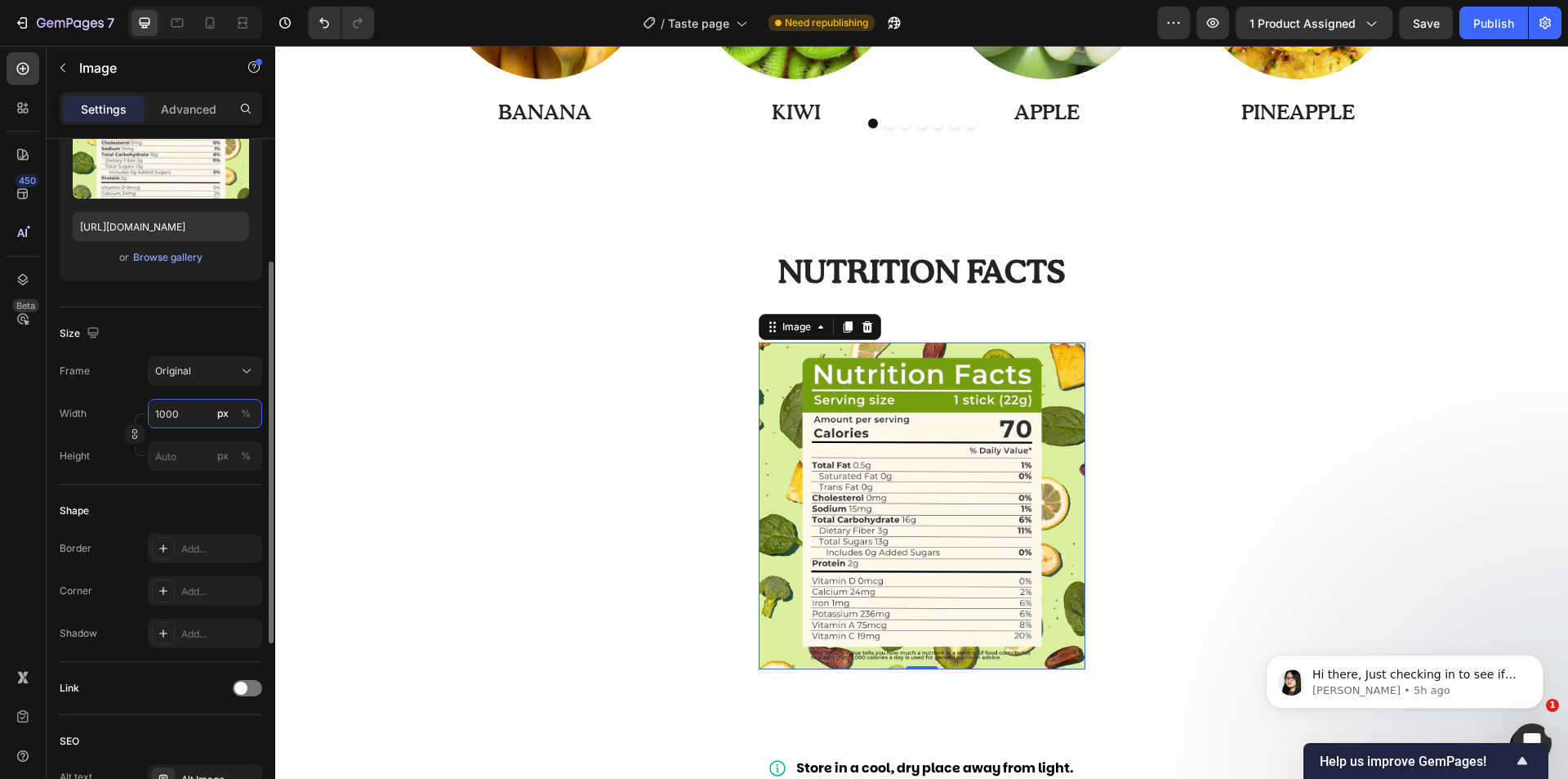
click at [188, 410] on input "1000" at bounding box center [206, 413] width 115 height 29
click at [196, 329] on div "Size" at bounding box center [161, 333] width 203 height 26
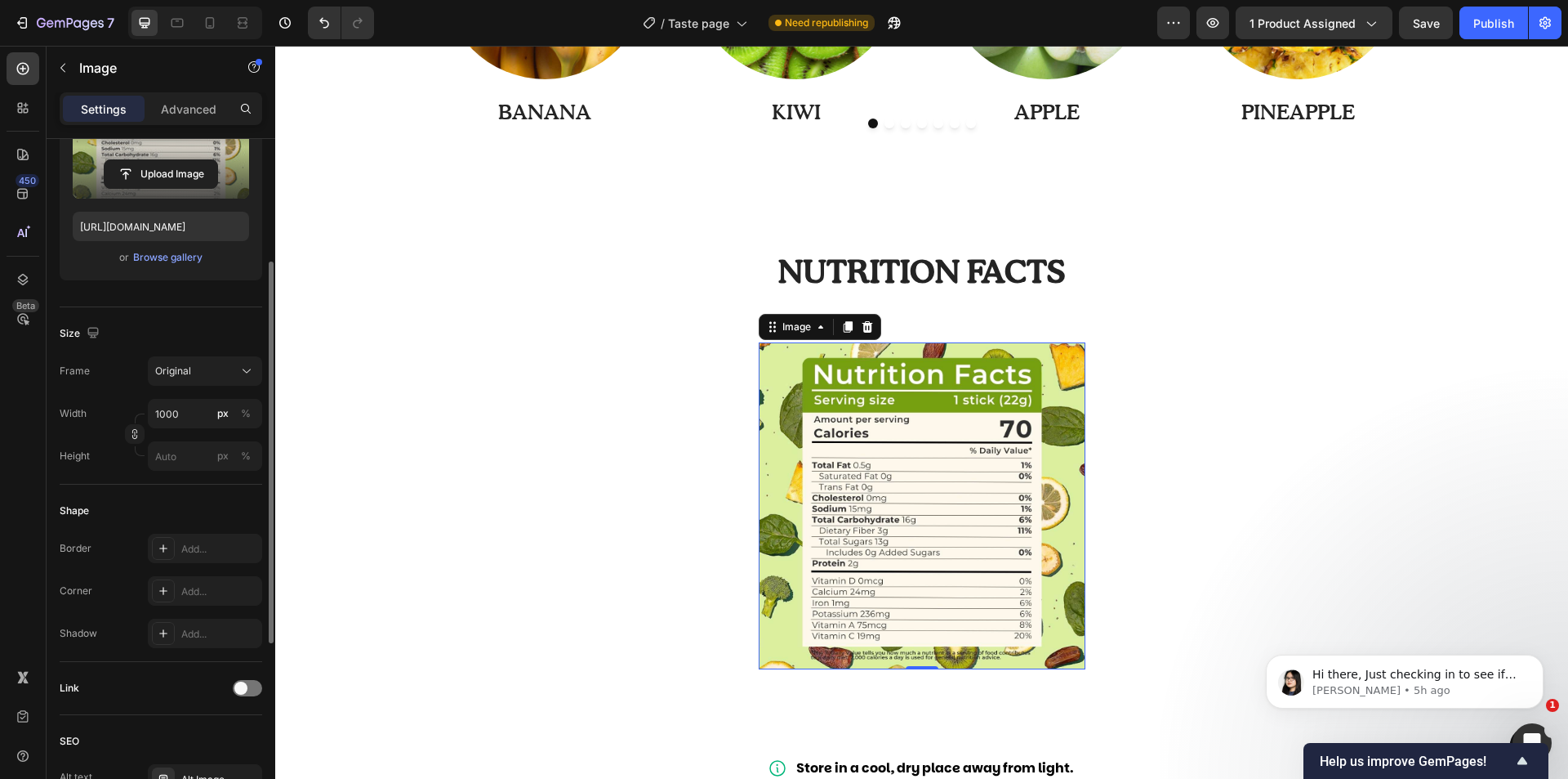
scroll to position [0, 0]
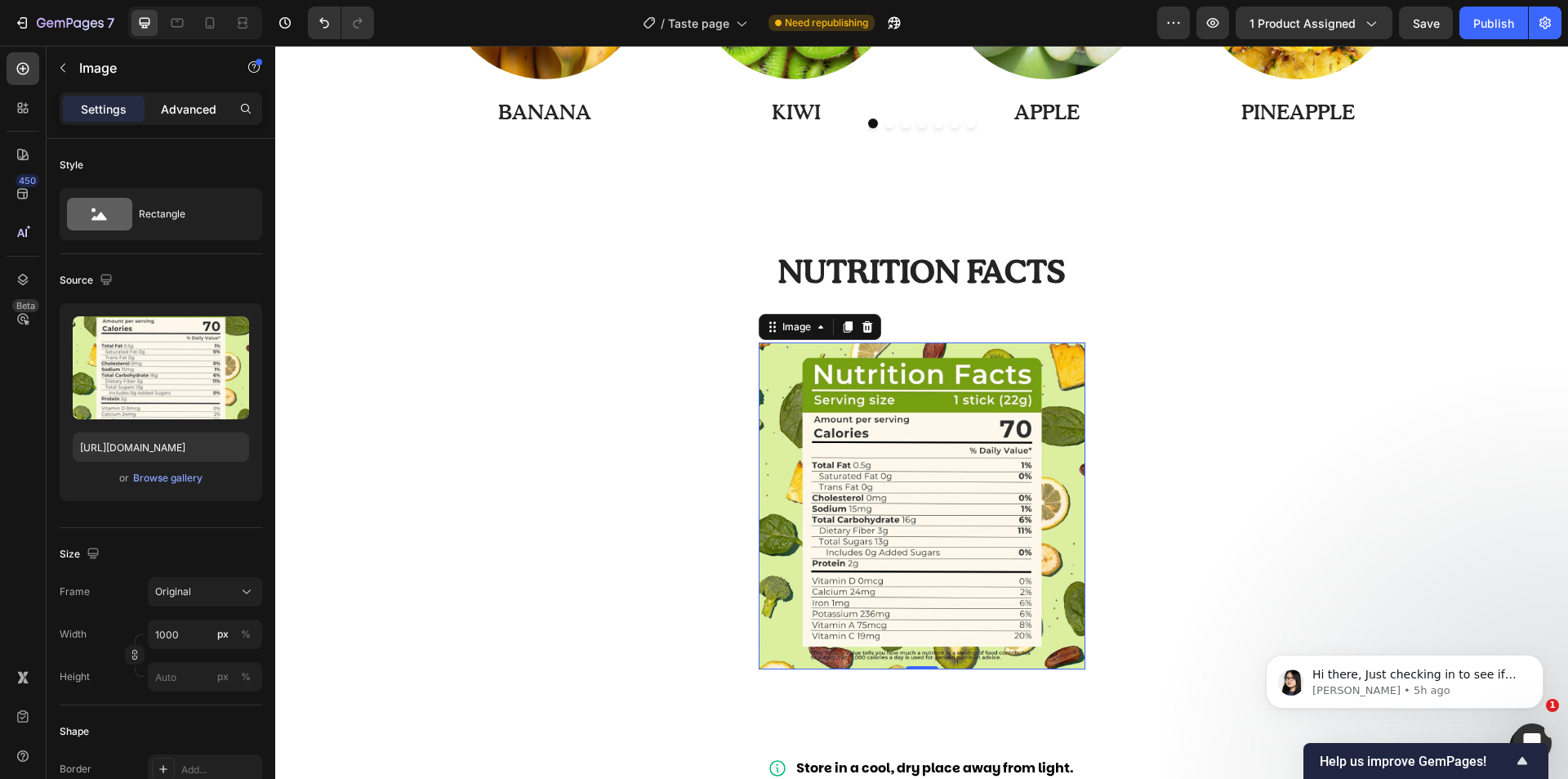
click at [196, 112] on p "Advanced" at bounding box center [188, 108] width 55 height 17
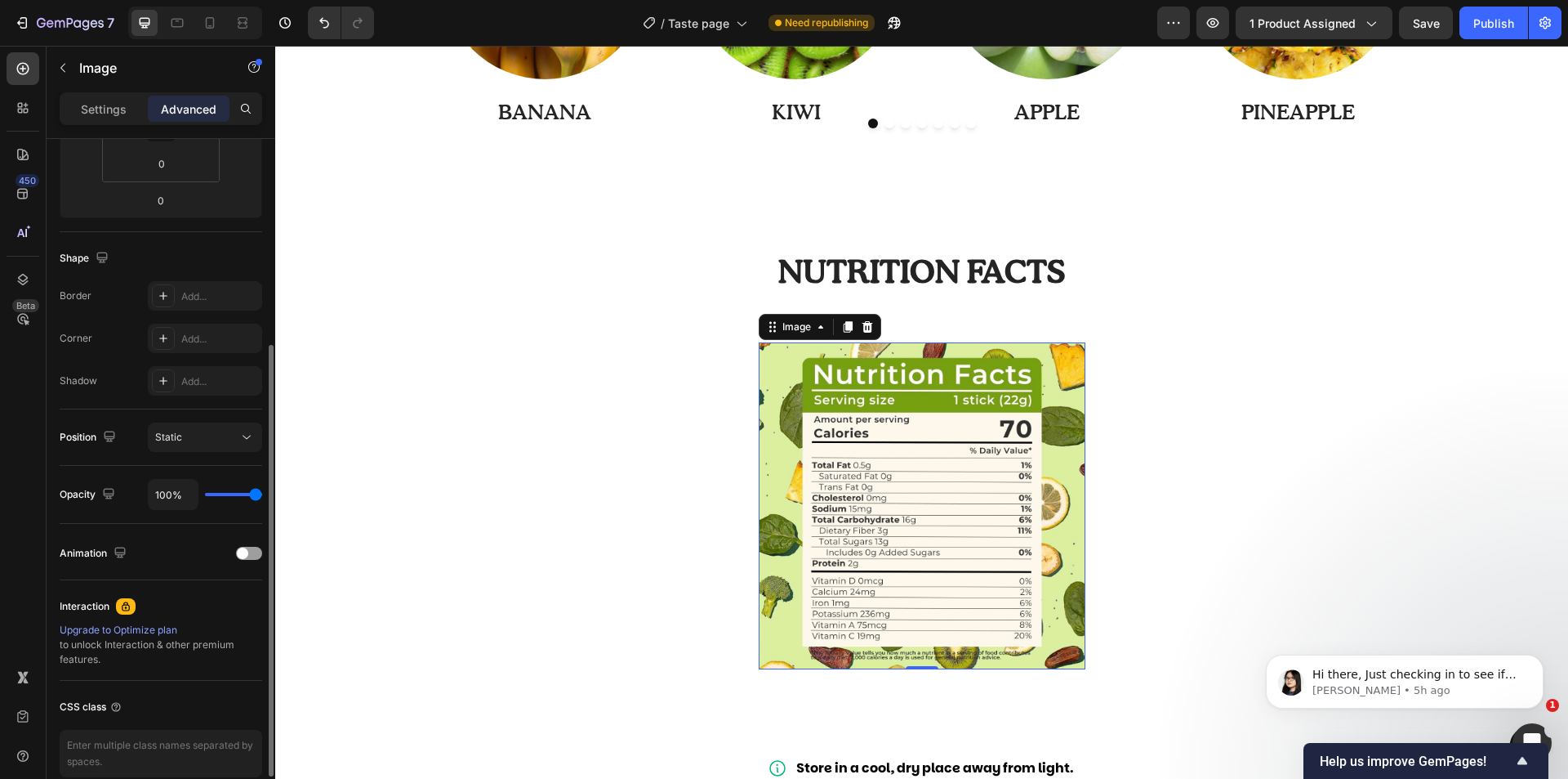
scroll to position [404, 0]
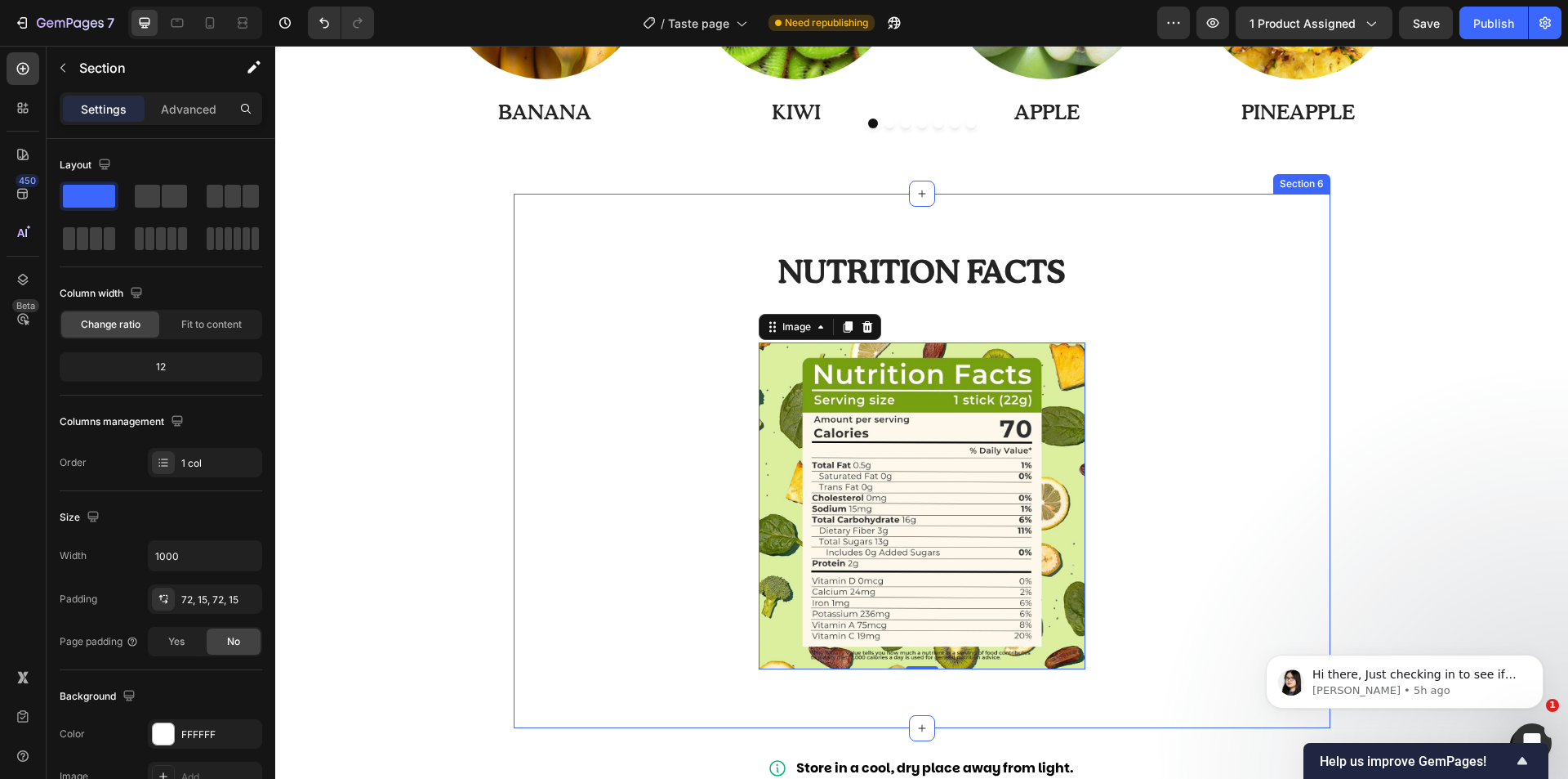
click at [1161, 363] on div "Nutrition facts Heading Row Image 0 Row" at bounding box center [921, 460] width 792 height 416
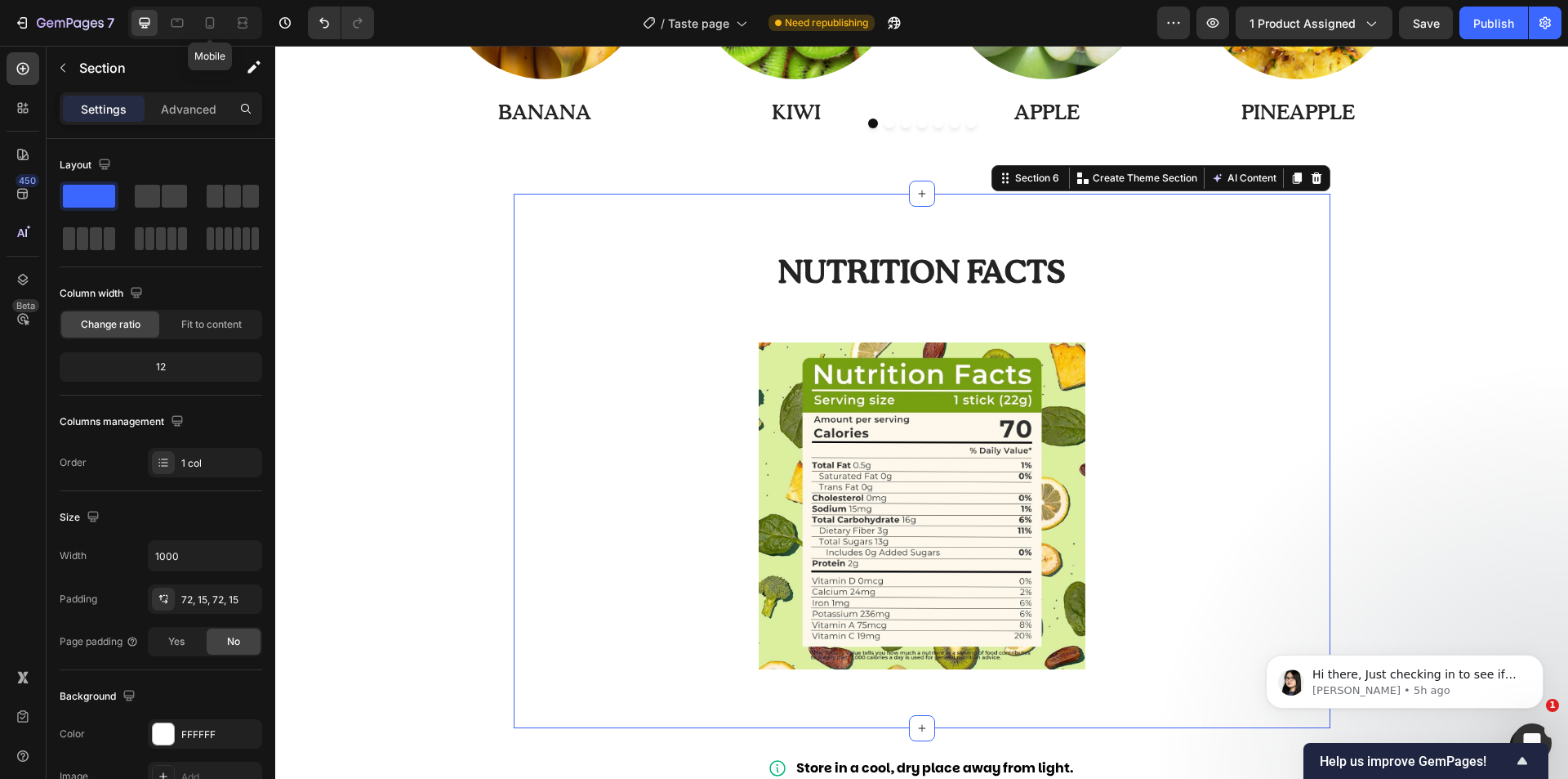
drag, startPoint x: 205, startPoint y: 25, endPoint x: 224, endPoint y: 44, distance: 26.9
click at [205, 25] on icon at bounding box center [210, 23] width 16 height 16
type input "100%"
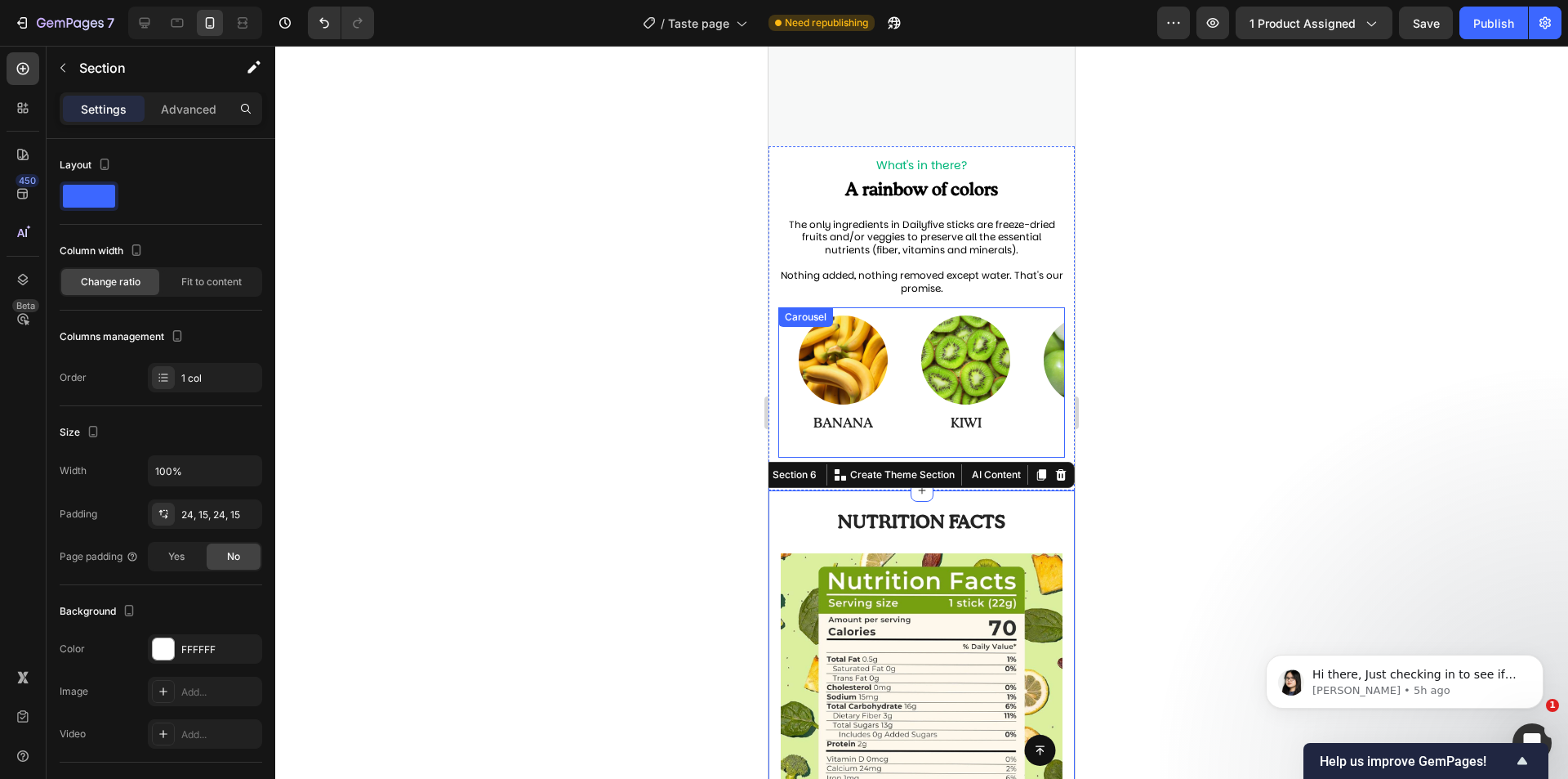
scroll to position [1279, 0]
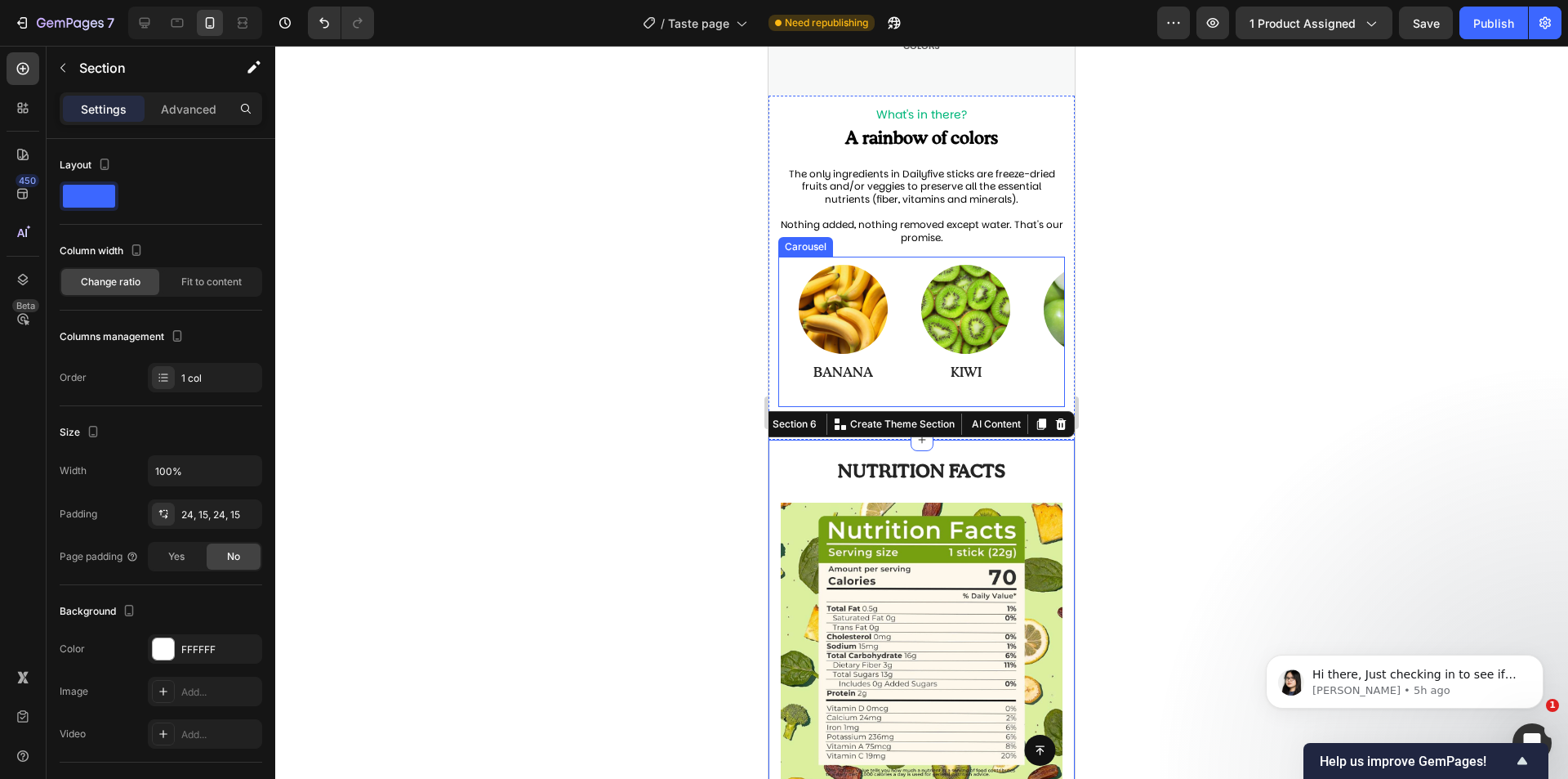
click at [1023, 268] on div "Image BANANA Text Block Row Image KIWI Text Block Row Image APPLE Text Block Ro…" at bounding box center [928, 331] width 275 height 150
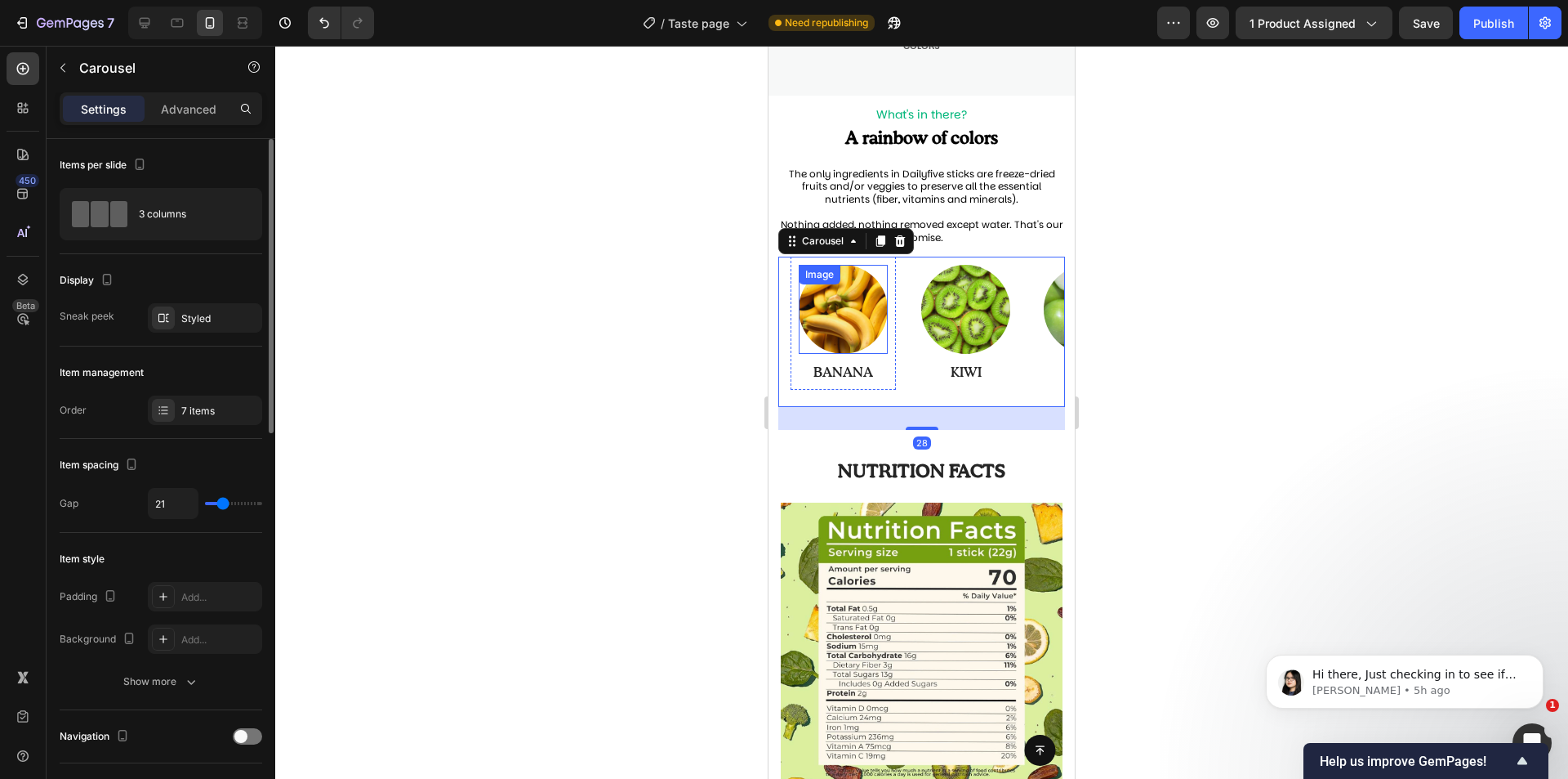
type input "10"
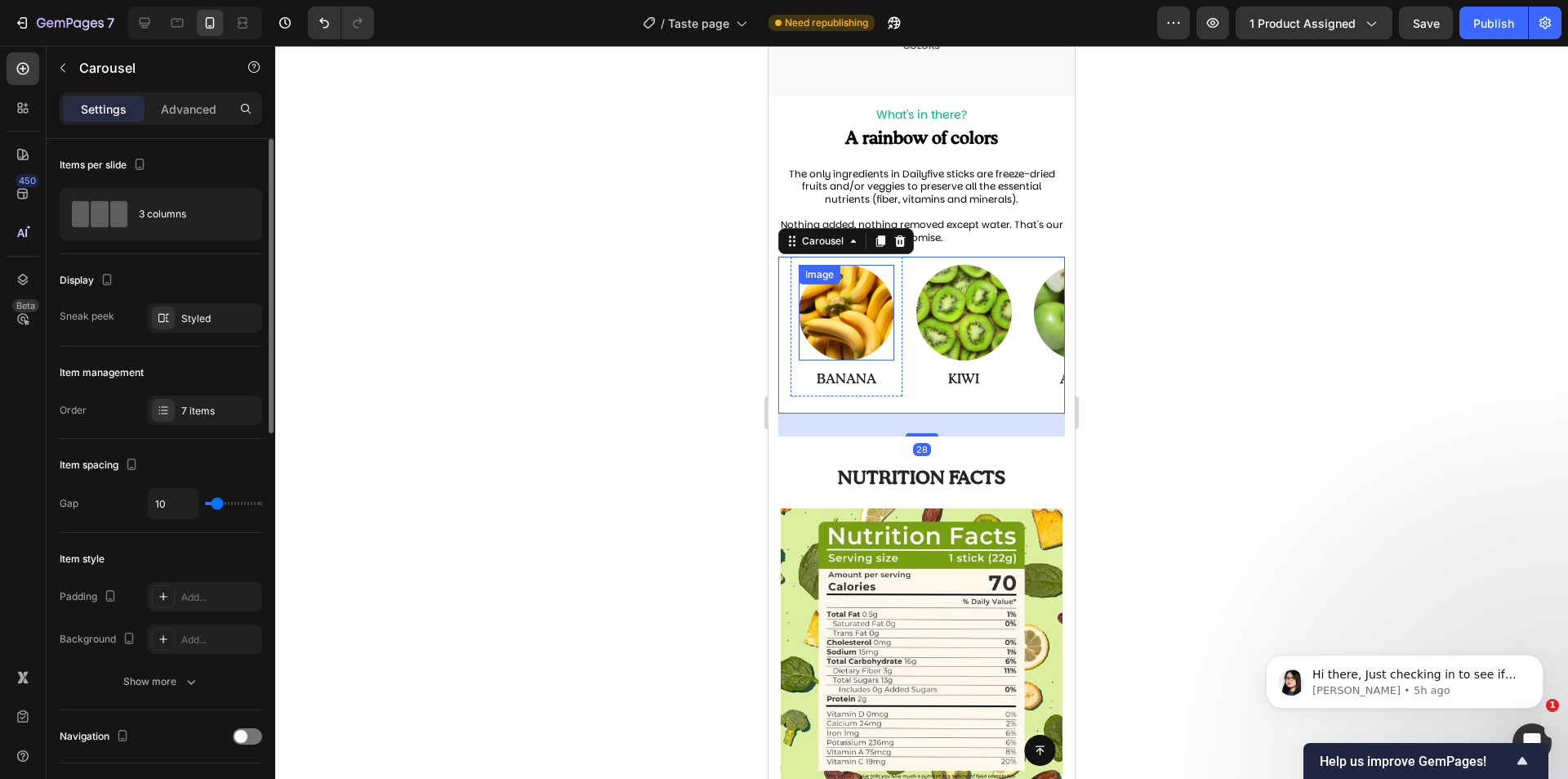
type input "7"
type input "6"
type input "4"
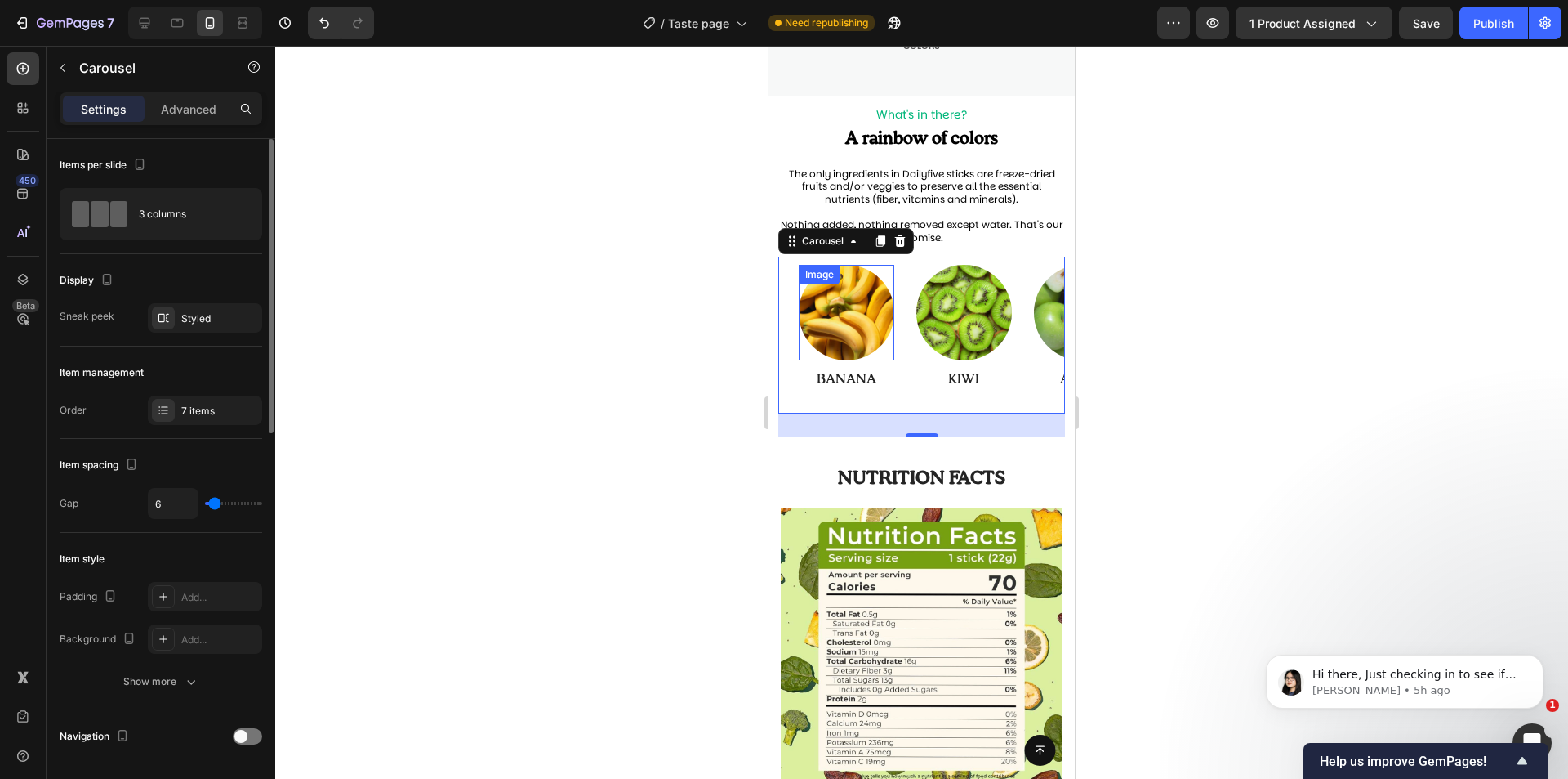
type input "4"
type input "1"
type input "0"
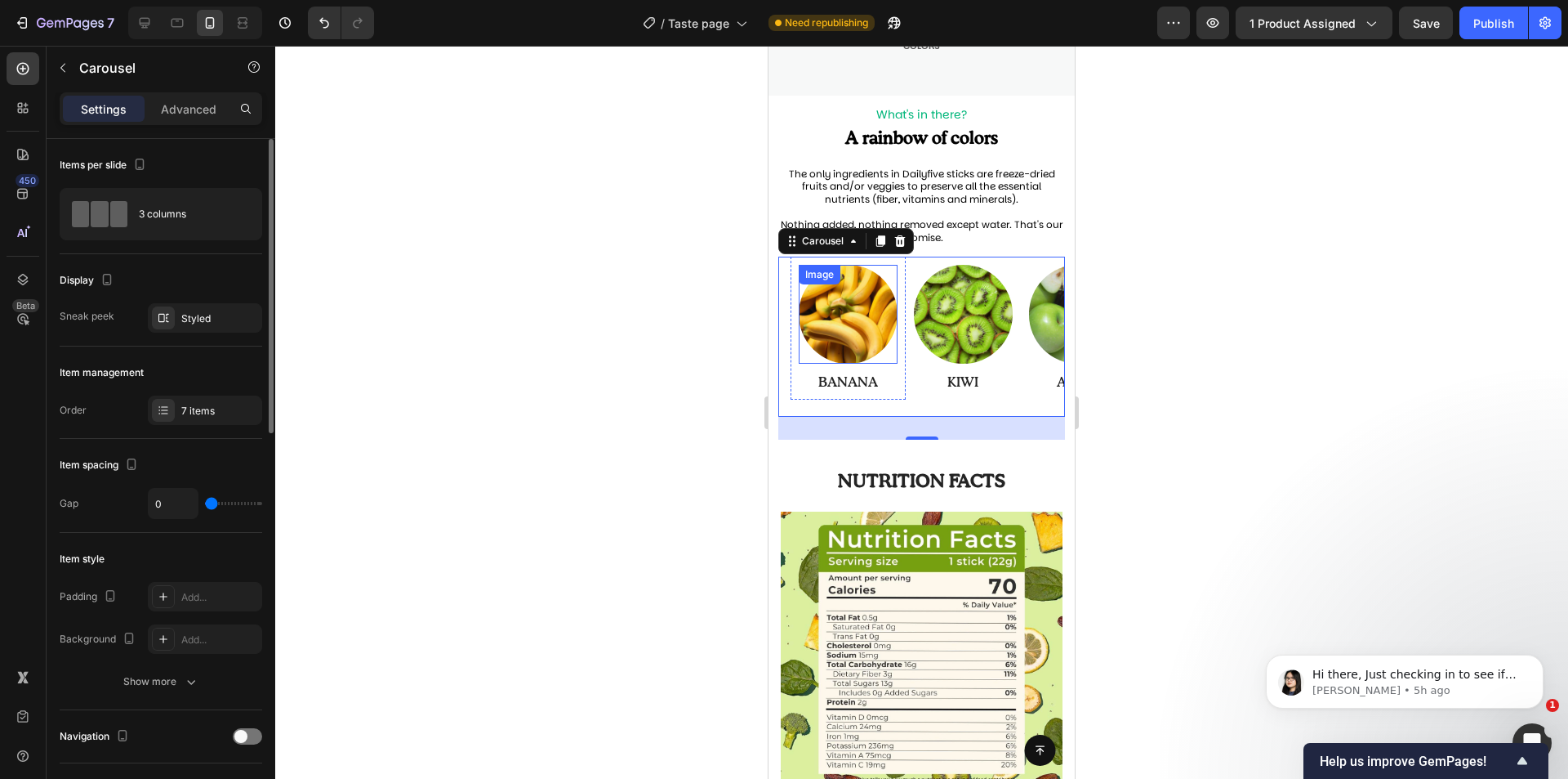
drag, startPoint x: 228, startPoint y: 502, endPoint x: 195, endPoint y: 507, distance: 33.4
type input "0"
click at [205, 505] on input "range" at bounding box center [233, 503] width 57 height 4
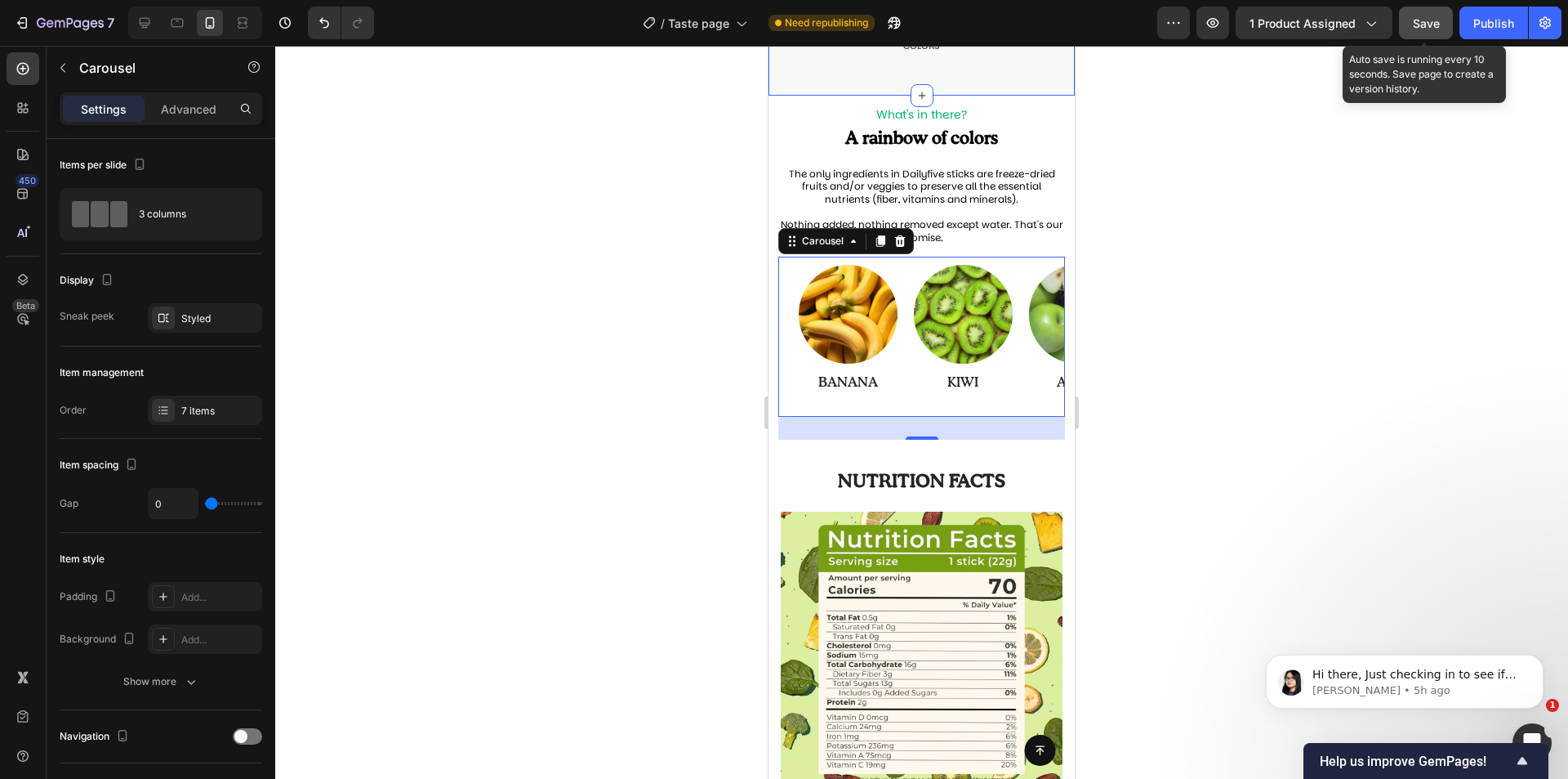
click at [1407, 25] on button "Save" at bounding box center [1425, 23] width 54 height 33
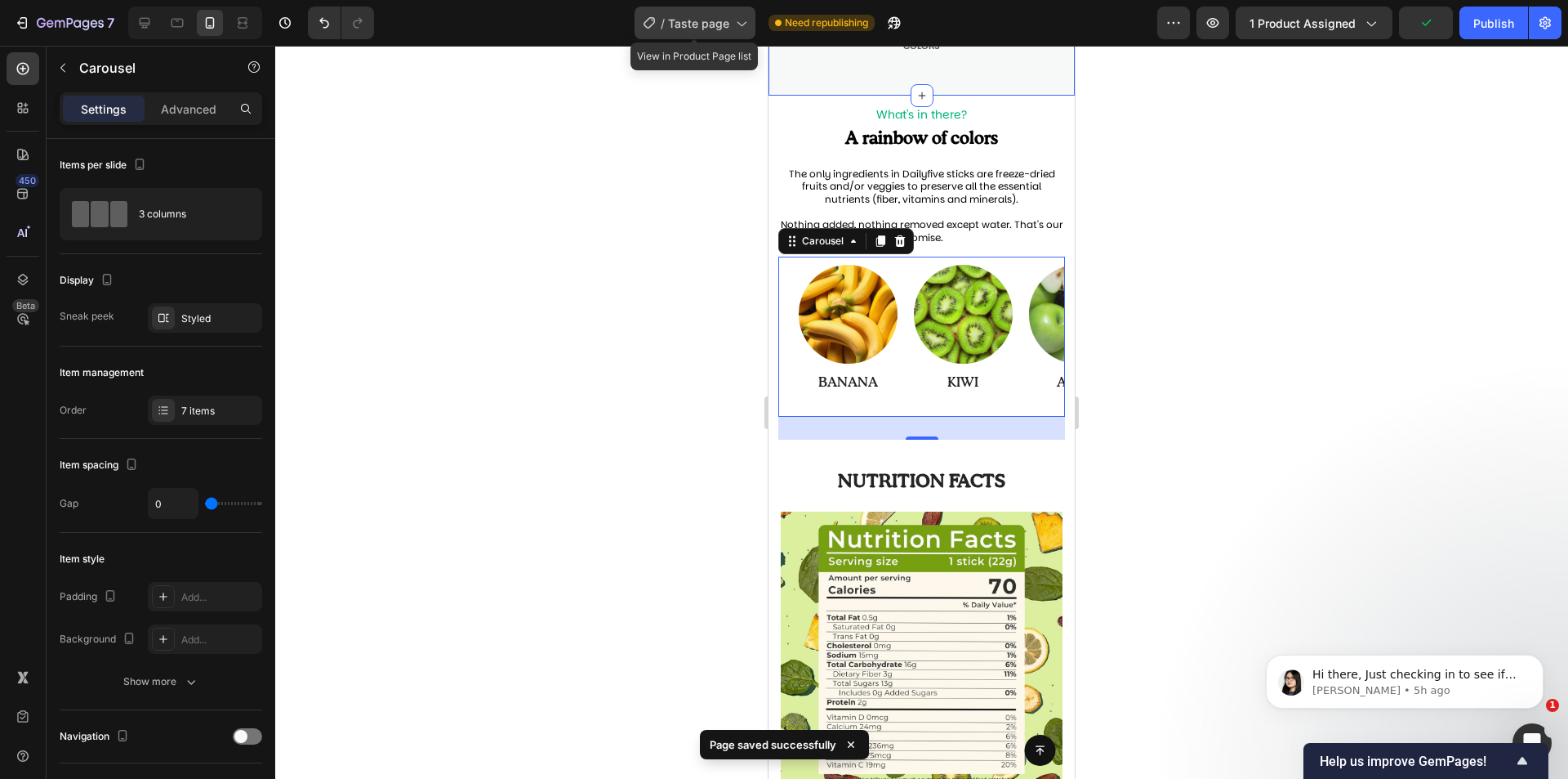
click at [696, 28] on span "Taste page" at bounding box center [699, 23] width 61 height 17
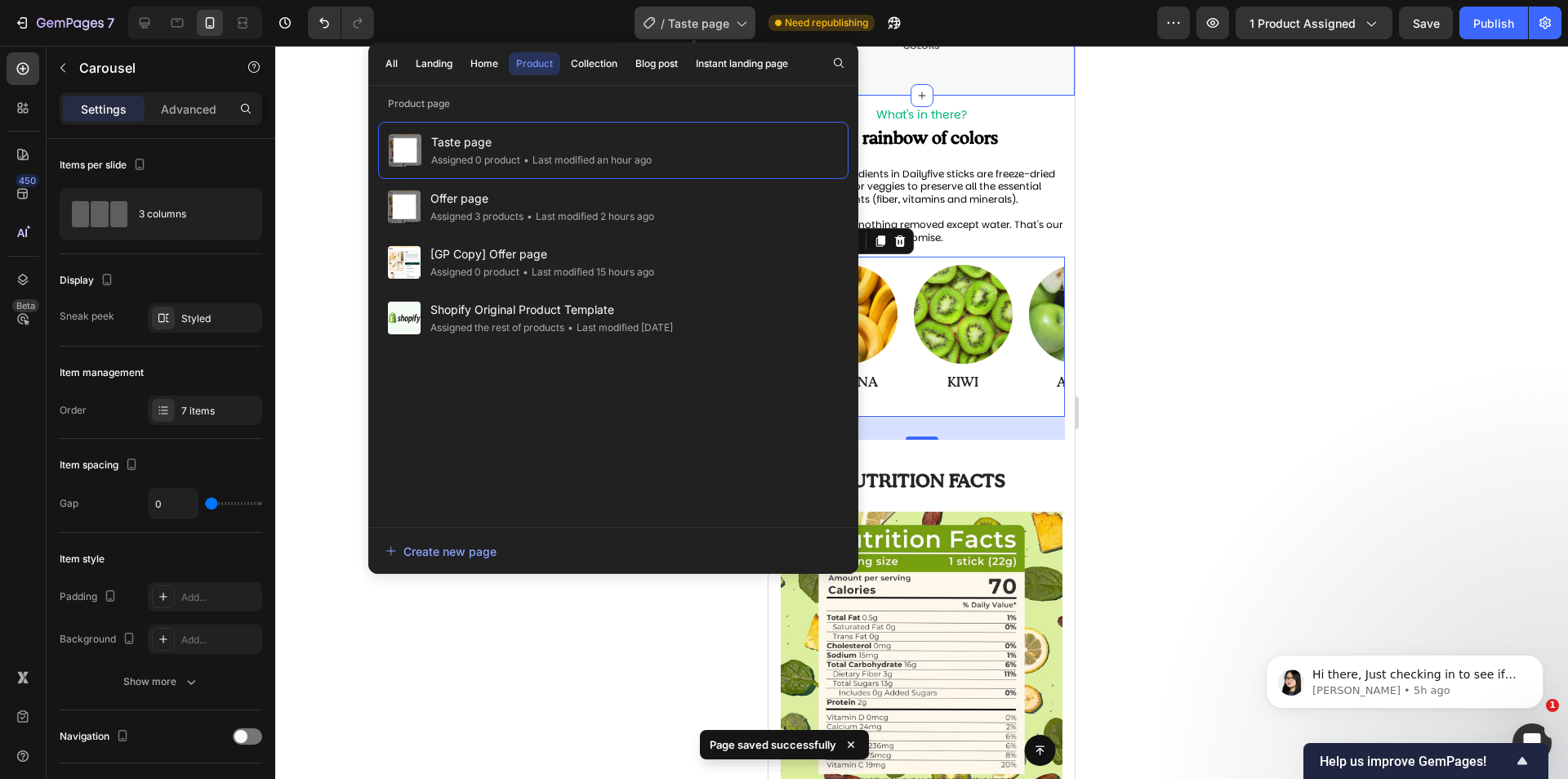
click at [702, 30] on span "Taste page" at bounding box center [699, 23] width 61 height 17
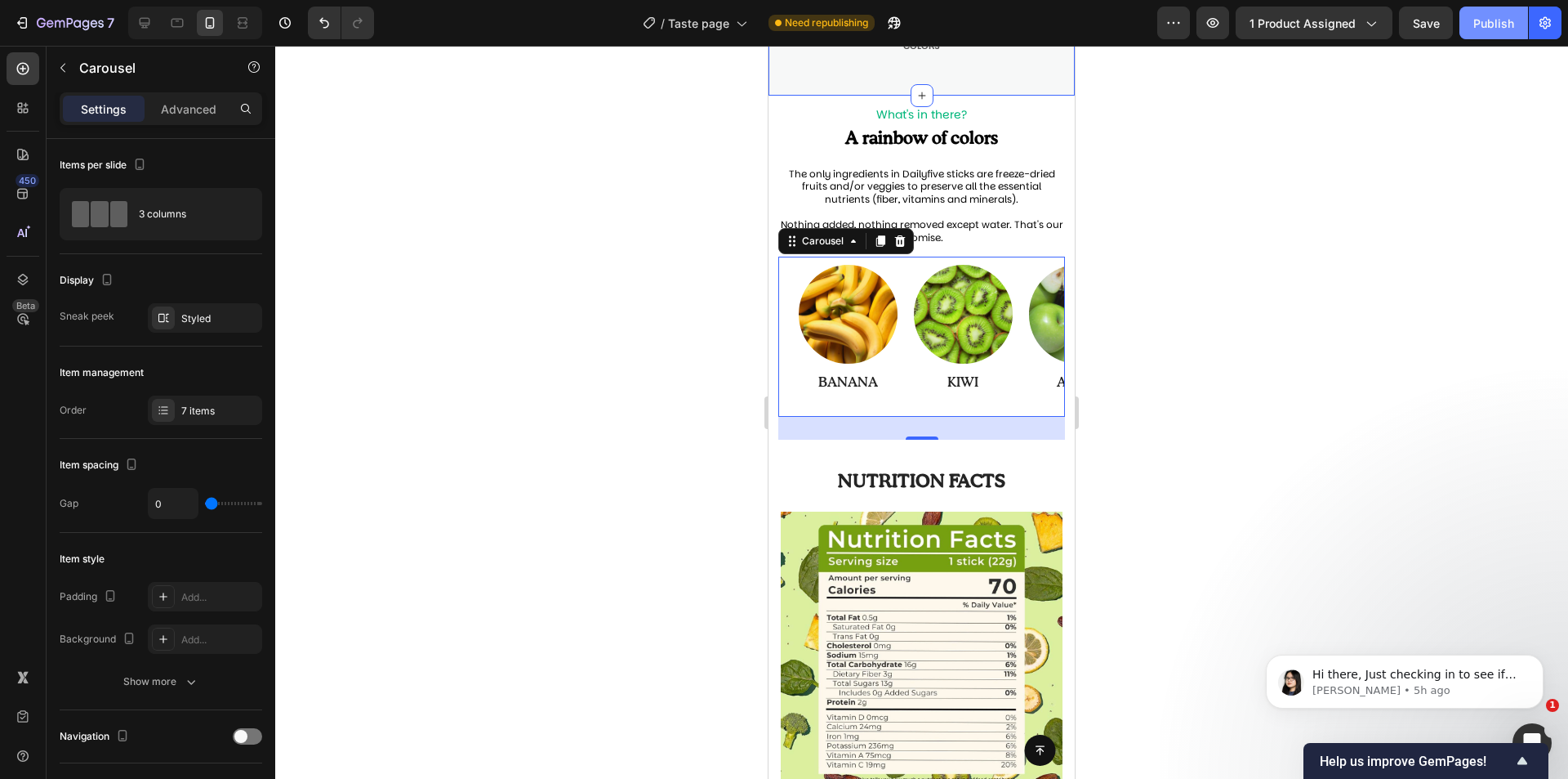
click at [1485, 27] on div "Publish" at bounding box center [1493, 23] width 41 height 17
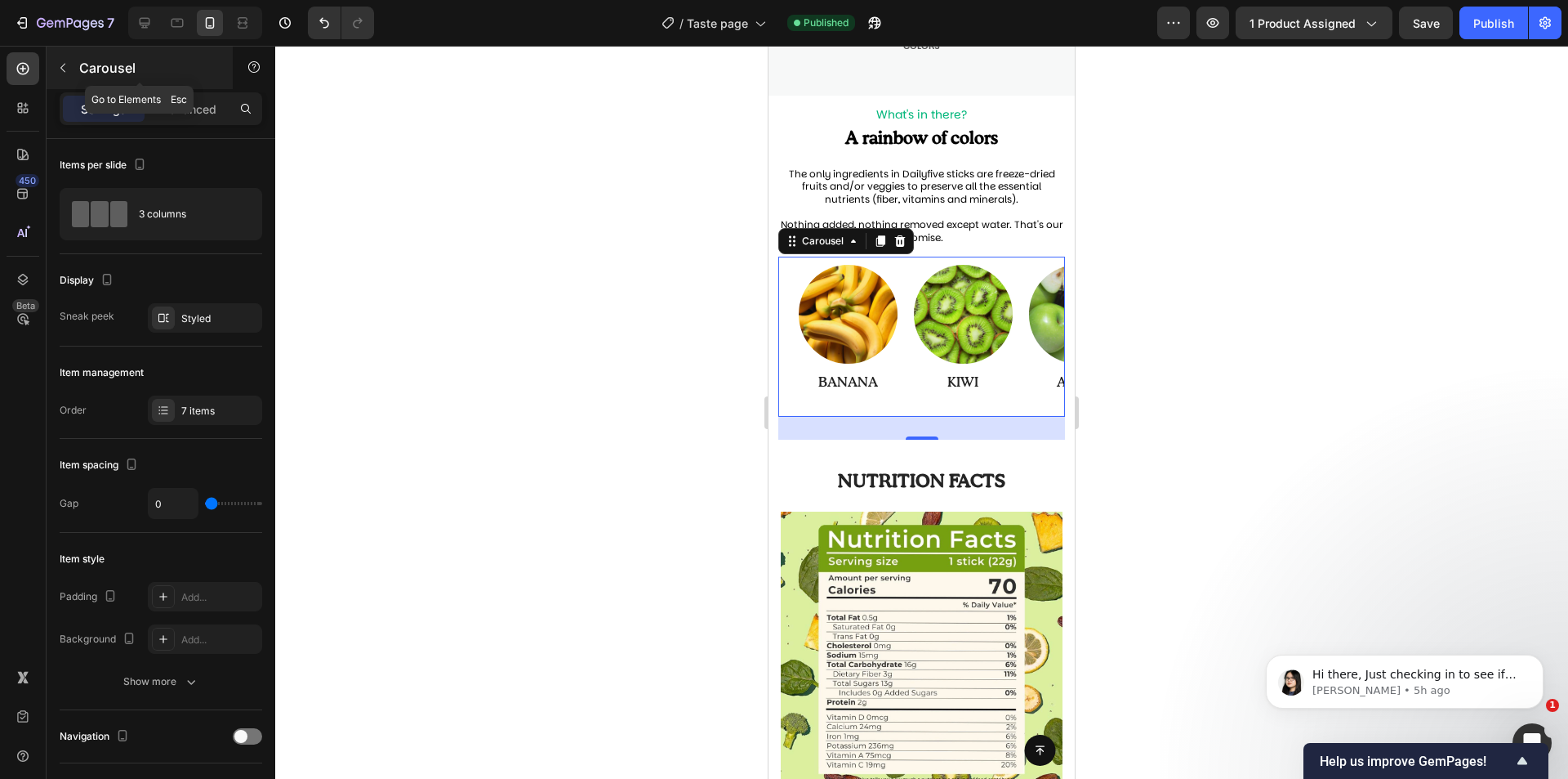
click at [76, 70] on div "Carousel" at bounding box center [139, 67] width 186 height 43
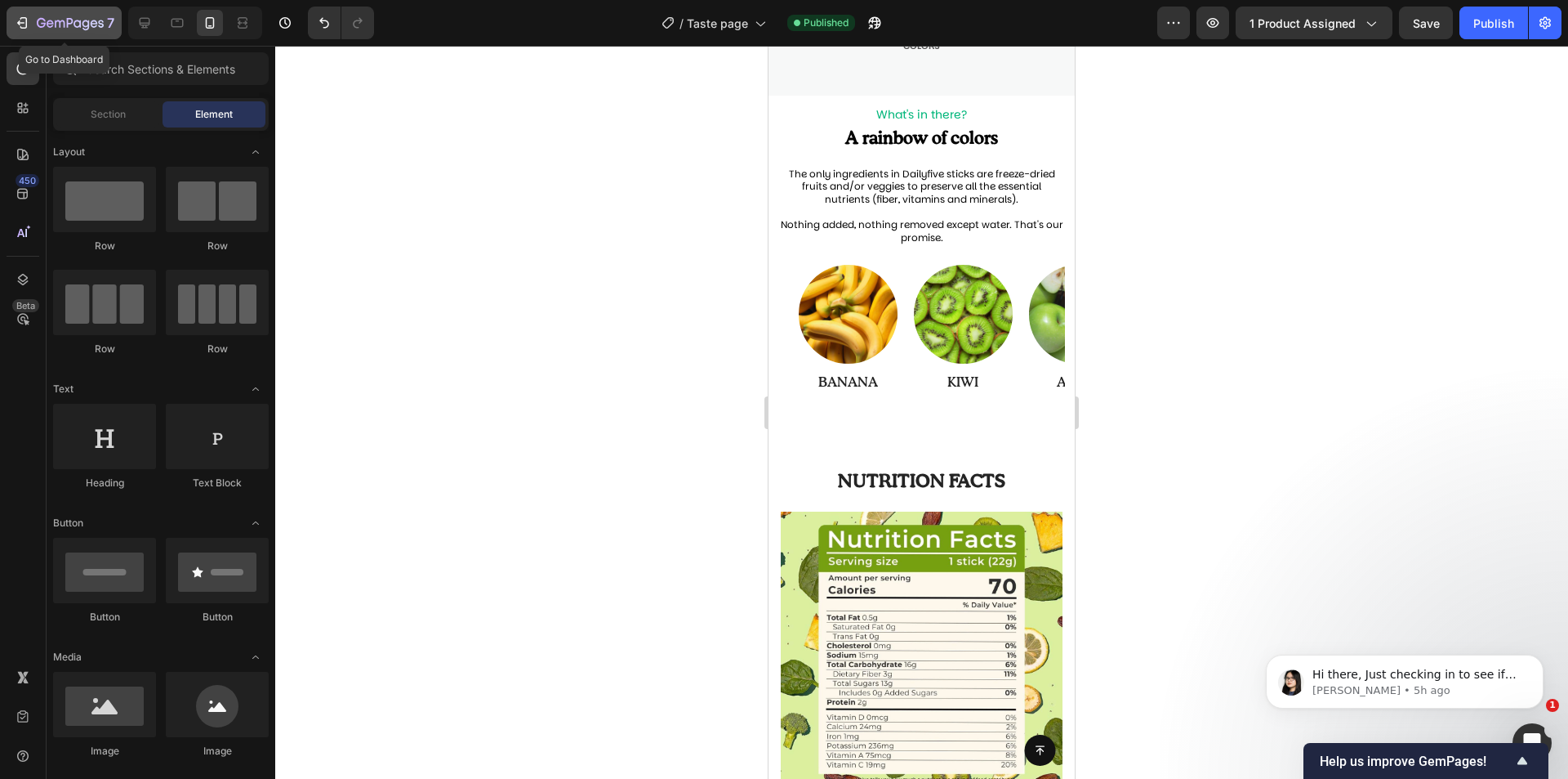
click at [37, 20] on icon "button" at bounding box center [70, 24] width 67 height 14
